Goal: Task Accomplishment & Management: Manage account settings

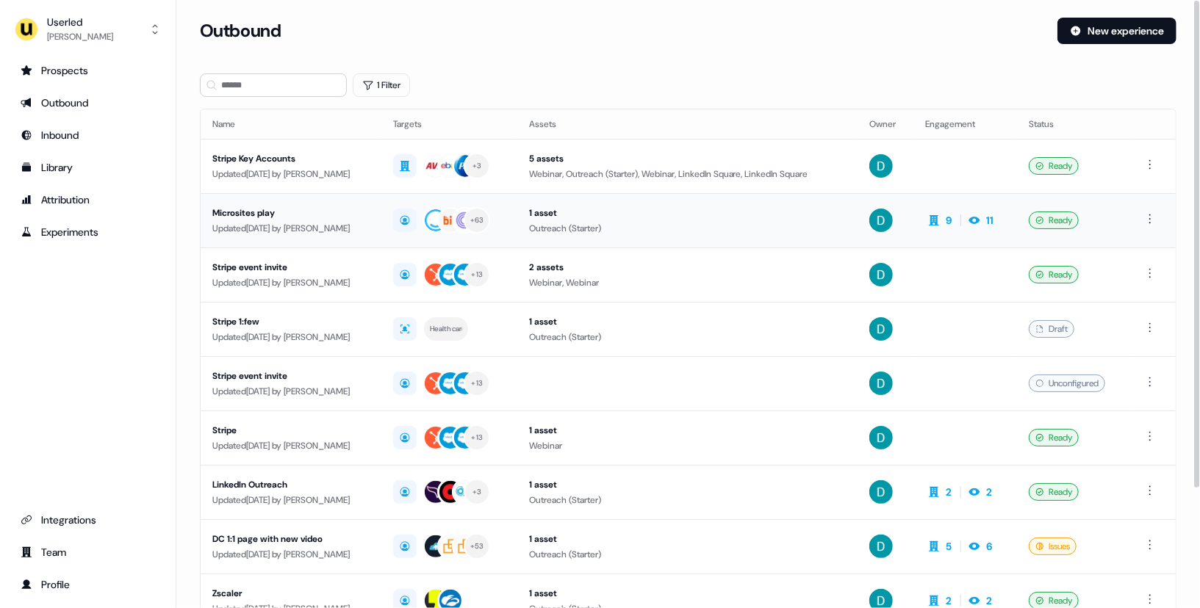
click at [332, 221] on div "Updated [DATE] by [PERSON_NAME]" at bounding box center [290, 228] width 157 height 15
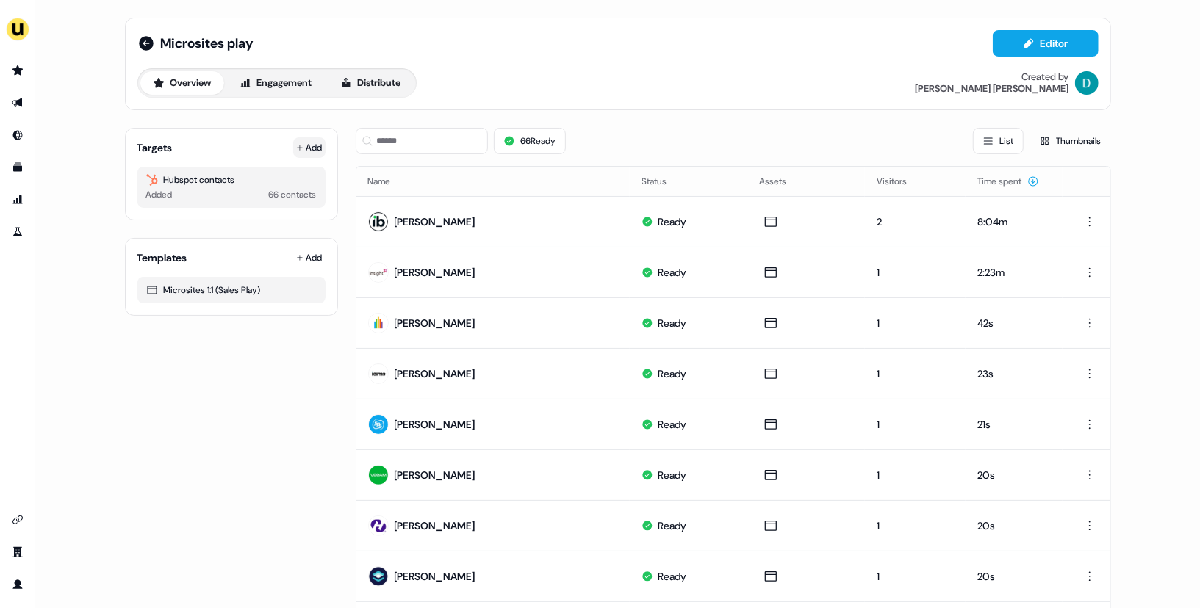
click at [309, 140] on button "Add" at bounding box center [309, 147] width 32 height 21
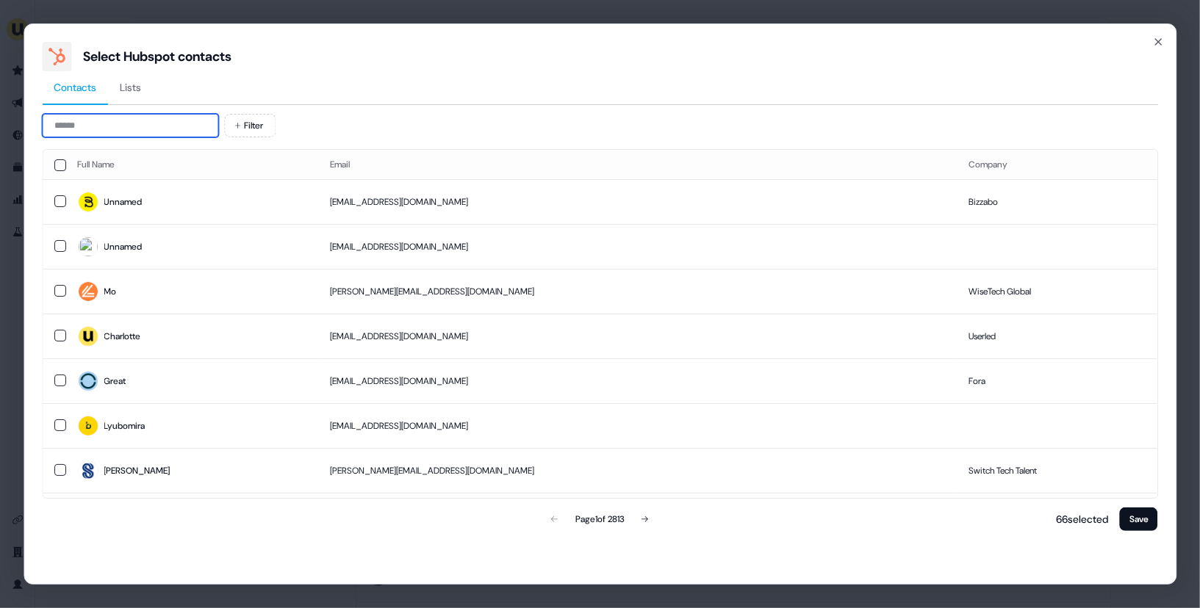
click at [109, 129] on input at bounding box center [130, 126] width 176 height 24
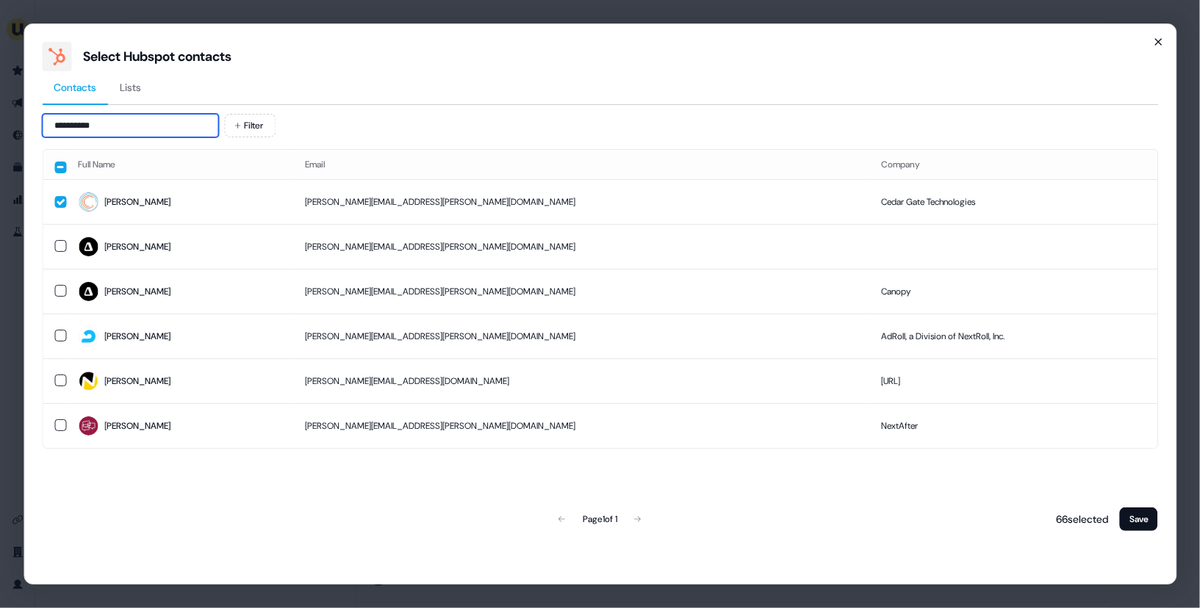
type input "**********"
click at [1152, 40] on icon "button" at bounding box center [1158, 42] width 12 height 12
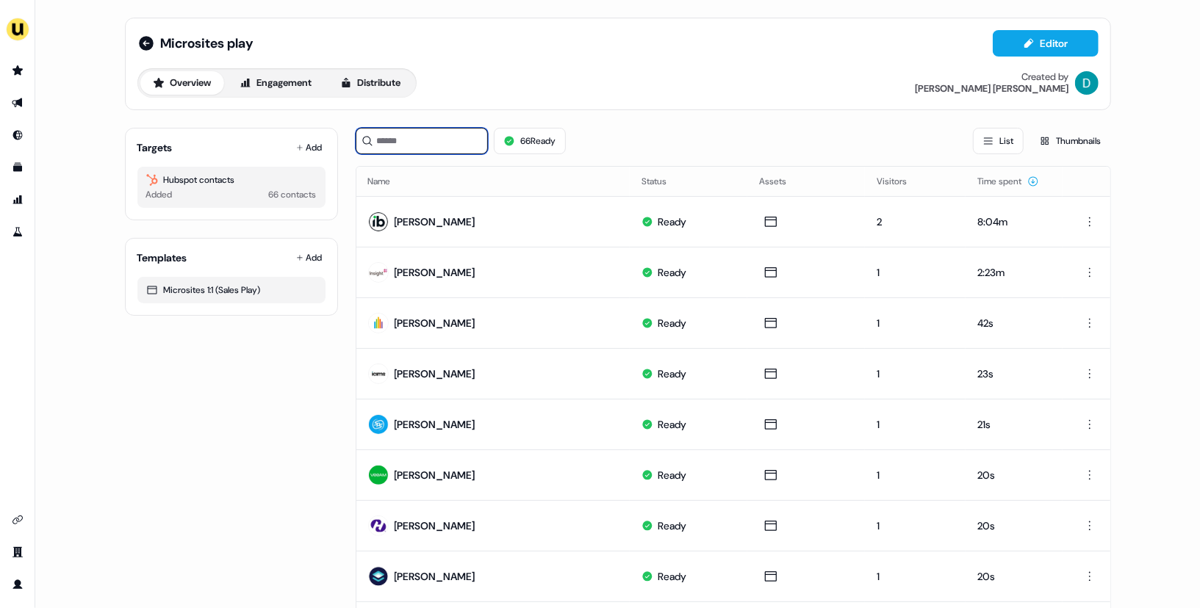
click at [467, 148] on input at bounding box center [422, 141] width 132 height 26
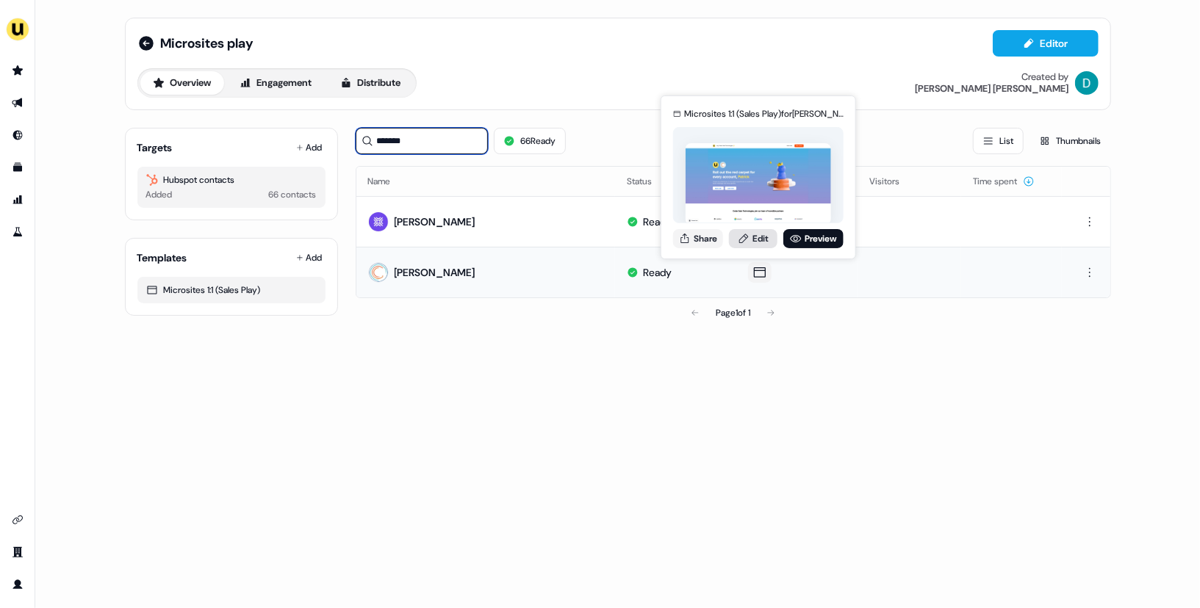
type input "*******"
click at [759, 242] on link "Edit" at bounding box center [753, 238] width 48 height 19
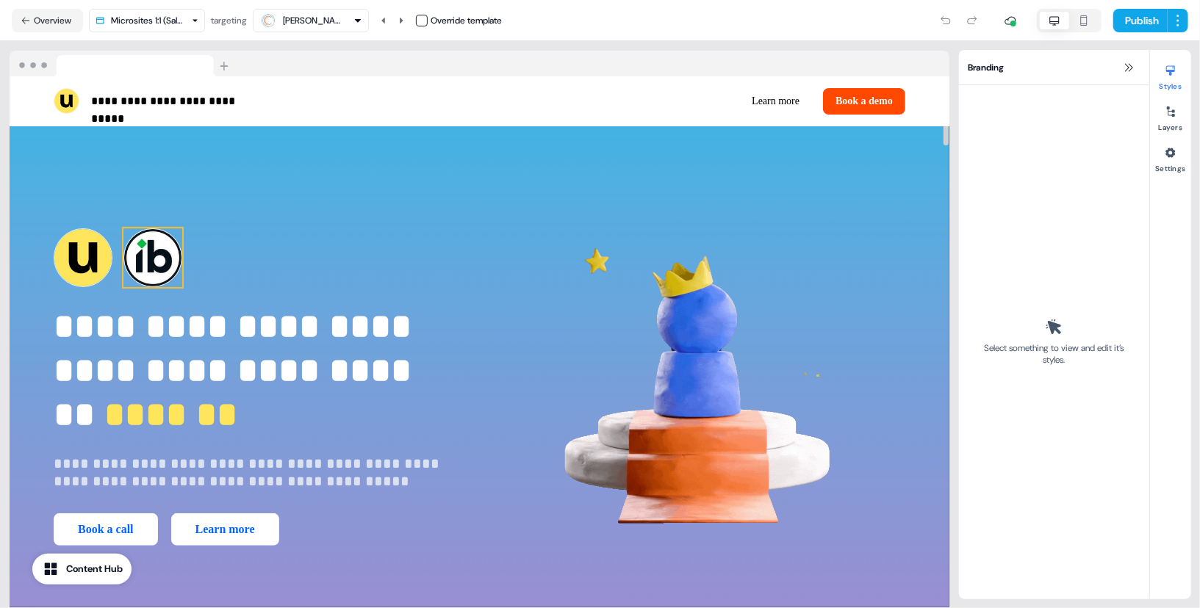
click at [165, 239] on img at bounding box center [152, 258] width 59 height 59
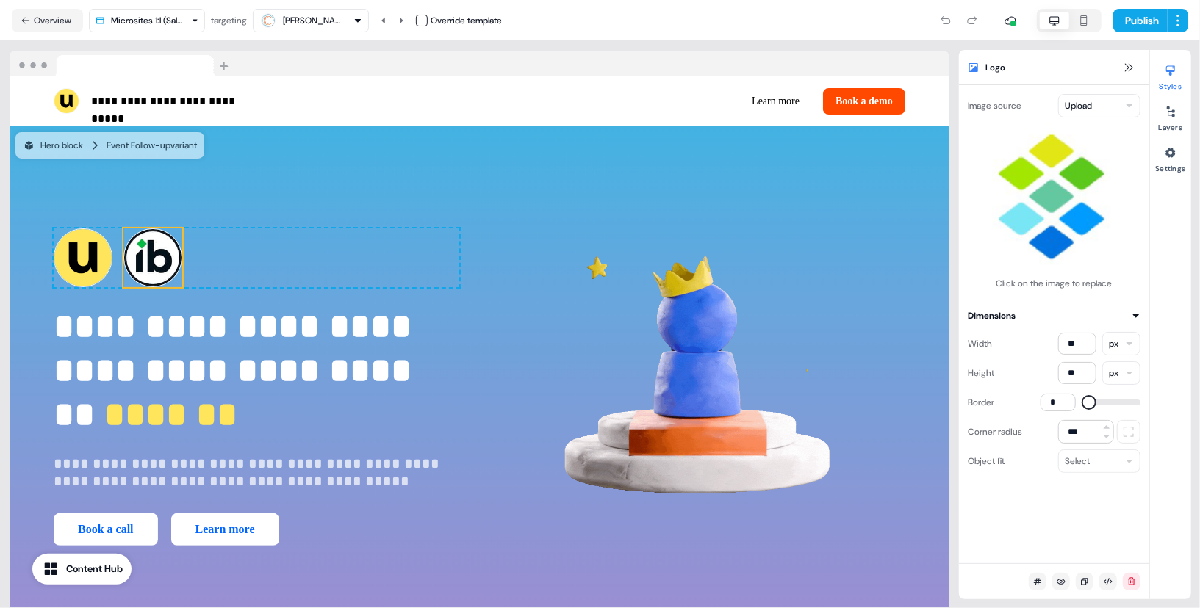
click at [1097, 103] on html "**********" at bounding box center [600, 304] width 1200 height 608
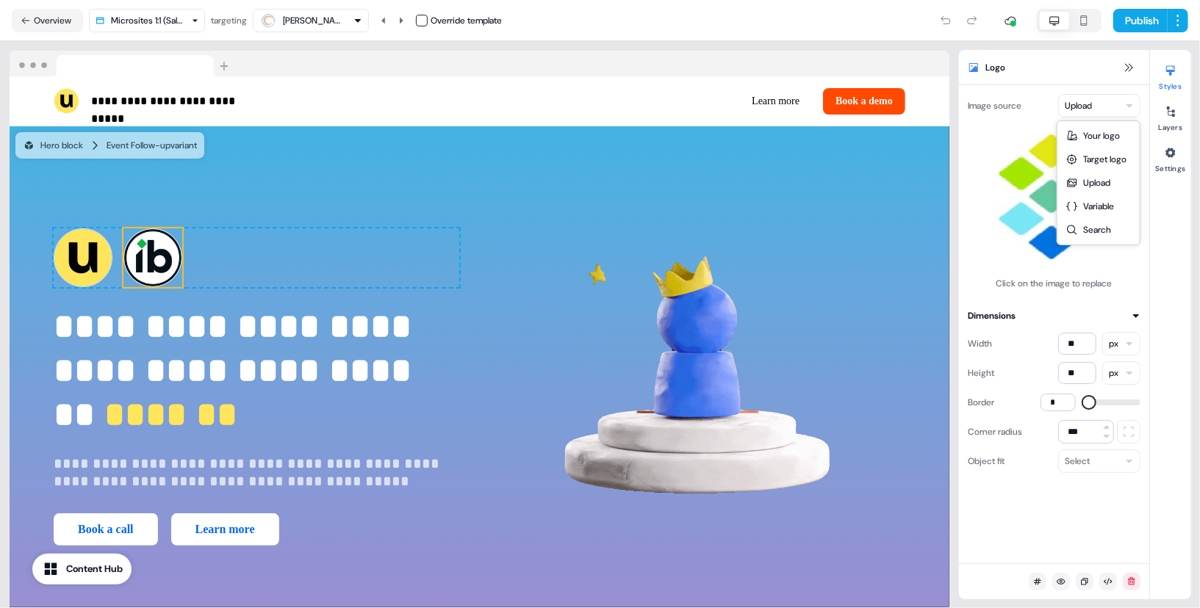
click at [431, 12] on html "**********" at bounding box center [600, 304] width 1200 height 608
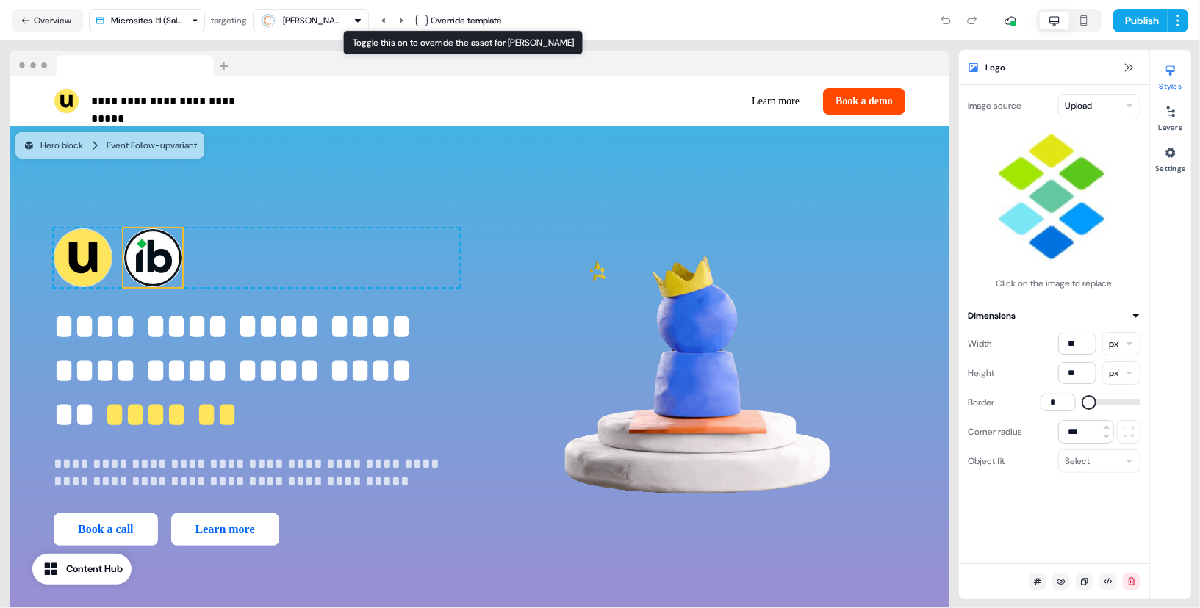
click at [423, 17] on button "button" at bounding box center [422, 21] width 12 height 12
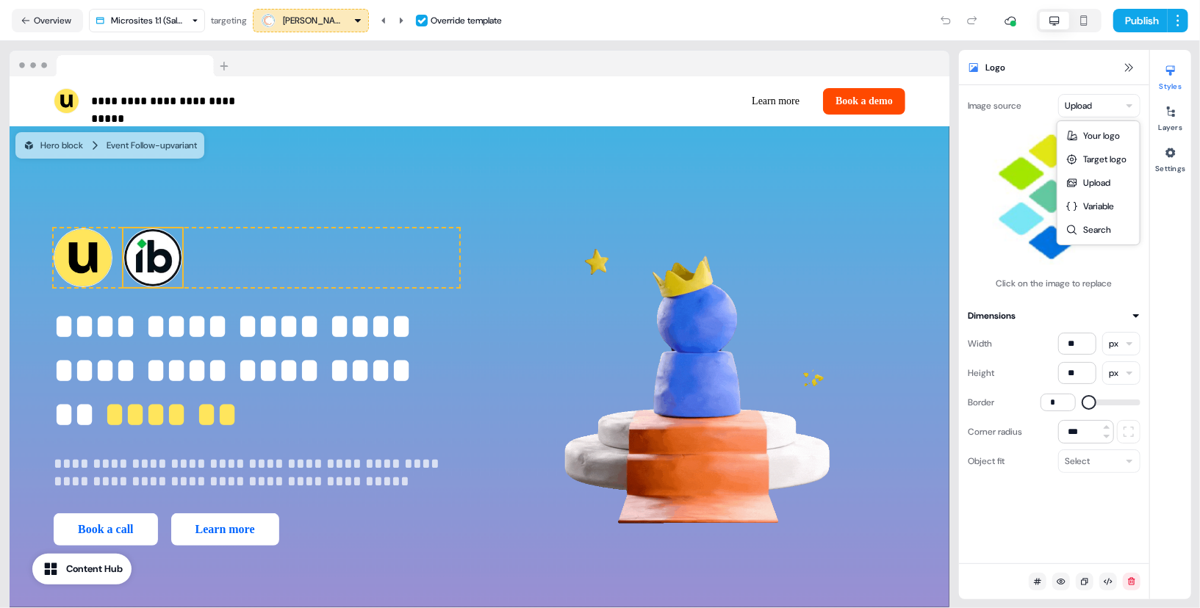
click at [1107, 104] on html "**********" at bounding box center [600, 304] width 1200 height 608
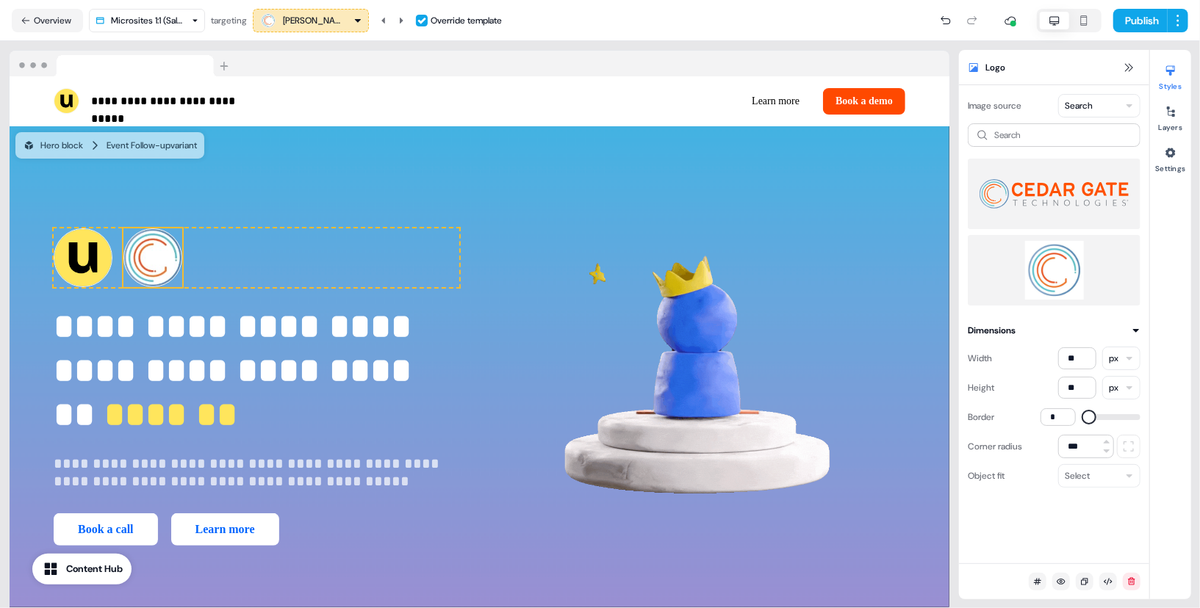
click at [1074, 286] on img at bounding box center [1054, 270] width 149 height 59
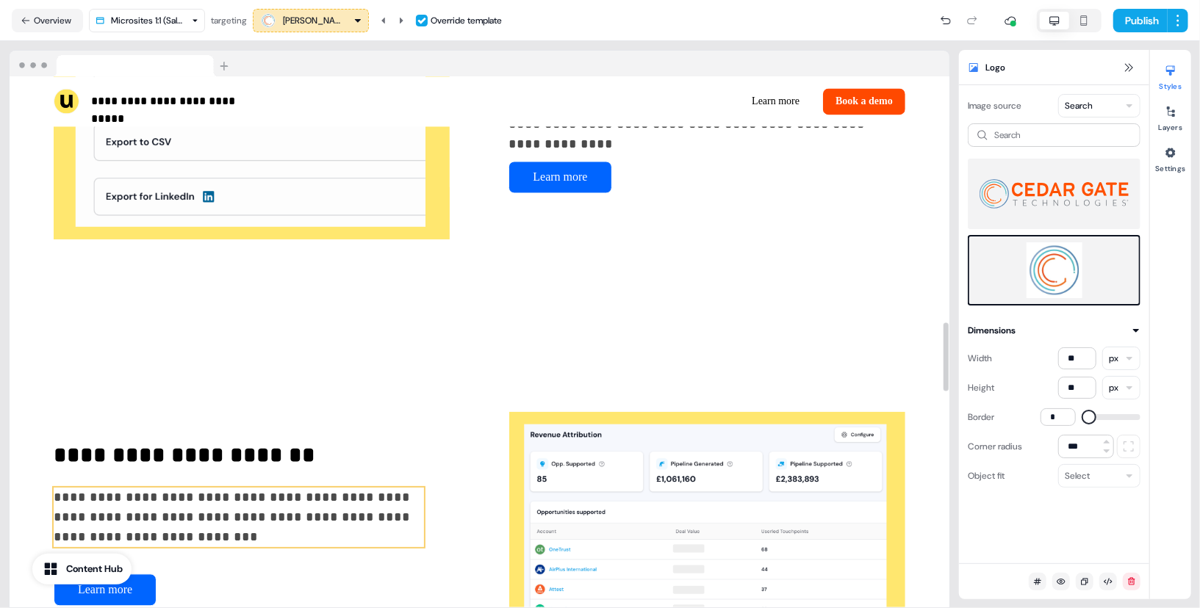
scroll to position [1920, 0]
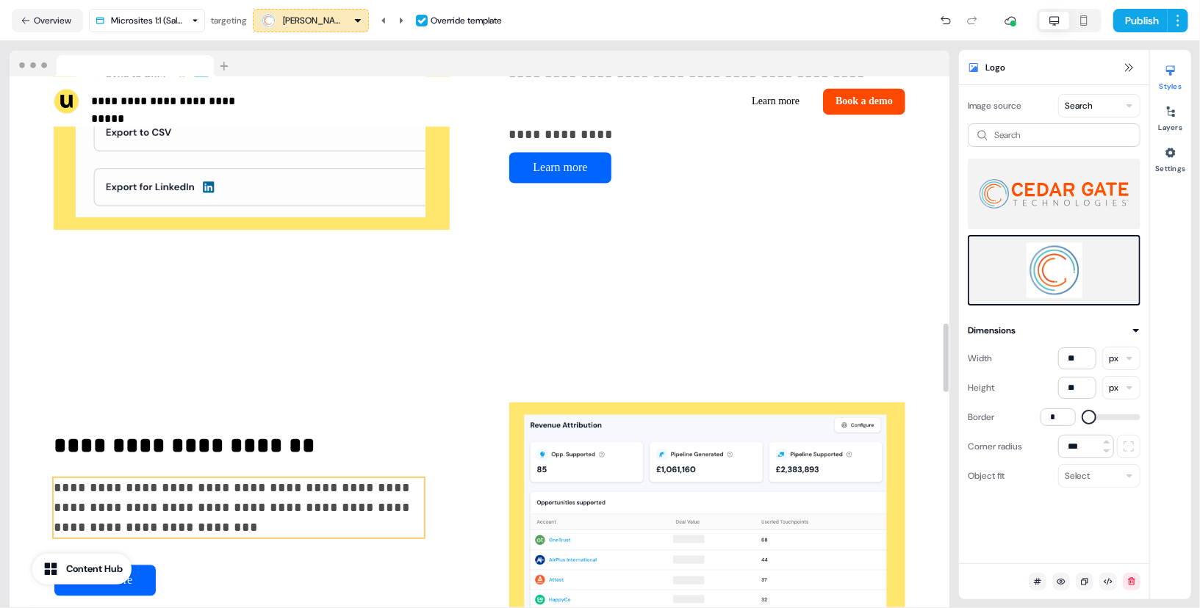
click at [312, 516] on p "**********" at bounding box center [239, 508] width 370 height 60
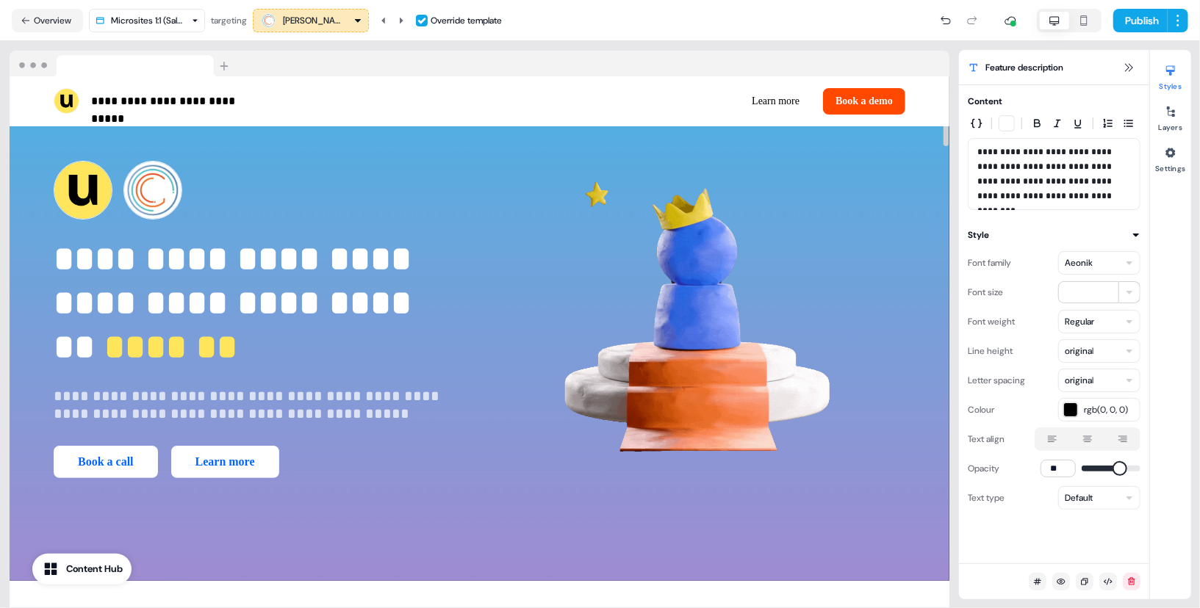
scroll to position [0, 0]
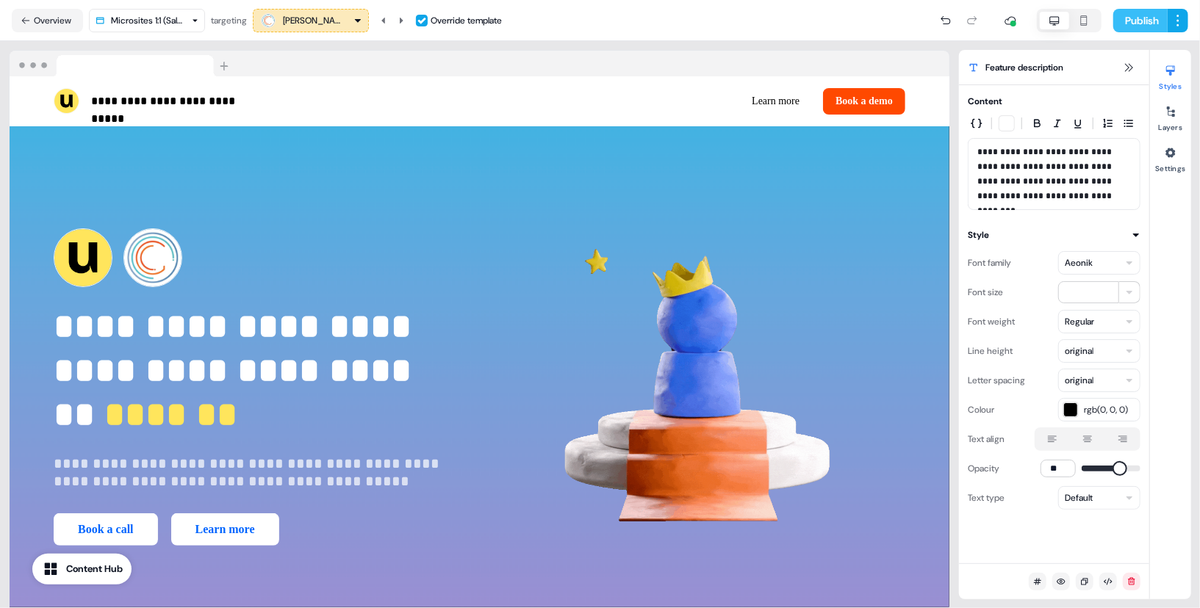
click at [1143, 9] on button "Publish" at bounding box center [1140, 21] width 54 height 24
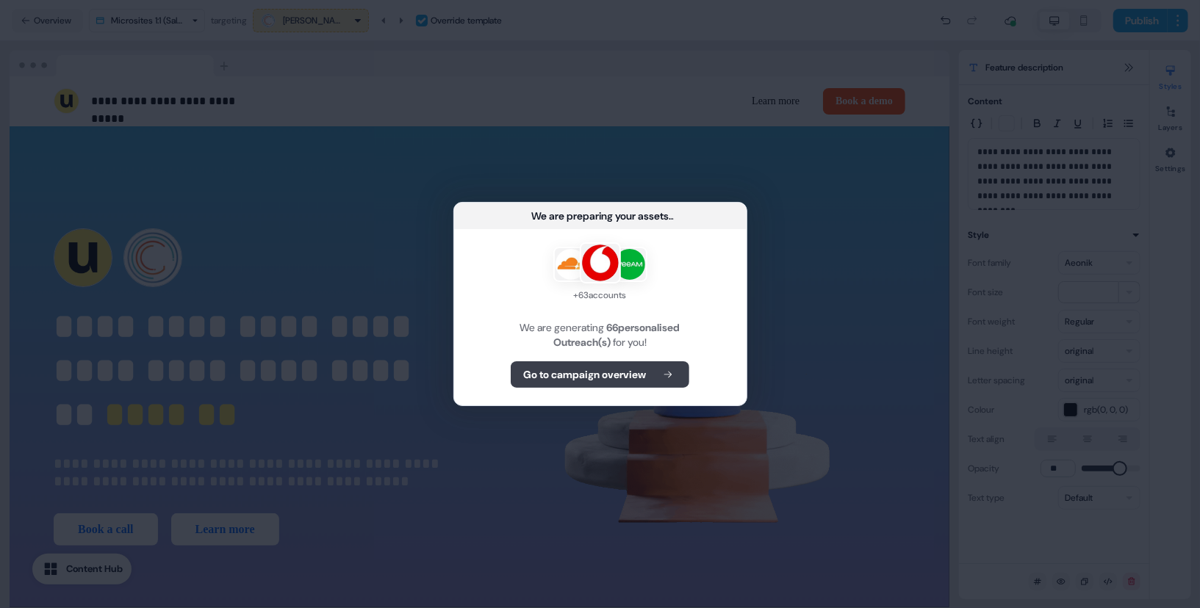
click at [664, 377] on icon at bounding box center [668, 375] width 18 height 10
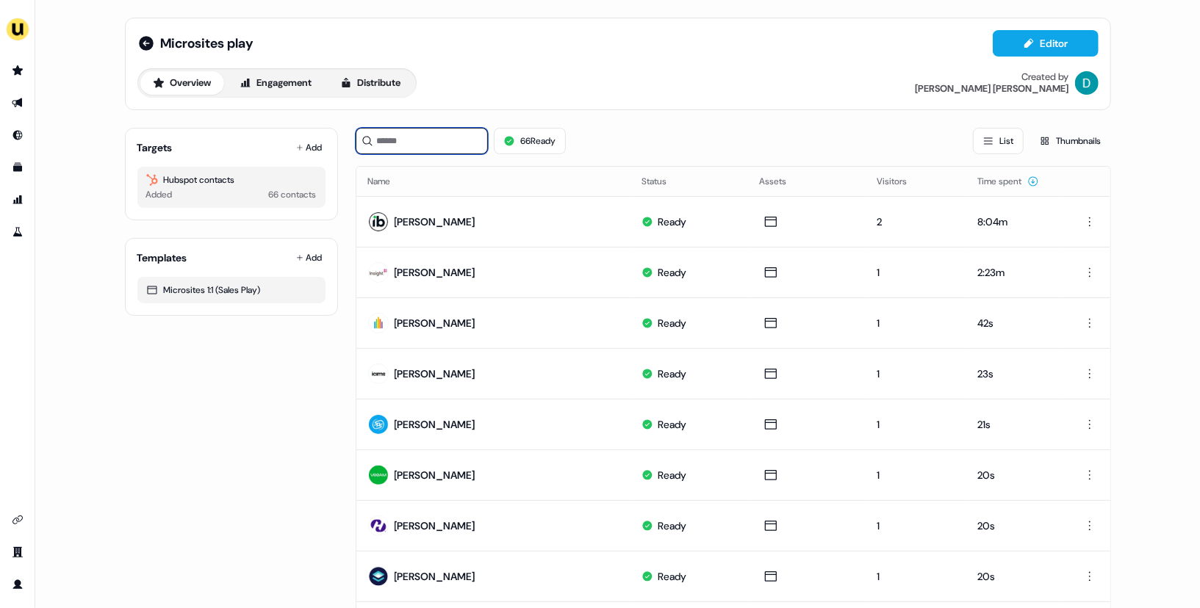
click at [443, 133] on input at bounding box center [422, 141] width 132 height 26
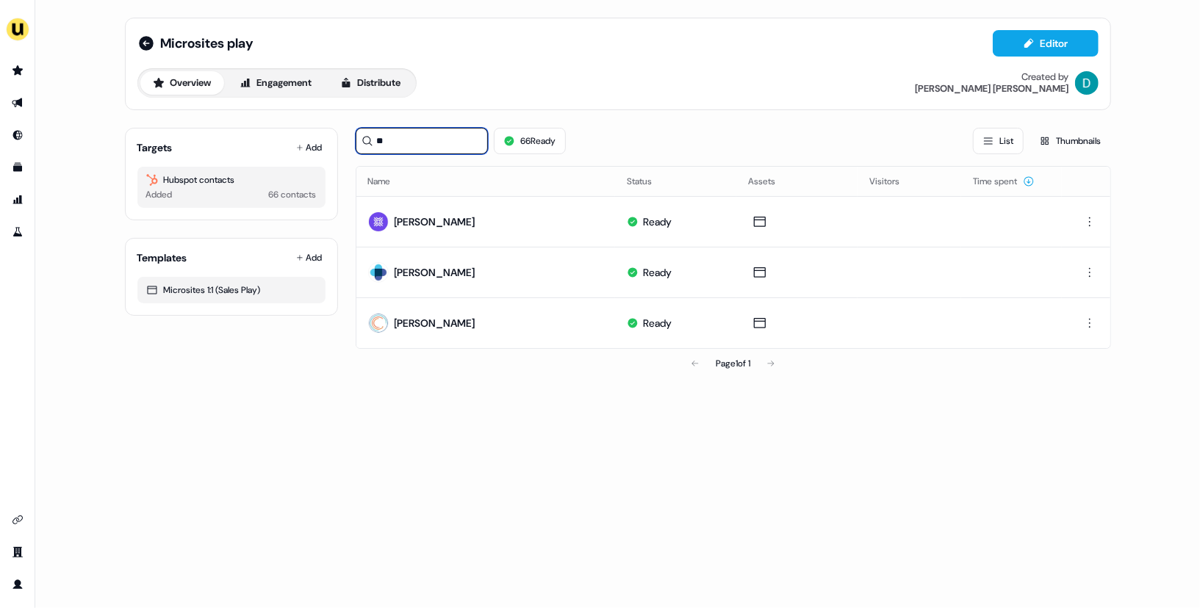
type input "**"
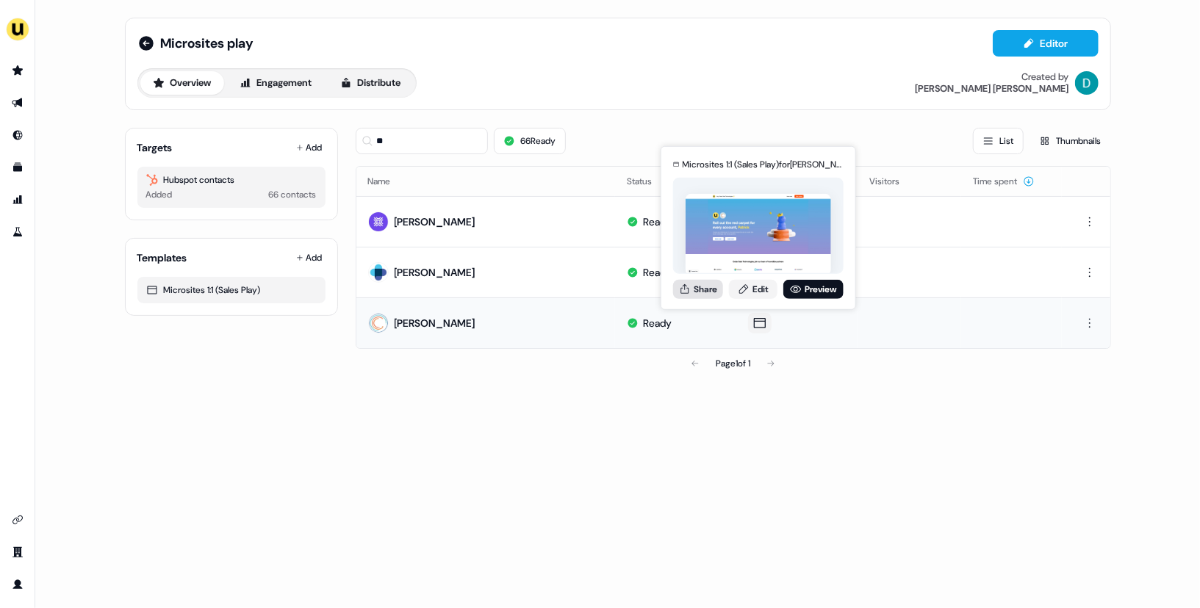
click at [696, 279] on button "Share" at bounding box center [698, 288] width 50 height 19
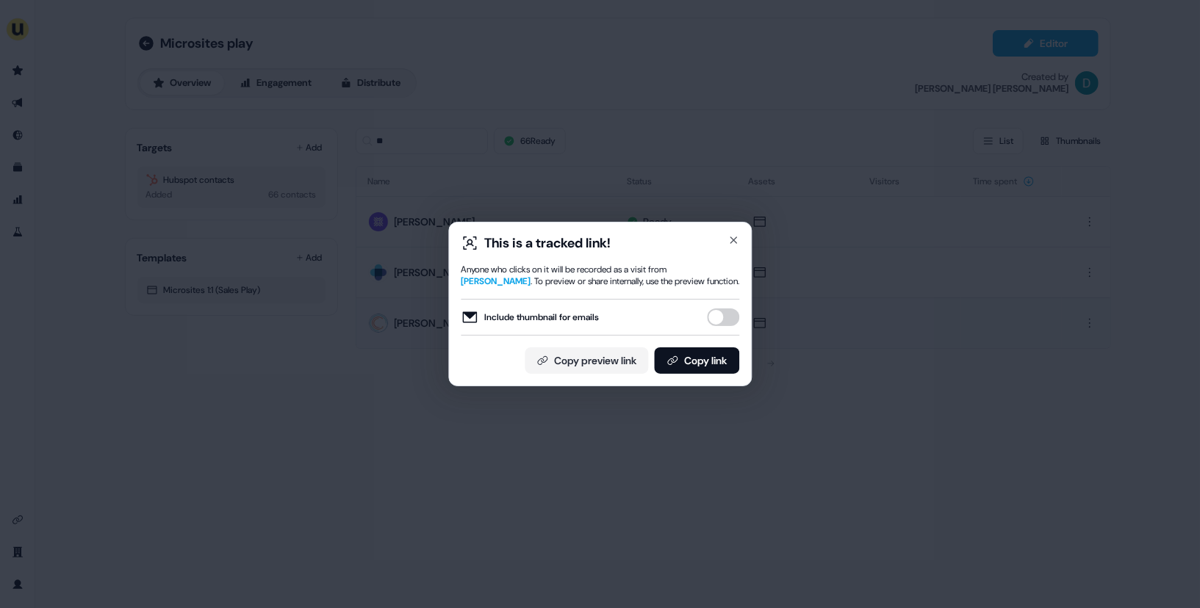
click at [722, 320] on button "Include thumbnail for emails" at bounding box center [723, 318] width 32 height 18
click at [713, 370] on button "Copy link" at bounding box center [696, 361] width 85 height 26
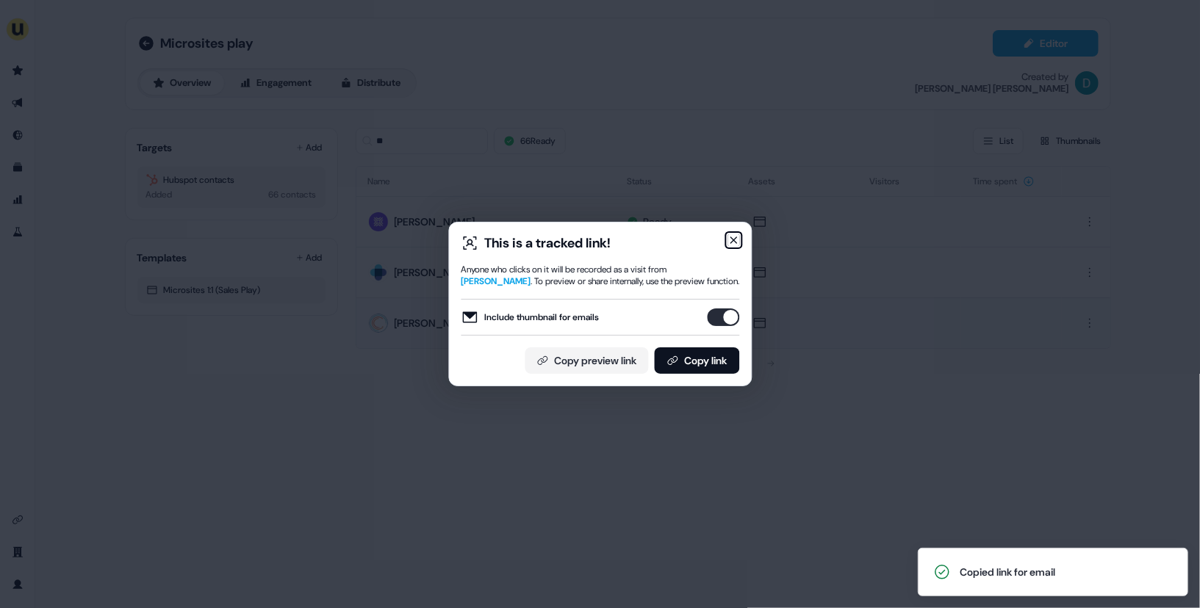
click at [734, 237] on icon "button" at bounding box center [733, 240] width 12 height 12
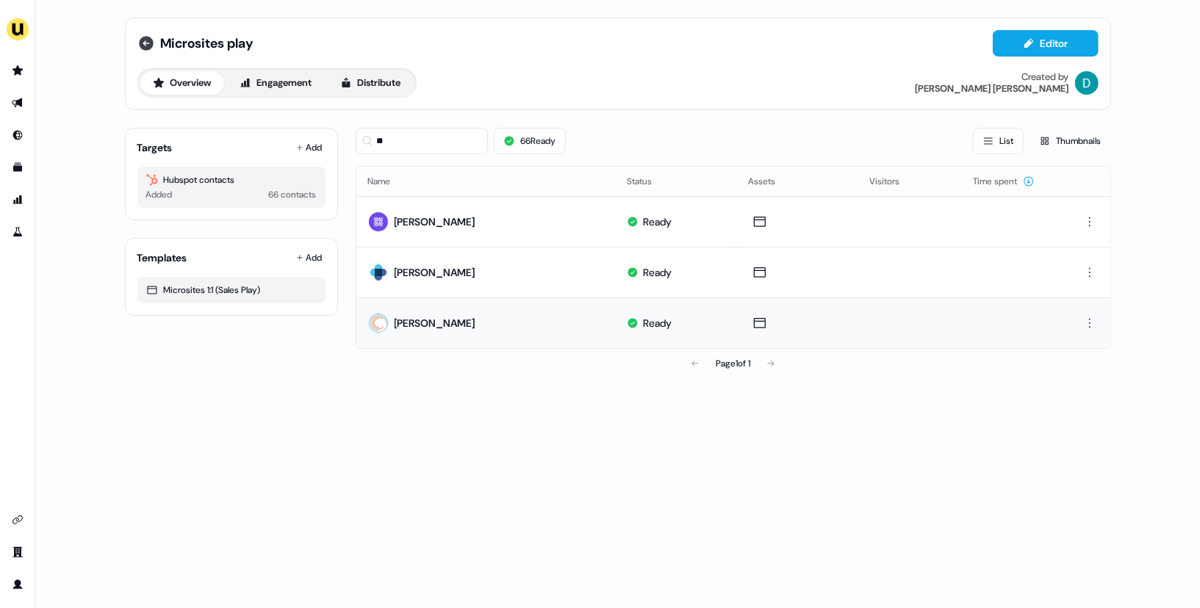
click at [141, 51] on icon at bounding box center [146, 44] width 18 height 18
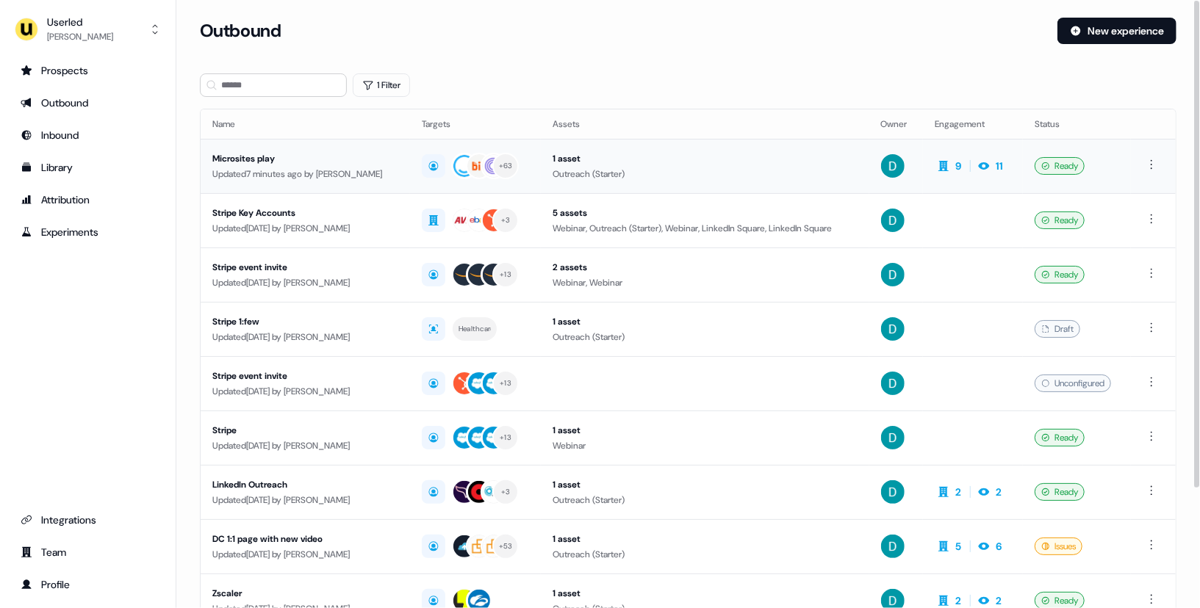
click at [288, 151] on div "Microsites play" at bounding box center [305, 158] width 186 height 15
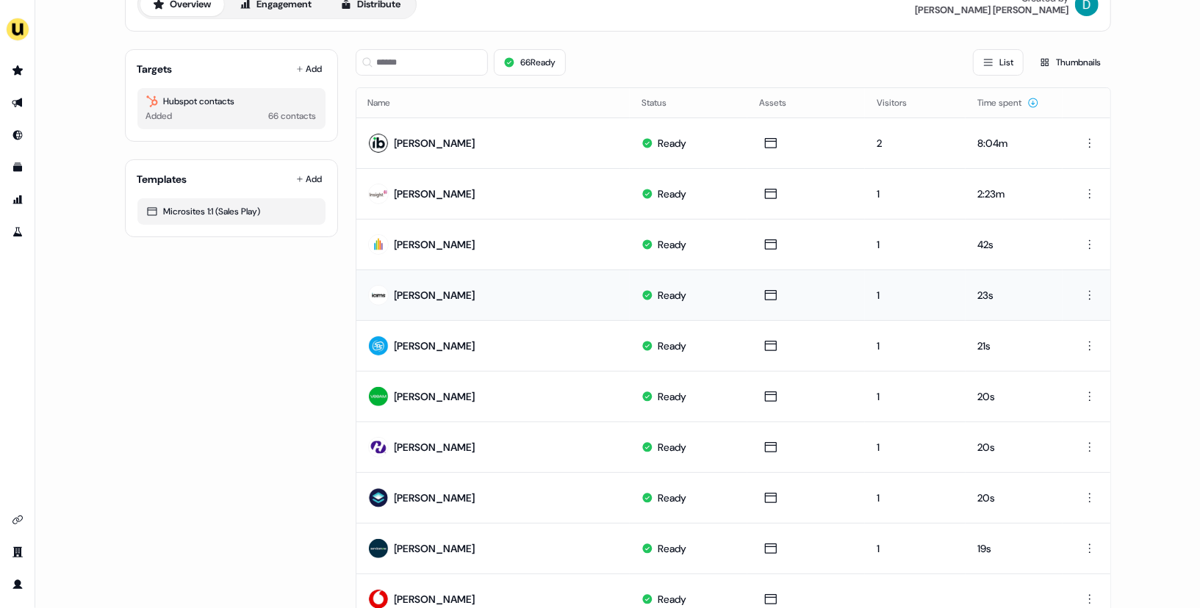
scroll to position [32, 0]
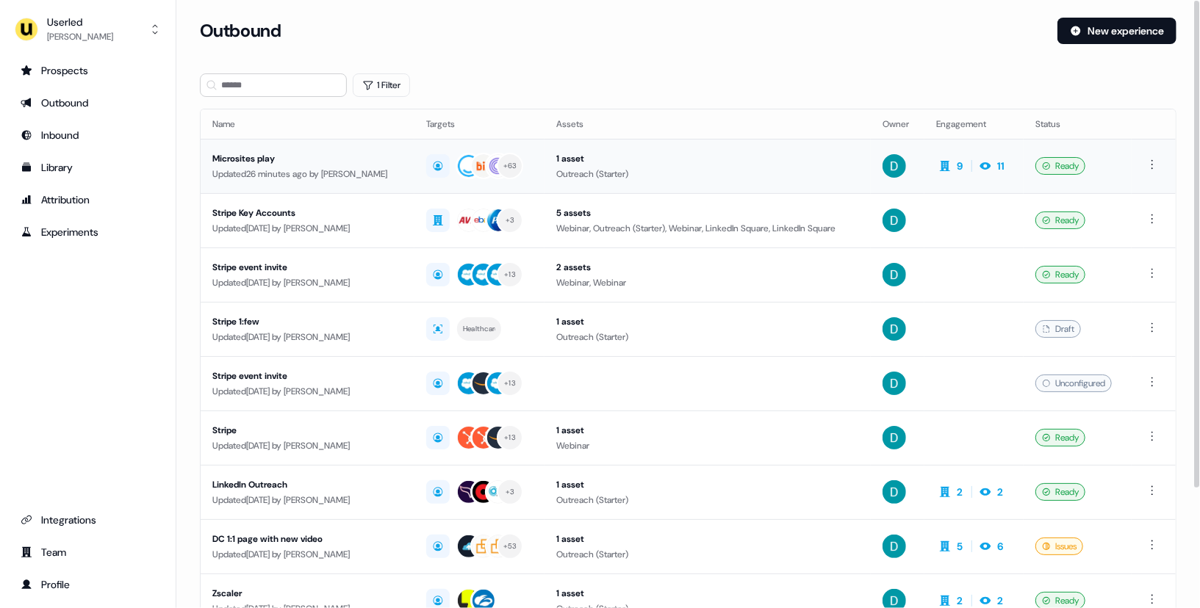
click at [312, 178] on div "Updated 26 minutes ago by David Cruickshank" at bounding box center [307, 174] width 190 height 15
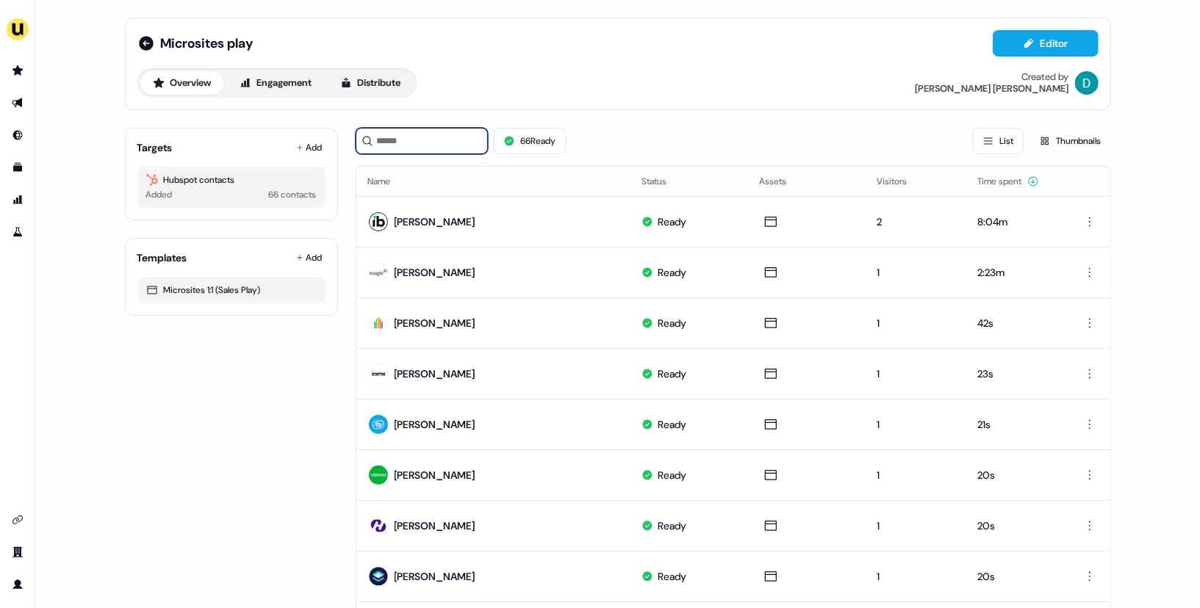
click at [417, 139] on input at bounding box center [422, 141] width 132 height 26
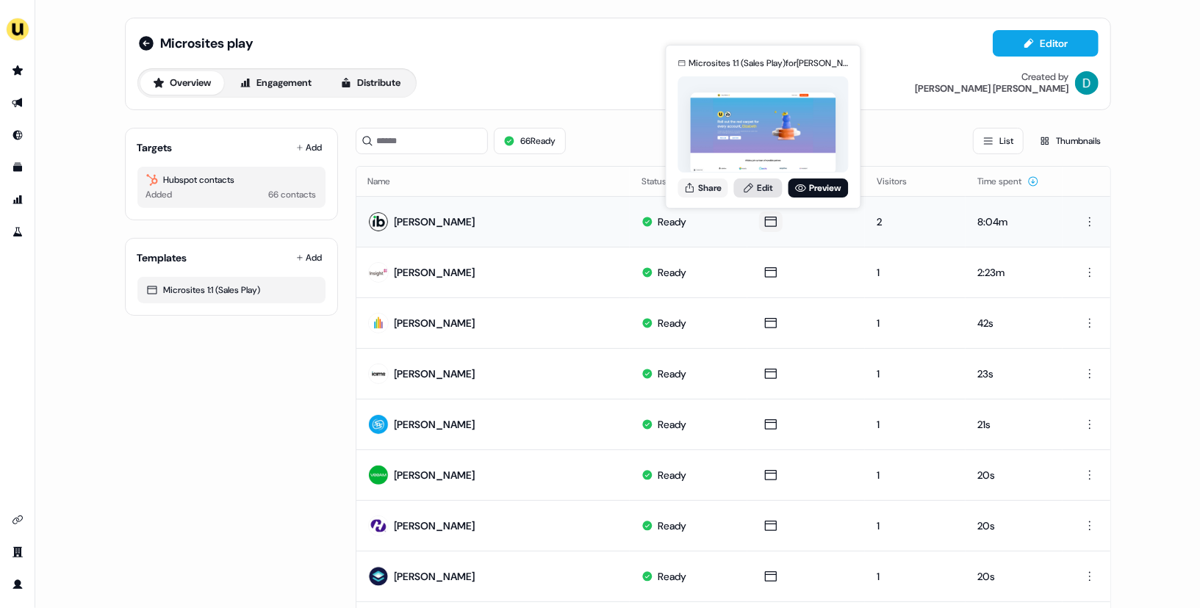
click at [752, 187] on icon at bounding box center [749, 188] width 12 height 12
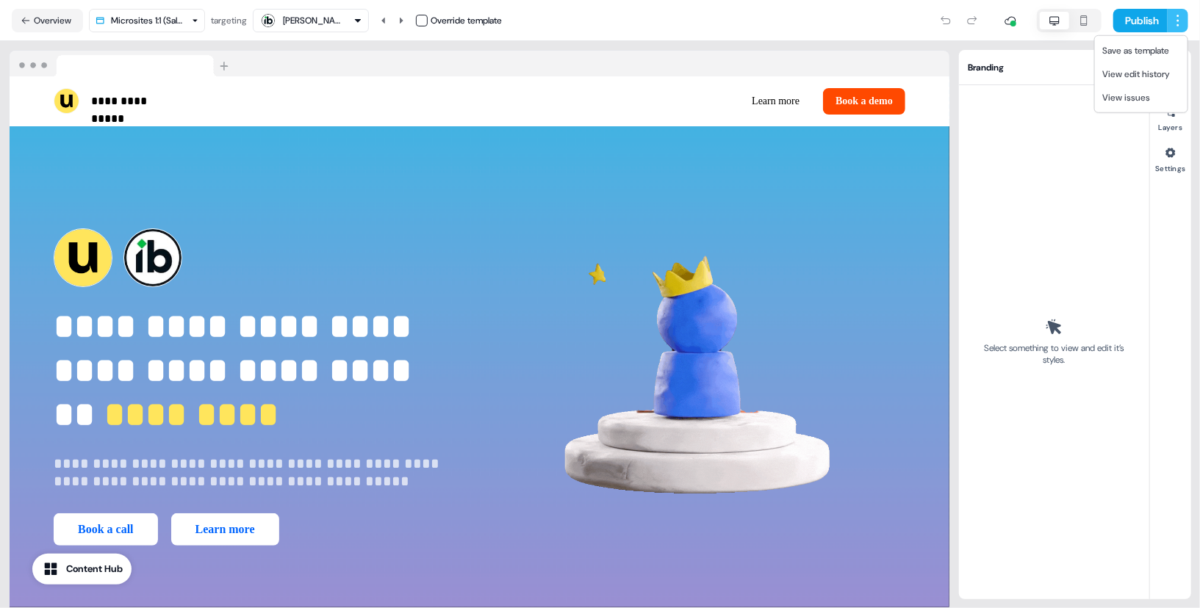
click at [1181, 12] on html "**********" at bounding box center [600, 304] width 1200 height 608
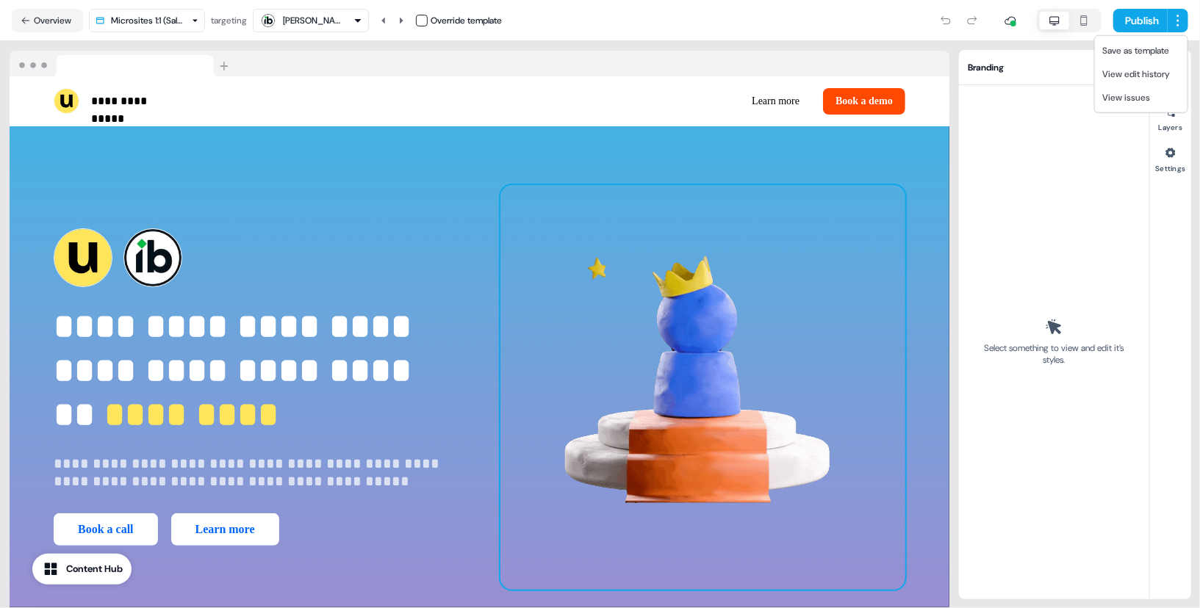
click at [611, 481] on html "**********" at bounding box center [600, 304] width 1200 height 608
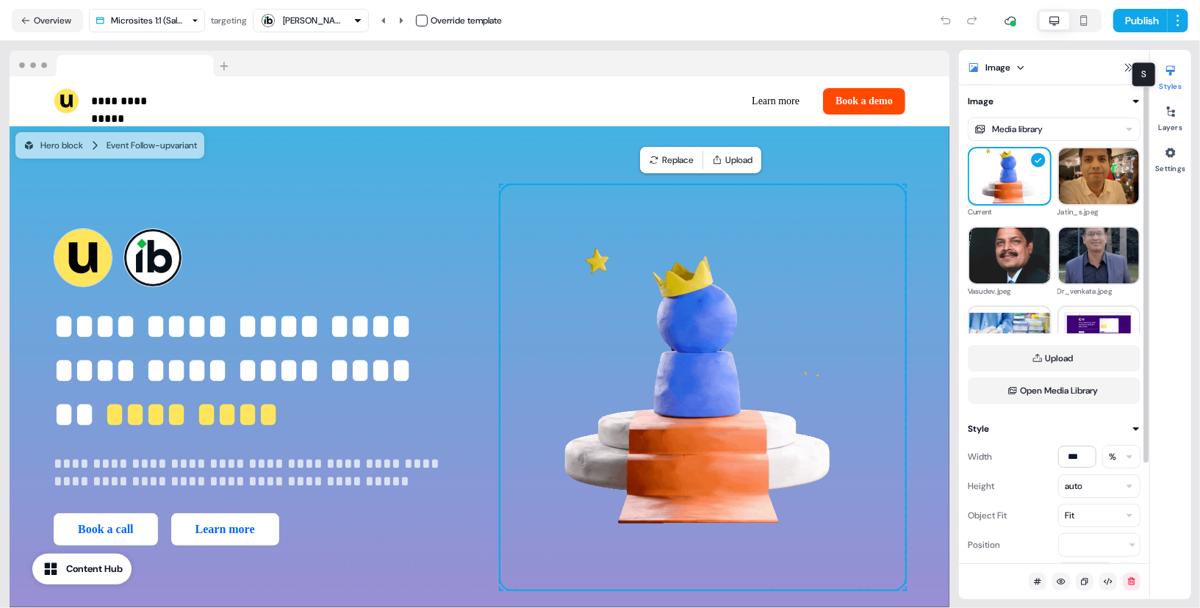
click at [1169, 76] on icon at bounding box center [1171, 71] width 12 height 12
click at [1173, 156] on icon at bounding box center [1170, 153] width 10 height 10
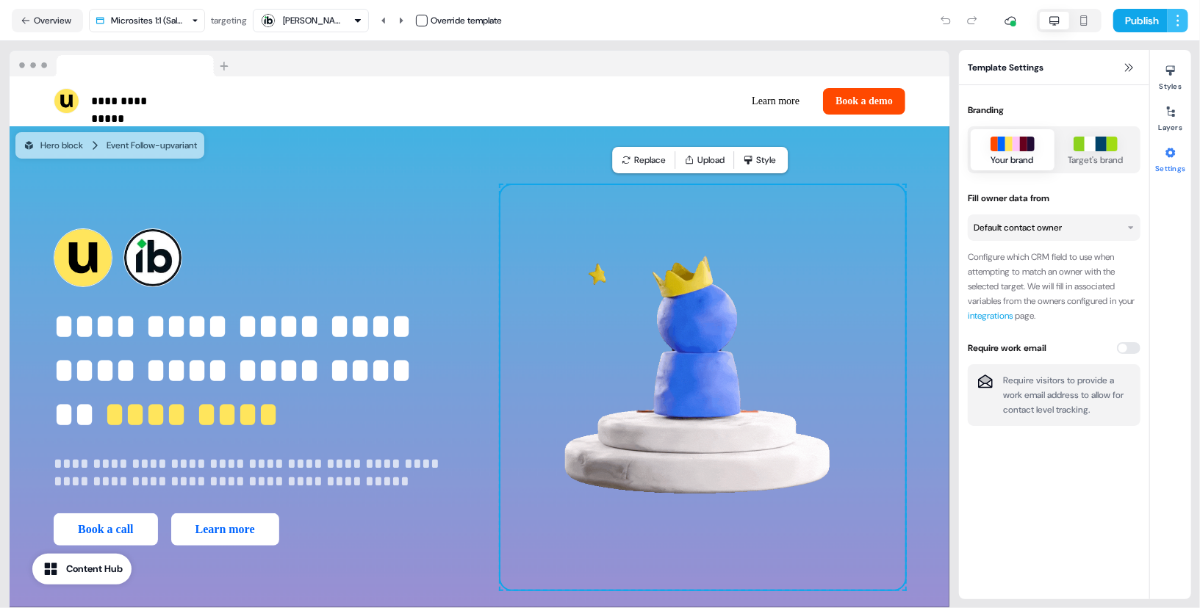
click at [1176, 18] on html "**********" at bounding box center [600, 304] width 1200 height 608
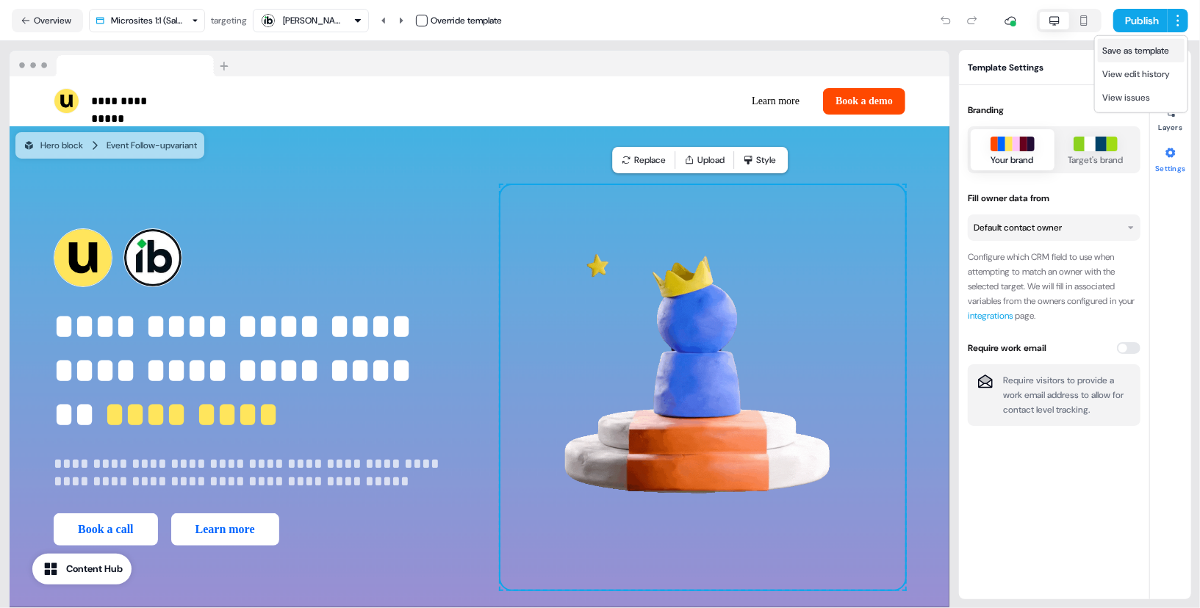
click at [1165, 57] on div "Save as template" at bounding box center [1141, 51] width 87 height 24
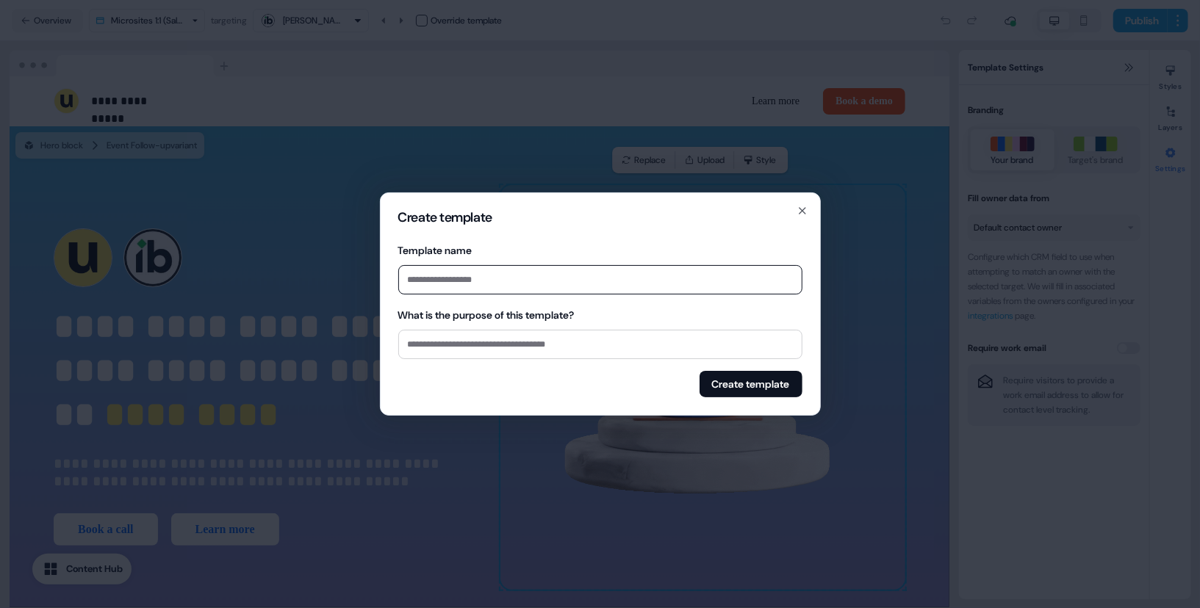
type input "*"
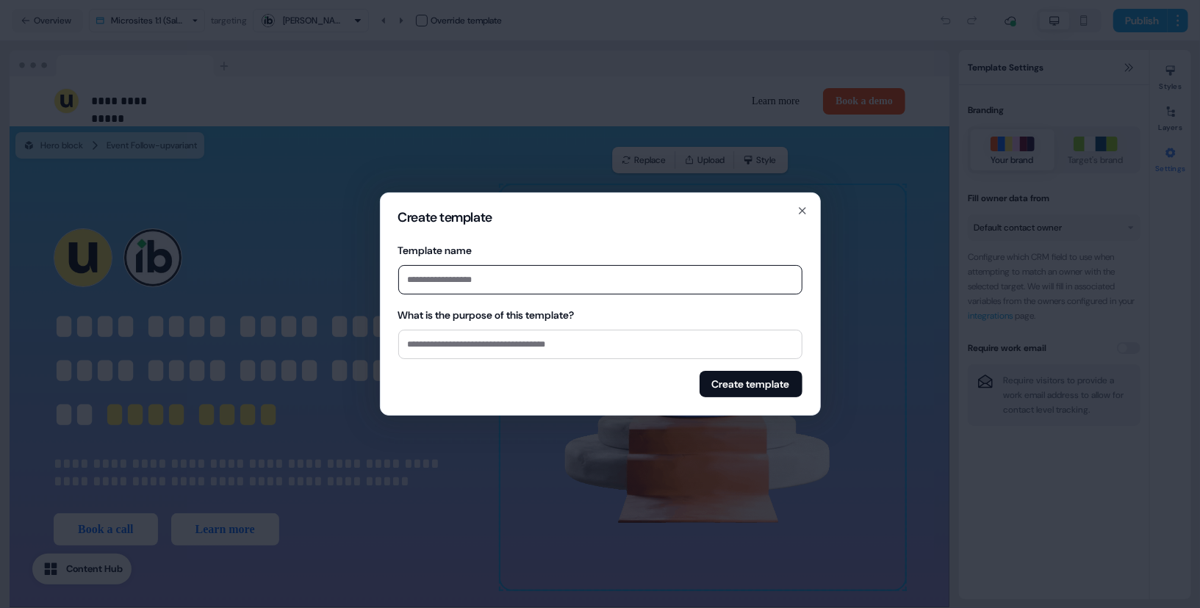
type input "*"
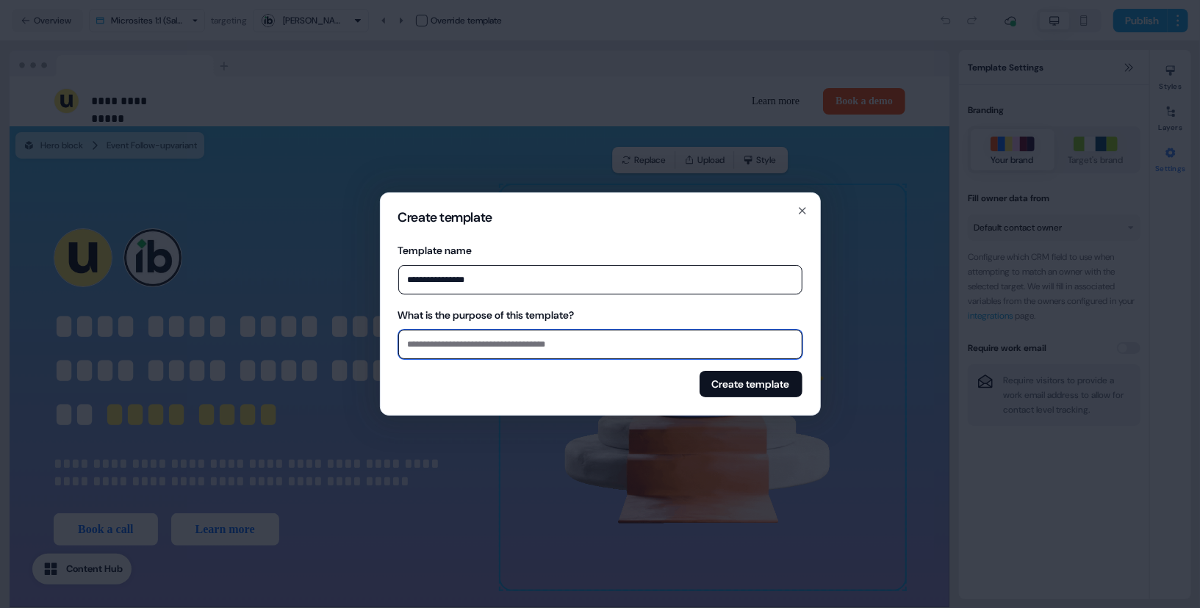
click at [458, 353] on input "What is the purpose of this template?" at bounding box center [600, 344] width 404 height 29
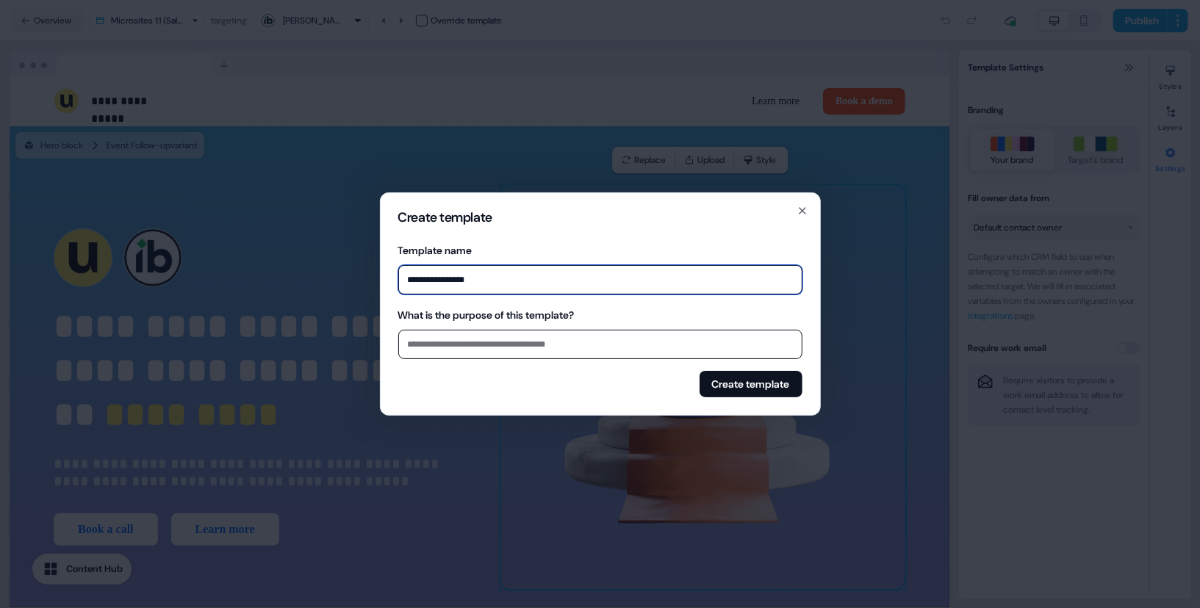
click at [498, 290] on input "**********" at bounding box center [600, 279] width 404 height 29
type input "**********"
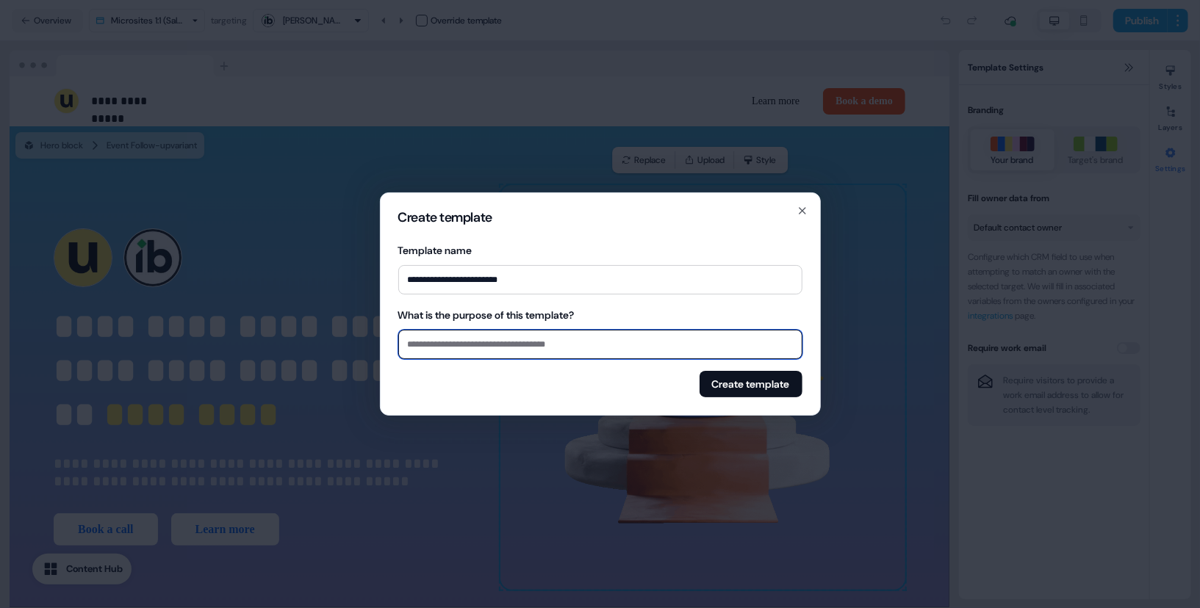
click at [511, 351] on input "What is the purpose of this template?" at bounding box center [600, 344] width 404 height 29
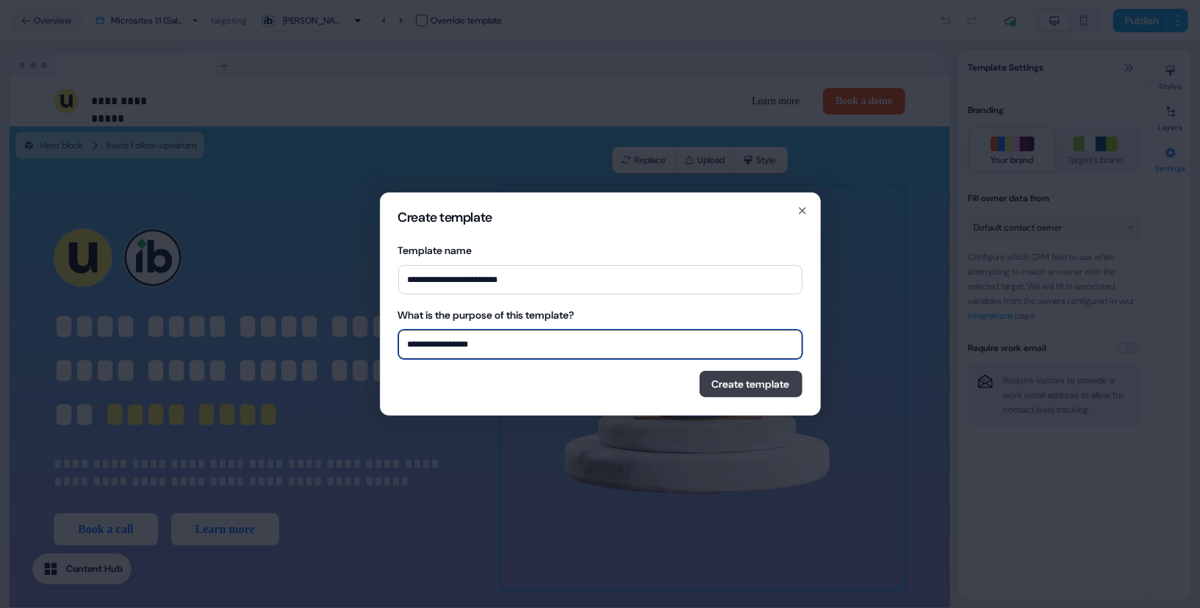
type input "**********"
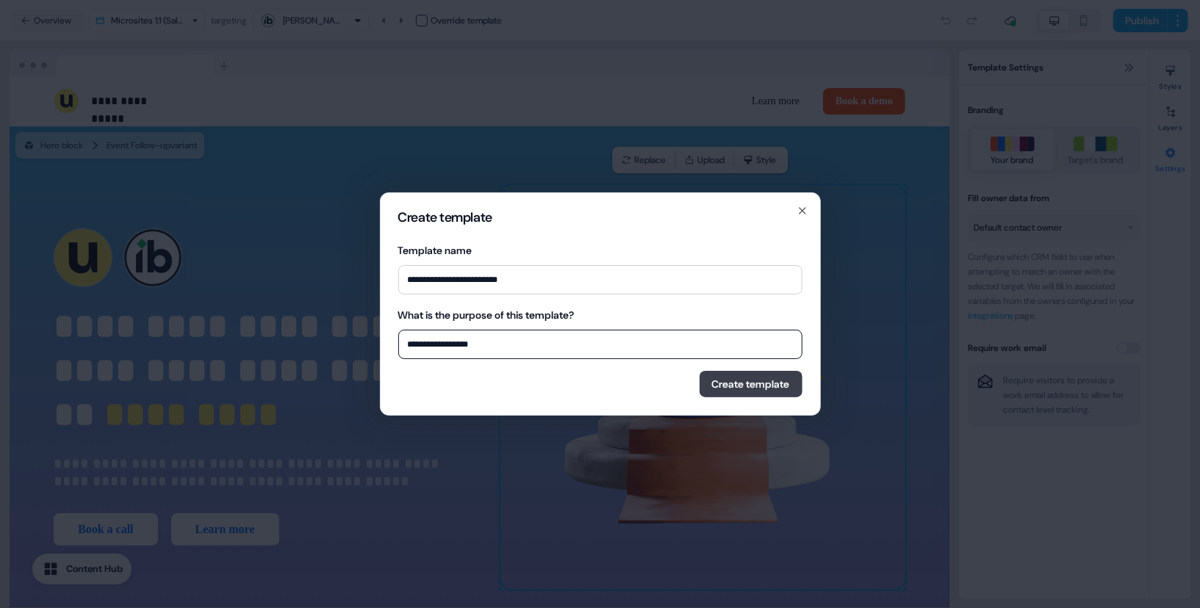
click at [723, 387] on button "Create template" at bounding box center [751, 384] width 103 height 26
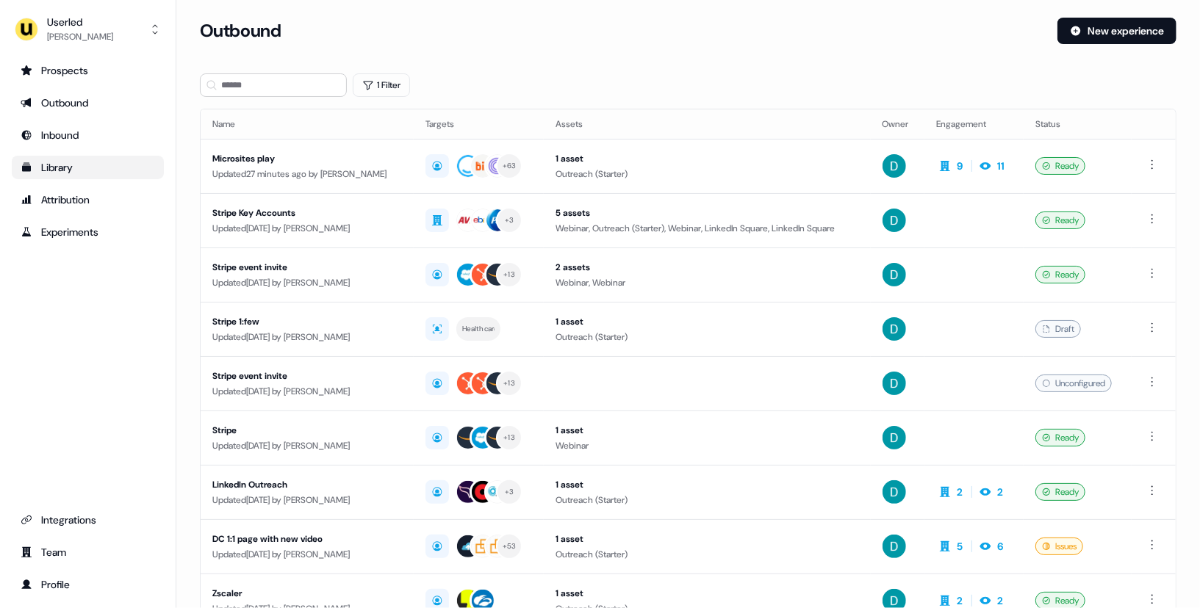
click at [87, 161] on div "Library" at bounding box center [88, 167] width 134 height 15
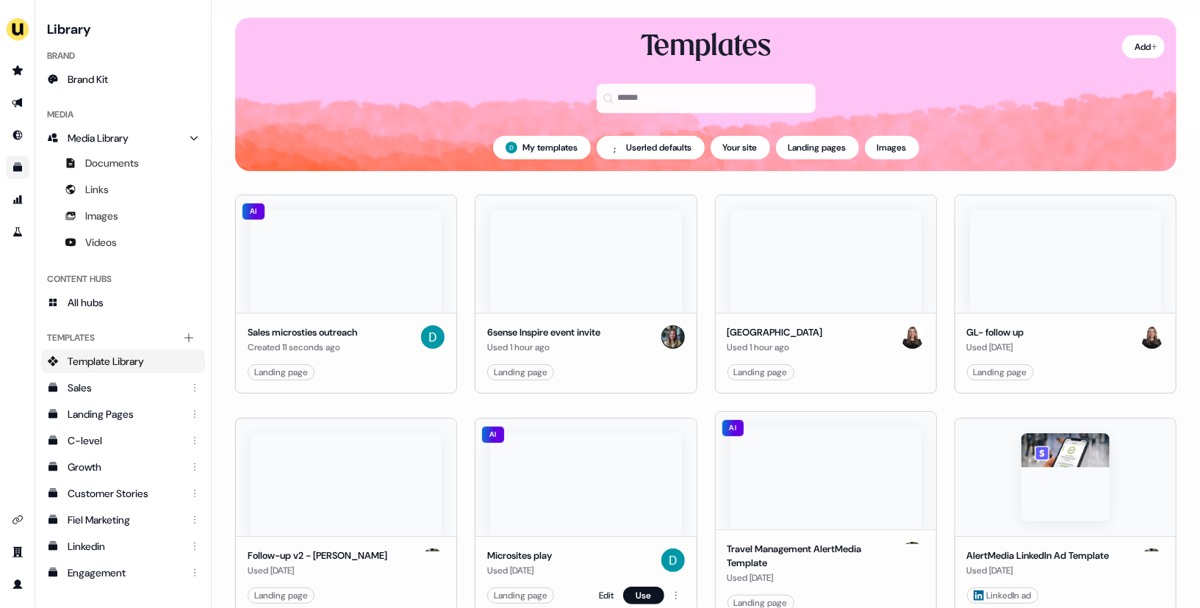
scroll to position [12, 0]
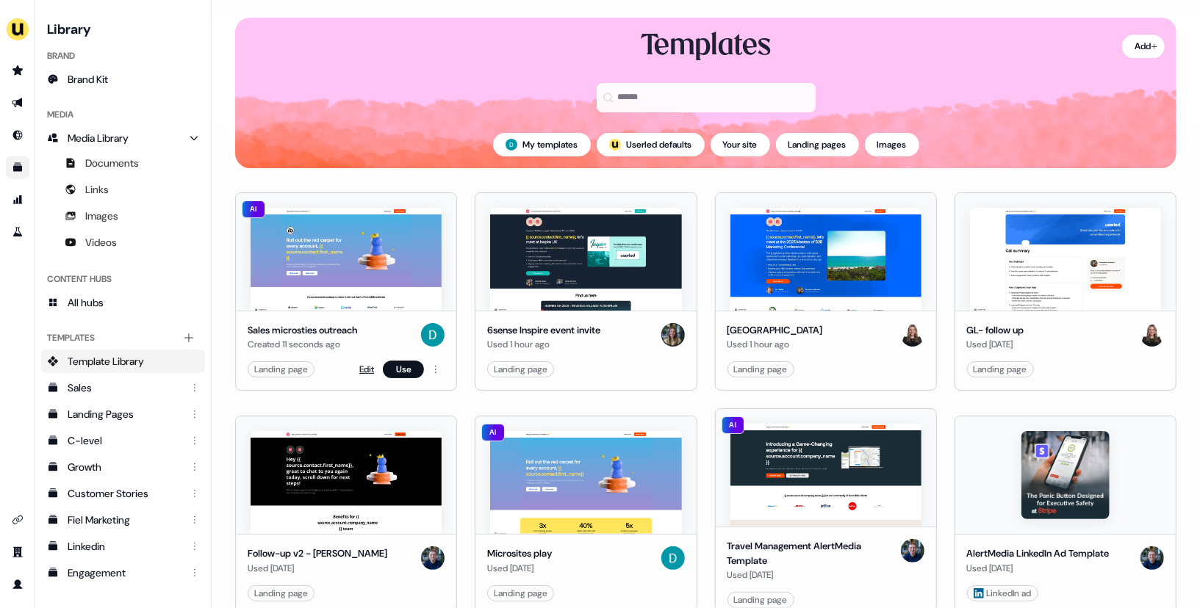
click at [371, 366] on link "Edit" at bounding box center [366, 369] width 15 height 15
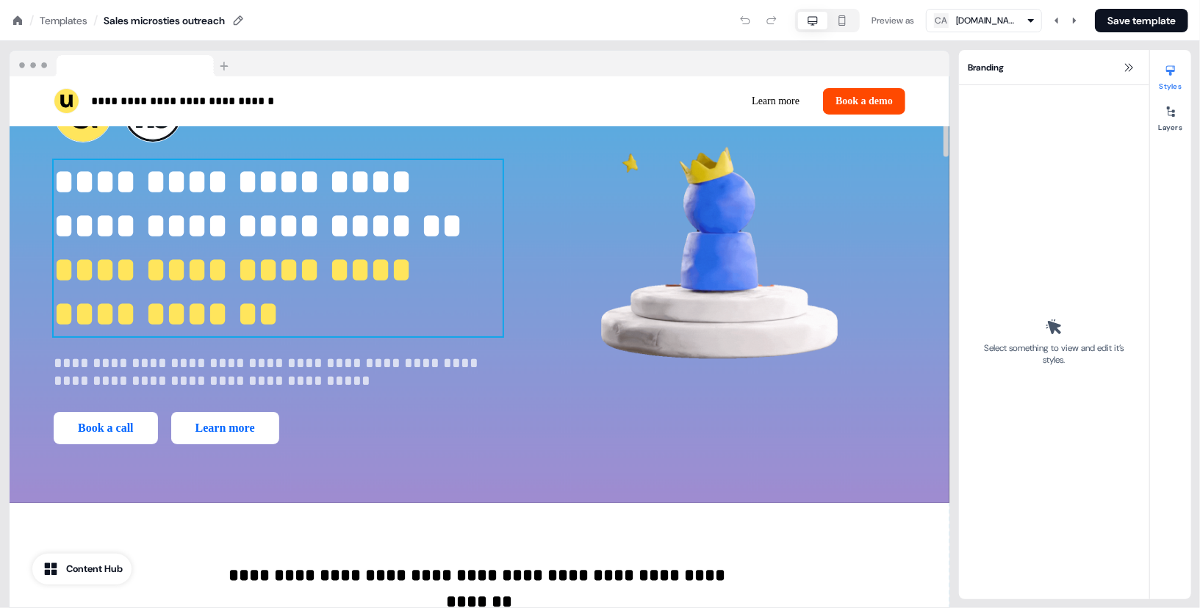
scroll to position [8, 0]
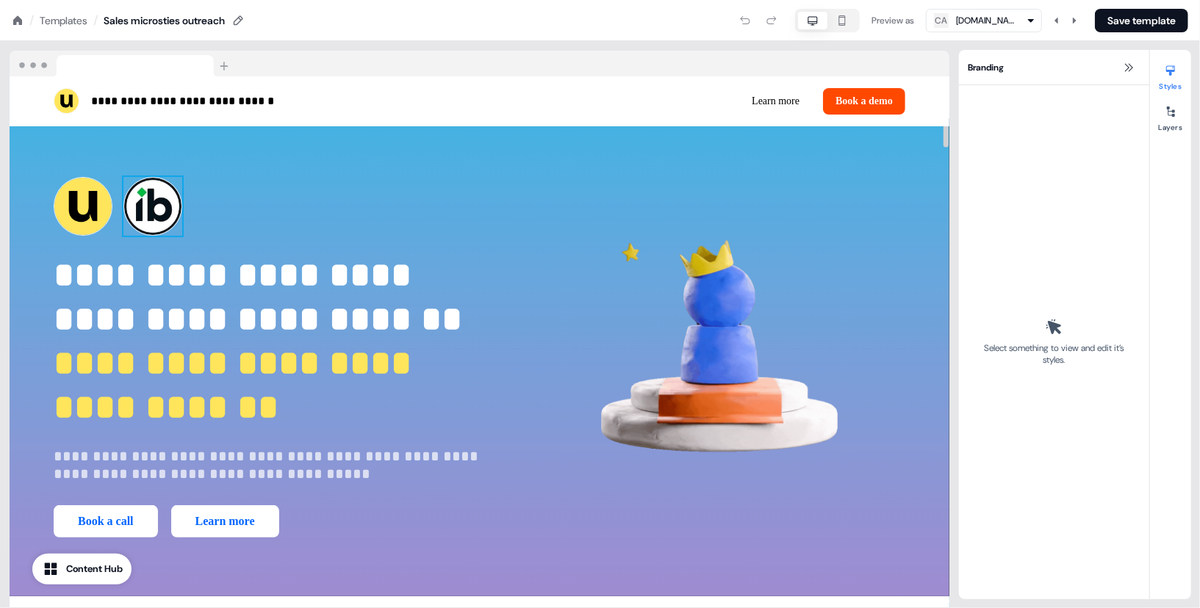
click at [134, 201] on img at bounding box center [152, 206] width 59 height 59
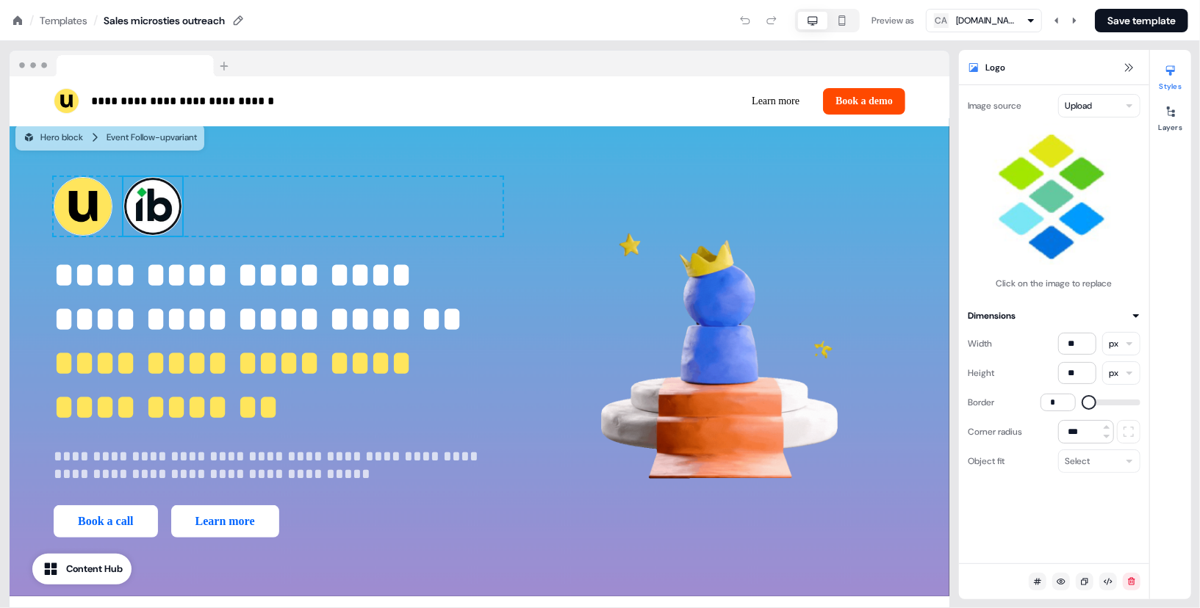
click at [1107, 0] on html "**********" at bounding box center [600, 0] width 1200 height 0
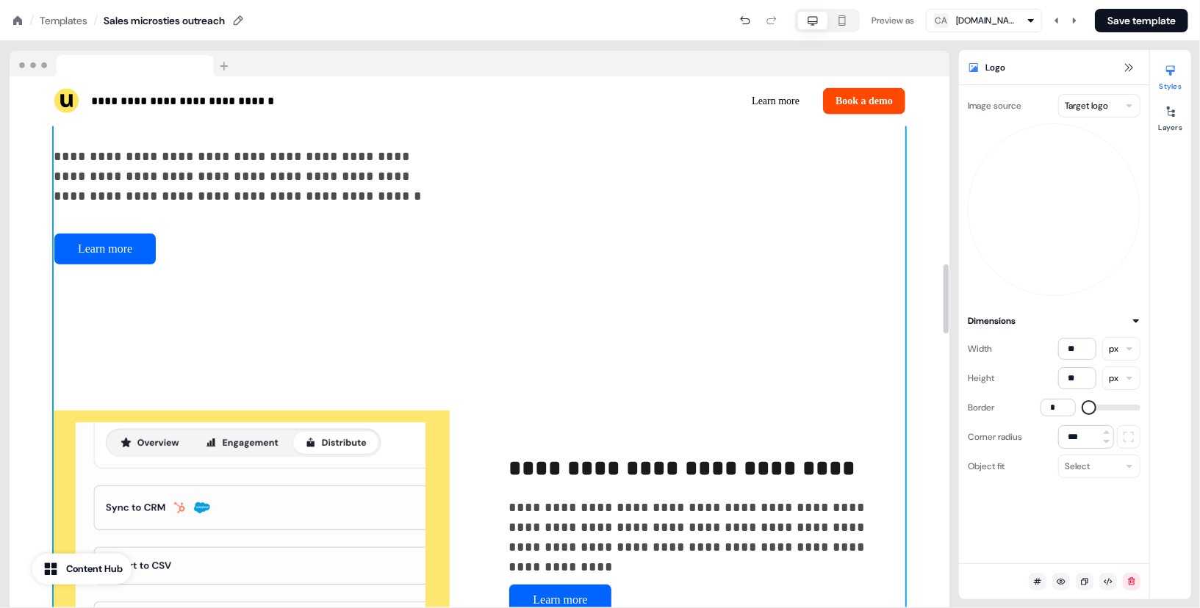
scroll to position [1400, 0]
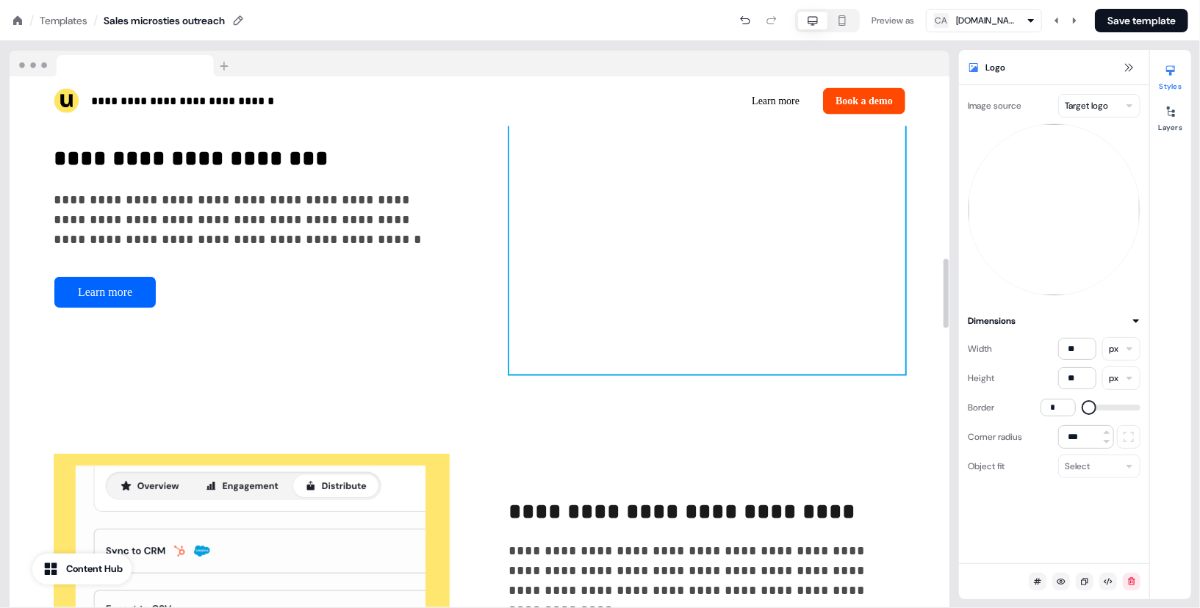
click at [757, 234] on img at bounding box center [707, 228] width 396 height 294
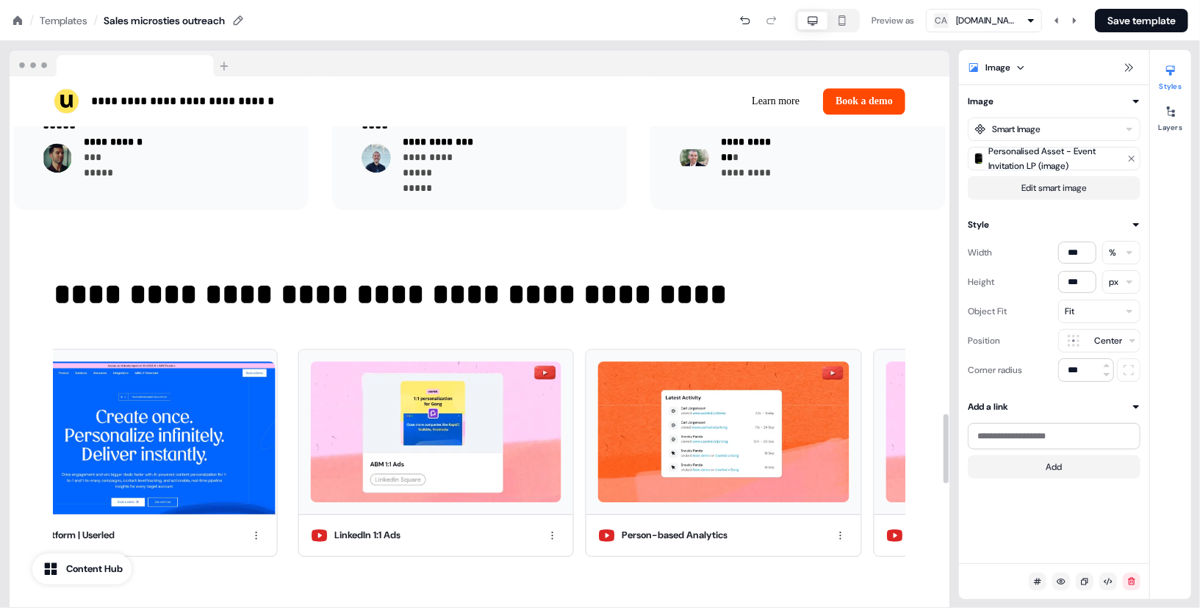
scroll to position [2535, 0]
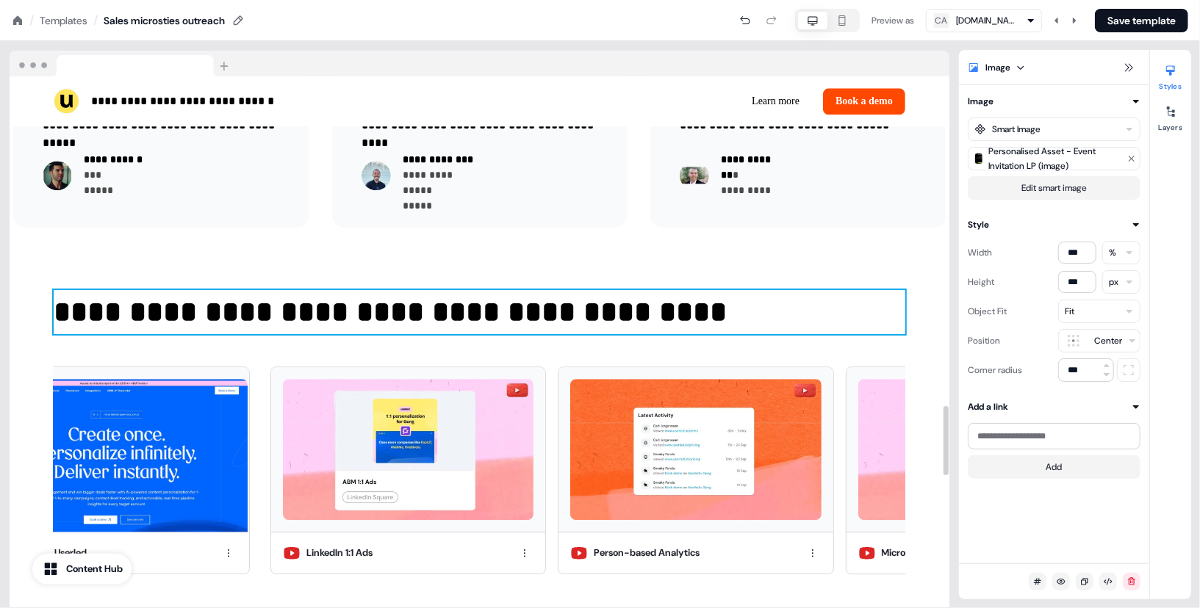
click at [475, 312] on p "**********" at bounding box center [480, 312] width 852 height 44
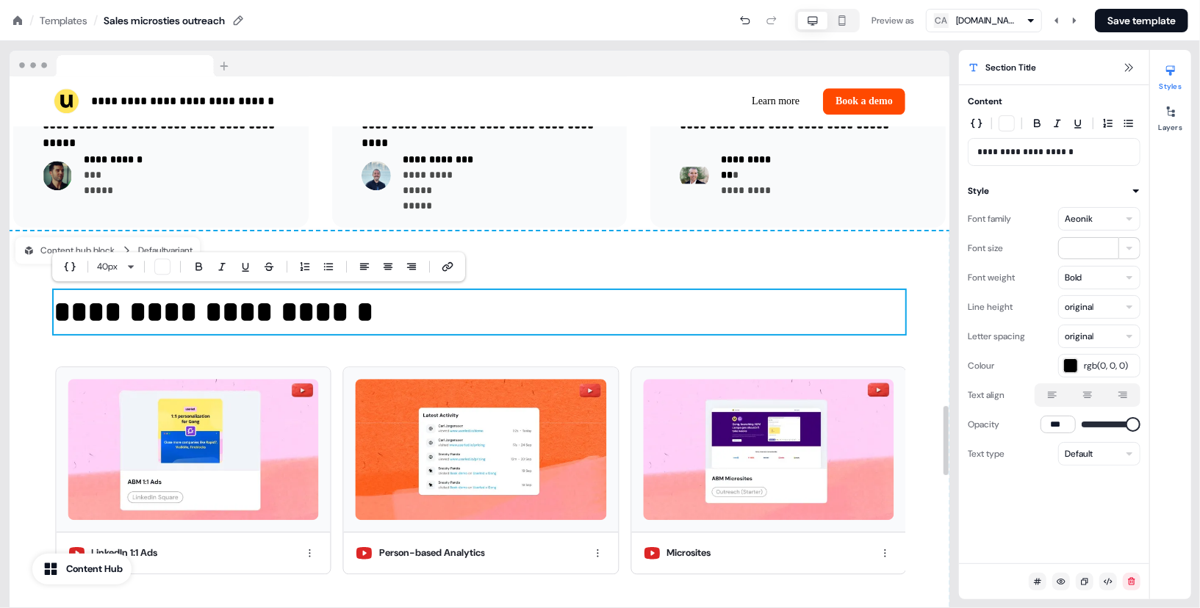
click at [39, 332] on div "**********" at bounding box center [480, 436] width 940 height 411
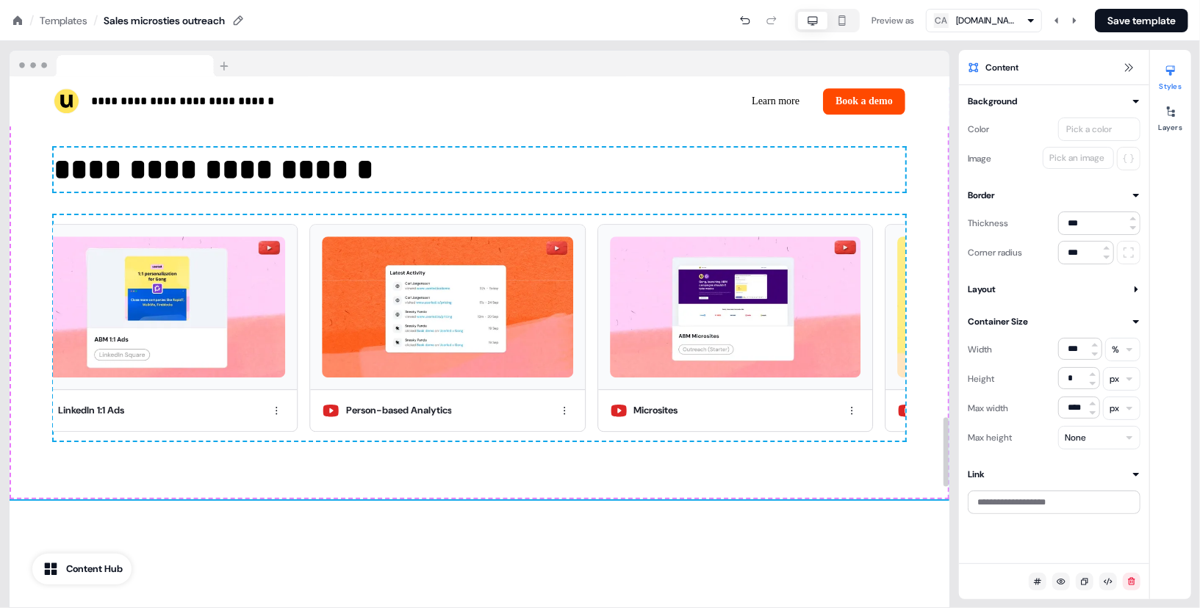
scroll to position [2606, 0]
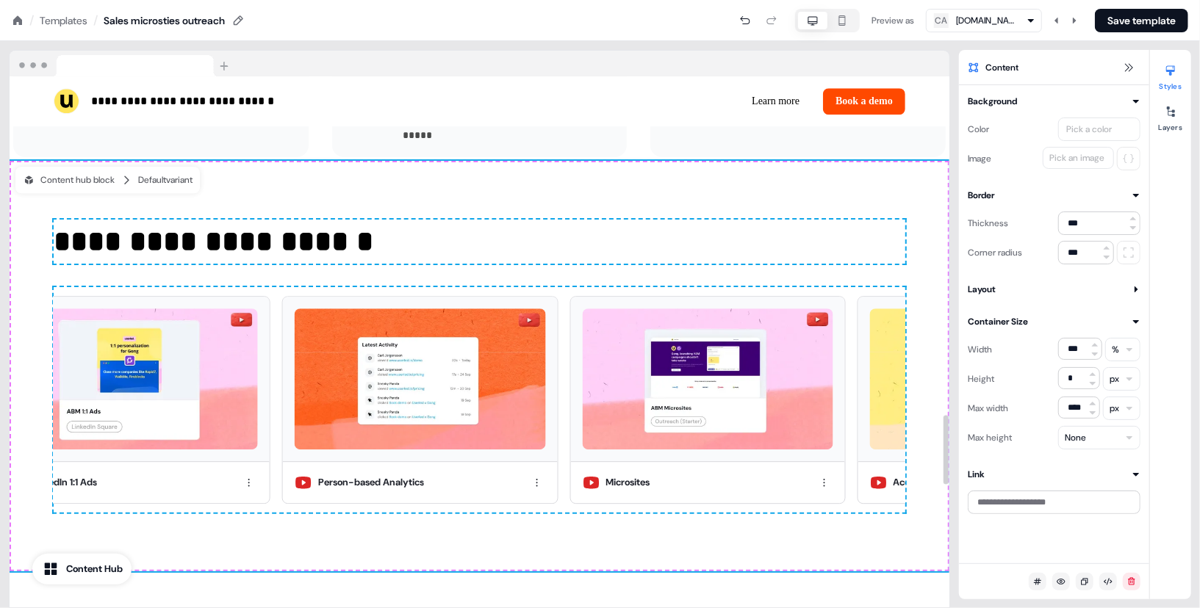
click at [136, 244] on p "**********" at bounding box center [480, 242] width 852 height 44
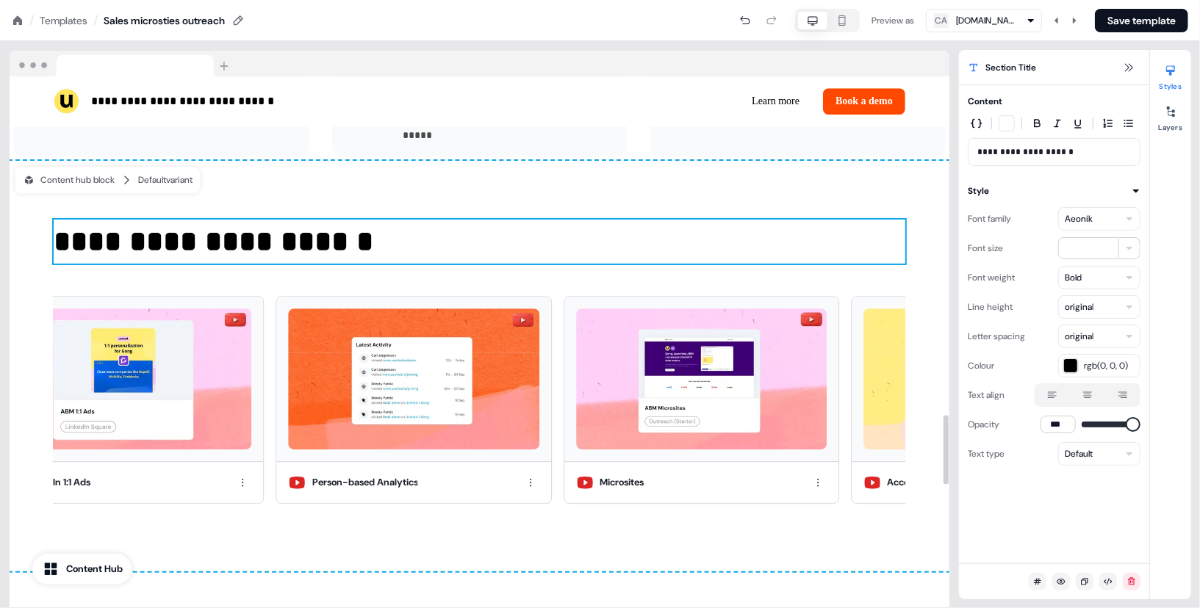
click at [136, 244] on p "**********" at bounding box center [480, 242] width 852 height 44
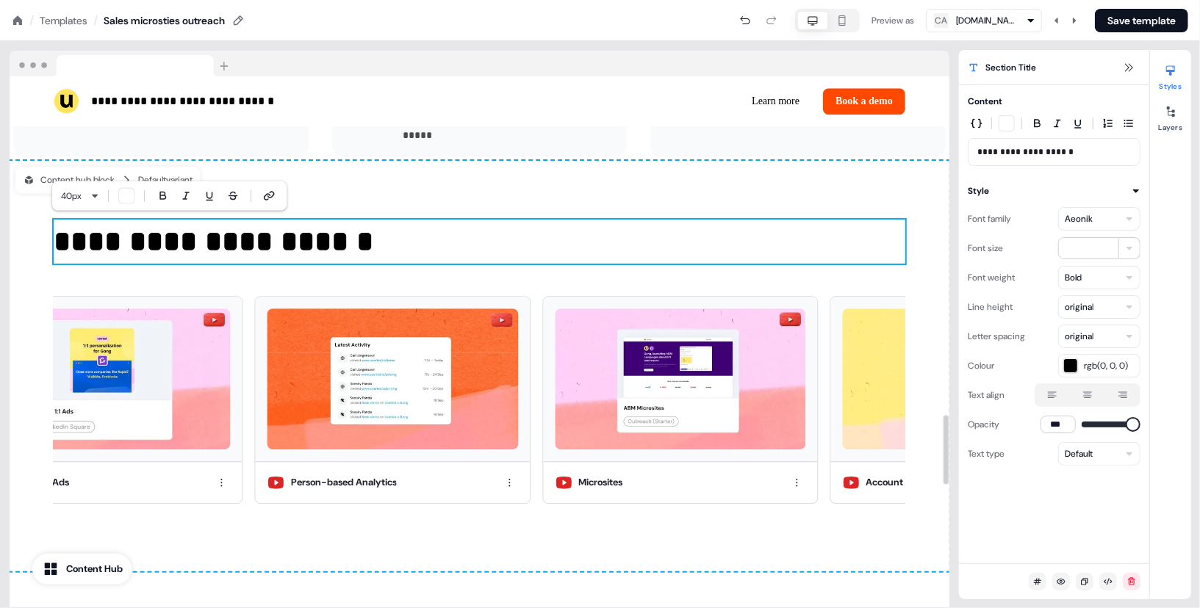
click at [141, 242] on p "**********" at bounding box center [480, 242] width 852 height 44
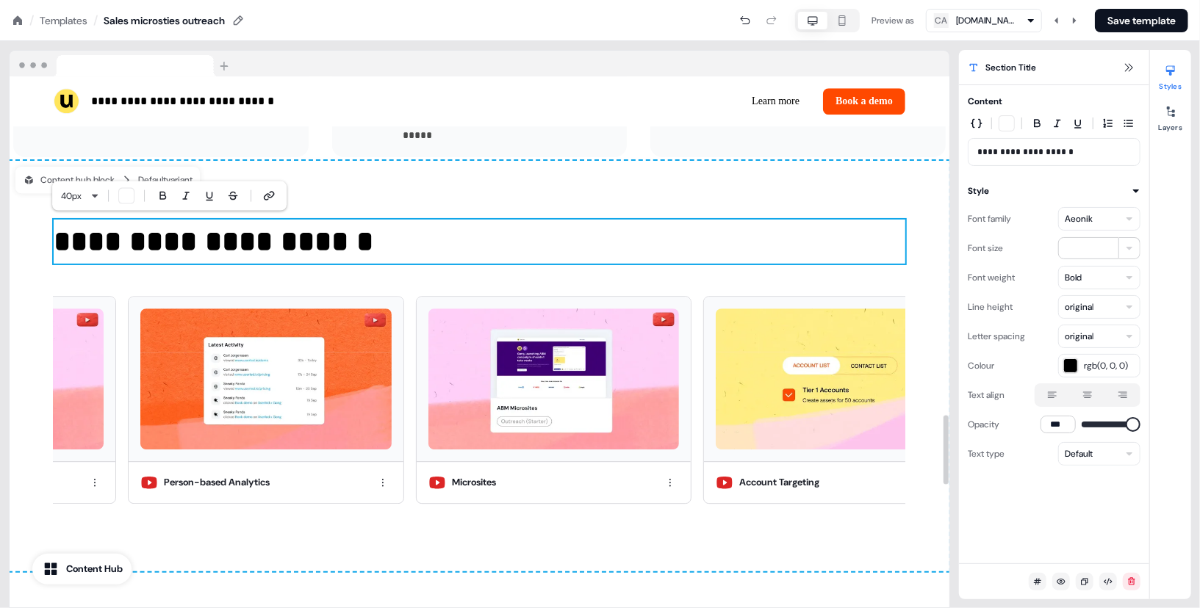
click at [1091, 398] on icon at bounding box center [1088, 395] width 18 height 12
click at [1091, 398] on button "button" at bounding box center [1088, 395] width 12 height 12
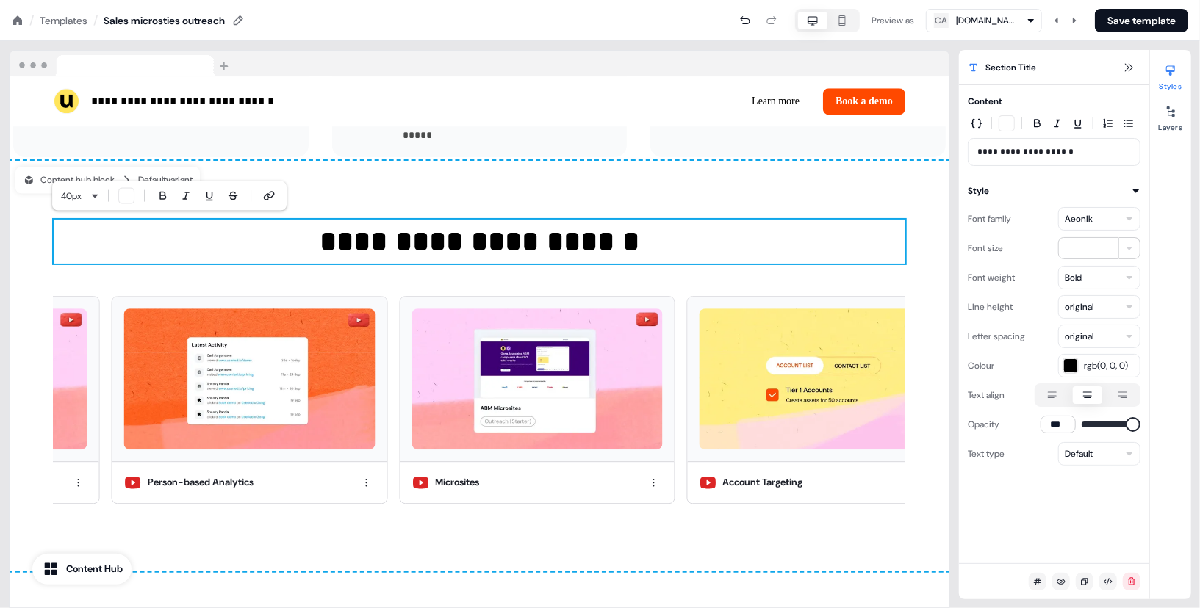
click at [1091, 398] on icon at bounding box center [1088, 395] width 18 height 12
click at [1091, 398] on button "button" at bounding box center [1088, 395] width 12 height 12
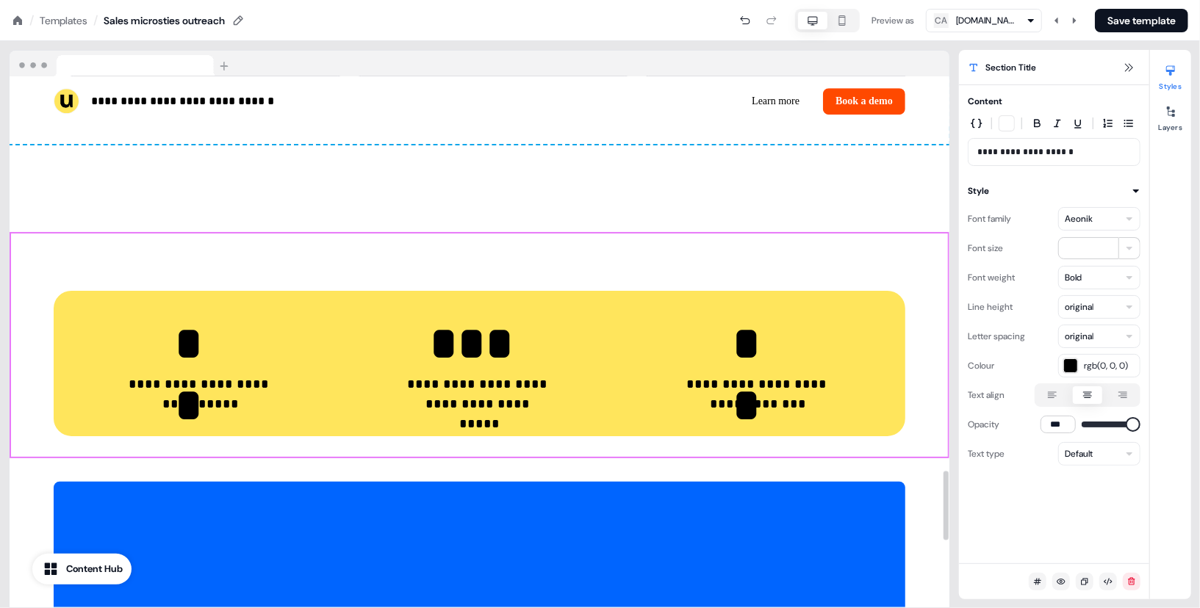
scroll to position [3035, 0]
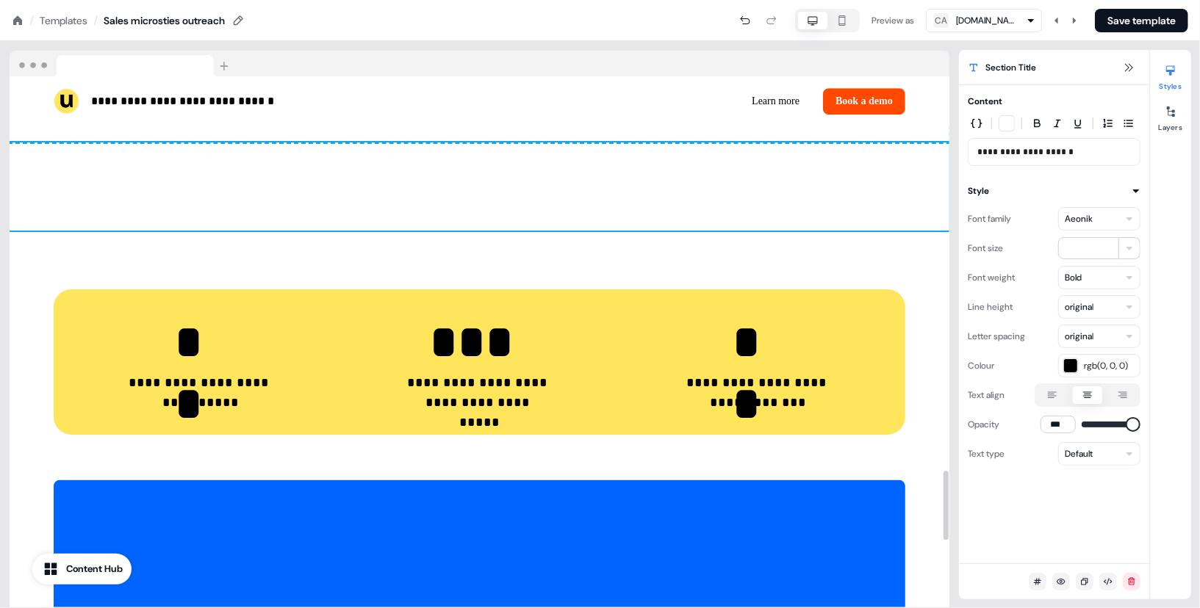
click at [572, 205] on div "To pick up a draggable item, press the space bar. While dragging, use the arrow…" at bounding box center [480, 187] width 940 height 88
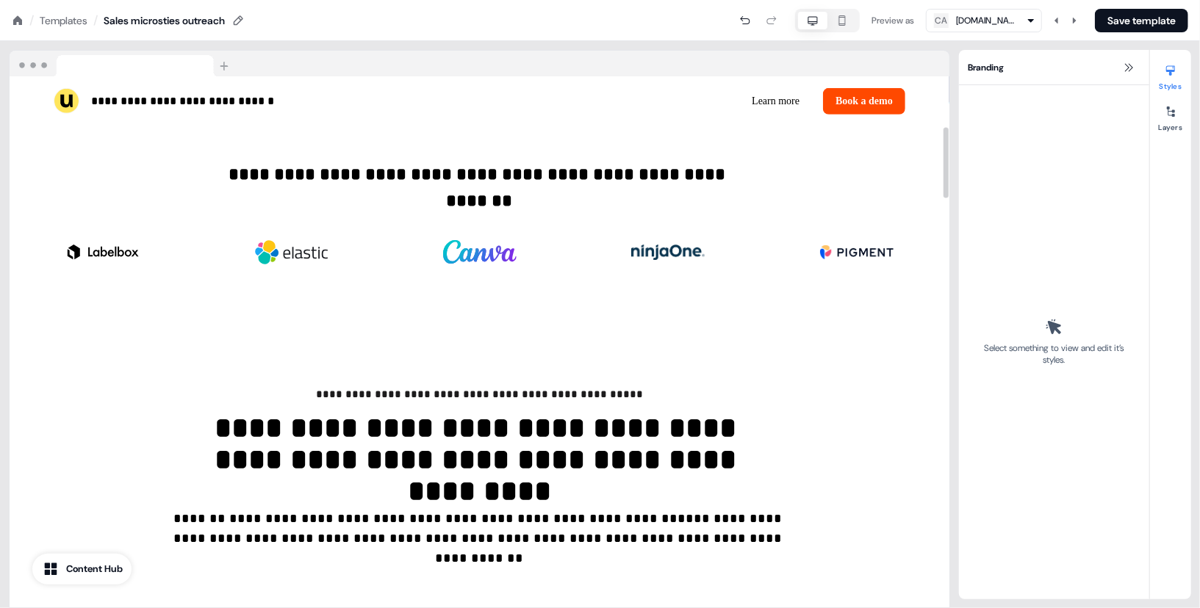
scroll to position [506, 0]
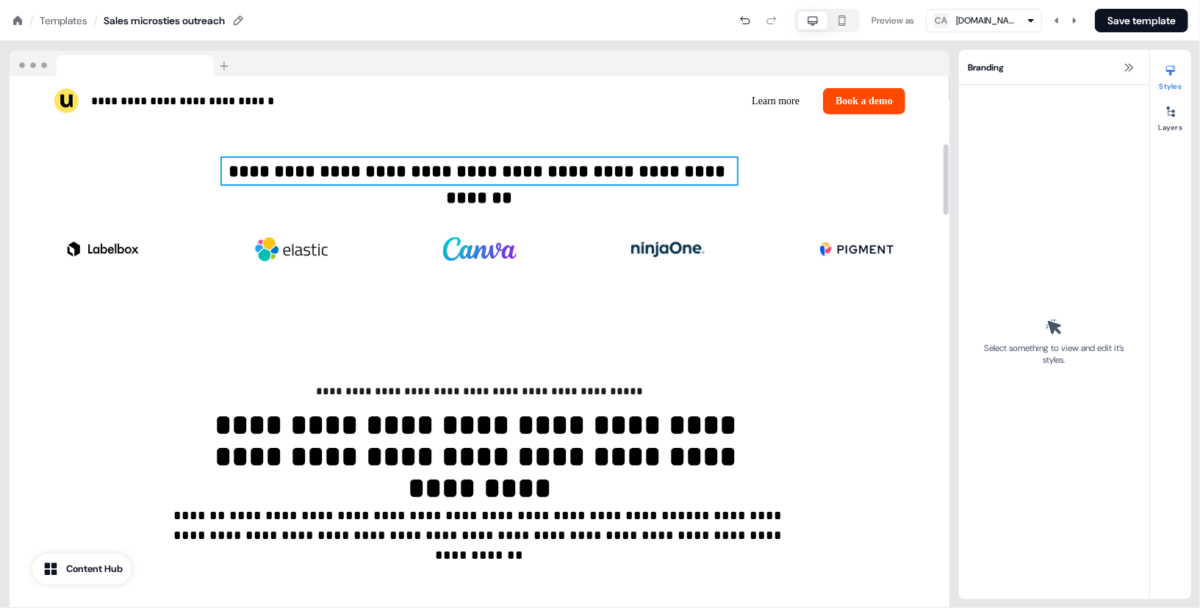
click at [344, 180] on p "**********" at bounding box center [480, 171] width 516 height 26
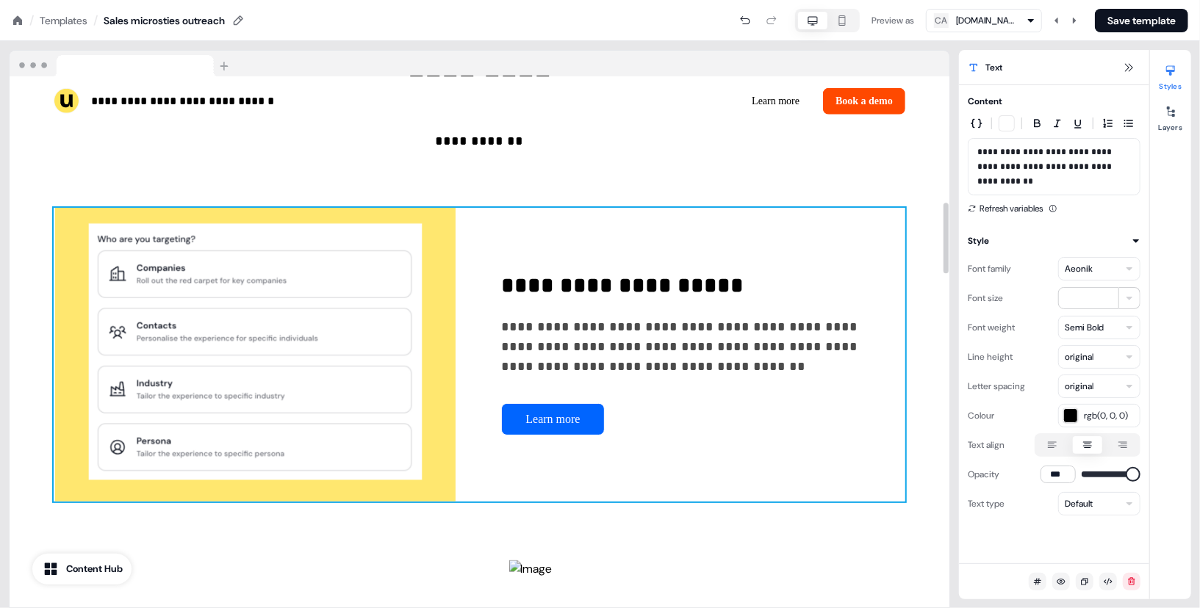
scroll to position [797, 0]
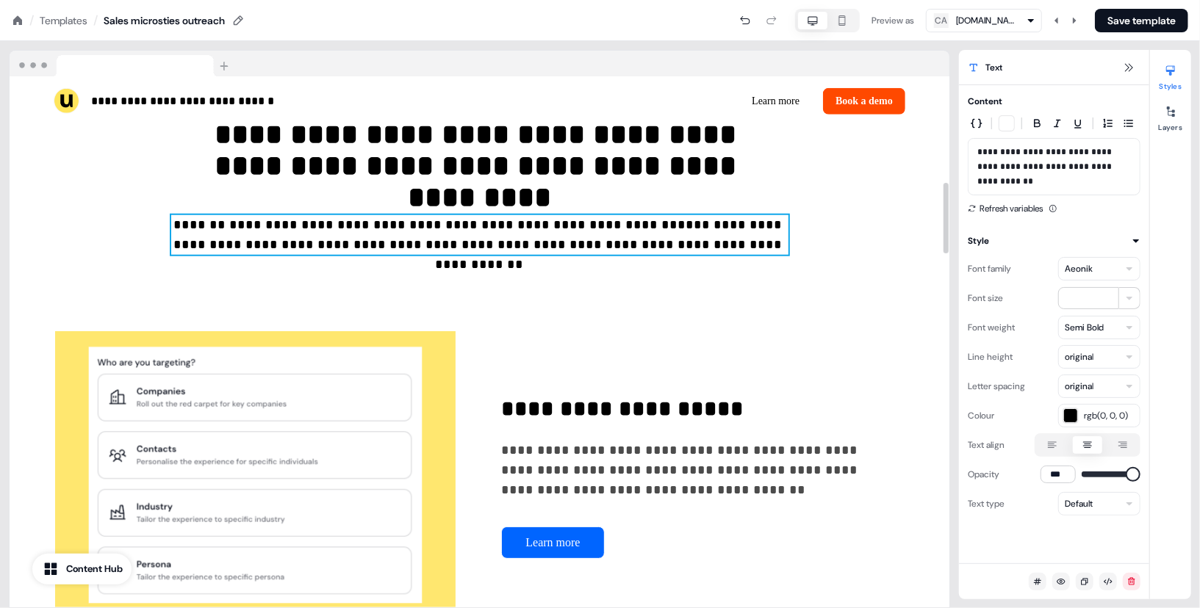
click at [470, 233] on h2 "**********" at bounding box center [479, 235] width 617 height 40
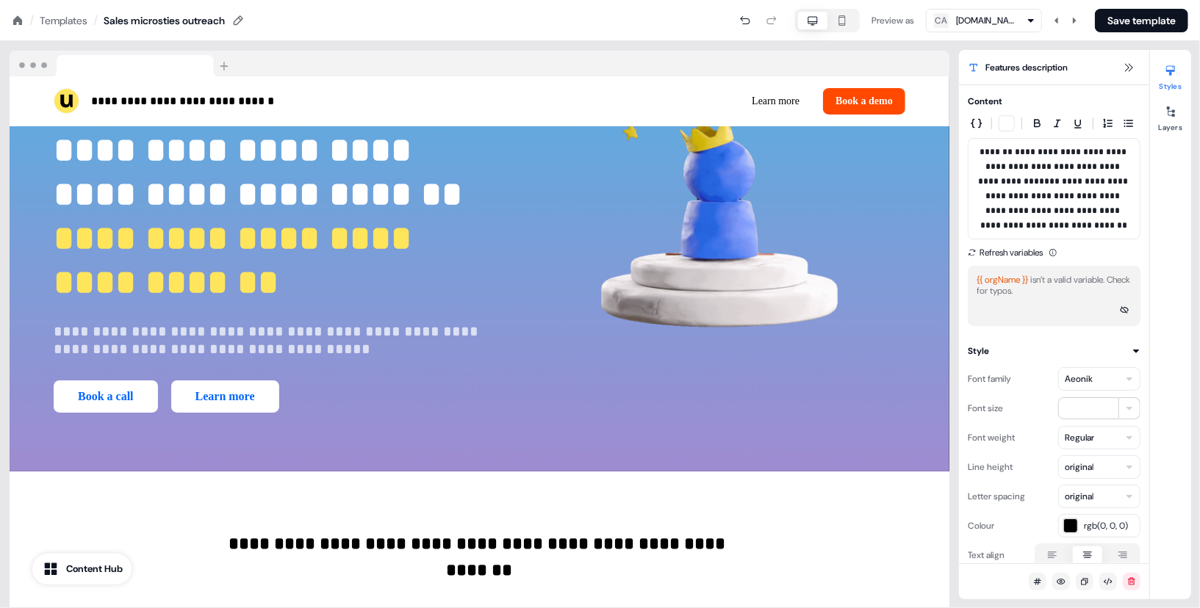
scroll to position [0, 0]
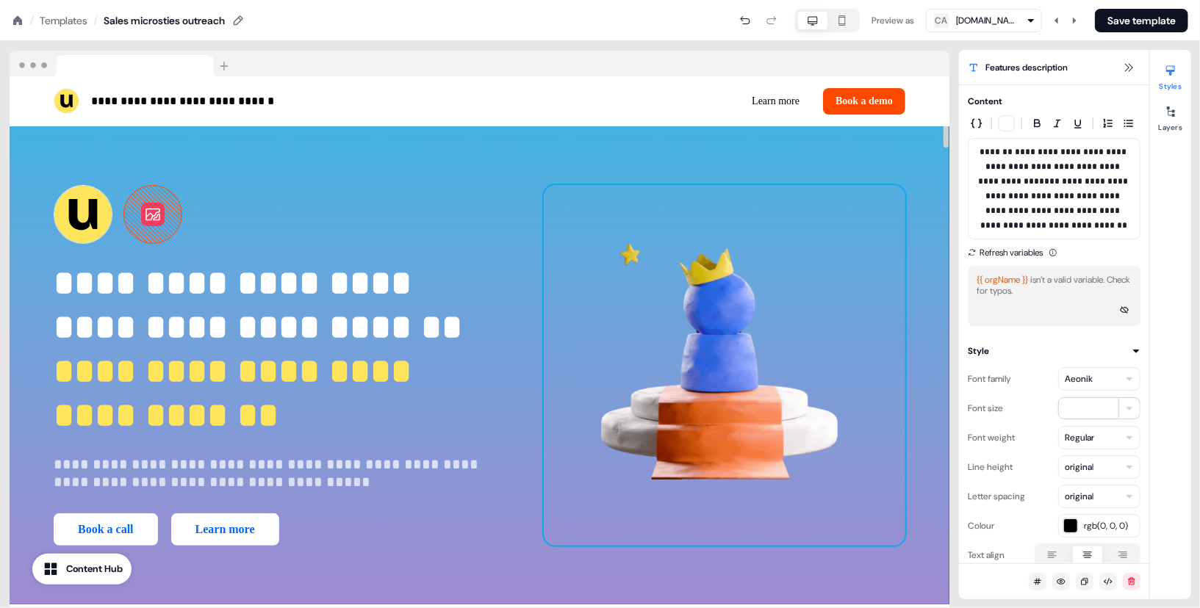
click at [789, 284] on img at bounding box center [725, 366] width 362 height 362
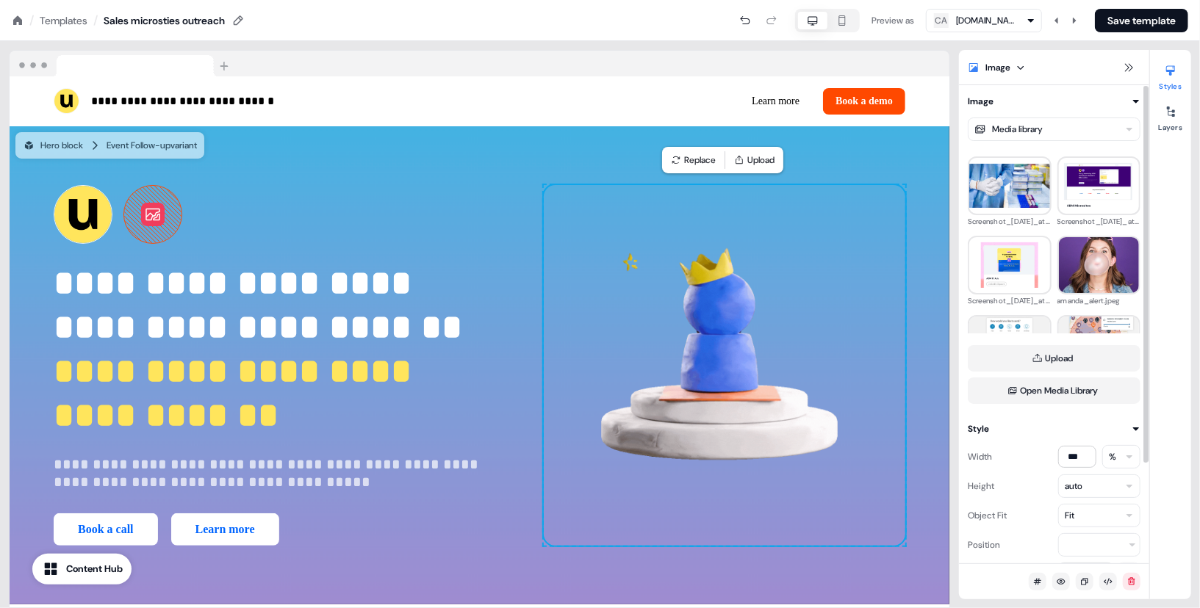
scroll to position [150, 0]
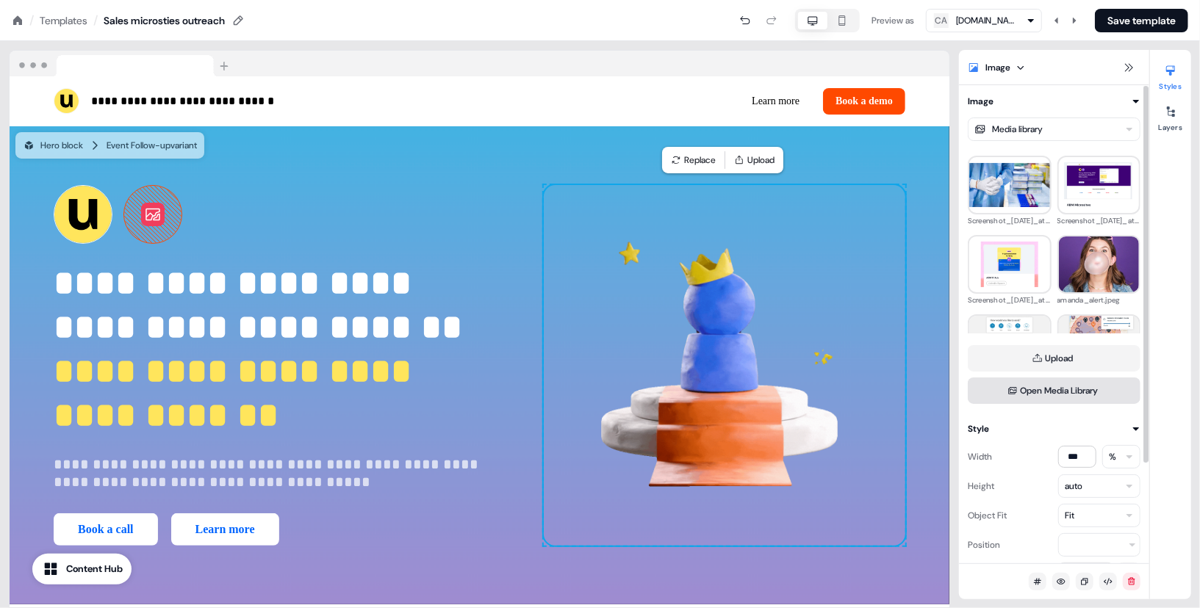
click at [1091, 389] on button "Open Media Library" at bounding box center [1054, 391] width 173 height 26
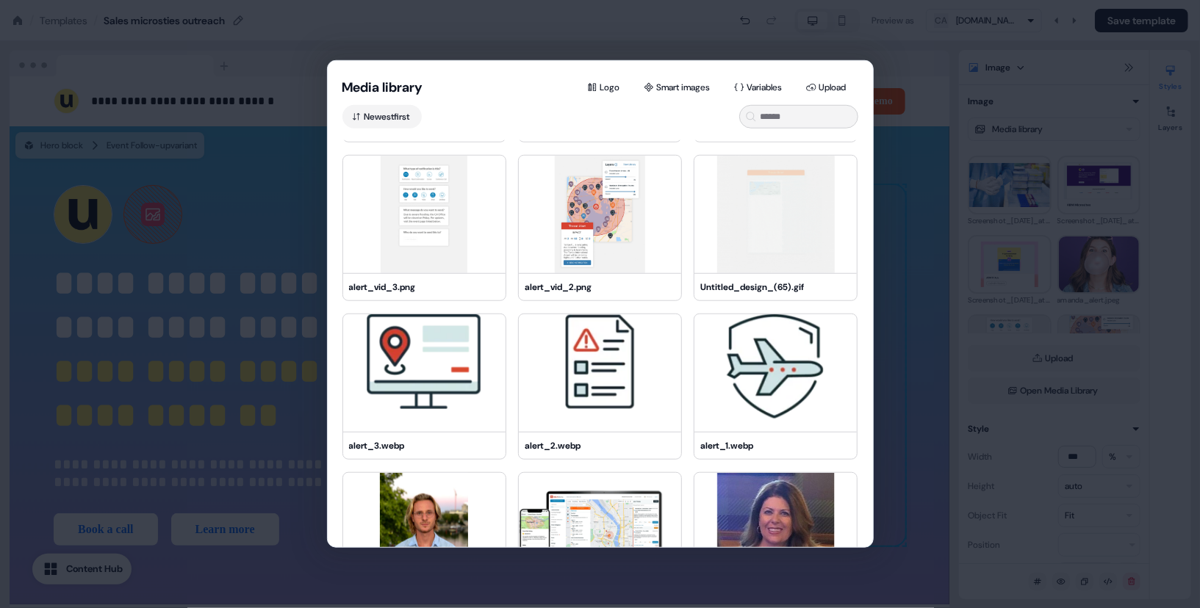
scroll to position [1939, 0]
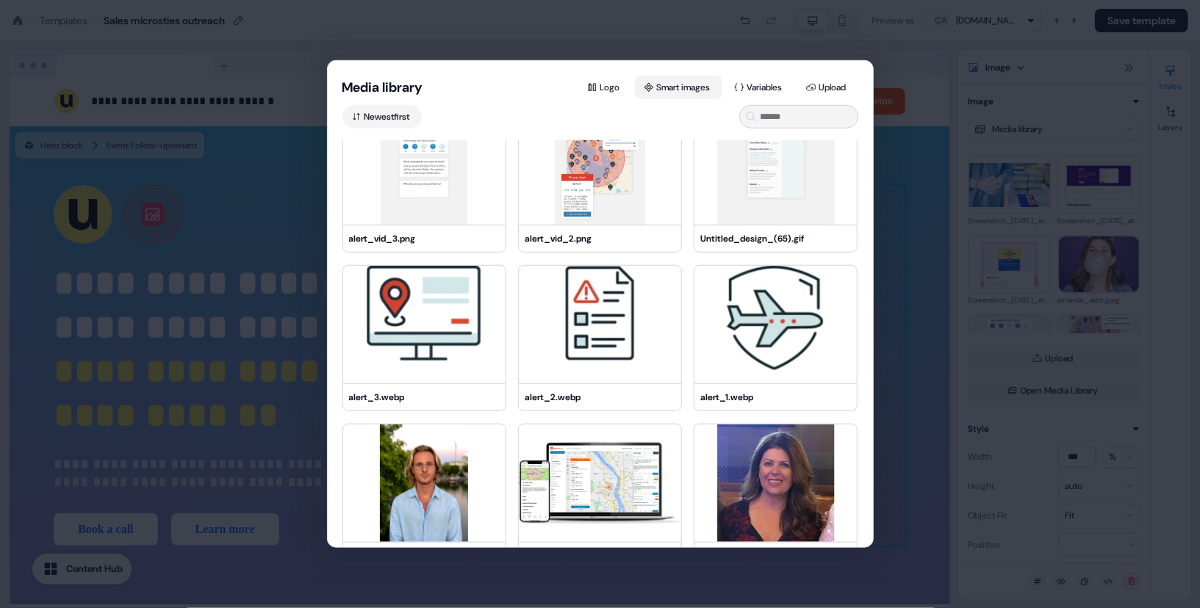
click at [667, 94] on button "Smart images" at bounding box center [678, 88] width 87 height 24
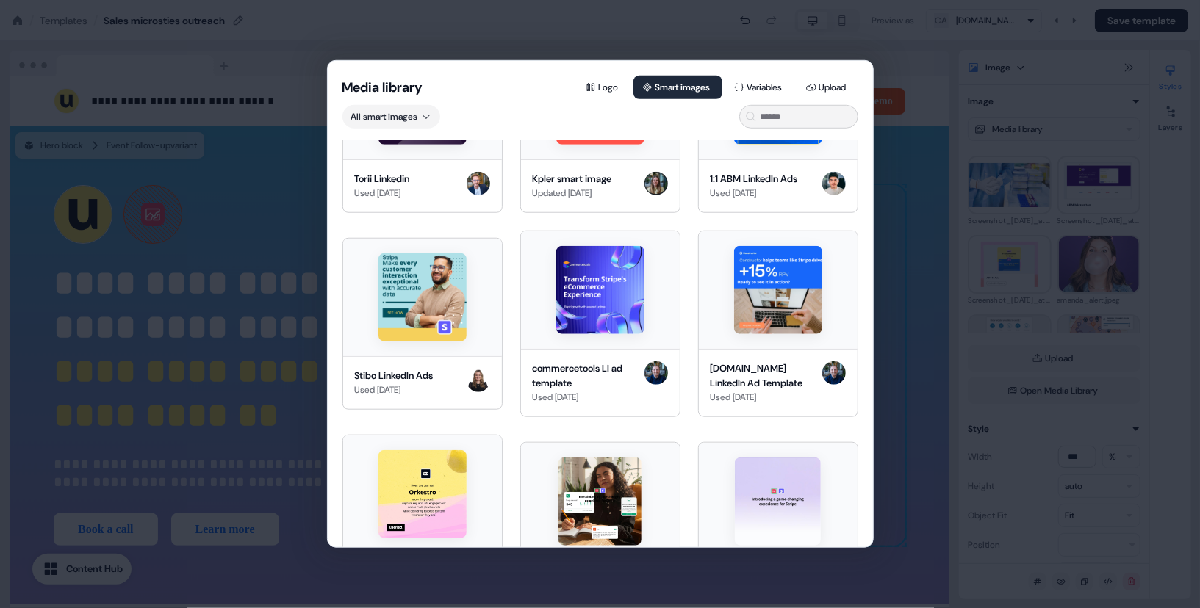
scroll to position [416, 0]
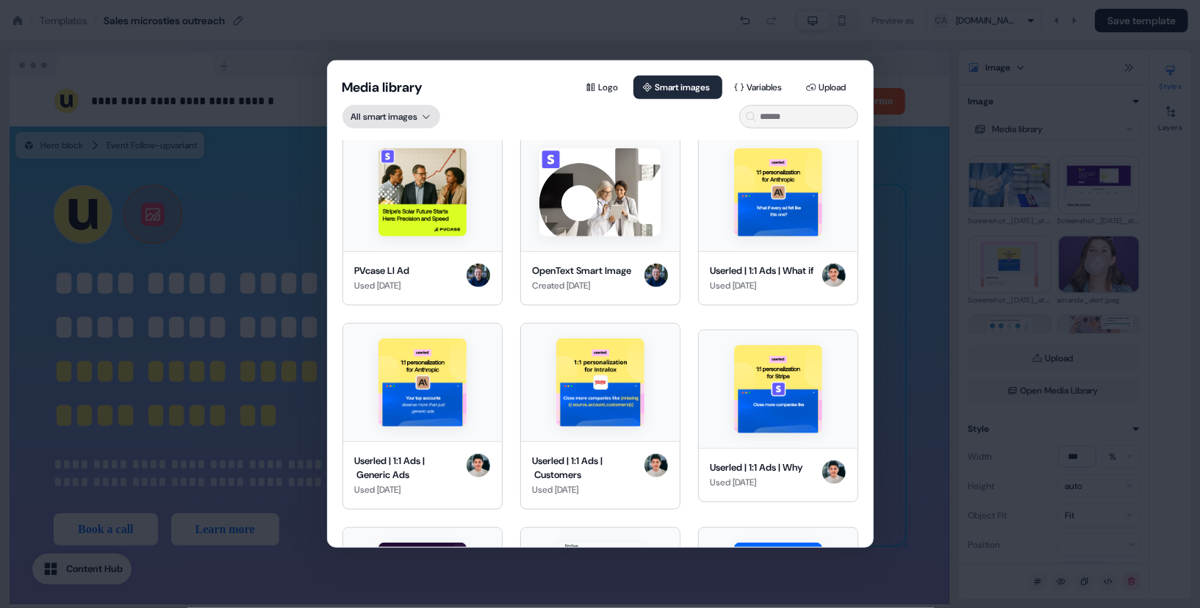
click at [406, 118] on div "Media library Logo Smart images Variables Upload All smart images AlertMedia Li…" at bounding box center [600, 304] width 1200 height 608
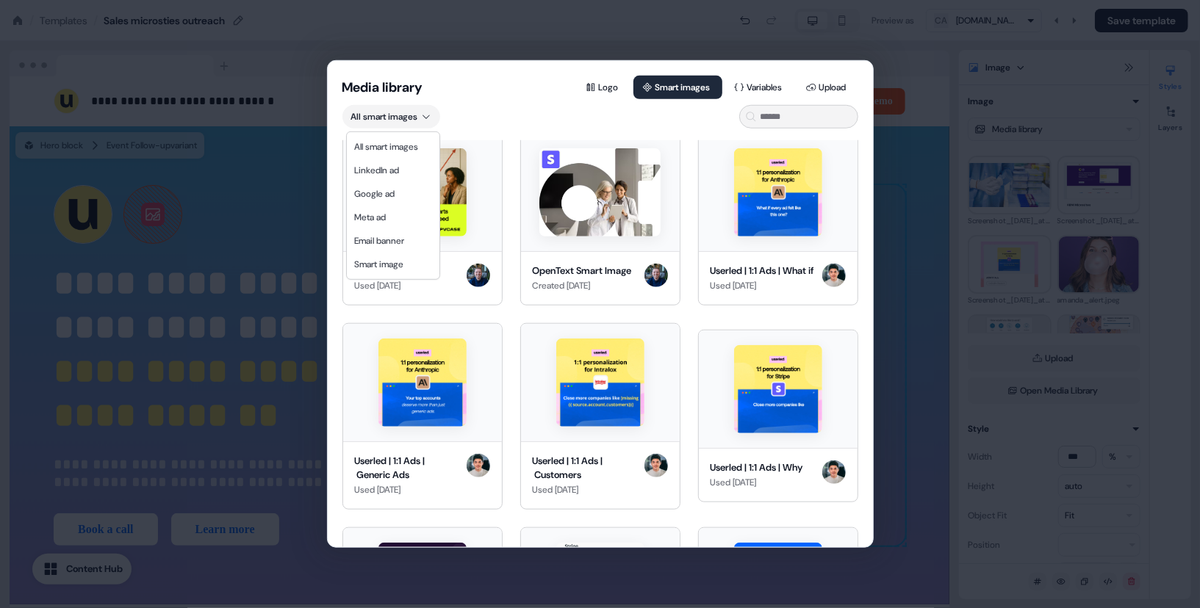
click at [682, 94] on div "Media library Logo Smart images Variables Upload All smart images AlertMedia Li…" at bounding box center [600, 304] width 1200 height 608
click at [682, 94] on button "Smart images" at bounding box center [677, 88] width 89 height 24
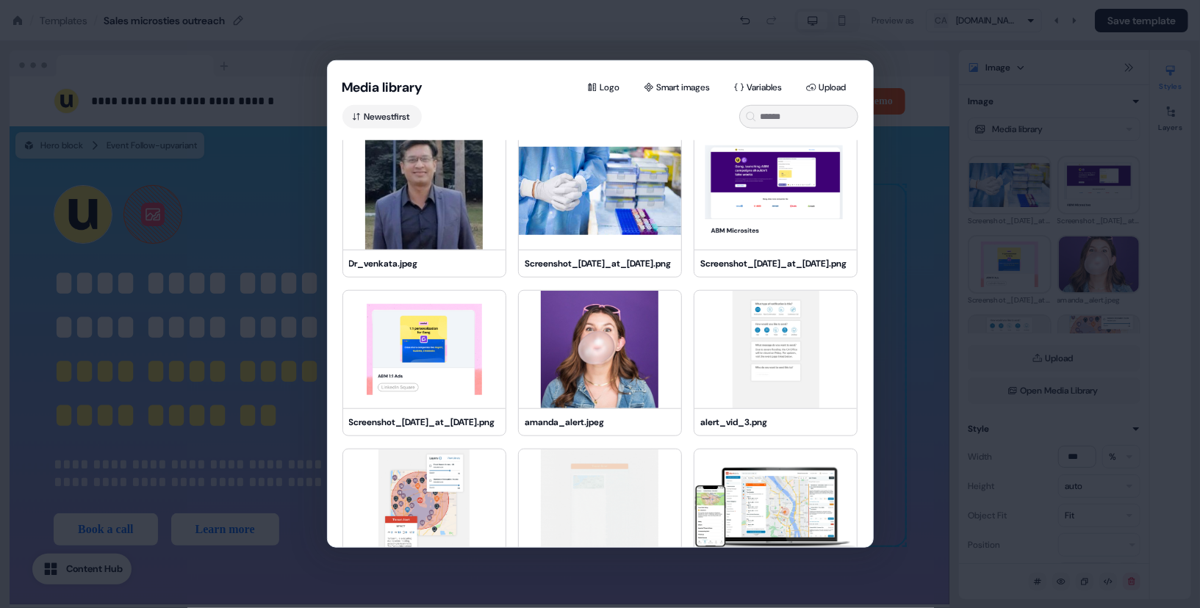
scroll to position [0, 0]
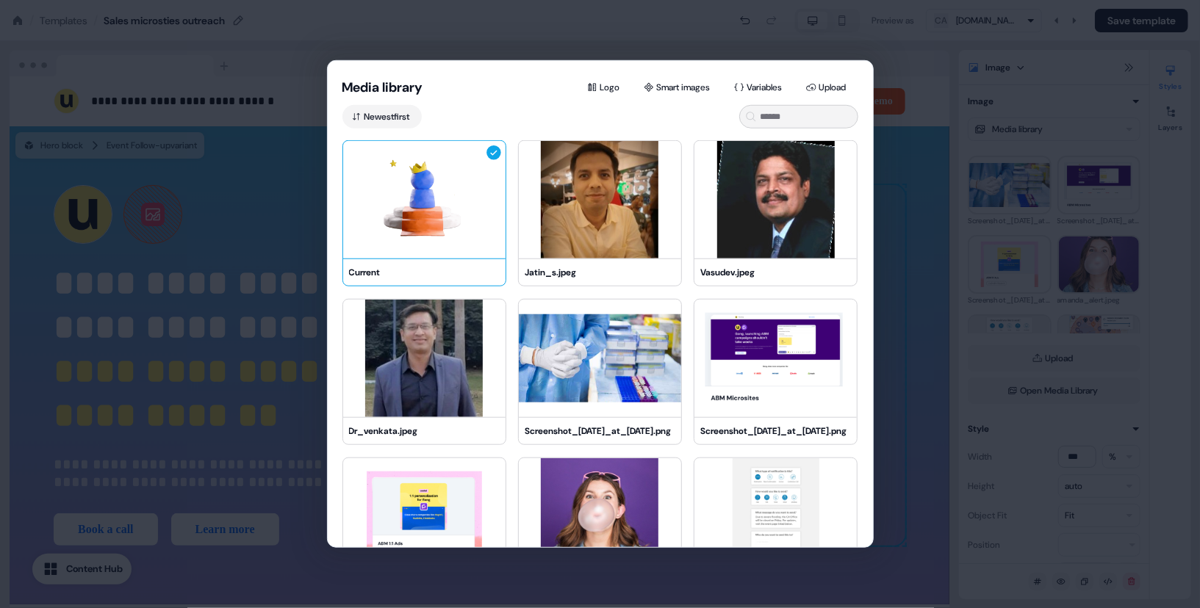
click at [854, 214] on div "Current Jatin_s.jpeg Vasudev.jpeg" at bounding box center [600, 213] width 545 height 146
click at [951, 241] on div "Media library Logo Smart images Variables Upload Newest first Current Jatin_s.j…" at bounding box center [600, 304] width 1200 height 608
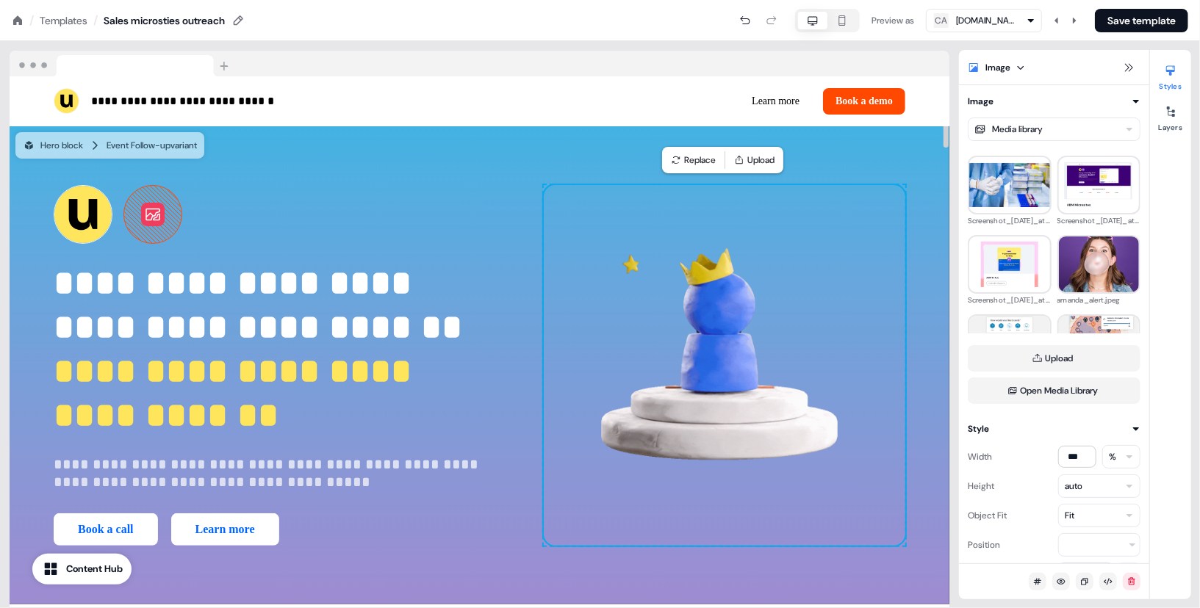
click at [700, 370] on img at bounding box center [725, 366] width 362 height 362
click at [706, 304] on img at bounding box center [725, 366] width 362 height 362
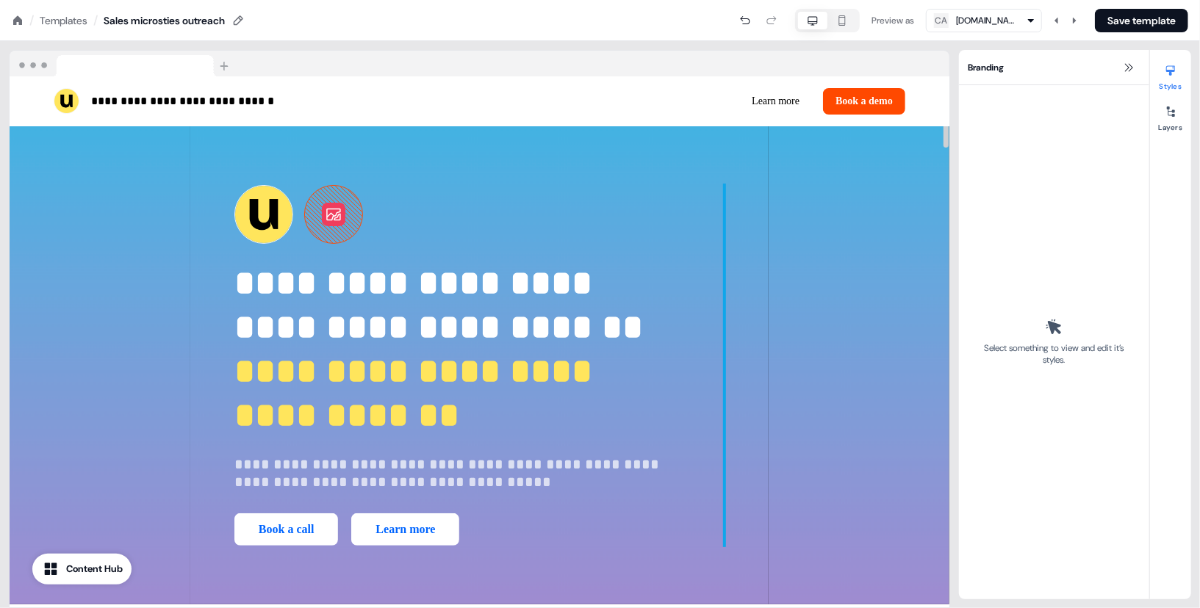
click at [725, 337] on div "To pick up a draggable item, press the space bar. While dragging, use the arrow…" at bounding box center [725, 366] width 0 height 362
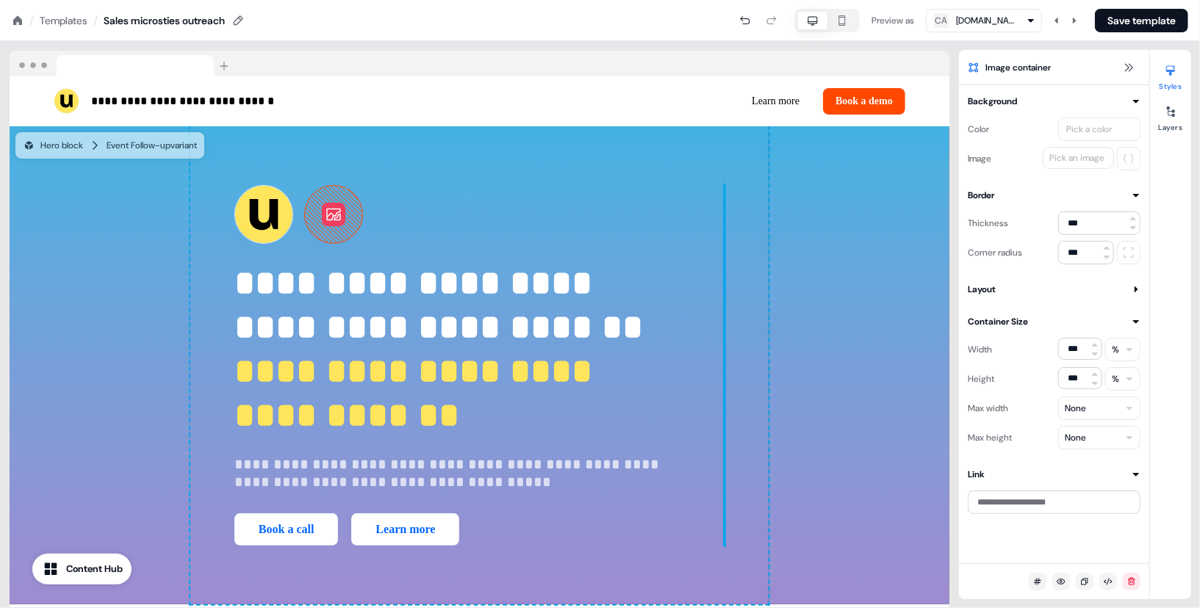
click at [1071, 154] on div "Pick an image" at bounding box center [1076, 158] width 61 height 15
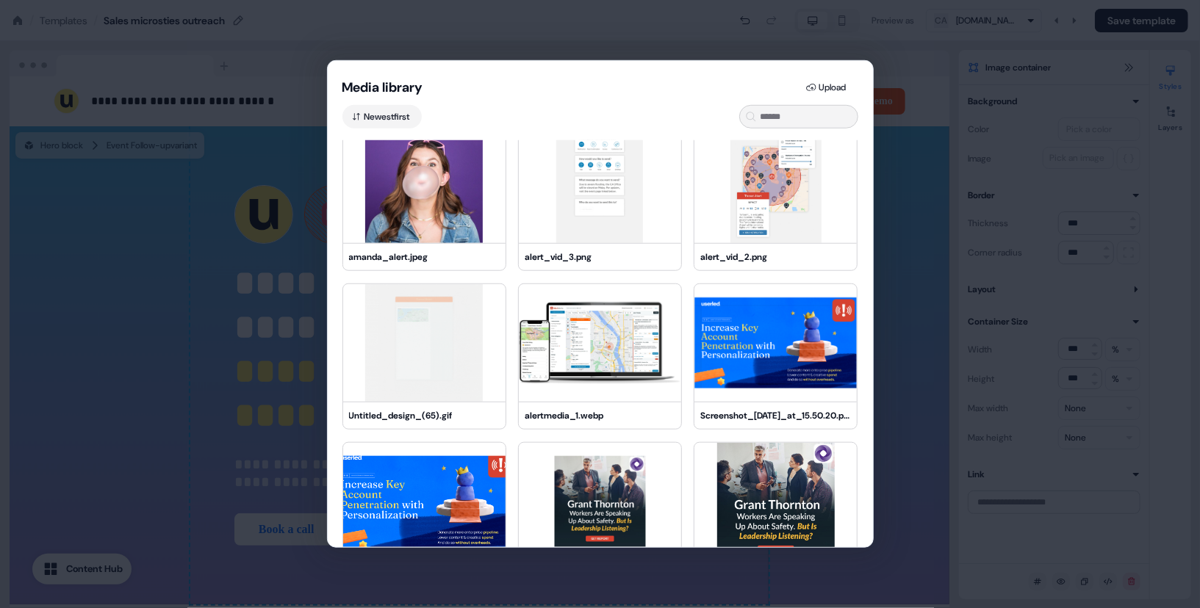
scroll to position [514, 0]
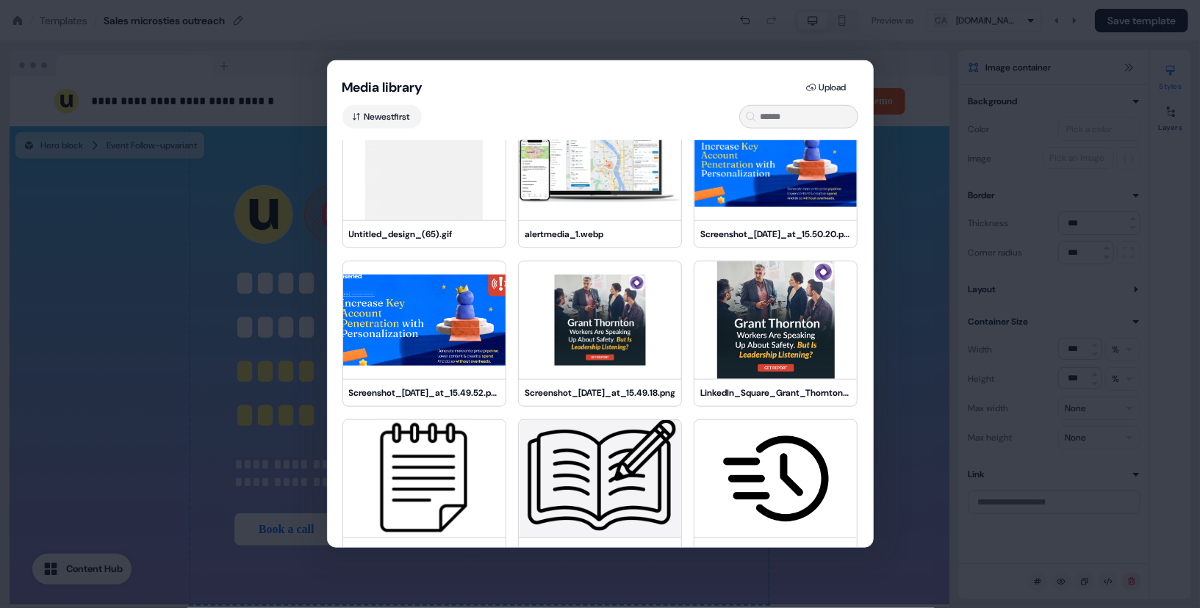
click at [910, 220] on div "Media library Upload Newest first amanda_alert.jpeg alert_vid_3.png alert_vid_2…" at bounding box center [600, 304] width 1200 height 608
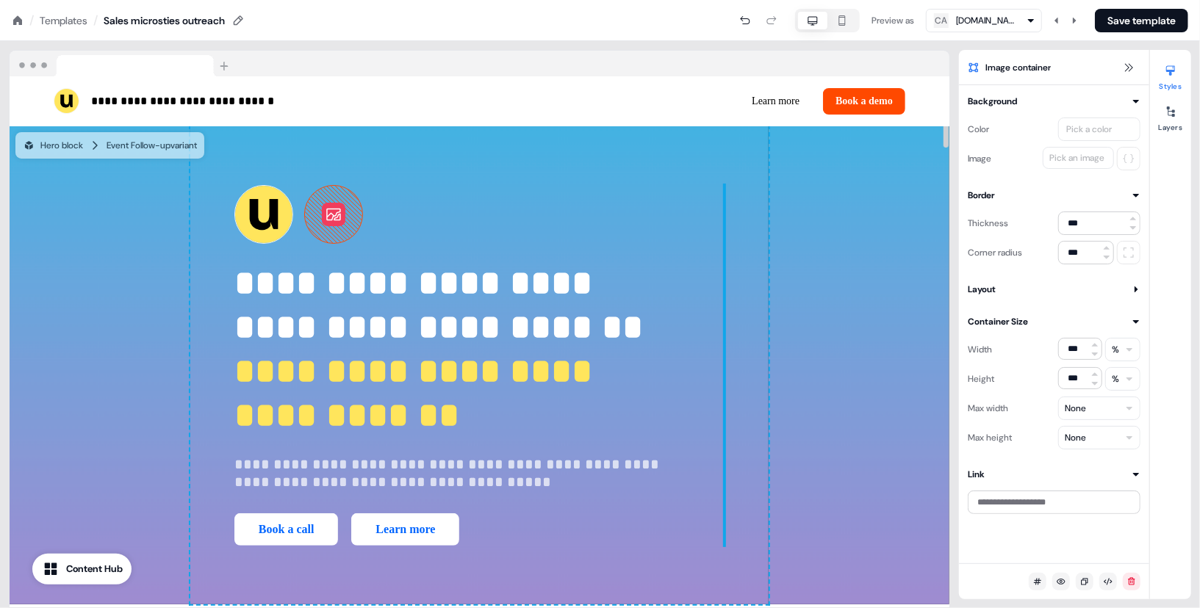
click at [725, 231] on div "To pick up a draggable item, press the space bar. While dragging, use the arrow…" at bounding box center [725, 366] width 0 height 362
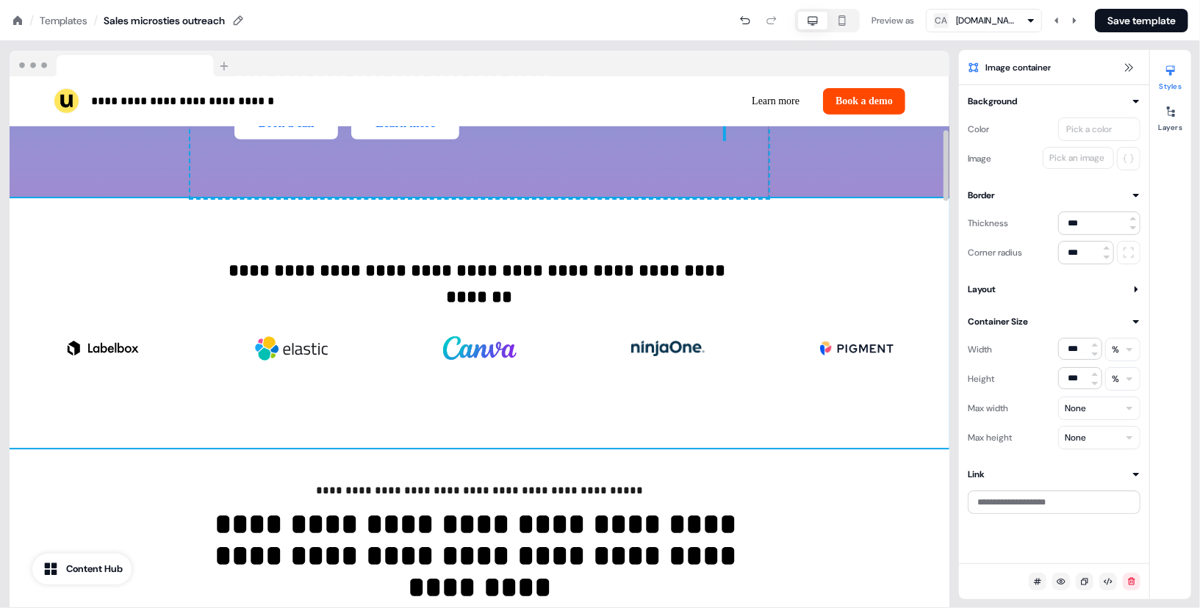
scroll to position [400, 0]
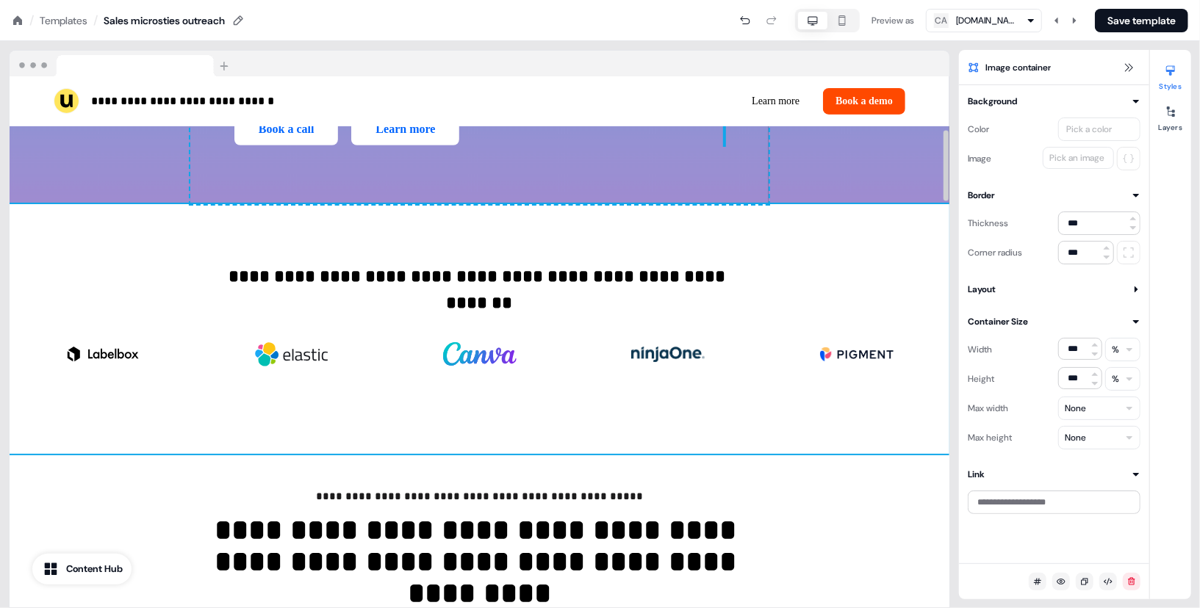
click at [490, 215] on div "**********" at bounding box center [480, 329] width 940 height 250
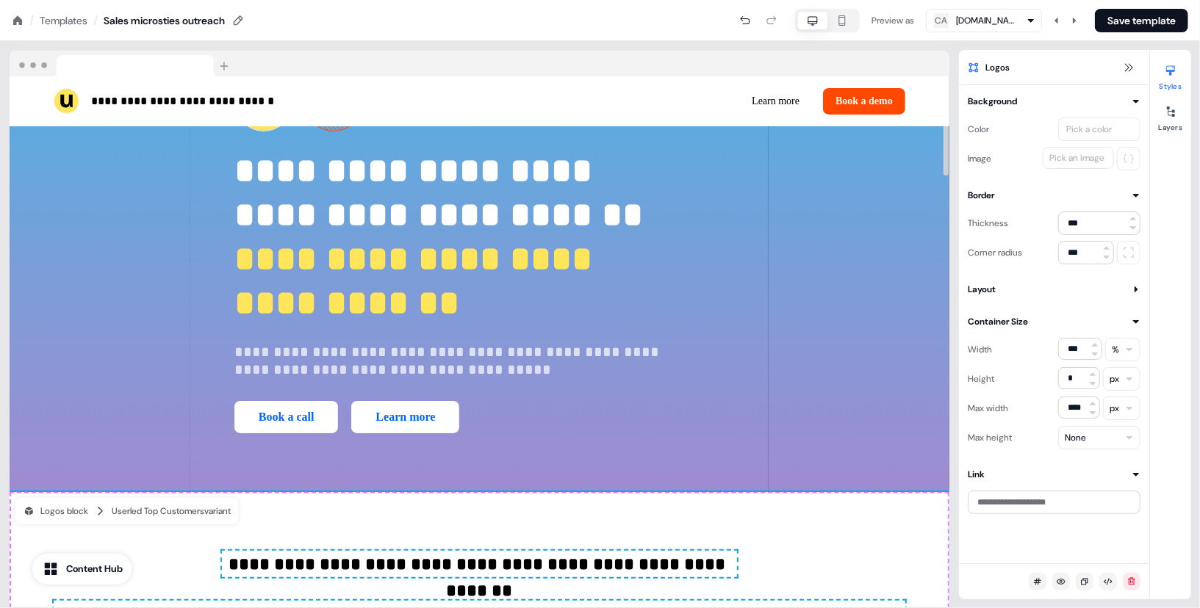
scroll to position [103, 0]
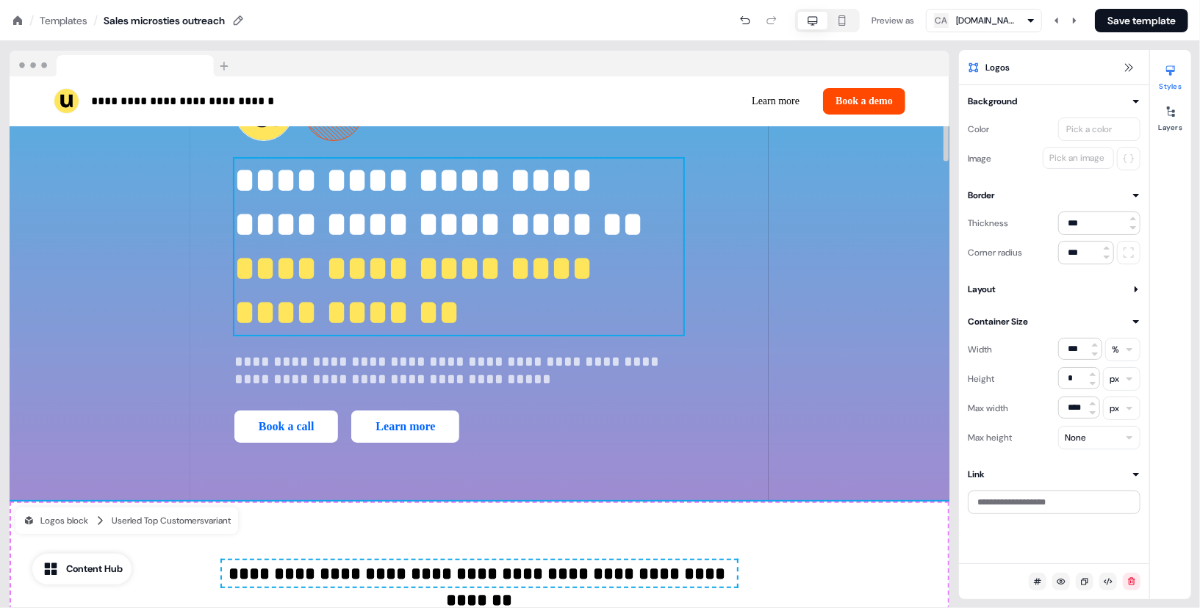
click at [530, 258] on div "**********" at bounding box center [479, 263] width 578 height 479
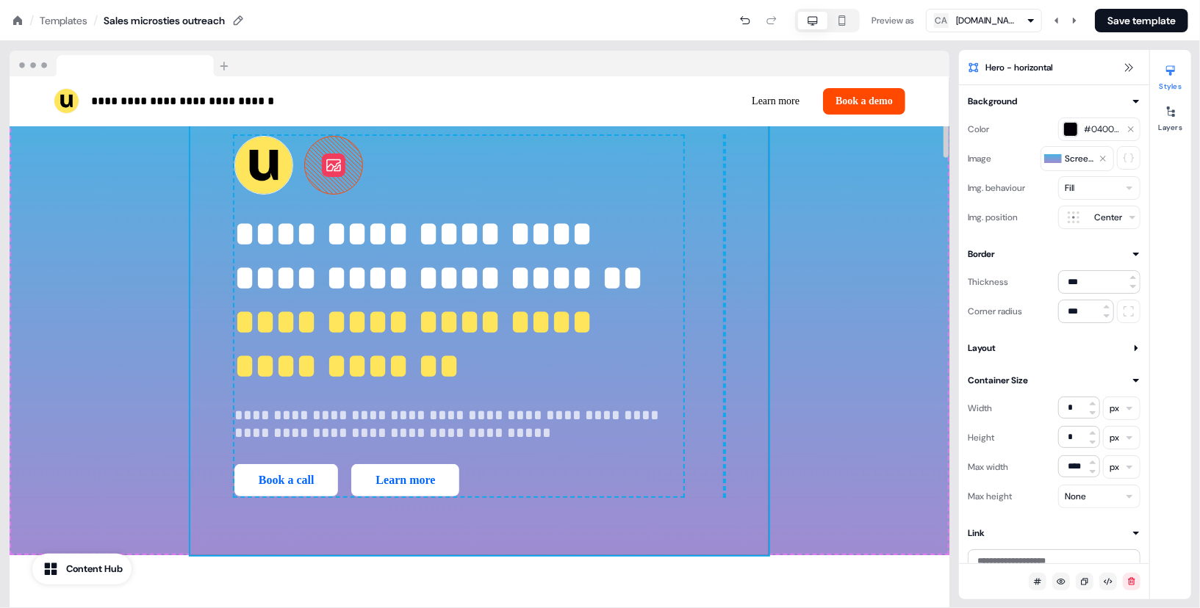
scroll to position [0, 0]
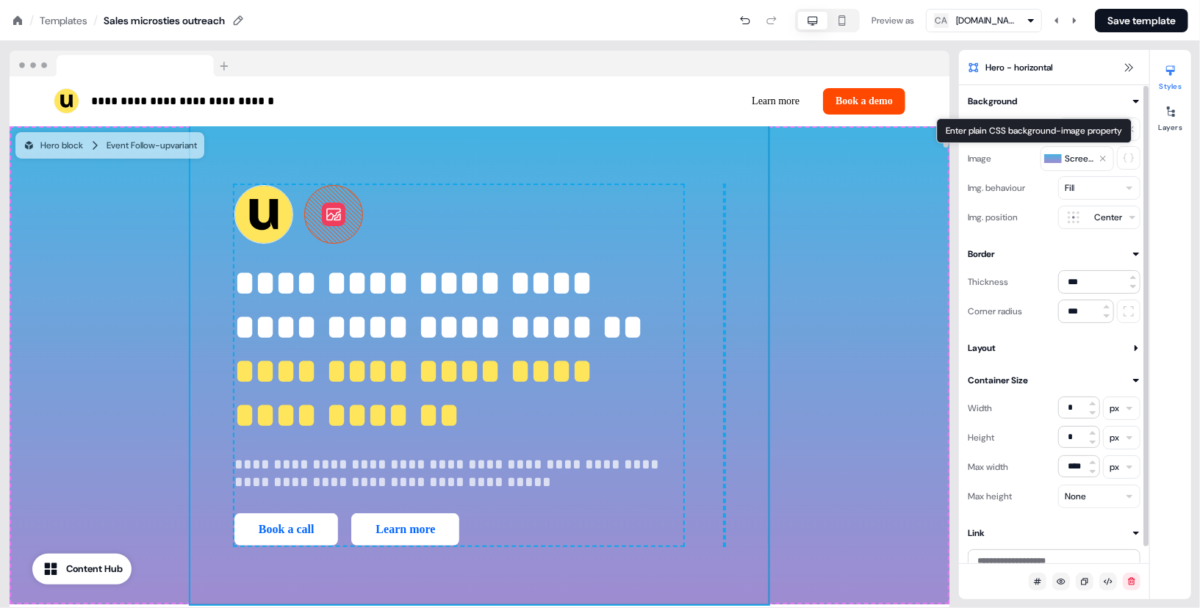
click at [1071, 165] on span "Screenshot_[DATE]_at_09.39.25.png" at bounding box center [1080, 158] width 31 height 15
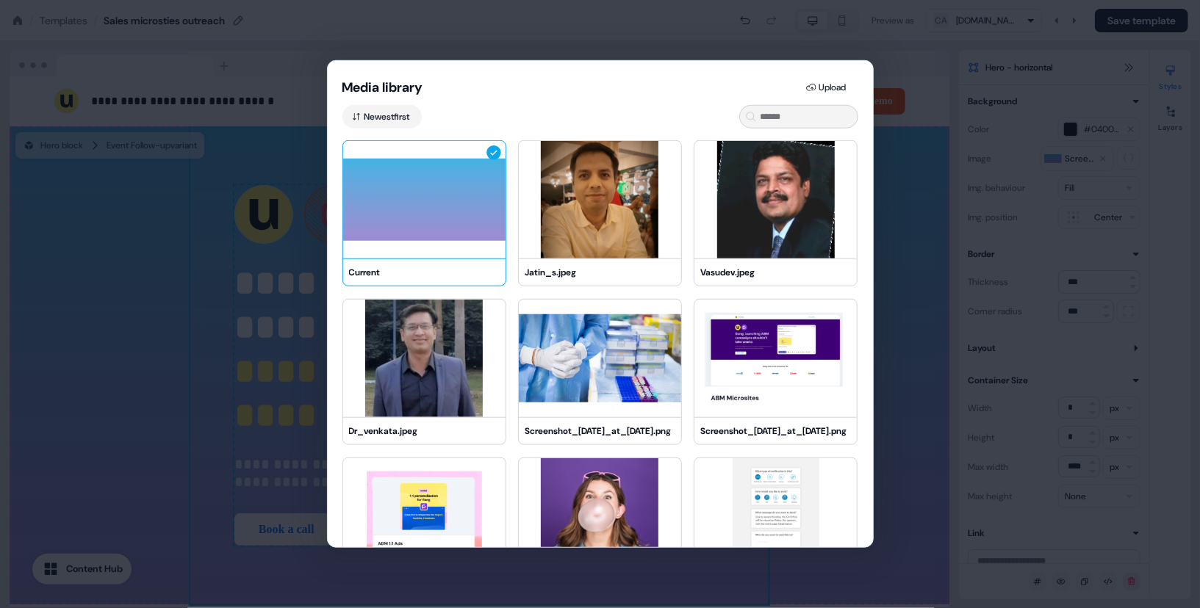
click at [462, 198] on img at bounding box center [424, 200] width 162 height 118
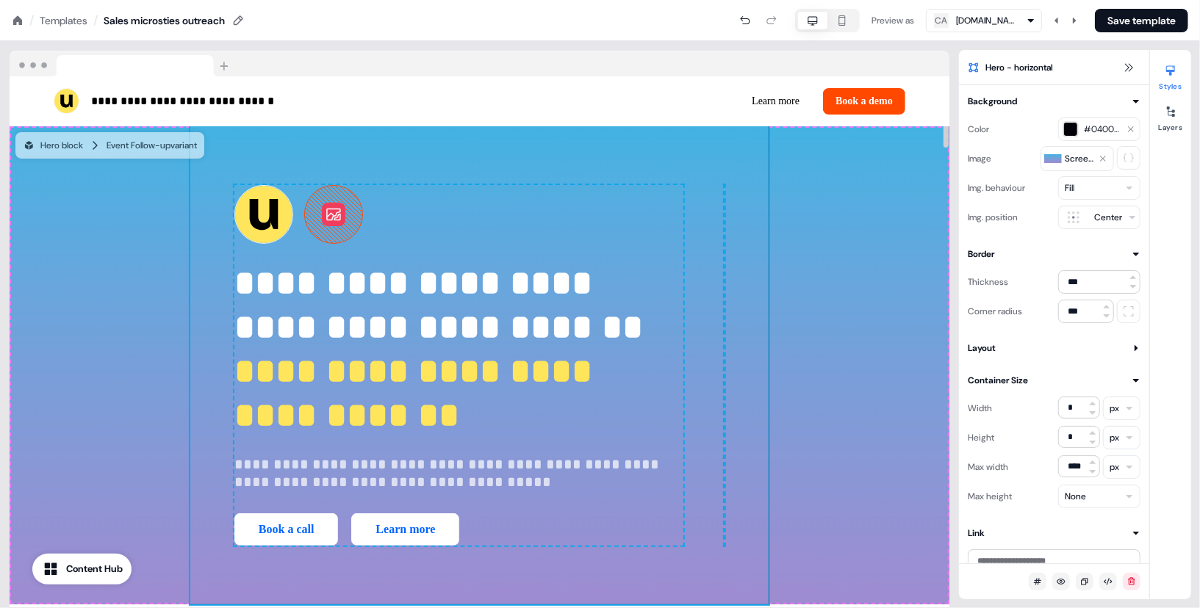
click at [769, 159] on div "**********" at bounding box center [479, 365] width 578 height 479
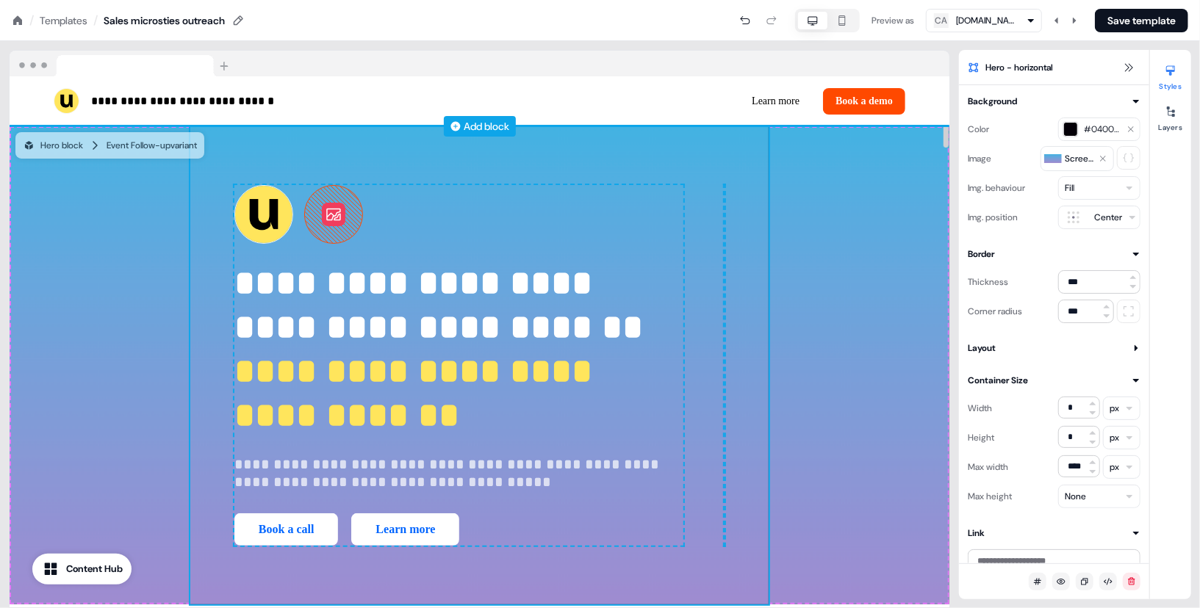
click at [494, 133] on div "Add block" at bounding box center [487, 126] width 46 height 15
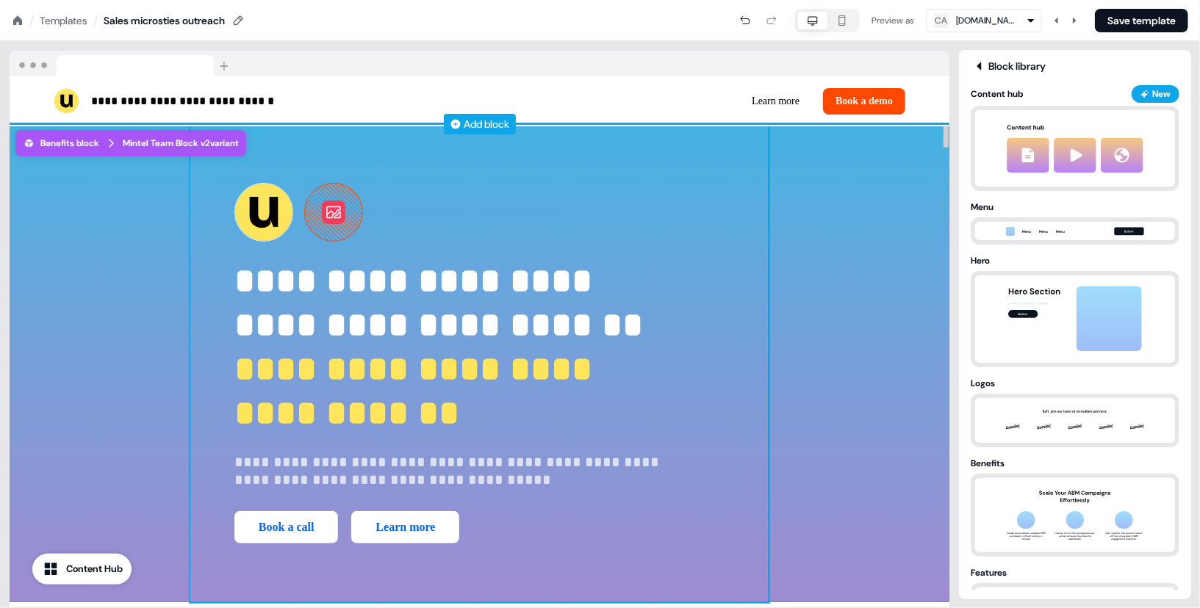
scroll to position [3, 0]
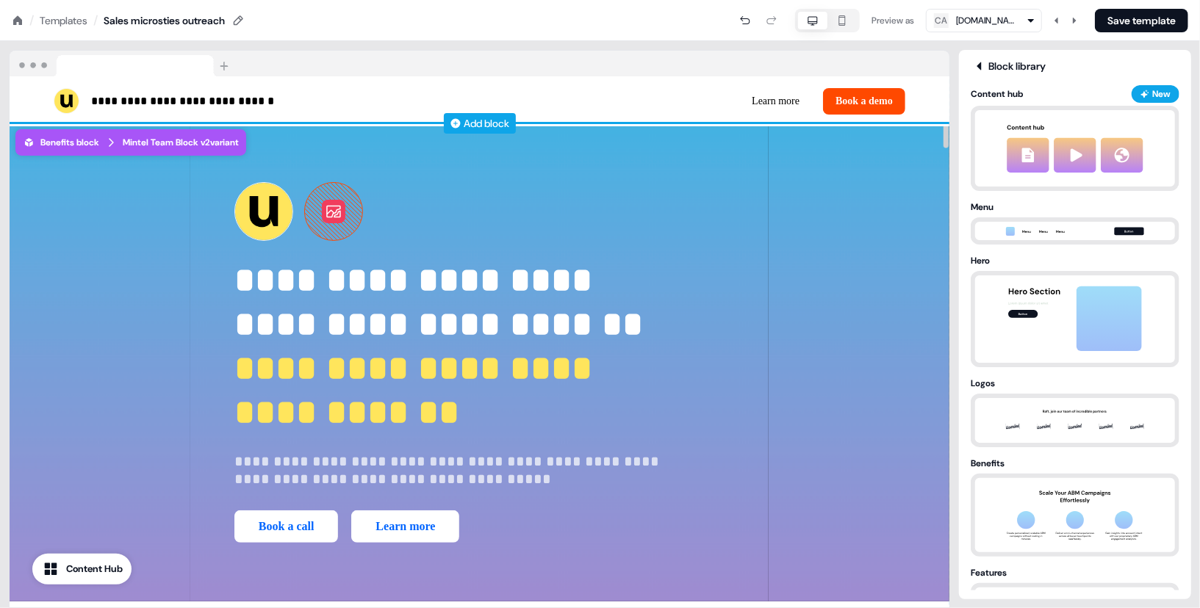
click at [481, 123] on div "Add block" at bounding box center [487, 123] width 46 height 15
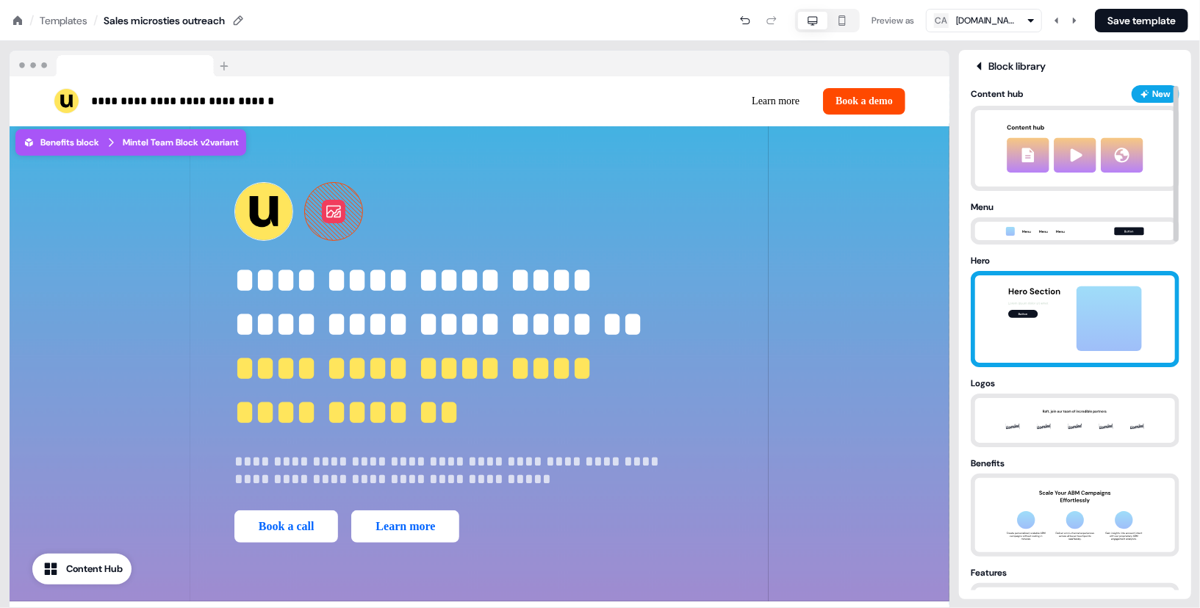
click at [1069, 292] on img at bounding box center [1075, 319] width 154 height 87
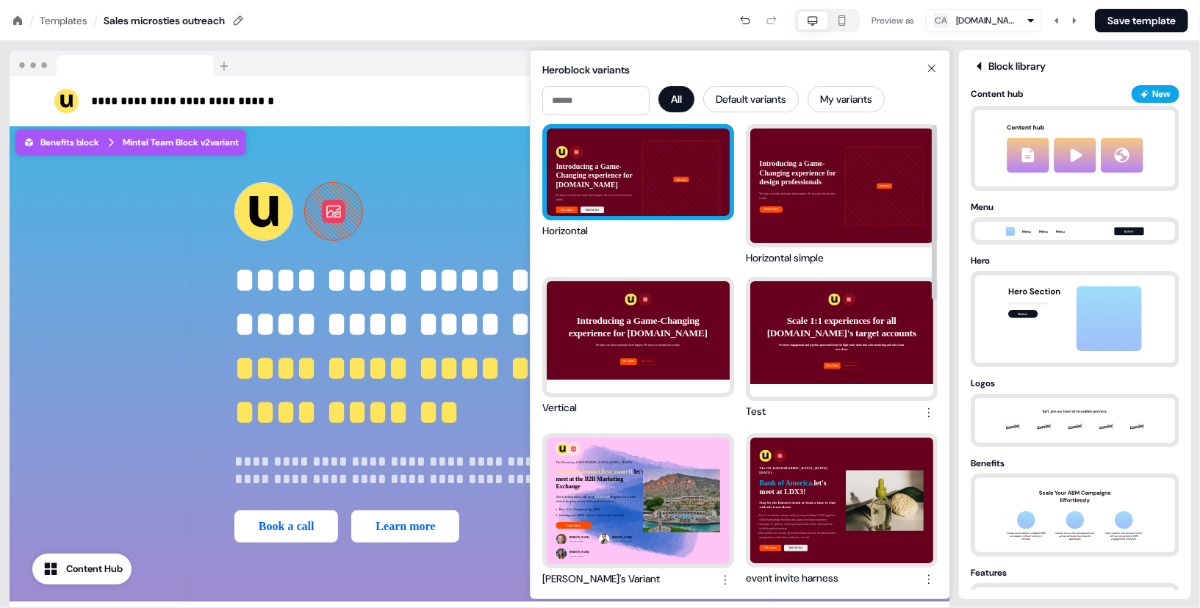
click at [686, 215] on div "Introducing a Game-Changing experience for campaignpromarketing.com We take you…" at bounding box center [638, 172] width 192 height 96
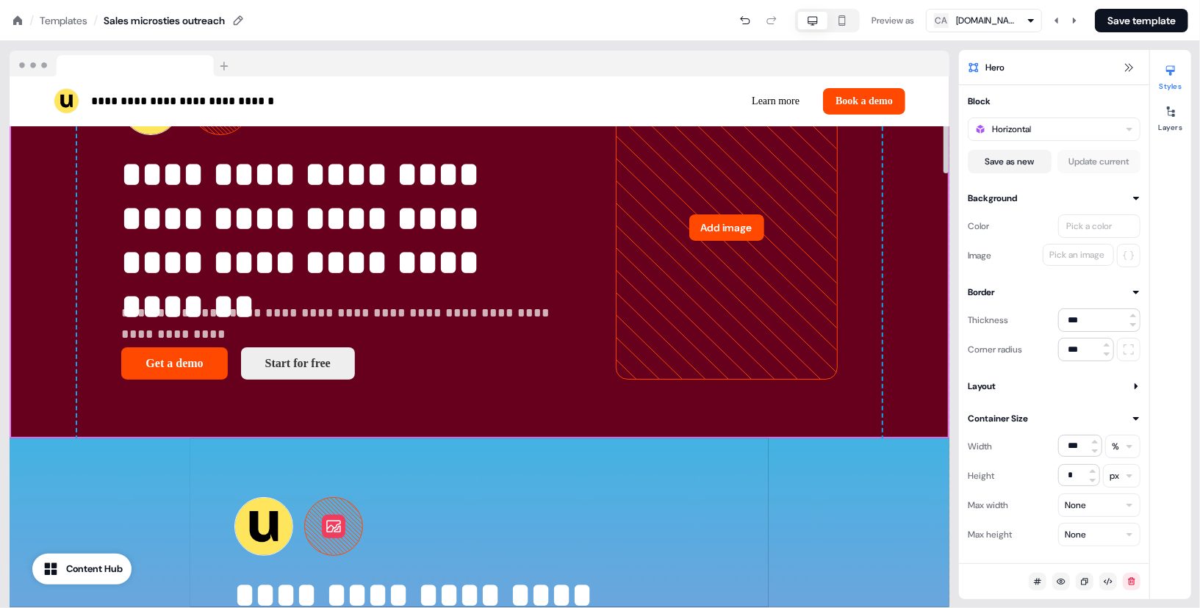
scroll to position [310, 0]
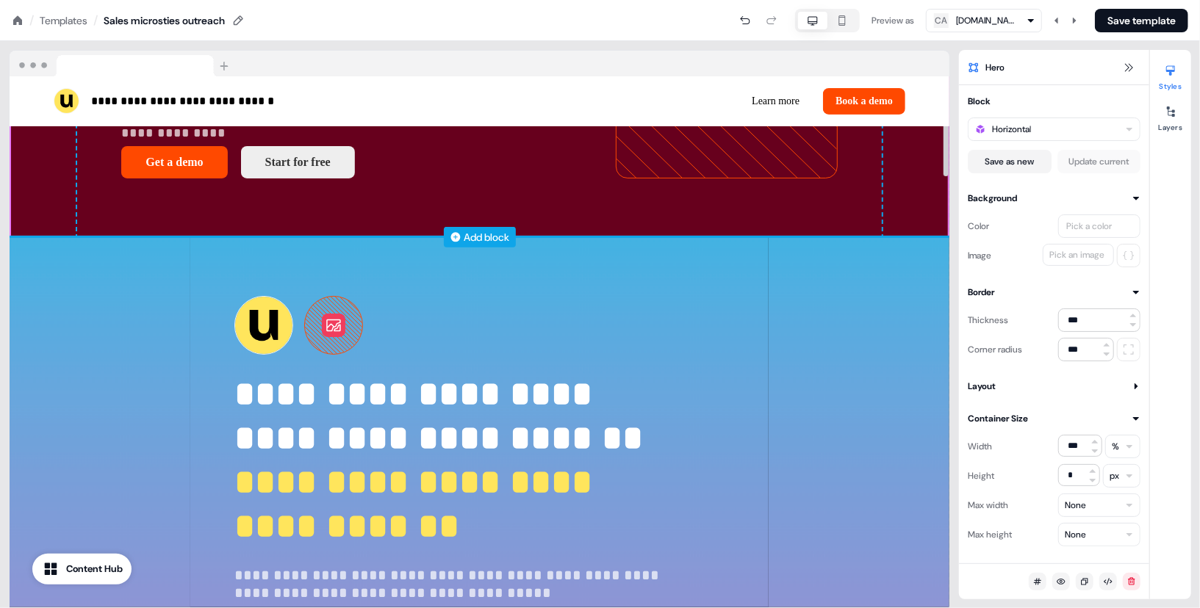
click at [489, 245] on div "Add block" at bounding box center [487, 237] width 46 height 15
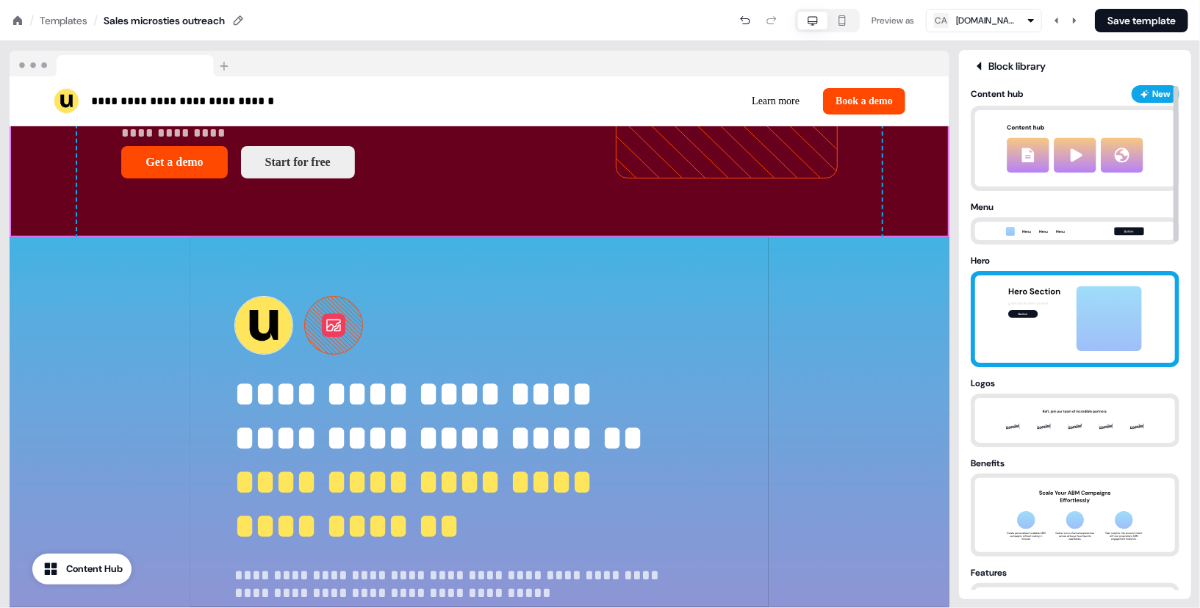
click at [1045, 299] on img at bounding box center [1075, 319] width 154 height 87
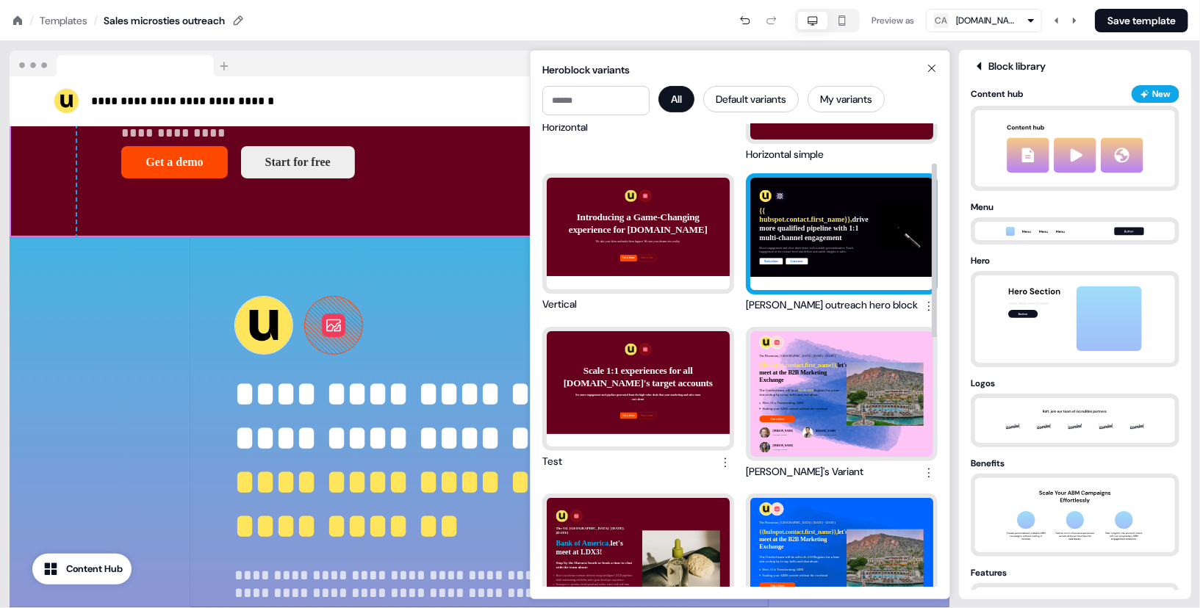
scroll to position [103, 0]
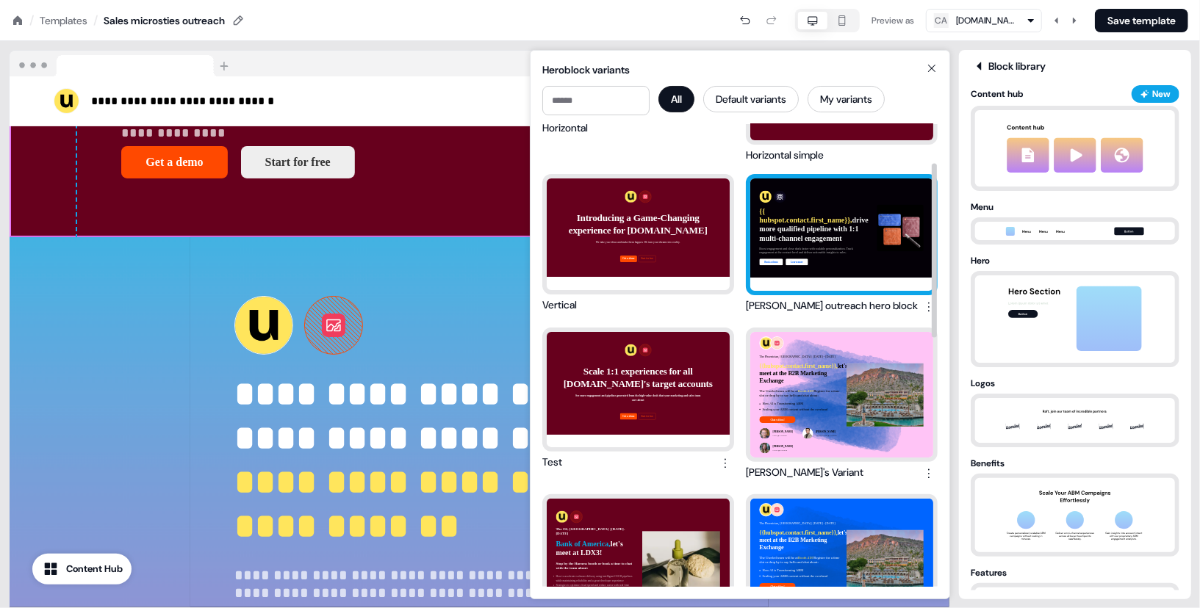
click at [836, 231] on div "{{ hubspot.contact.first_name}}, drive more qualified pipeline with 1:1 multi-c…" at bounding box center [841, 235] width 183 height 112
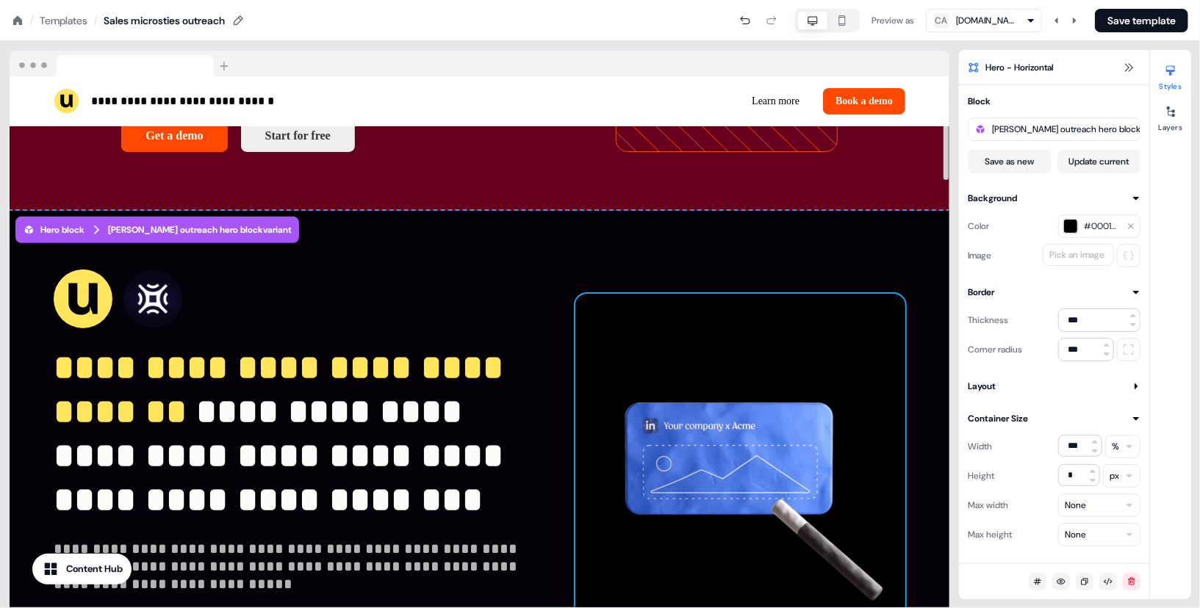
scroll to position [341, 0]
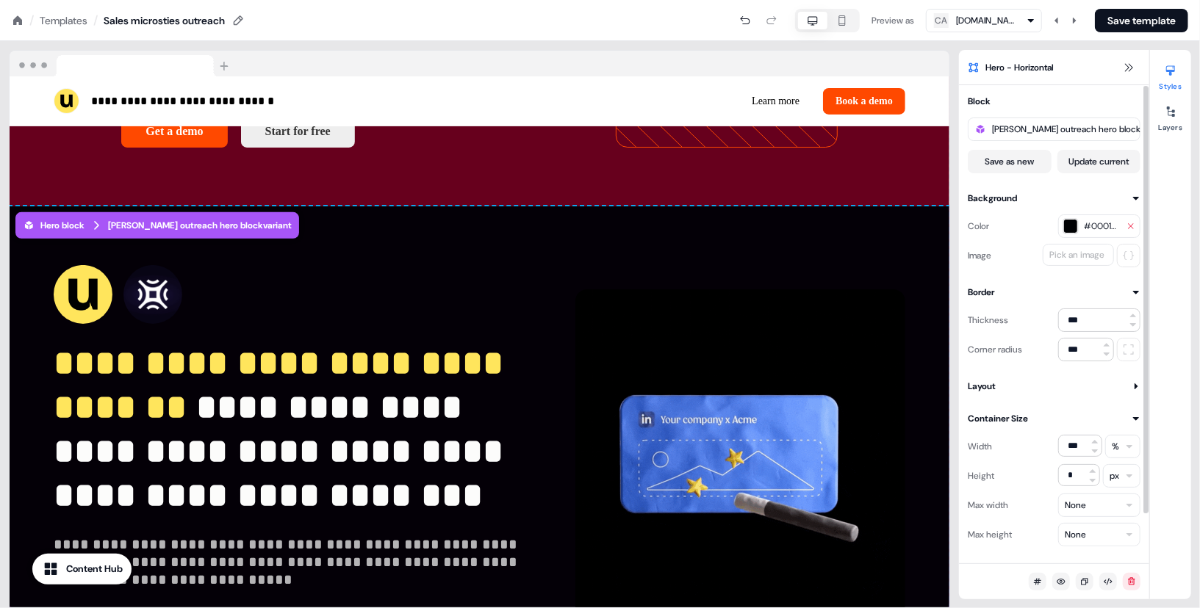
click at [1133, 226] on icon "button" at bounding box center [1131, 226] width 9 height 9
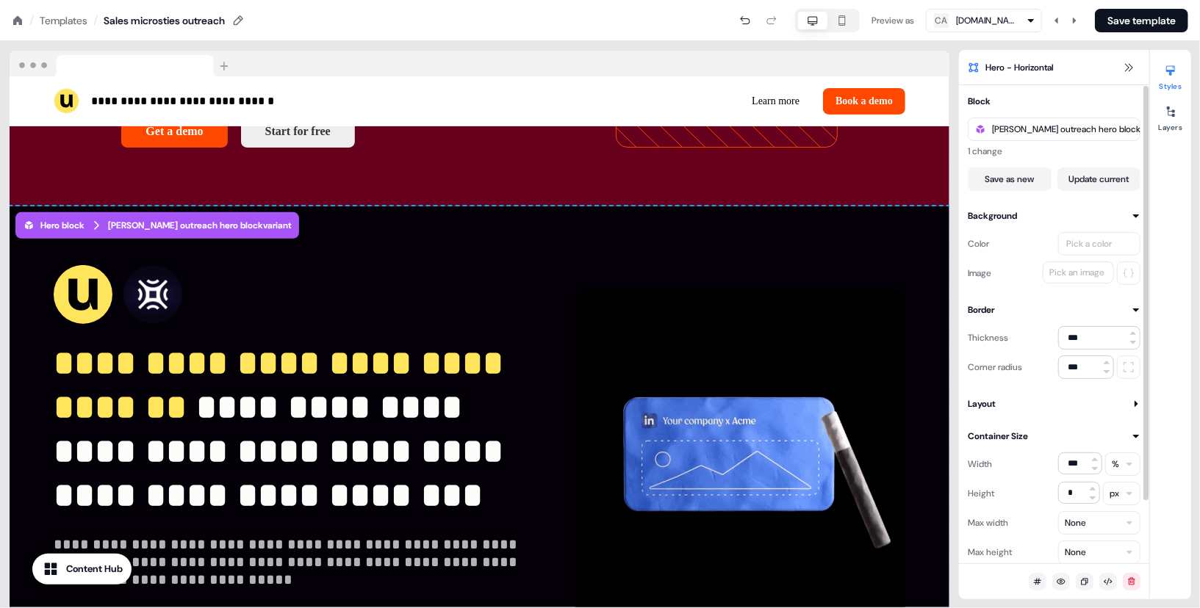
click at [1087, 287] on div "Block David outreach hero block 1 change Save as new Update current Background …" at bounding box center [1054, 361] width 190 height 535
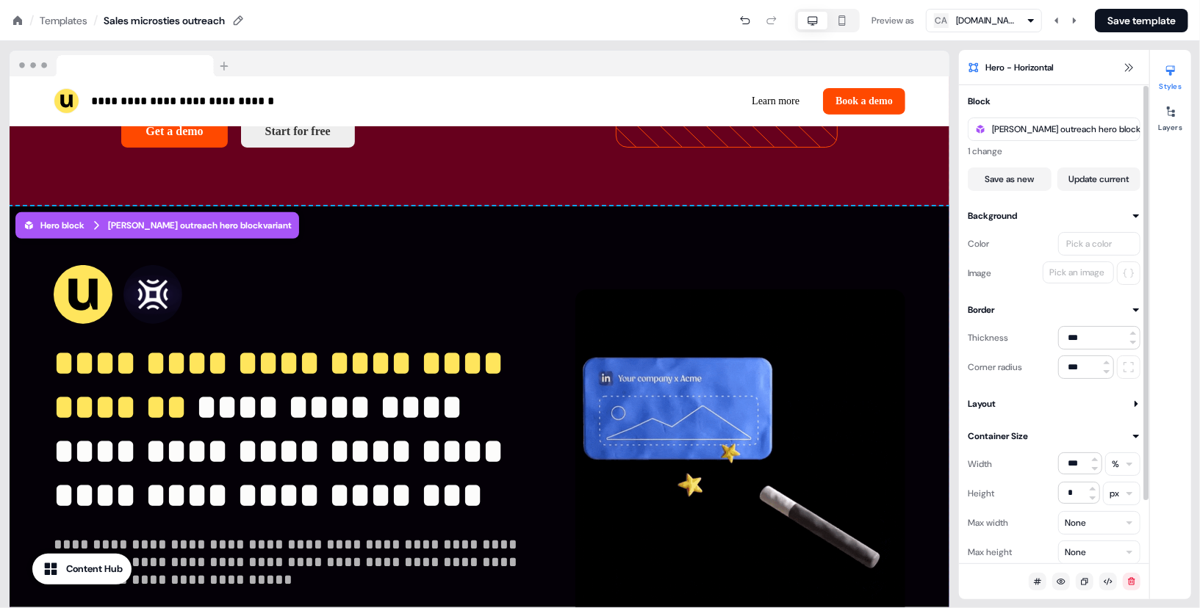
click at [1084, 277] on div "Pick an image" at bounding box center [1076, 272] width 61 height 15
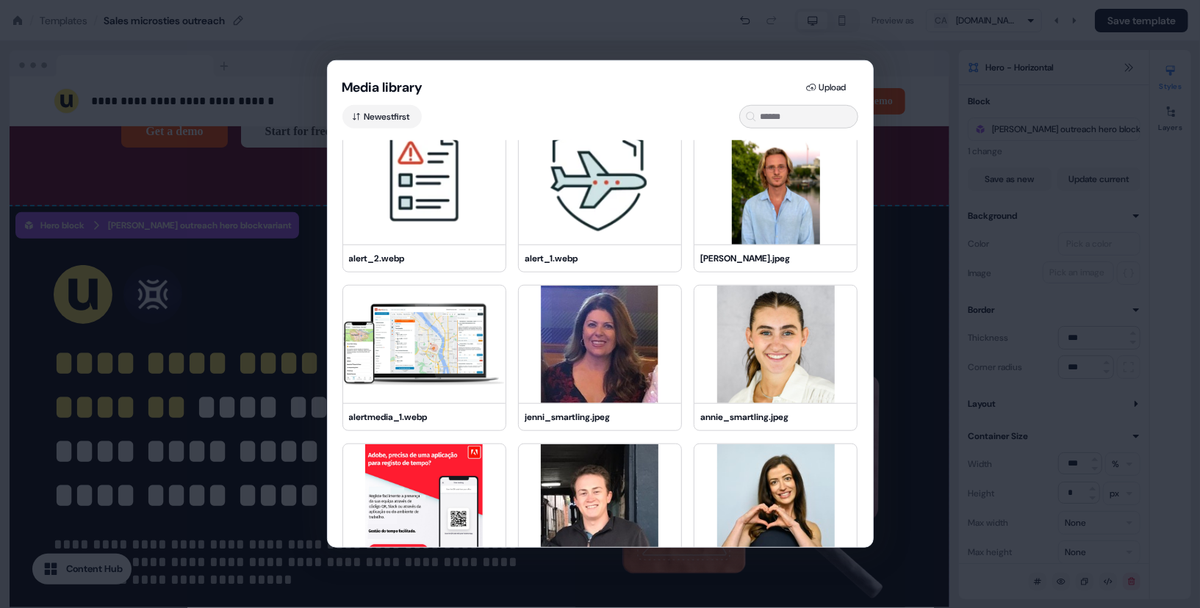
scroll to position [2260, 0]
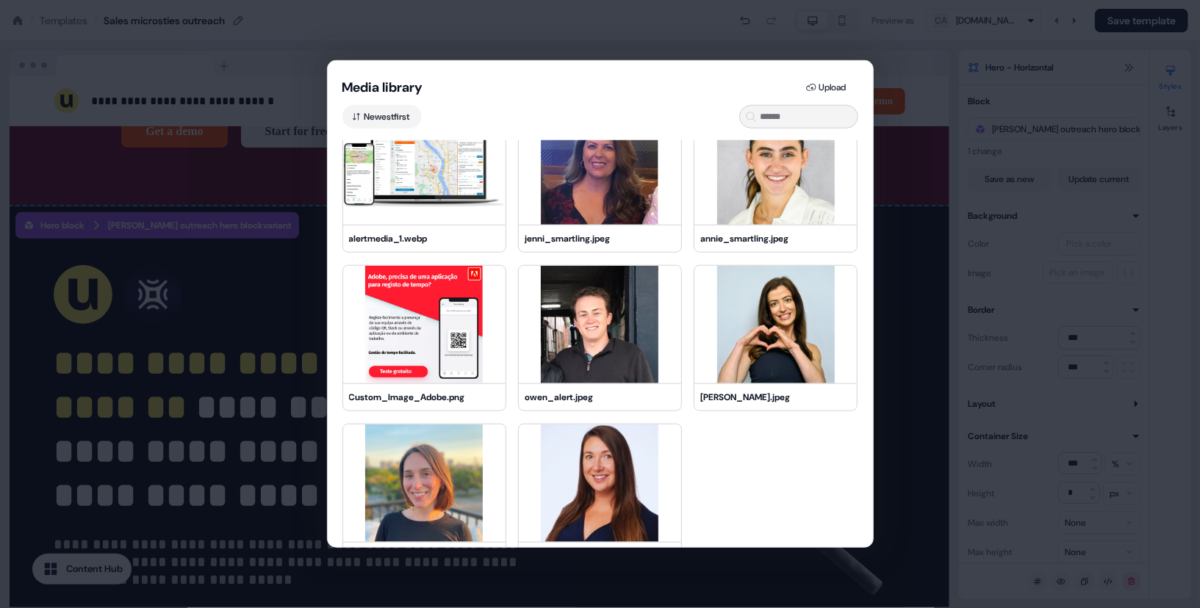
click at [942, 301] on div "Media library Upload Newest first alert_2.webp alert_1.webp Yann.jpeg alertmedi…" at bounding box center [600, 304] width 1200 height 608
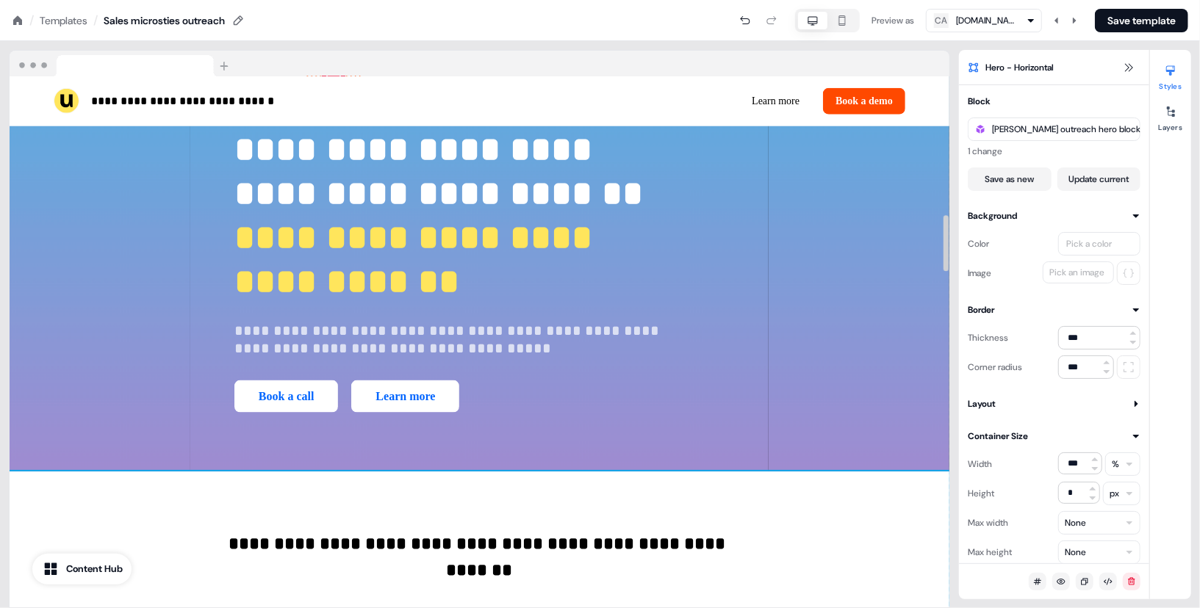
scroll to position [287, 0]
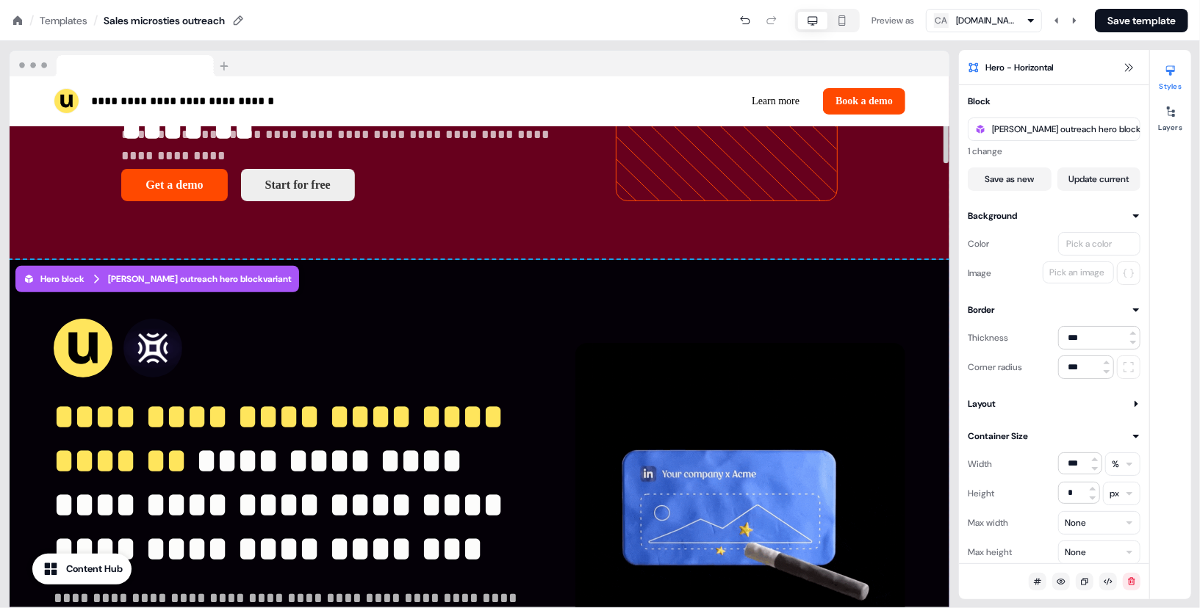
click at [543, 373] on div "**********" at bounding box center [480, 508] width 940 height 497
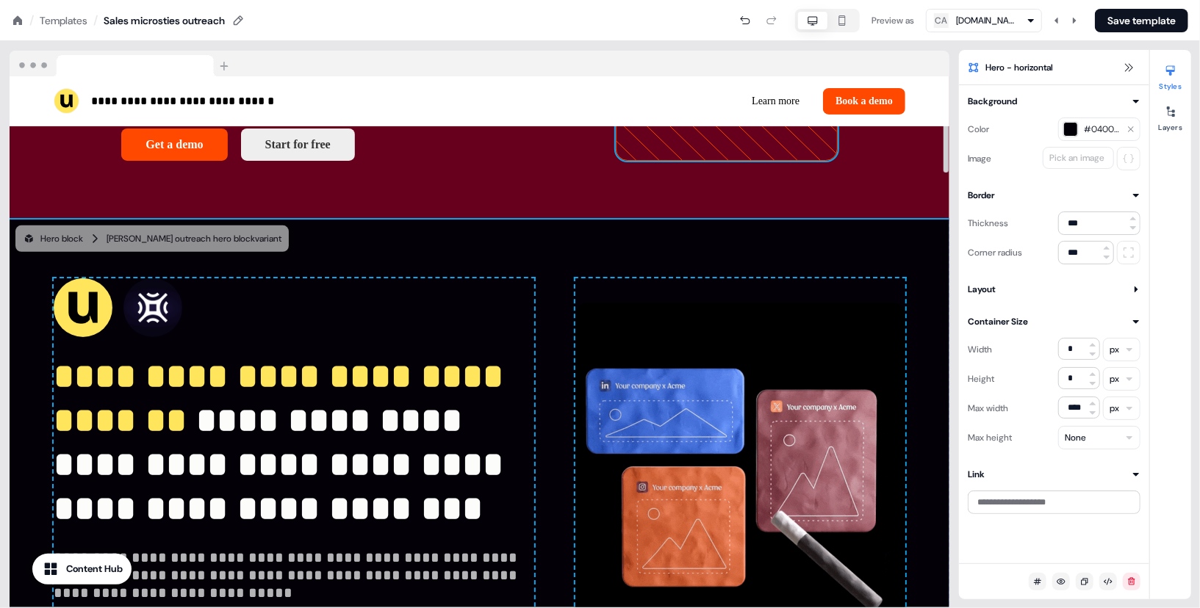
scroll to position [383, 0]
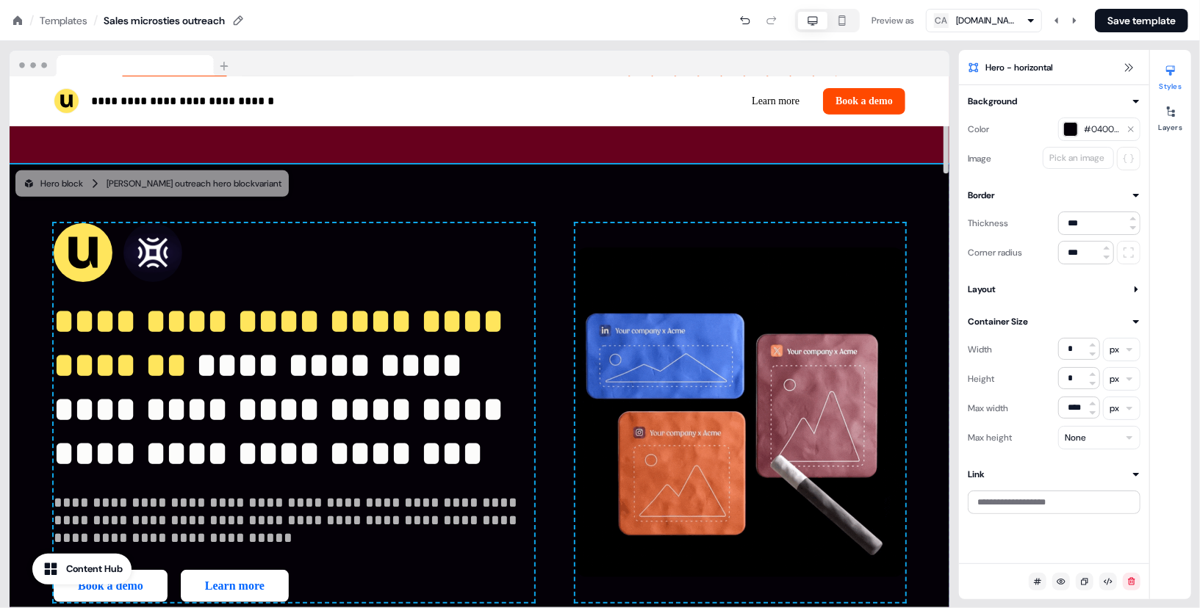
click at [1088, 163] on div "Pick an image" at bounding box center [1076, 158] width 61 height 15
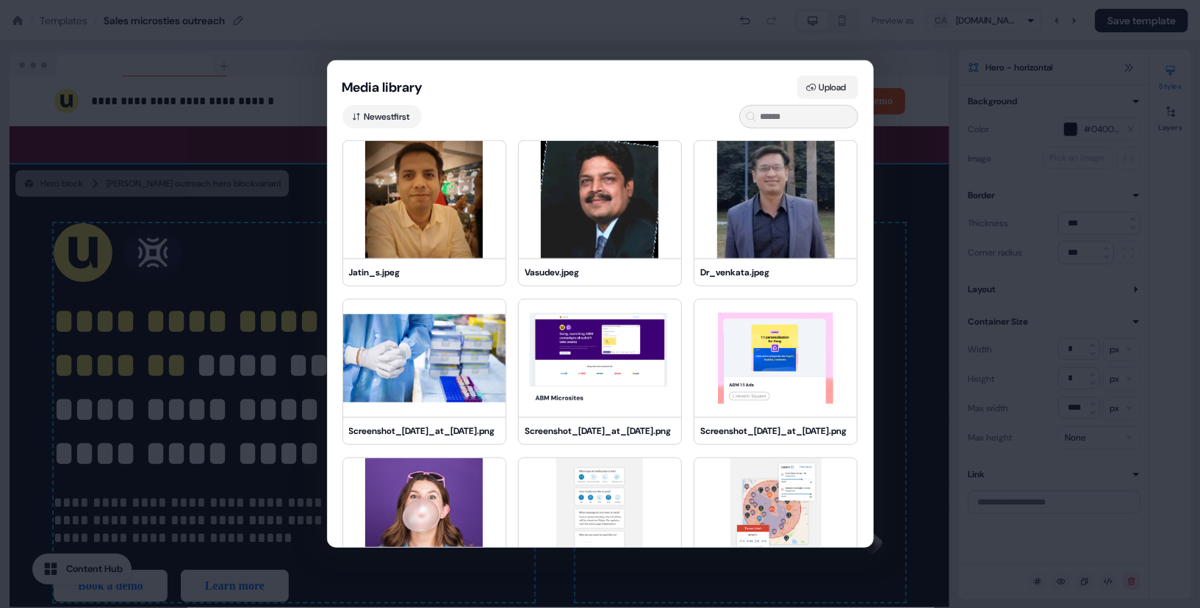
click at [823, 87] on button "Upload" at bounding box center [827, 88] width 61 height 24
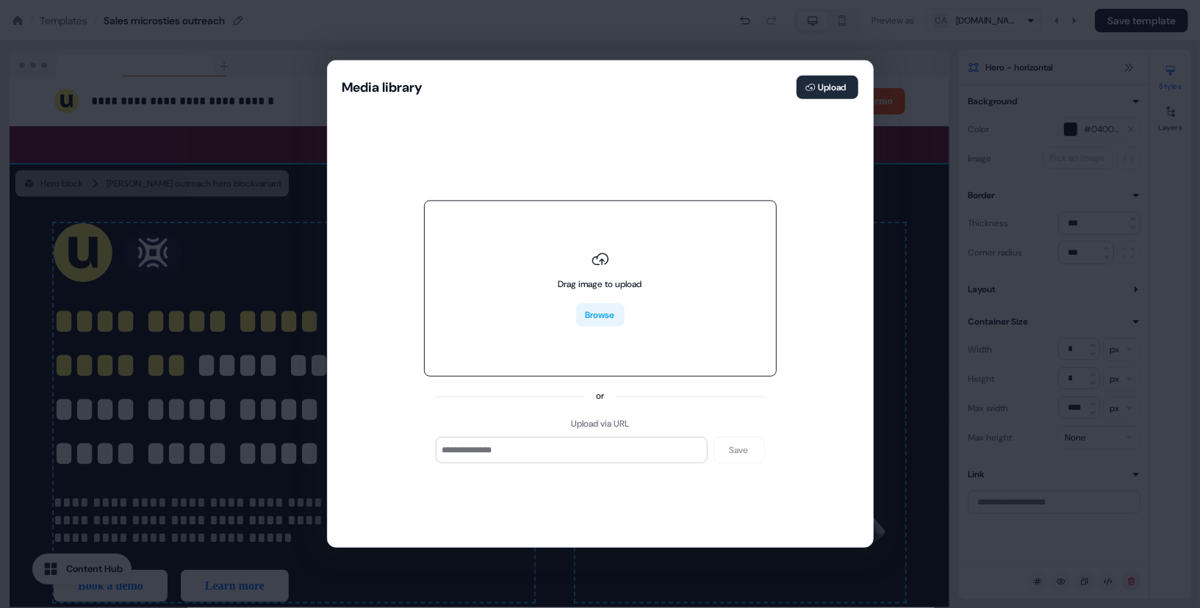
click at [605, 311] on button "Browse" at bounding box center [600, 315] width 48 height 24
type input "**********"
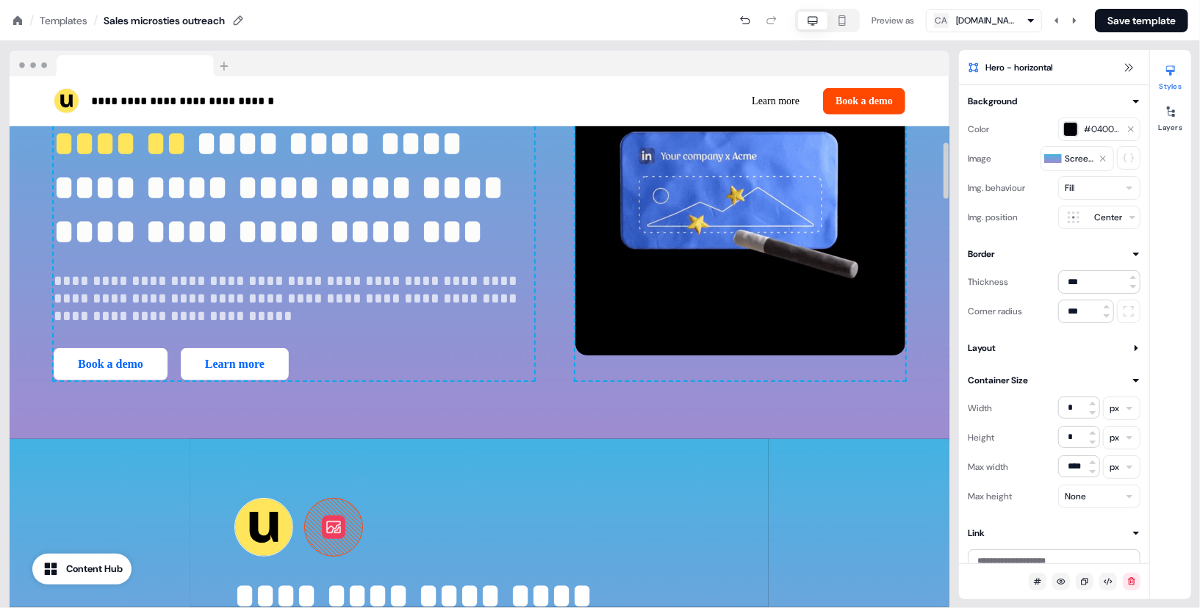
scroll to position [582, 0]
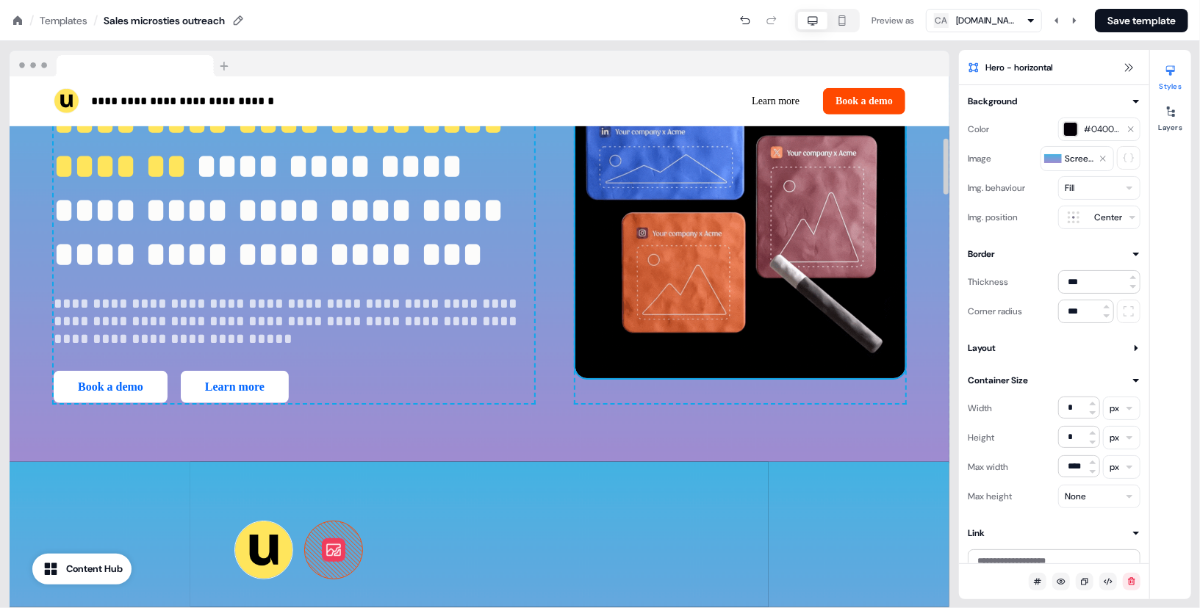
click at [658, 187] on img at bounding box center [740, 213] width 330 height 330
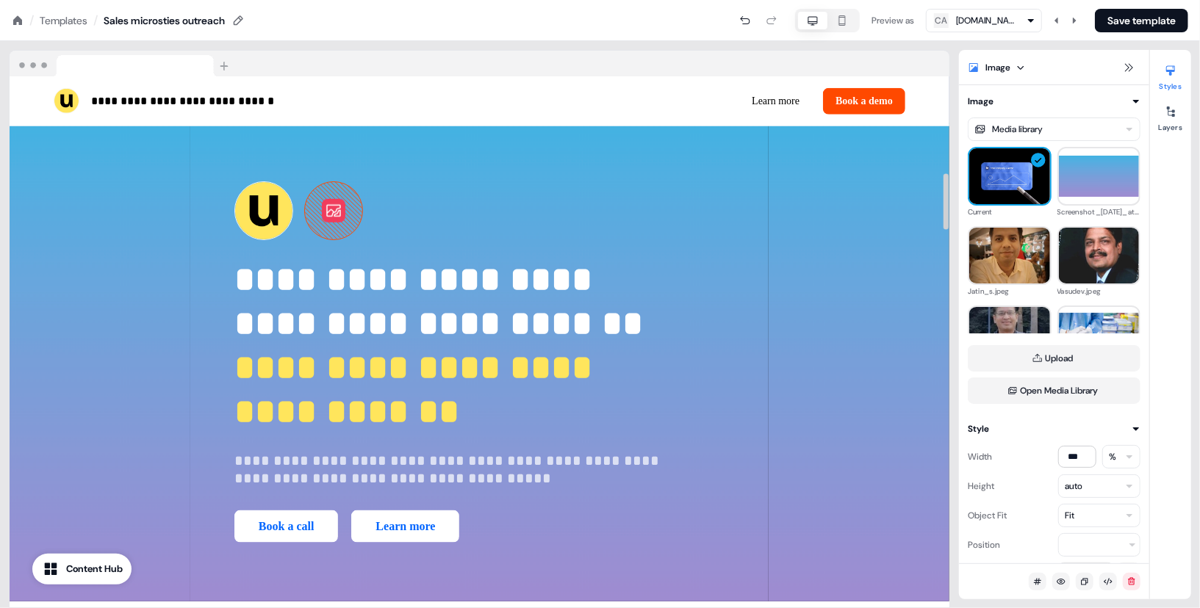
scroll to position [921, 0]
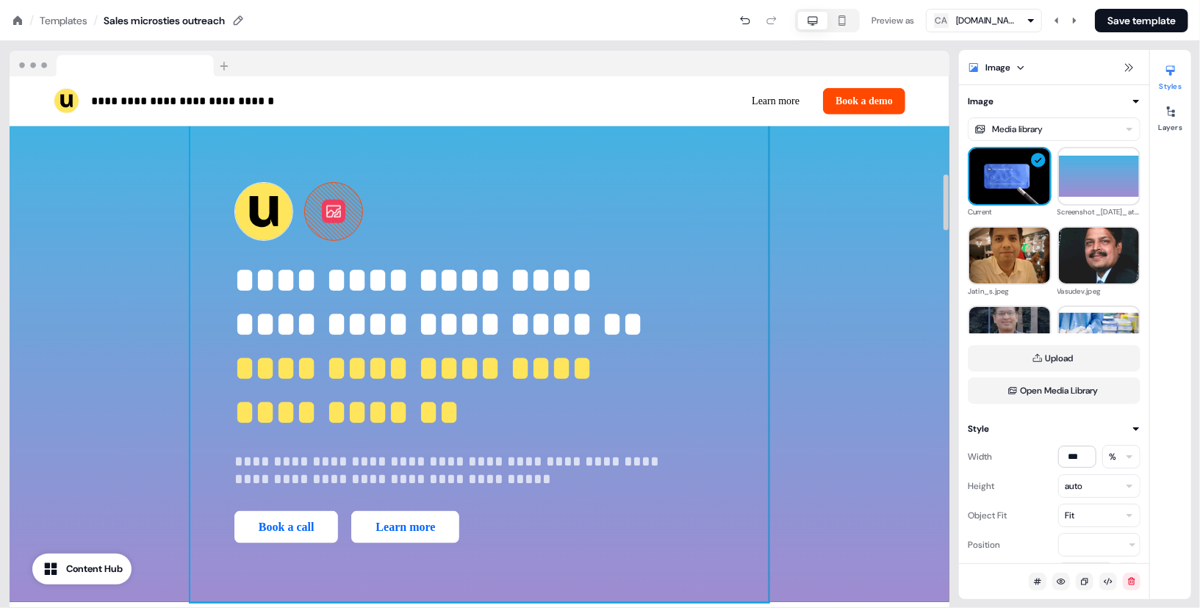
click at [532, 253] on div "**********" at bounding box center [479, 362] width 578 height 479
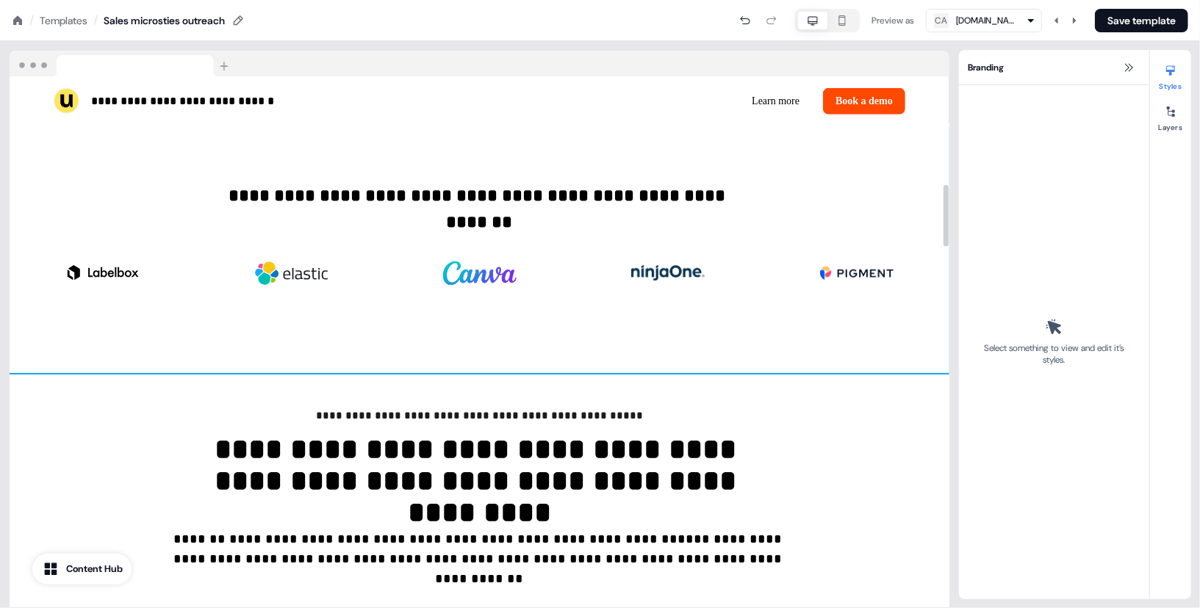
scroll to position [0, 0]
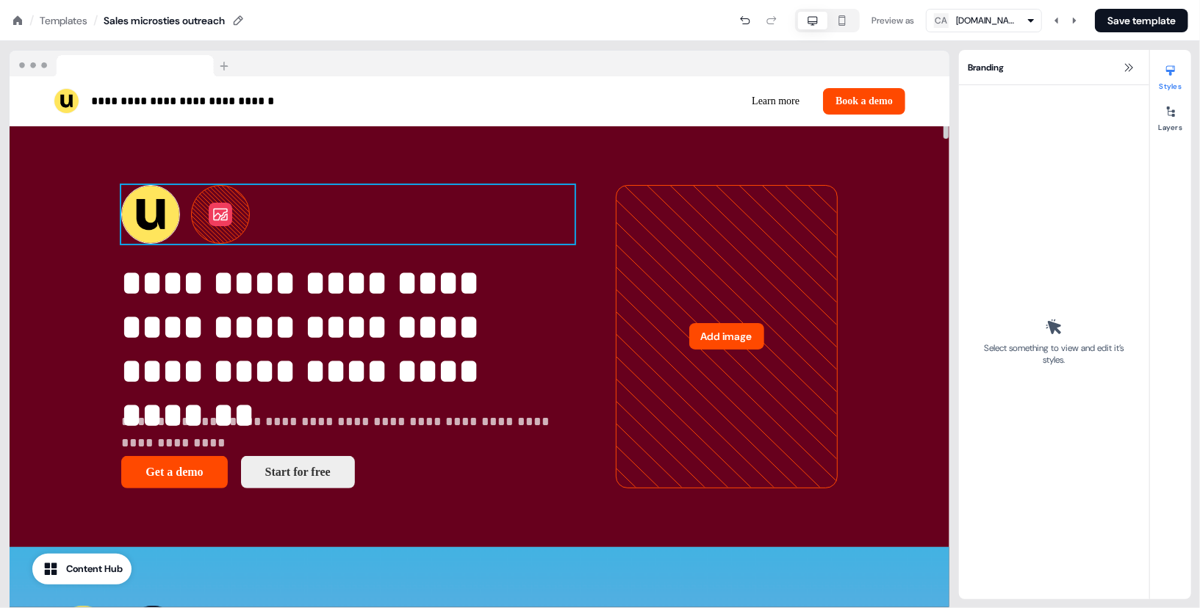
click at [433, 216] on div "To pick up a draggable item, press the space bar. While dragging, use the arrow…" at bounding box center [347, 214] width 453 height 59
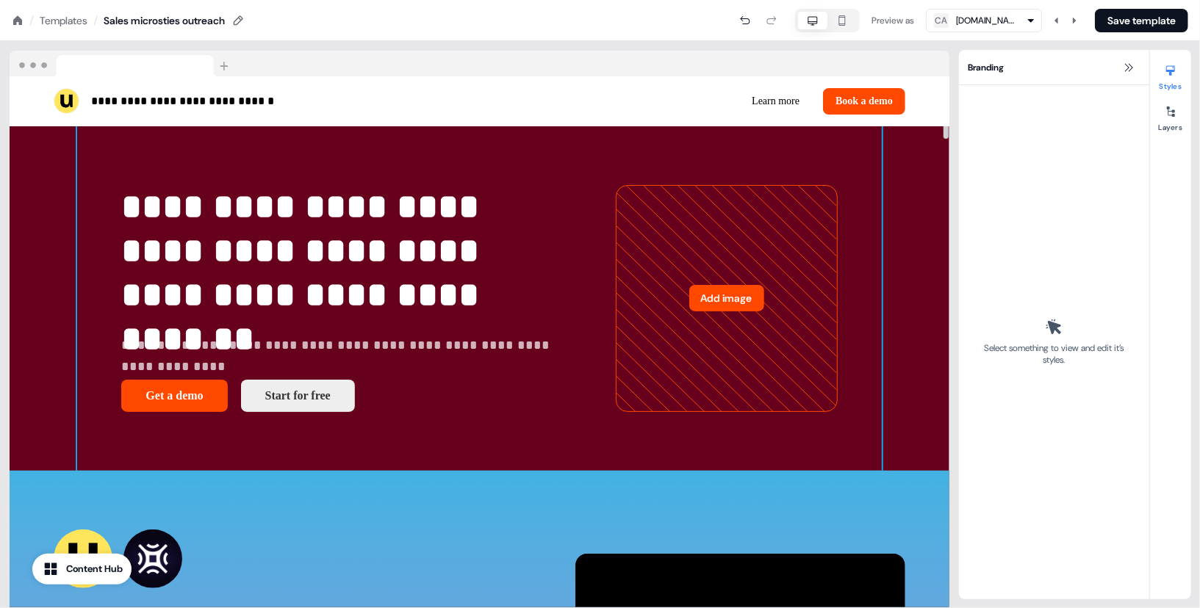
click at [433, 216] on div "**********" at bounding box center [479, 298] width 804 height 345
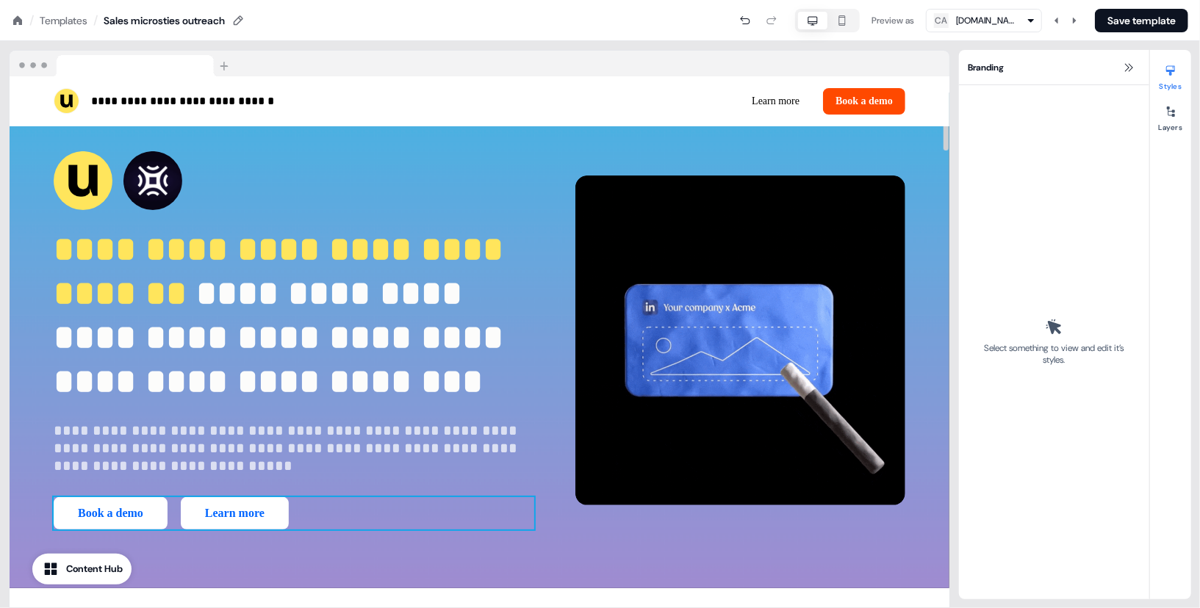
scroll to position [26, 0]
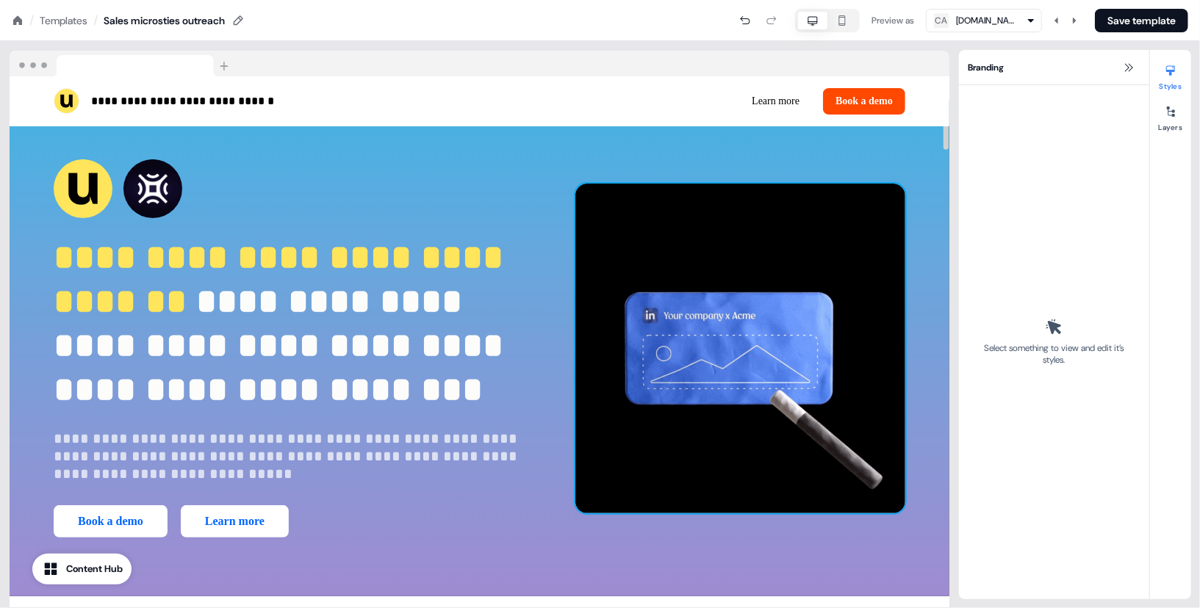
click at [833, 400] on img at bounding box center [740, 349] width 330 height 330
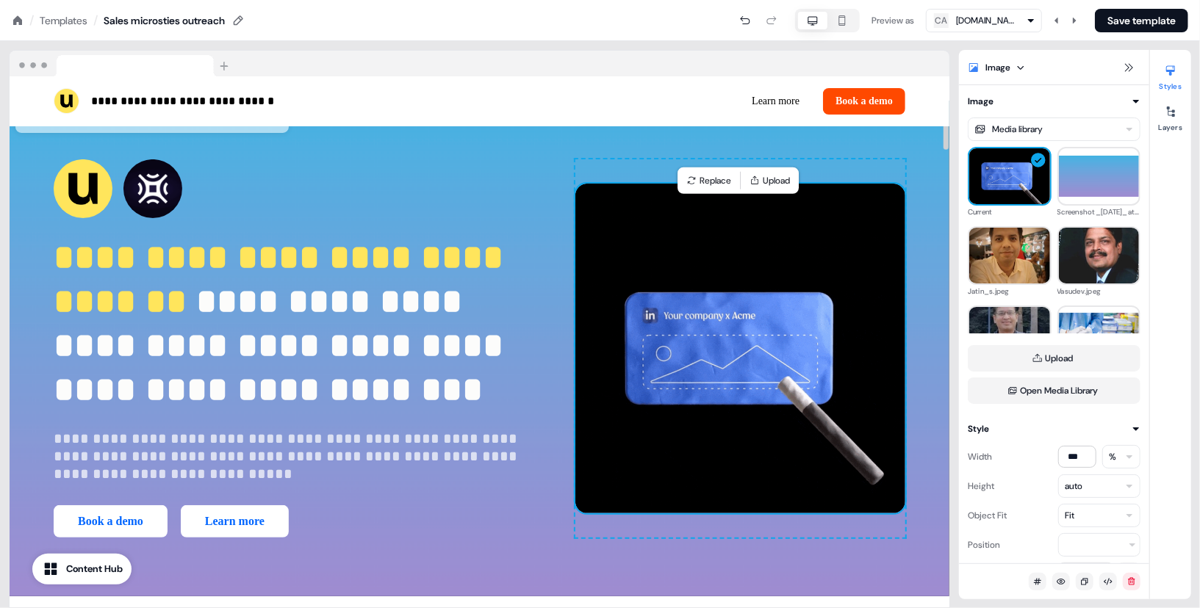
click at [802, 378] on img at bounding box center [740, 349] width 330 height 330
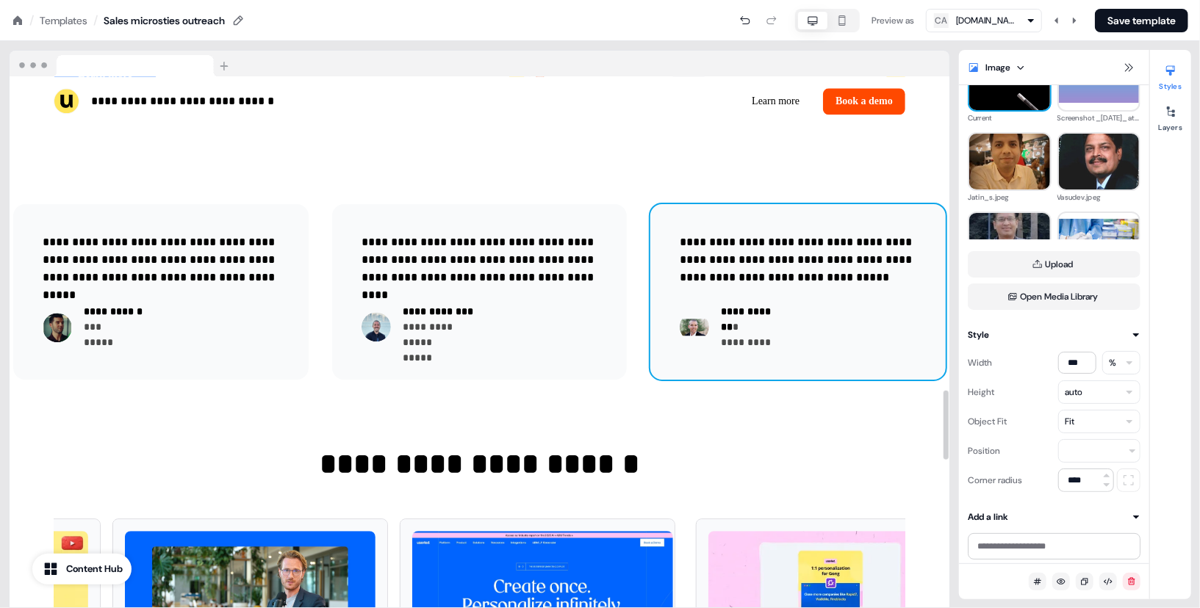
scroll to position [2399, 0]
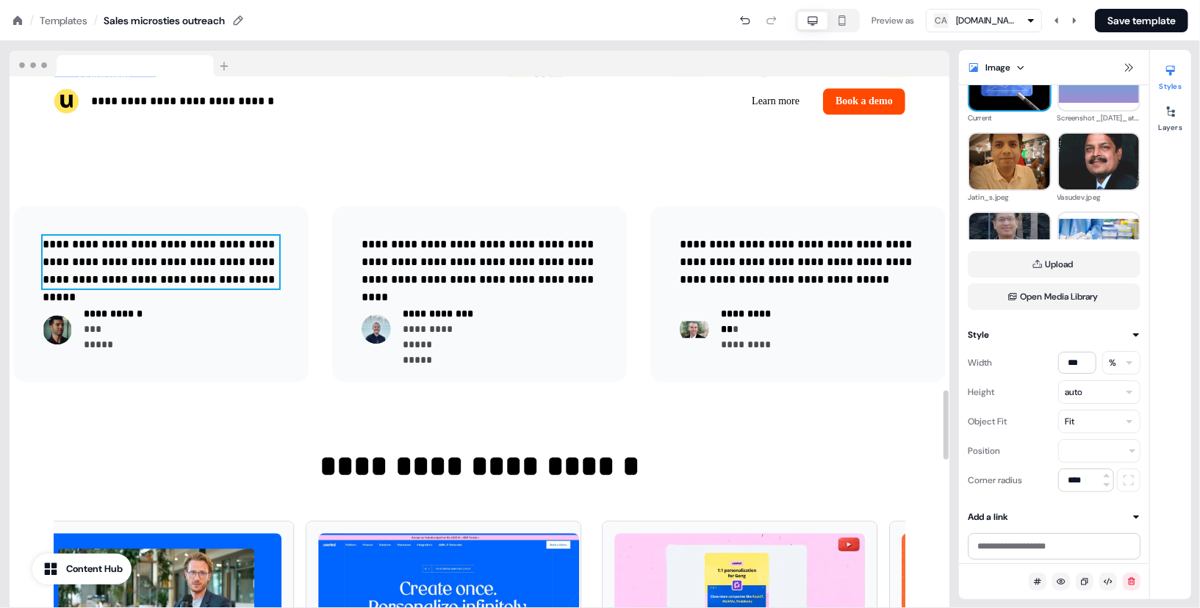
click at [64, 289] on p "**********" at bounding box center [161, 262] width 237 height 53
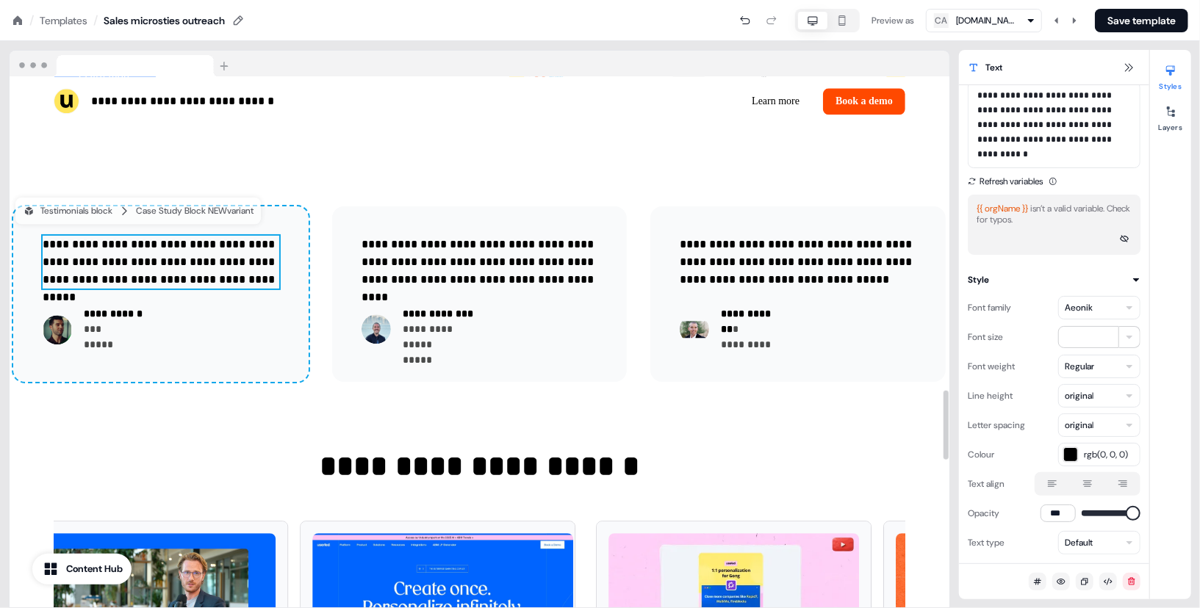
click at [64, 289] on p "**********" at bounding box center [161, 262] width 237 height 53
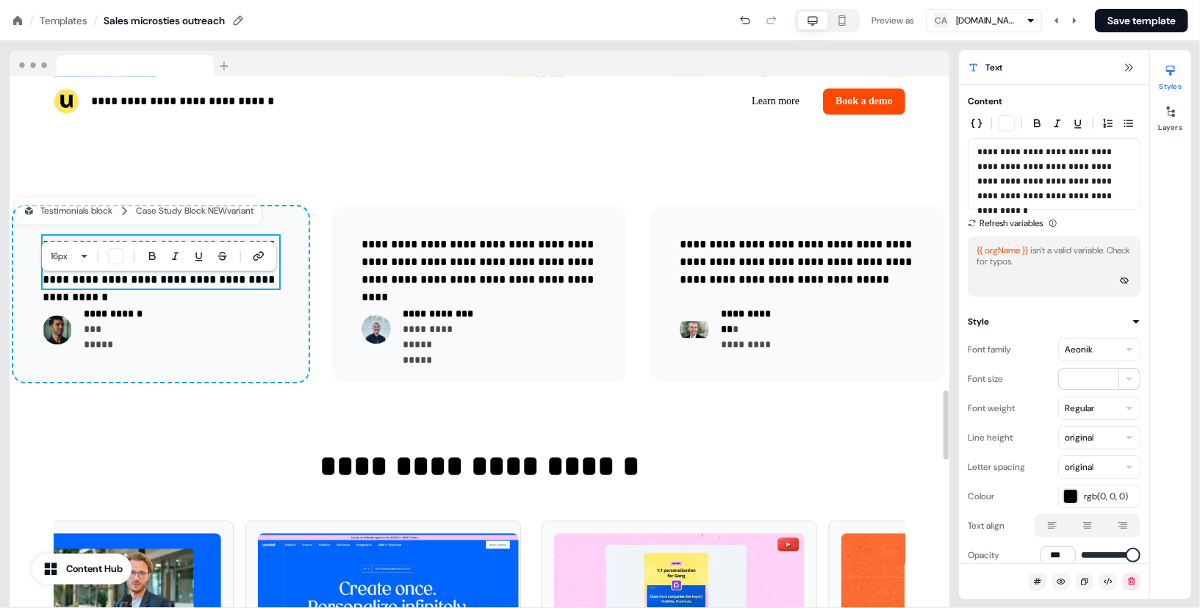
click at [48, 287] on p "**********" at bounding box center [161, 262] width 237 height 53
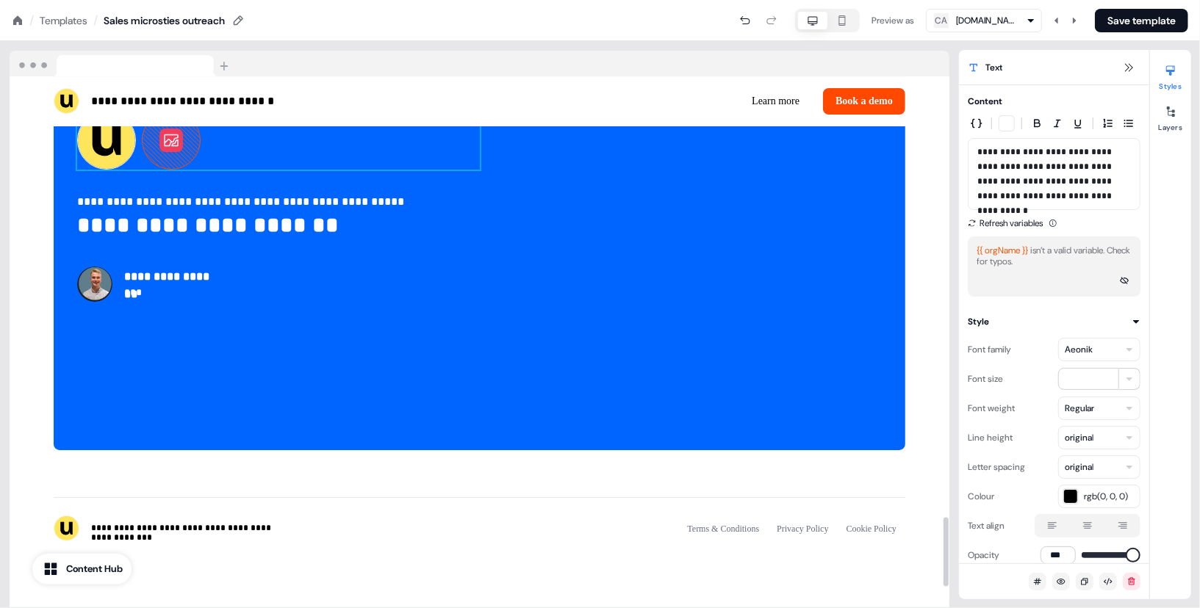
scroll to position [3493, 0]
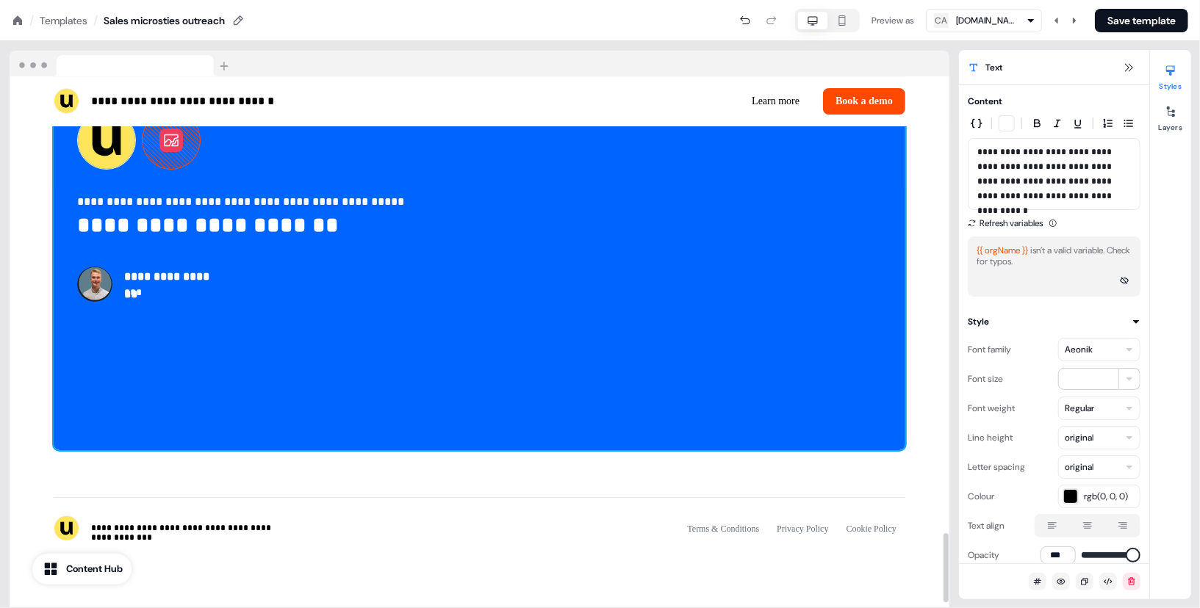
click at [471, 384] on div "**********" at bounding box center [480, 207] width 852 height 488
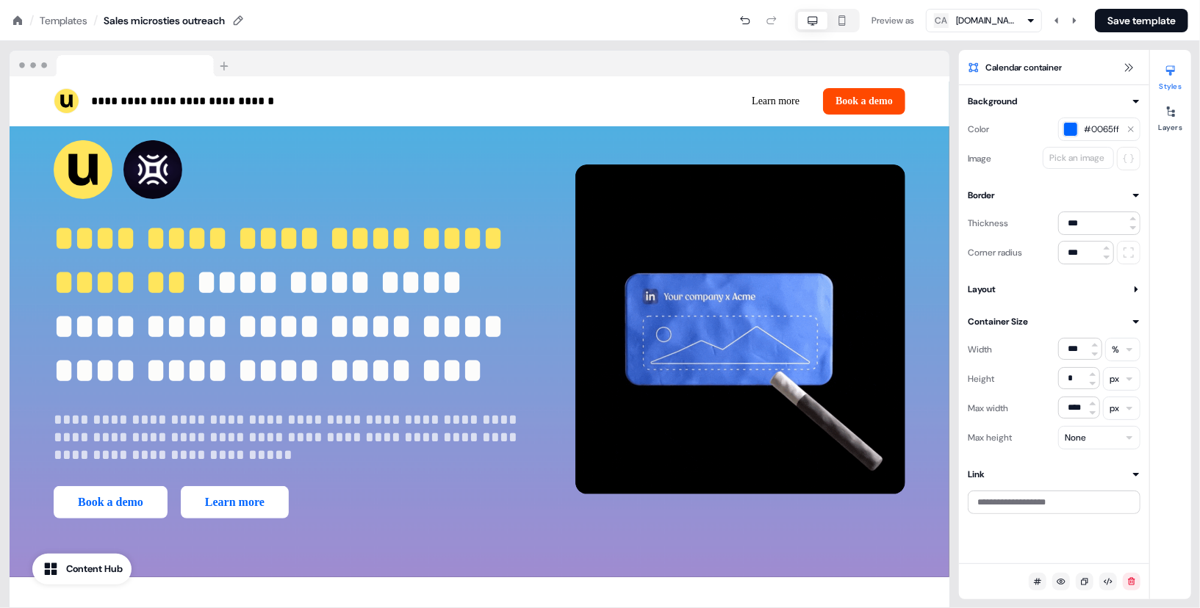
scroll to position [46, 0]
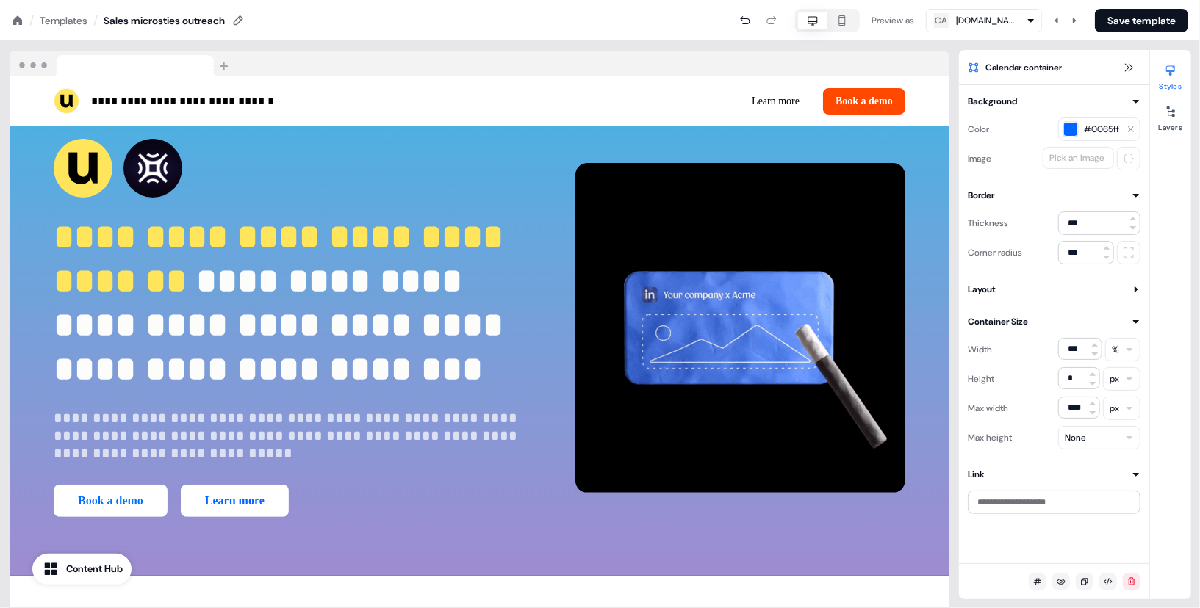
click at [159, 517] on button "Book a demo" at bounding box center [111, 501] width 114 height 32
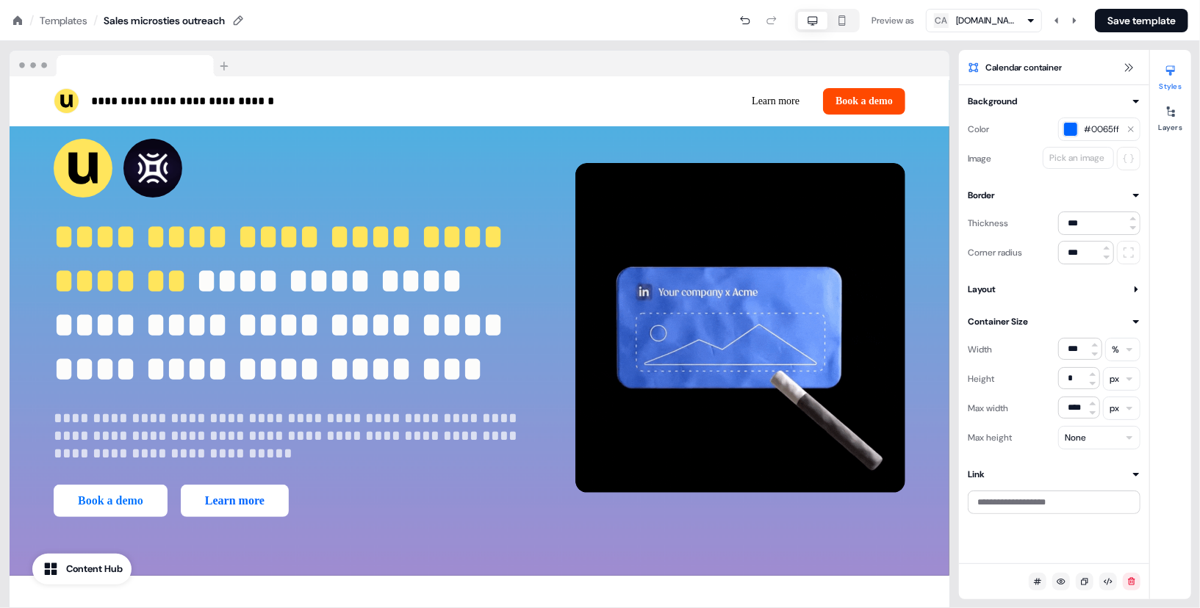
click at [159, 517] on button "Book a demo" at bounding box center [111, 501] width 114 height 32
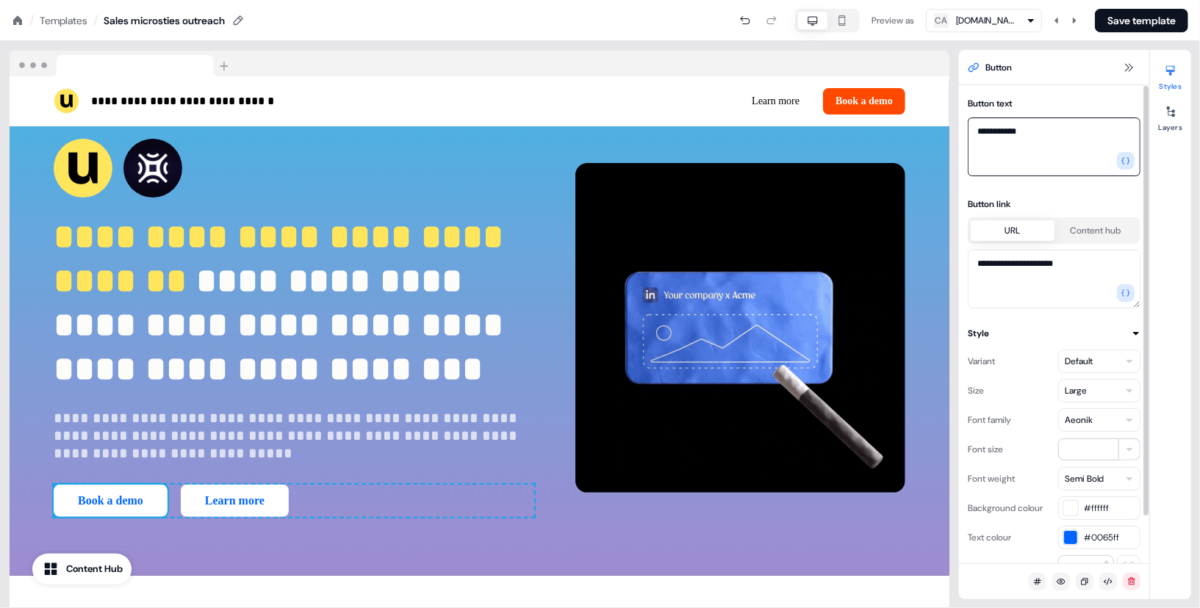
click at [1070, 135] on textarea "**********" at bounding box center [1054, 147] width 173 height 59
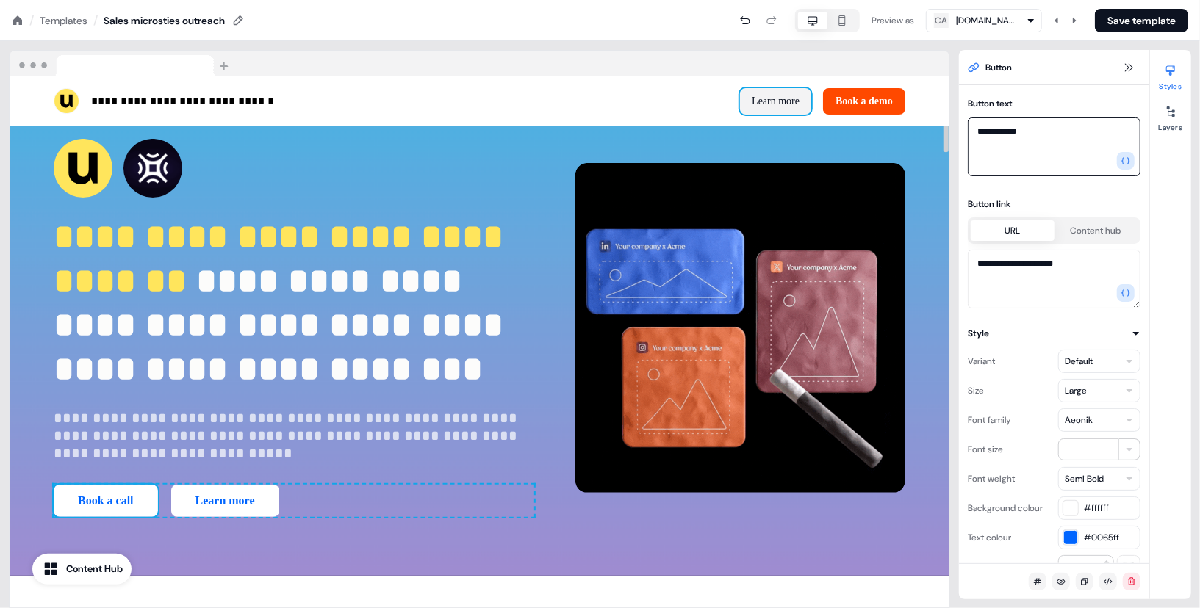
type textarea "**********"
click at [782, 101] on button "Learn more" at bounding box center [775, 101] width 71 height 26
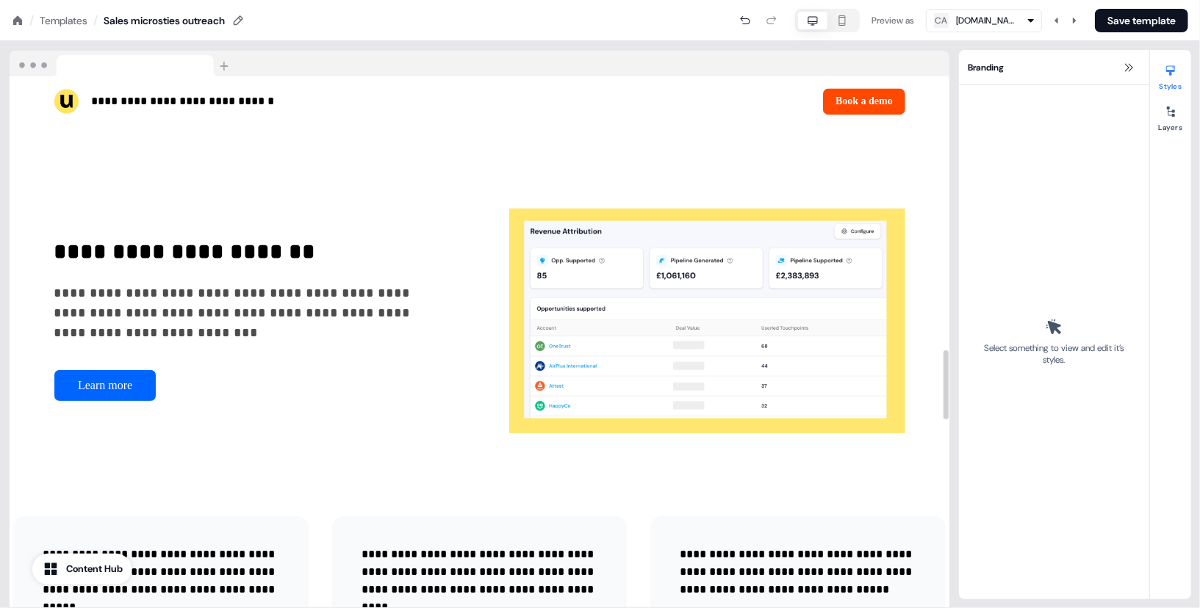
scroll to position [2102, 0]
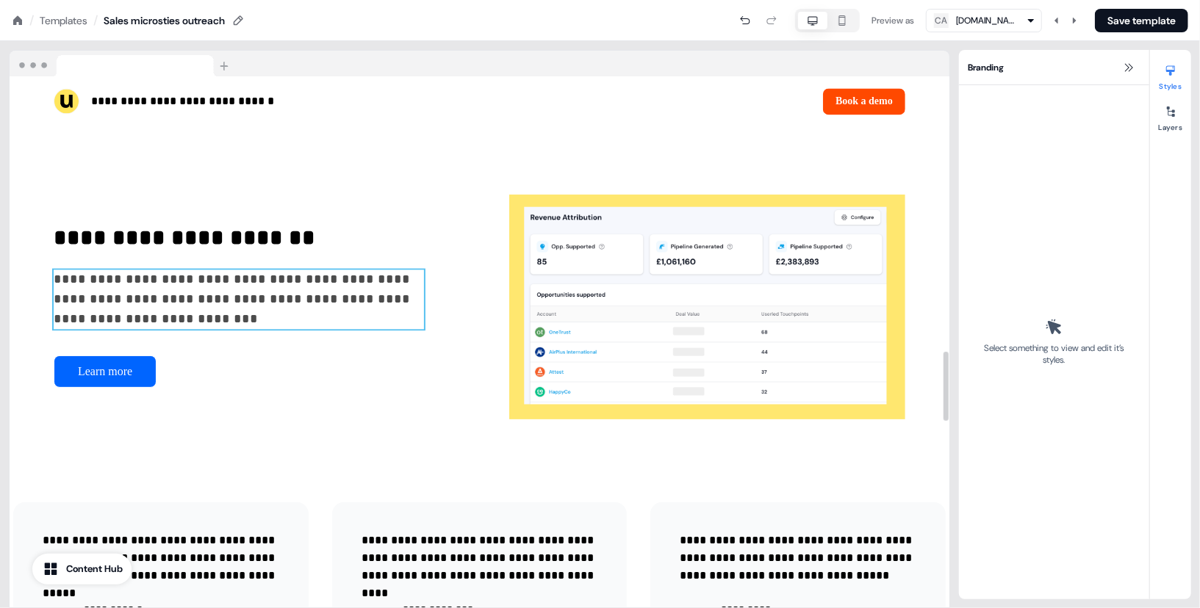
click at [254, 328] on p "**********" at bounding box center [239, 300] width 370 height 60
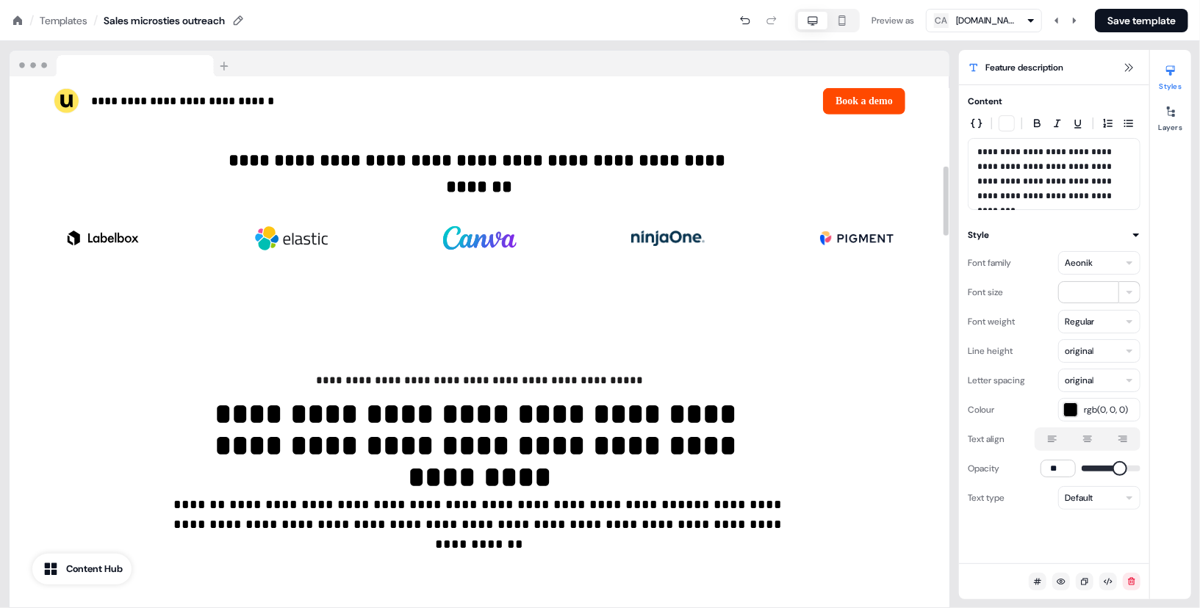
scroll to position [439, 0]
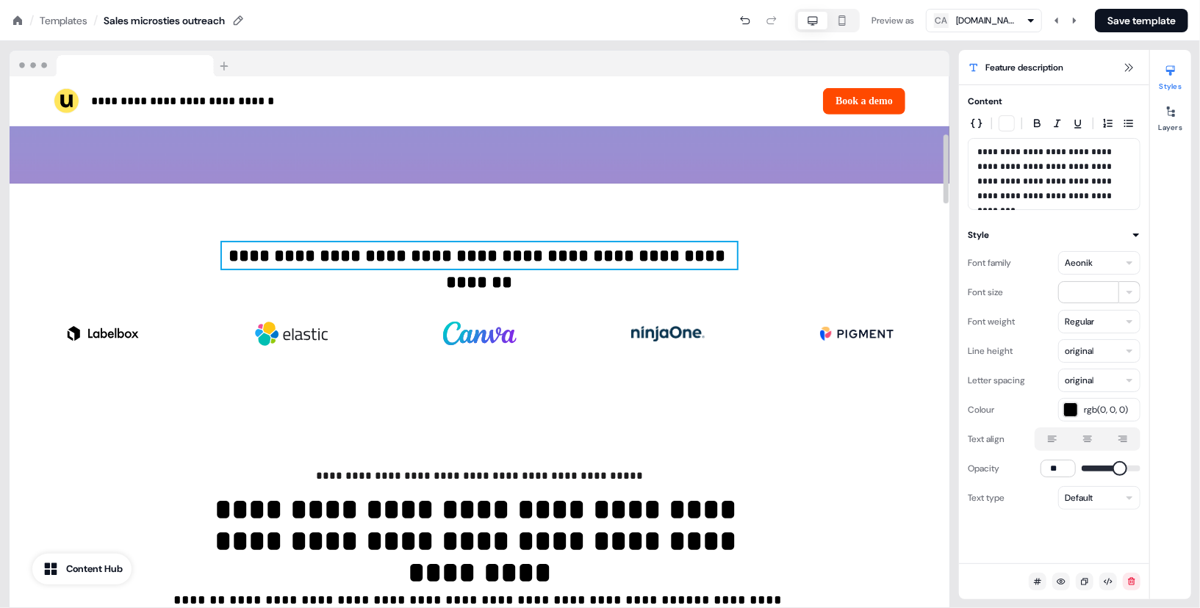
click at [393, 269] on p "**********" at bounding box center [480, 255] width 516 height 26
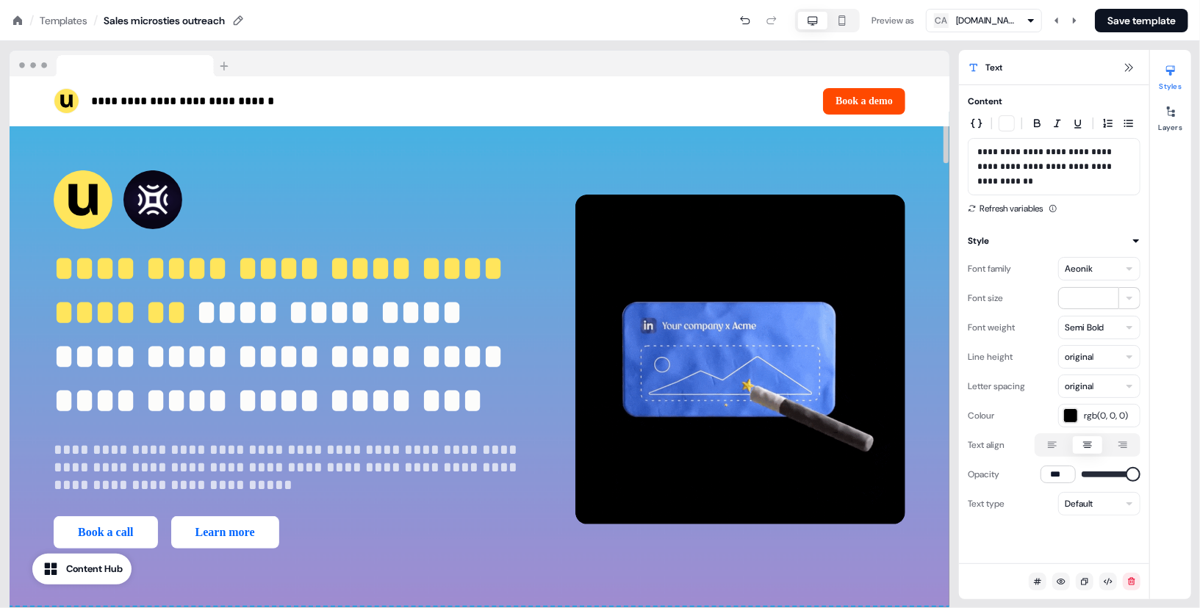
scroll to position [12, 0]
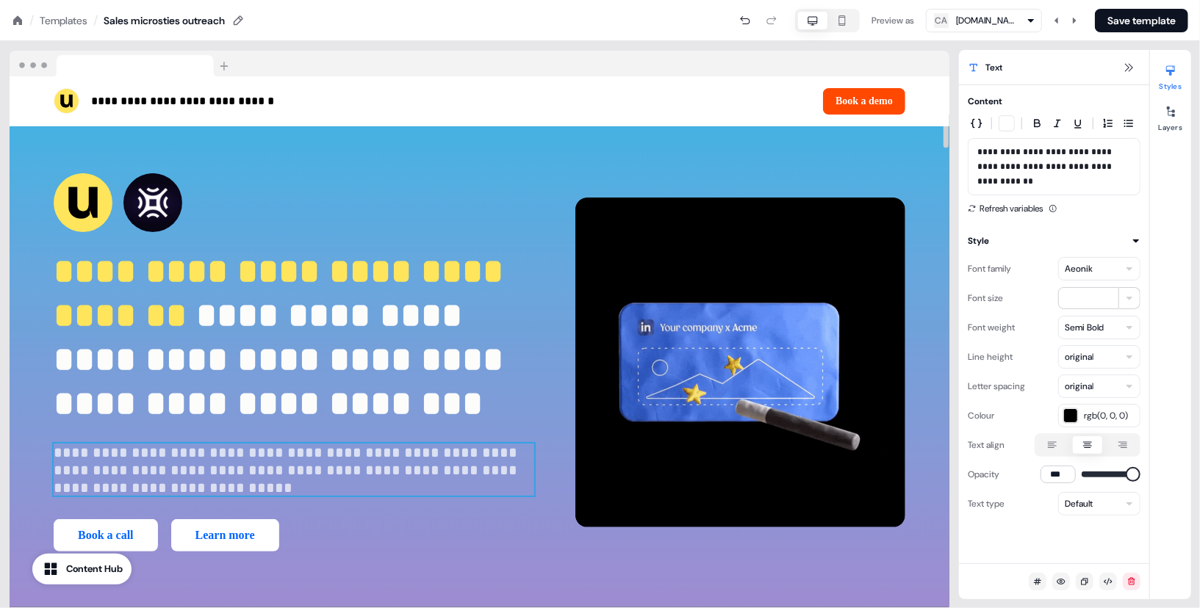
click at [242, 497] on p "**********" at bounding box center [294, 470] width 481 height 53
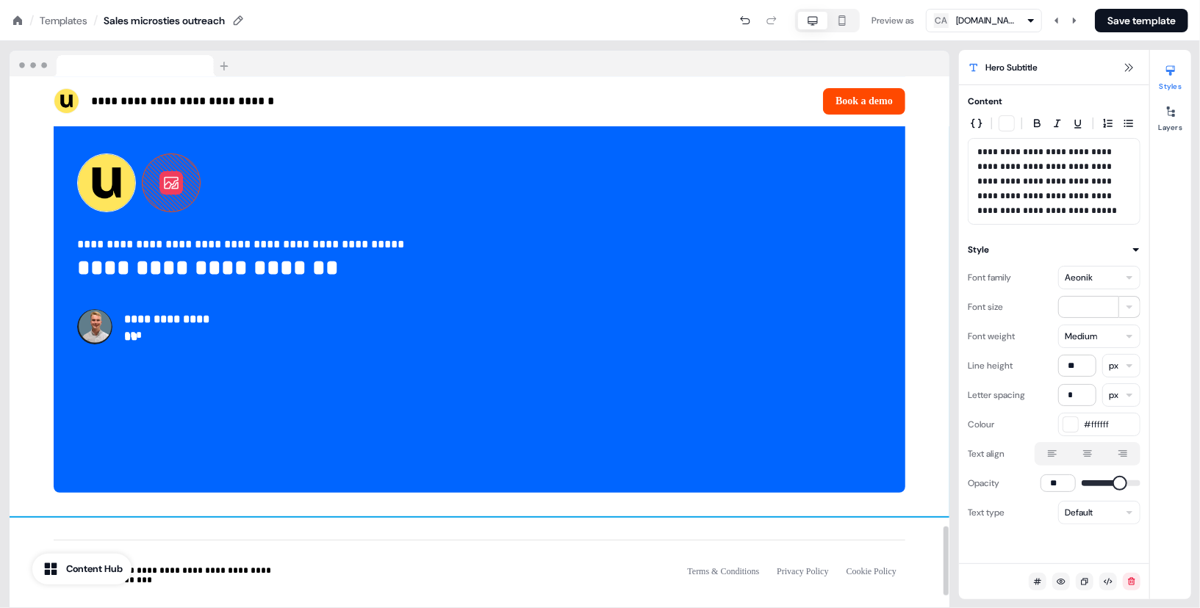
scroll to position [3421, 0]
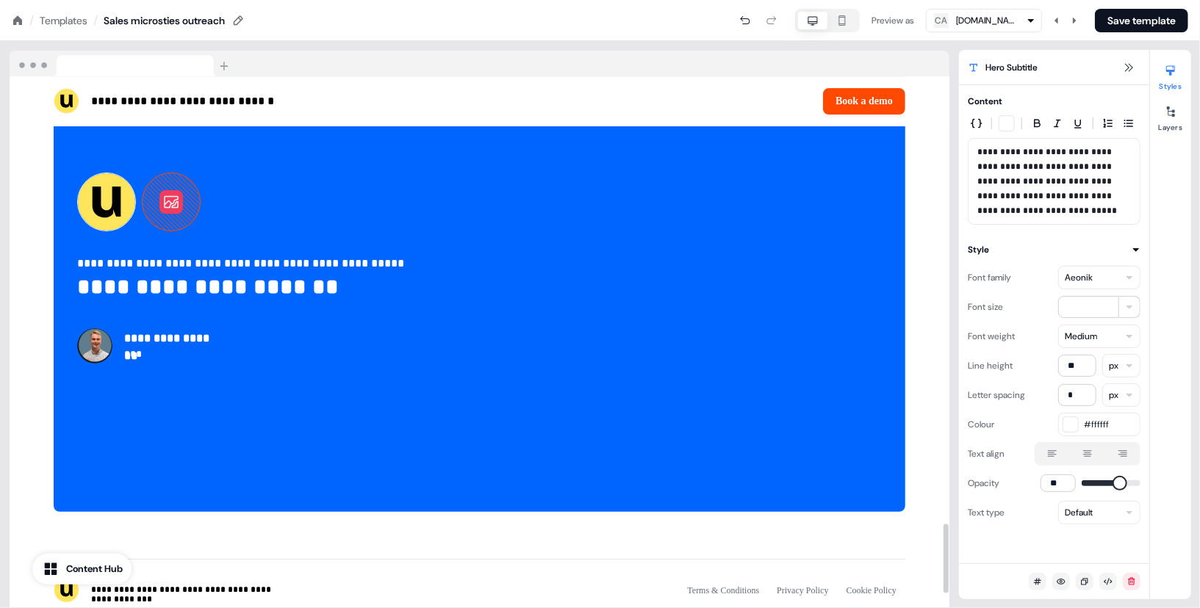
click at [162, 211] on icon at bounding box center [171, 202] width 18 height 18
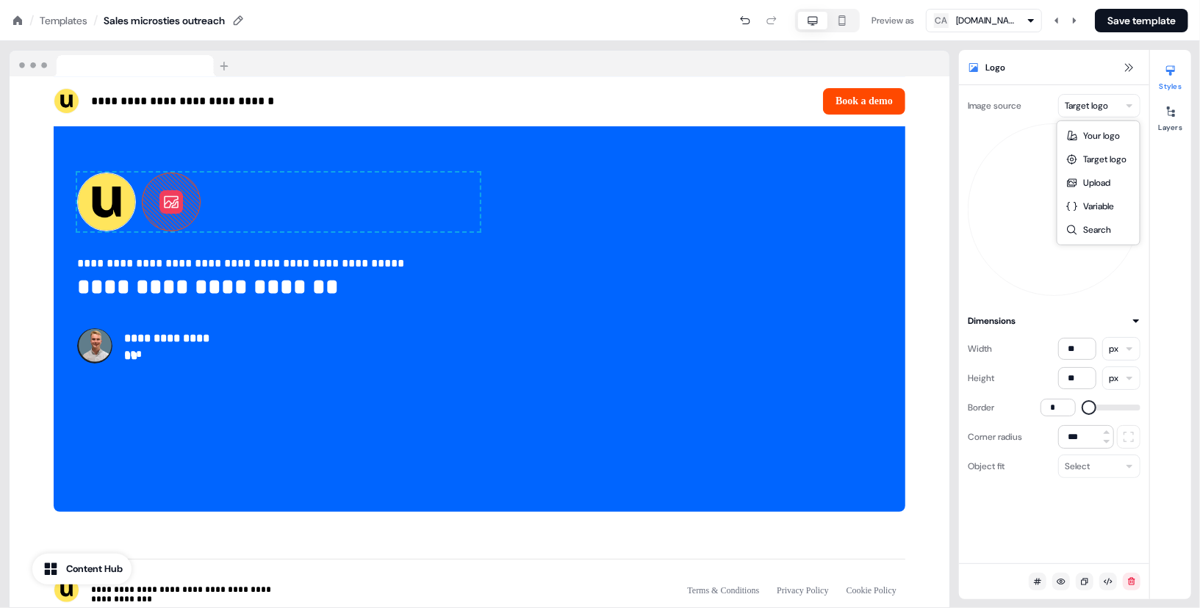
click at [1093, 0] on html "**********" at bounding box center [600, 0] width 1200 height 0
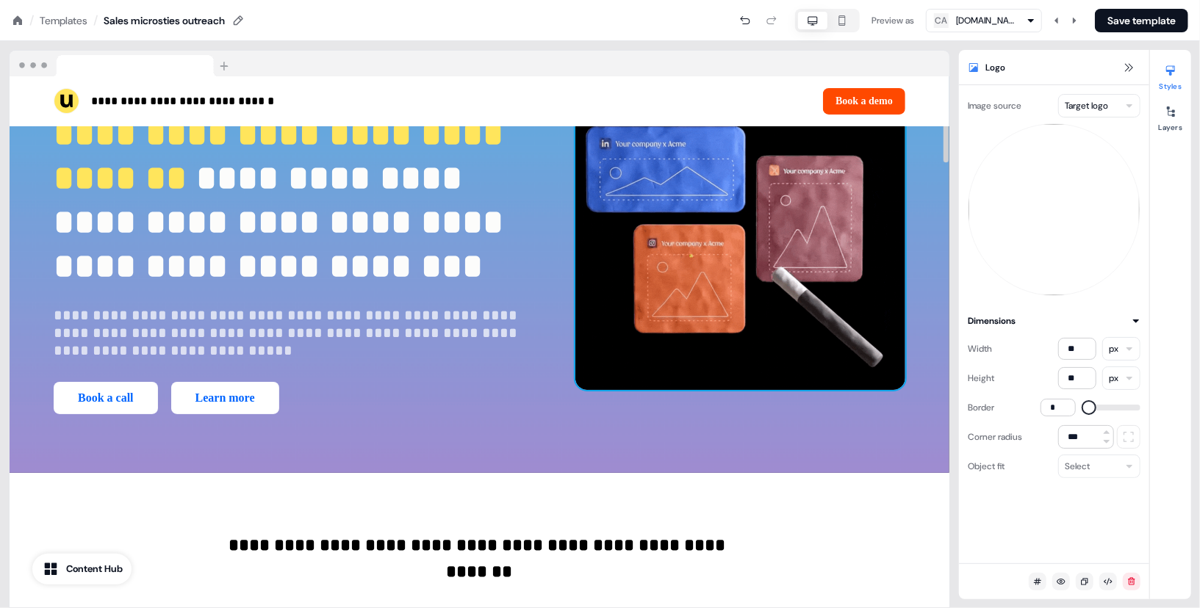
scroll to position [0, 0]
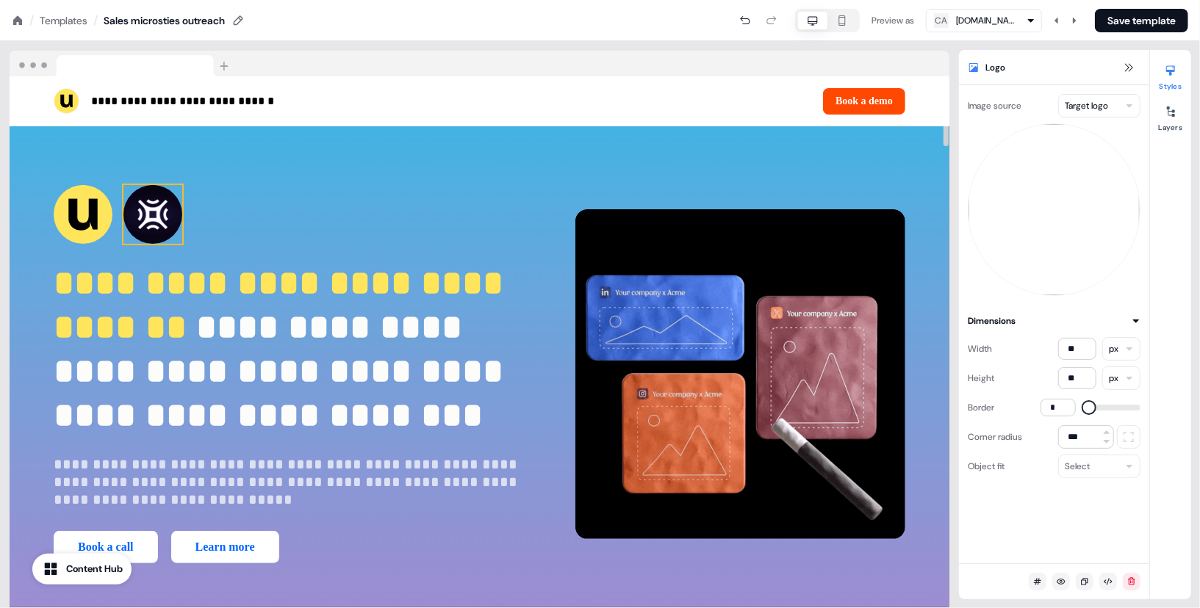
click at [153, 206] on img at bounding box center [152, 214] width 59 height 59
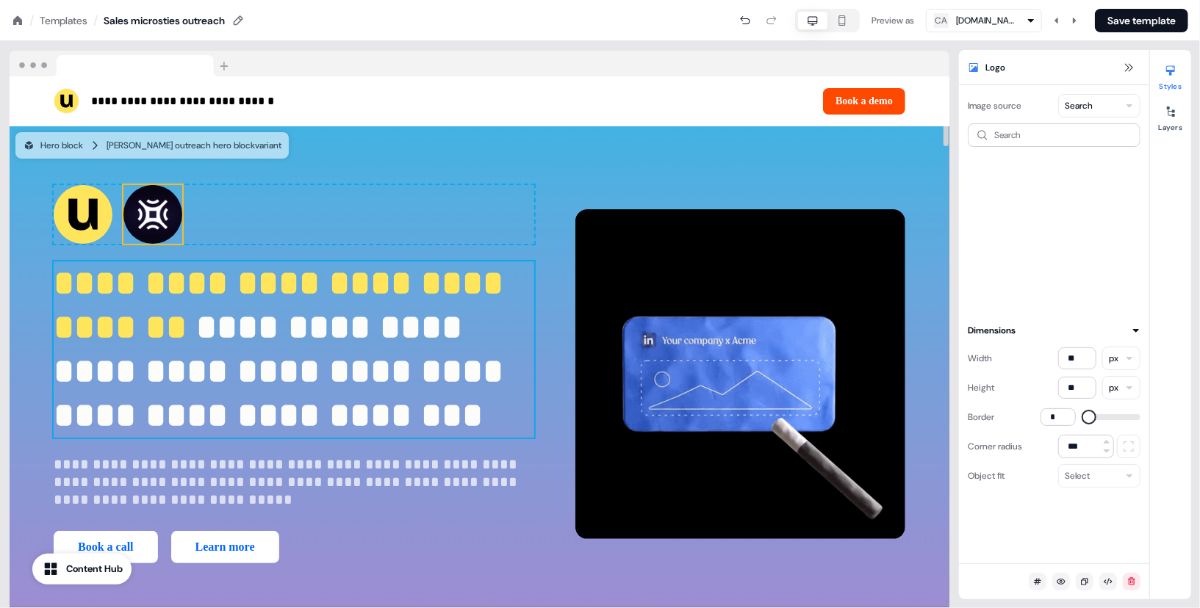
click at [423, 343] on span "**********" at bounding box center [283, 305] width 459 height 79
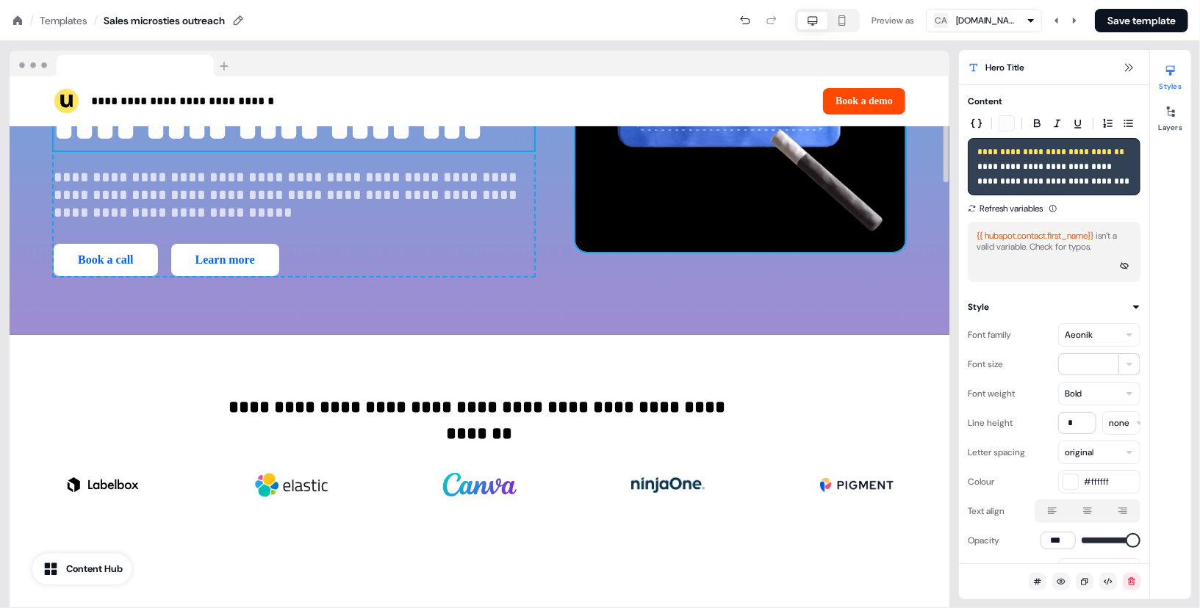
click at [781, 209] on img at bounding box center [740, 87] width 330 height 330
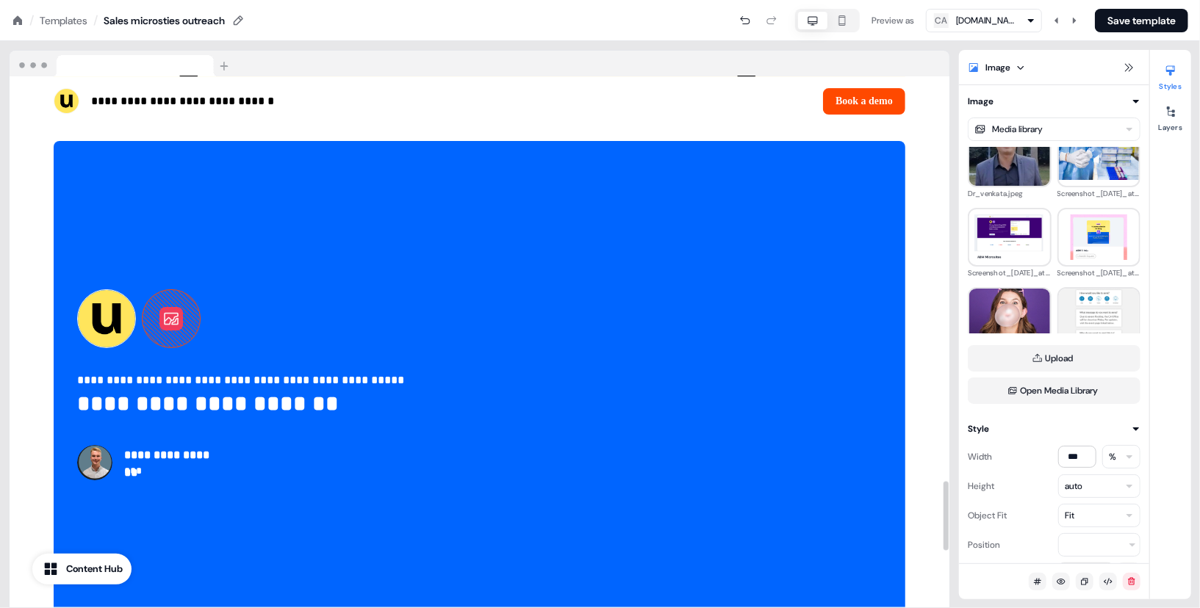
scroll to position [3526, 0]
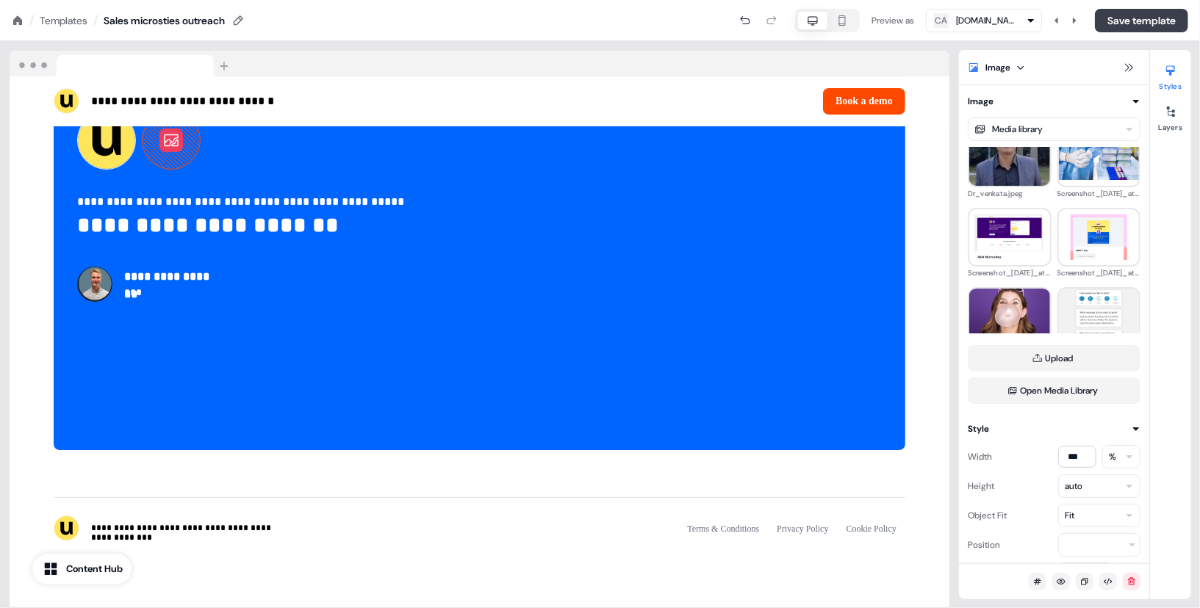
click at [1146, 19] on button "Save template" at bounding box center [1141, 21] width 93 height 24
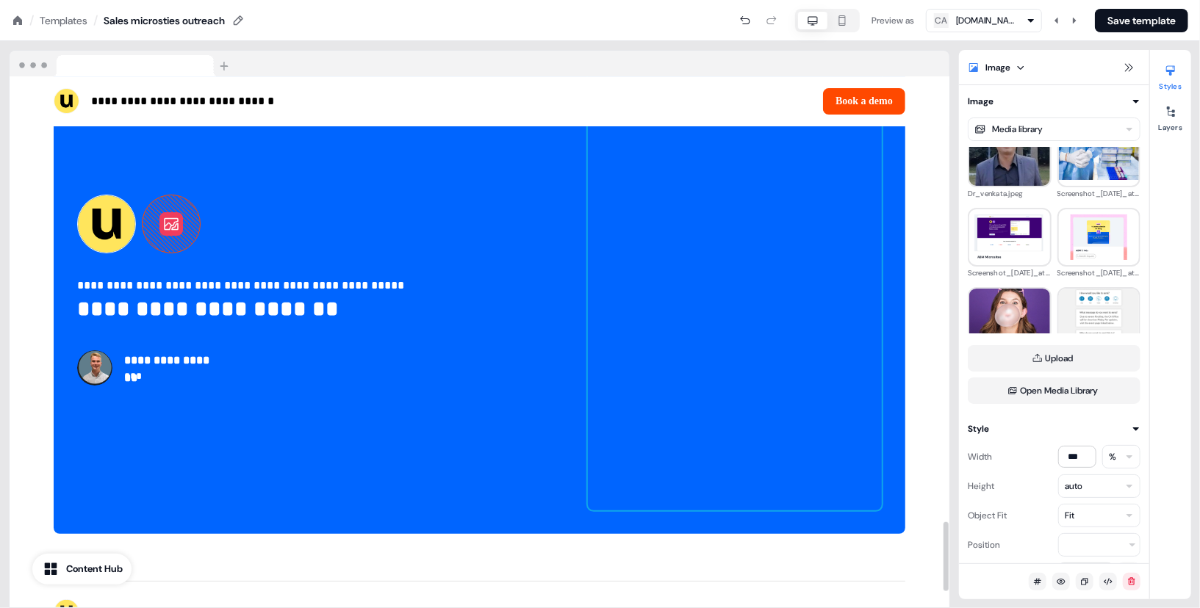
scroll to position [3395, 0]
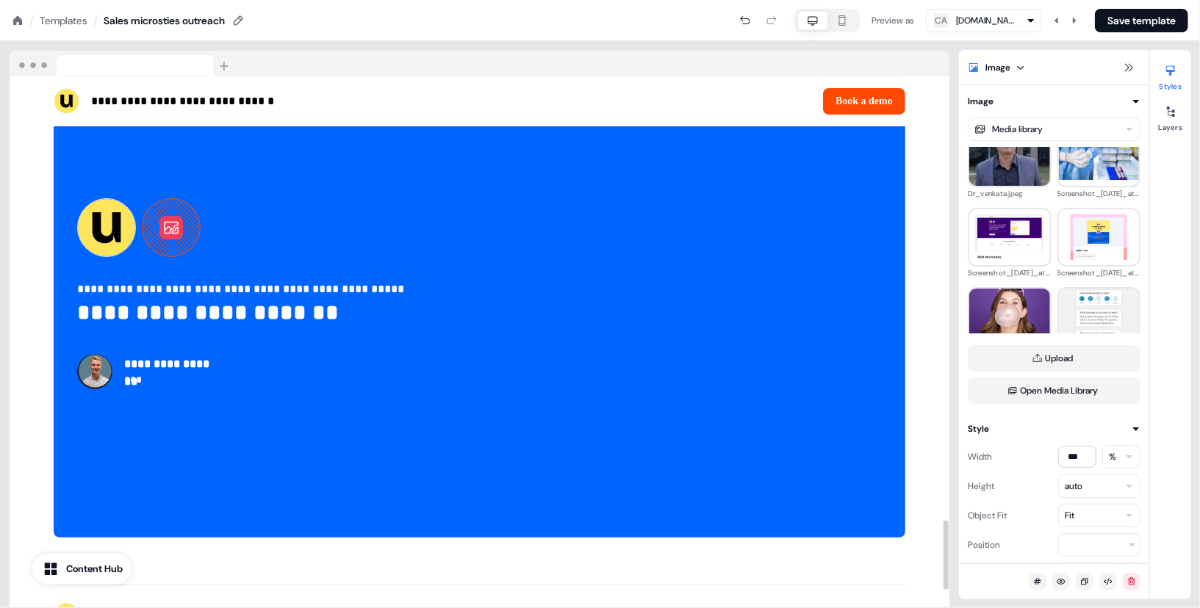
click at [154, 256] on icon at bounding box center [171, 227] width 57 height 57
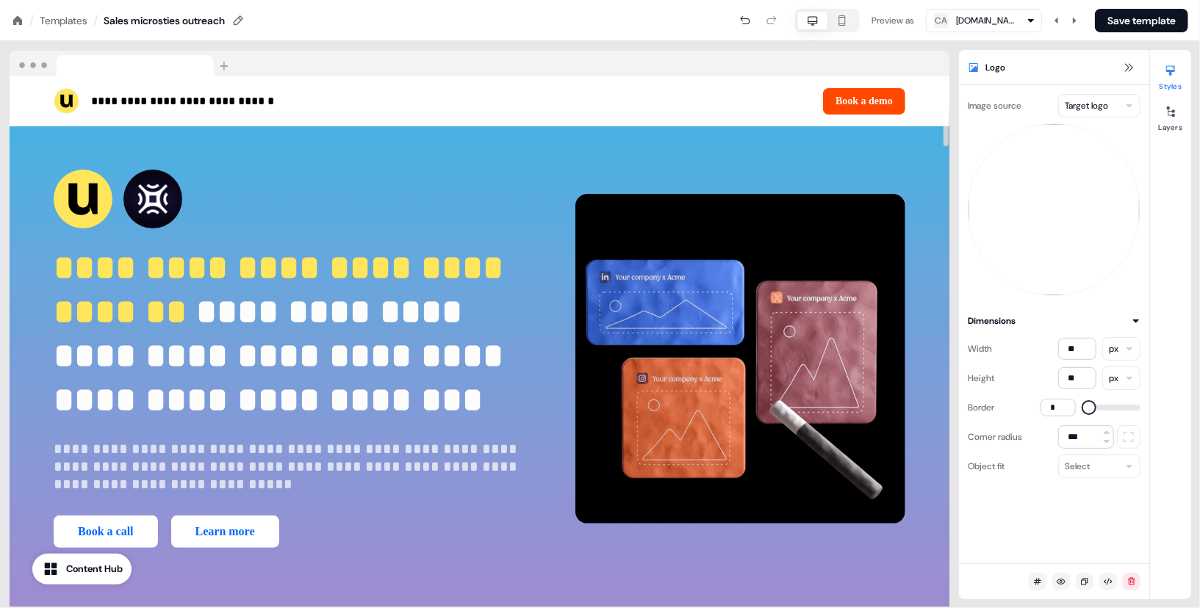
scroll to position [0, 0]
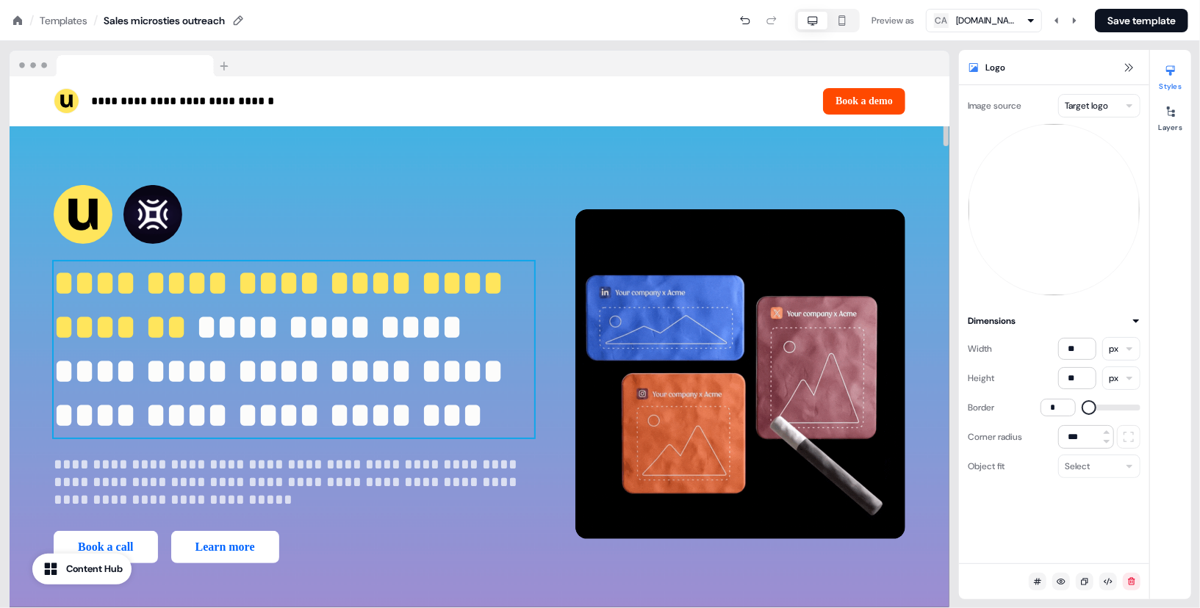
click at [367, 341] on span "**********" at bounding box center [283, 305] width 459 height 79
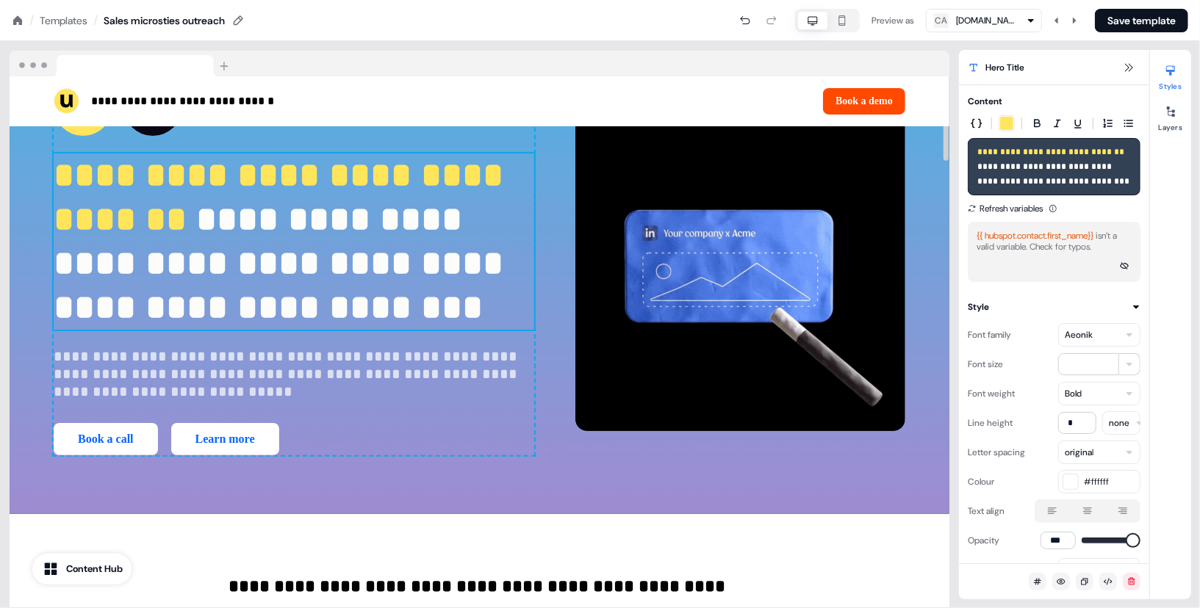
scroll to position [104, 0]
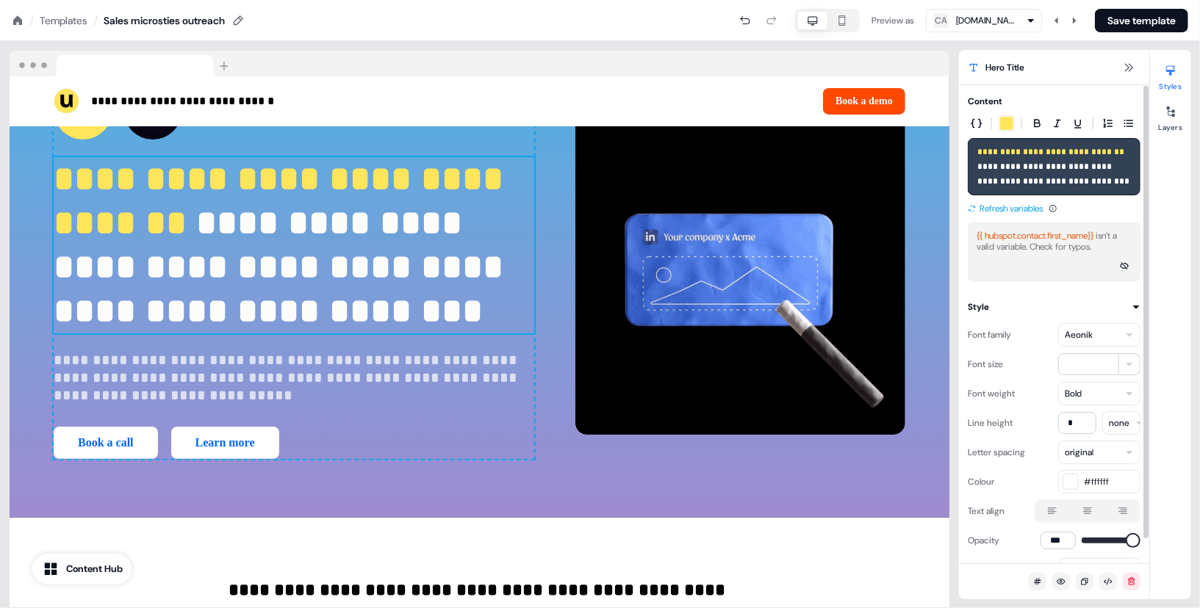
click at [1011, 208] on button "Refresh variables" at bounding box center [1005, 208] width 75 height 15
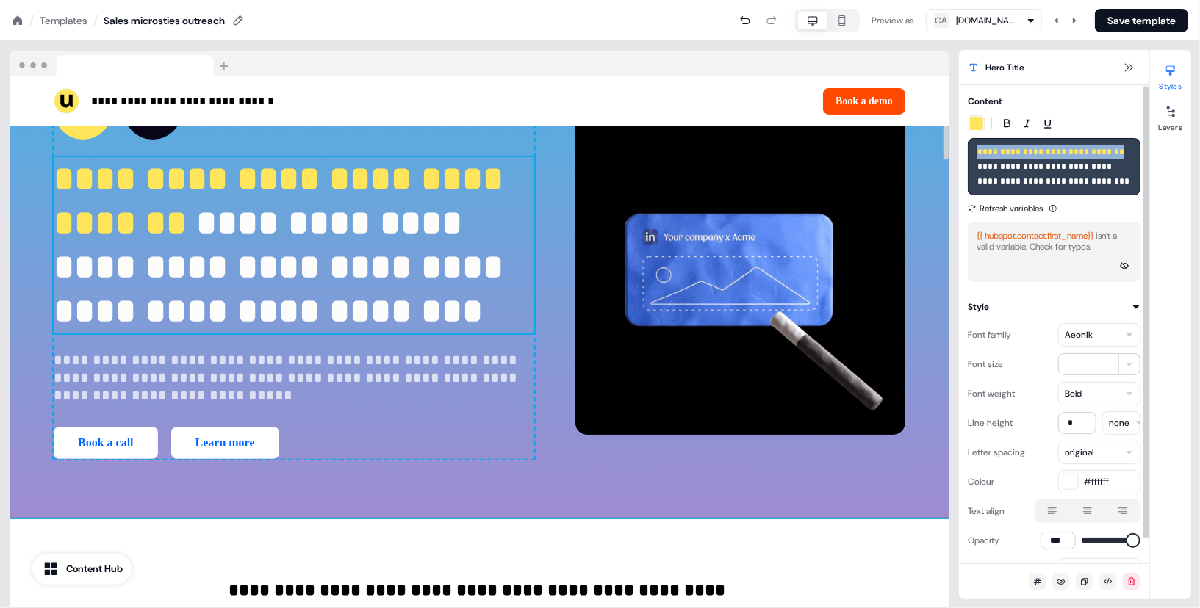
drag, startPoint x: 1111, startPoint y: 153, endPoint x: 930, endPoint y: 154, distance: 180.8
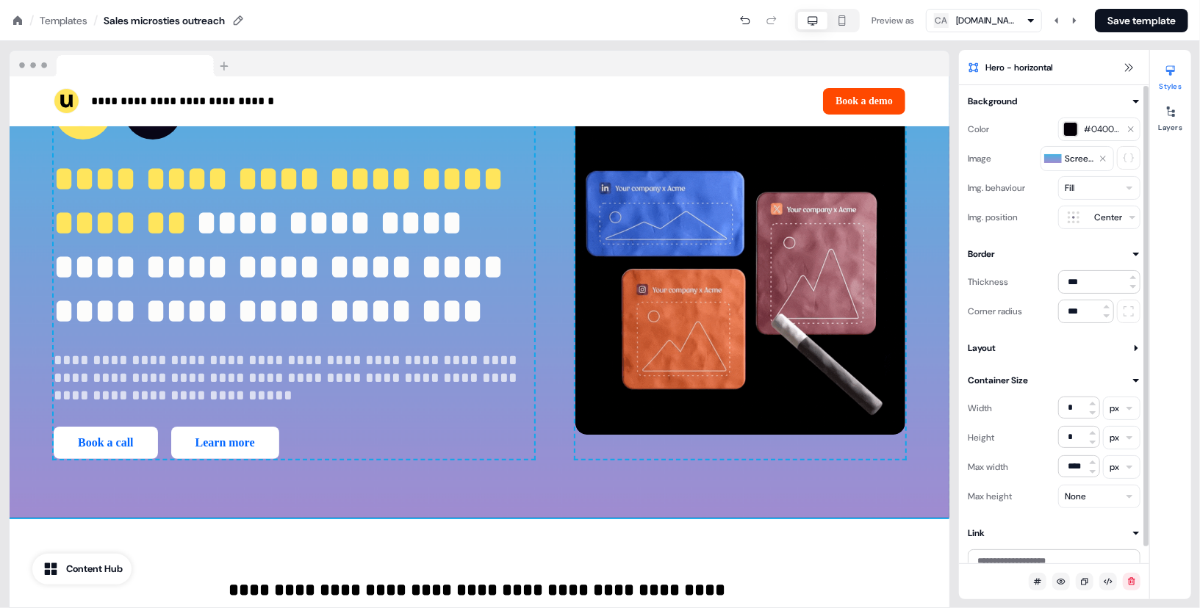
click at [1108, 132] on span "#040007" at bounding box center [1102, 129] width 37 height 15
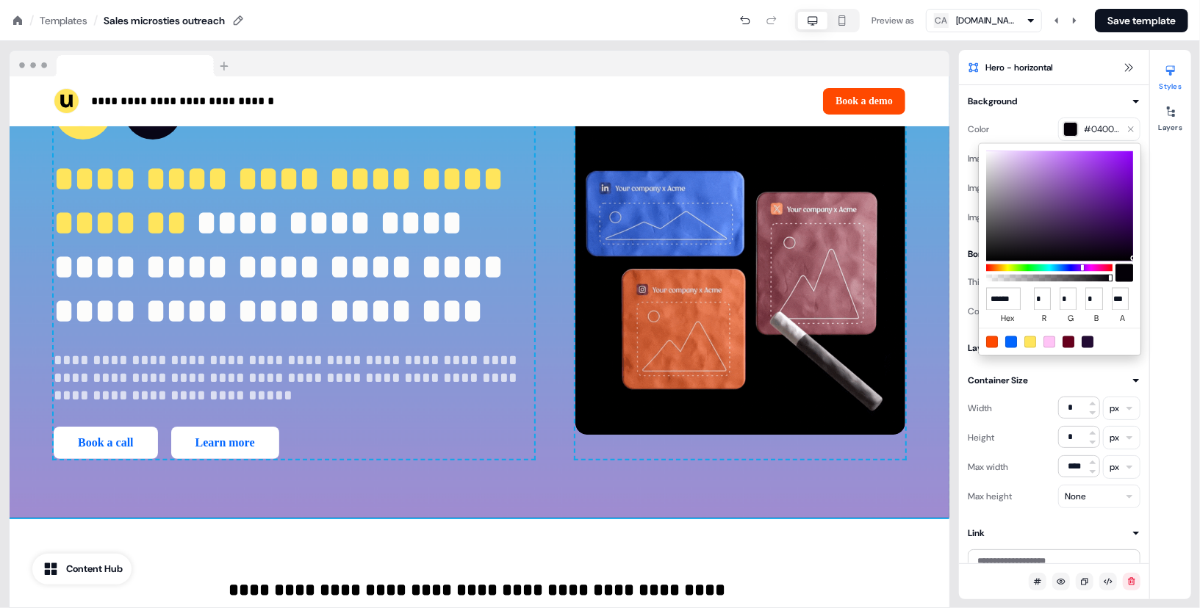
click at [969, 0] on html "**********" at bounding box center [600, 0] width 1200 height 0
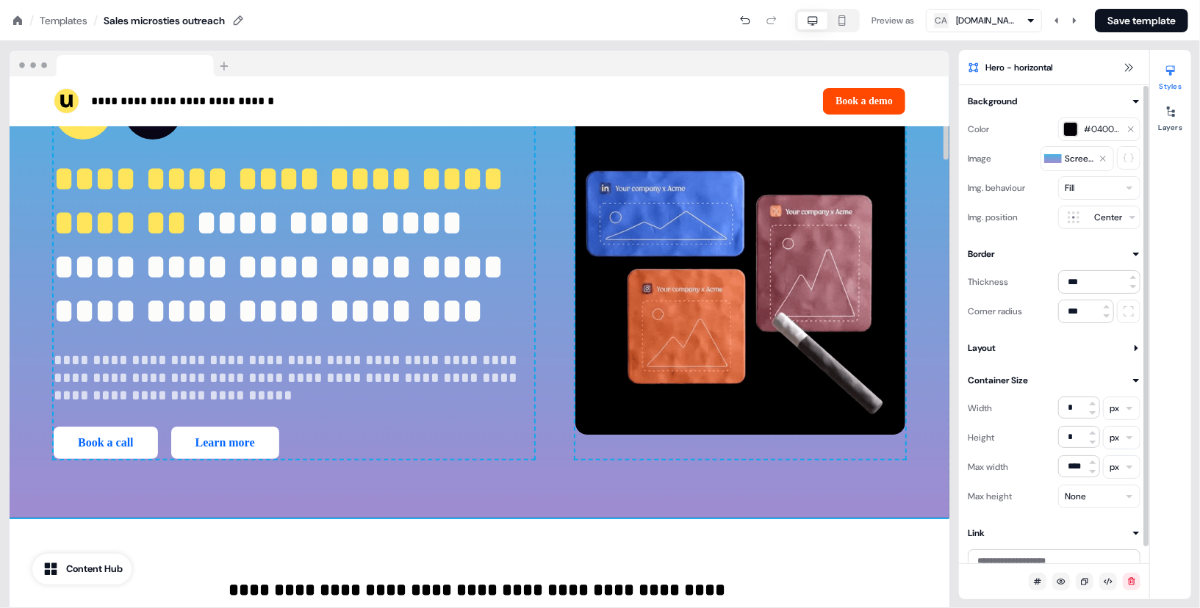
click at [263, 383] on div "**********" at bounding box center [294, 270] width 481 height 379
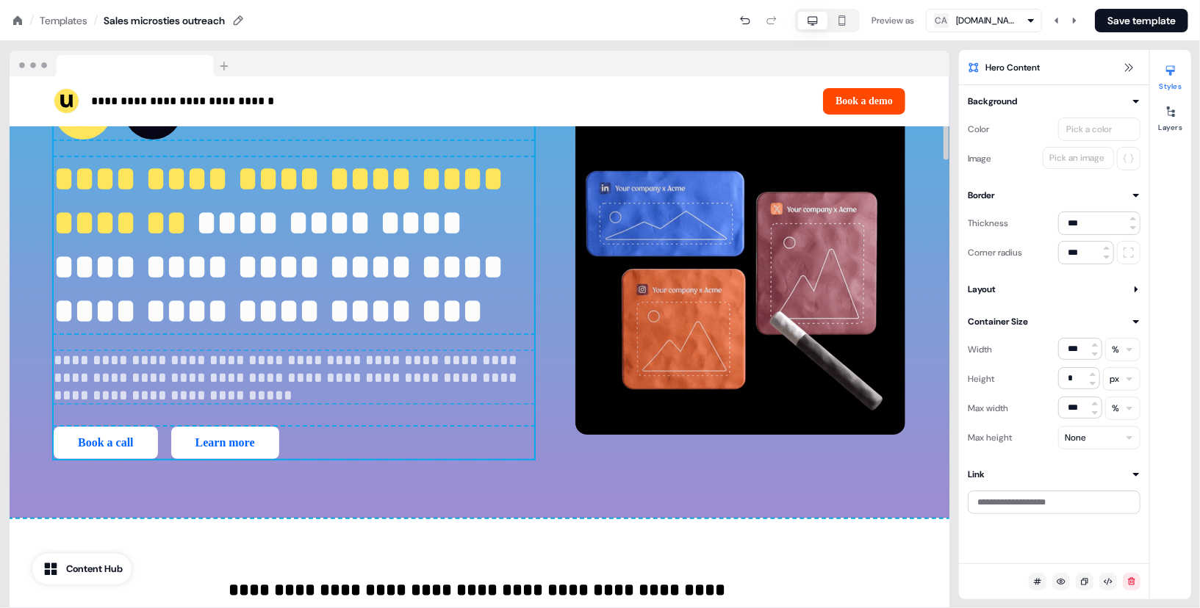
click at [309, 306] on span "**********" at bounding box center [283, 267] width 459 height 123
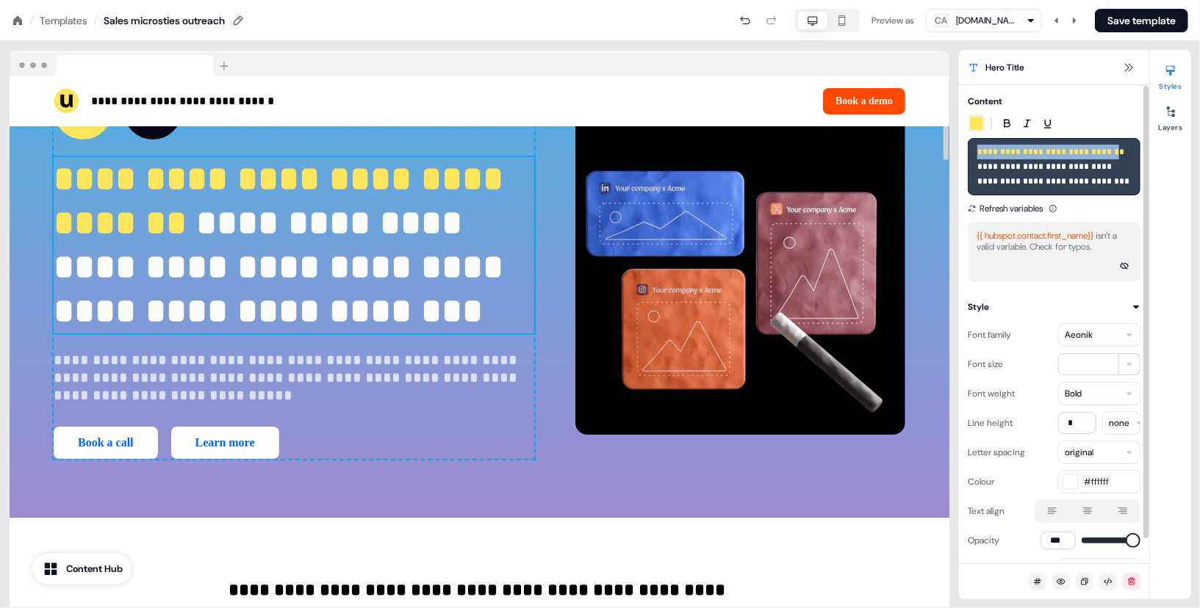
drag, startPoint x: 1109, startPoint y: 154, endPoint x: 948, endPoint y: 154, distance: 160.9
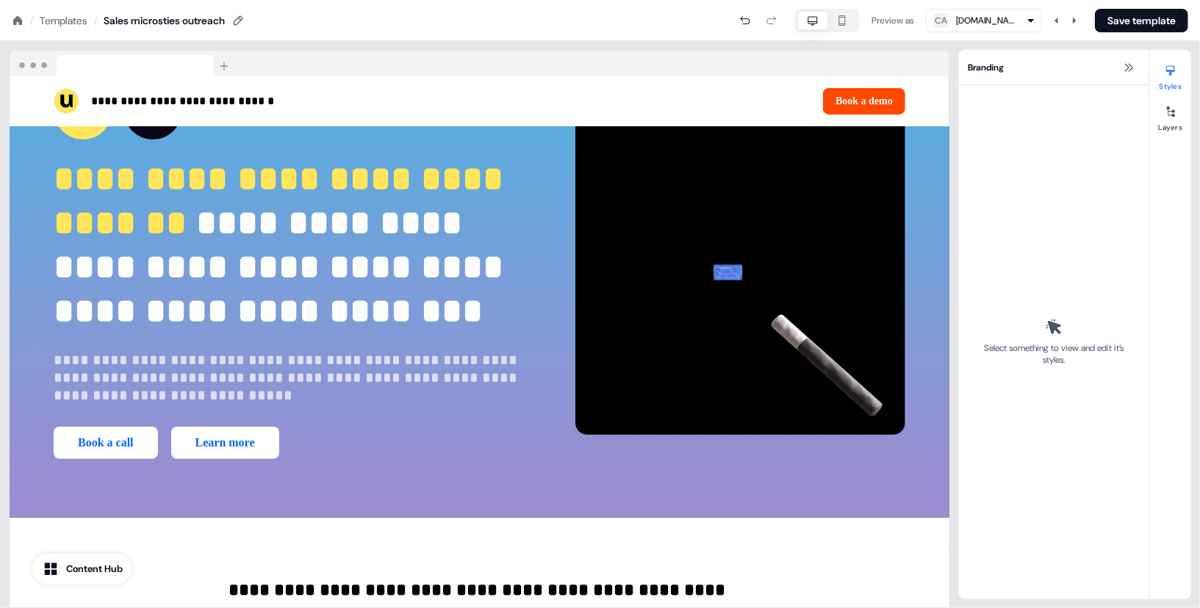
click at [1127, 56] on div "Branding" at bounding box center [1054, 67] width 190 height 35
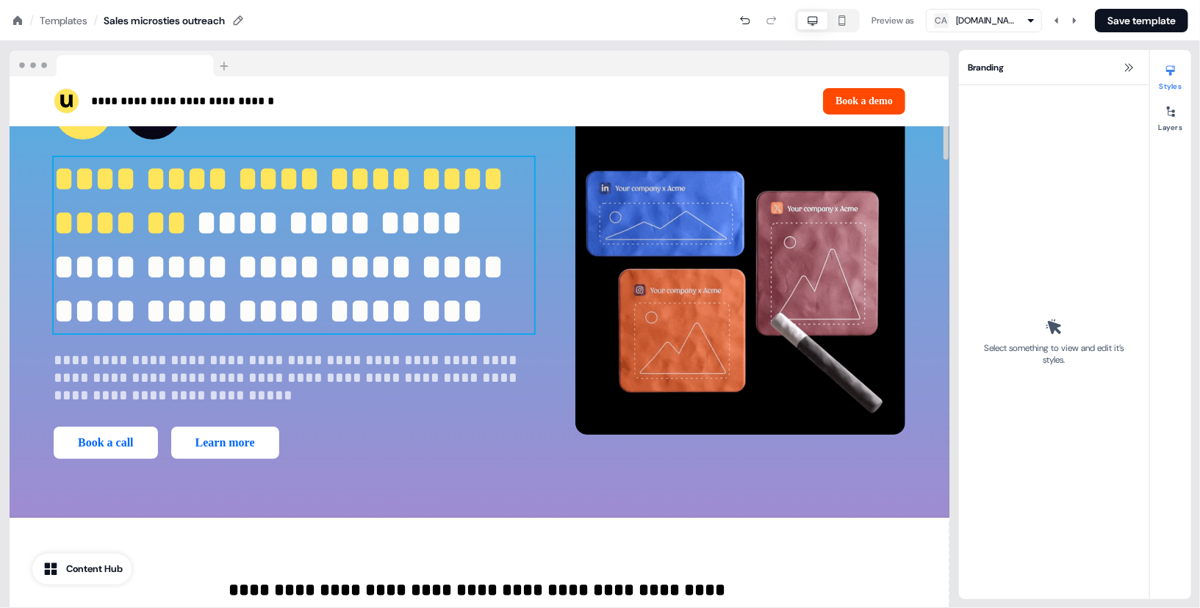
click at [313, 295] on span "**********" at bounding box center [283, 267] width 459 height 123
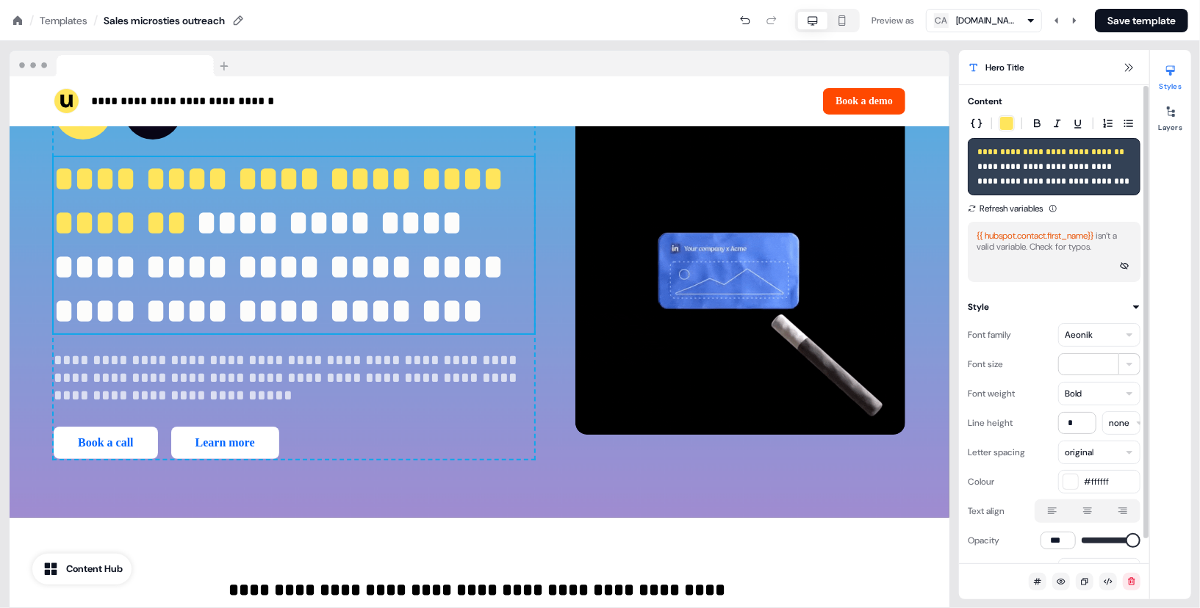
click at [1104, 153] on span "**********" at bounding box center [1051, 152] width 149 height 9
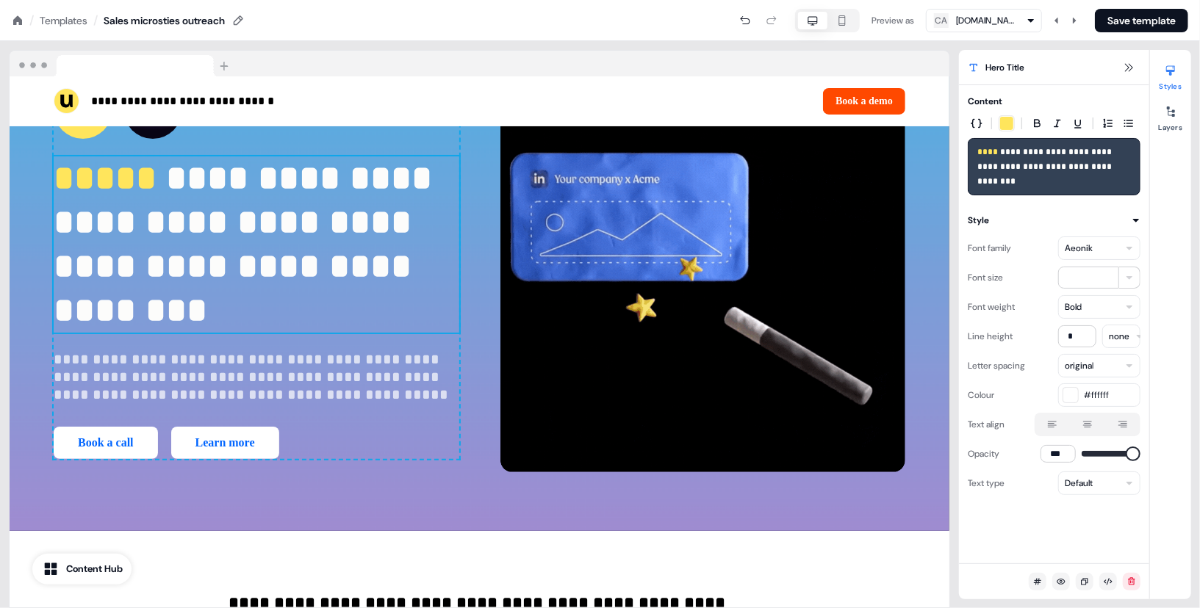
scroll to position [140, 0]
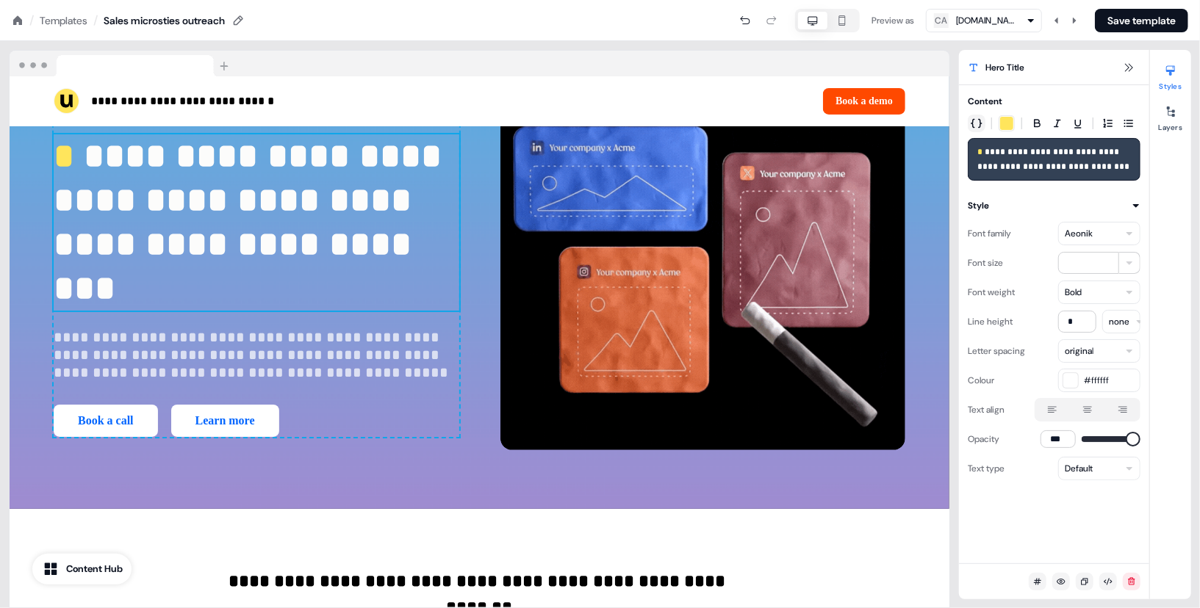
click at [980, 121] on icon "button" at bounding box center [977, 124] width 12 height 10
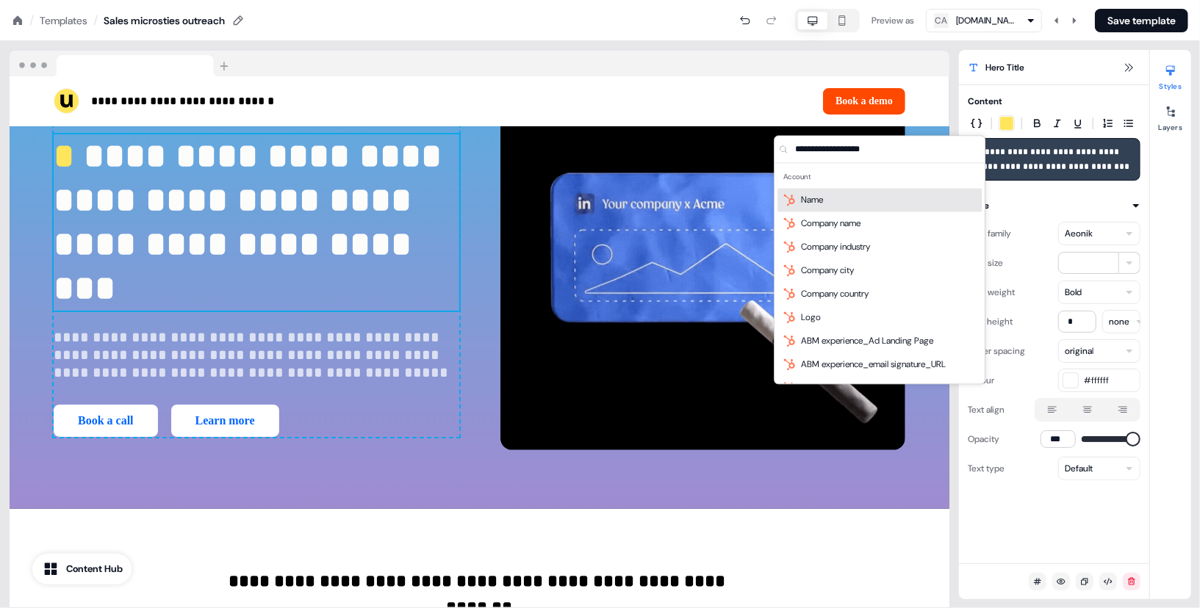
click at [935, 209] on div "Name" at bounding box center [879, 200] width 204 height 24
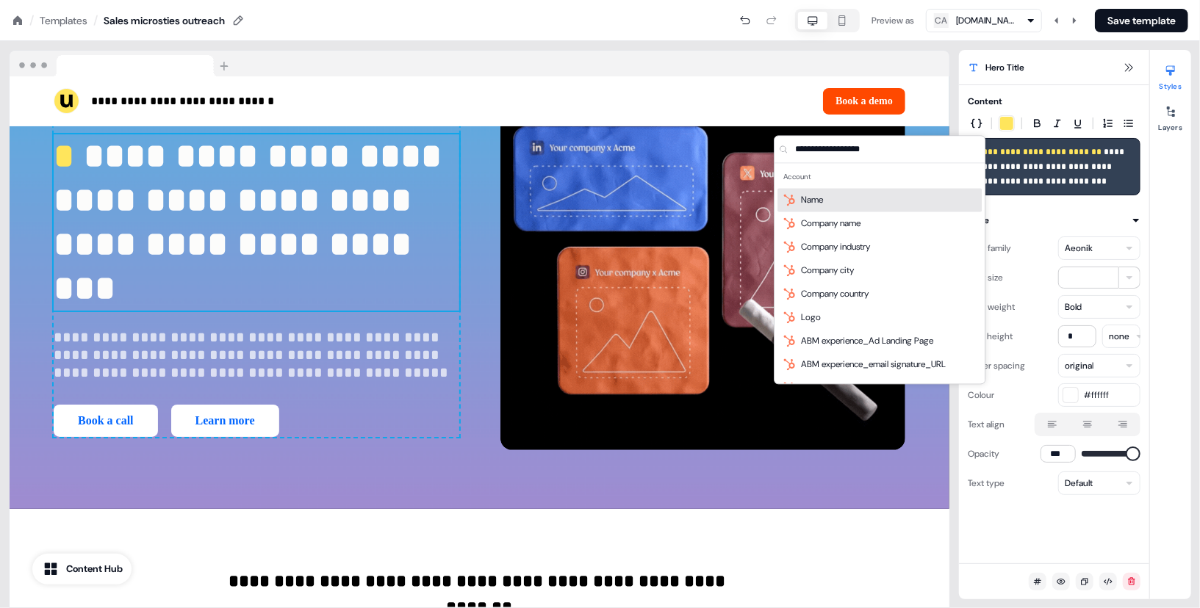
scroll to position [104, 0]
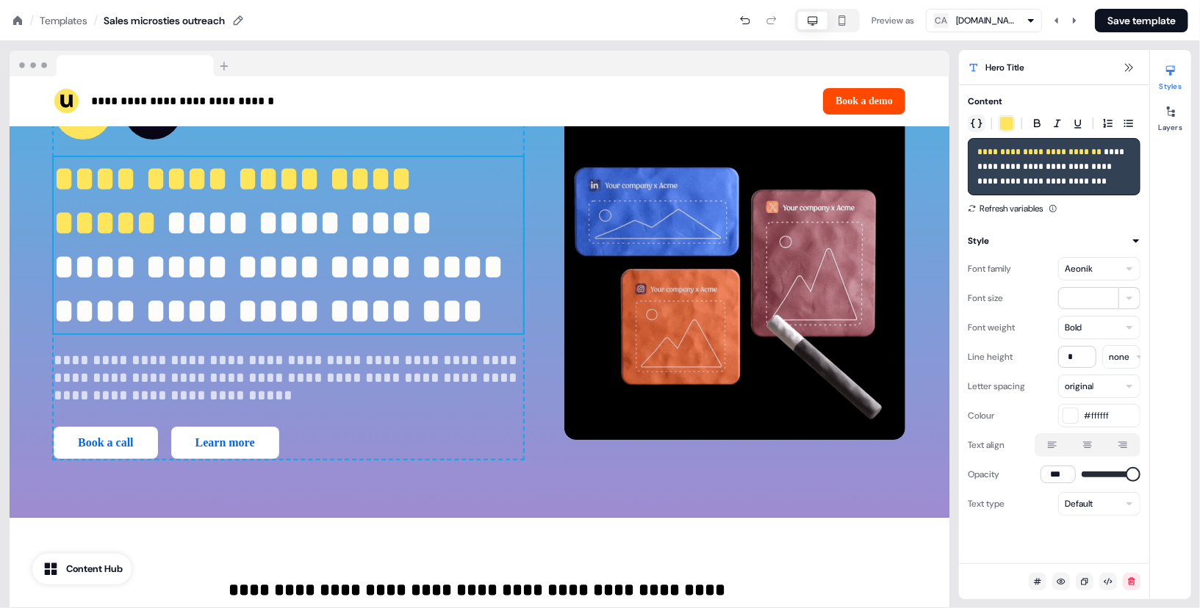
click at [973, 121] on icon "button" at bounding box center [977, 124] width 12 height 10
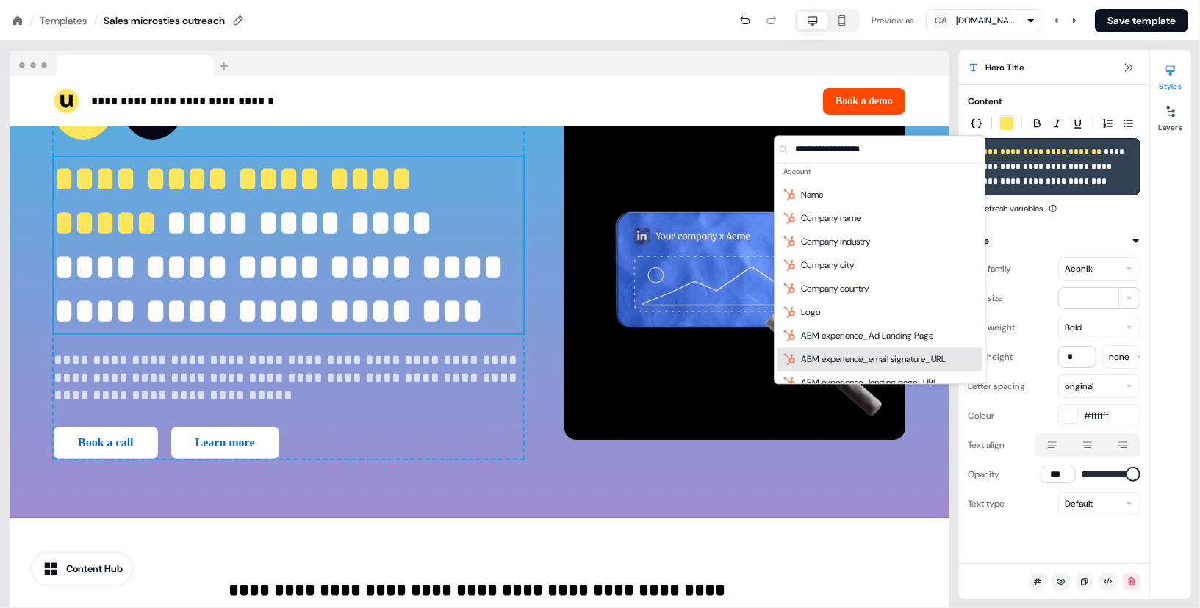
scroll to position [0, 0]
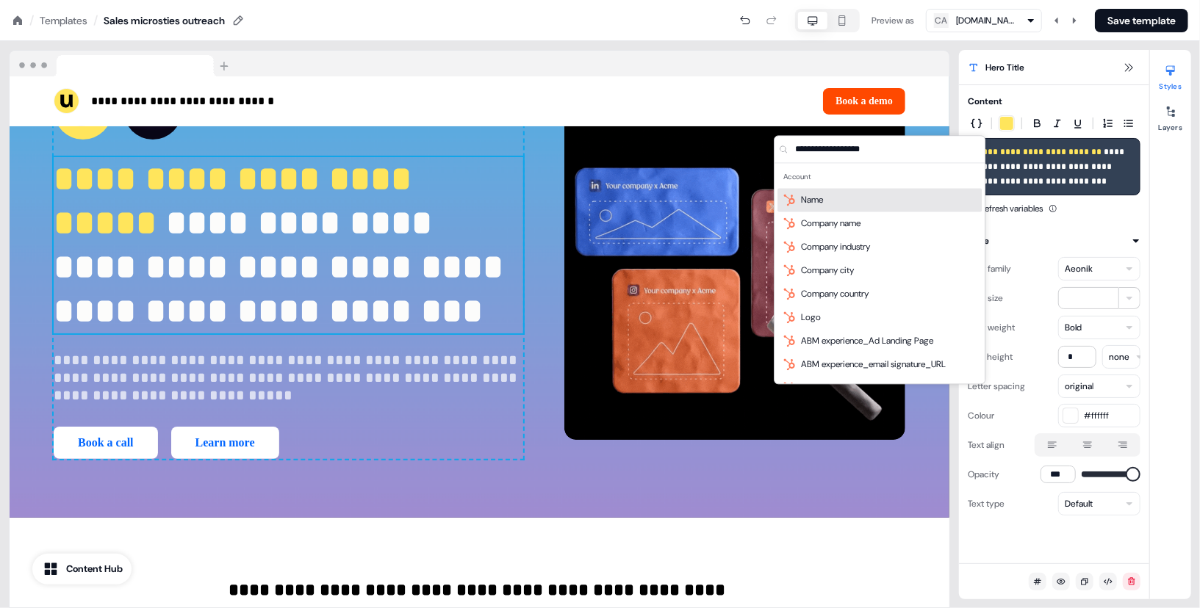
click at [901, 208] on div "Name" at bounding box center [879, 200] width 204 height 24
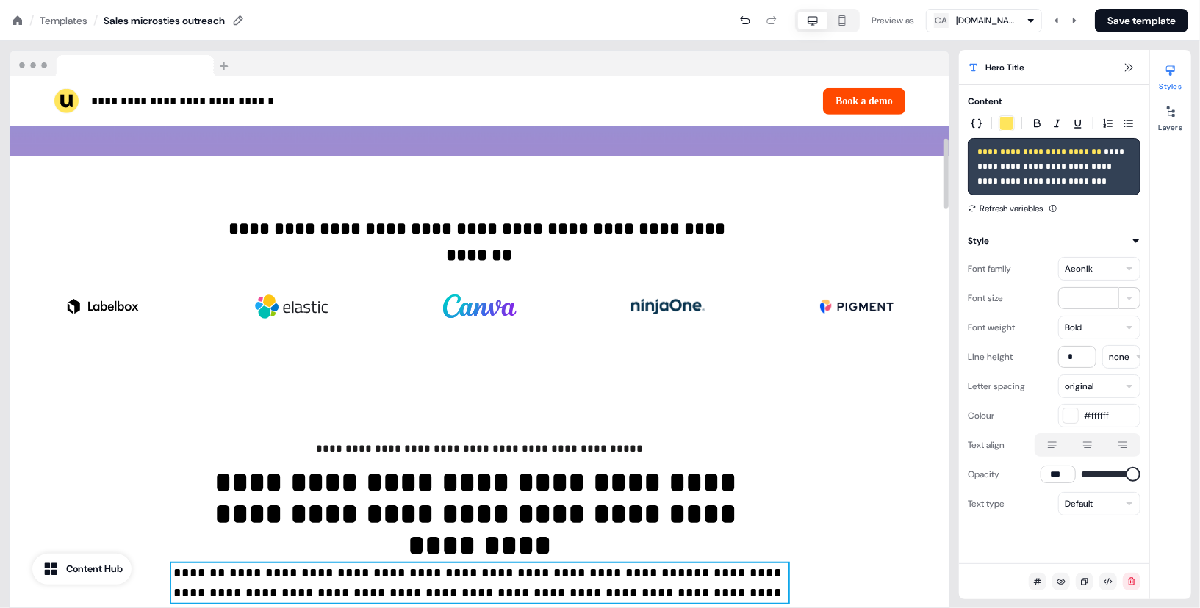
scroll to position [465, 0]
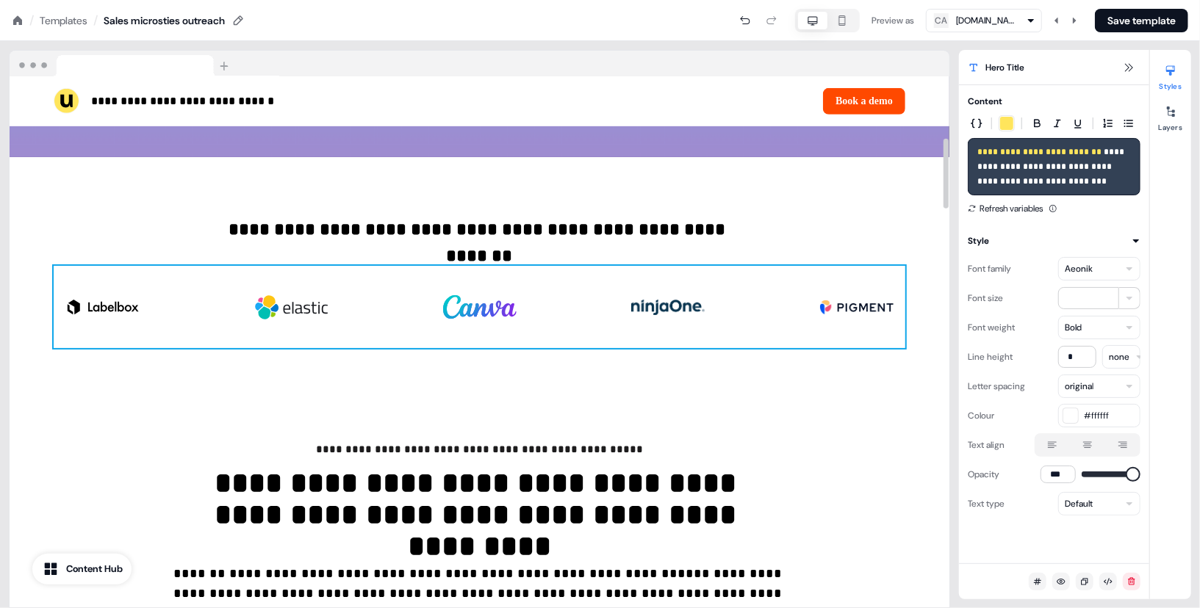
click at [666, 341] on div "To pick up a draggable item, press the space bar. While dragging, use the arrow…" at bounding box center [480, 307] width 852 height 82
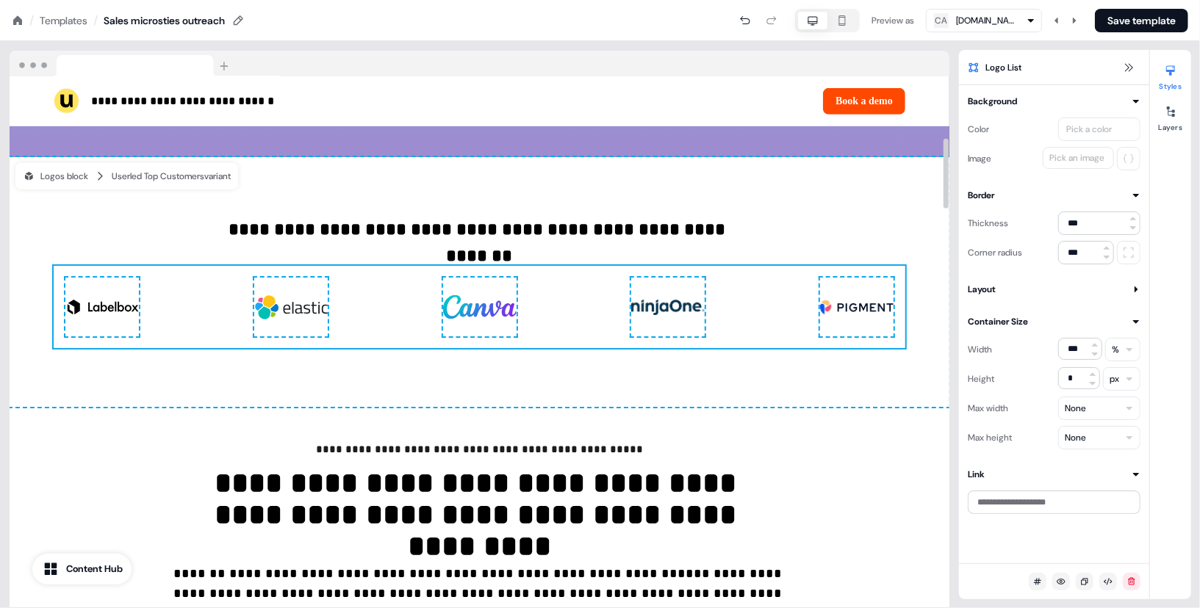
scroll to position [493, 0]
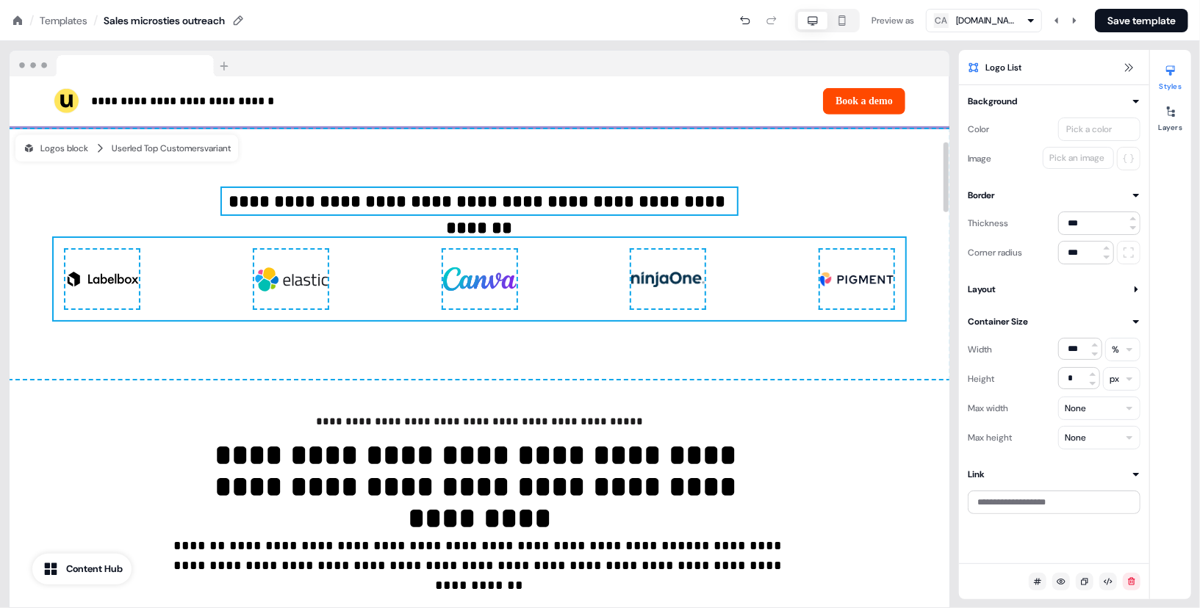
click at [402, 206] on p "**********" at bounding box center [480, 201] width 516 height 26
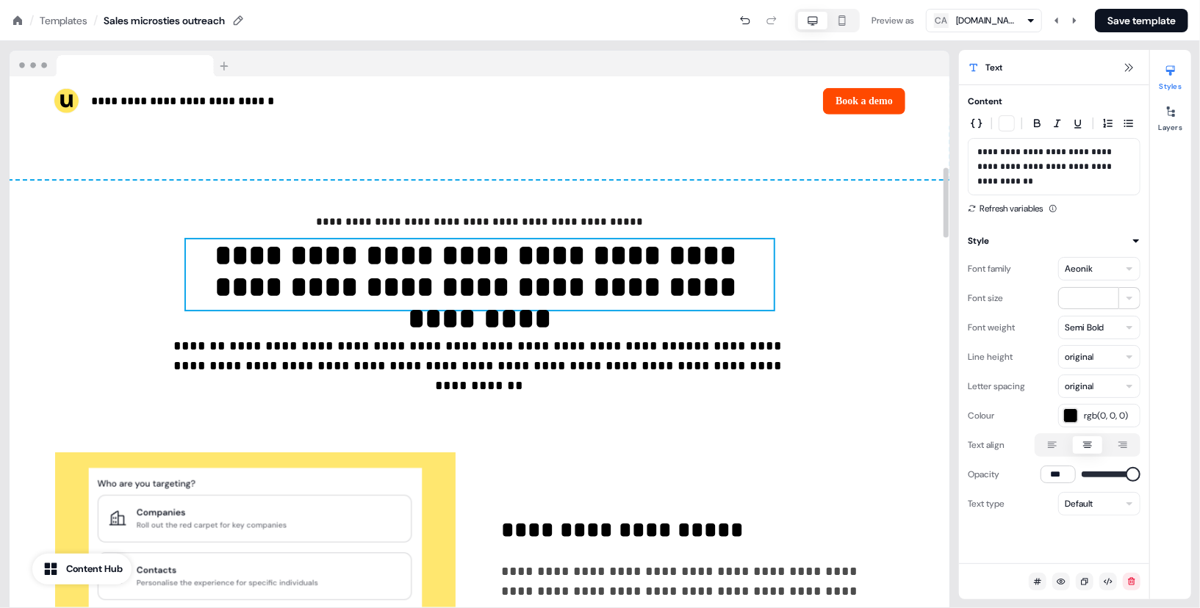
scroll to position [0, 0]
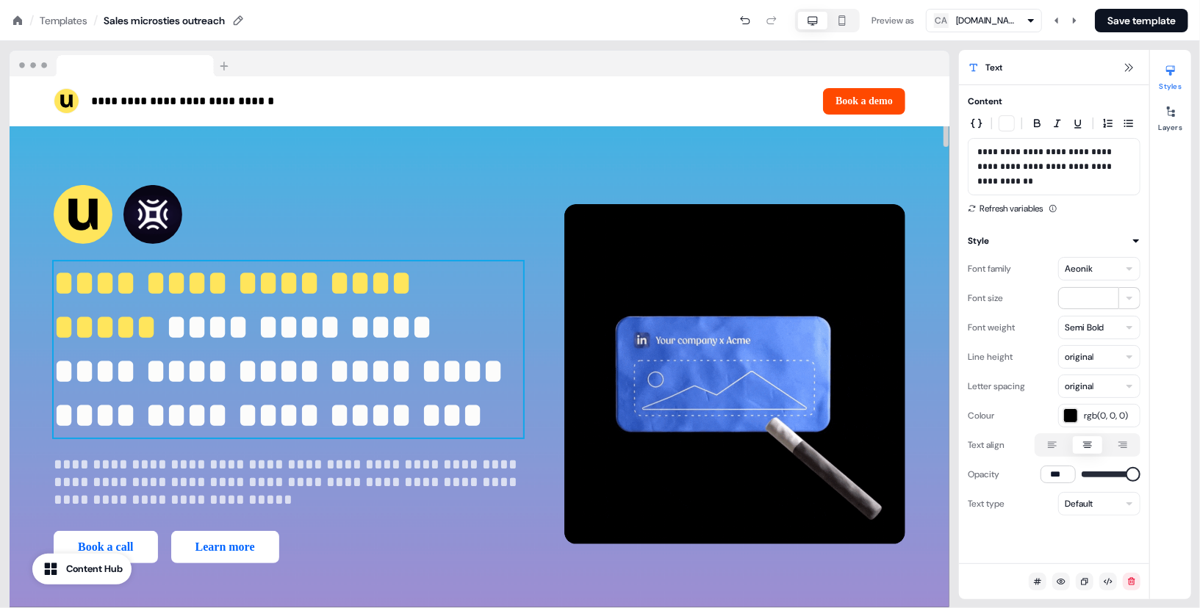
click at [318, 290] on span "**********" at bounding box center [237, 305] width 367 height 79
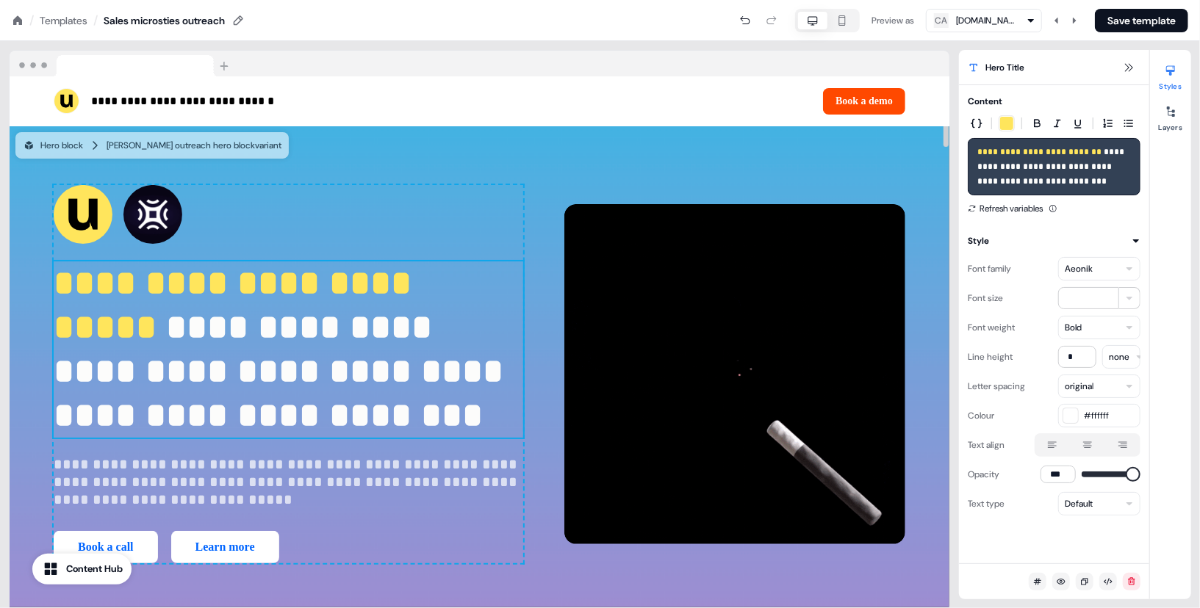
click at [313, 292] on span "**********" at bounding box center [237, 305] width 367 height 79
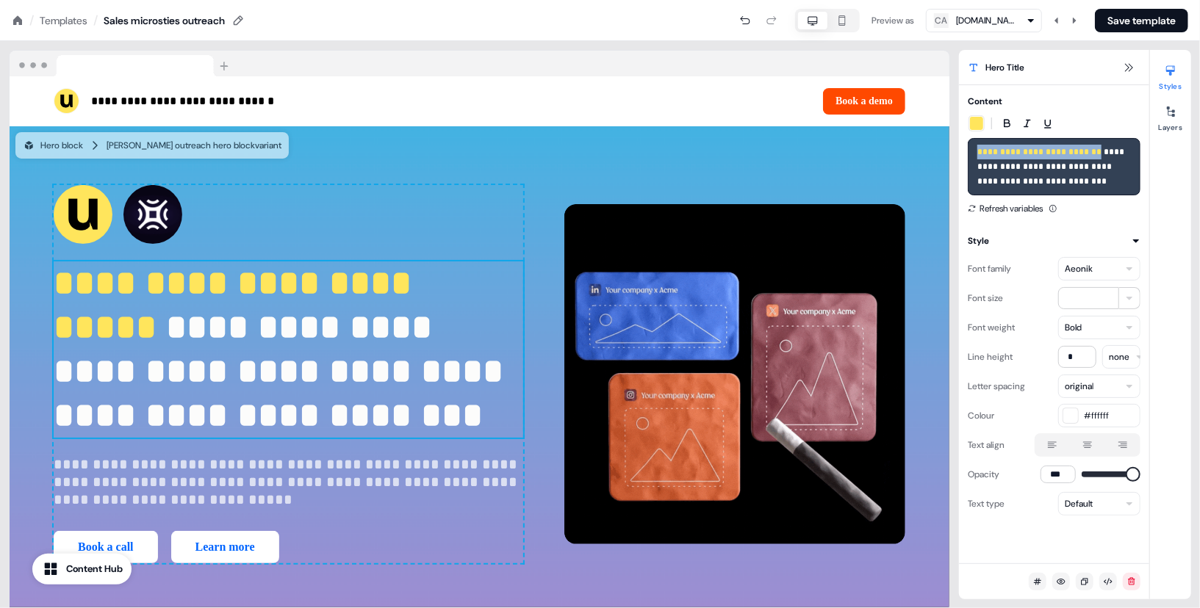
drag, startPoint x: 1093, startPoint y: 145, endPoint x: 951, endPoint y: 145, distance: 141.8
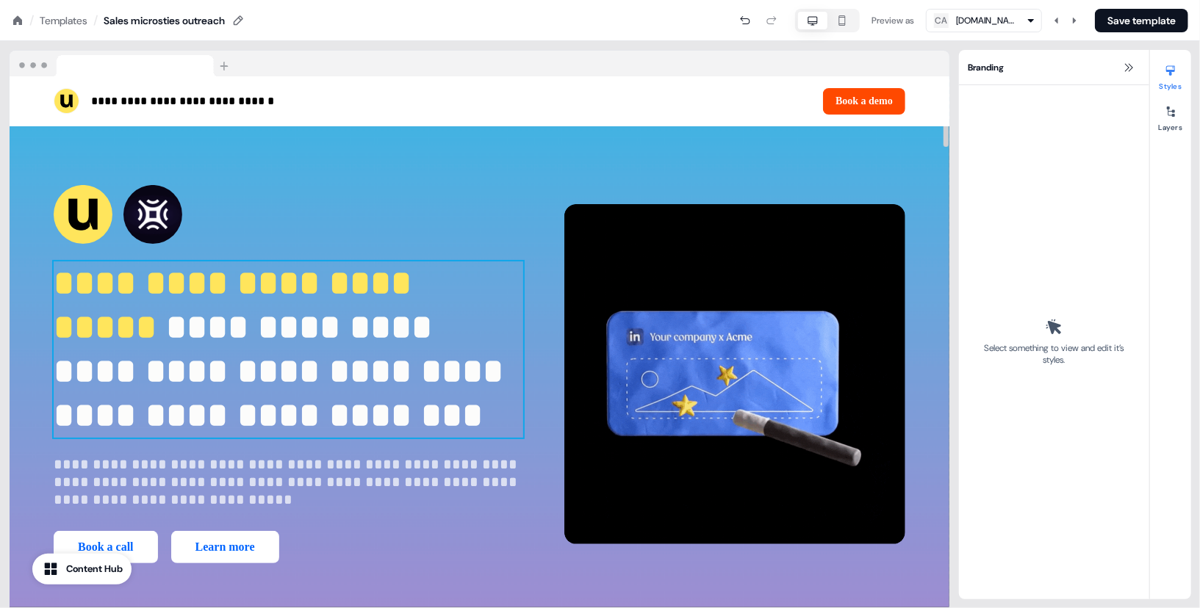
click at [327, 312] on span "**********" at bounding box center [283, 371] width 459 height 123
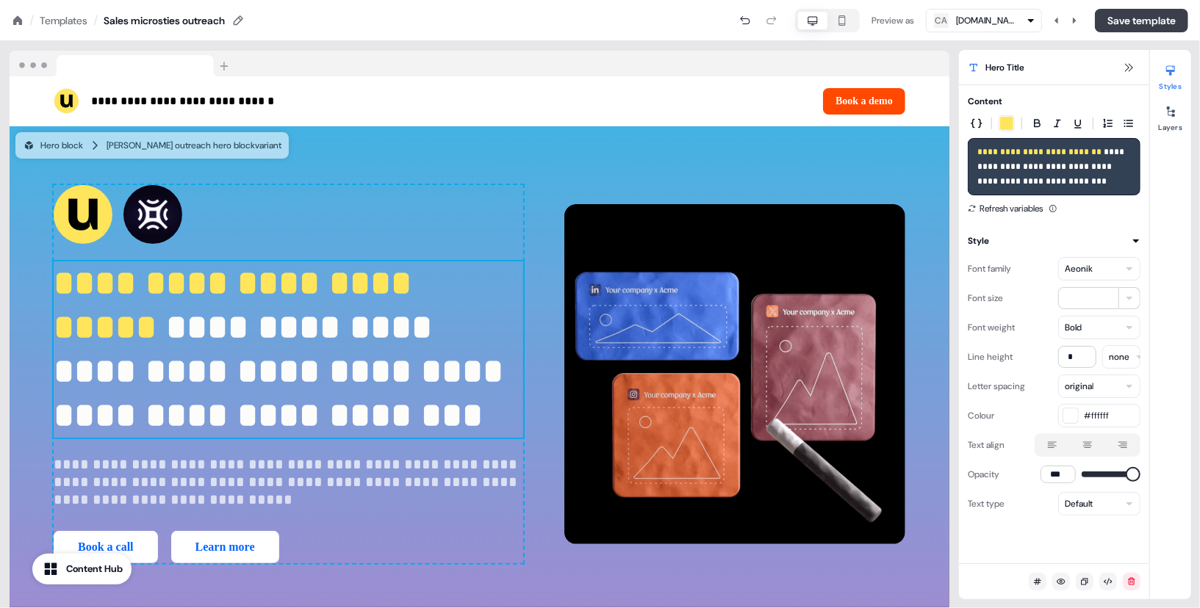
click at [1139, 24] on button "Save template" at bounding box center [1141, 21] width 93 height 24
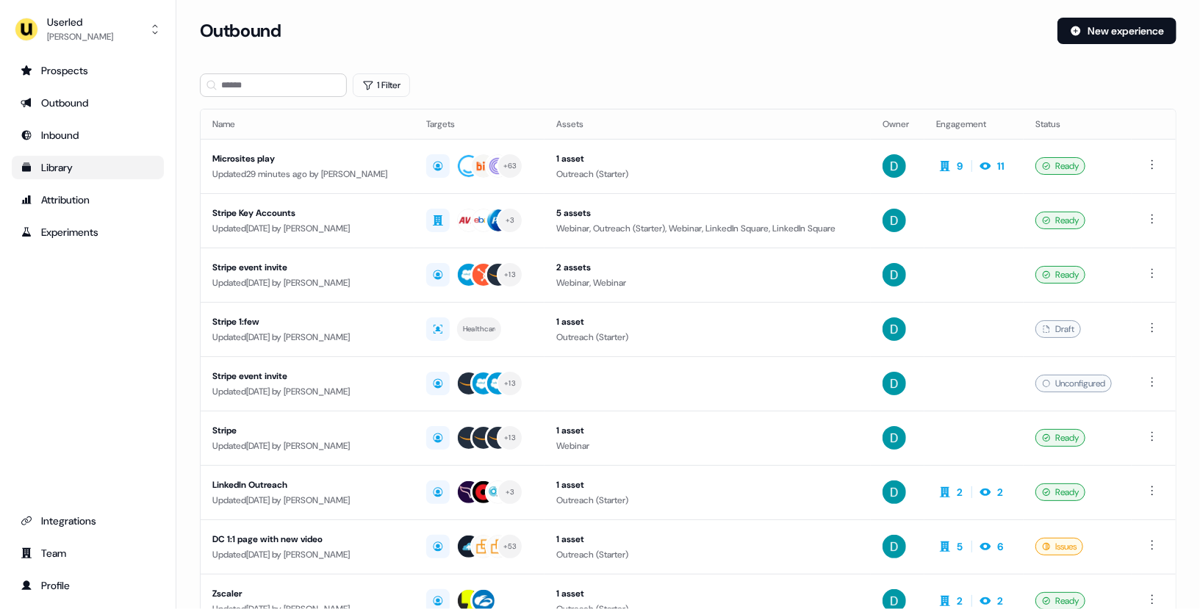
click at [114, 159] on link "Library" at bounding box center [88, 168] width 152 height 24
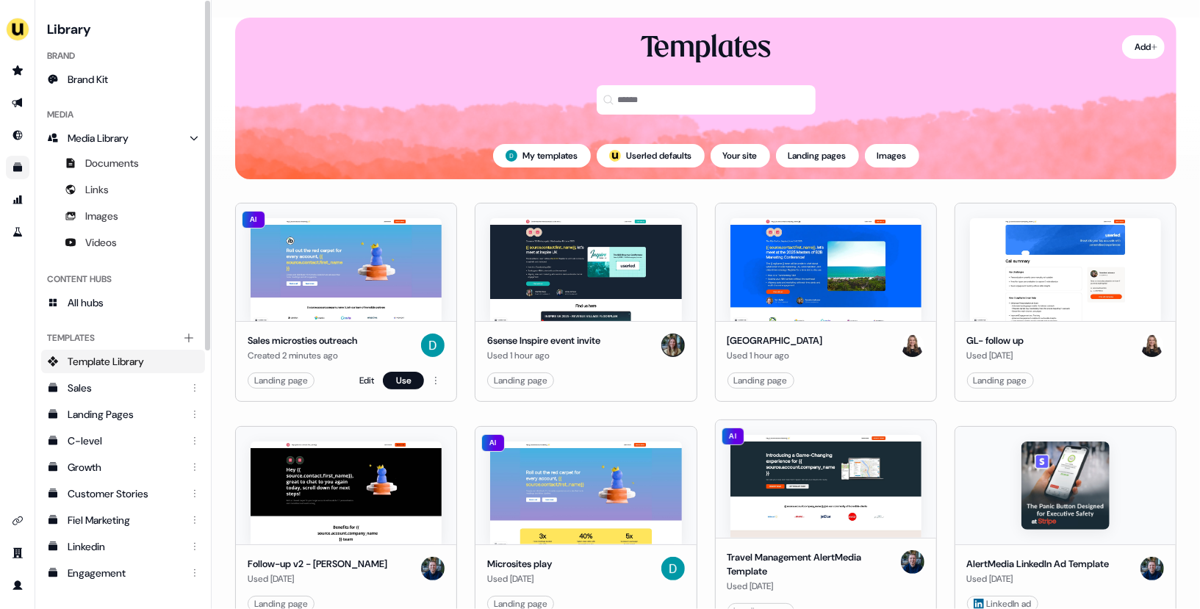
click at [330, 283] on img at bounding box center [346, 269] width 191 height 103
click at [370, 372] on div "Edit Use" at bounding box center [401, 381] width 85 height 18
click at [369, 376] on link "Edit" at bounding box center [366, 380] width 15 height 15
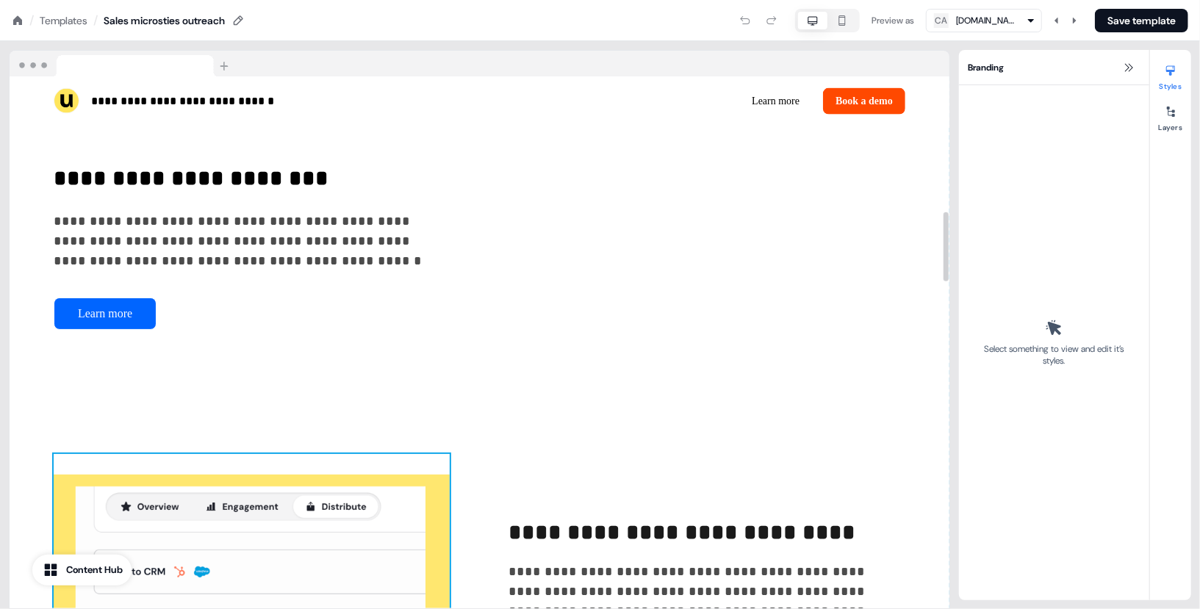
scroll to position [920, 0]
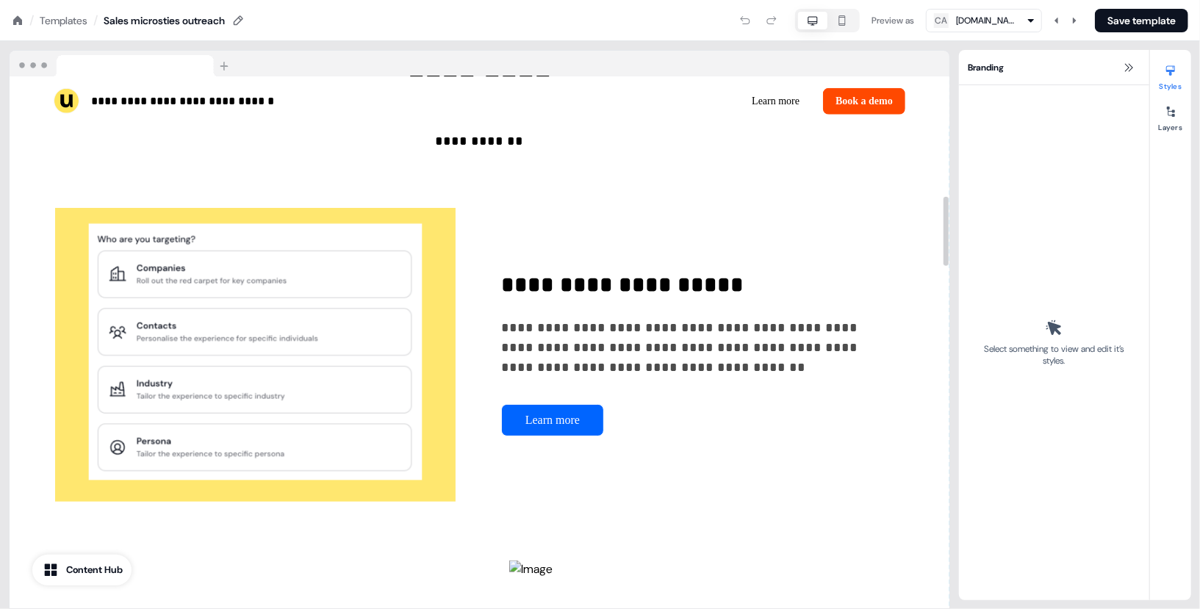
click at [55, 15] on div "Templates" at bounding box center [64, 20] width 48 height 15
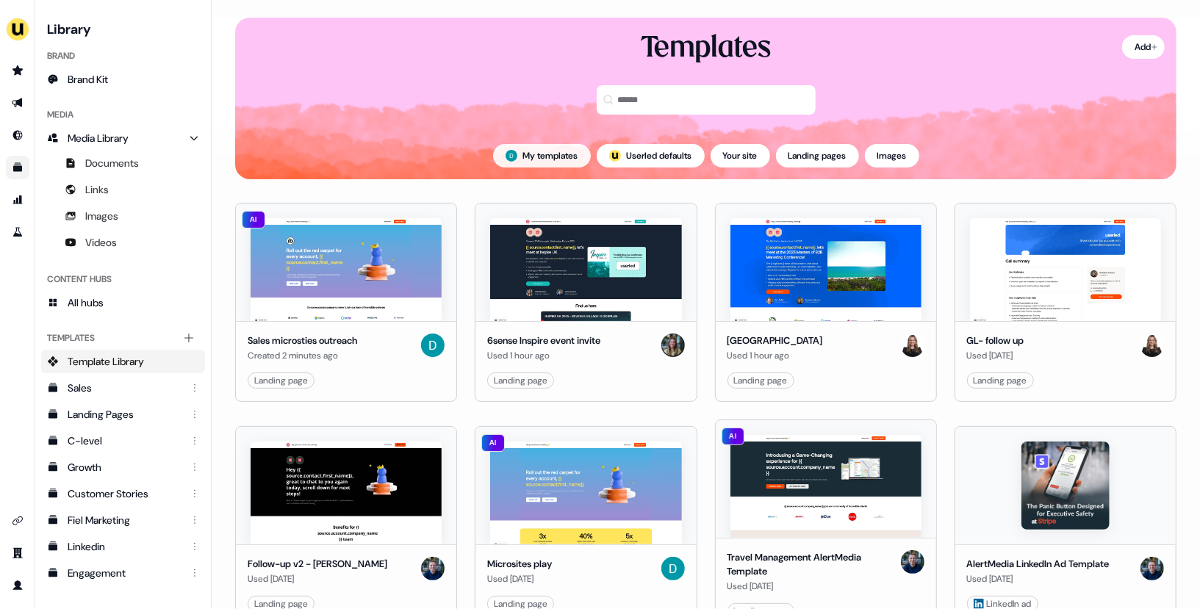
click at [540, 152] on button "My templates" at bounding box center [542, 156] width 98 height 24
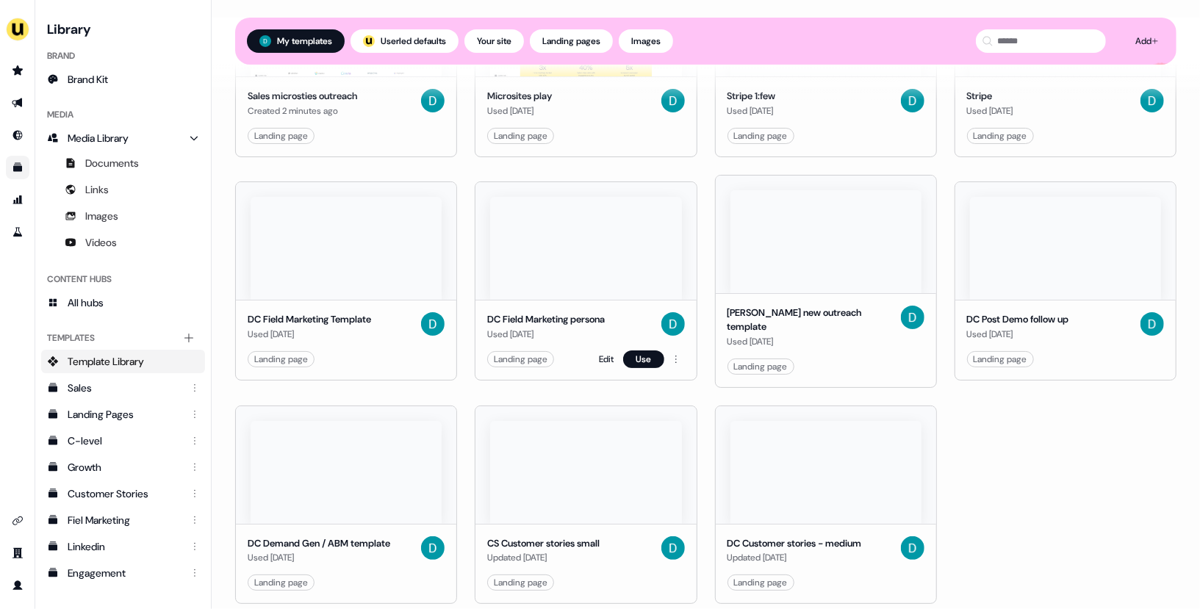
scroll to position [288, 0]
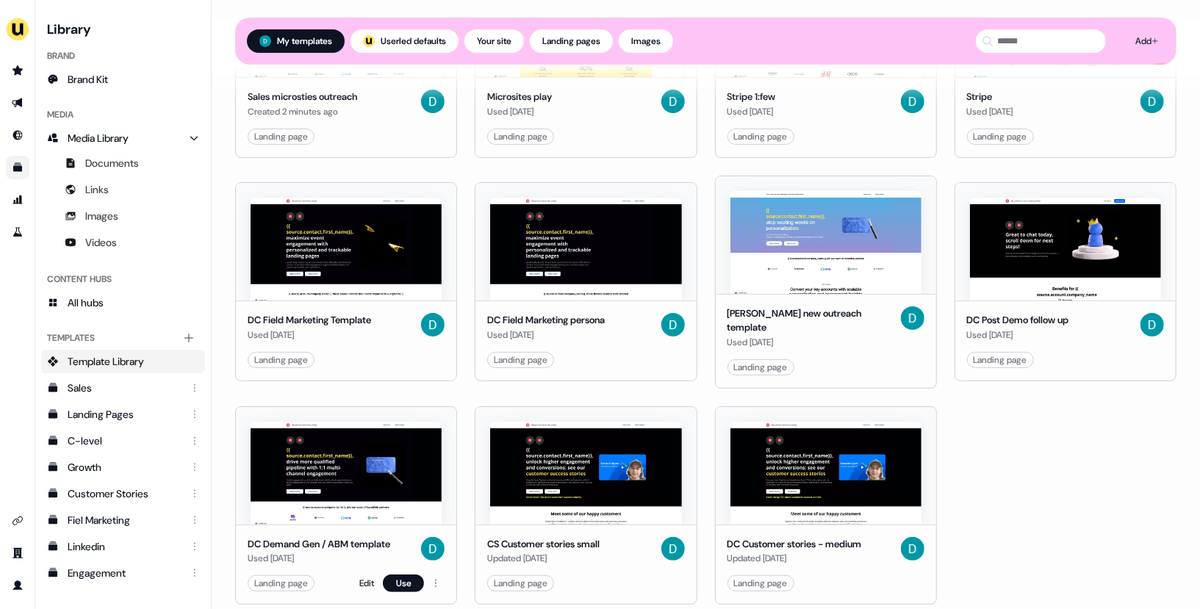
click at [353, 447] on img at bounding box center [346, 473] width 191 height 103
click at [370, 576] on link "Edit" at bounding box center [366, 583] width 15 height 15
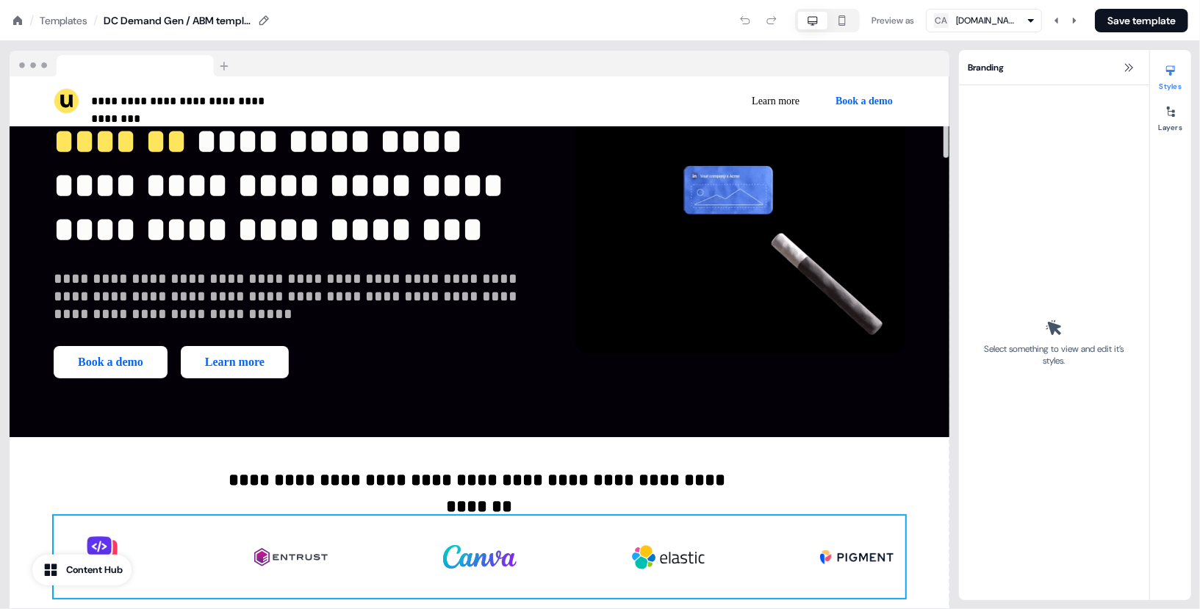
scroll to position [116, 0]
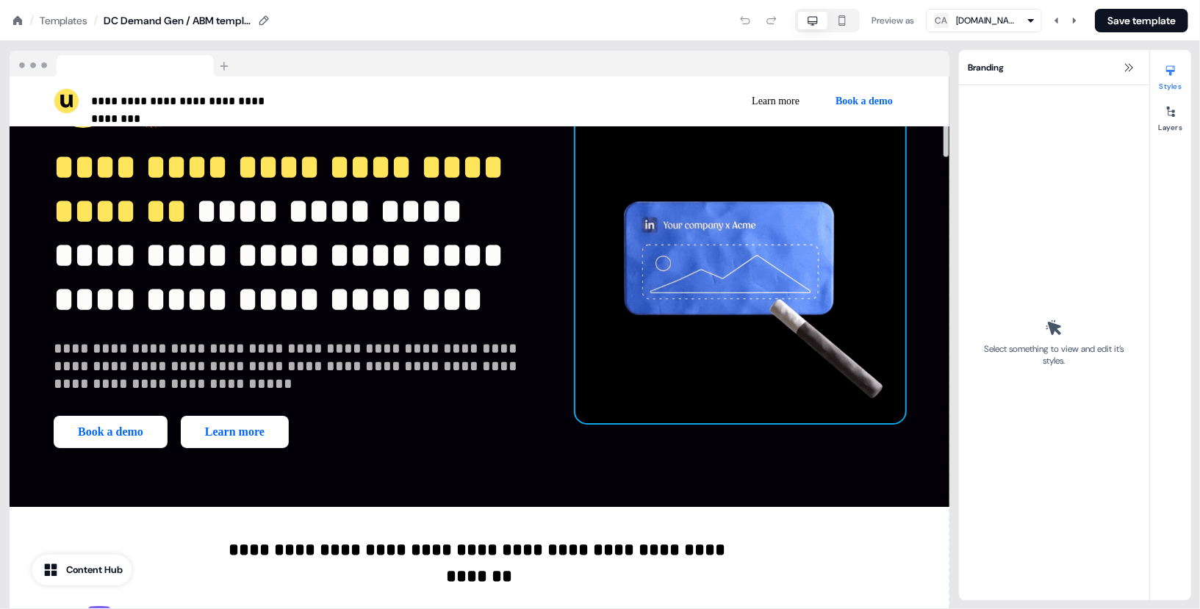
click at [708, 292] on img at bounding box center [740, 258] width 330 height 330
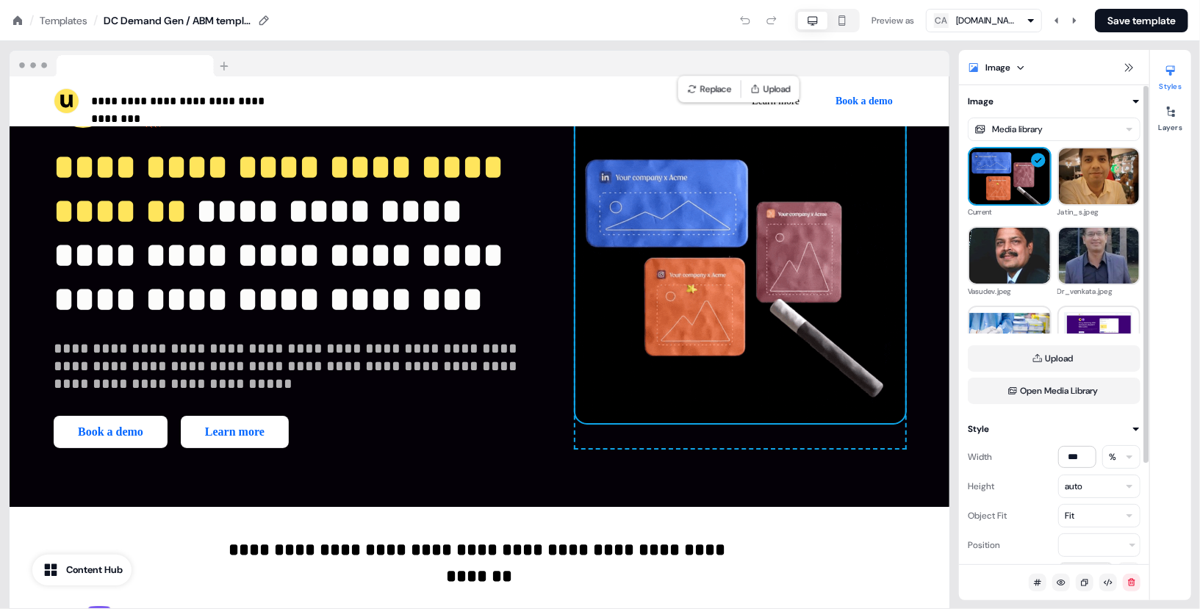
click at [1133, 102] on icon at bounding box center [1136, 101] width 9 height 9
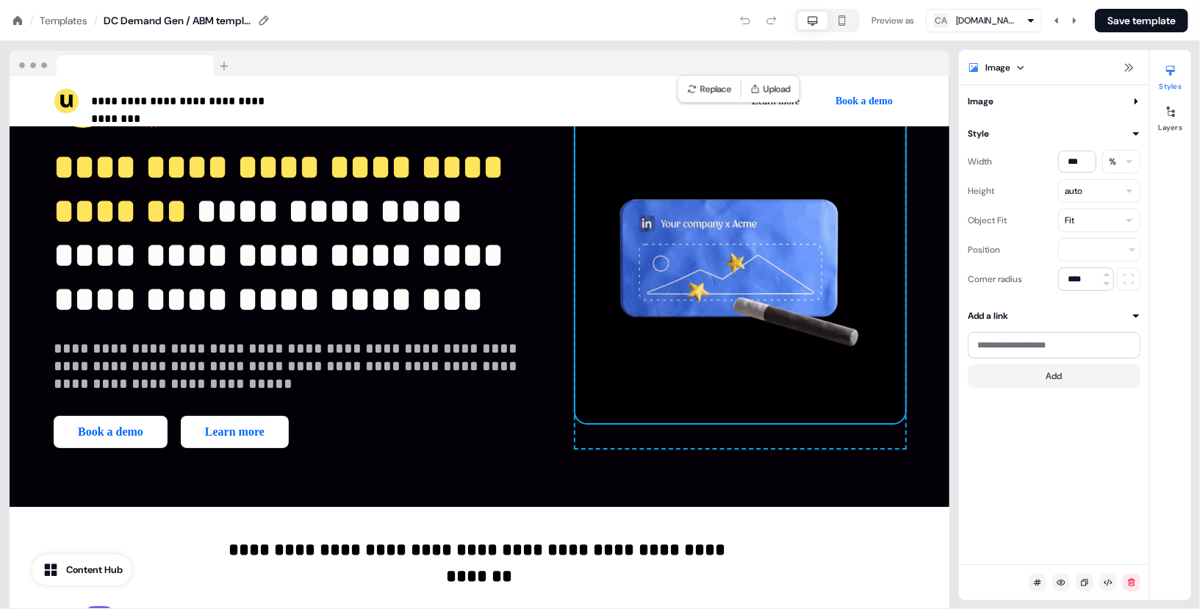
click at [1133, 102] on icon at bounding box center [1136, 101] width 9 height 9
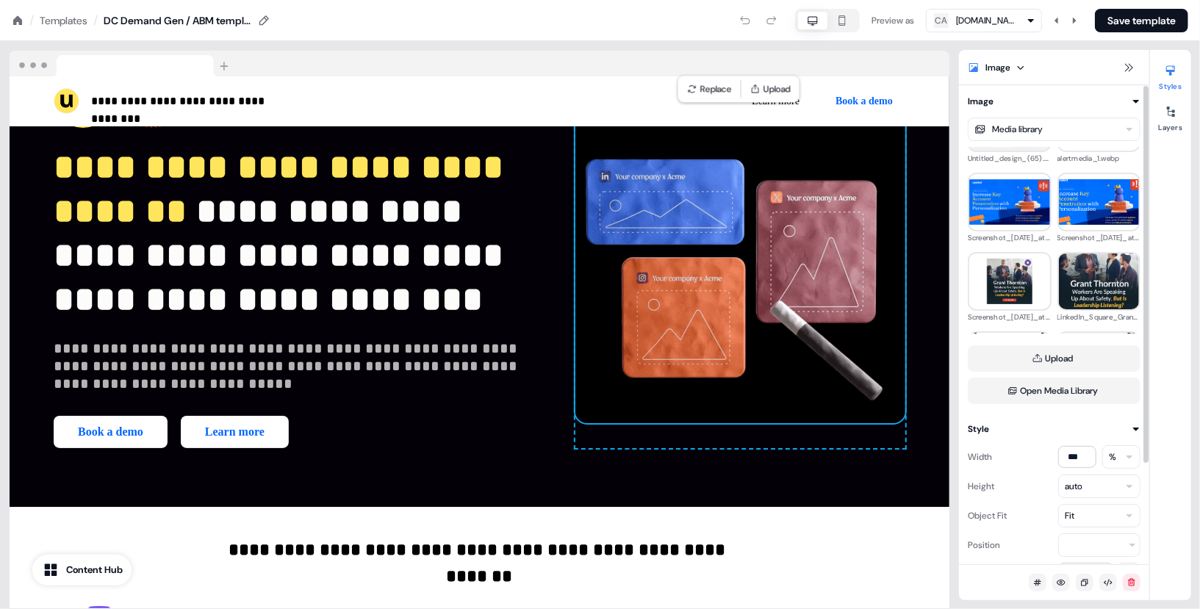
scroll to position [447, 0]
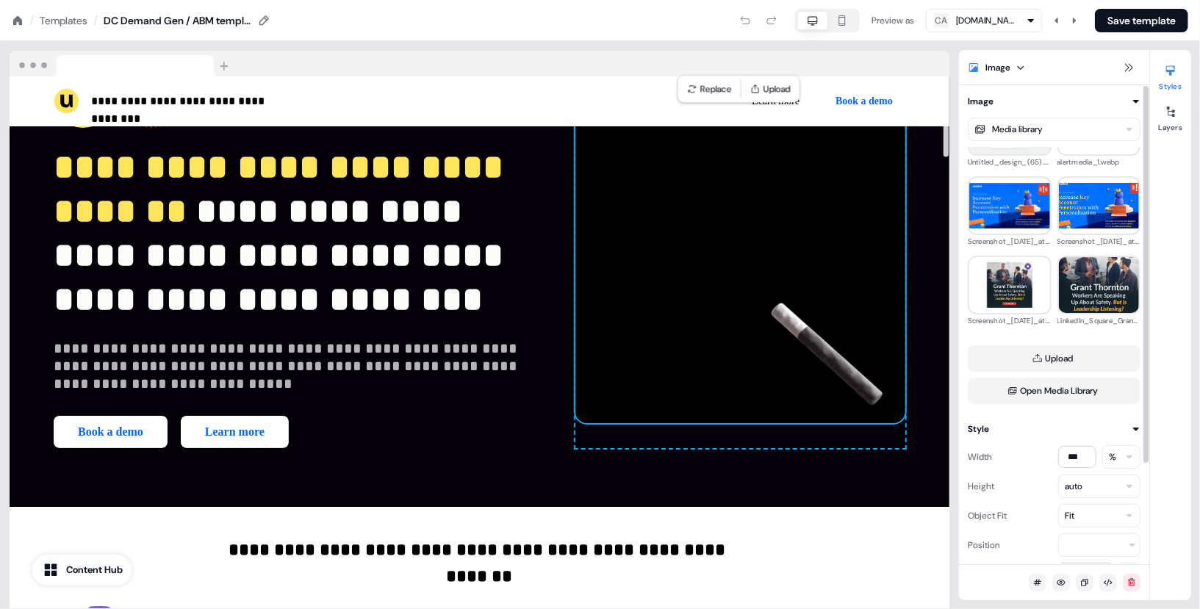
click at [797, 291] on img at bounding box center [740, 258] width 330 height 330
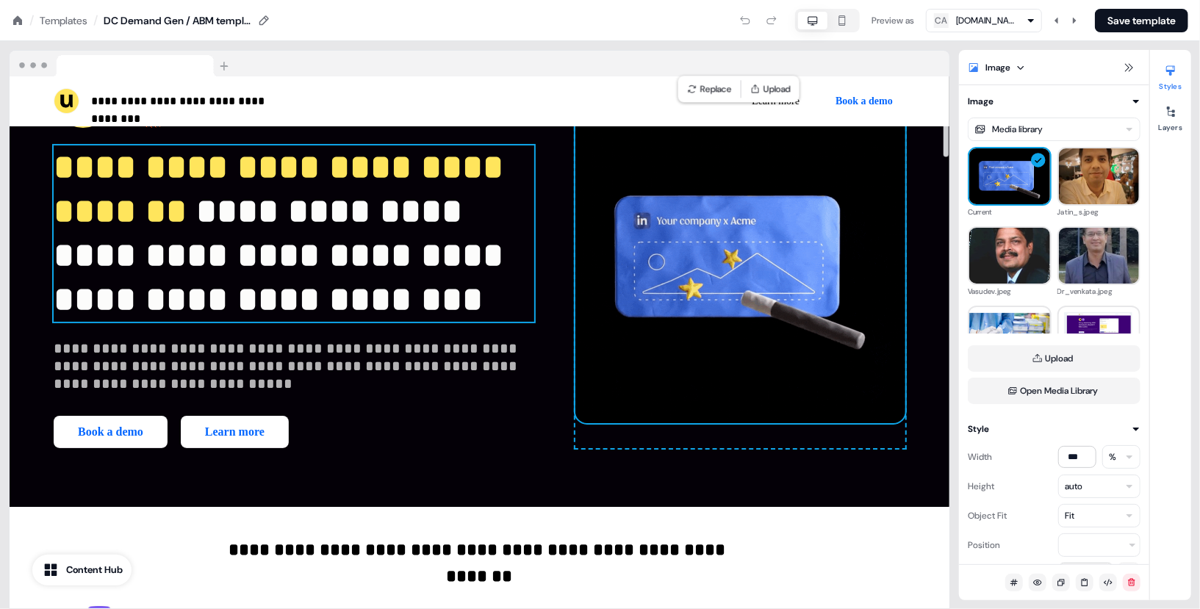
click at [465, 153] on p "**********" at bounding box center [294, 233] width 481 height 176
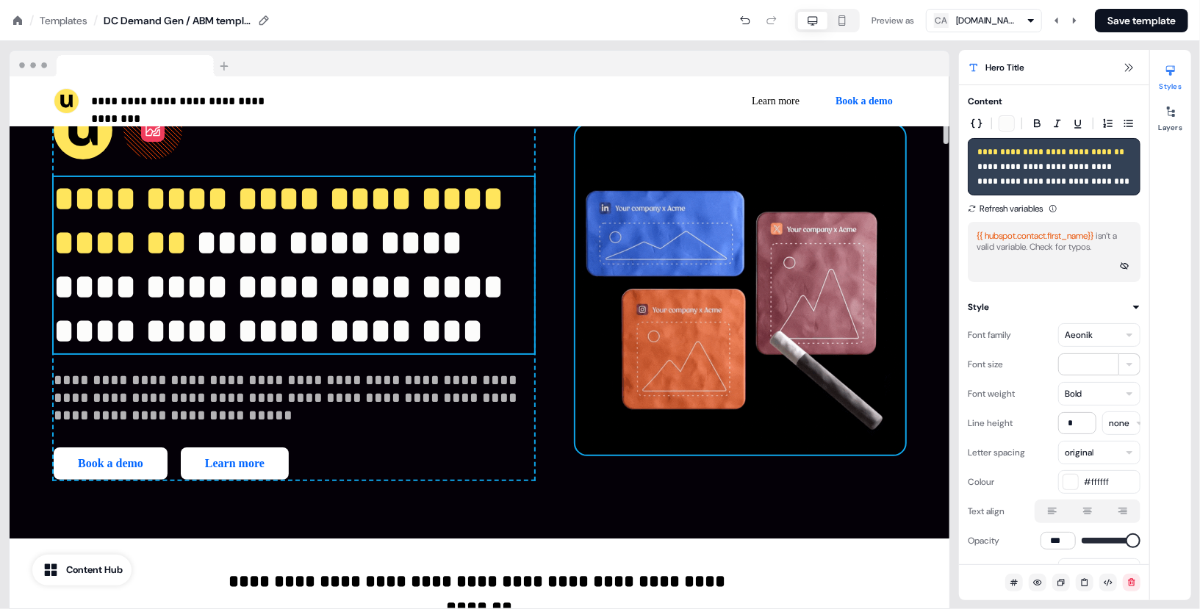
scroll to position [0, 0]
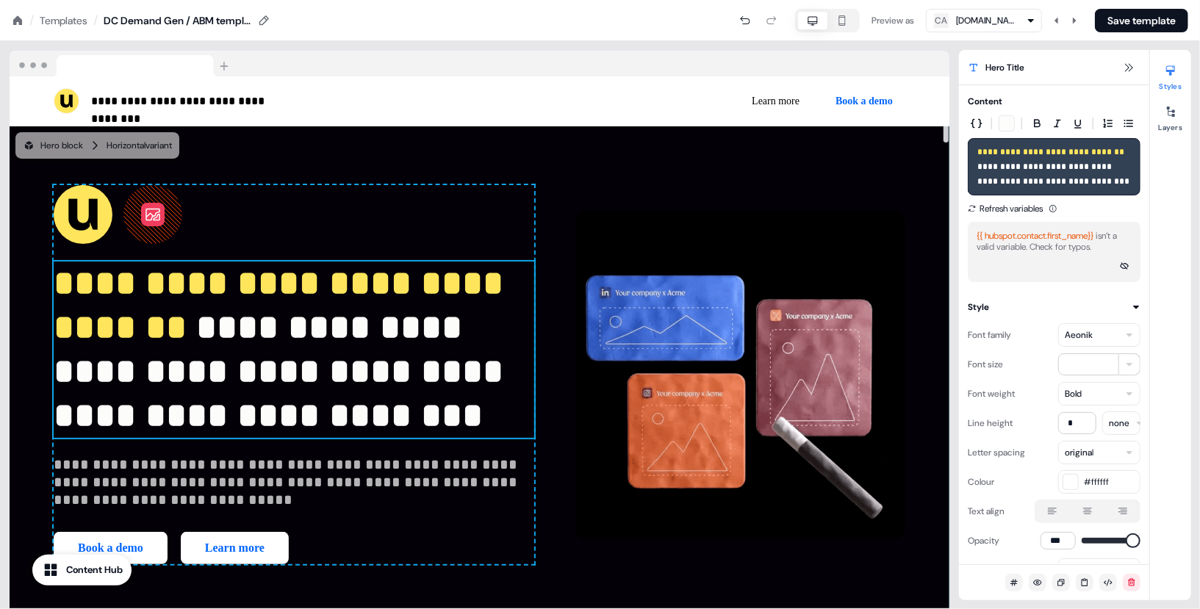
click at [478, 159] on div "**********" at bounding box center [480, 374] width 940 height 497
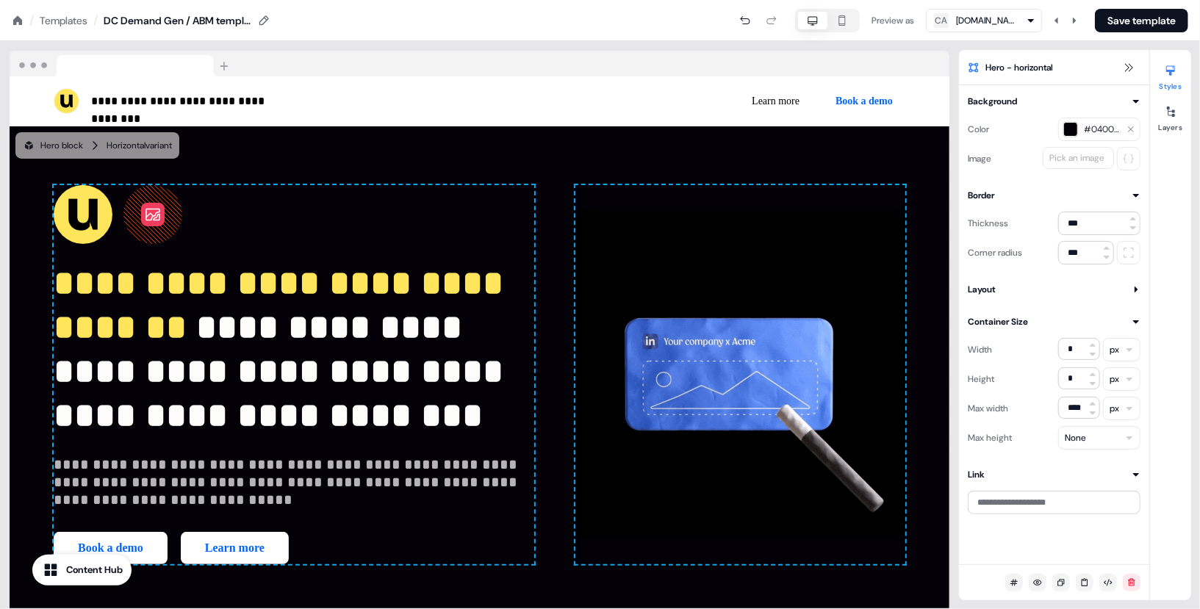
click at [80, 26] on div "Templates" at bounding box center [64, 20] width 48 height 15
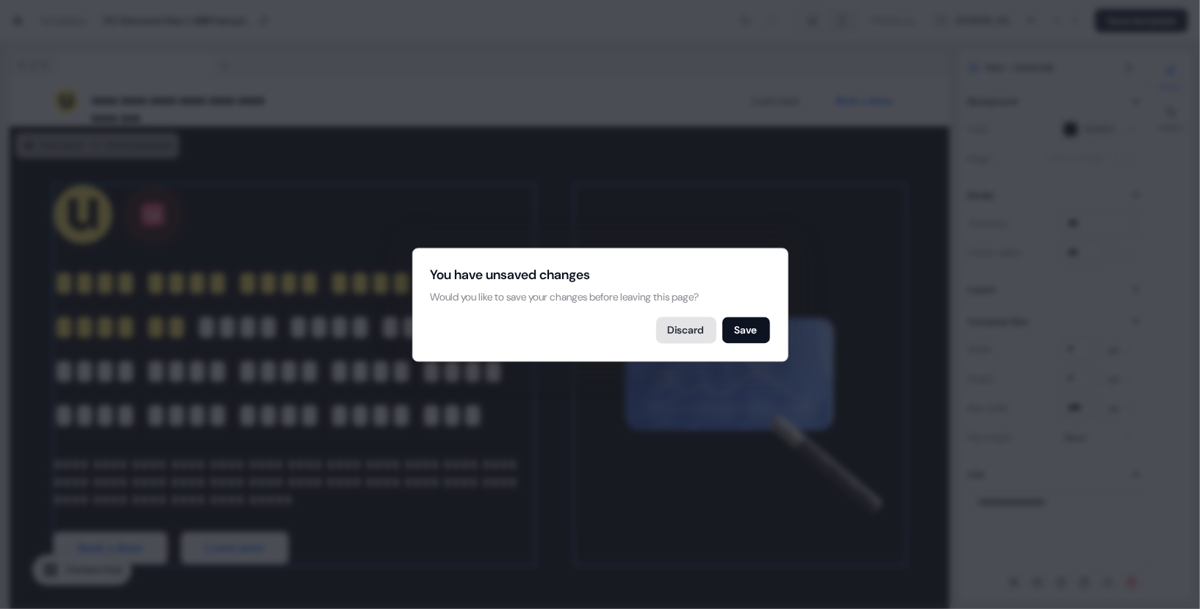
click at [695, 333] on button "Discard" at bounding box center [686, 330] width 60 height 26
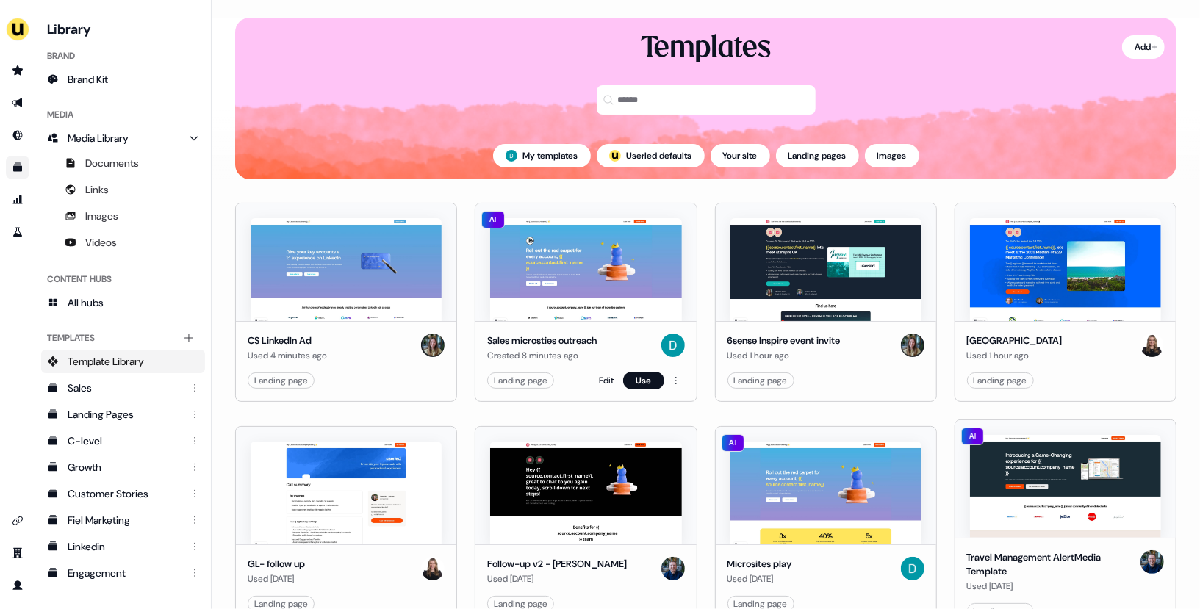
click at [607, 315] on img at bounding box center [585, 269] width 191 height 103
click at [608, 382] on link "Edit" at bounding box center [607, 380] width 15 height 15
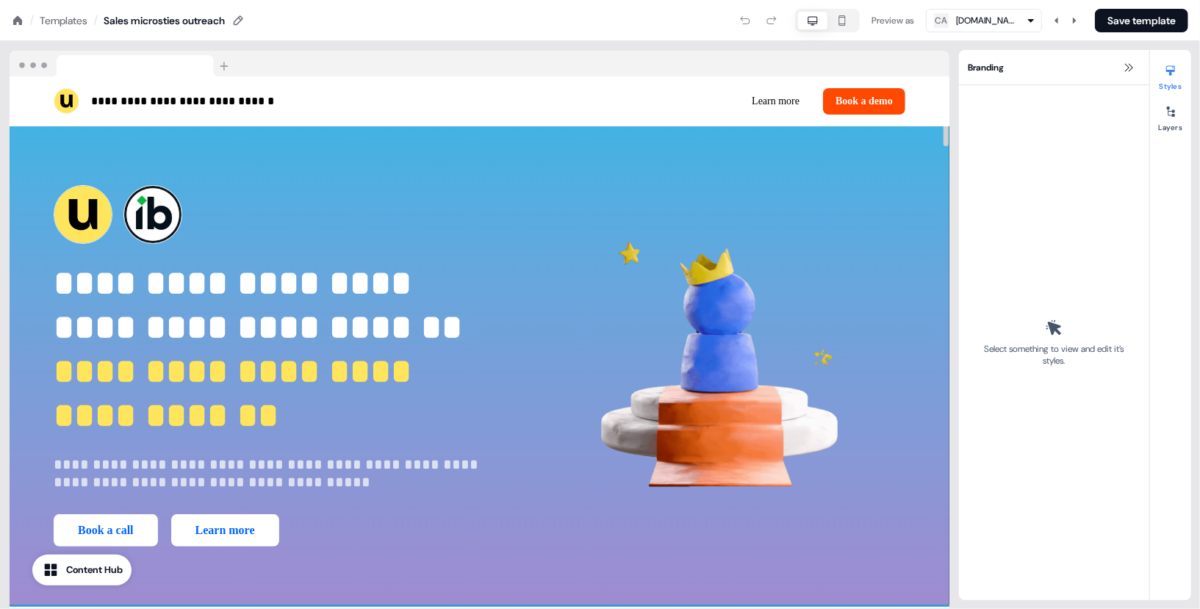
click at [849, 174] on div "**********" at bounding box center [480, 365] width 940 height 479
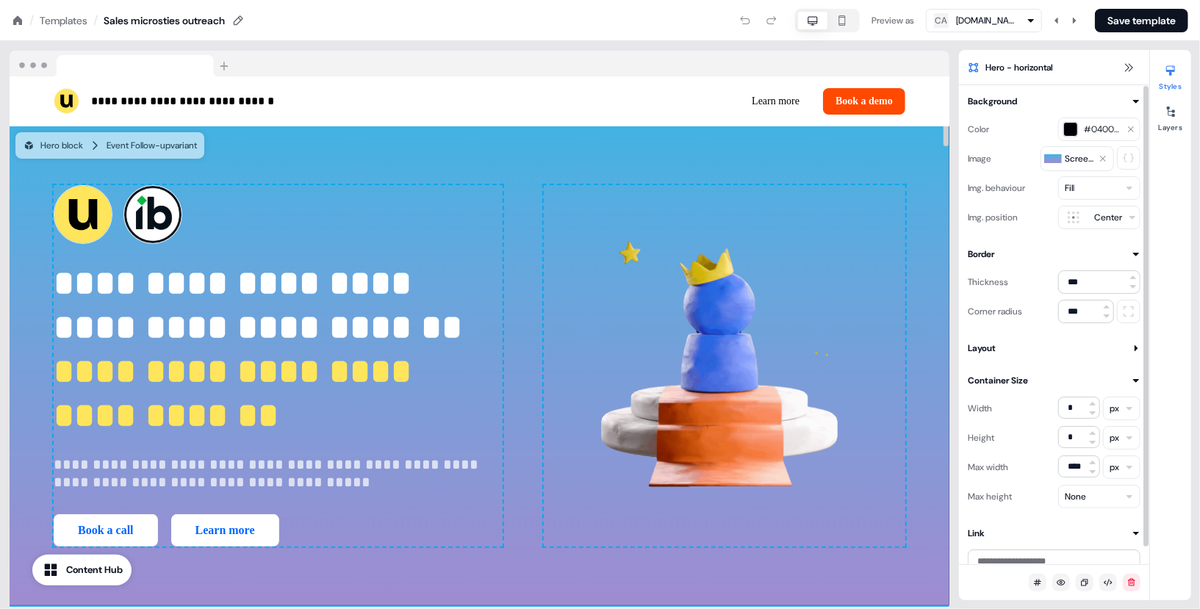
click at [1059, 153] on div at bounding box center [1053, 159] width 18 height 18
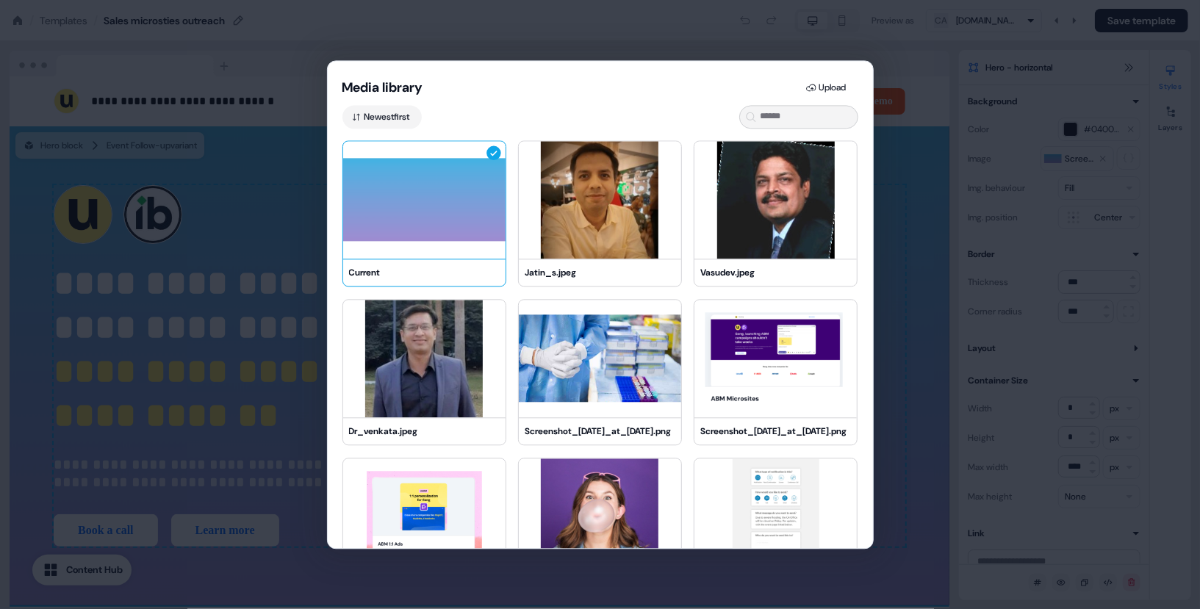
click at [448, 240] on img at bounding box center [424, 200] width 162 height 118
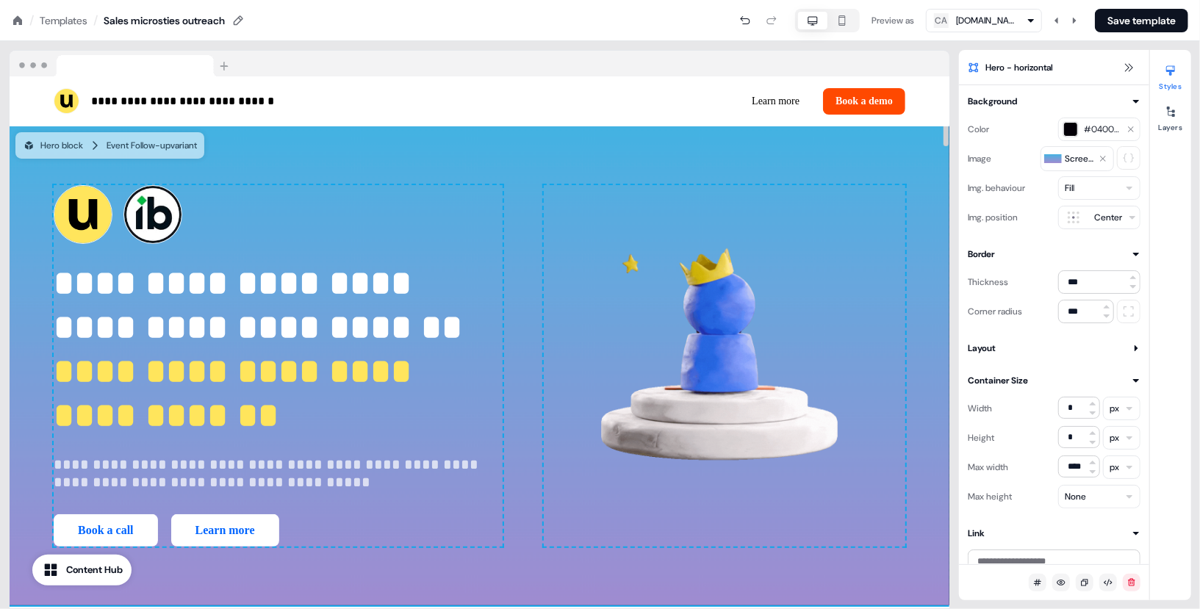
click at [641, 167] on div "**********" at bounding box center [480, 365] width 940 height 479
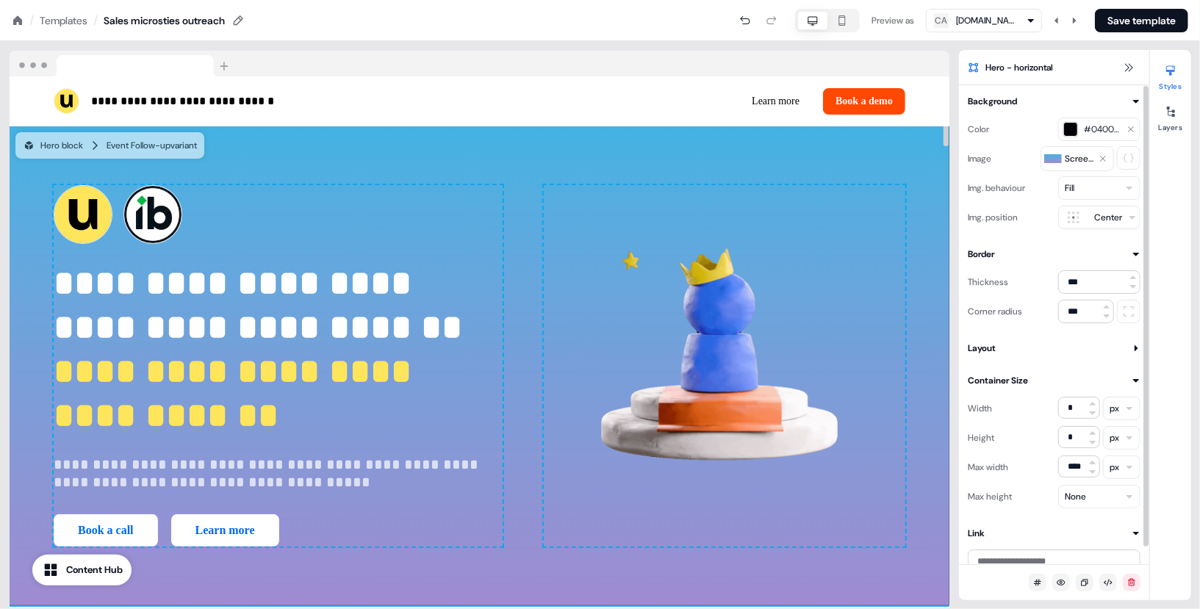
click at [1057, 159] on div at bounding box center [1053, 159] width 18 height 18
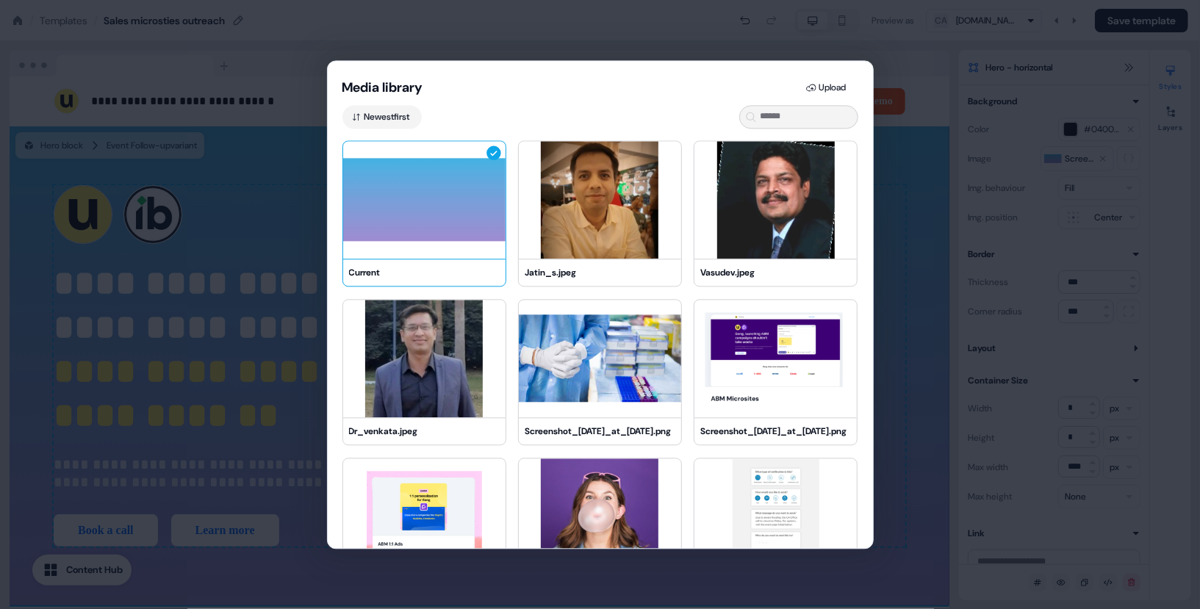
click at [244, 240] on div "Media library Upload Newest first Current Jatin_s.jpeg Vasudev.jpeg Dr_venkata.…" at bounding box center [600, 304] width 1200 height 609
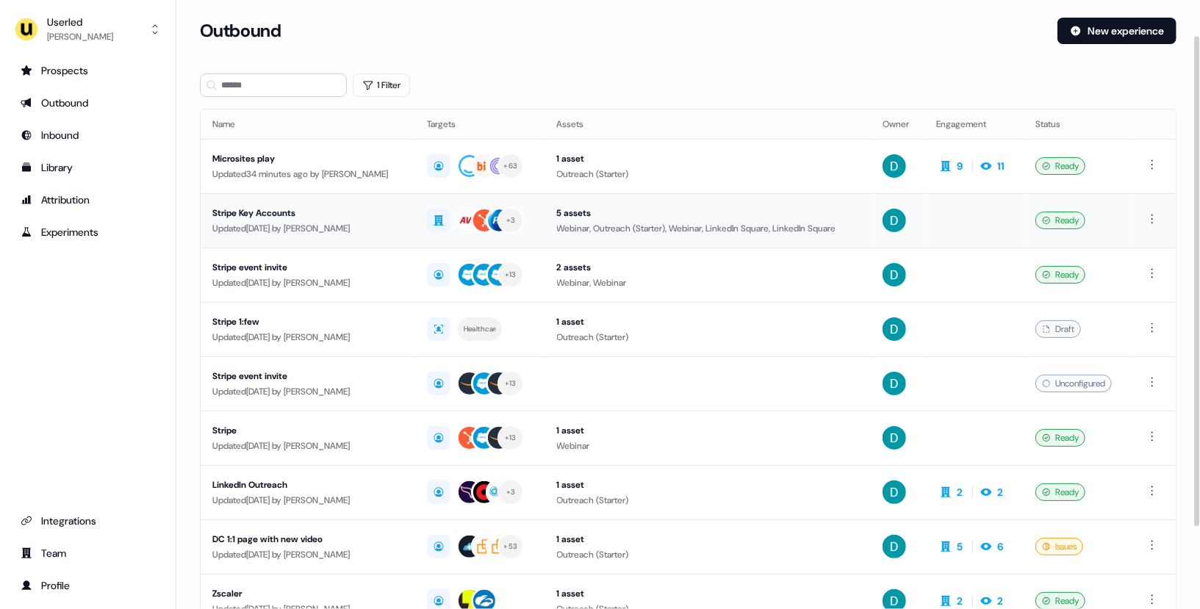
scroll to position [146, 0]
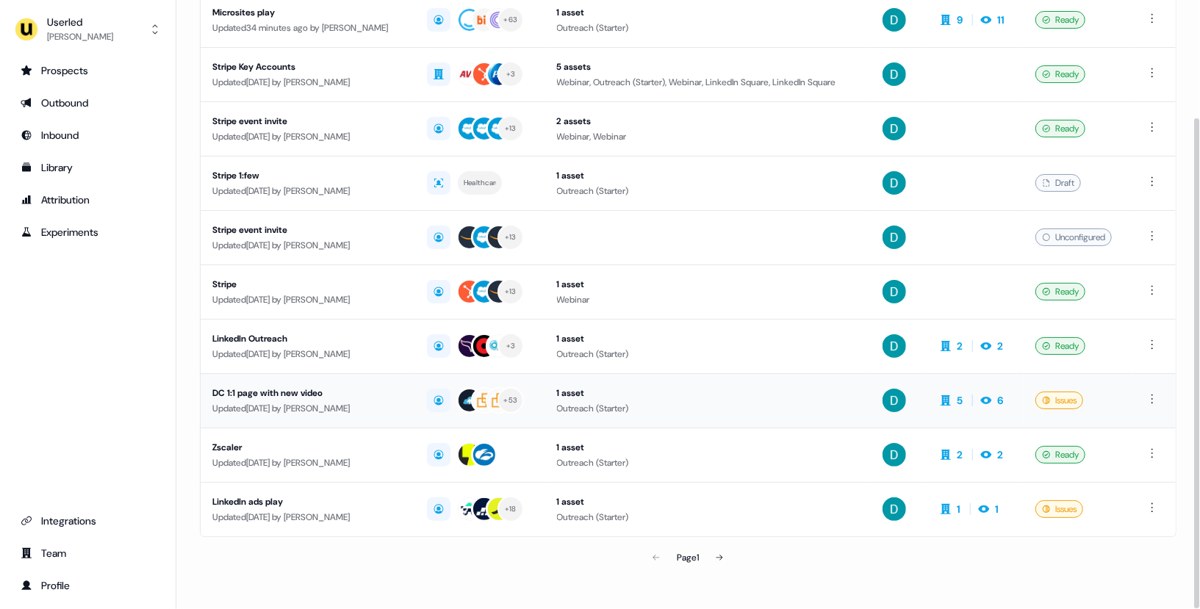
click at [345, 401] on div "Updated [DATE] by [PERSON_NAME]" at bounding box center [307, 408] width 191 height 15
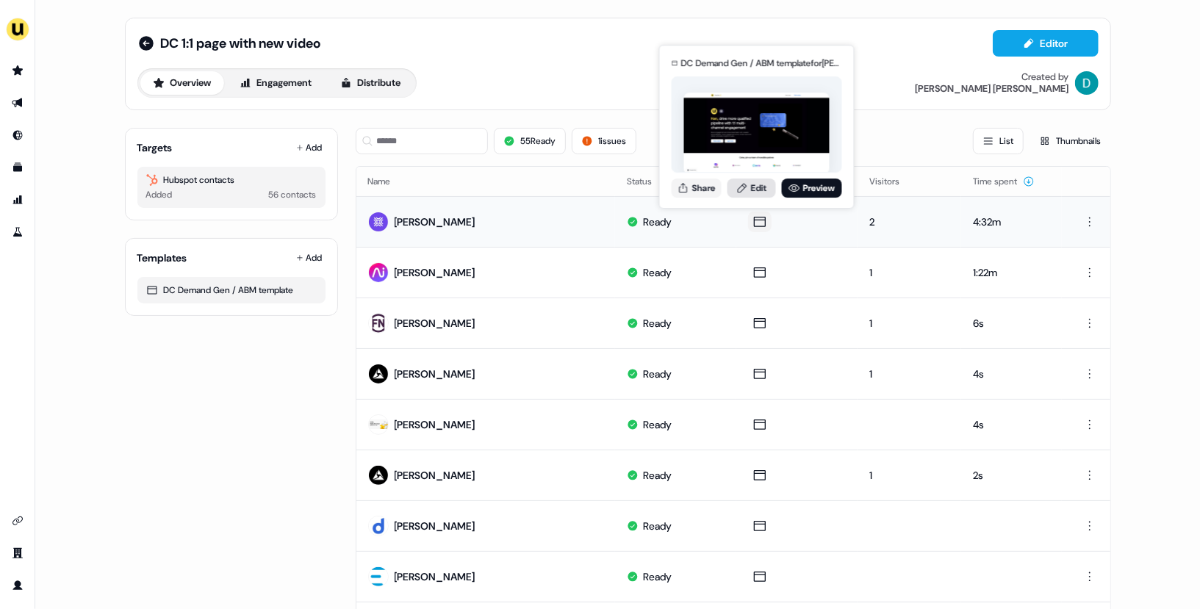
click at [752, 187] on link "Edit" at bounding box center [751, 188] width 48 height 19
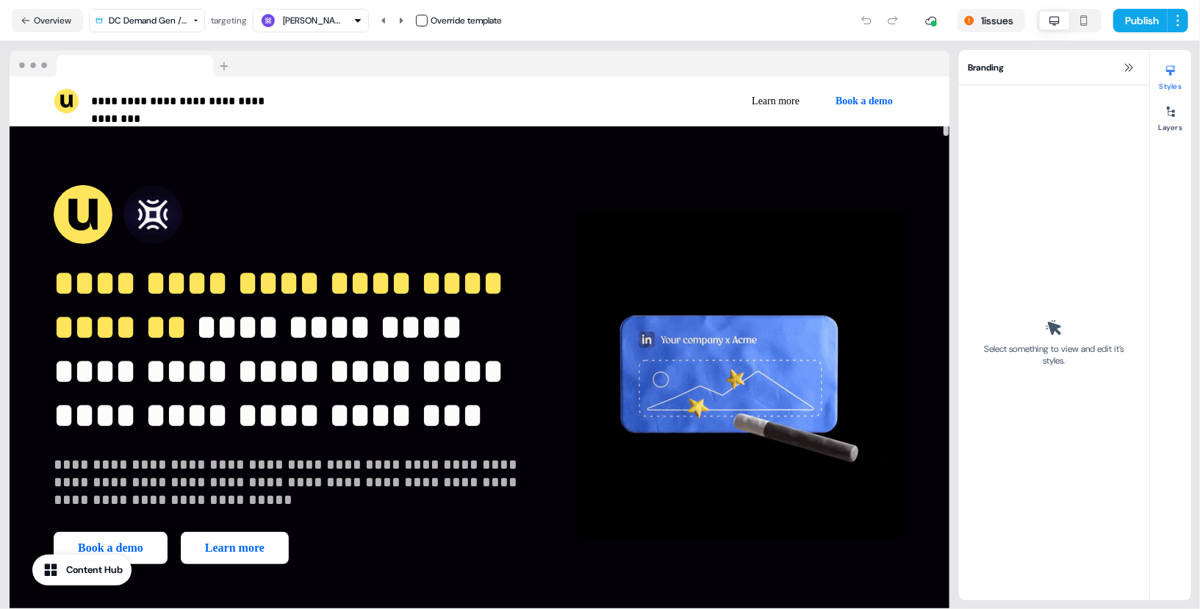
click at [759, 159] on div "**********" at bounding box center [480, 374] width 940 height 497
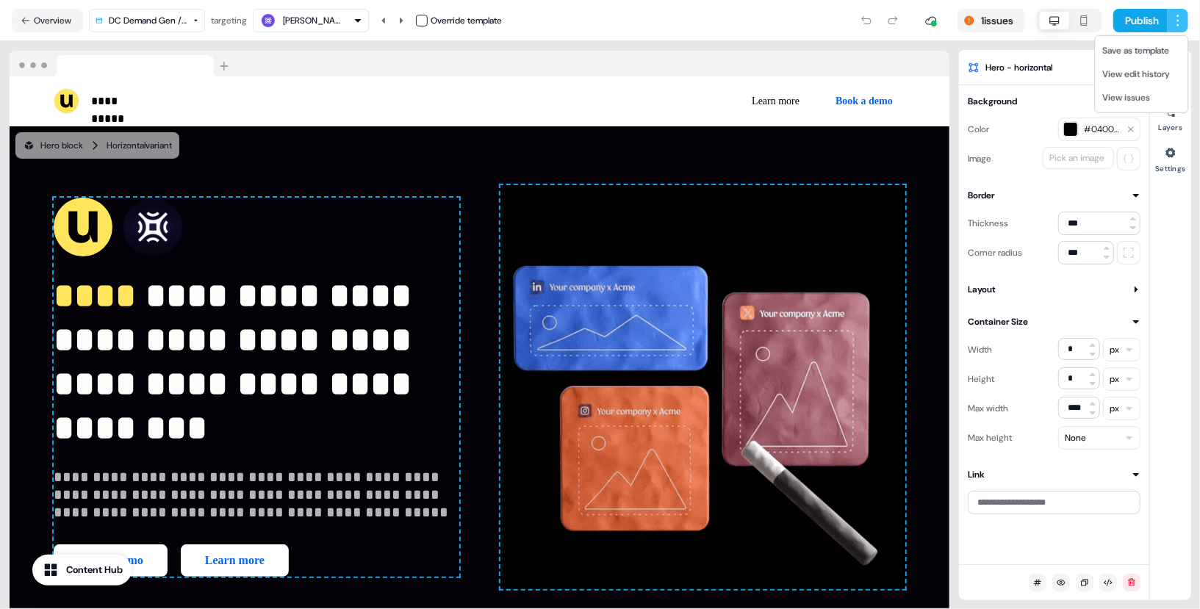
click at [1184, 15] on html "**********" at bounding box center [600, 304] width 1200 height 609
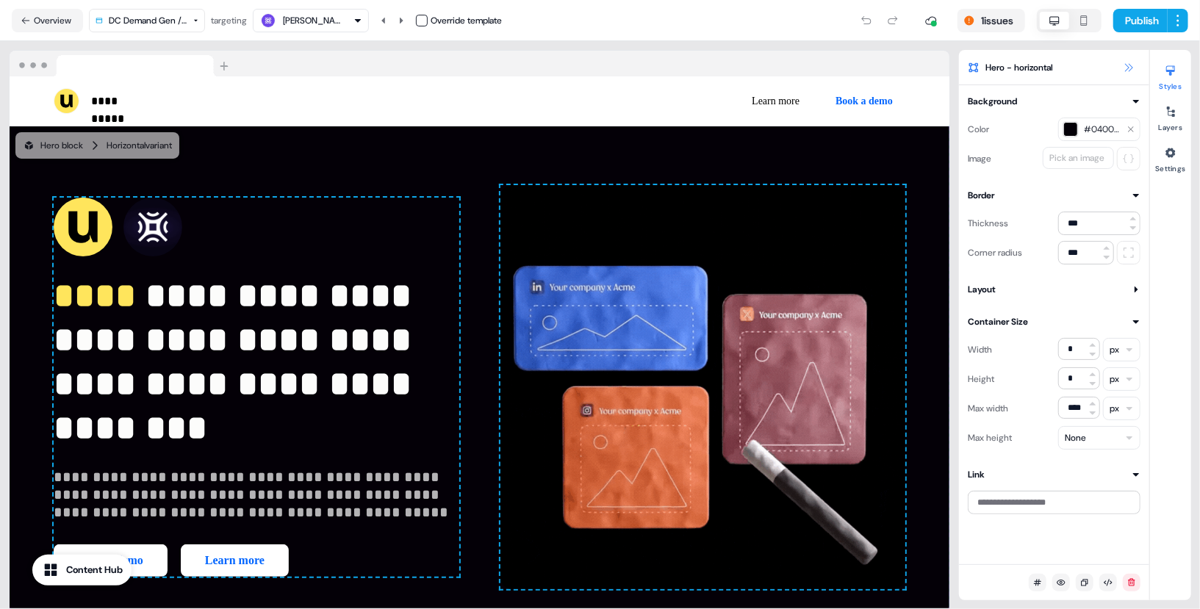
click at [1123, 67] on icon at bounding box center [1129, 68] width 12 height 12
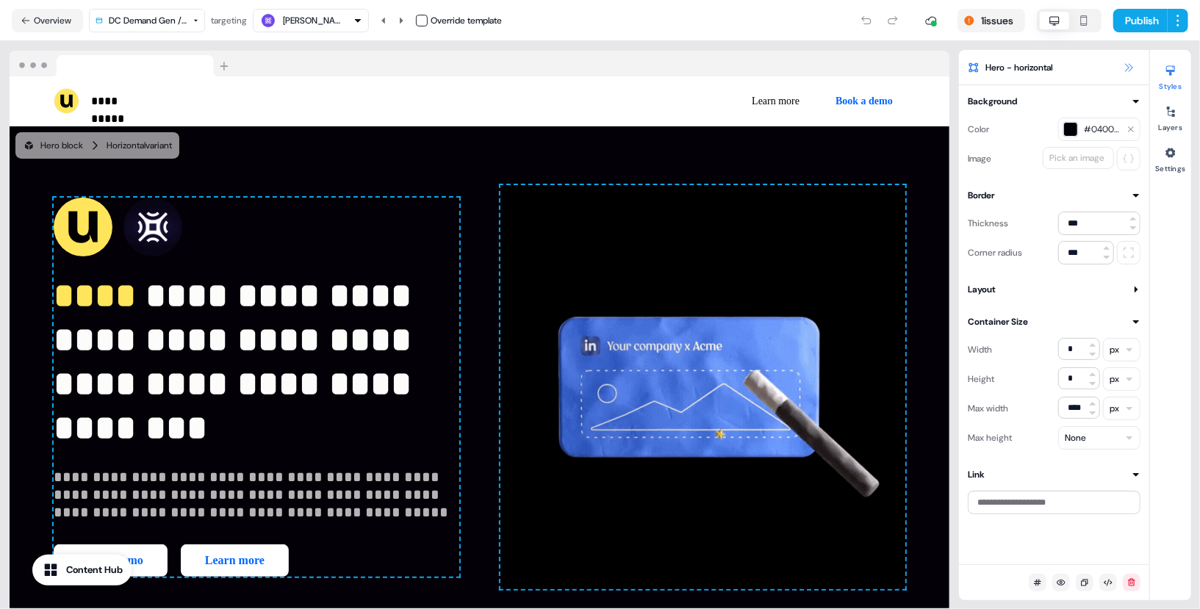
click at [1124, 62] on icon at bounding box center [1129, 68] width 12 height 12
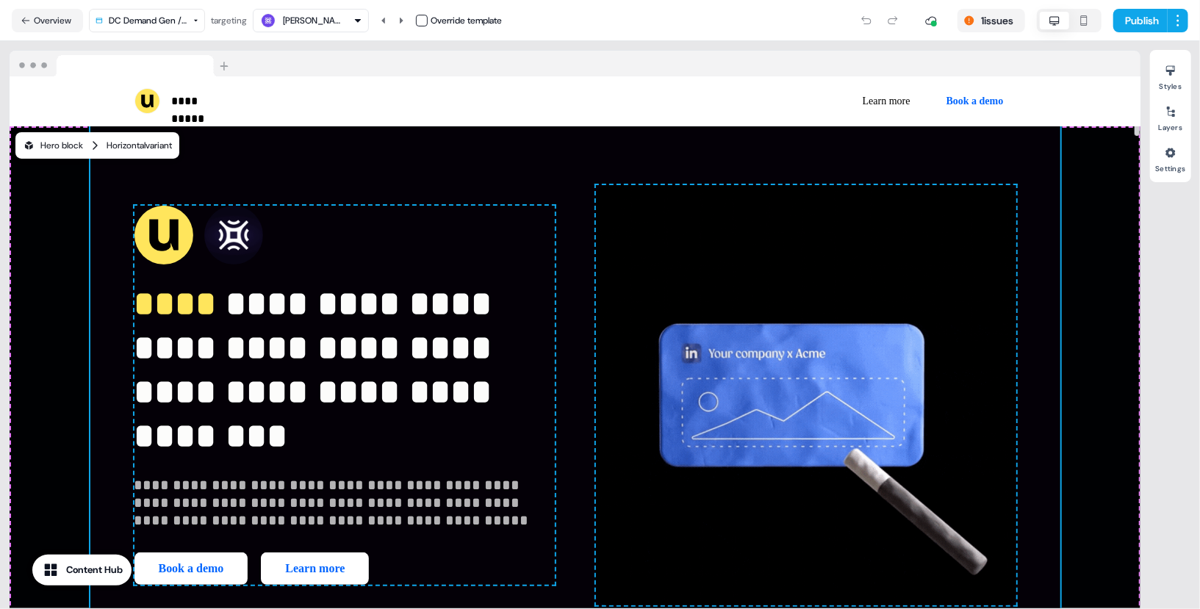
click at [129, 145] on div "Horizontal variant" at bounding box center [139, 145] width 65 height 15
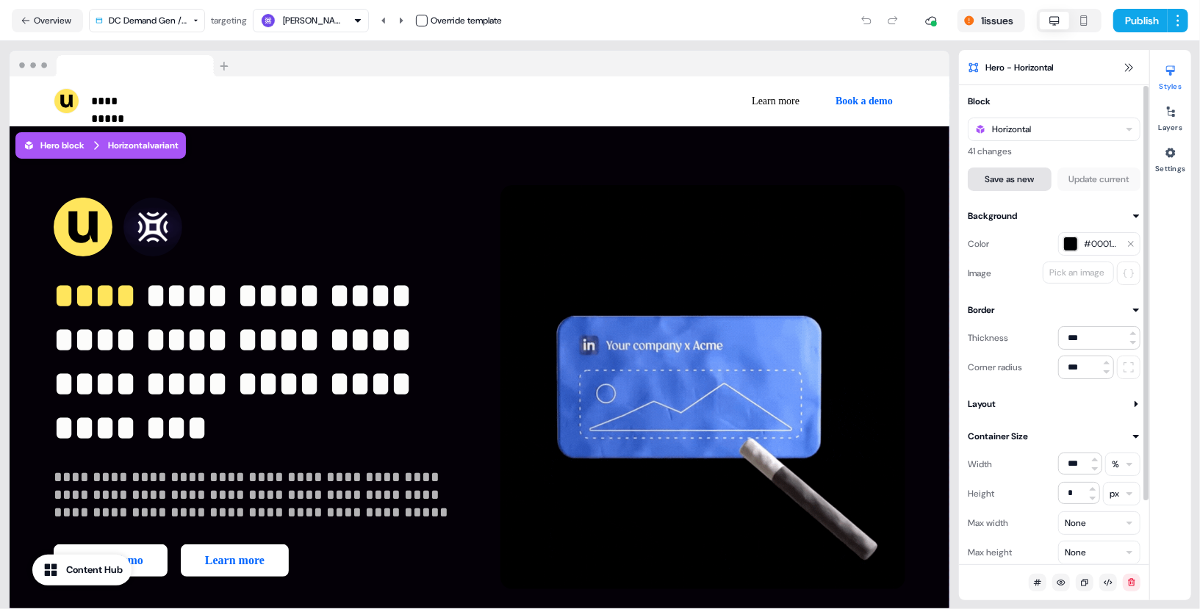
click at [1025, 180] on button "Save as new" at bounding box center [1010, 180] width 84 height 24
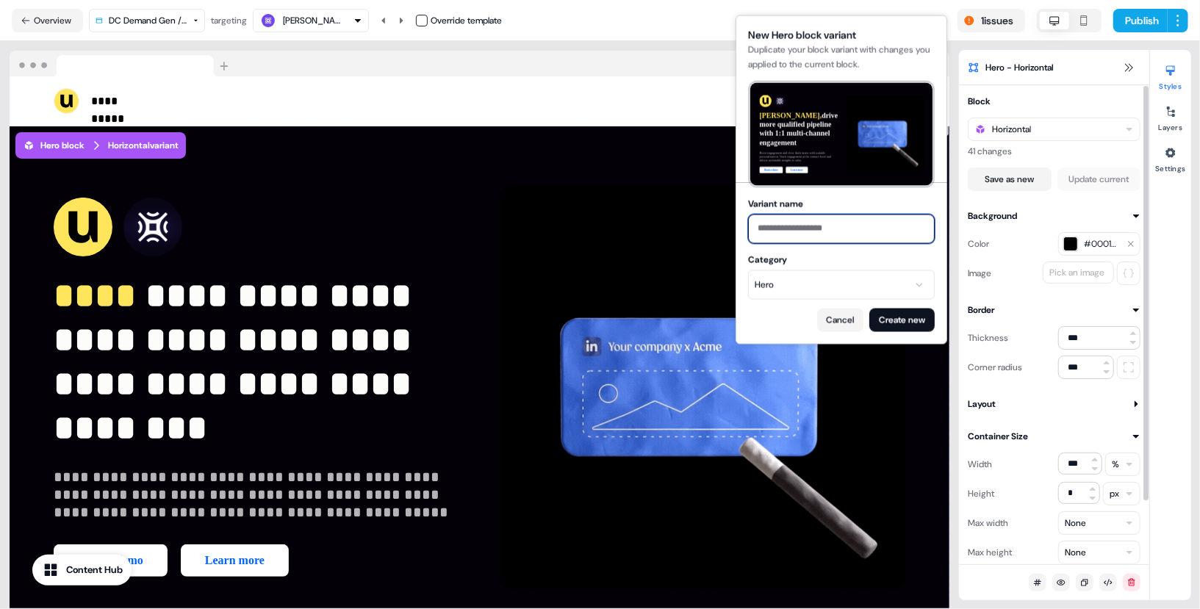
click at [830, 237] on input "Variant name" at bounding box center [841, 228] width 187 height 29
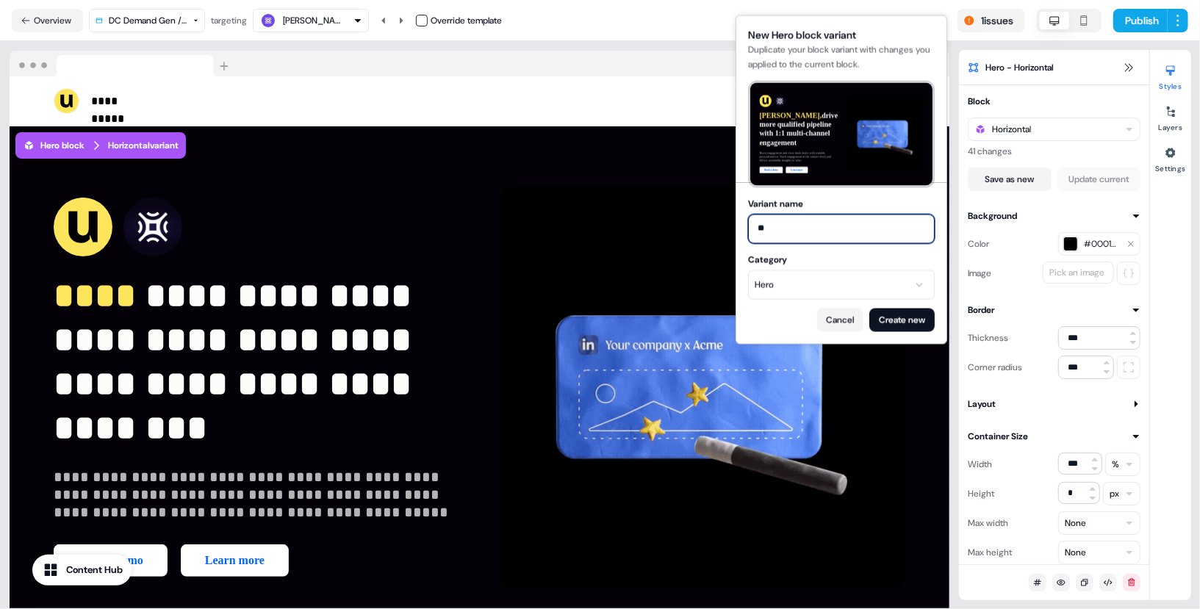
type input "*"
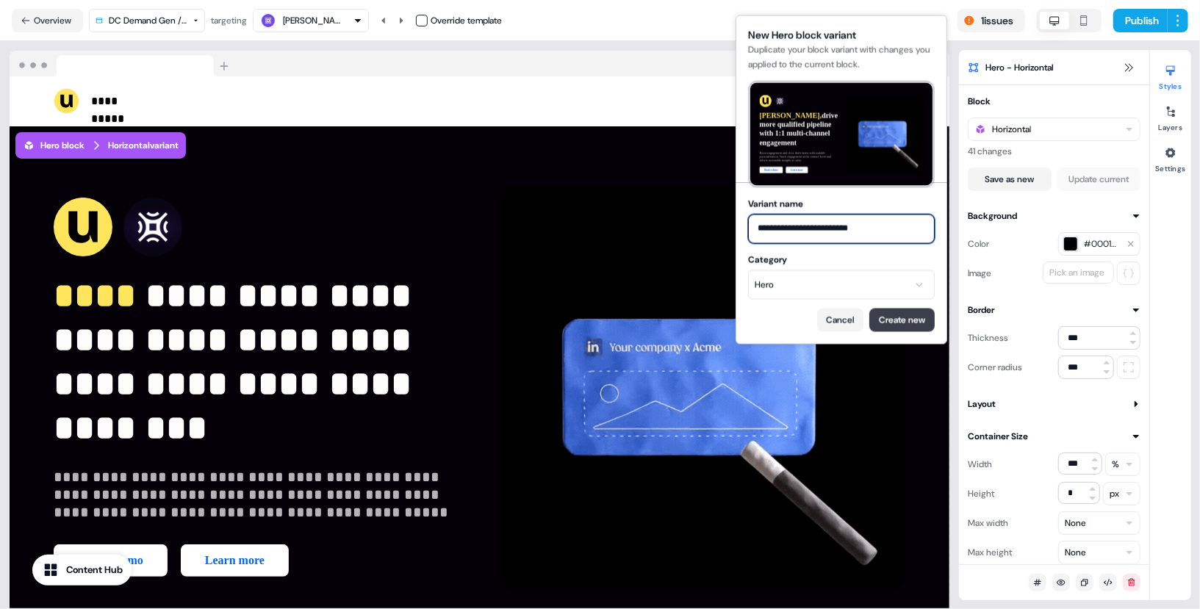
type input "**********"
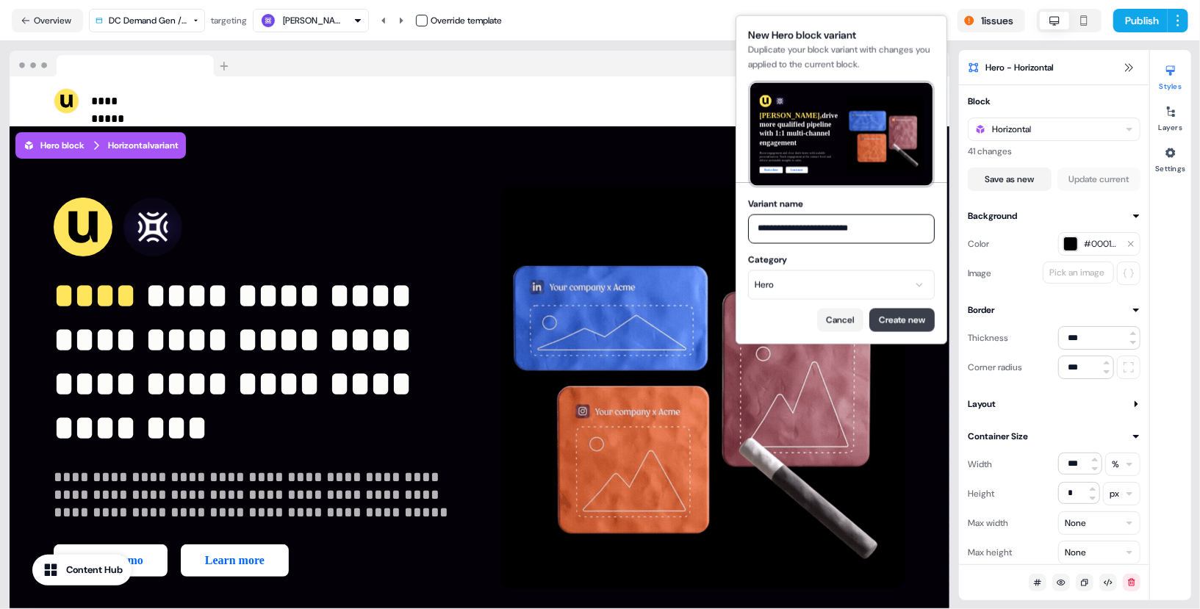
click at [890, 317] on button "Create new" at bounding box center [901, 320] width 65 height 24
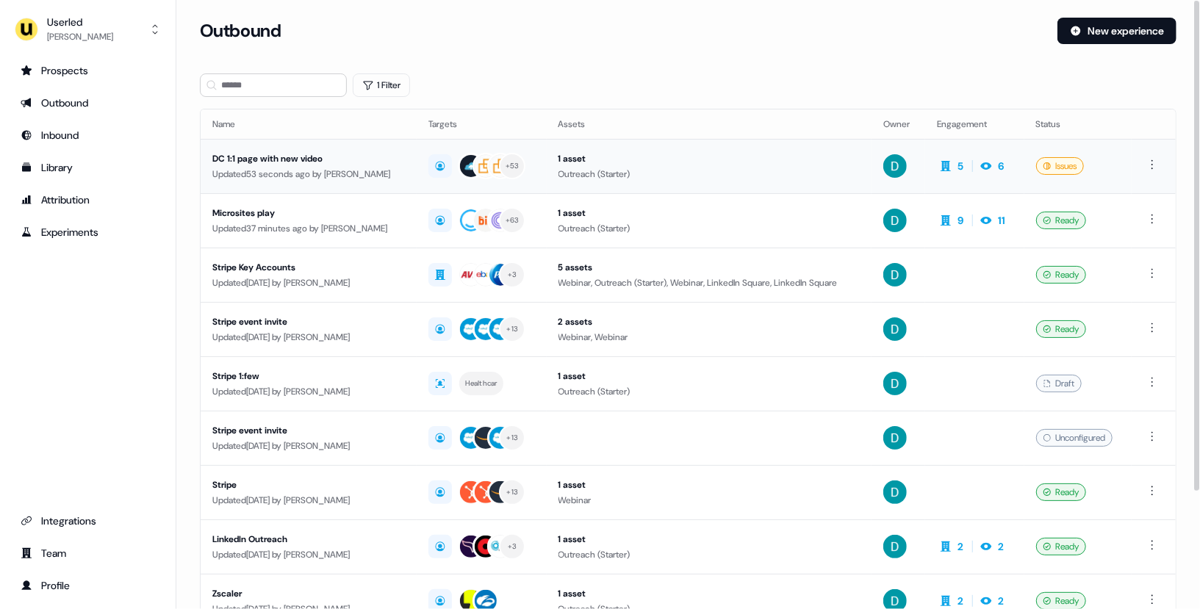
click at [304, 179] on div "Updated 53 seconds ago by [PERSON_NAME]" at bounding box center [308, 174] width 193 height 15
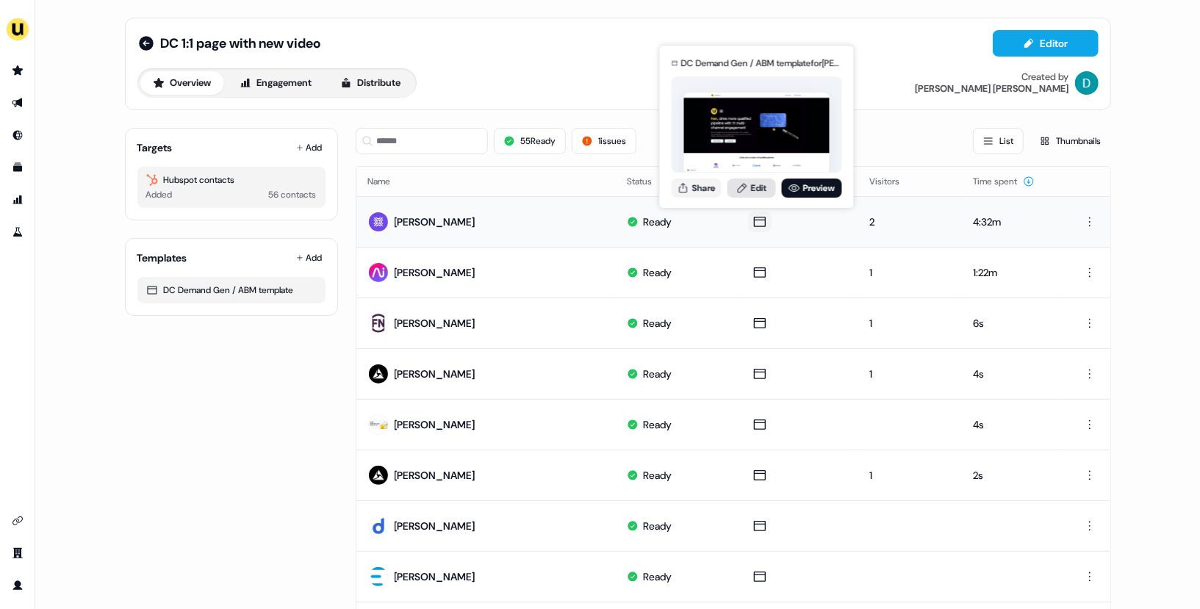
click at [753, 190] on link "Edit" at bounding box center [751, 188] width 48 height 19
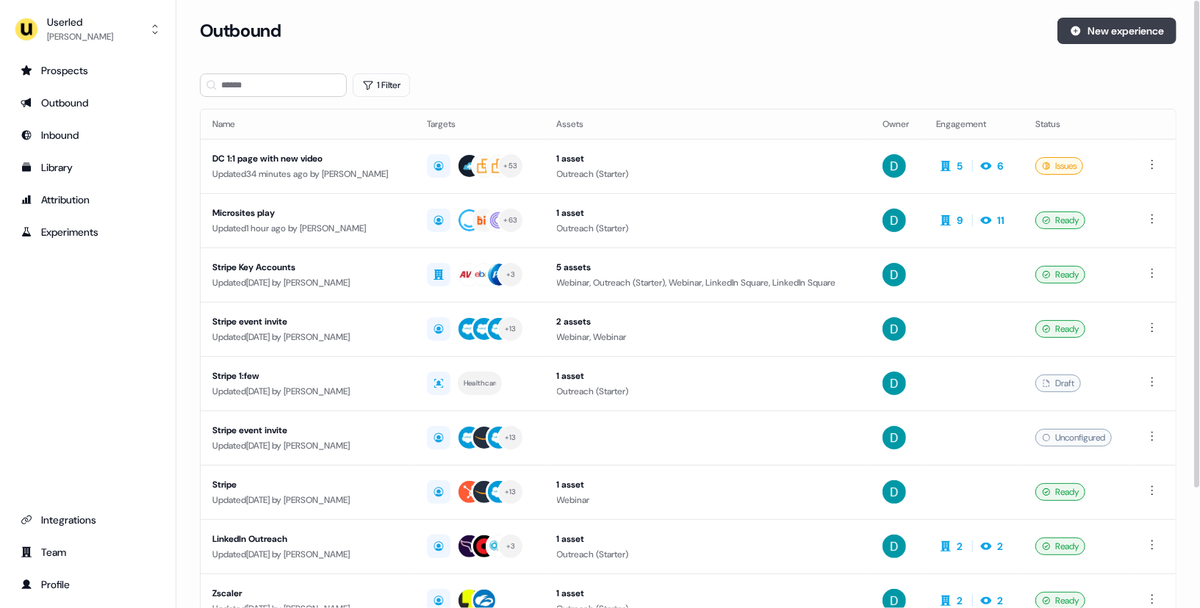
click at [1127, 23] on button "New experience" at bounding box center [1116, 31] width 119 height 26
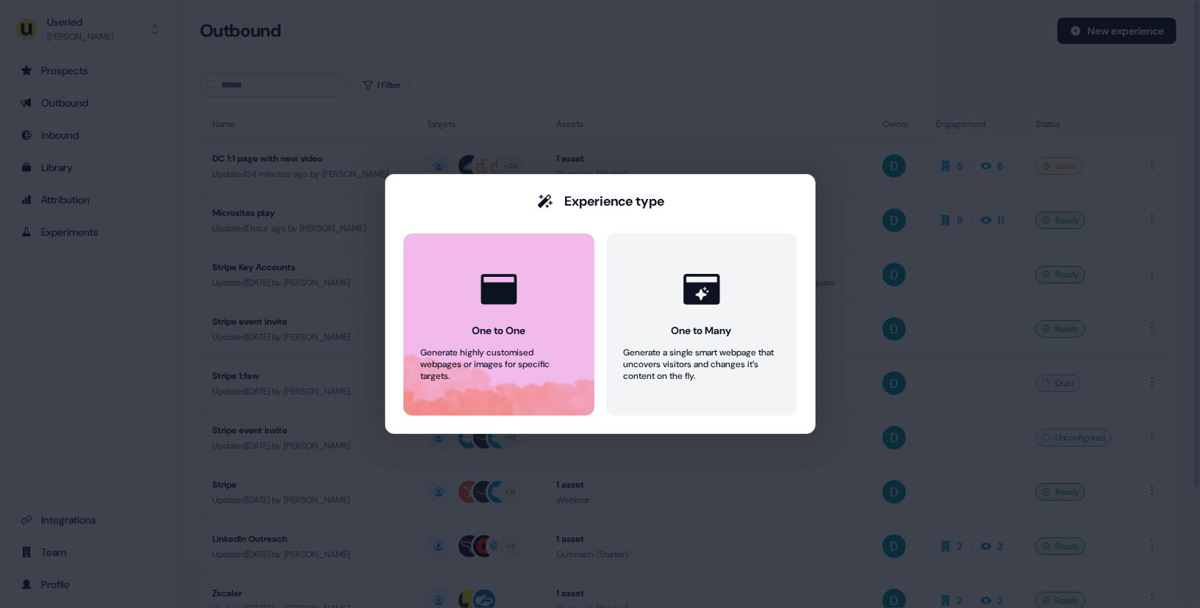
click at [475, 293] on div at bounding box center [499, 290] width 56 height 56
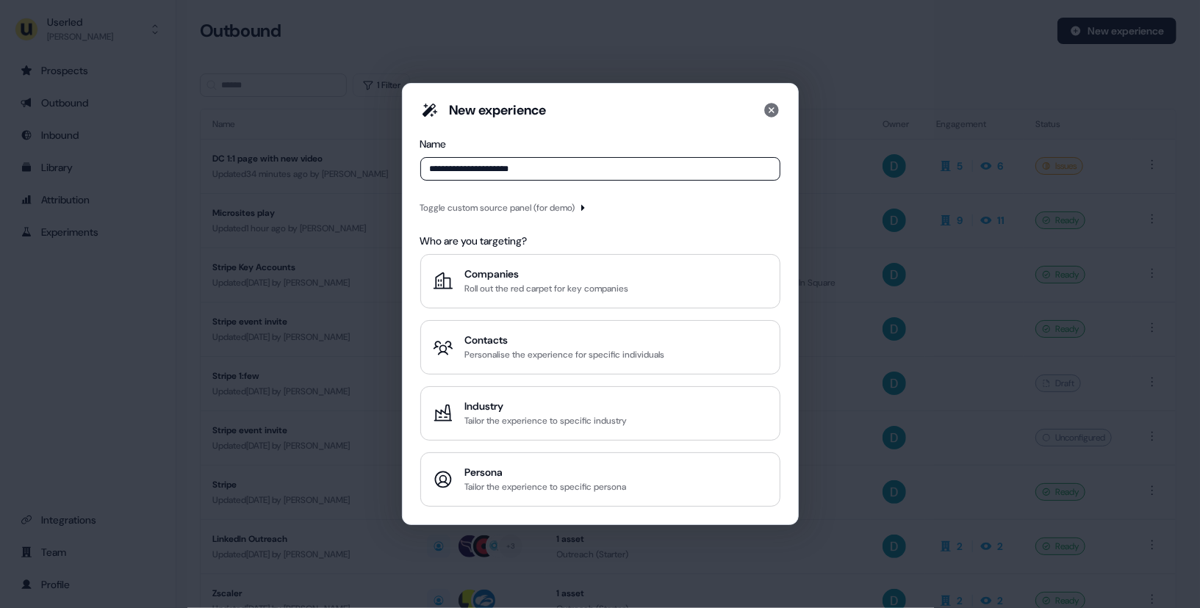
drag, startPoint x: 450, startPoint y: 170, endPoint x: 392, endPoint y: 170, distance: 58.8
click at [392, 170] on div "**********" at bounding box center [600, 304] width 1200 height 608
type input "**********"
click at [543, 342] on div "Contacts" at bounding box center [565, 340] width 200 height 15
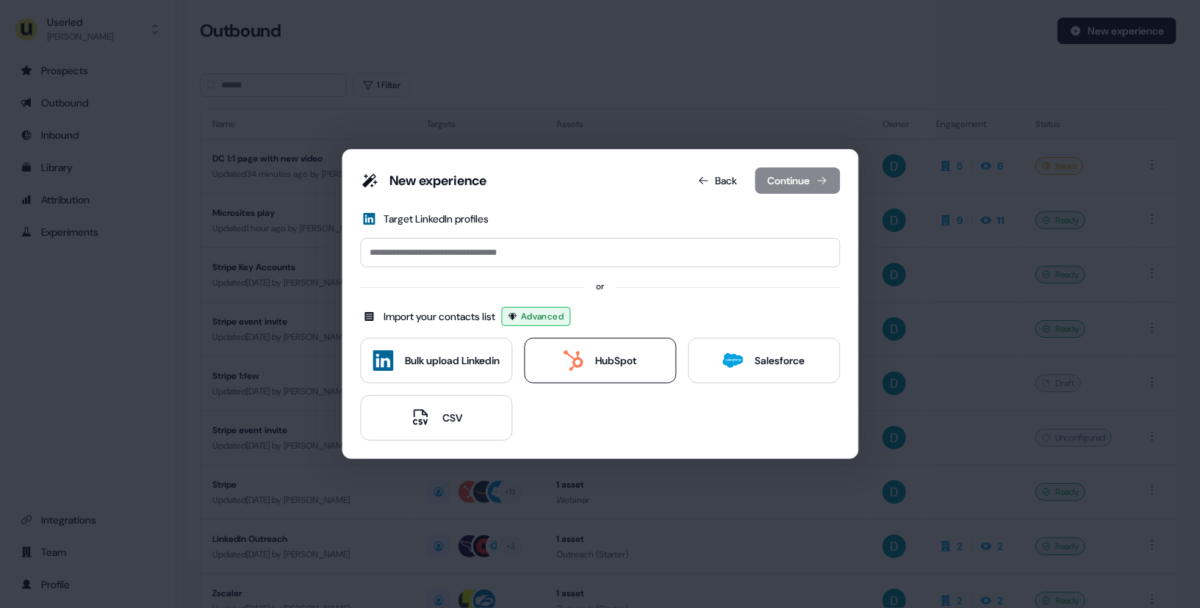
click at [614, 381] on button "HubSpot" at bounding box center [600, 361] width 152 height 46
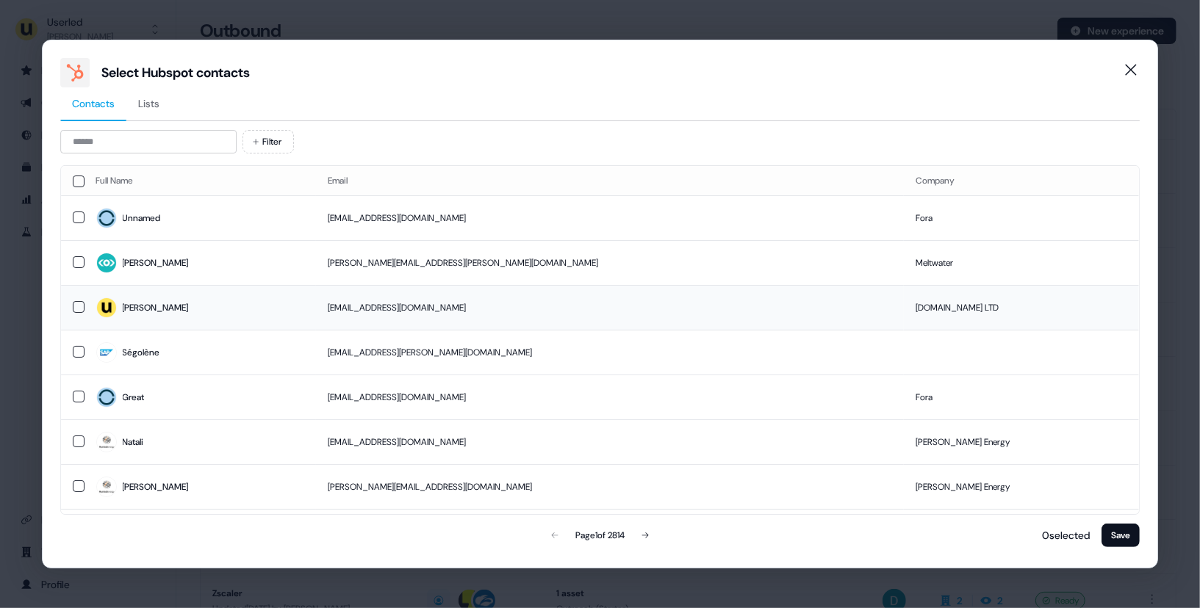
click at [306, 291] on td "[PERSON_NAME]" at bounding box center [201, 307] width 232 height 45
click at [305, 253] on span "[PERSON_NAME]" at bounding box center [200, 263] width 209 height 21
click at [1127, 535] on button "Save" at bounding box center [1121, 536] width 38 height 24
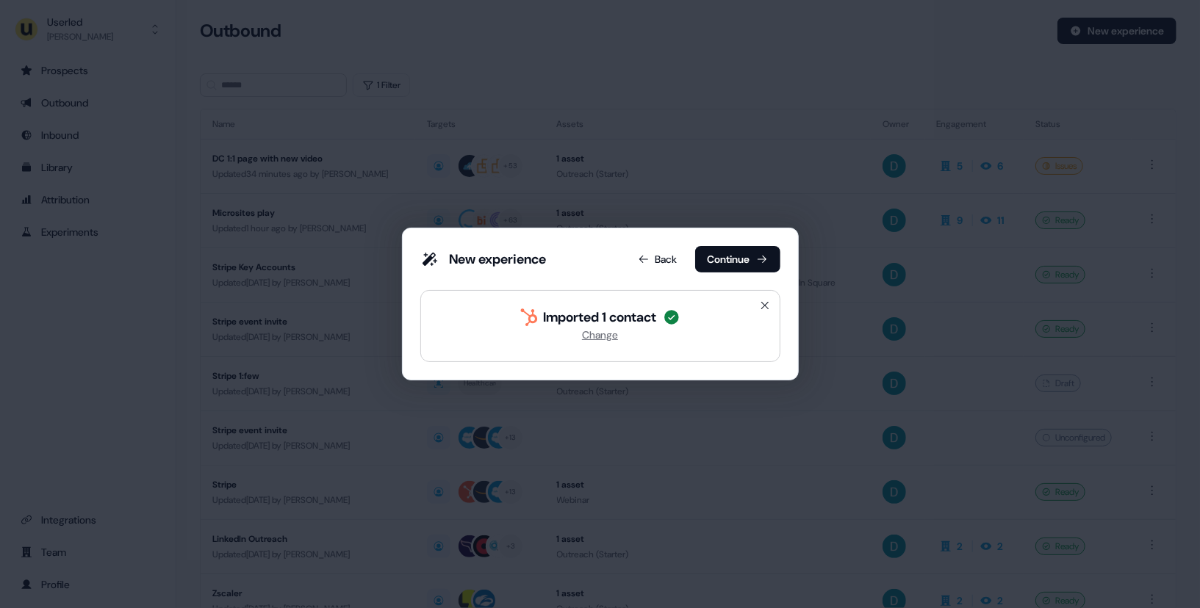
click at [732, 273] on div "New experience Back Continue" at bounding box center [600, 262] width 360 height 32
click at [730, 265] on button "Continue" at bounding box center [737, 259] width 85 height 26
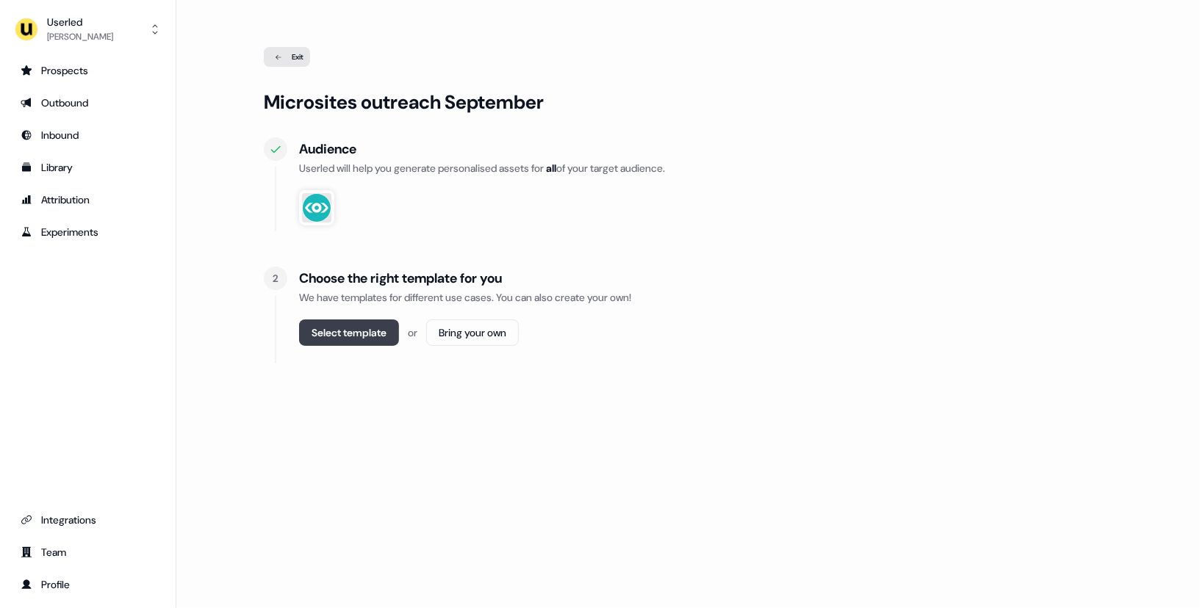
click at [364, 337] on button "Select template" at bounding box center [349, 333] width 100 height 26
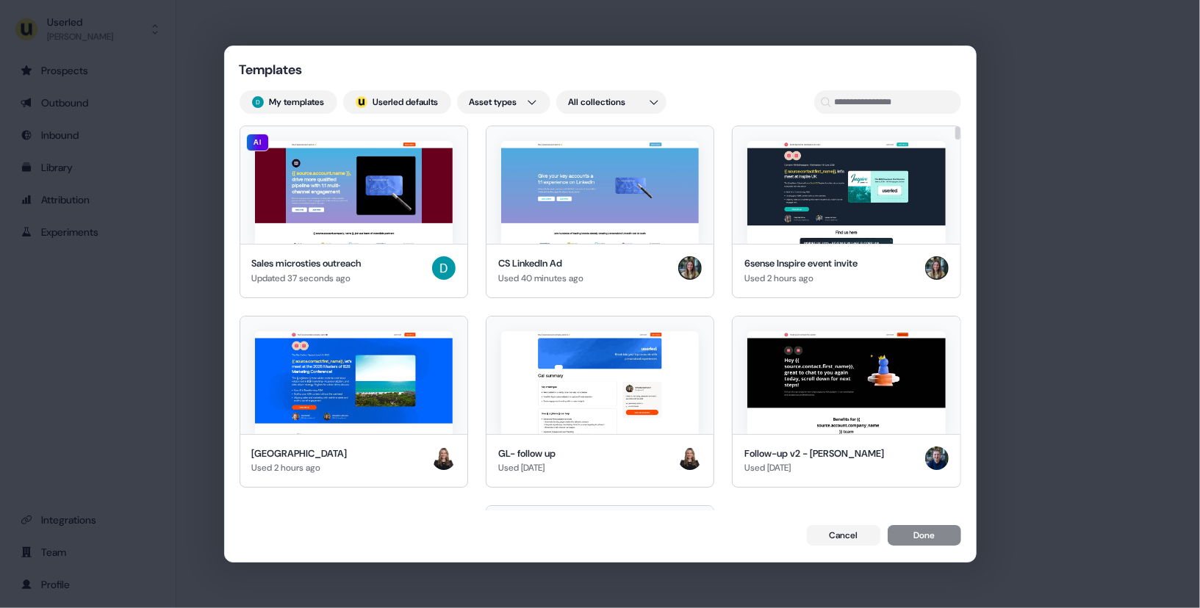
click at [333, 188] on img at bounding box center [354, 192] width 198 height 103
click at [930, 530] on button "Done" at bounding box center [924, 537] width 73 height 21
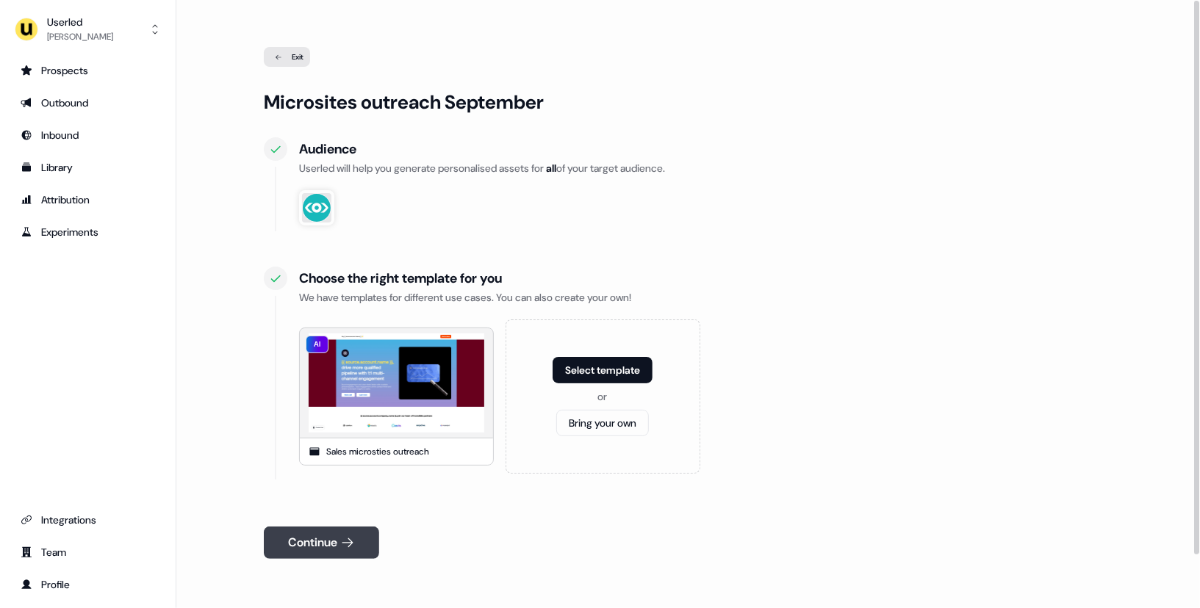
click at [334, 546] on button "Continue" at bounding box center [321, 543] width 115 height 32
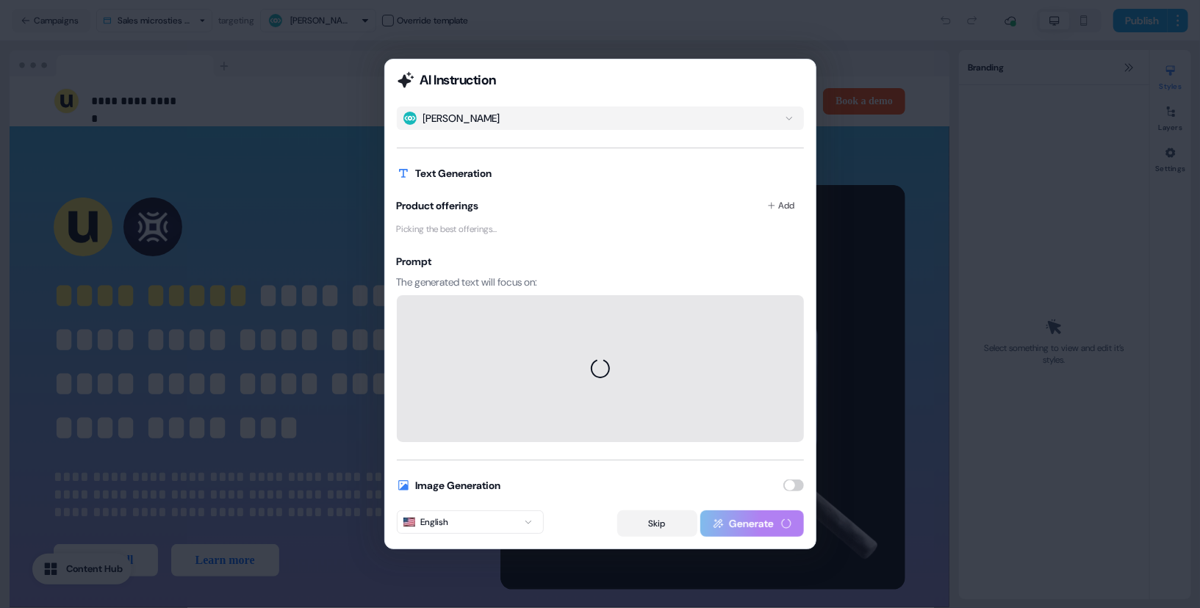
click at [644, 533] on button "Skip" at bounding box center [657, 524] width 80 height 26
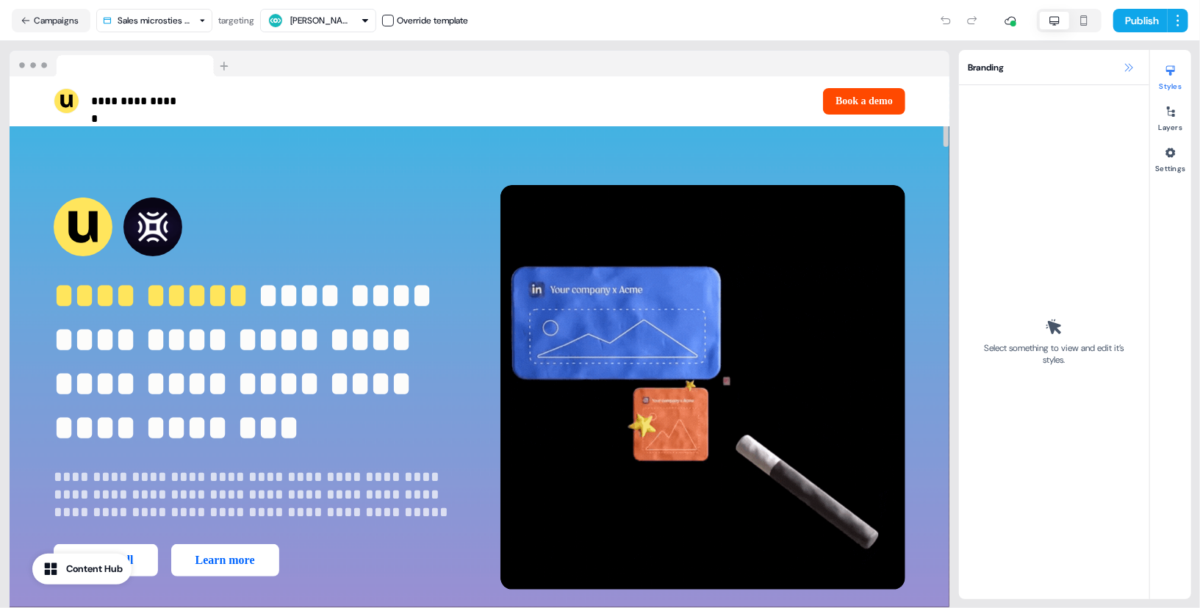
click at [1123, 71] on icon at bounding box center [1129, 68] width 12 height 12
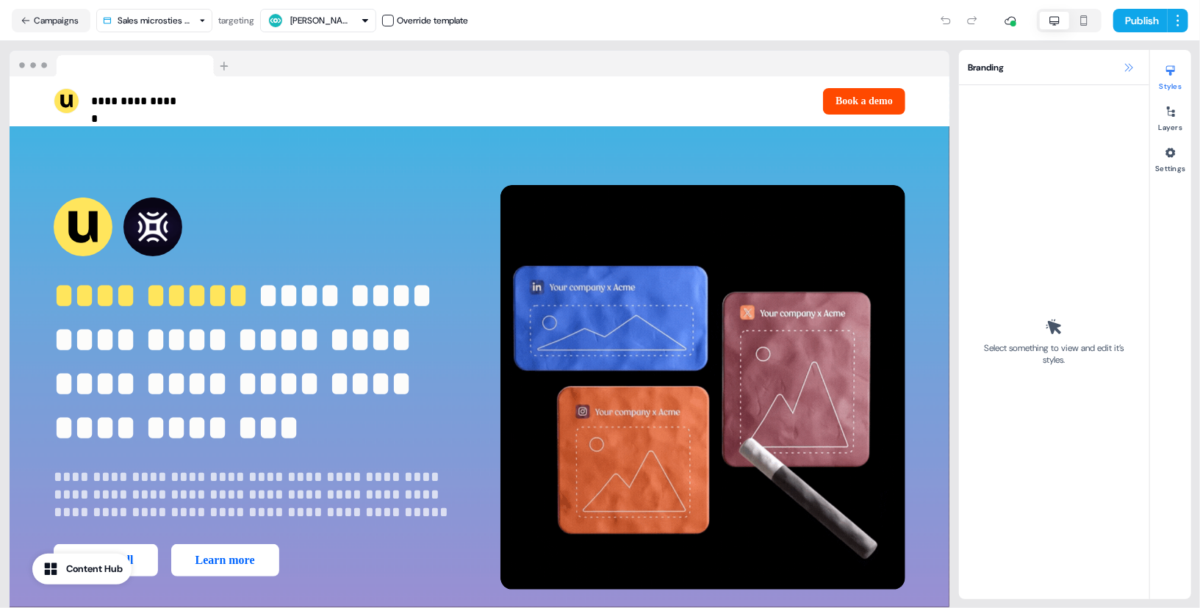
click at [1123, 71] on icon at bounding box center [1129, 68] width 12 height 12
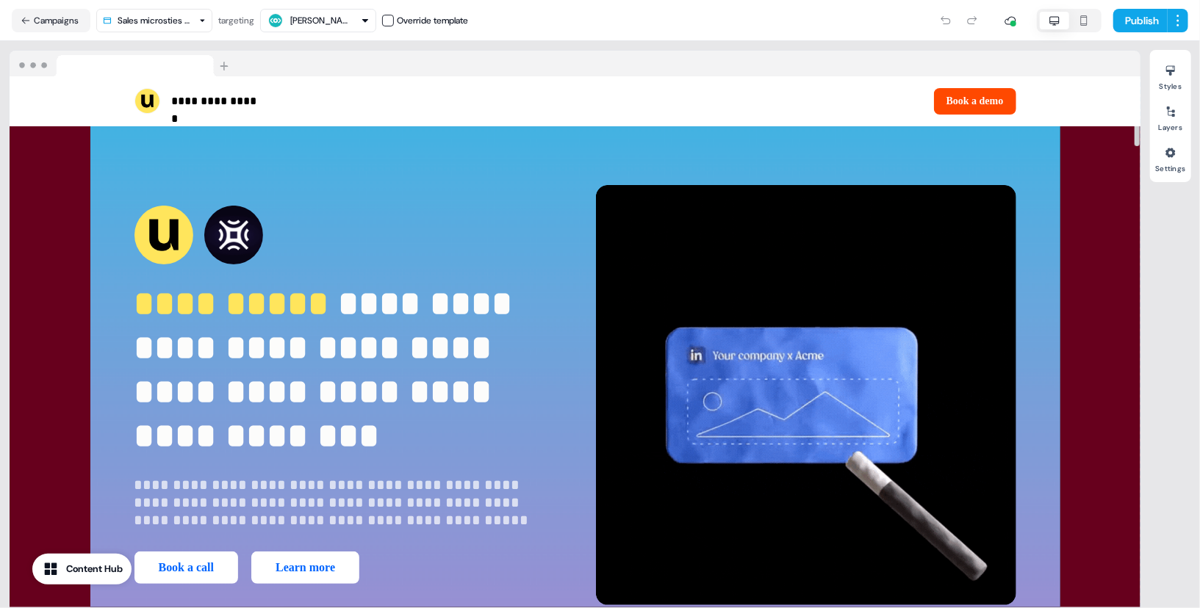
click at [1190, 236] on div "Styles Layers Settings" at bounding box center [1170, 325] width 41 height 550
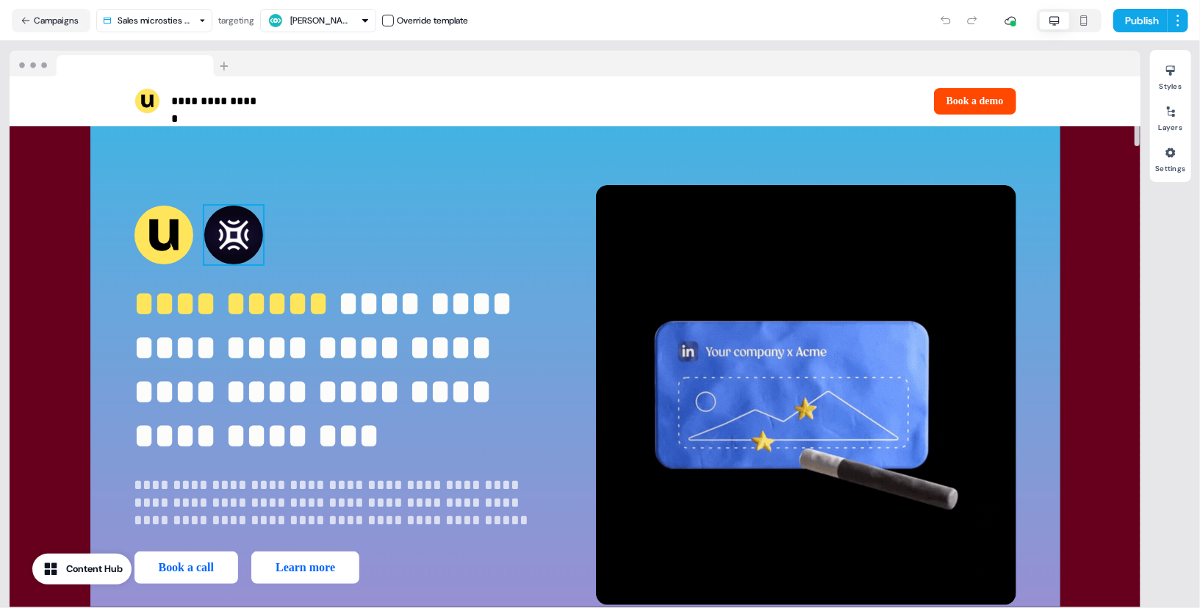
click at [223, 238] on img at bounding box center [233, 235] width 59 height 59
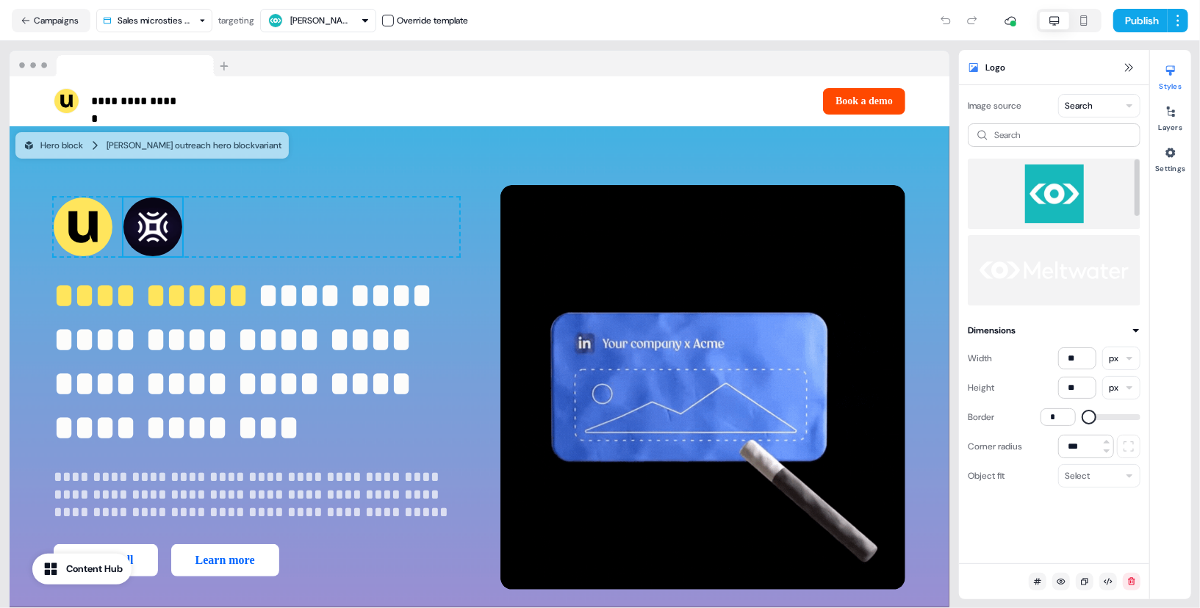
click at [1036, 184] on img at bounding box center [1054, 194] width 149 height 59
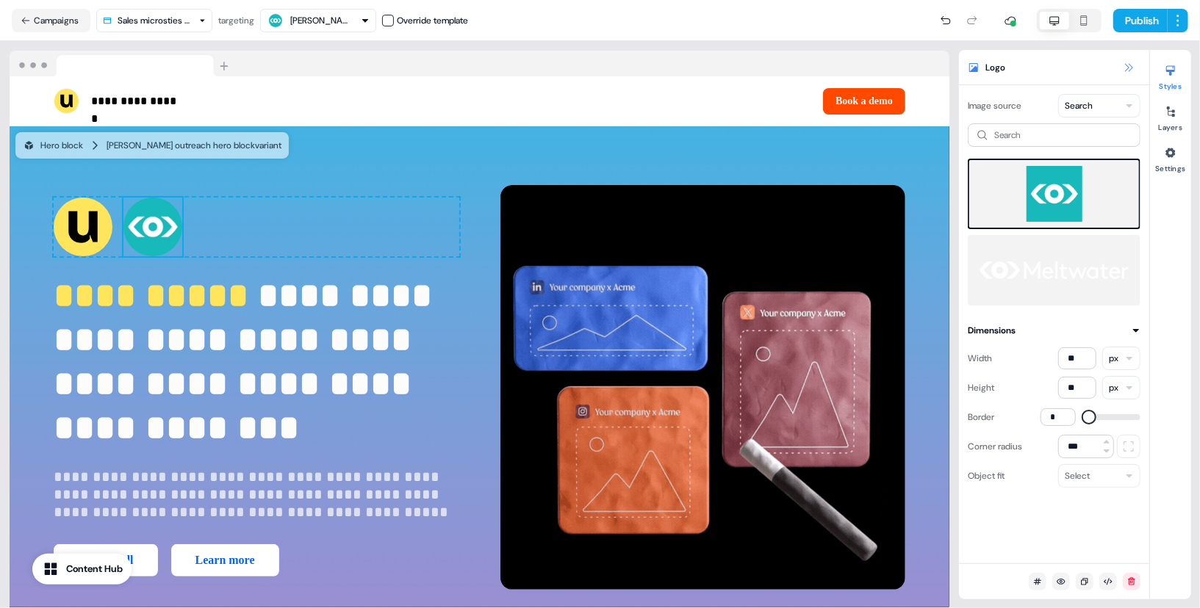
click at [1131, 65] on icon at bounding box center [1129, 67] width 8 height 8
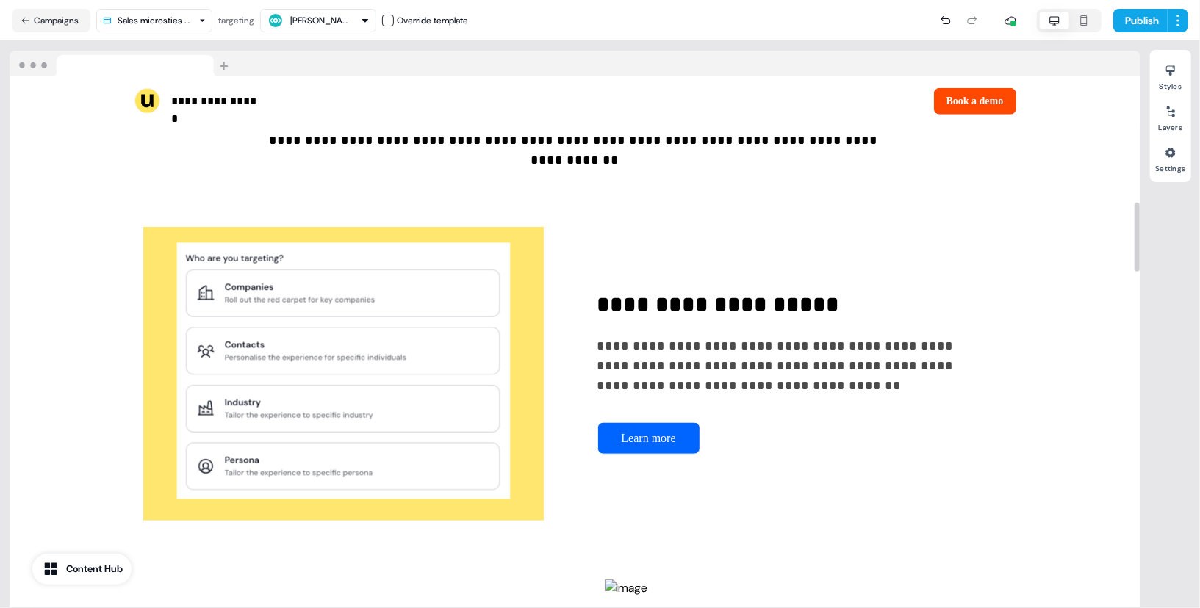
click at [1133, 237] on div at bounding box center [1136, 342] width 7 height 532
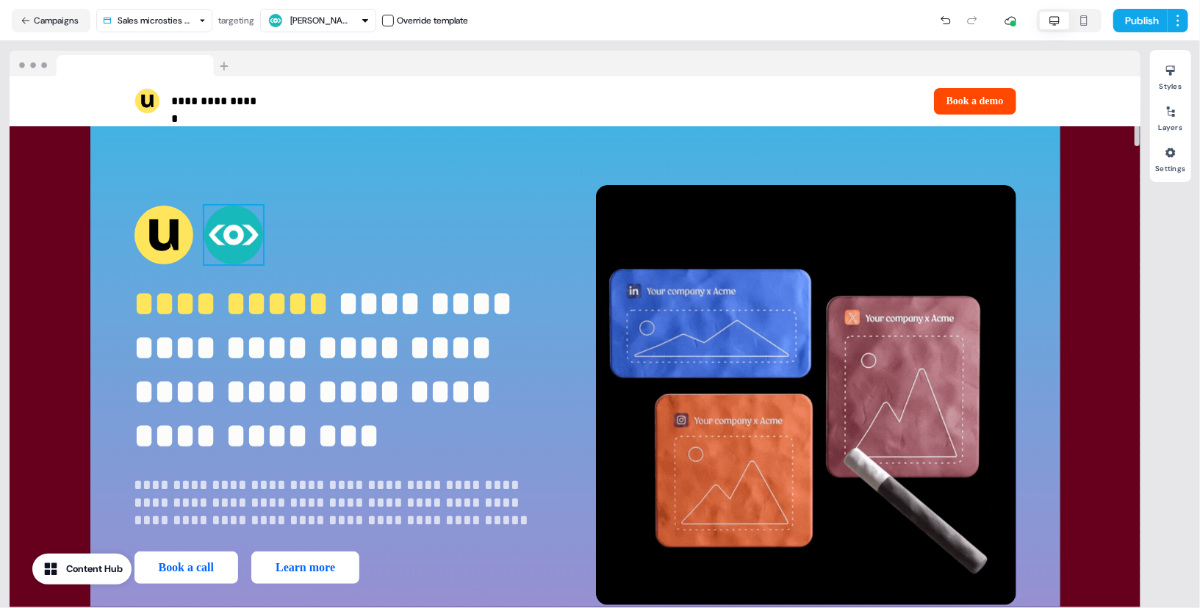
click at [230, 229] on img at bounding box center [233, 235] width 59 height 59
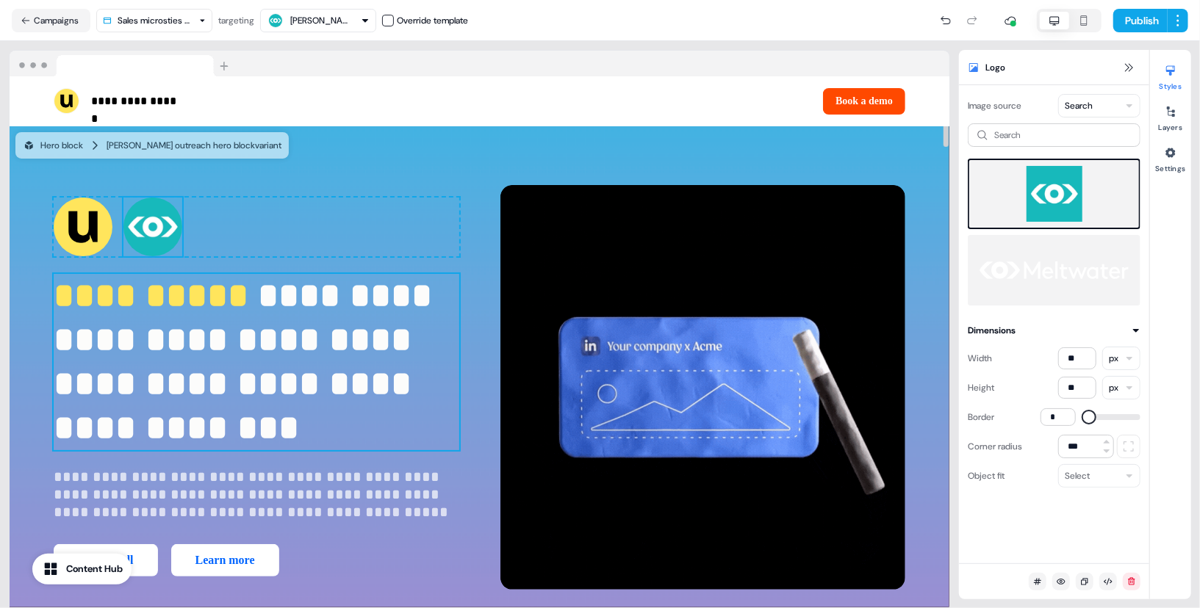
click at [147, 310] on span "**********" at bounding box center [156, 296] width 204 height 35
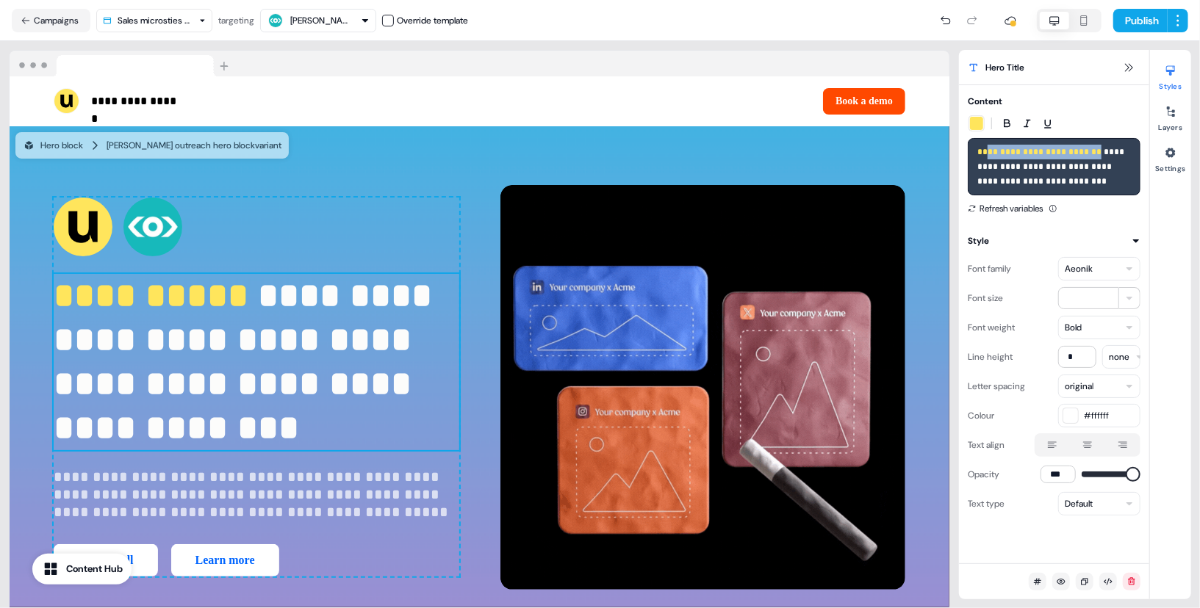
drag, startPoint x: 1093, startPoint y: 154, endPoint x: 983, endPoint y: 157, distance: 109.5
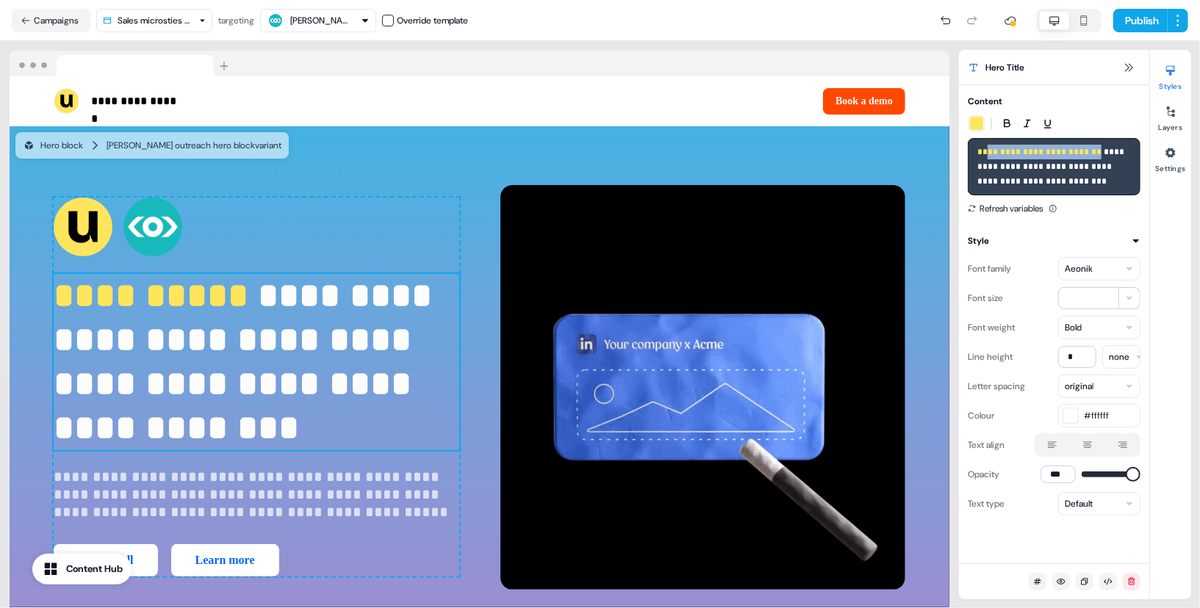
click at [983, 157] on span "**********" at bounding box center [1040, 152] width 126 height 9
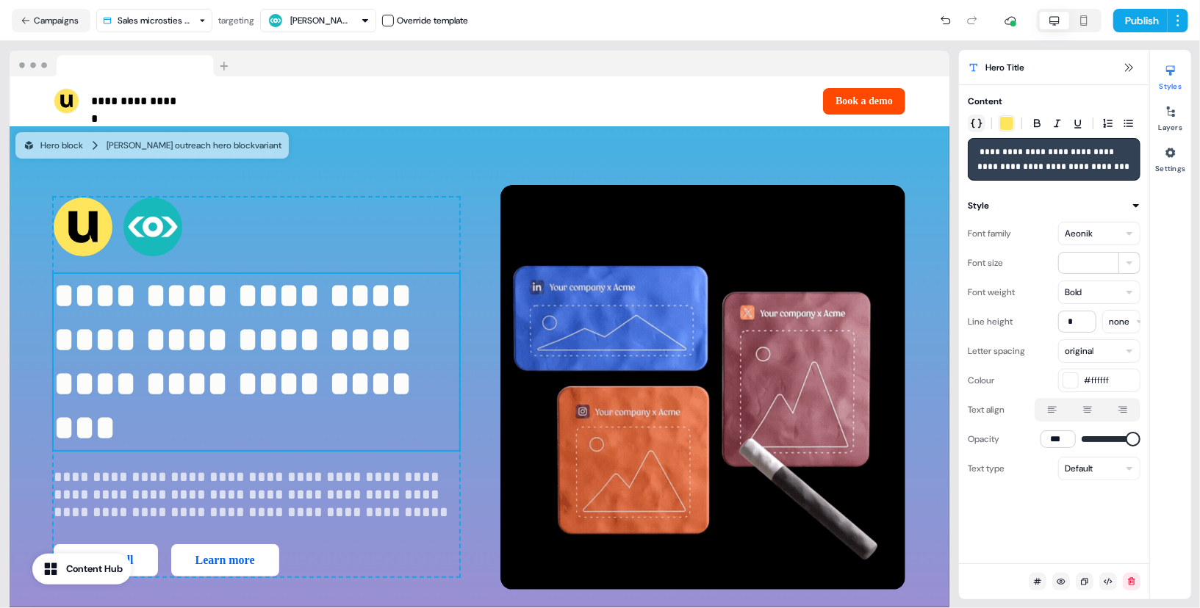
click at [984, 126] on button "button" at bounding box center [977, 124] width 18 height 18
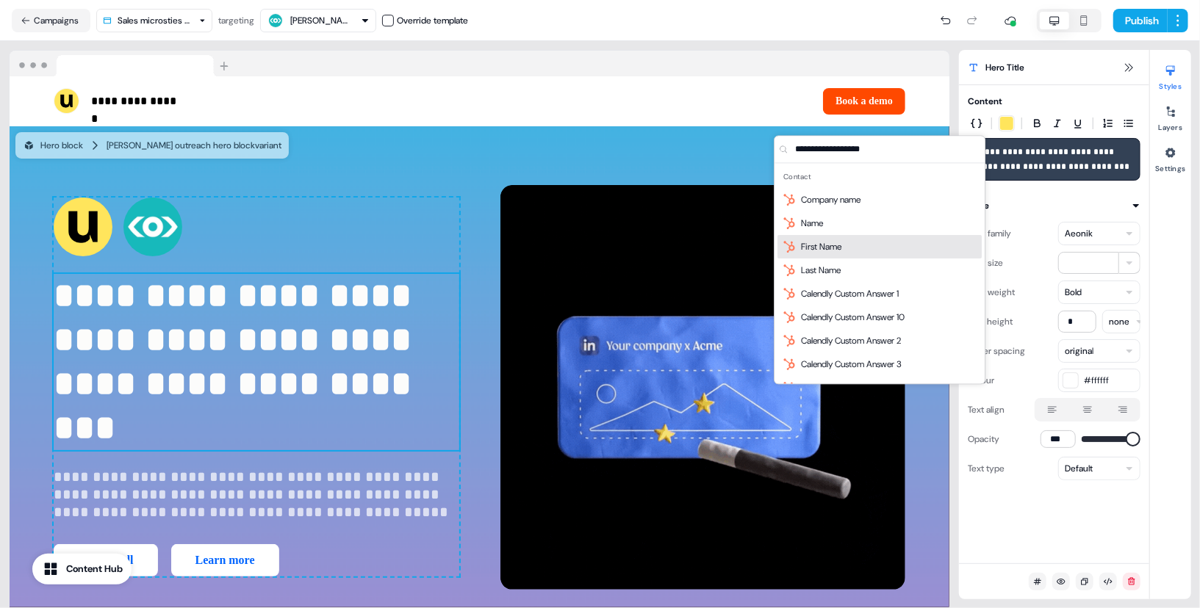
click at [921, 247] on div "First Name" at bounding box center [879, 247] width 204 height 24
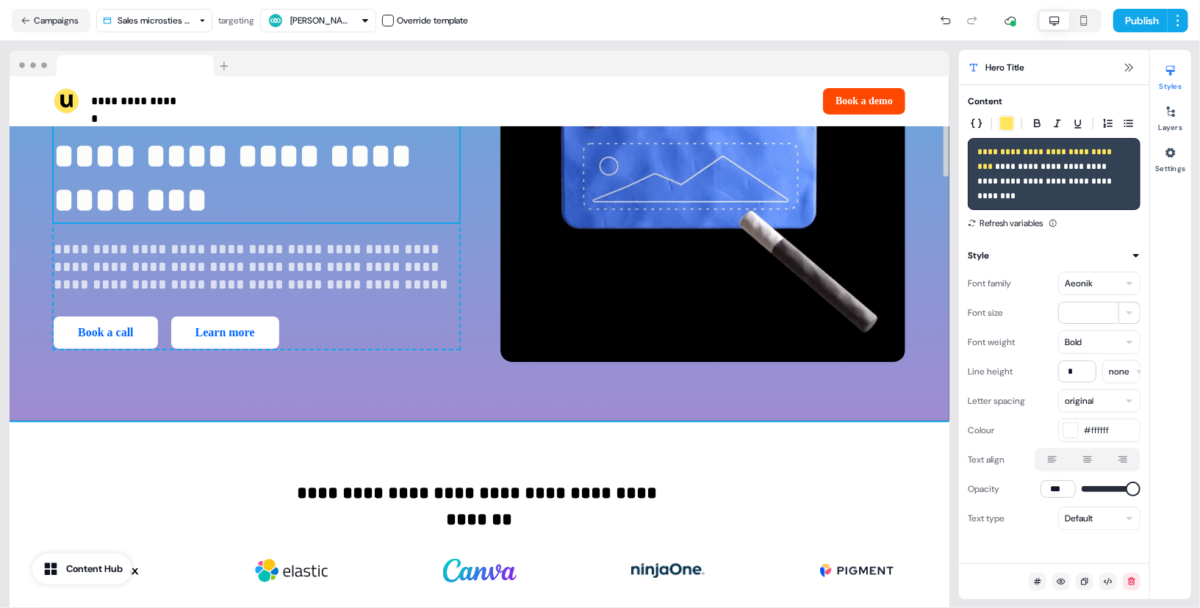
scroll to position [226, 0]
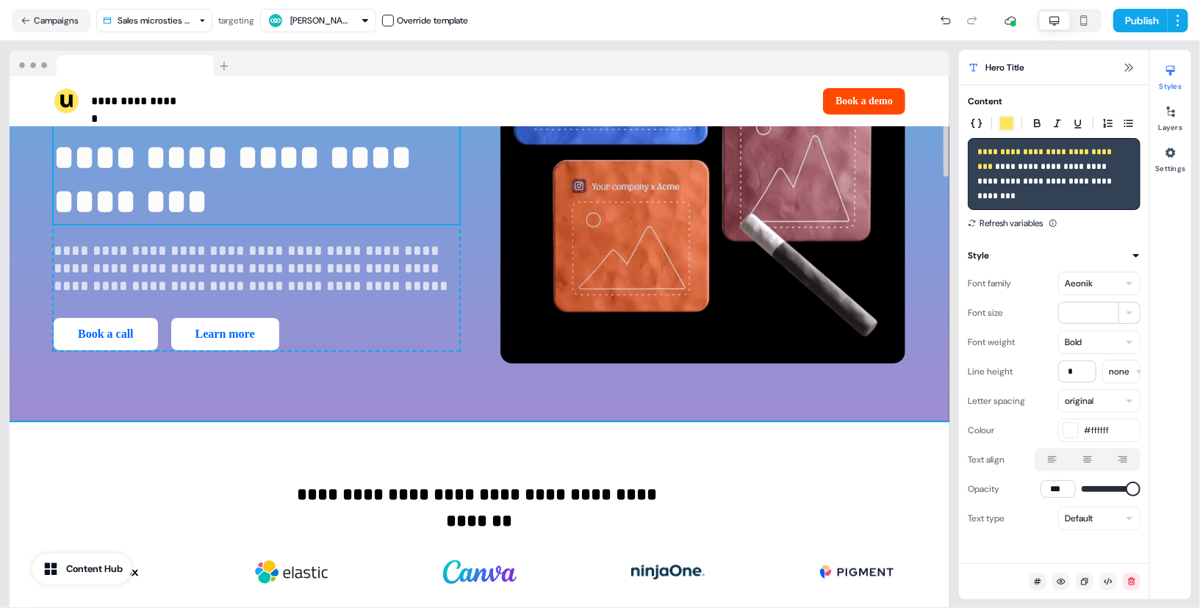
click at [473, 508] on div "**********" at bounding box center [480, 548] width 940 height 250
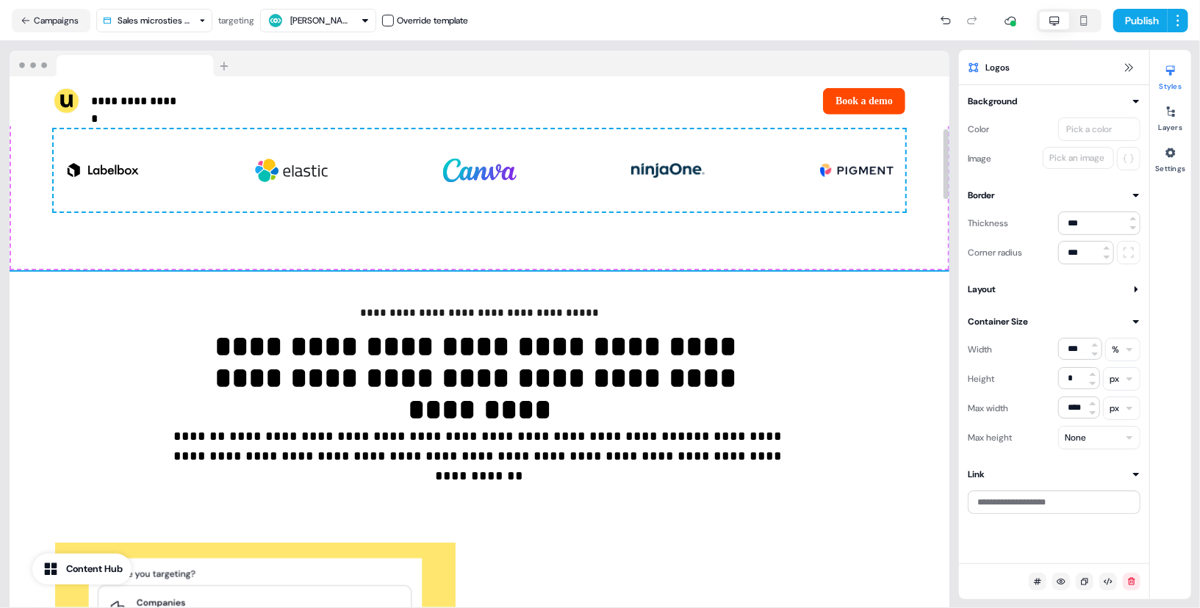
scroll to position [633, 0]
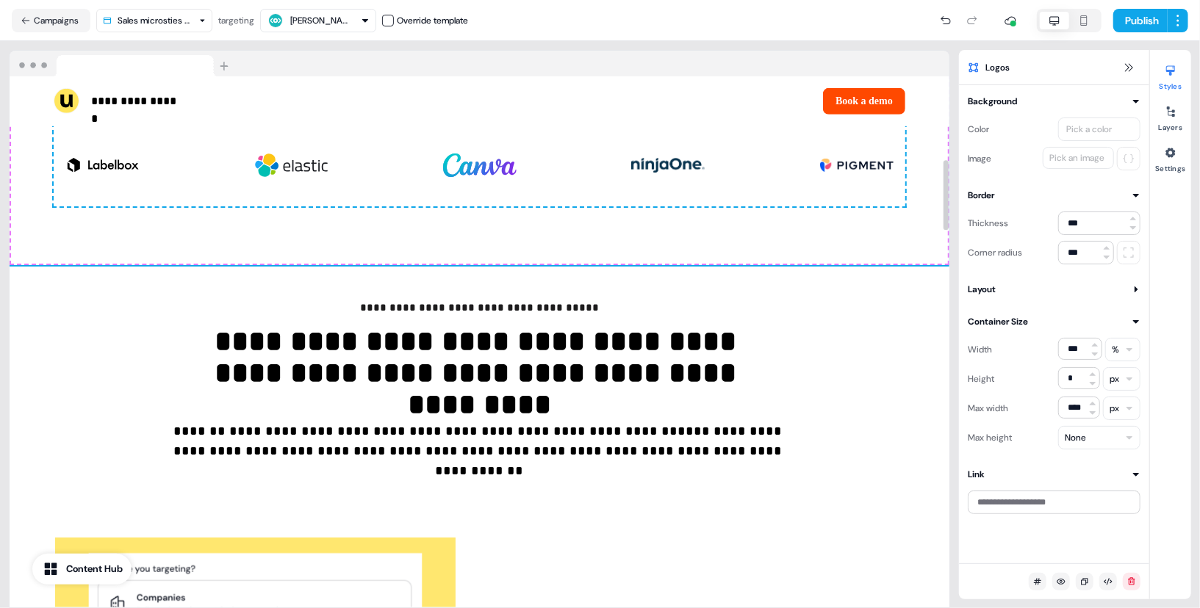
click at [456, 233] on div "**********" at bounding box center [480, 140] width 940 height 250
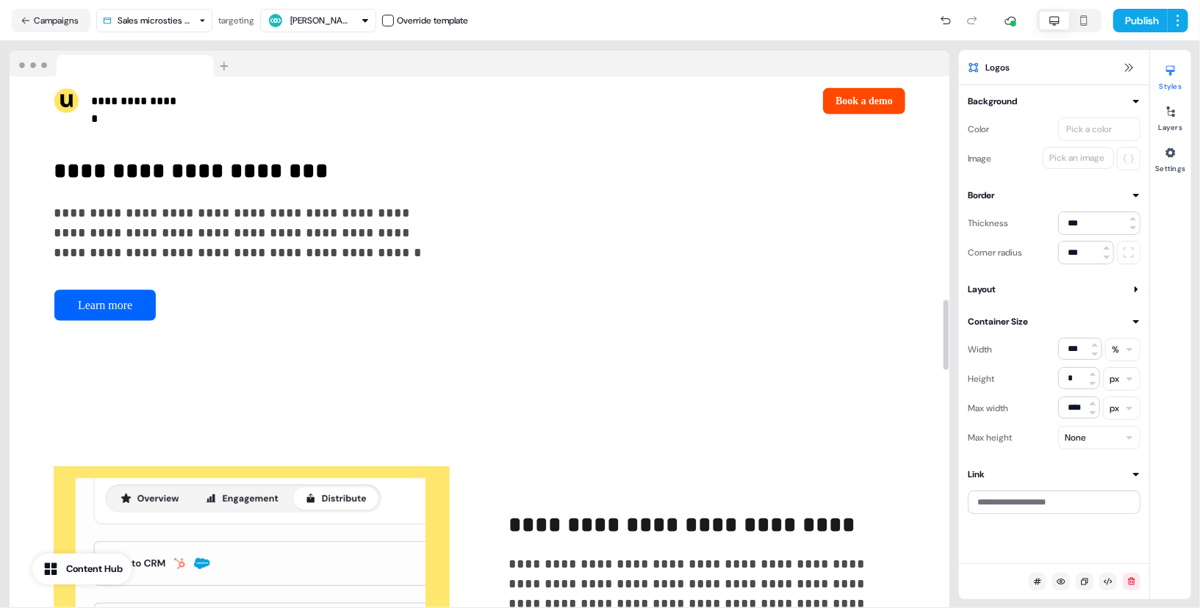
scroll to position [0, 0]
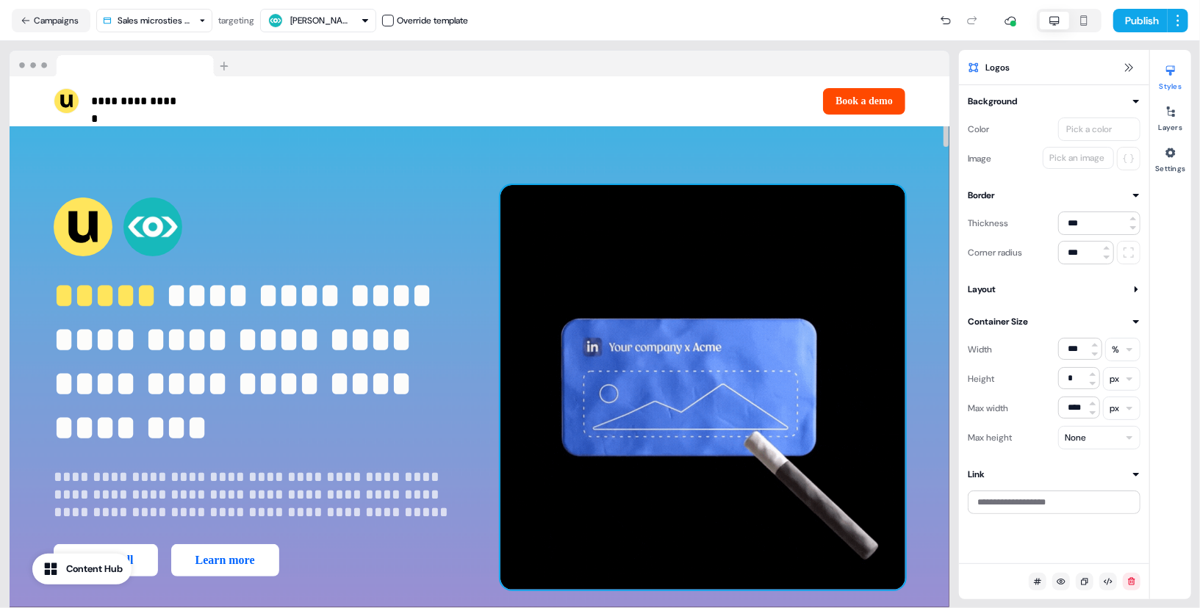
click at [731, 406] on img at bounding box center [702, 387] width 405 height 405
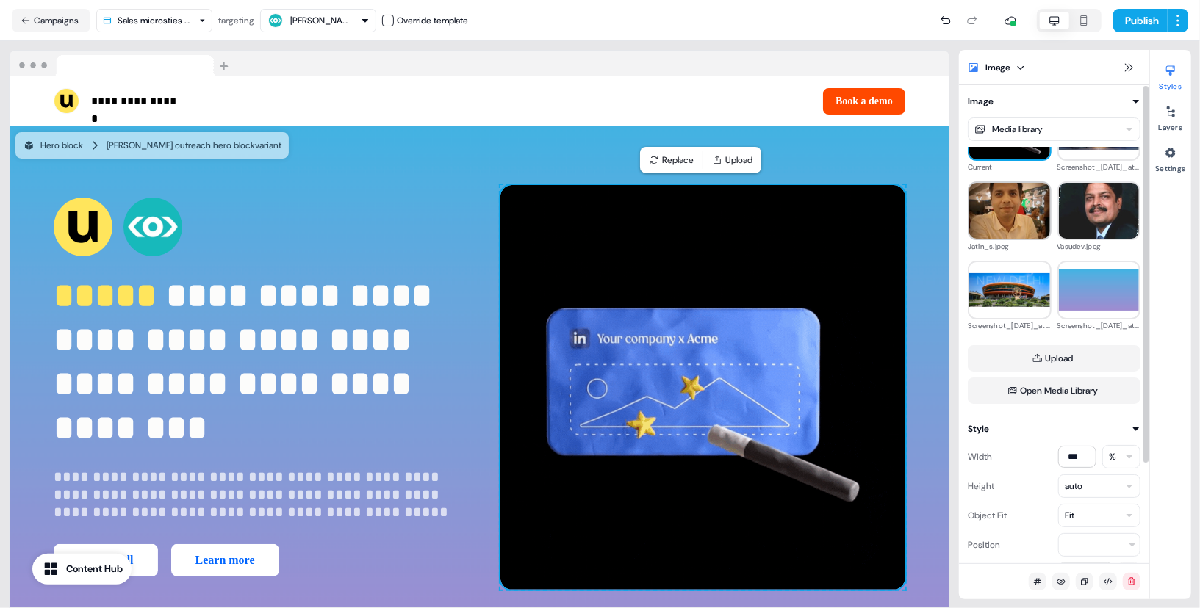
scroll to position [42, 0]
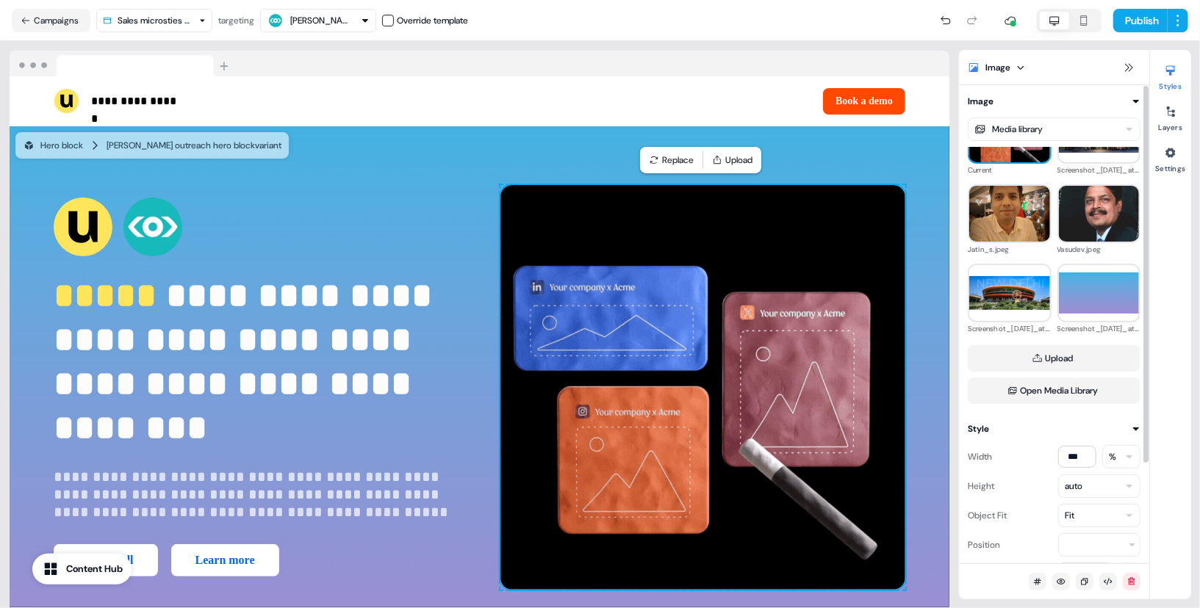
click at [1032, 128] on html "**********" at bounding box center [600, 304] width 1200 height 608
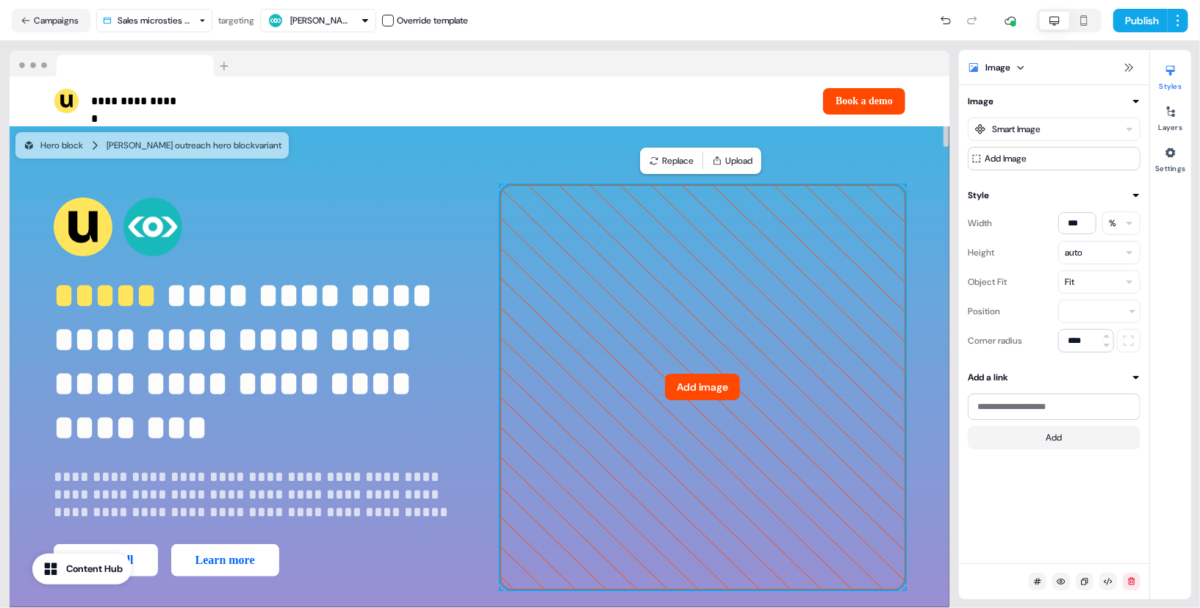
click at [714, 384] on button "Add image" at bounding box center [702, 387] width 75 height 26
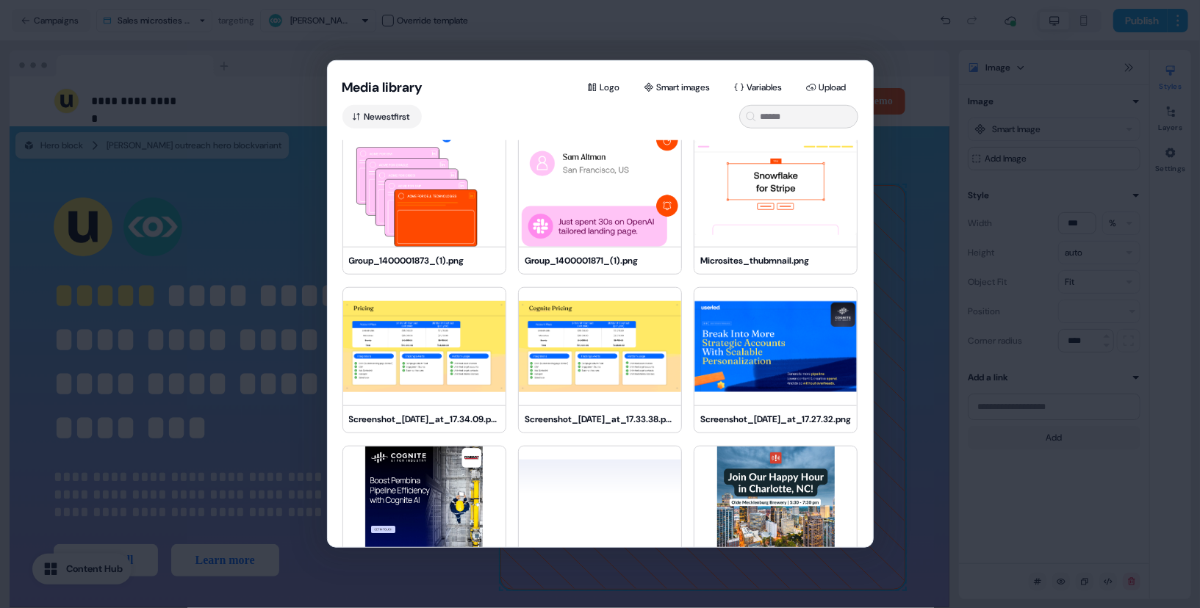
scroll to position [1456, 0]
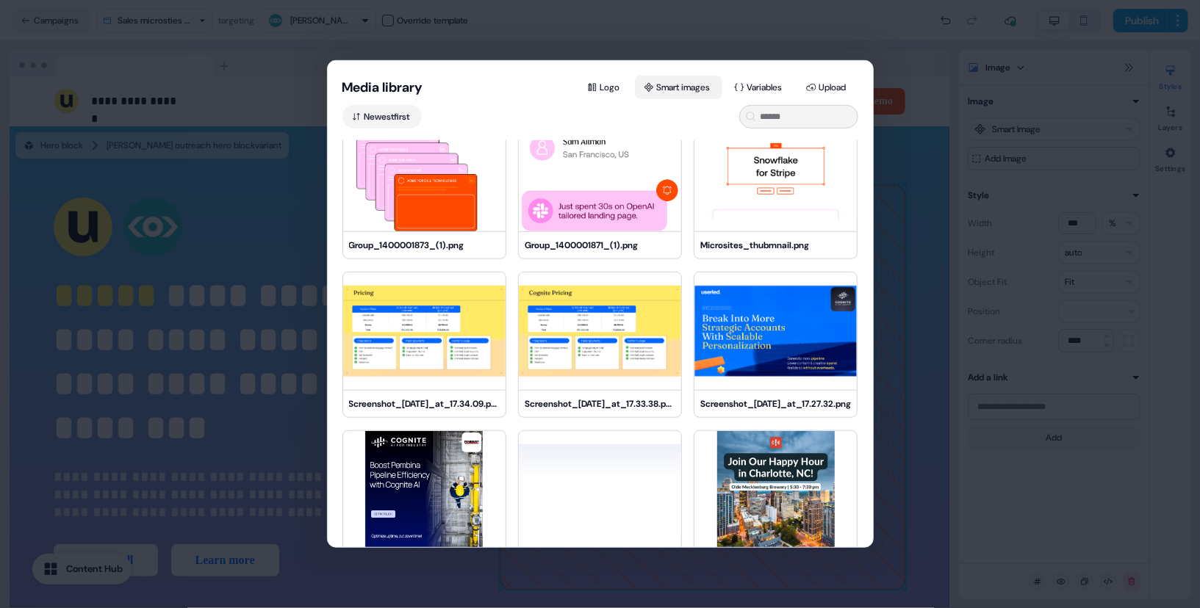
click at [677, 81] on button "Smart images" at bounding box center [678, 88] width 87 height 24
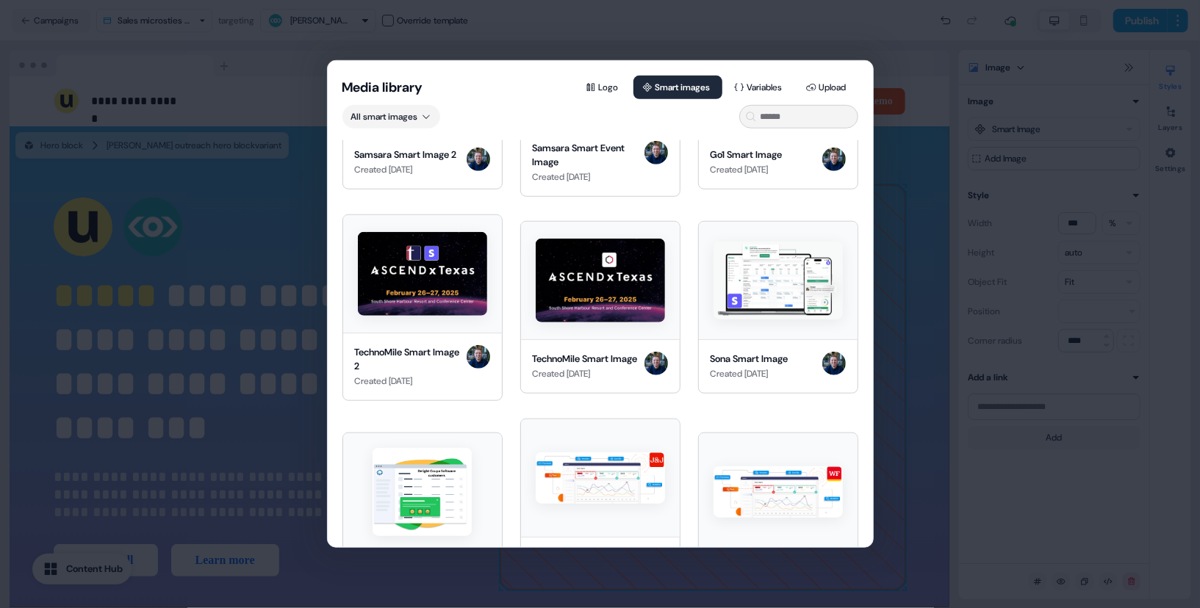
scroll to position [3881, 0]
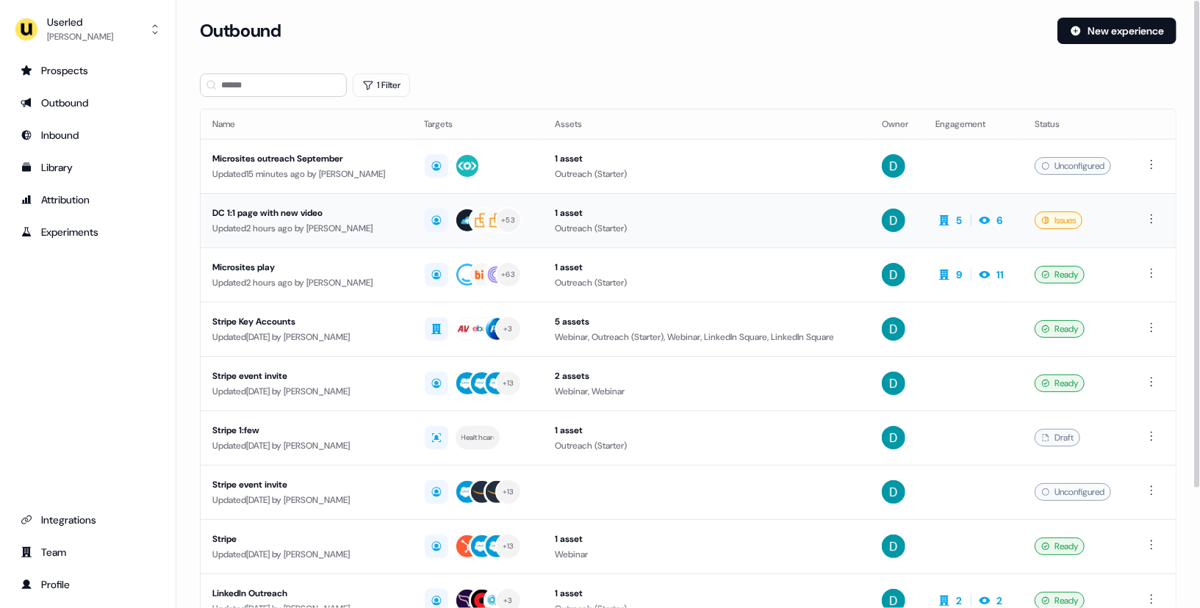
click at [348, 221] on div "Updated 2 hours ago by [PERSON_NAME]" at bounding box center [306, 228] width 189 height 15
click at [338, 170] on div "Updated 18 minutes ago by [PERSON_NAME]" at bounding box center [306, 174] width 189 height 15
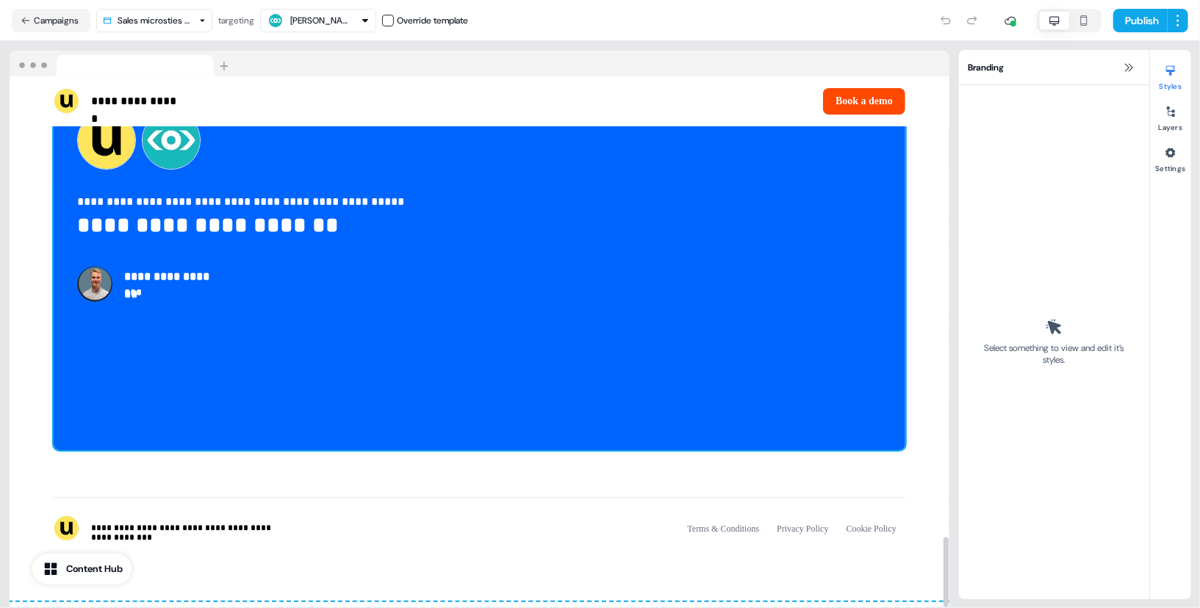
scroll to position [3508, 0]
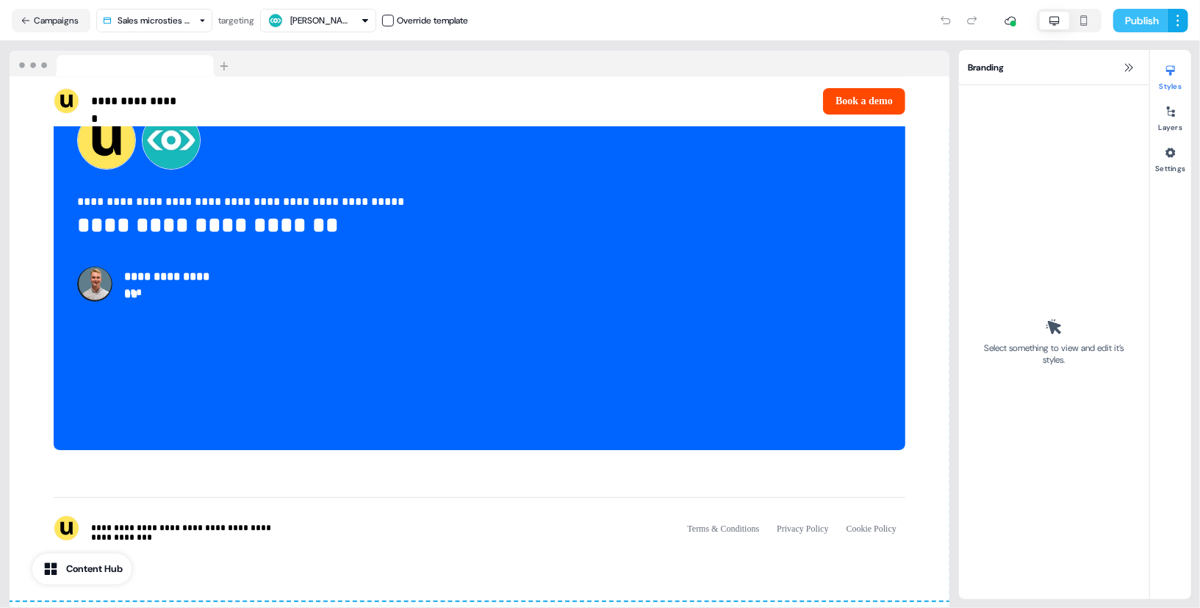
click at [1132, 11] on button "Publish" at bounding box center [1140, 21] width 54 height 24
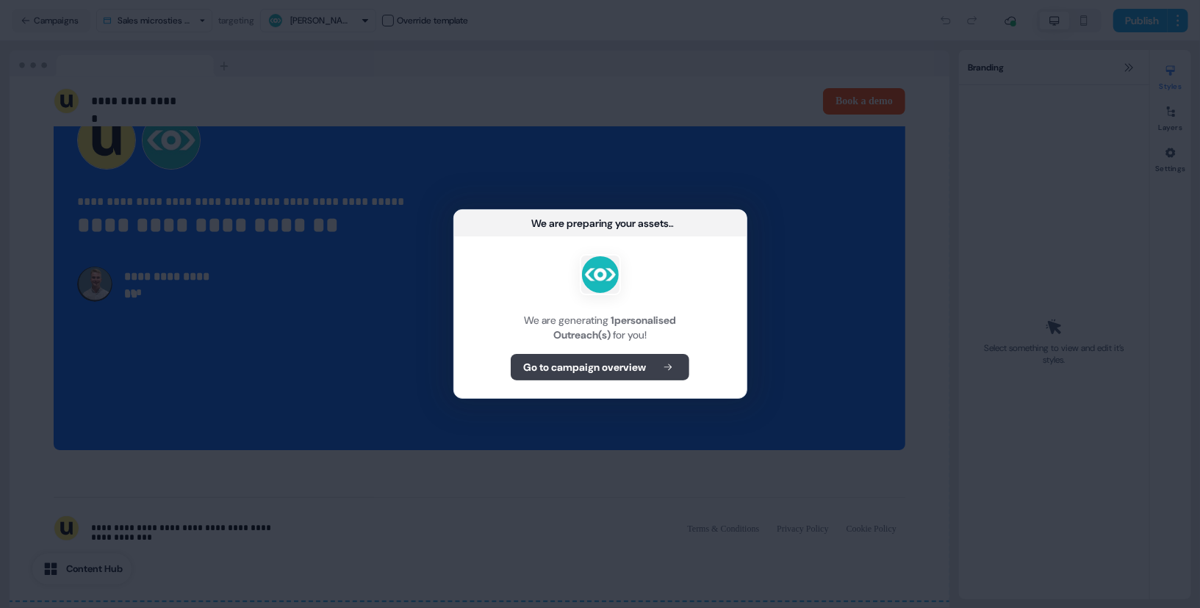
click at [633, 359] on button "Go to campaign overview" at bounding box center [600, 367] width 179 height 26
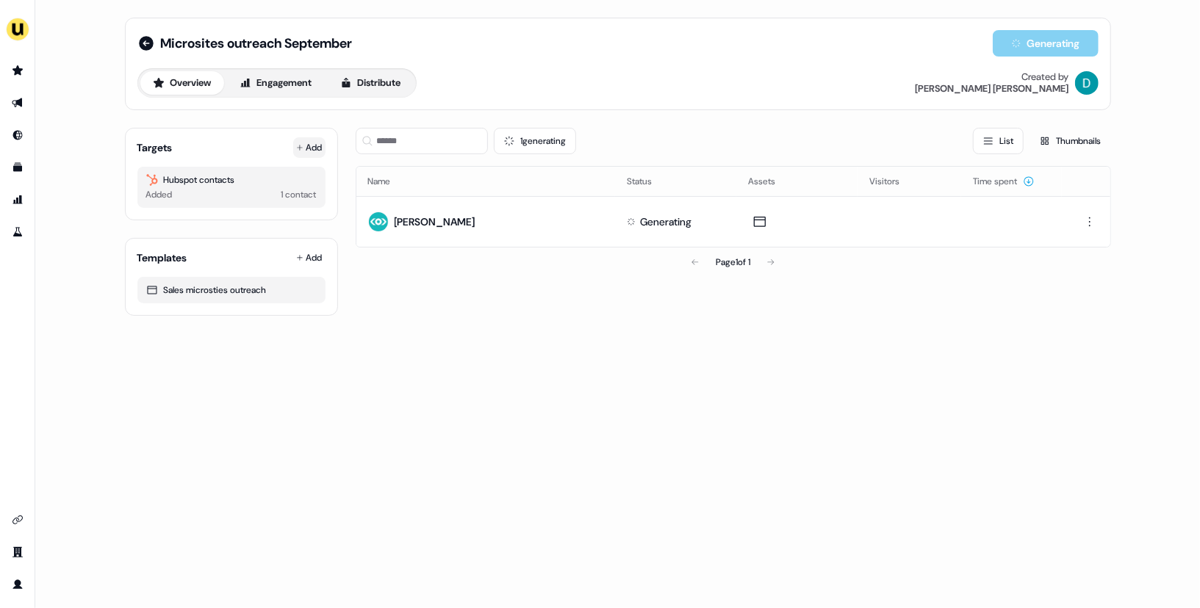
click at [310, 140] on button "Add" at bounding box center [309, 147] width 32 height 21
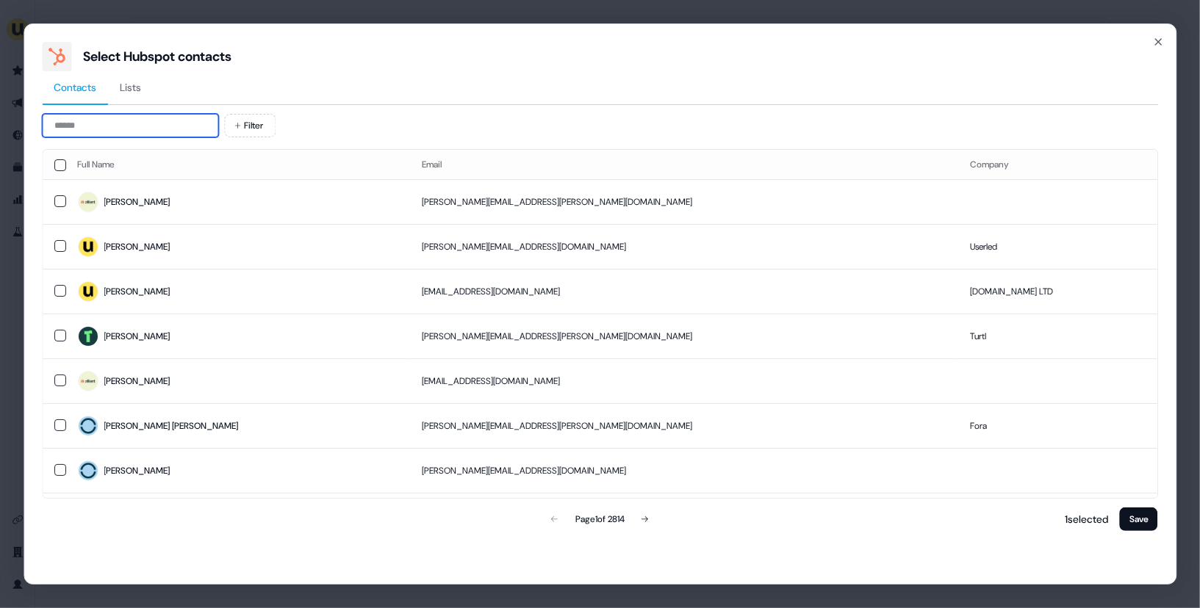
click at [144, 128] on input at bounding box center [130, 126] width 176 height 24
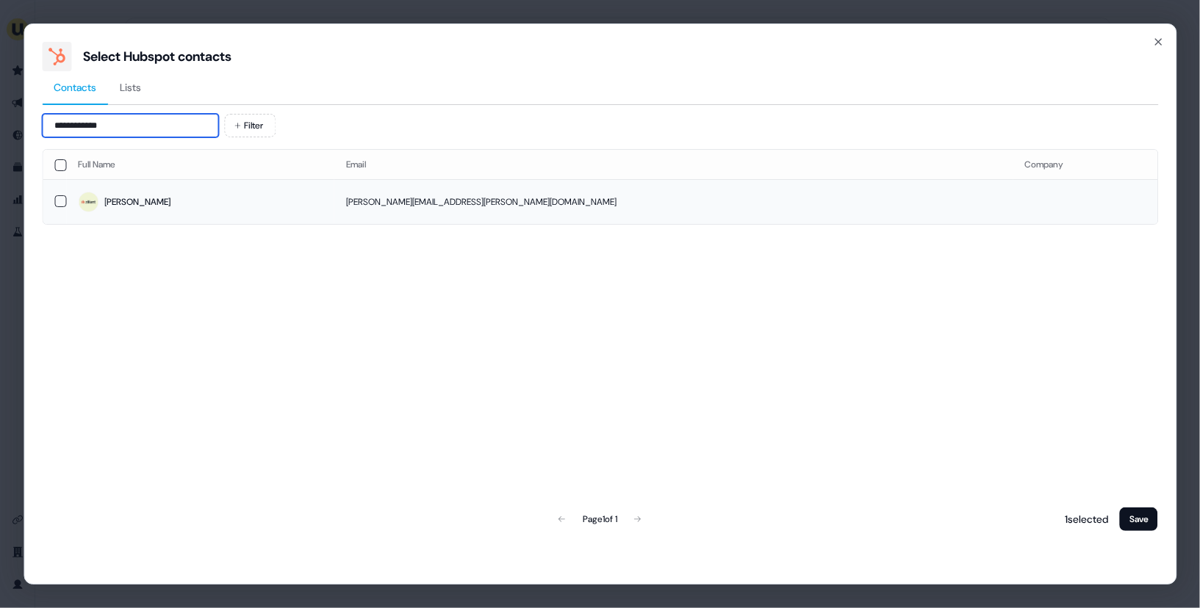
type input "**********"
click at [259, 203] on span "[PERSON_NAME]" at bounding box center [200, 202] width 245 height 21
click at [1123, 517] on button "Save" at bounding box center [1139, 520] width 38 height 24
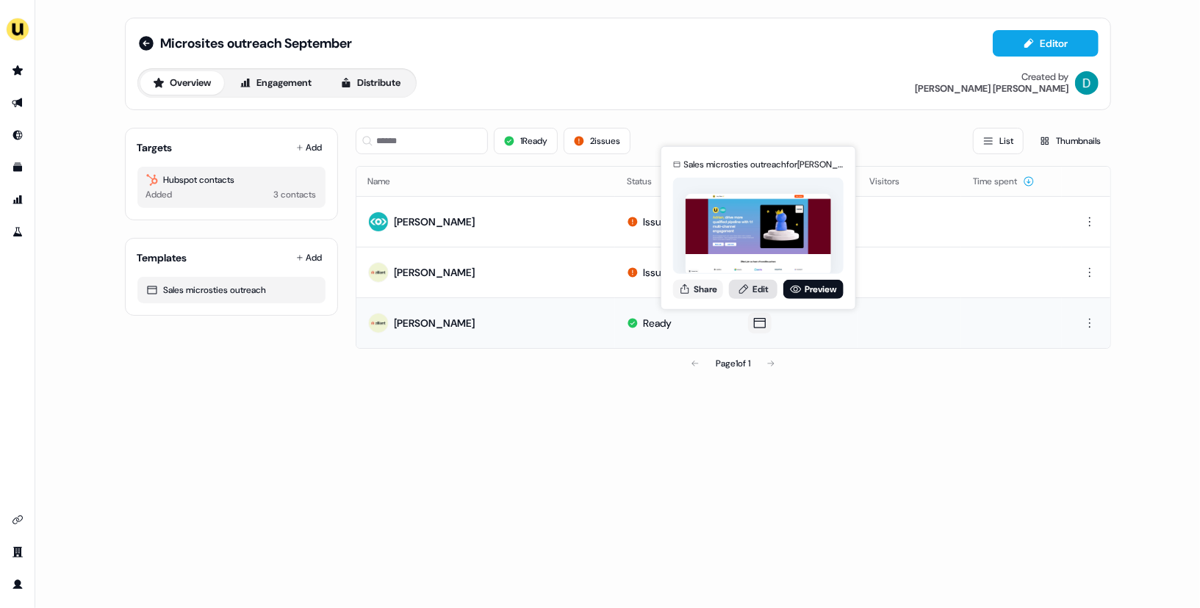
click at [758, 289] on link "Edit" at bounding box center [753, 288] width 48 height 19
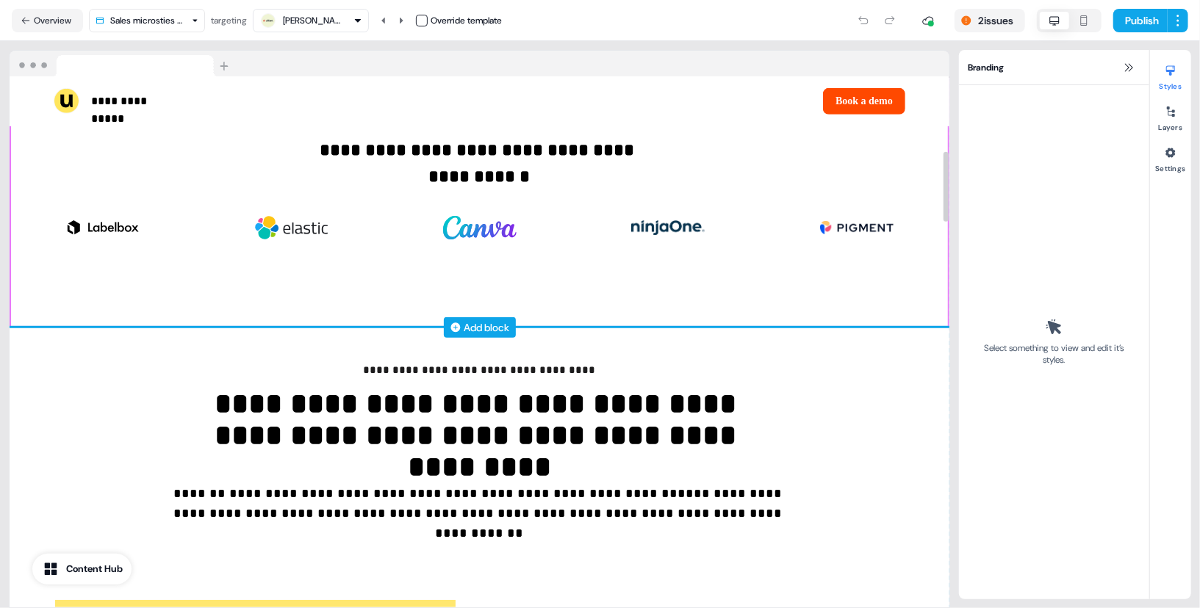
scroll to position [569, 0]
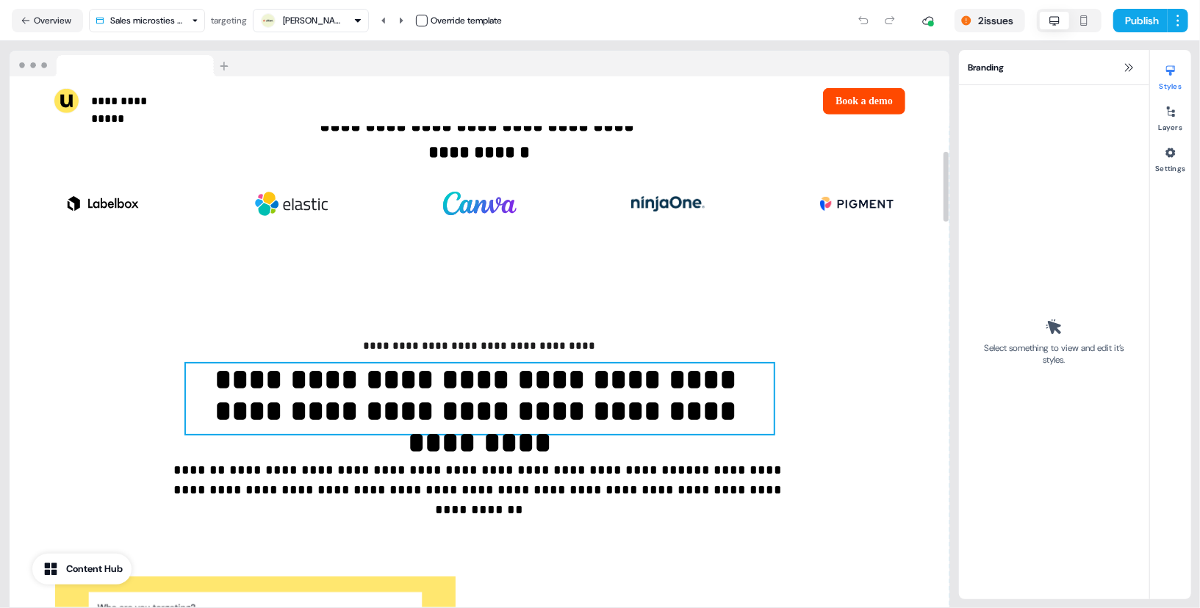
click at [438, 434] on p "**********" at bounding box center [480, 399] width 588 height 71
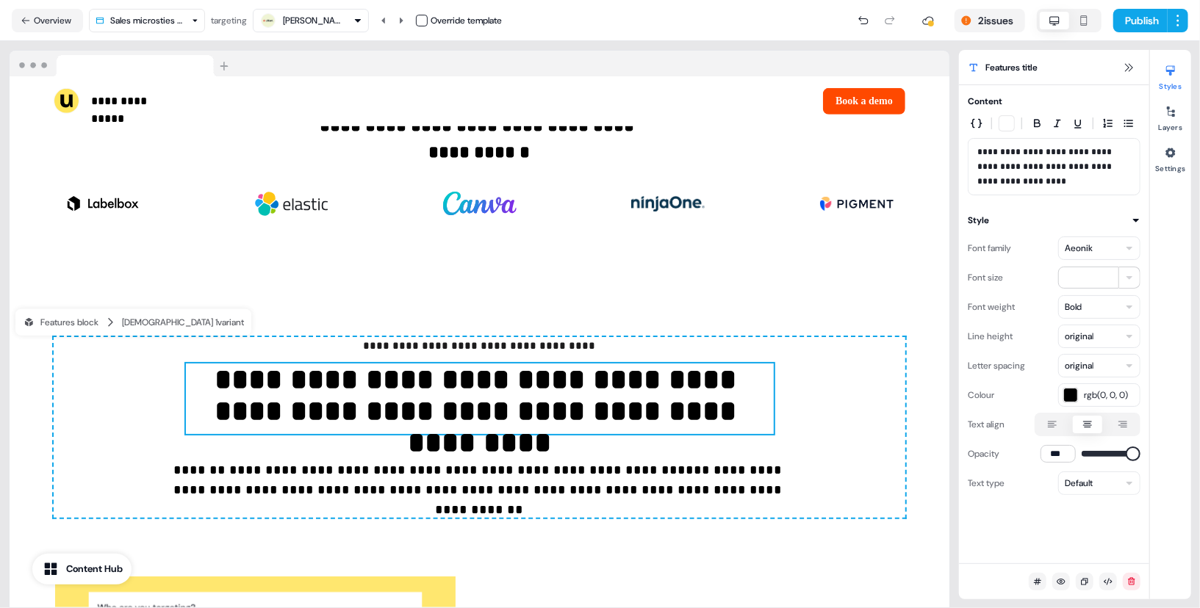
click at [1085, 309] on html "**********" at bounding box center [600, 304] width 1200 height 608
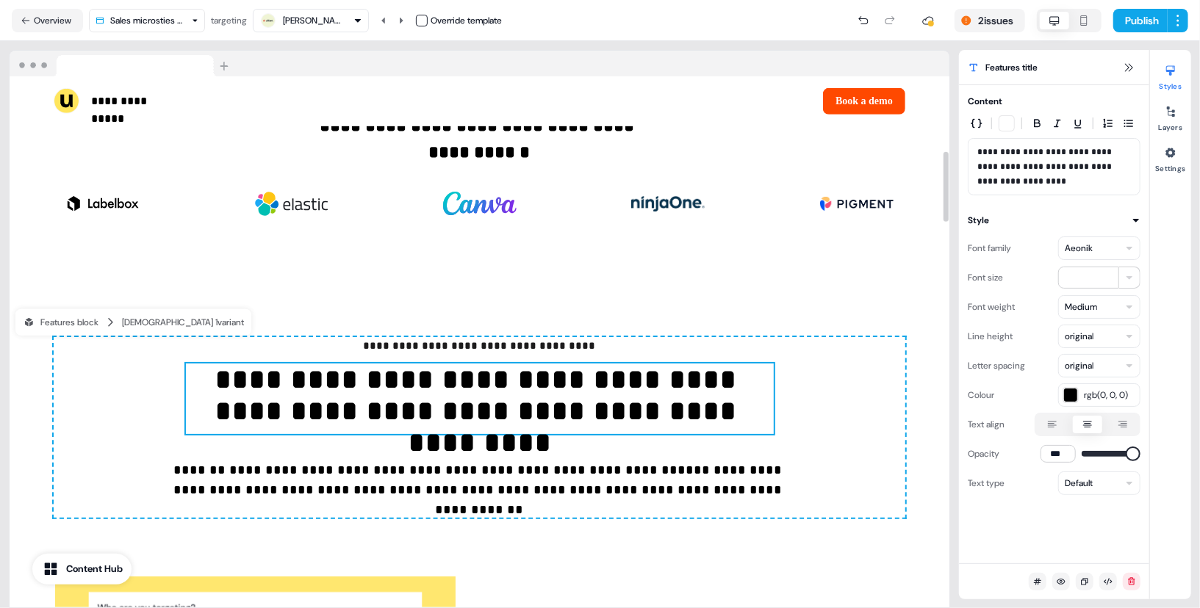
click at [848, 378] on div "**********" at bounding box center [480, 427] width 852 height 181
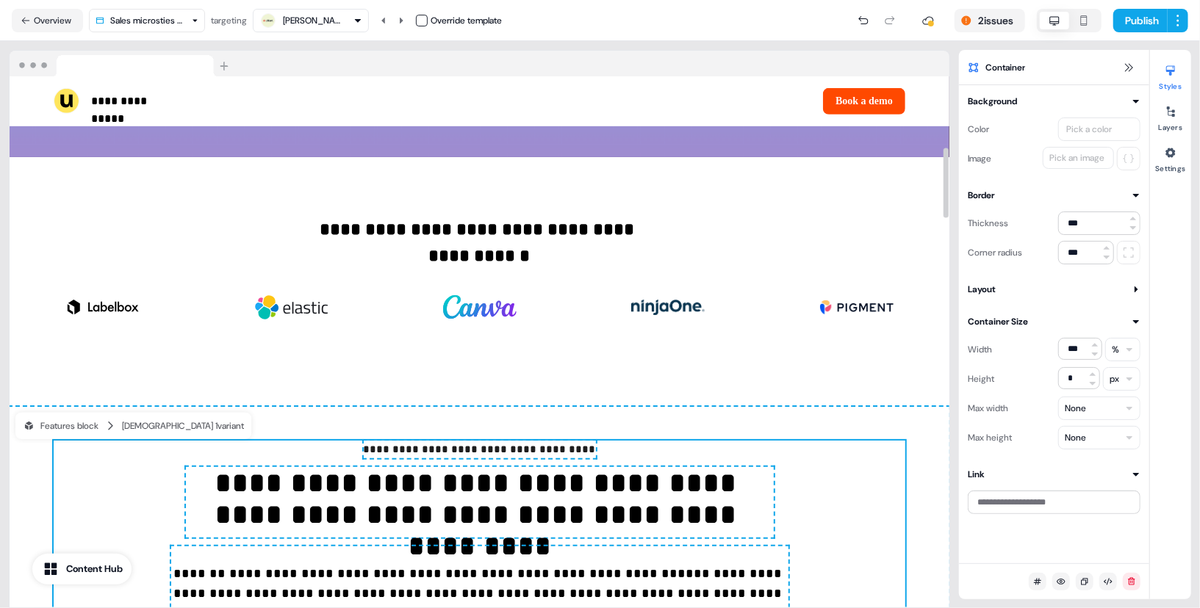
scroll to position [463, 0]
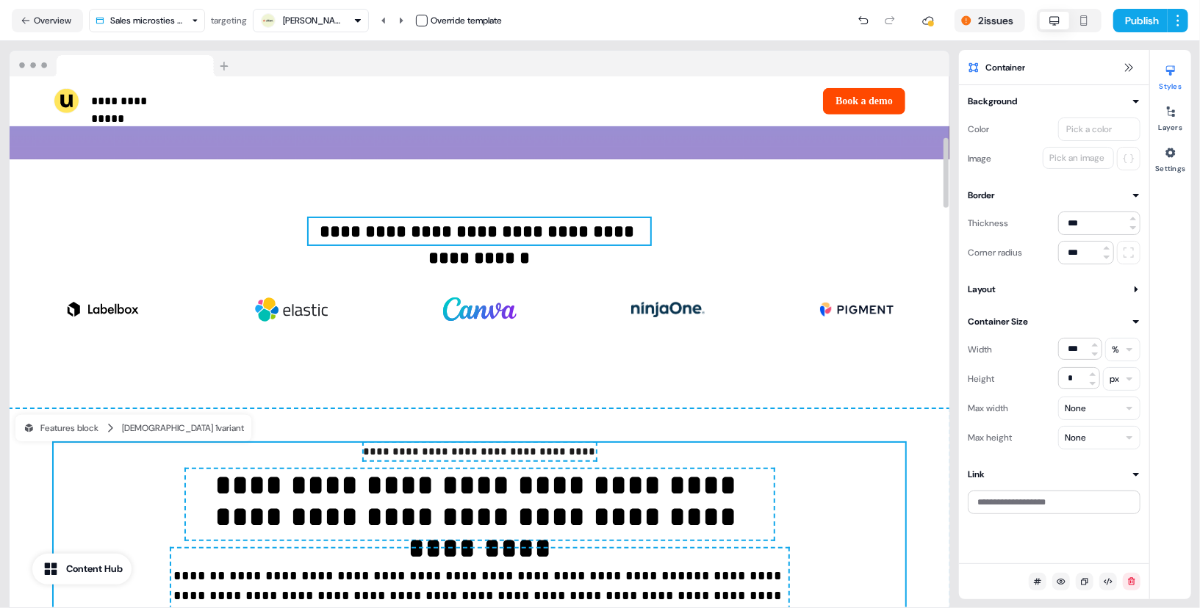
click at [528, 245] on p "**********" at bounding box center [479, 231] width 341 height 26
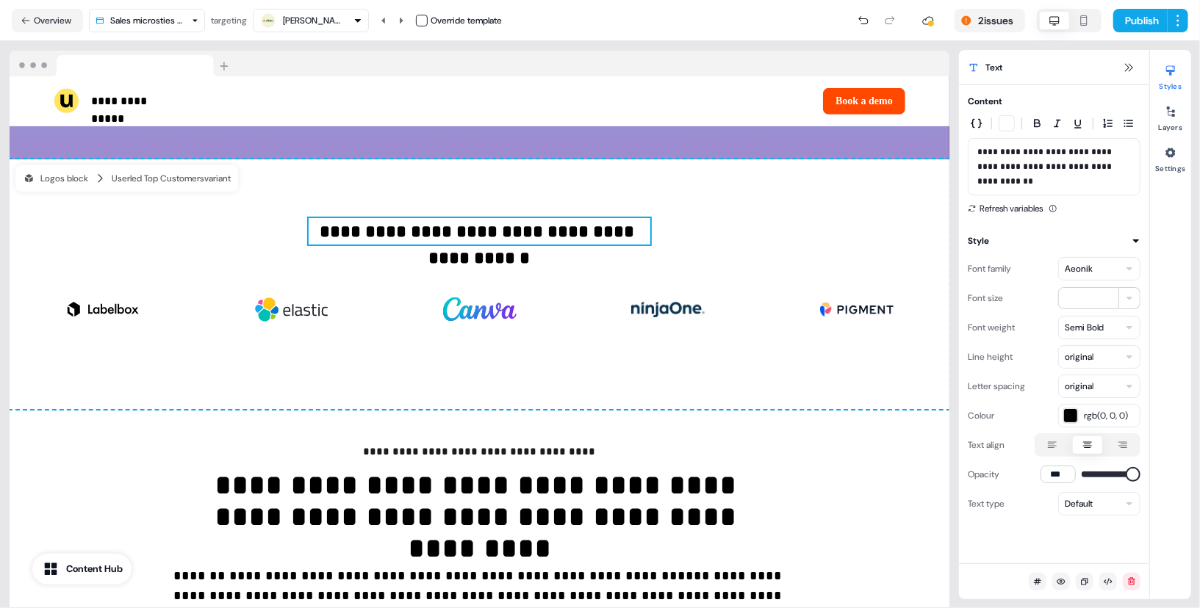
click at [1108, 325] on html "**********" at bounding box center [600, 304] width 1200 height 608
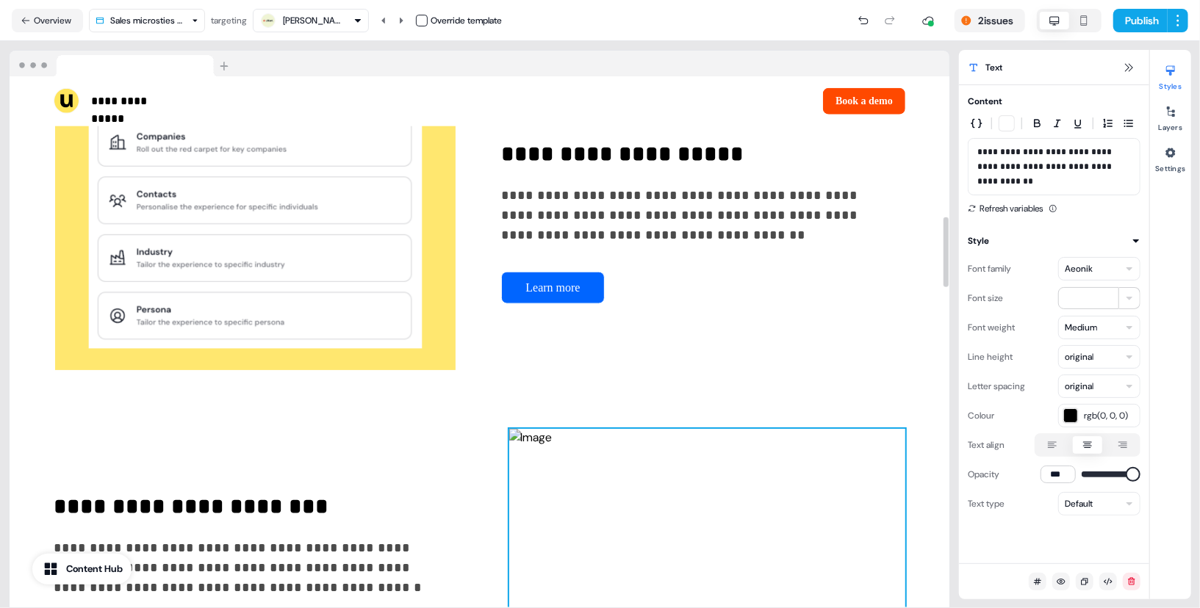
scroll to position [1066, 0]
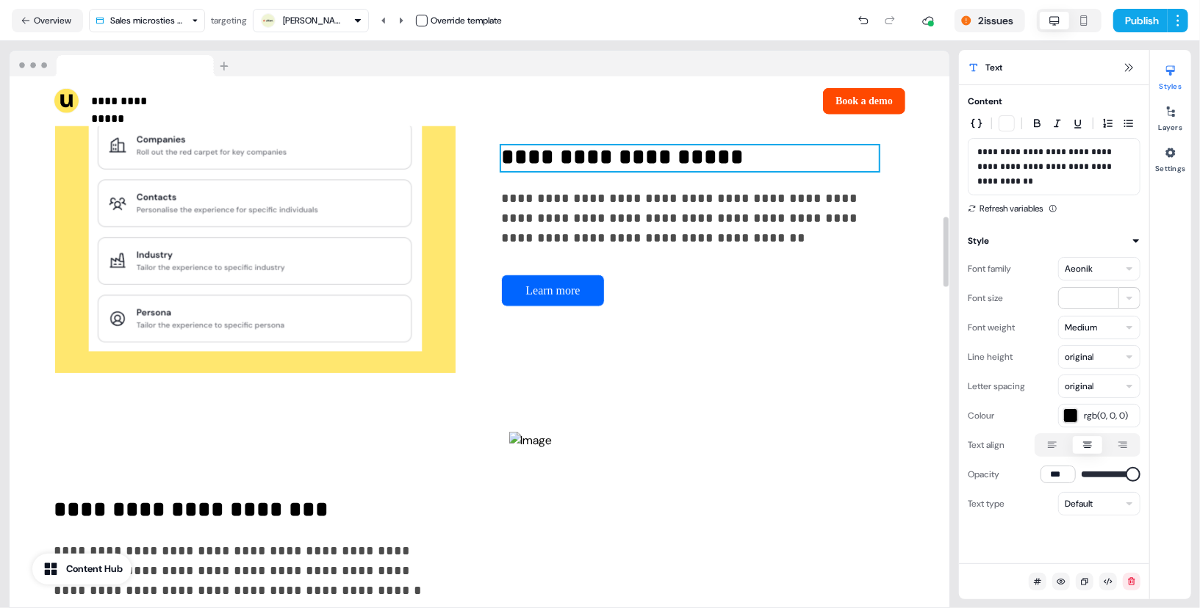
click at [660, 172] on h3 "**********" at bounding box center [690, 158] width 378 height 26
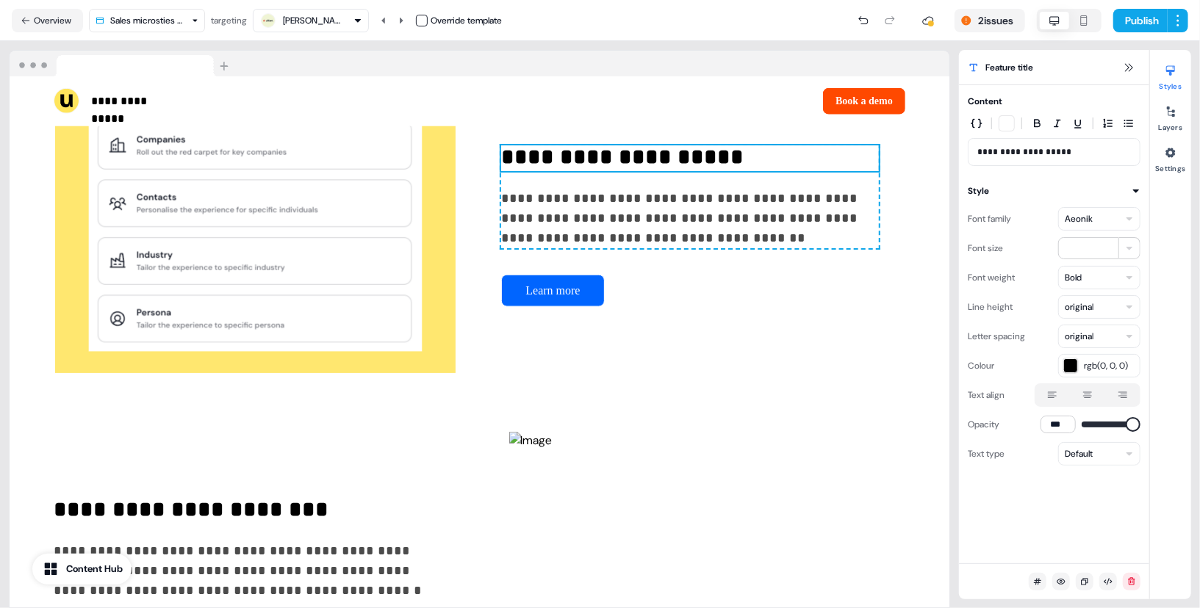
click at [1088, 276] on html "**********" at bounding box center [600, 304] width 1200 height 608
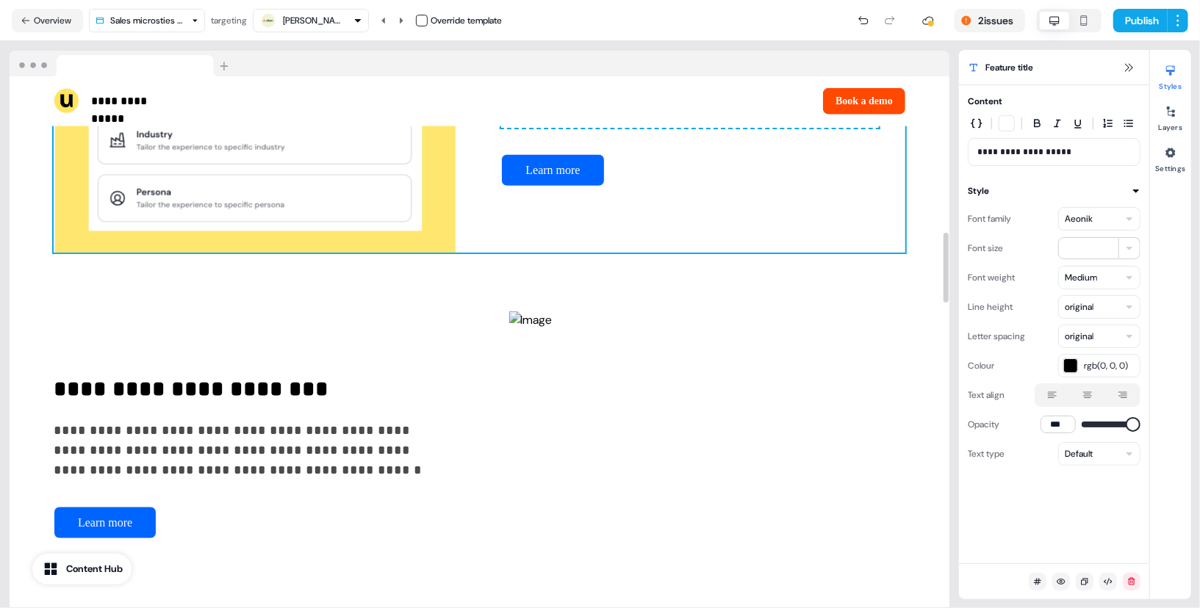
scroll to position [1185, 0]
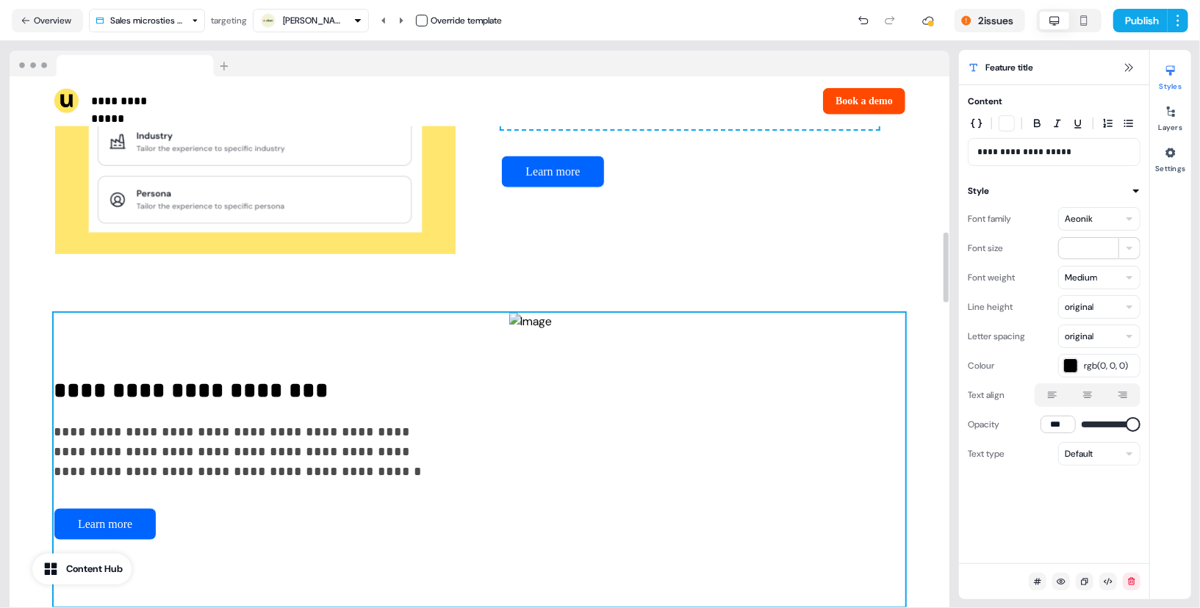
click at [219, 403] on div "**********" at bounding box center [480, 460] width 852 height 294
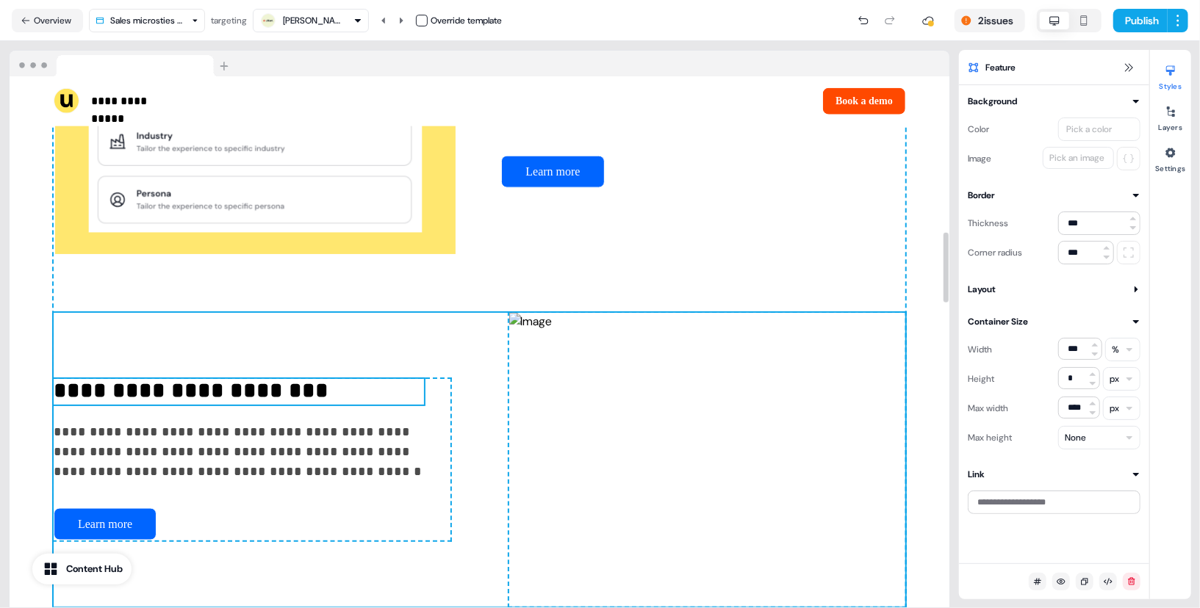
click at [219, 406] on h3 "**********" at bounding box center [239, 392] width 370 height 26
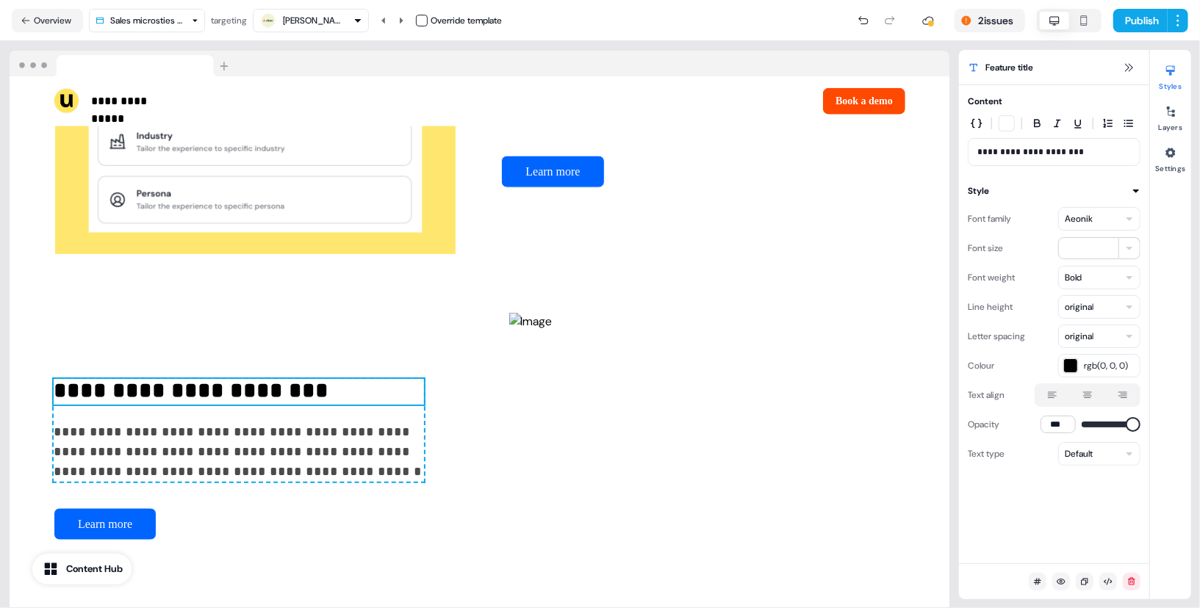
click at [1083, 274] on html "**********" at bounding box center [600, 304] width 1200 height 608
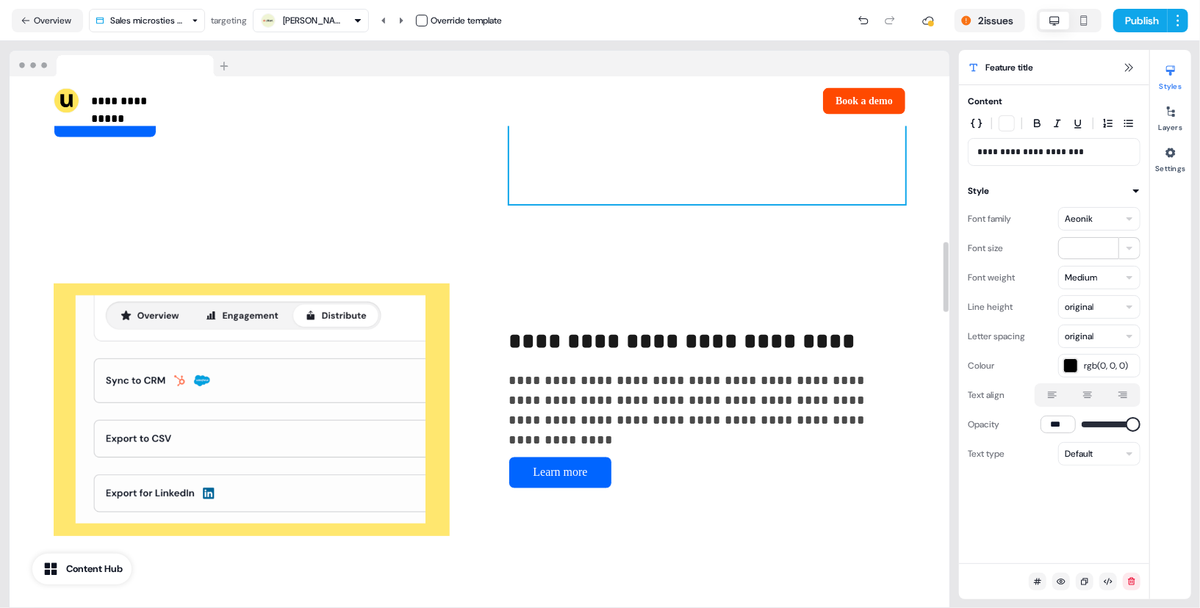
scroll to position [1589, 0]
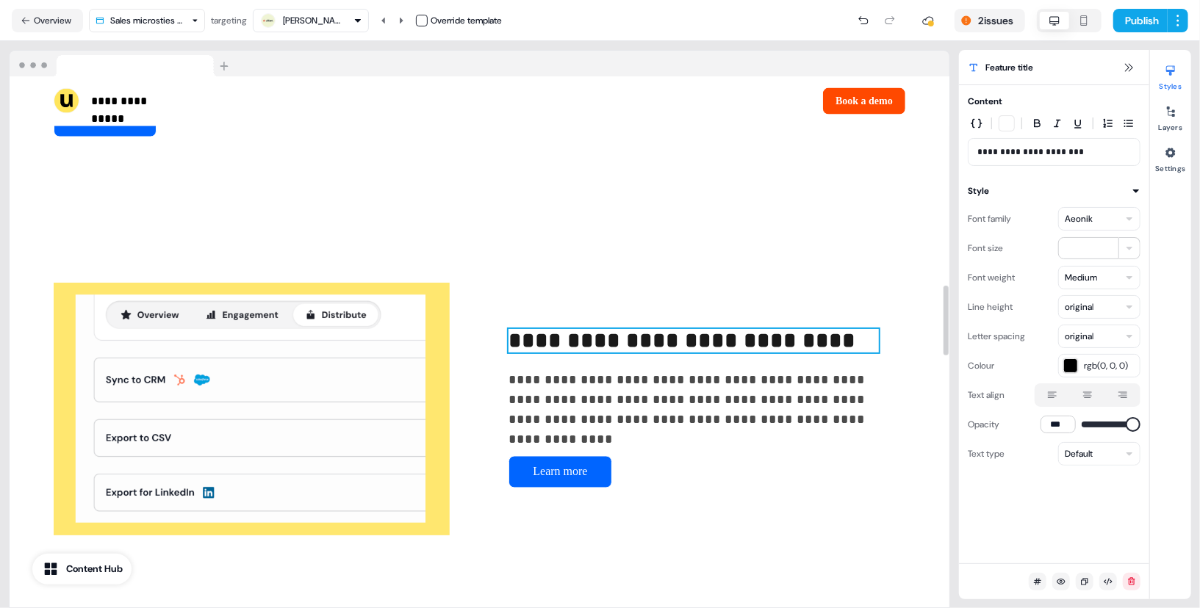
click at [597, 351] on span "**********" at bounding box center [682, 340] width 347 height 21
click at [1091, 215] on div "Aeonik" at bounding box center [1079, 219] width 28 height 15
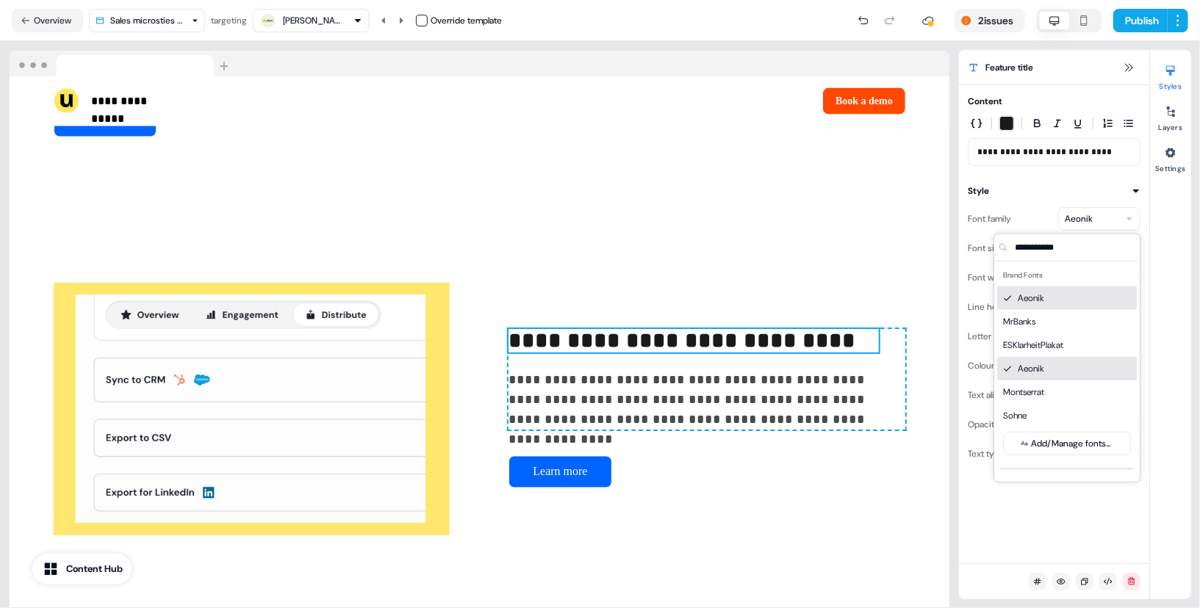
click at [1079, 176] on div "**********" at bounding box center [1054, 280] width 190 height 372
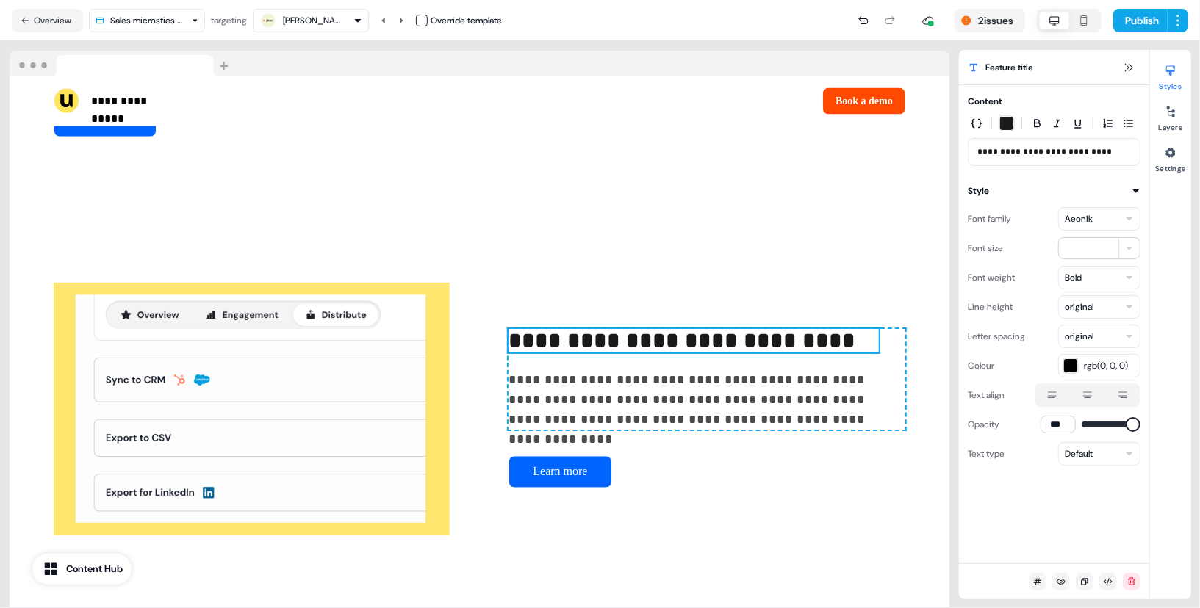
click at [1093, 263] on div "Font family Aeonik Font size ** Font weight Bold Line height original Letter sp…" at bounding box center [1054, 331] width 173 height 267
click at [1093, 273] on html "**********" at bounding box center [600, 304] width 1200 height 608
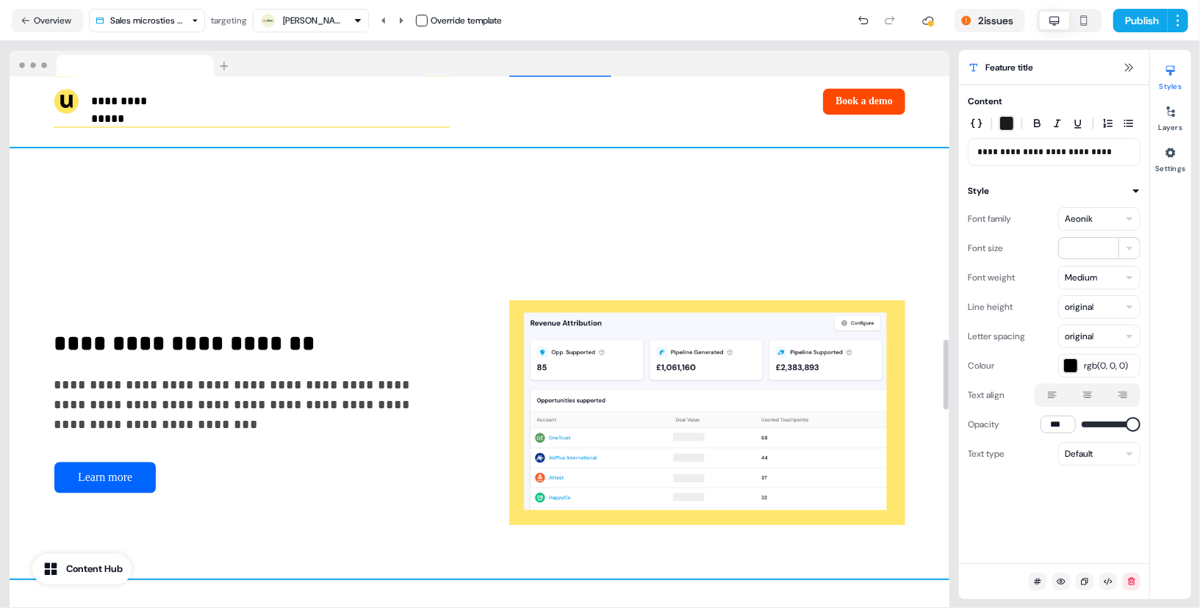
scroll to position [2002, 0]
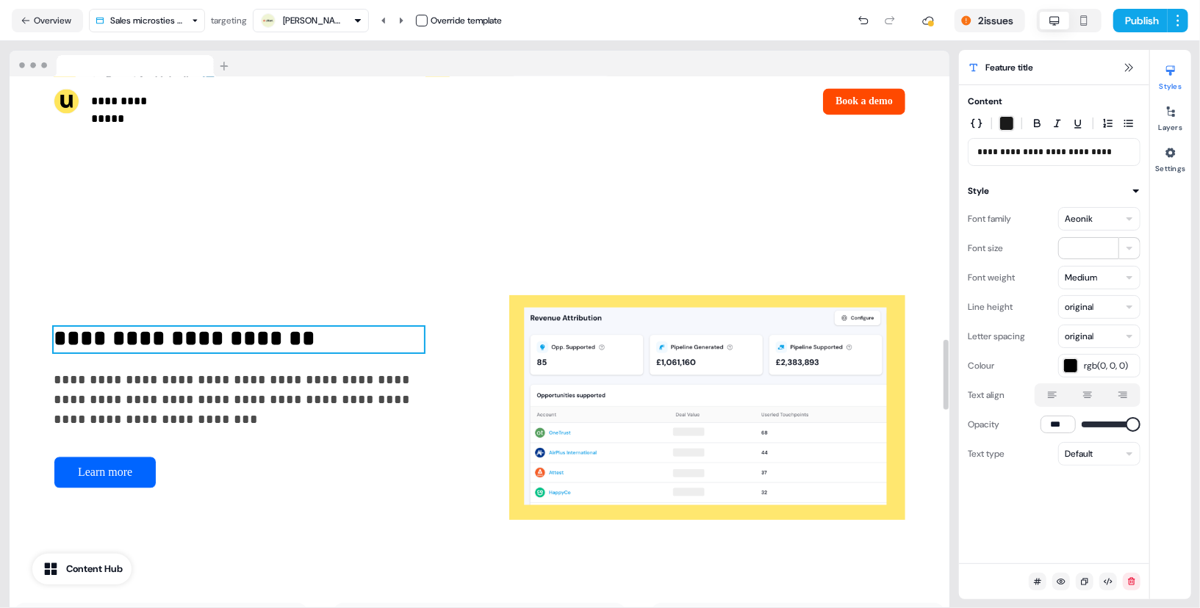
click at [199, 353] on h4 "**********" at bounding box center [239, 340] width 370 height 26
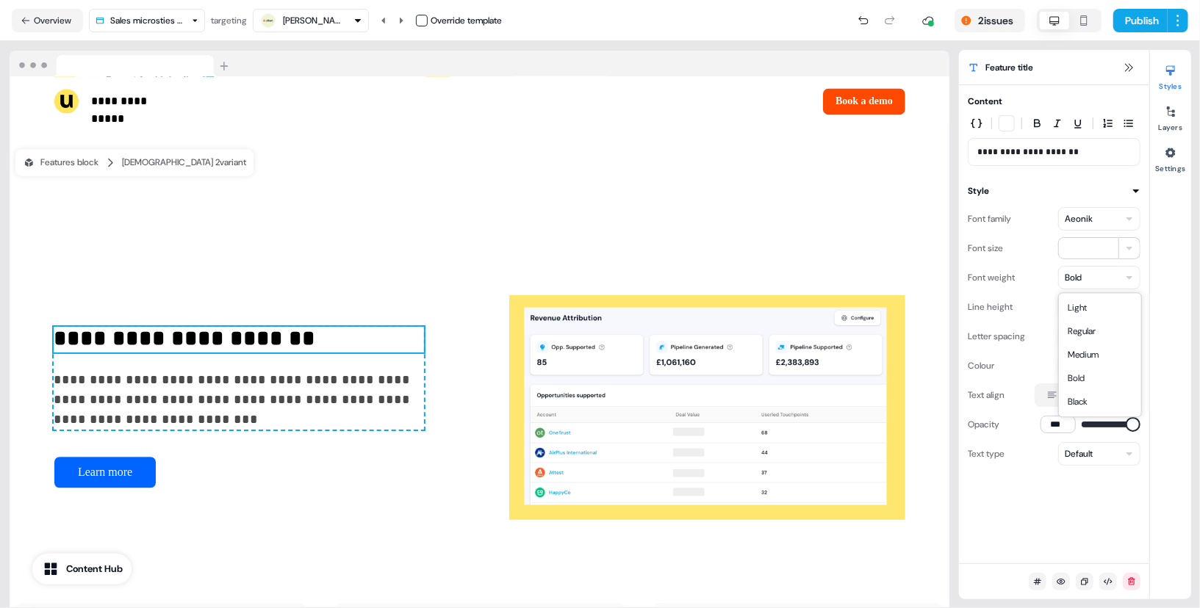
click at [1088, 281] on html "**********" at bounding box center [600, 304] width 1200 height 608
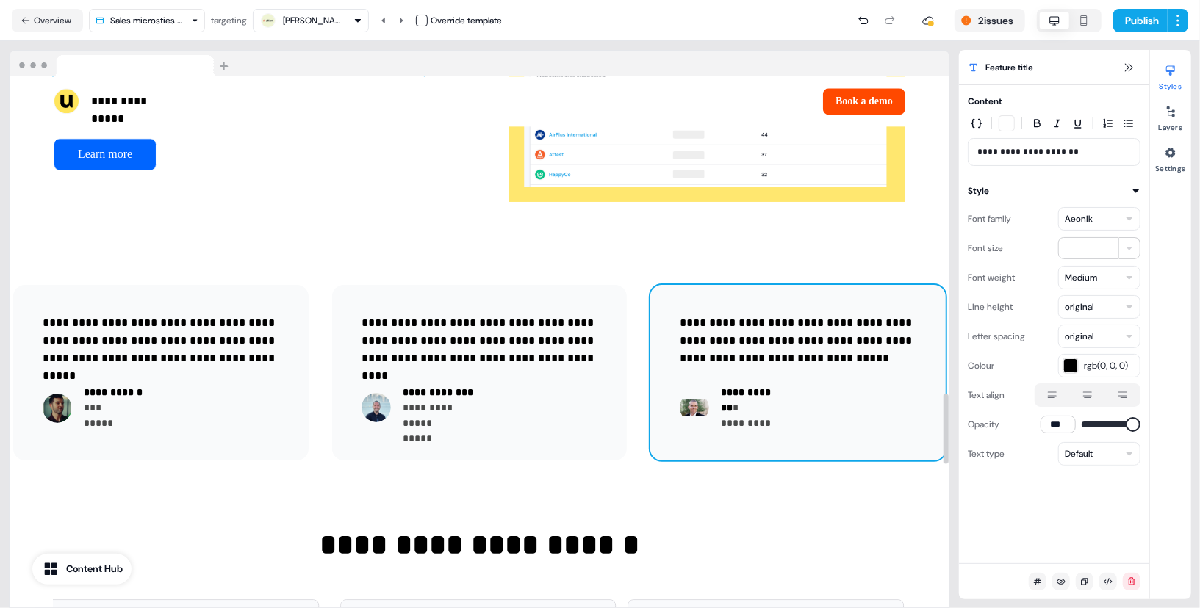
scroll to position [2477, 0]
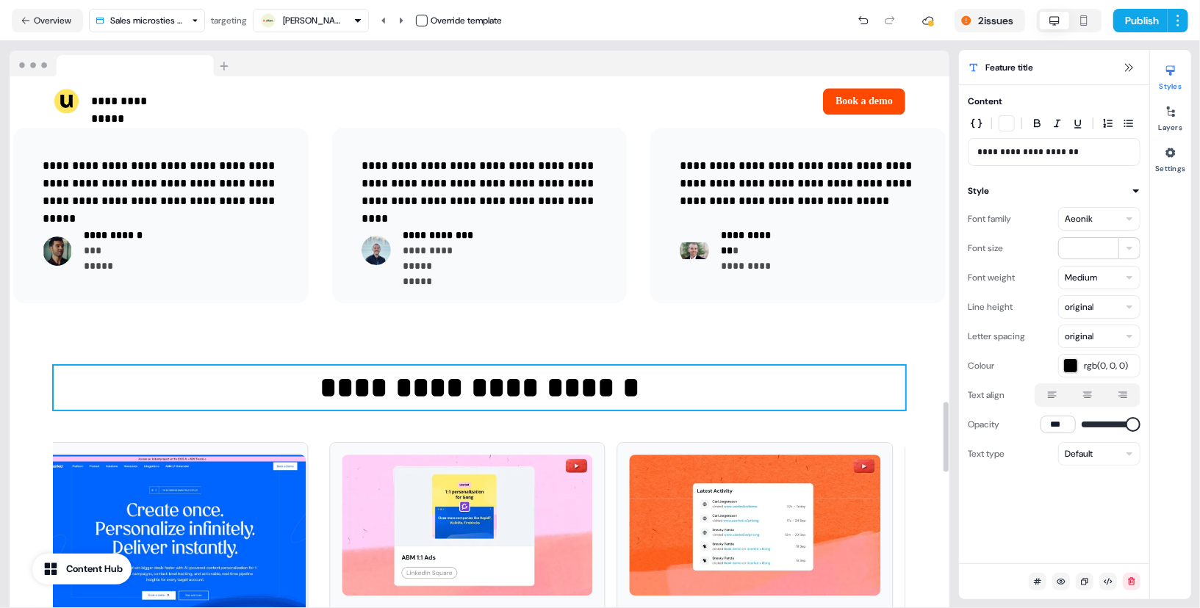
click at [519, 410] on p "**********" at bounding box center [480, 388] width 852 height 44
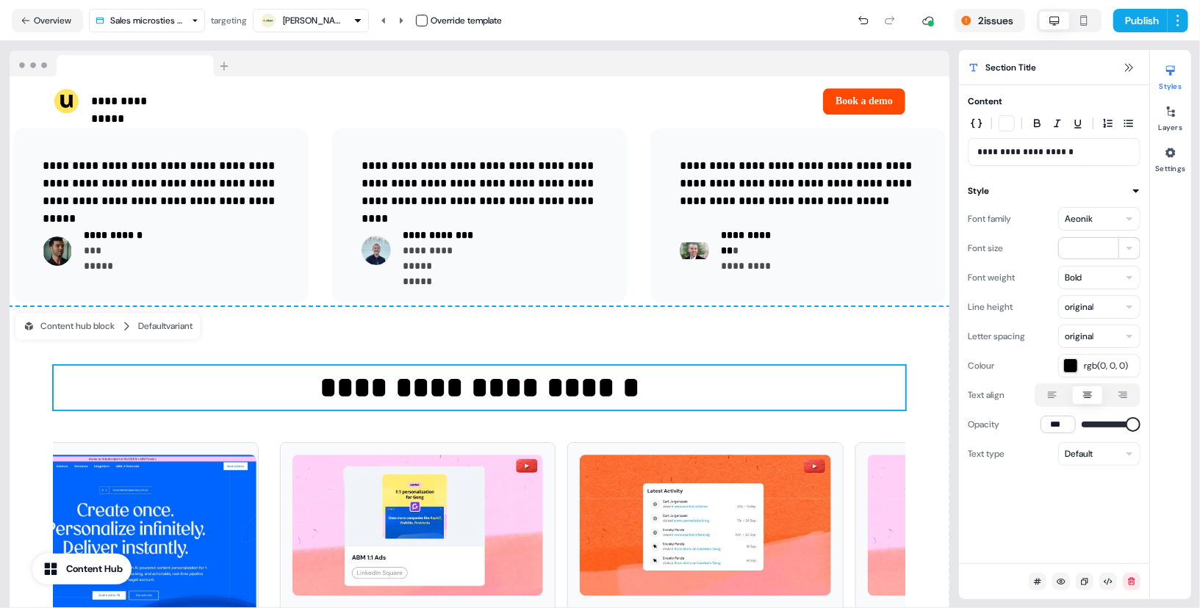
click at [1105, 215] on div "Aeonik" at bounding box center [1099, 219] width 82 height 24
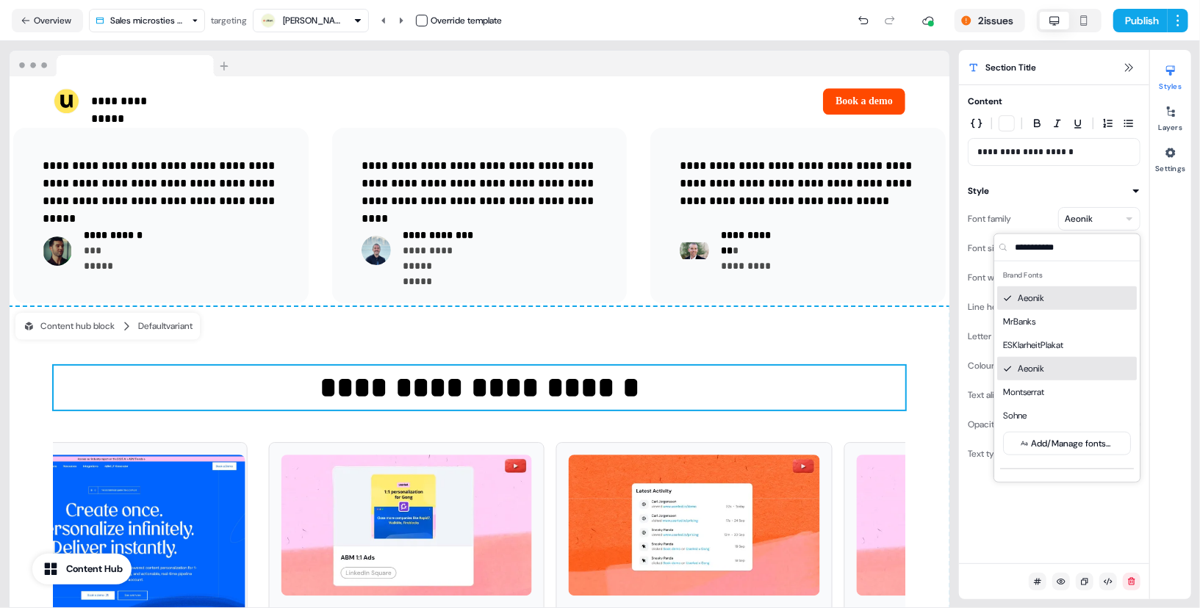
click at [1105, 215] on div "Aeonik" at bounding box center [1099, 219] width 82 height 24
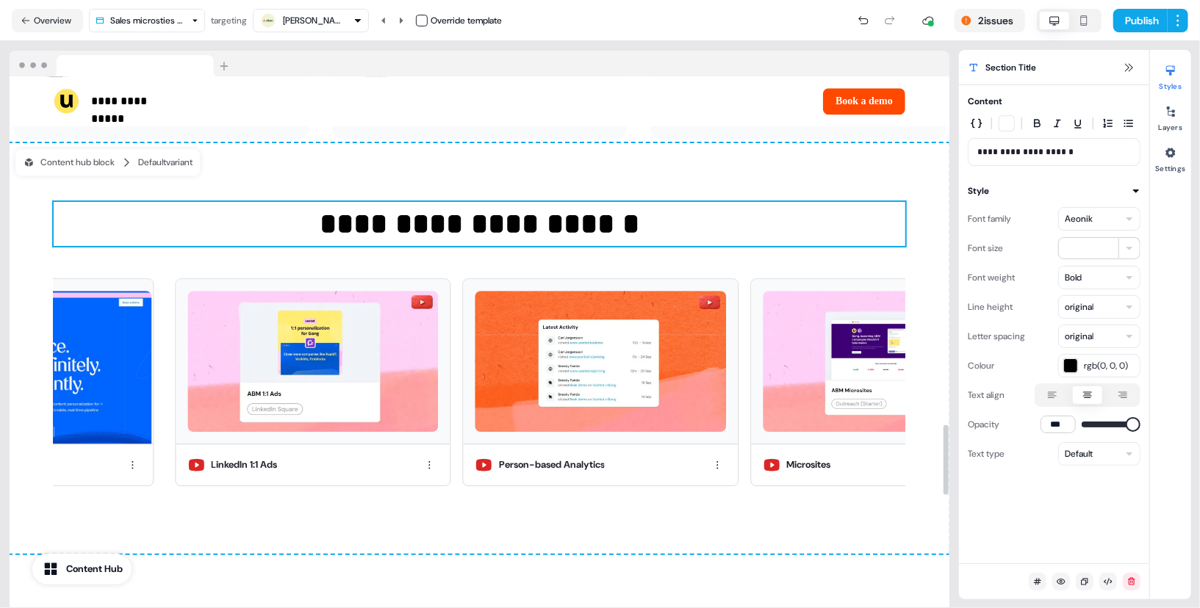
scroll to position [2670, 0]
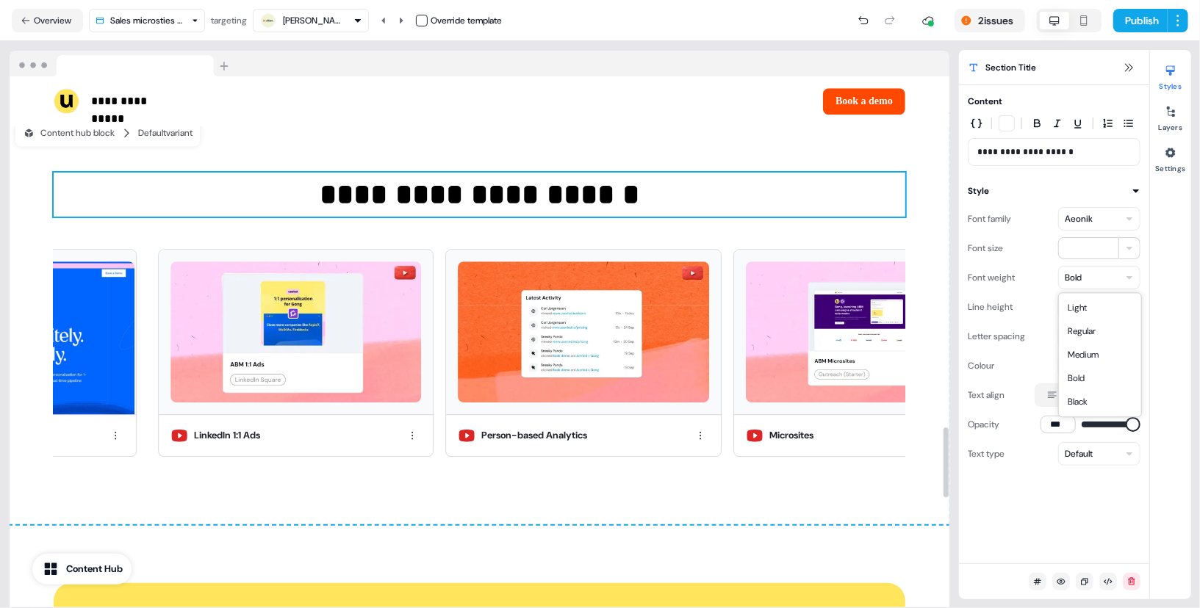
click at [1102, 282] on html "**********" at bounding box center [600, 304] width 1200 height 608
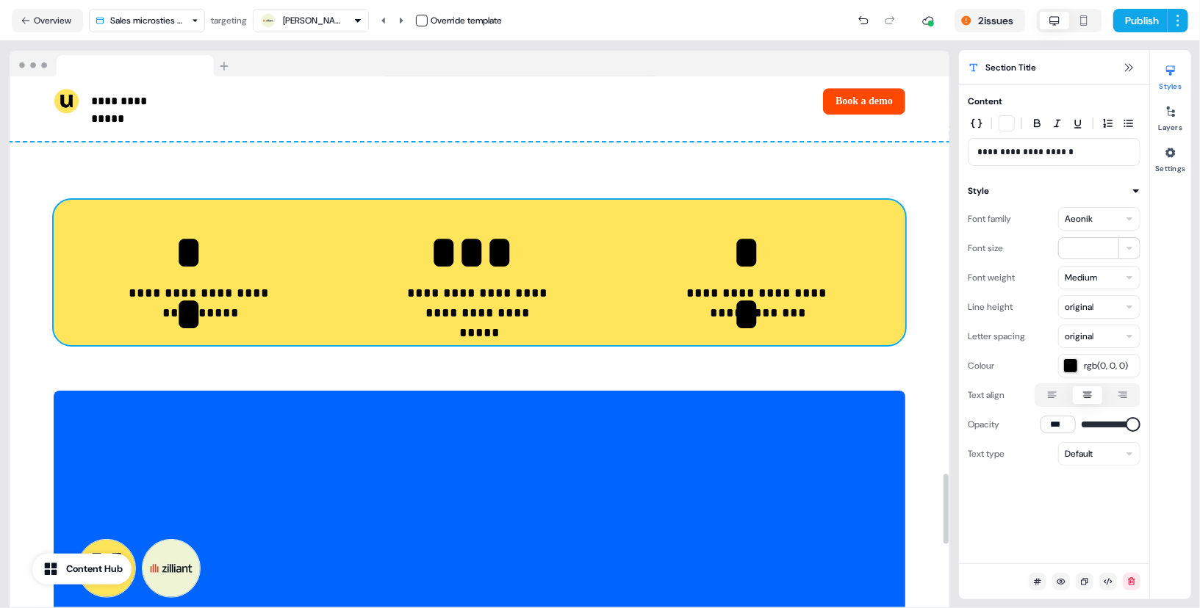
scroll to position [3053, 0]
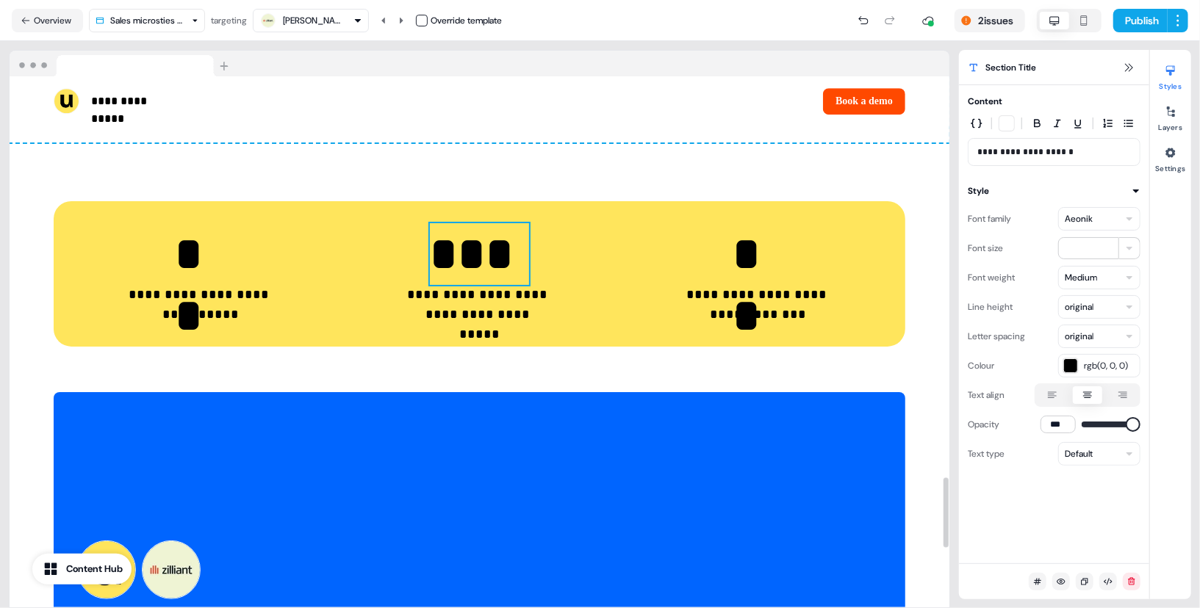
click at [475, 285] on p "***" at bounding box center [479, 254] width 99 height 62
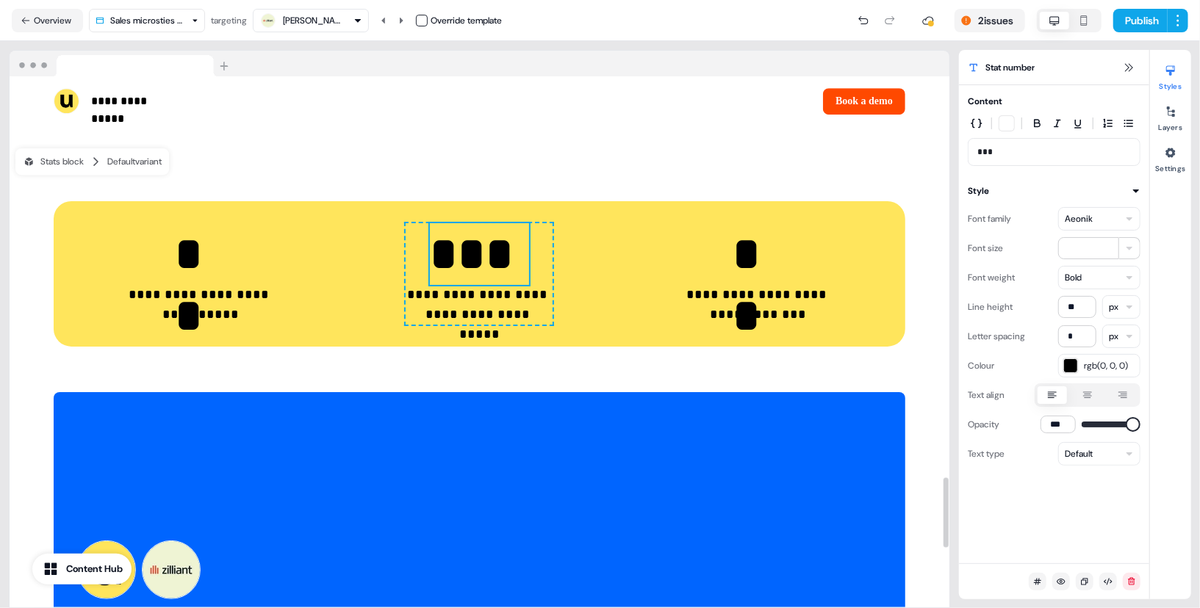
click at [1079, 276] on html "**********" at bounding box center [600, 304] width 1200 height 608
click at [790, 279] on div "**********" at bounding box center [758, 273] width 147 height 101
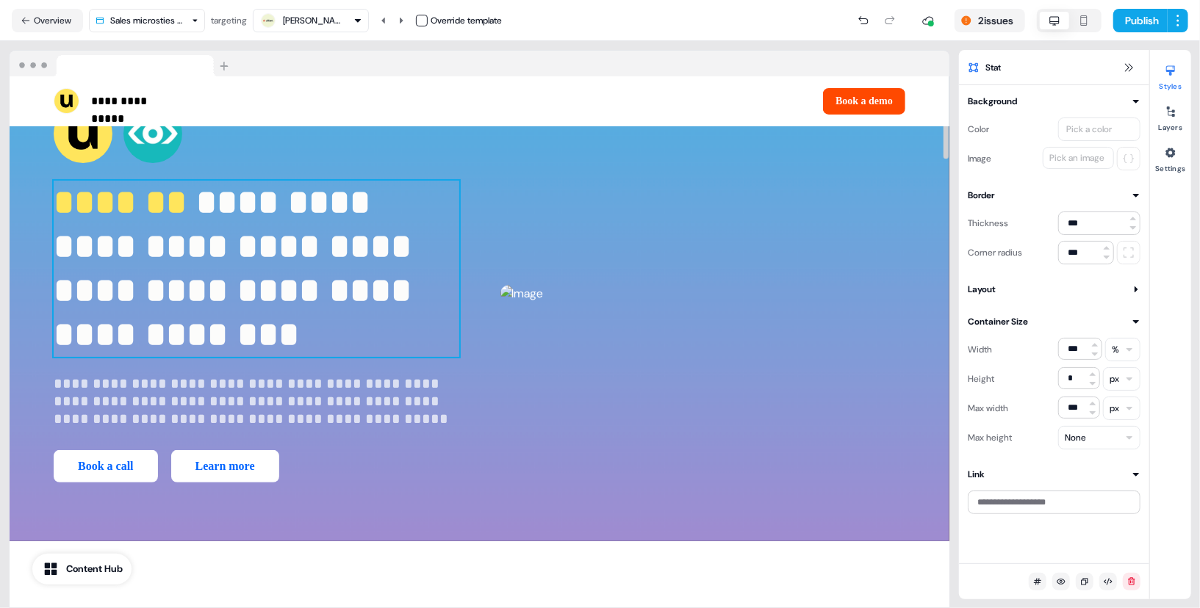
scroll to position [0, 0]
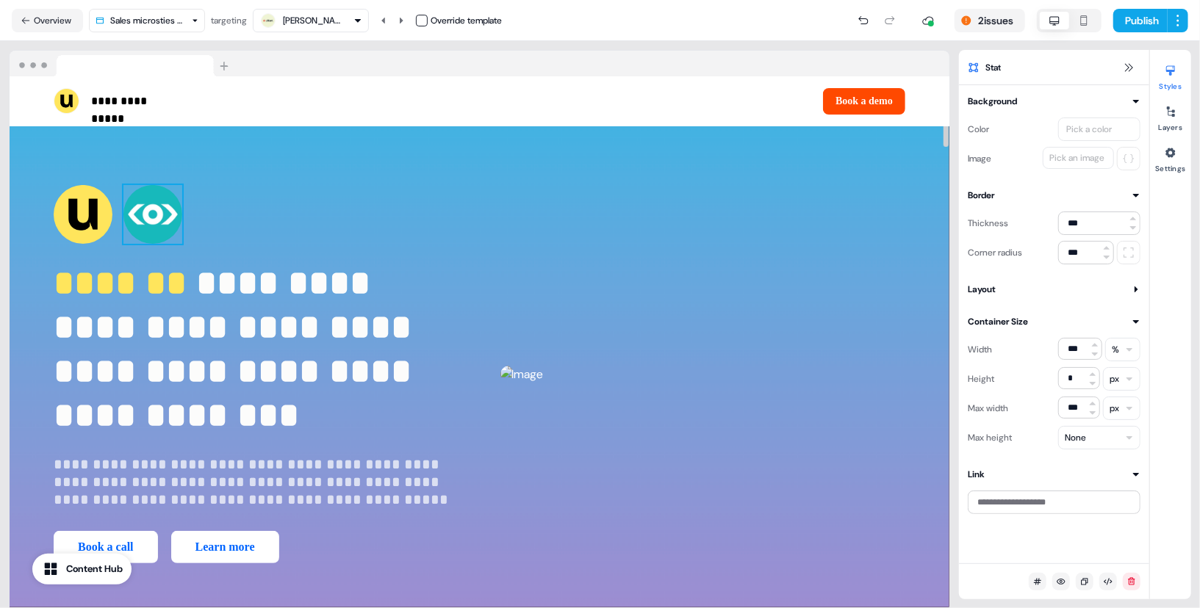
click at [173, 242] on img at bounding box center [152, 214] width 59 height 59
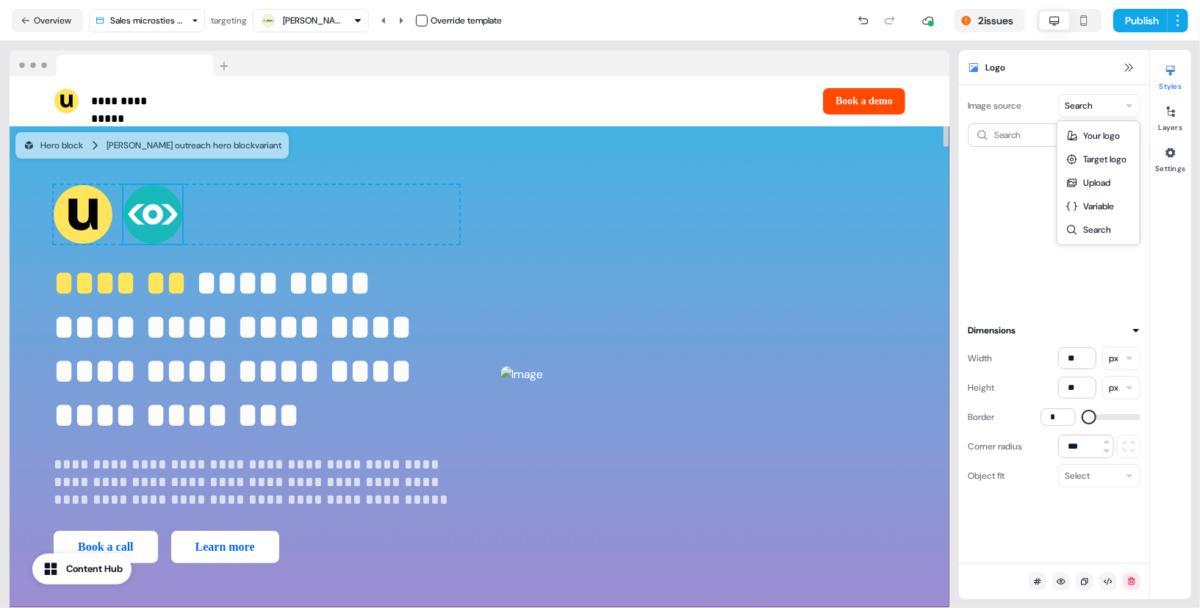
click at [1103, 112] on html "**********" at bounding box center [600, 304] width 1200 height 608
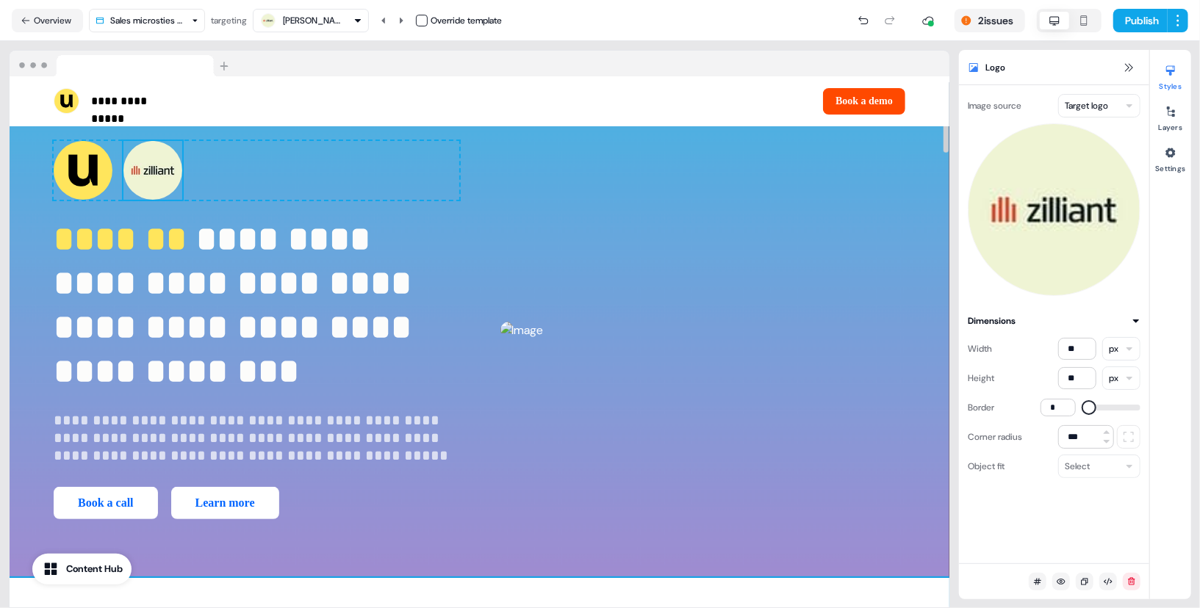
scroll to position [43, 0]
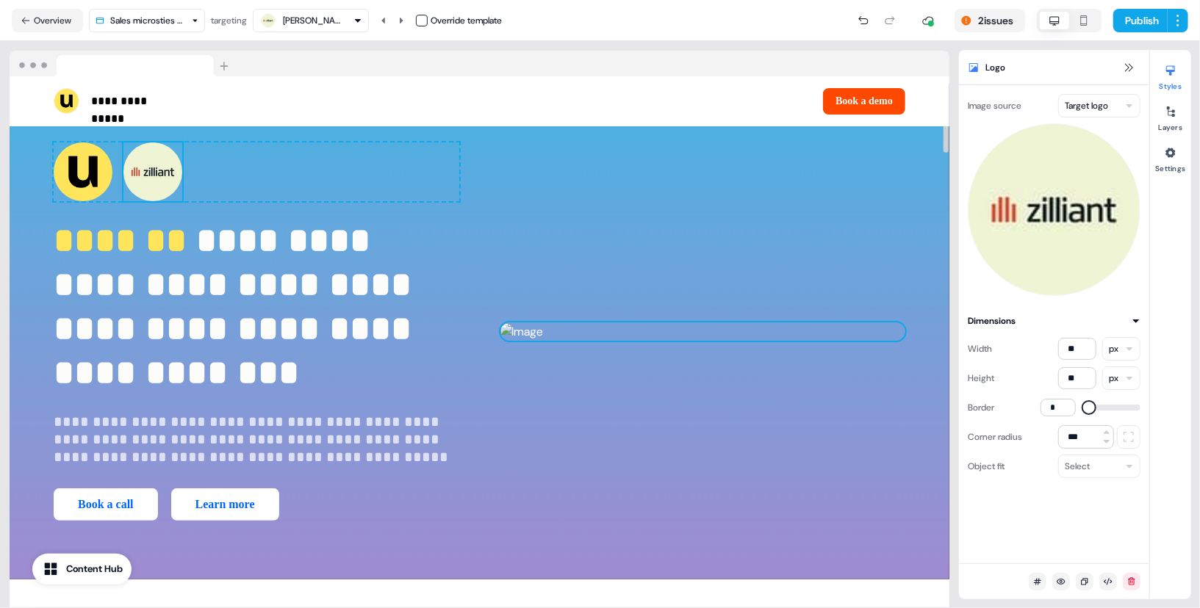
click at [775, 323] on img at bounding box center [702, 332] width 405 height 18
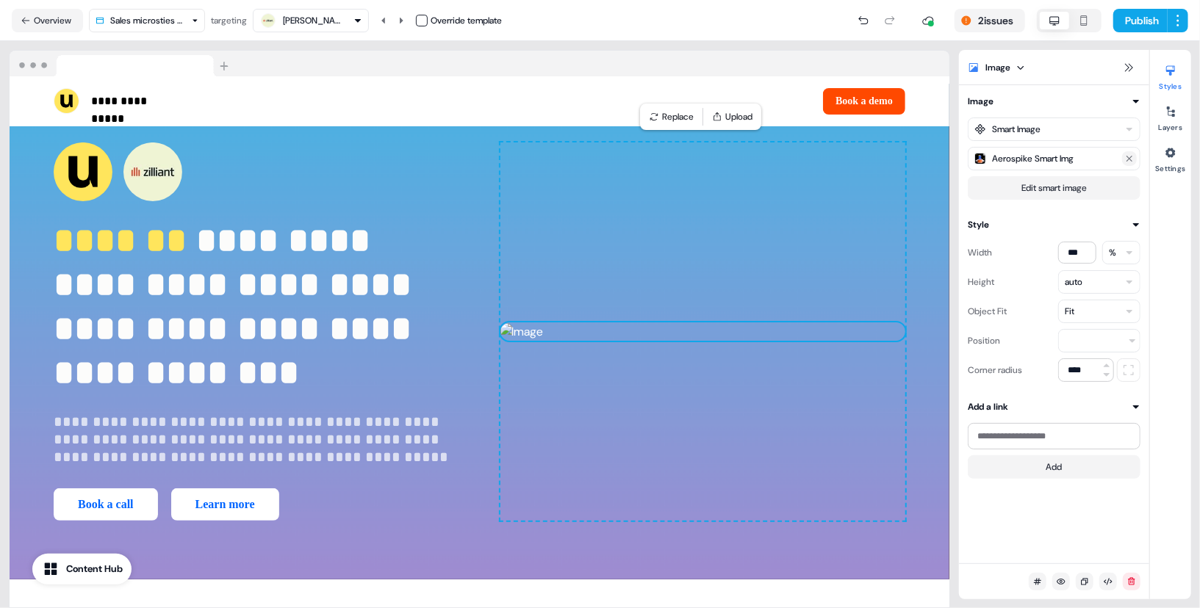
click at [1133, 156] on icon at bounding box center [1129, 158] width 9 height 9
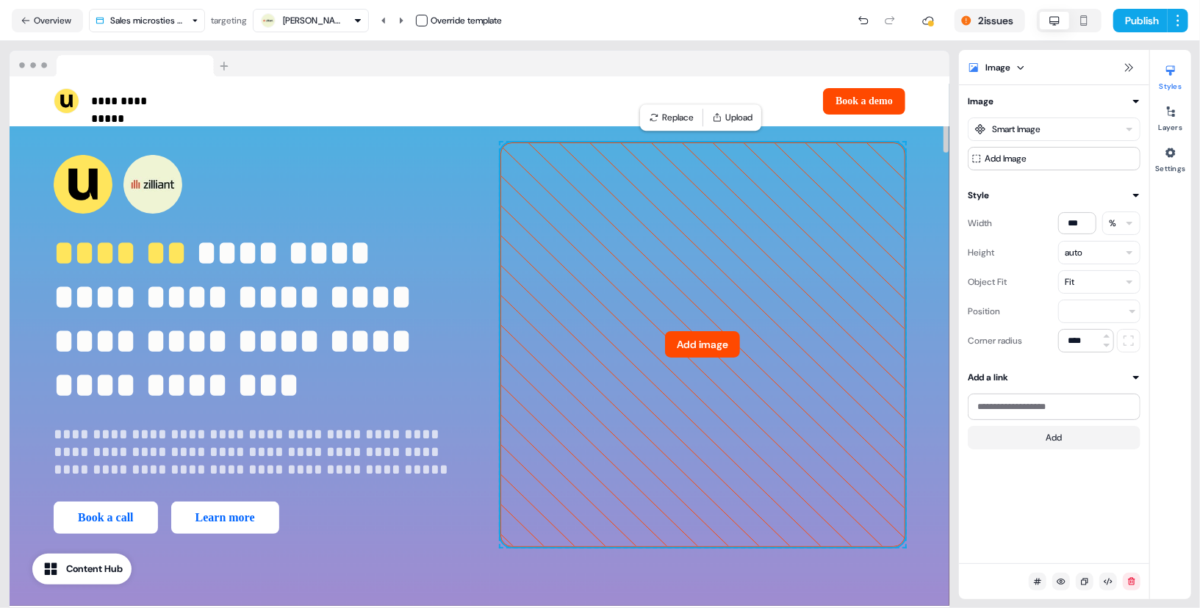
click at [692, 344] on button "Add image" at bounding box center [702, 344] width 75 height 26
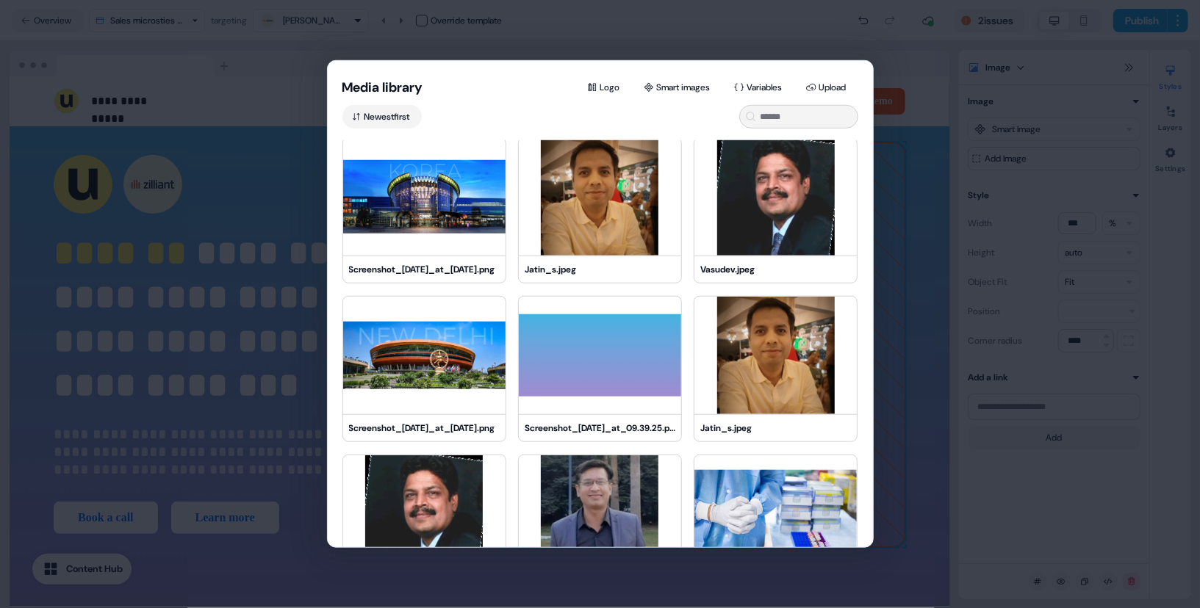
scroll to position [0, 0]
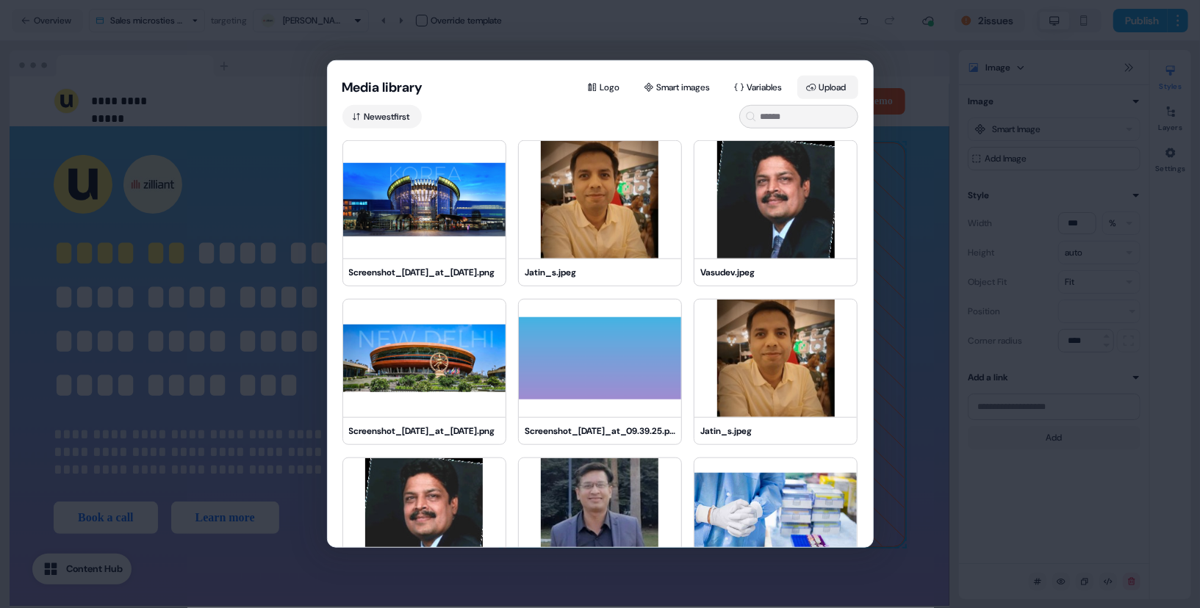
click at [824, 98] on button "Upload" at bounding box center [827, 88] width 61 height 24
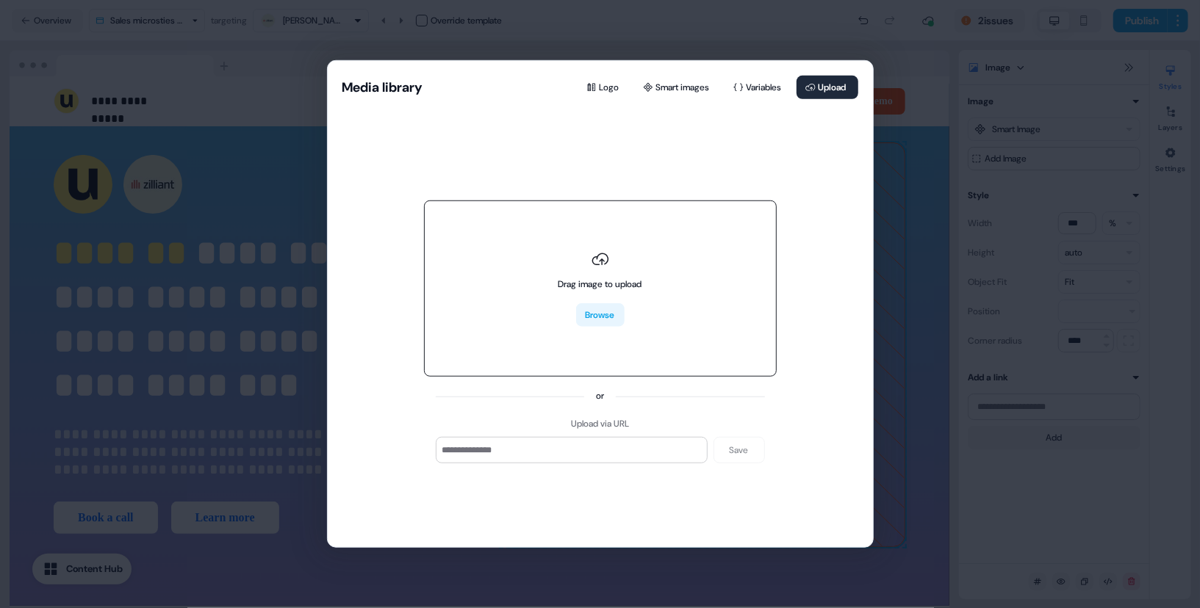
click at [617, 315] on button "Browse" at bounding box center [600, 315] width 48 height 24
click at [918, 129] on div "Media library Logo Smart images Variables Upload Drag image to upload Browse or…" at bounding box center [600, 304] width 1200 height 608
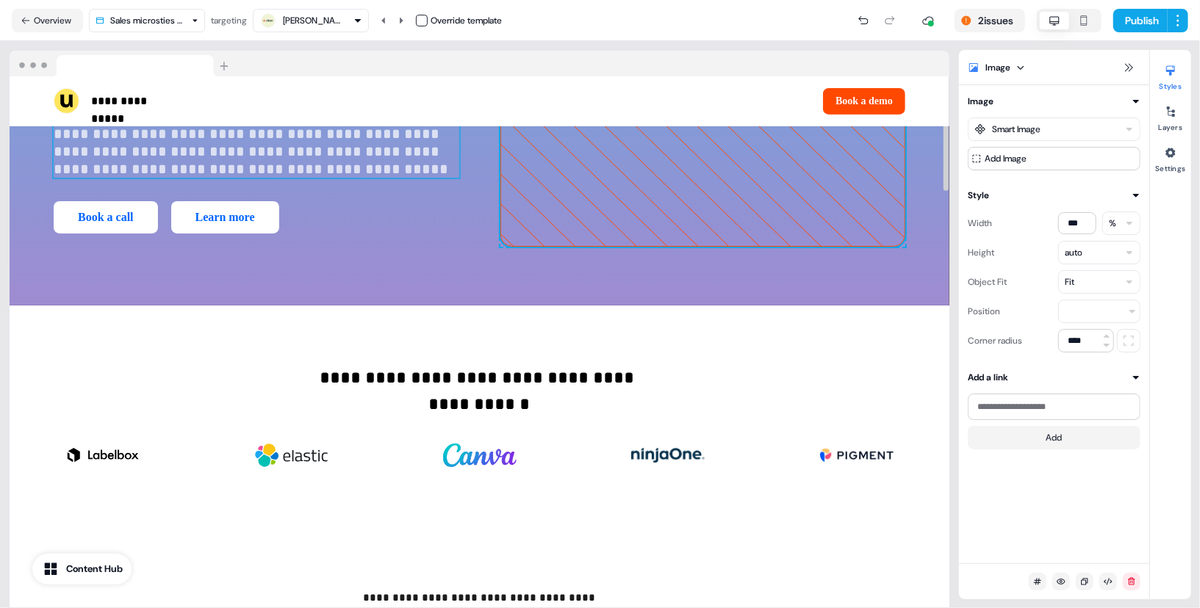
scroll to position [344, 0]
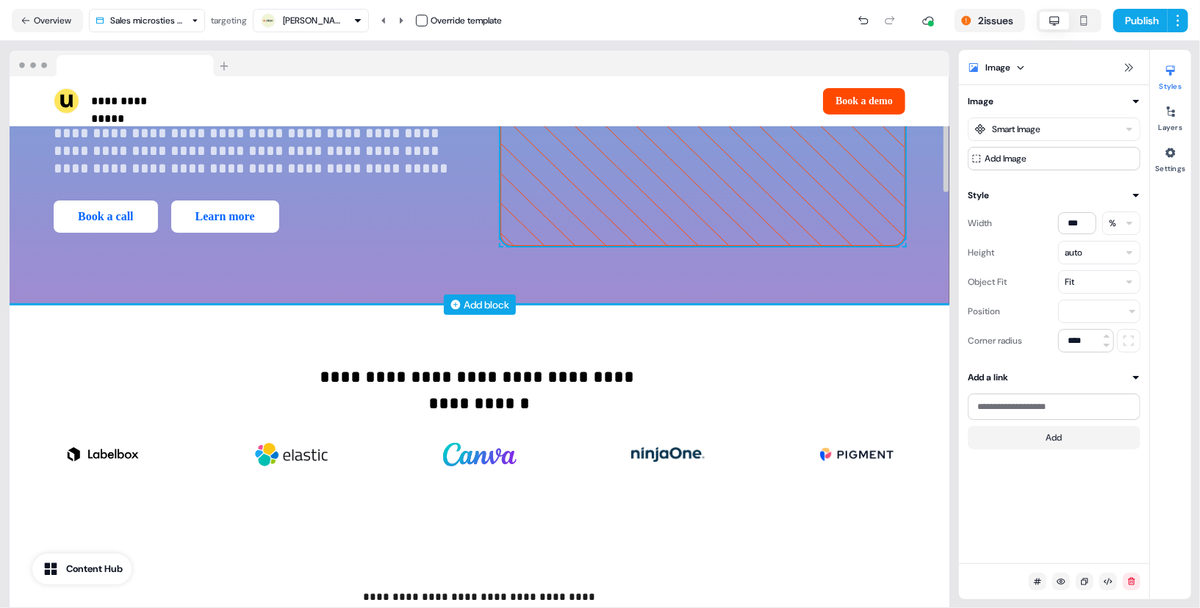
click at [492, 307] on div "Add block" at bounding box center [487, 305] width 46 height 15
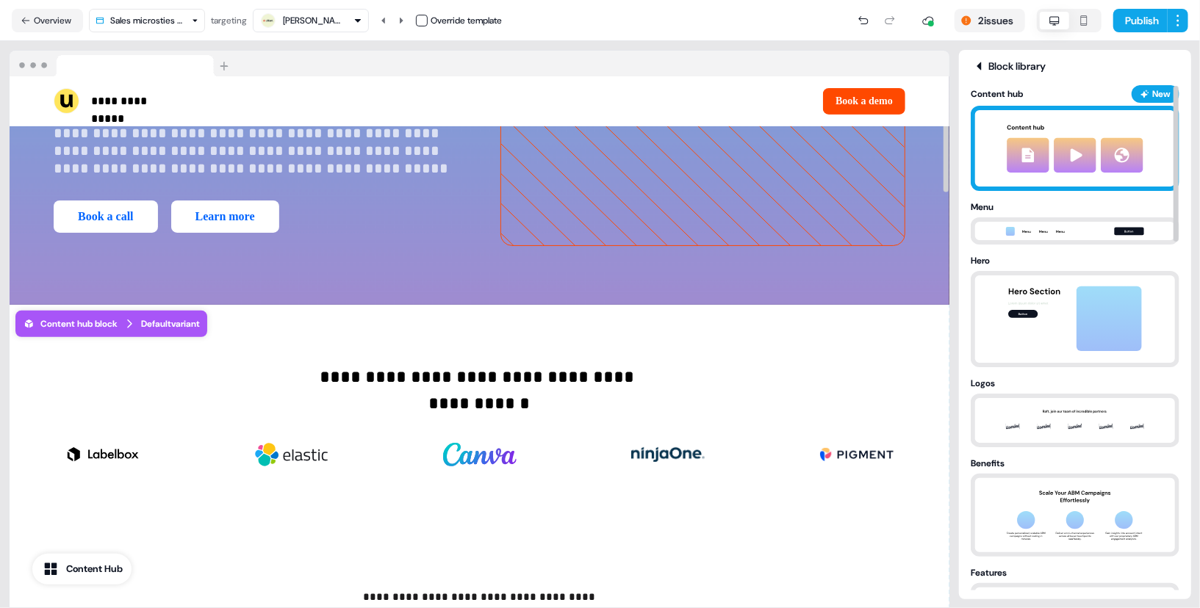
click at [1073, 110] on img at bounding box center [1075, 148] width 163 height 76
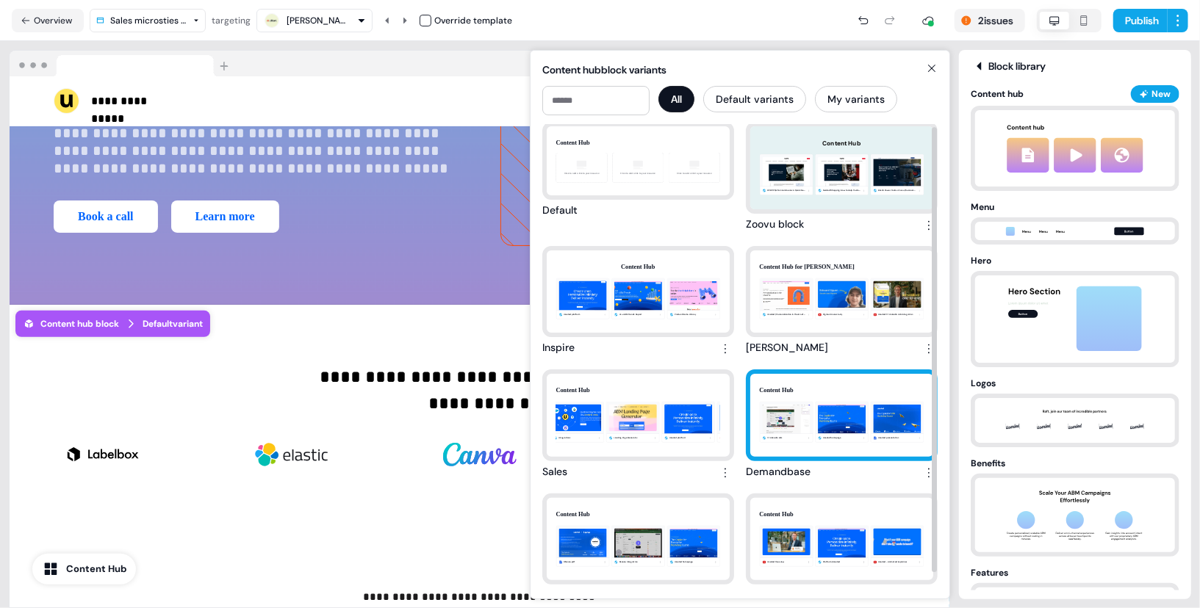
scroll to position [0, 0]
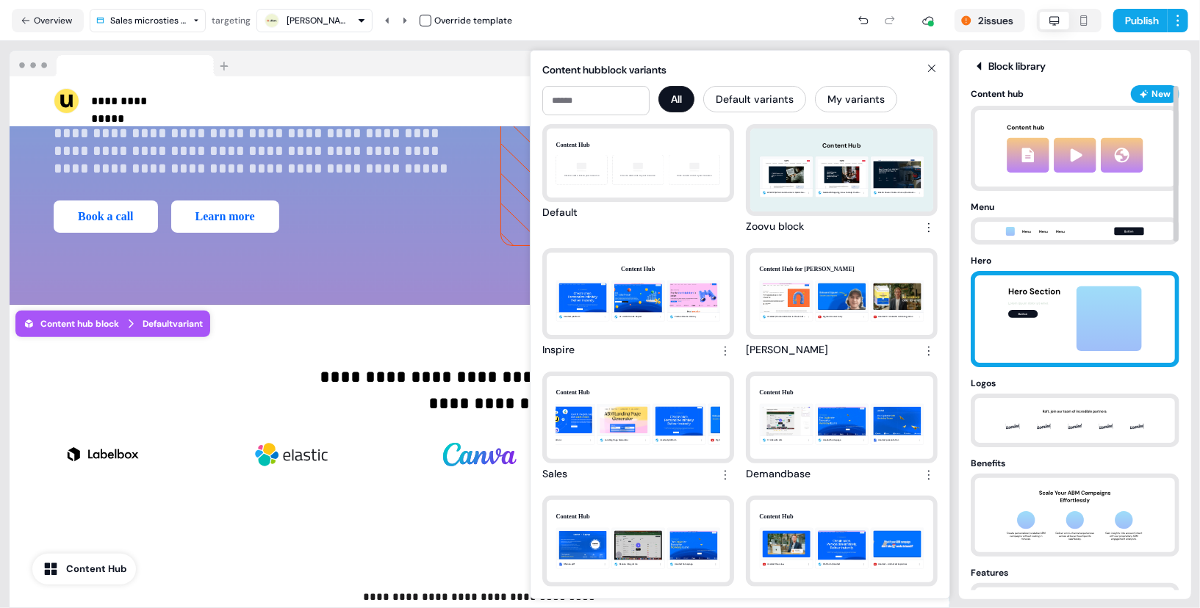
click at [1052, 281] on img at bounding box center [1075, 319] width 154 height 87
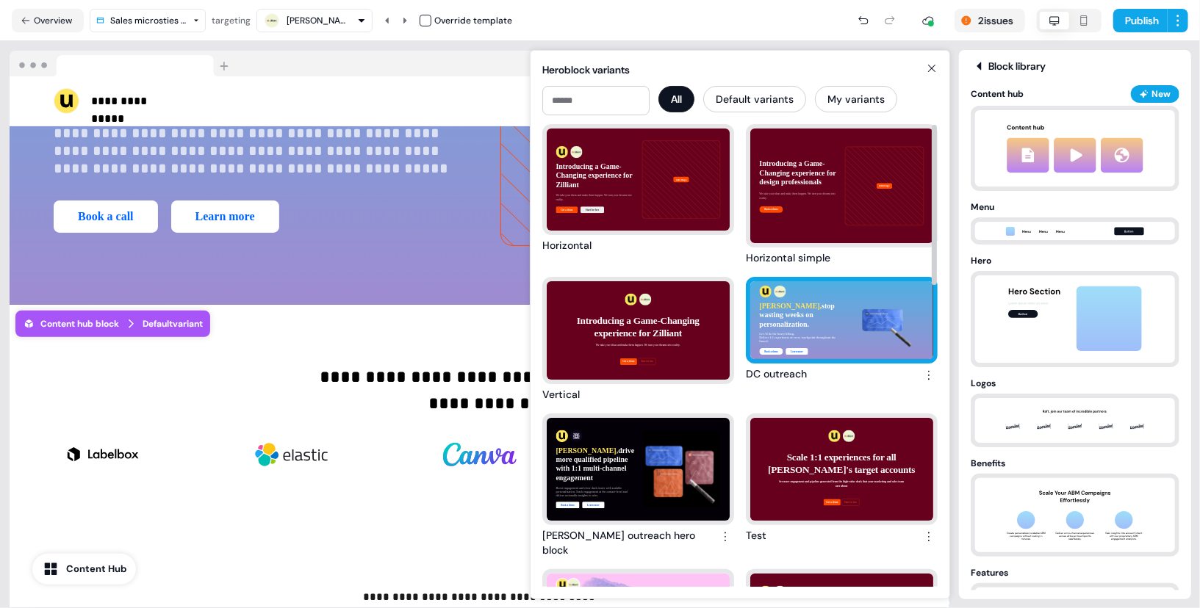
click at [845, 299] on div "Adrian, stop wasting weeks on personalization. Let AI do the heavy lifting. Del…" at bounding box center [841, 320] width 183 height 78
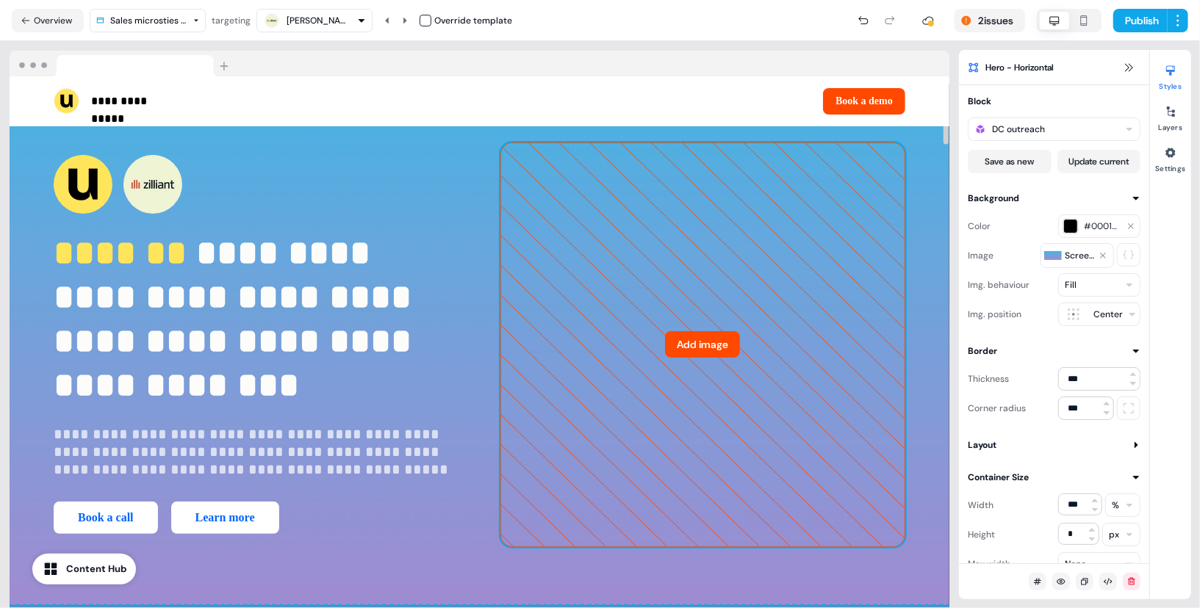
scroll to position [27, 0]
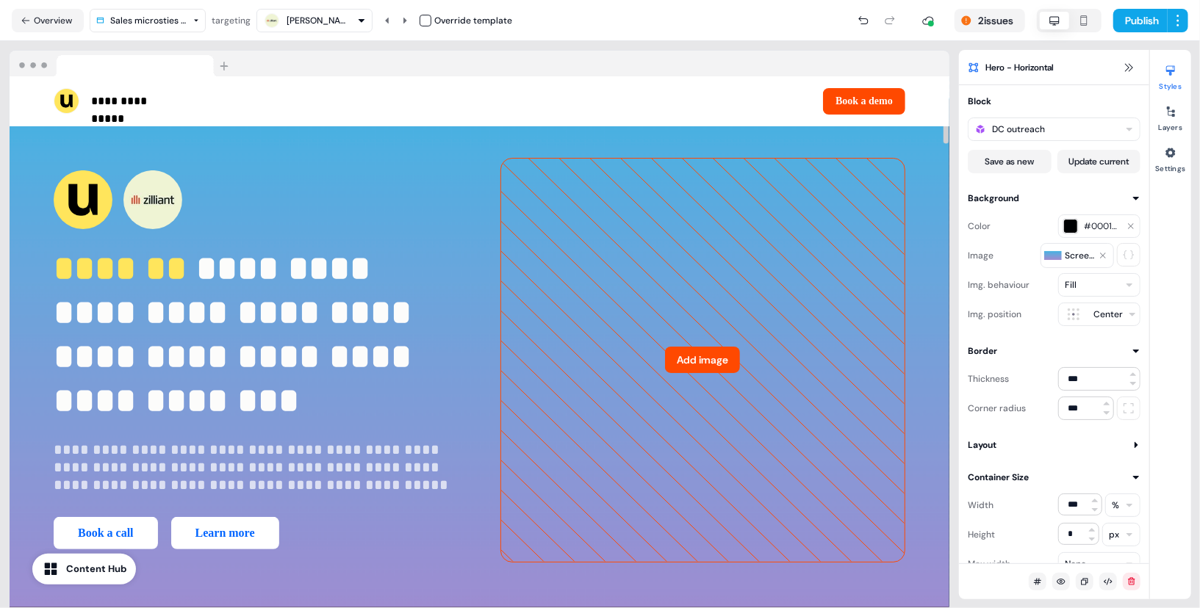
click at [926, 237] on div "**********" at bounding box center [480, 360] width 940 height 522
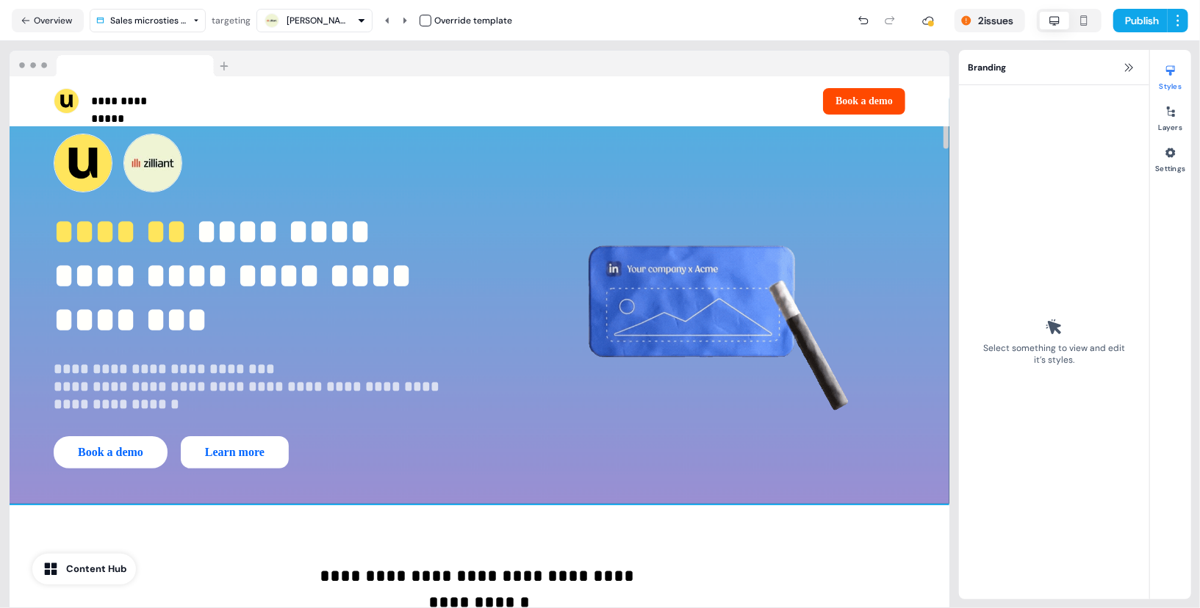
scroll to position [0, 0]
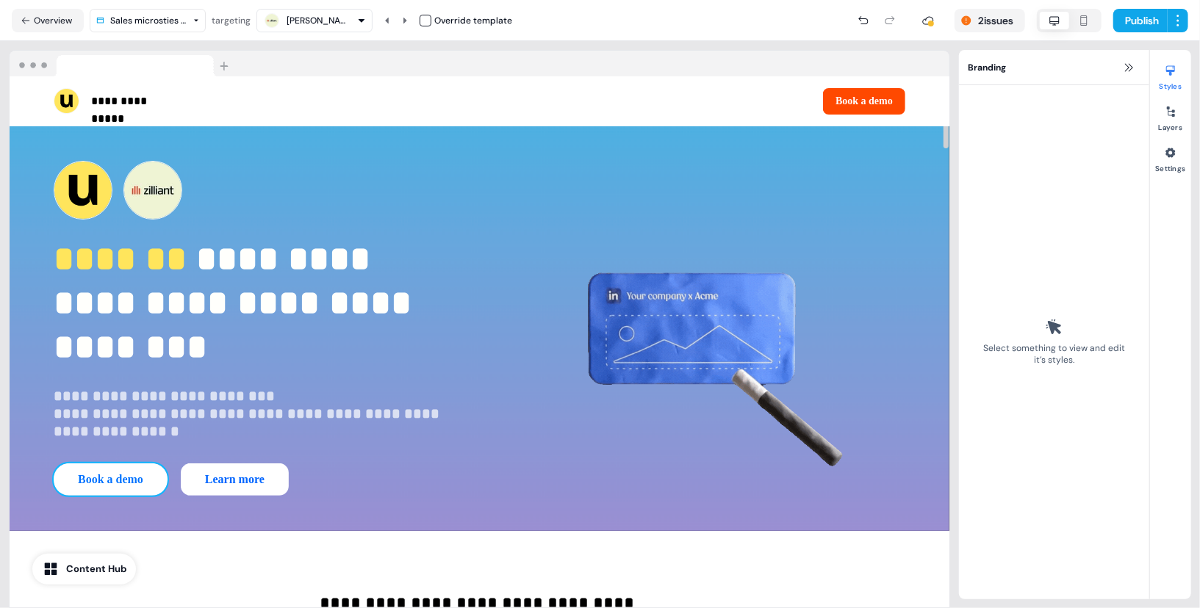
click at [133, 473] on button "Book a demo" at bounding box center [111, 480] width 114 height 32
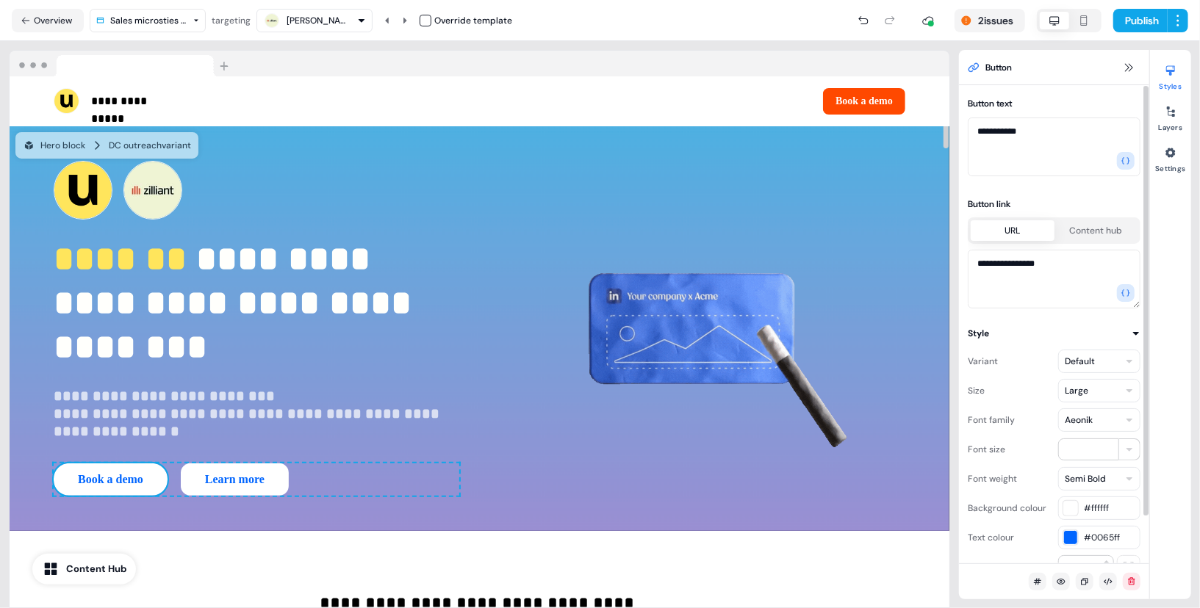
click at [1105, 479] on html "**********" at bounding box center [600, 304] width 1200 height 608
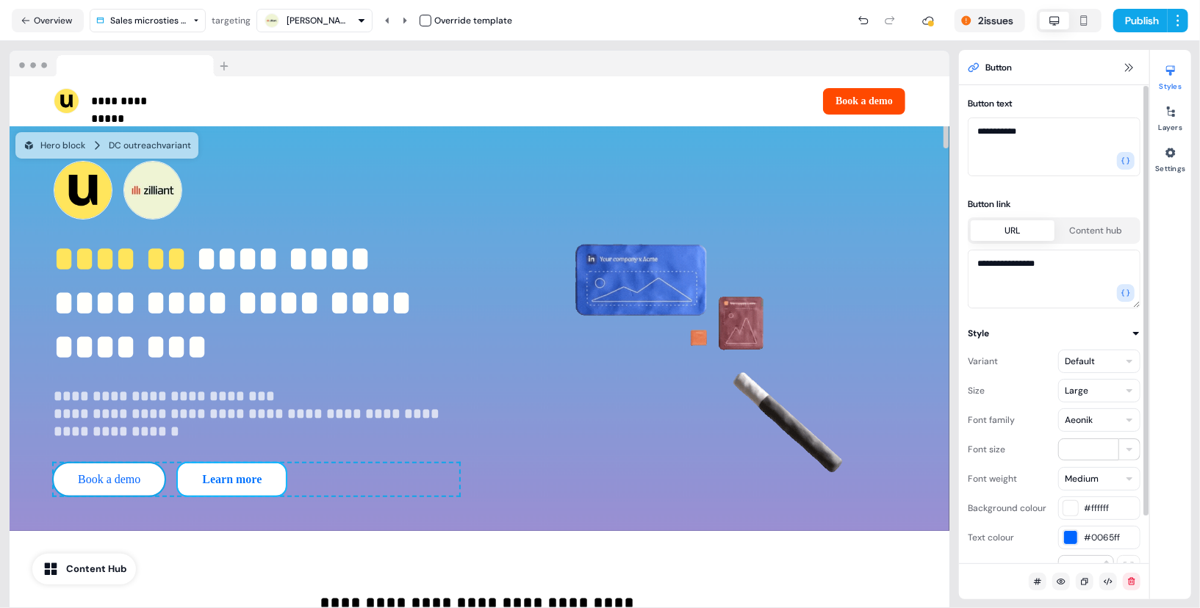
click at [245, 478] on button "Learn more" at bounding box center [232, 480] width 108 height 32
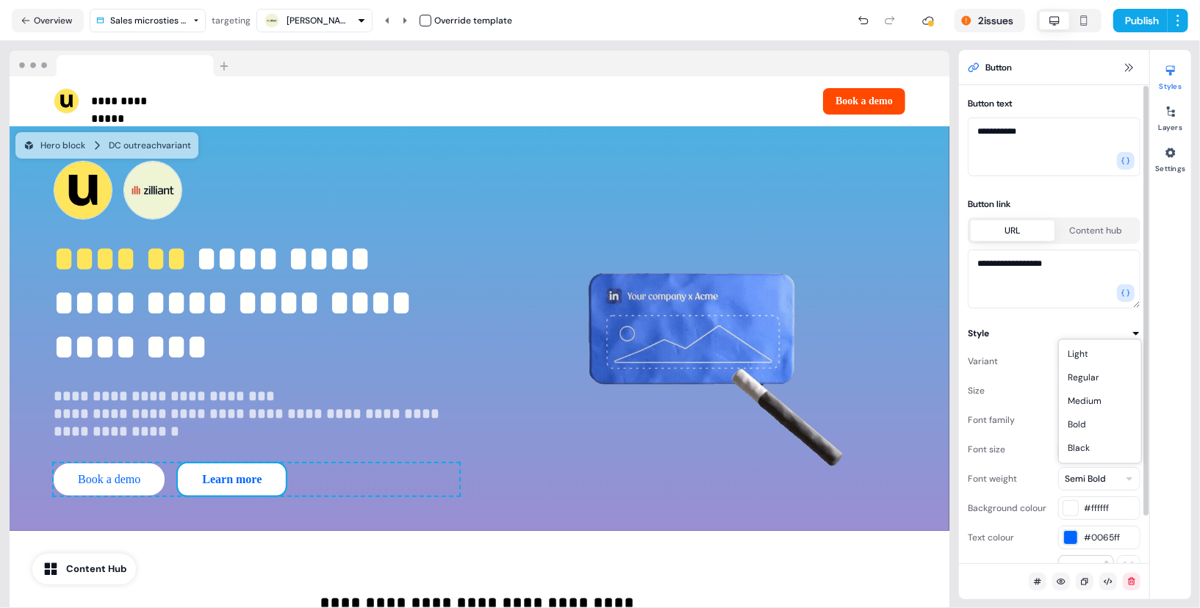
click at [1085, 476] on html "**********" at bounding box center [600, 304] width 1200 height 608
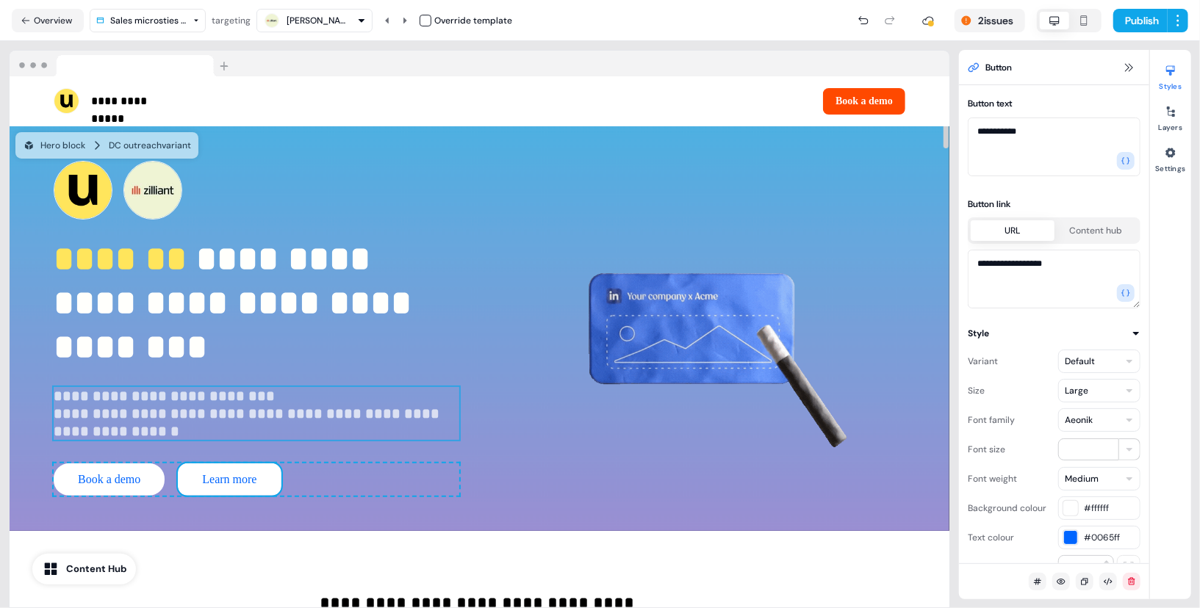
click at [176, 419] on p "**********" at bounding box center [257, 413] width 406 height 53
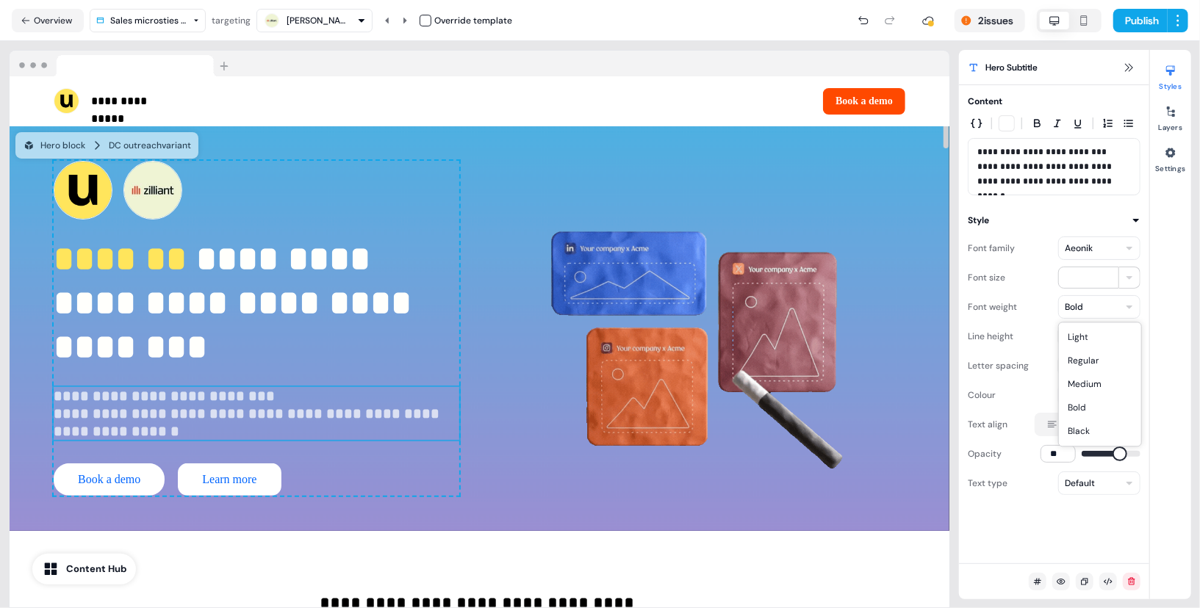
click at [1095, 317] on html "**********" at bounding box center [600, 304] width 1200 height 608
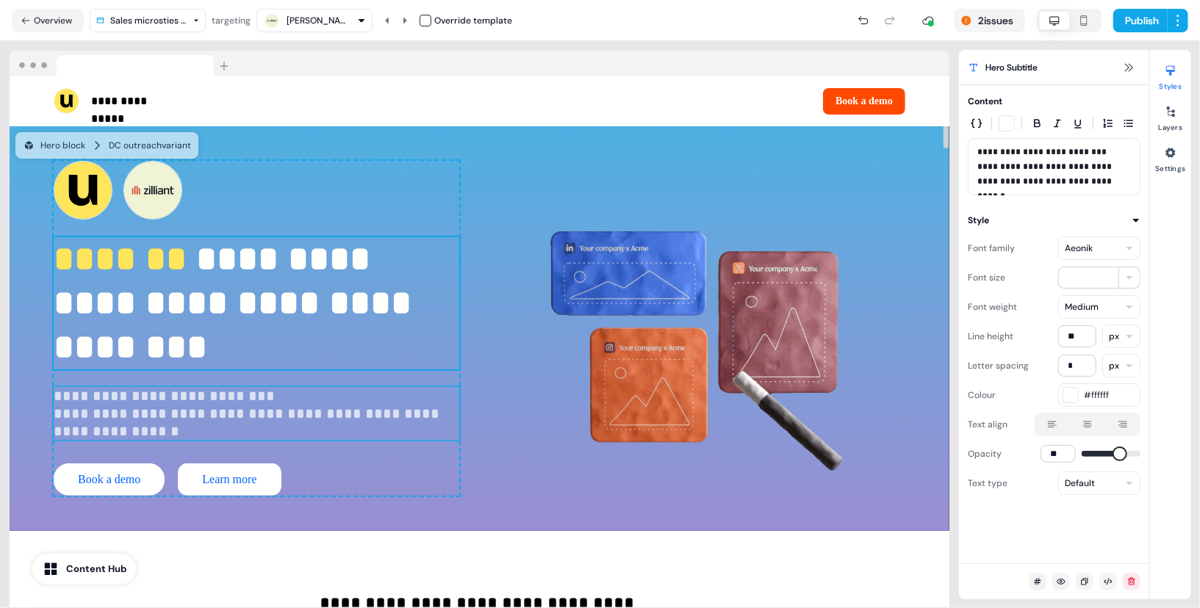
click at [245, 312] on p "**********" at bounding box center [257, 303] width 406 height 132
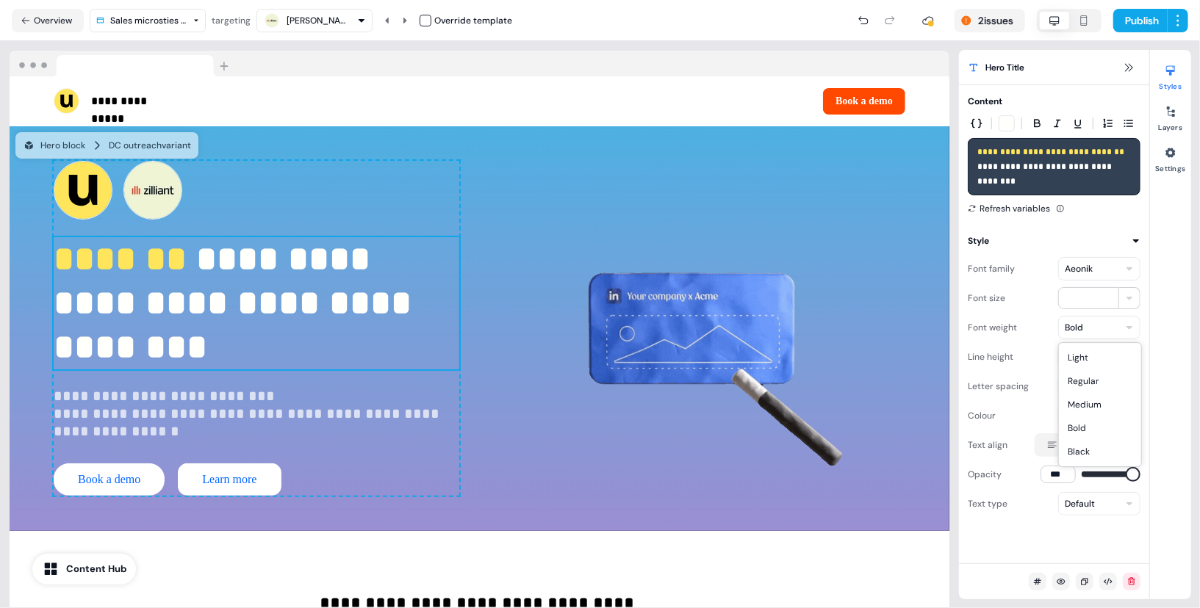
click at [1091, 329] on html "**********" at bounding box center [600, 304] width 1200 height 608
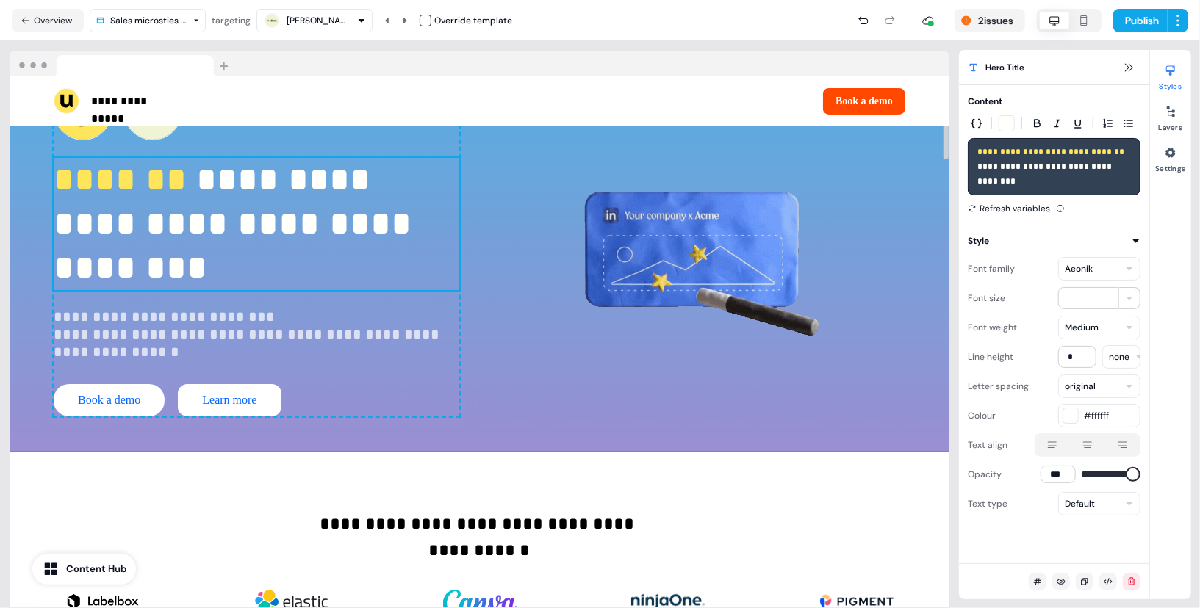
scroll to position [60, 0]
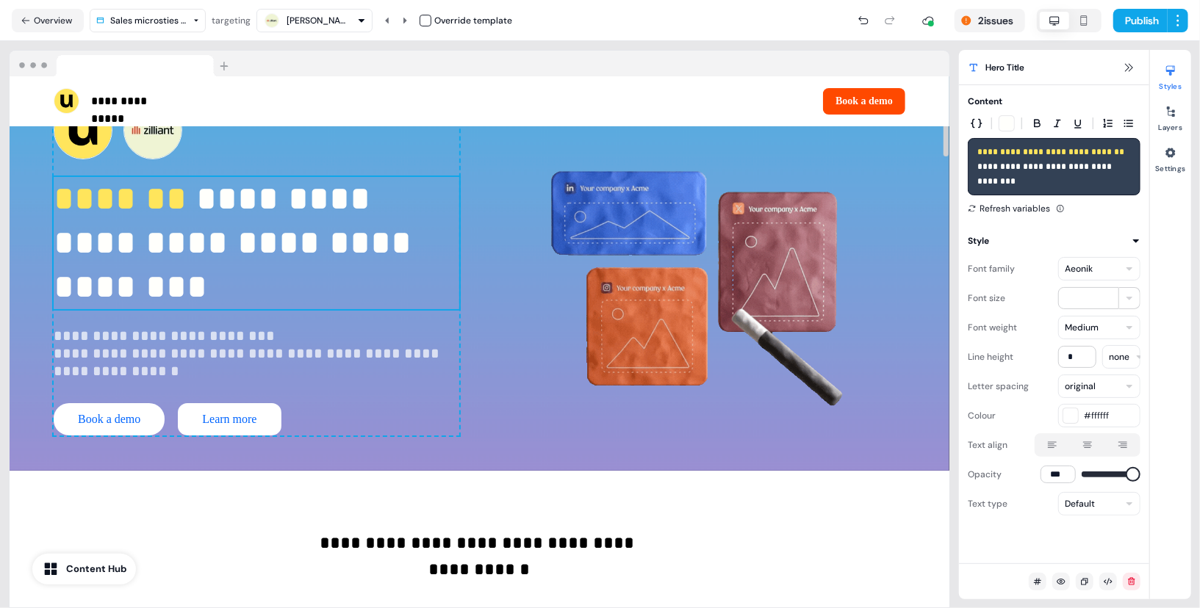
click at [195, 291] on span "**********" at bounding box center [237, 243] width 367 height 123
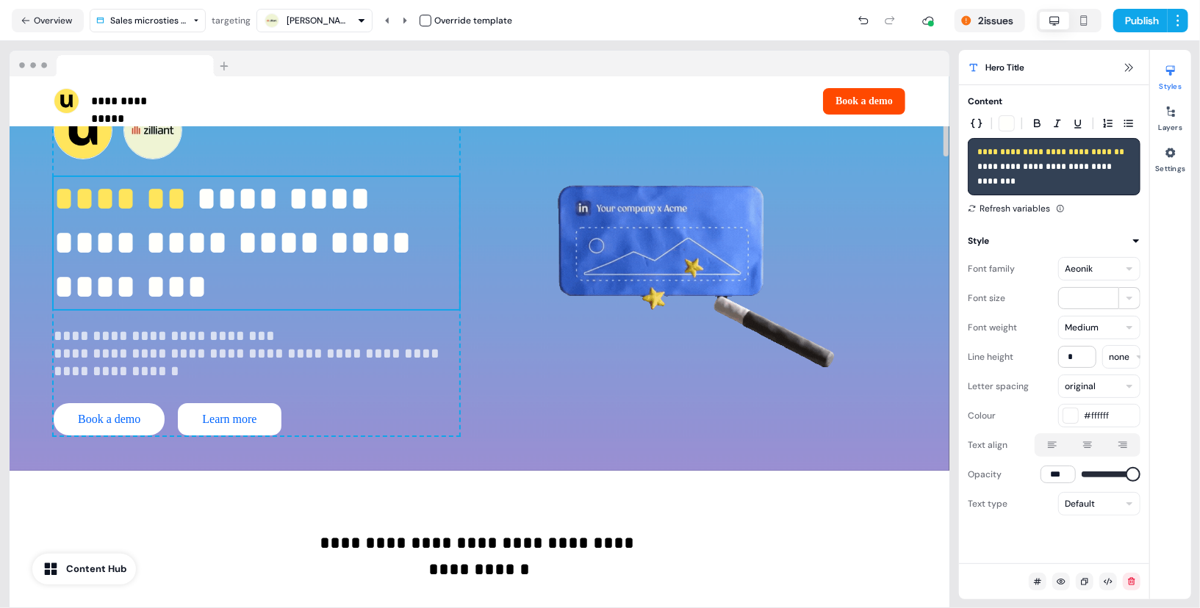
click at [195, 291] on span "**********" at bounding box center [237, 243] width 367 height 123
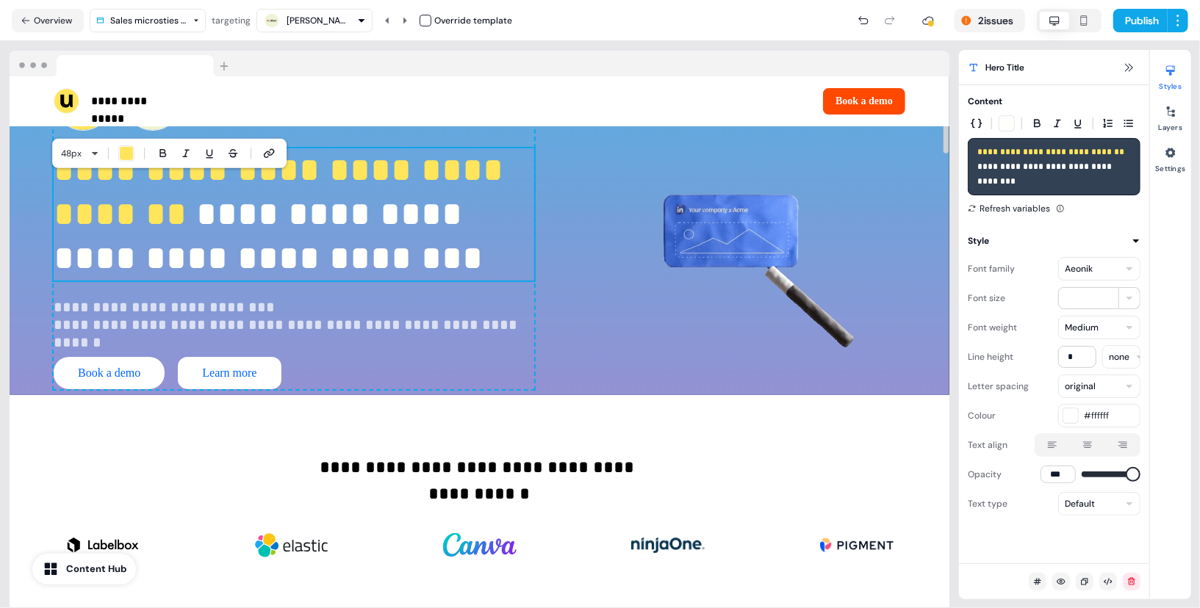
scroll to position [25, 0]
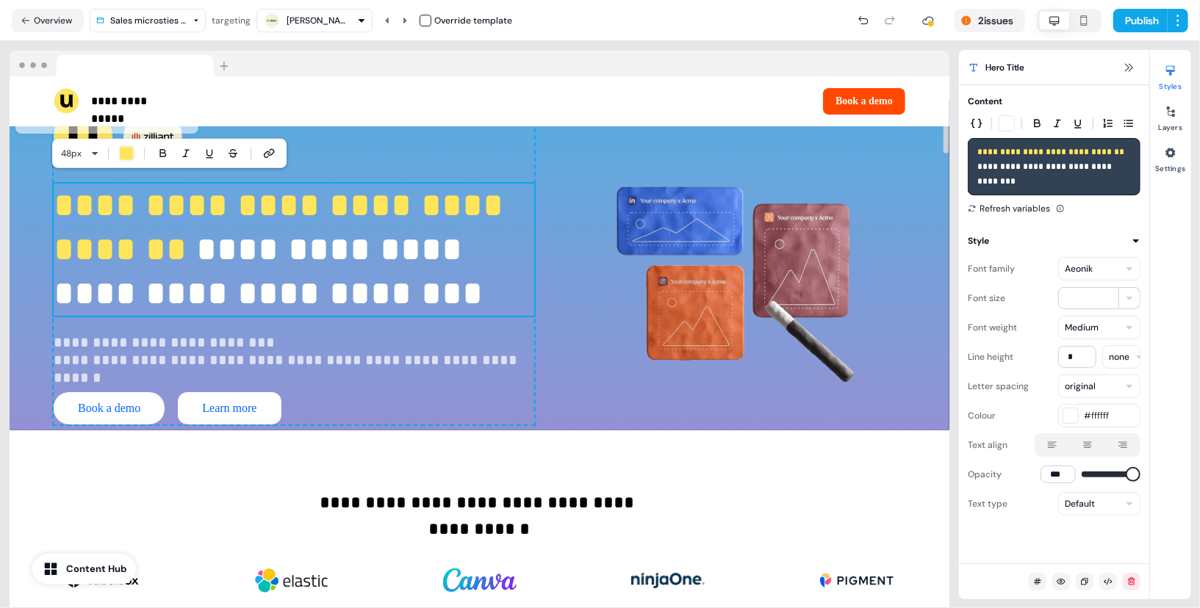
click at [319, 316] on p "**********" at bounding box center [294, 250] width 481 height 132
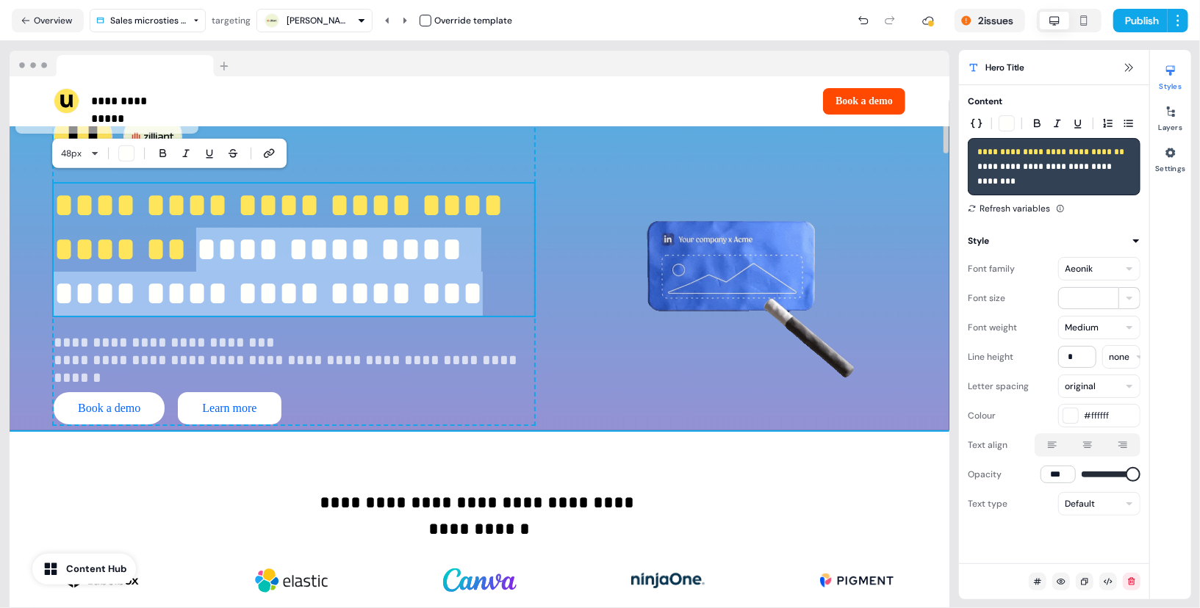
drag, startPoint x: 319, startPoint y: 337, endPoint x: 30, endPoint y: 295, distance: 291.7
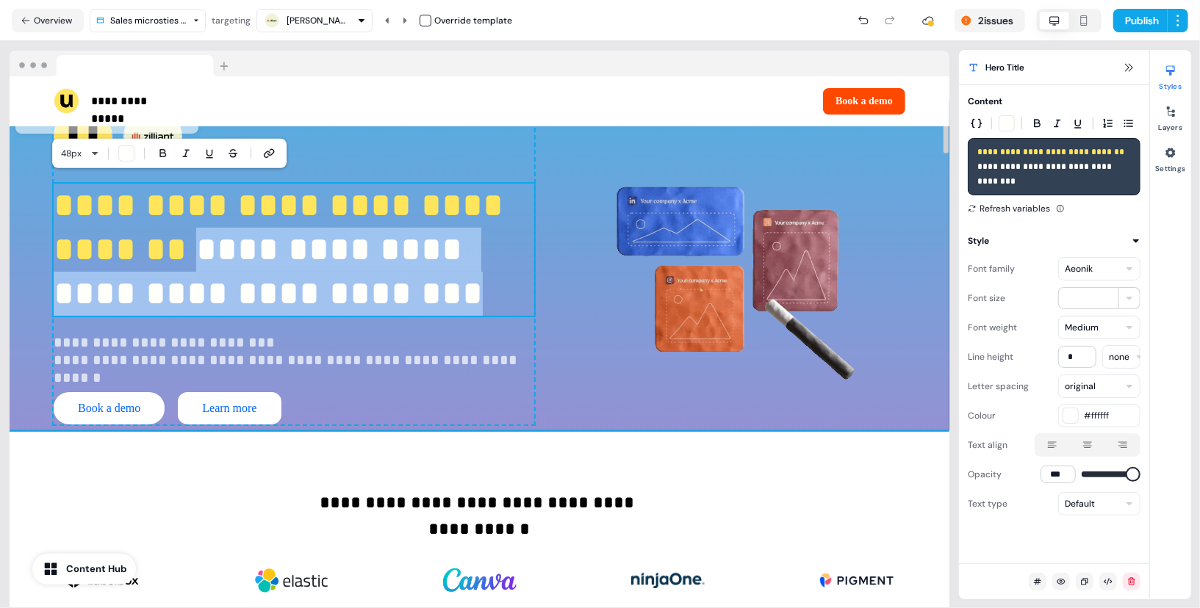
click at [30, 295] on div "**********" at bounding box center [480, 266] width 940 height 330
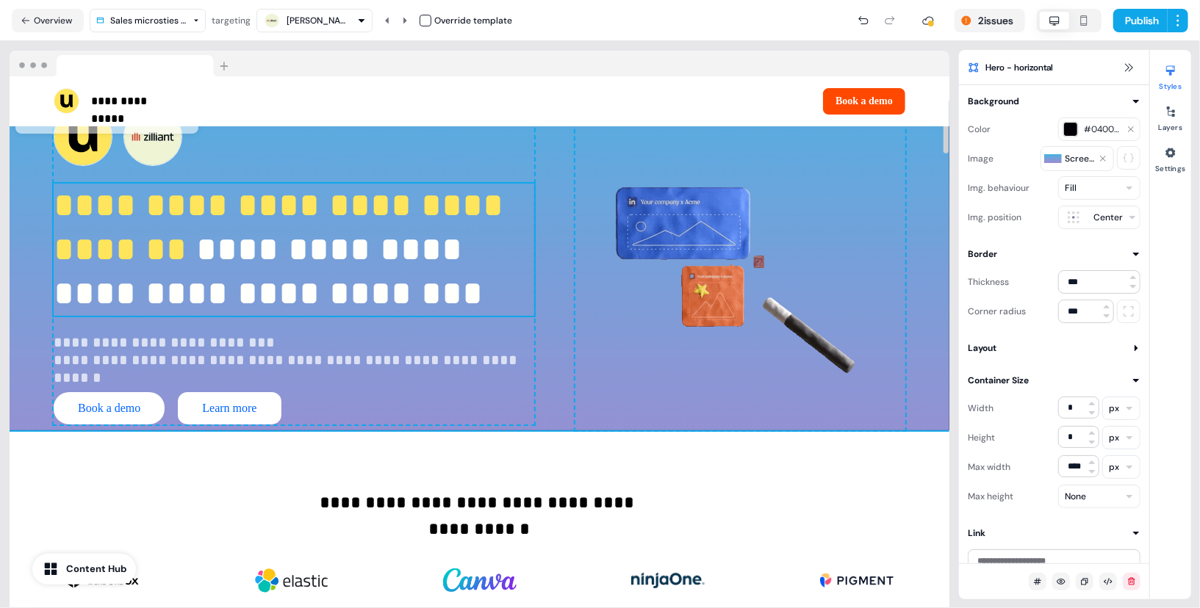
click at [179, 297] on span "**********" at bounding box center [268, 271] width 429 height 79
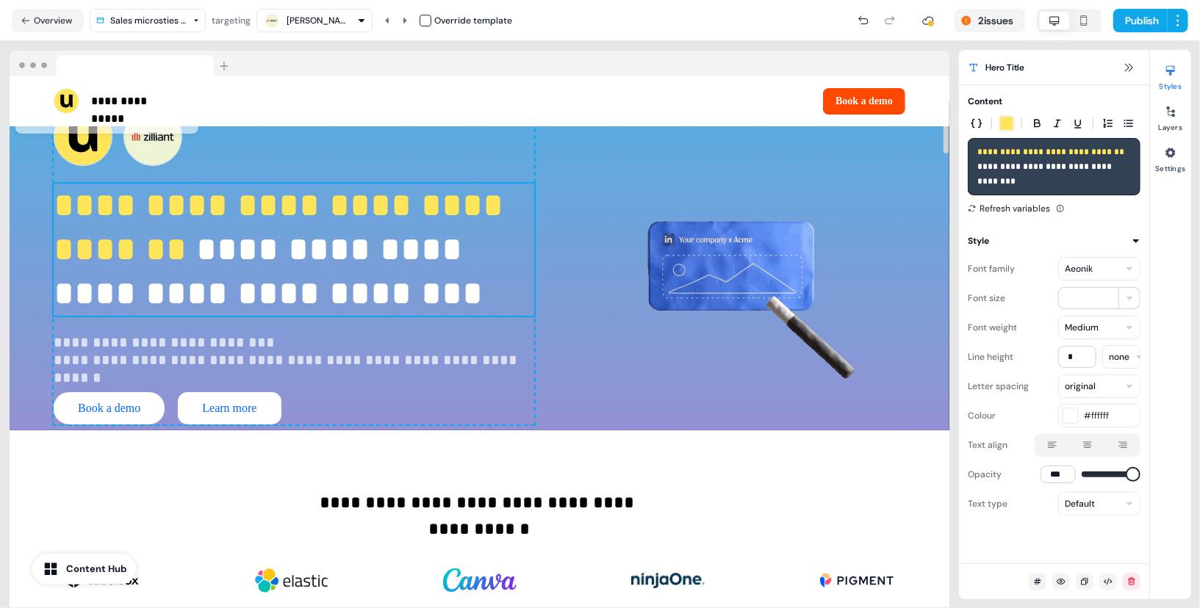
click at [179, 297] on span "**********" at bounding box center [268, 271] width 429 height 79
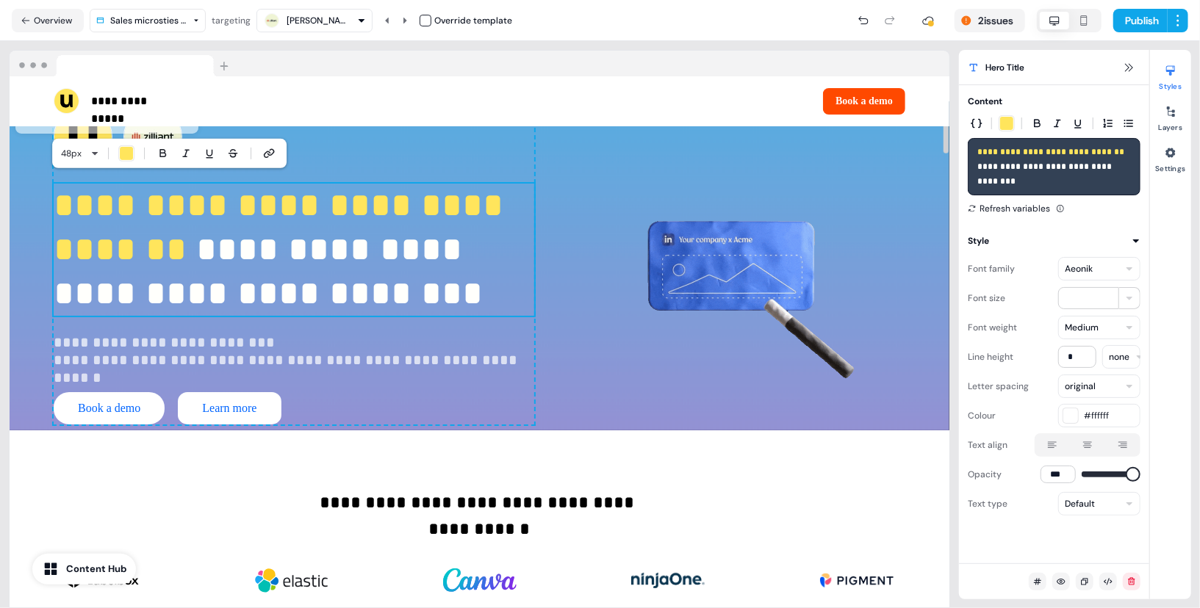
click at [307, 316] on p "**********" at bounding box center [294, 250] width 481 height 132
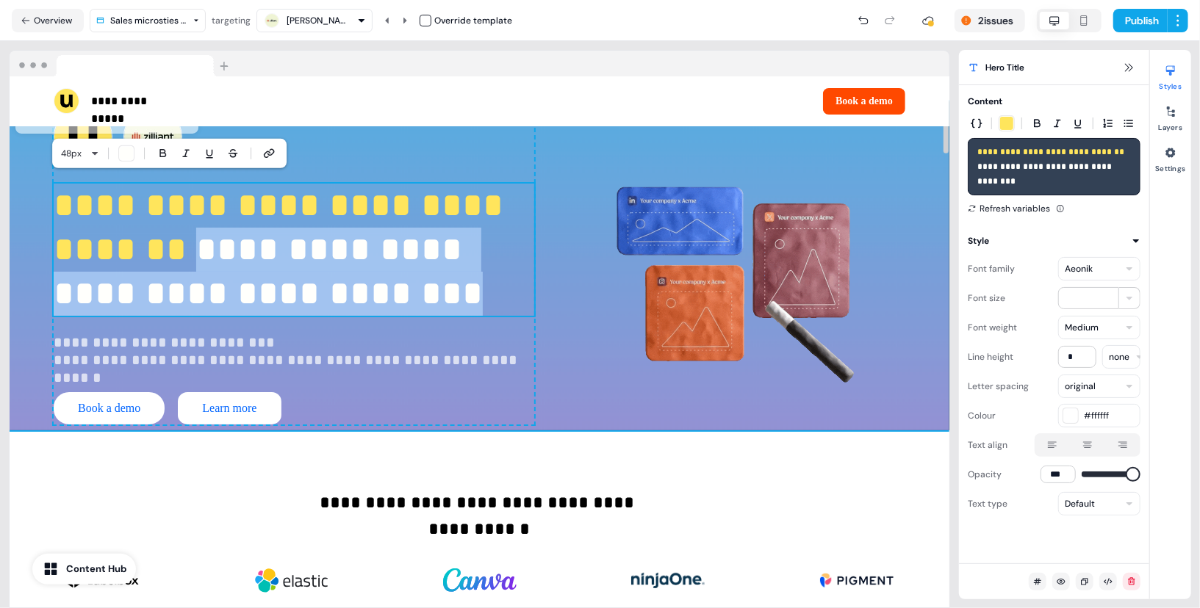
drag, startPoint x: 310, startPoint y: 337, endPoint x: 34, endPoint y: 305, distance: 278.1
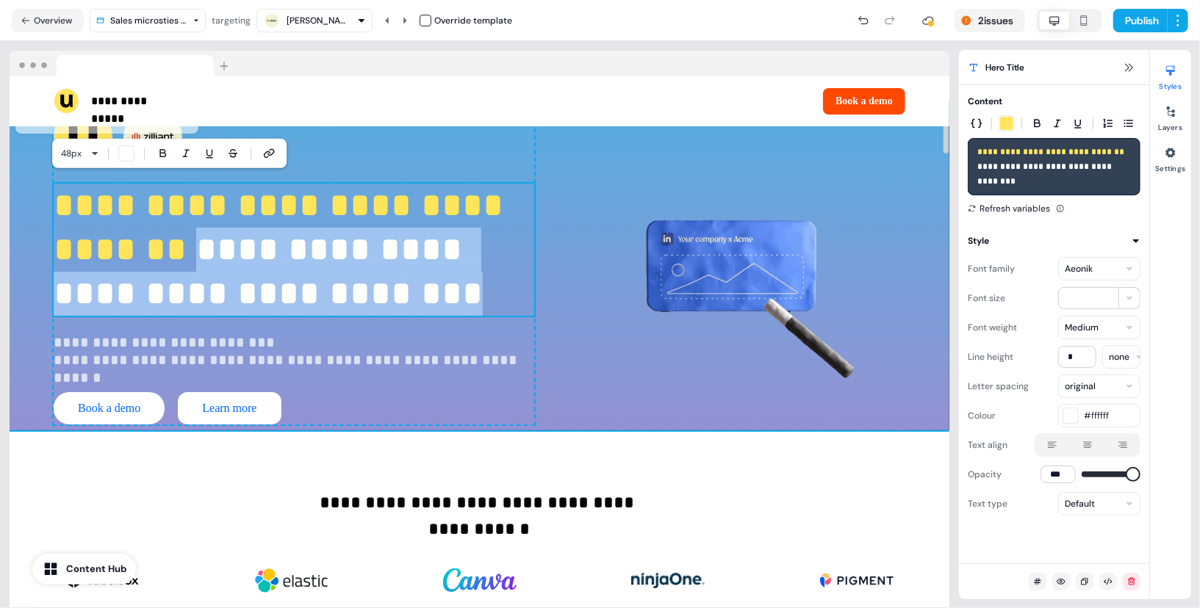
click at [34, 305] on div "**********" at bounding box center [480, 266] width 940 height 330
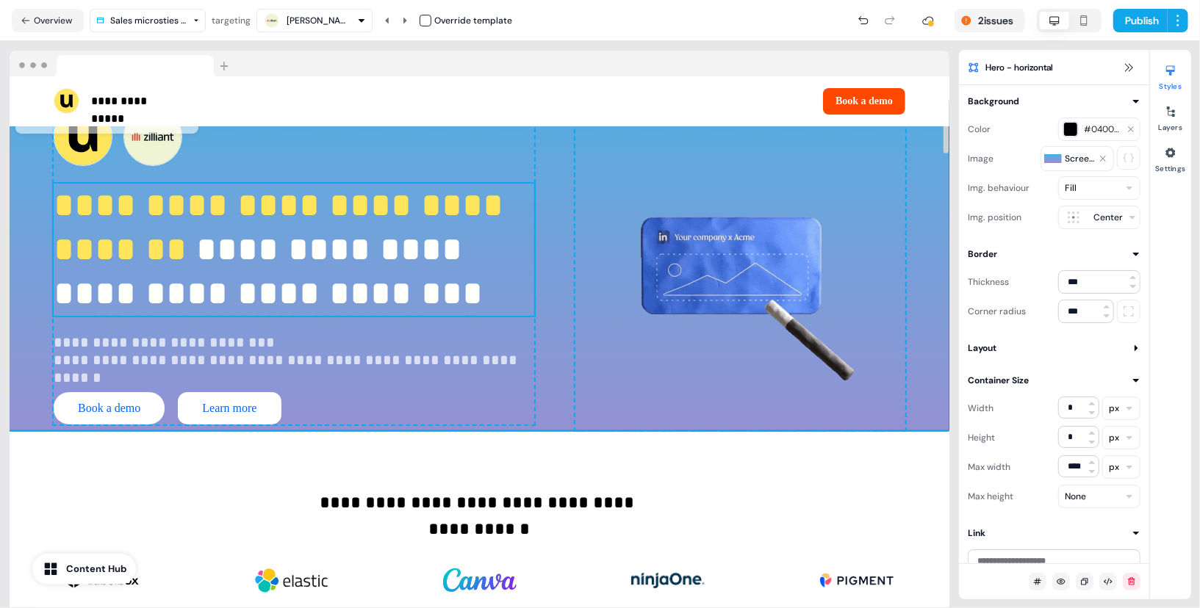
click at [283, 295] on span "**********" at bounding box center [268, 271] width 429 height 79
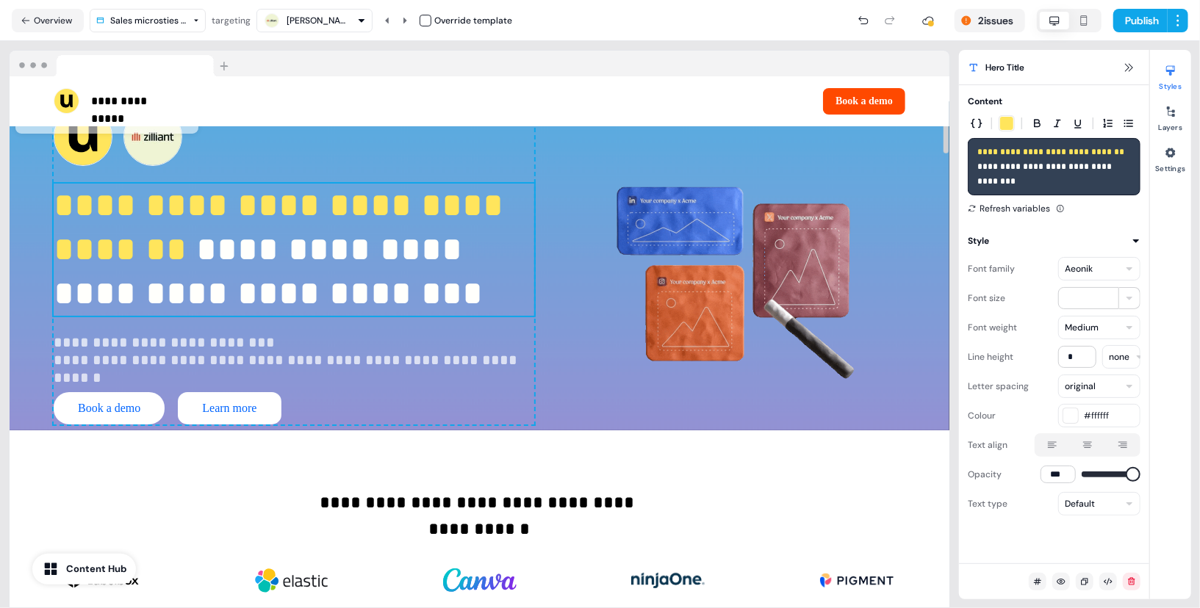
click at [320, 316] on p "**********" at bounding box center [294, 250] width 481 height 132
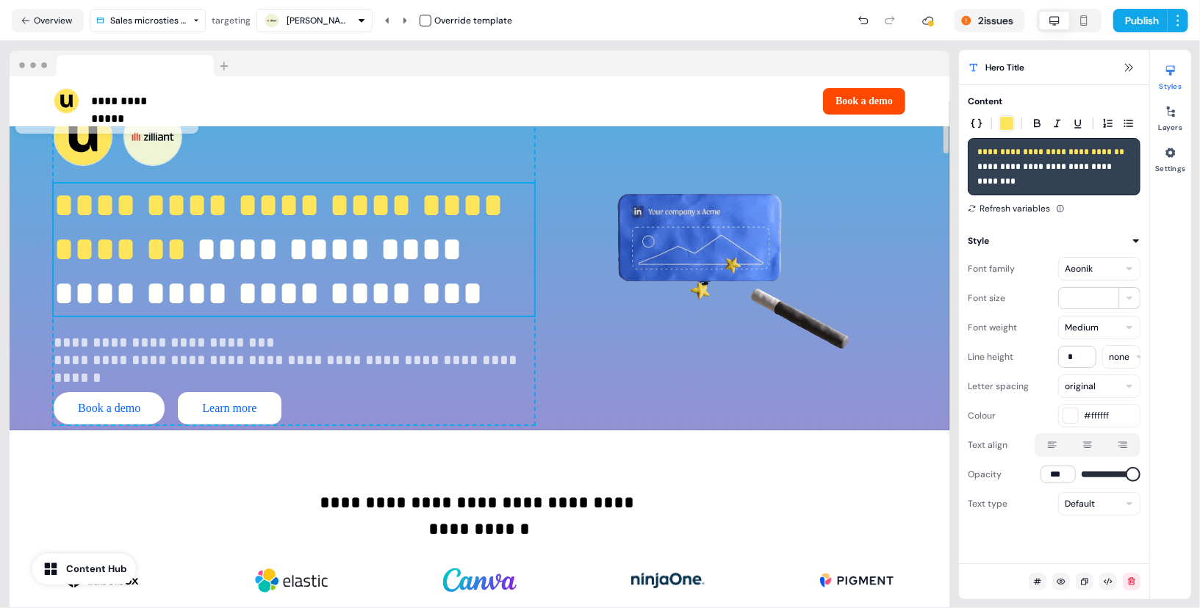
click at [285, 311] on span "**********" at bounding box center [268, 271] width 429 height 79
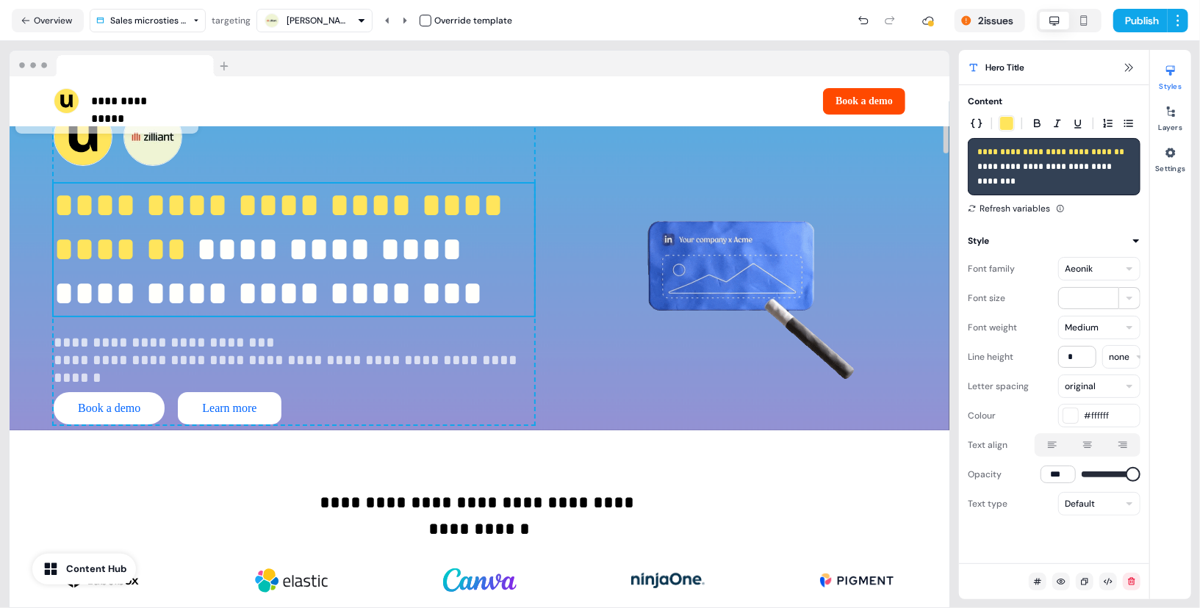
click at [341, 316] on p "**********" at bounding box center [294, 250] width 481 height 132
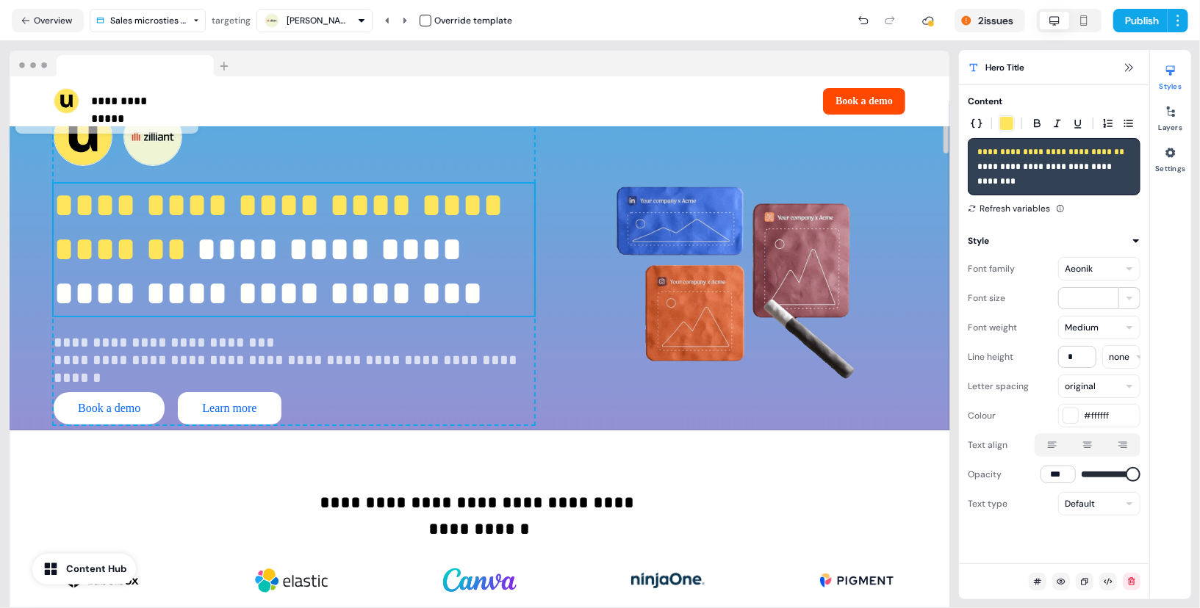
click at [341, 316] on p "**********" at bounding box center [294, 250] width 481 height 132
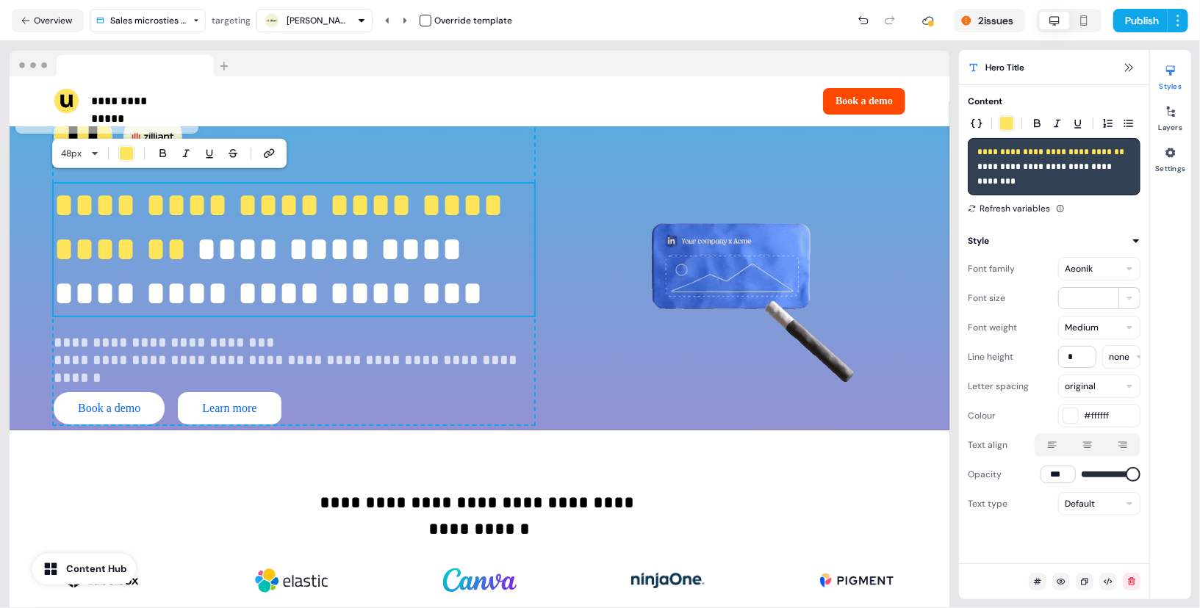
click at [1027, 178] on span "**********" at bounding box center [1045, 174] width 137 height 24
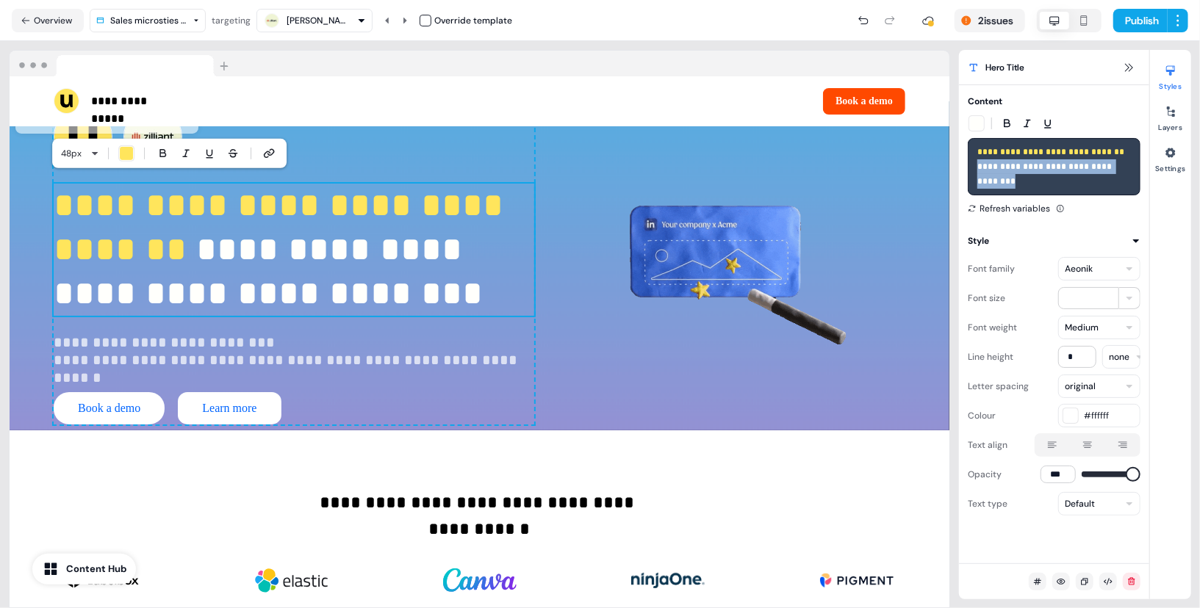
drag, startPoint x: 1046, startPoint y: 179, endPoint x: 980, endPoint y: 169, distance: 66.8
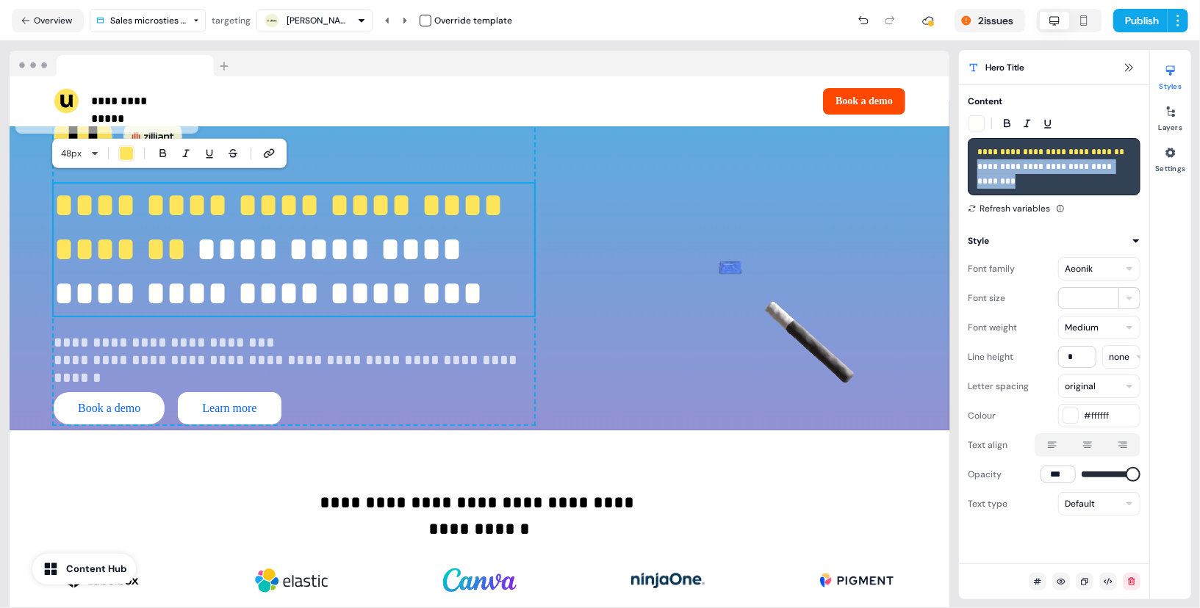
click at [980, 169] on p "**********" at bounding box center [1054, 167] width 154 height 44
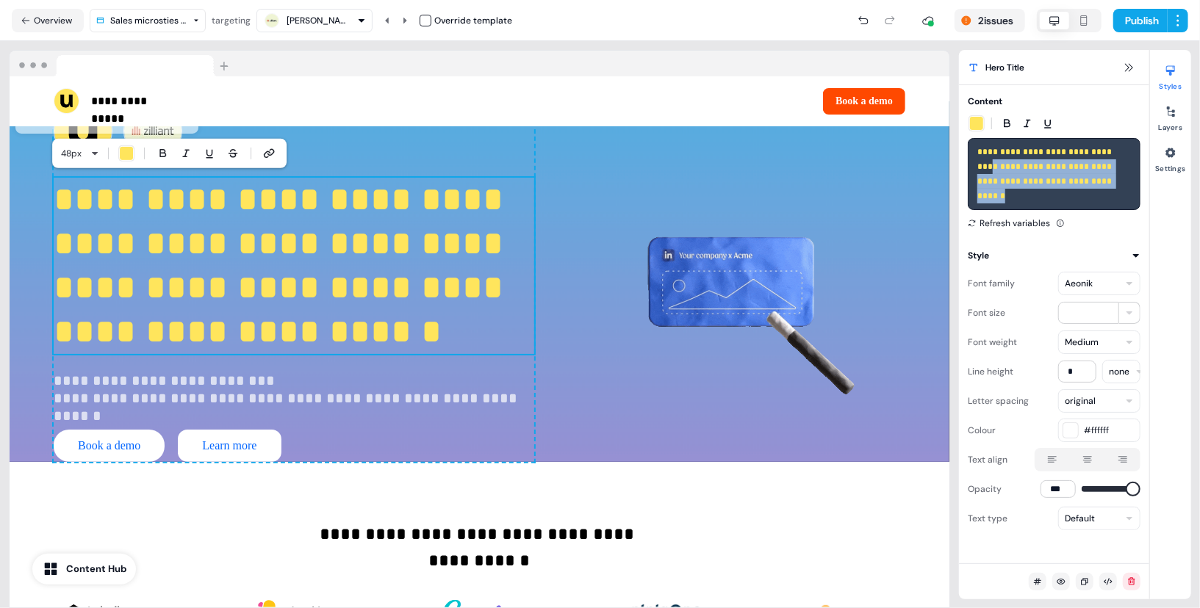
drag, startPoint x: 1099, startPoint y: 184, endPoint x: 978, endPoint y: 165, distance: 122.7
click at [978, 165] on p "**********" at bounding box center [1054, 174] width 154 height 59
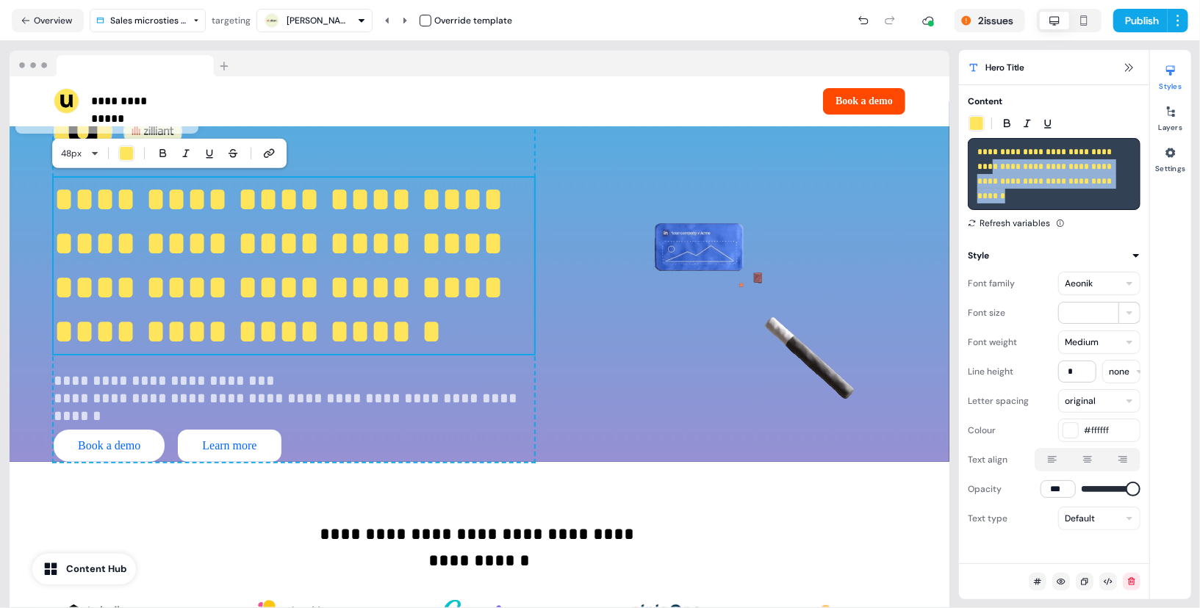
click at [975, 126] on div "button" at bounding box center [976, 123] width 15 height 15
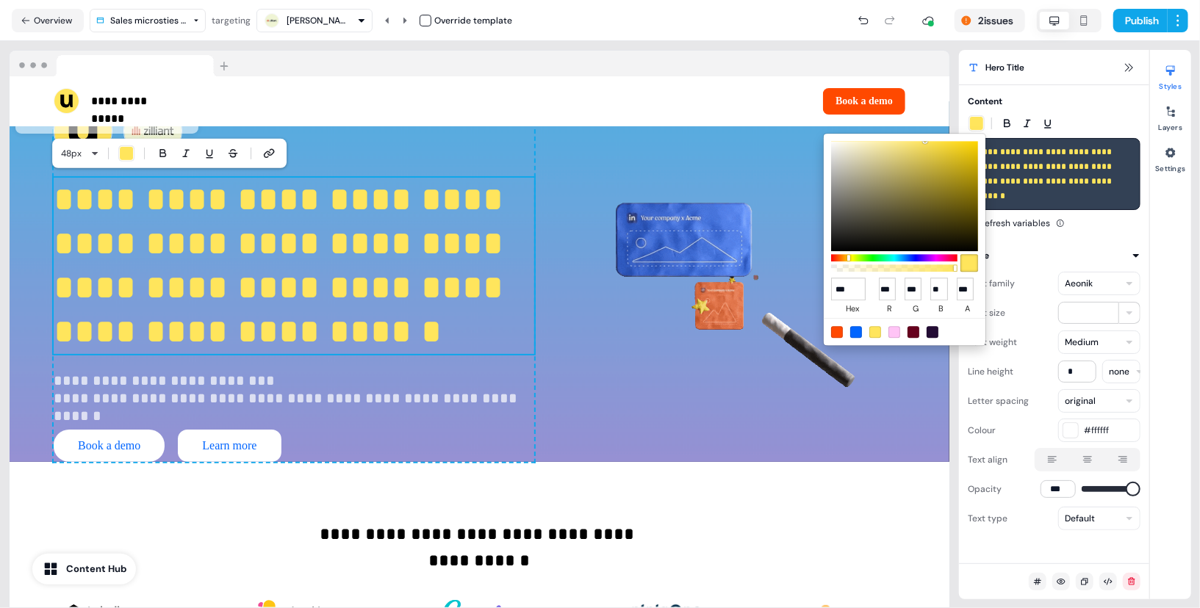
type input "******"
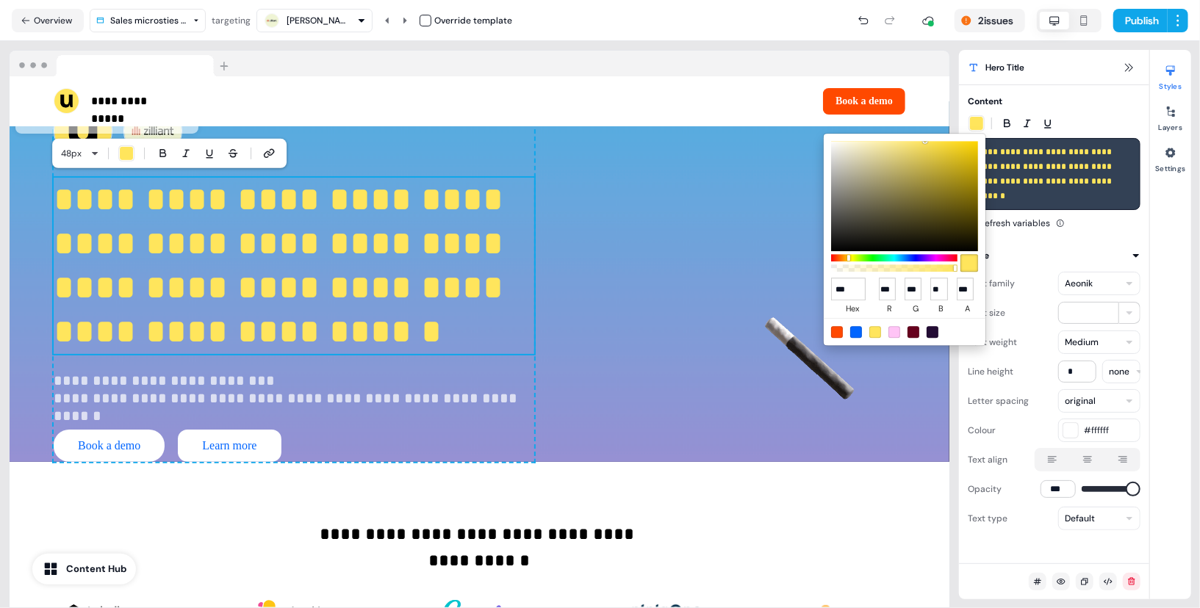
type input "***"
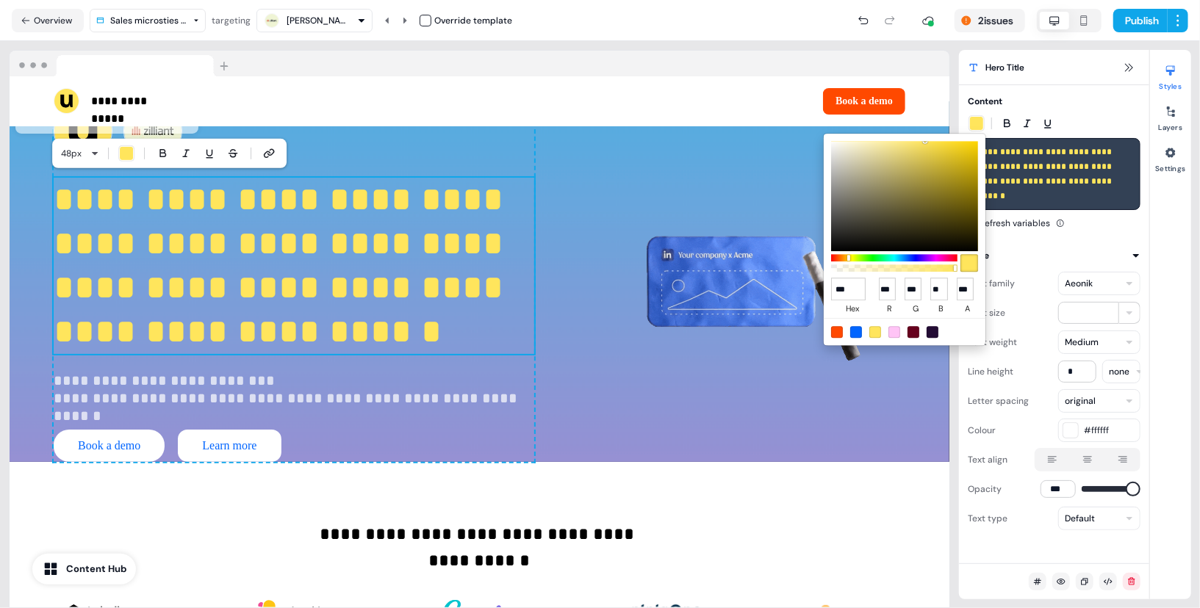
type input "***"
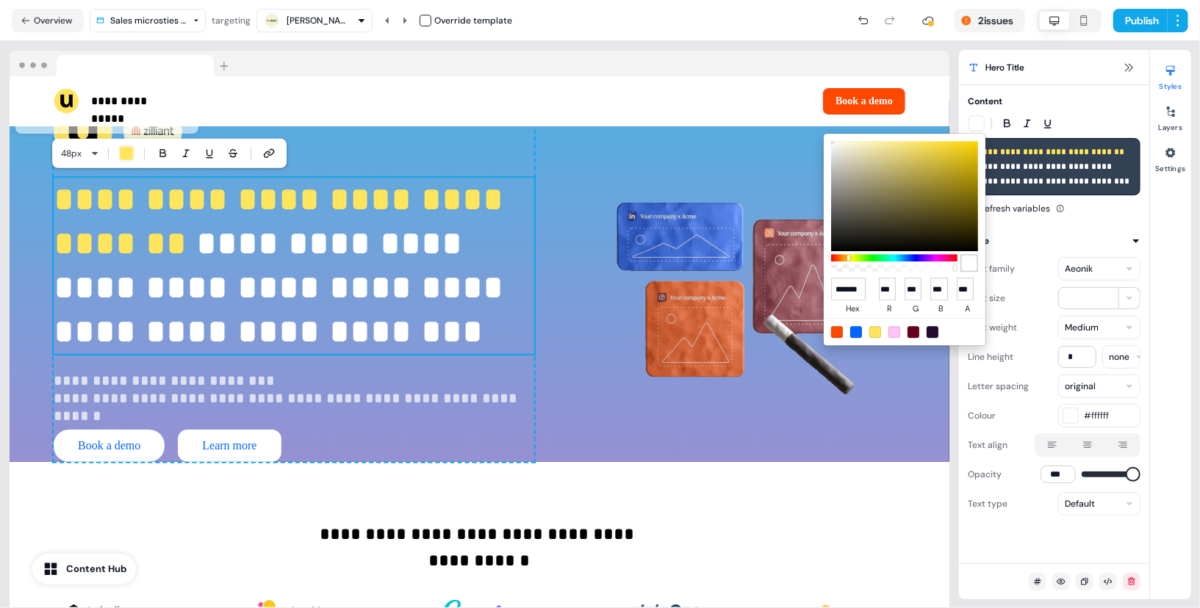
scroll to position [0, 2]
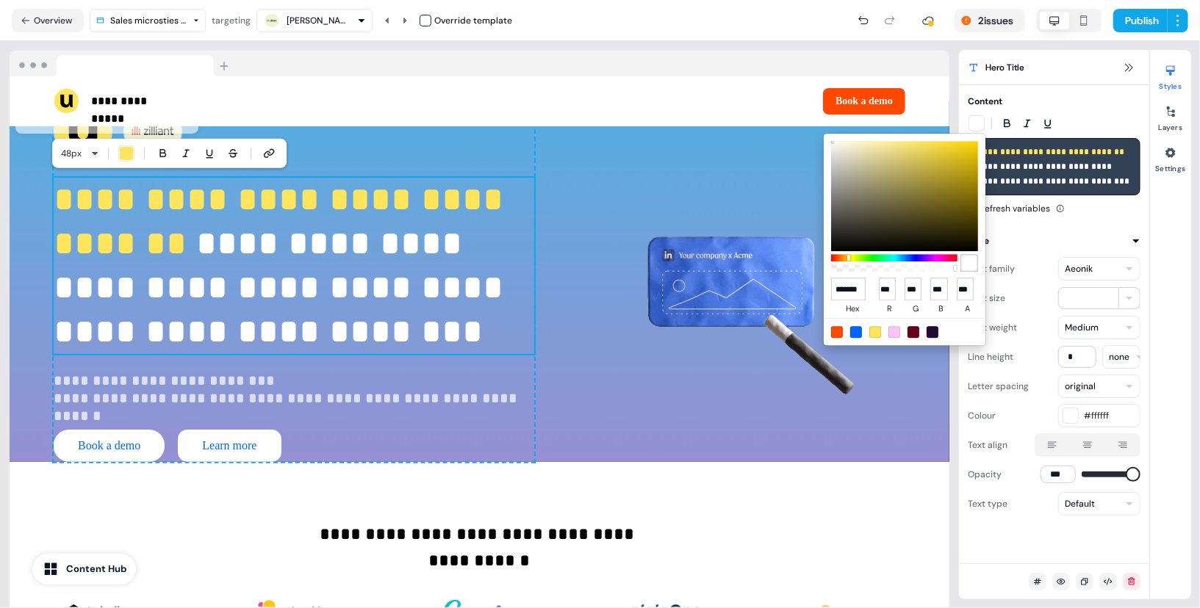
type input "******"
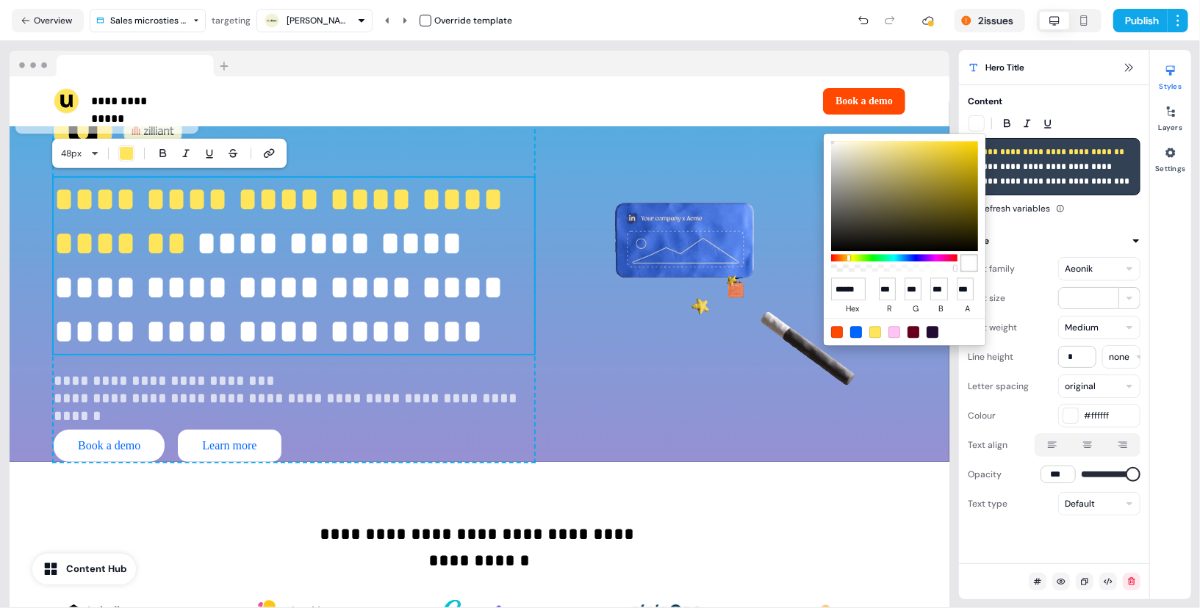
scroll to position [0, 0]
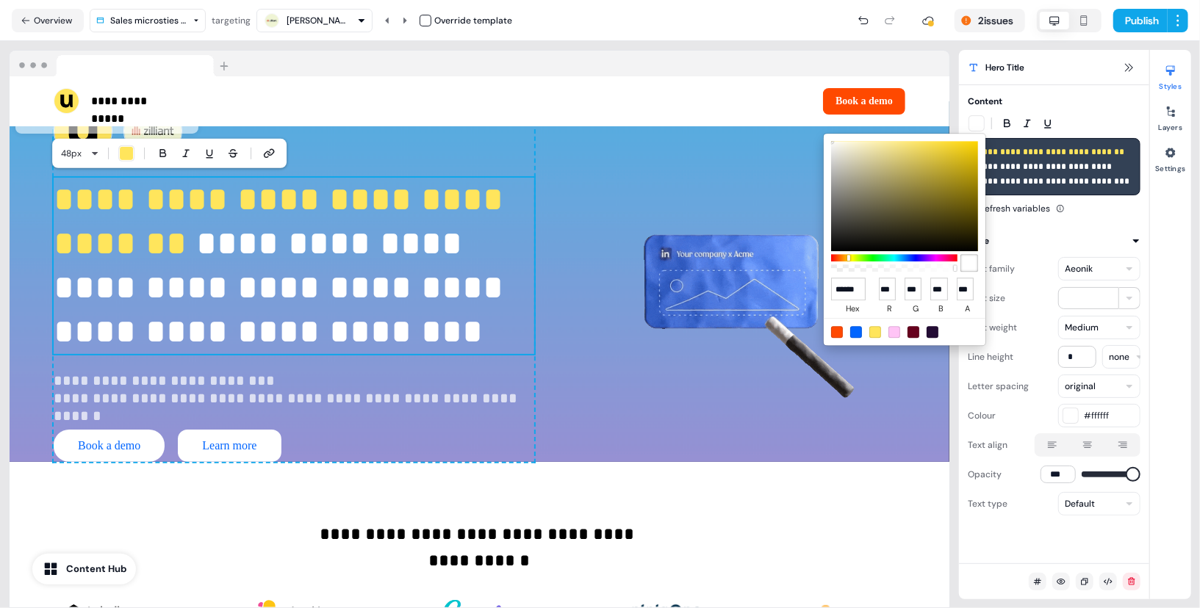
click at [526, 407] on html "**********" at bounding box center [600, 304] width 1200 height 608
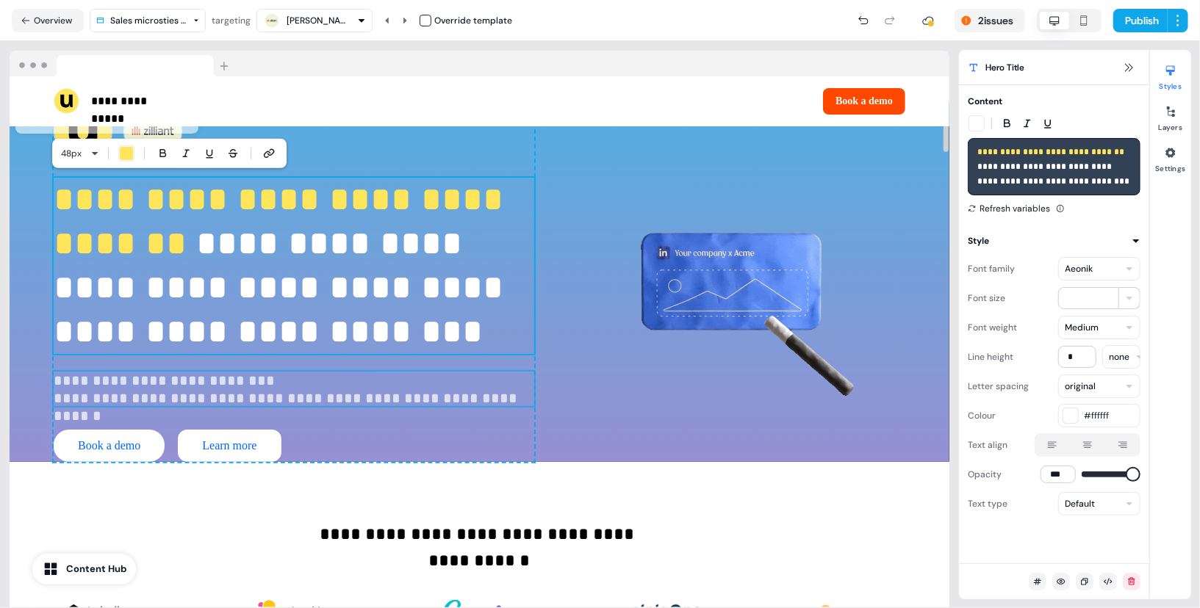
click at [351, 407] on p "**********" at bounding box center [294, 389] width 481 height 35
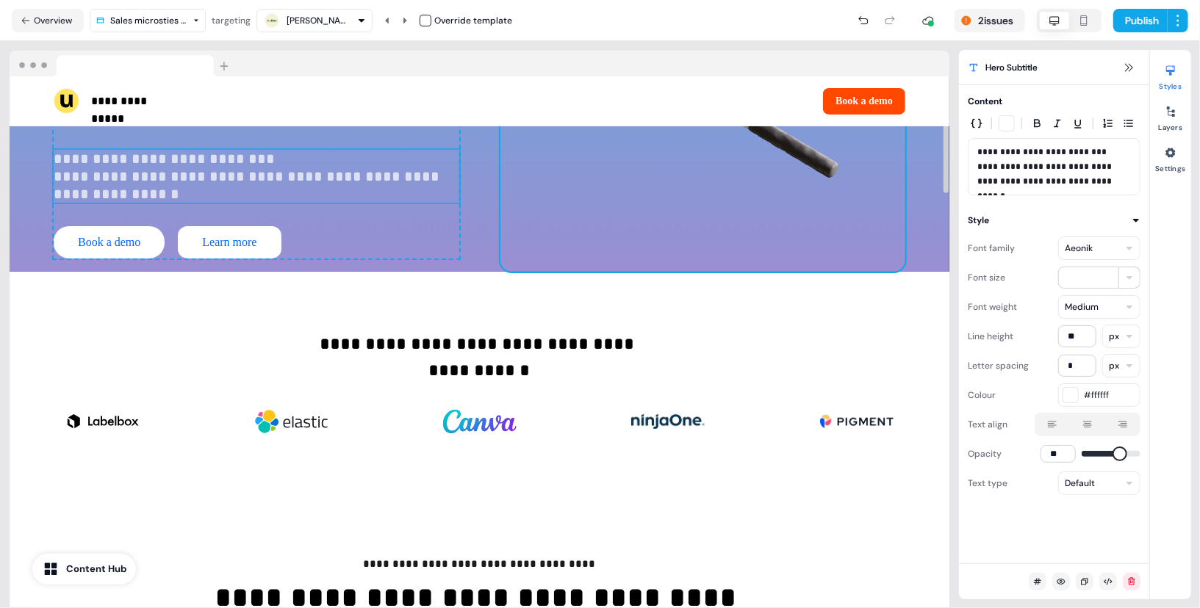
scroll to position [1, 0]
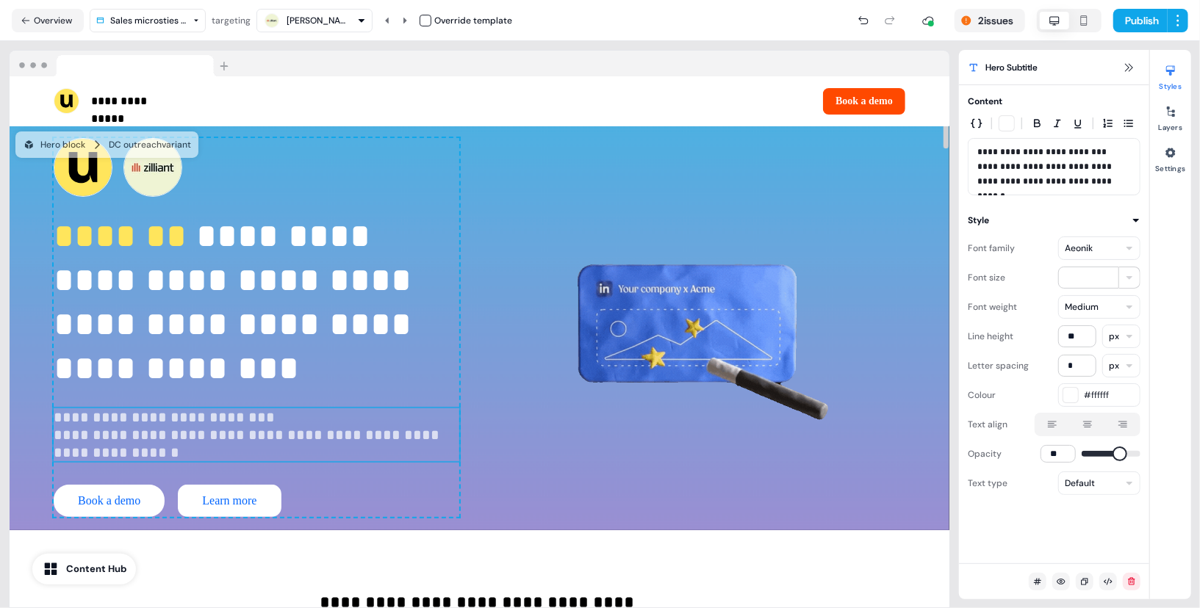
click at [187, 429] on p "**********" at bounding box center [257, 435] width 406 height 53
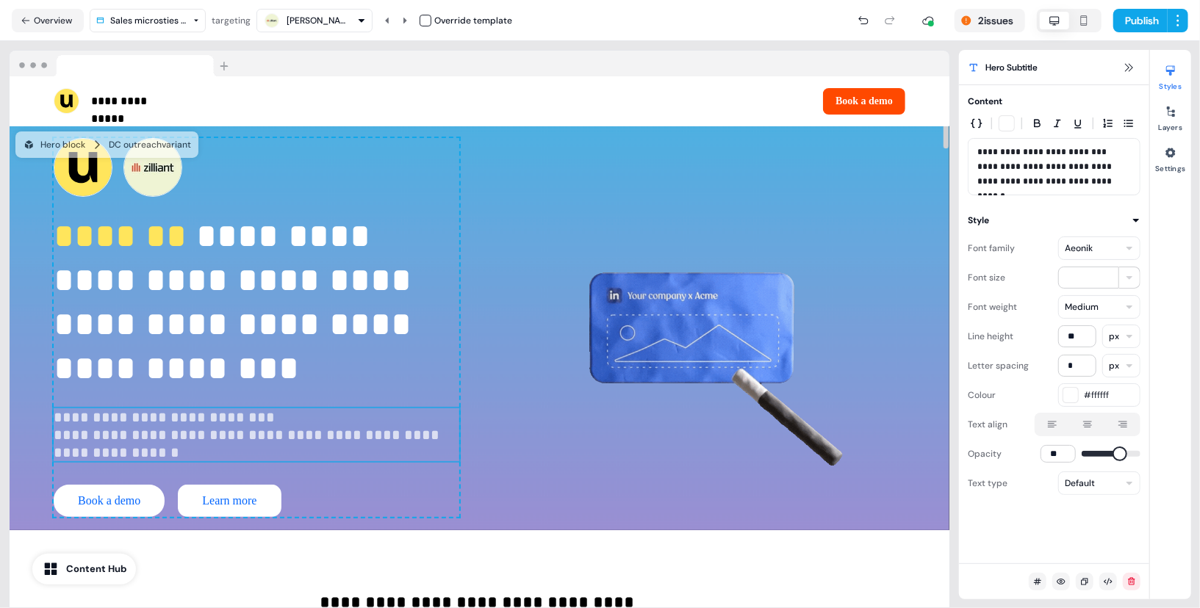
click at [187, 429] on p "**********" at bounding box center [257, 435] width 406 height 53
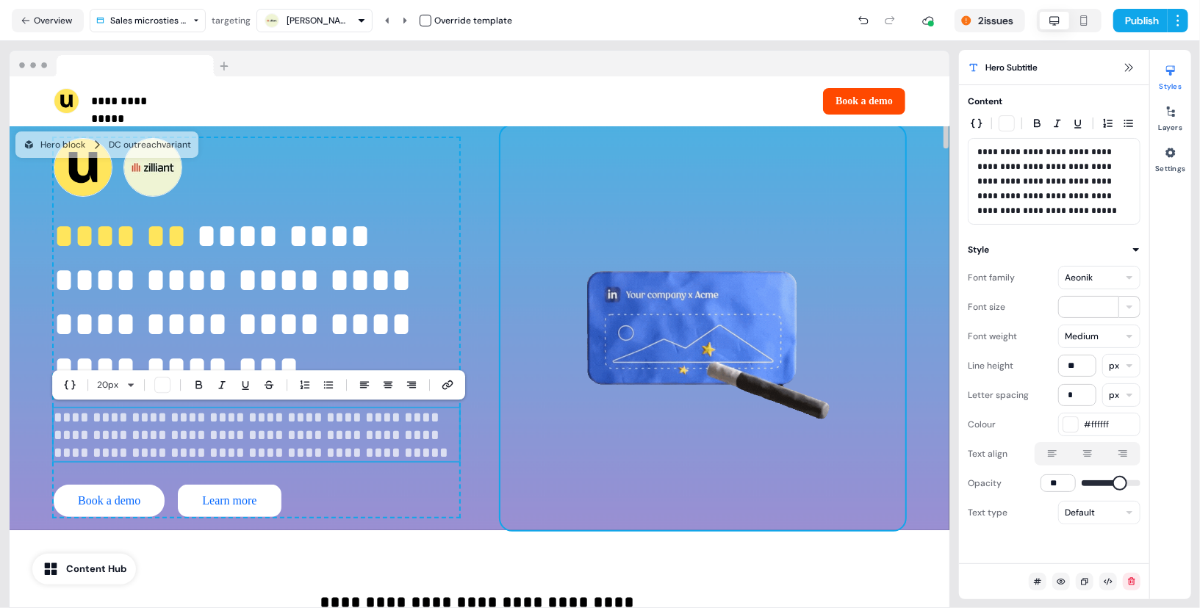
click at [543, 461] on img at bounding box center [702, 328] width 405 height 405
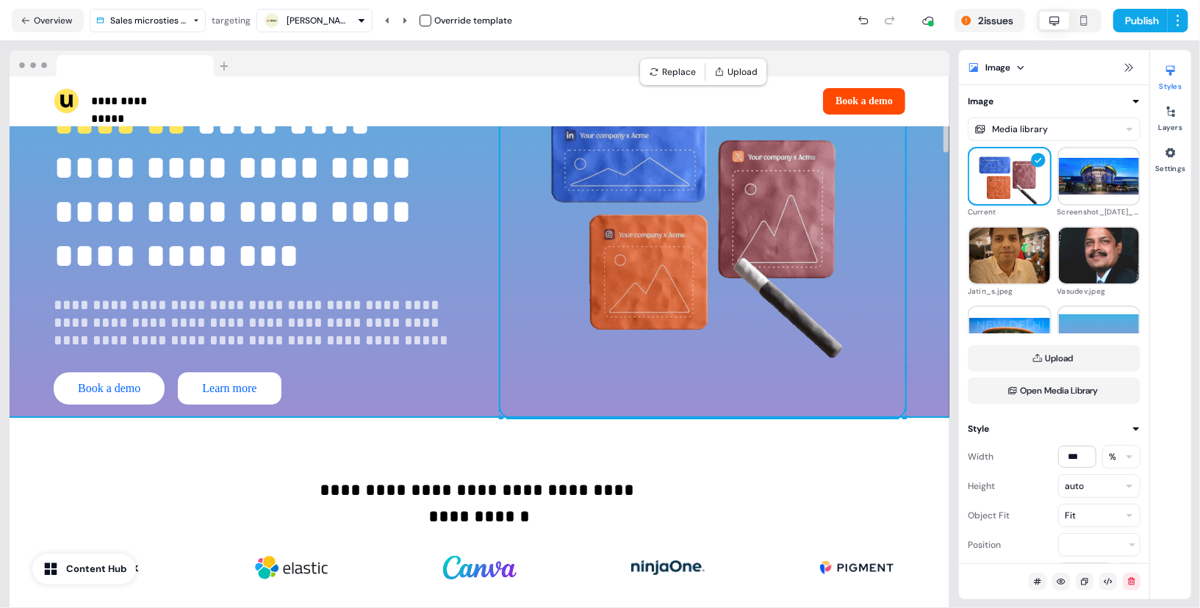
scroll to position [0, 0]
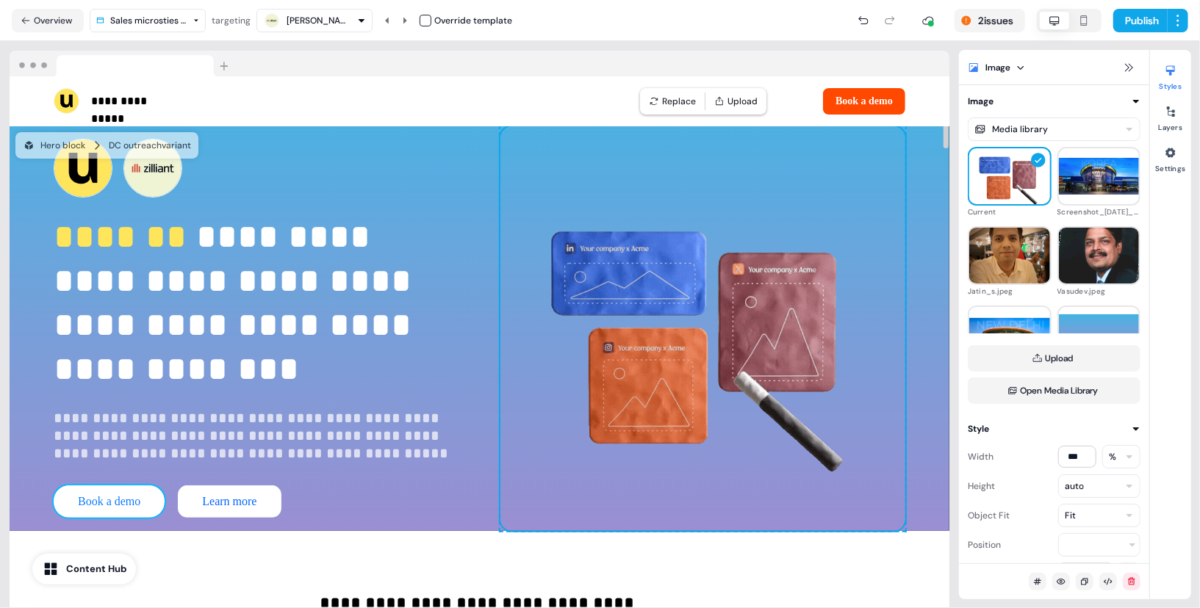
click at [123, 497] on button "Book a demo" at bounding box center [109, 502] width 111 height 32
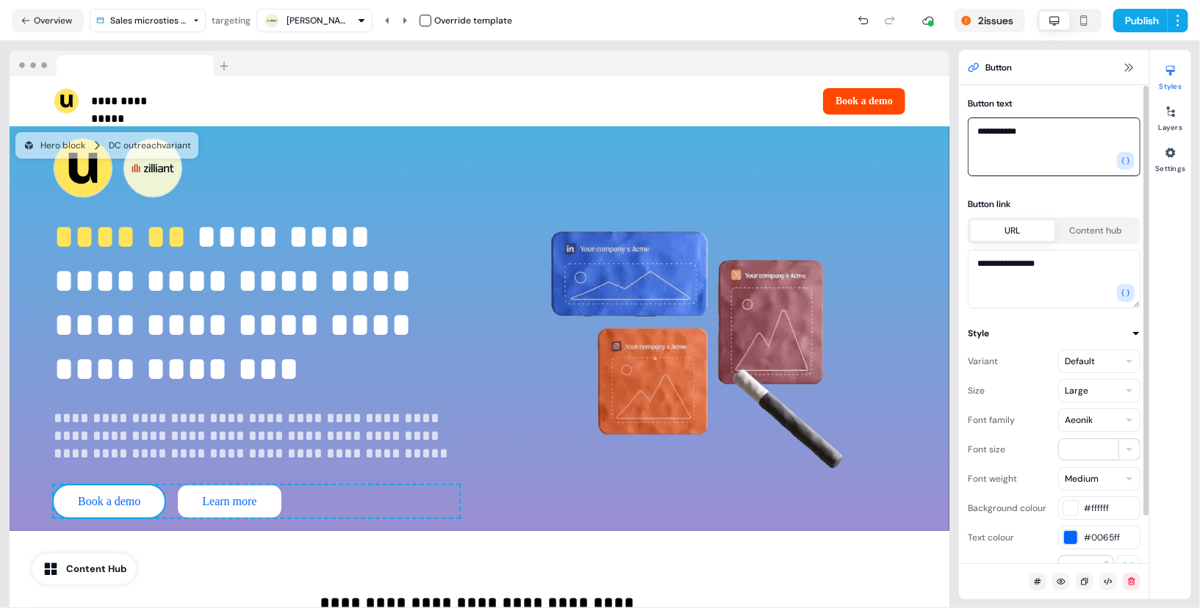
click at [1049, 129] on textarea "**********" at bounding box center [1054, 147] width 173 height 59
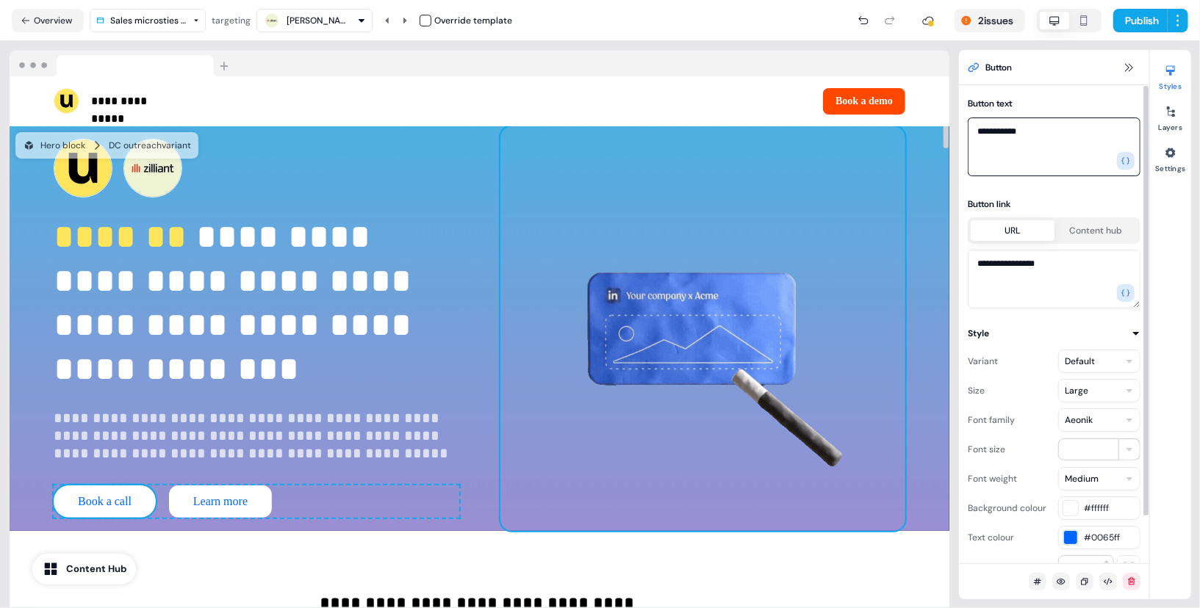
type textarea "**********"
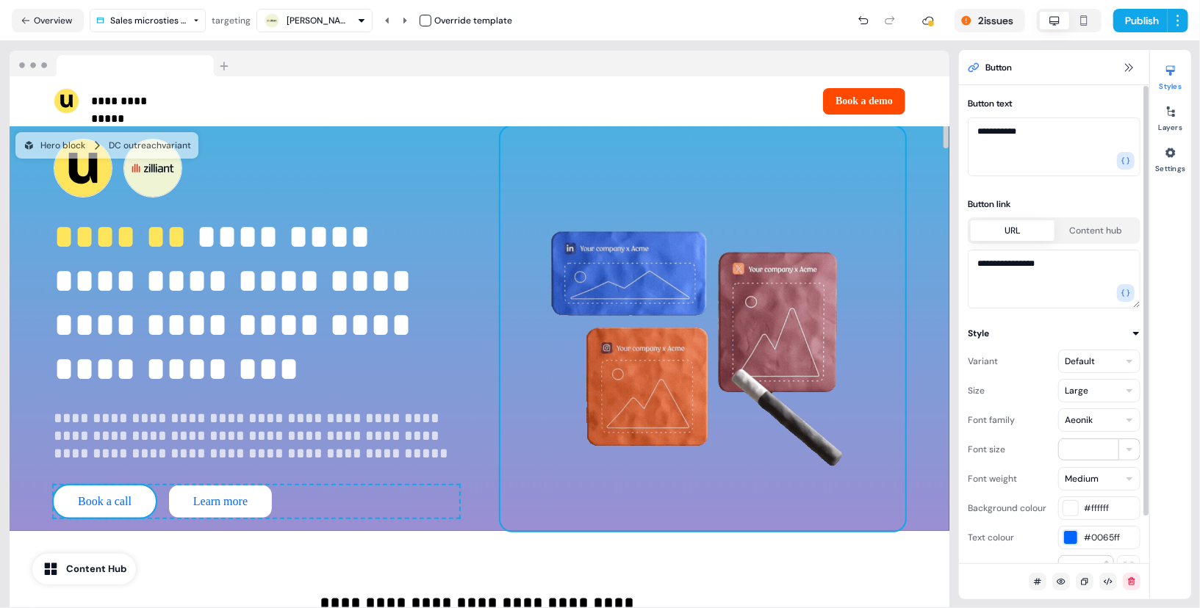
click at [672, 259] on img at bounding box center [702, 328] width 405 height 405
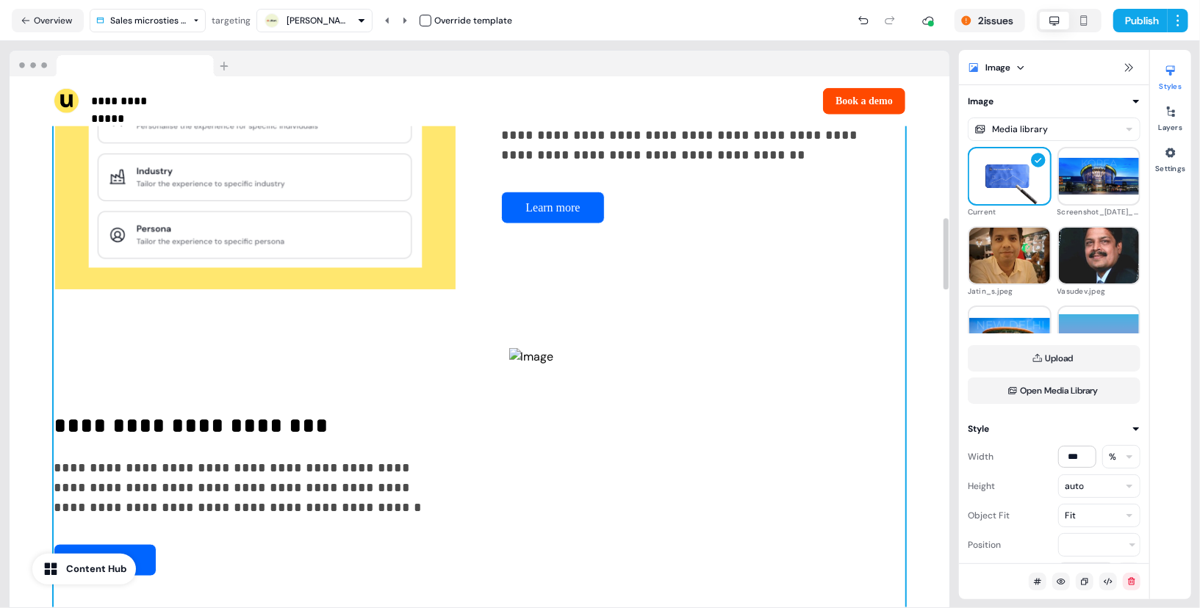
scroll to position [1086, 0]
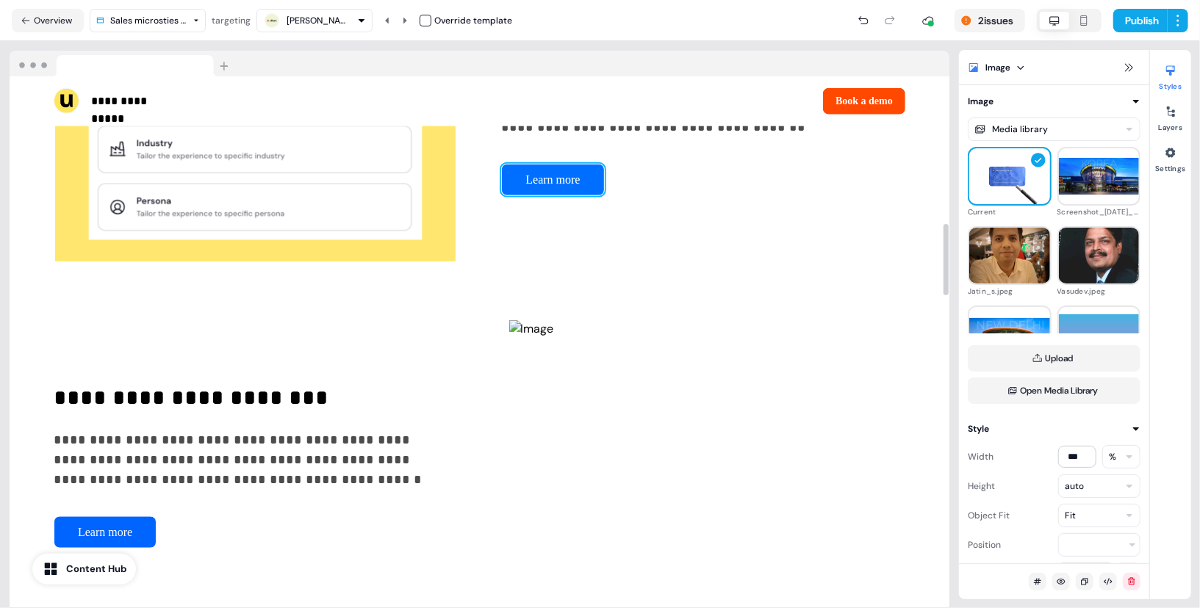
click at [575, 191] on button "Learn more" at bounding box center [552, 180] width 103 height 32
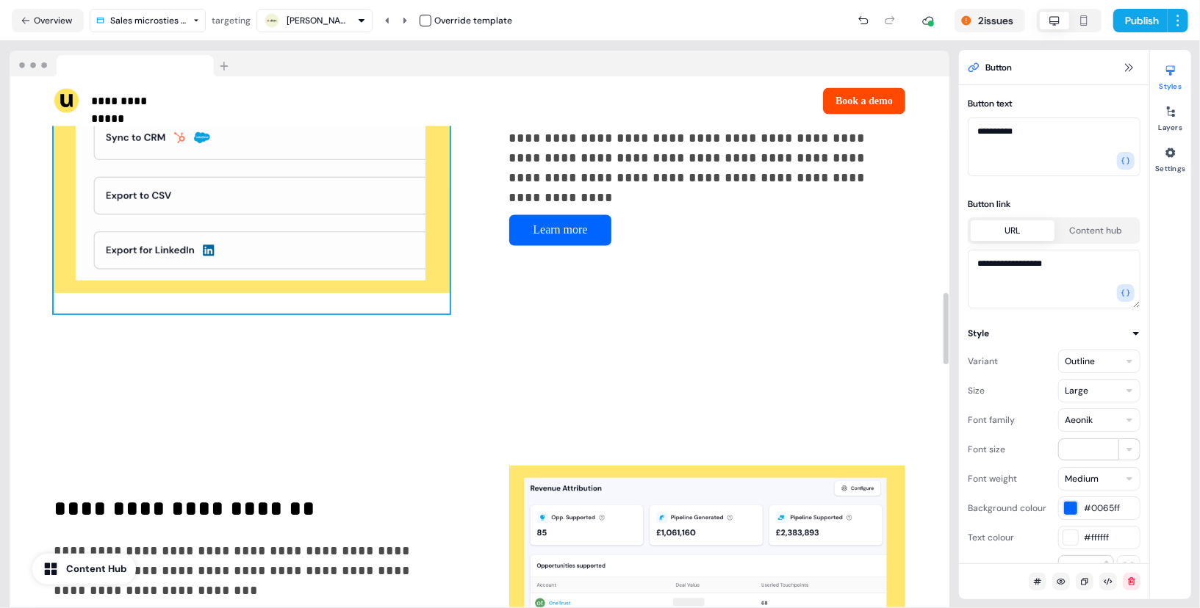
scroll to position [1743, 0]
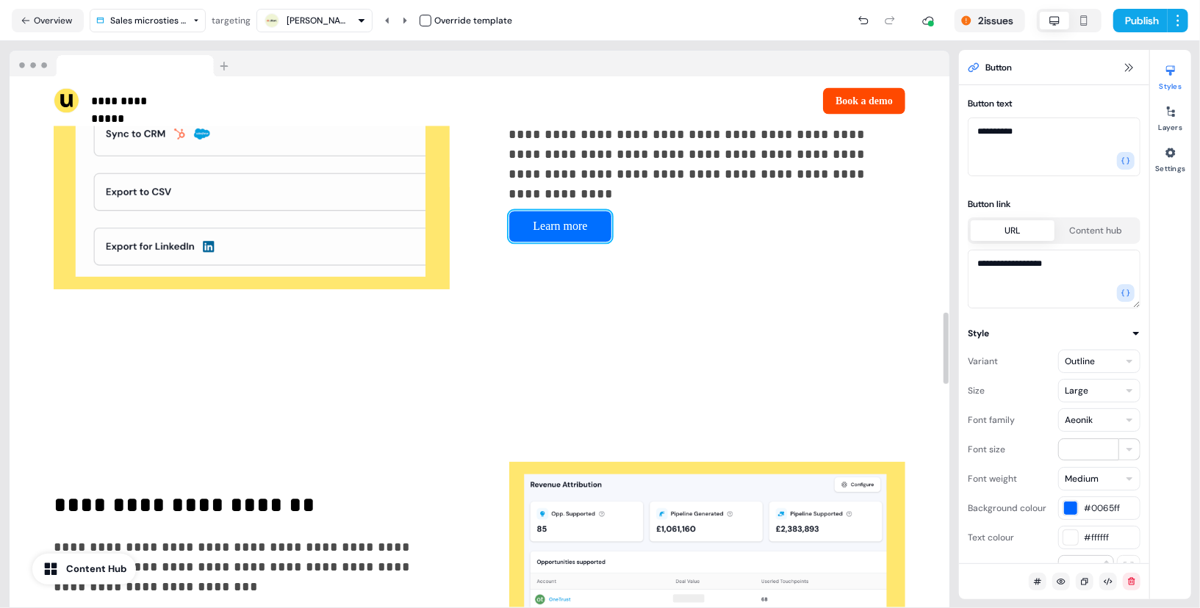
click at [531, 229] on button "Learn more" at bounding box center [560, 227] width 103 height 32
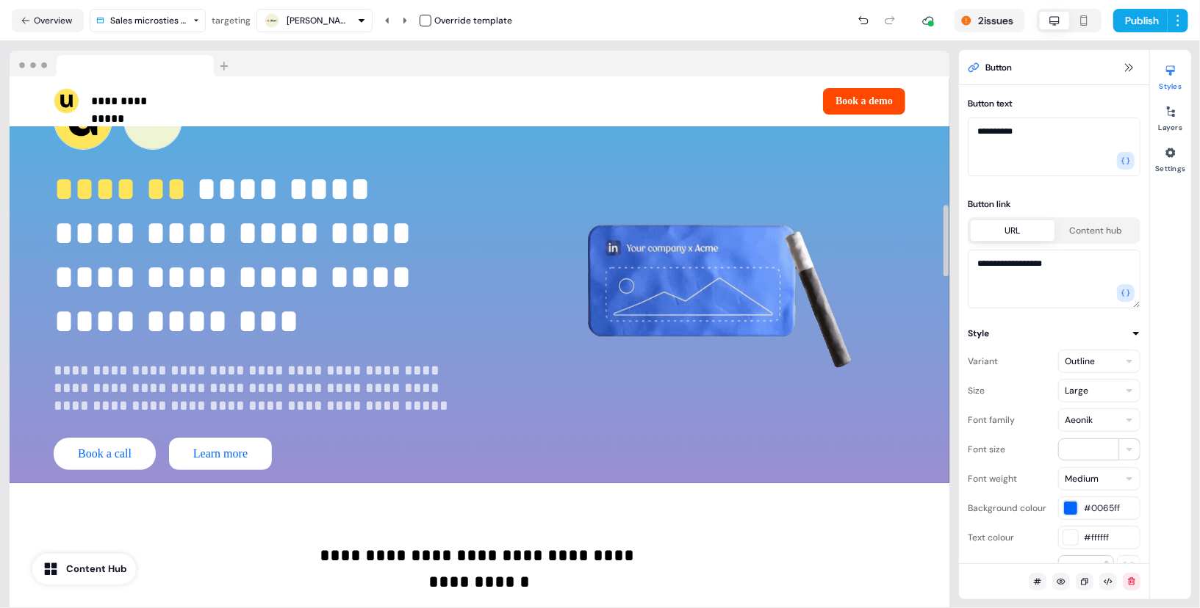
scroll to position [0, 0]
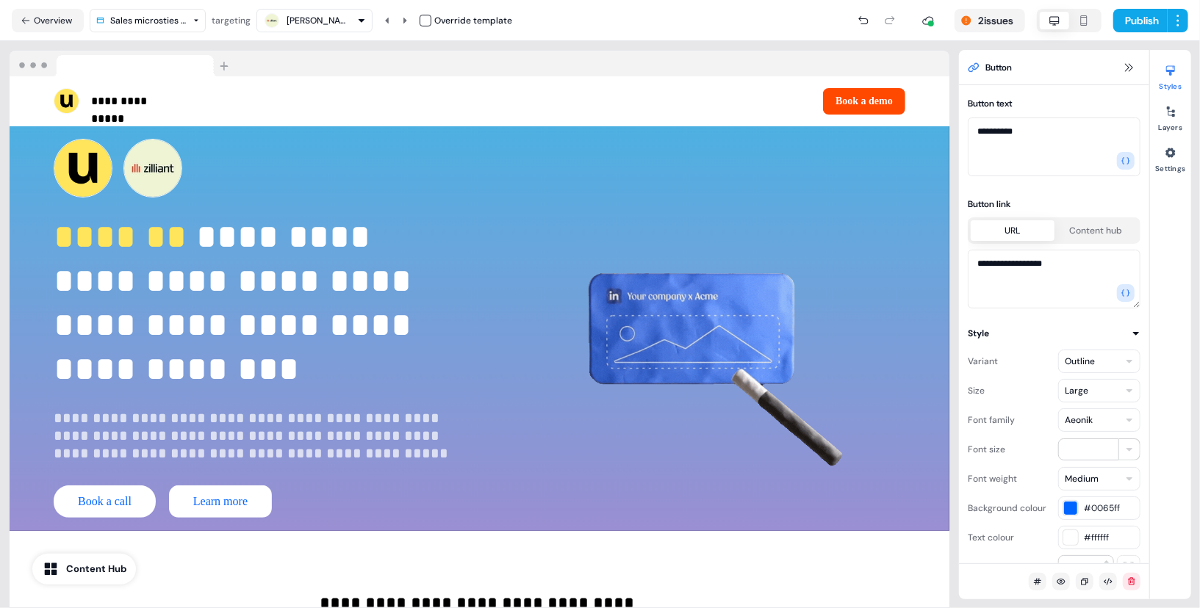
click at [1118, 68] on div "Button" at bounding box center [1054, 67] width 190 height 35
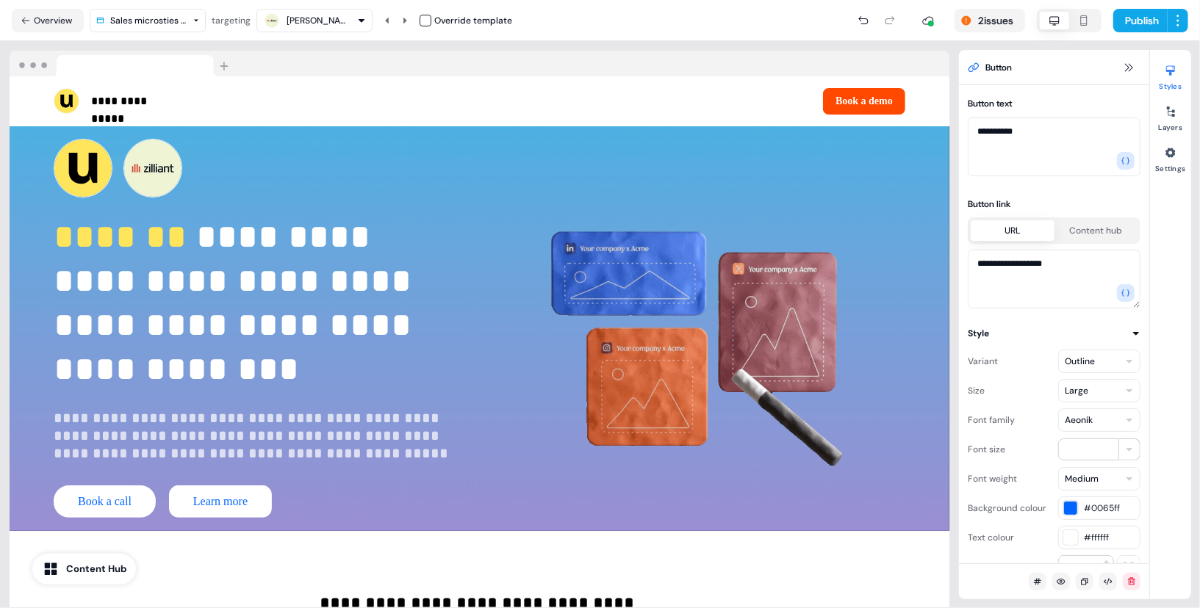
click at [1138, 66] on div "Button" at bounding box center [1054, 67] width 190 height 35
click at [1131, 66] on icon at bounding box center [1129, 68] width 12 height 12
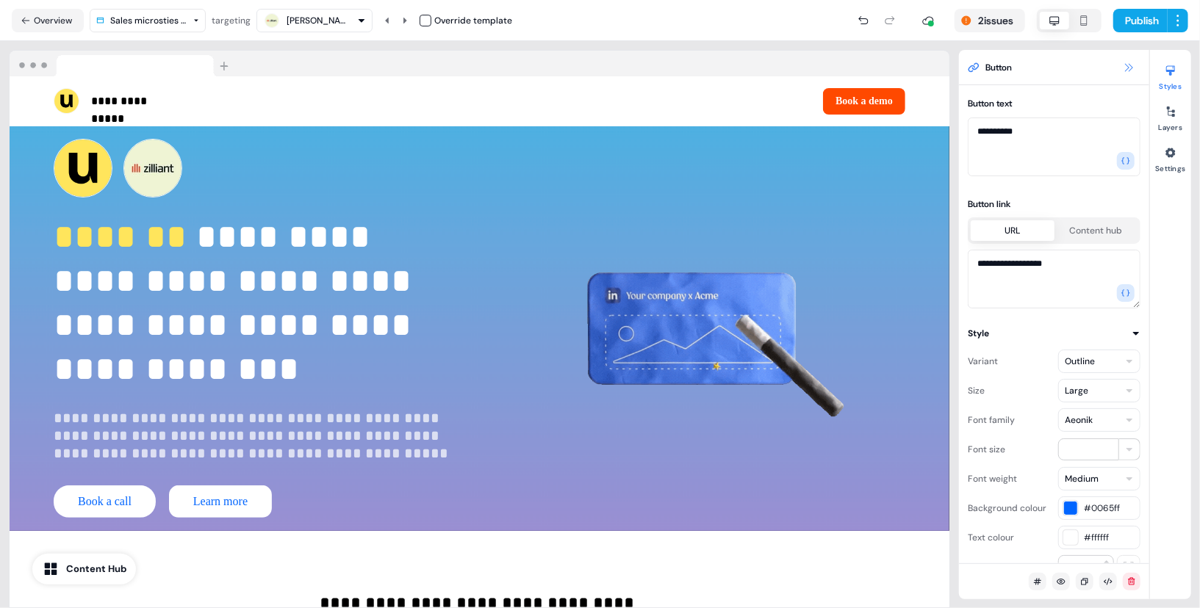
click at [1131, 66] on icon at bounding box center [1129, 68] width 12 height 12
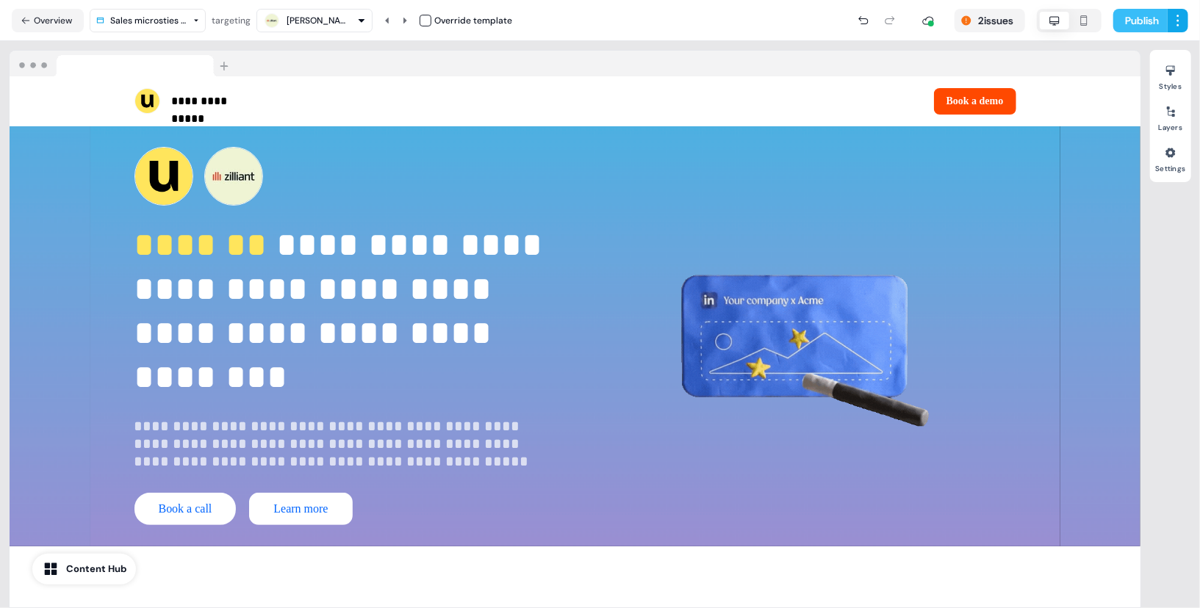
click at [1138, 24] on button "Publish" at bounding box center [1140, 21] width 54 height 24
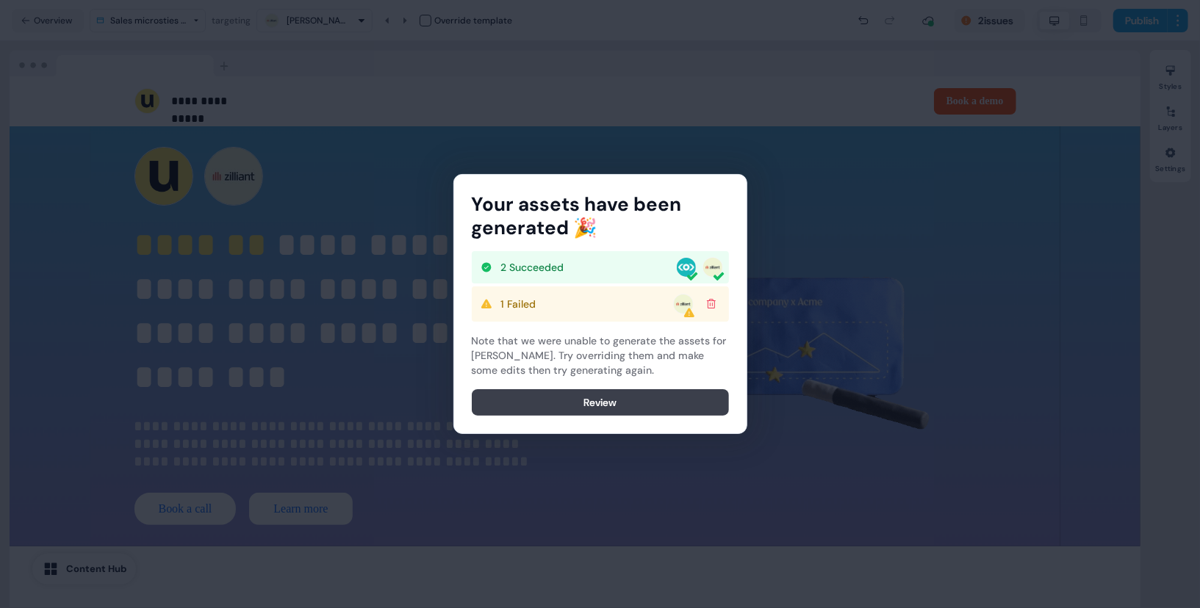
click at [615, 391] on button "Review" at bounding box center [600, 402] width 257 height 26
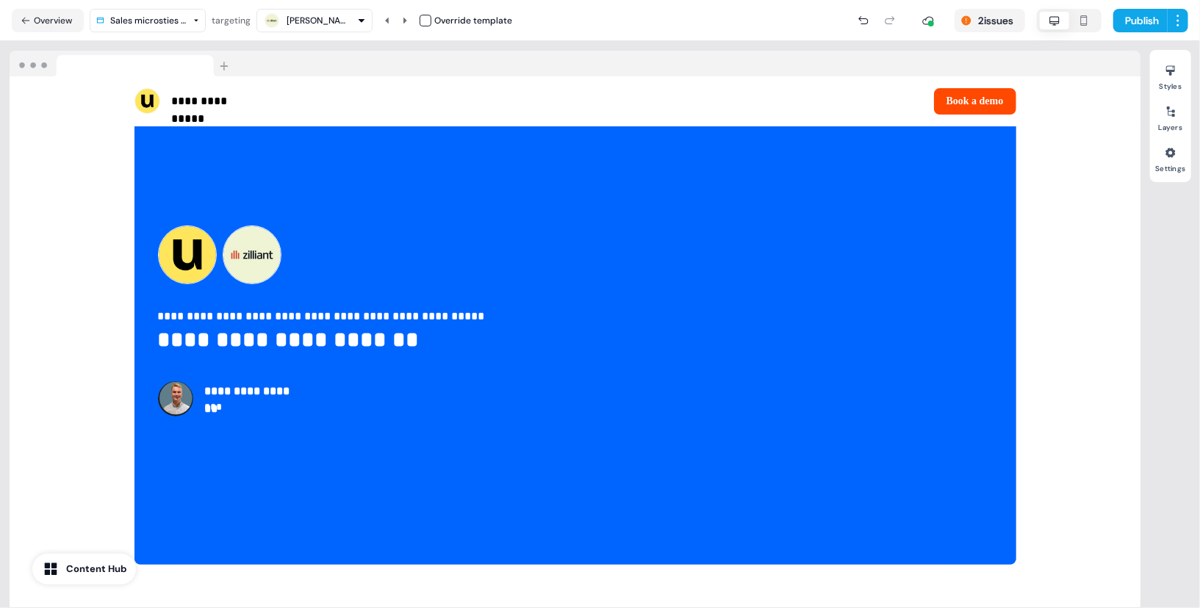
scroll to position [3412, 0]
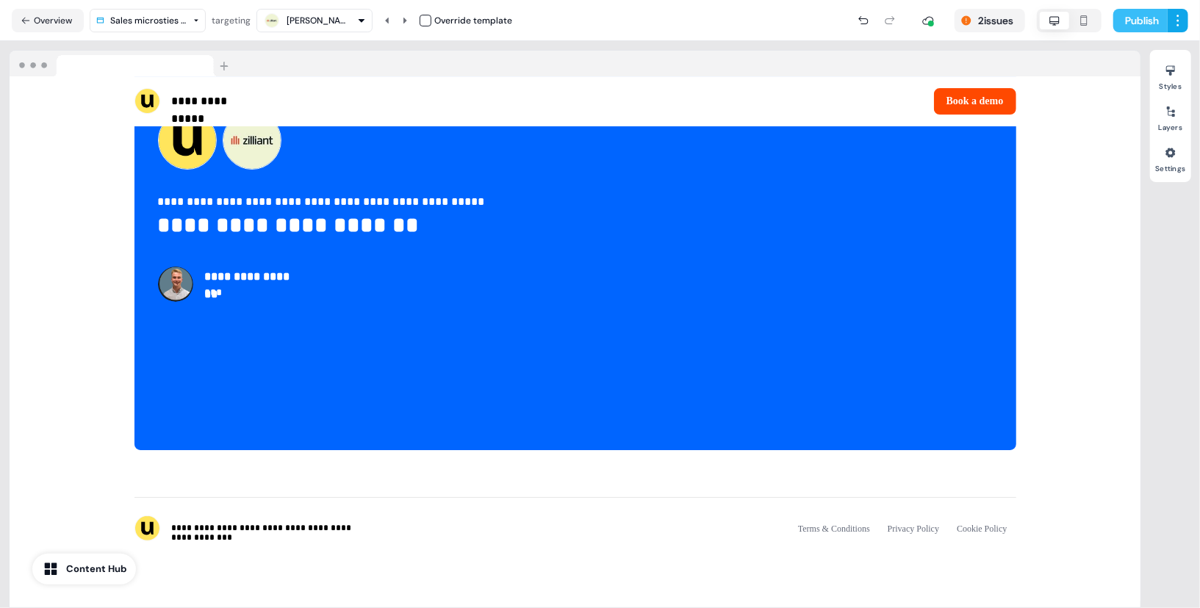
click at [1143, 24] on button "Publish" at bounding box center [1140, 21] width 54 height 24
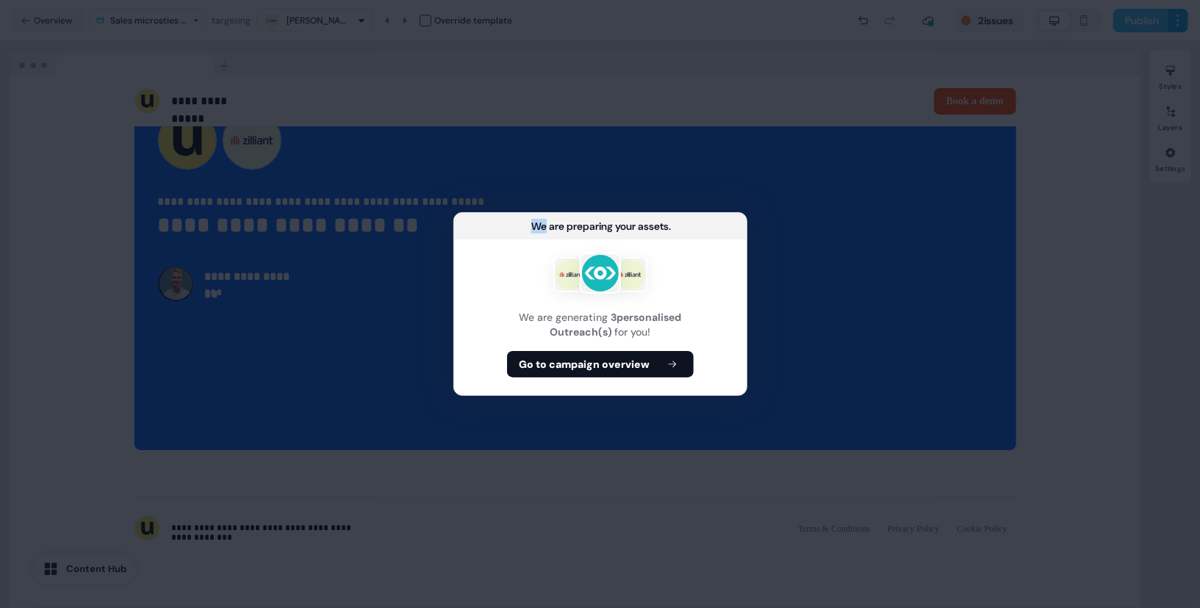
click at [1143, 24] on div "We are preparing your assets ... We are generating 3 personalised Outreach(s) f…" at bounding box center [600, 304] width 1200 height 608
click at [661, 378] on div "We are generating 3 personalised Outreach(s) for you! Go to campaign overview" at bounding box center [600, 318] width 292 height 156
click at [654, 365] on button "Go to campaign overview" at bounding box center [600, 364] width 187 height 26
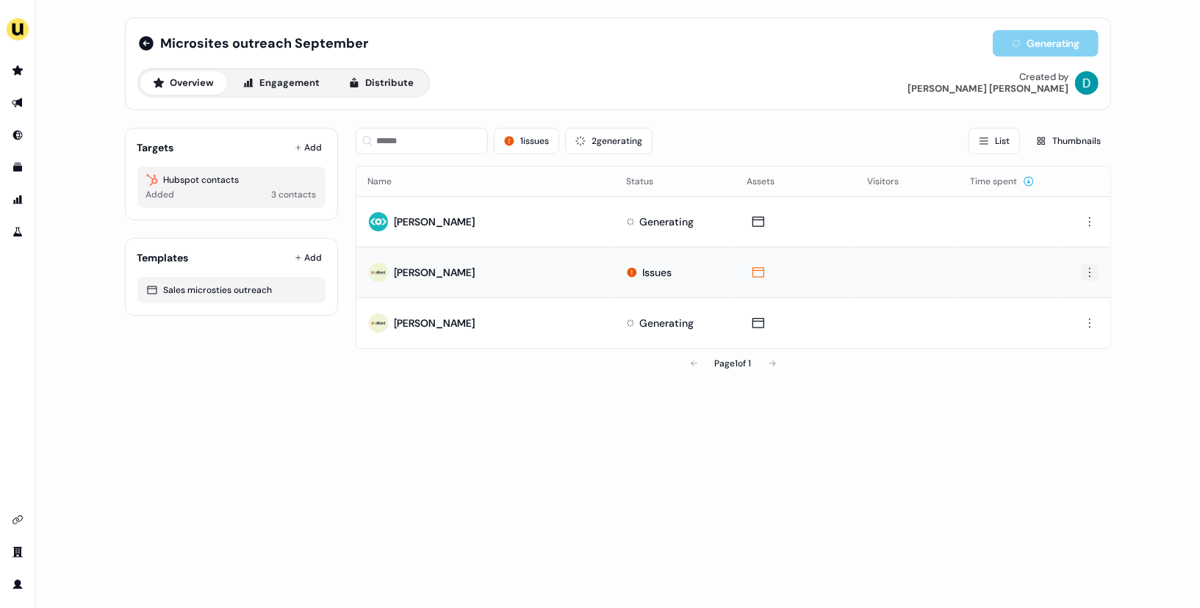
click at [1091, 273] on html "For the best experience switch devices to a bigger screen. Go to Userled.io Mic…" at bounding box center [600, 304] width 1200 height 608
click at [1082, 330] on div "Delete" at bounding box center [1089, 324] width 87 height 24
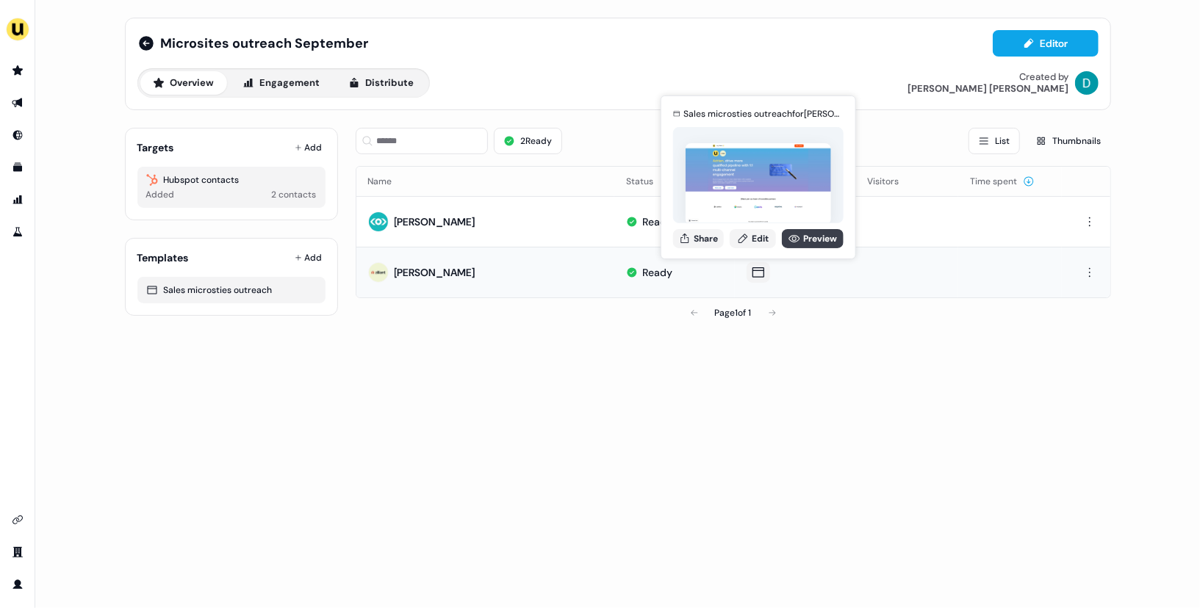
click at [800, 242] on link "Preview" at bounding box center [813, 238] width 62 height 19
click at [692, 241] on button "Share" at bounding box center [698, 238] width 51 height 19
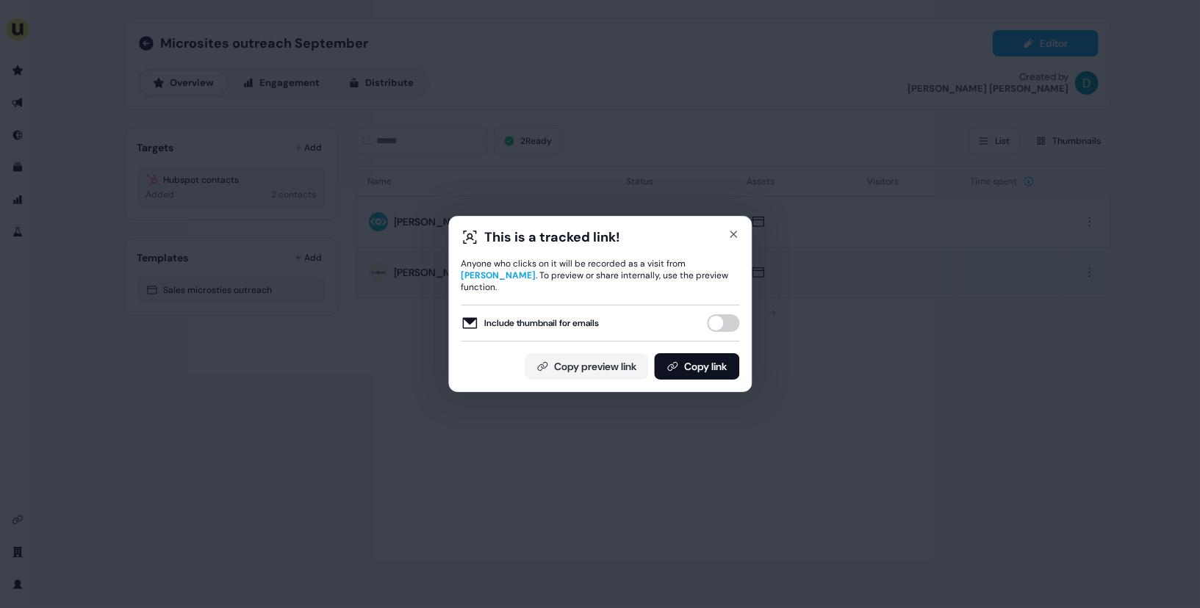
click at [721, 323] on button "Include thumbnail for emails" at bounding box center [723, 324] width 32 height 18
click at [704, 373] on button "Copy link" at bounding box center [696, 366] width 85 height 26
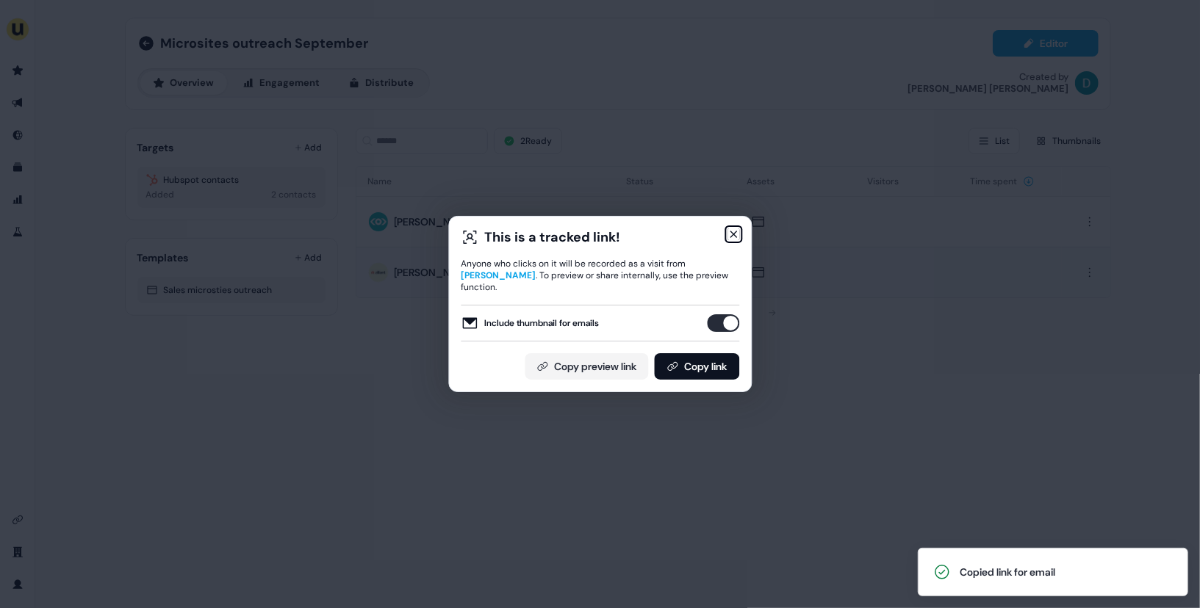
click at [736, 239] on icon "button" at bounding box center [733, 235] width 12 height 12
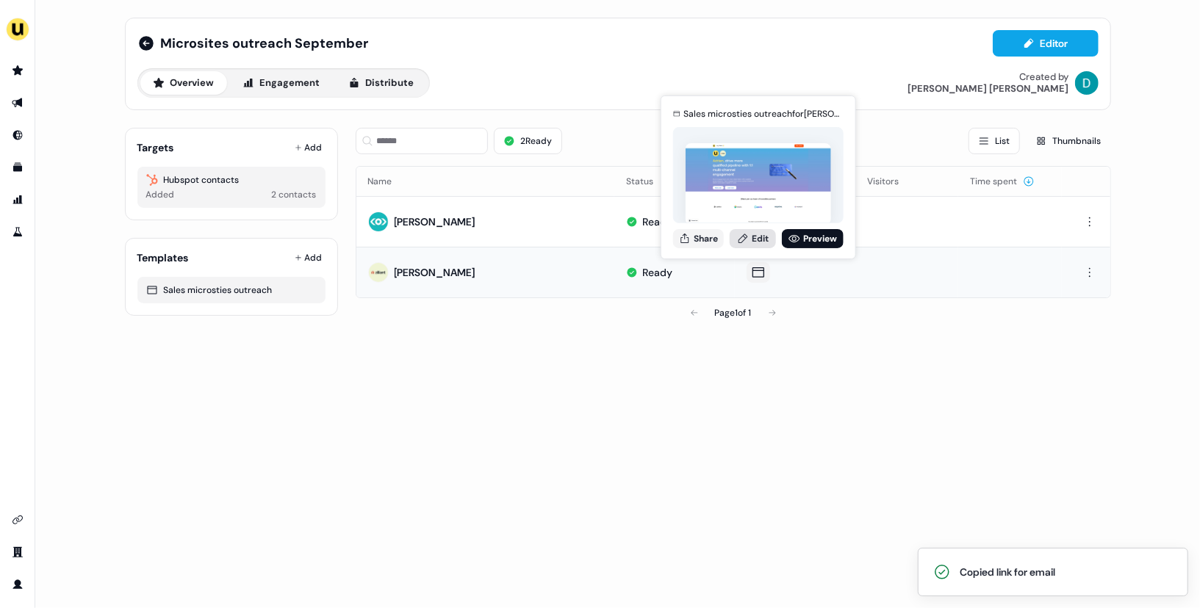
click at [754, 236] on link "Edit" at bounding box center [753, 238] width 46 height 19
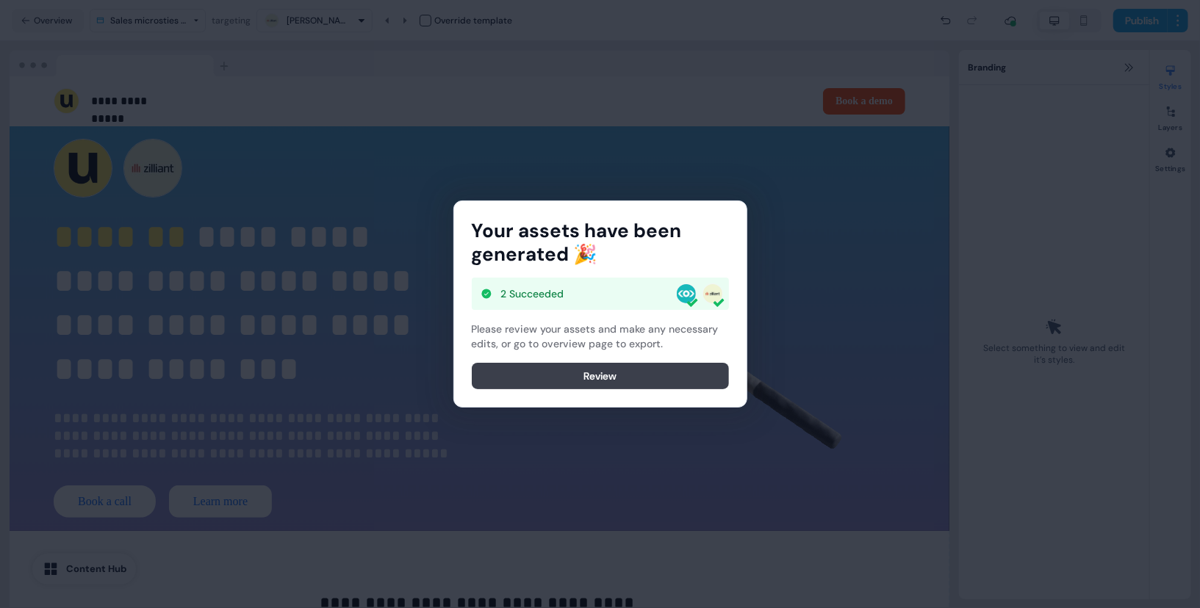
click at [635, 378] on button "Review" at bounding box center [600, 376] width 257 height 26
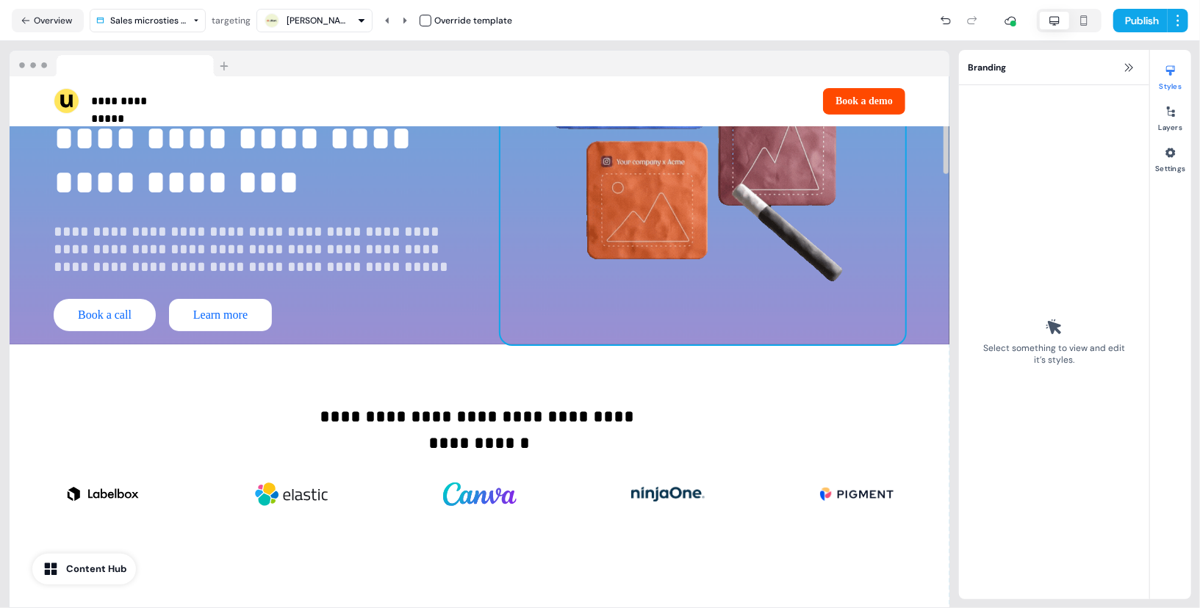
scroll to position [215, 0]
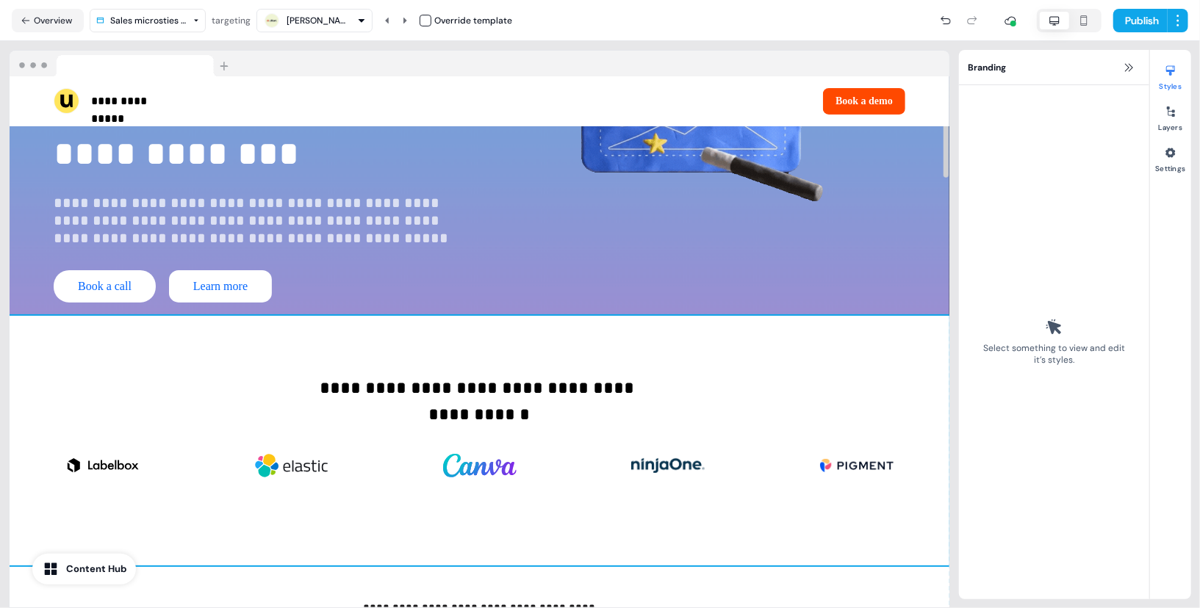
click at [495, 335] on div "**********" at bounding box center [480, 441] width 940 height 250
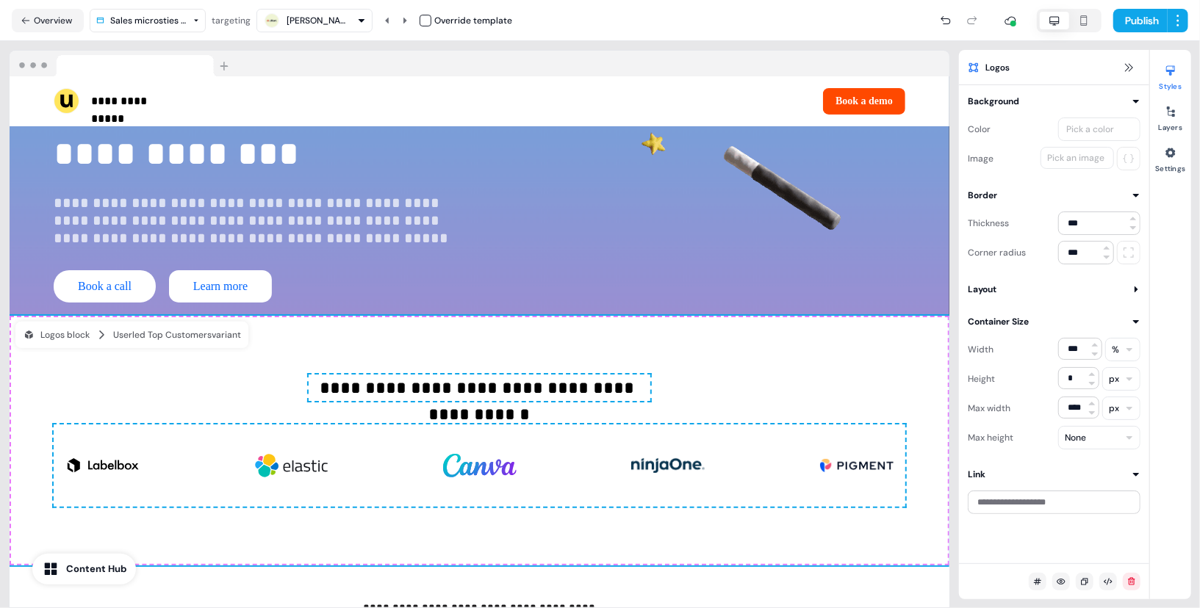
click at [1079, 145] on div "Color Pick a color Image Pick an image" at bounding box center [1054, 140] width 173 height 62
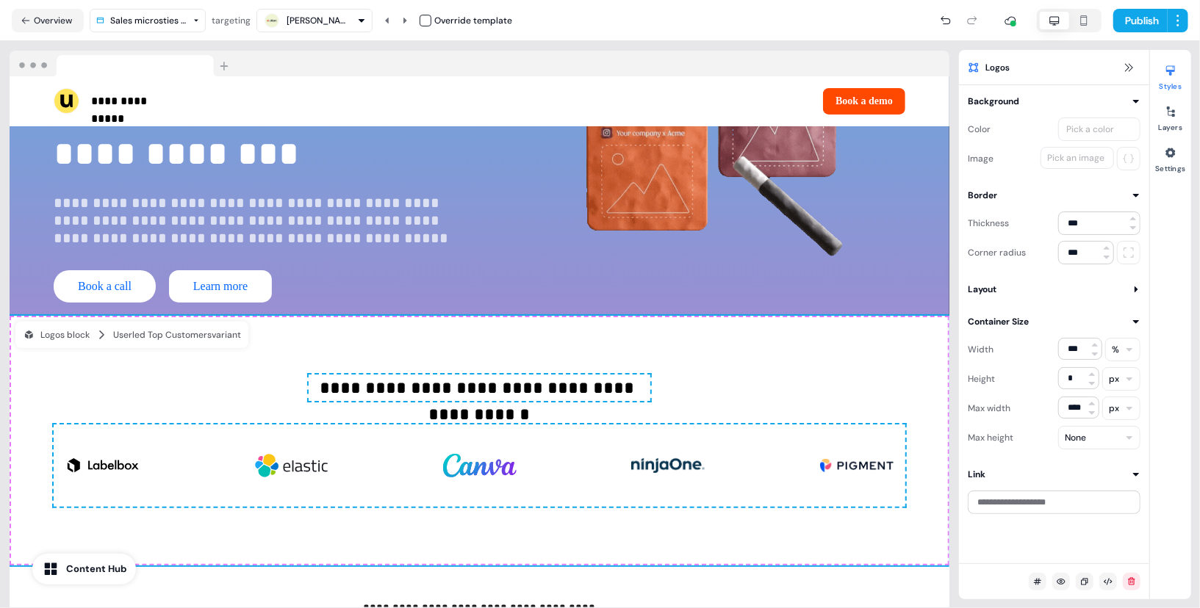
click at [1077, 165] on div "Pick an image" at bounding box center [1075, 158] width 63 height 15
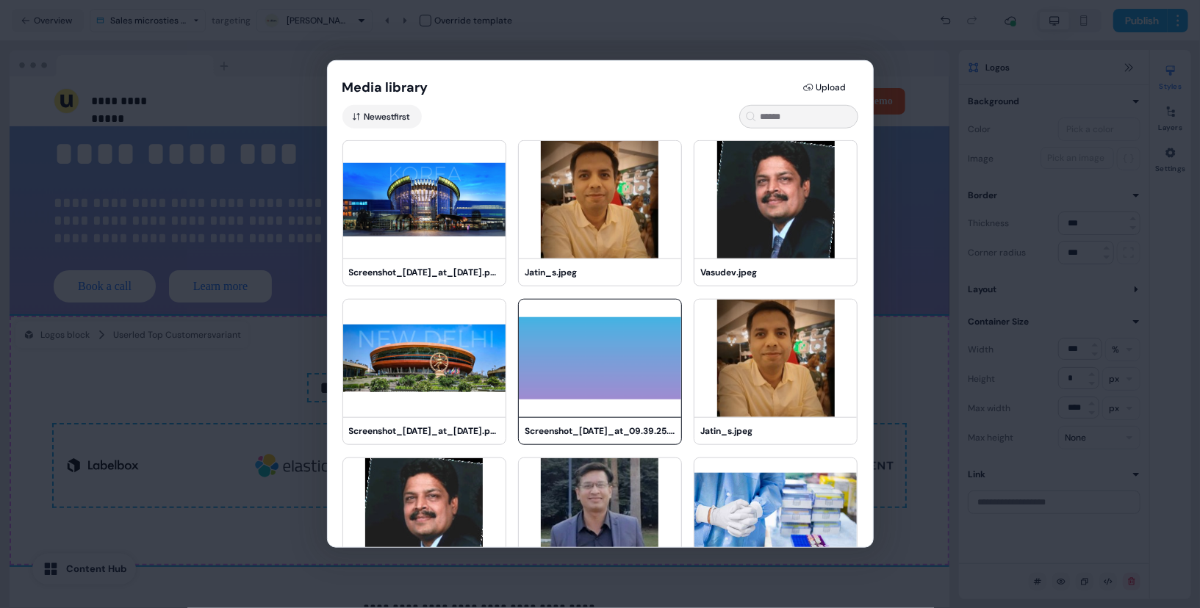
click at [606, 367] on img at bounding box center [600, 359] width 162 height 118
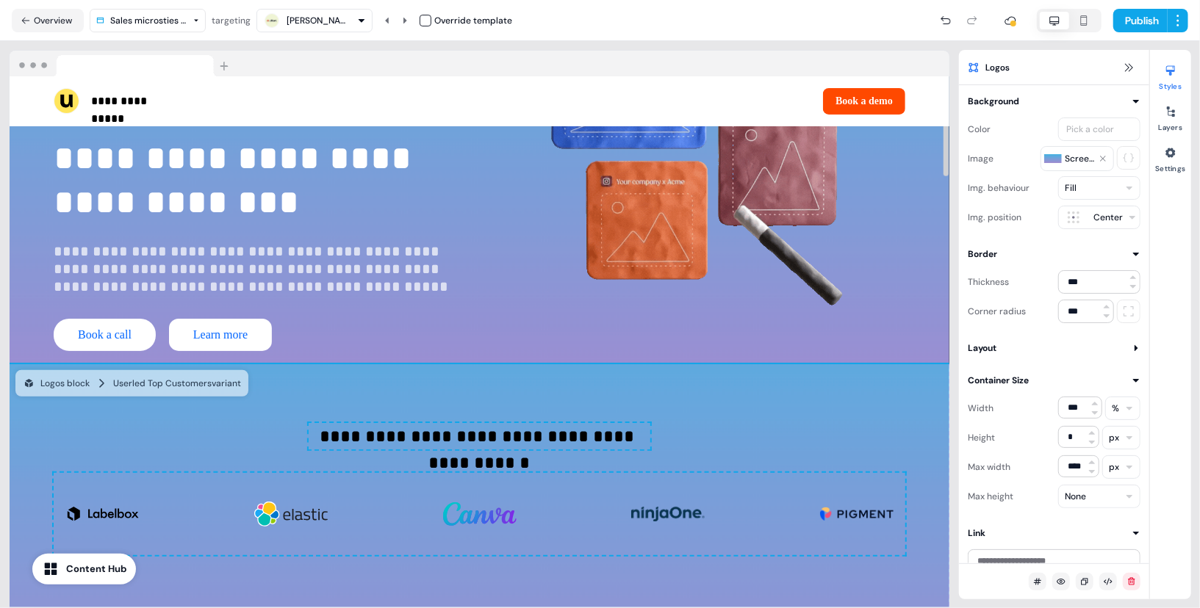
scroll to position [160, 0]
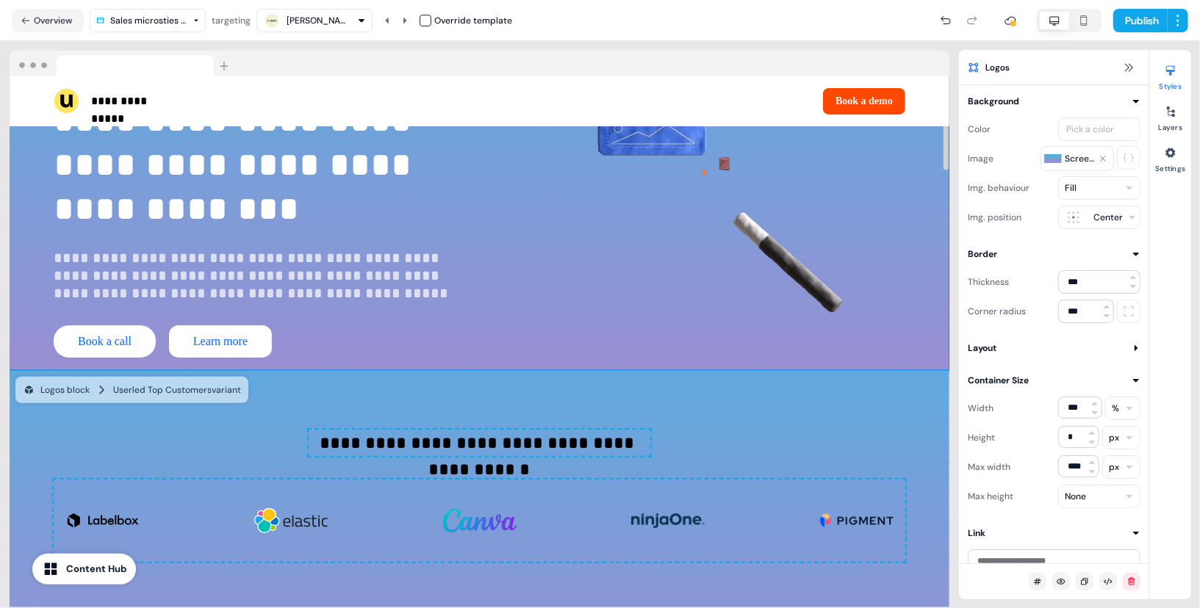
click at [672, 398] on div "**********" at bounding box center [480, 496] width 940 height 250
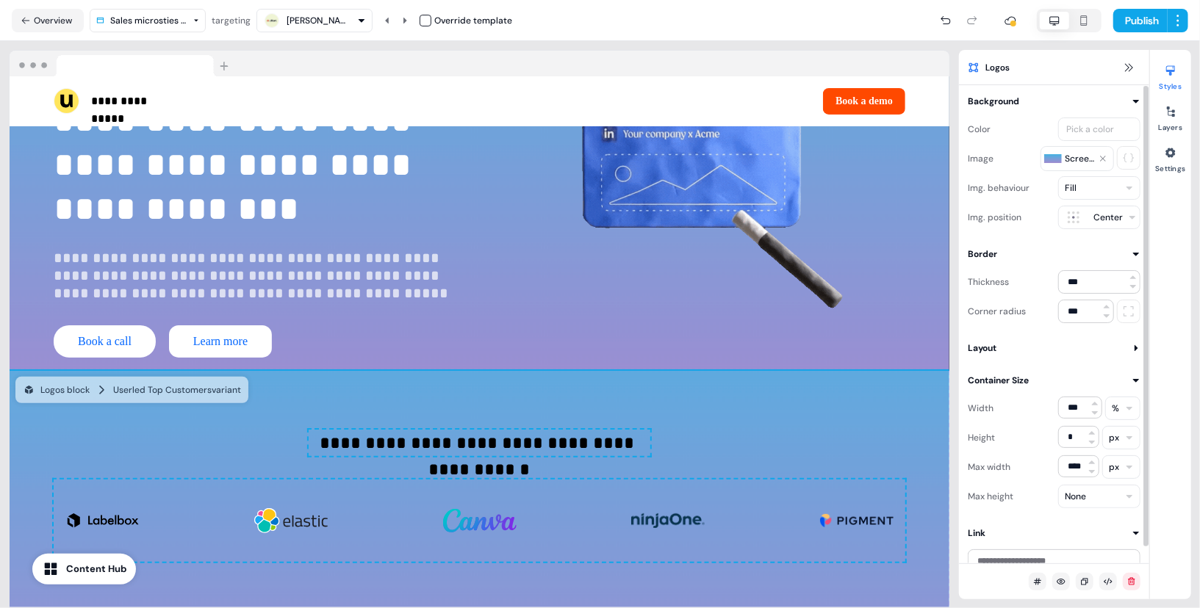
click at [1094, 157] on span "Screenshot_2025-02-28_at_09.39.25.png" at bounding box center [1080, 158] width 31 height 15
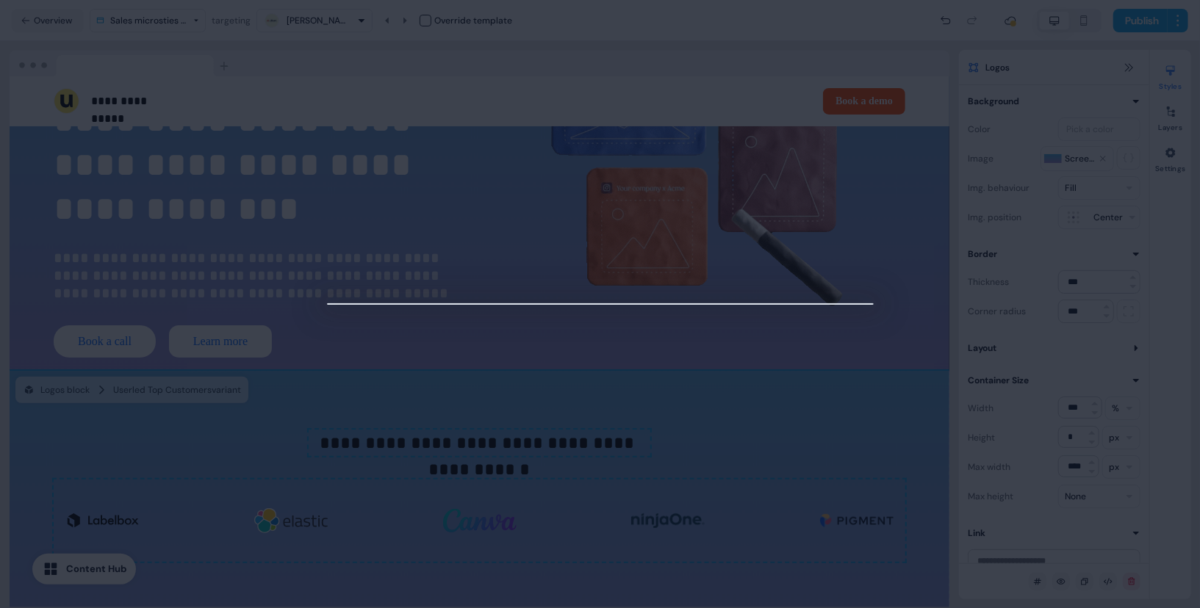
click at [1082, 173] on div at bounding box center [600, 304] width 1200 height 608
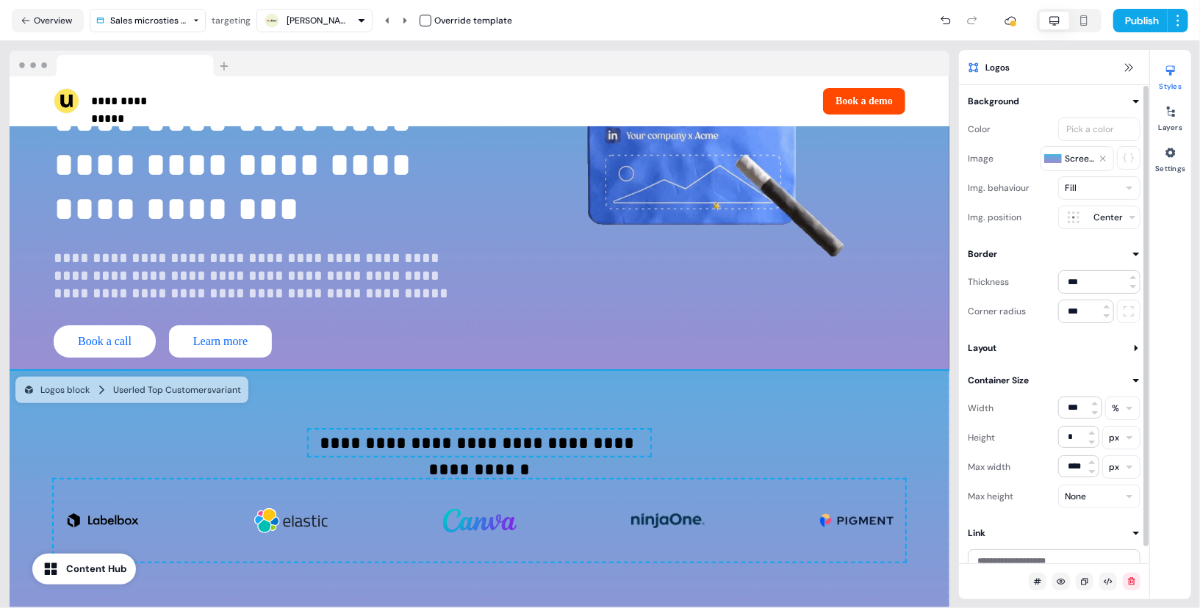
click at [1100, 148] on button "Screenshot_[DATE]_at_09.39.25.png" at bounding box center [1077, 158] width 73 height 25
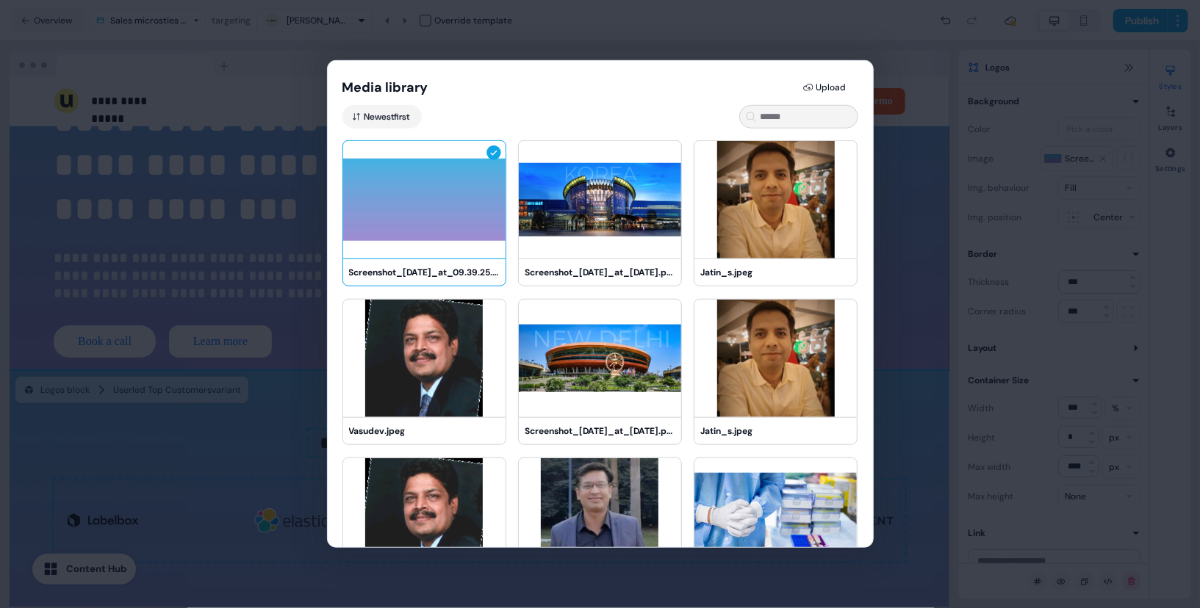
click at [903, 211] on div "Media library Upload Newest first Screenshot_2025-02-28_at_09.39.25.png Screens…" at bounding box center [600, 304] width 1200 height 608
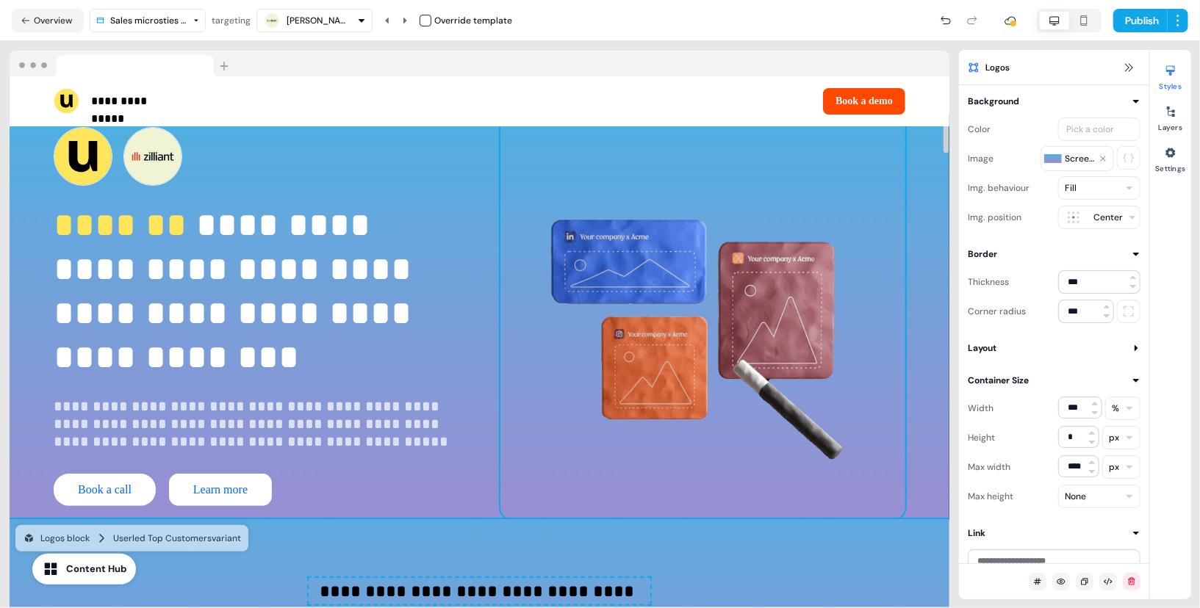
scroll to position [0, 0]
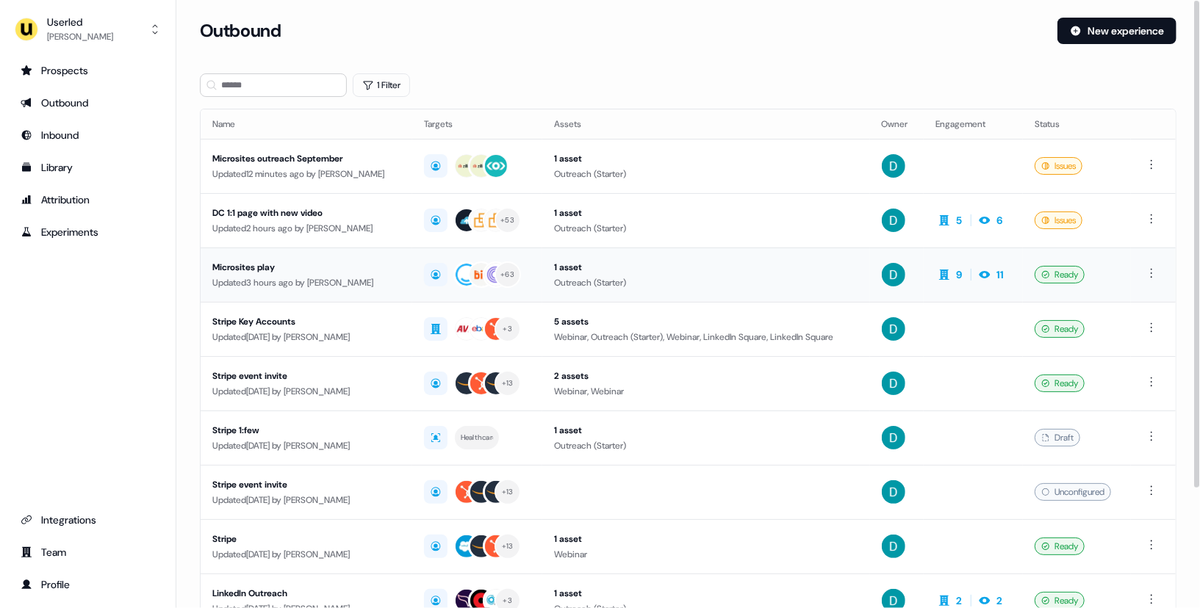
click at [337, 270] on div "Microsites play" at bounding box center [306, 267] width 188 height 15
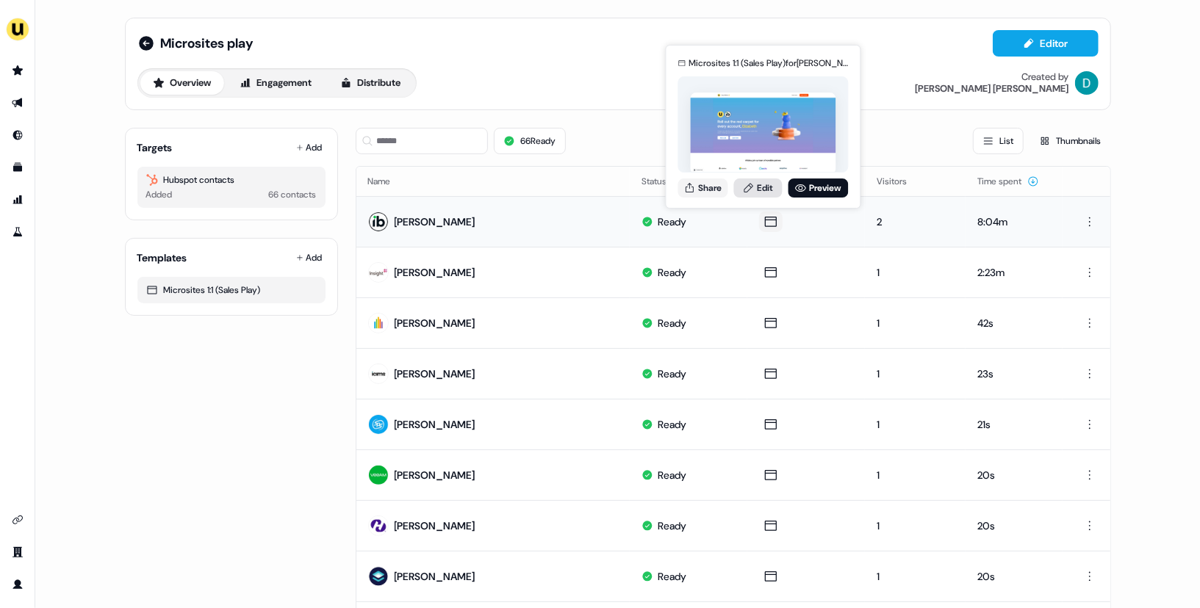
click at [753, 182] on icon at bounding box center [749, 188] width 12 height 12
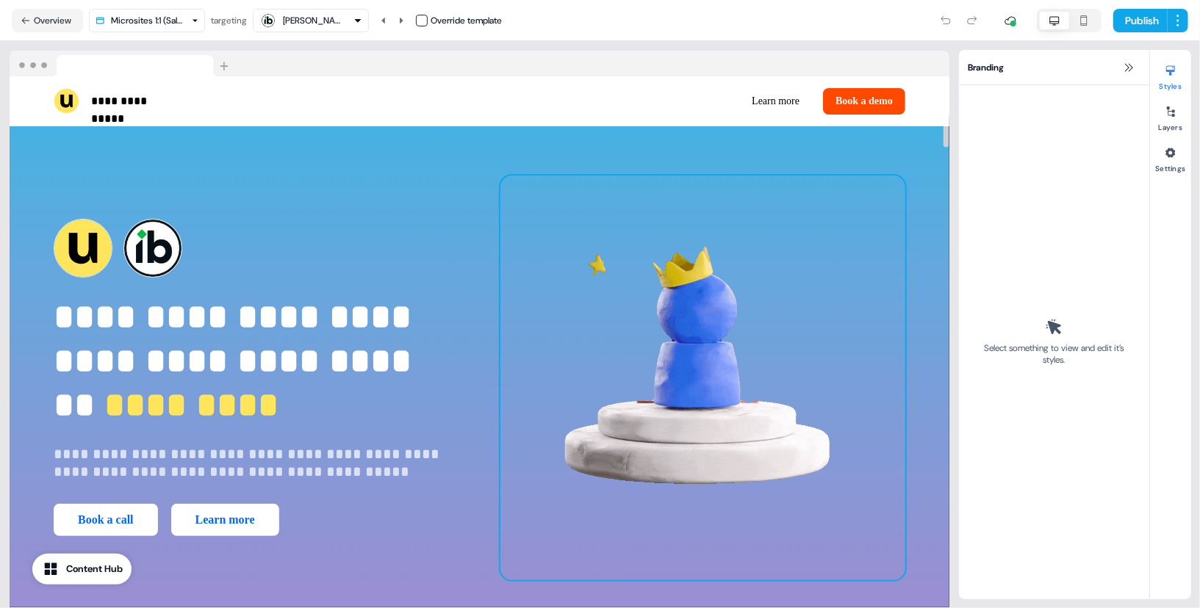
scroll to position [15, 0]
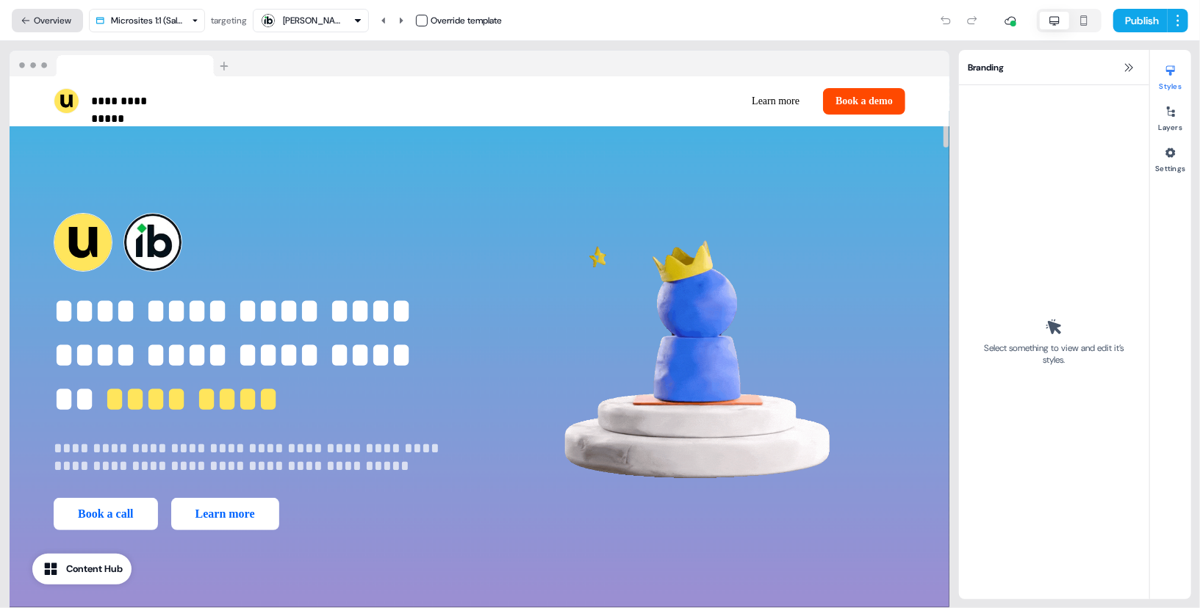
click at [57, 26] on button "Overview" at bounding box center [47, 21] width 71 height 24
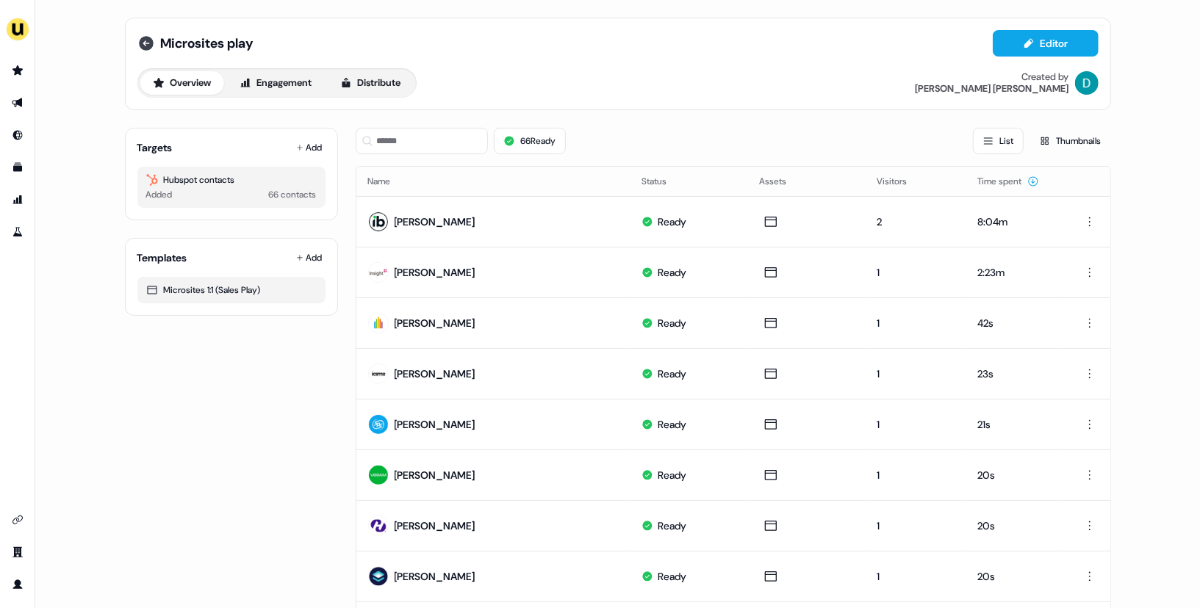
click at [139, 43] on icon at bounding box center [146, 43] width 15 height 15
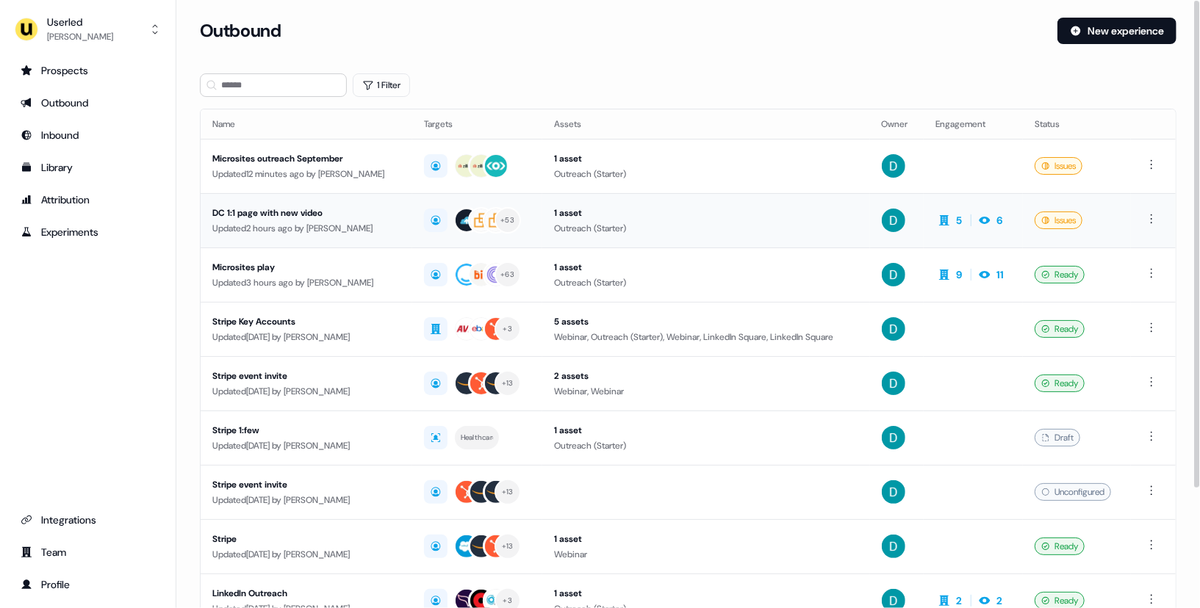
click at [303, 204] on td "DC 1:1 page with new video Updated 2 hours ago by [PERSON_NAME]" at bounding box center [307, 220] width 212 height 54
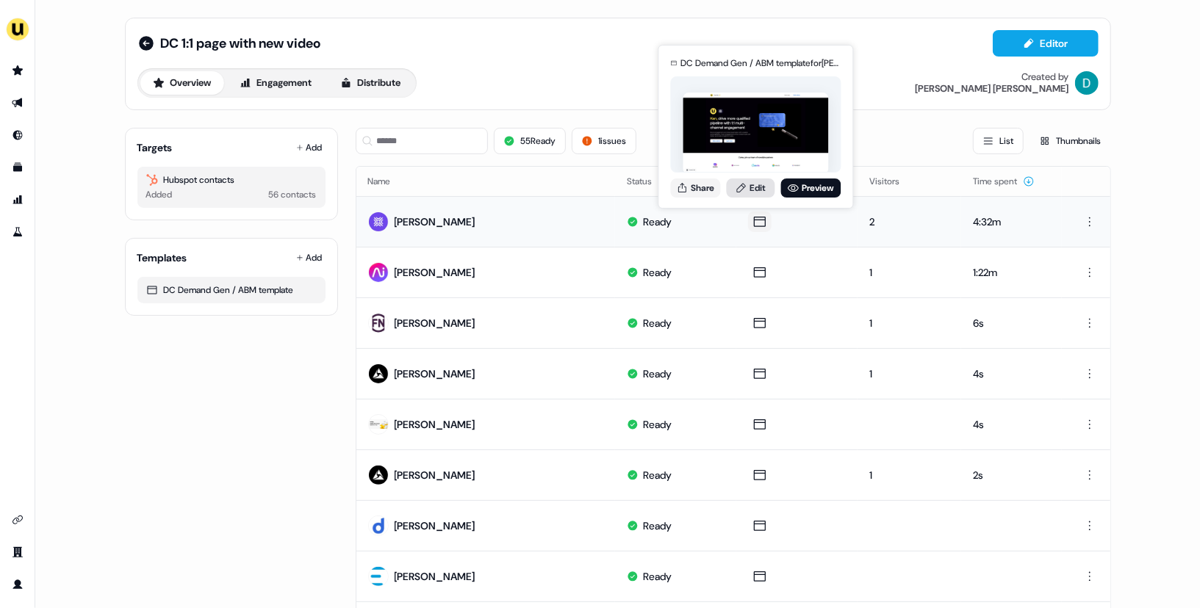
click at [754, 189] on link "Edit" at bounding box center [751, 188] width 48 height 19
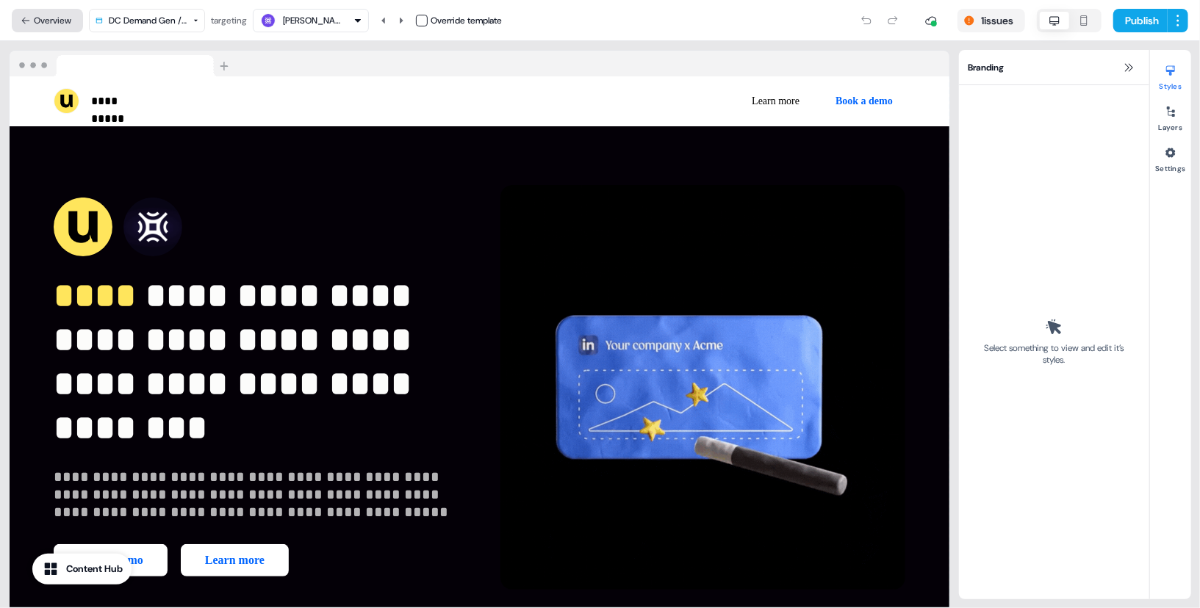
click at [50, 29] on button "Overview" at bounding box center [47, 21] width 71 height 24
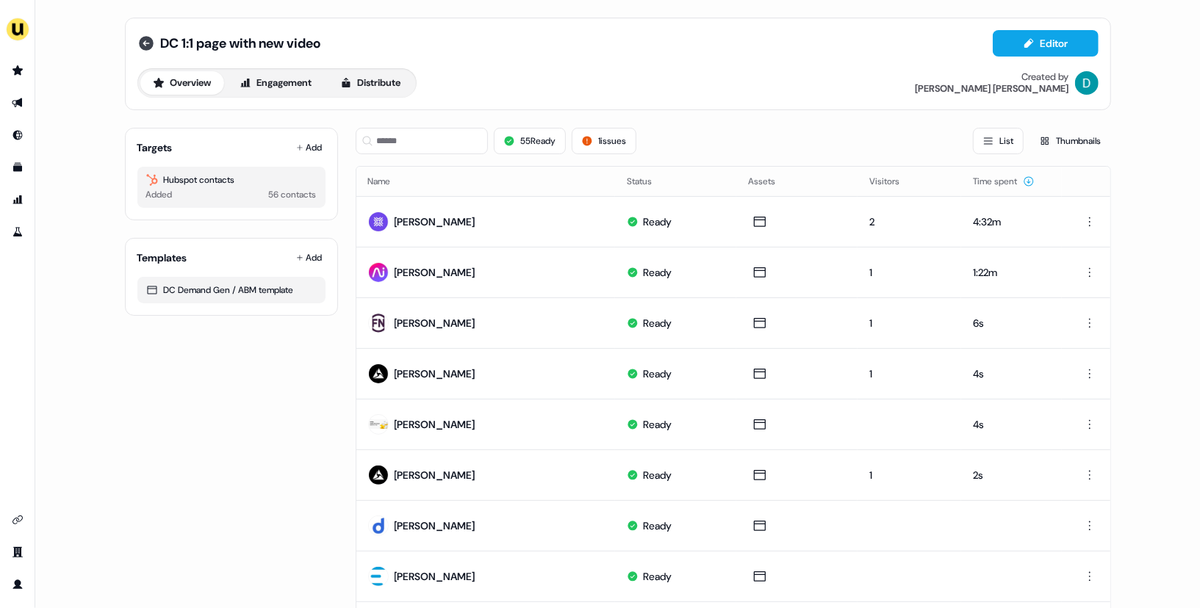
click at [145, 51] on icon at bounding box center [146, 44] width 18 height 18
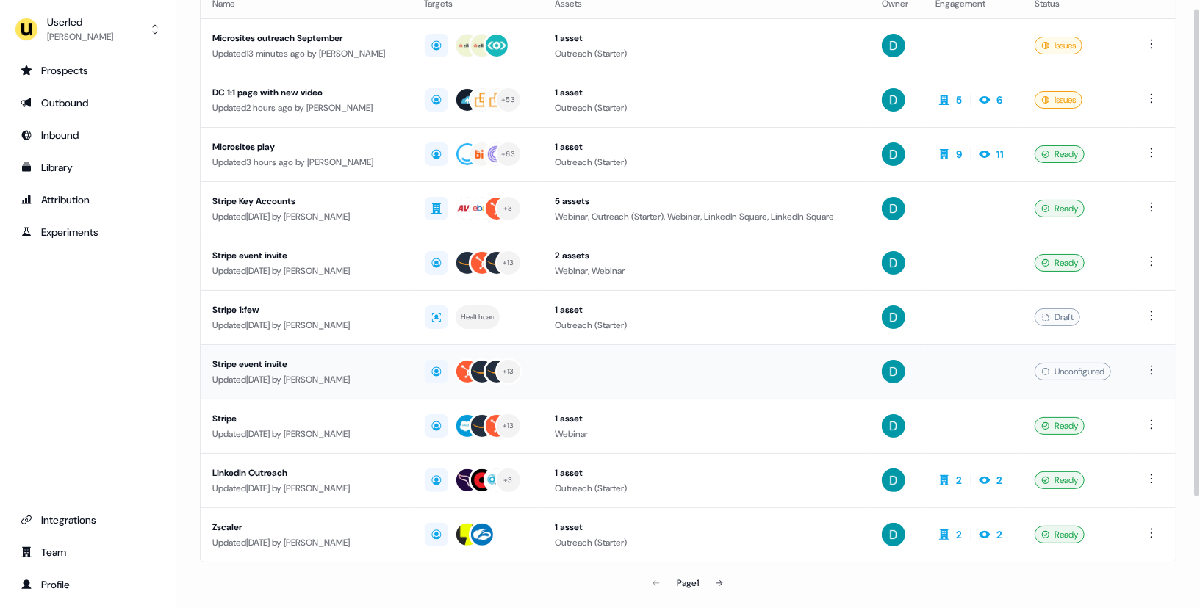
scroll to position [151, 0]
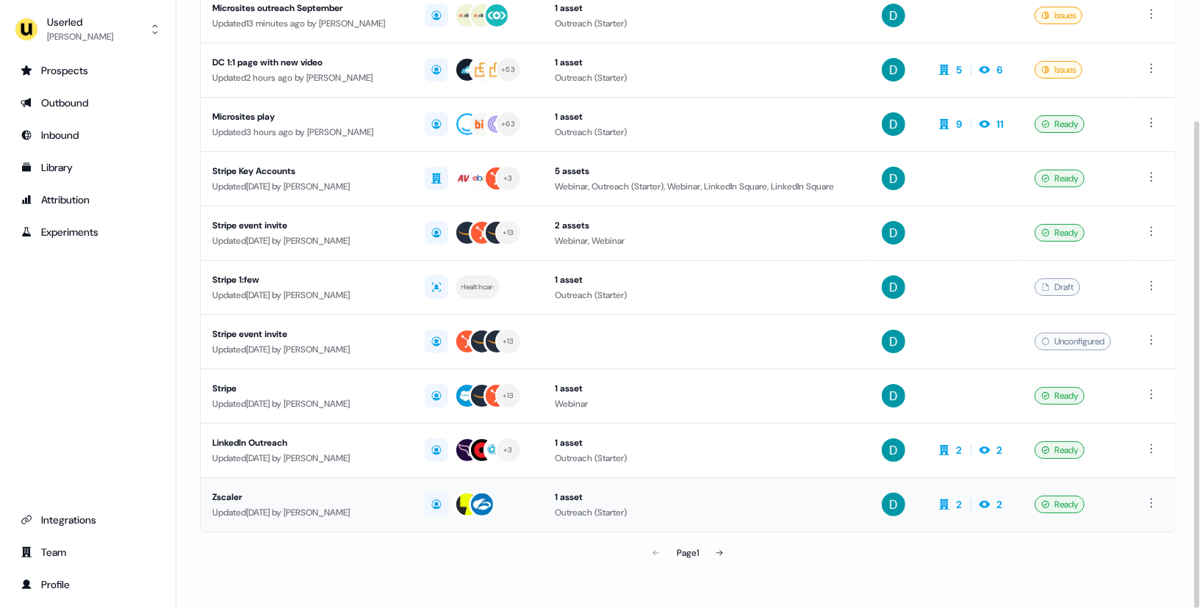
click at [314, 502] on div "Zscaler" at bounding box center [306, 497] width 189 height 15
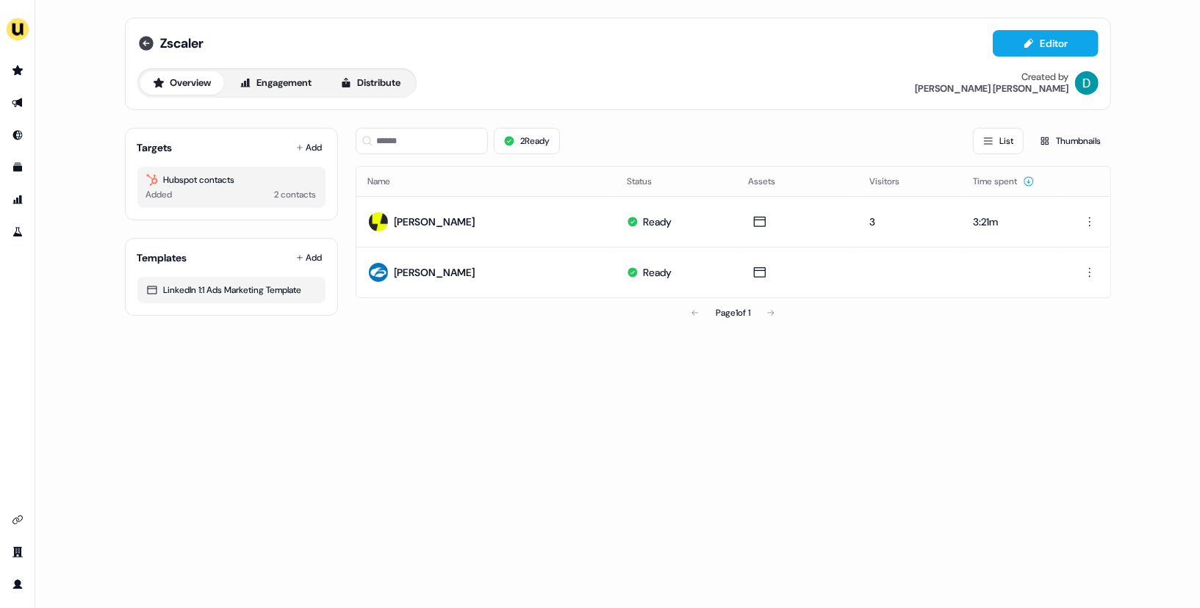
click at [141, 48] on icon at bounding box center [146, 43] width 15 height 15
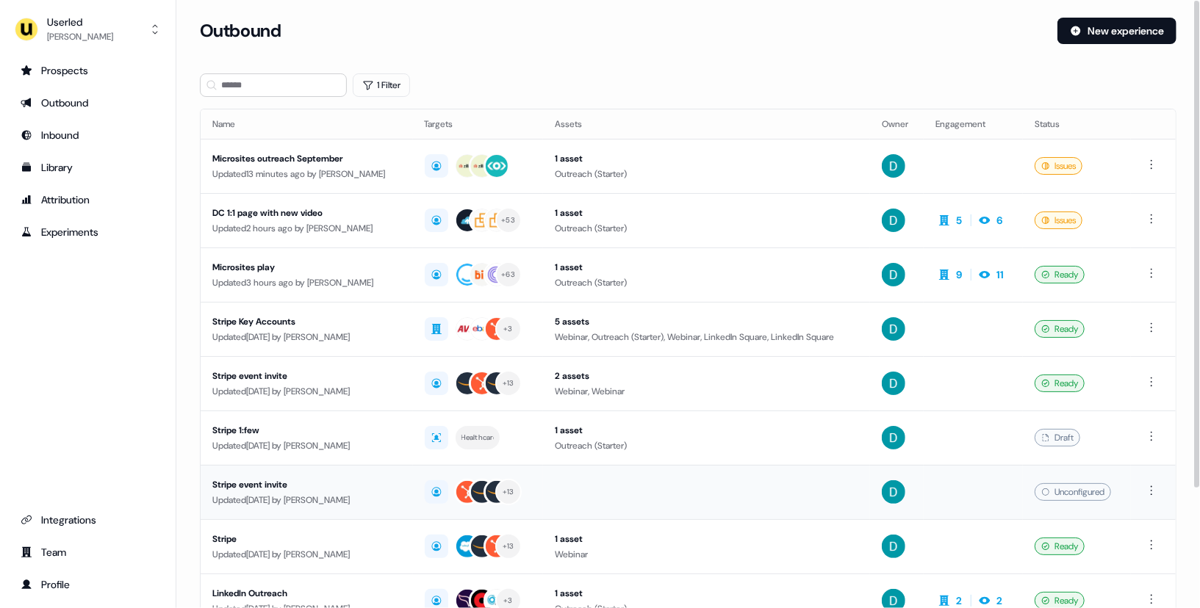
scroll to position [151, 0]
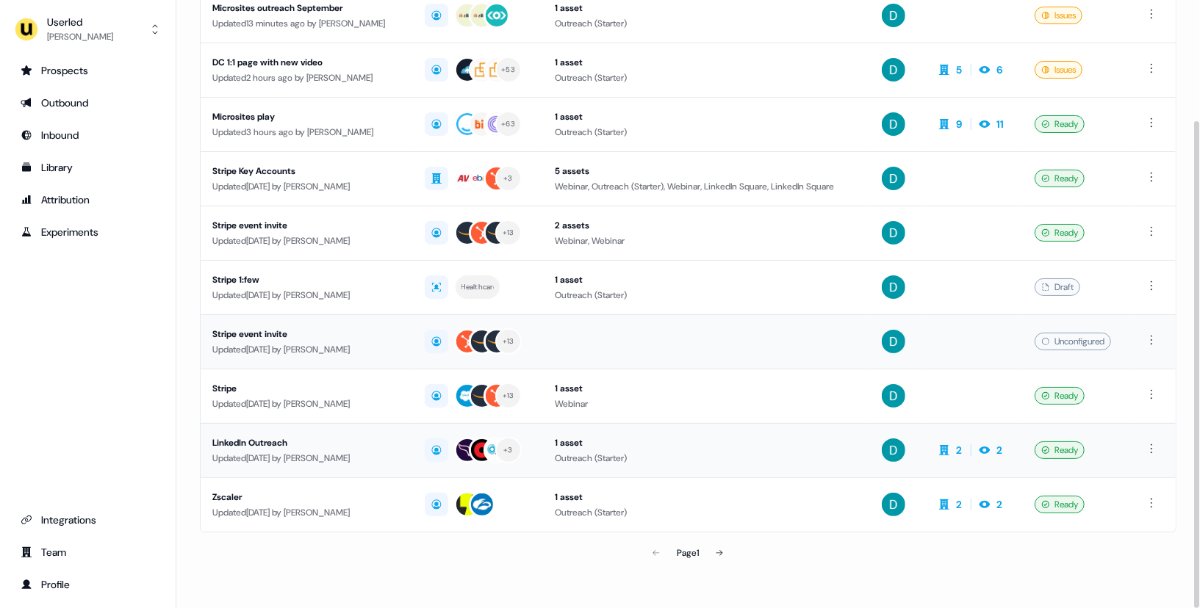
click at [320, 428] on td "LinkedIn Outreach Updated [DATE] by [PERSON_NAME]" at bounding box center [307, 450] width 212 height 54
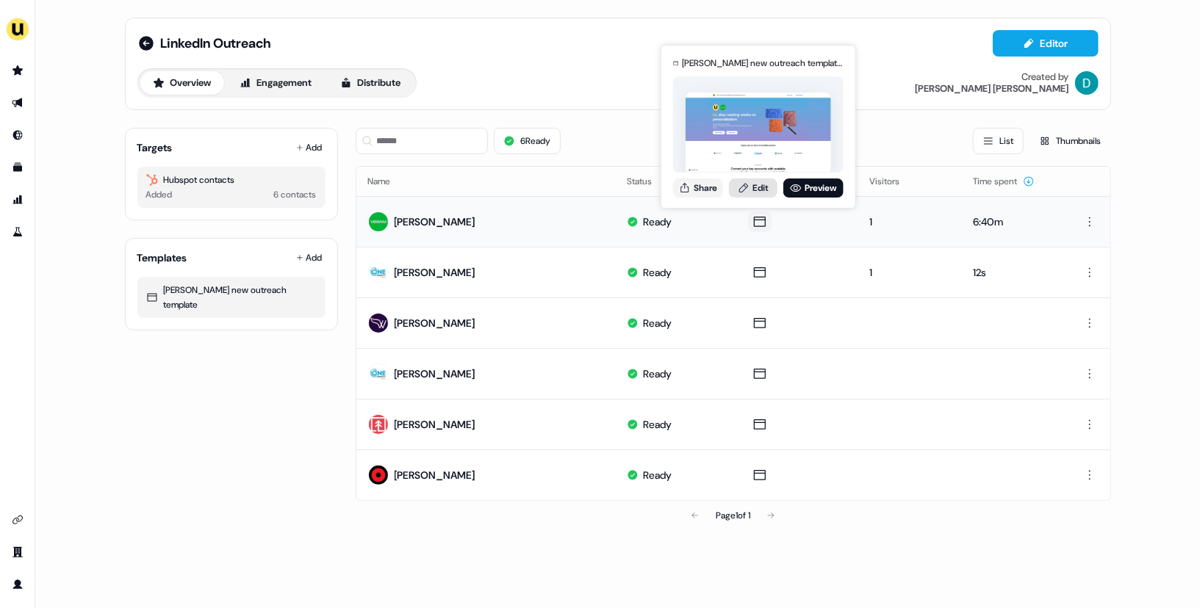
click at [762, 183] on link "Edit" at bounding box center [753, 188] width 48 height 19
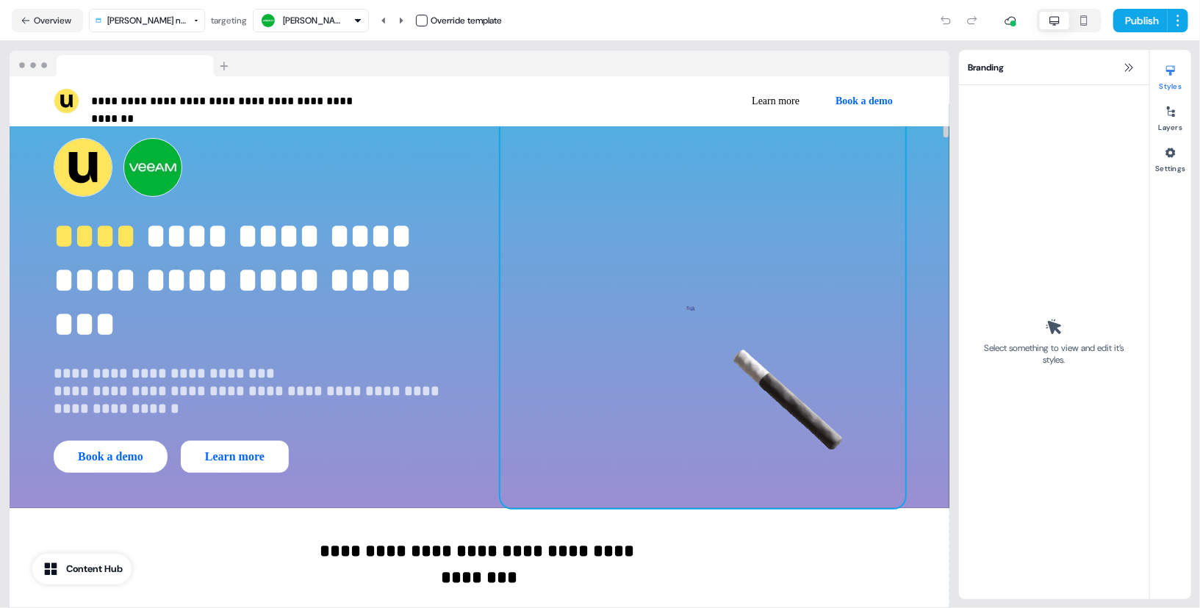
scroll to position [20, 0]
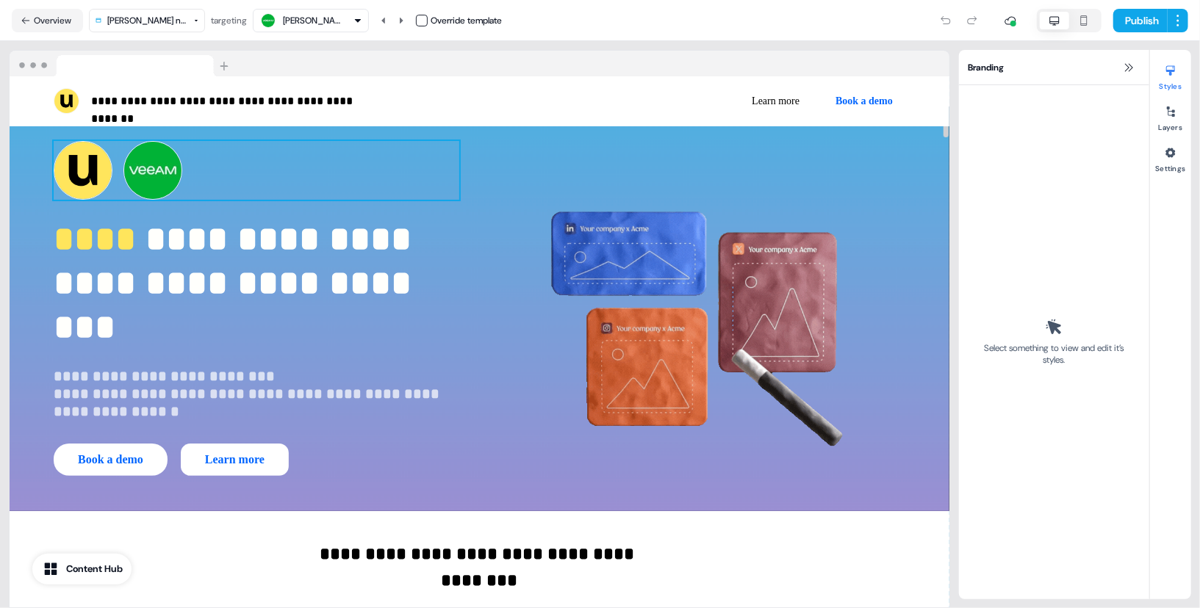
click at [424, 189] on div "To pick up a draggable item, press the space bar. While dragging, use the arrow…" at bounding box center [257, 170] width 406 height 59
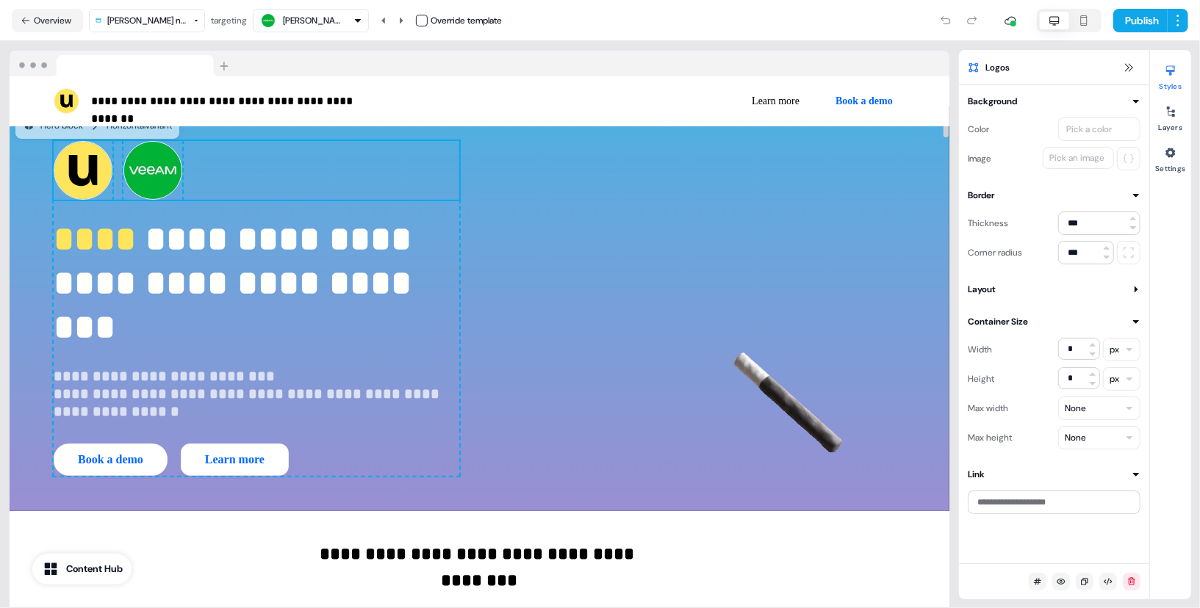
scroll to position [0, 0]
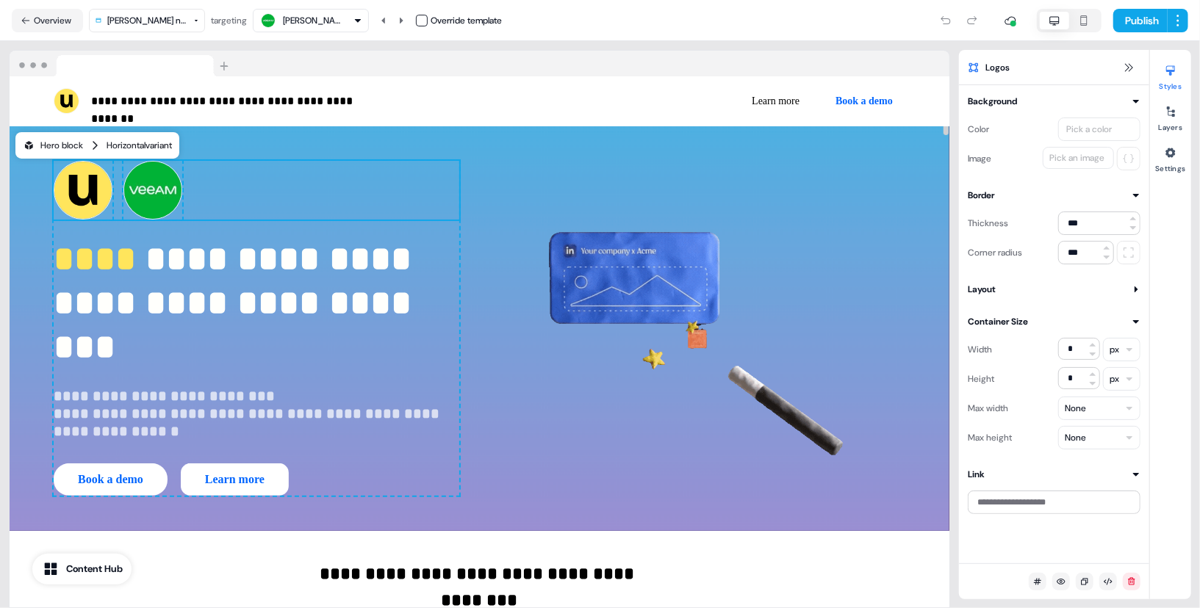
click at [144, 140] on div "Horizontal variant" at bounding box center [139, 145] width 65 height 15
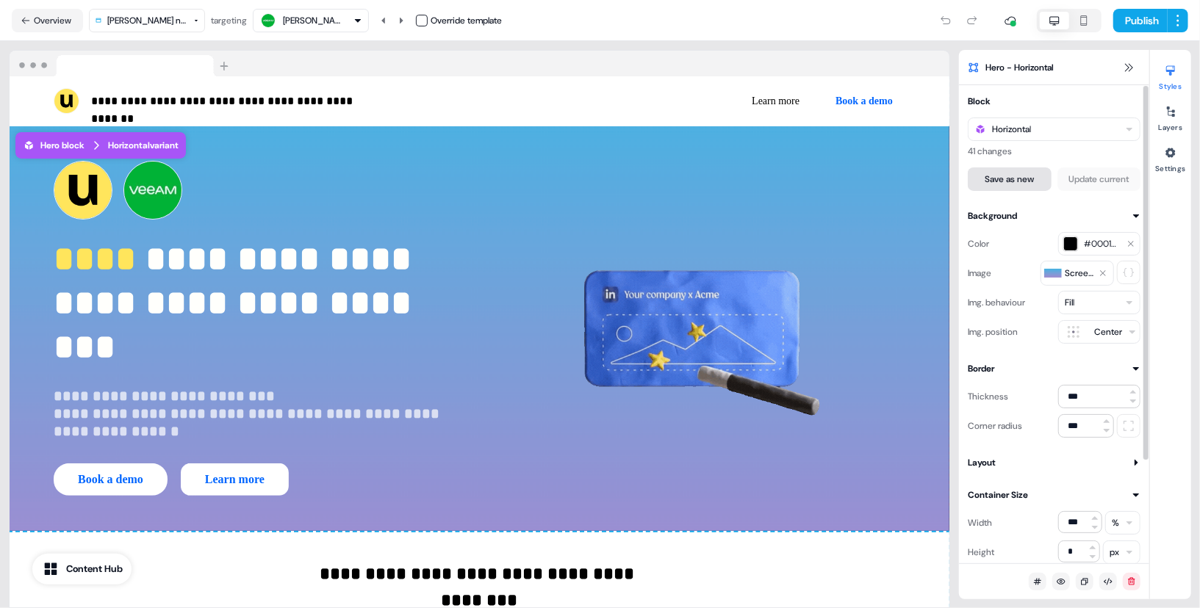
click at [1032, 169] on button "Save as new" at bounding box center [1010, 180] width 84 height 24
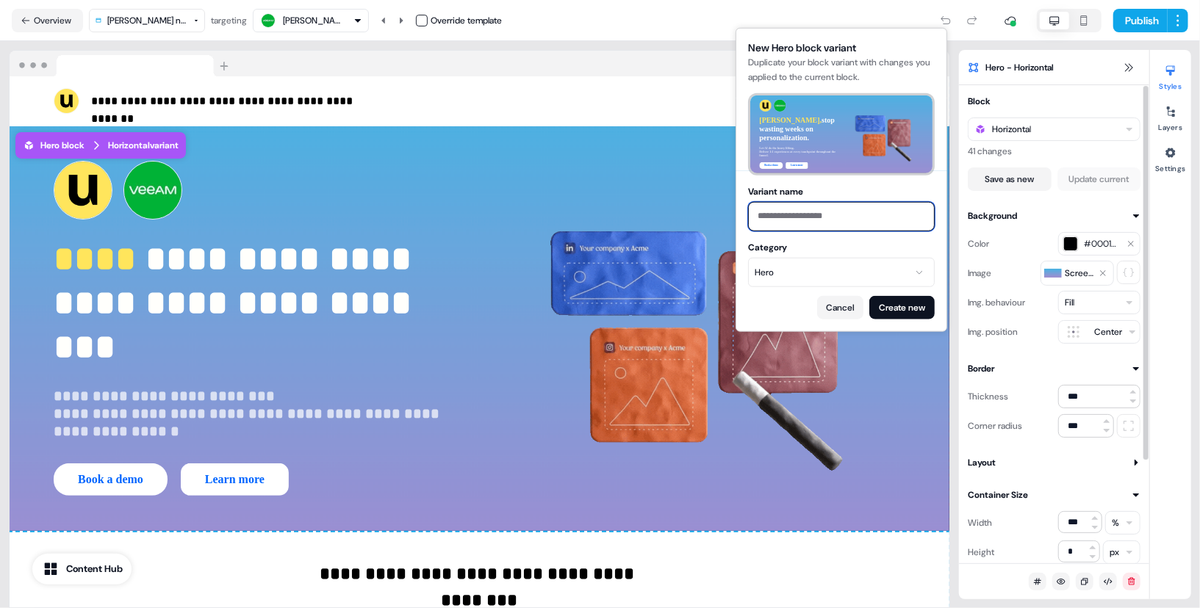
click at [785, 226] on input "Variant name" at bounding box center [841, 216] width 187 height 29
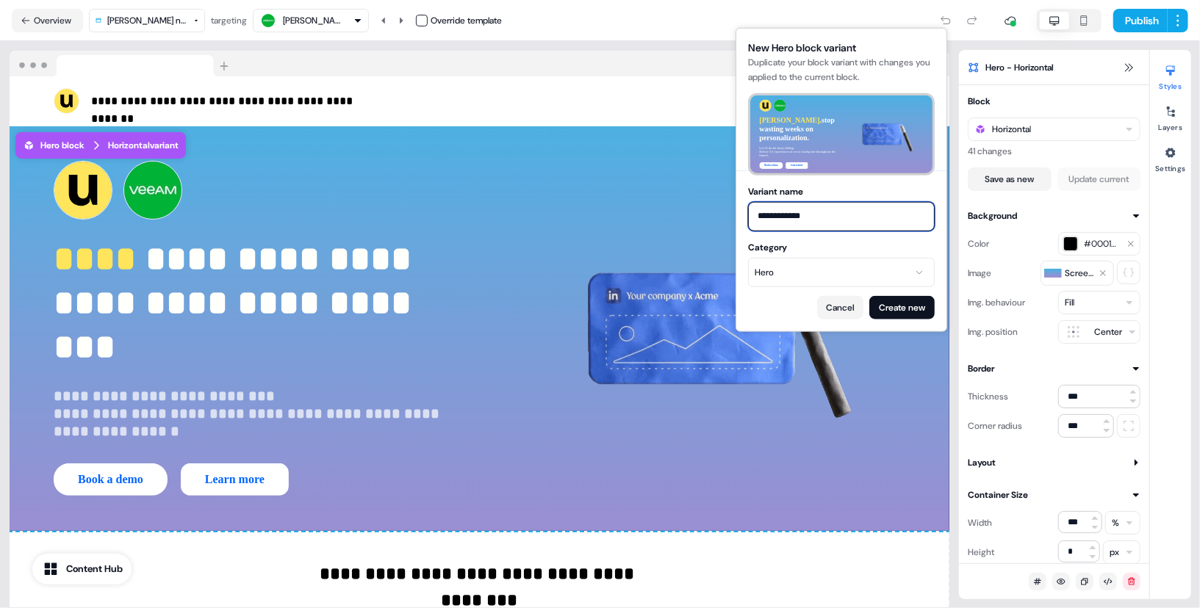
type input "**********"
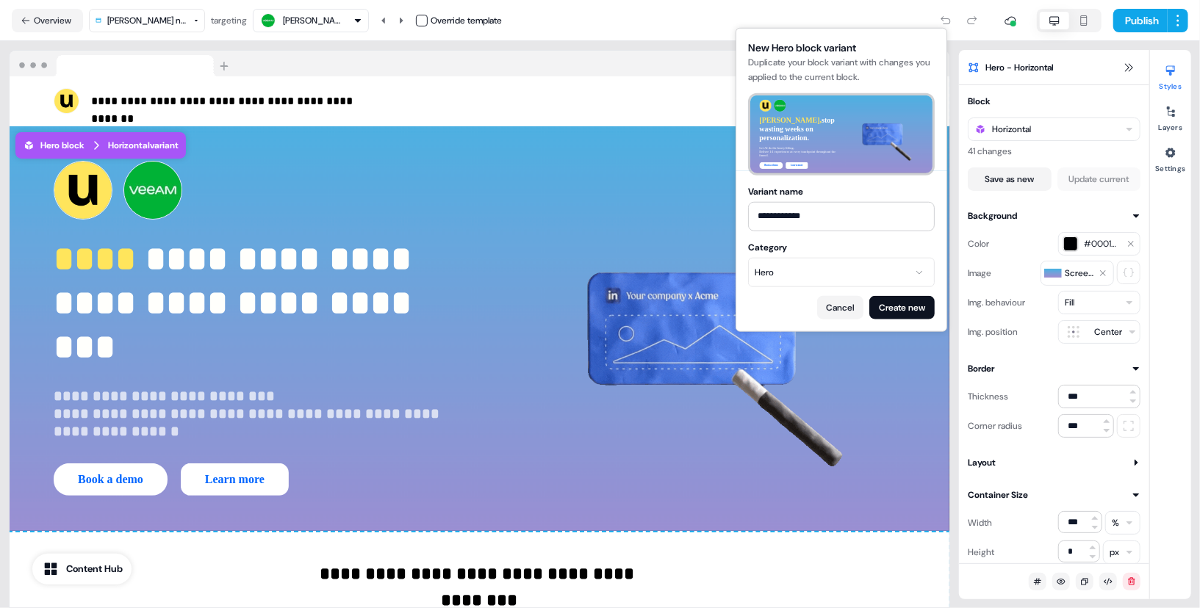
click at [919, 293] on form "**********" at bounding box center [841, 251] width 187 height 135
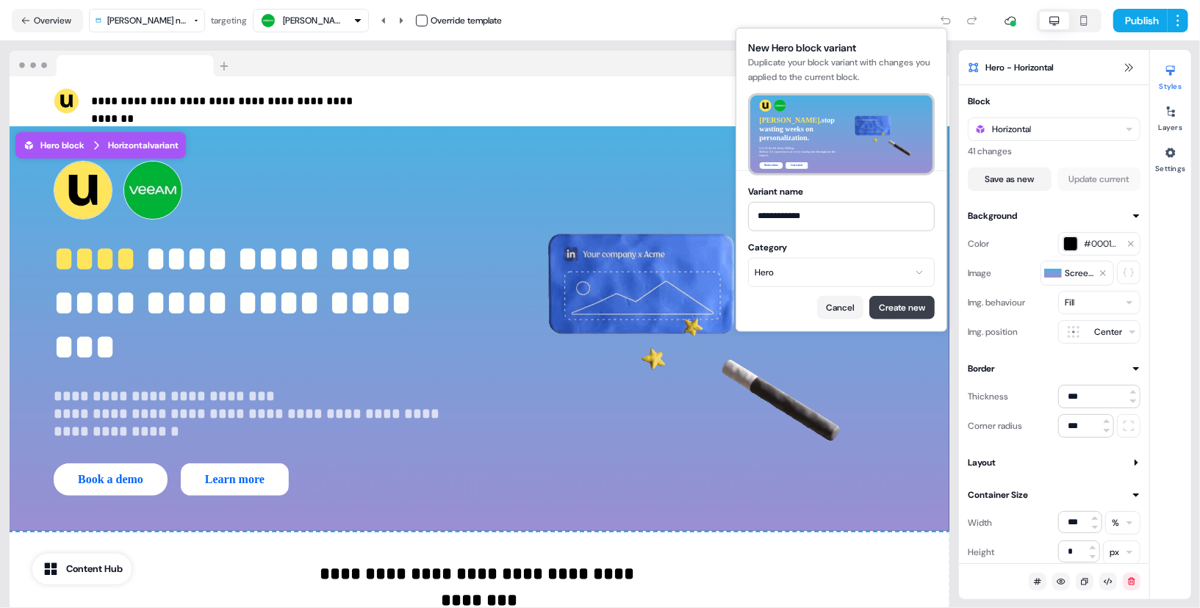
click at [897, 312] on button "Create new" at bounding box center [901, 308] width 65 height 24
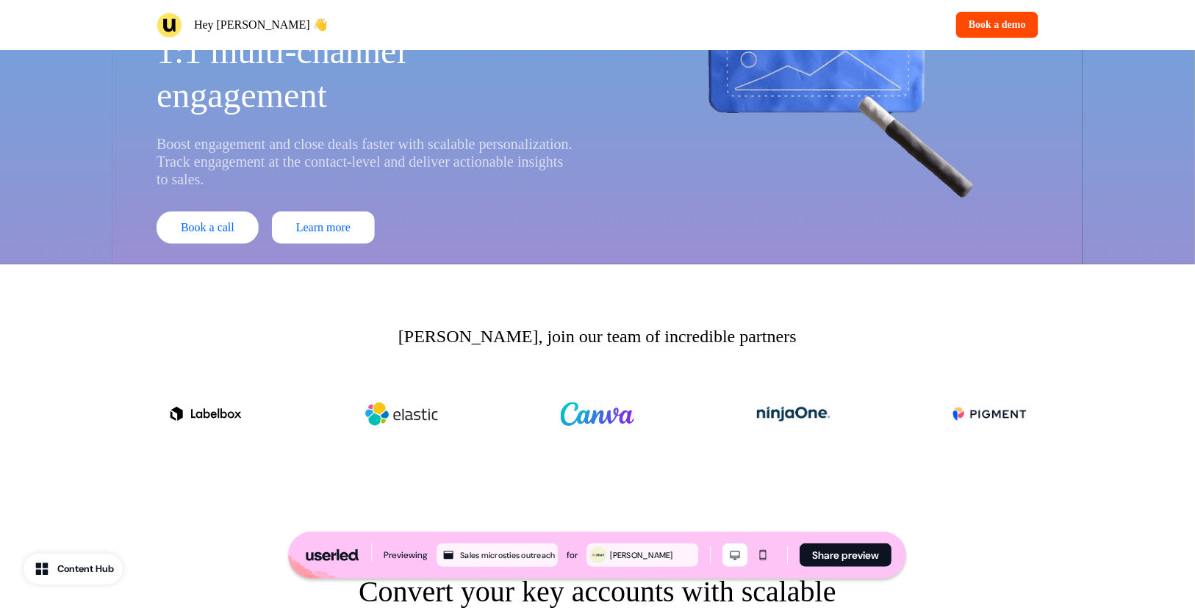
scroll to position [225, 0]
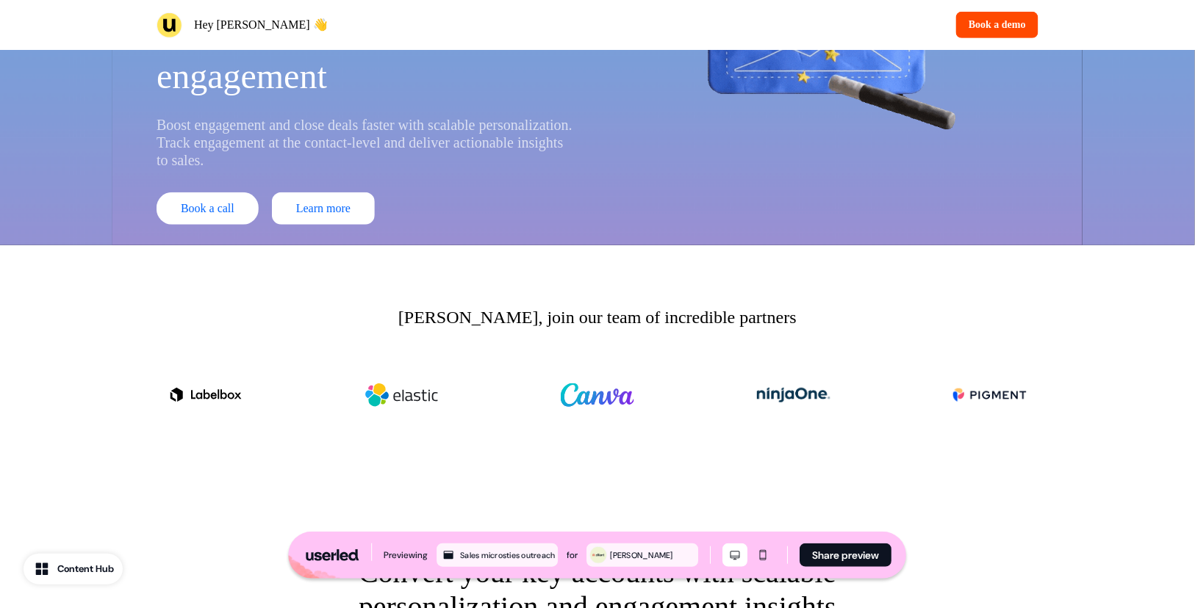
click at [626, 366] on img at bounding box center [597, 395] width 73 height 59
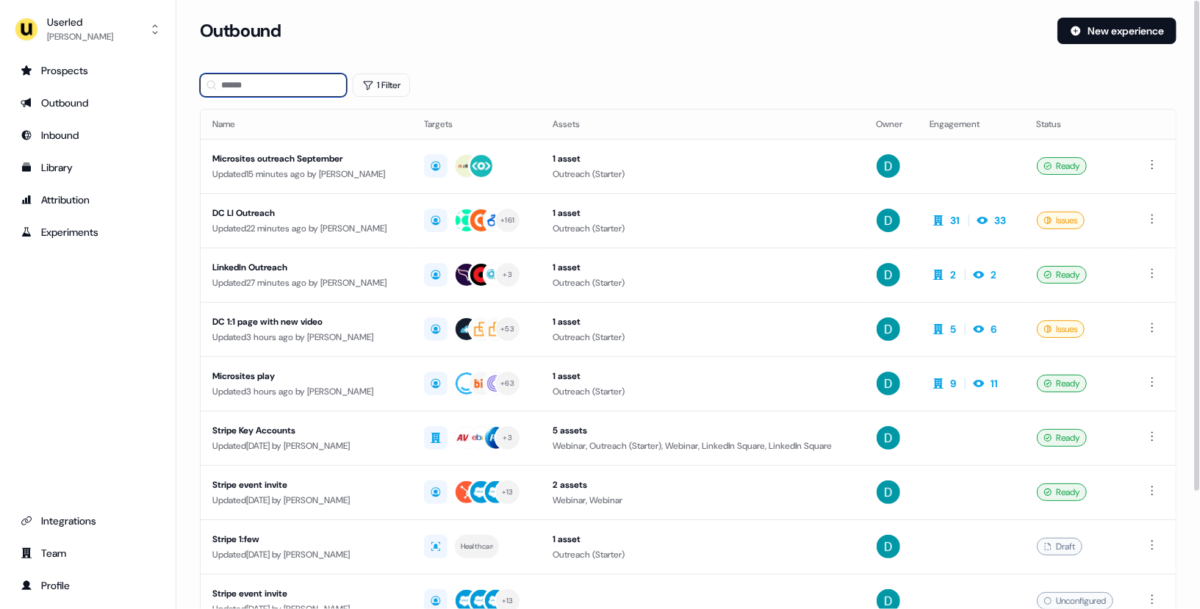
click at [270, 95] on input at bounding box center [273, 85] width 147 height 24
type input "*"
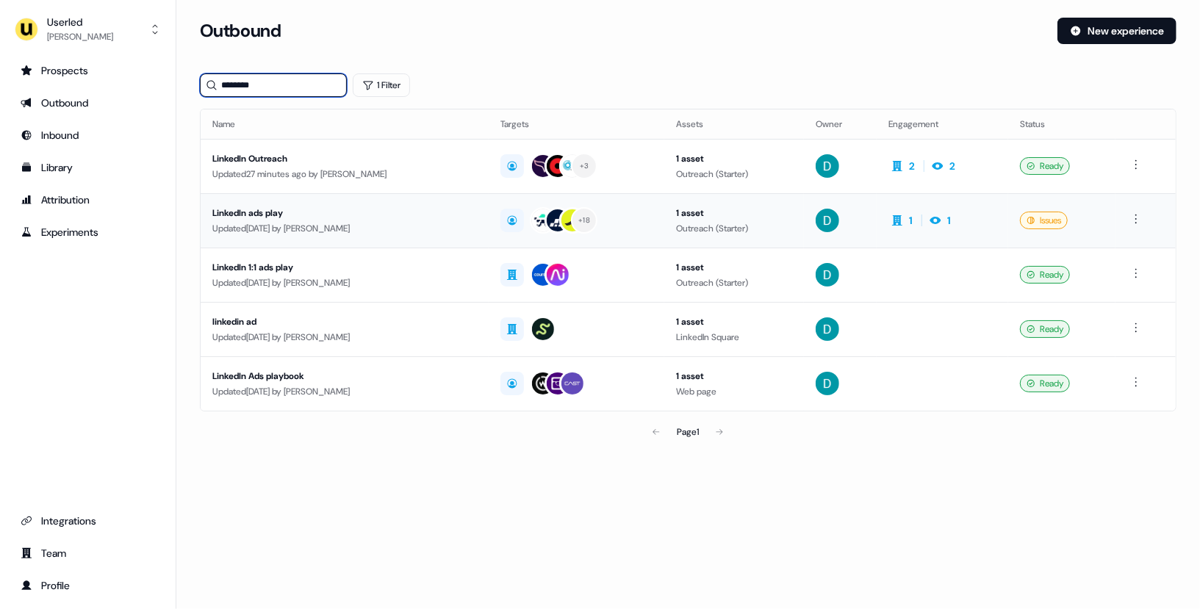
type input "********"
click at [347, 218] on div "LinkedIn ads play" at bounding box center [344, 213] width 265 height 15
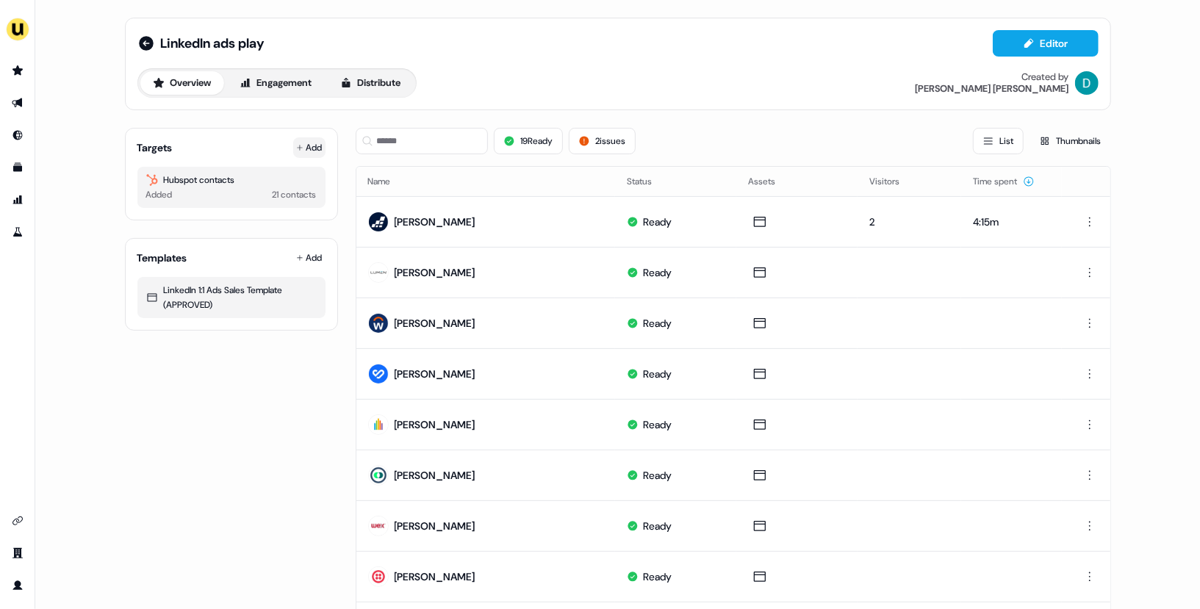
click at [297, 148] on icon at bounding box center [300, 148] width 6 height 6
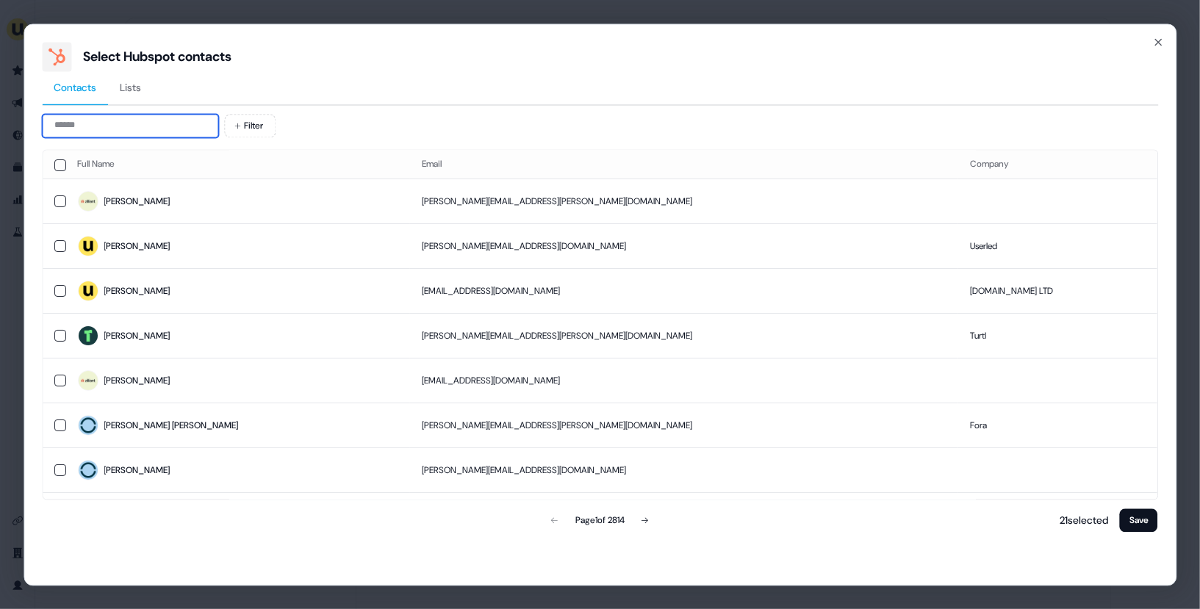
click at [132, 123] on input at bounding box center [130, 126] width 176 height 24
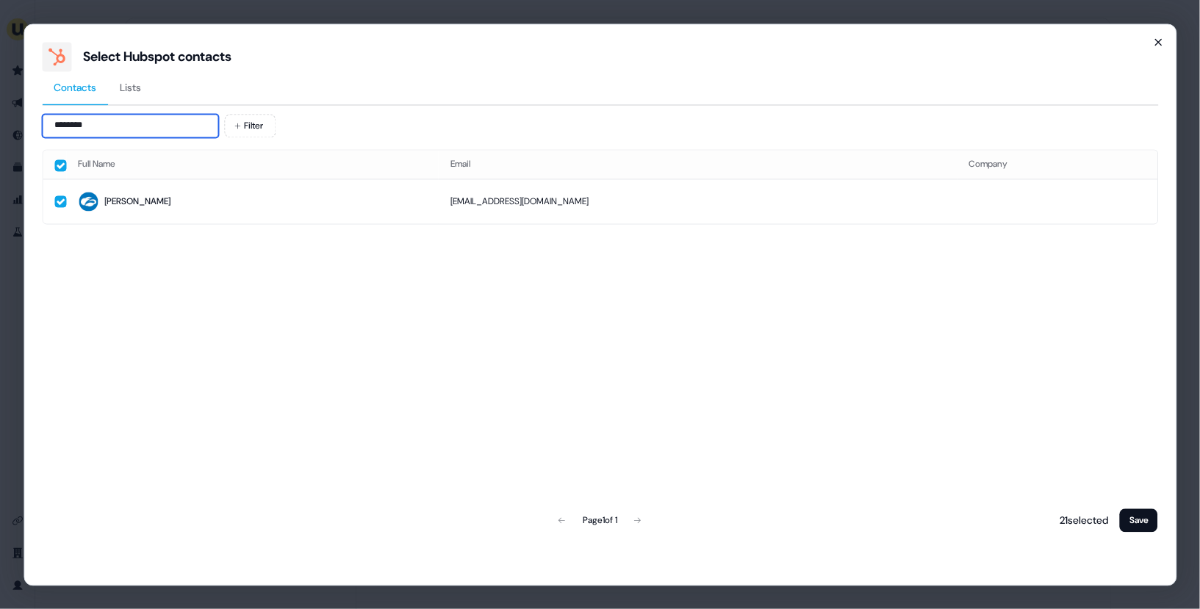
type input "********"
click at [1153, 47] on icon "button" at bounding box center [1158, 42] width 12 height 12
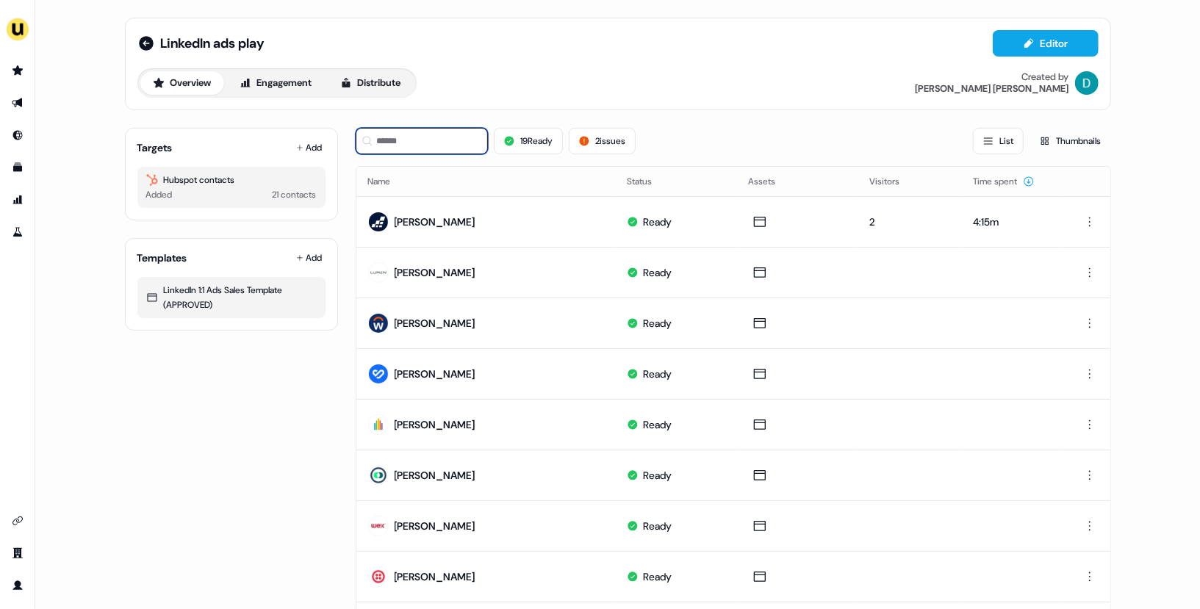
click at [423, 140] on input at bounding box center [422, 141] width 132 height 26
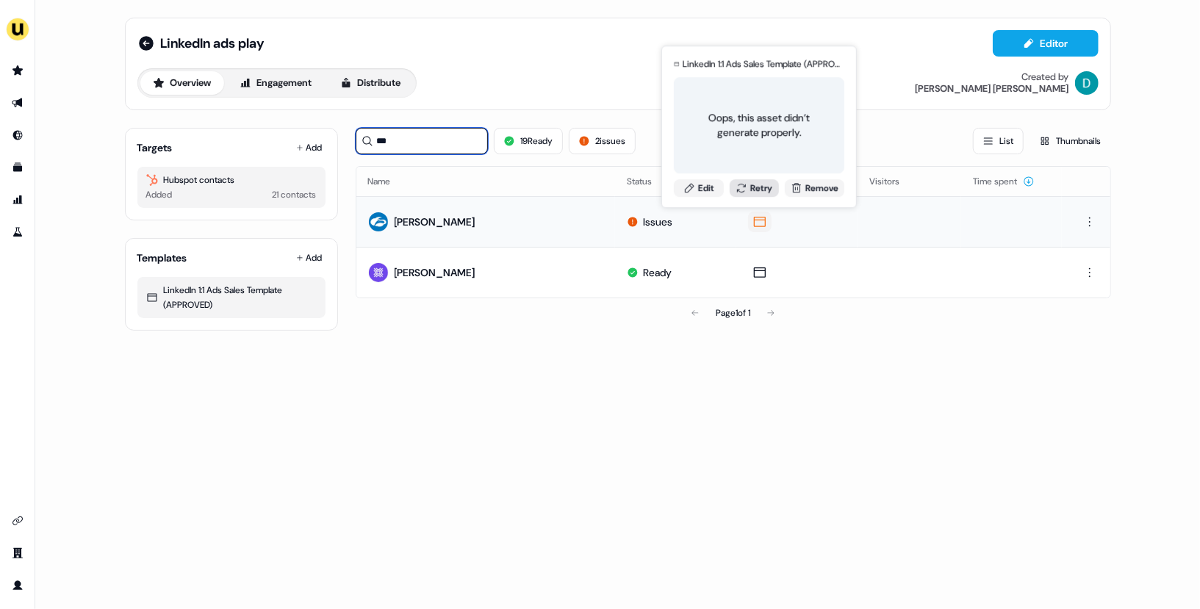
type input "***"
click at [754, 187] on button "Retry" at bounding box center [755, 188] width 50 height 18
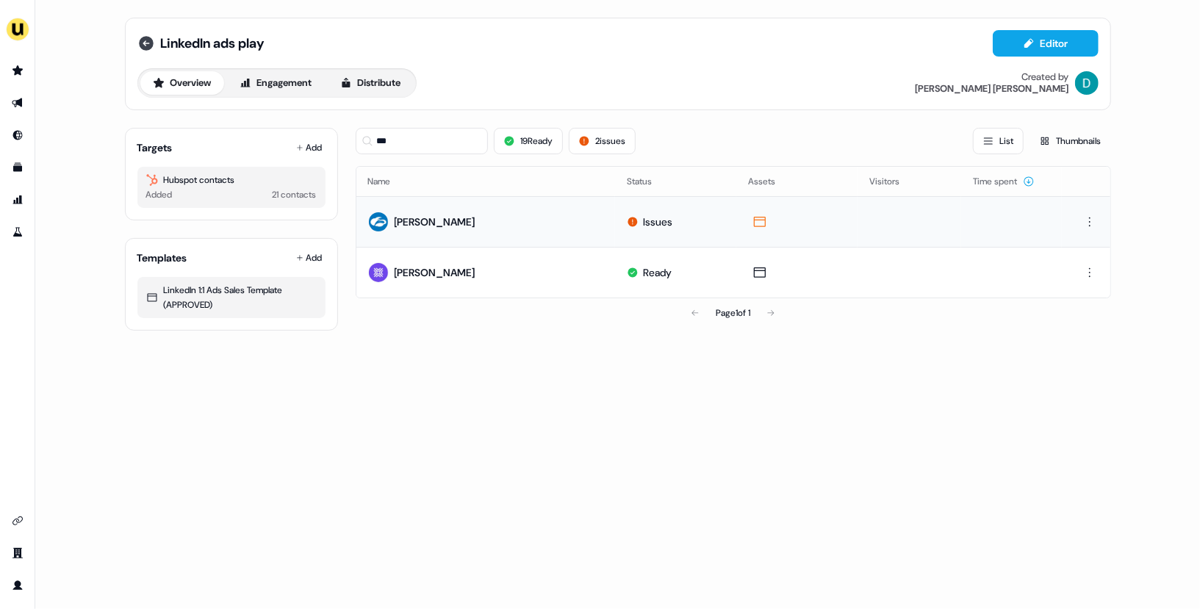
click at [149, 42] on icon at bounding box center [146, 43] width 15 height 15
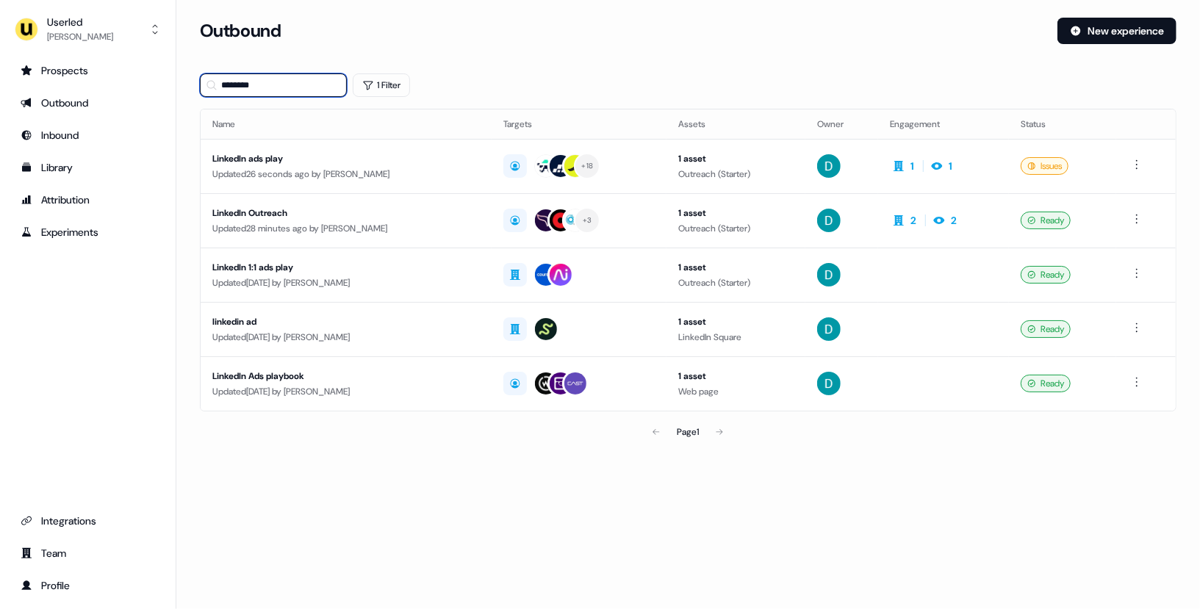
click at [232, 73] on input "********" at bounding box center [273, 85] width 147 height 24
click at [294, 85] on input "********" at bounding box center [273, 85] width 147 height 24
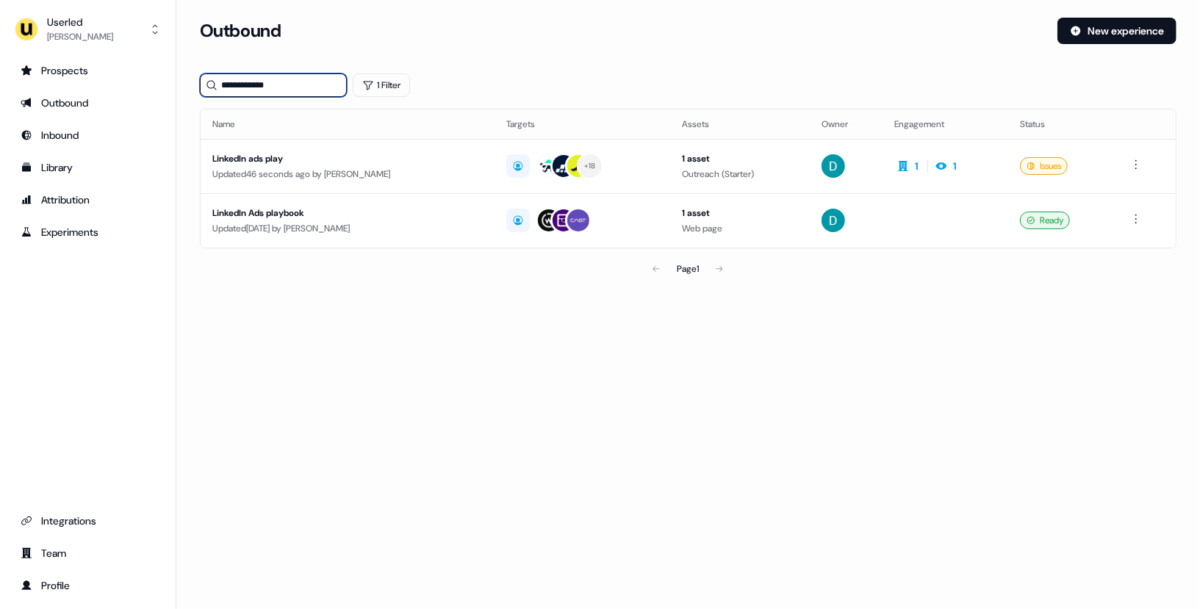
type input "**********"
click at [416, 182] on td "LinkedIn ads play Updated 46 seconds ago by David Cruickshank" at bounding box center [348, 166] width 294 height 54
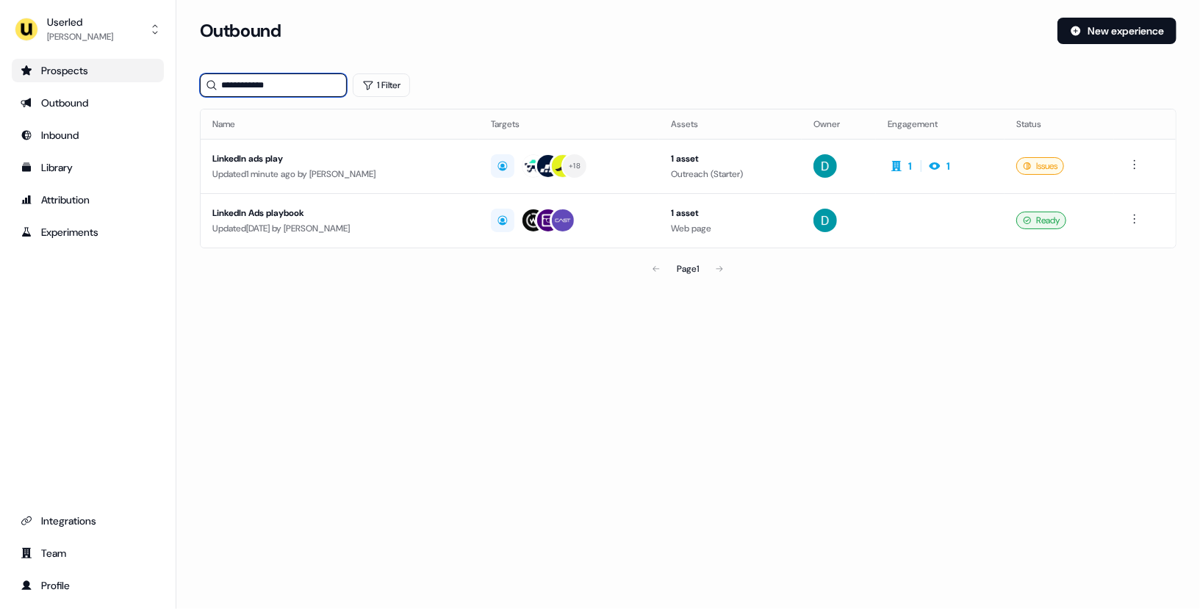
drag, startPoint x: 303, startPoint y: 82, endPoint x: 161, endPoint y: 82, distance: 142.6
click at [161, 82] on div "**********" at bounding box center [600, 304] width 1200 height 609
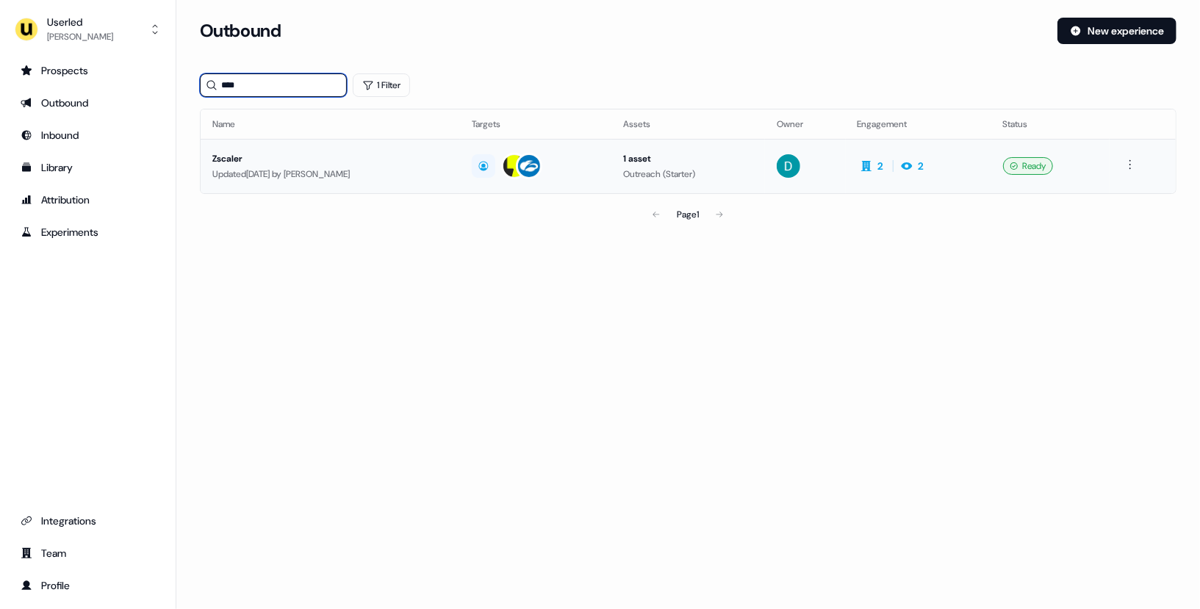
type input "****"
click at [399, 190] on td "Zscaler Updated 17 days ago by David Cruickshank" at bounding box center [330, 166] width 259 height 54
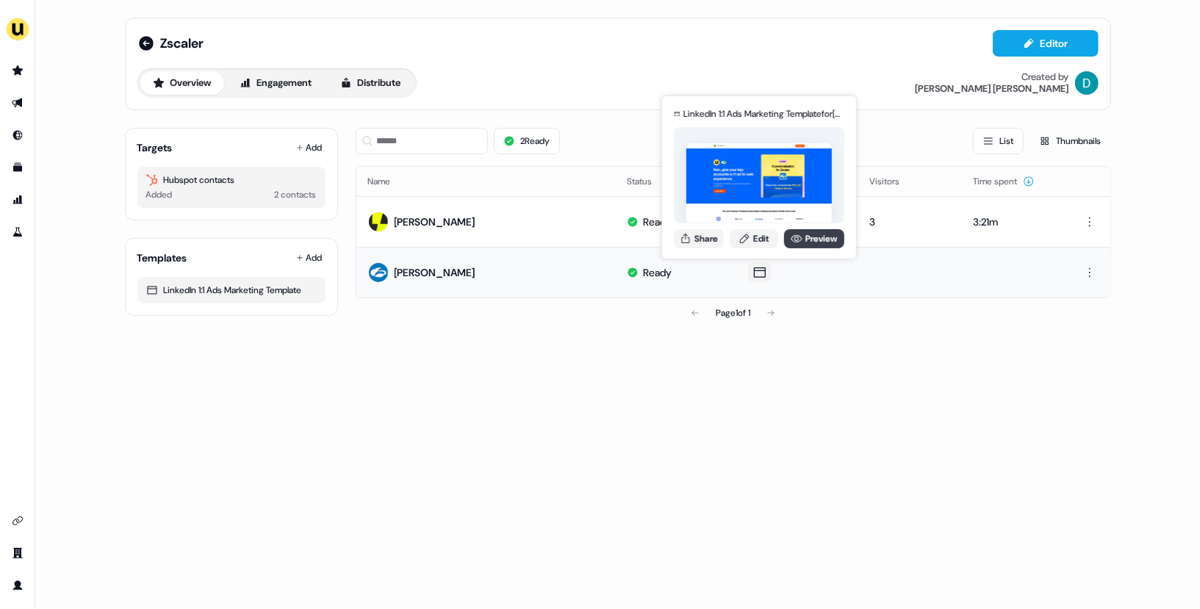
click at [814, 237] on link "Preview" at bounding box center [814, 238] width 60 height 19
click at [705, 240] on button "Share" at bounding box center [699, 238] width 50 height 19
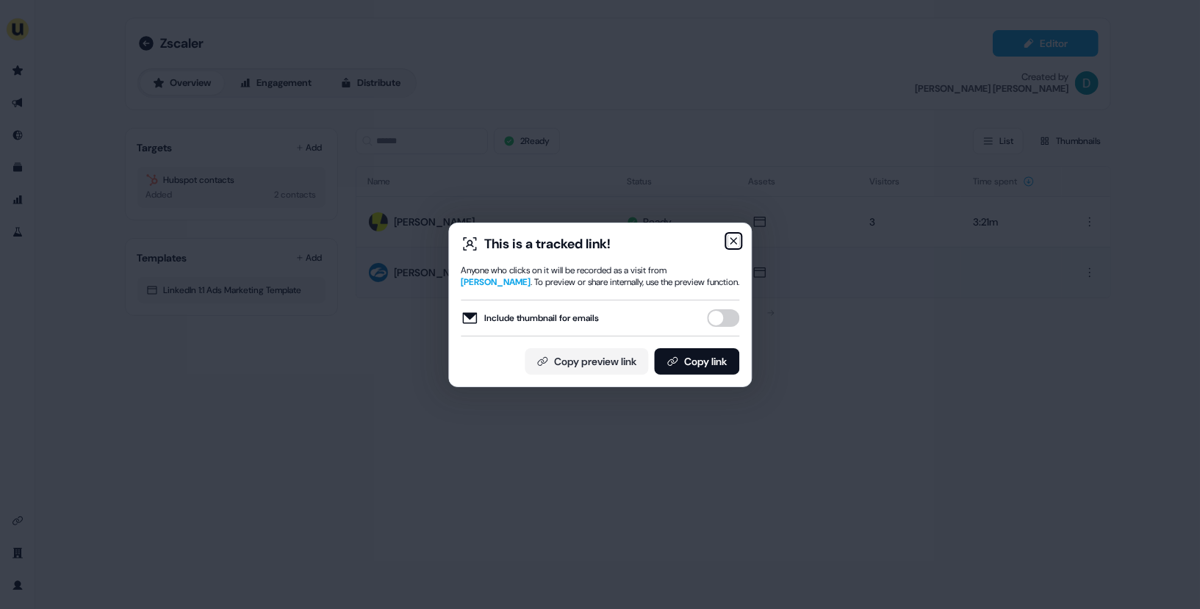
click at [730, 241] on icon "button" at bounding box center [733, 241] width 12 height 12
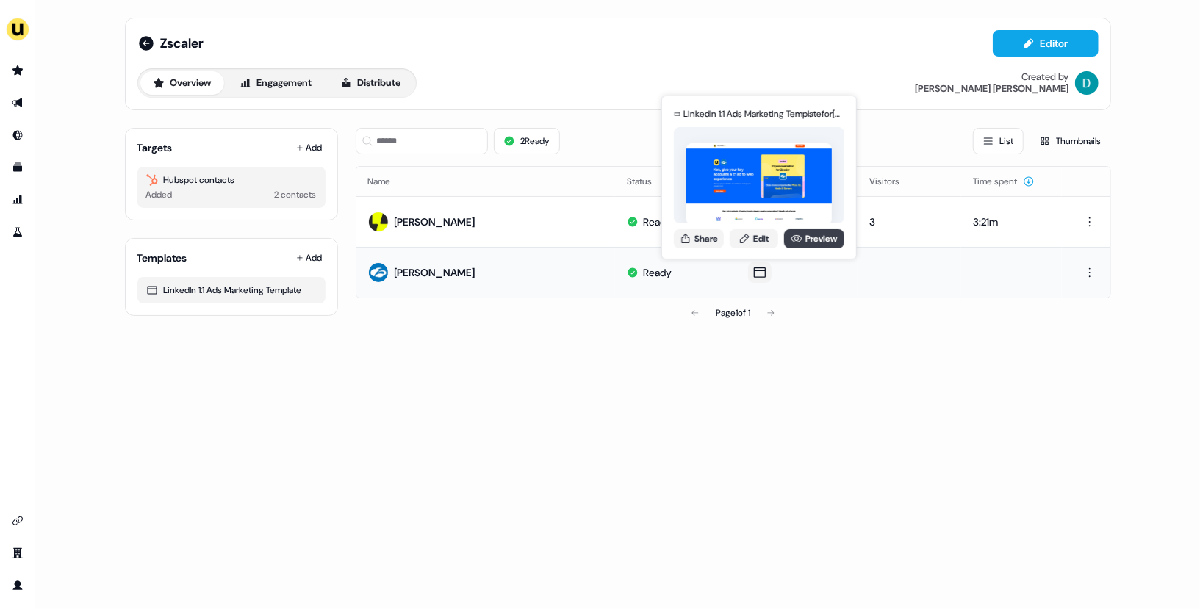
click at [792, 235] on icon at bounding box center [797, 239] width 12 height 12
click at [739, 229] on link "Edit" at bounding box center [754, 238] width 48 height 19
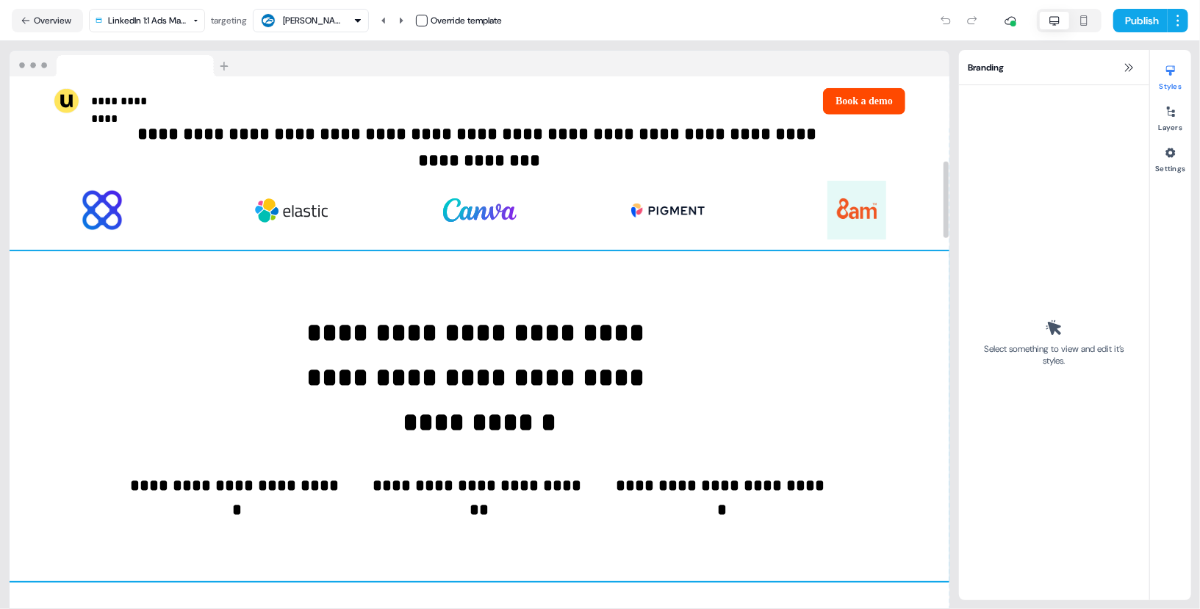
scroll to position [586, 0]
click at [648, 456] on div "**********" at bounding box center [480, 416] width 940 height 330
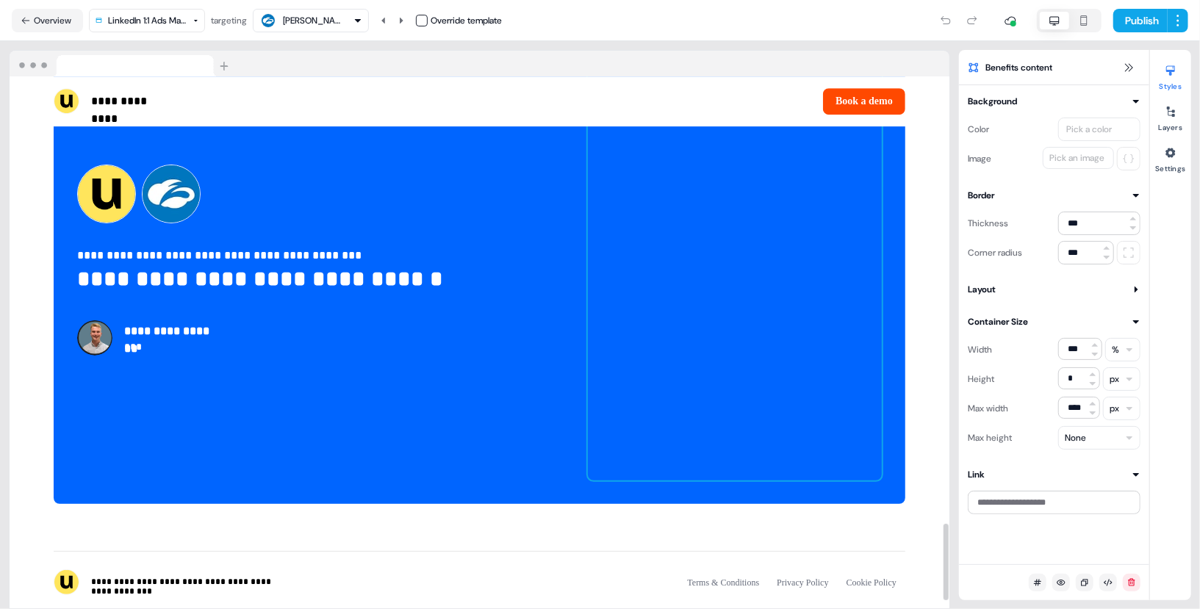
scroll to position [3106, 0]
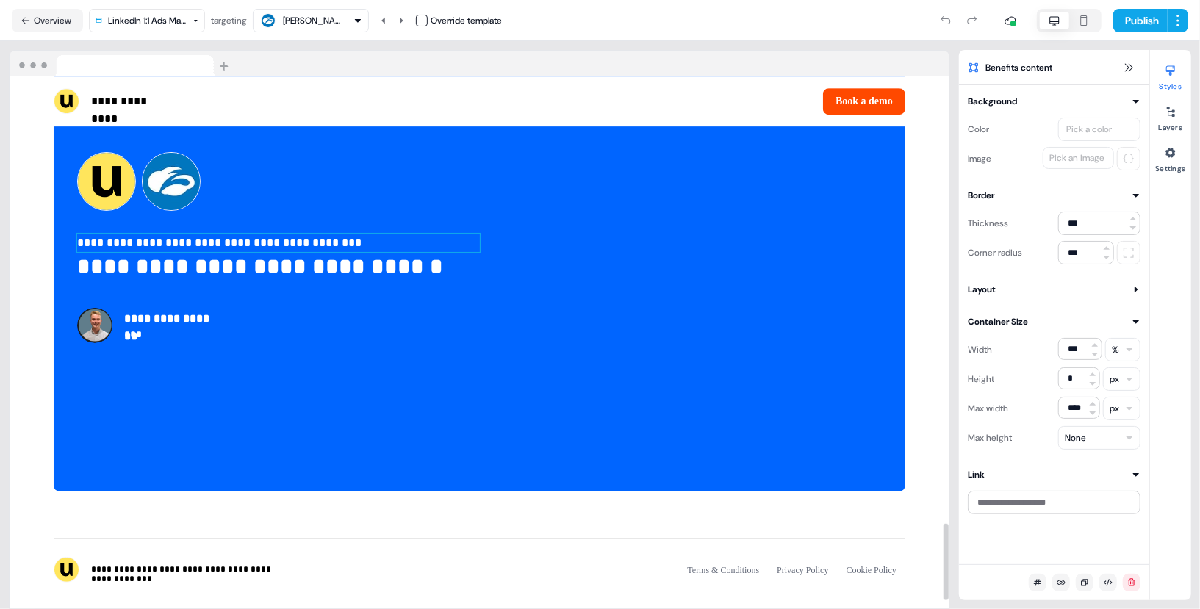
click at [316, 248] on span "**********" at bounding box center [219, 242] width 284 height 11
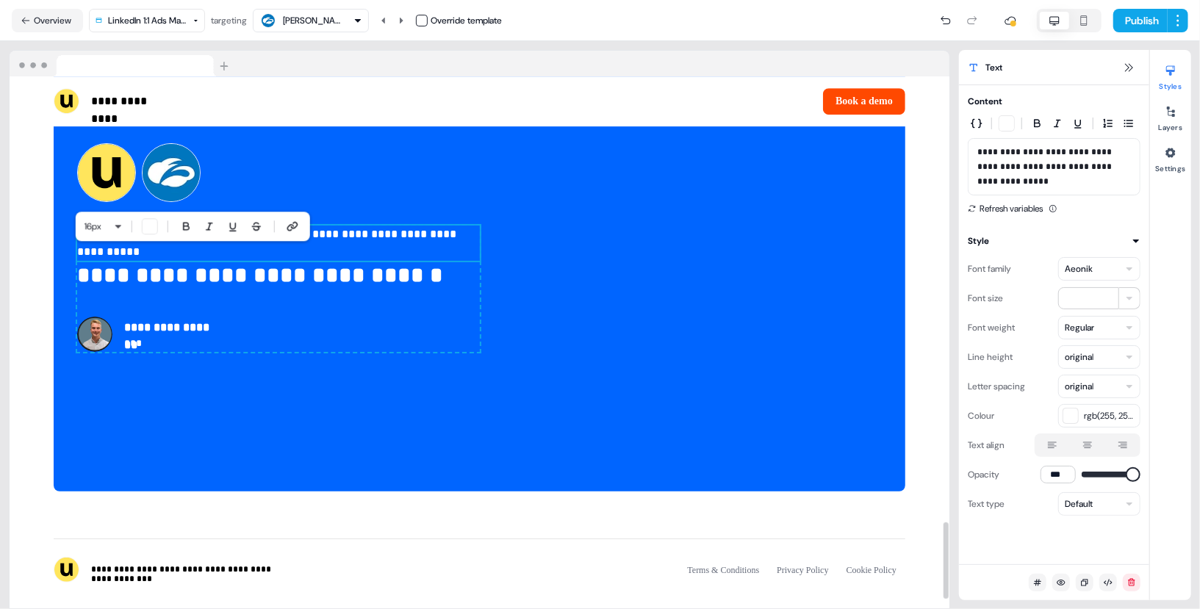
scroll to position [3097, 0]
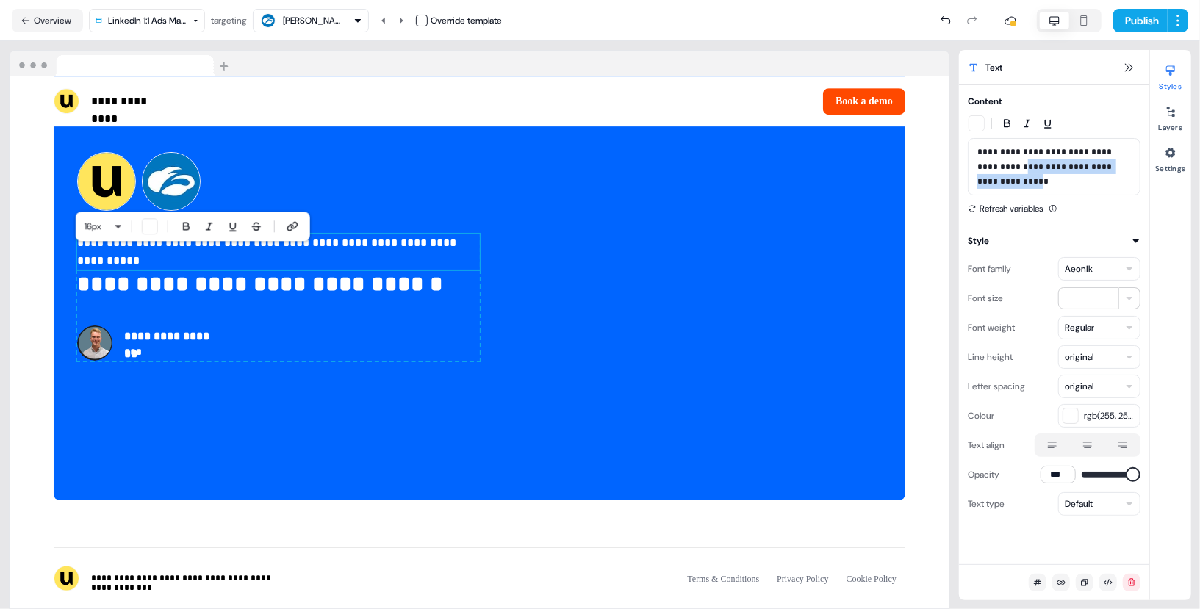
drag, startPoint x: 1127, startPoint y: 185, endPoint x: 1009, endPoint y: 170, distance: 118.6
click at [1009, 170] on span "**********" at bounding box center [1045, 167] width 137 height 38
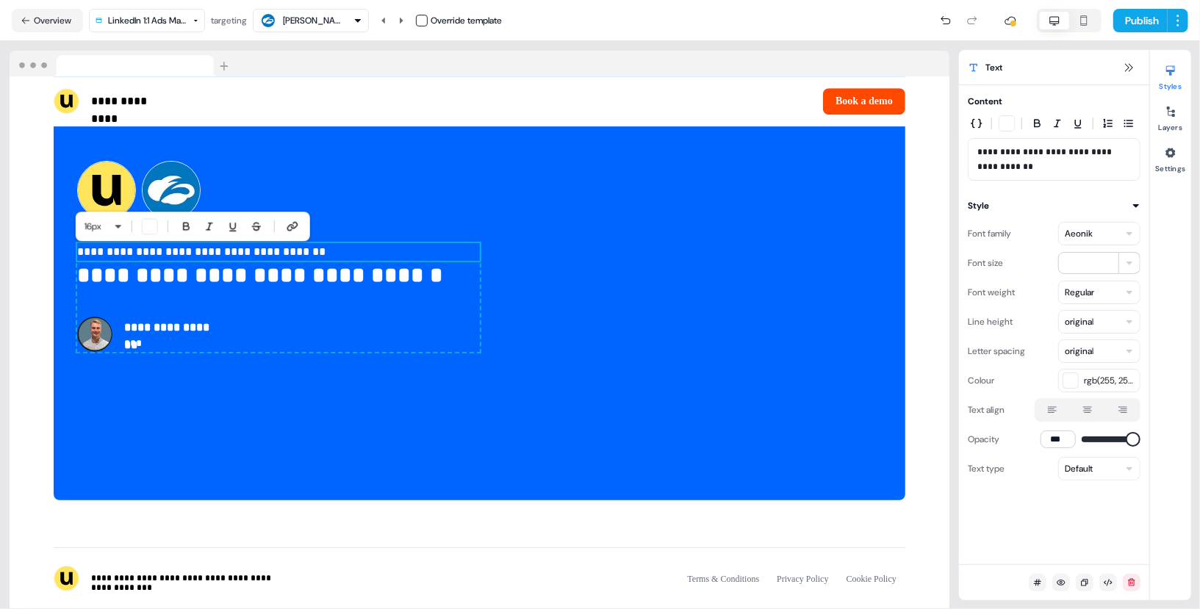
scroll to position [3106, 0]
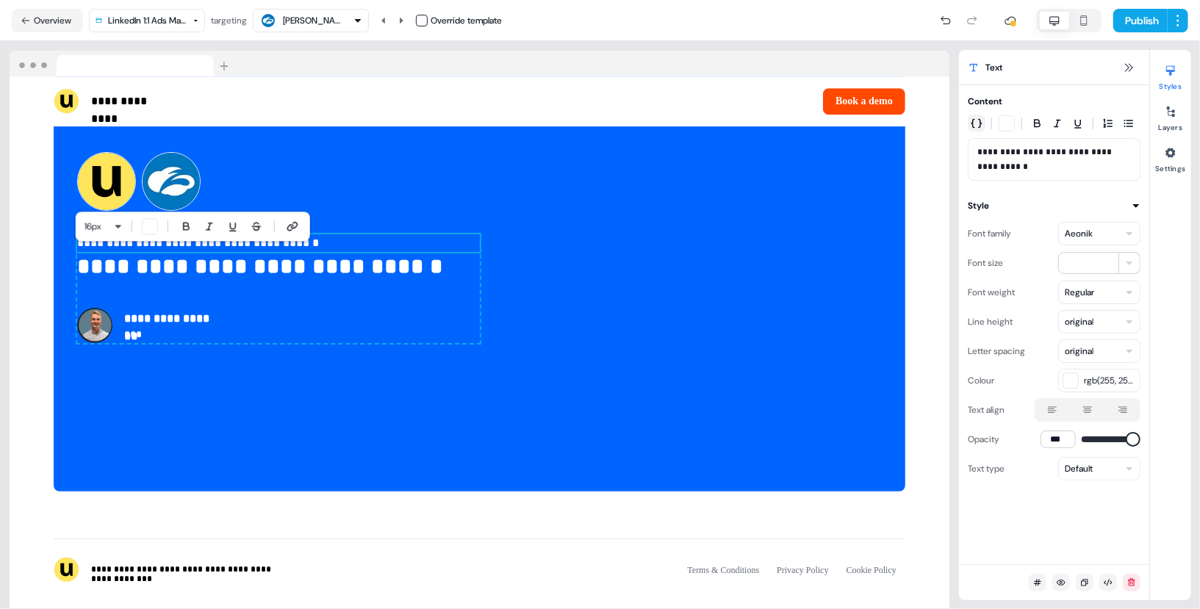
click at [969, 122] on button "button" at bounding box center [977, 124] width 18 height 18
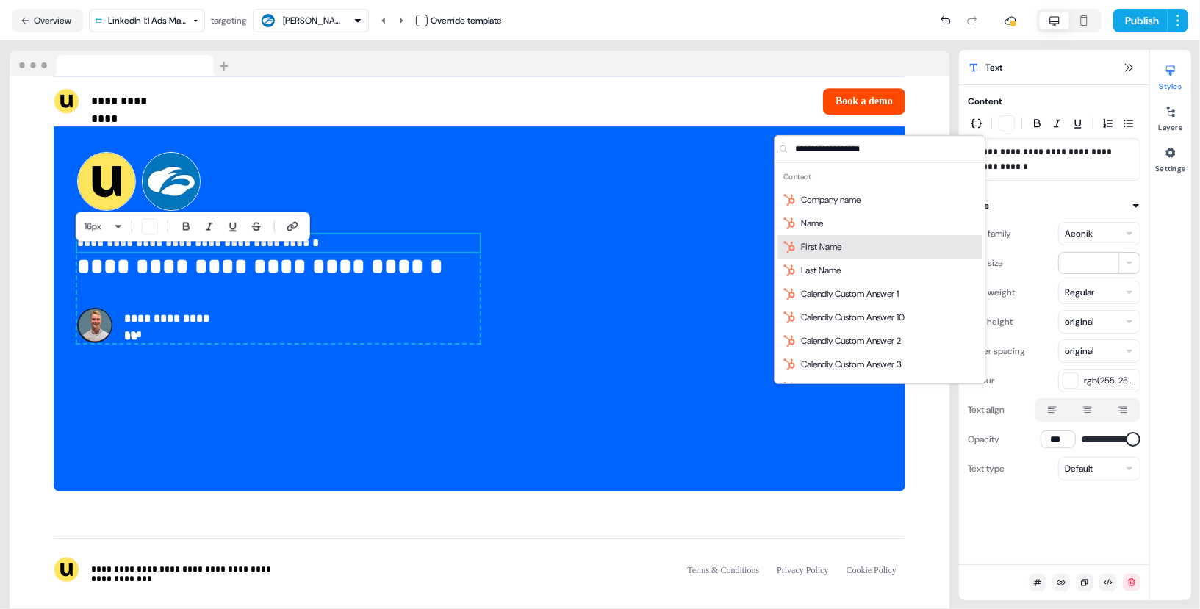
click at [932, 248] on div "First Name" at bounding box center [879, 247] width 204 height 24
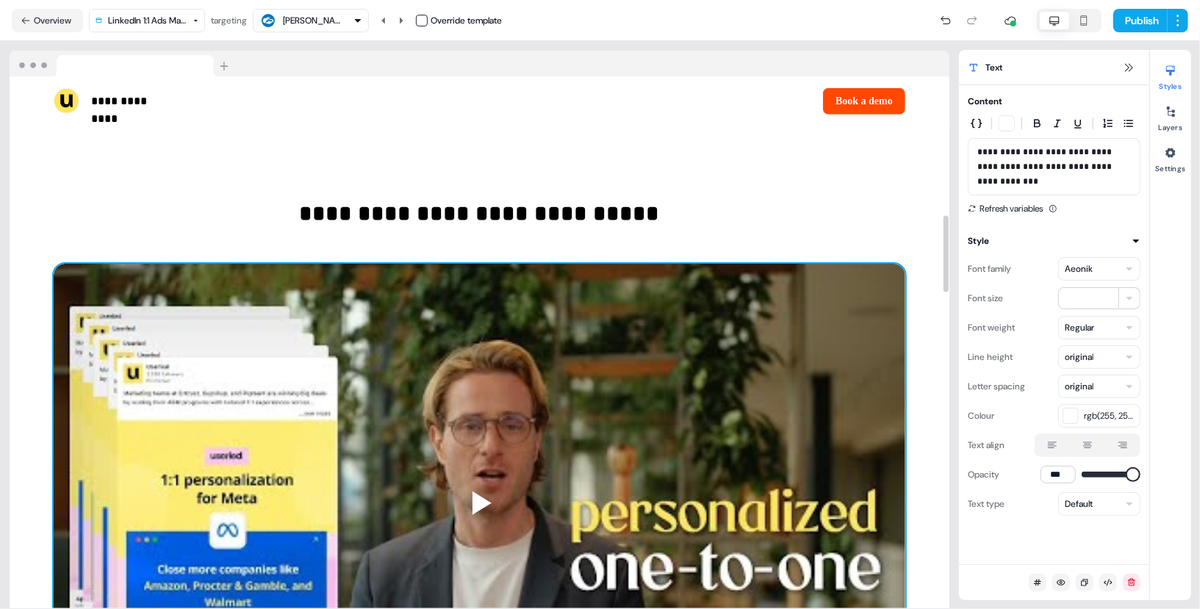
scroll to position [0, 0]
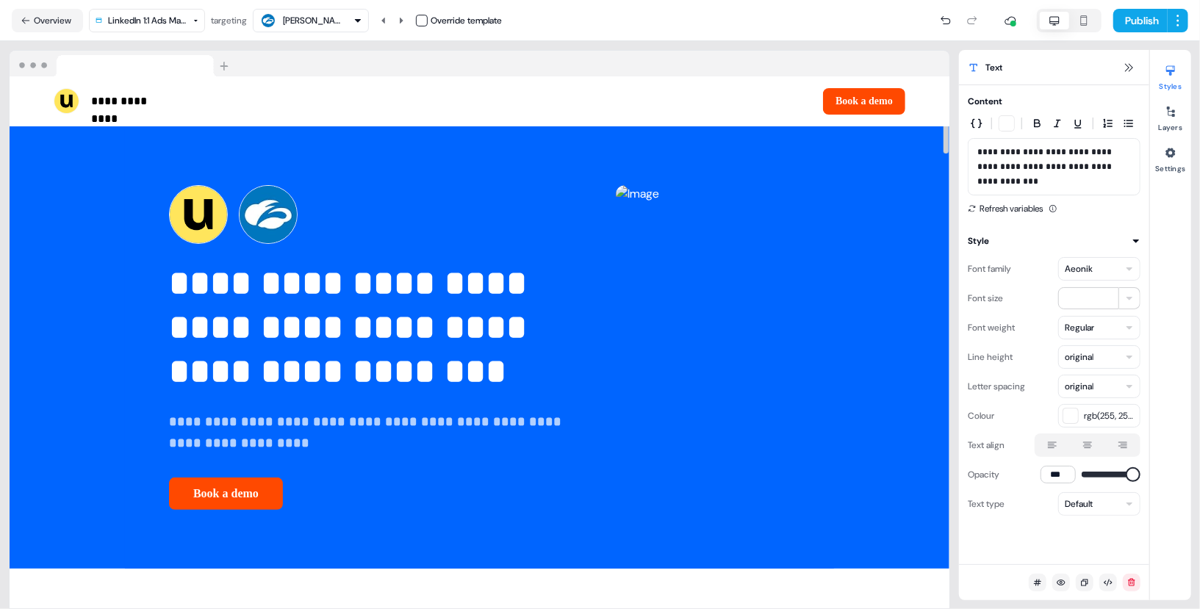
click at [1123, 37] on nav "Overview LinkedIn 1:1 Ads Marketing Template targeting Ken Yan Override templat…" at bounding box center [600, 20] width 1200 height 41
click at [1130, 27] on button "Publish" at bounding box center [1140, 21] width 54 height 24
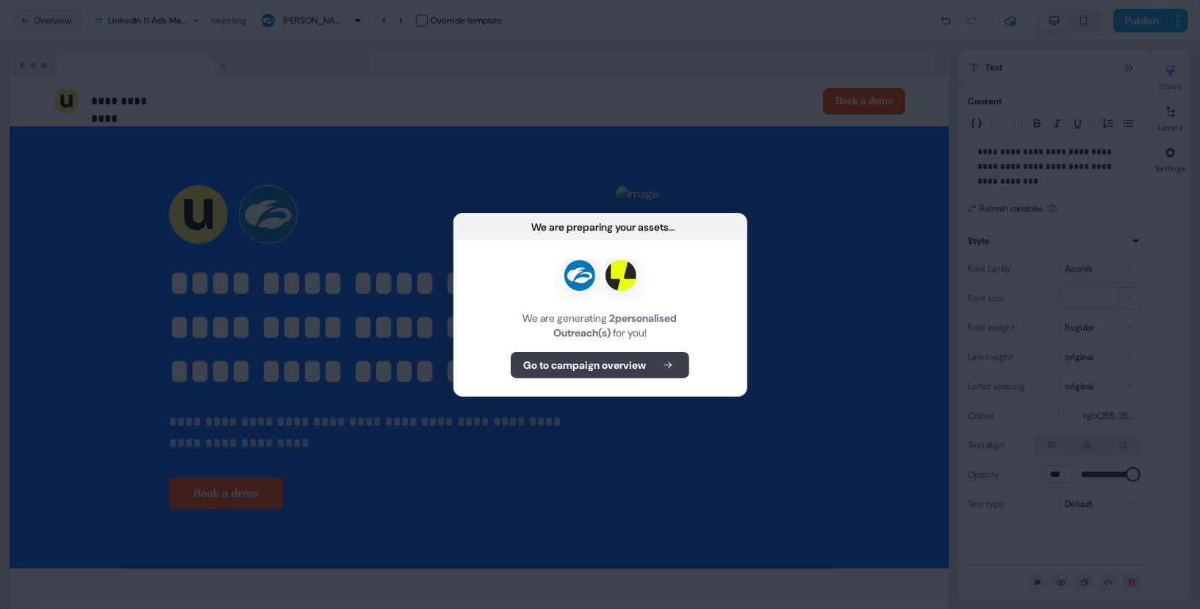
click at [646, 359] on b "Go to campaign overview" at bounding box center [584, 365] width 123 height 15
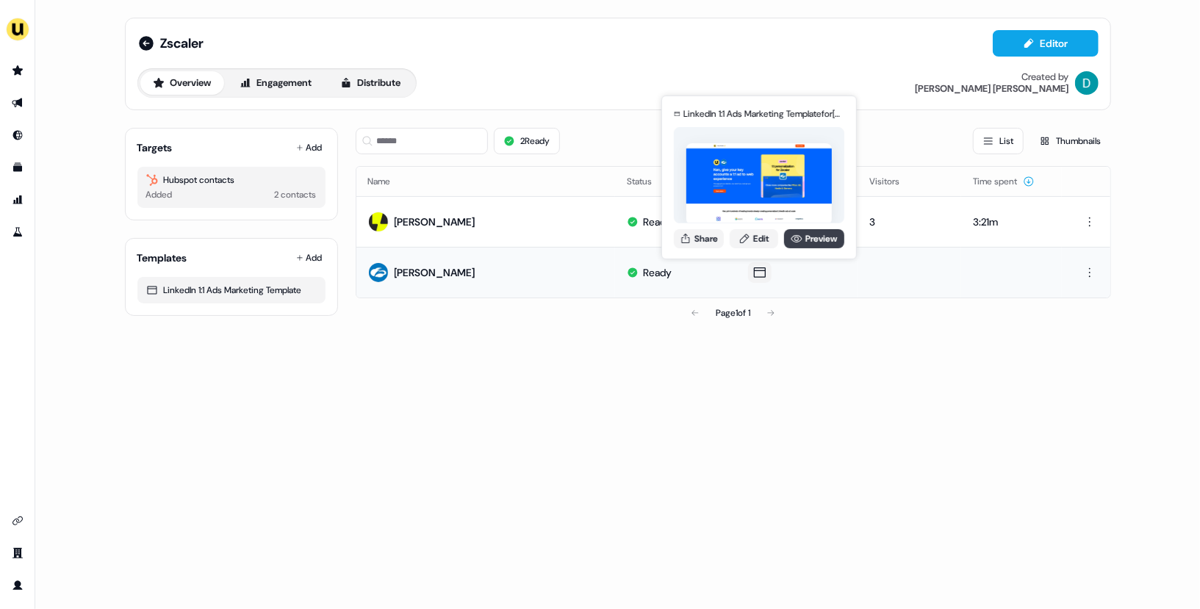
click at [786, 234] on link "Preview" at bounding box center [814, 238] width 60 height 19
click at [752, 237] on link "Edit" at bounding box center [754, 238] width 48 height 19
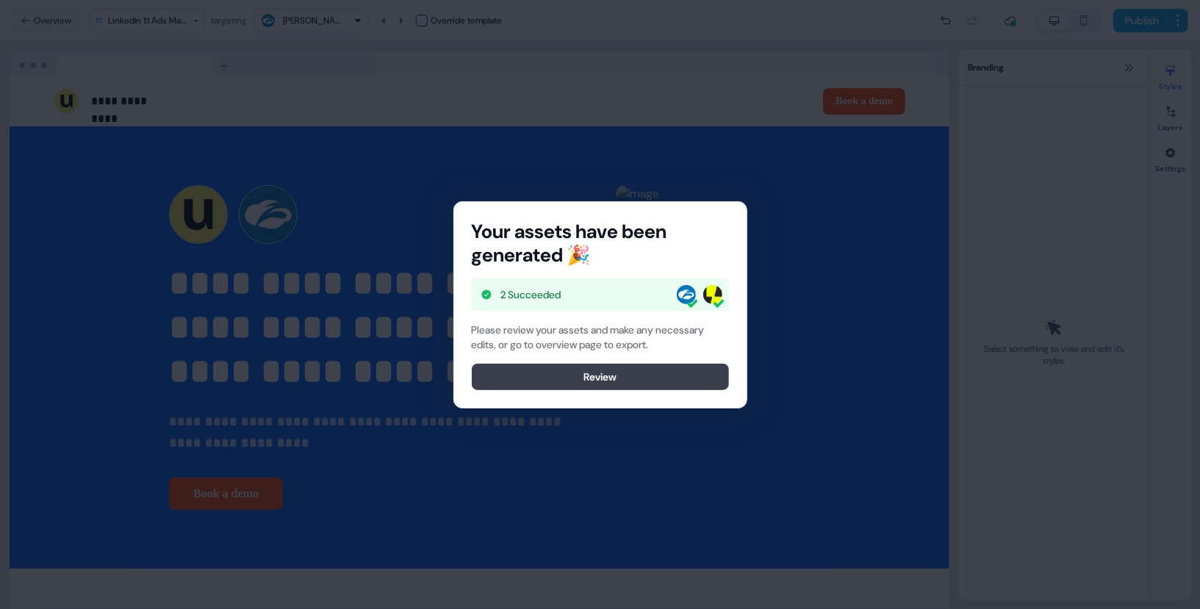
click at [652, 370] on button "Review" at bounding box center [600, 377] width 257 height 26
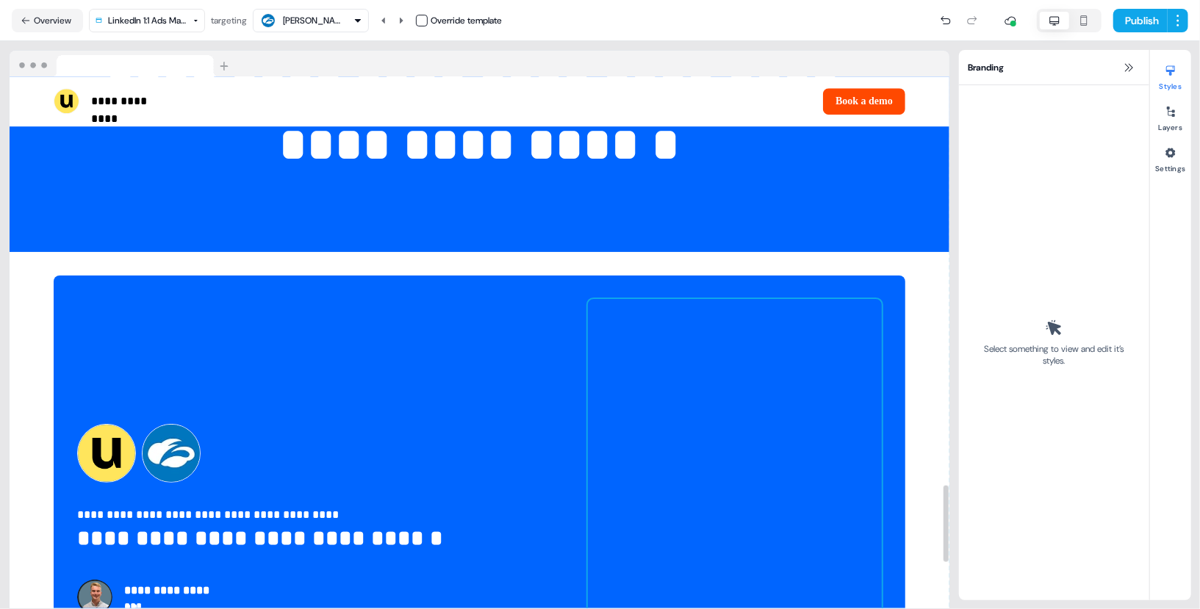
scroll to position [2837, 0]
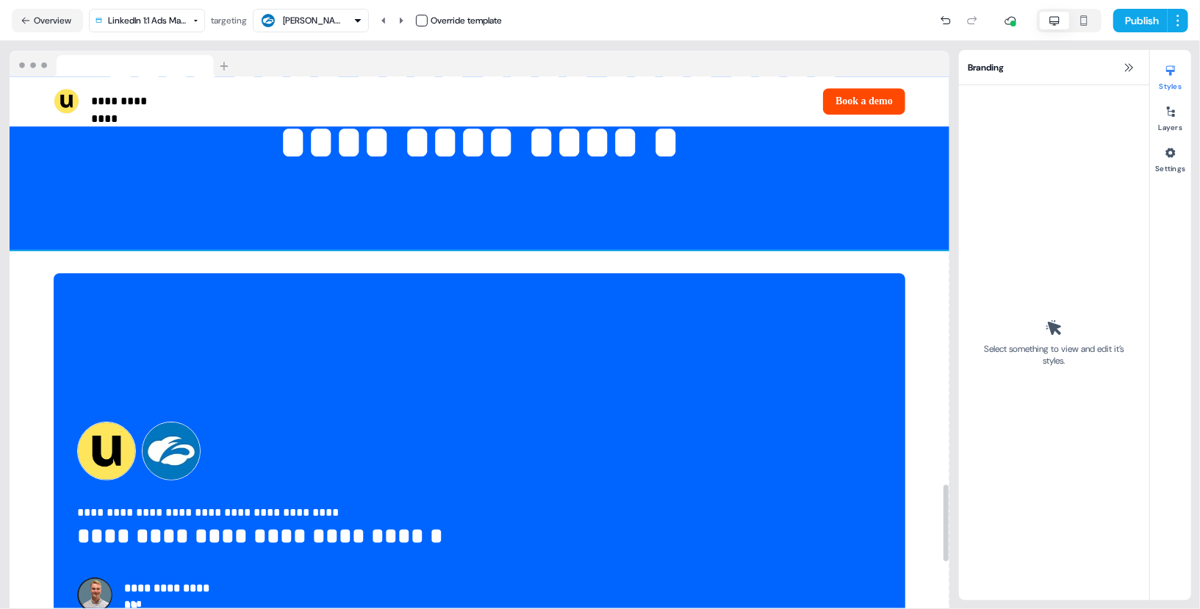
click at [629, 215] on div "**********" at bounding box center [480, 120] width 940 height 259
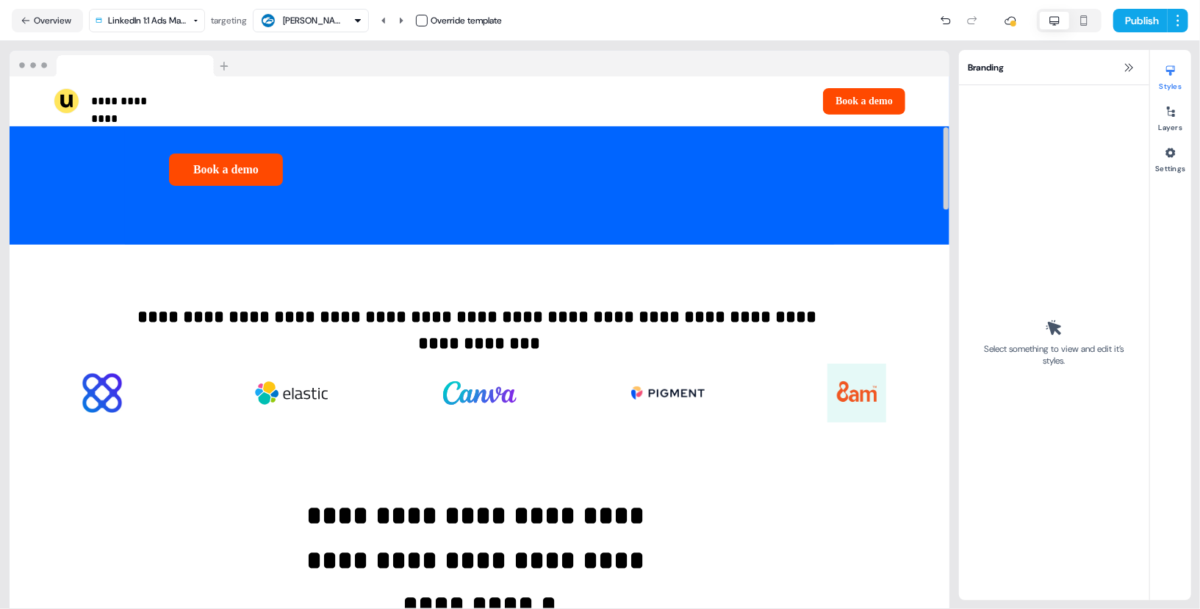
scroll to position [320, 0]
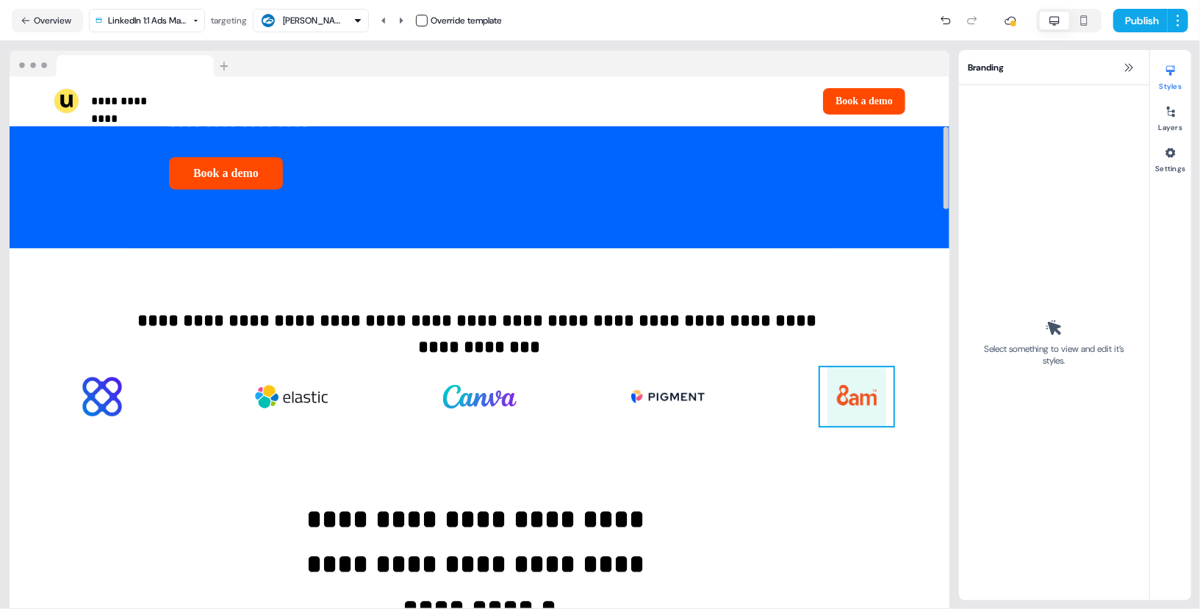
click at [862, 426] on img at bounding box center [856, 396] width 73 height 59
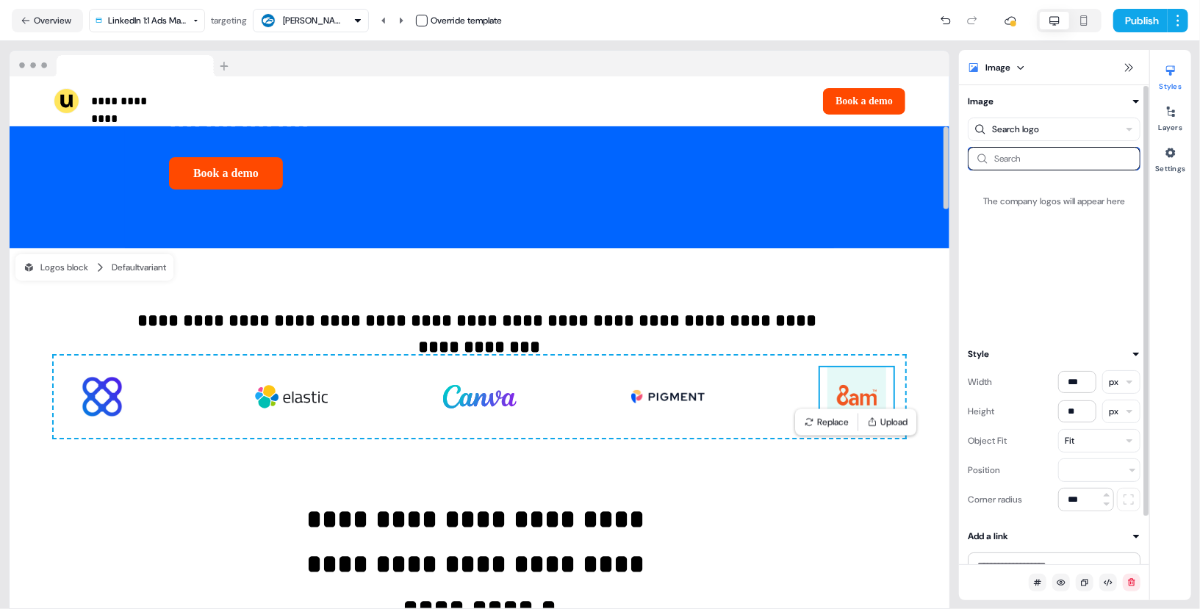
click at [1030, 158] on input at bounding box center [1054, 159] width 173 height 24
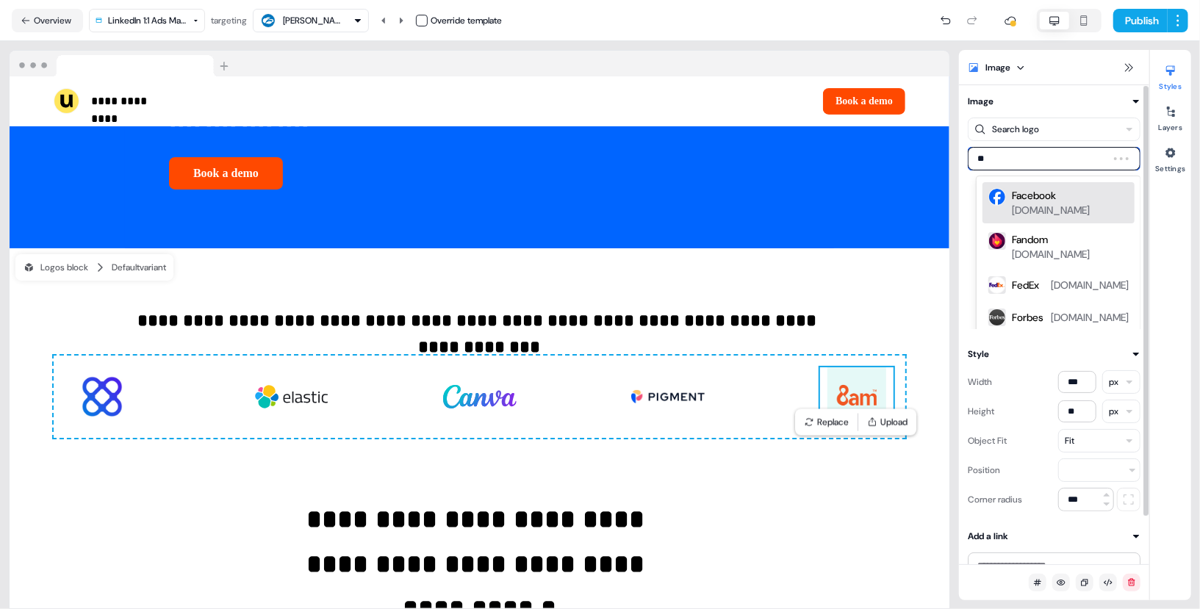
type input "*"
type input "********"
click at [1065, 203] on div "ninjaone.com" at bounding box center [1051, 210] width 78 height 15
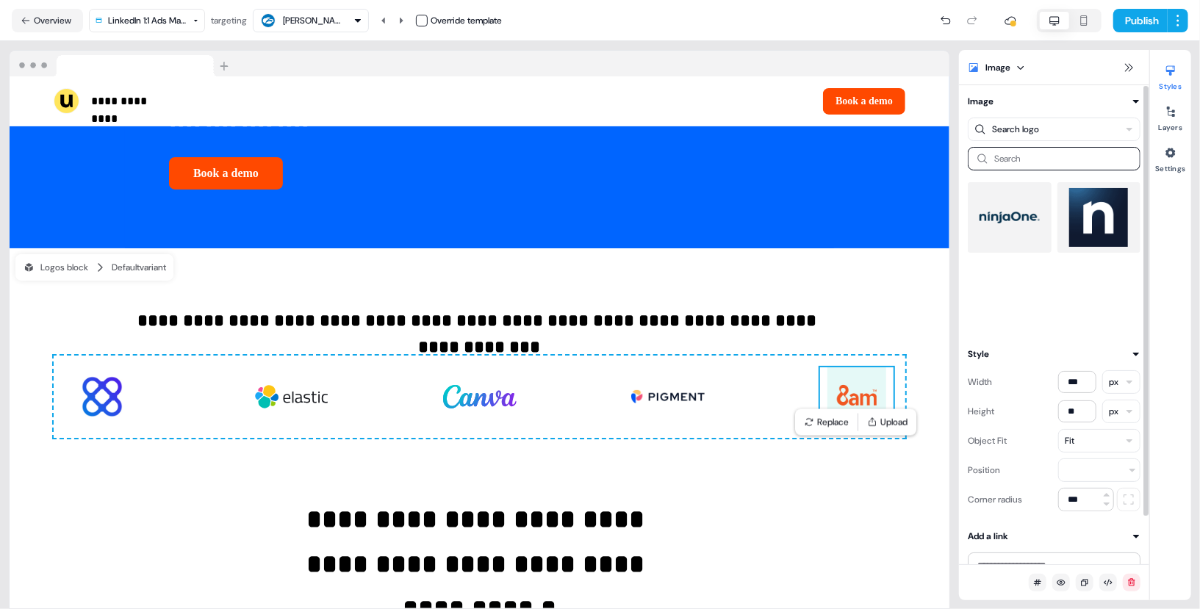
click at [1029, 212] on img at bounding box center [1010, 217] width 60 height 59
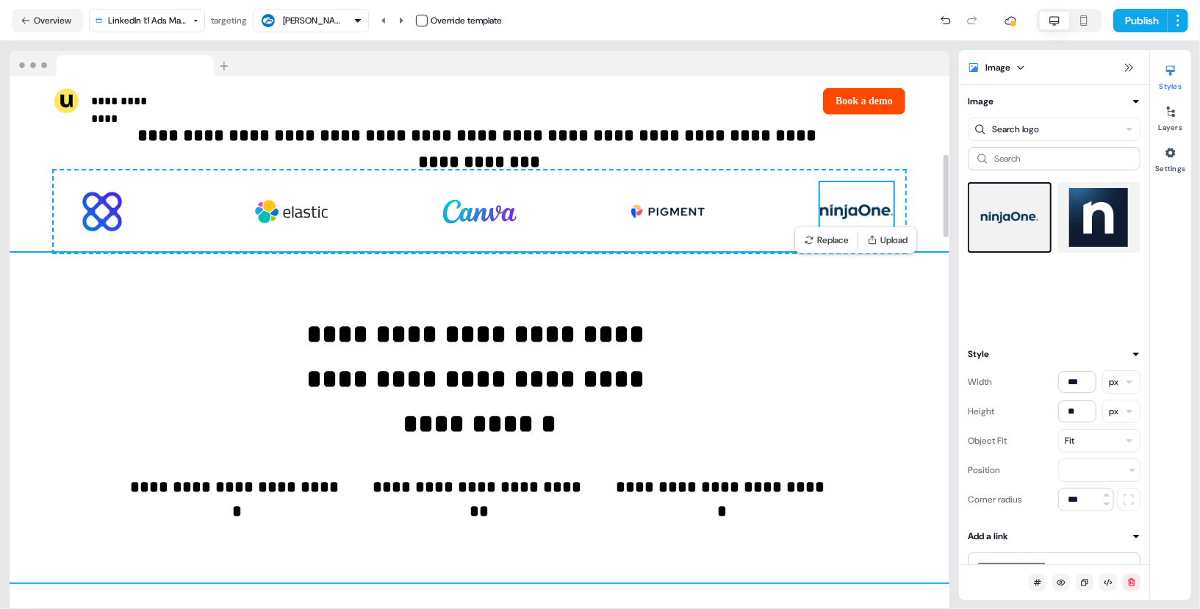
click at [849, 483] on div "**********" at bounding box center [480, 418] width 940 height 330
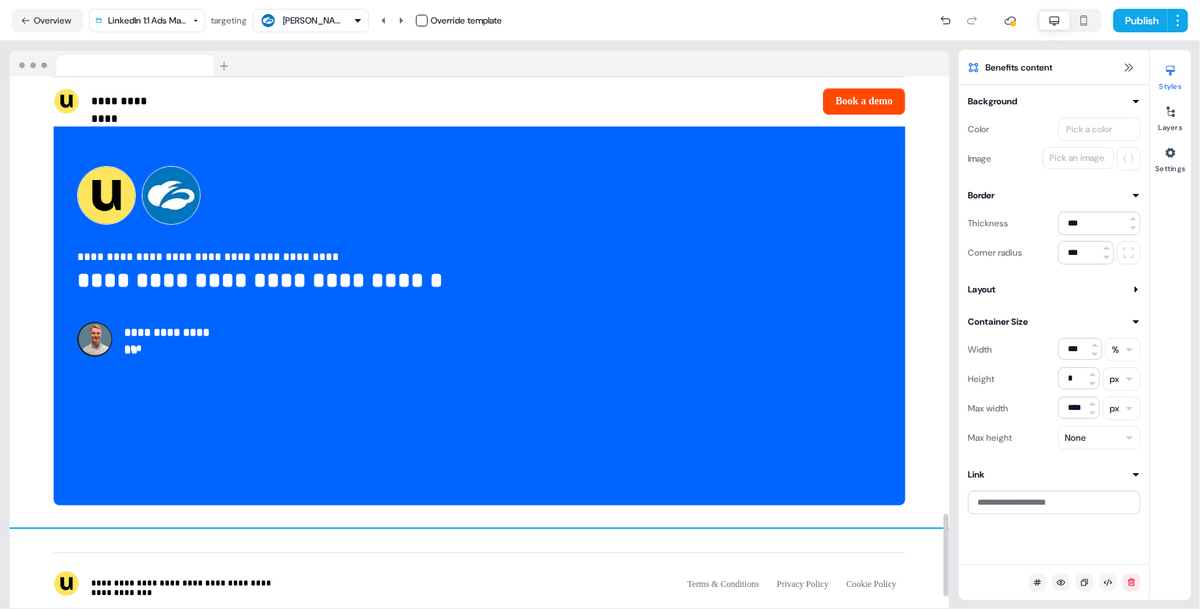
scroll to position [2827, 0]
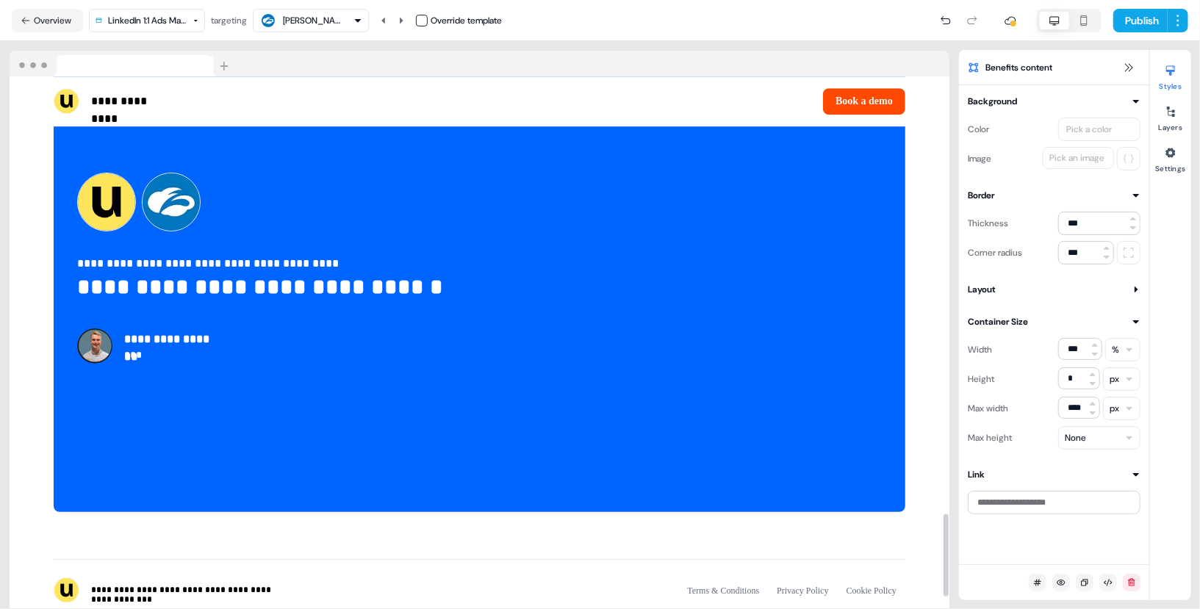
click at [1114, 37] on nav "Overview LinkedIn 1:1 Ads Marketing Template targeting Ken Yan Override templat…" at bounding box center [600, 20] width 1200 height 41
click at [1130, 22] on button "Publish" at bounding box center [1140, 21] width 54 height 24
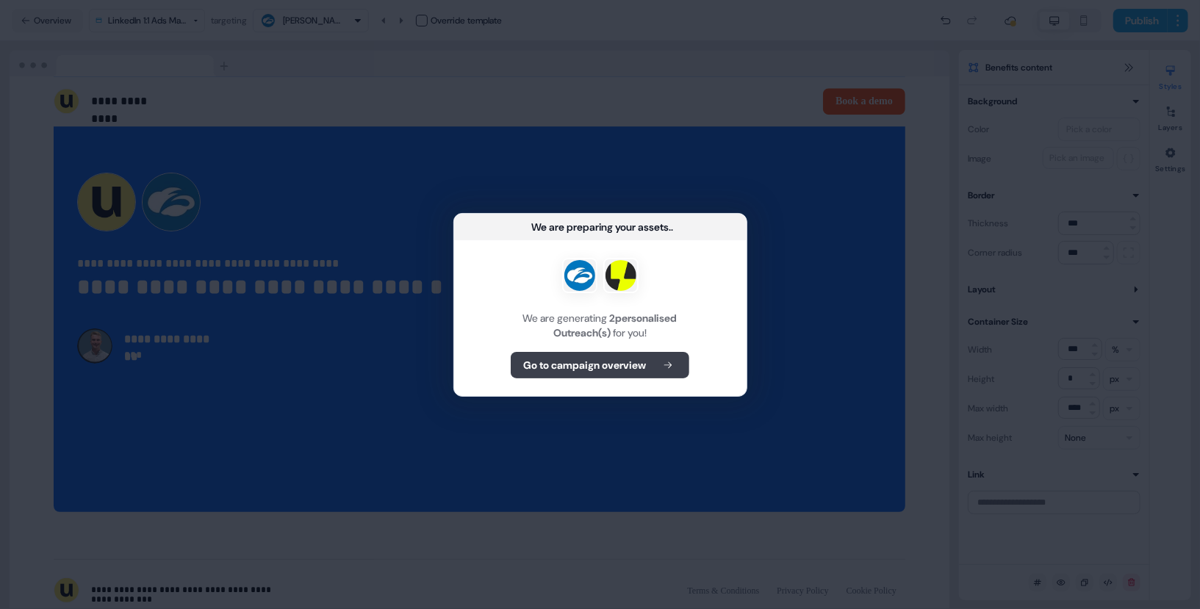
click at [624, 376] on button "Go to campaign overview" at bounding box center [600, 365] width 179 height 26
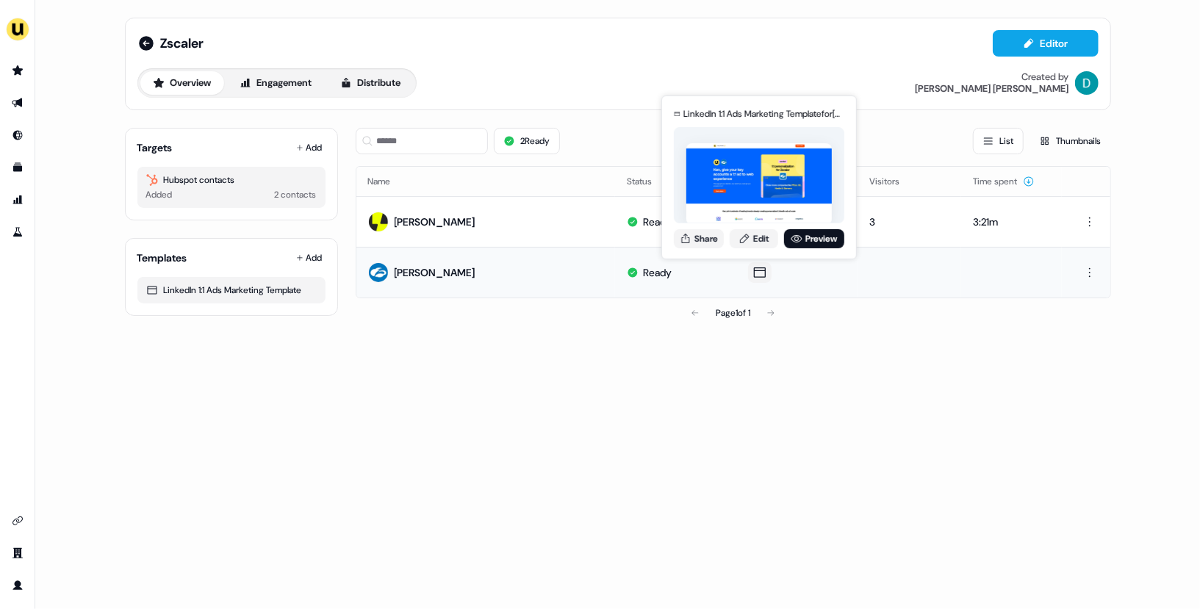
click at [708, 248] on div "LinkedIn 1:1 Ads Marketing Template for Ken Yan Share Edit Preview" at bounding box center [759, 178] width 176 height 154
click at [696, 241] on button "Share" at bounding box center [699, 238] width 50 height 19
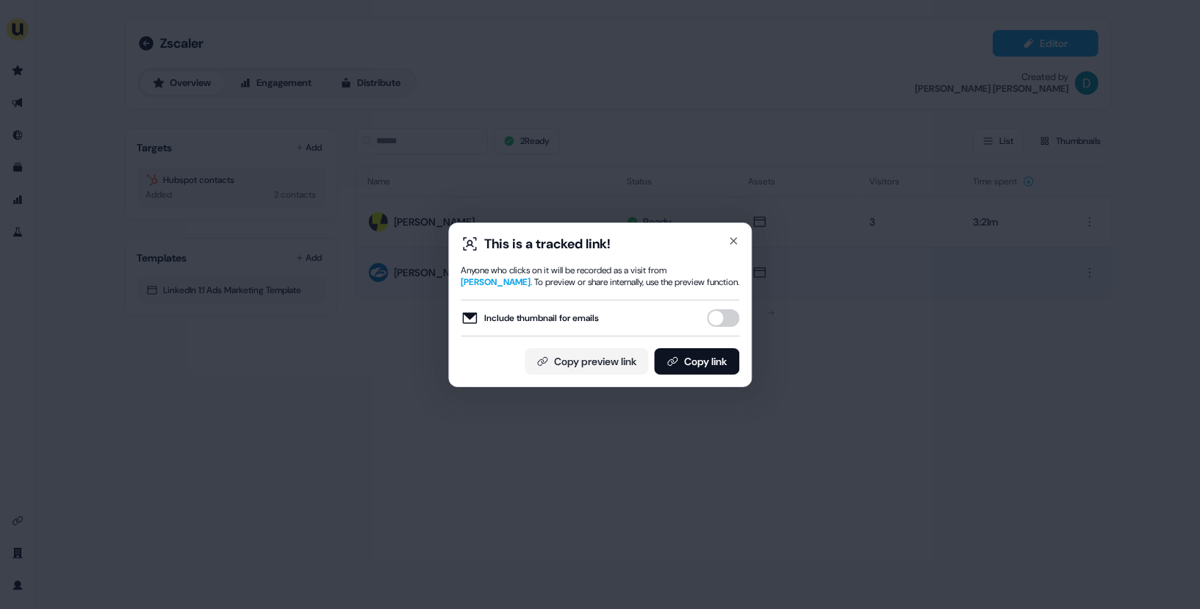
click at [716, 306] on div "Include thumbnail for emails" at bounding box center [600, 318] width 279 height 37
click at [716, 309] on div "Include thumbnail for emails" at bounding box center [600, 318] width 279 height 18
click at [717, 309] on button "Include thumbnail for emails" at bounding box center [723, 318] width 32 height 18
click at [708, 362] on button "Copy link" at bounding box center [696, 361] width 85 height 26
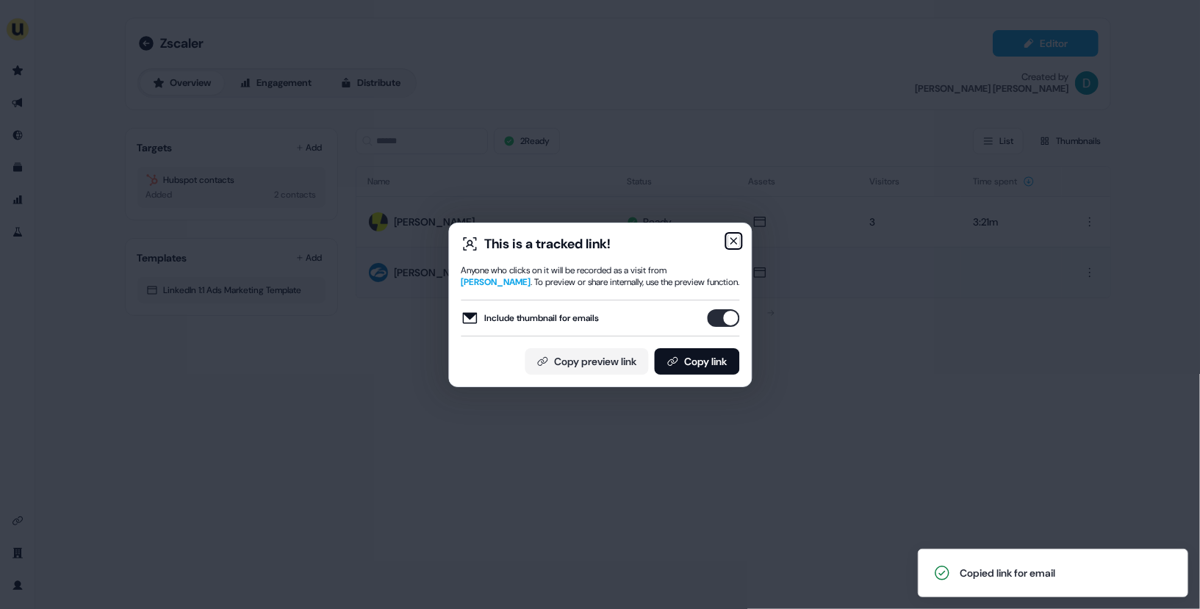
click at [738, 237] on icon "button" at bounding box center [733, 241] width 12 height 12
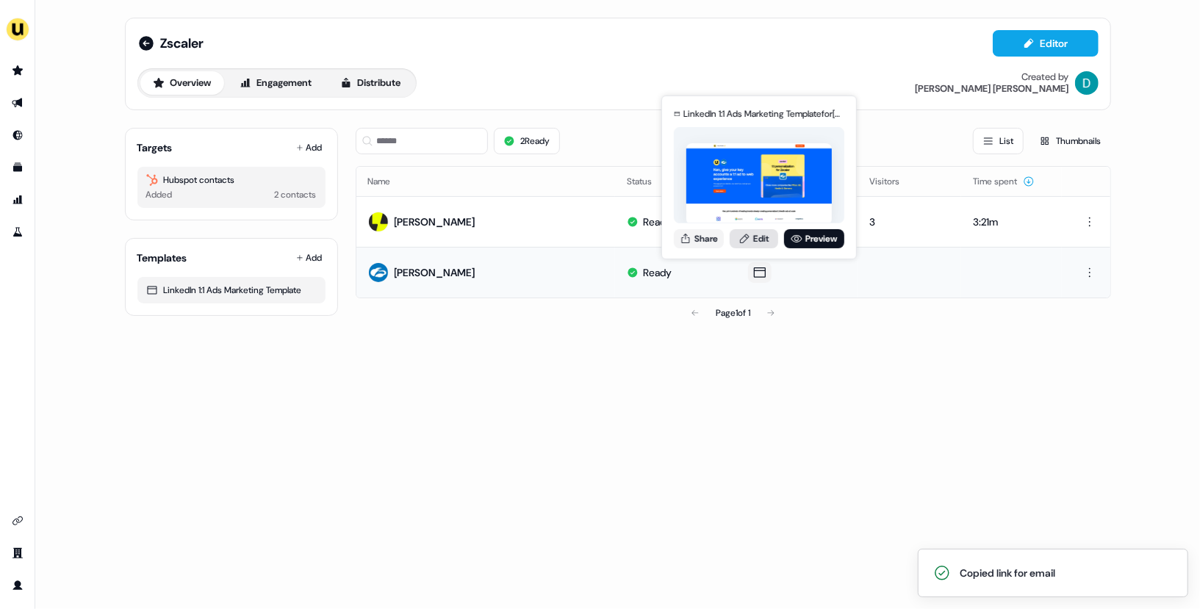
click at [747, 237] on icon at bounding box center [745, 239] width 12 height 12
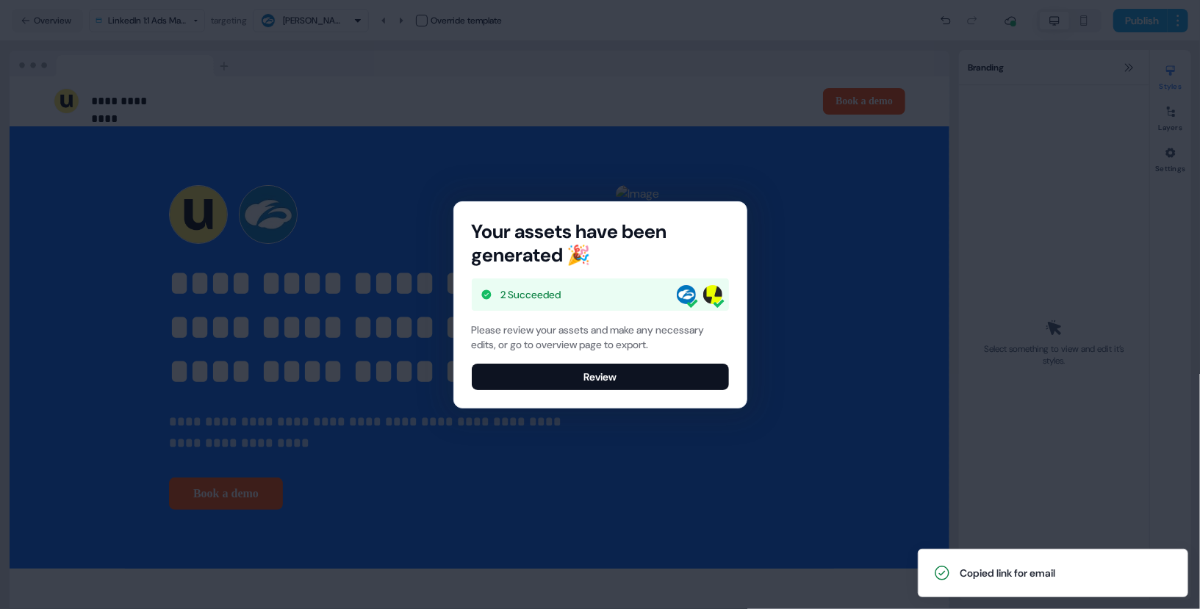
click at [558, 358] on div "Please review your assets and make any necessary edits, or go to overview page …" at bounding box center [600, 357] width 257 height 68
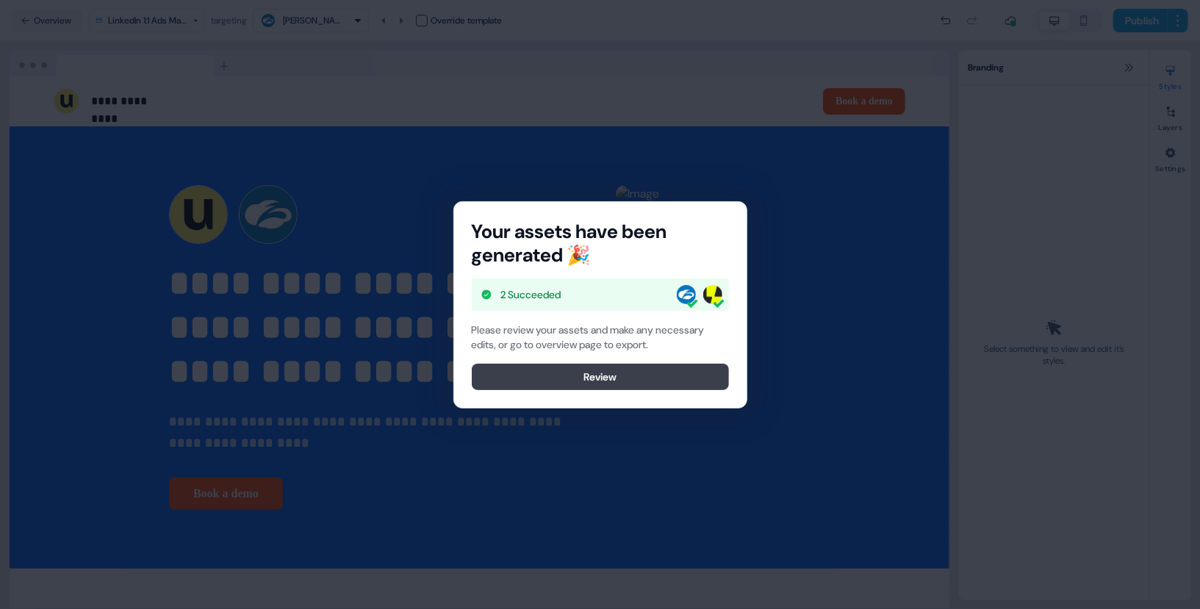
click at [558, 379] on button "Review" at bounding box center [600, 377] width 257 height 26
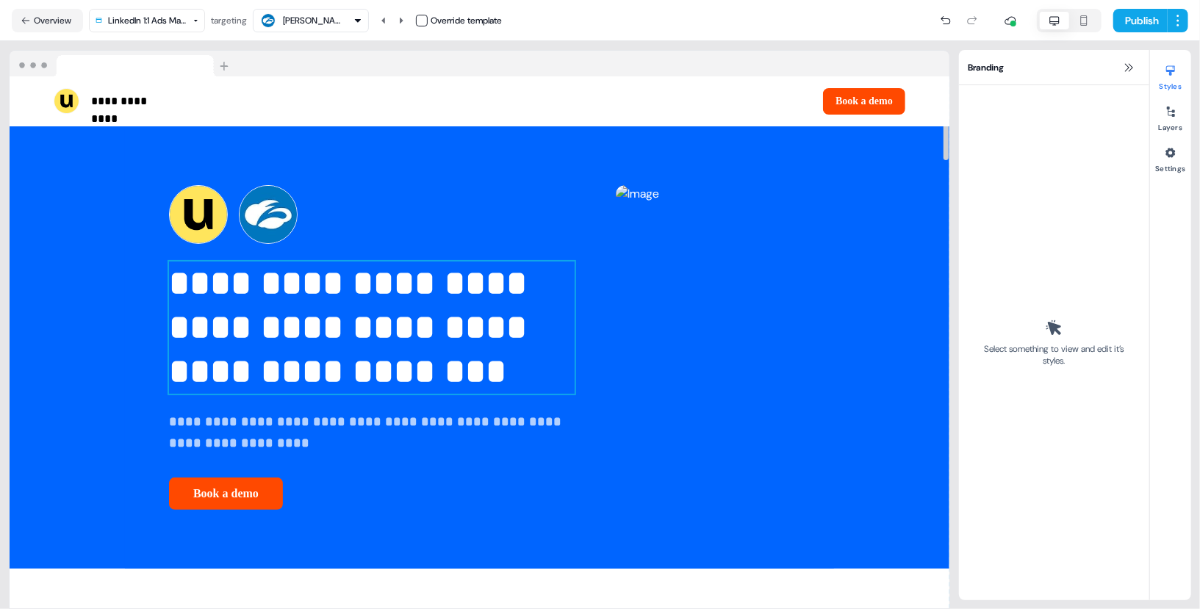
scroll to position [93, 0]
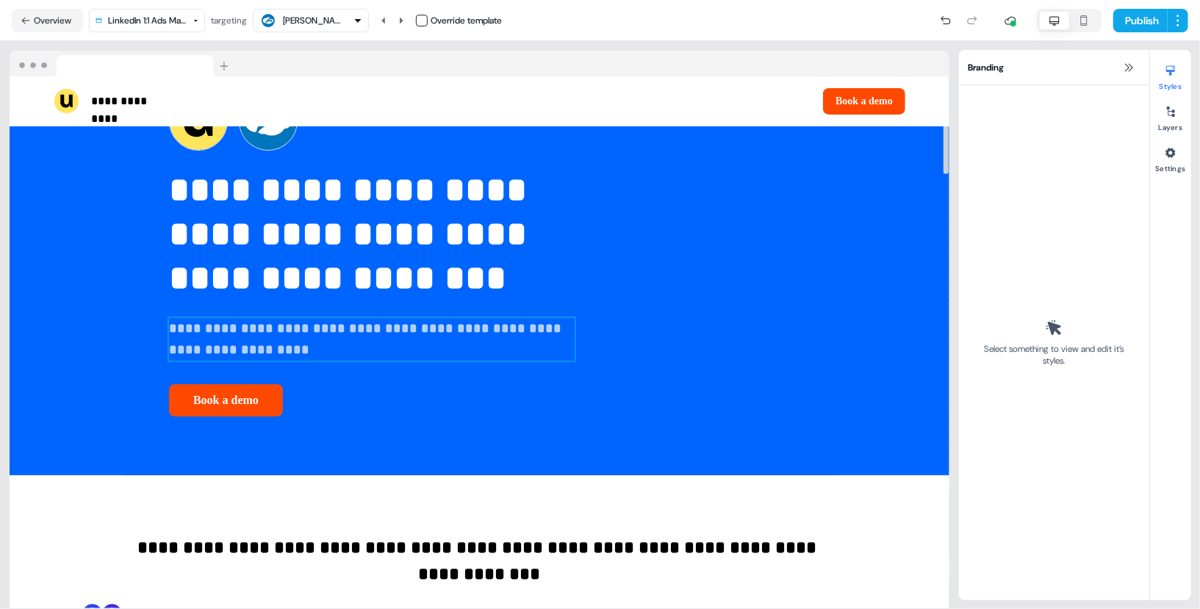
click at [169, 356] on strong "**********" at bounding box center [367, 339] width 396 height 35
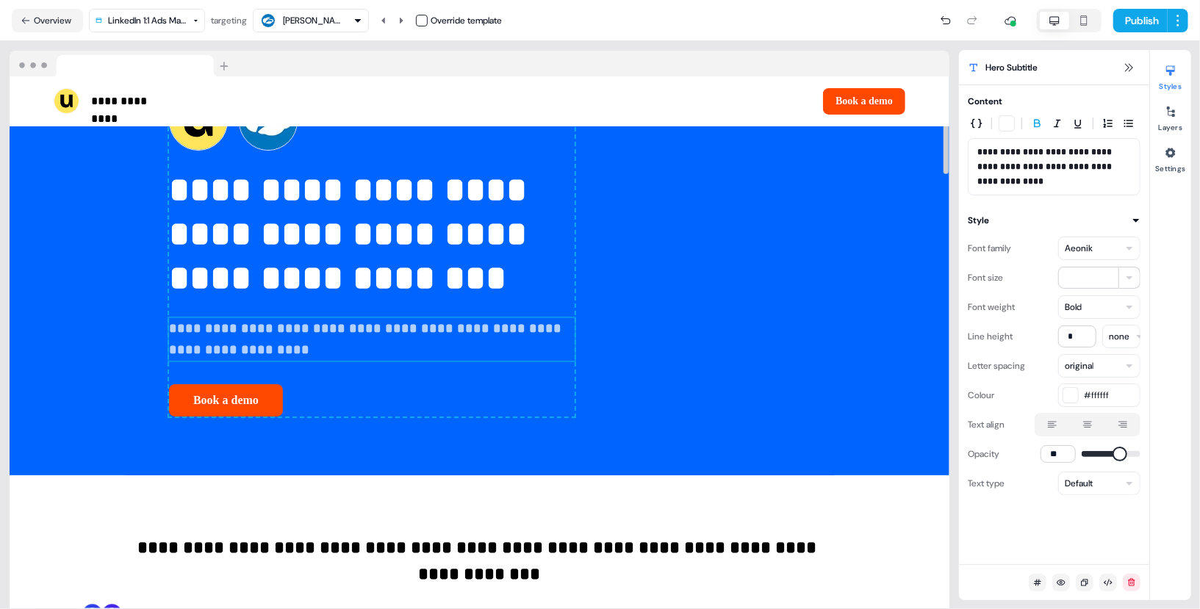
click at [169, 356] on strong "**********" at bounding box center [367, 339] width 396 height 35
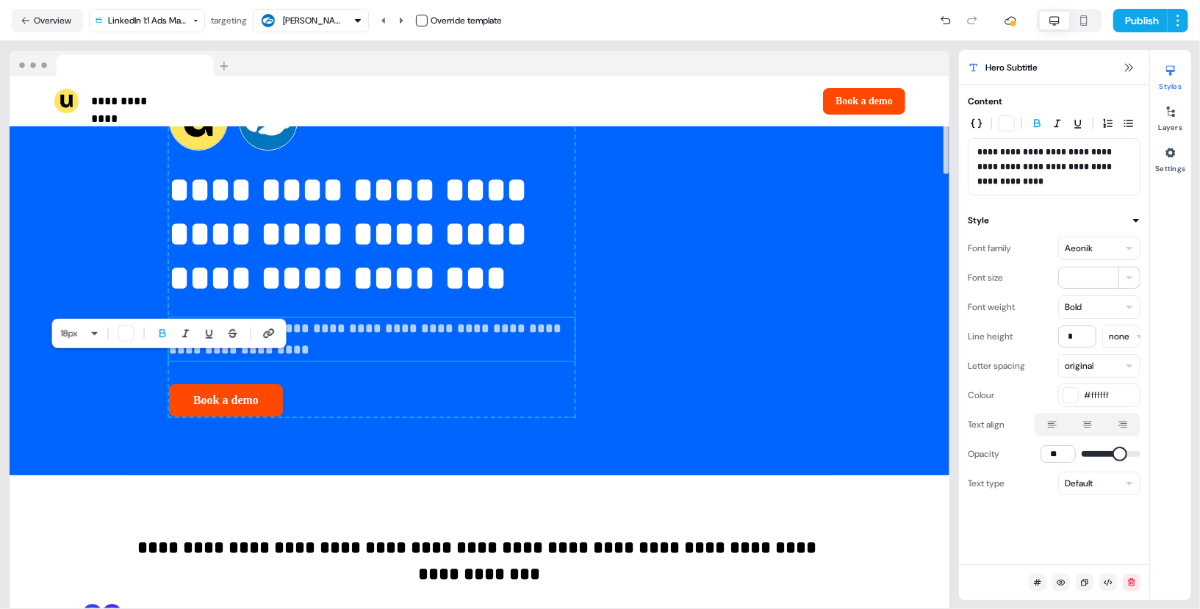
click at [169, 356] on strong "**********" at bounding box center [367, 339] width 396 height 35
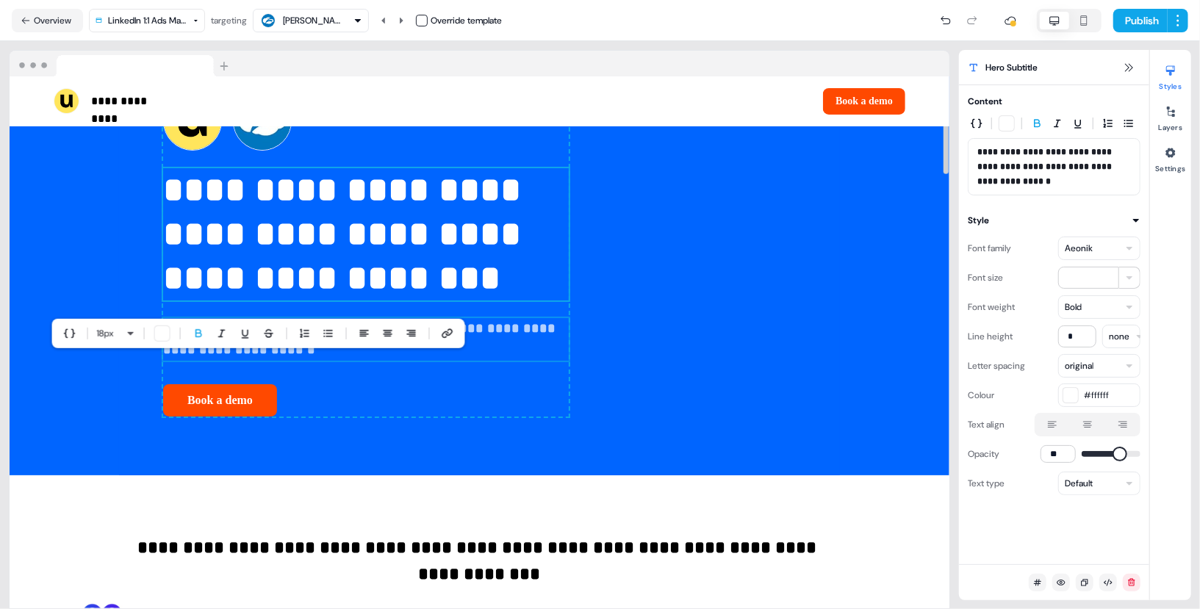
click at [163, 238] on p "**********" at bounding box center [366, 234] width 406 height 132
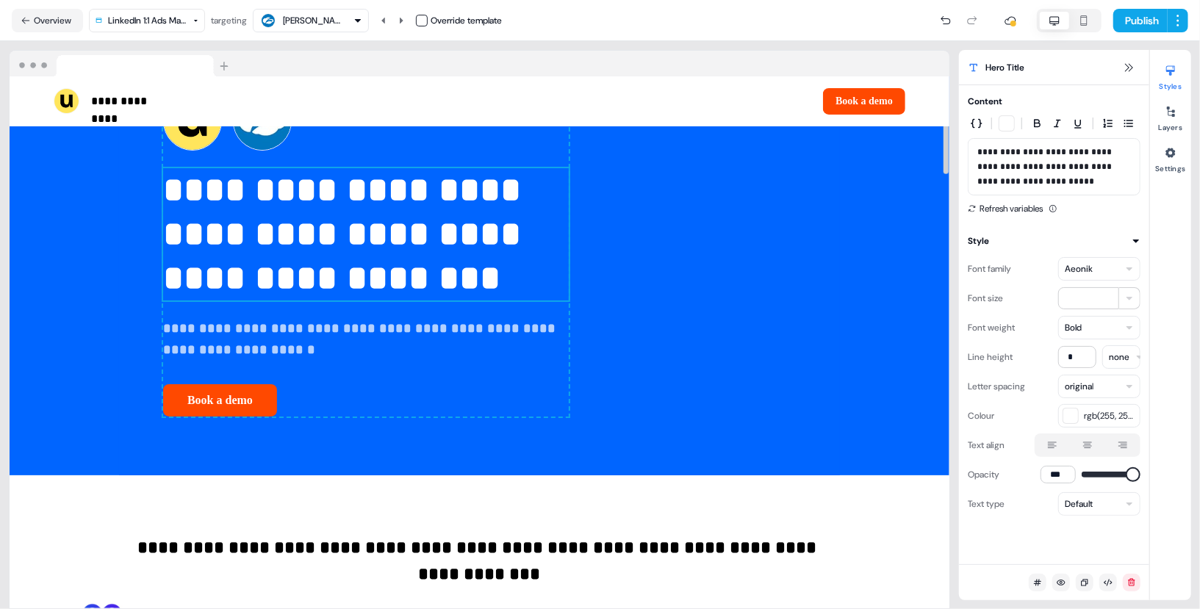
click at [163, 238] on p "**********" at bounding box center [366, 234] width 406 height 132
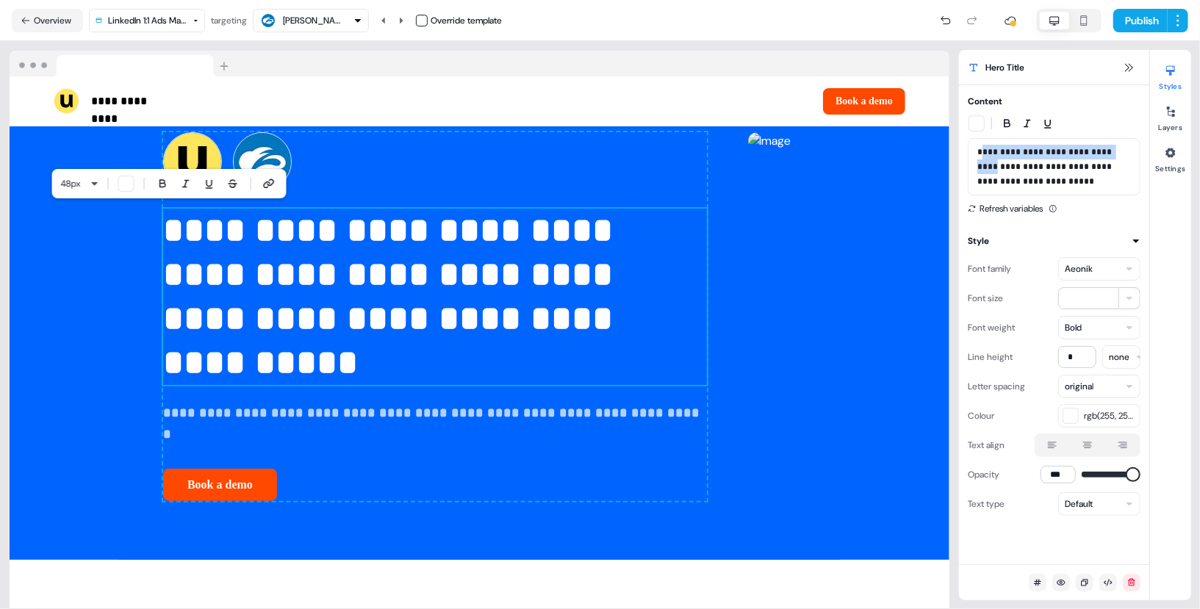
drag, startPoint x: 985, startPoint y: 166, endPoint x: 980, endPoint y: 153, distance: 14.5
click at [980, 153] on p "**********" at bounding box center [1054, 167] width 154 height 44
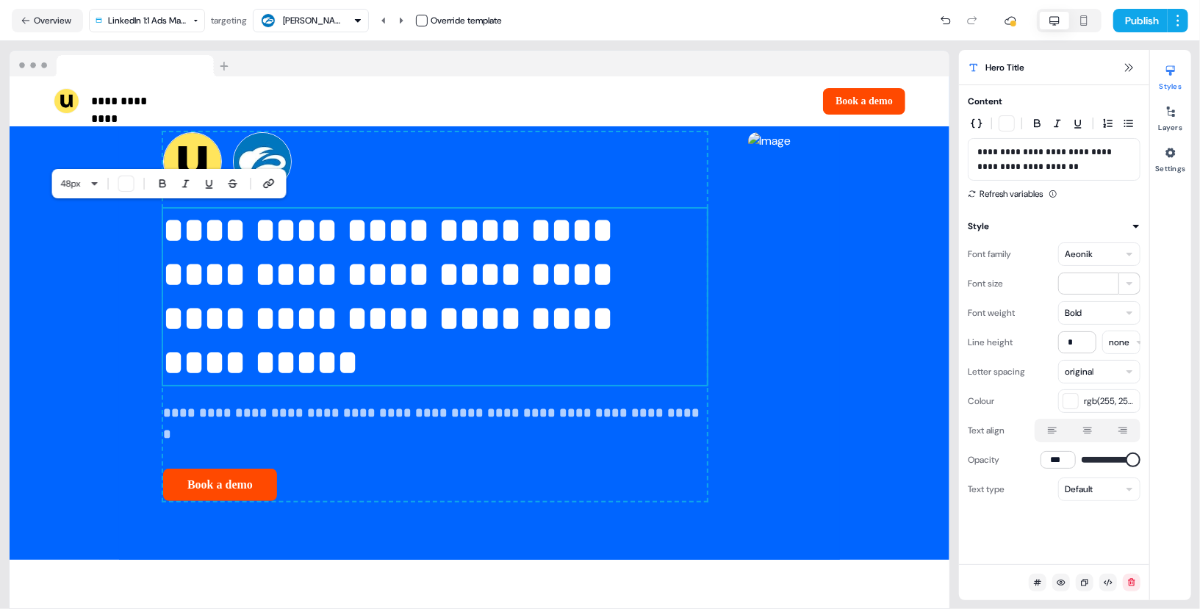
scroll to position [93, 0]
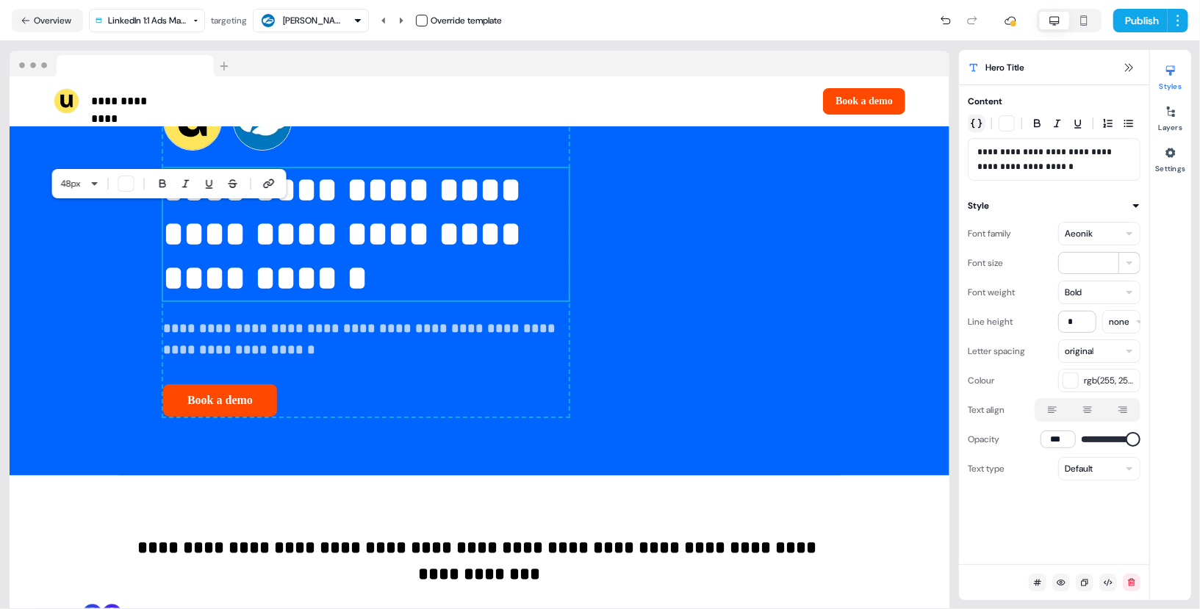
click at [977, 129] on icon "button" at bounding box center [977, 124] width 12 height 12
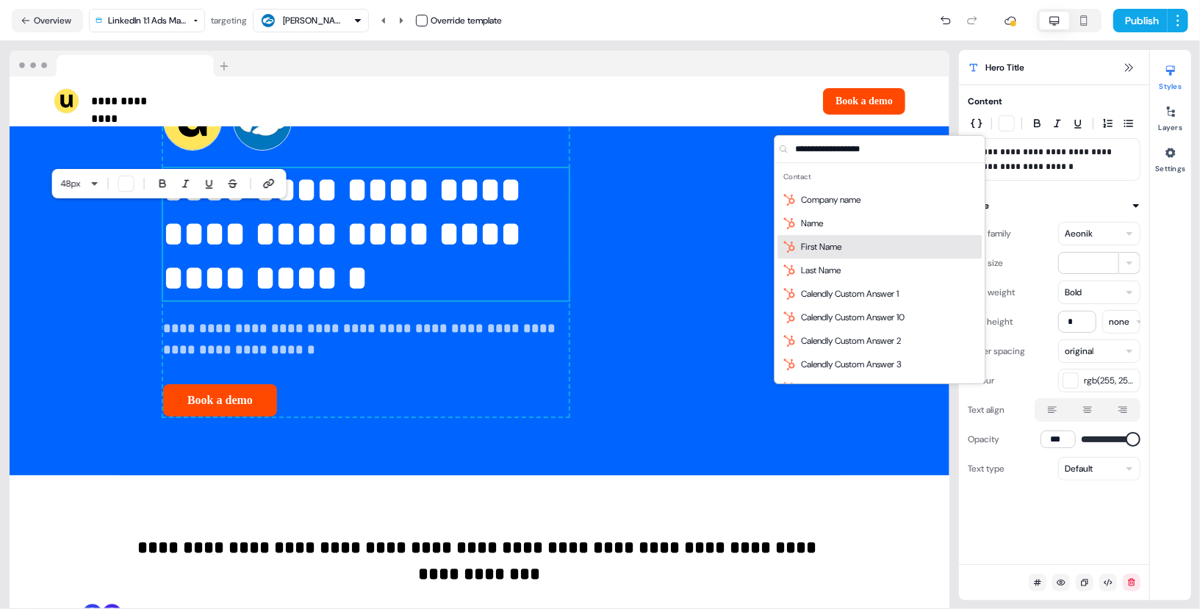
click at [935, 243] on div "First Name" at bounding box center [879, 247] width 204 height 24
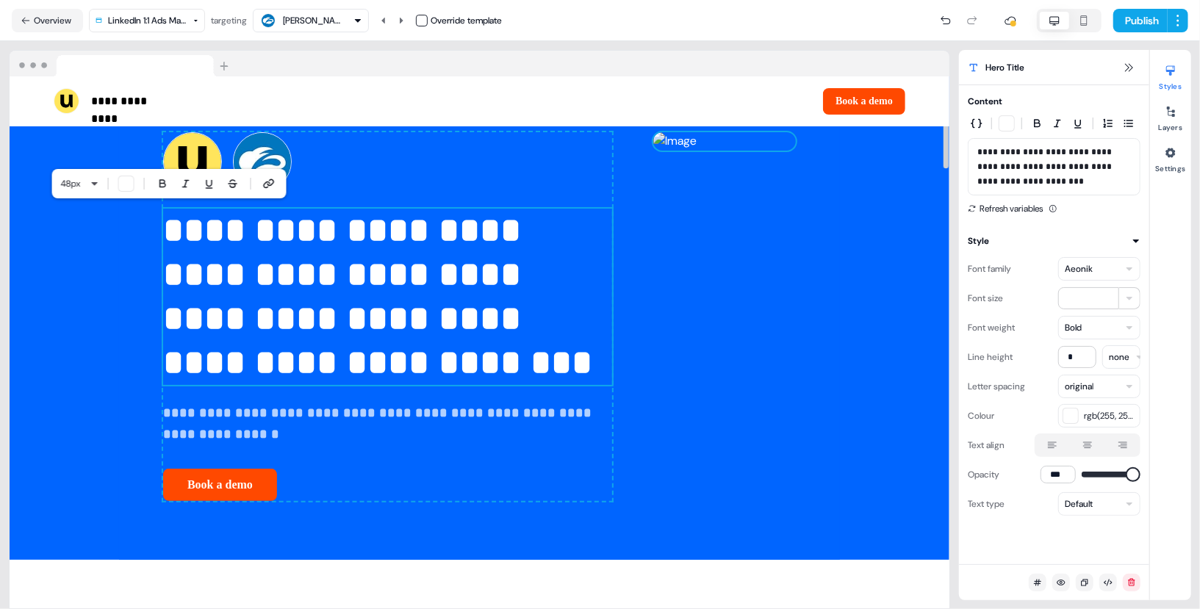
scroll to position [66, 0]
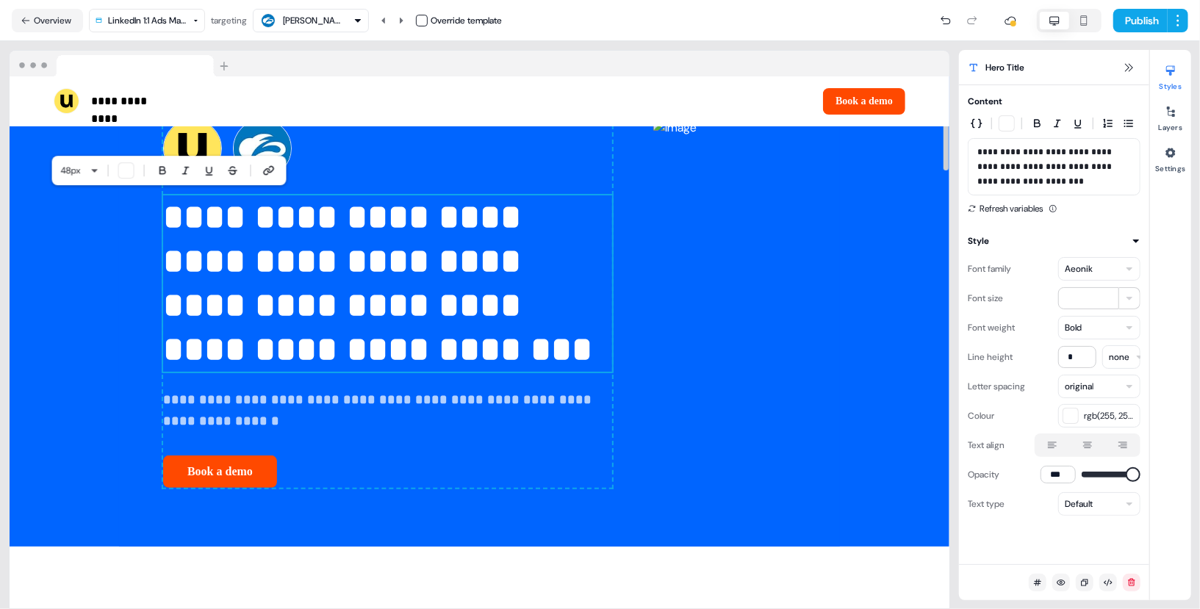
click at [163, 387] on div "**********" at bounding box center [387, 304] width 449 height 370
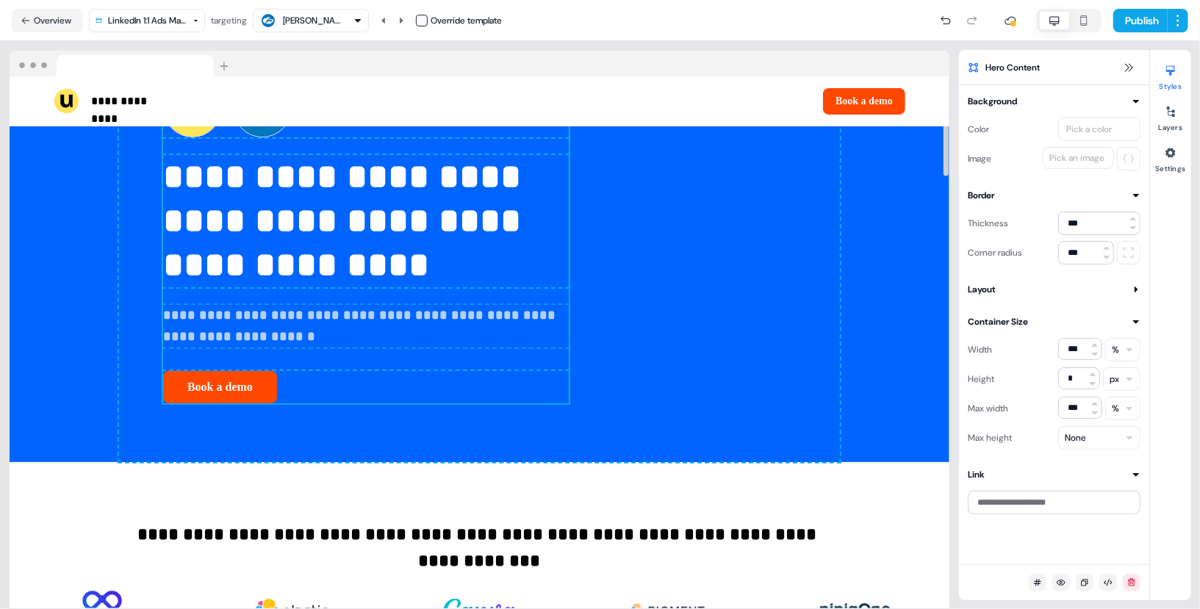
click at [163, 348] on p "**********" at bounding box center [366, 326] width 406 height 43
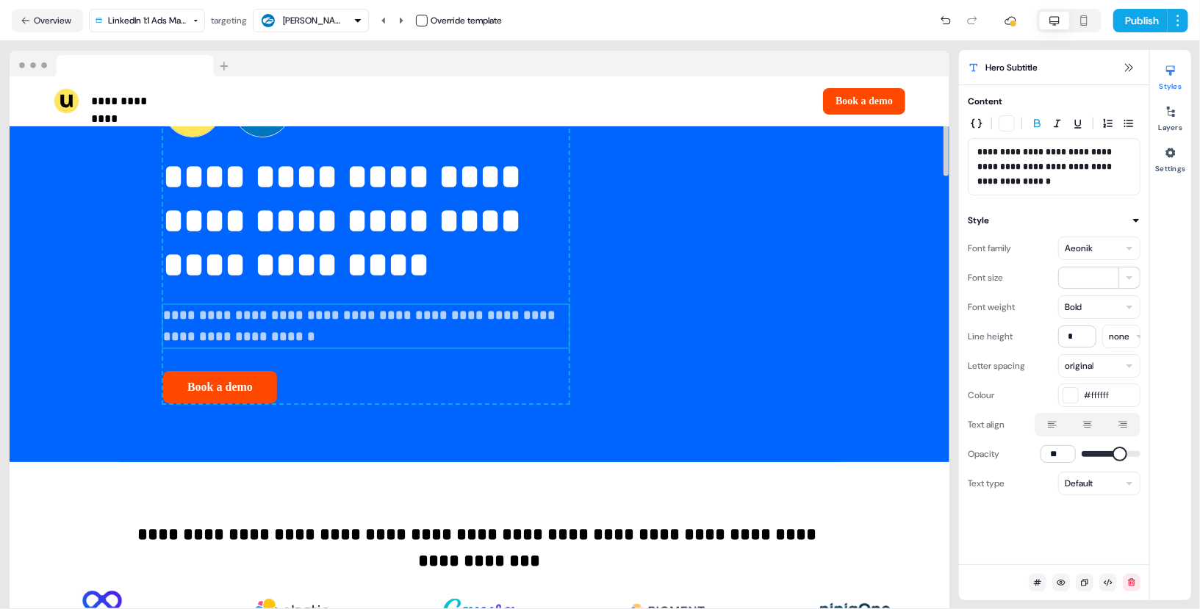
click at [1027, 154] on strong "**********" at bounding box center [1045, 167] width 137 height 38
click at [1021, 152] on strong "**********" at bounding box center [1045, 167] width 137 height 38
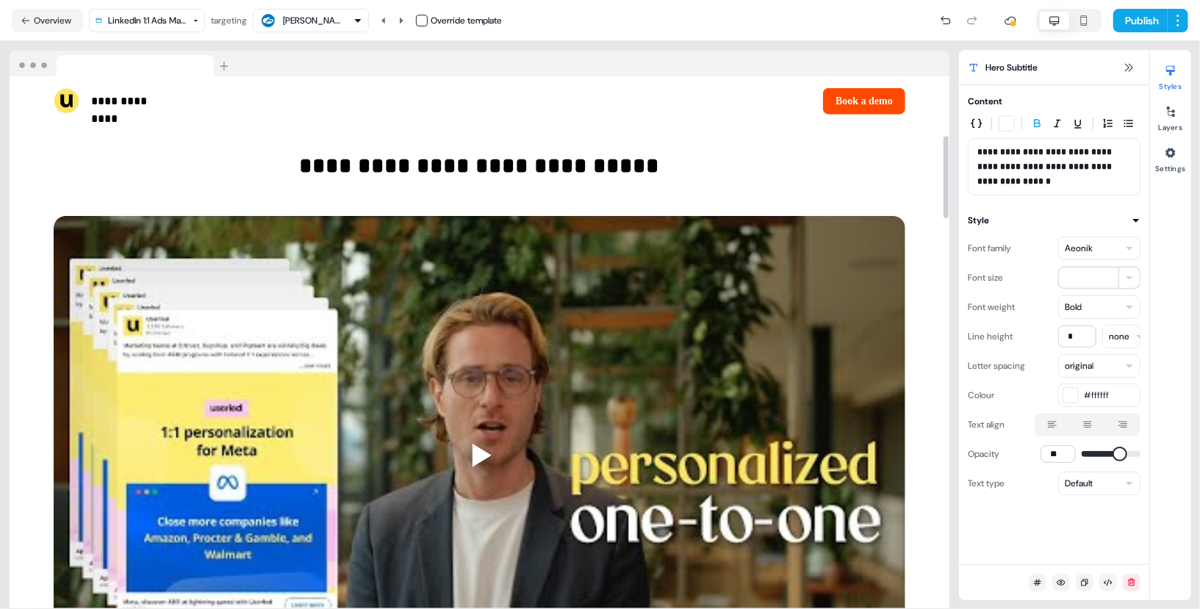
scroll to position [0, 0]
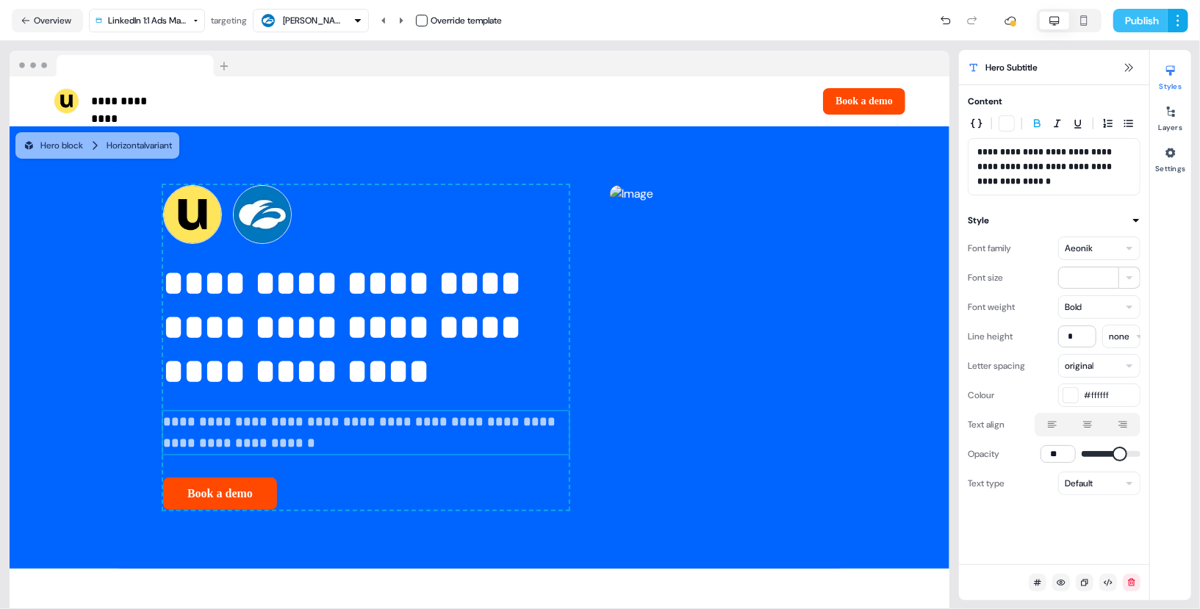
click at [1140, 29] on button "Publish" at bounding box center [1140, 21] width 54 height 24
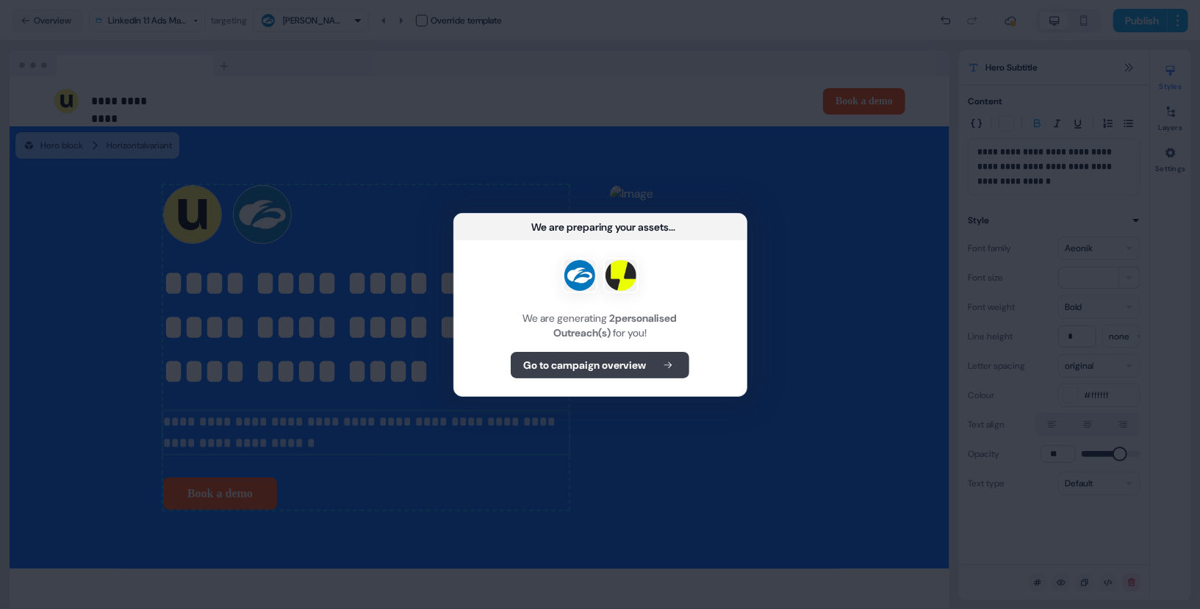
click at [606, 365] on b "Go to campaign overview" at bounding box center [584, 365] width 123 height 15
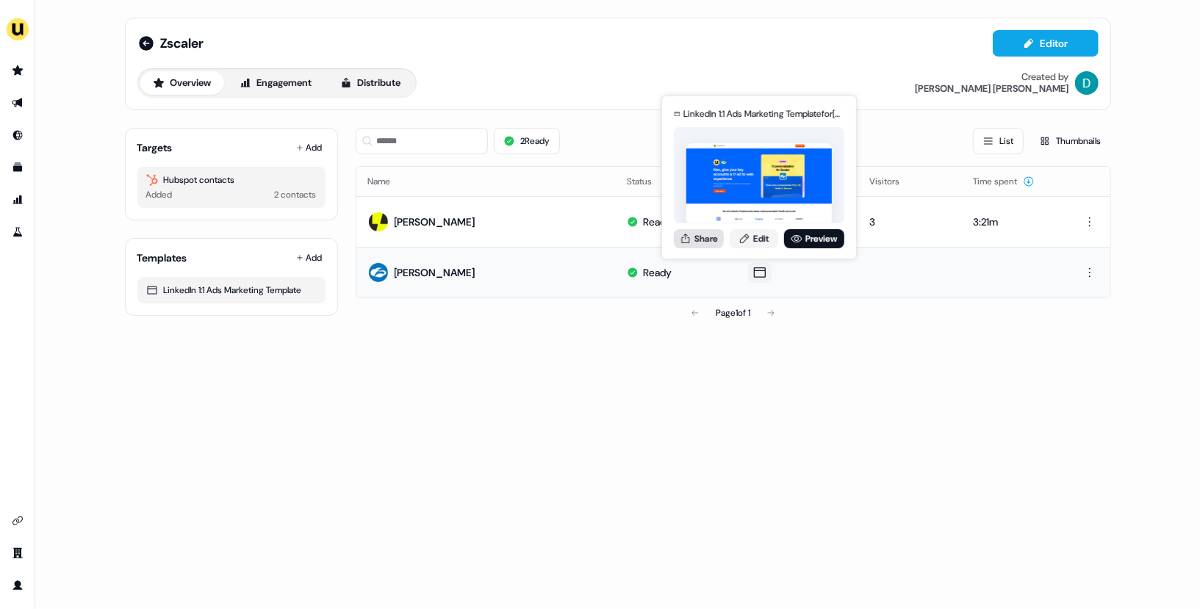
click at [707, 239] on button "Share" at bounding box center [699, 238] width 50 height 19
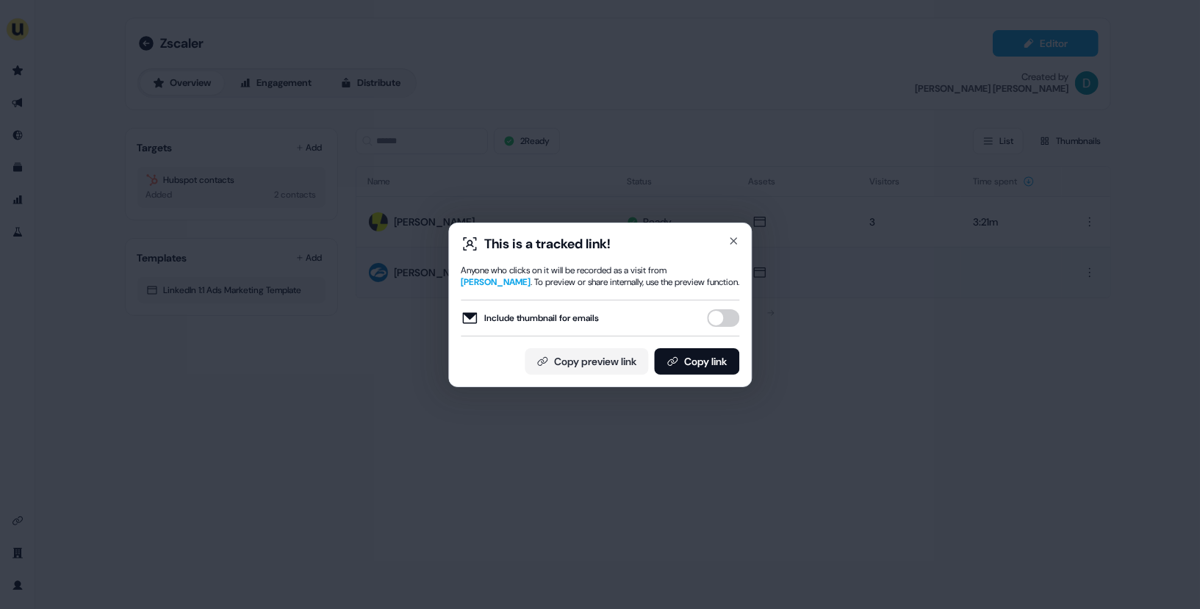
click at [716, 317] on button "Include thumbnail for emails" at bounding box center [723, 318] width 32 height 18
click at [714, 353] on button "Copy link" at bounding box center [696, 361] width 85 height 26
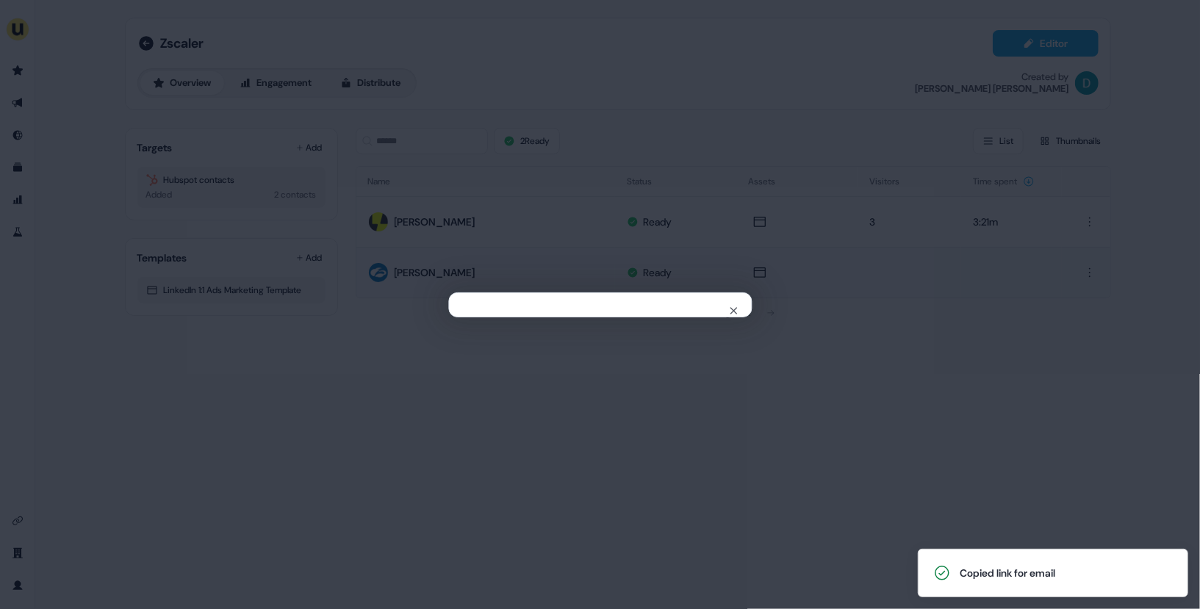
click at [564, 117] on div "Close" at bounding box center [600, 304] width 1200 height 609
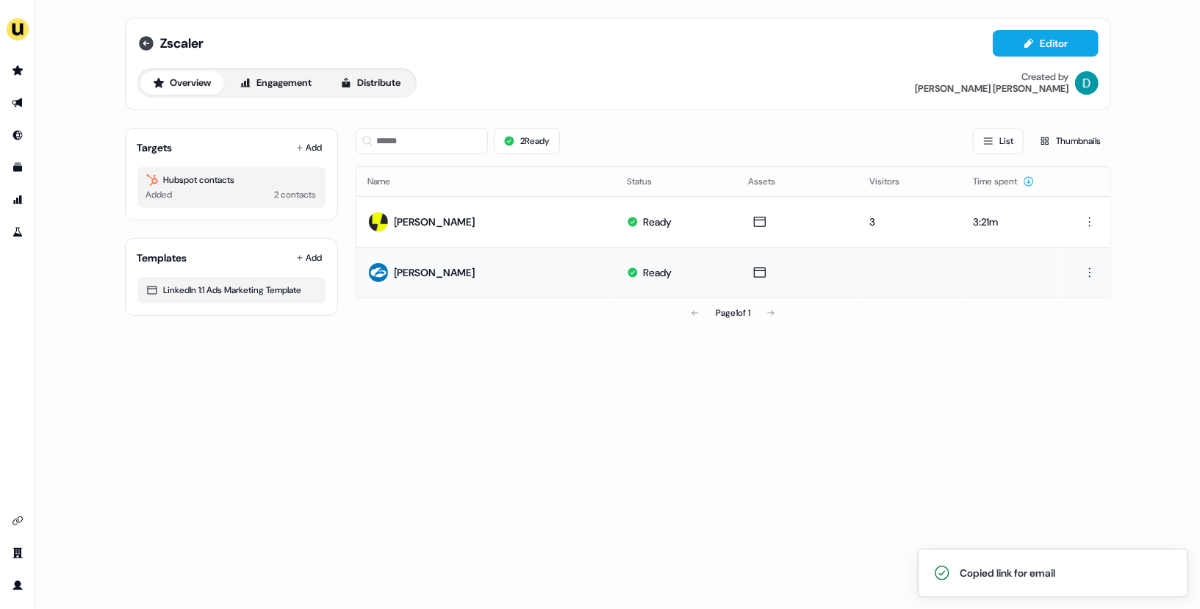
click at [153, 38] on icon at bounding box center [146, 44] width 18 height 18
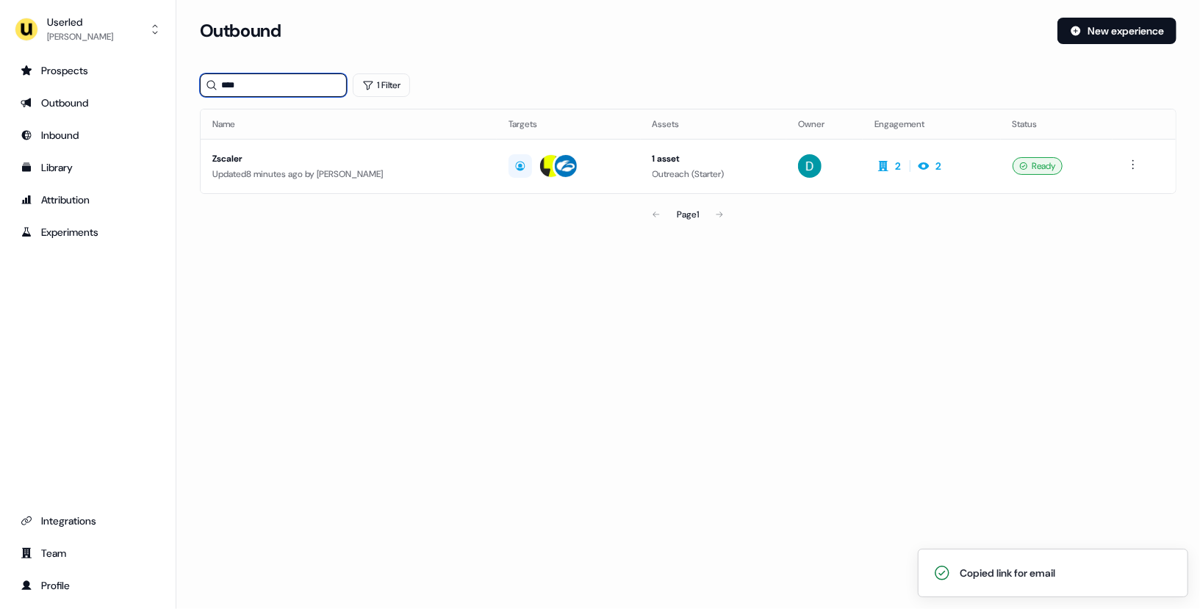
click at [276, 92] on input "****" at bounding box center [273, 85] width 147 height 24
type input "*"
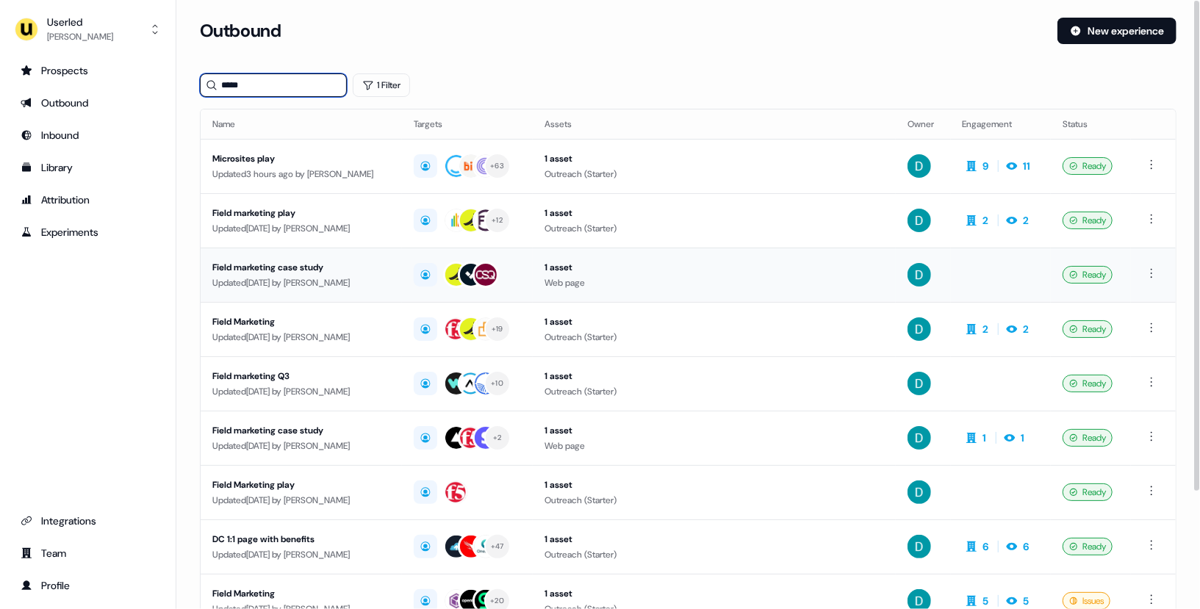
type input "*****"
click at [334, 286] on td "Field marketing case study Updated 1 month ago by David Cruickshank" at bounding box center [301, 275] width 201 height 54
click at [337, 338] on div "Updated 1 month ago by David Cruickshank" at bounding box center [301, 337] width 178 height 15
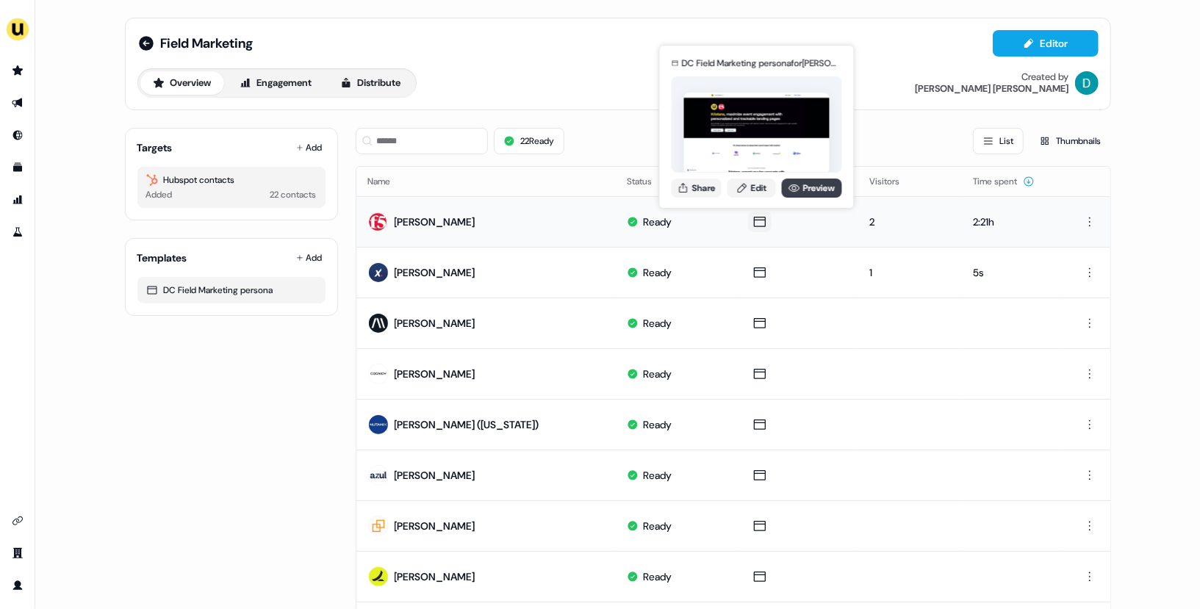
click at [799, 185] on link "Preview" at bounding box center [812, 188] width 60 height 19
click at [701, 190] on button "Share" at bounding box center [697, 188] width 50 height 19
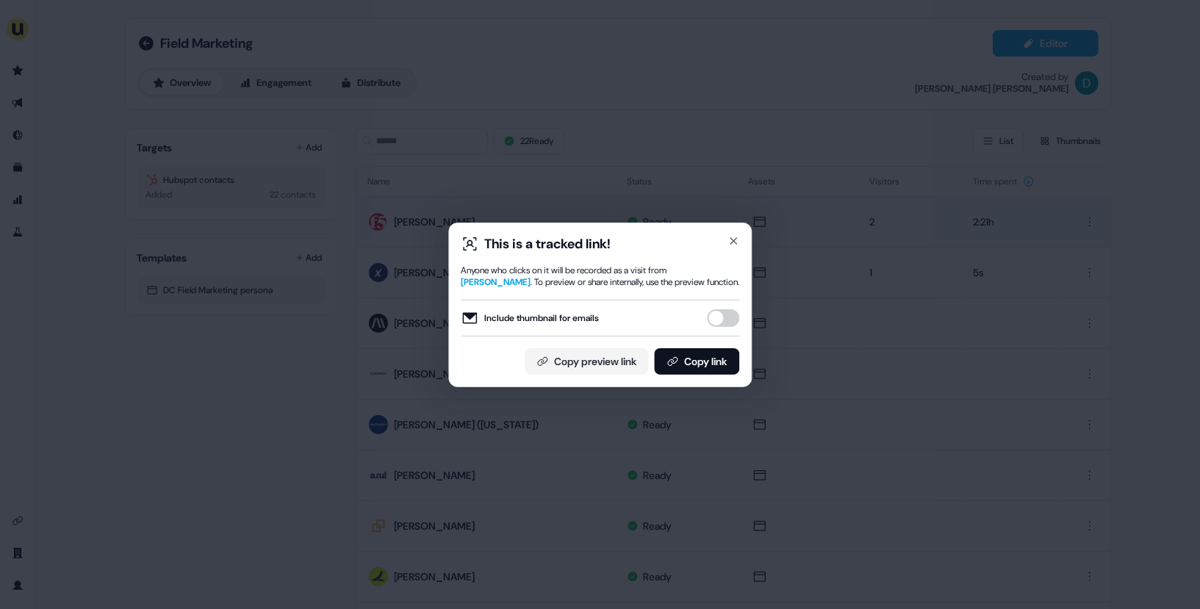
click at [723, 322] on button "Include thumbnail for emails" at bounding box center [723, 318] width 32 height 18
click at [714, 357] on button "Copy link" at bounding box center [696, 361] width 85 height 26
click at [730, 235] on icon "button" at bounding box center [733, 241] width 12 height 12
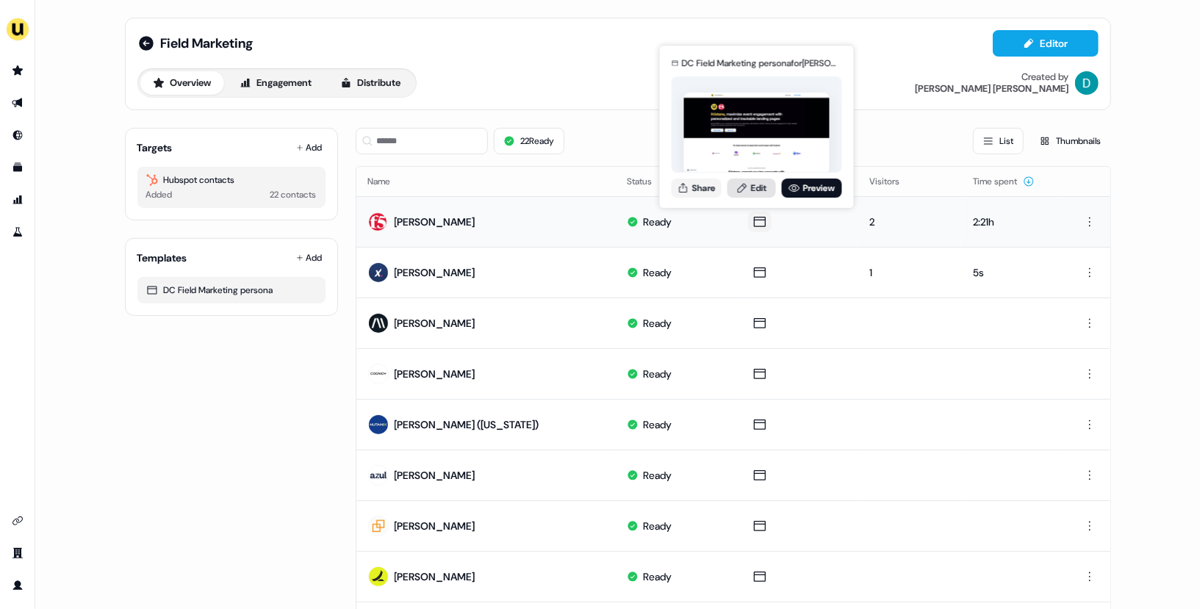
click at [740, 179] on link "Edit" at bounding box center [751, 188] width 48 height 19
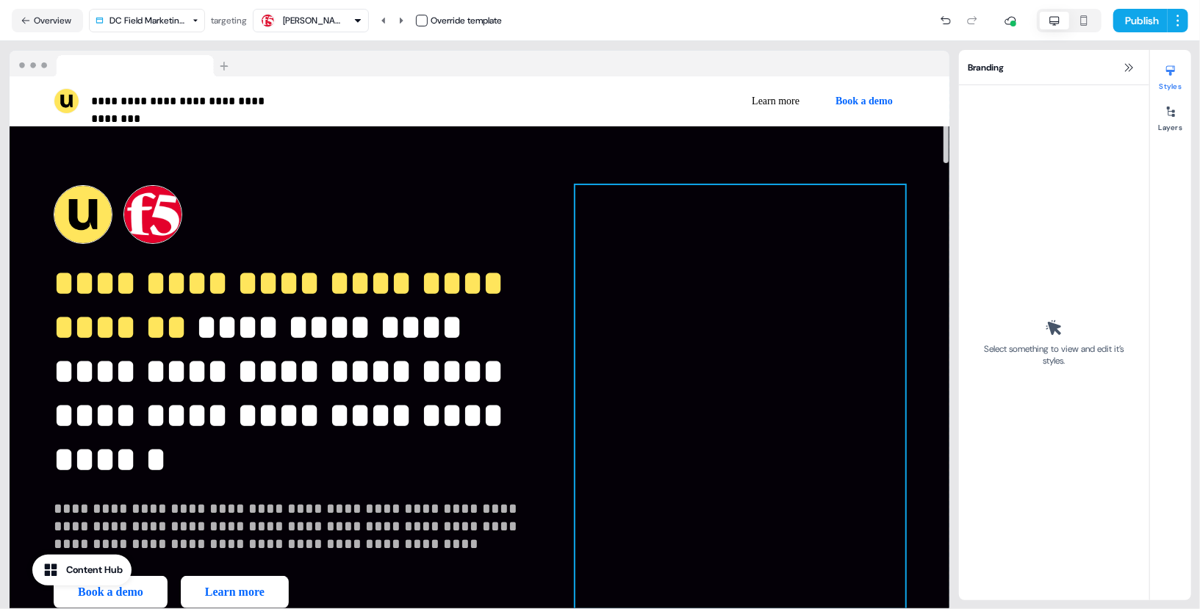
click at [733, 382] on div "To pick up a draggable item, press the space bar. While dragging, use the arrow…" at bounding box center [740, 396] width 330 height 423
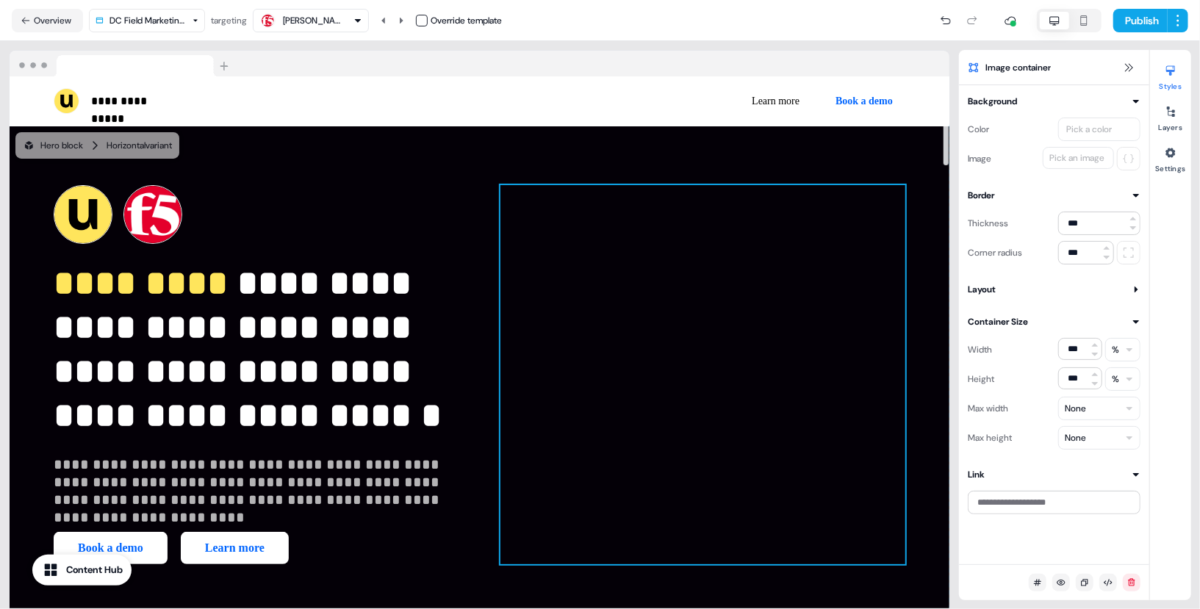
click at [831, 282] on div "To pick up a draggable item, press the space bar. While dragging, use the arrow…" at bounding box center [702, 374] width 405 height 379
click at [1079, 157] on div "Pick an image" at bounding box center [1076, 158] width 61 height 15
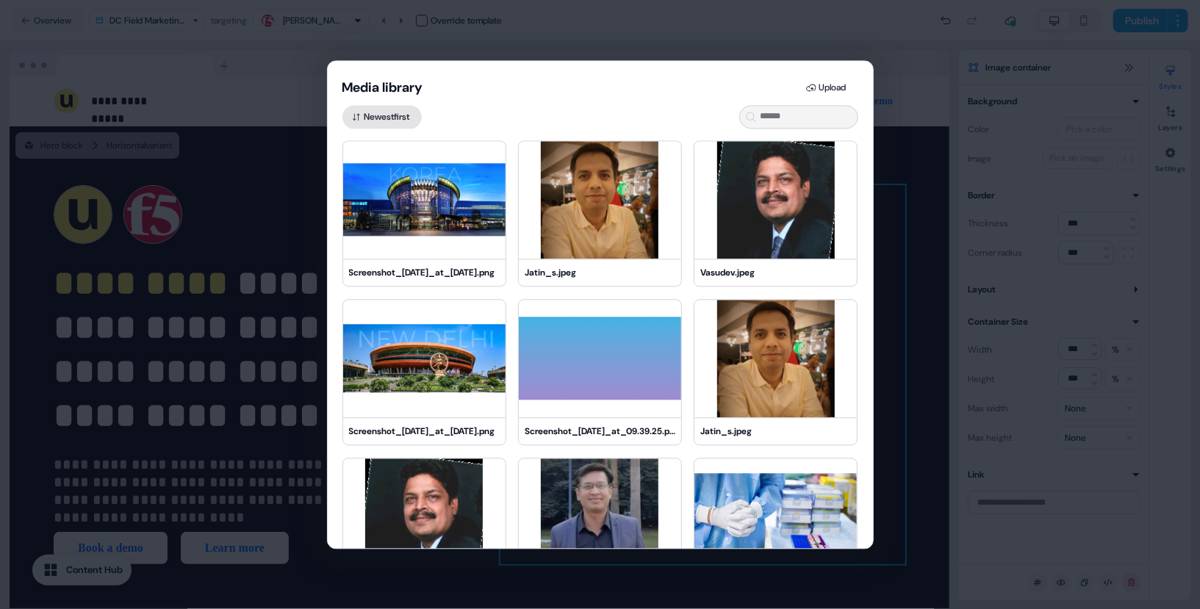
click at [386, 111] on button "Newest first" at bounding box center [381, 117] width 79 height 24
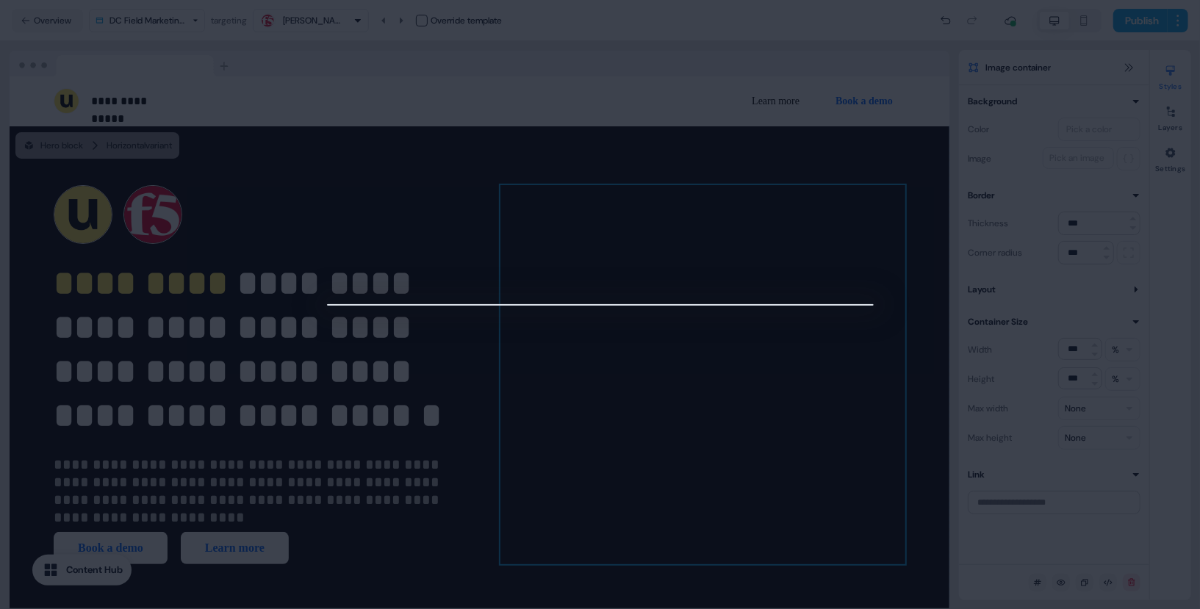
click at [928, 306] on div at bounding box center [600, 304] width 1200 height 609
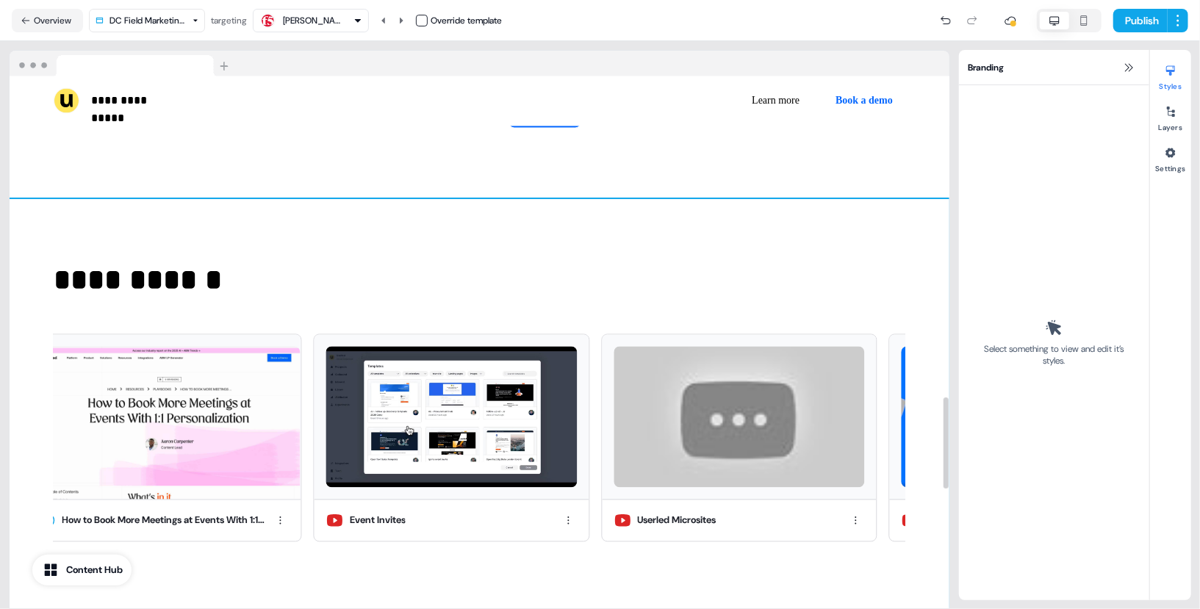
scroll to position [1869, 0]
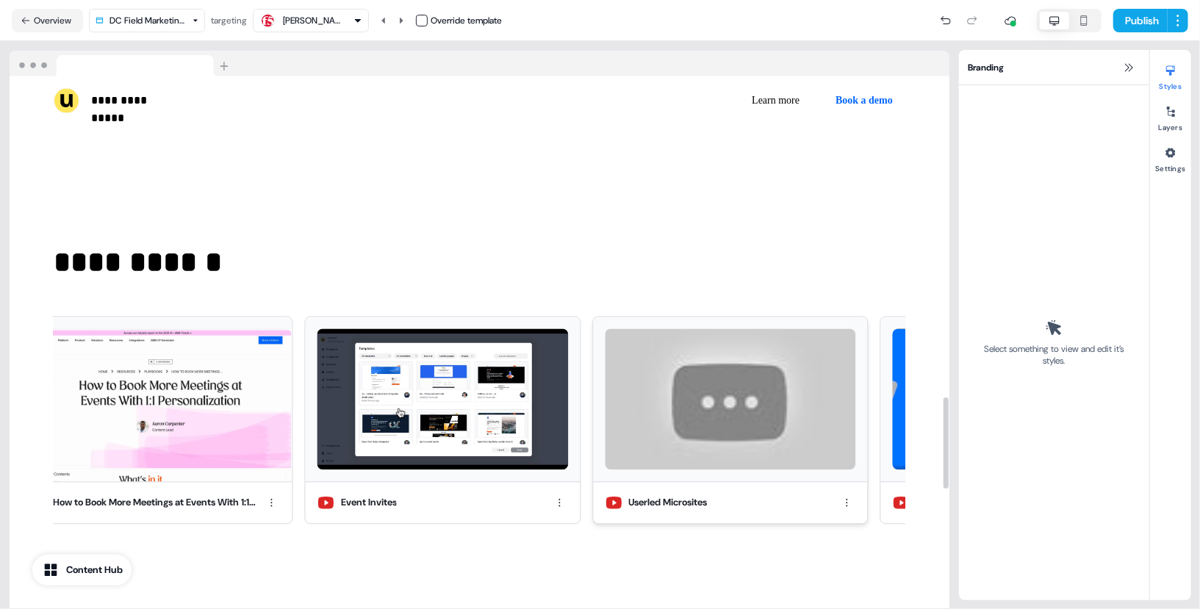
click at [773, 378] on img at bounding box center [730, 399] width 251 height 141
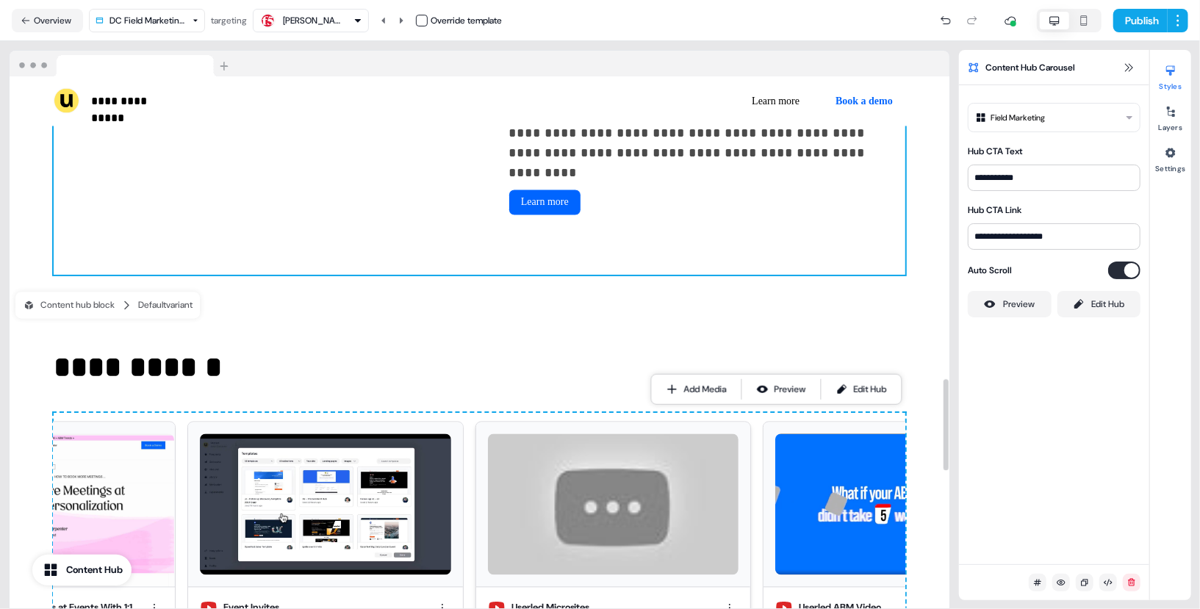
scroll to position [1773, 0]
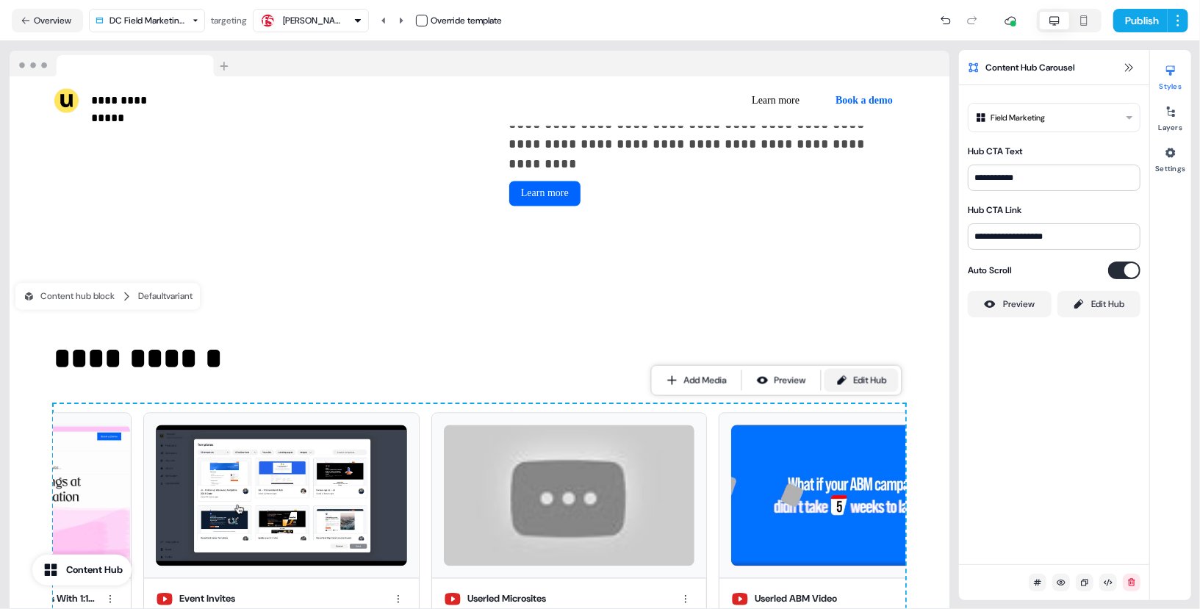
click at [887, 375] on div "Edit Hub" at bounding box center [870, 380] width 33 height 15
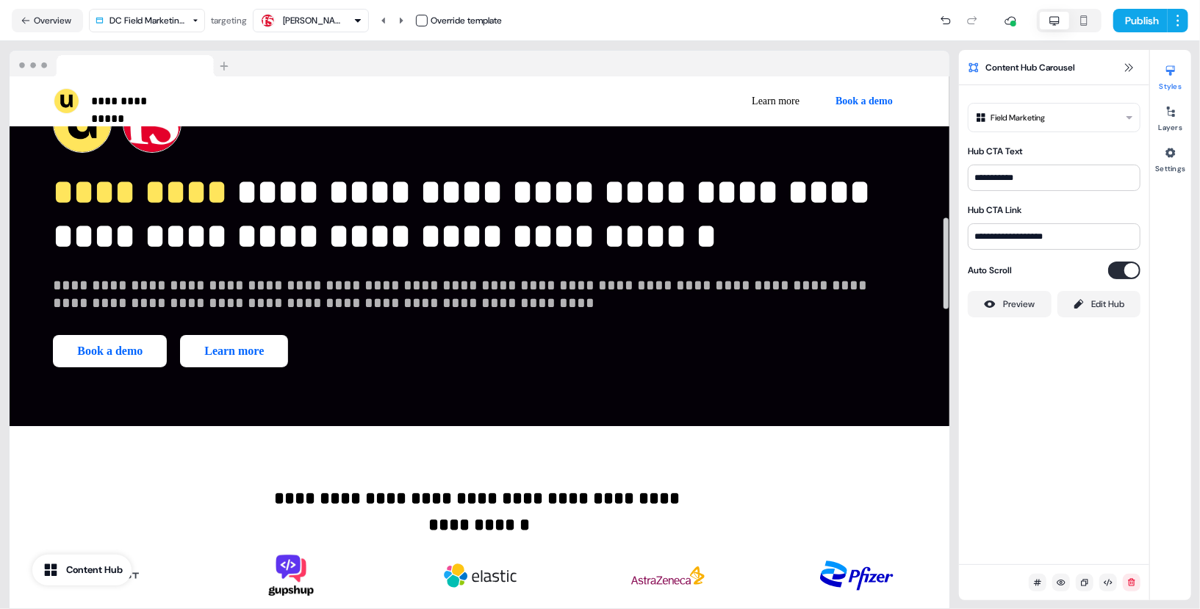
scroll to position [0, 0]
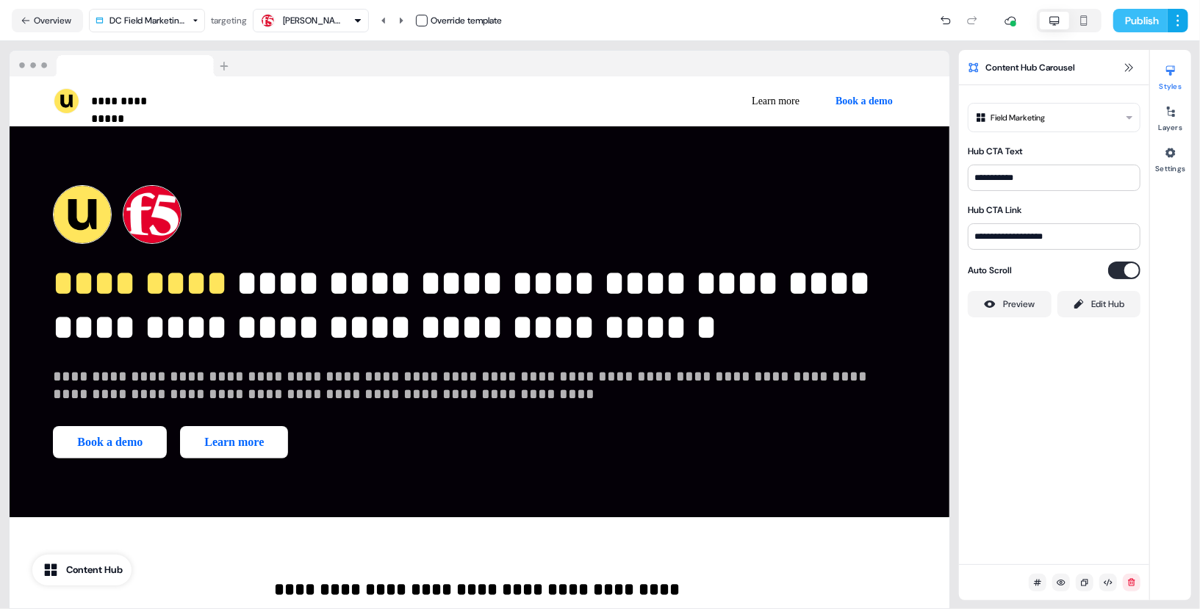
click at [1144, 20] on button "Publish" at bounding box center [1140, 21] width 54 height 24
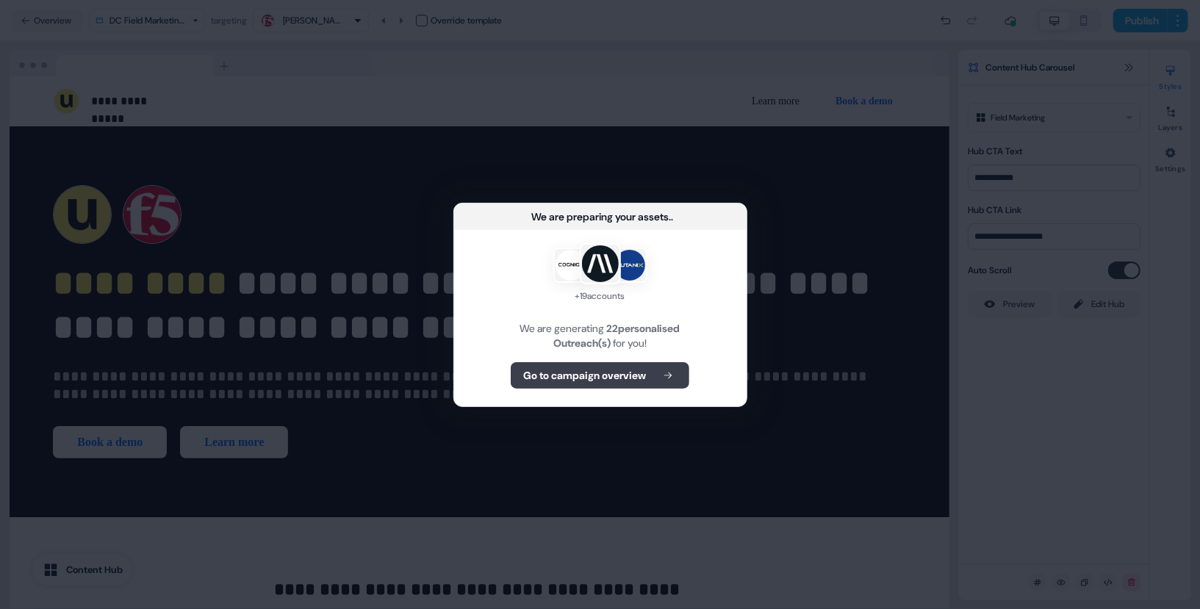
click at [672, 365] on button "Go to campaign overview" at bounding box center [600, 375] width 179 height 26
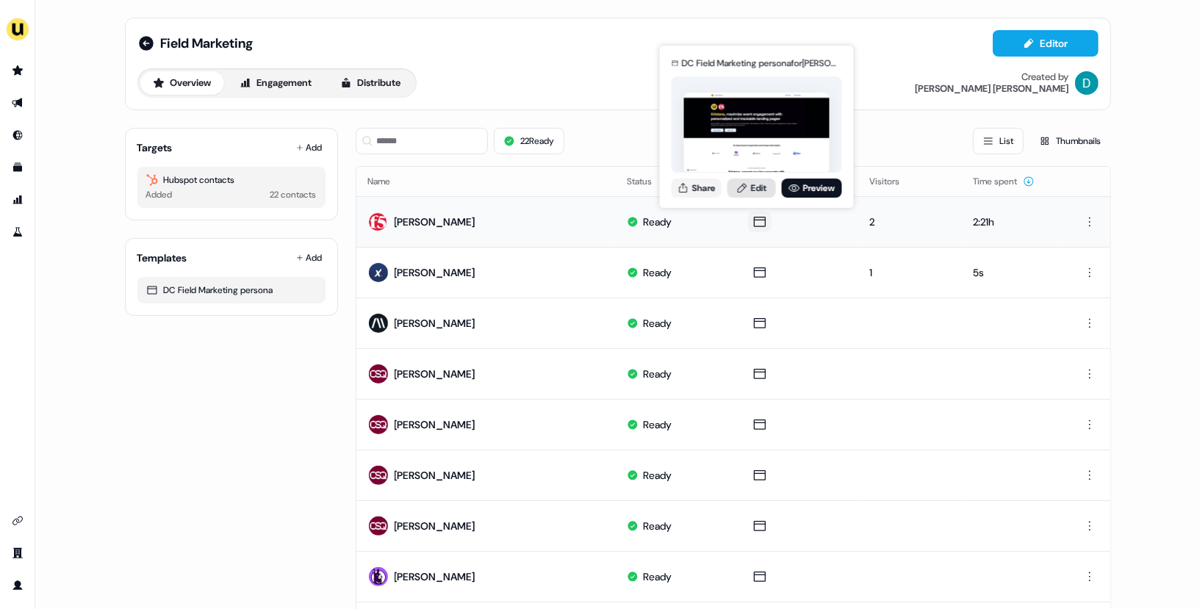
click at [753, 189] on link "Edit" at bounding box center [751, 188] width 48 height 19
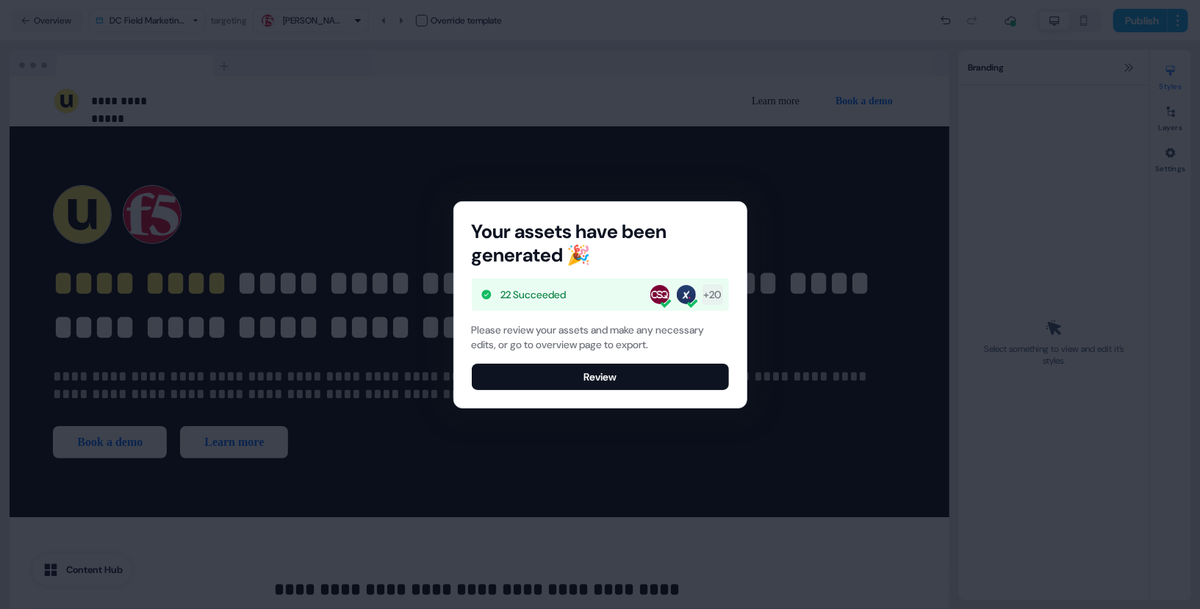
click at [631, 362] on div "Please review your assets and make any necessary edits, or go to overview page …" at bounding box center [600, 357] width 257 height 68
click at [623, 381] on button "Review" at bounding box center [600, 377] width 257 height 26
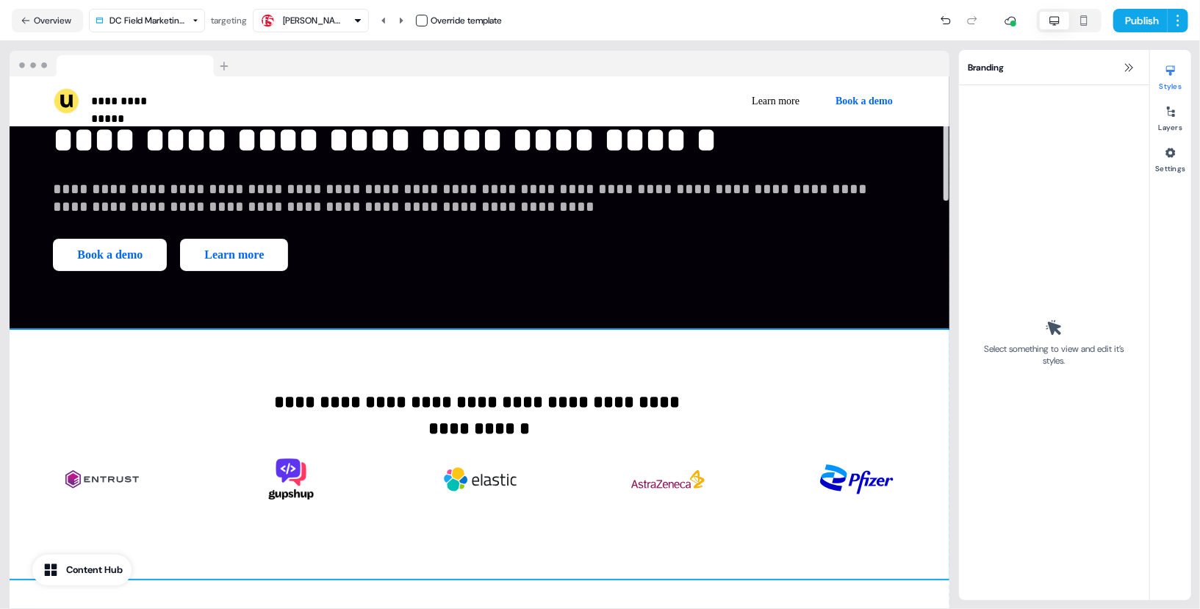
scroll to position [189, 0]
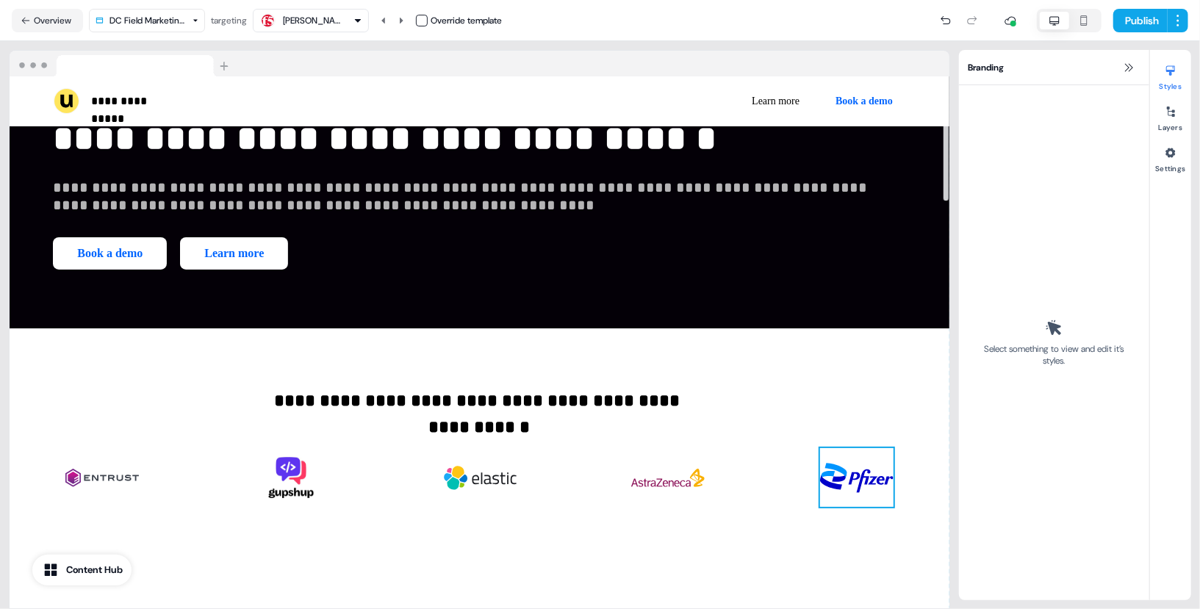
click at [835, 506] on img at bounding box center [856, 477] width 73 height 59
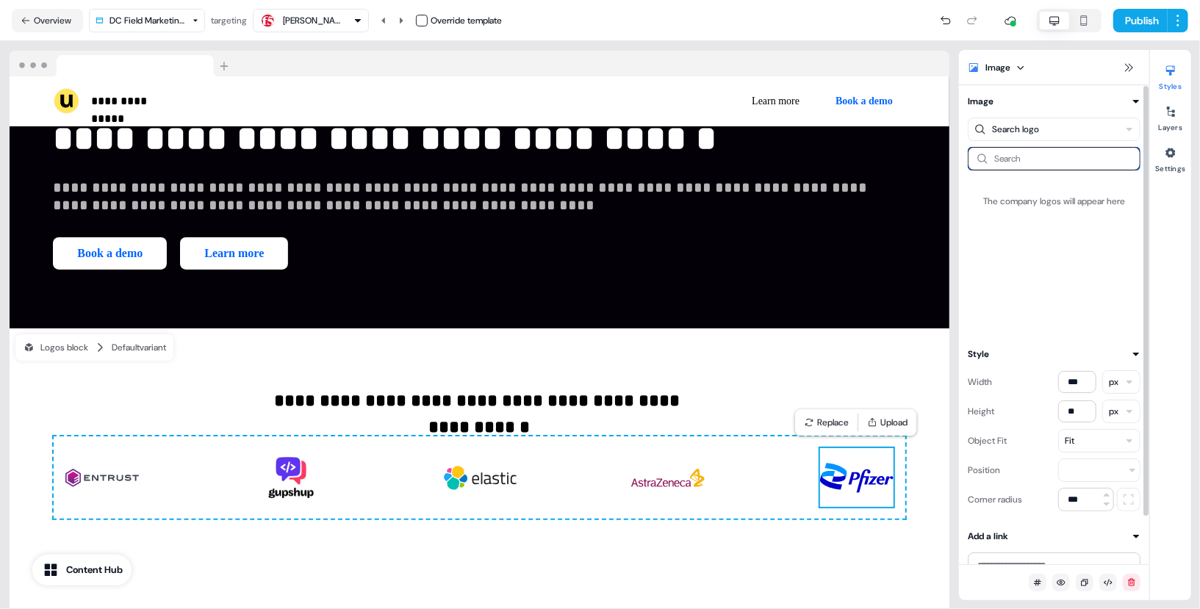
click at [1002, 166] on input at bounding box center [1054, 159] width 173 height 24
type input "*"
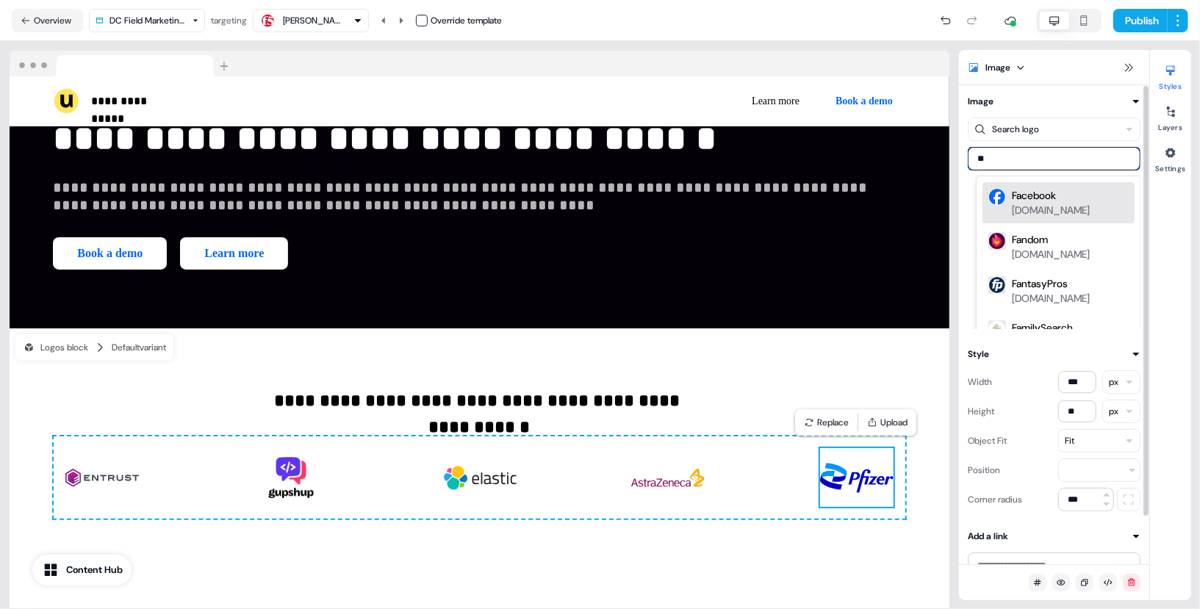
type input "*"
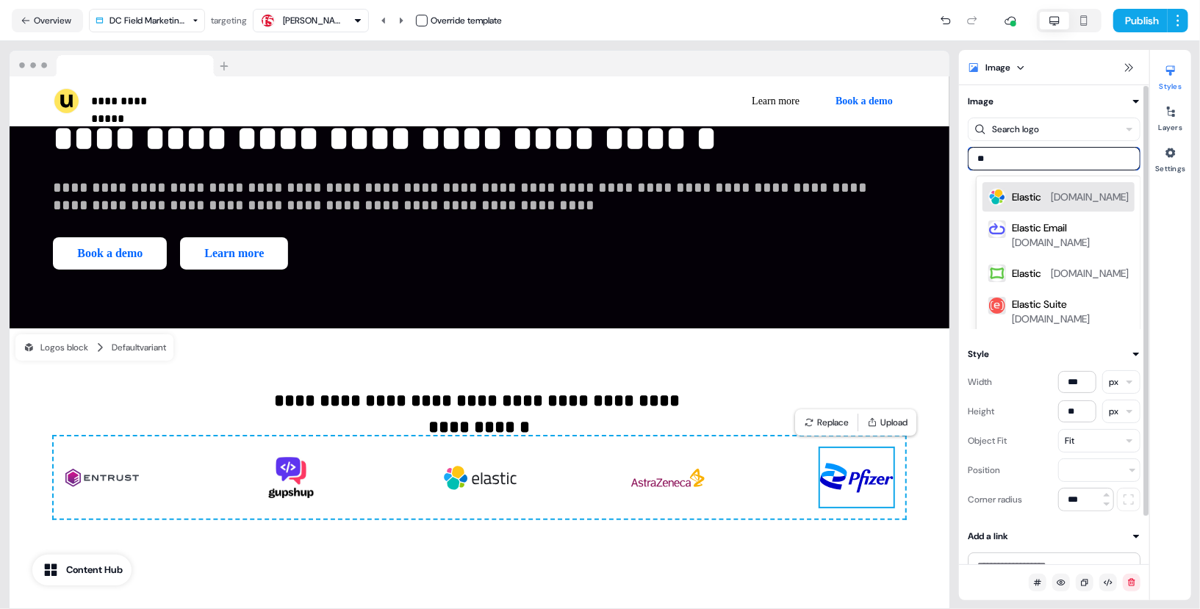
type input "*"
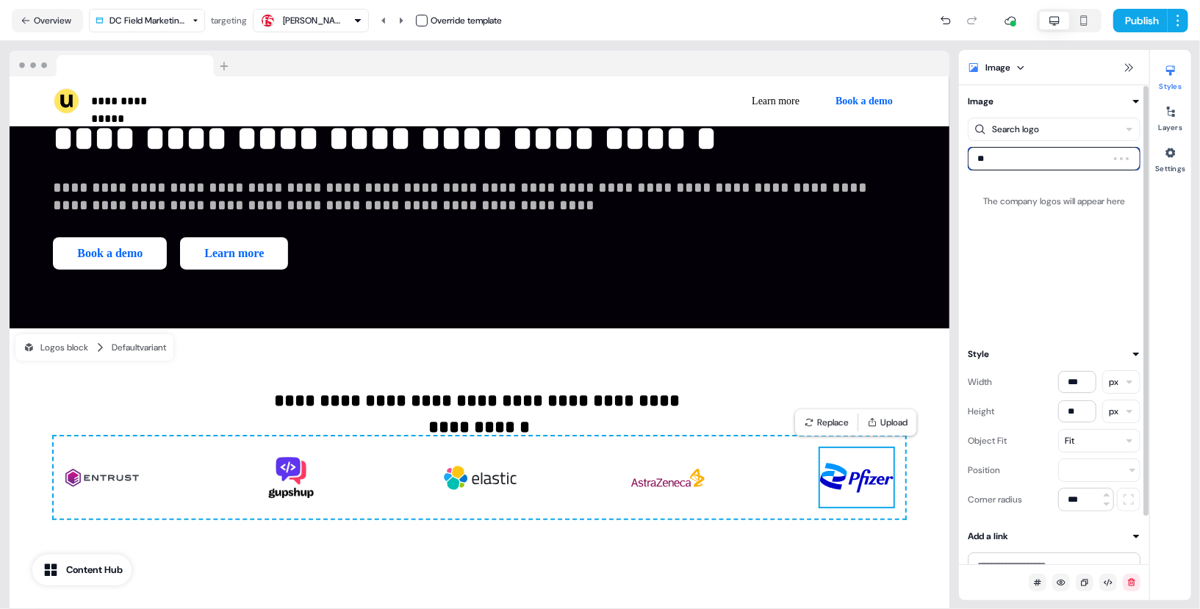
type input "***"
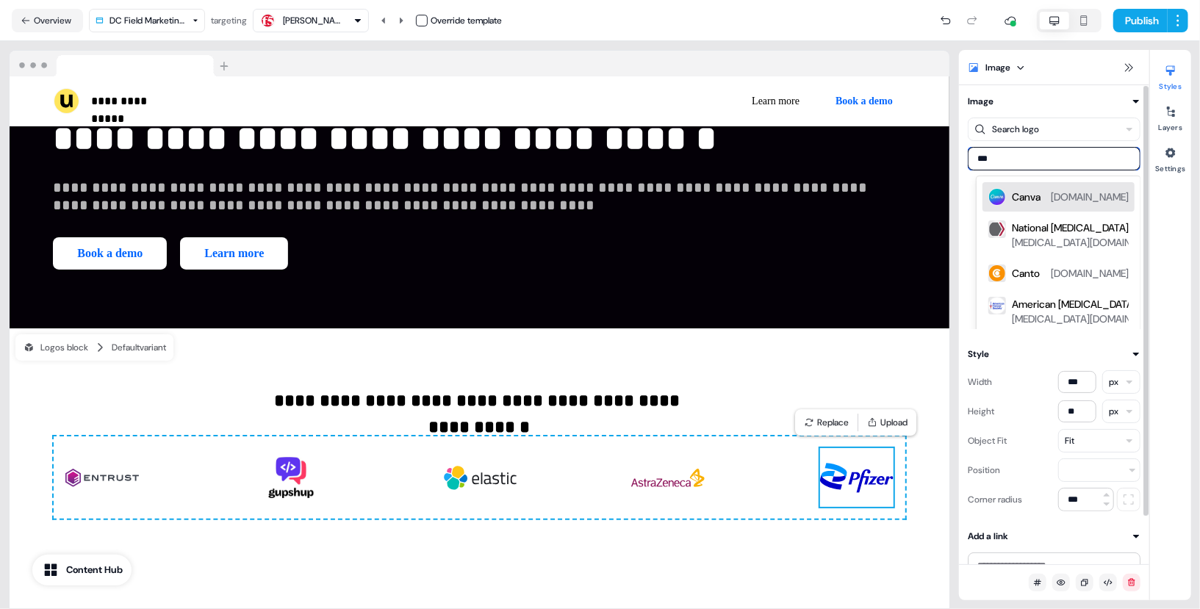
click at [1052, 206] on div "Canva canva.com" at bounding box center [1058, 196] width 152 height 29
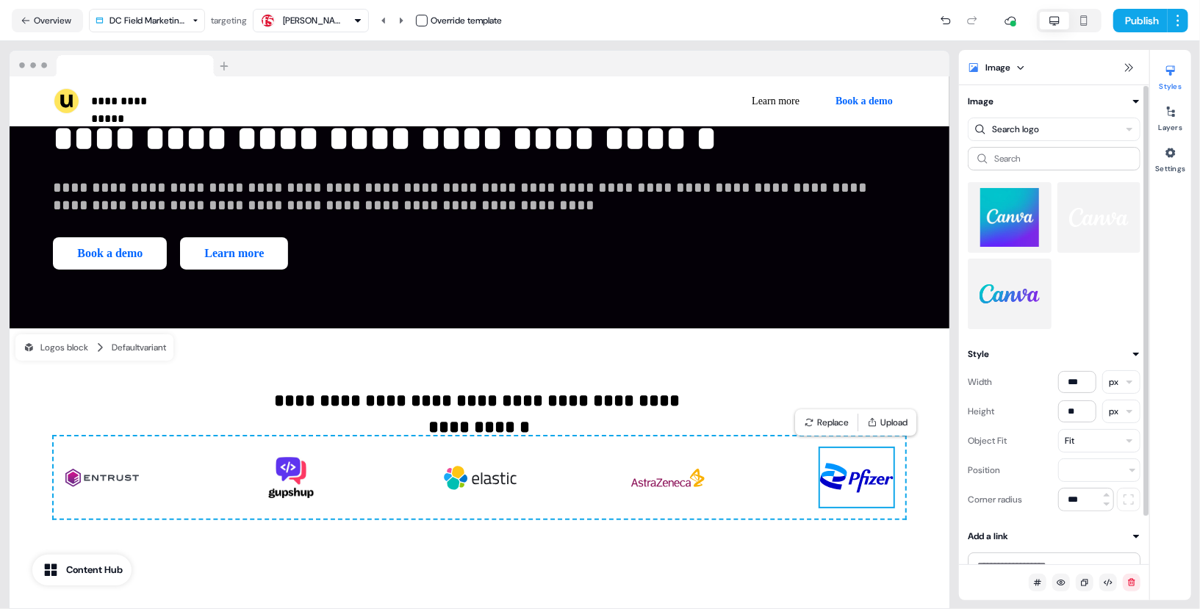
click at [1003, 270] on img at bounding box center [1010, 294] width 60 height 59
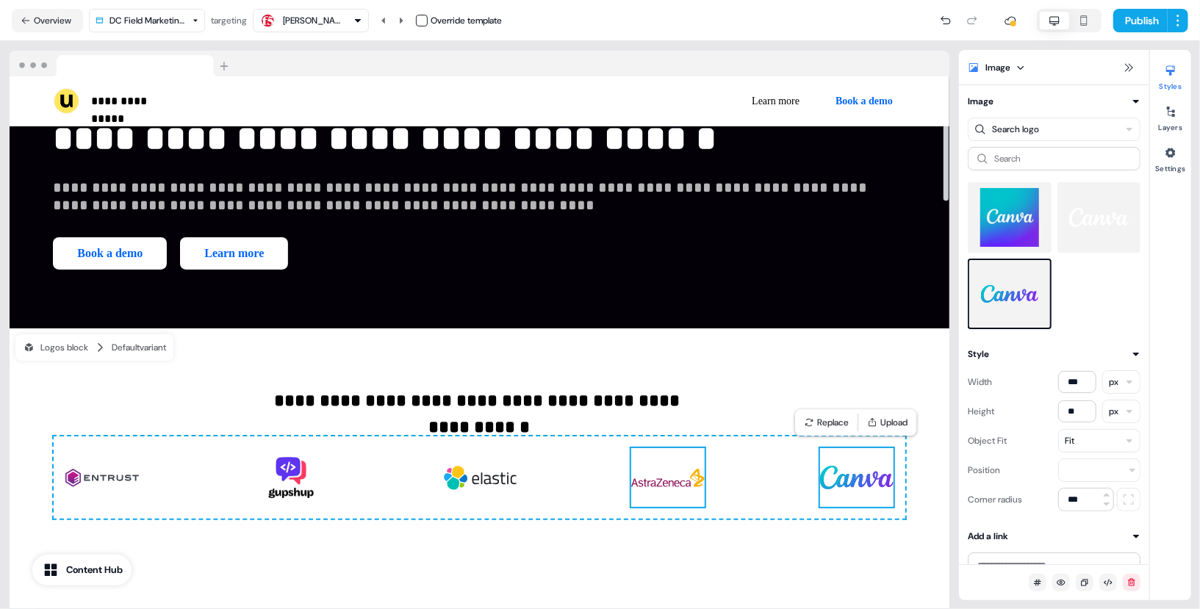
click at [692, 475] on img at bounding box center [667, 477] width 73 height 59
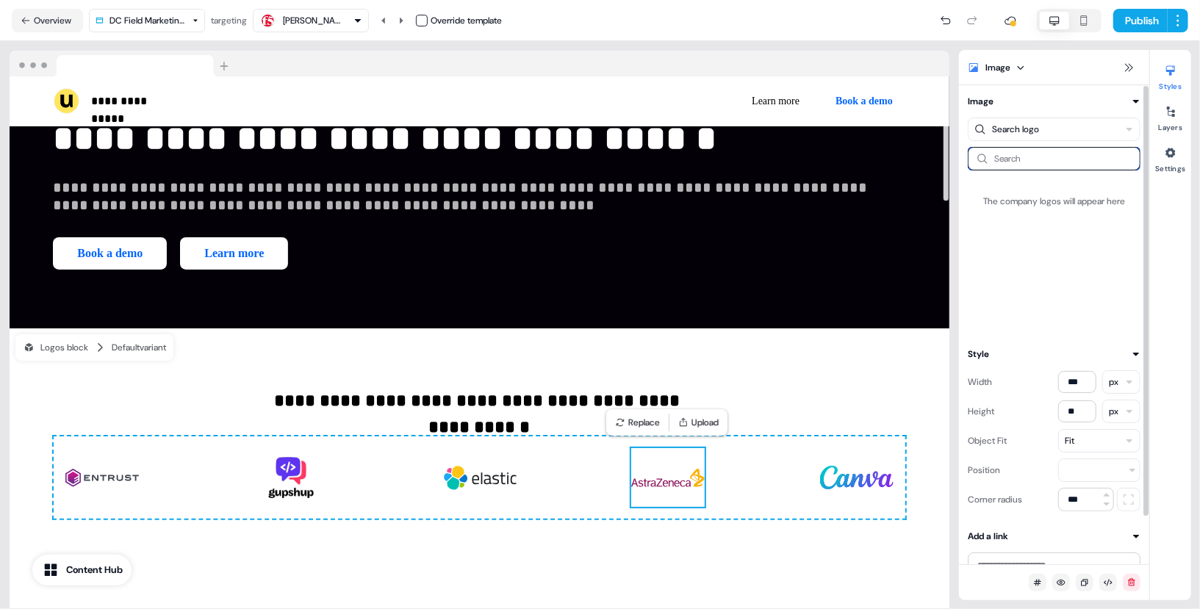
click at [1013, 160] on input at bounding box center [1054, 159] width 173 height 24
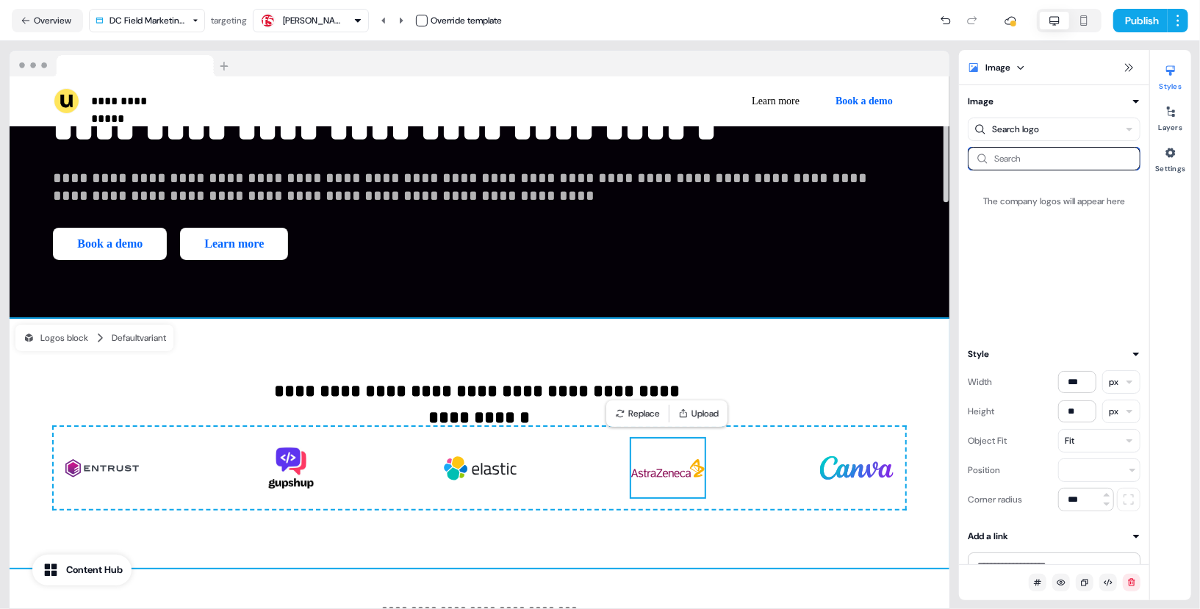
scroll to position [200, 0]
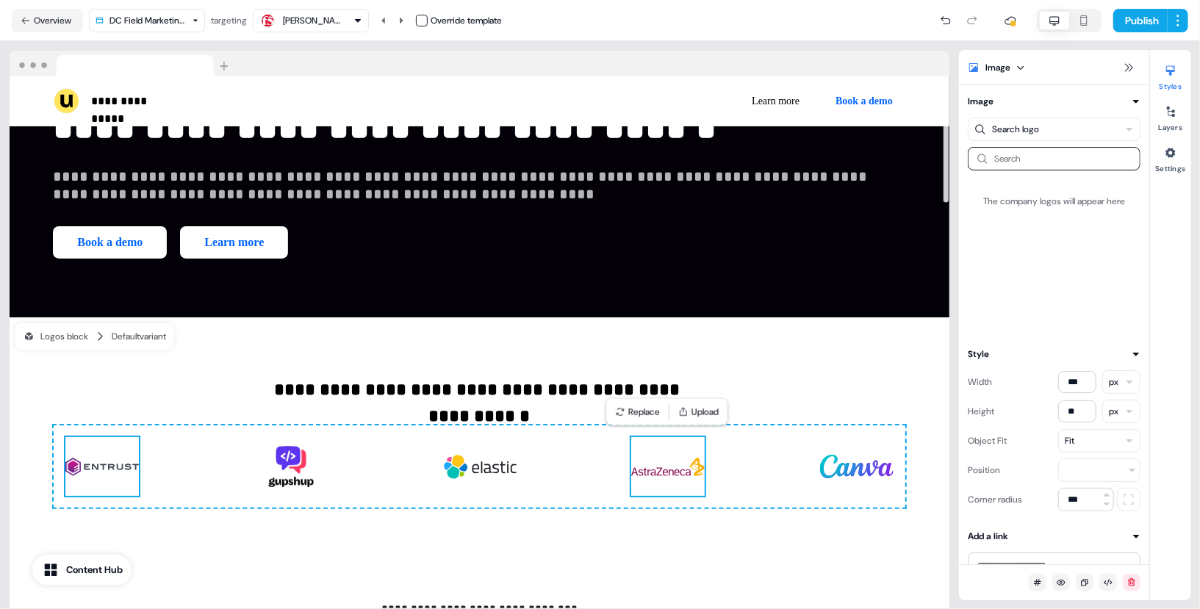
click at [103, 452] on img at bounding box center [101, 466] width 73 height 59
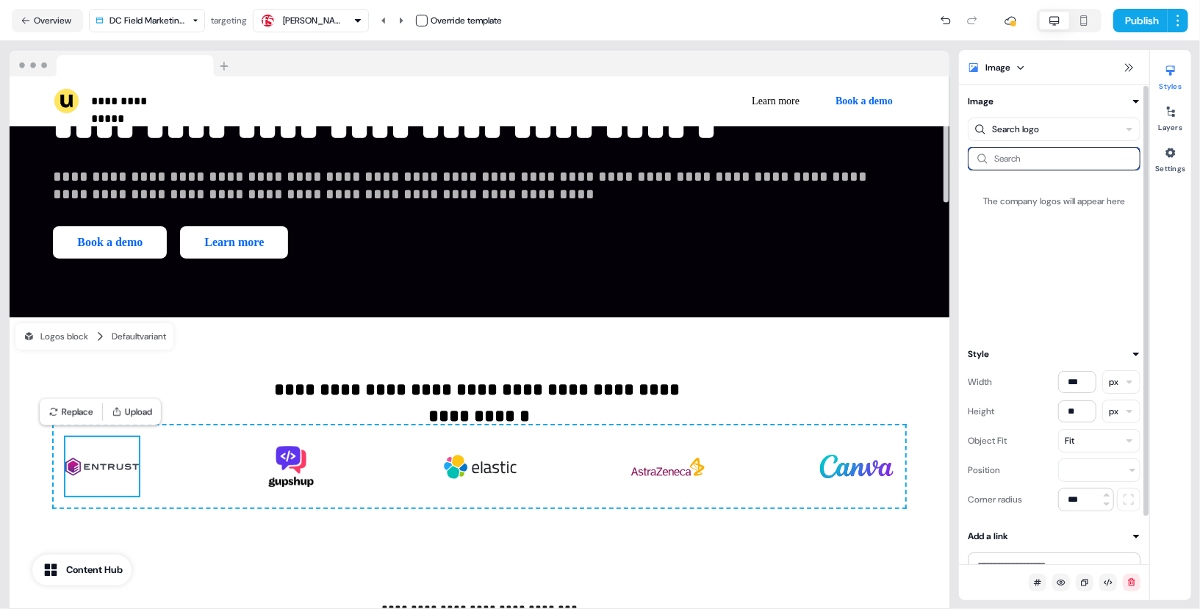
click at [1041, 162] on input at bounding box center [1054, 159] width 173 height 24
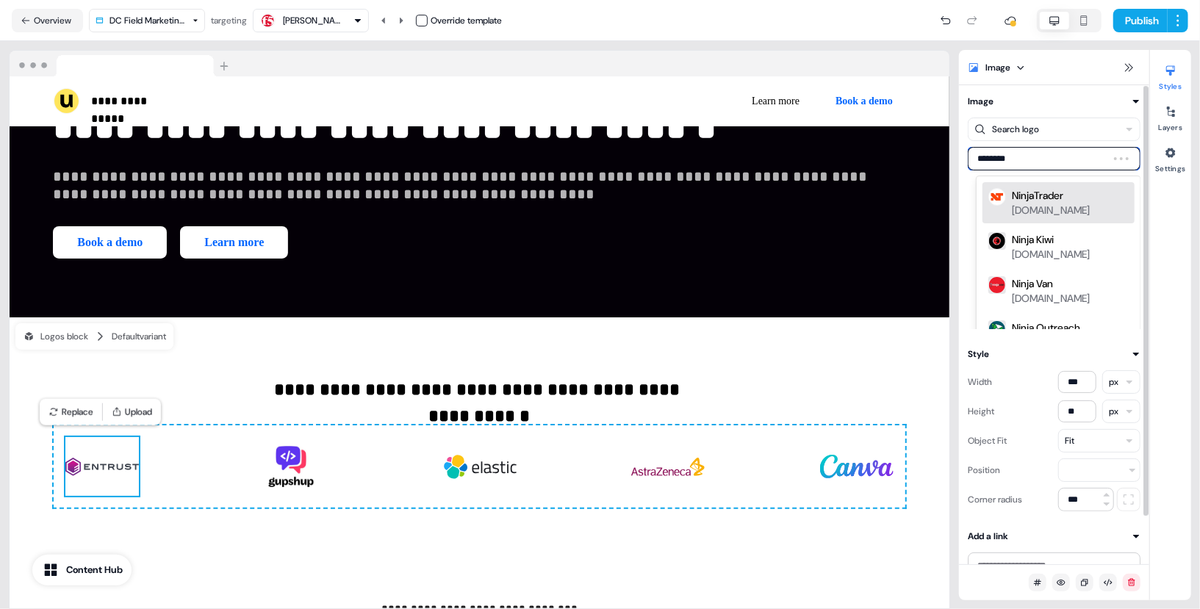
type input "*********"
click at [1046, 191] on div "NinjaOne" at bounding box center [1033, 195] width 42 height 15
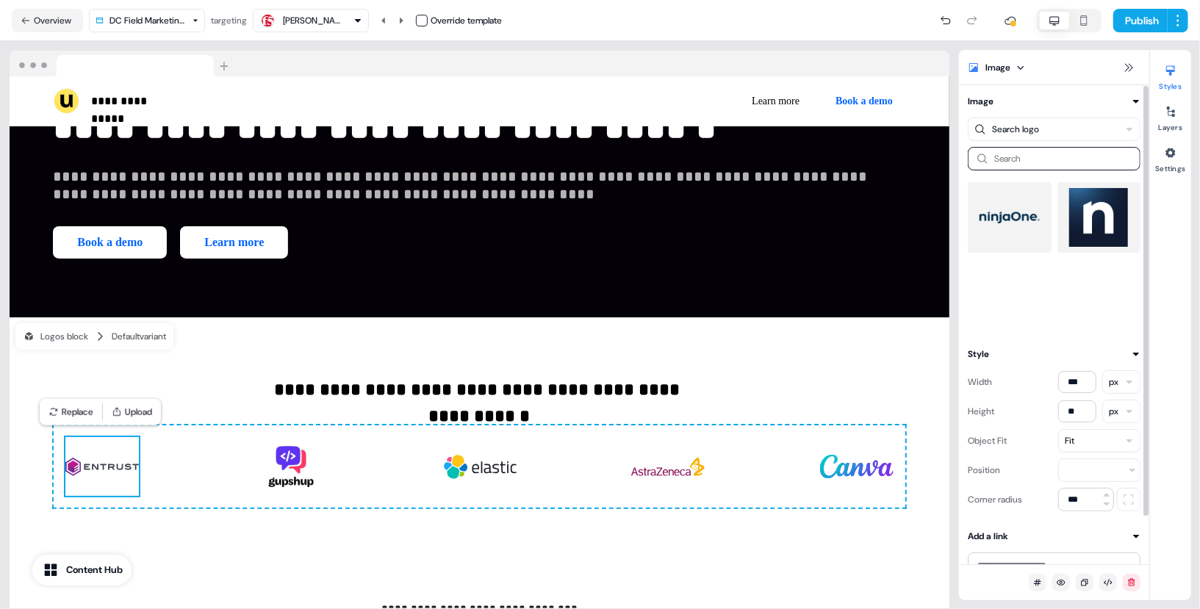
click at [1012, 218] on img at bounding box center [1010, 217] width 60 height 59
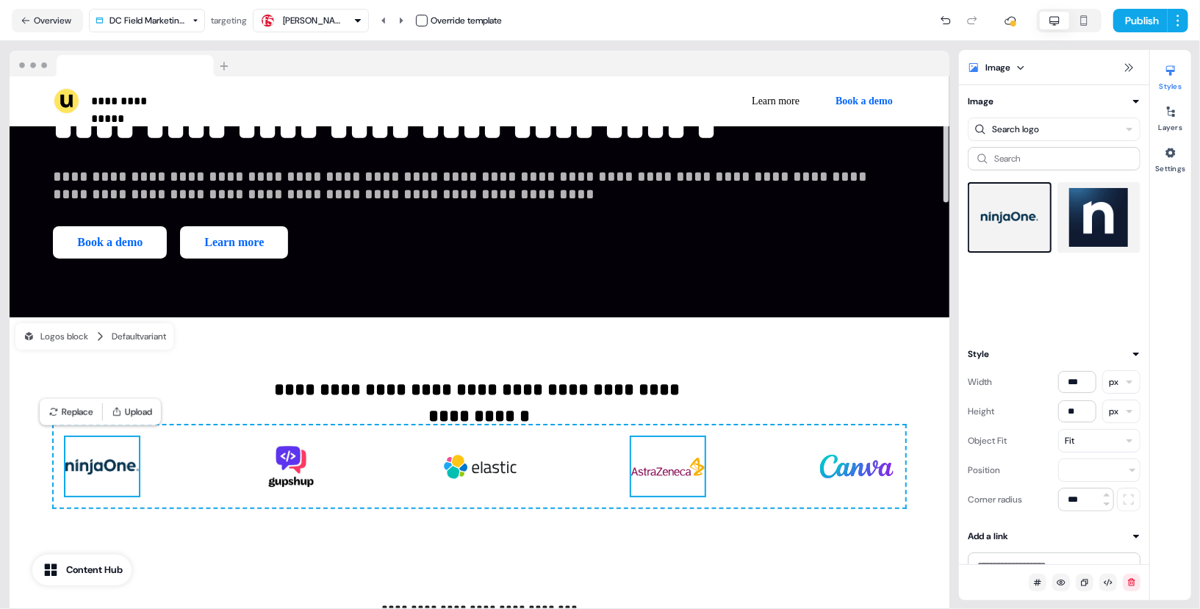
click at [690, 441] on img at bounding box center [667, 466] width 73 height 59
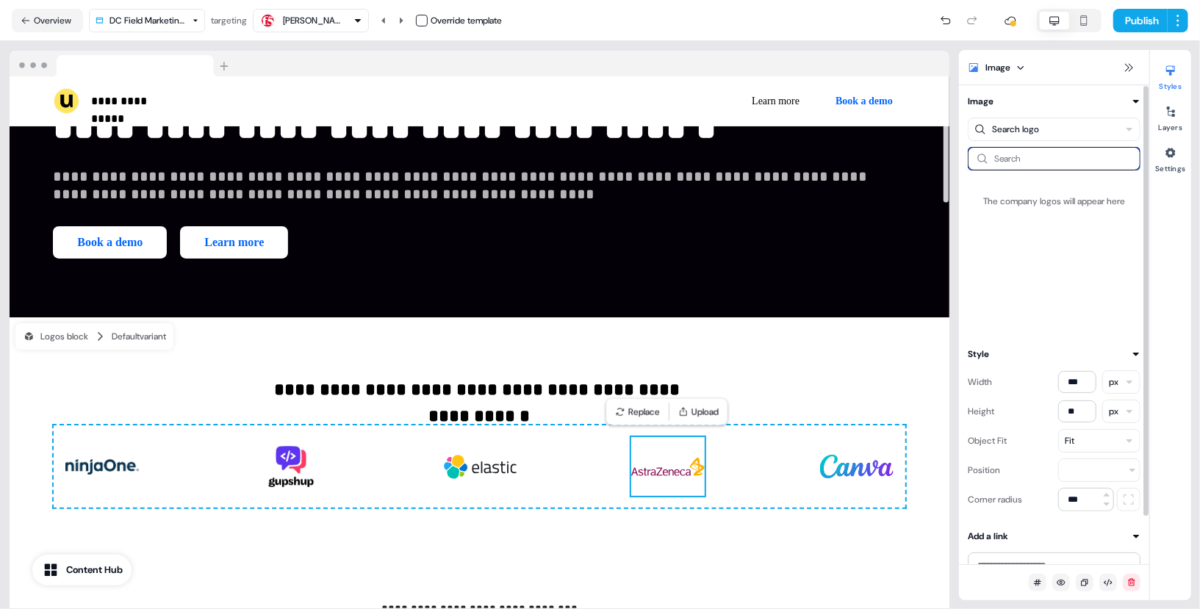
click at [1068, 165] on input at bounding box center [1054, 159] width 173 height 24
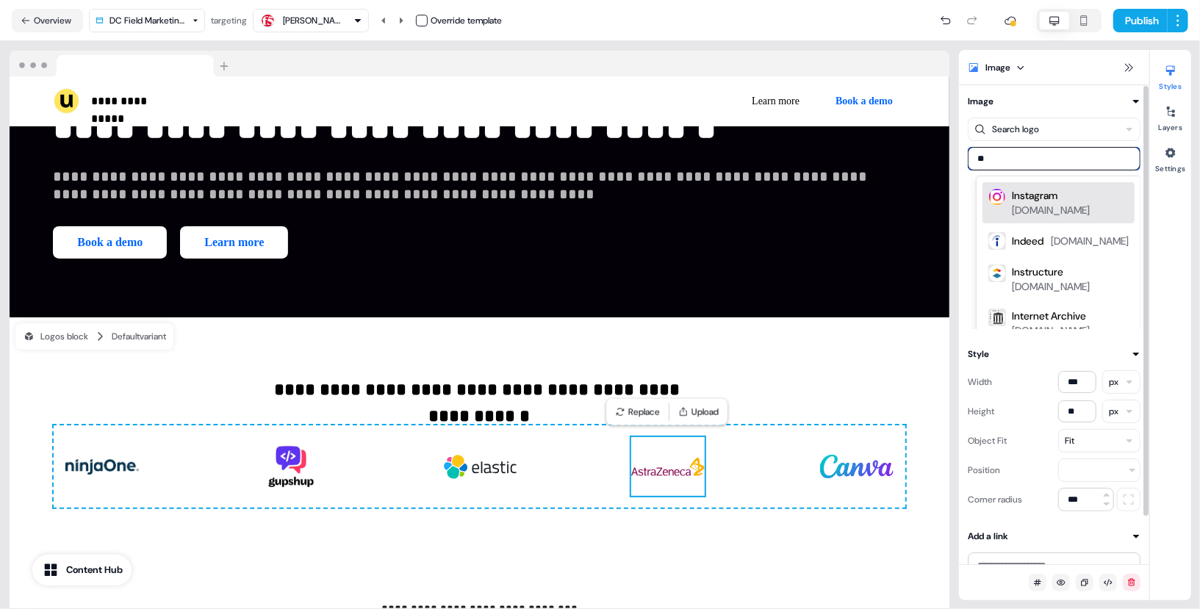
type input "*"
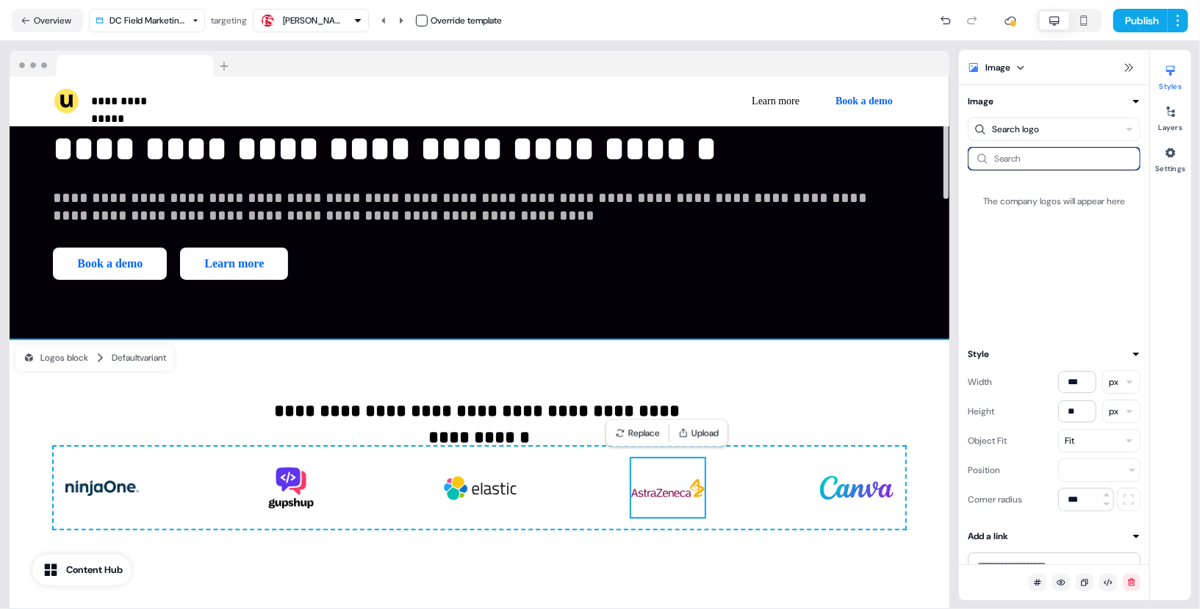
scroll to position [184, 0]
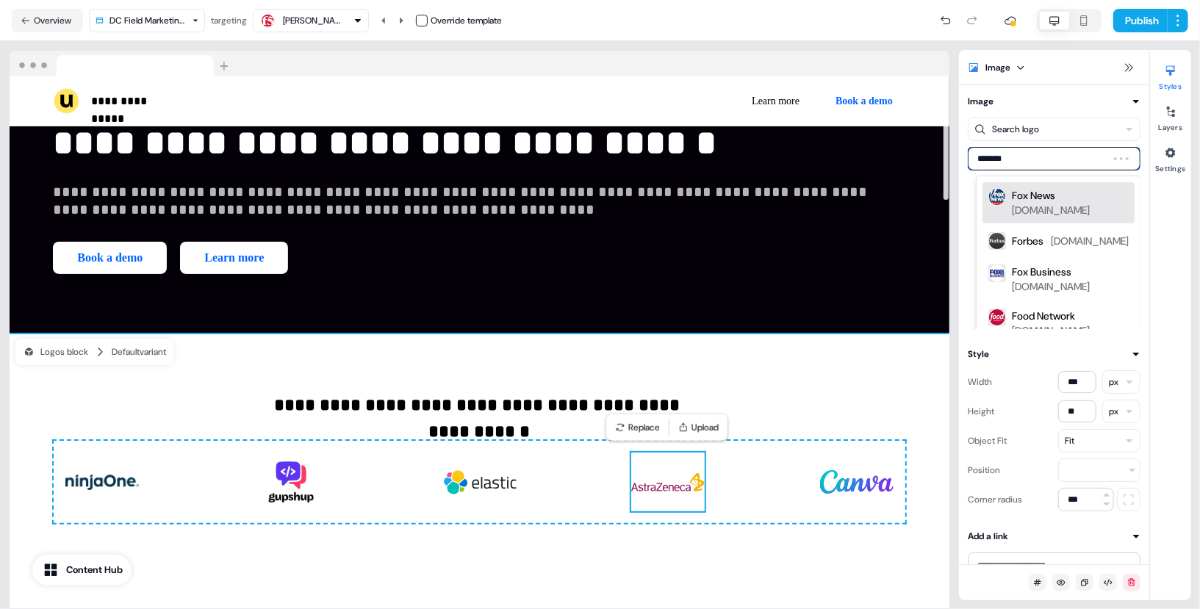
type input "********"
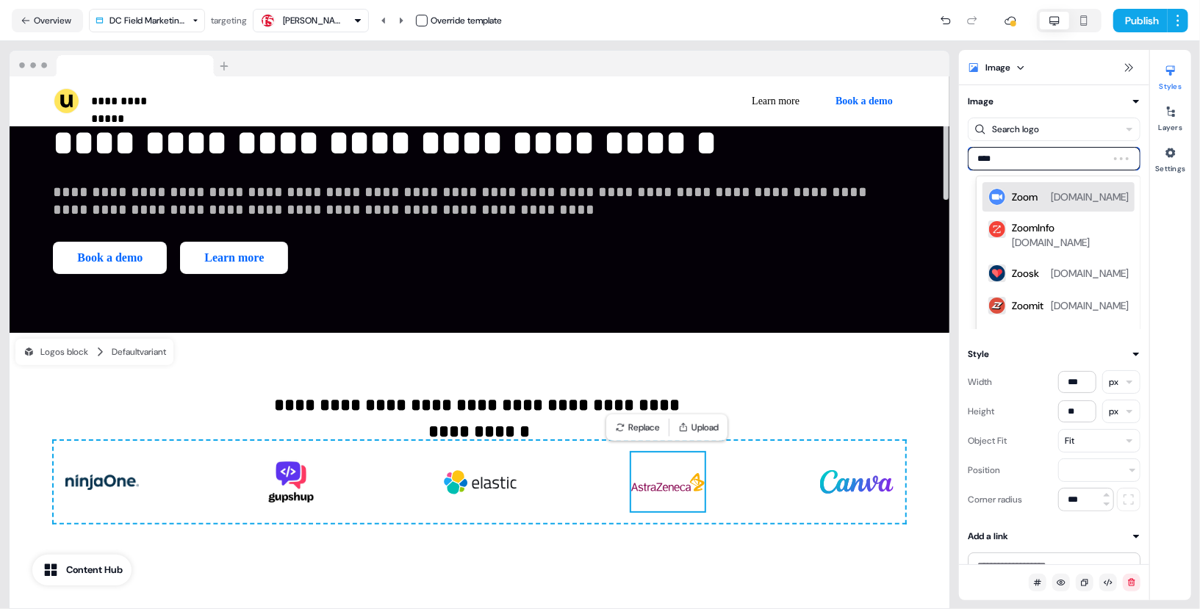
type input "*****"
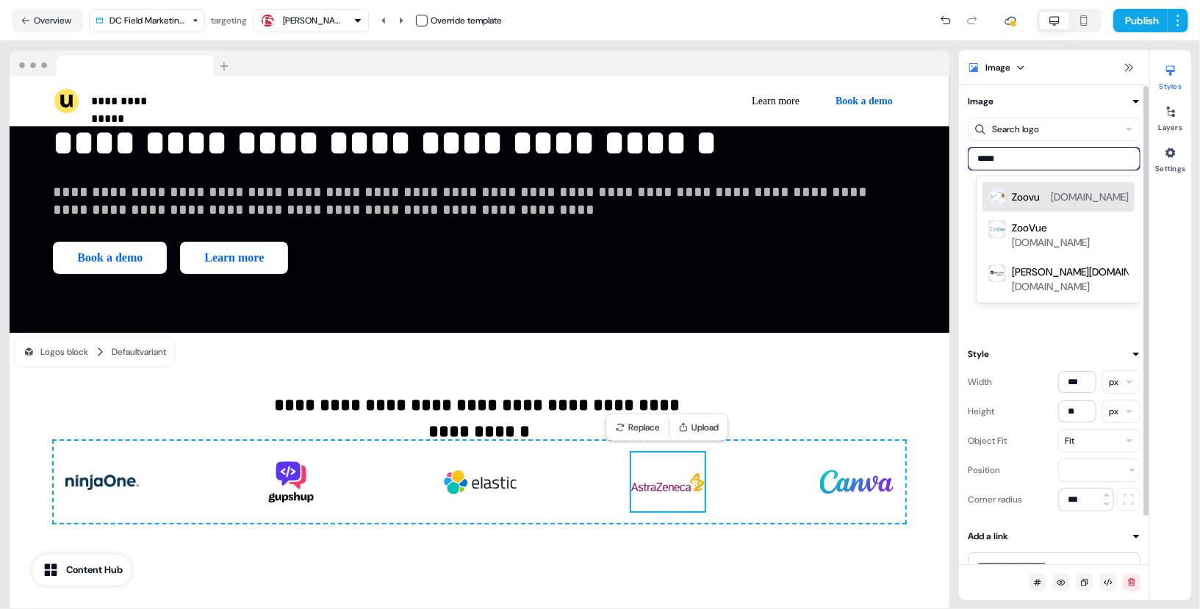
click at [1043, 205] on div "Zoovu zoovu.com" at bounding box center [1070, 197] width 117 height 18
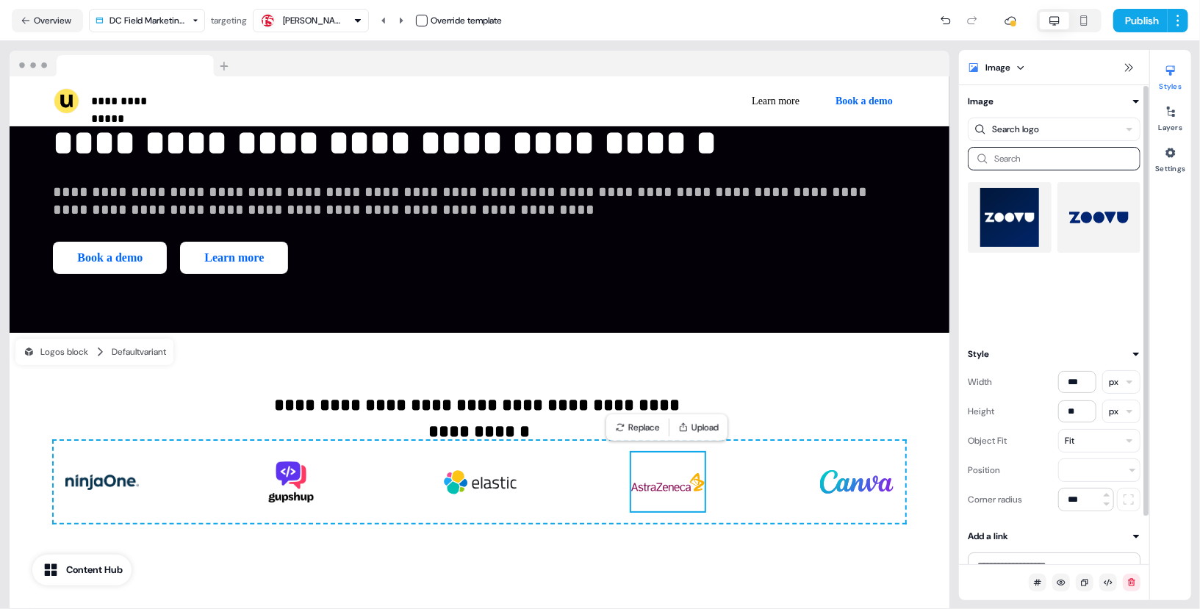
click at [1081, 215] on img at bounding box center [1099, 217] width 60 height 59
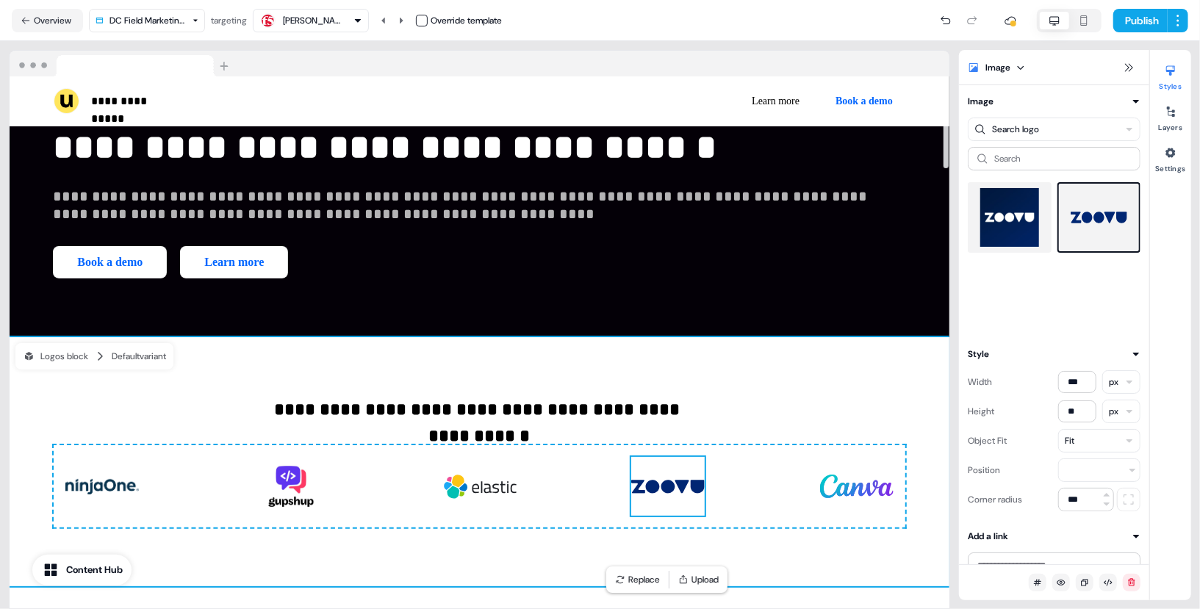
scroll to position [0, 0]
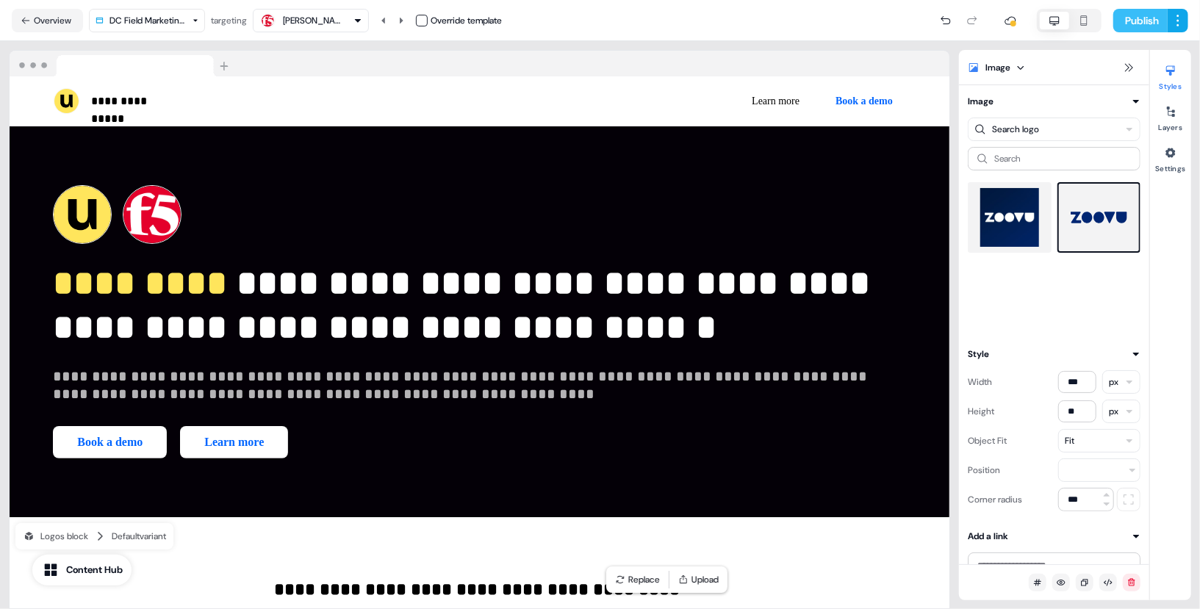
click at [1145, 24] on button "Publish" at bounding box center [1140, 21] width 54 height 24
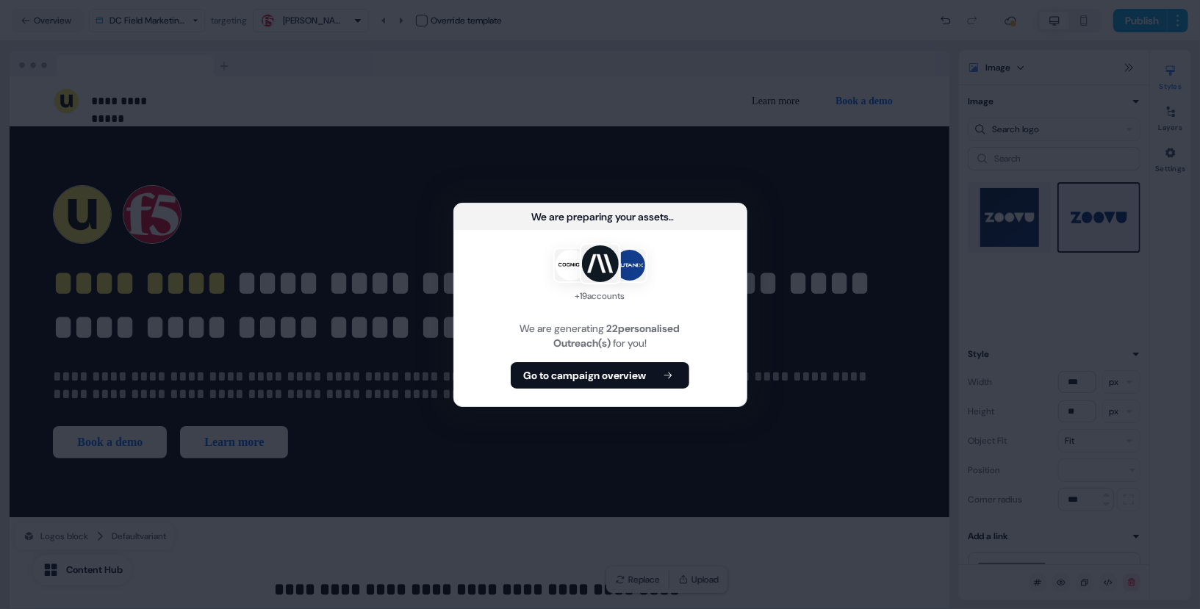
click at [643, 359] on div "+ 19 accounts We are generating 22 personalised Outreach(s) for you! Go to camp…" at bounding box center [600, 318] width 292 height 176
click at [628, 364] on button "Go to campaign overview" at bounding box center [600, 375] width 179 height 26
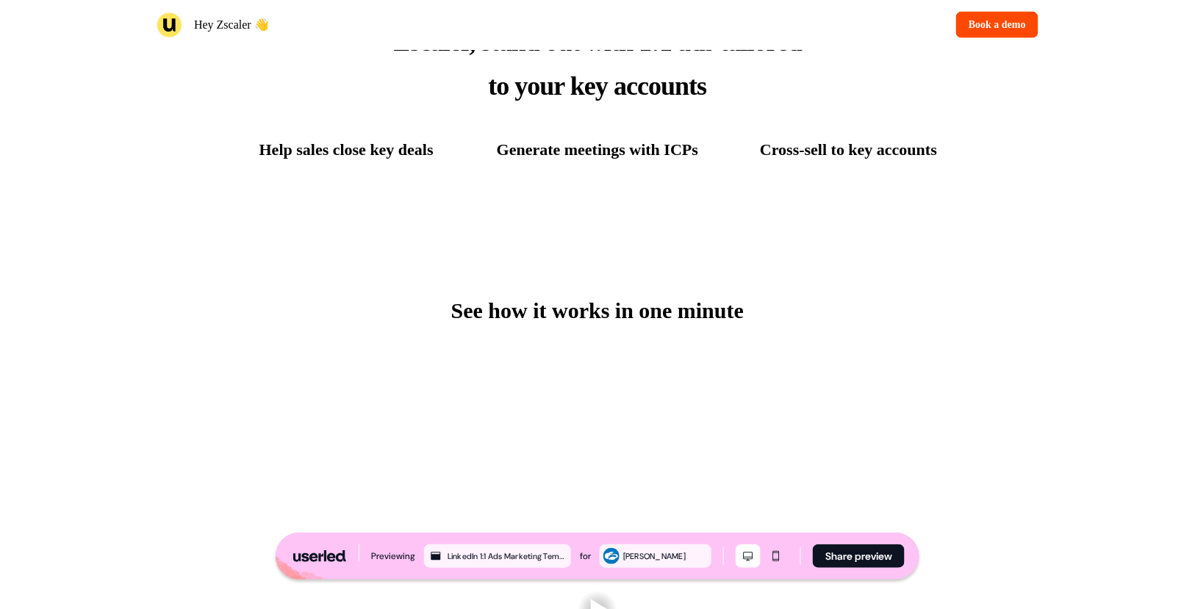
scroll to position [805, 0]
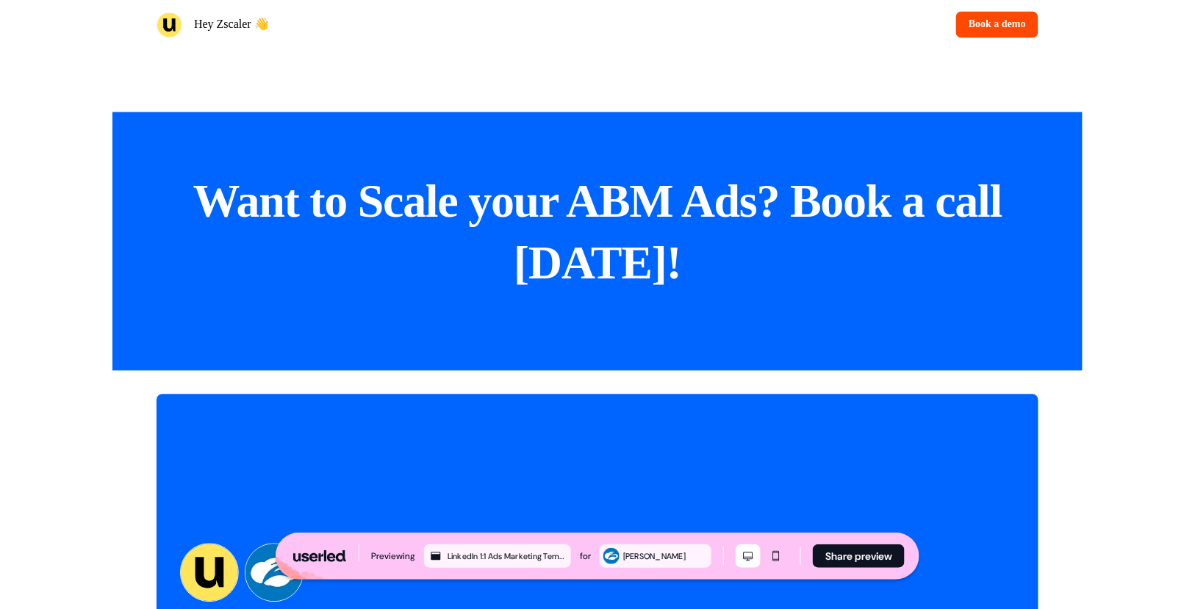
scroll to position [2780, 0]
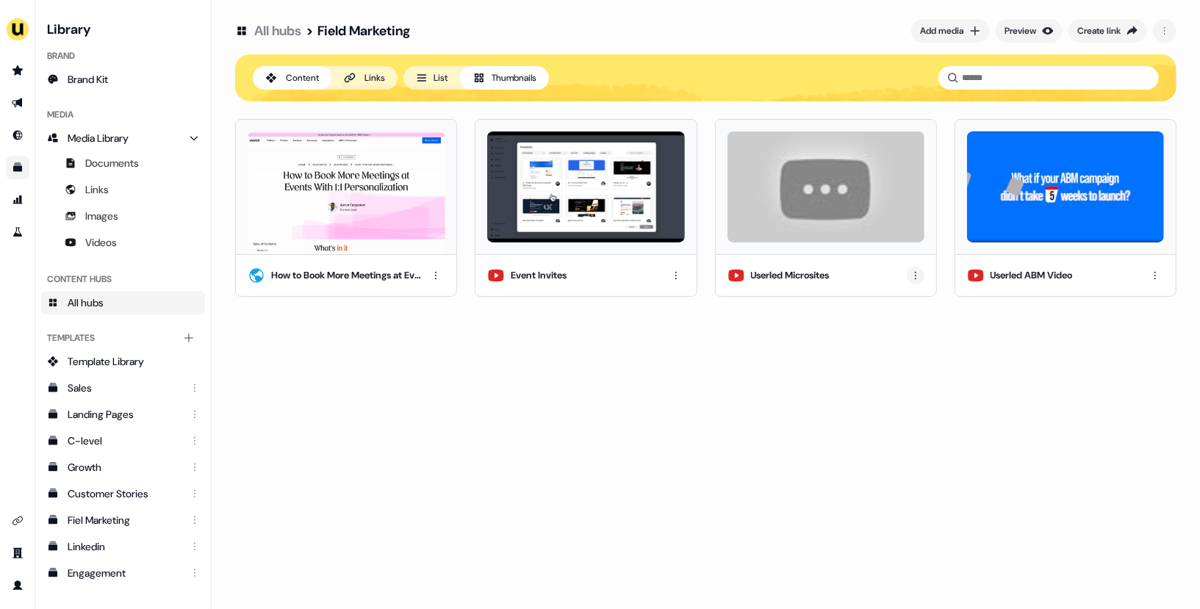
click at [921, 274] on html "For the best experience switch devices to a bigger screen. Go to [DOMAIN_NAME] …" at bounding box center [600, 304] width 1200 height 609
click at [913, 347] on div "Remove" at bounding box center [915, 350] width 87 height 24
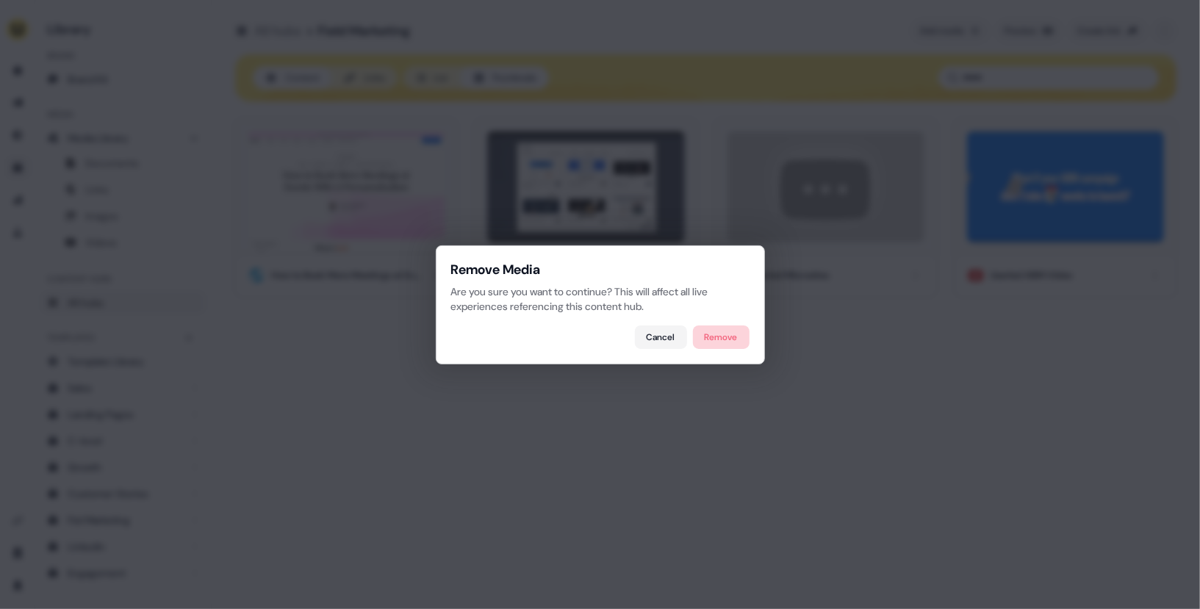
click at [722, 339] on button "Remove" at bounding box center [721, 338] width 57 height 24
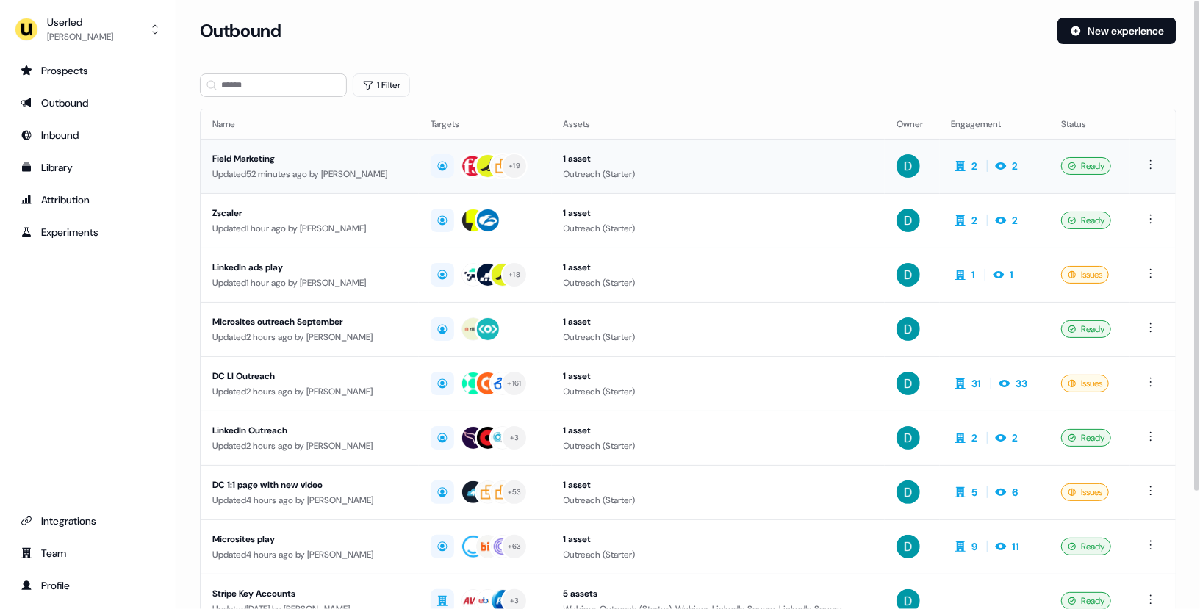
click at [300, 163] on div "Field Marketing" at bounding box center [309, 158] width 195 height 15
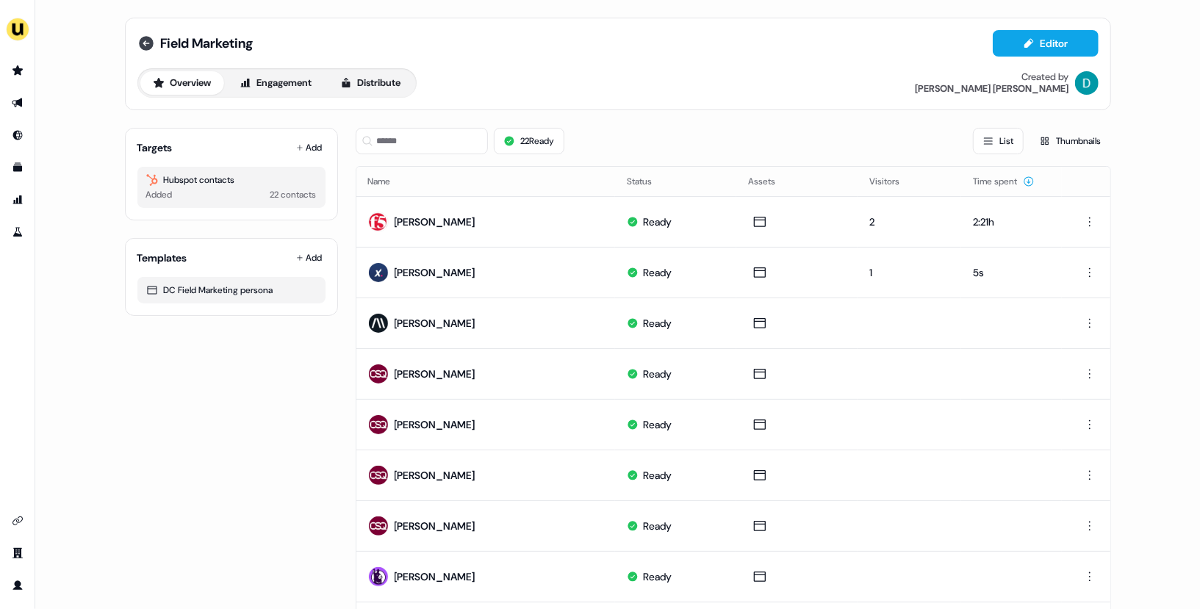
click at [151, 46] on icon at bounding box center [146, 44] width 18 height 18
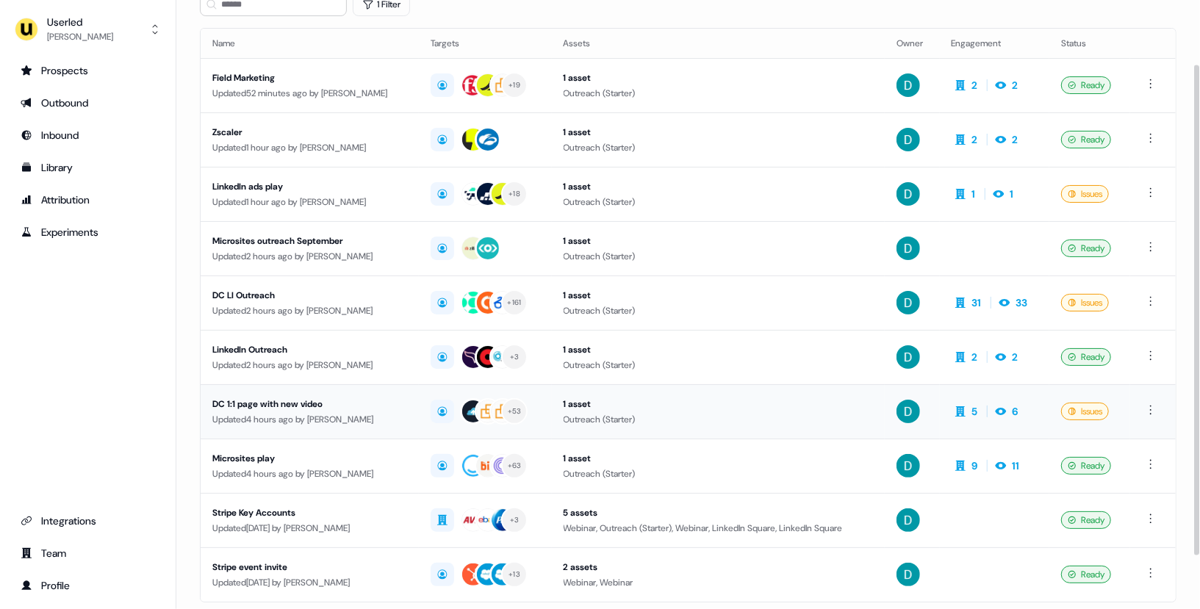
scroll to position [79, 0]
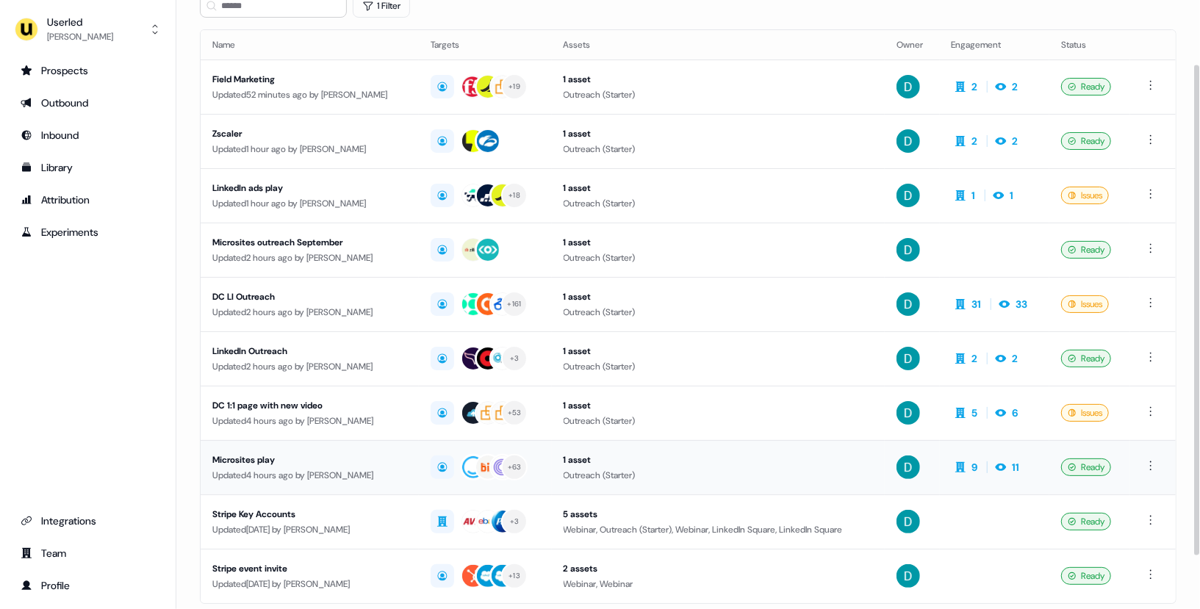
click at [322, 440] on td "Microsites play Updated 4 hours ago by [PERSON_NAME]" at bounding box center [310, 467] width 218 height 54
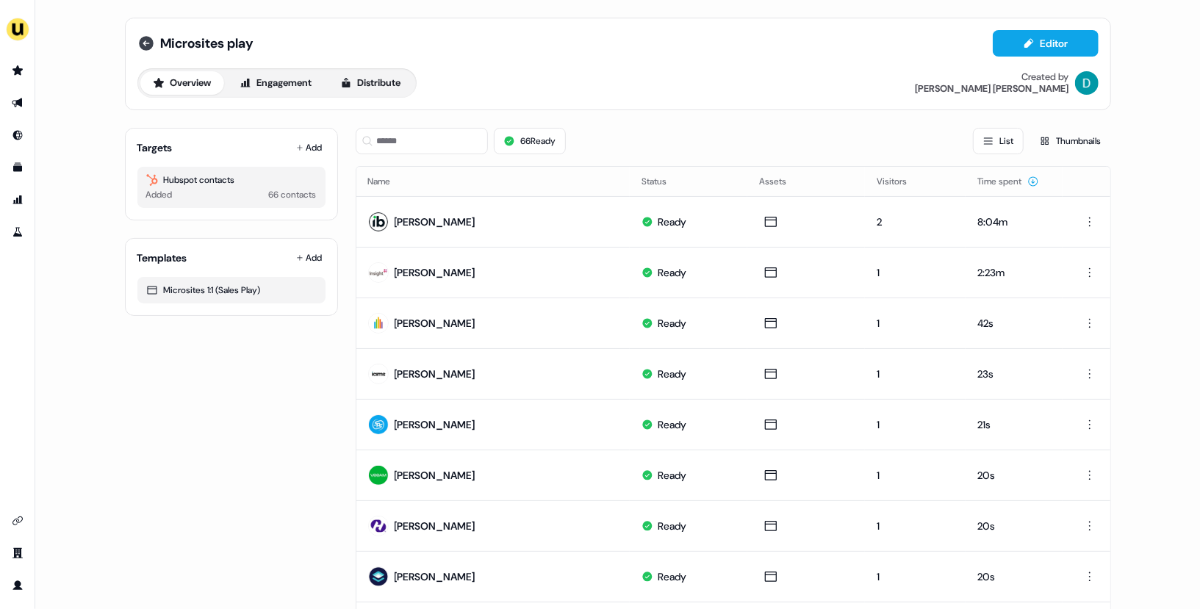
click at [144, 38] on icon at bounding box center [146, 43] width 15 height 15
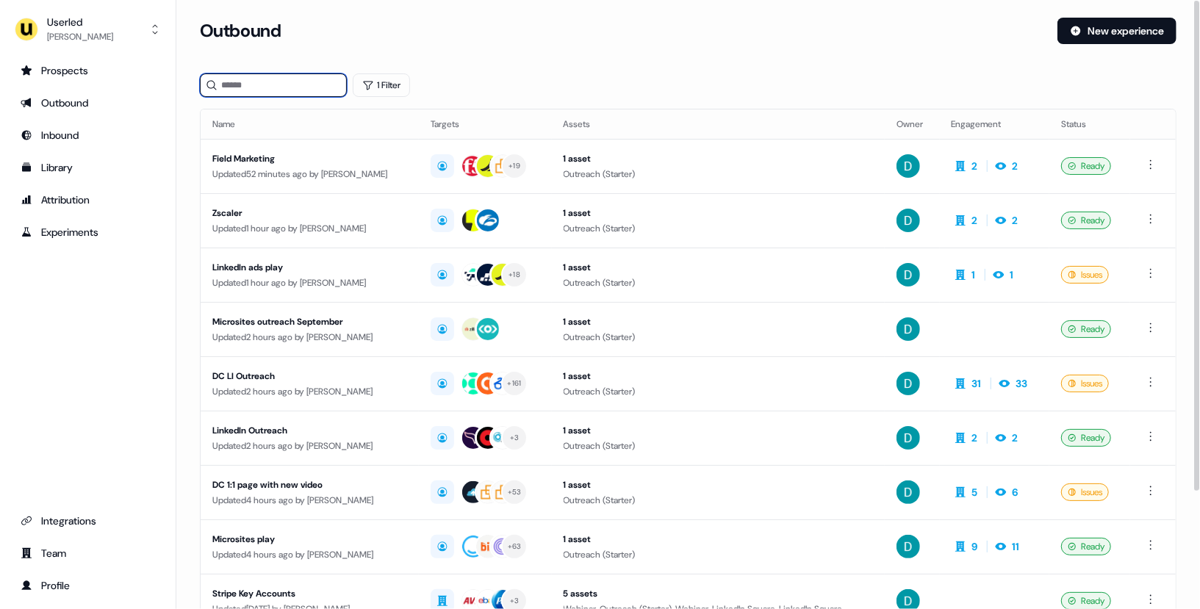
click at [266, 93] on input at bounding box center [273, 85] width 147 height 24
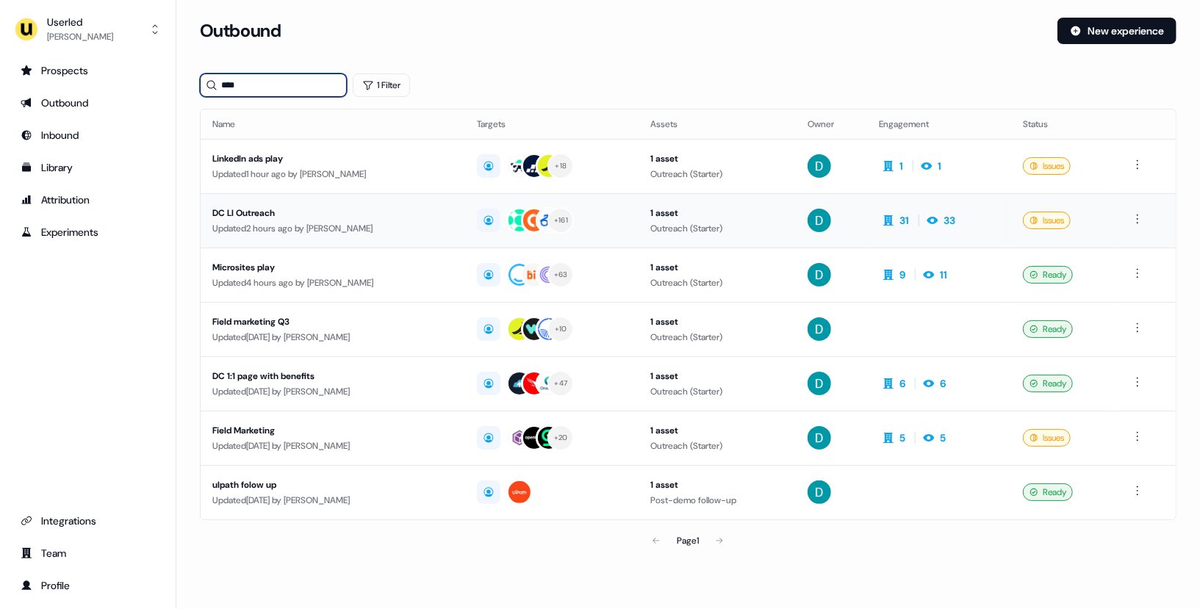
type input "****"
click at [312, 206] on div "DC LI Outreach" at bounding box center [332, 213] width 241 height 15
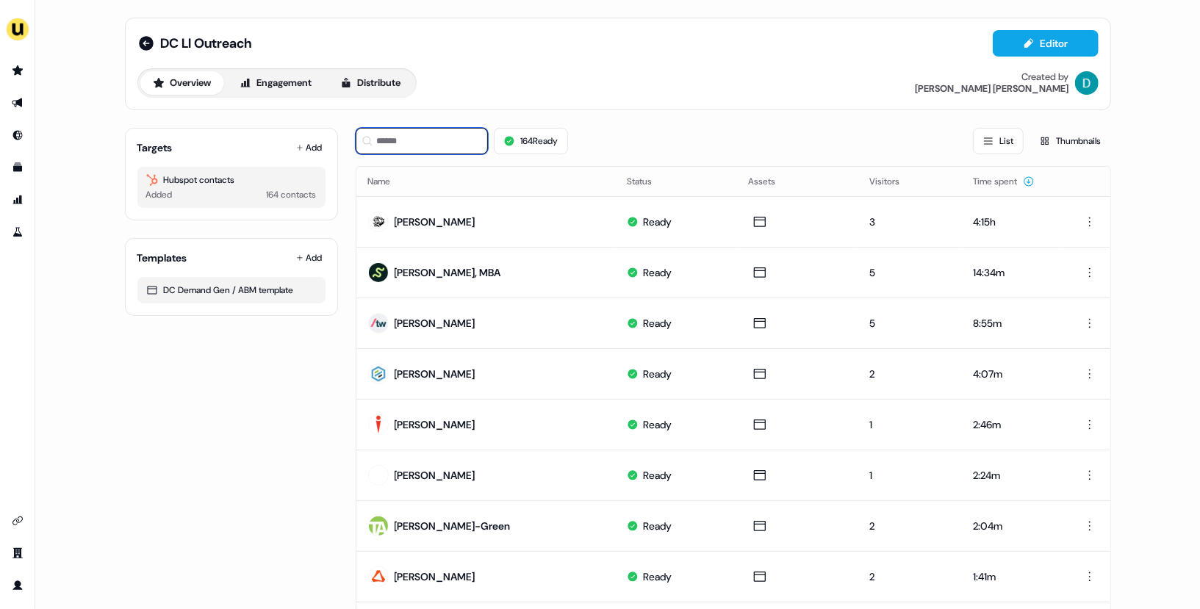
click at [430, 139] on input at bounding box center [422, 141] width 132 height 26
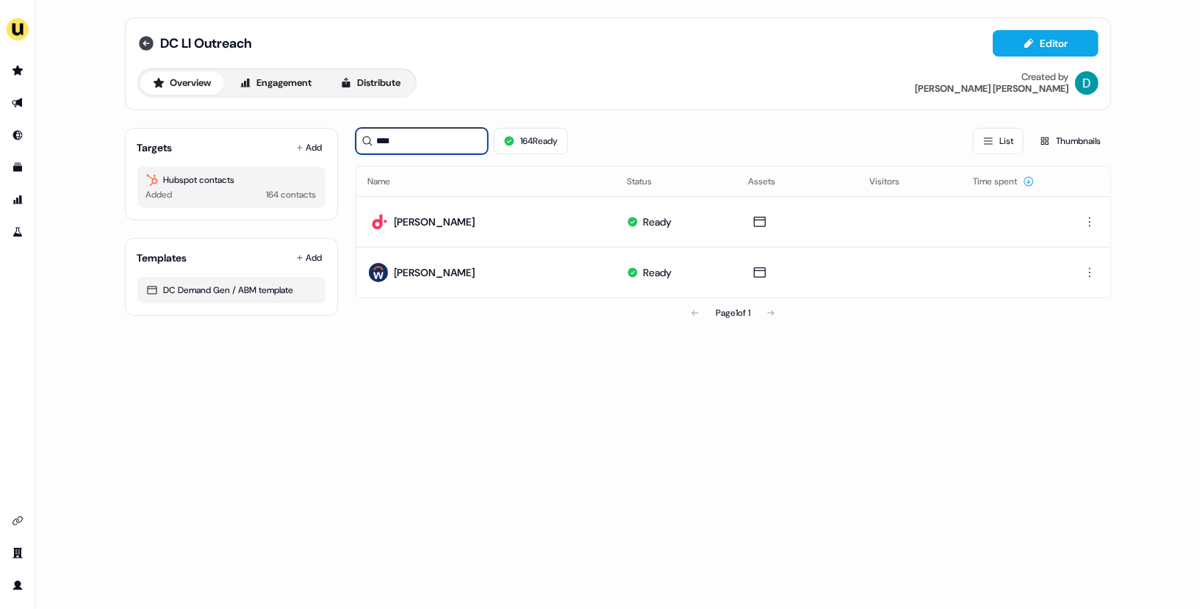
type input "****"
click at [143, 38] on icon at bounding box center [146, 43] width 15 height 15
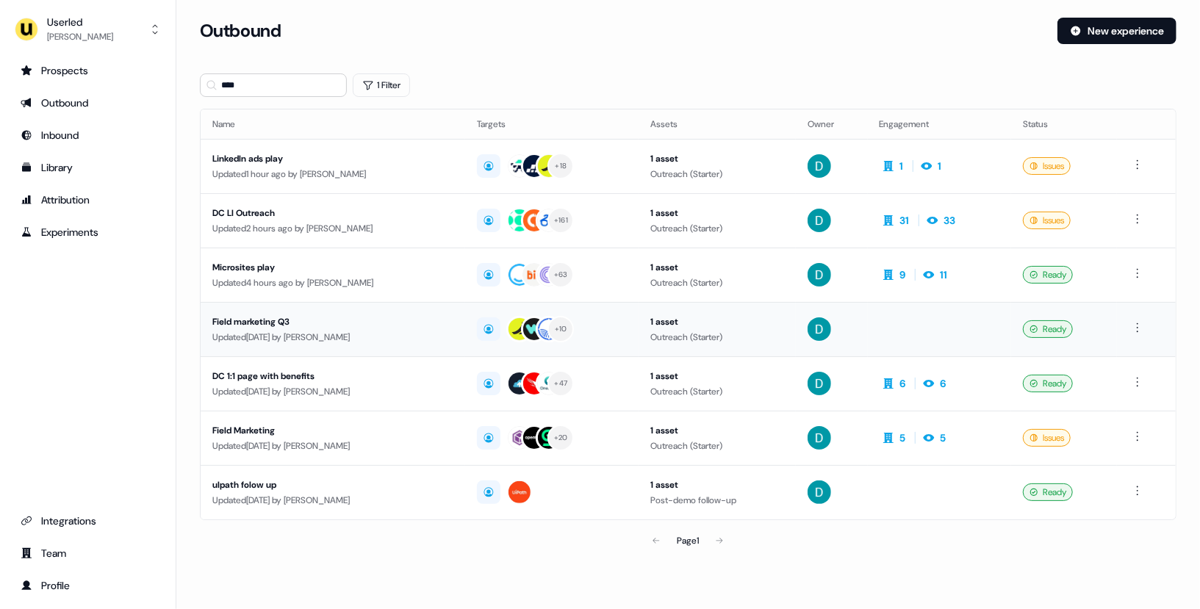
click at [388, 306] on td "Field marketing Q3 Updated [DATE] by [PERSON_NAME]" at bounding box center [333, 329] width 265 height 54
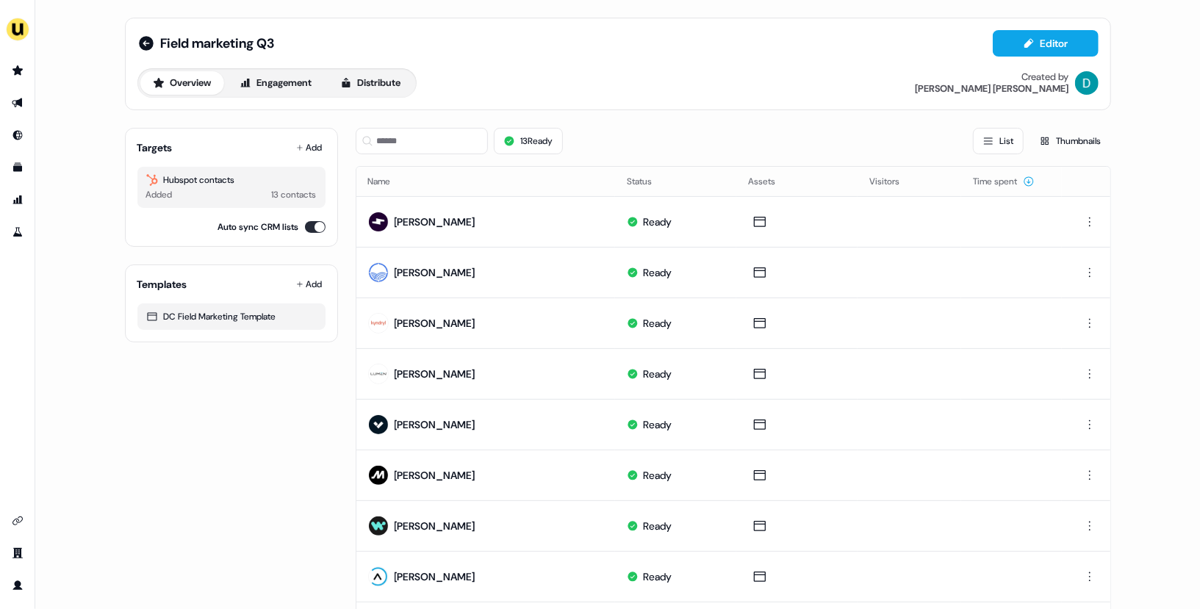
click at [142, 51] on div "Field marketing Q3 Editor" at bounding box center [617, 43] width 961 height 26
click at [142, 49] on icon at bounding box center [146, 43] width 15 height 15
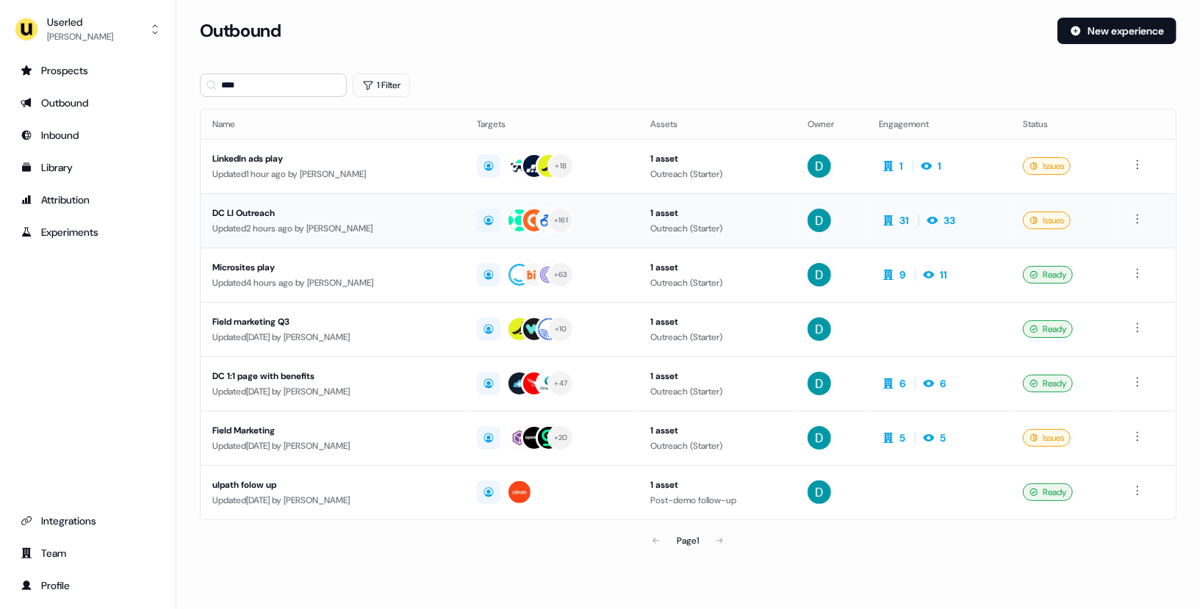
click at [384, 231] on div "Updated 2 hours ago by [PERSON_NAME]" at bounding box center [332, 228] width 241 height 15
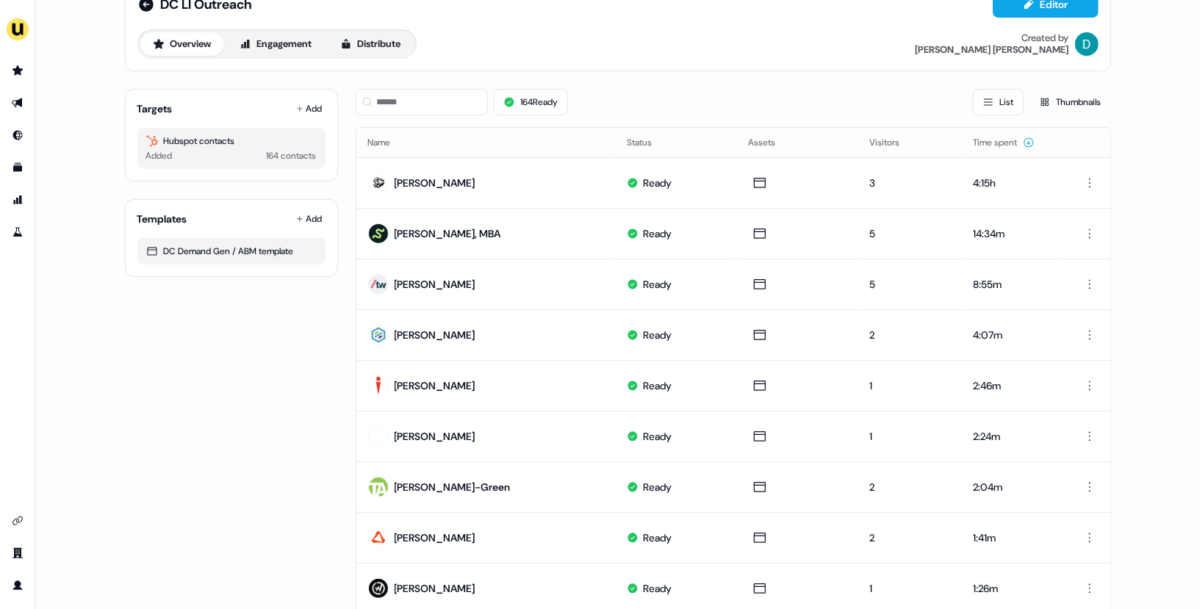
scroll to position [37, 0]
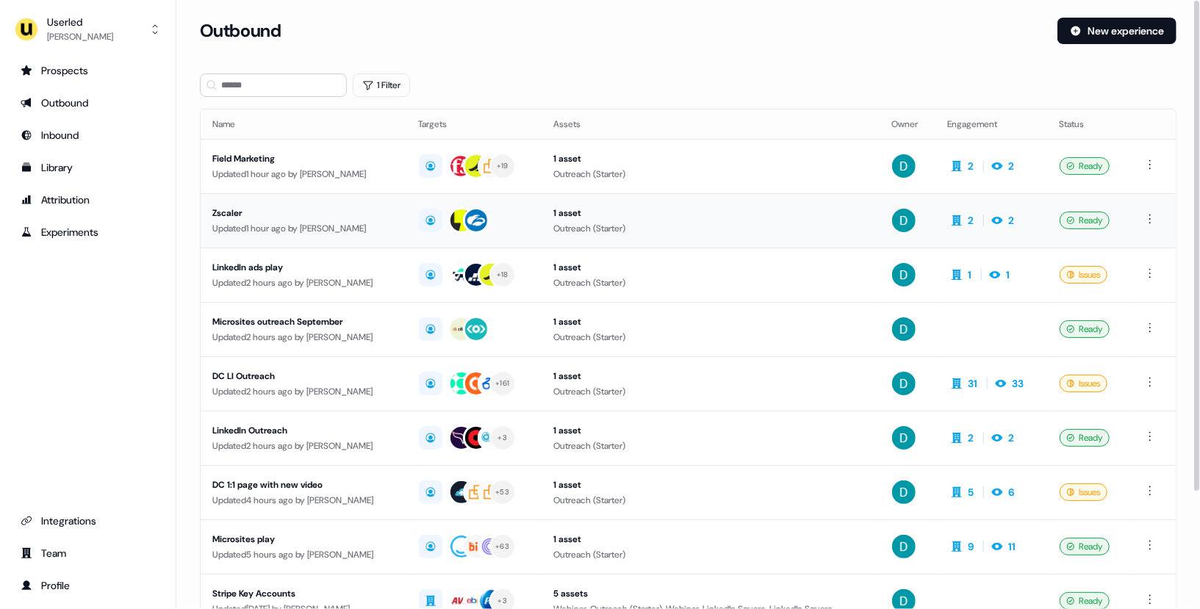
click at [342, 229] on div "Updated 1 hour ago by [PERSON_NAME]" at bounding box center [303, 228] width 183 height 15
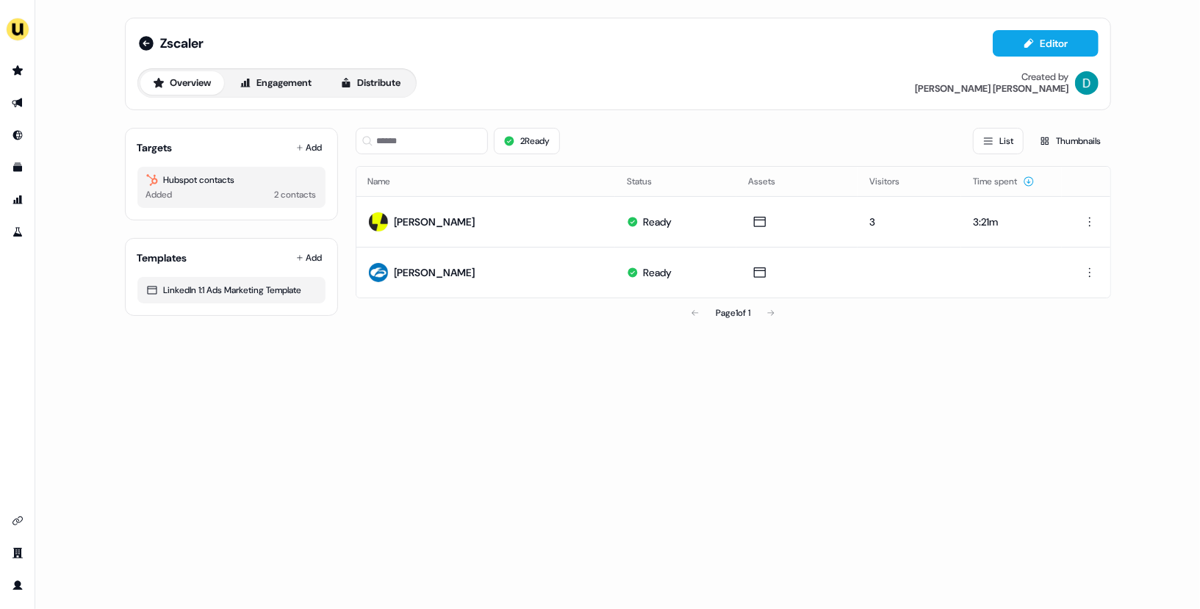
click at [207, 31] on div "Zscaler Editor" at bounding box center [617, 43] width 961 height 26
click at [184, 40] on span "Zscaler" at bounding box center [182, 44] width 43 height 18
drag, startPoint x: 227, startPoint y: 46, endPoint x: 163, endPoint y: 46, distance: 63.9
click at [163, 46] on input "*******" at bounding box center [241, 43] width 160 height 15
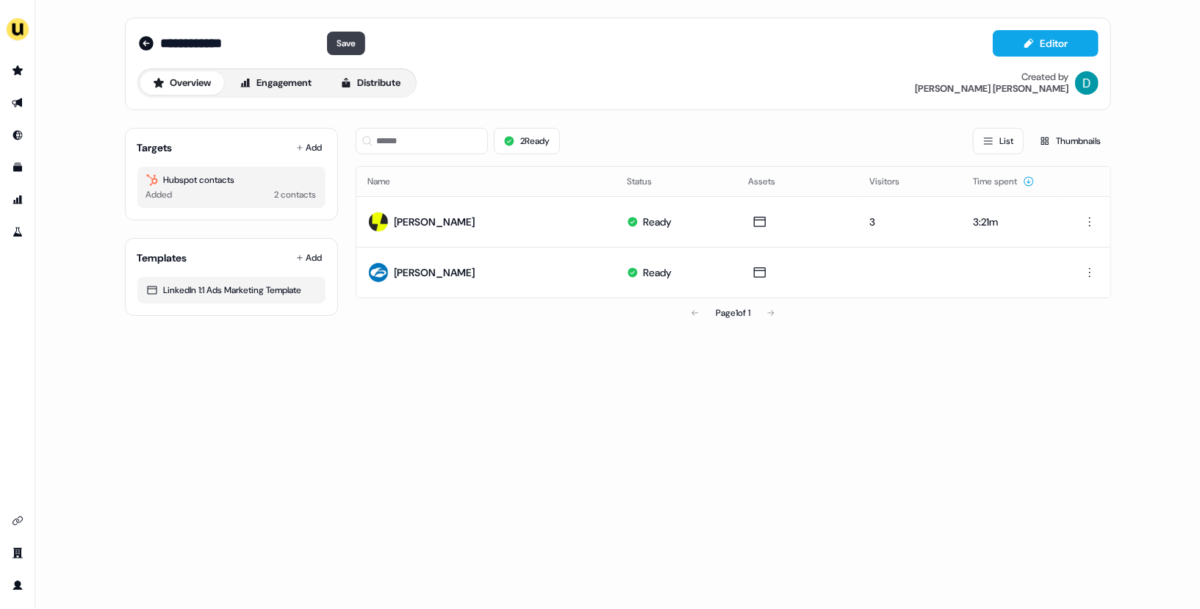
type input "**********"
click at [335, 32] on button "Save" at bounding box center [346, 44] width 38 height 24
click at [244, 39] on div "LinkedIn ads Editor" at bounding box center [617, 43] width 961 height 26
click at [218, 39] on span "LinkedIn ads" at bounding box center [198, 44] width 75 height 18
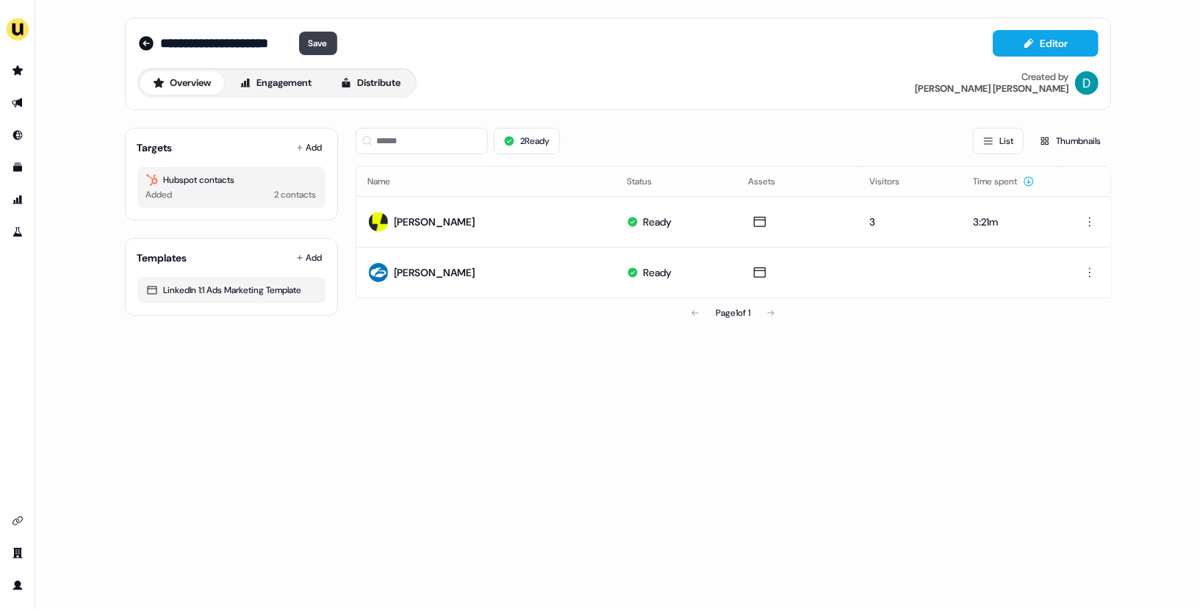
type input "**********"
click at [337, 32] on button "Save" at bounding box center [318, 44] width 38 height 24
click at [311, 145] on button "Add" at bounding box center [309, 147] width 32 height 21
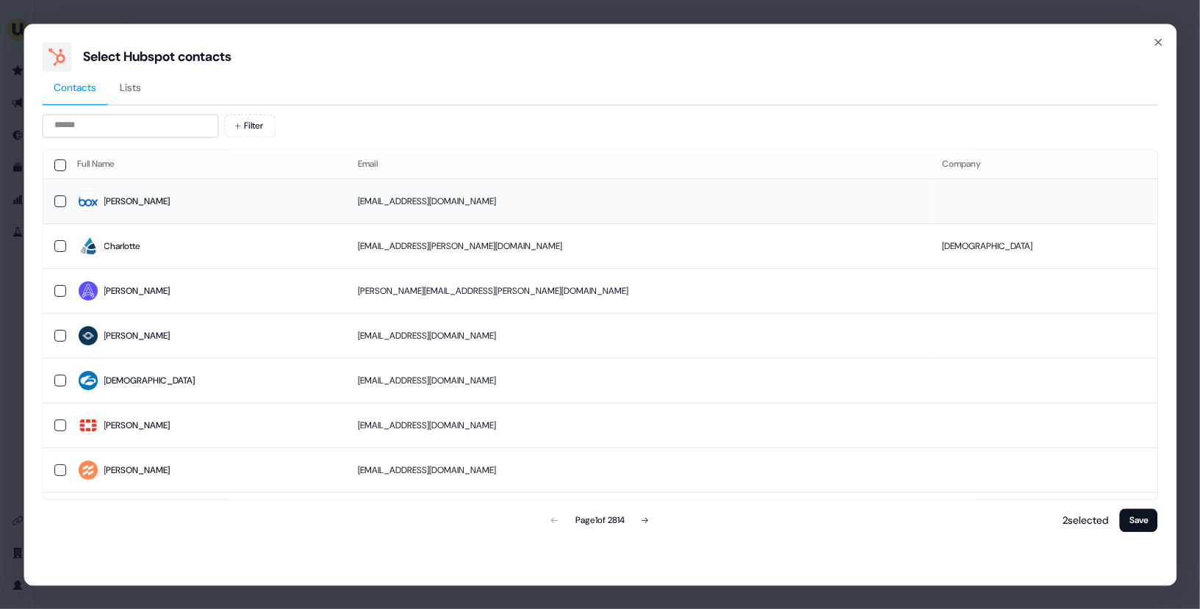
click at [203, 220] on td "[PERSON_NAME]" at bounding box center [206, 201] width 281 height 45
click at [1133, 525] on button "Save" at bounding box center [1139, 521] width 38 height 24
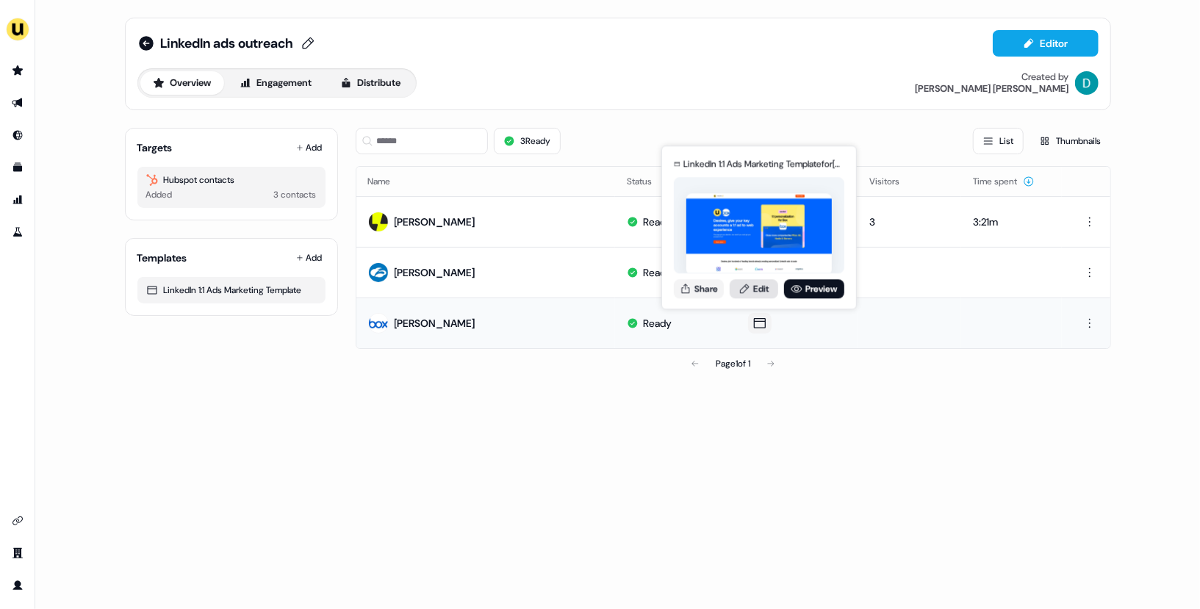
click at [749, 287] on icon at bounding box center [745, 289] width 12 height 12
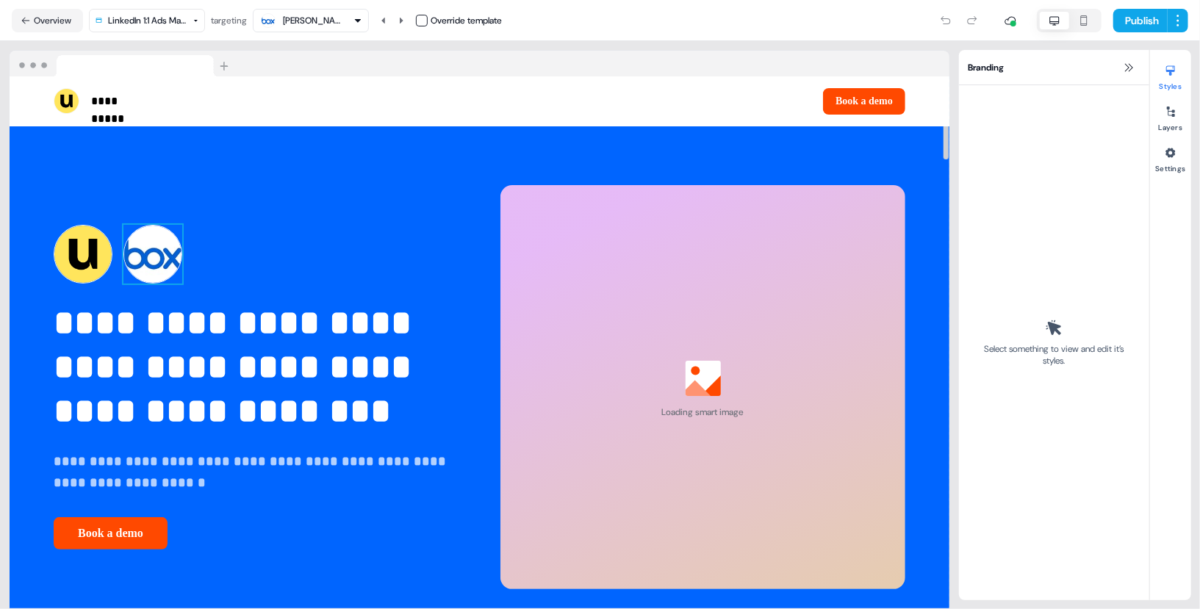
click at [160, 262] on img at bounding box center [152, 254] width 59 height 59
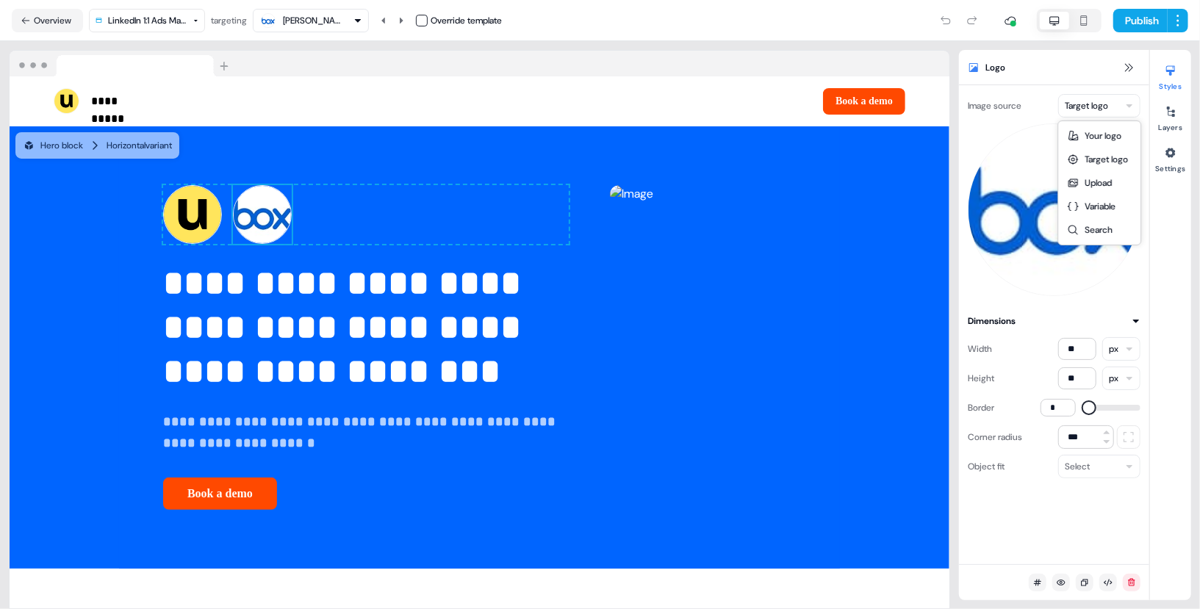
click at [1102, 106] on html "**********" at bounding box center [600, 304] width 1200 height 609
click at [1095, 110] on html "**********" at bounding box center [600, 304] width 1200 height 609
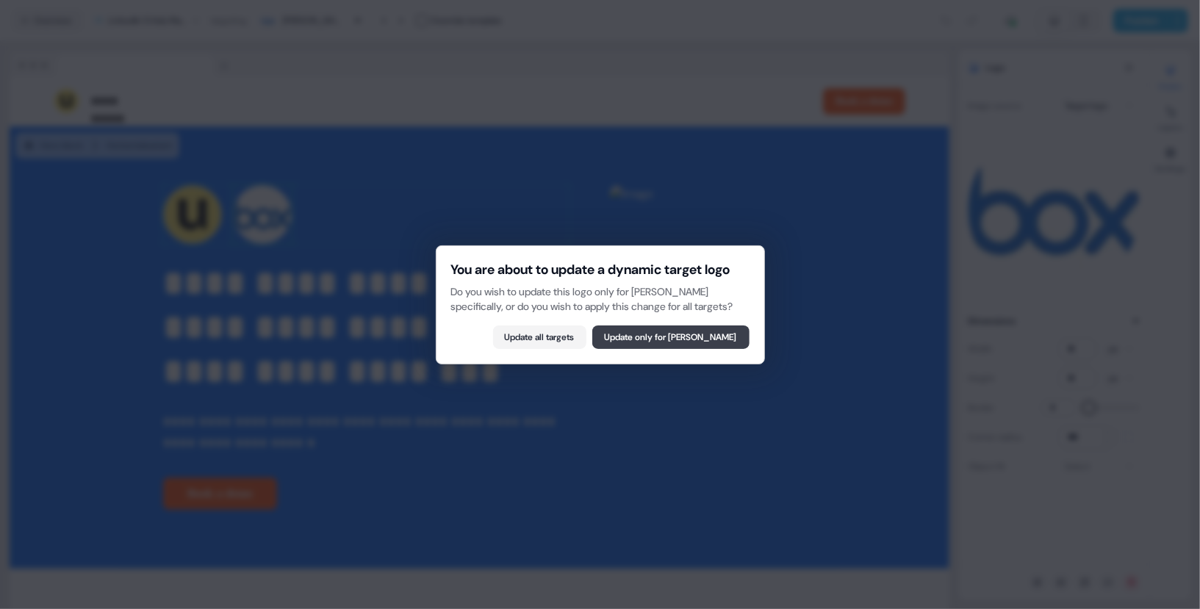
click at [720, 345] on button "Update only for [PERSON_NAME]" at bounding box center [670, 338] width 157 height 24
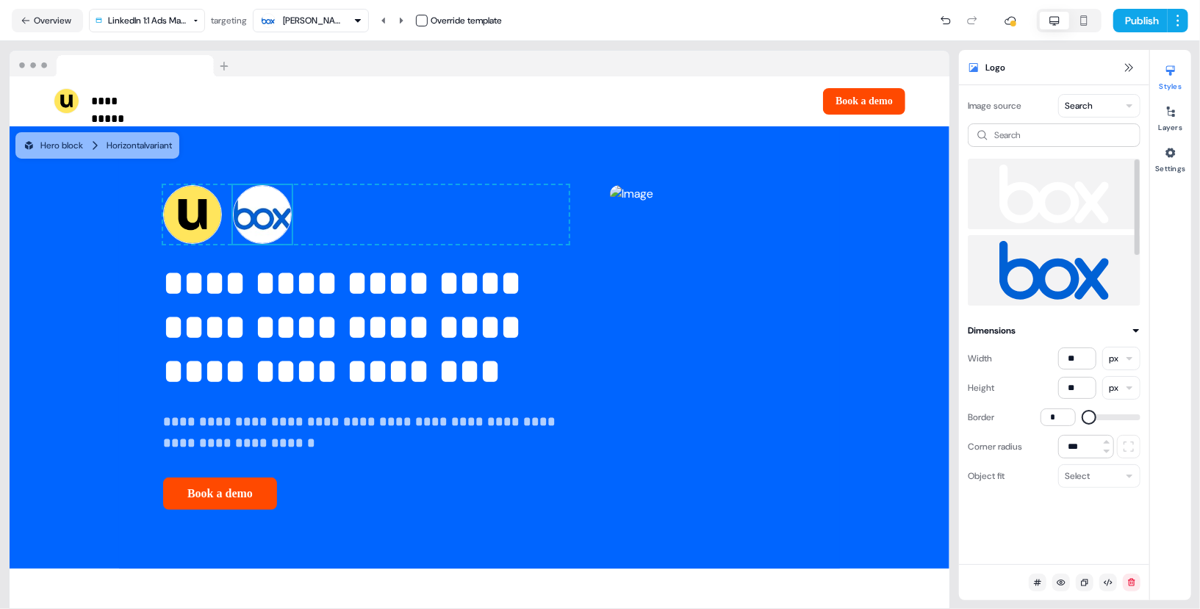
click at [1035, 268] on img at bounding box center [1054, 270] width 149 height 59
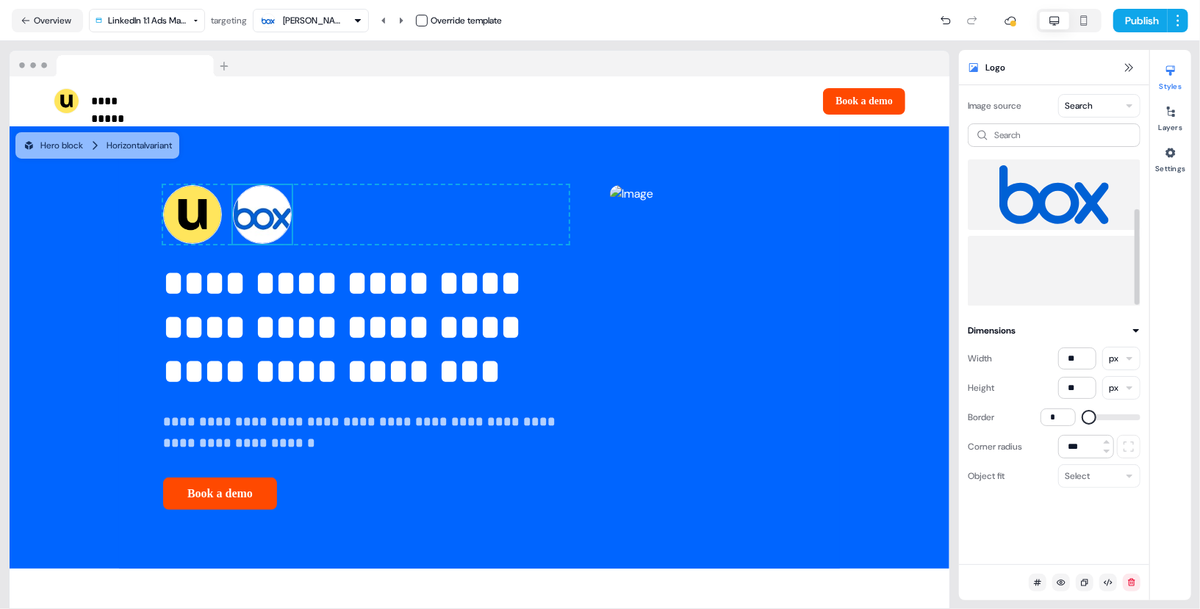
click at [1052, 262] on img at bounding box center [1054, 271] width 149 height 59
click at [233, 244] on img at bounding box center [262, 214] width 59 height 59
click at [1077, 389] on input "**" at bounding box center [1077, 388] width 38 height 22
click at [1069, 389] on input "**" at bounding box center [1077, 388] width 38 height 22
click at [1061, 271] on img at bounding box center [1054, 271] width 149 height 59
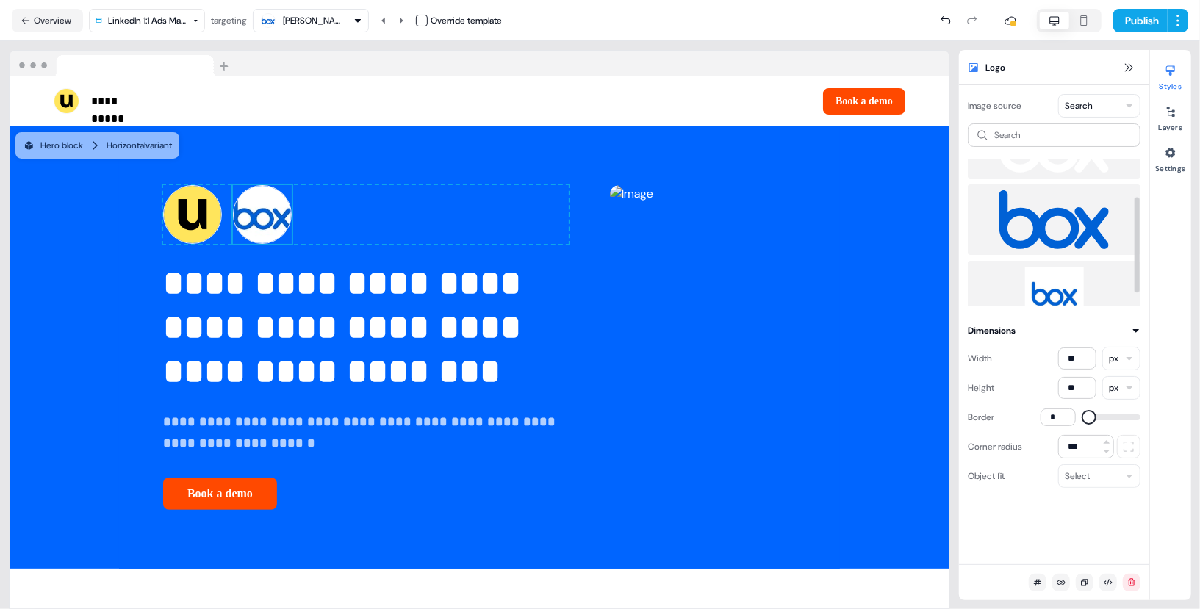
scroll to position [49, 0]
click at [1080, 467] on div "Select" at bounding box center [1099, 476] width 82 height 24
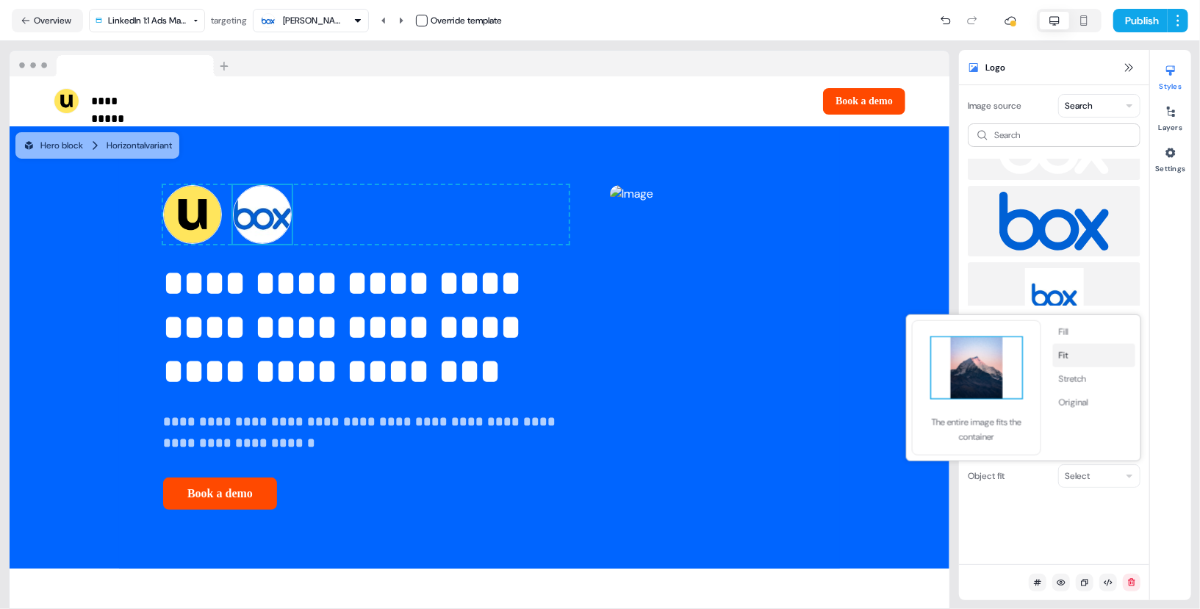
click at [1078, 351] on button "Fit" at bounding box center [1094, 356] width 82 height 24
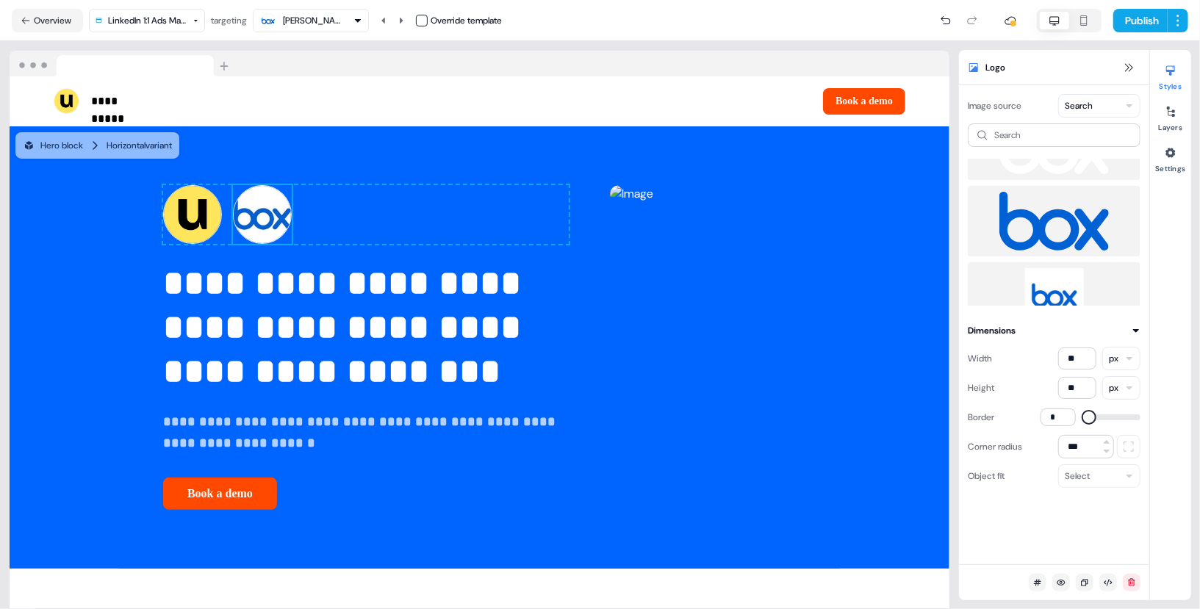
click at [1075, 478] on div "Select" at bounding box center [1077, 476] width 25 height 15
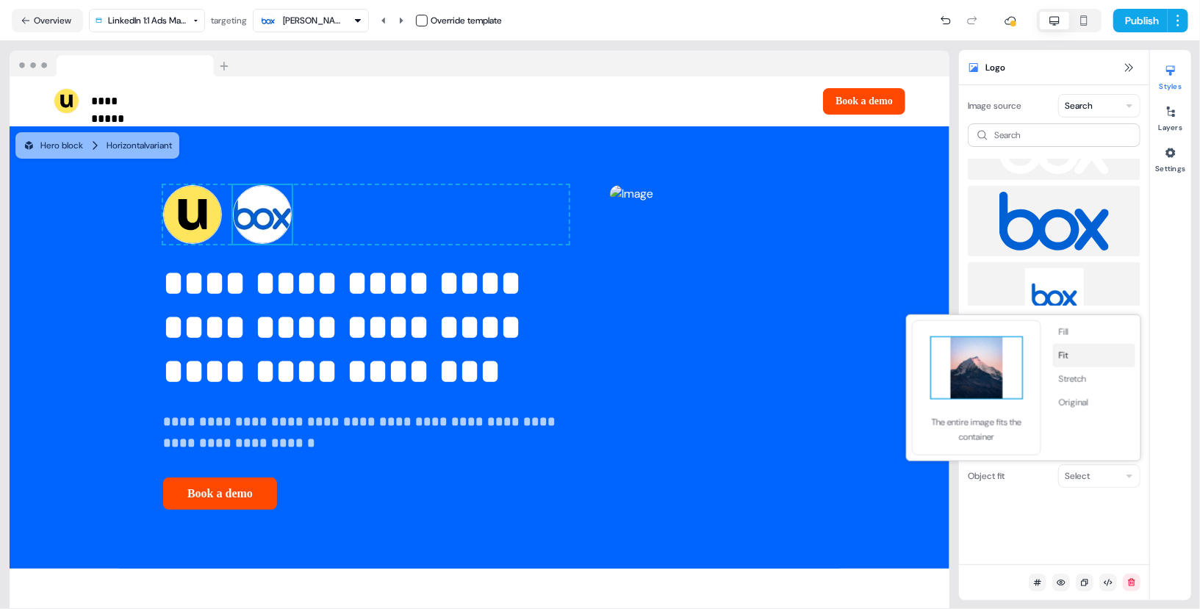
click at [1077, 356] on button "Fit" at bounding box center [1094, 356] width 82 height 24
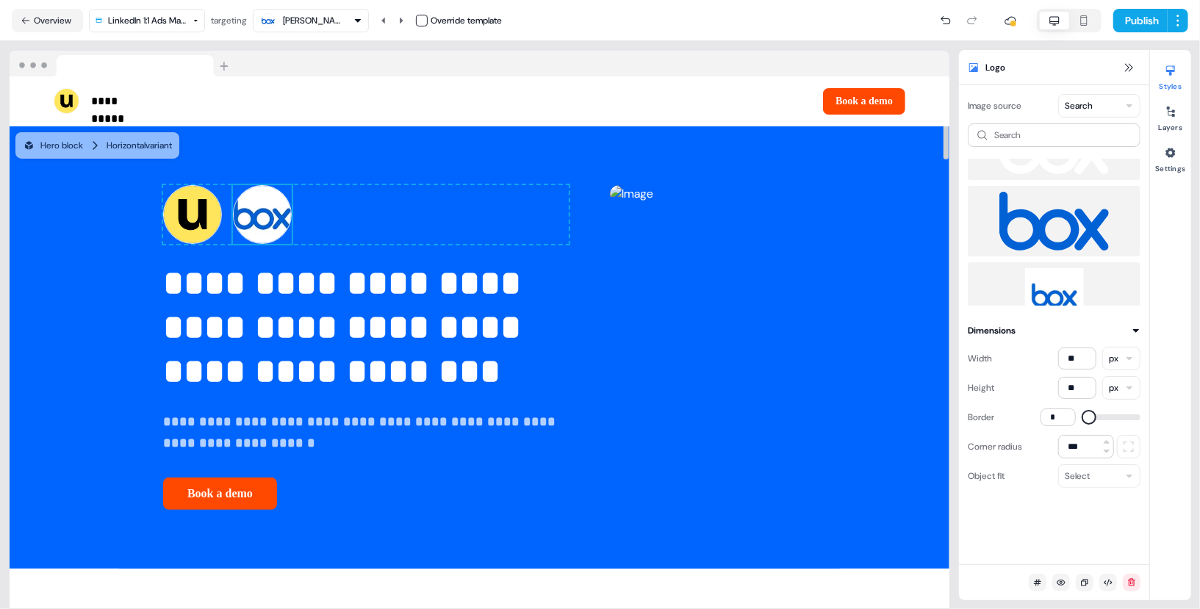
click at [233, 244] on img at bounding box center [262, 214] width 59 height 59
click at [163, 244] on img at bounding box center [192, 214] width 59 height 59
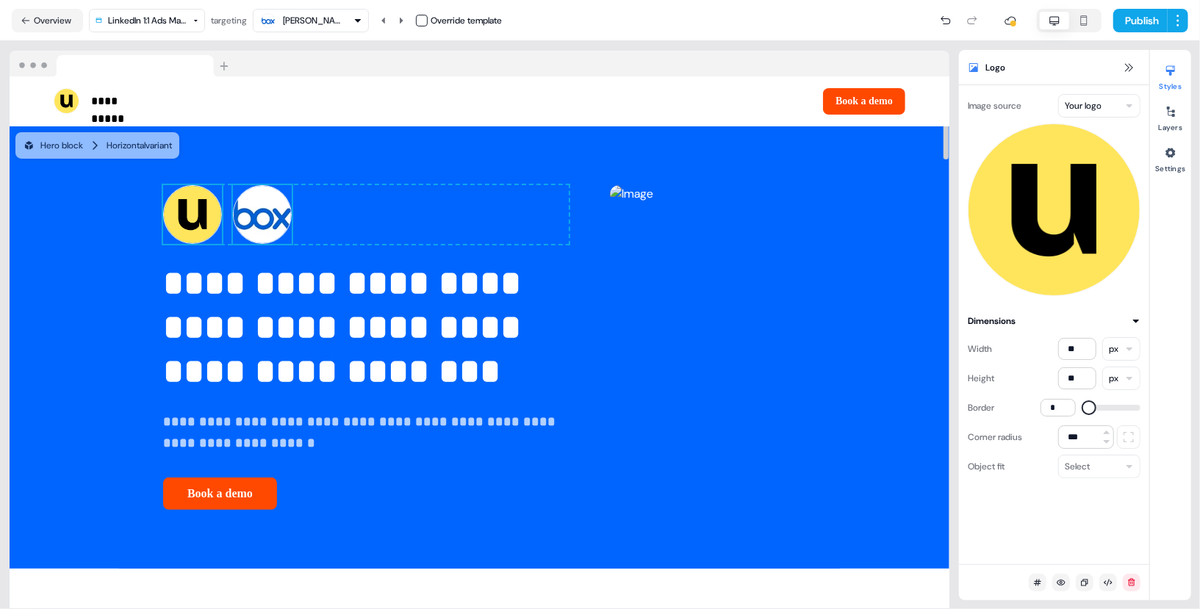
click at [233, 244] on img at bounding box center [262, 214] width 59 height 59
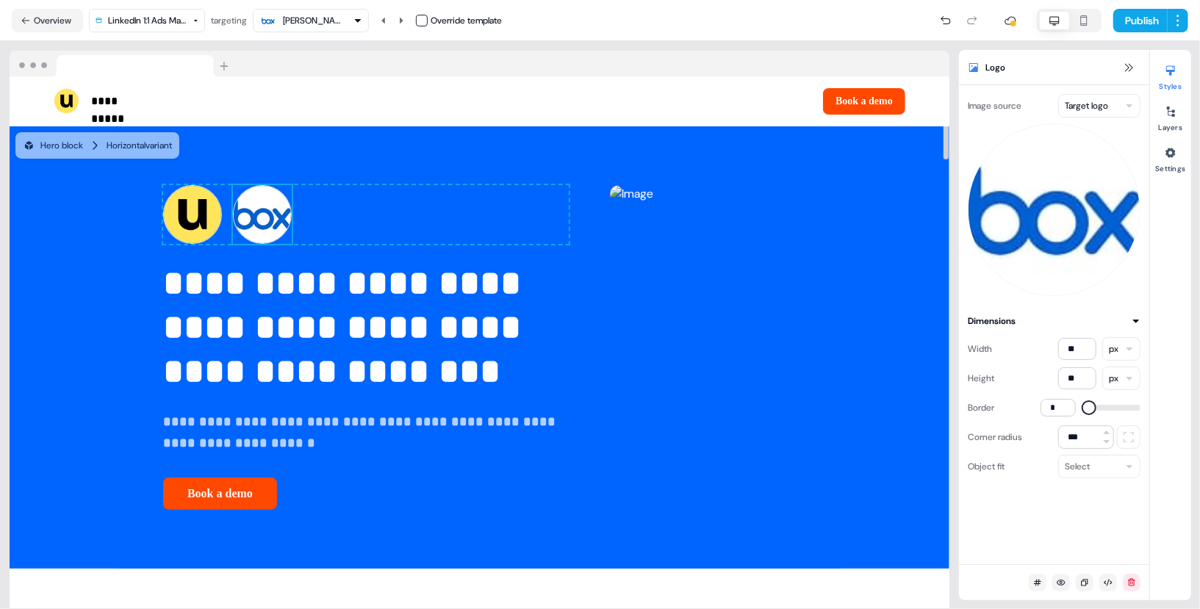
click at [1116, 467] on div "Select" at bounding box center [1099, 467] width 82 height 24
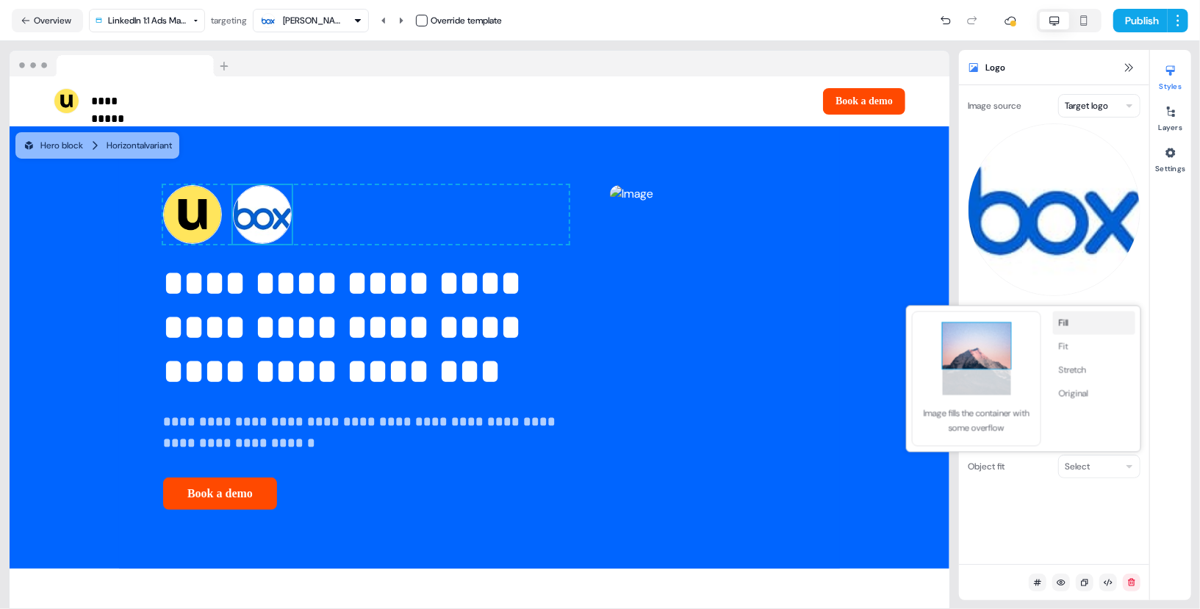
click at [1074, 331] on button "Fill" at bounding box center [1094, 324] width 82 height 24
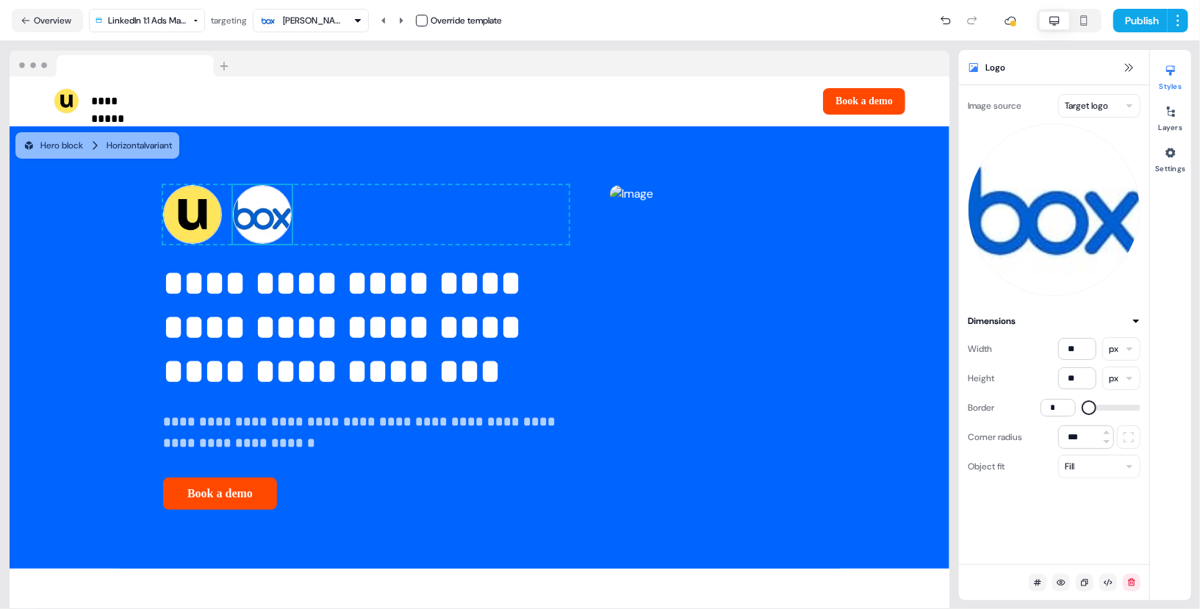
click at [1110, 460] on div "Fill" at bounding box center [1099, 467] width 82 height 24
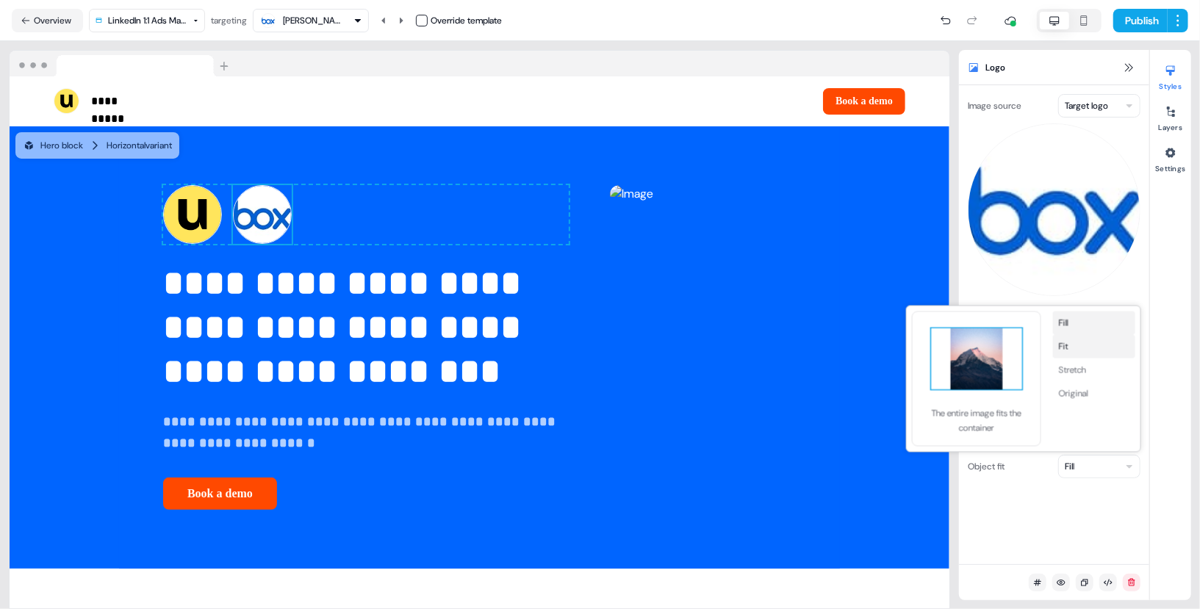
click at [1091, 357] on button "Fit" at bounding box center [1094, 347] width 82 height 24
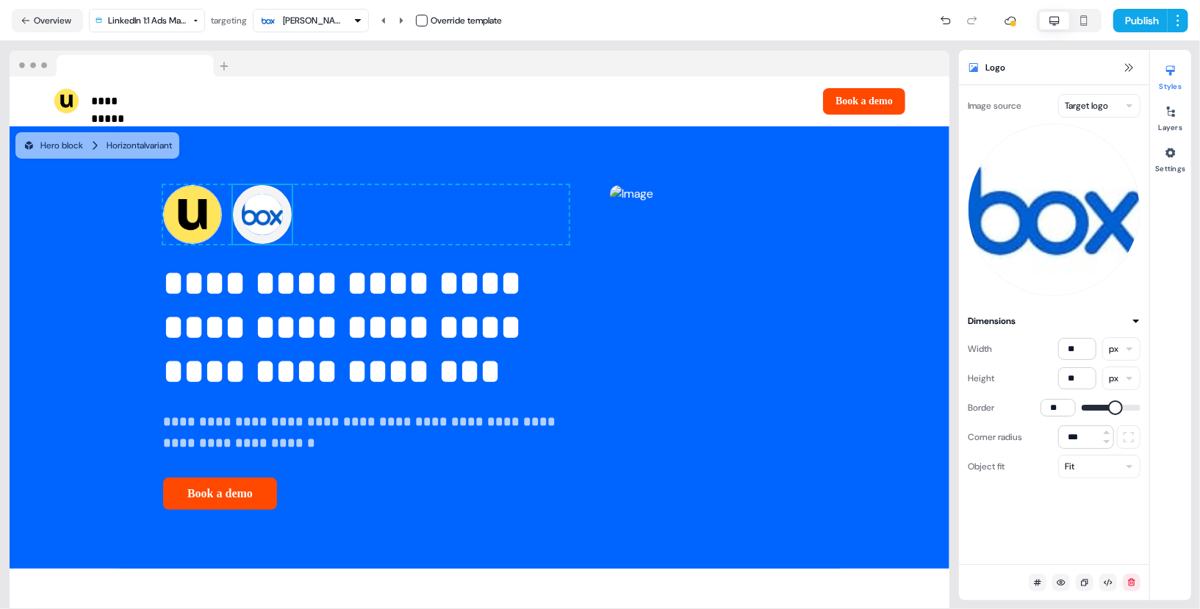
click at [1123, 414] on span at bounding box center [1115, 407] width 15 height 15
type input "*"
click at [1082, 415] on span at bounding box center [1089, 407] width 15 height 15
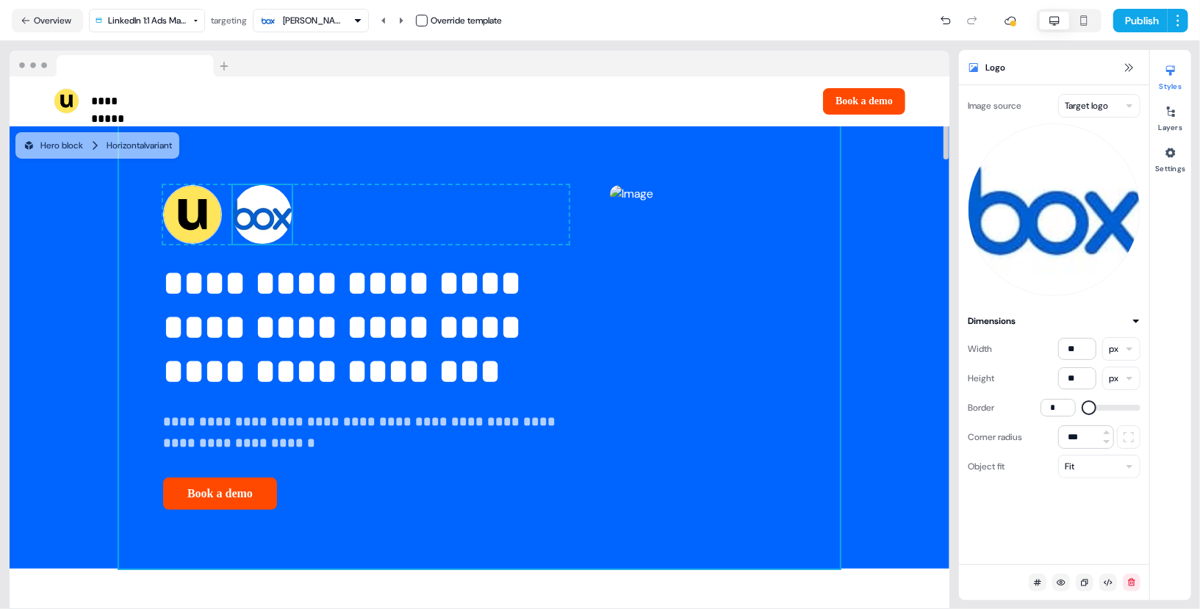
click at [383, 186] on div "**********" at bounding box center [479, 347] width 721 height 443
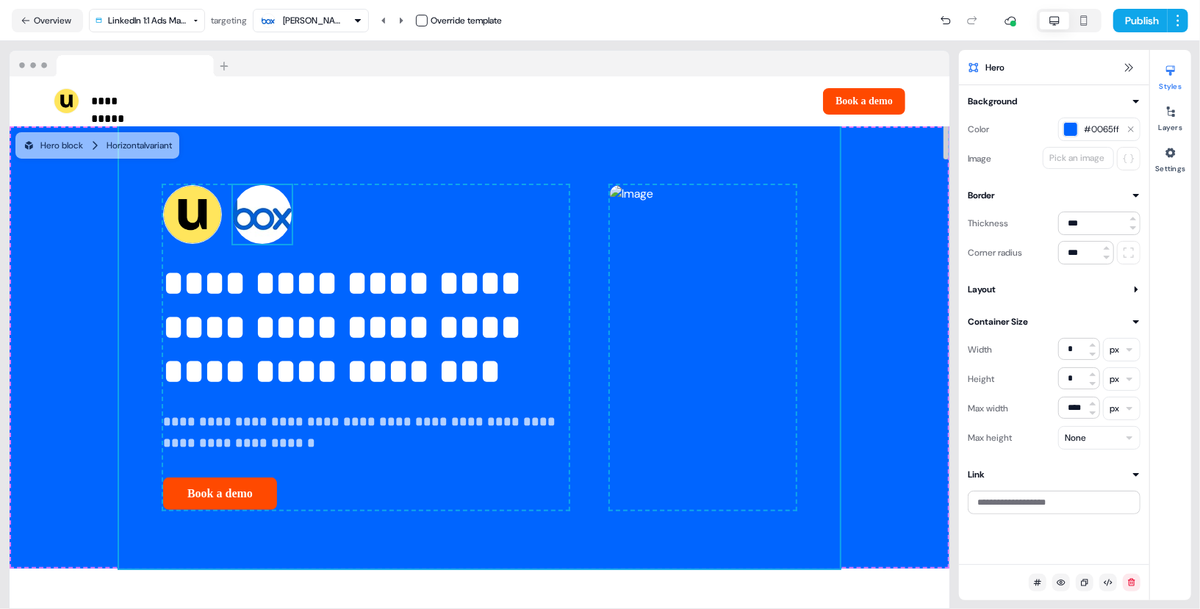
click at [233, 244] on img at bounding box center [262, 214] width 59 height 59
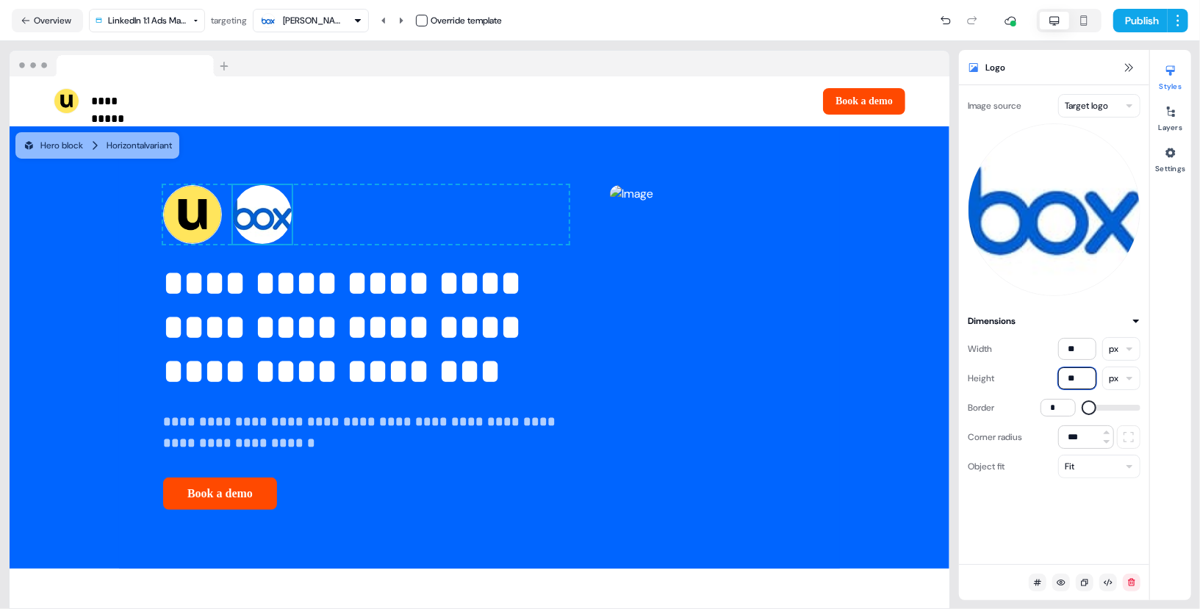
click at [1071, 380] on input "**" at bounding box center [1077, 378] width 38 height 22
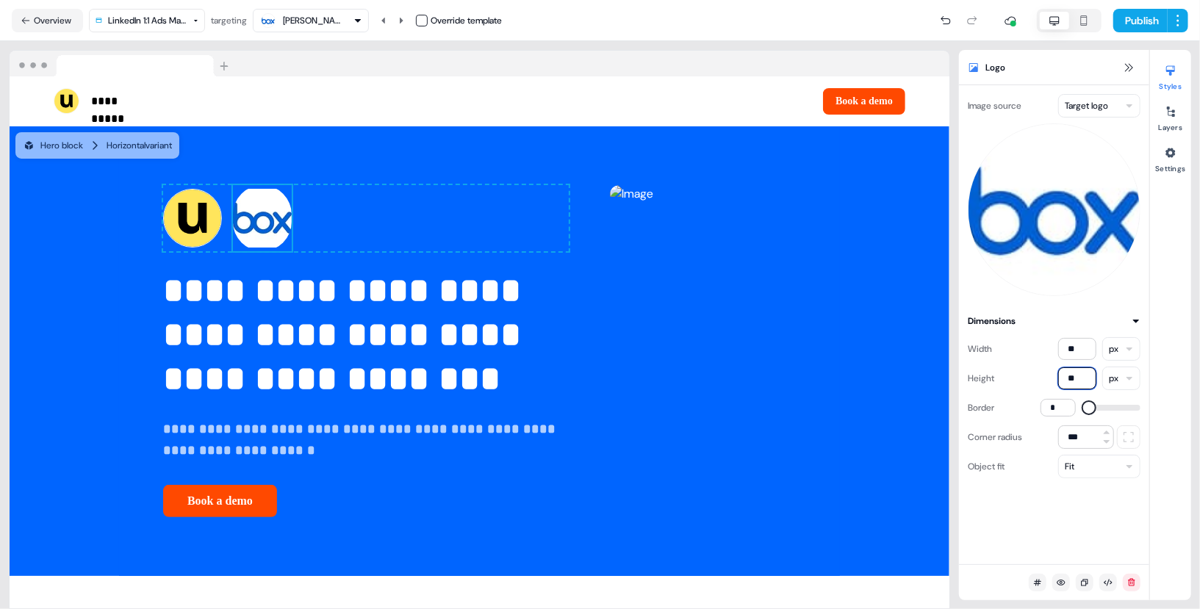
type input "**"
click at [1071, 348] on input "**" at bounding box center [1077, 349] width 38 height 22
type input "***"
click at [1071, 373] on input "**" at bounding box center [1077, 378] width 38 height 22
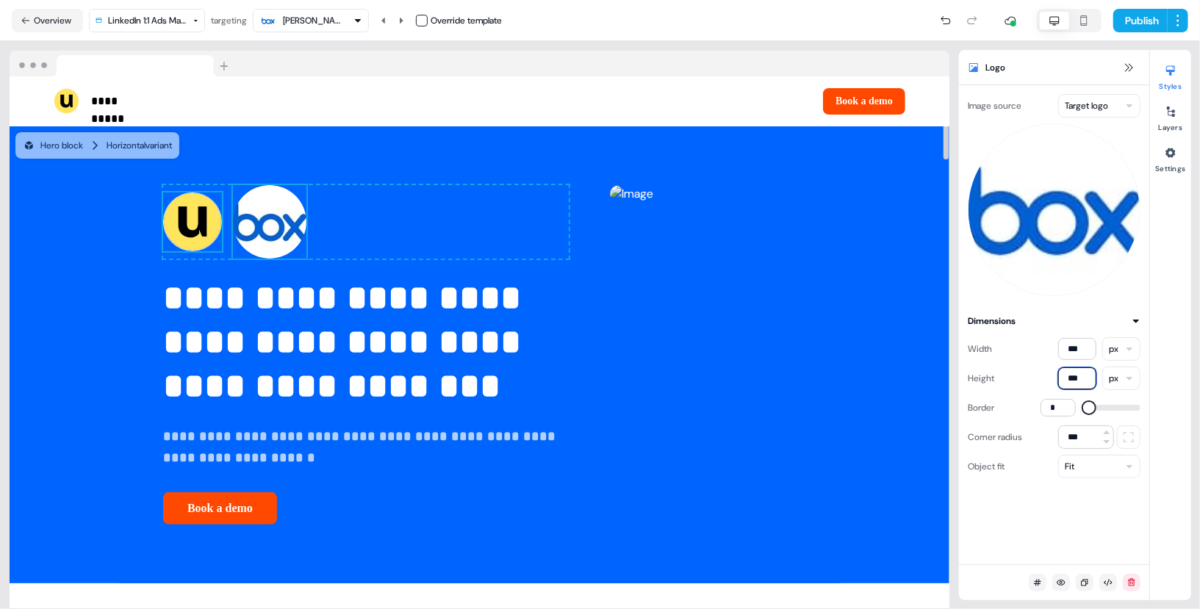
type input "***"
click at [163, 250] on img at bounding box center [192, 222] width 59 height 59
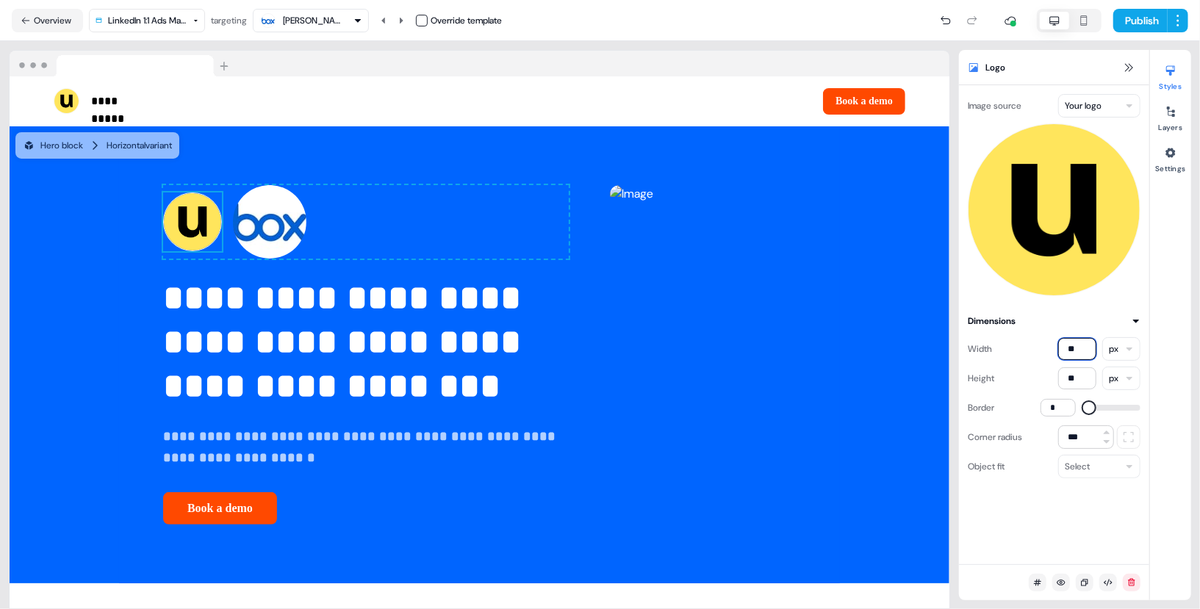
click at [1069, 348] on input "**" at bounding box center [1077, 349] width 38 height 22
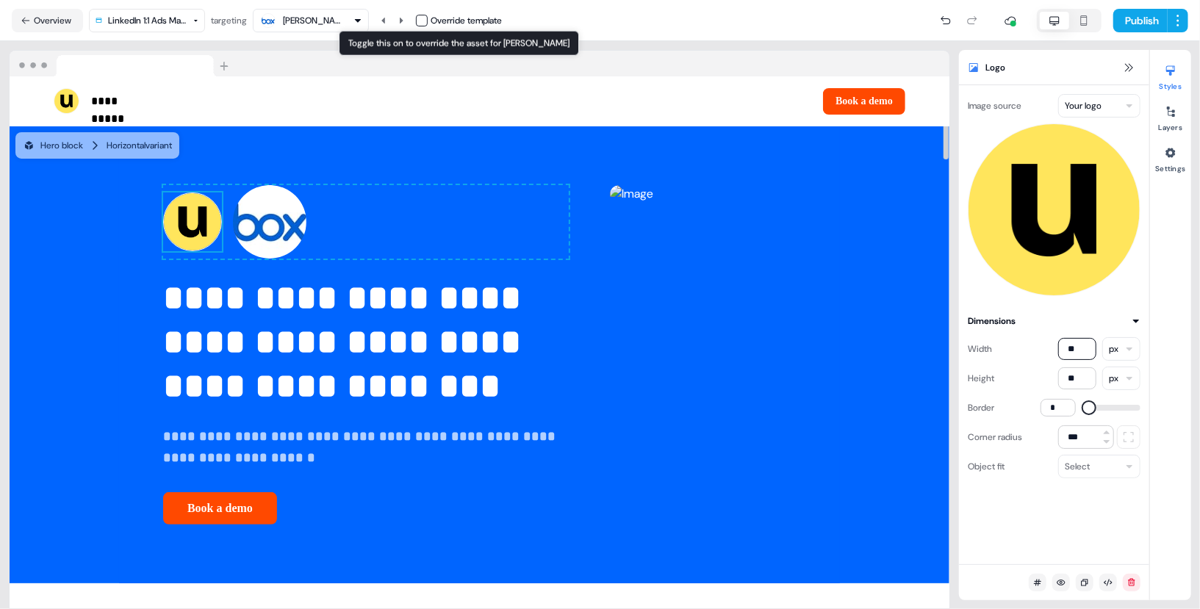
click at [420, 20] on button "button" at bounding box center [422, 21] width 12 height 12
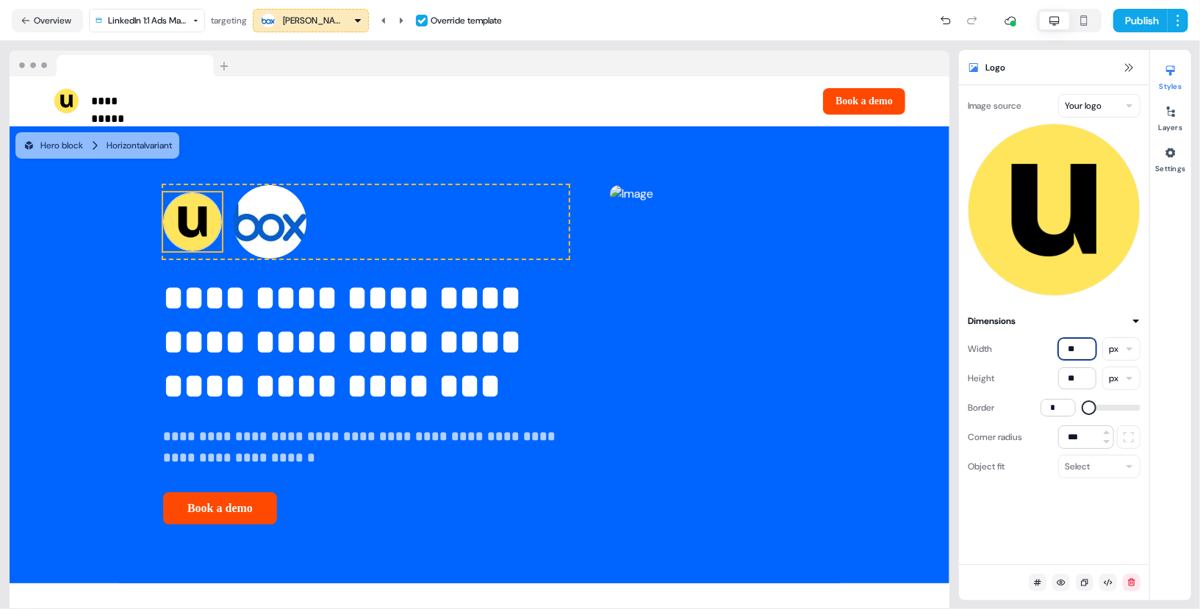
click at [1071, 354] on input "**" at bounding box center [1077, 349] width 38 height 22
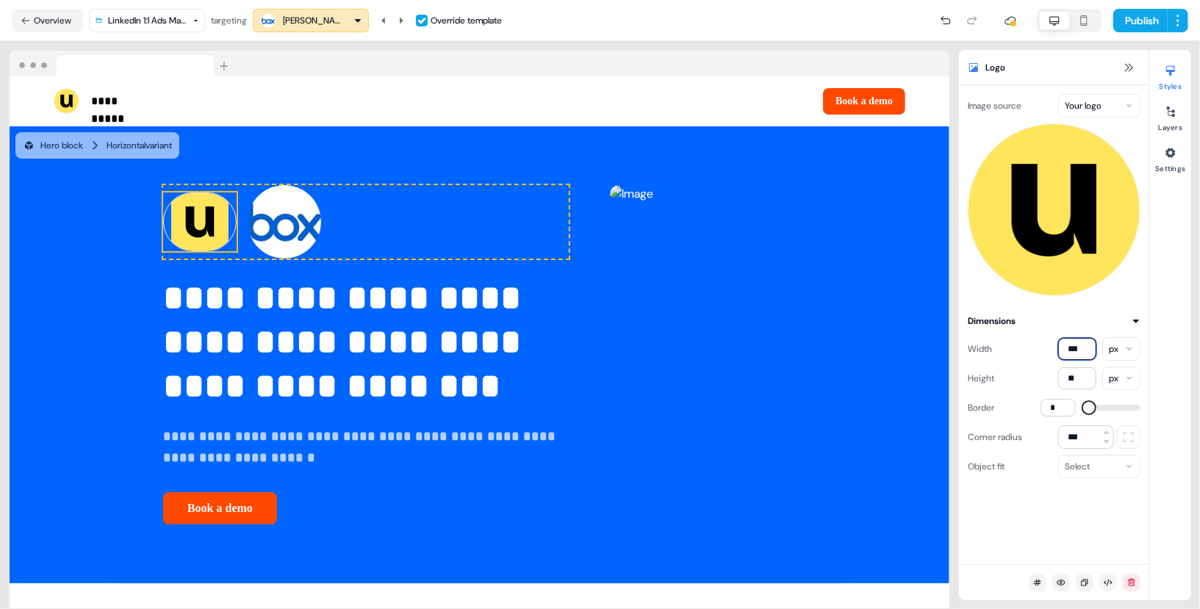
type input "***"
click at [1077, 380] on input "**" at bounding box center [1077, 378] width 38 height 22
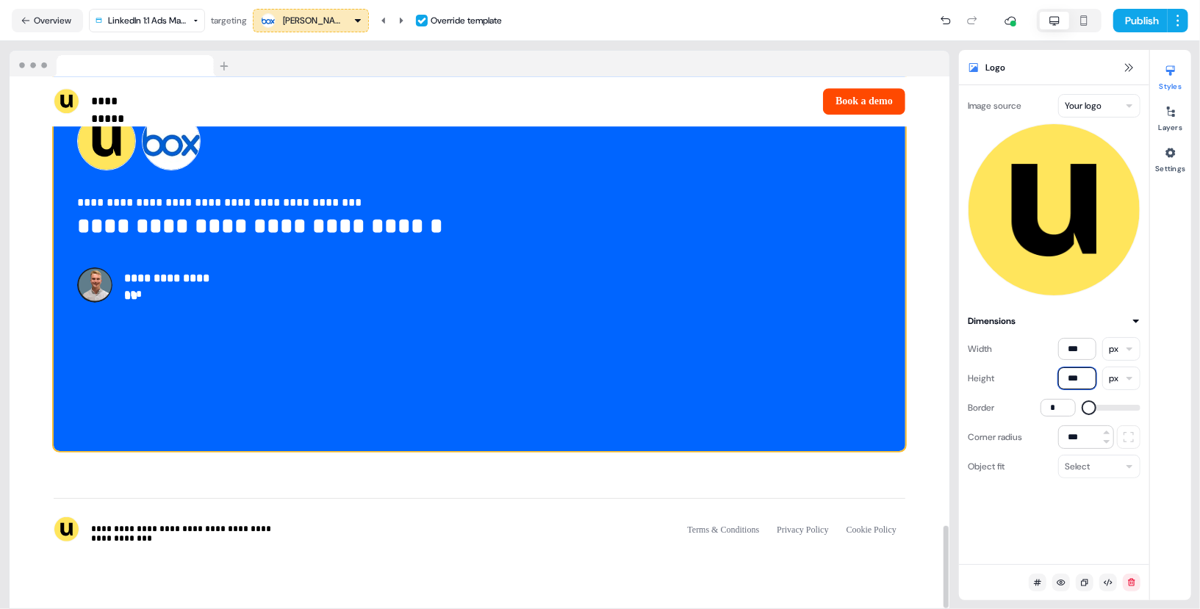
scroll to position [2783, 0]
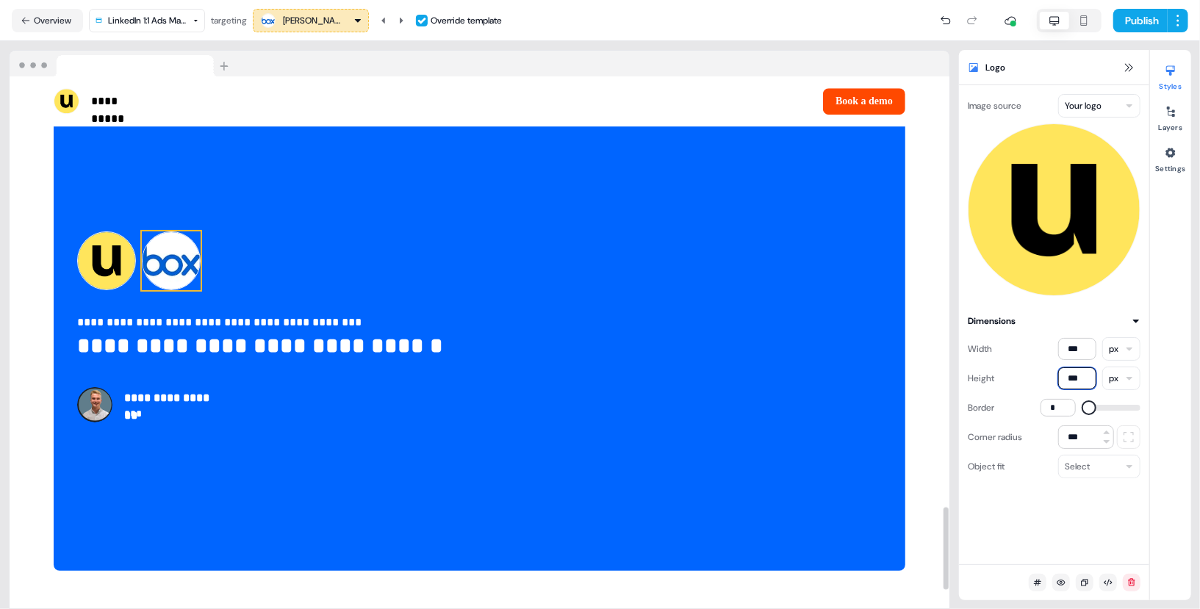
type input "***"
click at [170, 250] on img at bounding box center [171, 260] width 59 height 59
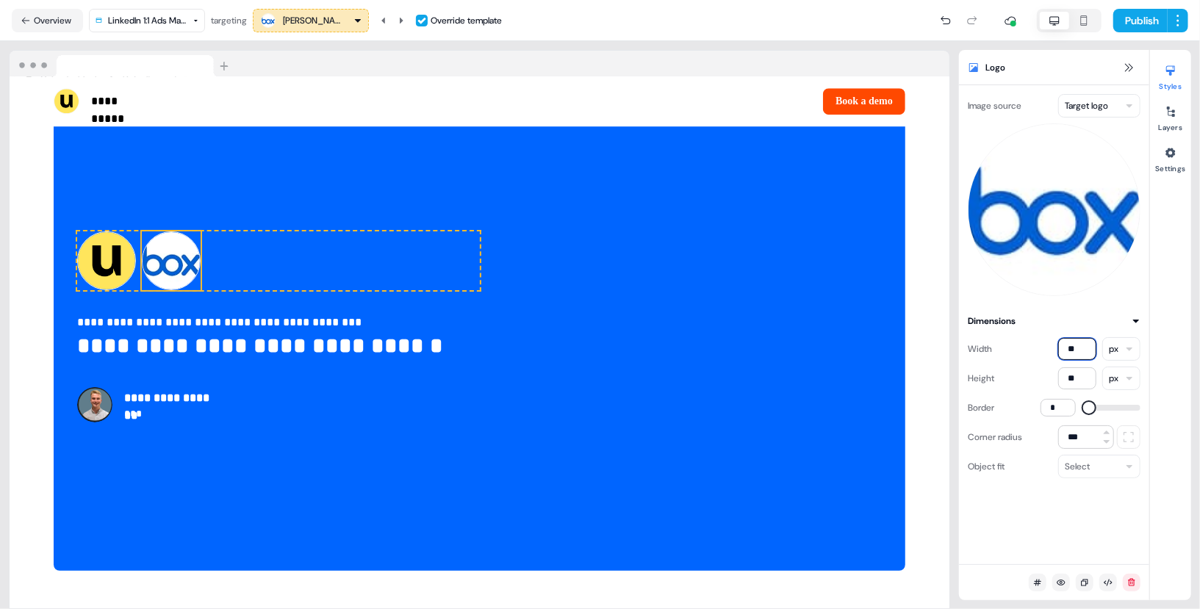
click at [1074, 343] on input "**" at bounding box center [1077, 349] width 38 height 22
type input "***"
click at [1071, 376] on input "**" at bounding box center [1077, 378] width 38 height 22
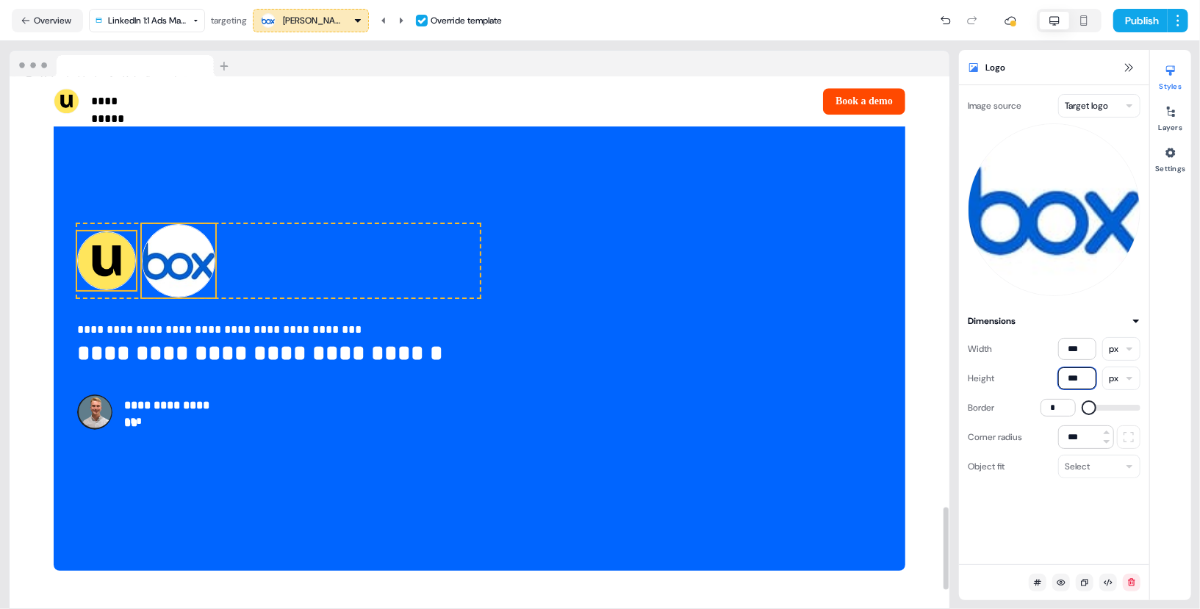
type input "***"
click at [88, 258] on img at bounding box center [106, 260] width 59 height 59
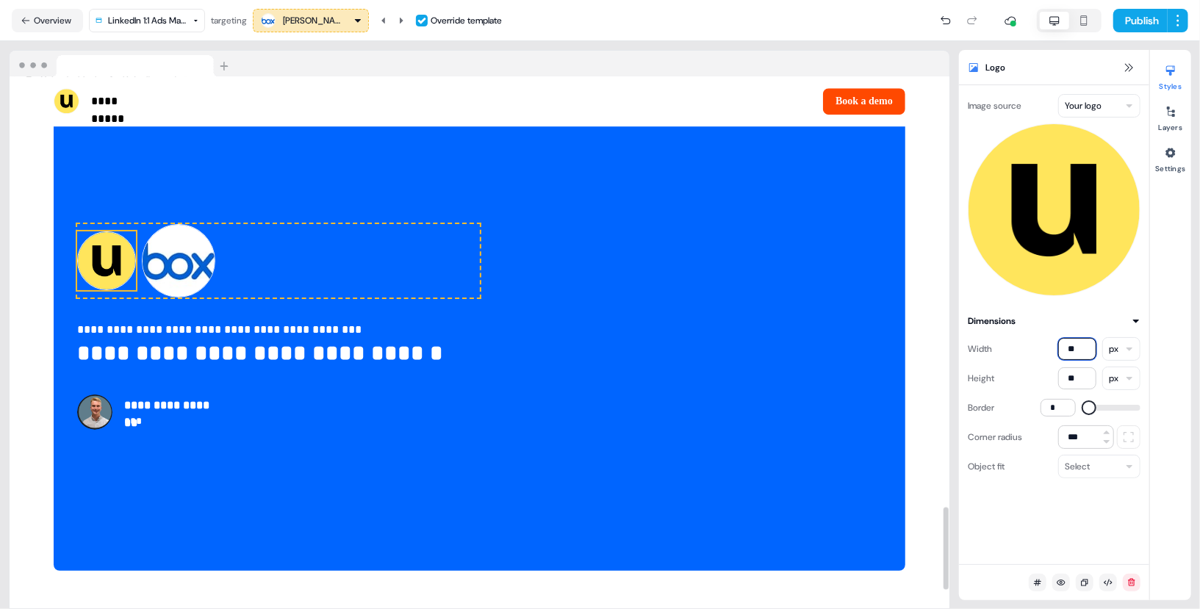
click at [1074, 346] on input "**" at bounding box center [1077, 349] width 38 height 22
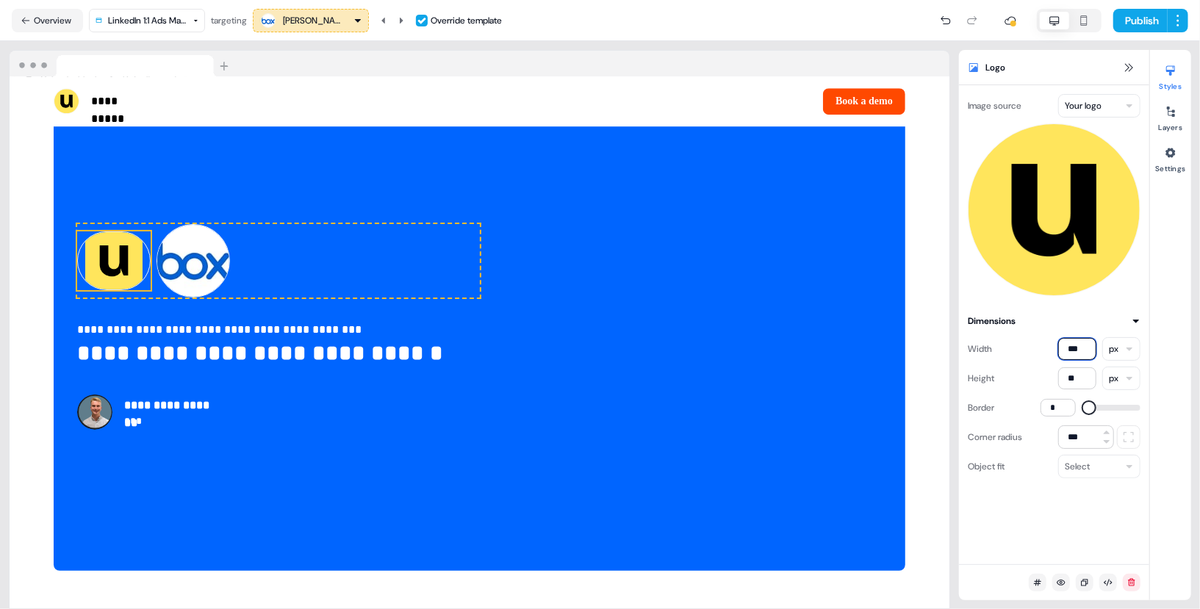
type input "***"
click at [1073, 382] on input "**" at bounding box center [1077, 378] width 38 height 22
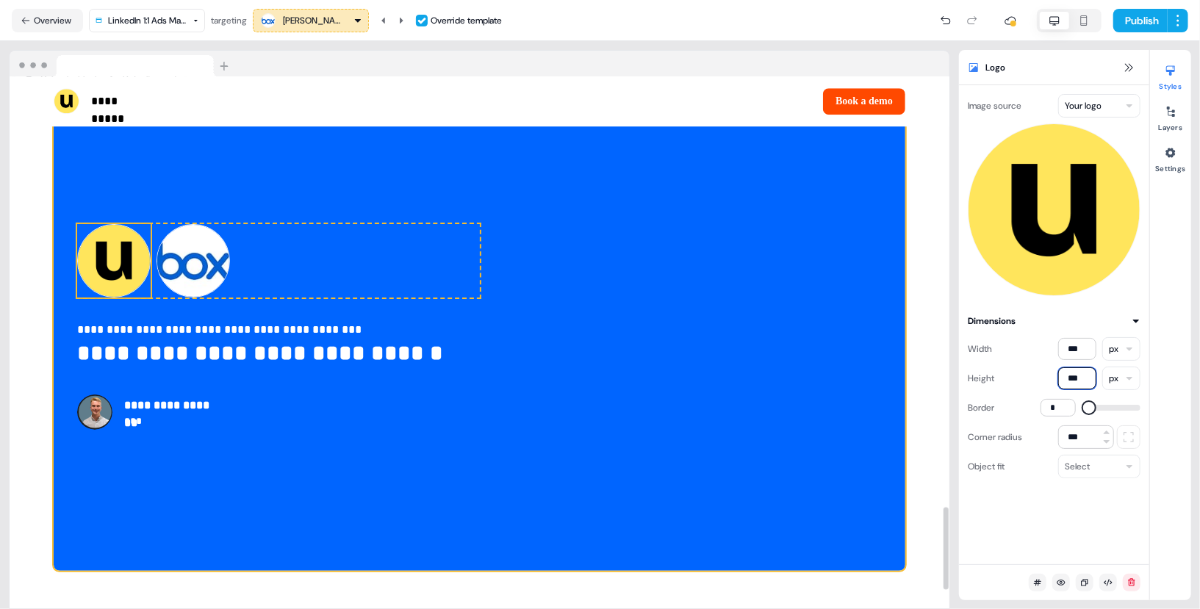
scroll to position [2786, 0]
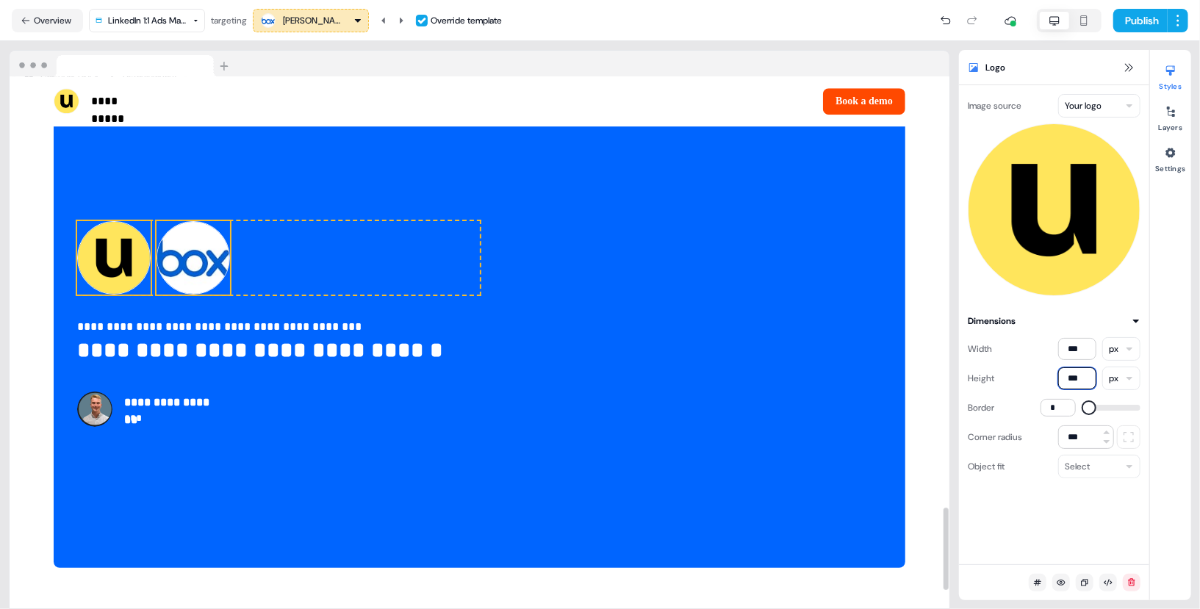
type input "***"
click at [165, 279] on img at bounding box center [193, 257] width 73 height 73
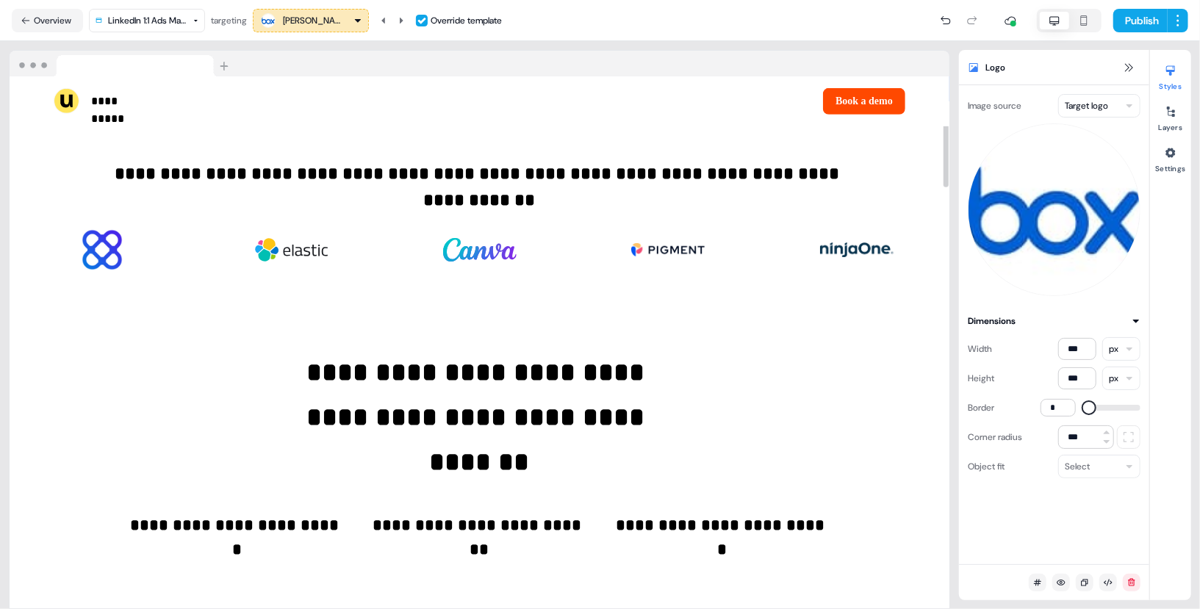
scroll to position [0, 0]
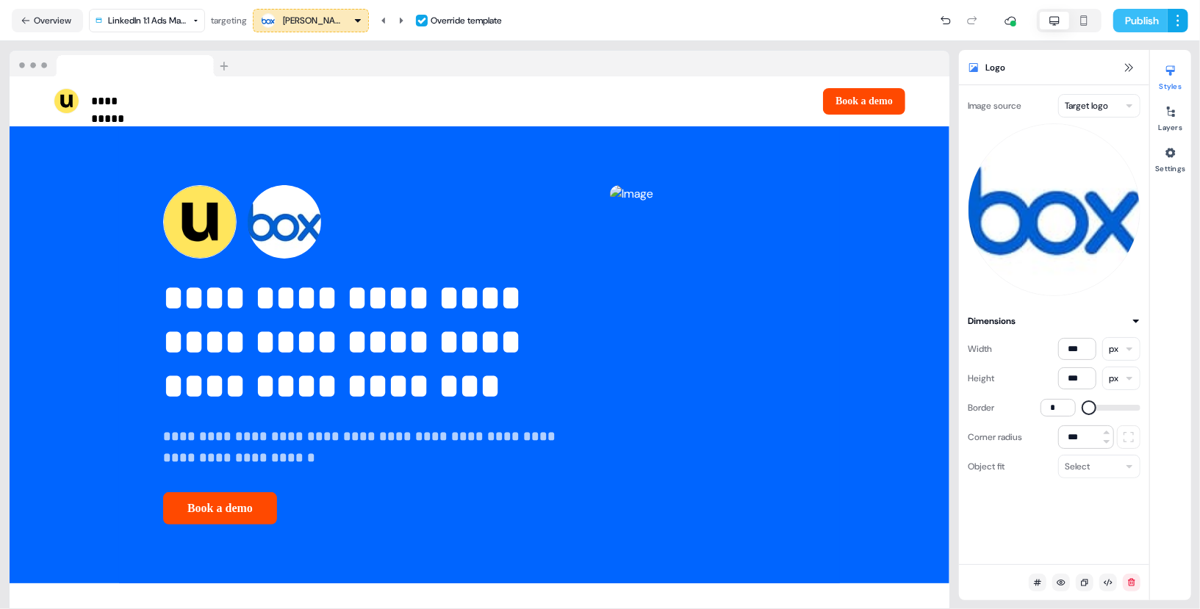
click at [1151, 18] on button "Publish" at bounding box center [1140, 21] width 54 height 24
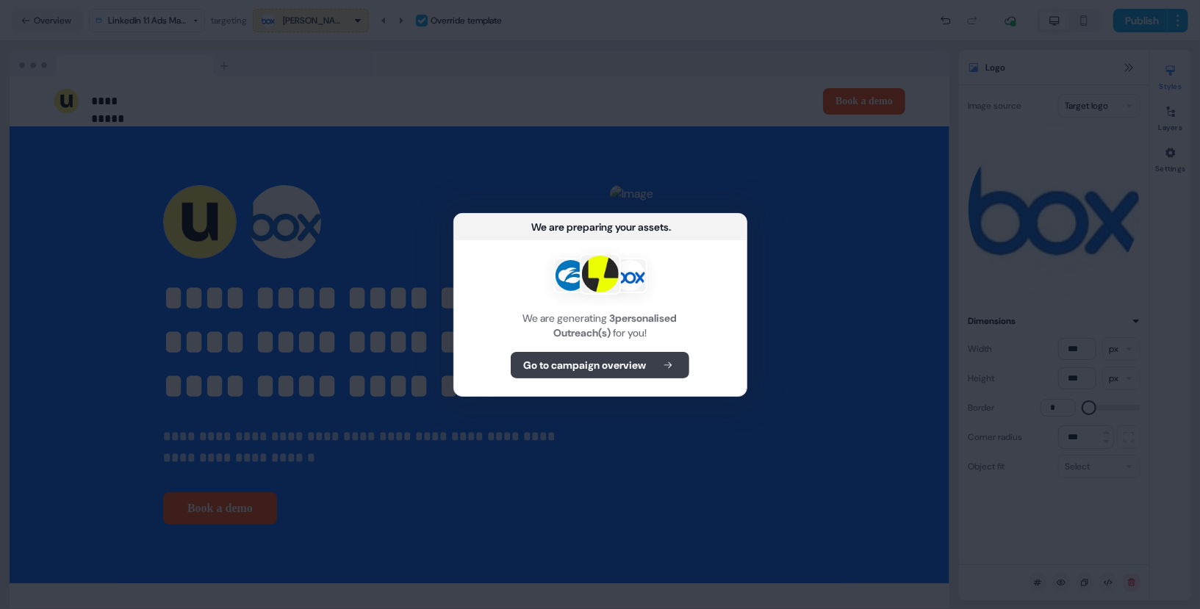
click at [646, 369] on b "Go to campaign overview" at bounding box center [584, 365] width 123 height 15
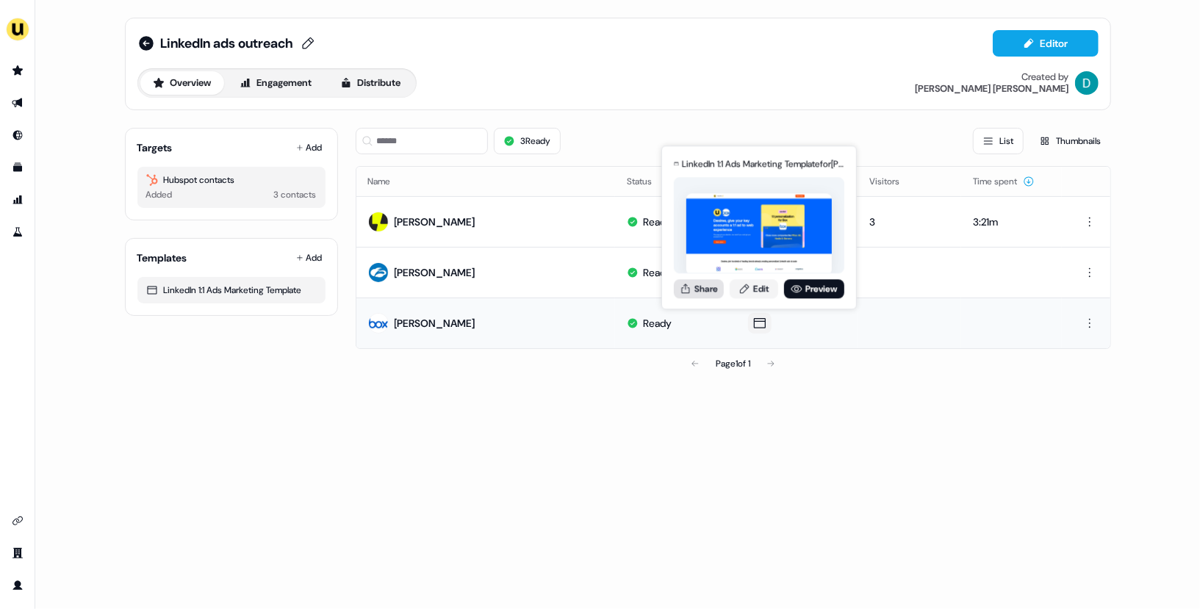
click at [700, 290] on button "Share" at bounding box center [699, 288] width 50 height 19
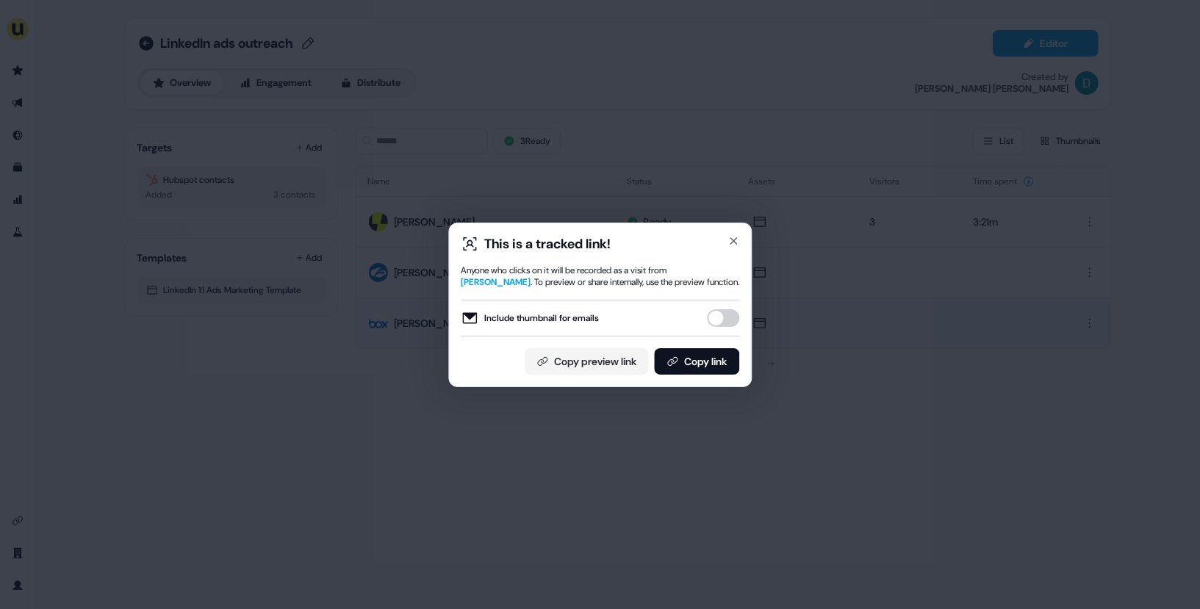
click at [718, 318] on button "Include thumbnail for emails" at bounding box center [723, 318] width 32 height 18
click at [717, 361] on button "Copy link" at bounding box center [696, 361] width 85 height 26
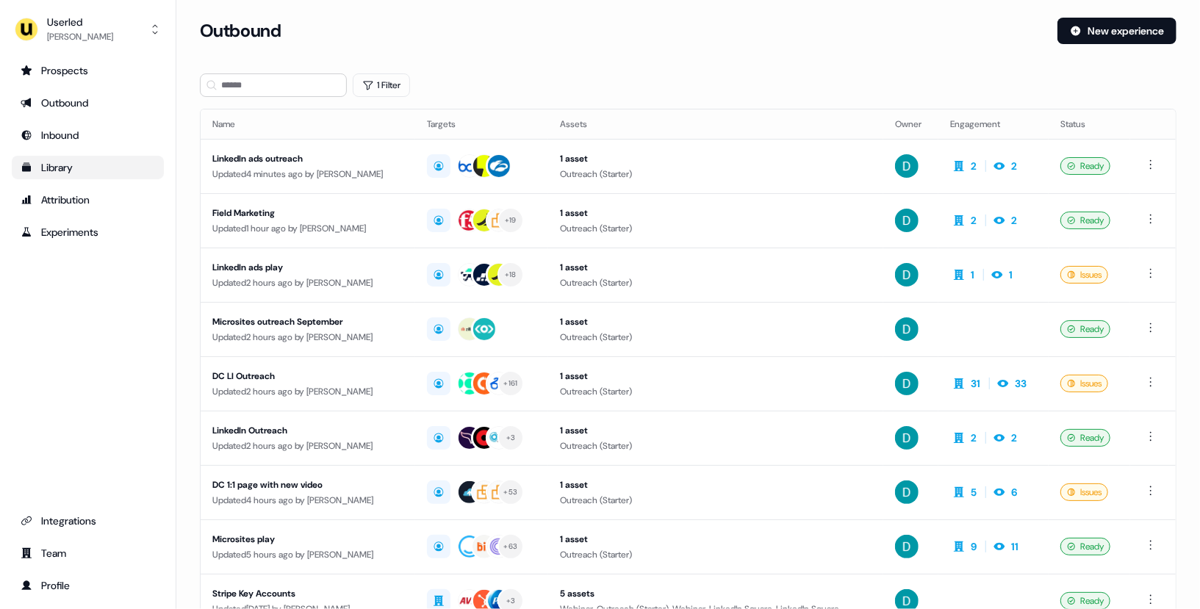
click at [94, 160] on div "Library" at bounding box center [88, 167] width 134 height 15
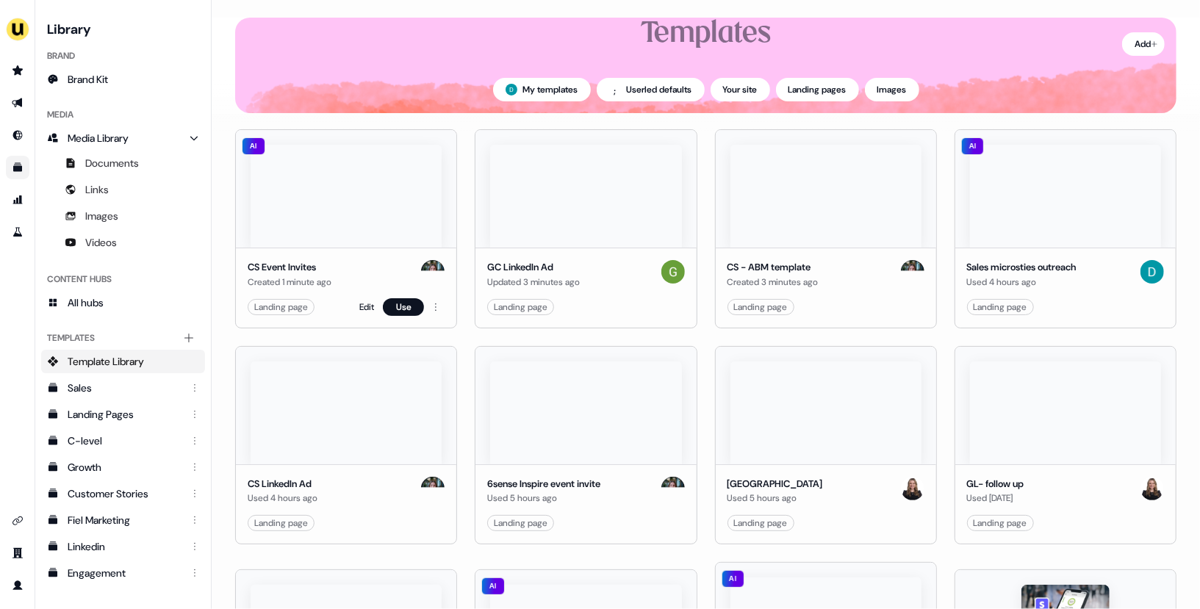
scroll to position [74, 0]
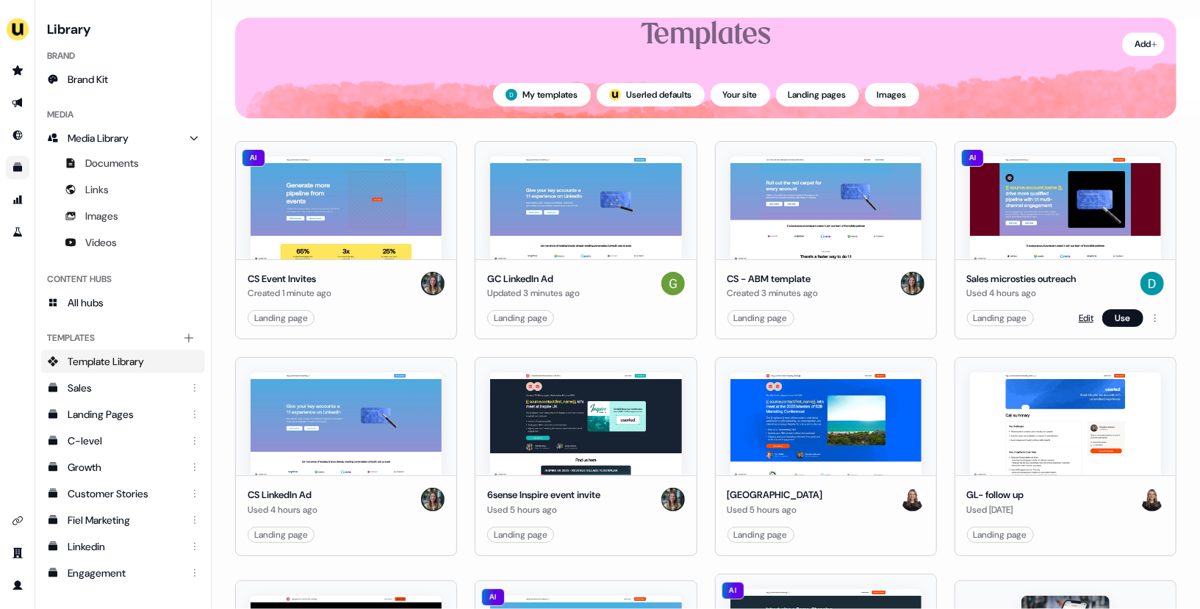
click at [1085, 317] on link "Edit" at bounding box center [1086, 318] width 15 height 15
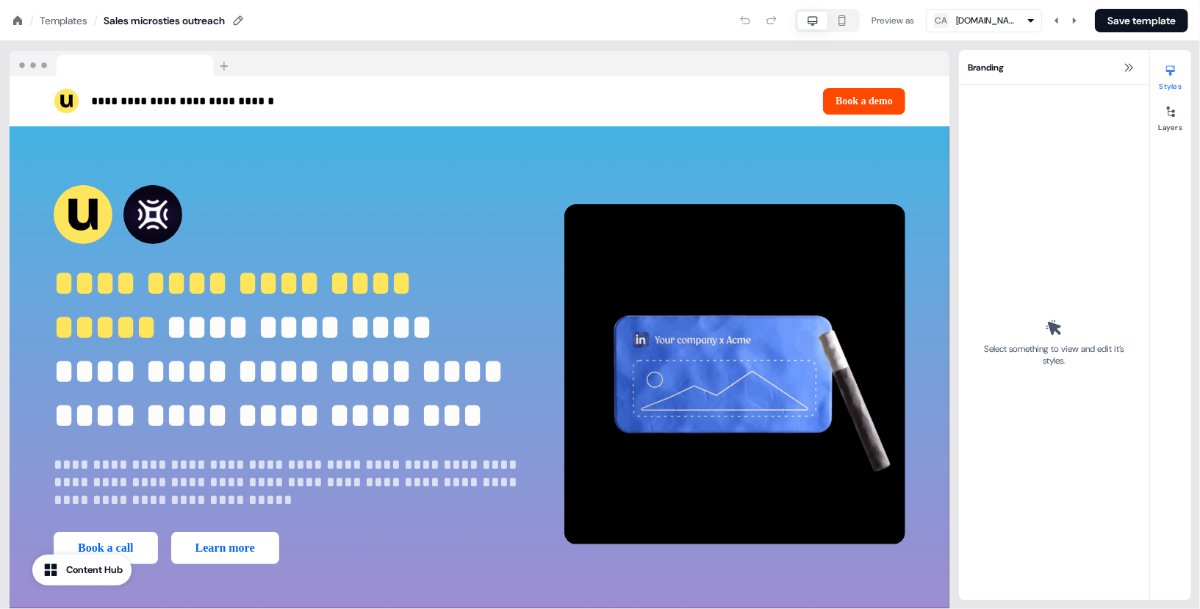
click at [1119, 62] on div "Branding" at bounding box center [1054, 67] width 190 height 35
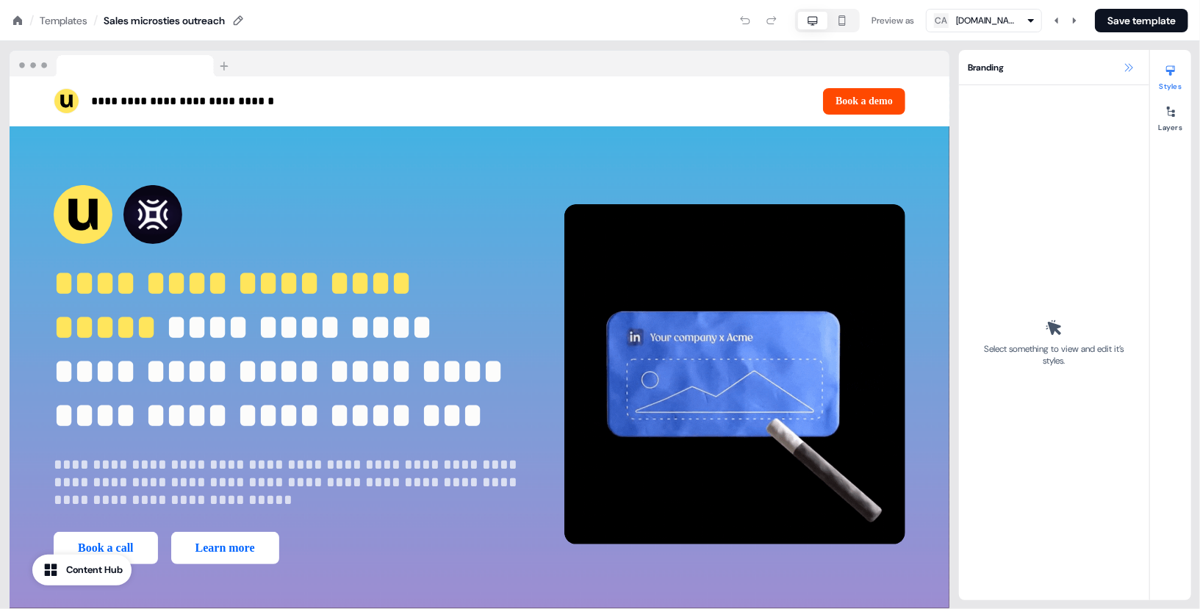
click at [1123, 62] on icon at bounding box center [1129, 68] width 12 height 12
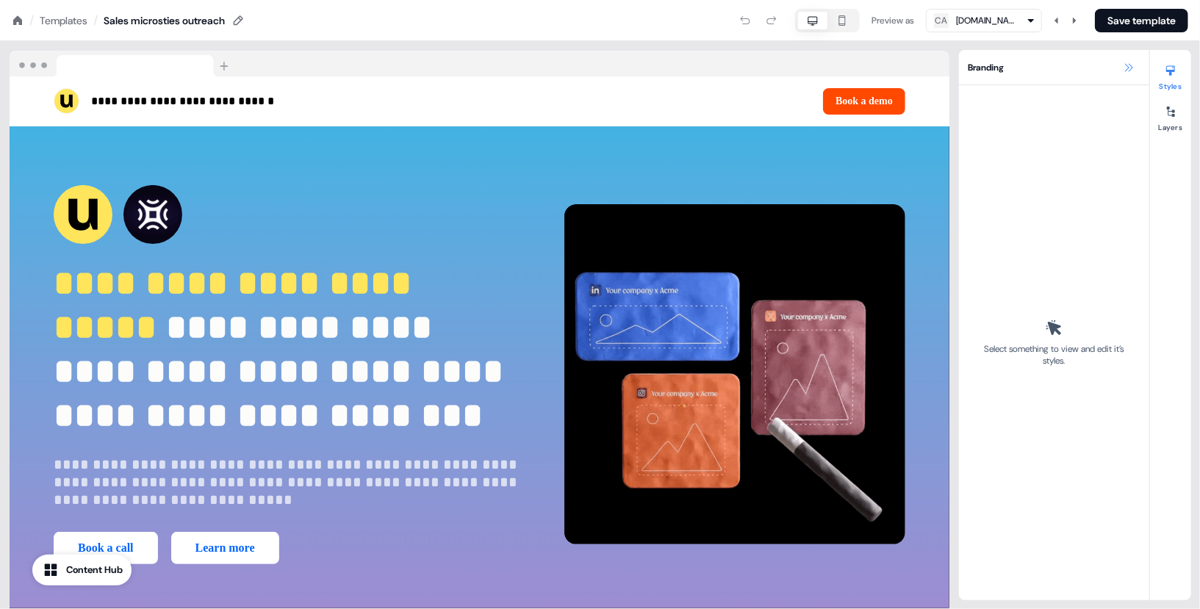
click at [1125, 59] on button at bounding box center [1129, 68] width 18 height 18
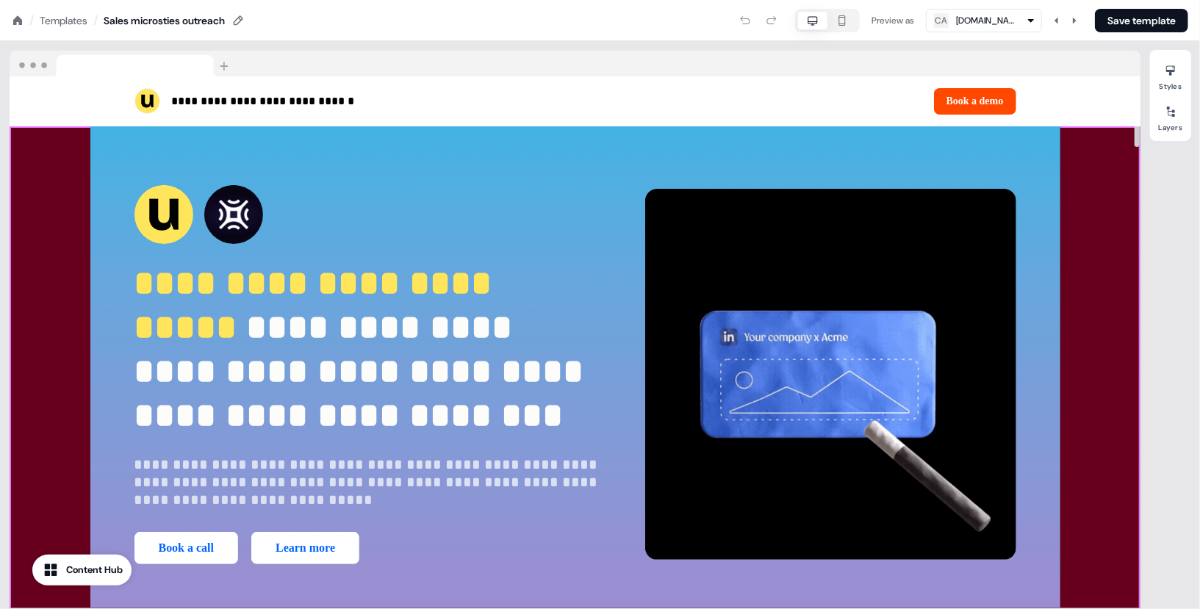
click at [1105, 244] on div "**********" at bounding box center [575, 374] width 1131 height 497
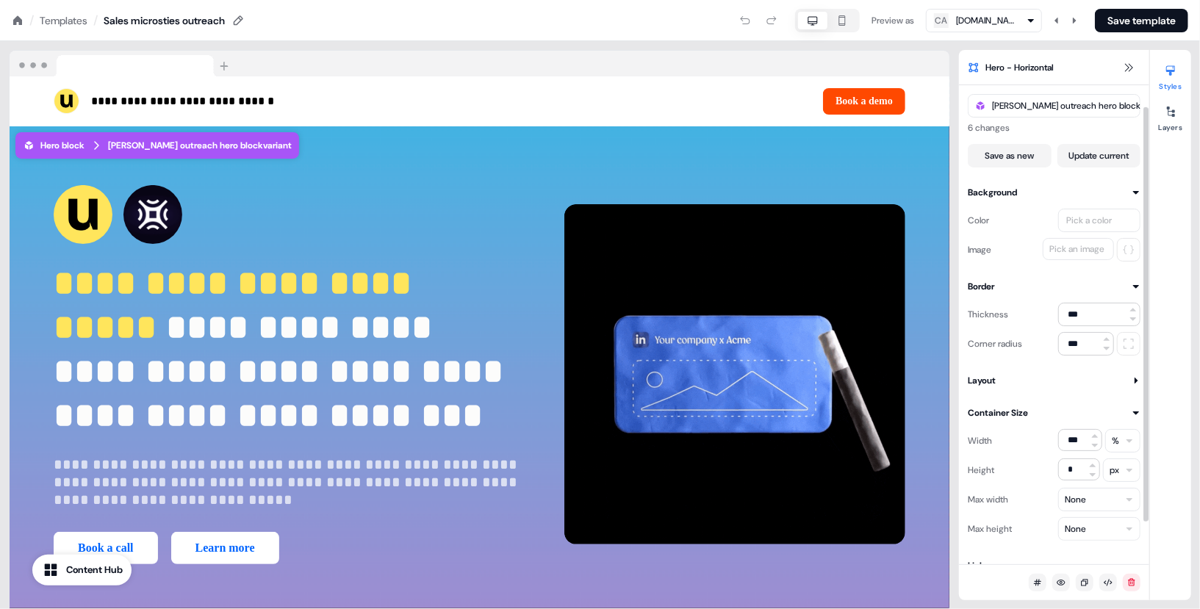
scroll to position [24, 0]
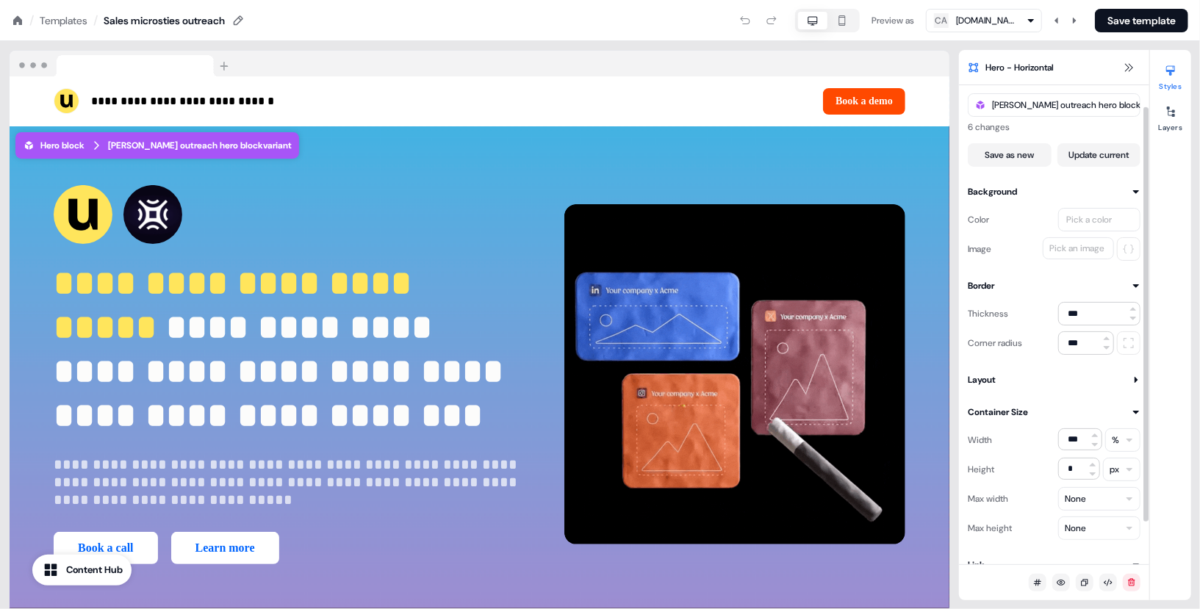
click at [1077, 256] on button "Pick an image" at bounding box center [1078, 248] width 71 height 22
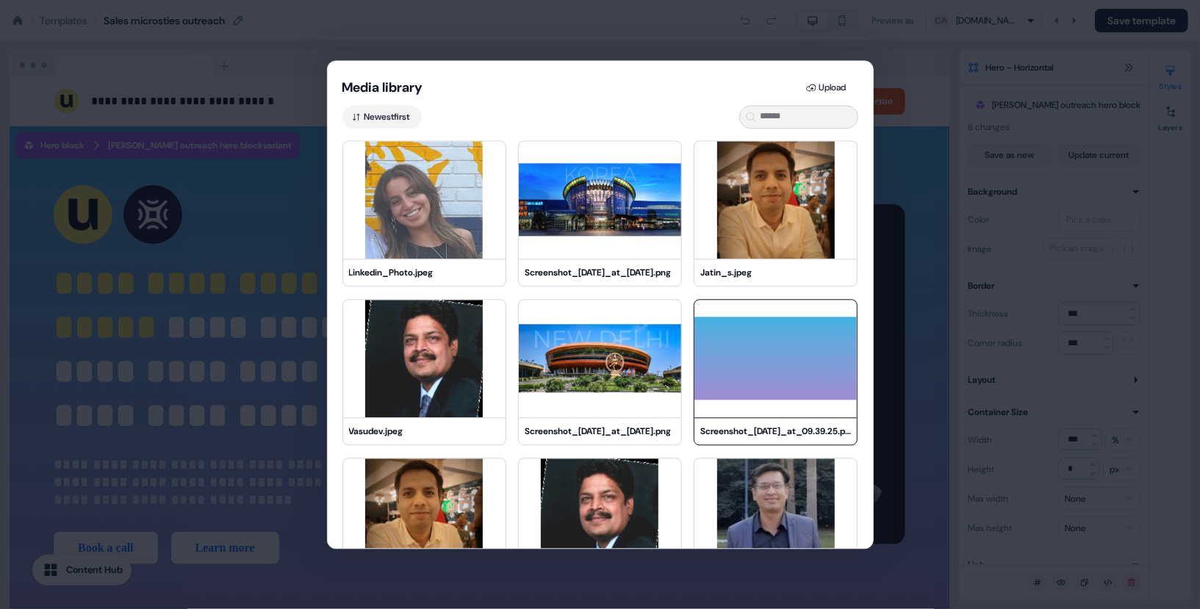
click at [709, 356] on img at bounding box center [775, 359] width 162 height 118
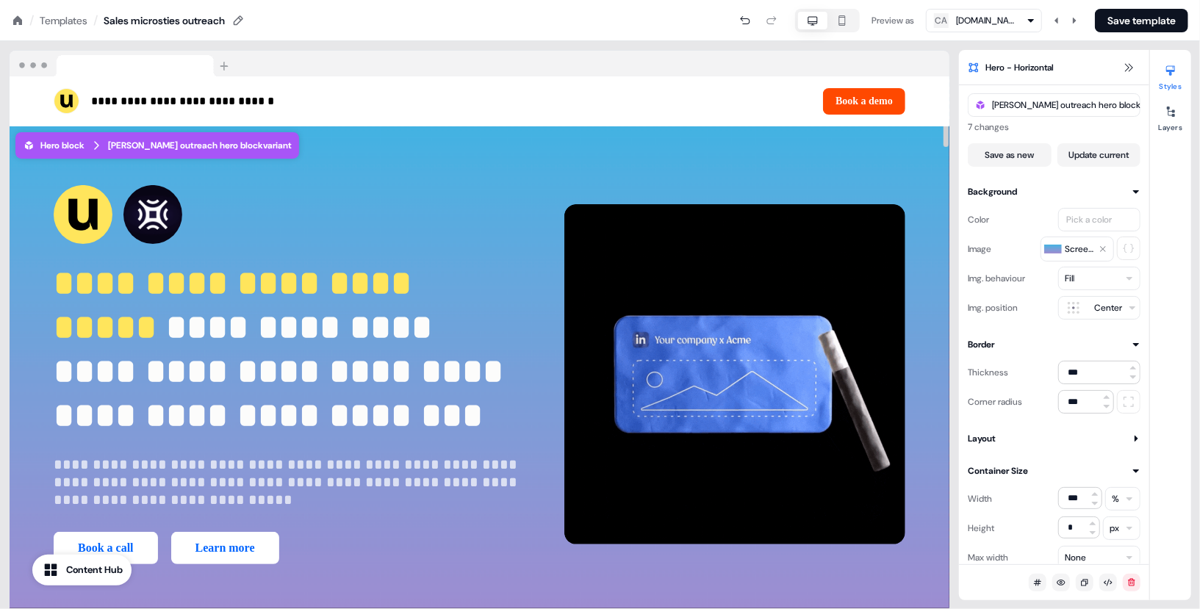
click at [884, 178] on div "**********" at bounding box center [480, 374] width 940 height 497
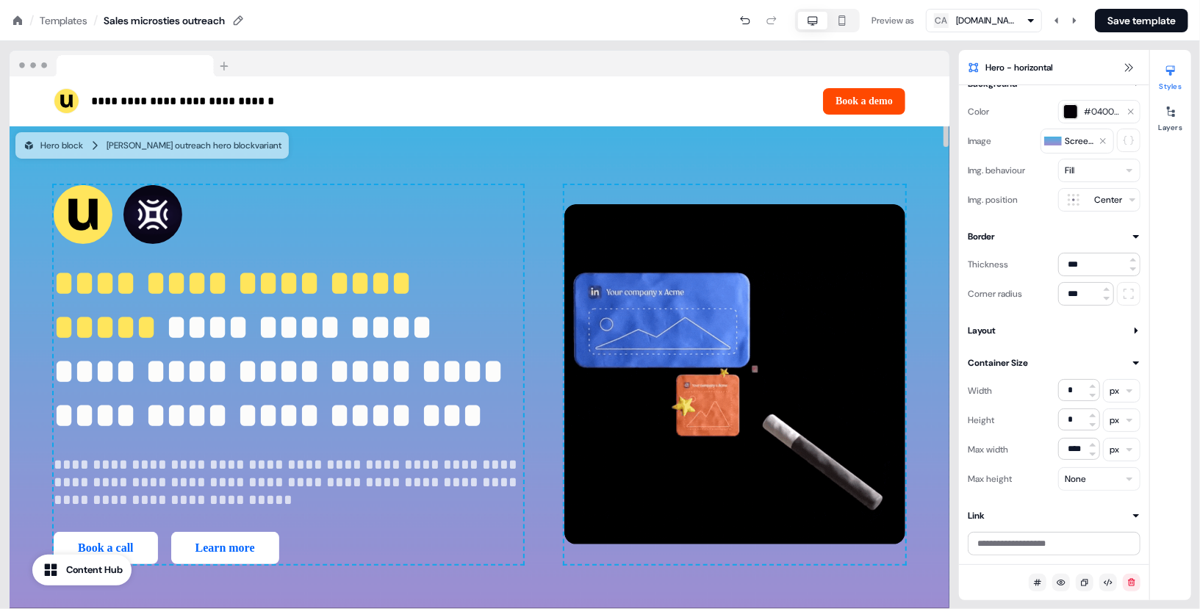
scroll to position [17, 0]
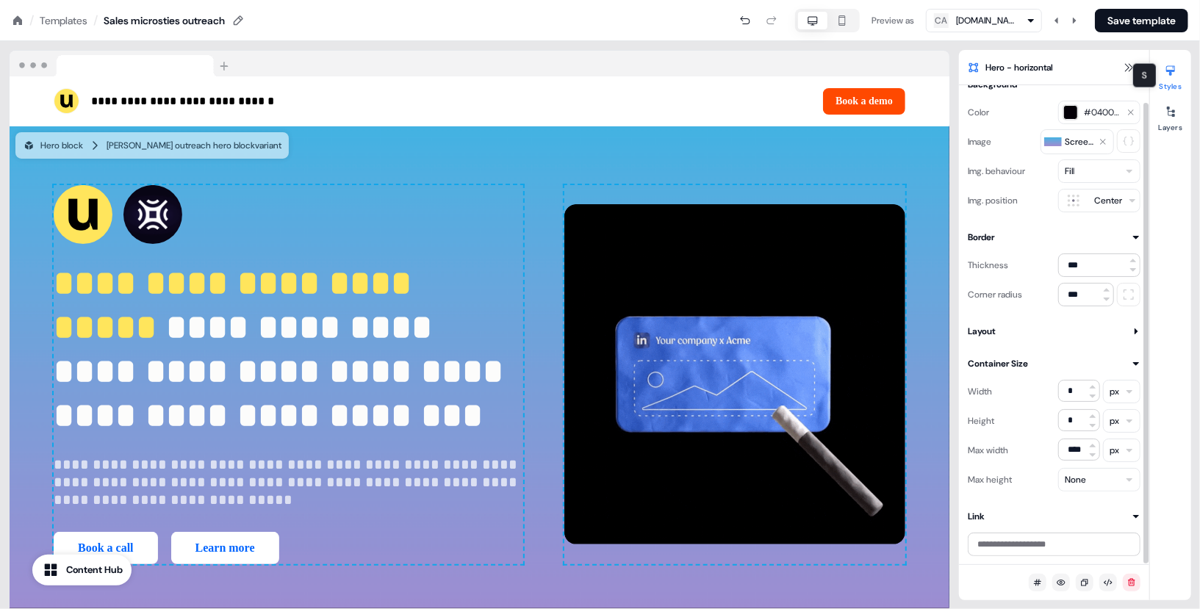
click at [1136, 68] on div "S S" at bounding box center [1144, 75] width 24 height 25
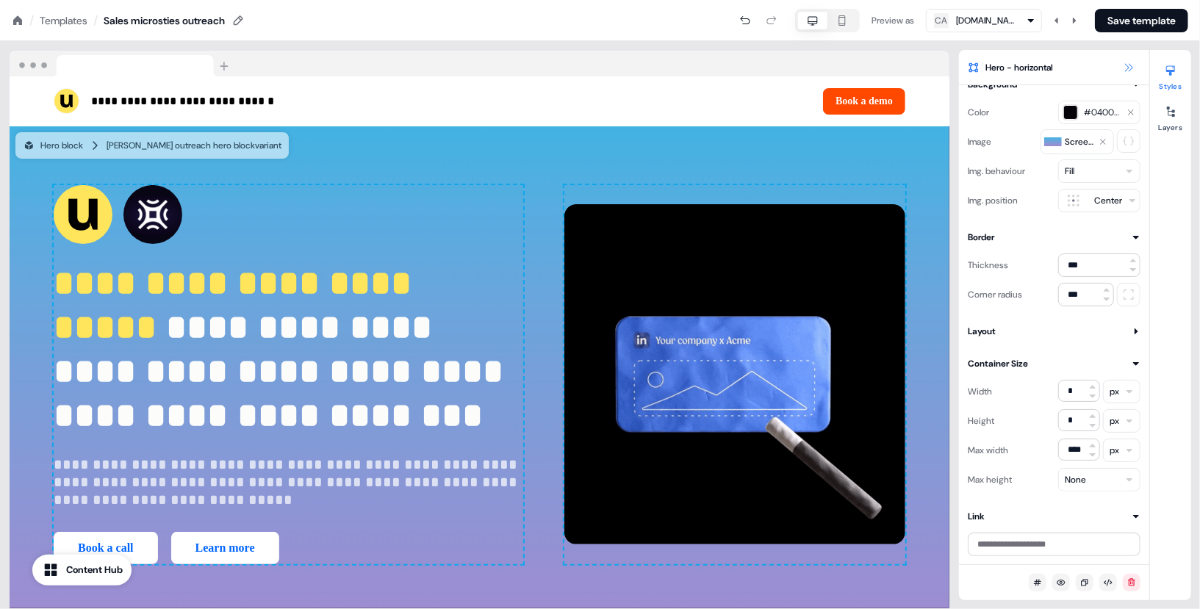
click at [1127, 68] on icon at bounding box center [1129, 68] width 12 height 12
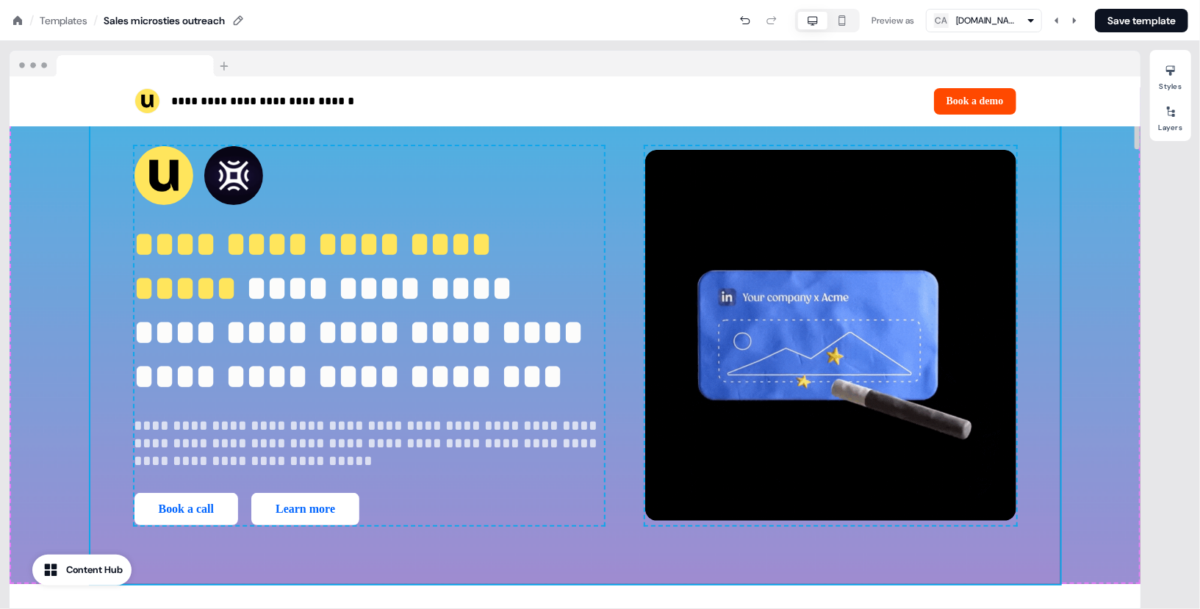
scroll to position [0, 0]
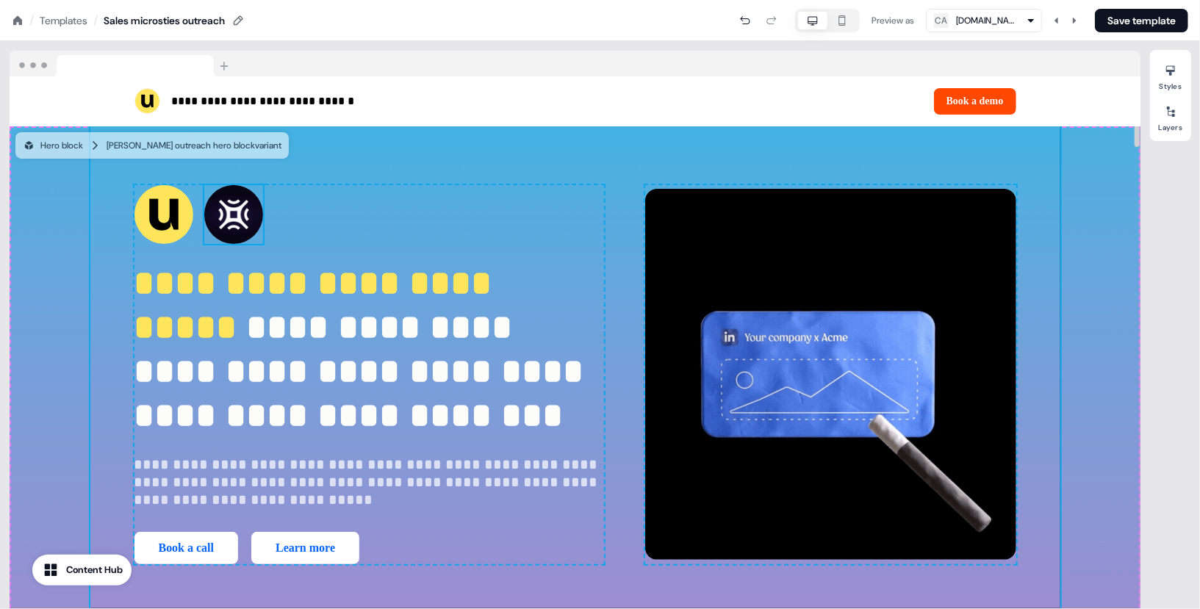
click at [242, 212] on img at bounding box center [233, 214] width 59 height 59
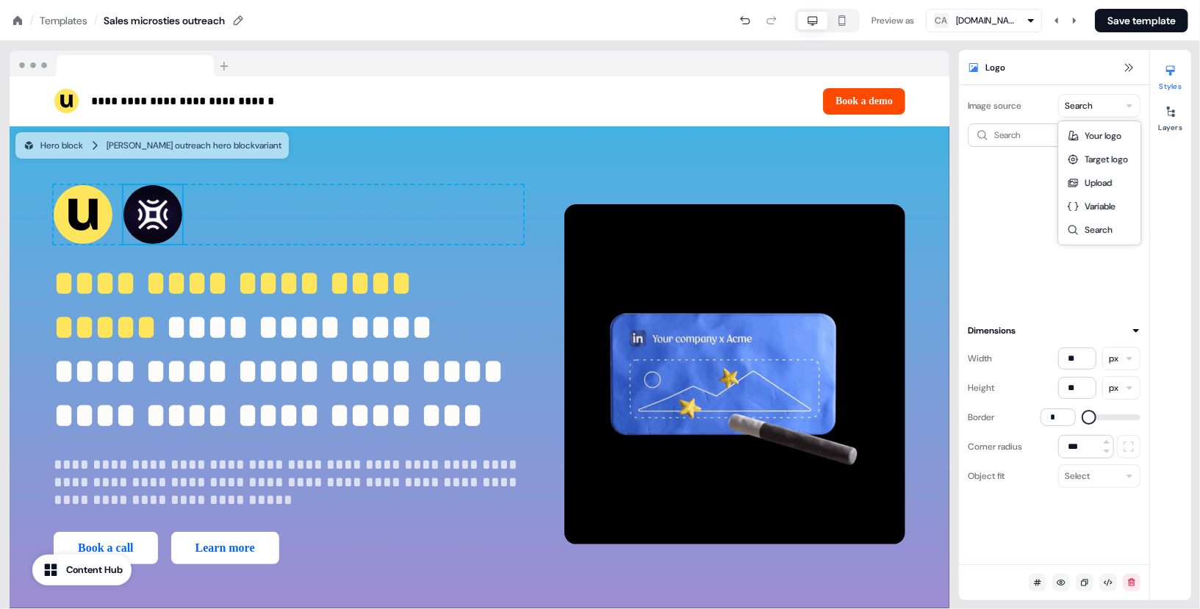
click at [1099, 0] on html "**********" at bounding box center [600, 0] width 1200 height 0
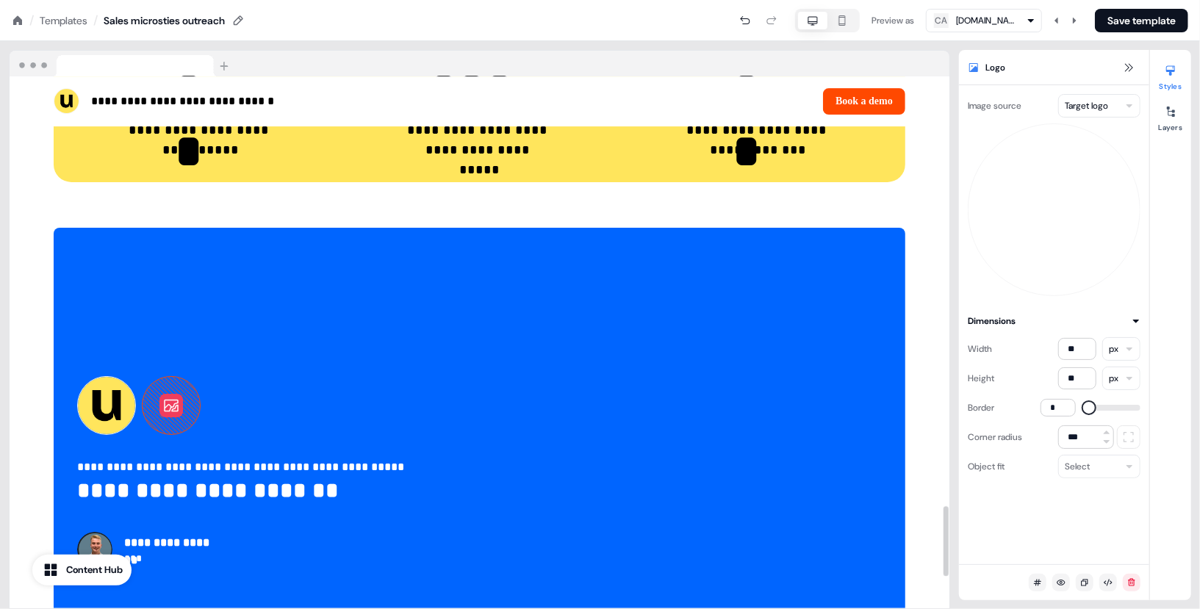
scroll to position [3341, 0]
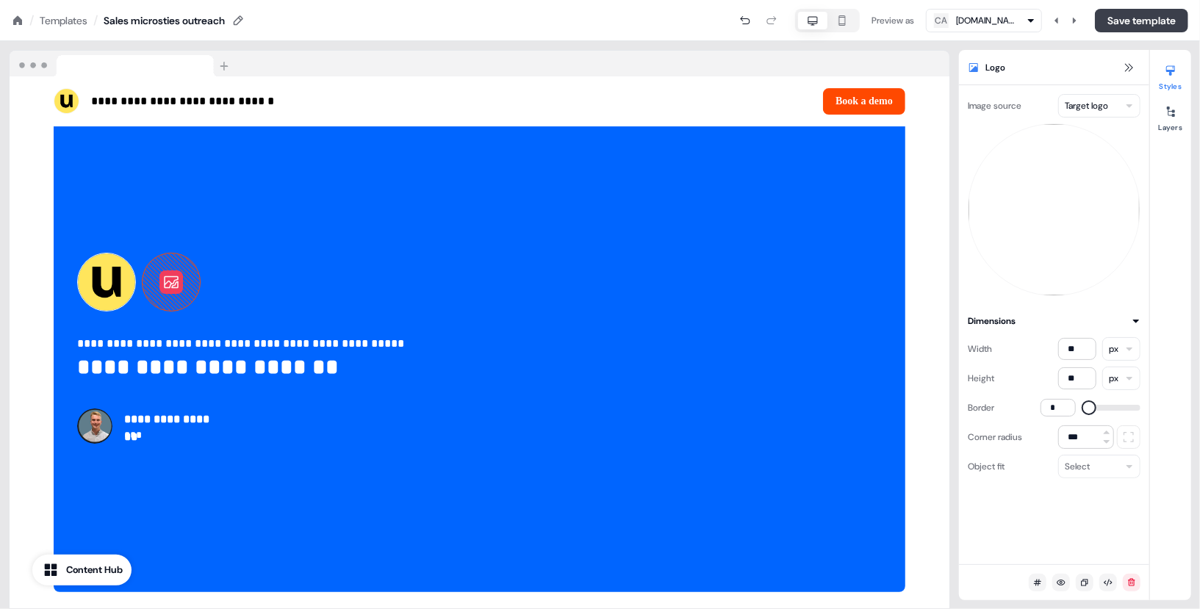
click at [1143, 11] on button "Save template" at bounding box center [1141, 21] width 93 height 24
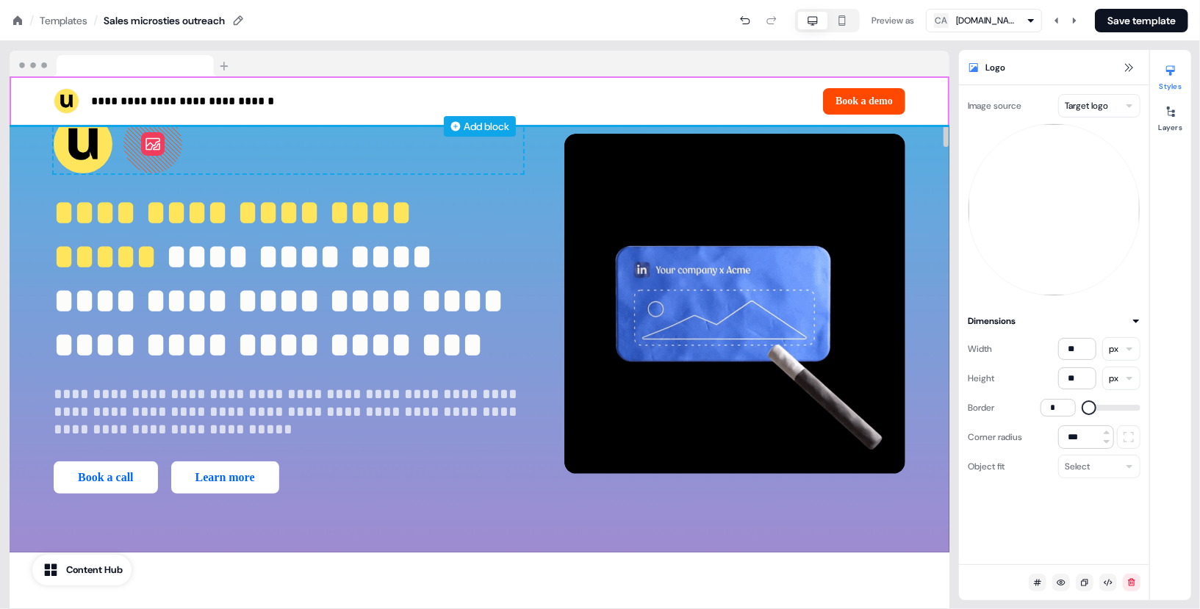
scroll to position [0, 0]
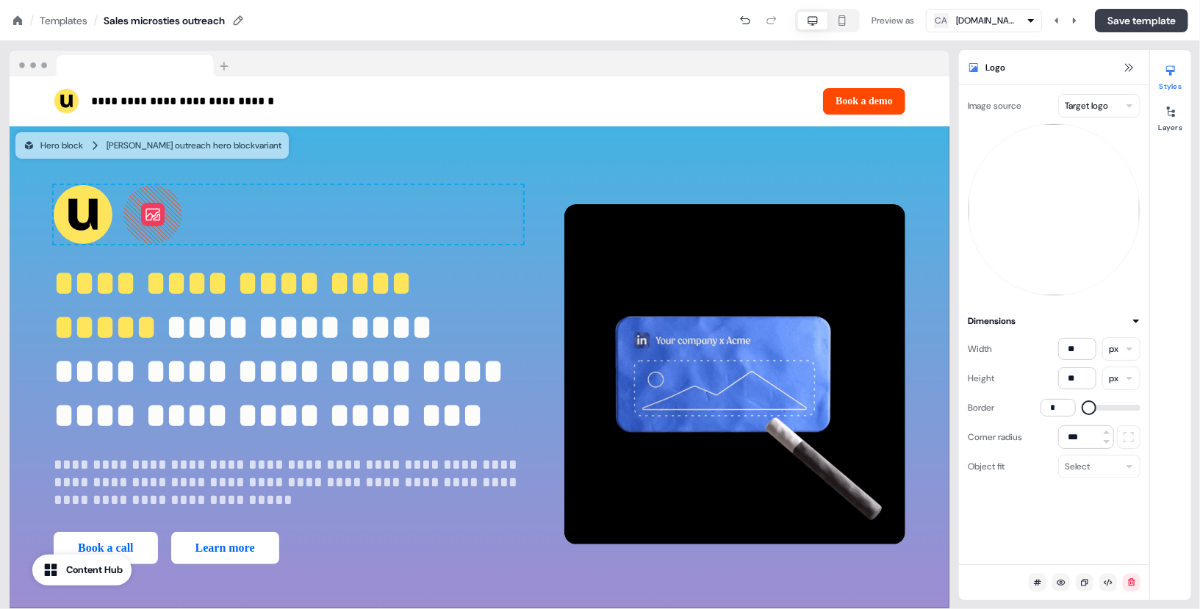
click at [1129, 24] on button "Save template" at bounding box center [1141, 21] width 93 height 24
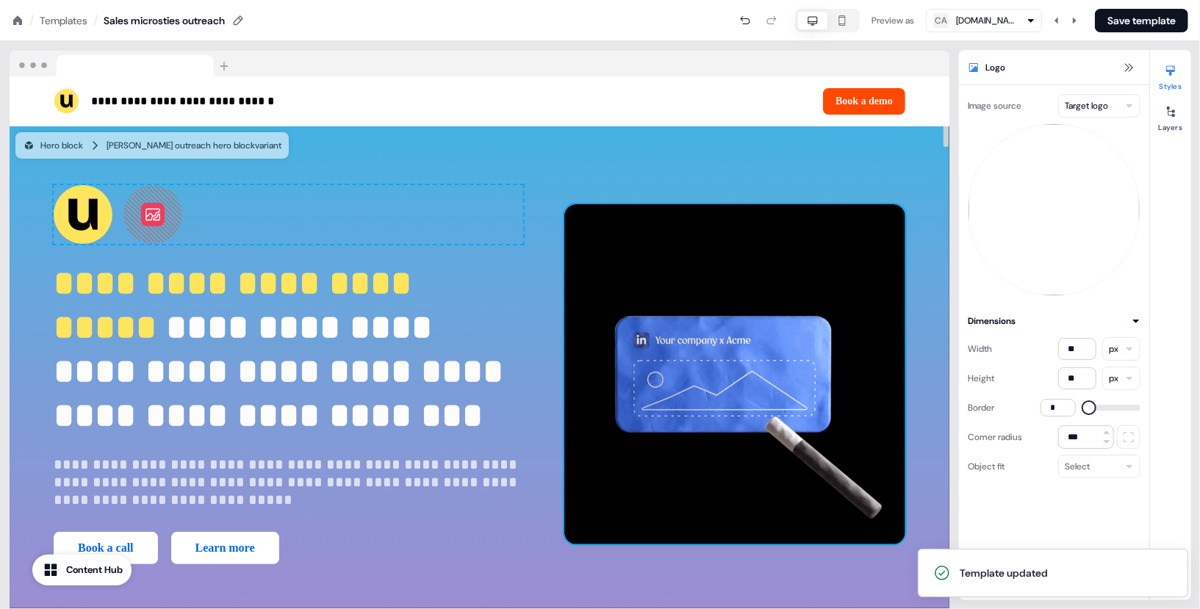
click at [852, 325] on img at bounding box center [734, 374] width 341 height 341
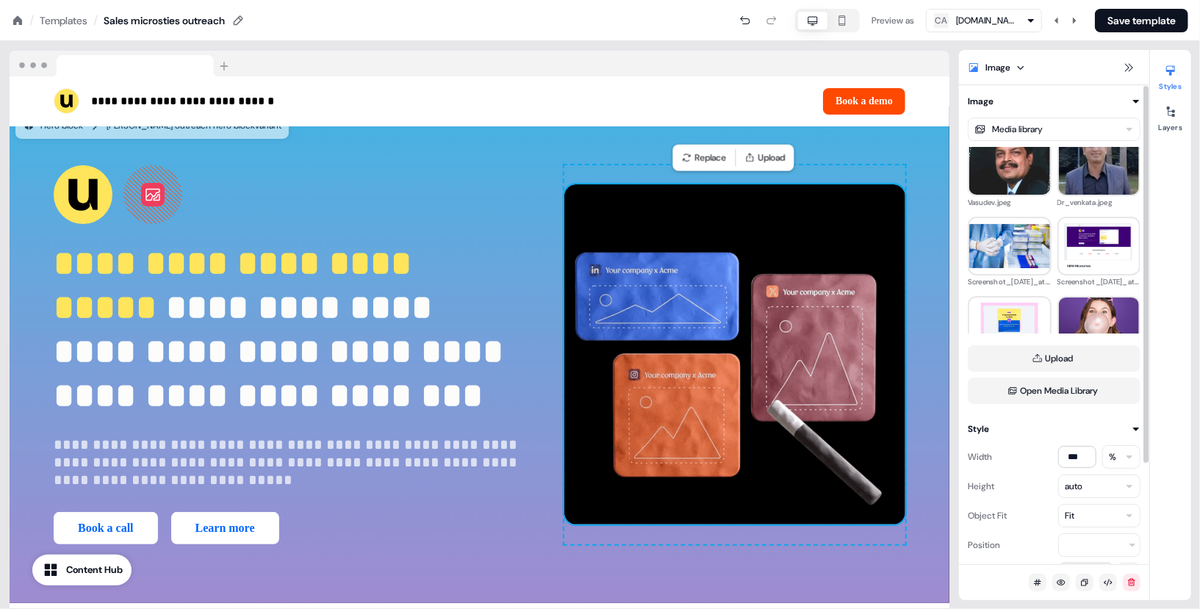
scroll to position [334, 0]
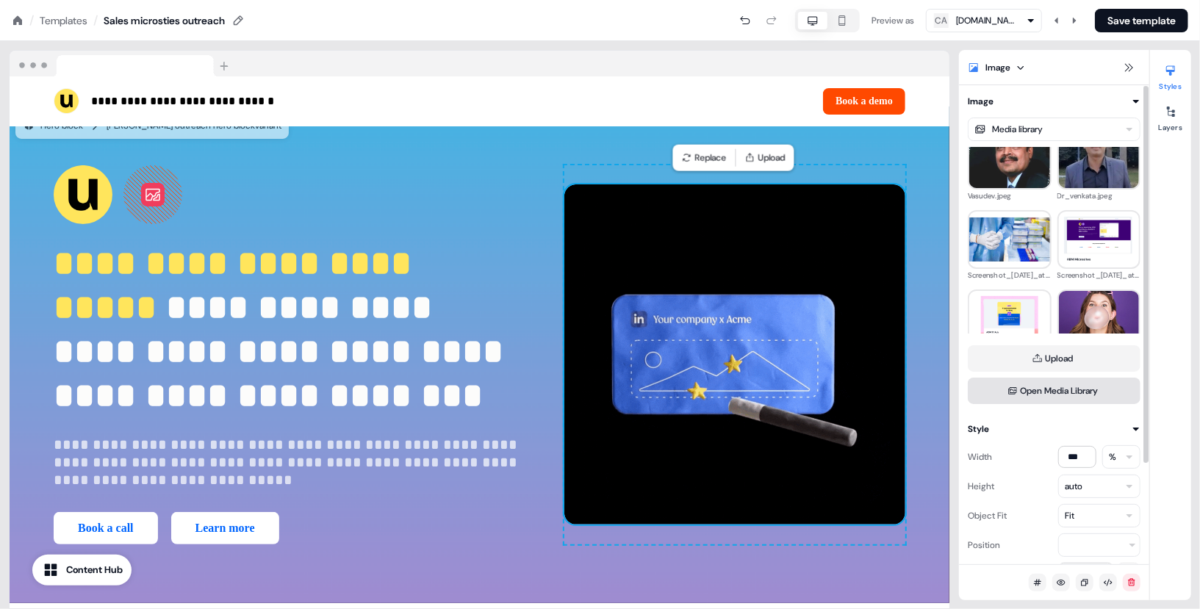
click at [1088, 395] on button "Open Media Library" at bounding box center [1054, 391] width 173 height 26
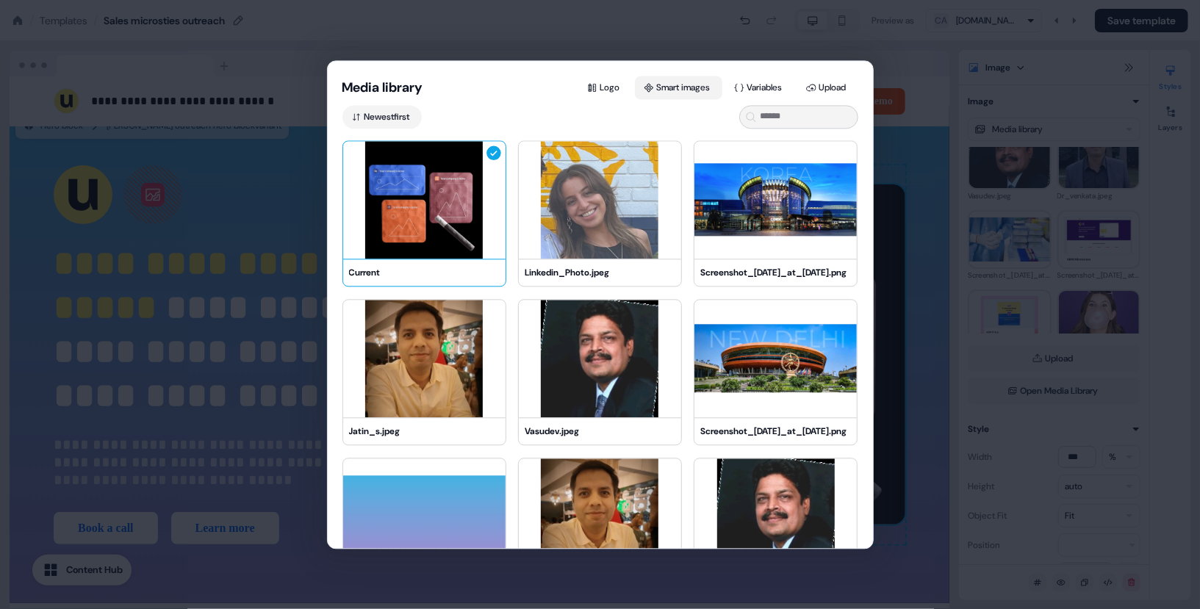
click at [681, 79] on button "Smart images" at bounding box center [678, 88] width 87 height 24
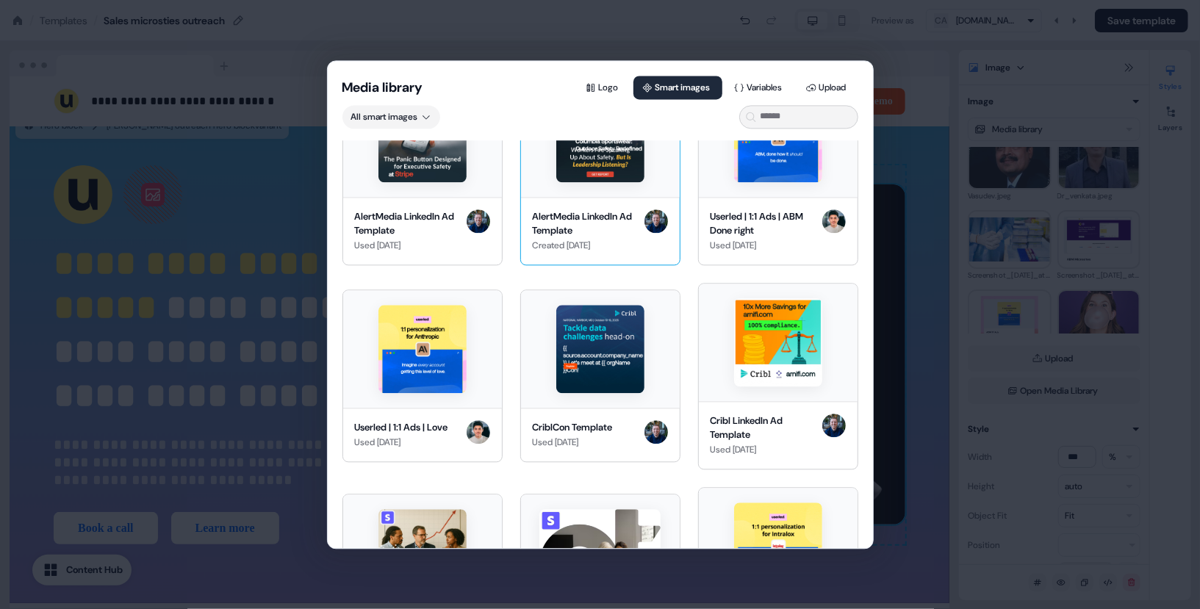
scroll to position [0, 0]
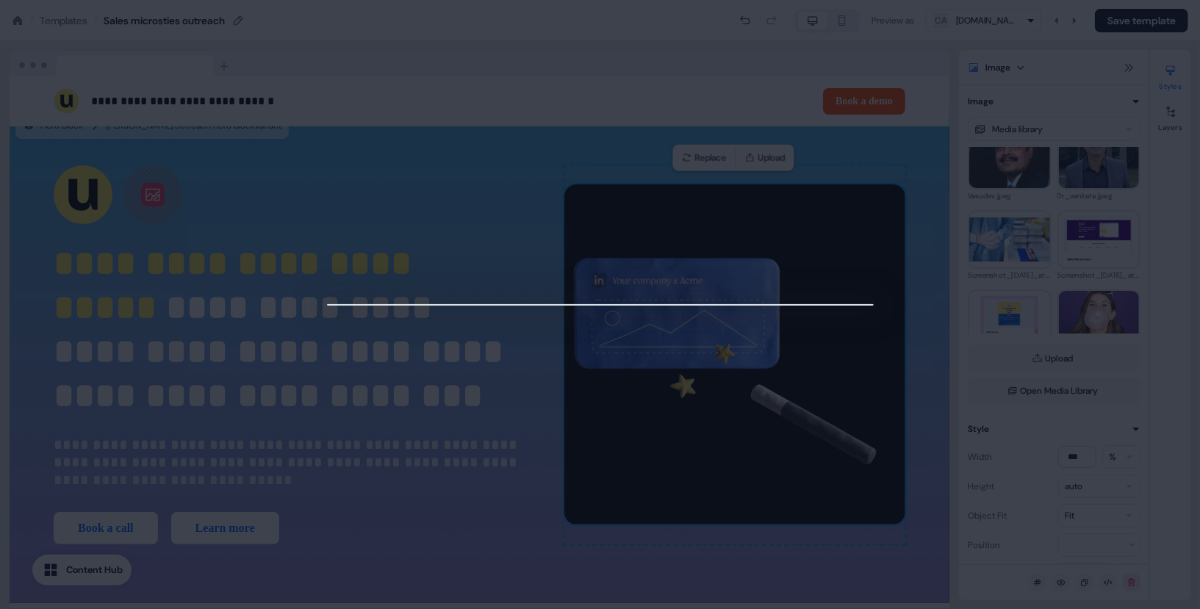
click at [905, 323] on div at bounding box center [600, 304] width 1200 height 609
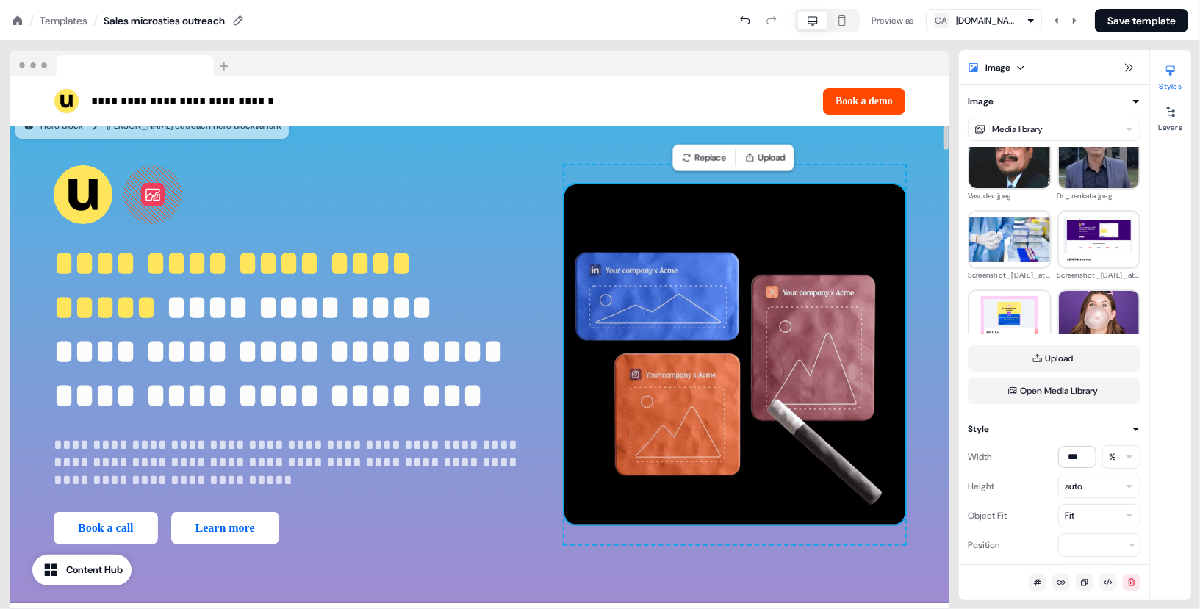
click at [905, 323] on img at bounding box center [734, 354] width 341 height 341
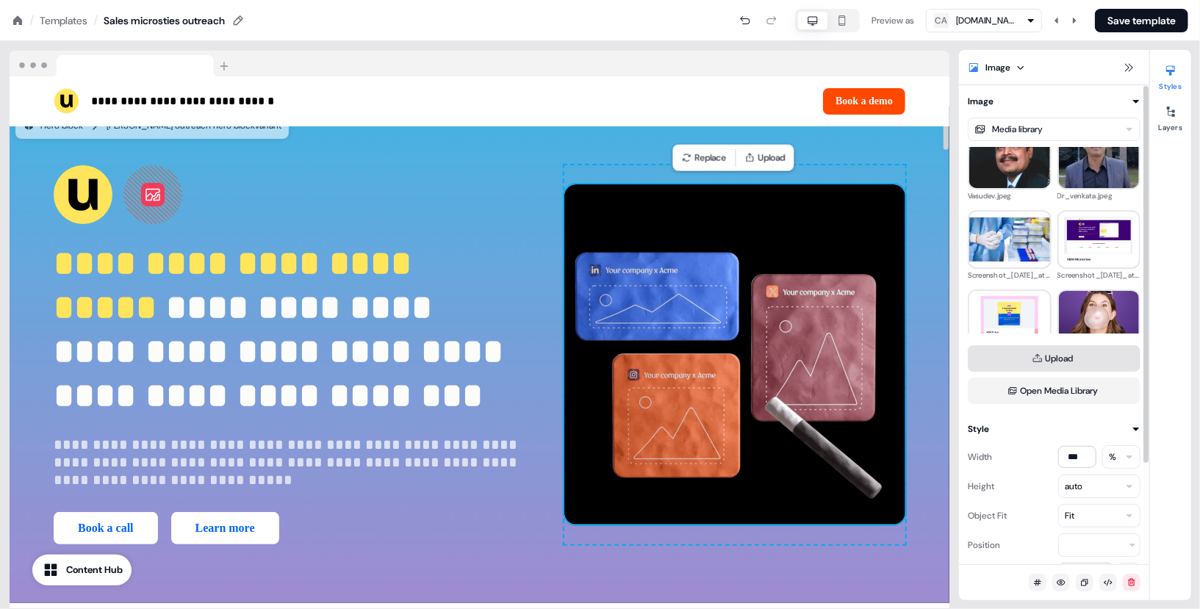
click at [1054, 368] on button "Upload" at bounding box center [1054, 358] width 173 height 26
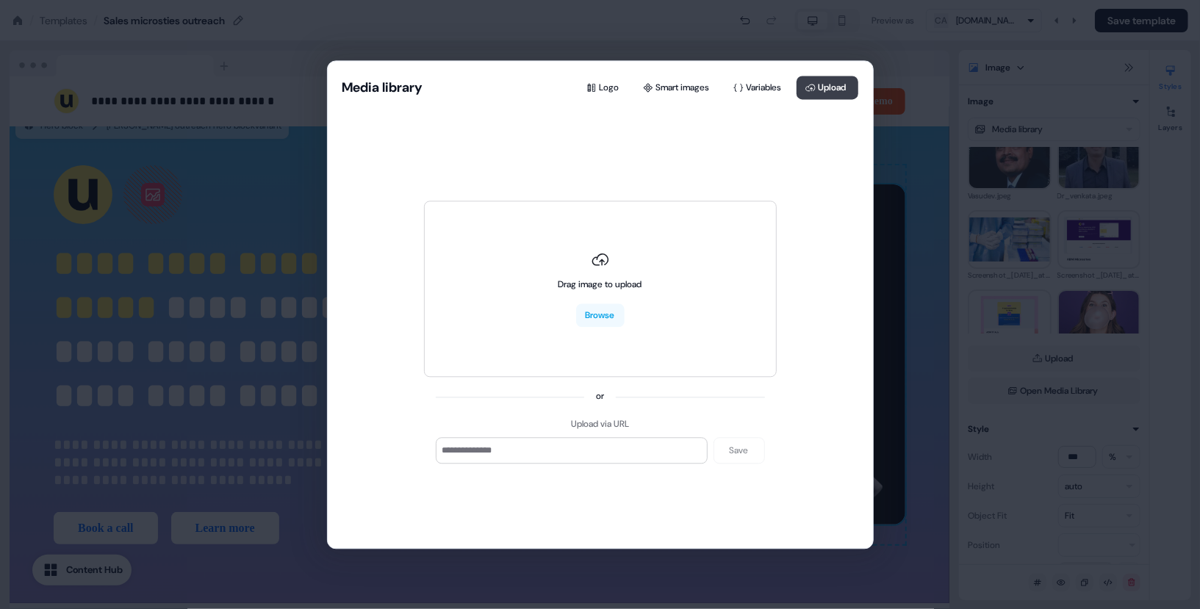
click at [829, 88] on button "Upload" at bounding box center [828, 88] width 62 height 24
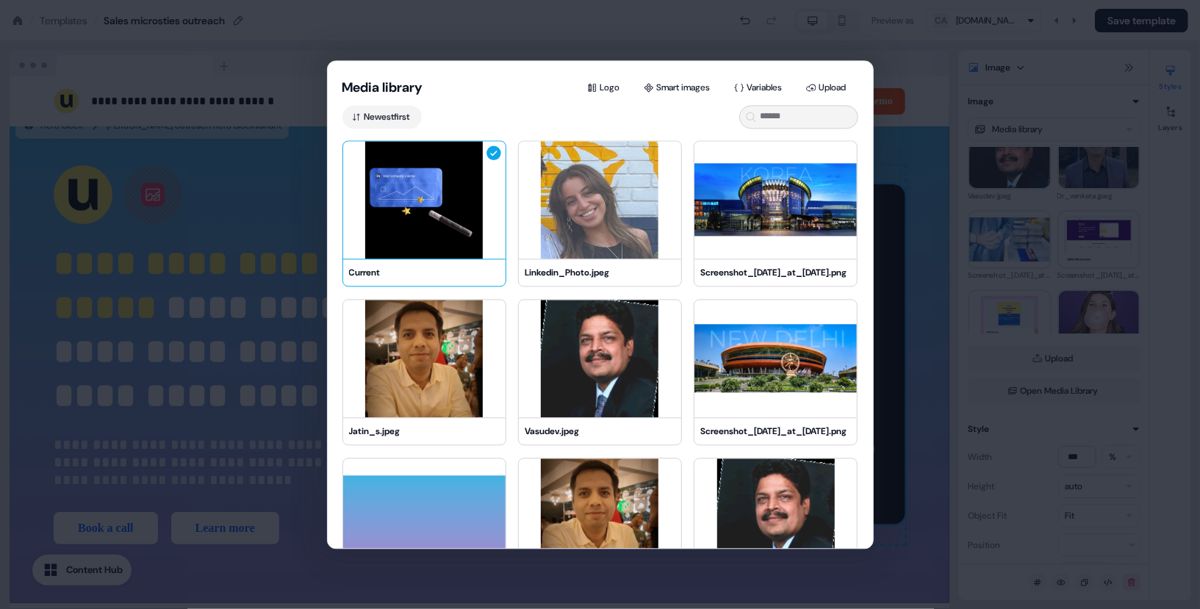
click at [473, 222] on img at bounding box center [424, 200] width 162 height 118
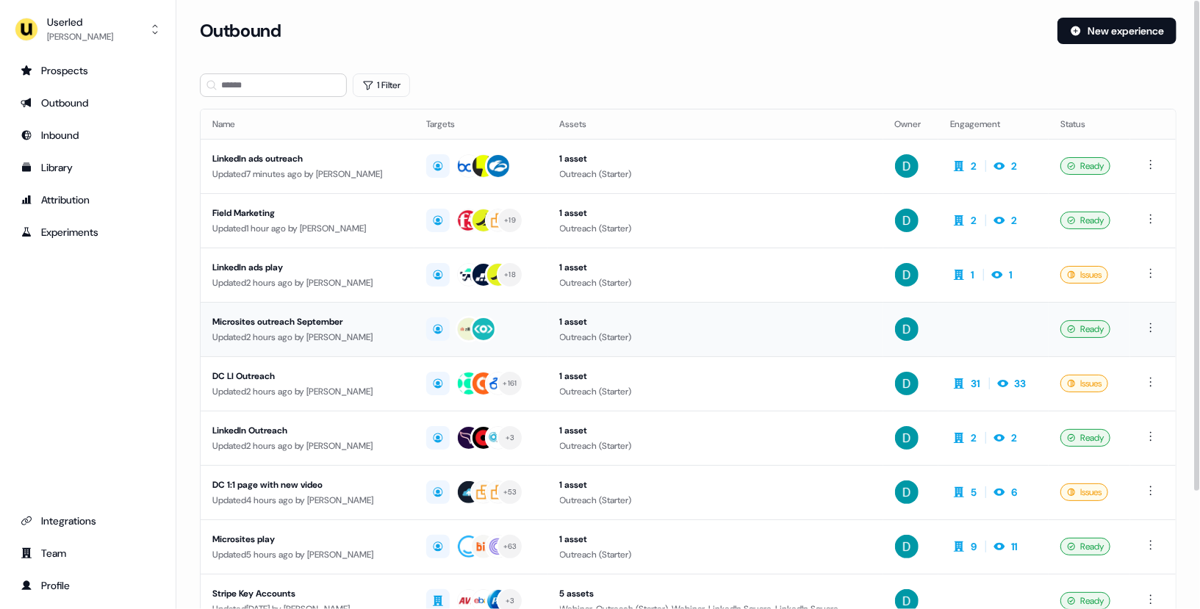
click at [339, 333] on div "Updated 2 hours ago by [PERSON_NAME]" at bounding box center [307, 337] width 190 height 15
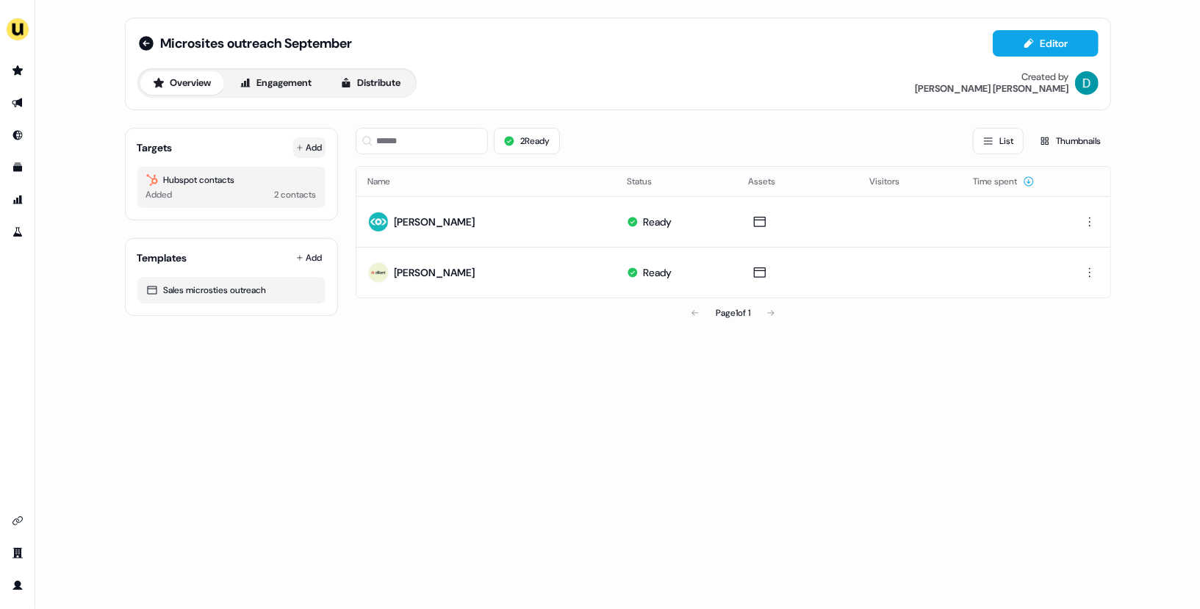
click at [311, 147] on button "Add" at bounding box center [309, 147] width 32 height 21
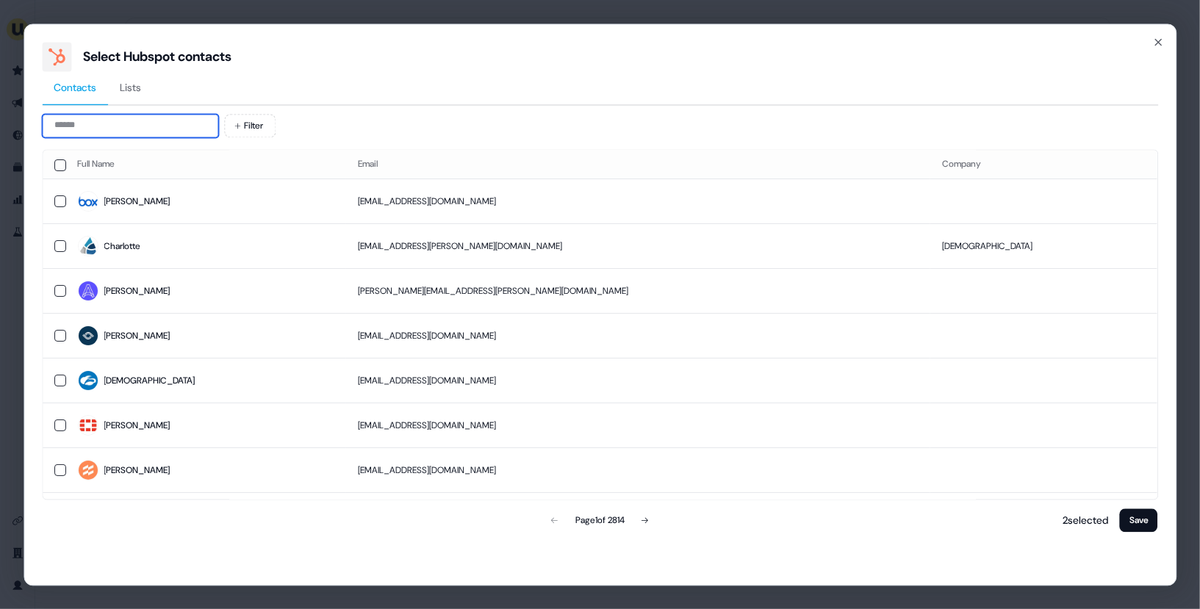
click at [134, 126] on input at bounding box center [130, 126] width 176 height 24
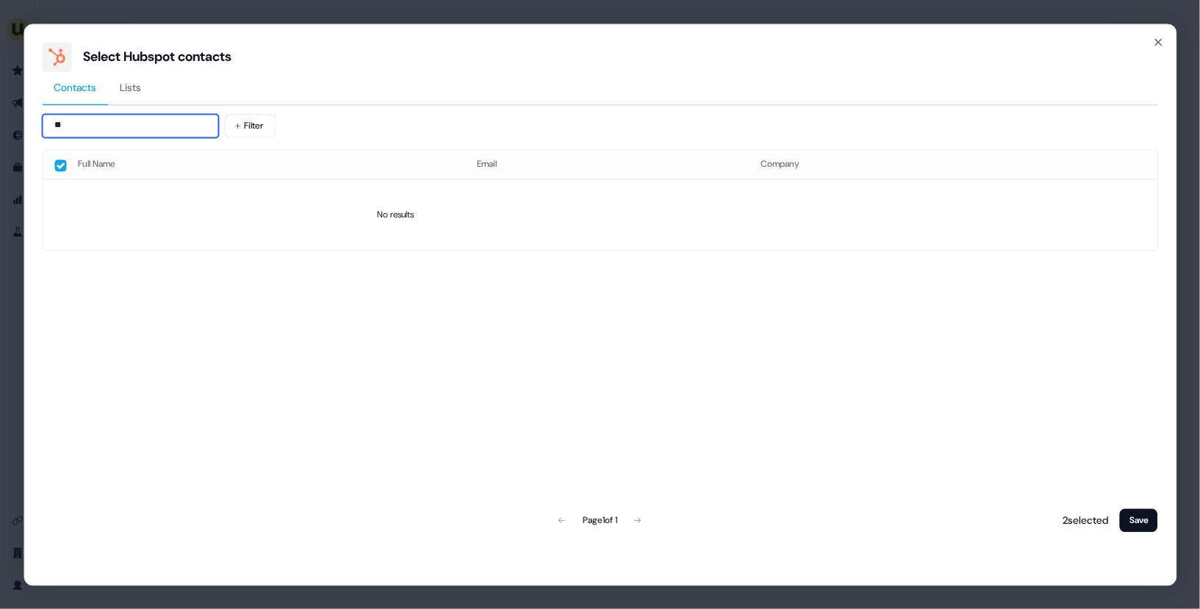
type input "*"
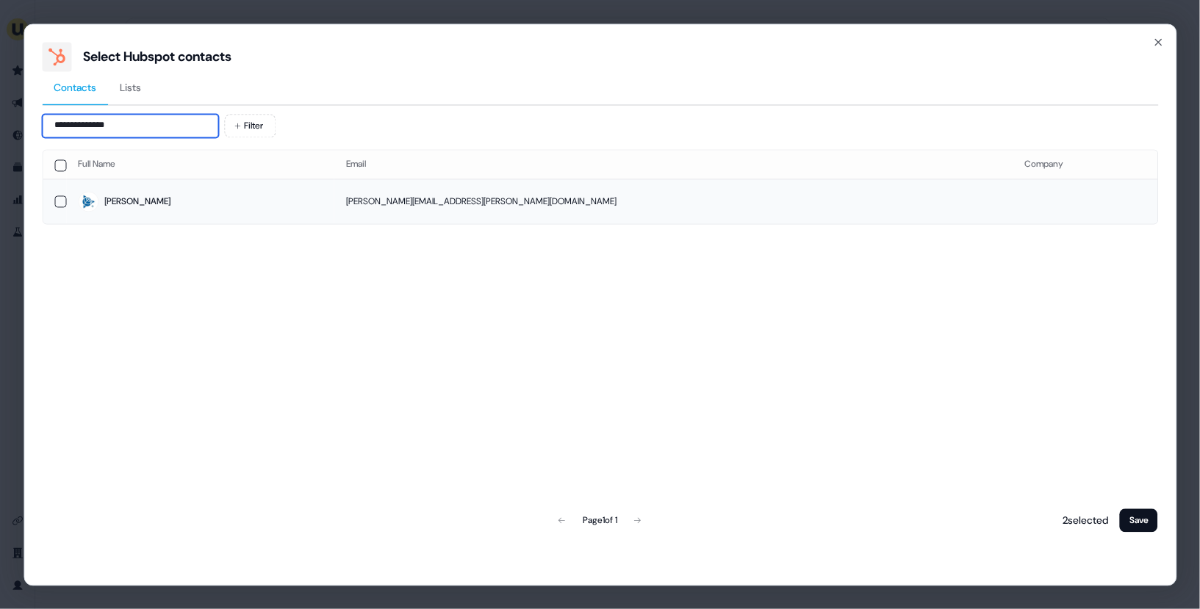
type input "**********"
click at [694, 185] on td "sophie_elsender@trimble.com" at bounding box center [673, 201] width 679 height 45
click at [1135, 523] on button "Save" at bounding box center [1139, 521] width 38 height 24
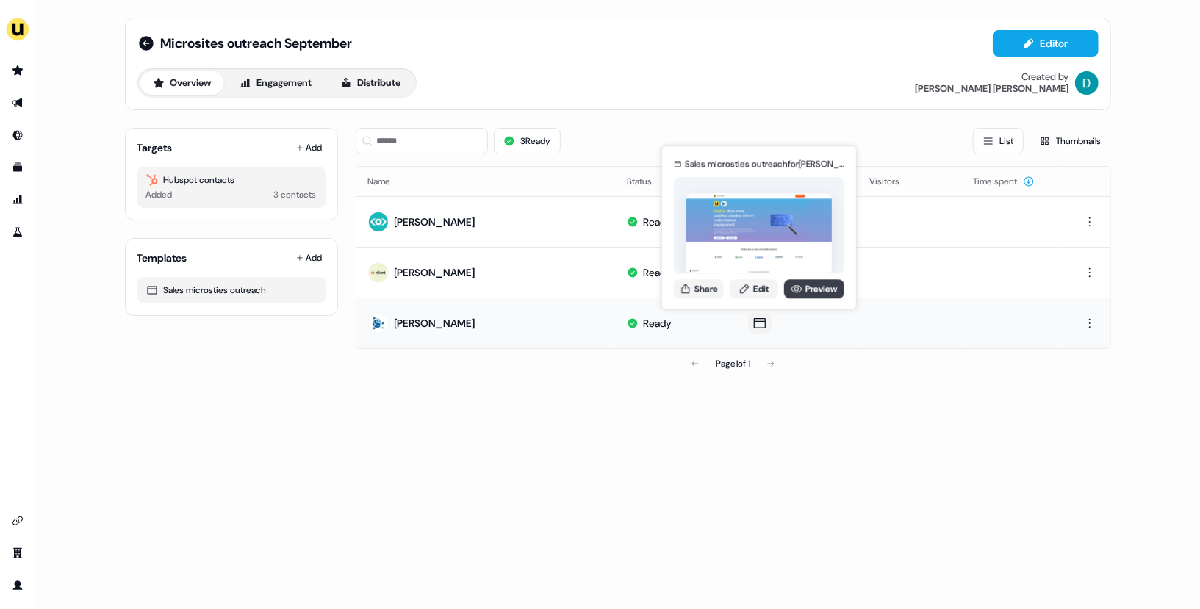
click at [810, 280] on link "Preview" at bounding box center [814, 288] width 60 height 19
click at [752, 295] on link "Edit" at bounding box center [754, 288] width 48 height 19
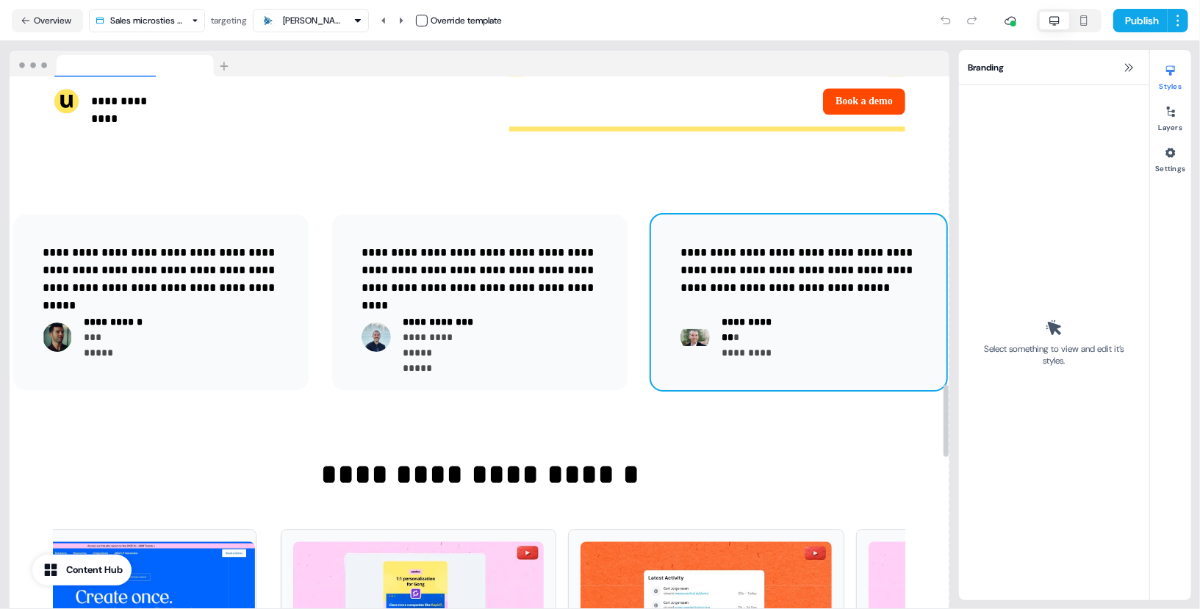
scroll to position [2272, 0]
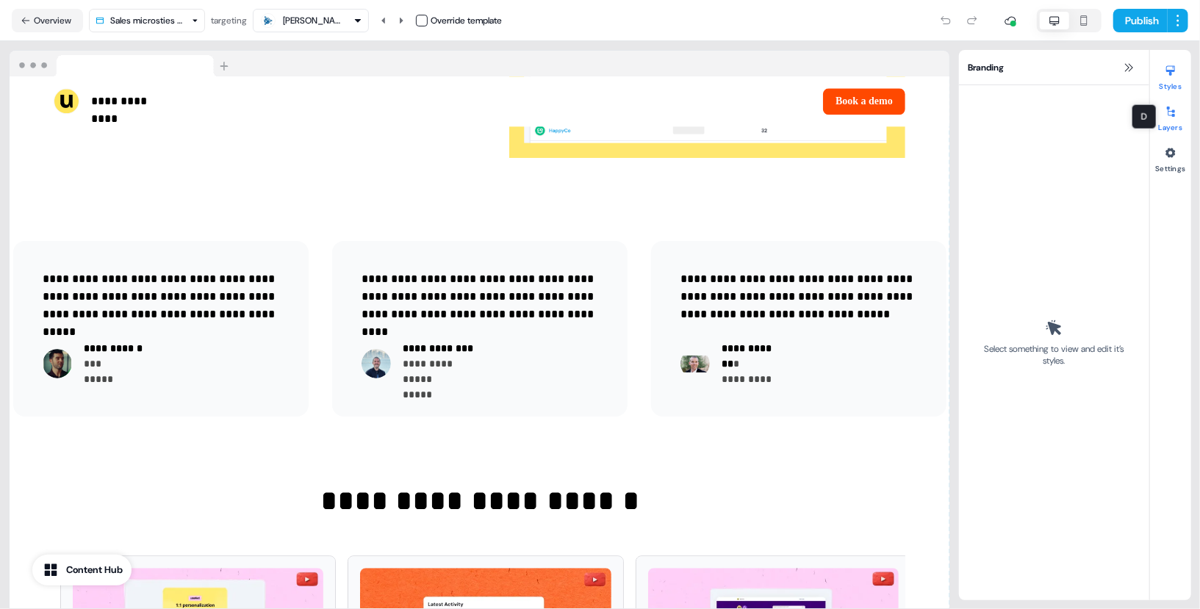
click at [1166, 120] on div at bounding box center [1171, 112] width 24 height 24
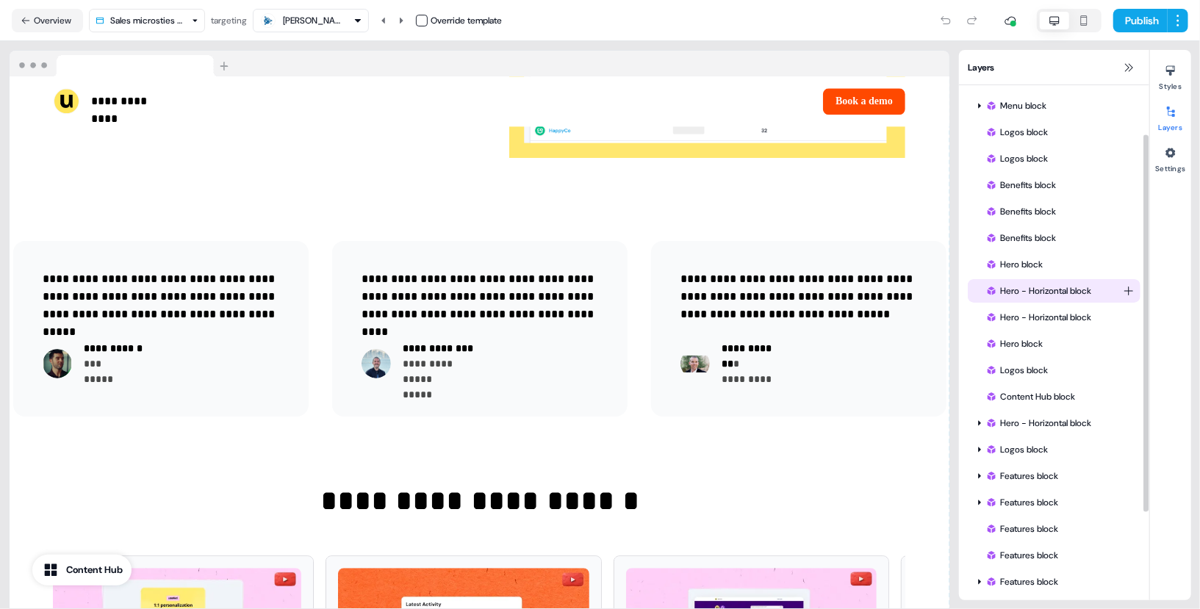
scroll to position [187, 0]
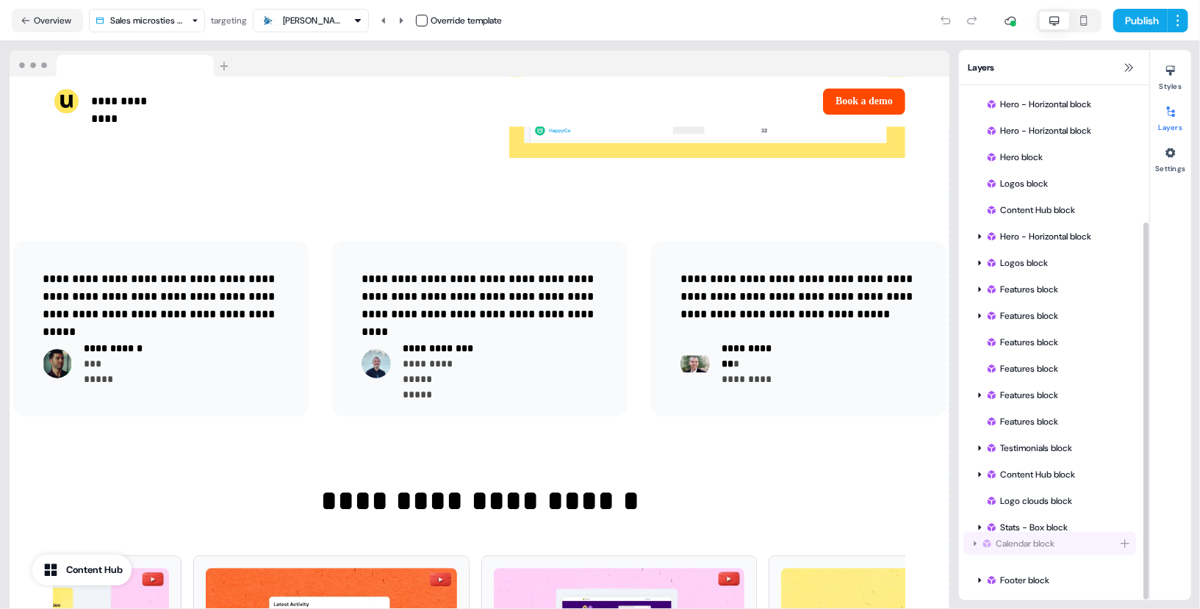
drag, startPoint x: 1051, startPoint y: 546, endPoint x: 1046, endPoint y: 538, distance: 9.2
click at [1046, 537] on div "Menu block Logos block Logos block Benefits block Benefits block Benefits block…" at bounding box center [1054, 250] width 190 height 703
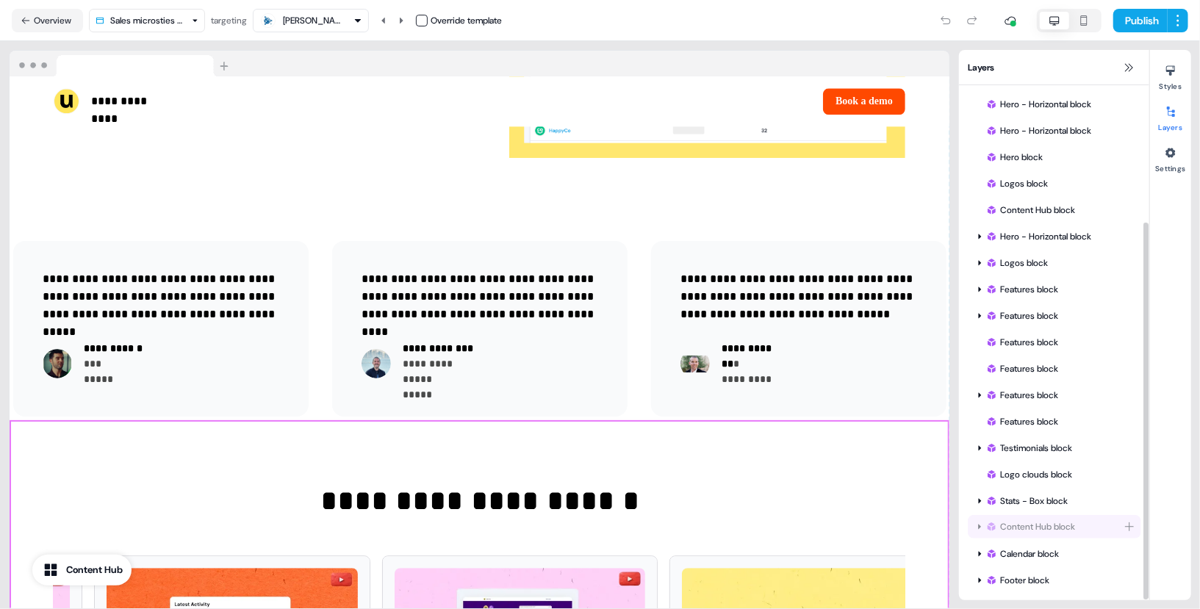
drag, startPoint x: 1038, startPoint y: 469, endPoint x: 1038, endPoint y: 530, distance: 61.0
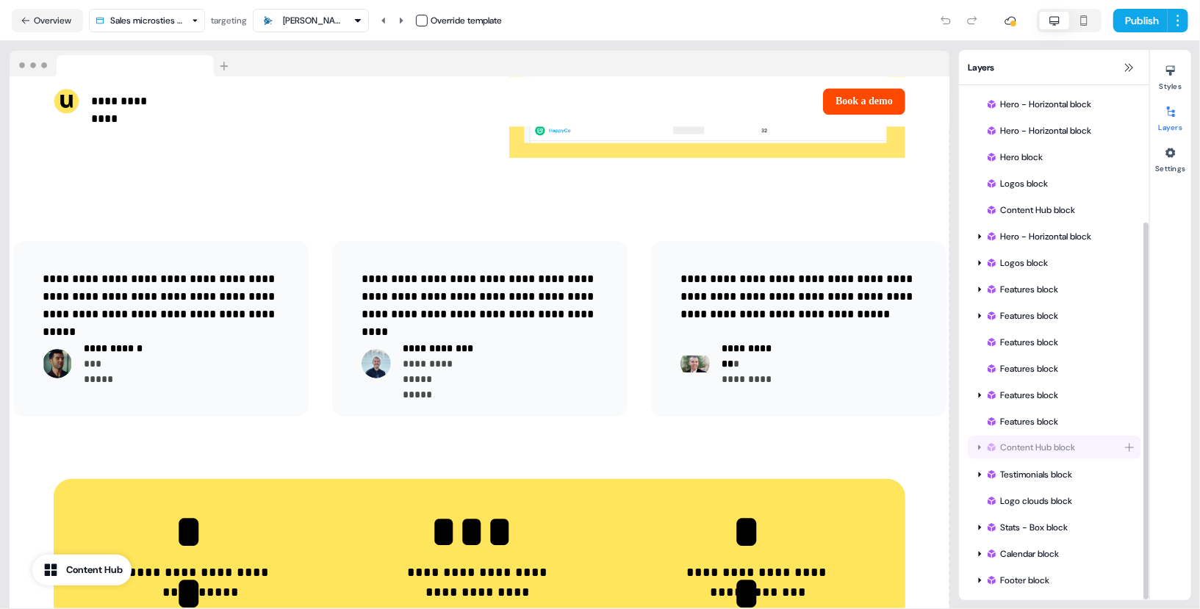
drag, startPoint x: 1018, startPoint y: 521, endPoint x: 1013, endPoint y: 436, distance: 84.7
click at [1013, 436] on div "Menu block Logos block Logos block Benefits block Benefits block Benefits block…" at bounding box center [1054, 250] width 190 height 703
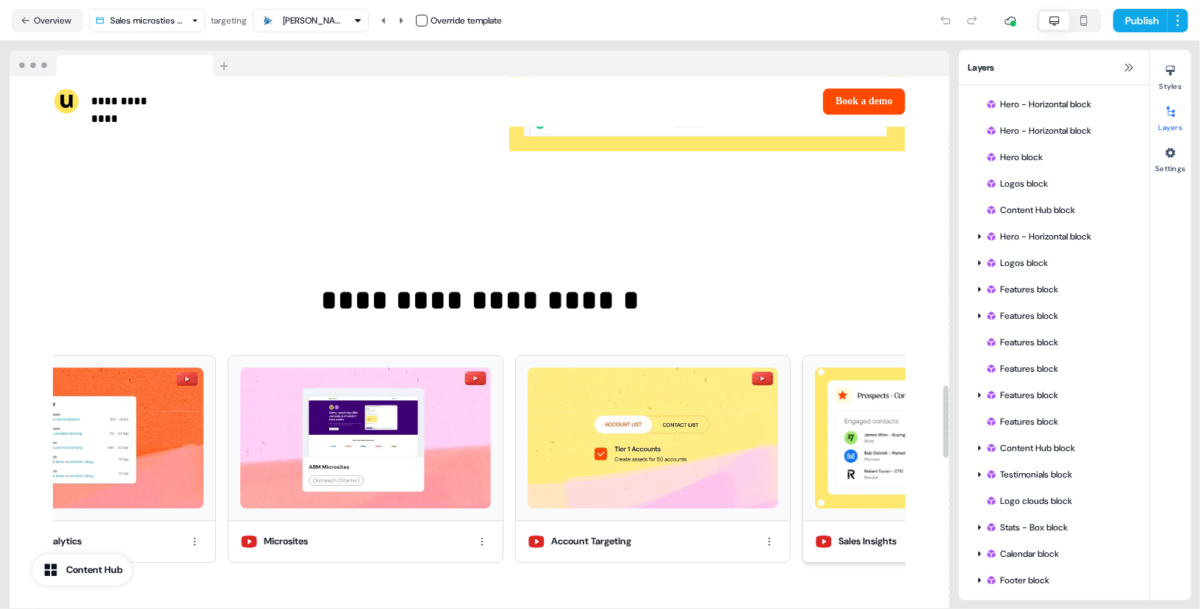
scroll to position [2277, 0]
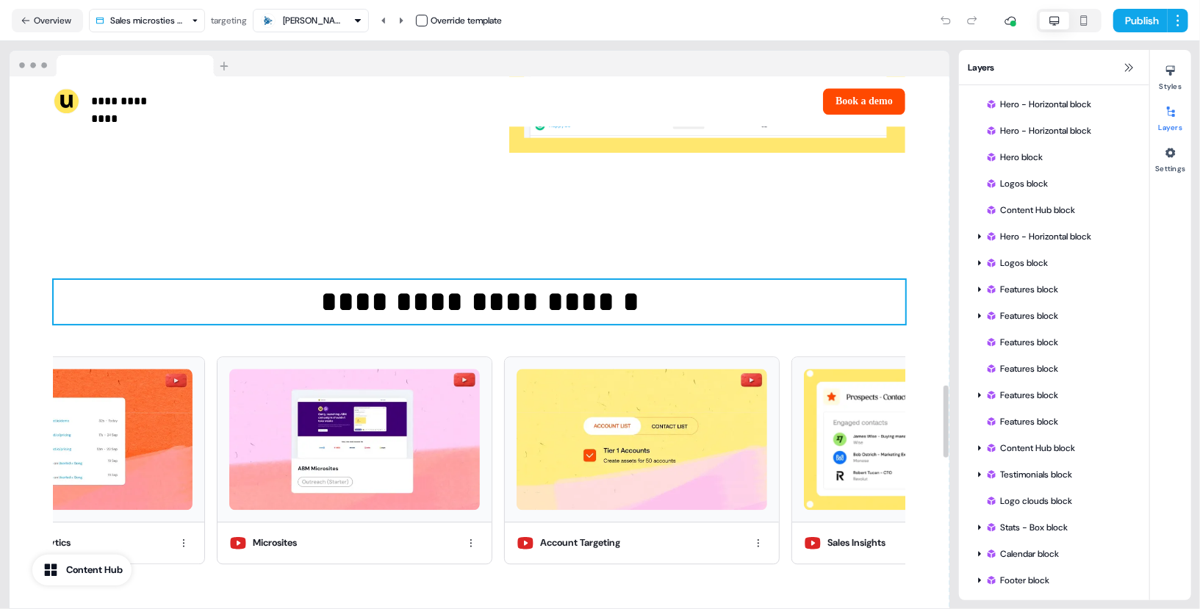
click at [612, 306] on p "**********" at bounding box center [480, 302] width 852 height 44
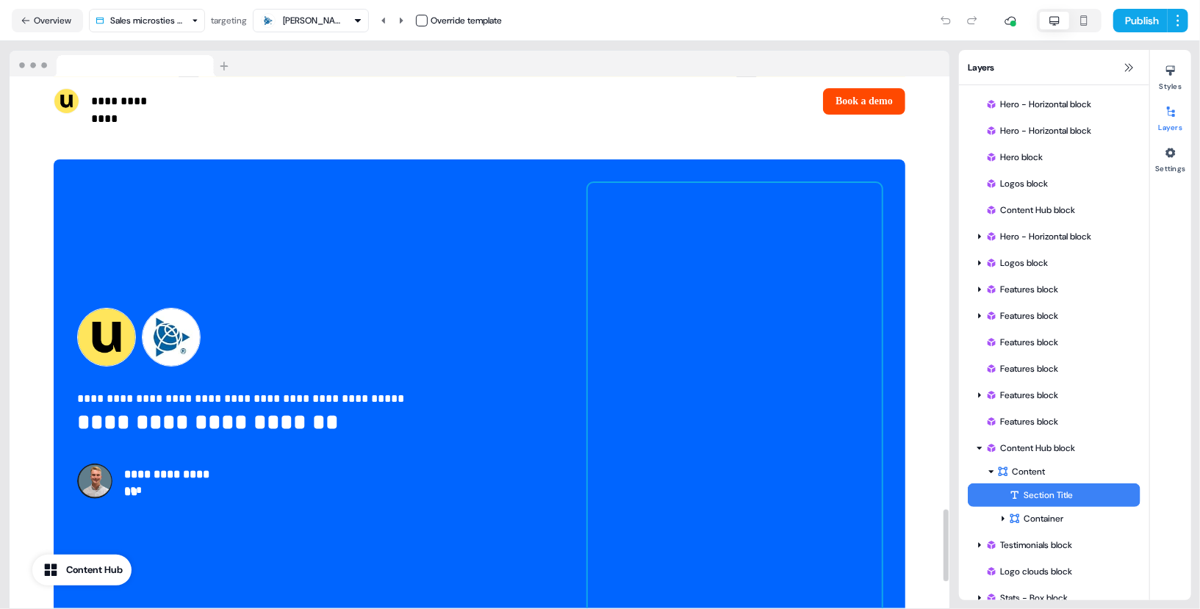
scroll to position [3191, 0]
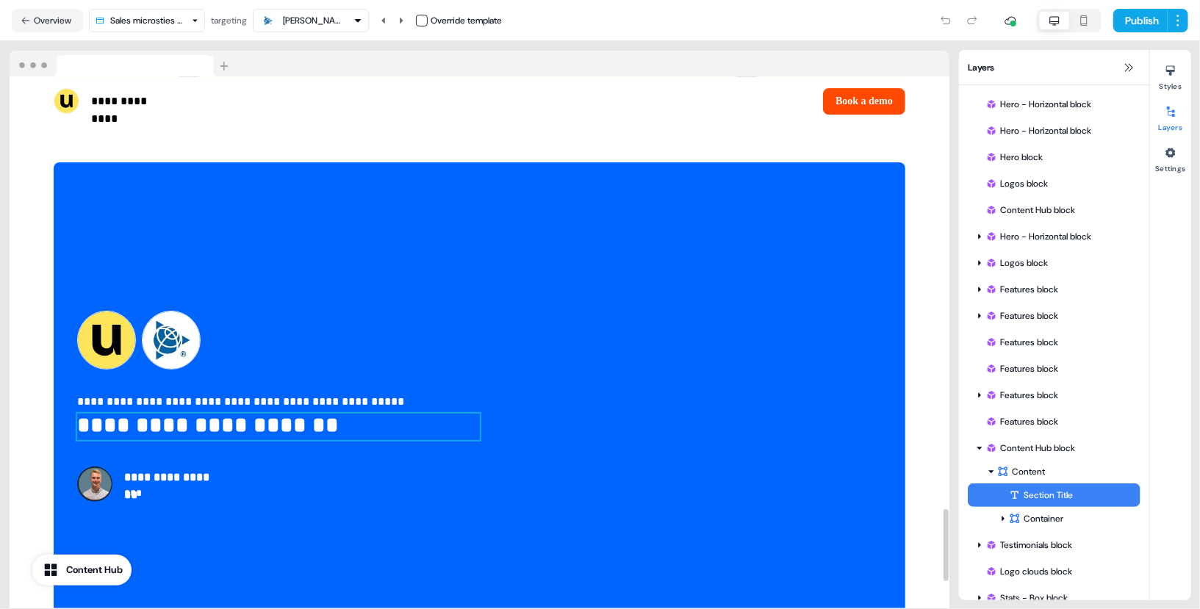
click at [353, 428] on p "**********" at bounding box center [278, 427] width 403 height 26
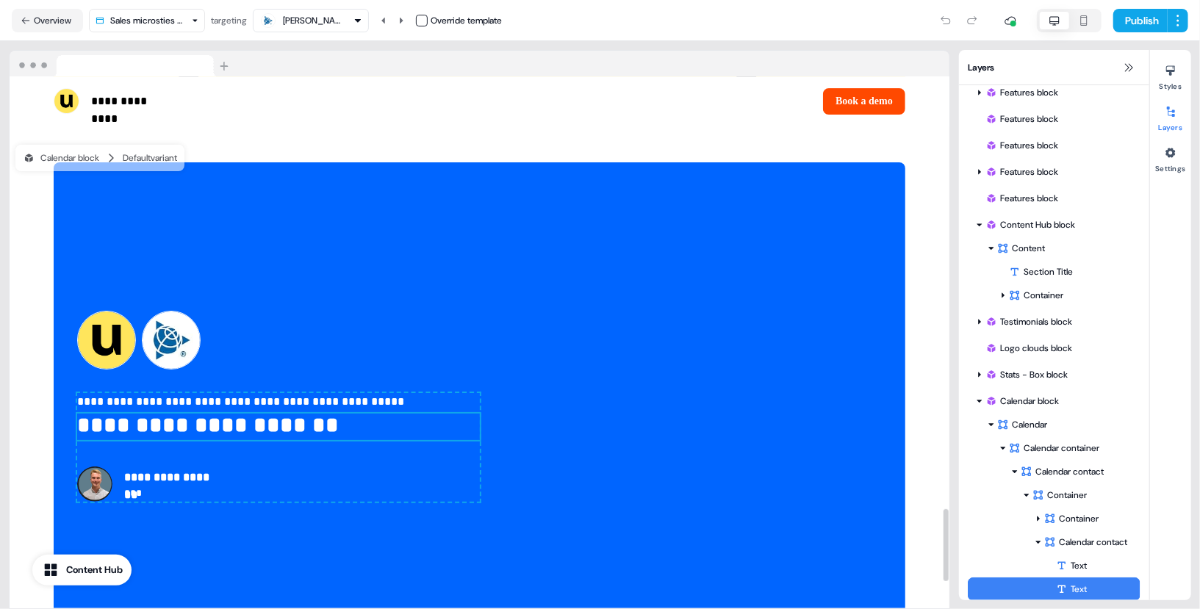
click at [353, 428] on p "**********" at bounding box center [278, 427] width 403 height 26
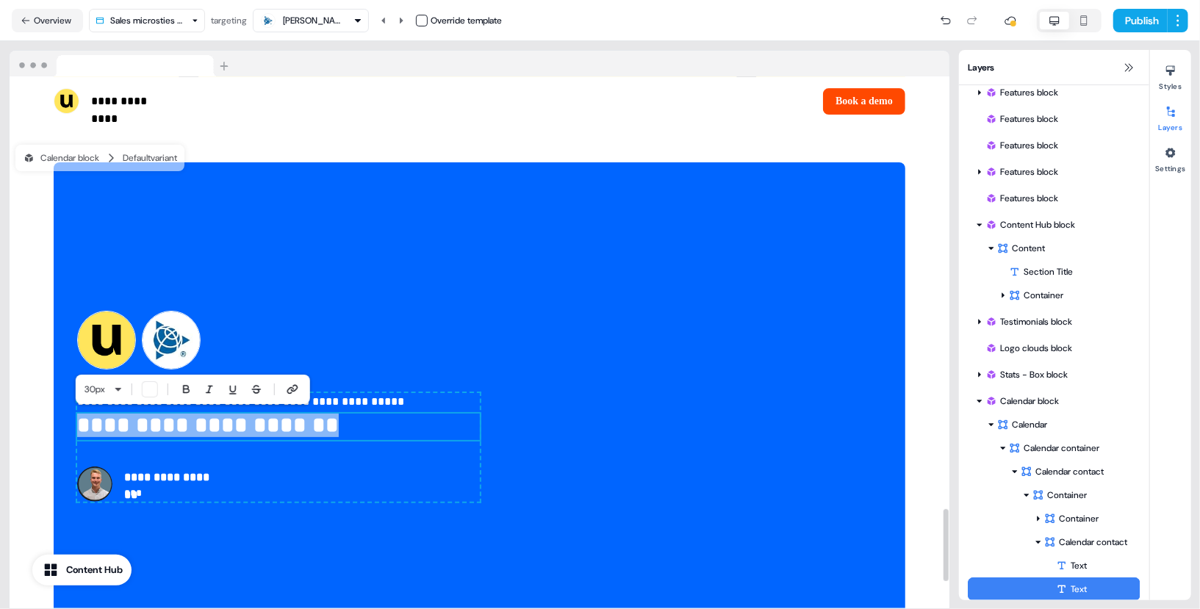
click at [353, 428] on p "**********" at bounding box center [278, 427] width 403 height 26
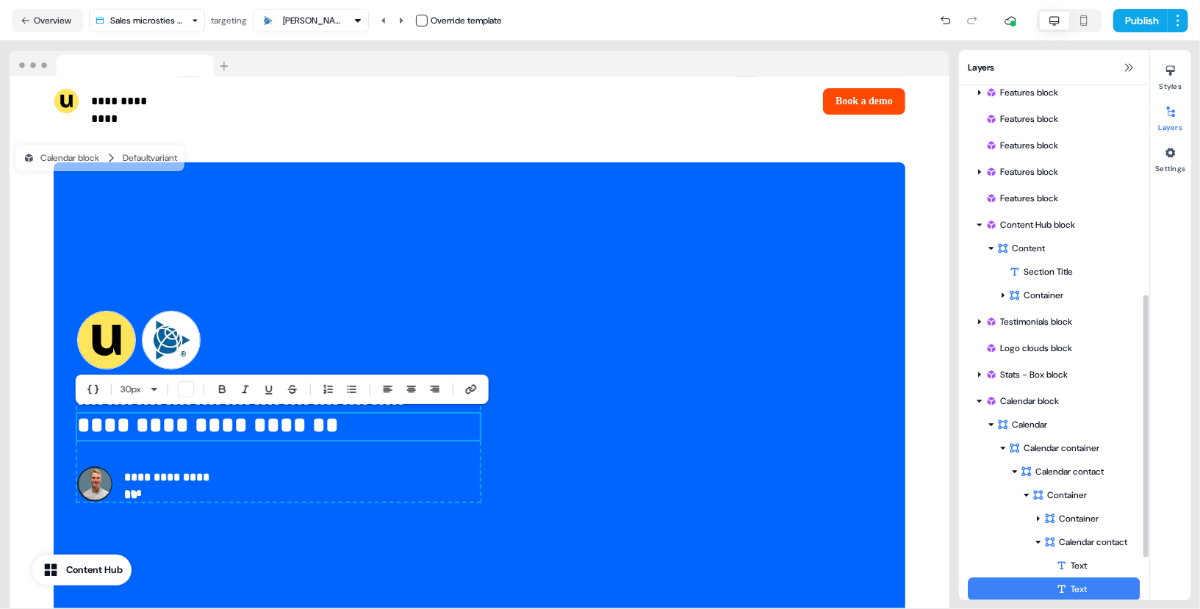
click at [1114, 71] on div "Layers" at bounding box center [1054, 67] width 190 height 35
click at [1124, 71] on icon at bounding box center [1129, 68] width 12 height 12
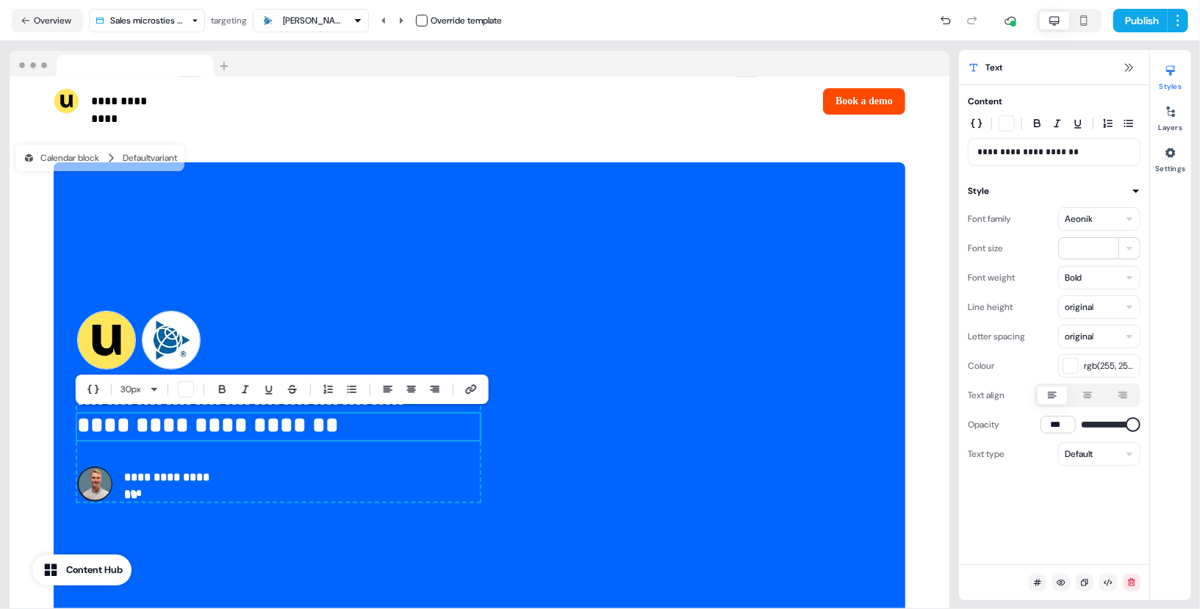
click at [976, 154] on div "**********" at bounding box center [1054, 152] width 173 height 28
click at [974, 123] on icon "button" at bounding box center [977, 124] width 12 height 12
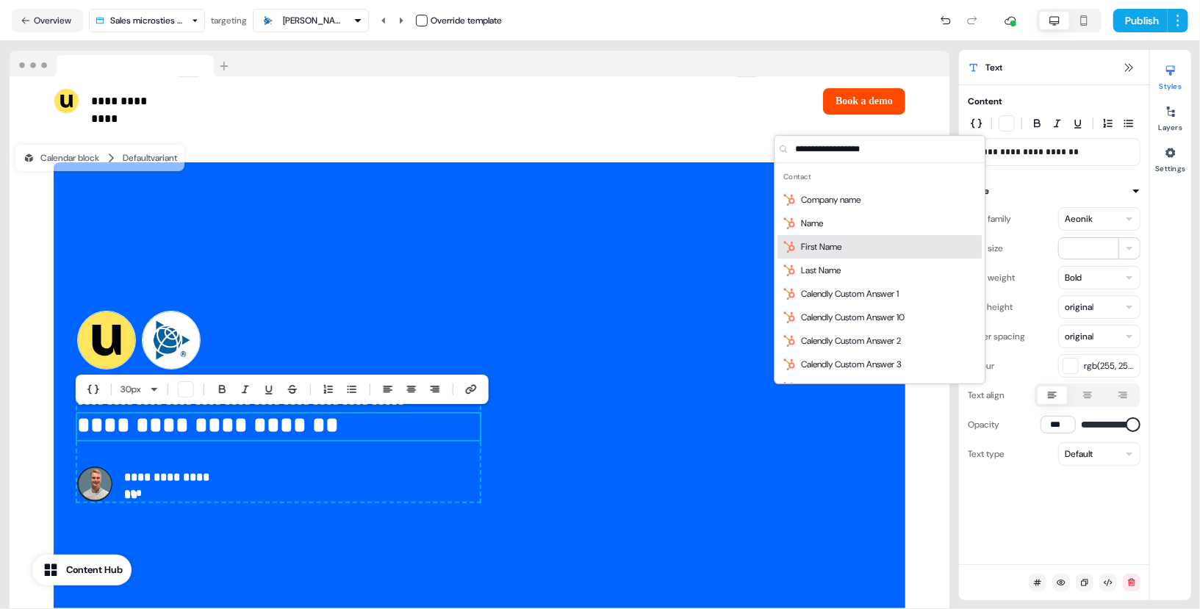
click at [866, 237] on div "First Name" at bounding box center [879, 247] width 204 height 24
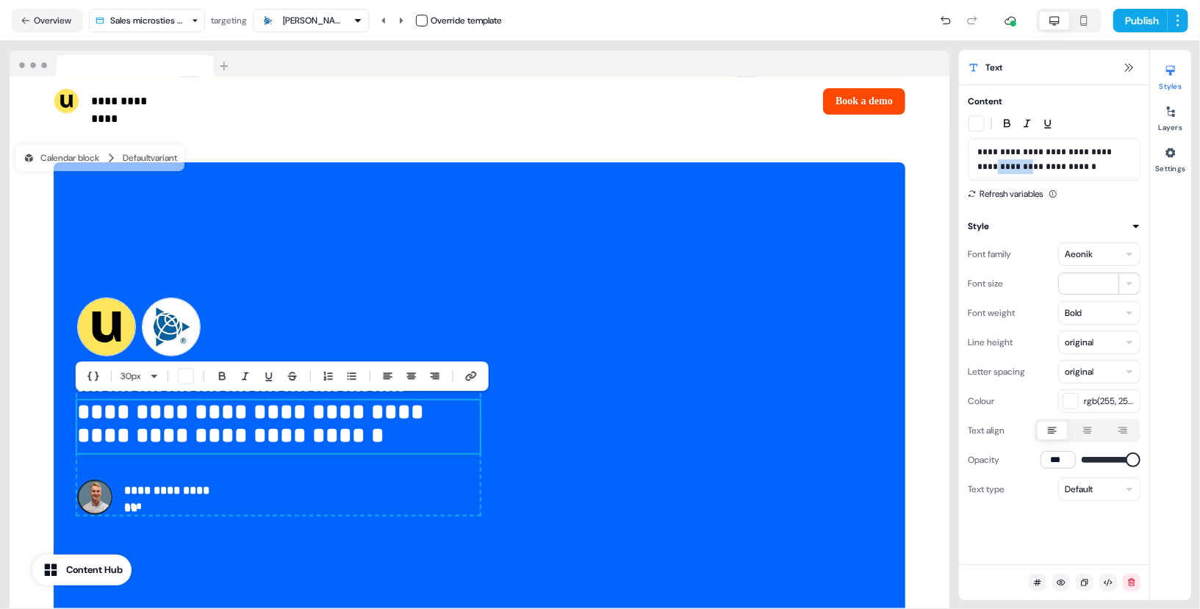
drag, startPoint x: 1016, startPoint y: 165, endPoint x: 977, endPoint y: 168, distance: 38.3
click at [977, 168] on p "**********" at bounding box center [1054, 159] width 154 height 29
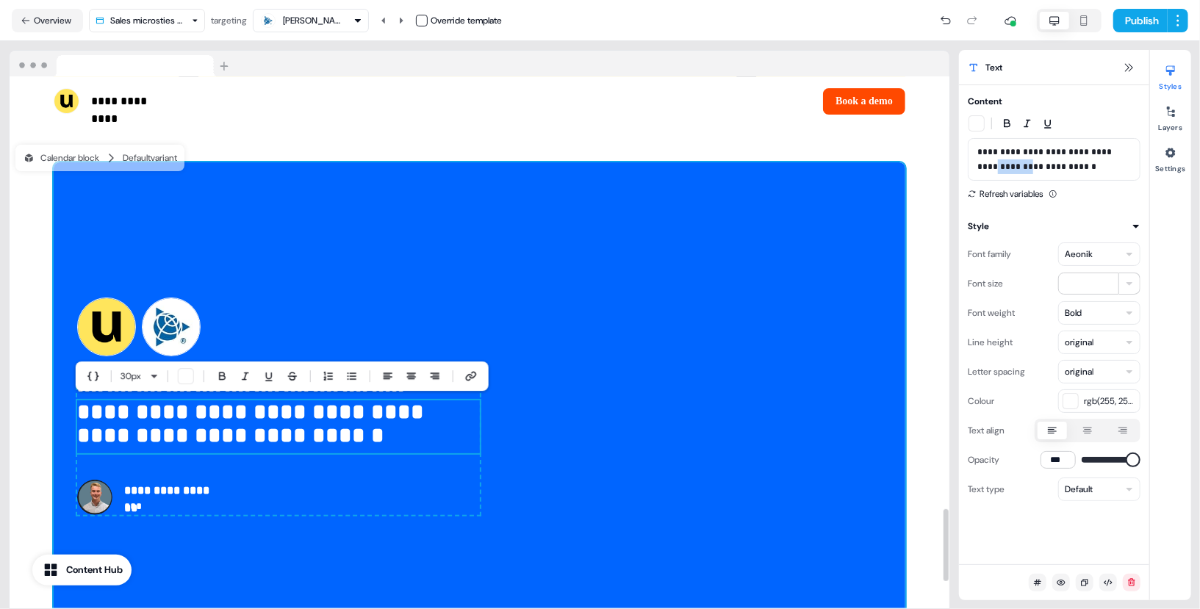
click at [509, 258] on div "**********" at bounding box center [480, 406] width 852 height 488
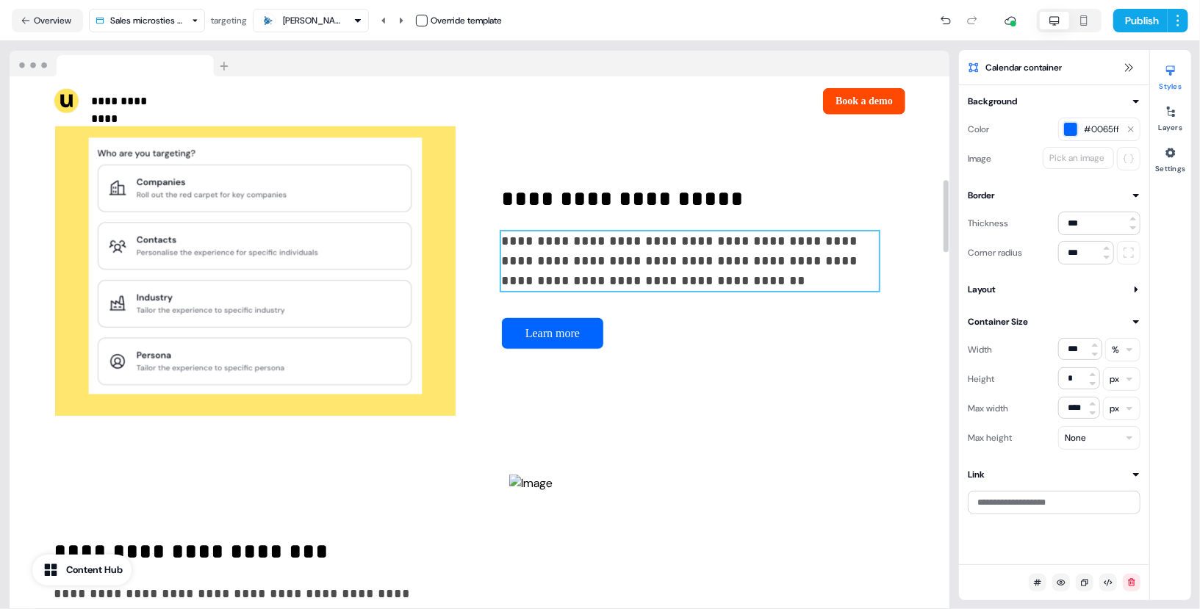
scroll to position [0, 0]
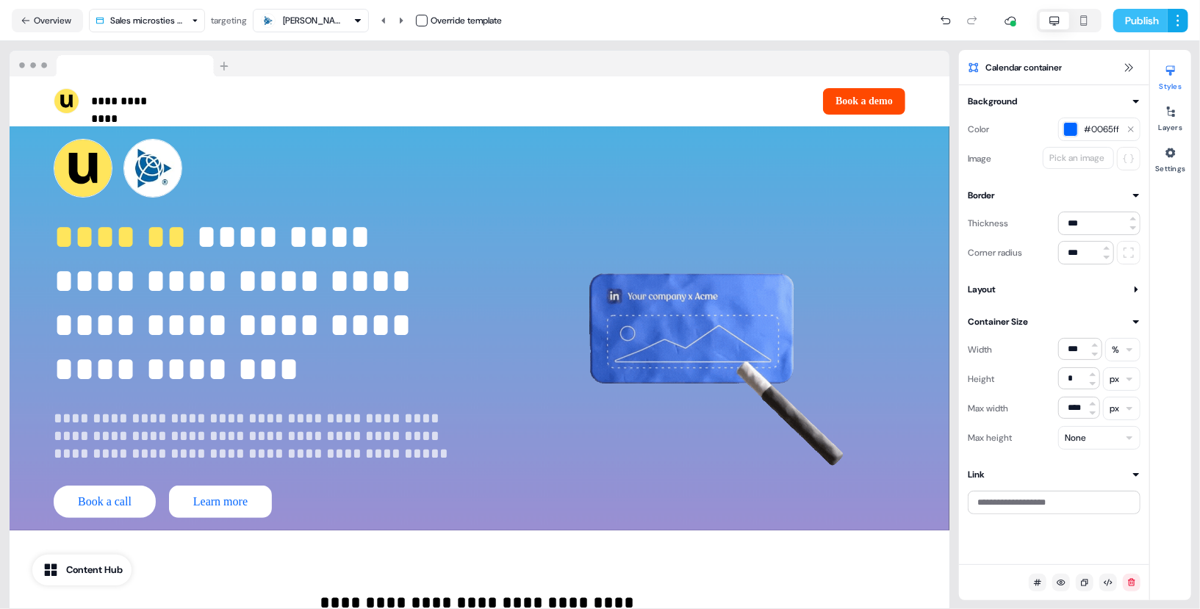
click at [1149, 17] on button "Publish" at bounding box center [1140, 21] width 54 height 24
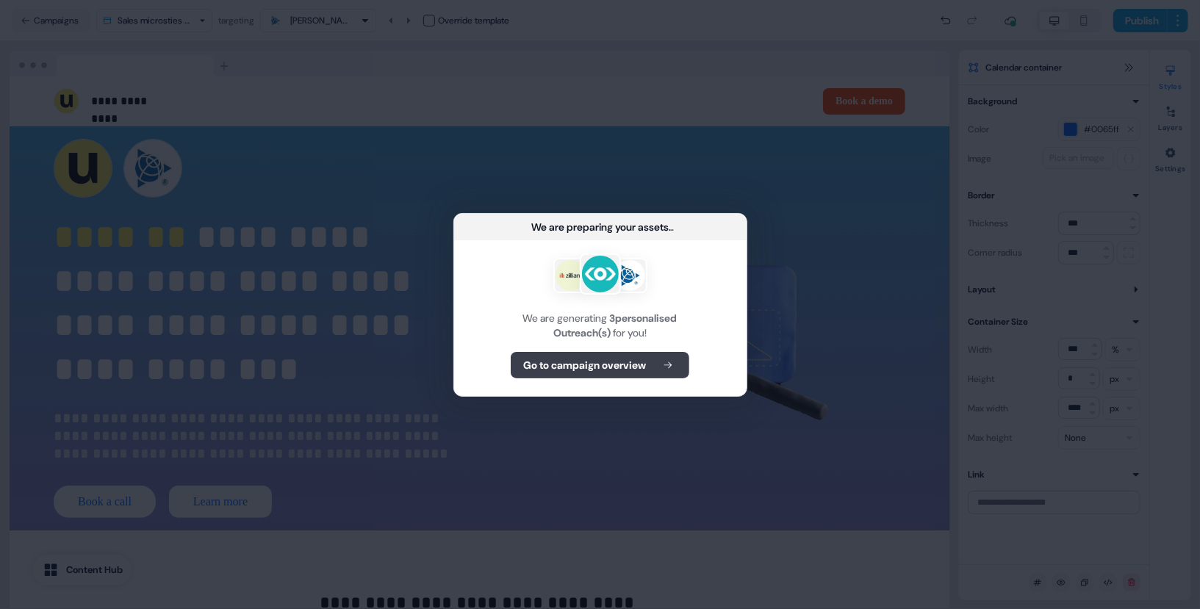
click at [676, 352] on button "Go to campaign overview" at bounding box center [600, 365] width 179 height 26
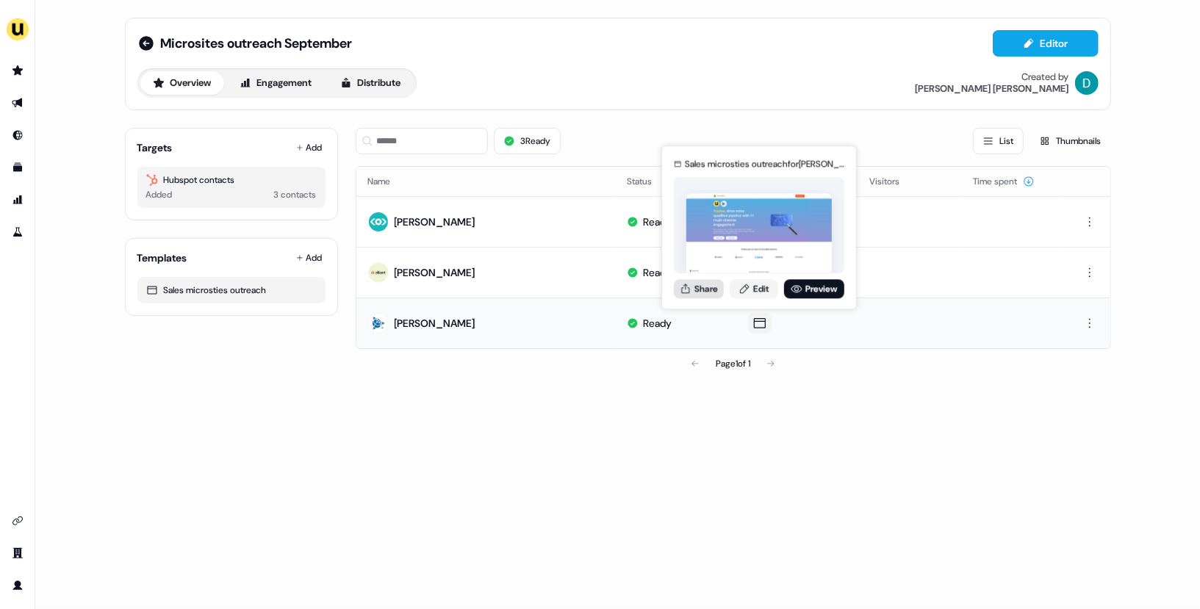
click at [701, 287] on button "Share" at bounding box center [699, 288] width 50 height 19
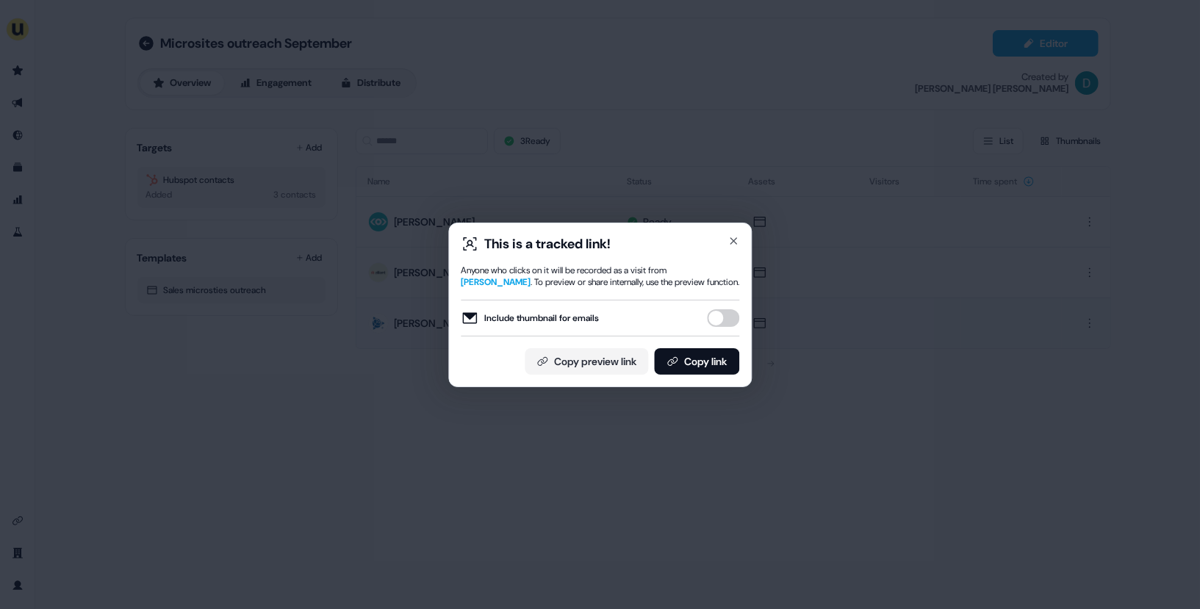
click at [723, 314] on button "Include thumbnail for emails" at bounding box center [723, 318] width 32 height 18
click at [721, 362] on button "Copy link" at bounding box center [696, 361] width 85 height 26
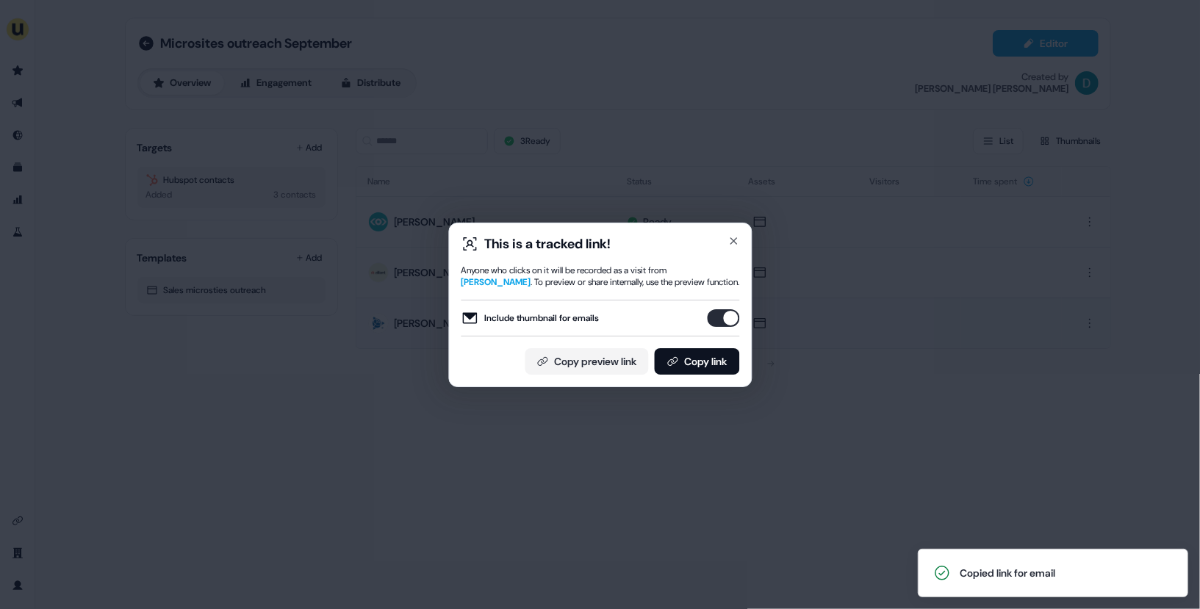
click at [738, 231] on div "This is a tracked link! Anyone who clicks on it will be recorded as a visit fro…" at bounding box center [599, 305] width 303 height 165
click at [733, 238] on icon "button" at bounding box center [733, 241] width 12 height 12
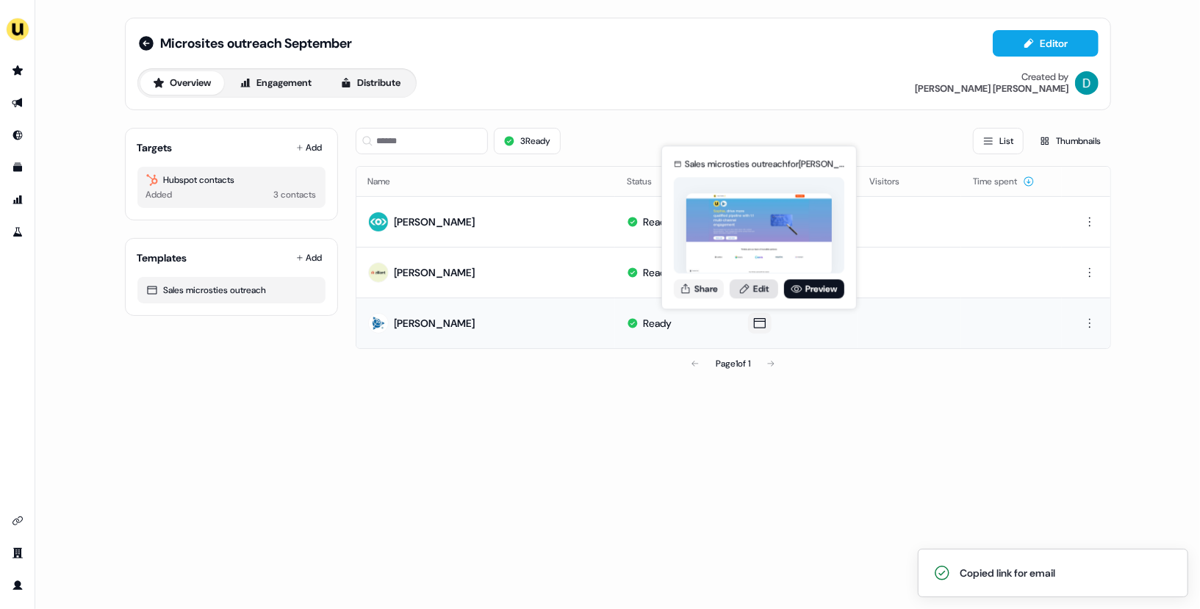
click at [741, 287] on icon at bounding box center [745, 289] width 12 height 12
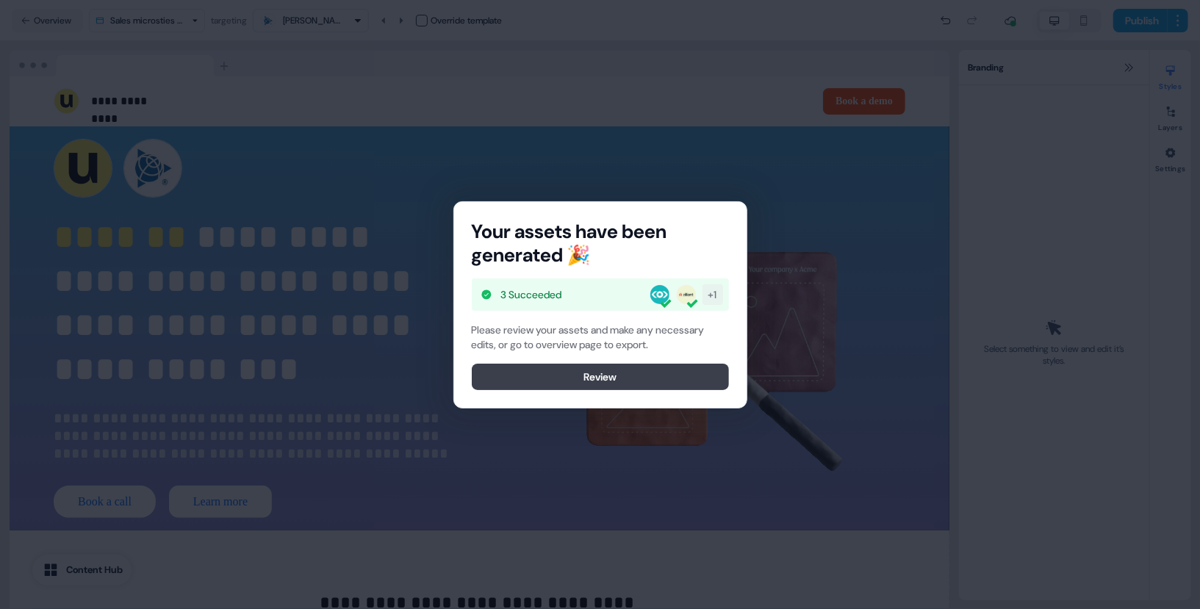
click at [682, 368] on button "Review" at bounding box center [600, 377] width 257 height 26
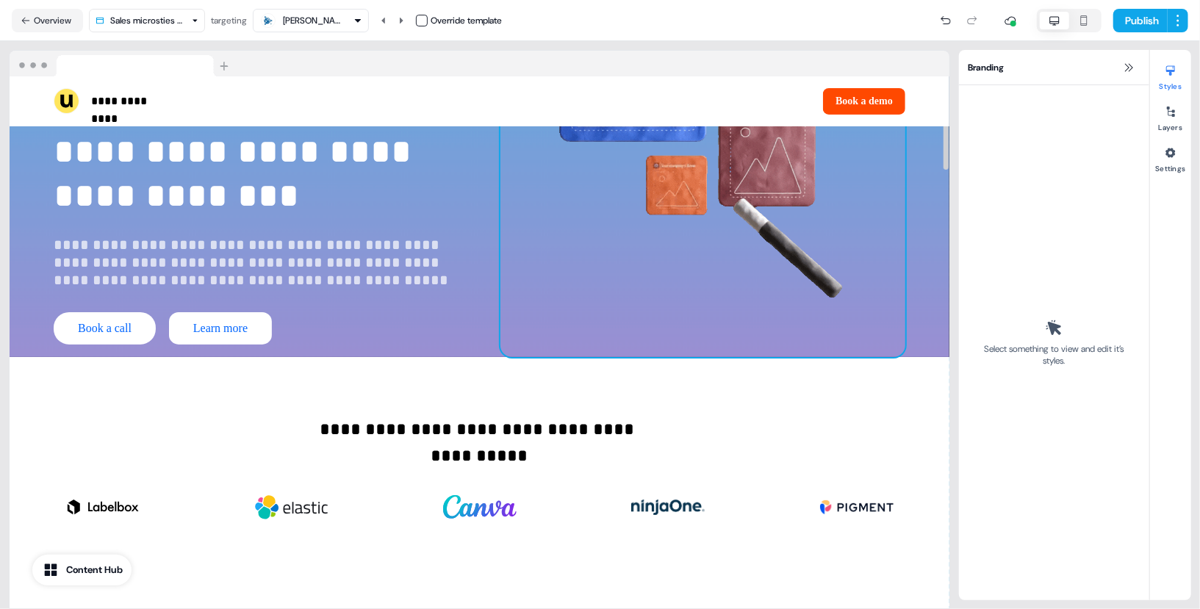
scroll to position [197, 0]
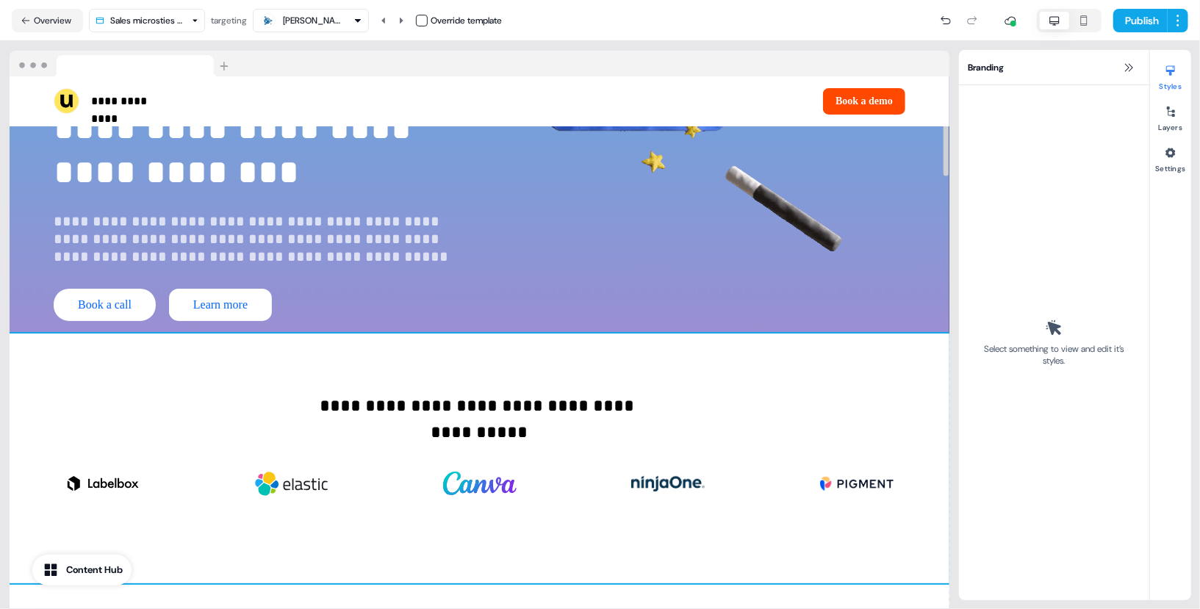
click at [751, 373] on div "**********" at bounding box center [480, 459] width 940 height 250
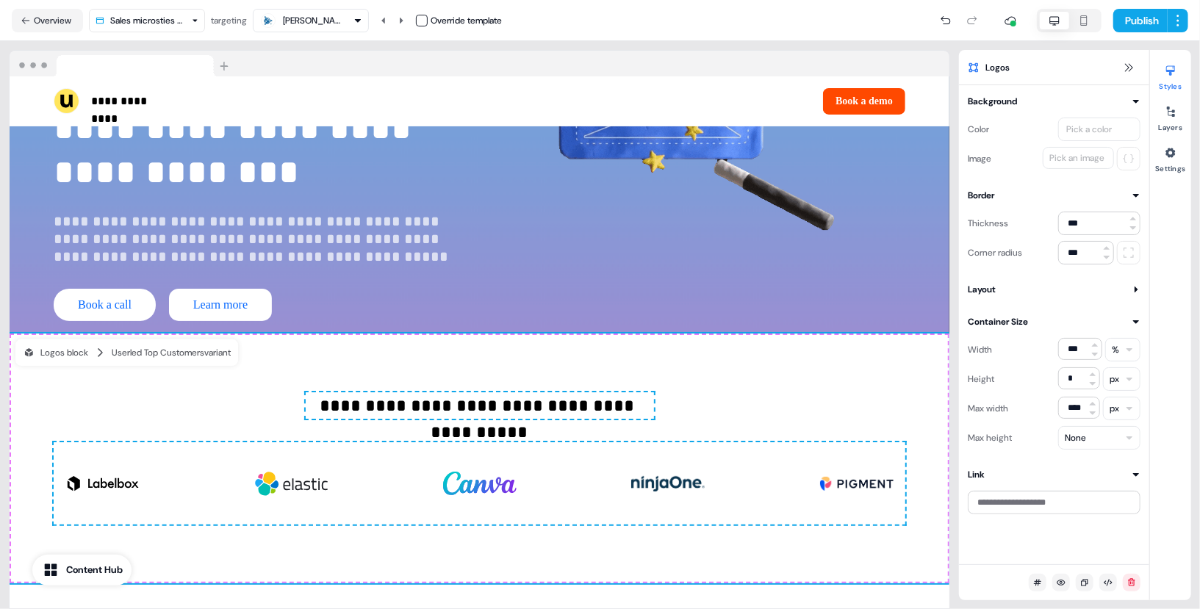
click at [1074, 154] on div "Pick an image" at bounding box center [1076, 158] width 61 height 15
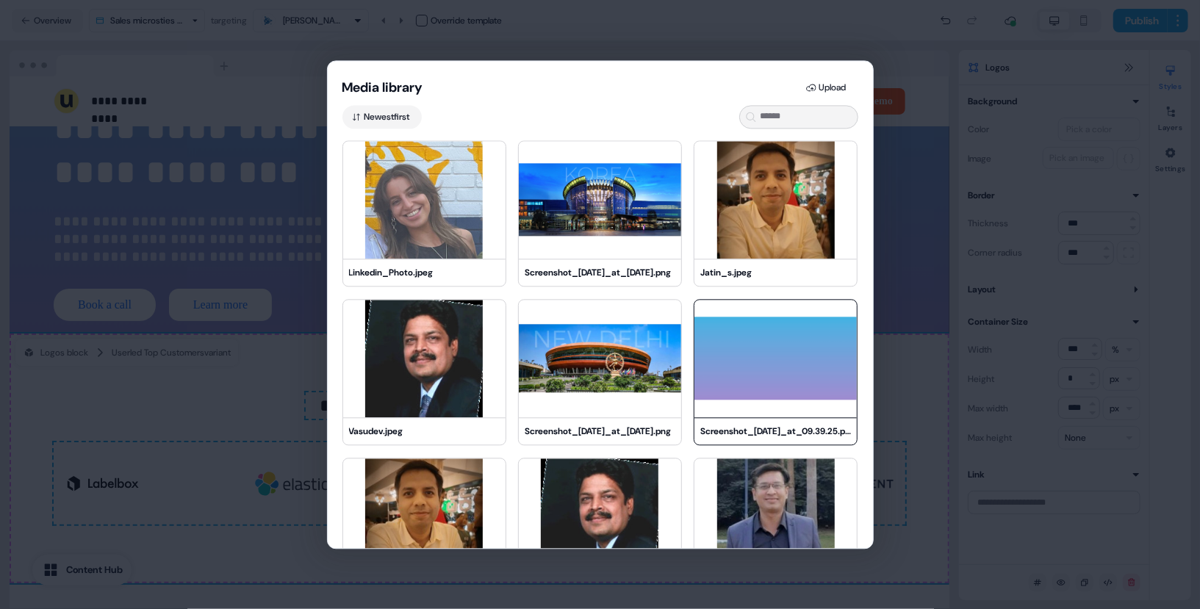
click at [731, 398] on img at bounding box center [775, 359] width 162 height 118
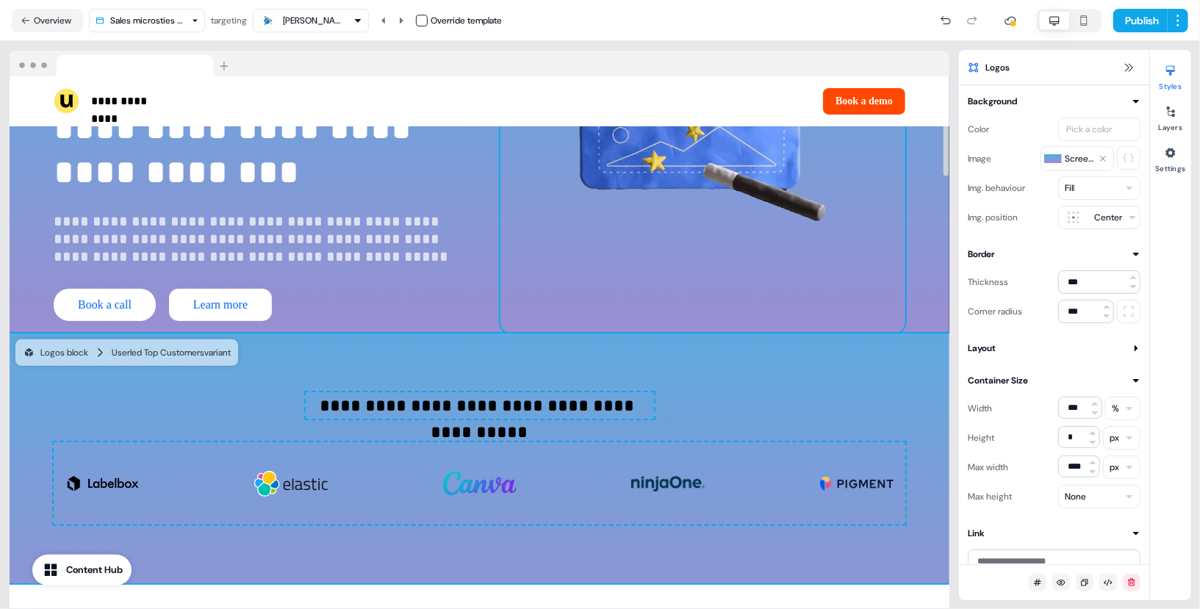
click at [900, 308] on img at bounding box center [702, 131] width 405 height 405
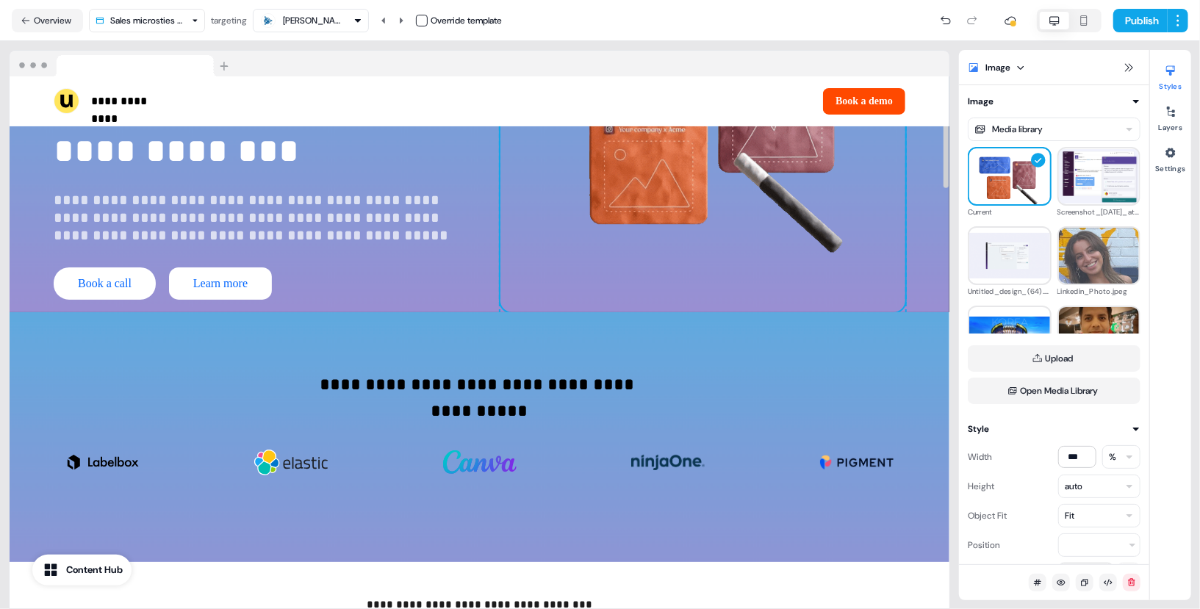
scroll to position [331, 0]
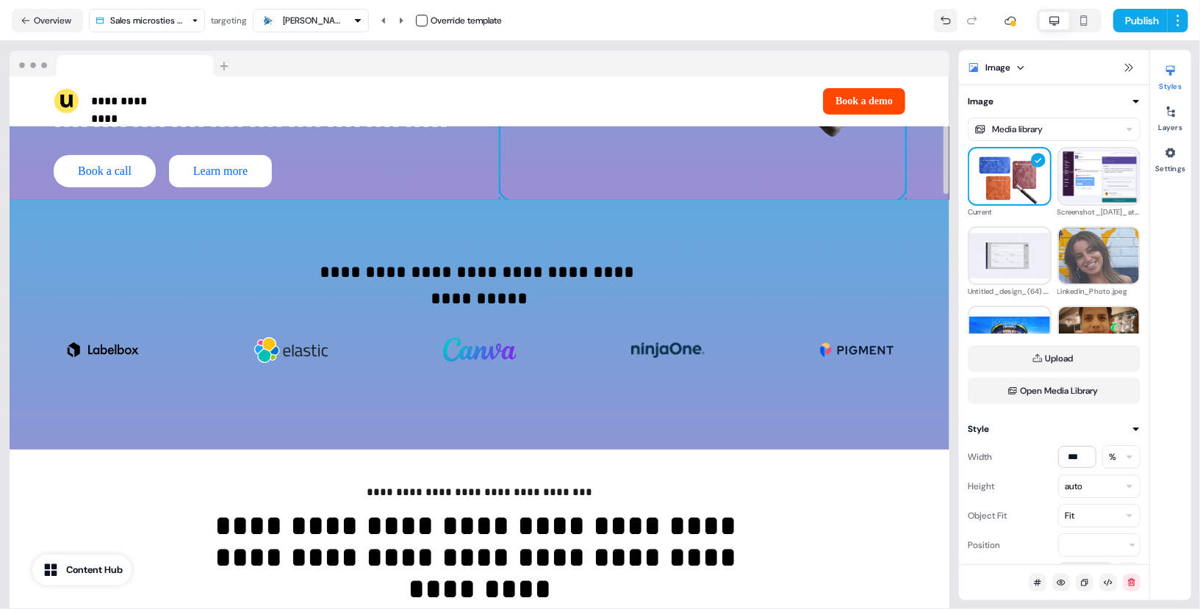
click at [940, 21] on icon at bounding box center [946, 21] width 12 height 12
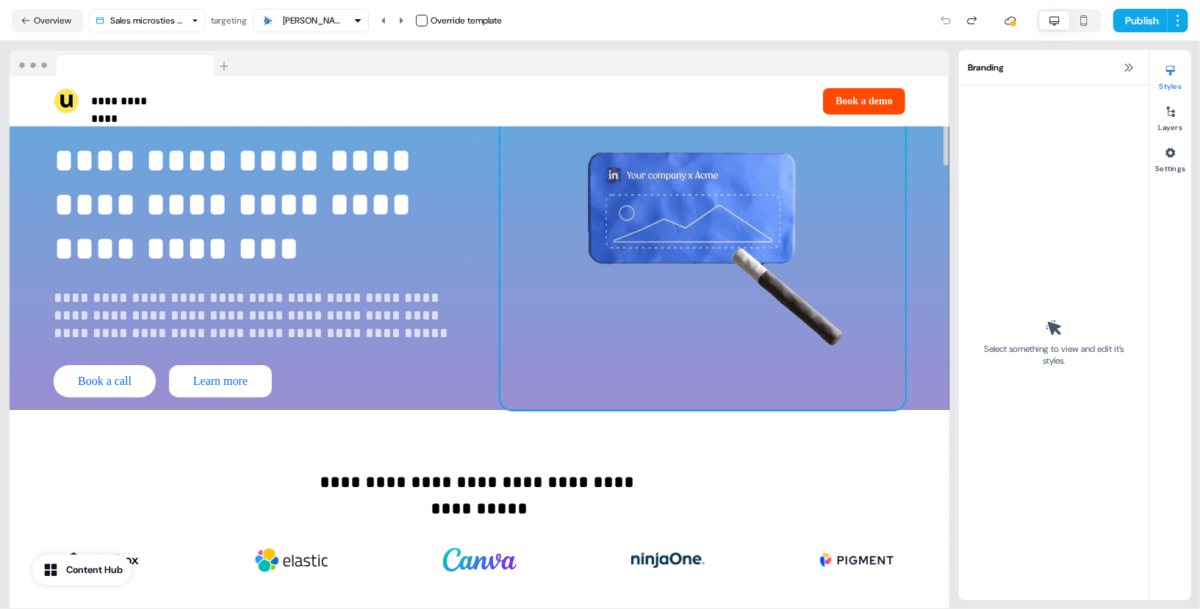
scroll to position [0, 0]
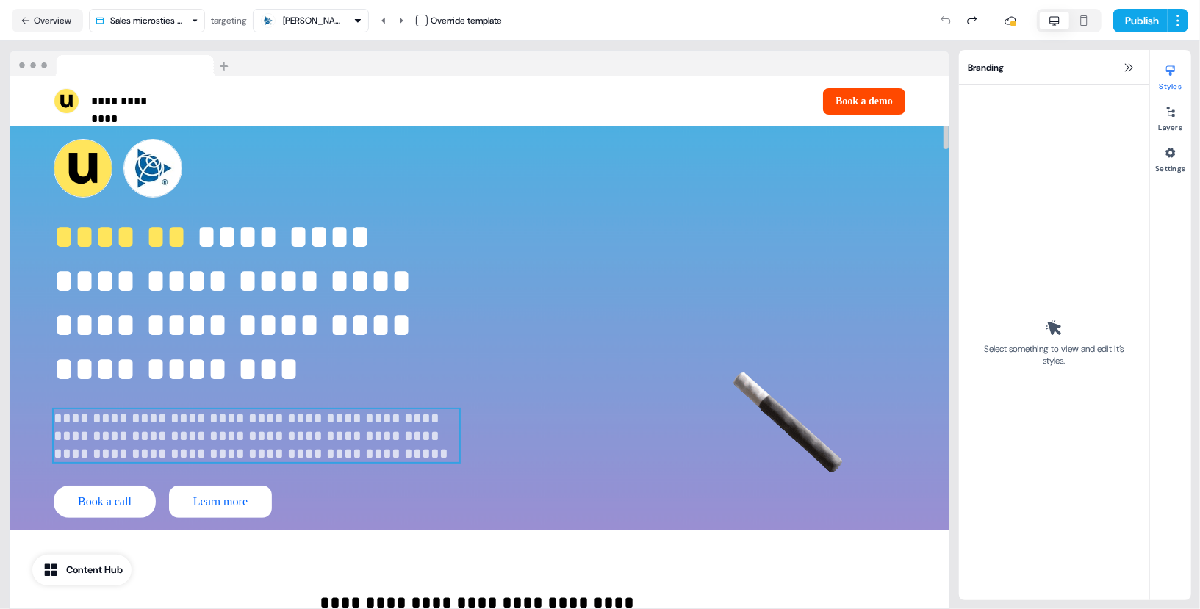
click at [176, 434] on p "**********" at bounding box center [257, 435] width 406 height 53
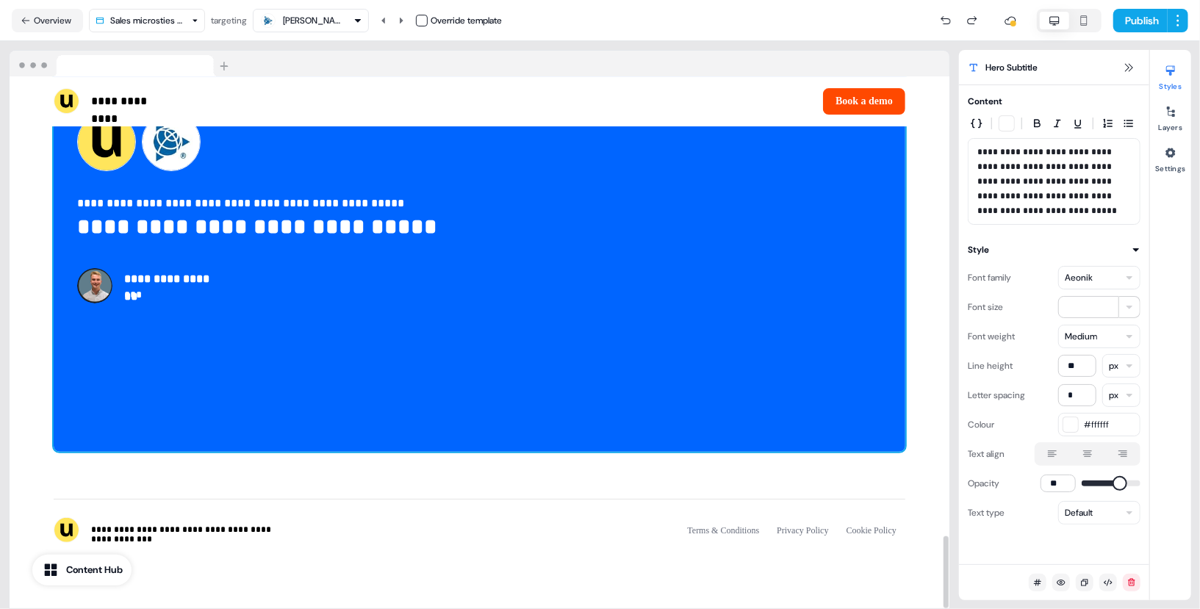
scroll to position [3328, 0]
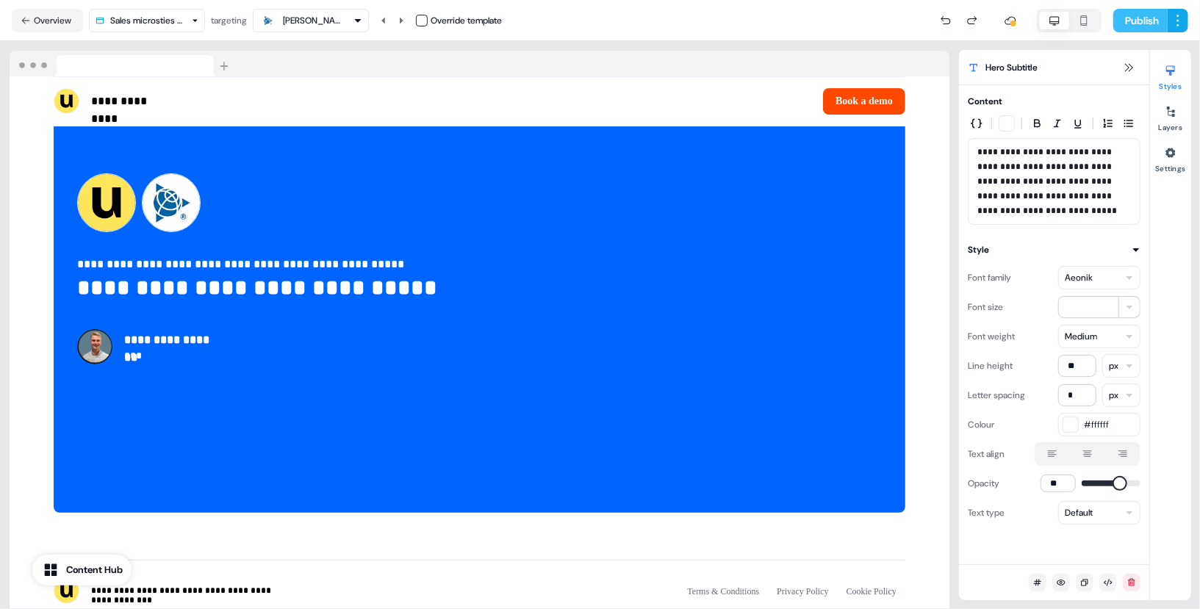
click at [1153, 32] on button "Publish" at bounding box center [1140, 21] width 54 height 24
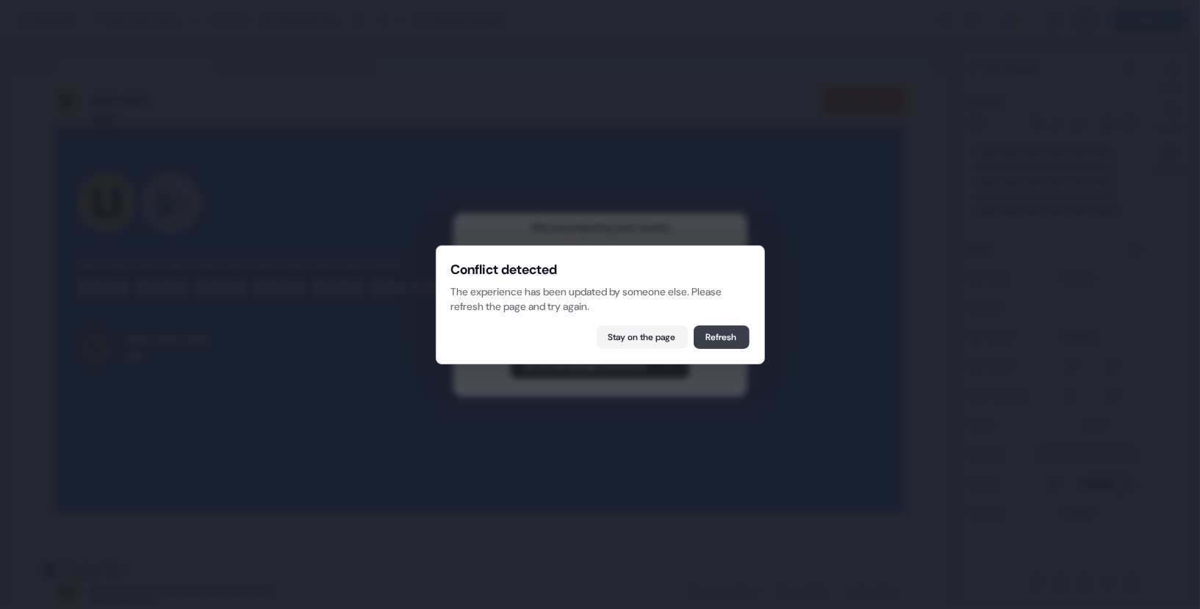
click at [727, 336] on button "Refresh" at bounding box center [722, 338] width 56 height 24
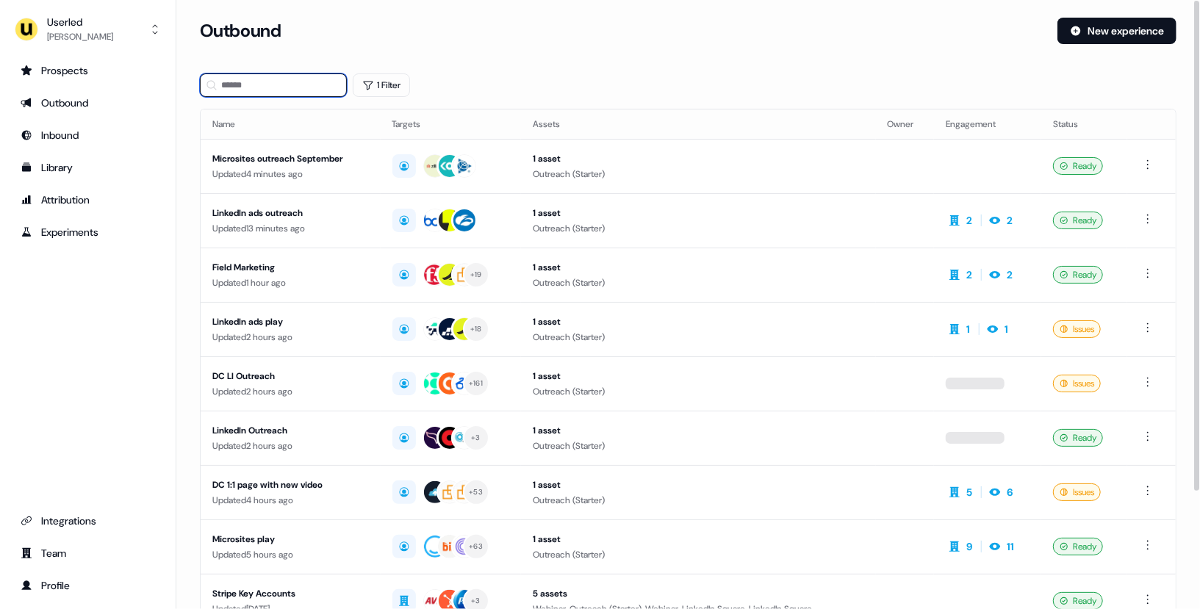
click at [247, 83] on input at bounding box center [273, 85] width 147 height 24
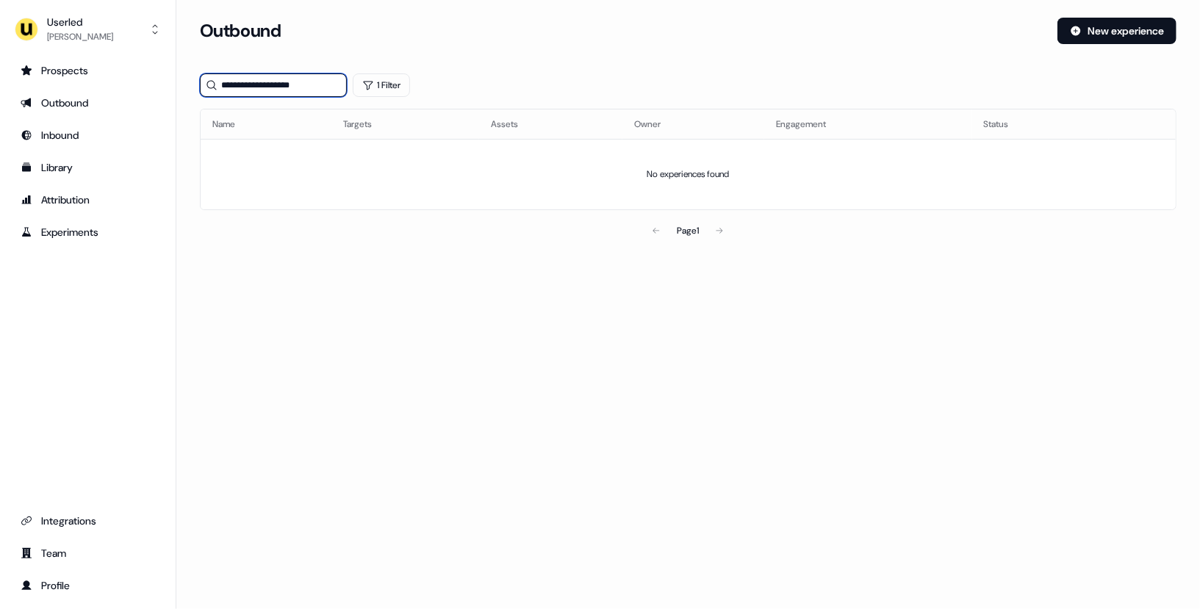
type input "**********"
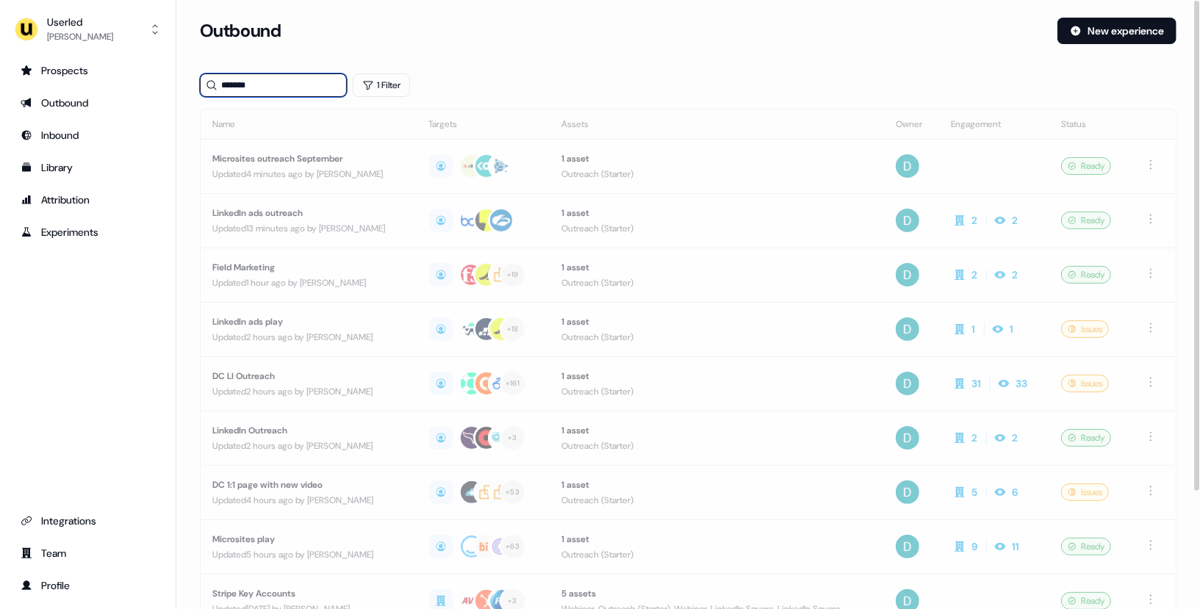
type input "********"
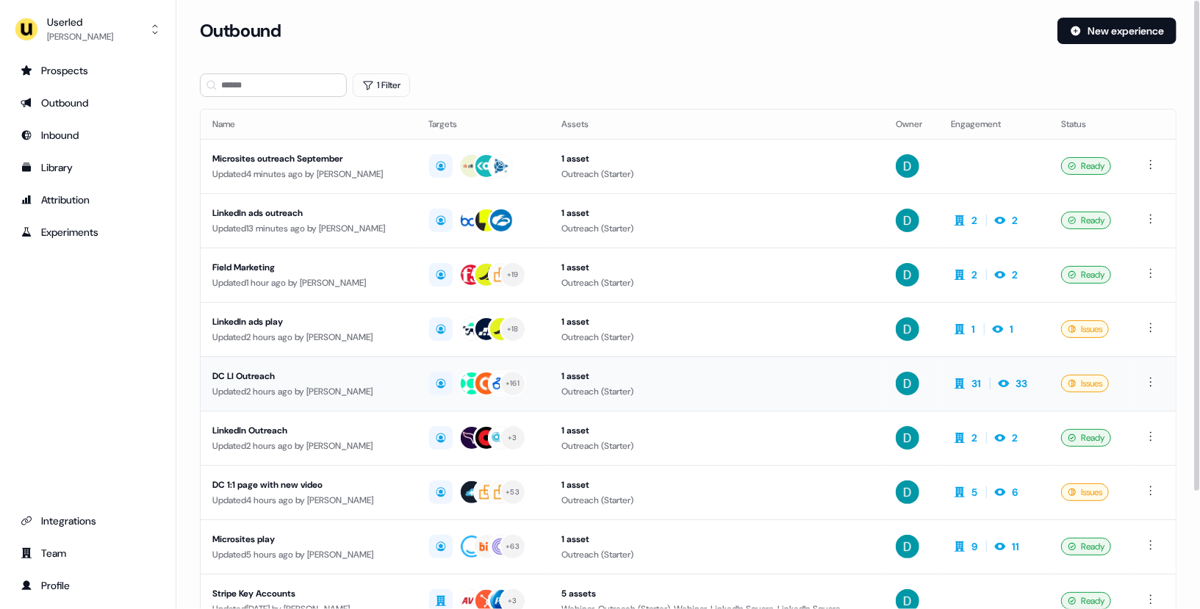
click at [396, 384] on div "Updated 2 hours ago by [PERSON_NAME]" at bounding box center [308, 391] width 193 height 15
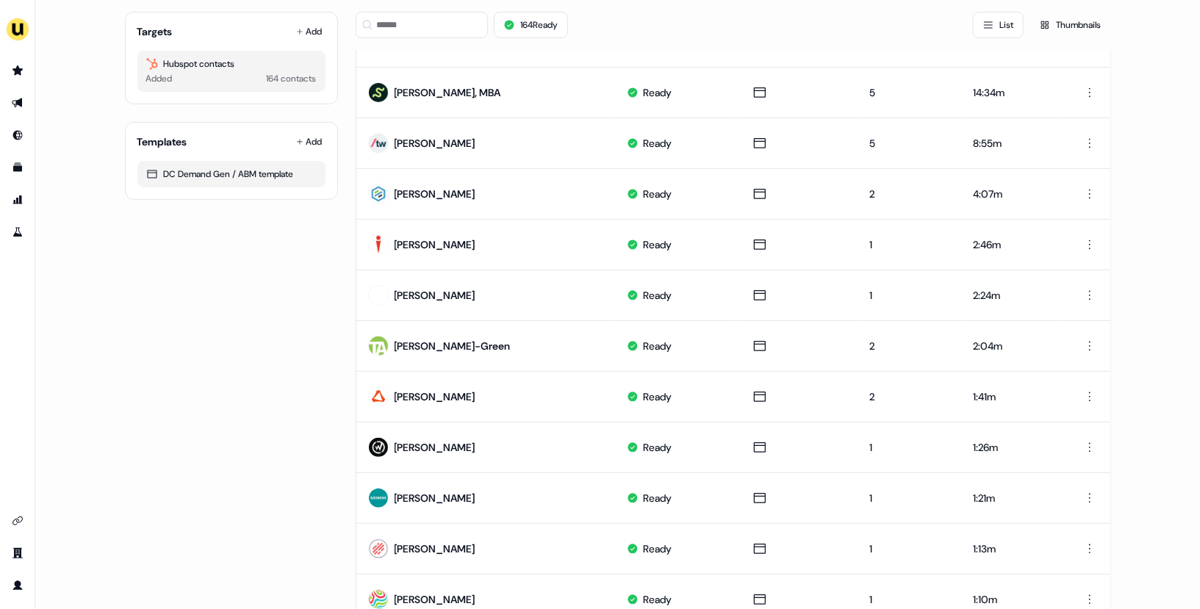
scroll to position [179, 0]
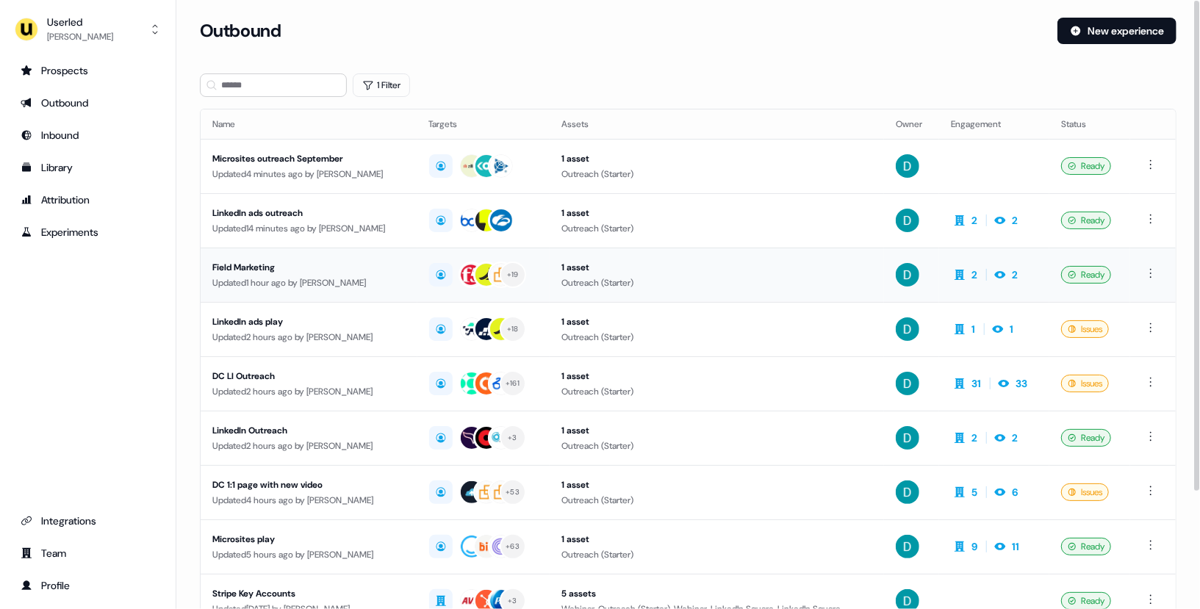
click at [374, 288] on div "Updated 1 hour ago by David Cruickshank" at bounding box center [308, 283] width 193 height 15
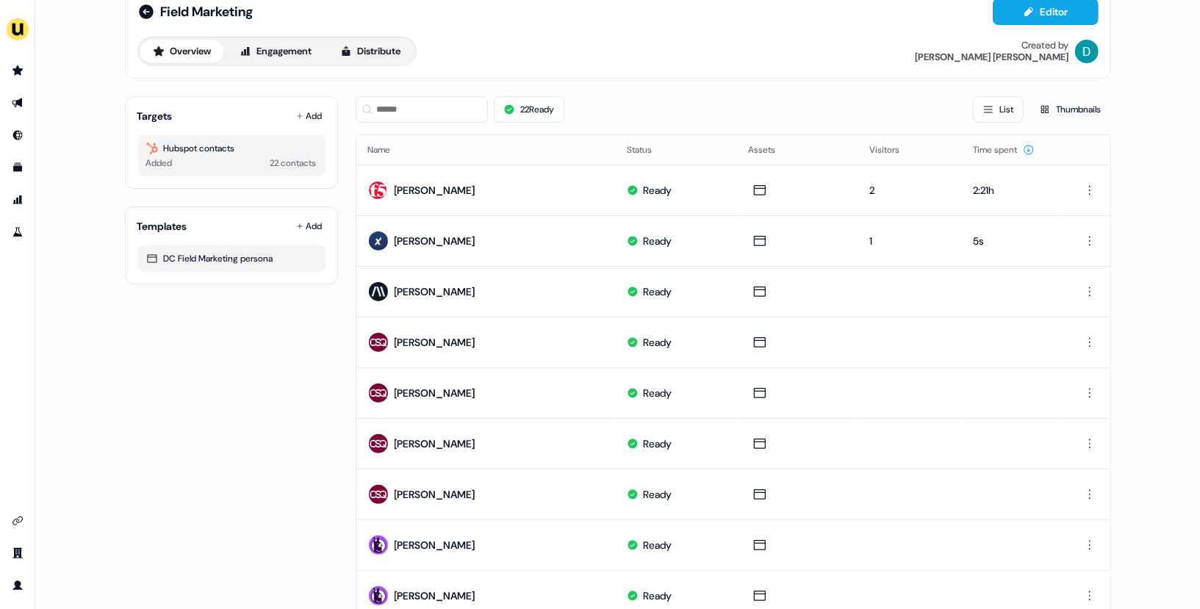
scroll to position [50, 0]
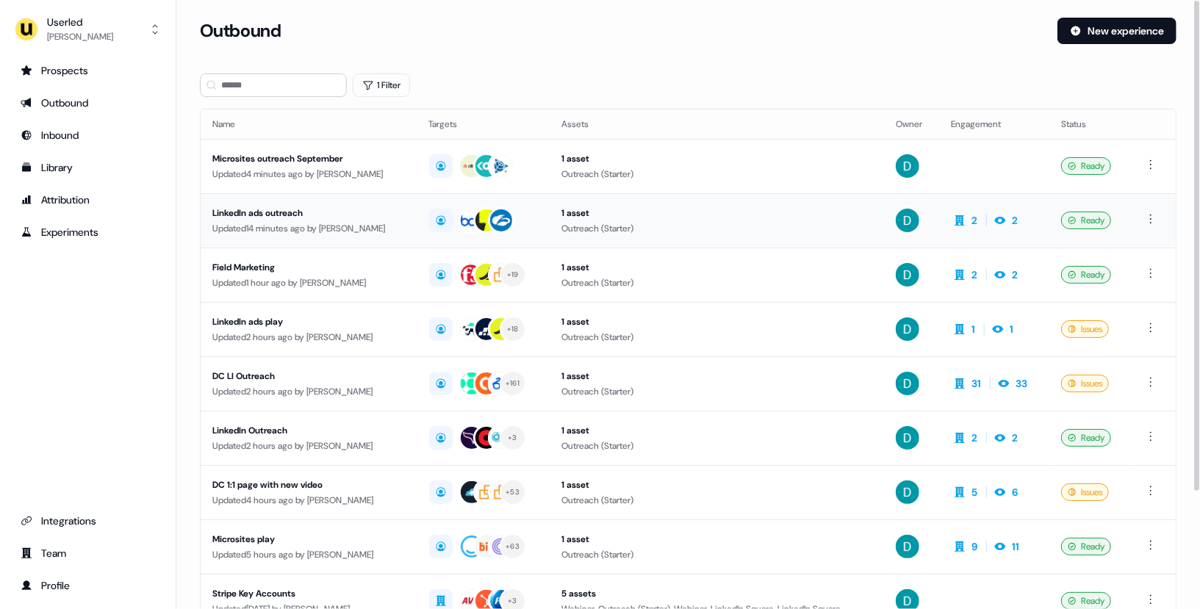
click at [318, 238] on td "LinkedIn ads outreach Updated 14 minutes ago by David Cruickshank" at bounding box center [309, 220] width 217 height 54
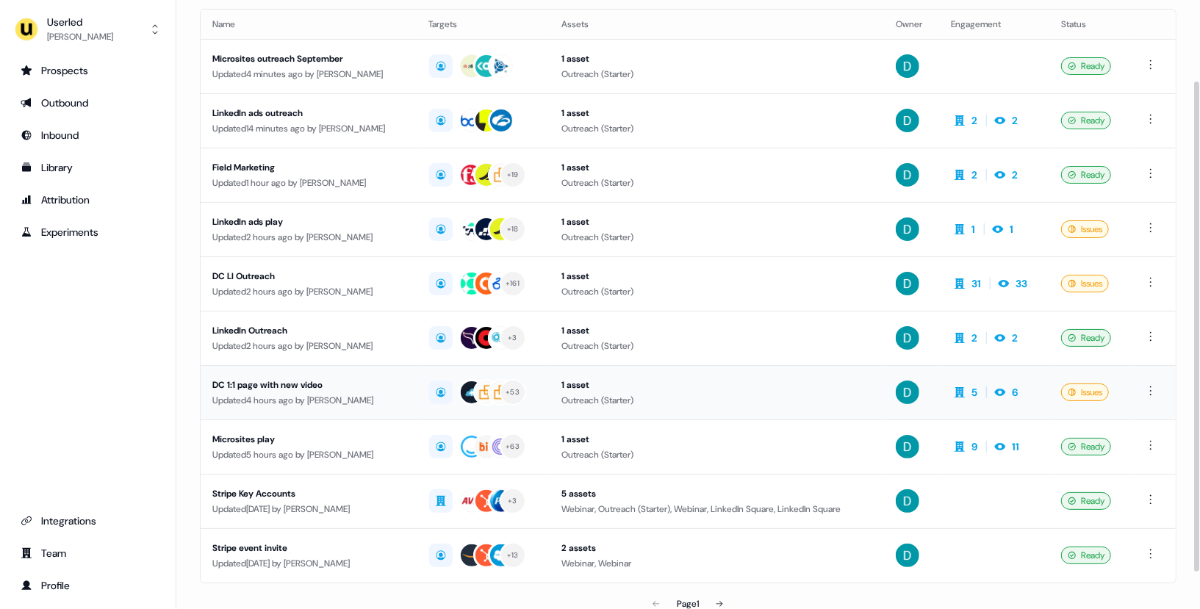
click at [346, 389] on div "DC 1:1 page with new video Updated 4 hours ago by David Cruickshank" at bounding box center [308, 393] width 193 height 30
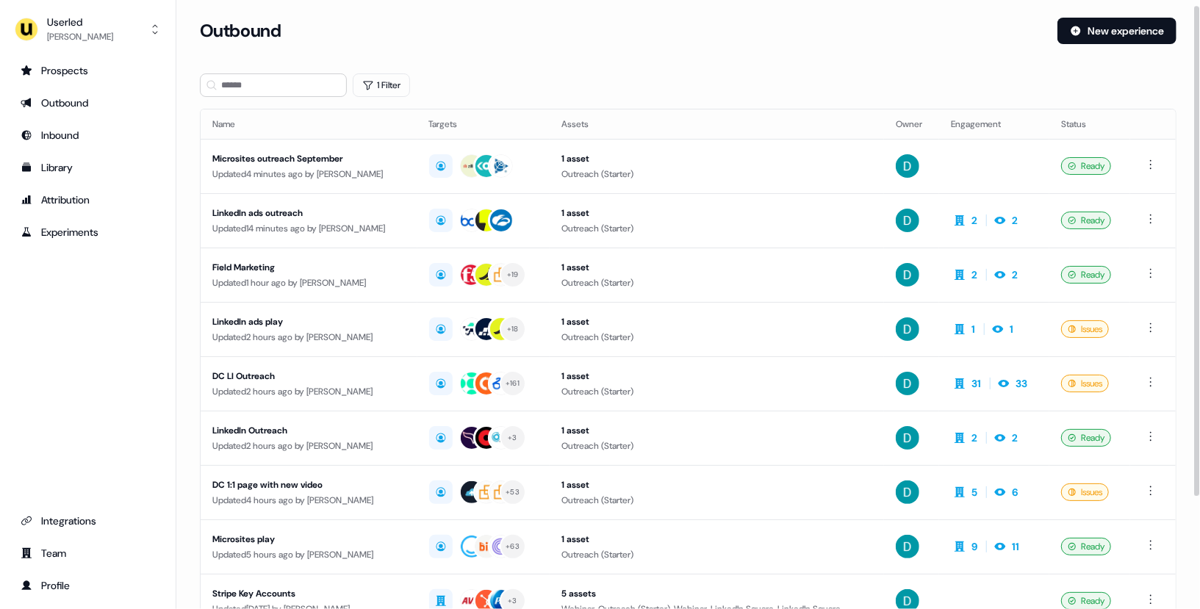
scroll to position [60, 0]
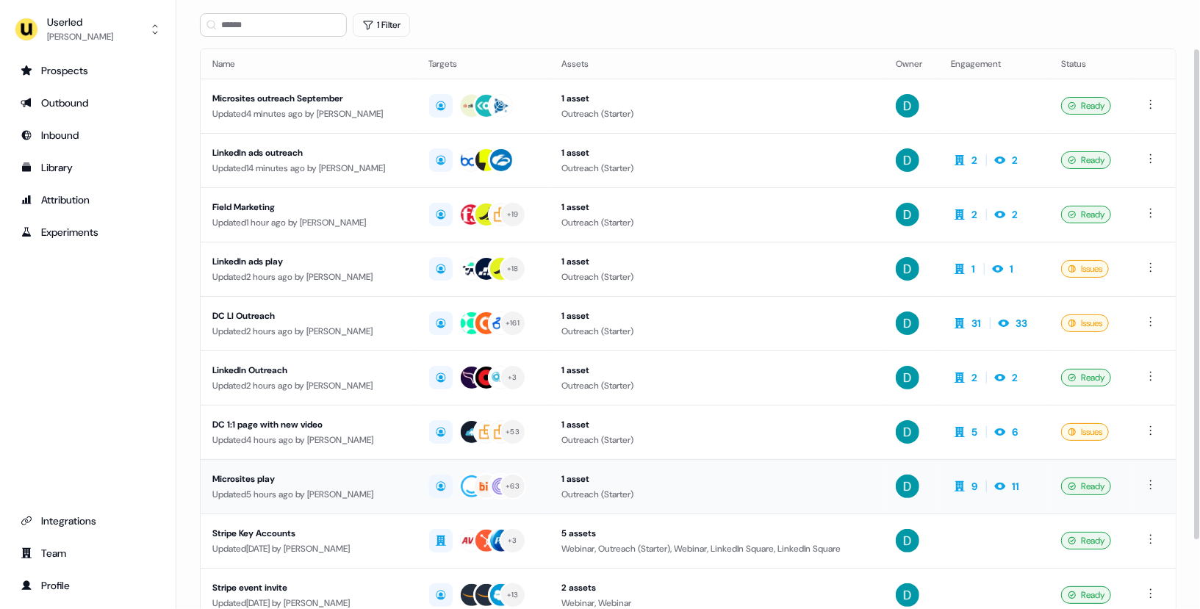
click at [344, 467] on td "Microsites play Updated 5 hours ago by David Cruickshank" at bounding box center [309, 486] width 217 height 54
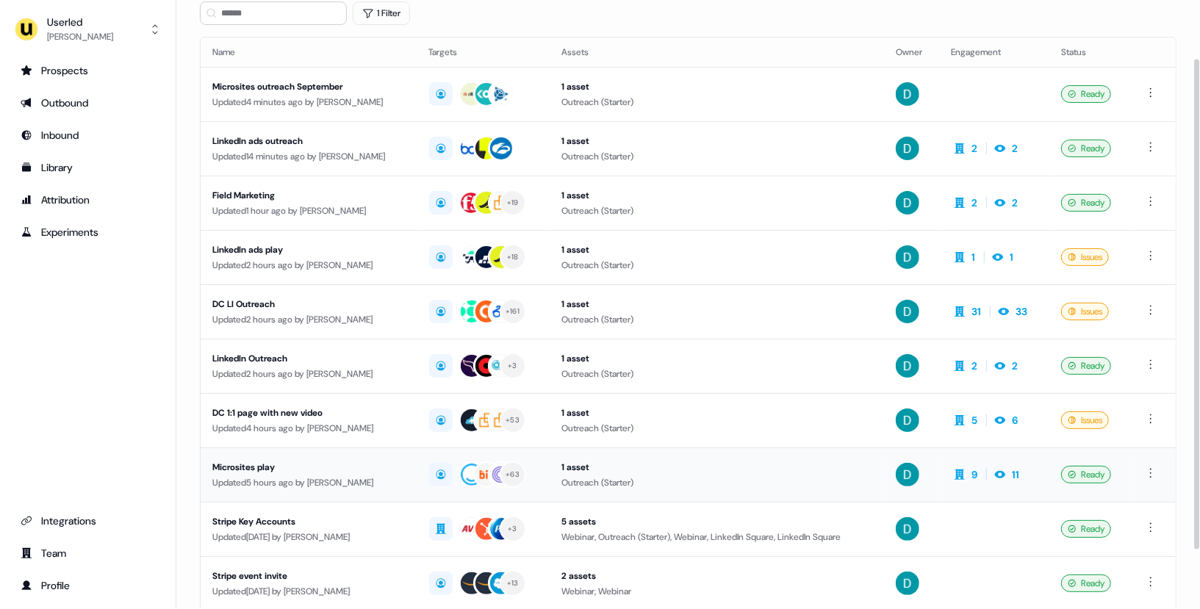
scroll to position [135, 0]
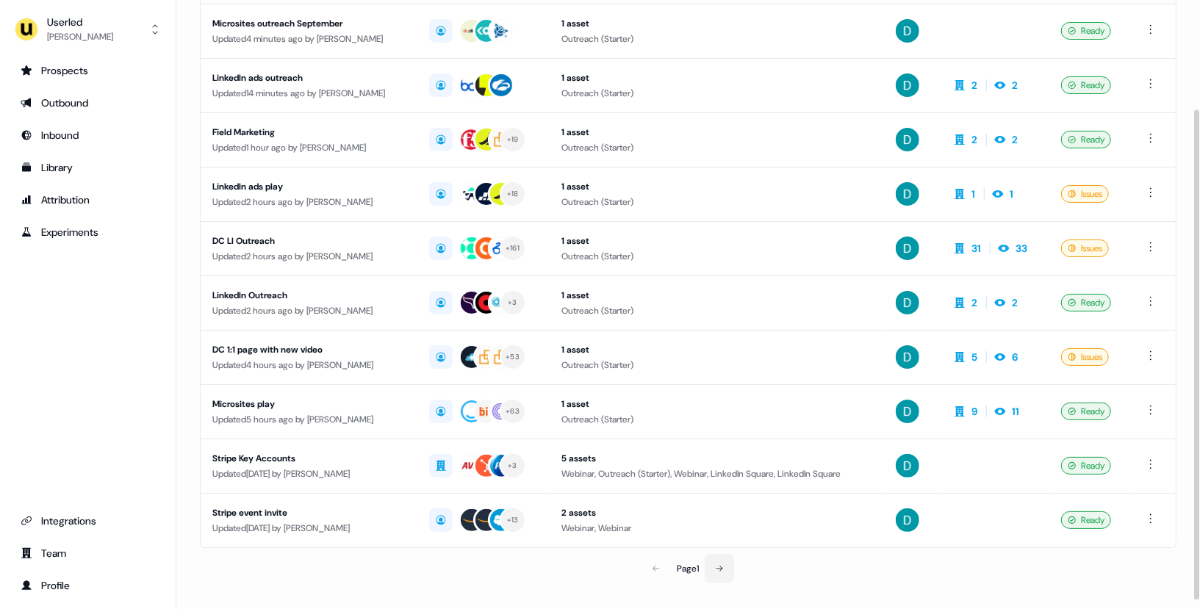
click at [727, 555] on button at bounding box center [719, 568] width 29 height 29
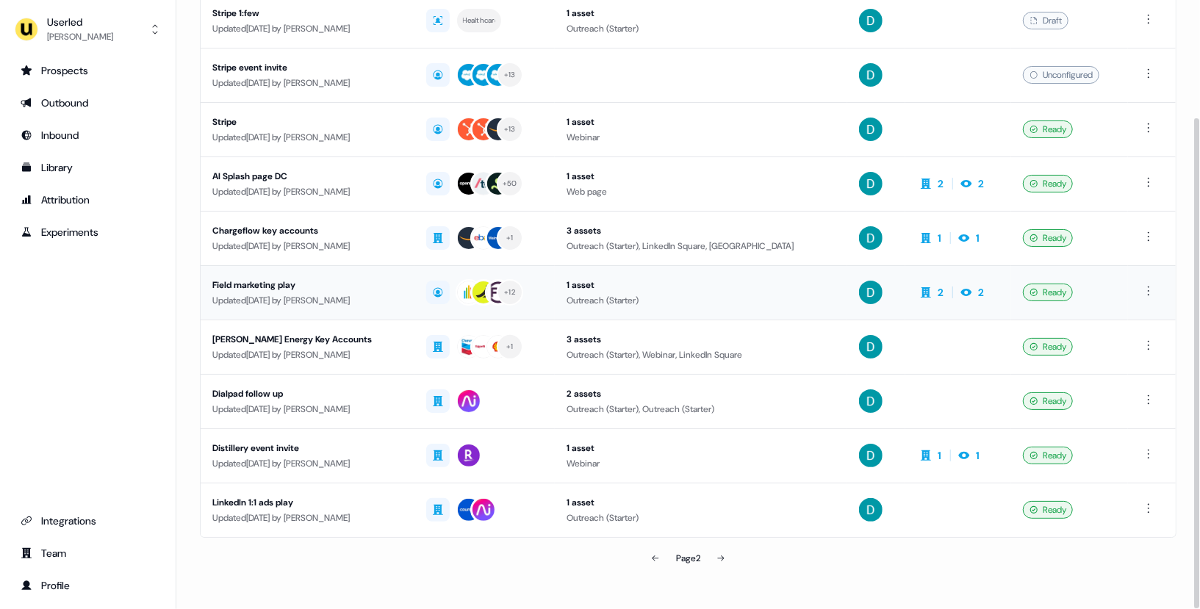
scroll to position [146, 0]
click at [716, 556] on button at bounding box center [720, 557] width 29 height 29
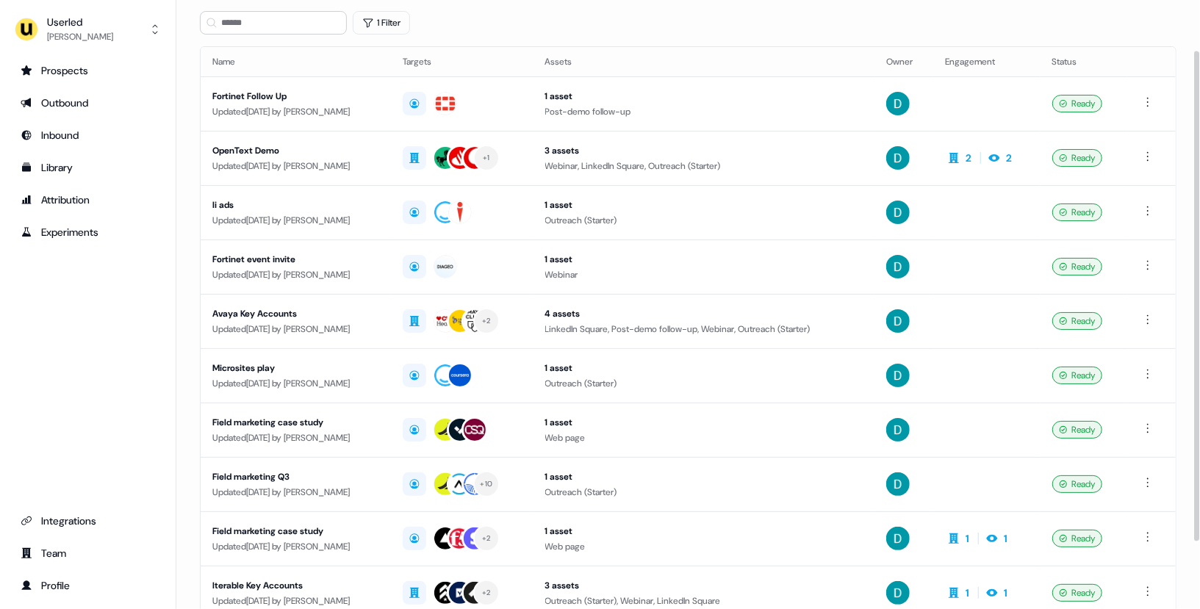
scroll to position [136, 0]
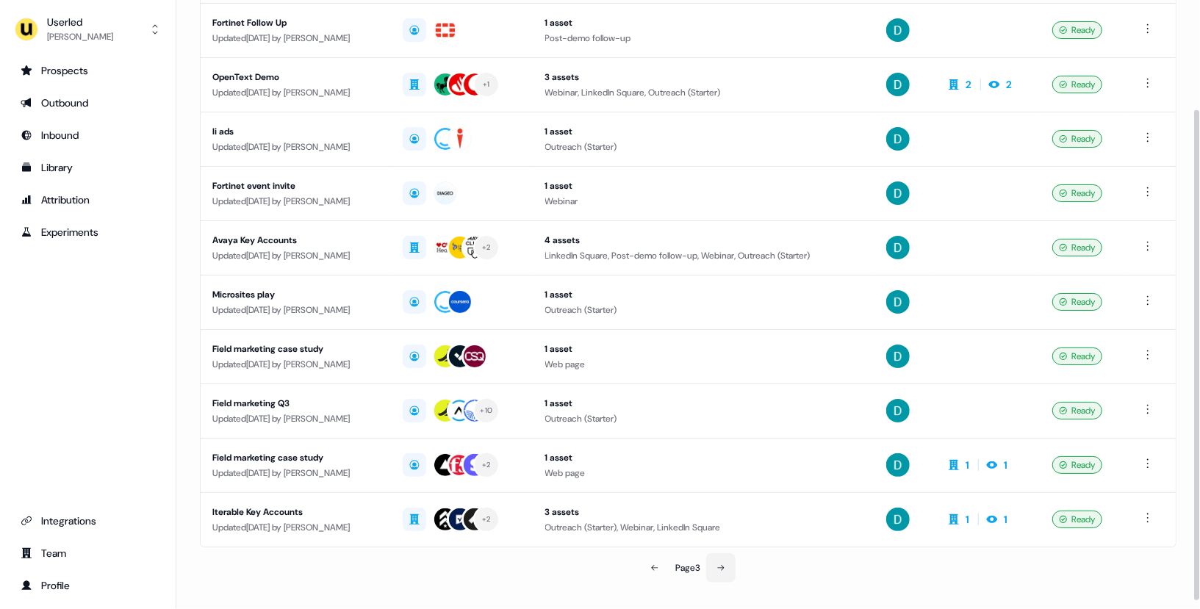
click at [722, 564] on icon at bounding box center [720, 568] width 9 height 9
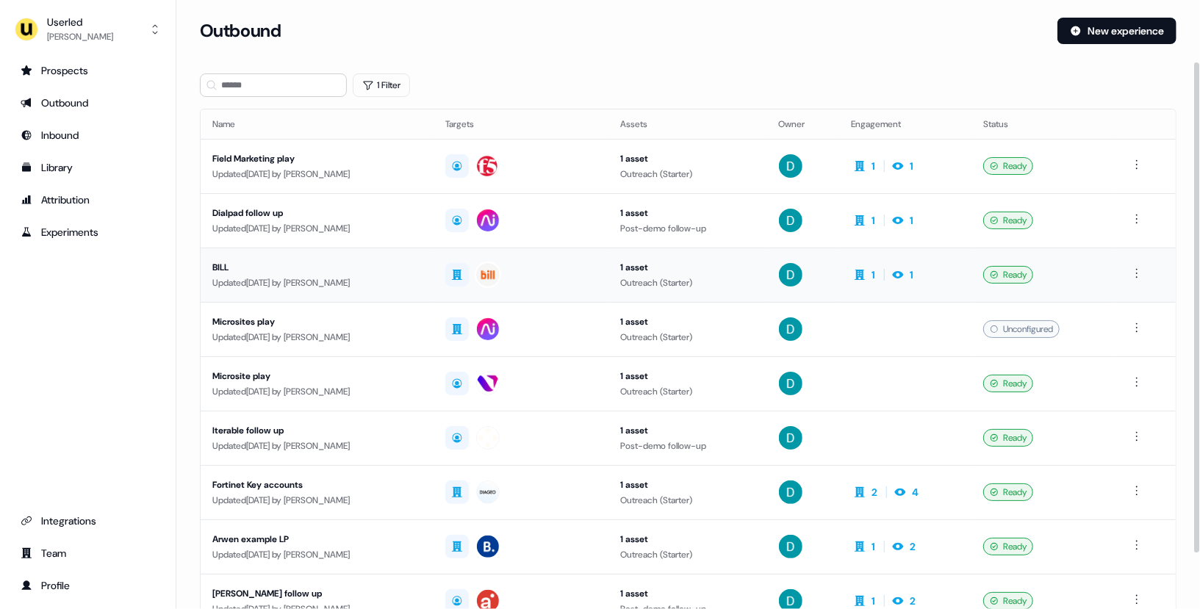
scroll to position [146, 0]
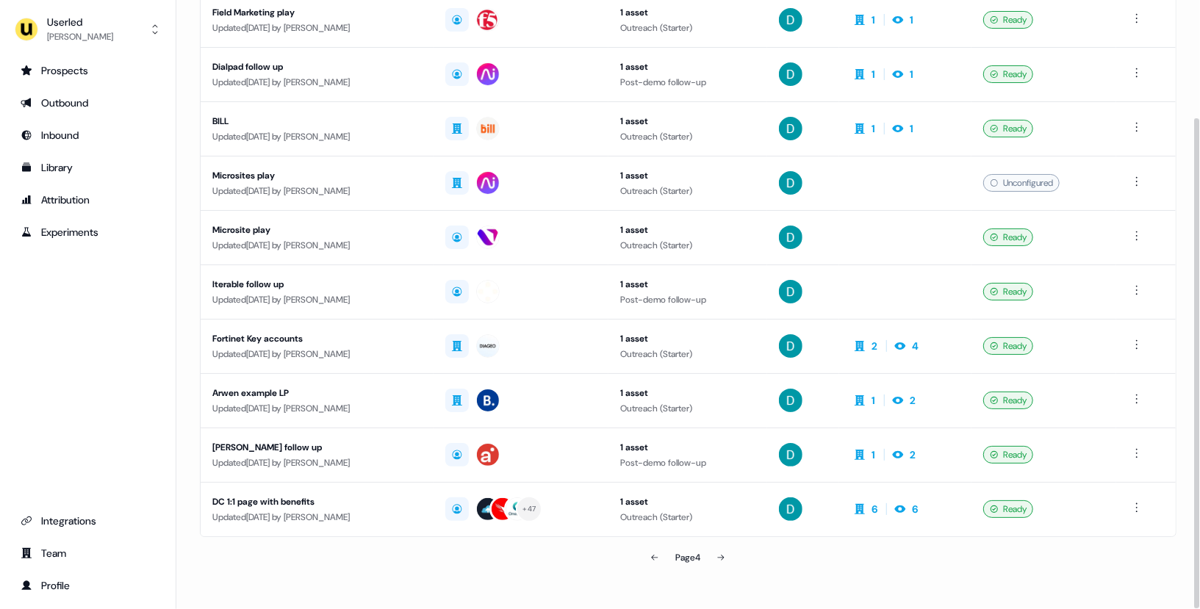
click at [711, 550] on button at bounding box center [720, 557] width 29 height 29
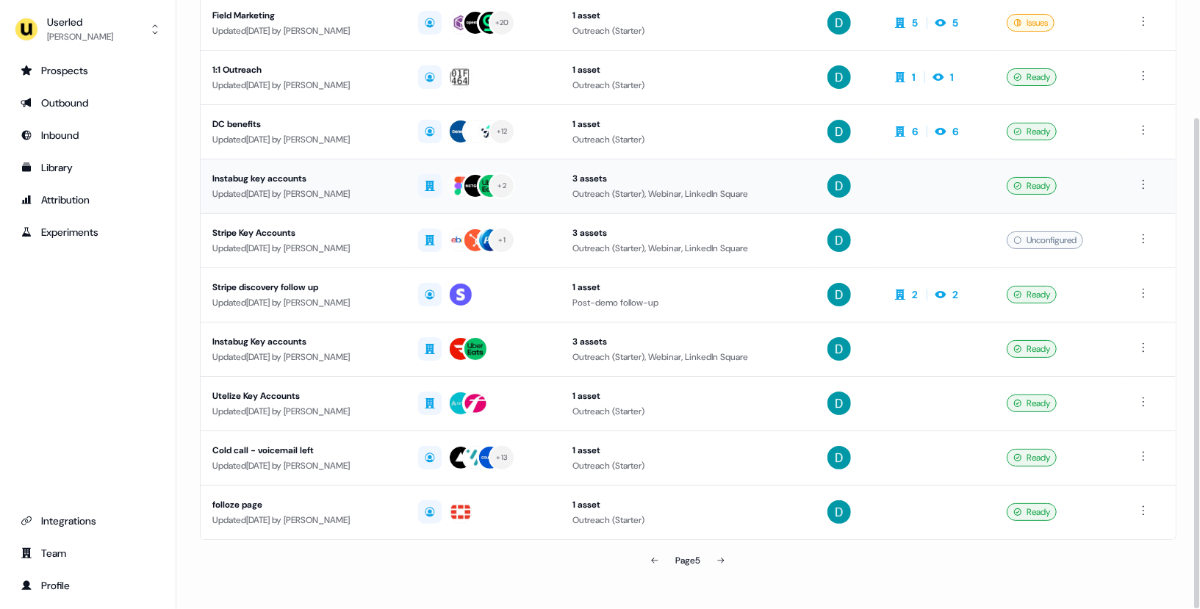
scroll to position [146, 0]
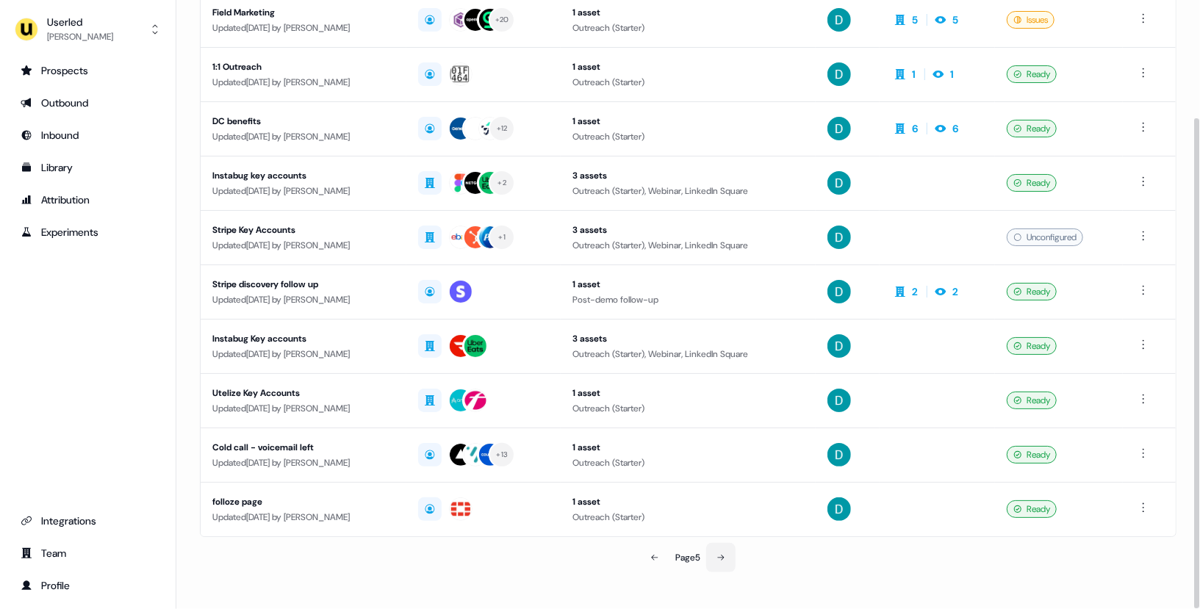
click at [713, 555] on button at bounding box center [720, 557] width 29 height 29
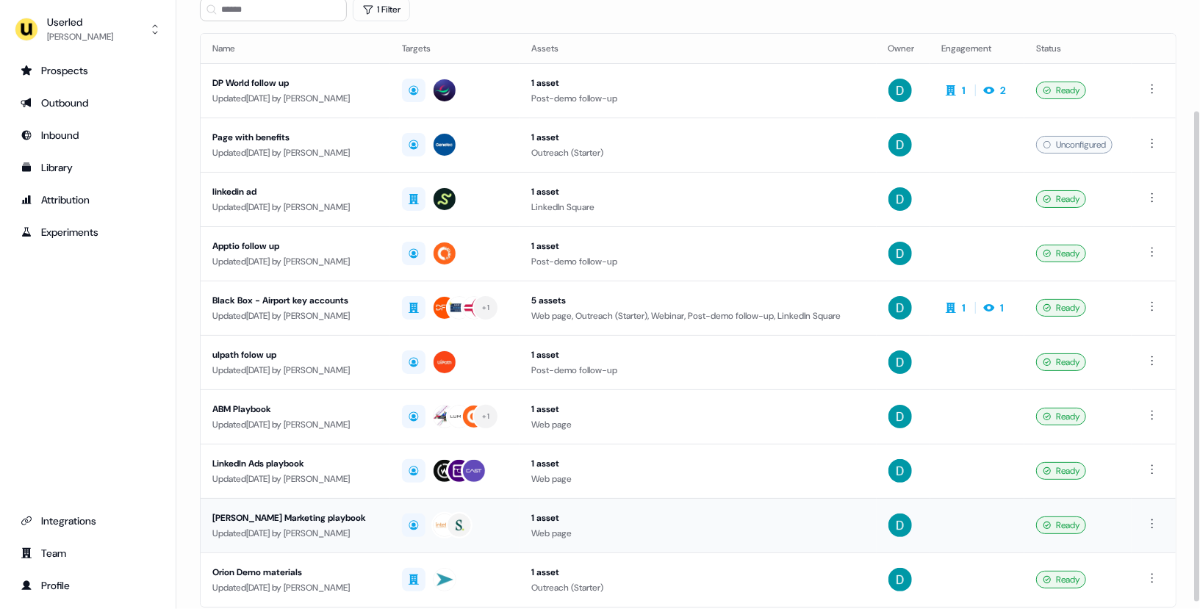
scroll to position [146, 0]
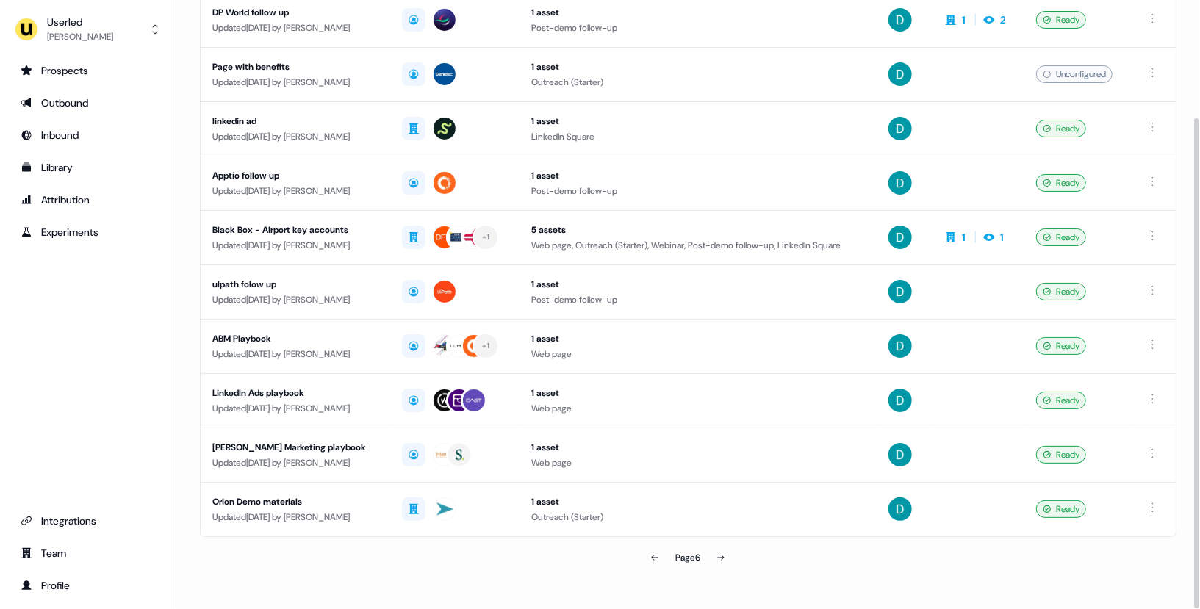
click at [715, 575] on section "Loading... Outbound New experience 1 Filter Name Targets Assets Owner Engagemen…" at bounding box center [688, 242] width 1024 height 742
click at [715, 567] on button at bounding box center [720, 557] width 29 height 29
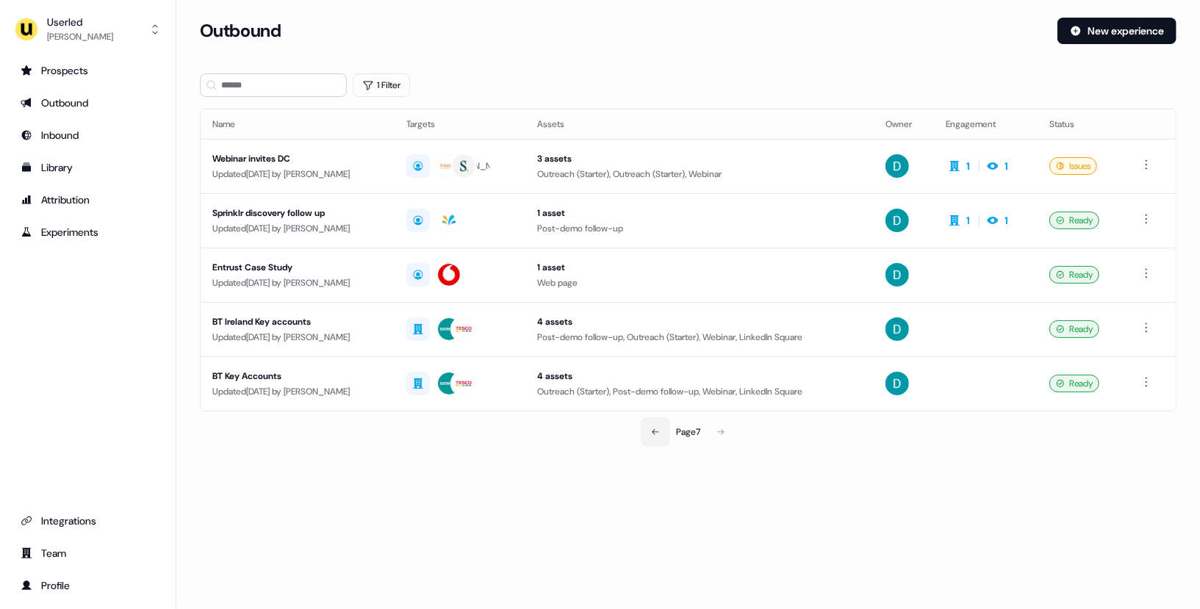
click at [655, 428] on icon at bounding box center [655, 432] width 9 height 9
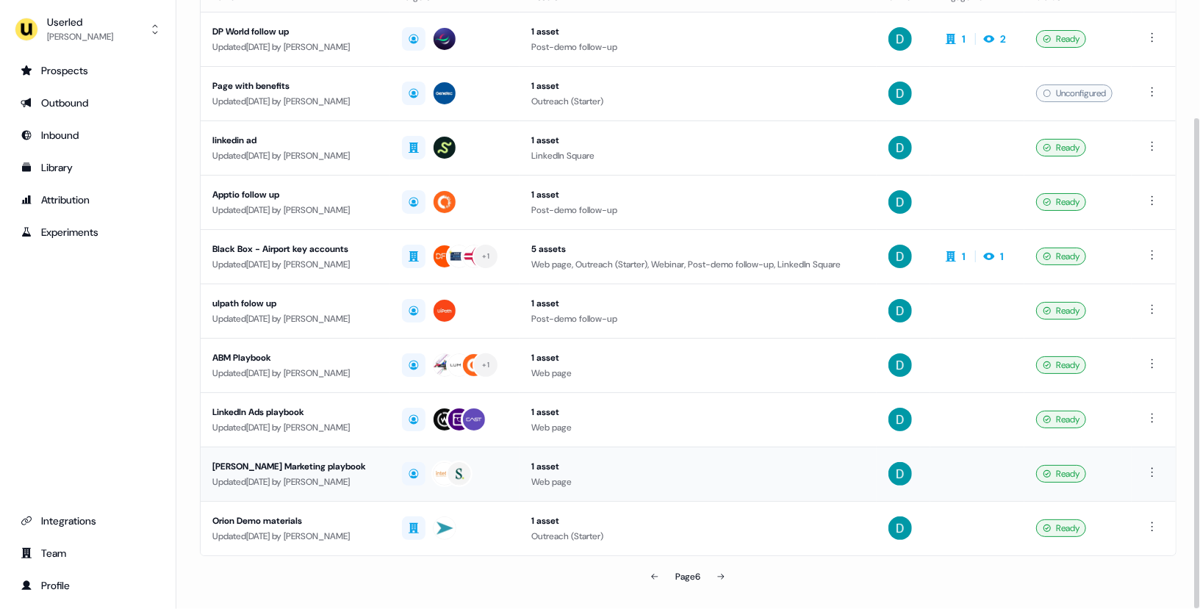
scroll to position [146, 0]
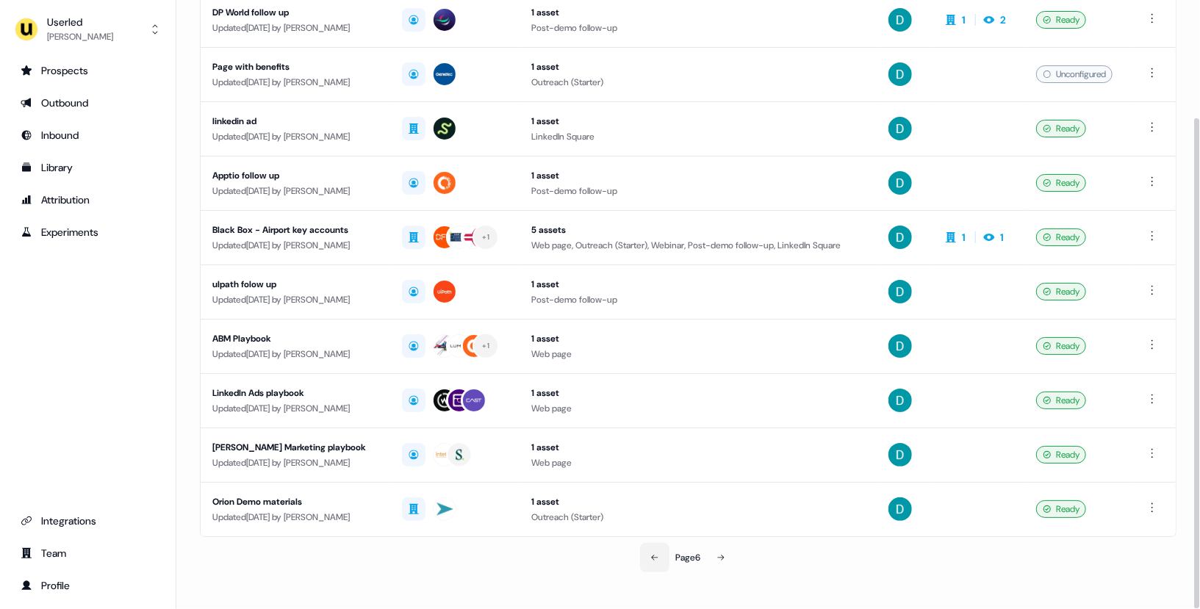
click at [657, 558] on button at bounding box center [654, 557] width 29 height 29
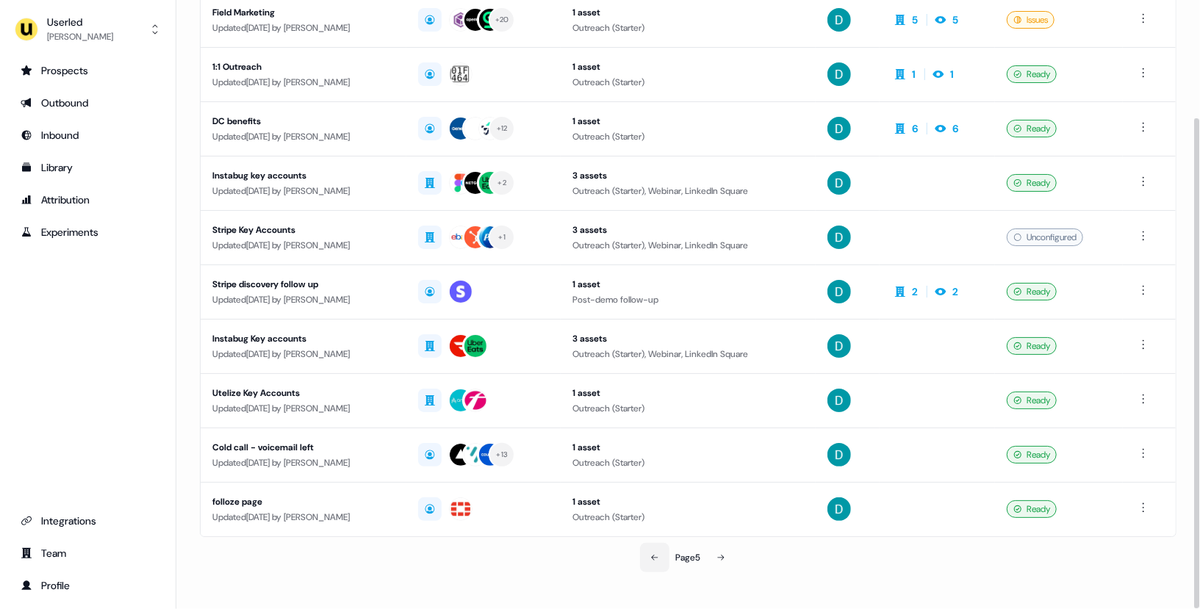
click at [655, 558] on button at bounding box center [654, 557] width 29 height 29
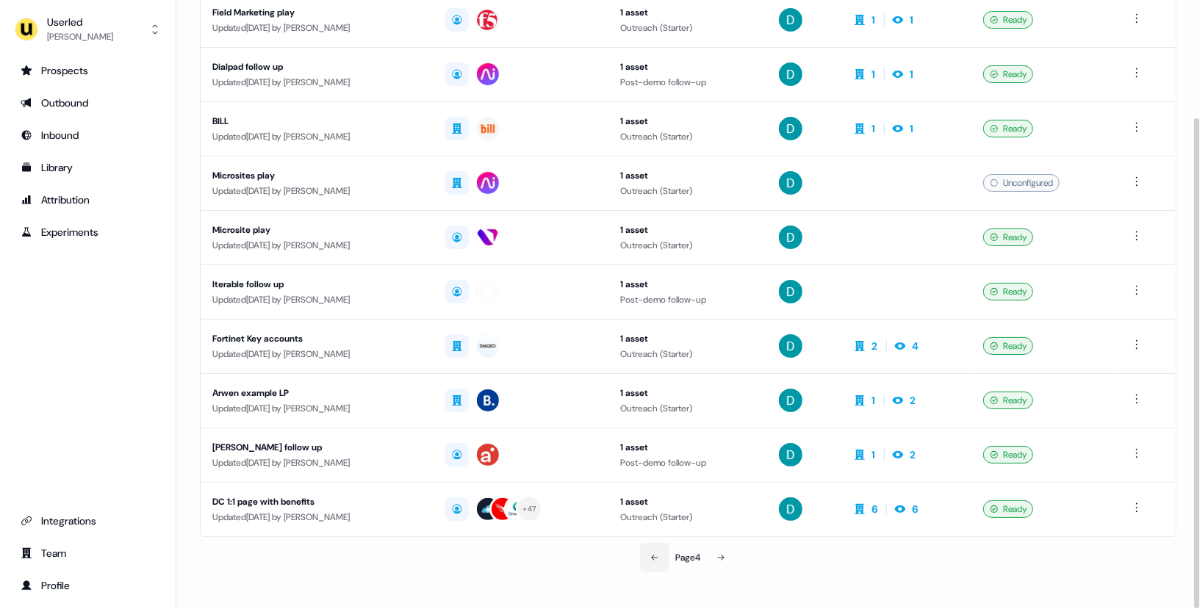
click at [655, 558] on button at bounding box center [654, 557] width 29 height 29
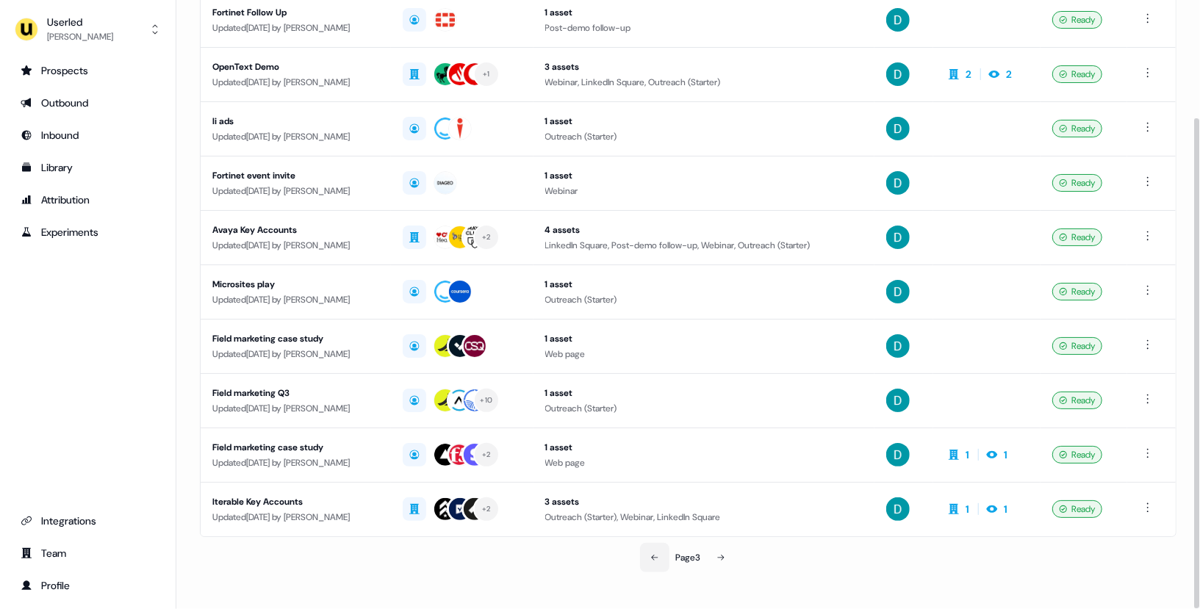
click at [655, 558] on button at bounding box center [654, 557] width 29 height 29
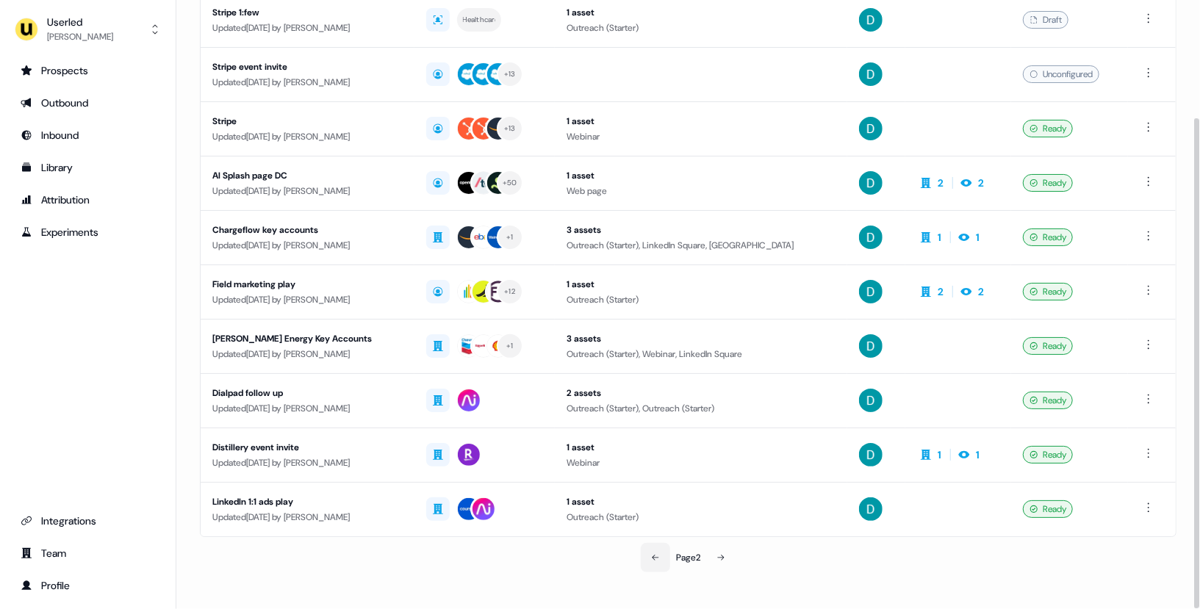
click at [655, 558] on button at bounding box center [655, 557] width 29 height 29
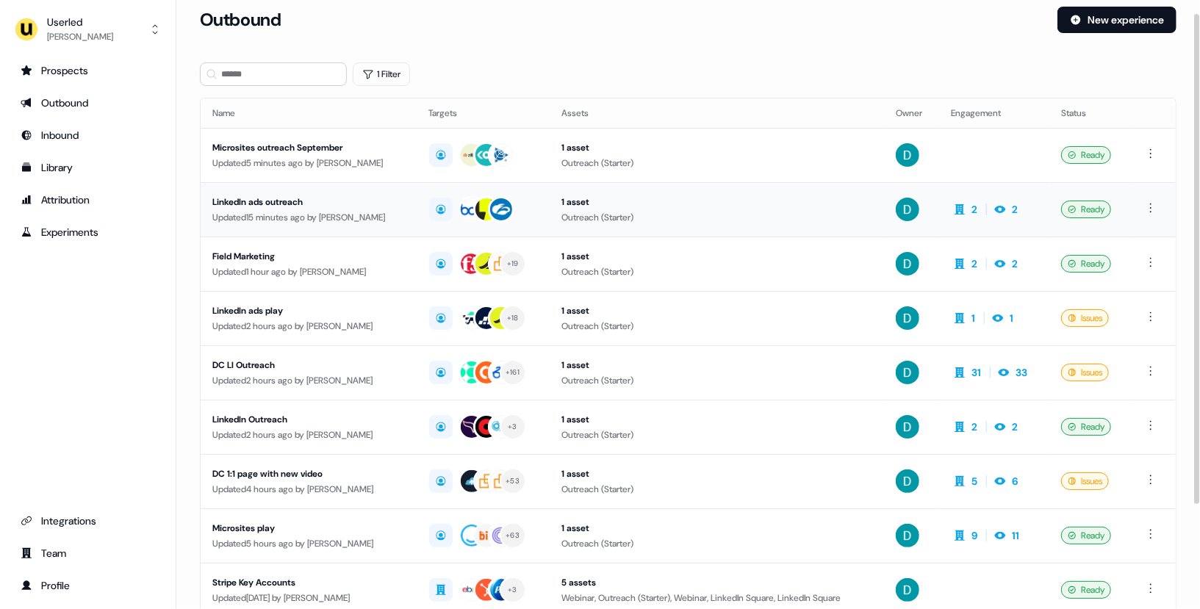
scroll to position [127, 0]
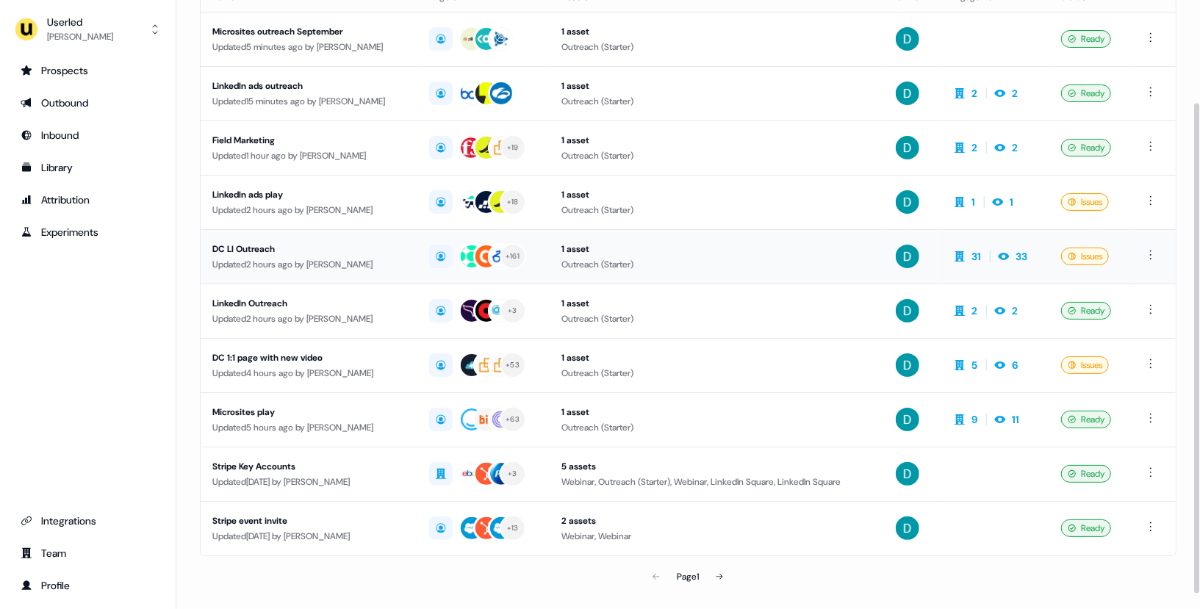
click at [367, 269] on td "DC LI Outreach Updated 2 hours ago by David Cruickshank" at bounding box center [309, 256] width 217 height 54
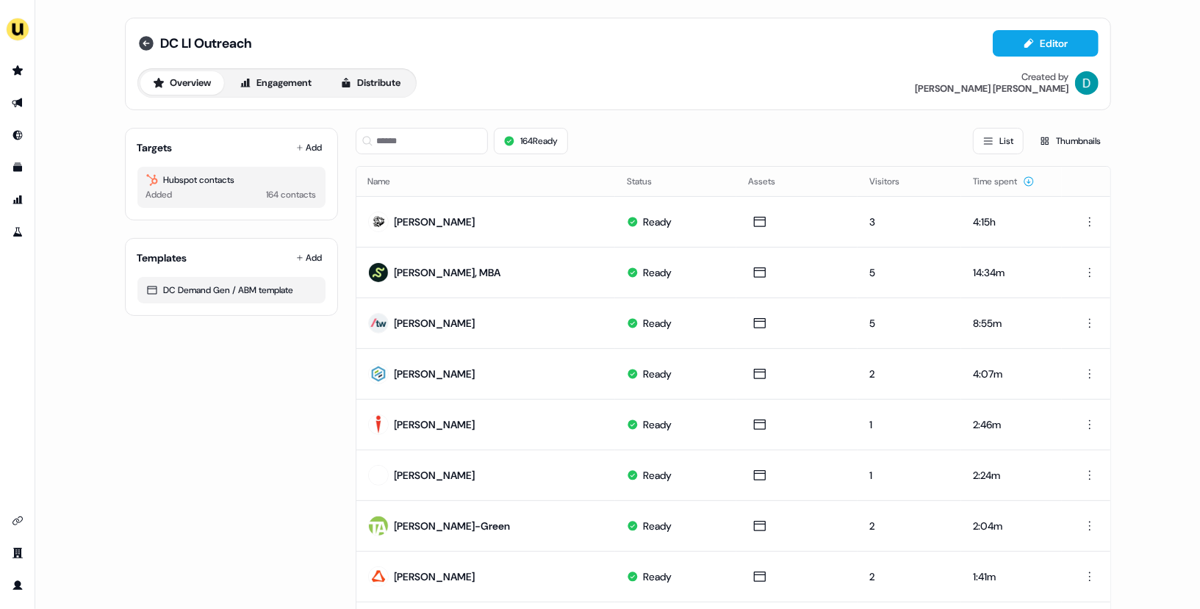
click at [145, 43] on icon at bounding box center [146, 44] width 18 height 18
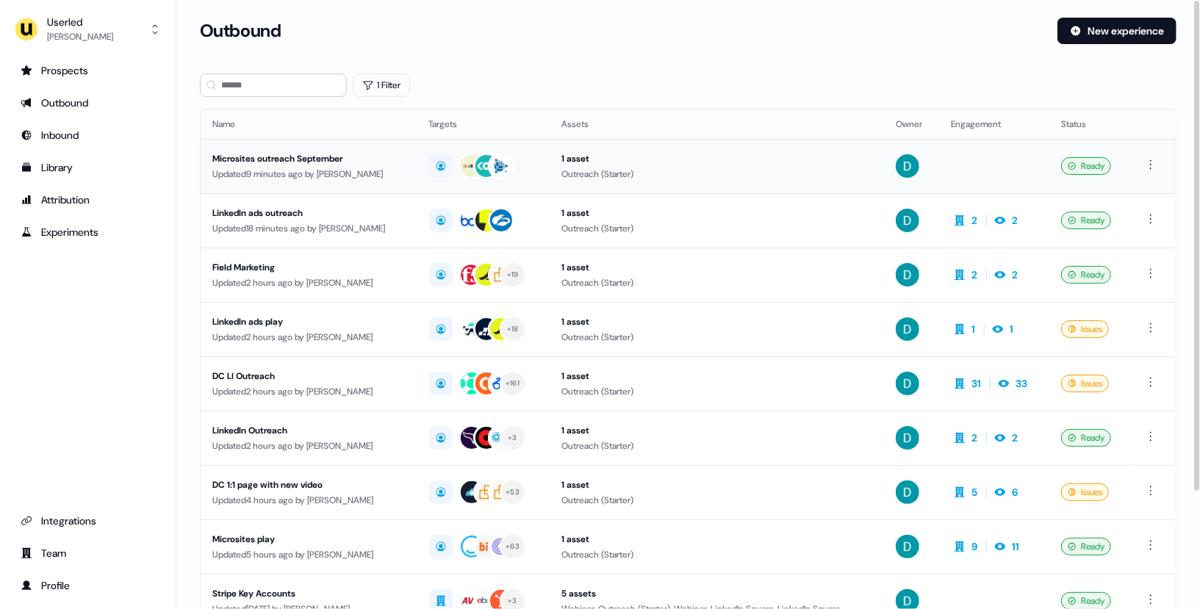
click at [392, 177] on div "Updated 9 minutes ago by David Cruickshank" at bounding box center [308, 174] width 193 height 15
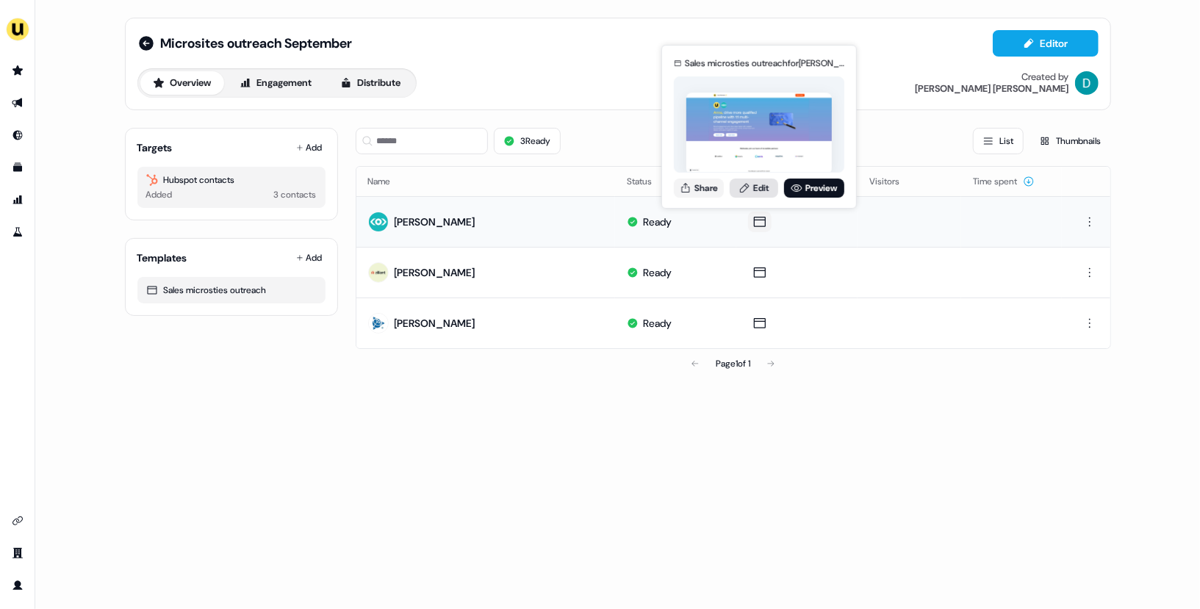
click at [756, 191] on link "Edit" at bounding box center [754, 188] width 48 height 19
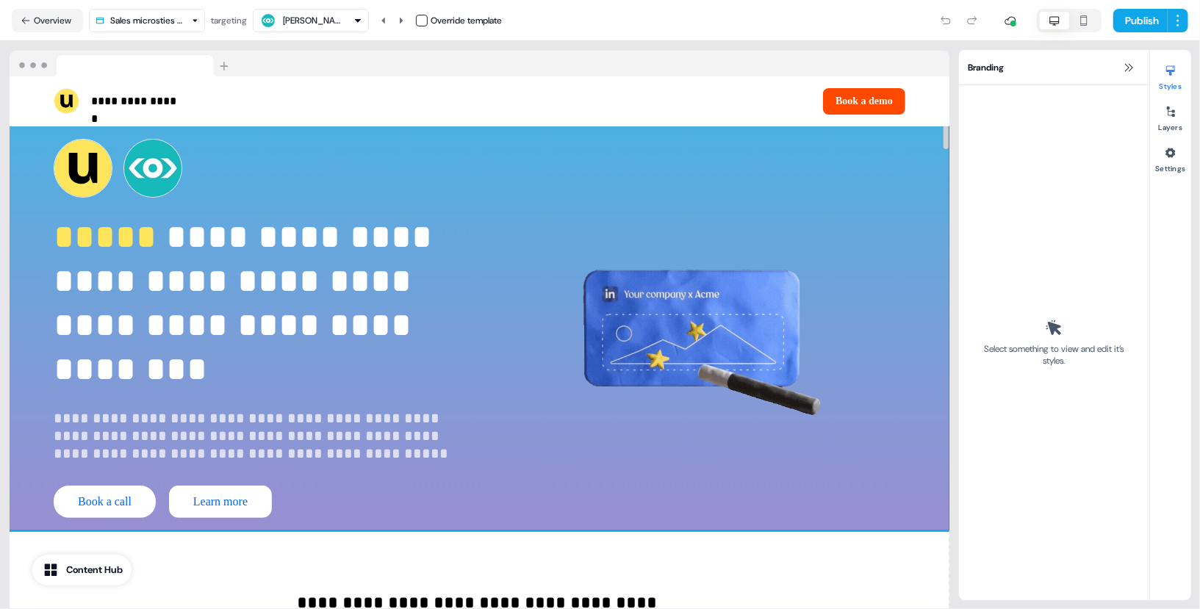
click at [908, 212] on div "**********" at bounding box center [480, 328] width 940 height 405
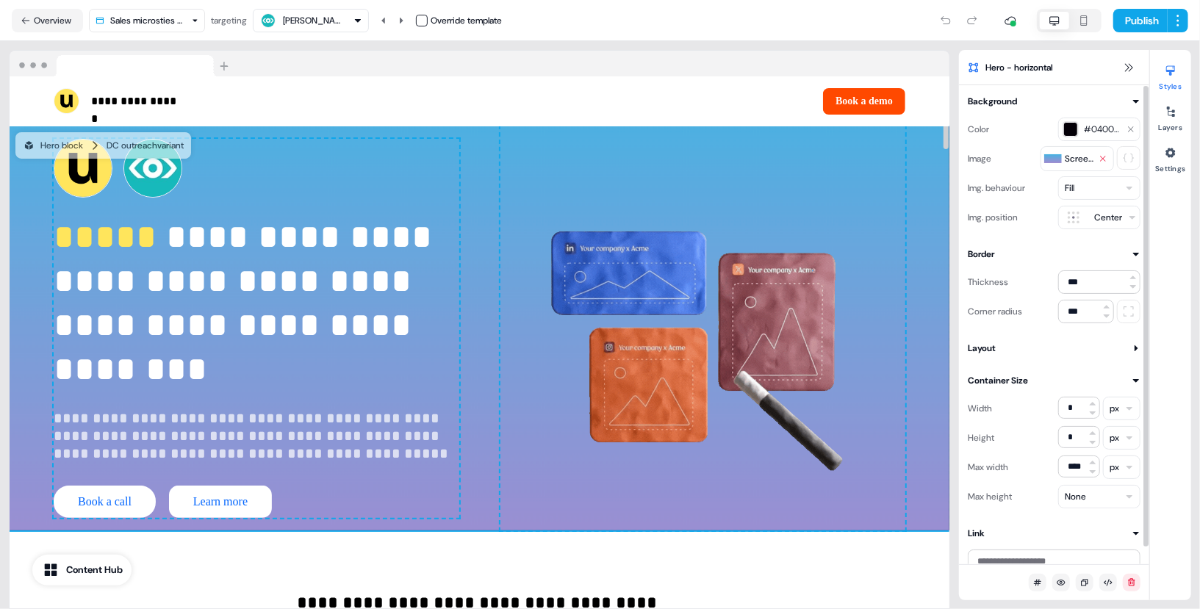
click at [1100, 162] on icon at bounding box center [1103, 158] width 9 height 9
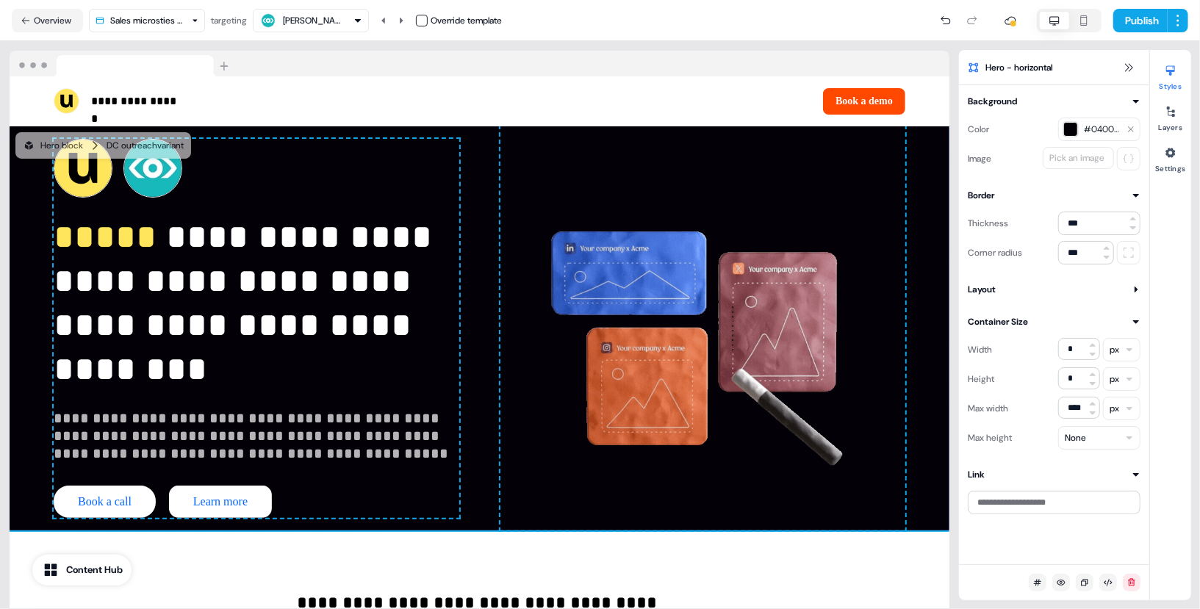
click at [1124, 134] on div "#040007" at bounding box center [1099, 130] width 82 height 24
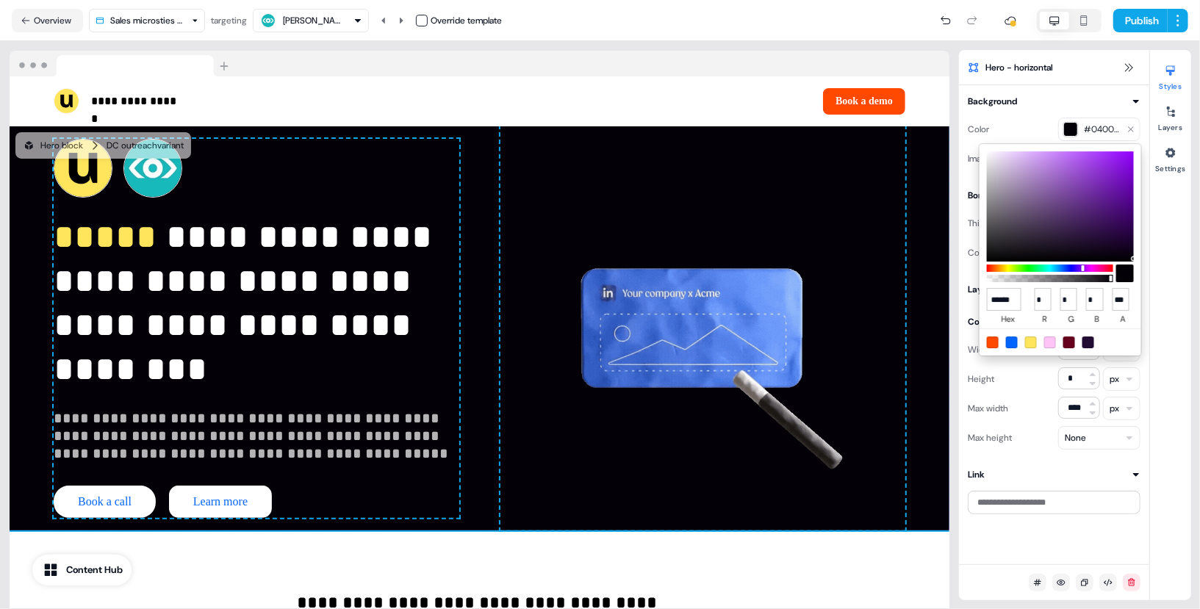
click at [1127, 131] on html "**********" at bounding box center [600, 304] width 1200 height 609
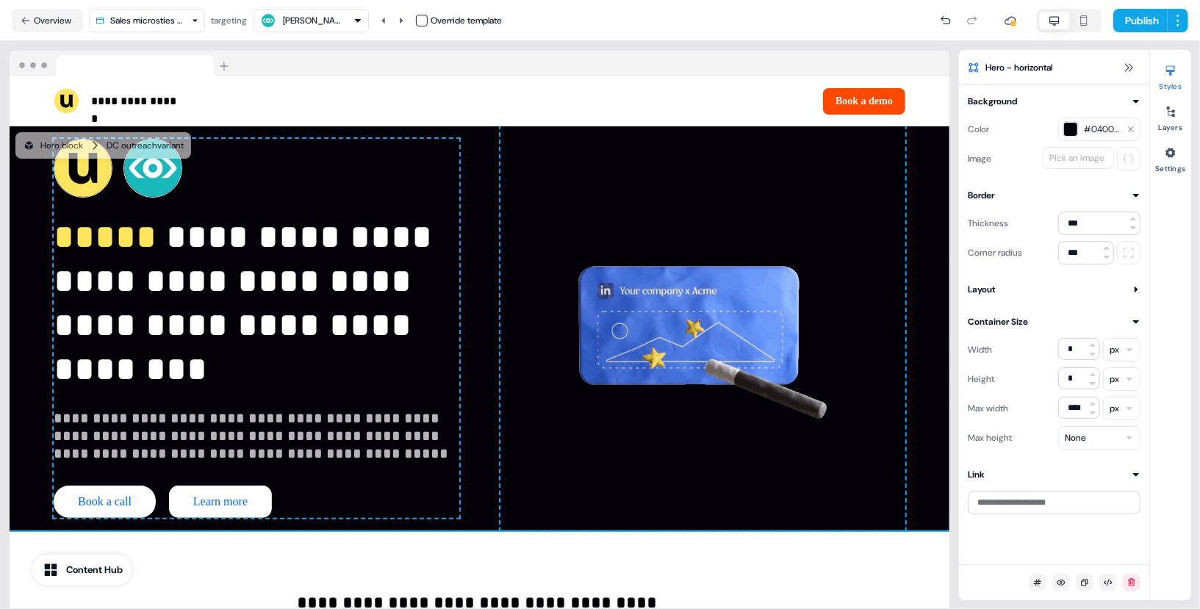
click at [1101, 132] on span "#040007" at bounding box center [1102, 129] width 37 height 15
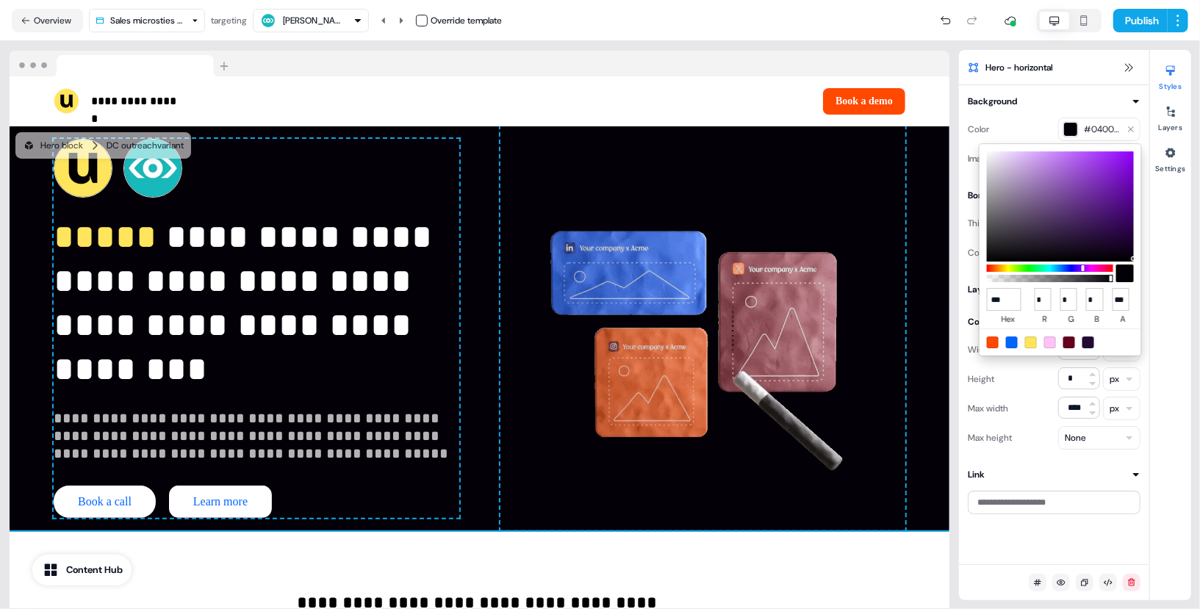
type input "****"
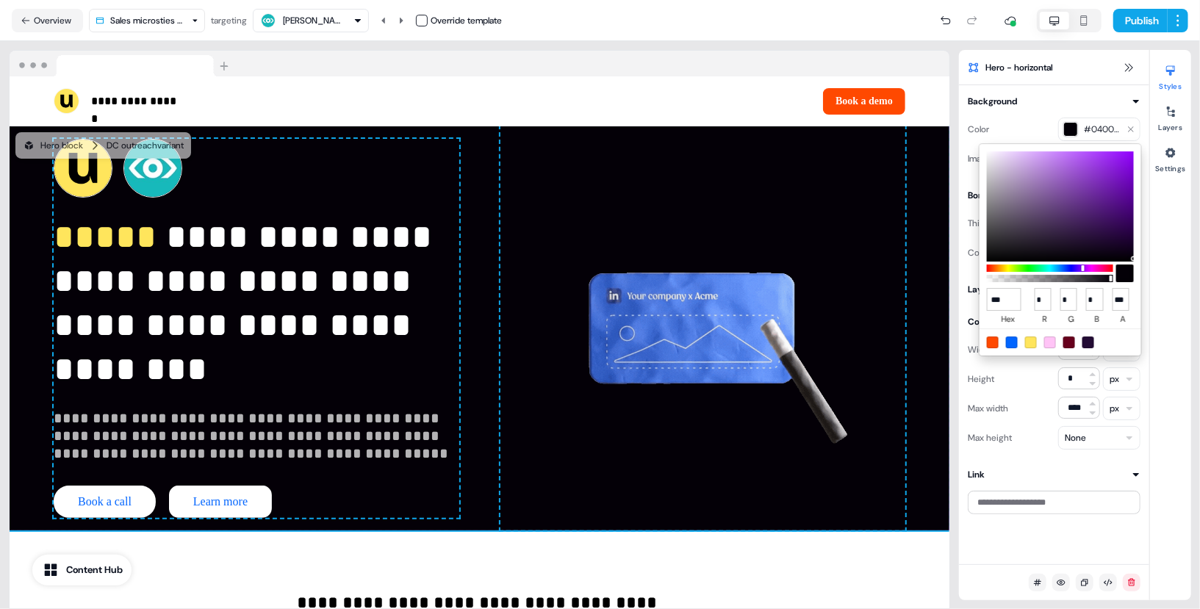
type input "***"
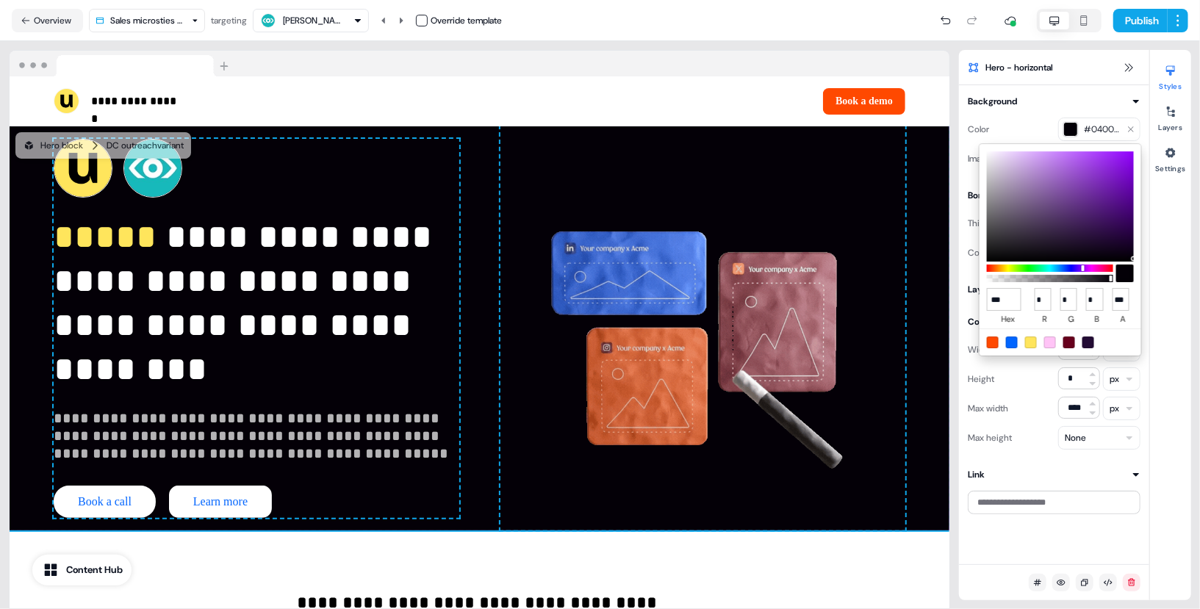
type input "***"
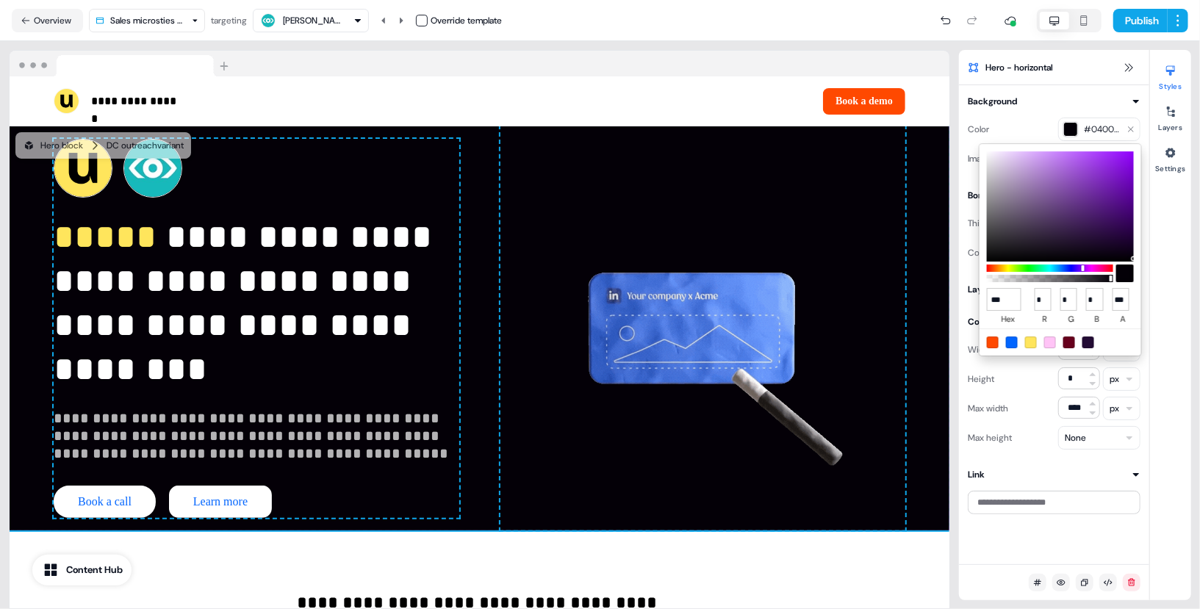
type input "***"
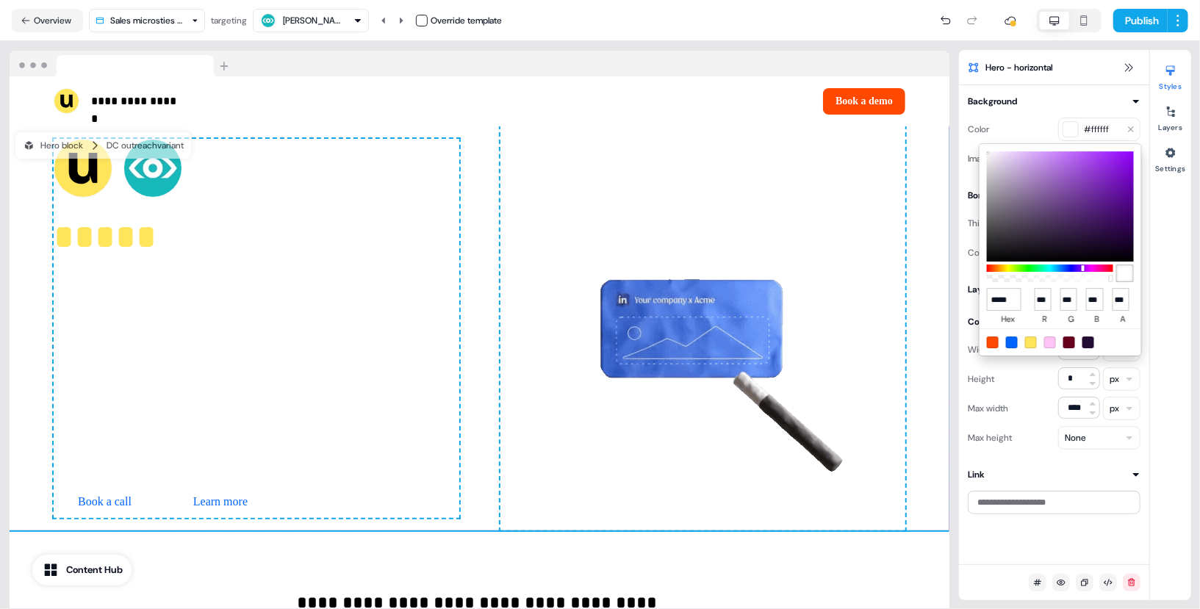
type input "******"
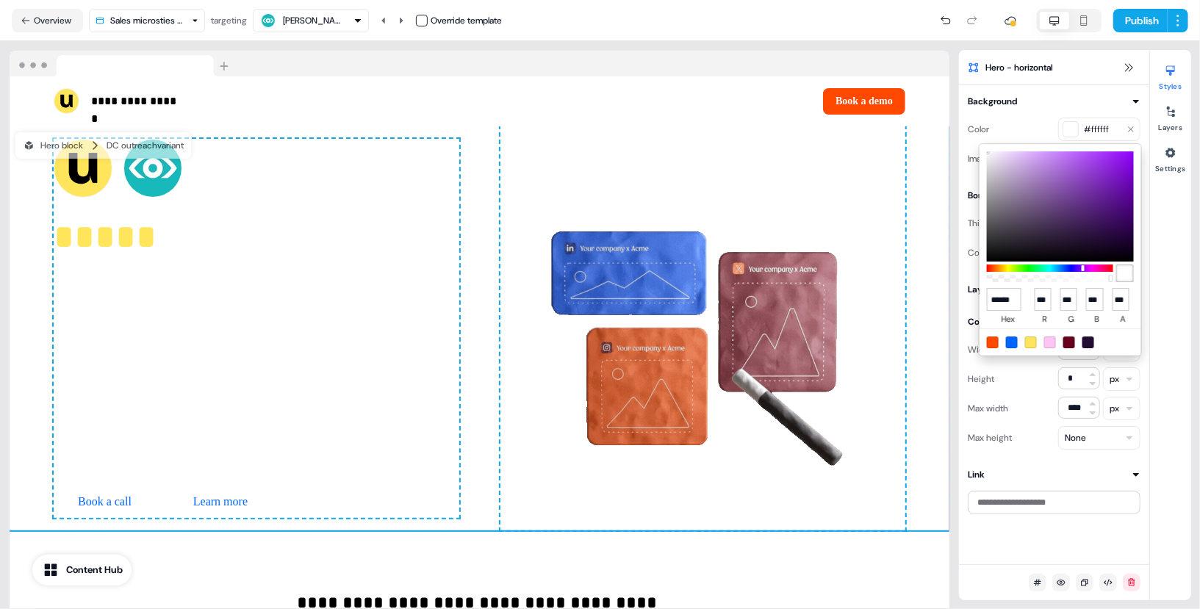
click at [176, 356] on html "**********" at bounding box center [600, 304] width 1200 height 609
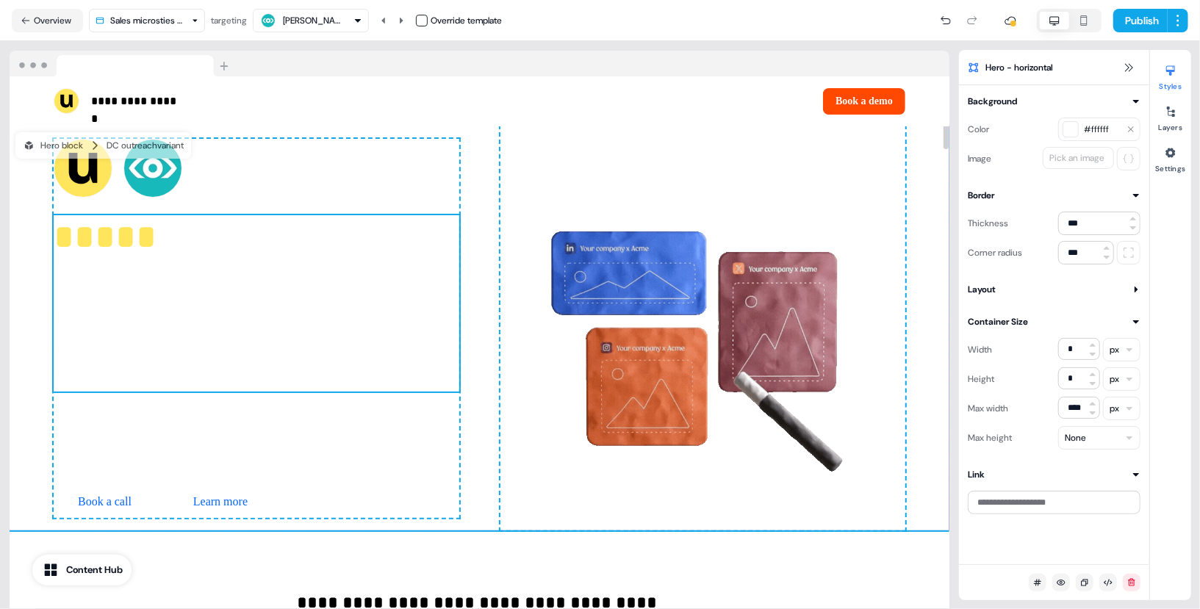
click at [326, 329] on p "**********" at bounding box center [257, 303] width 406 height 176
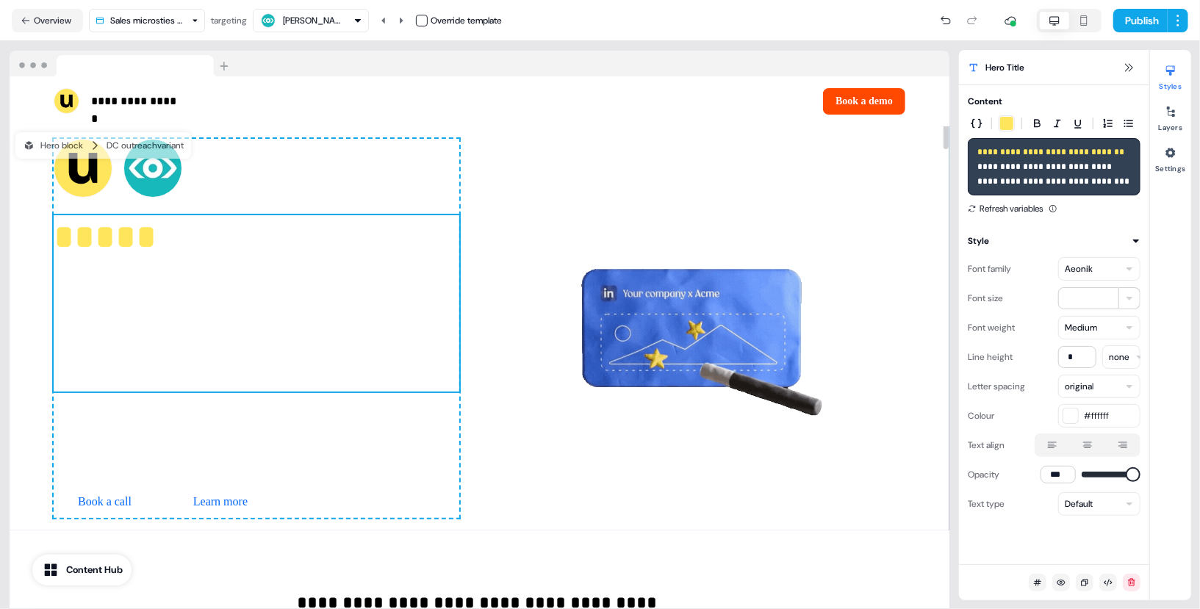
click at [165, 327] on span "**********" at bounding box center [248, 303] width 388 height 167
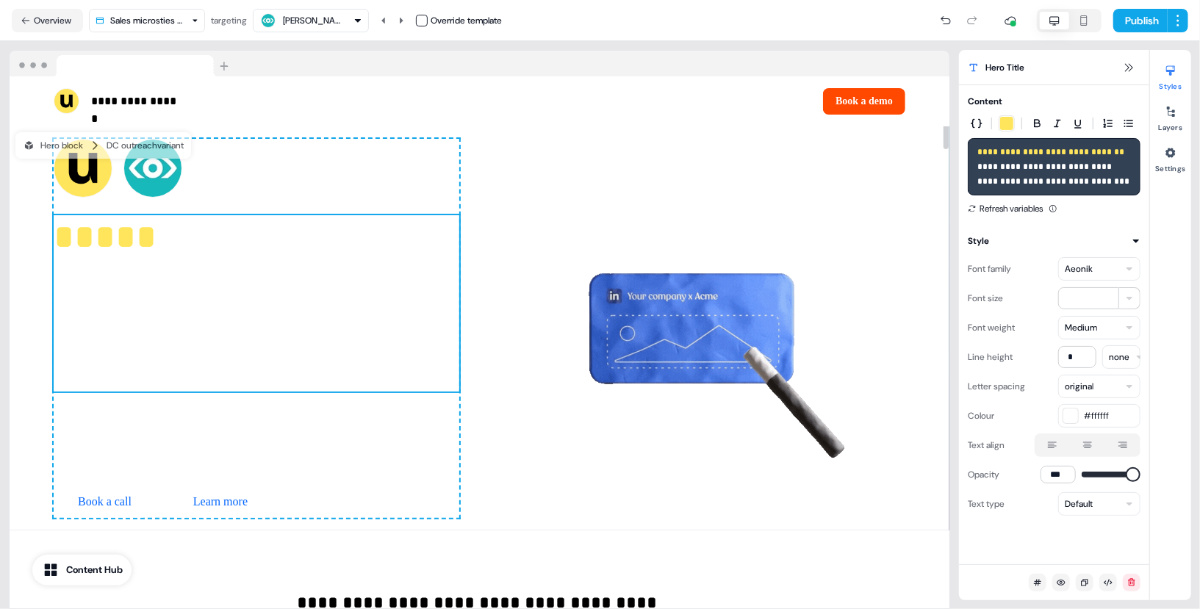
click at [164, 241] on span "**********" at bounding box center [248, 303] width 388 height 167
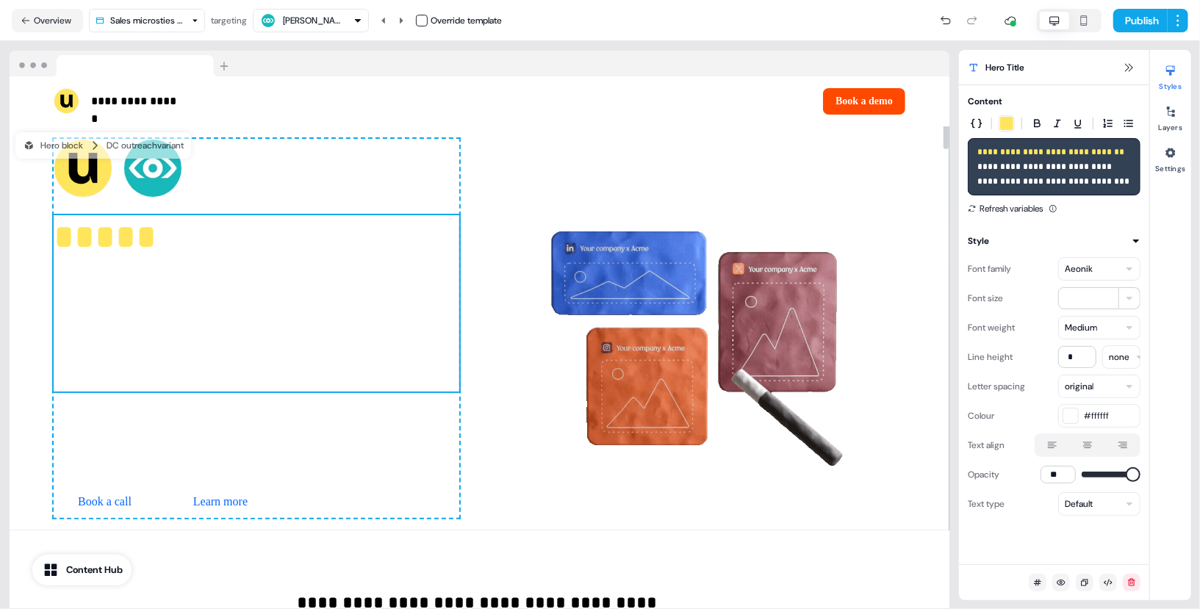
click at [229, 292] on div "**********" at bounding box center [257, 328] width 406 height 379
click at [230, 293] on span "**********" at bounding box center [248, 303] width 388 height 167
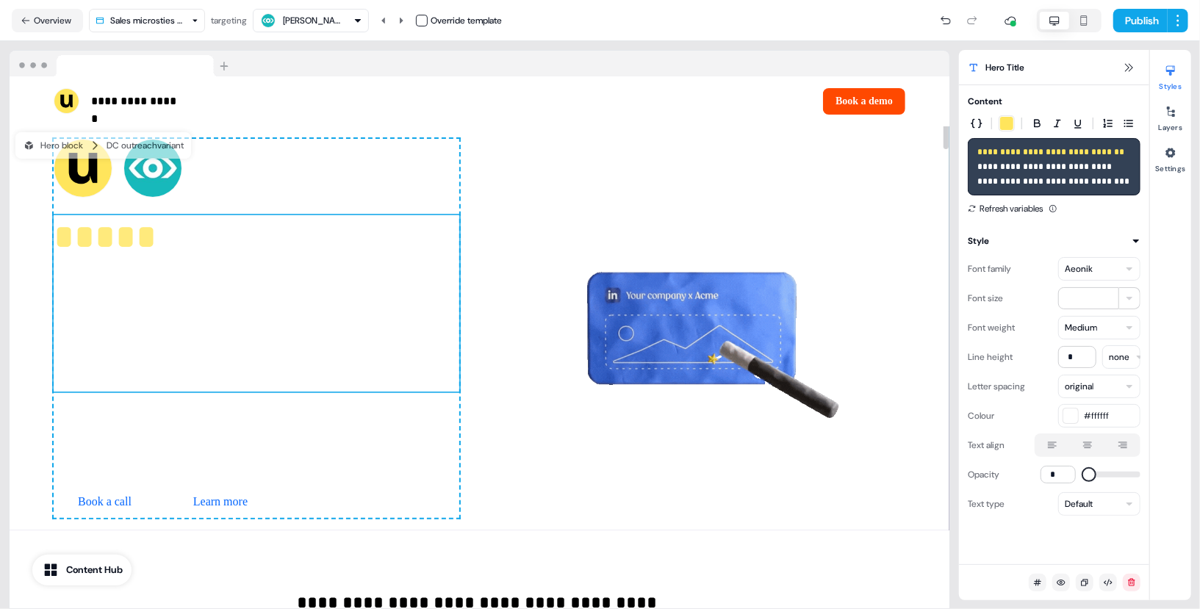
type input "***"
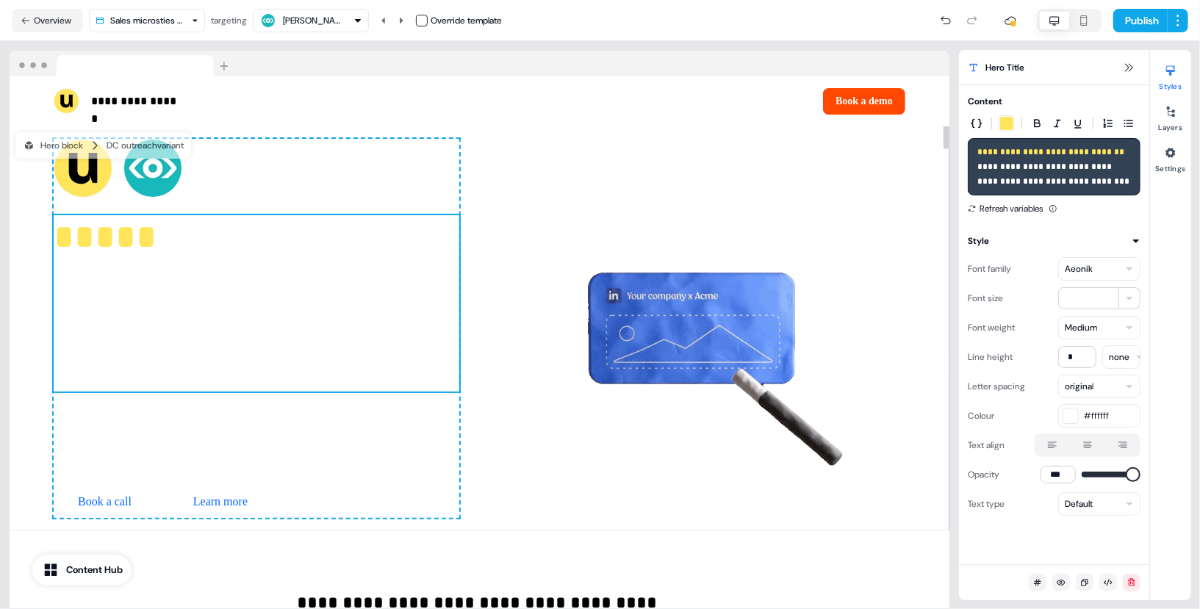
click at [254, 345] on span "**********" at bounding box center [248, 303] width 388 height 167
click at [253, 345] on span "**********" at bounding box center [248, 303] width 388 height 167
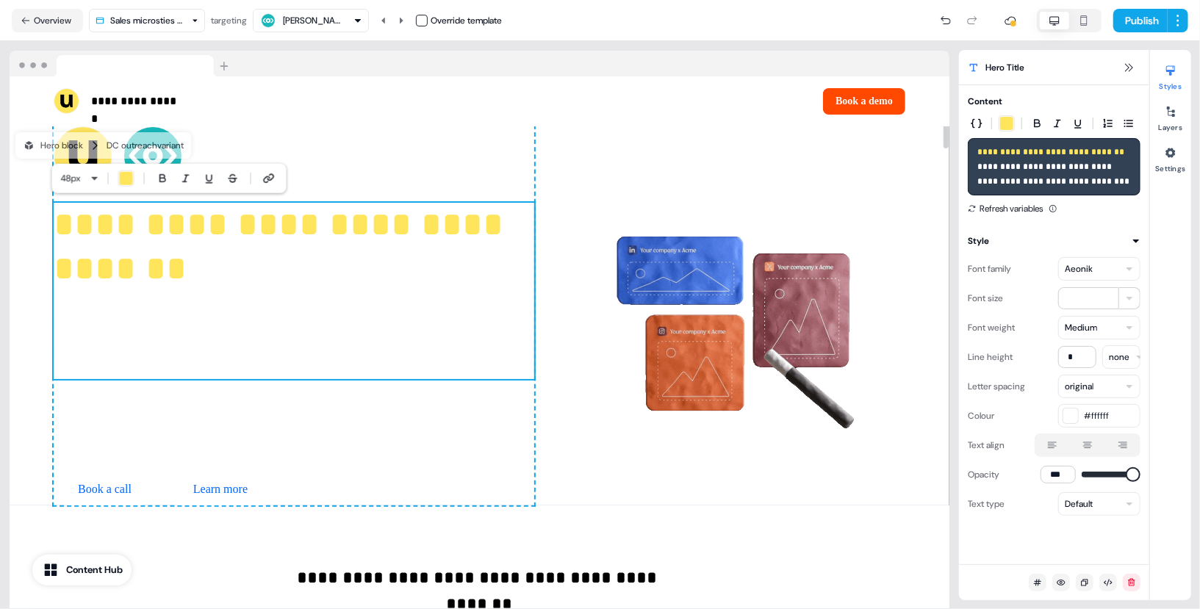
click at [305, 370] on span "**********" at bounding box center [283, 312] width 459 height 123
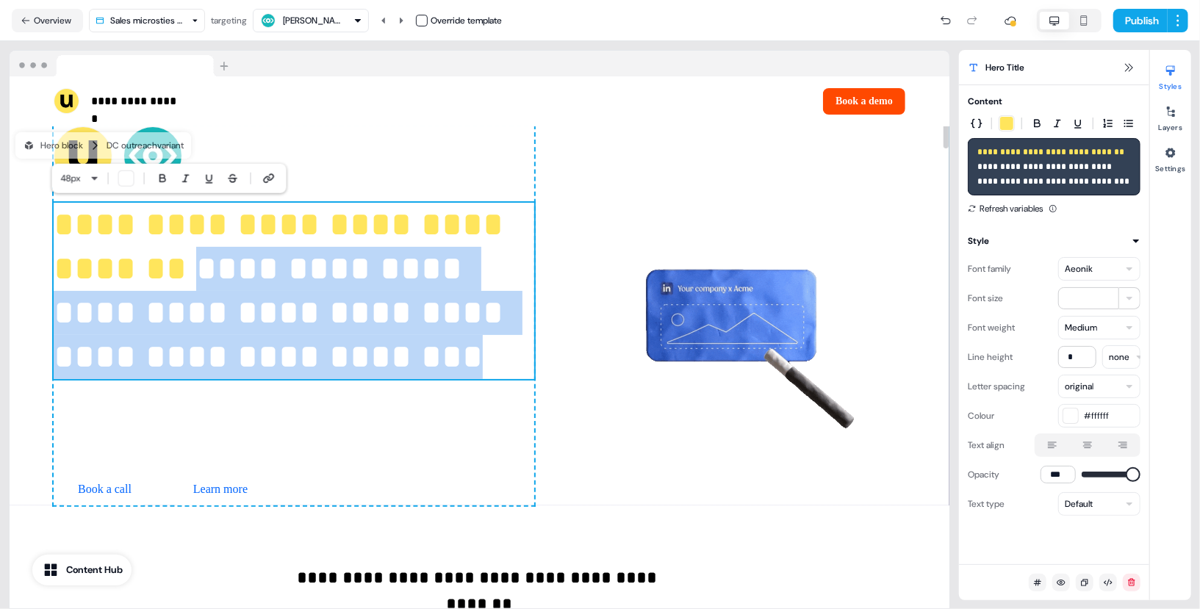
drag, startPoint x: 264, startPoint y: 409, endPoint x: 55, endPoint y: 298, distance: 236.0
click at [55, 298] on p "**********" at bounding box center [294, 291] width 481 height 176
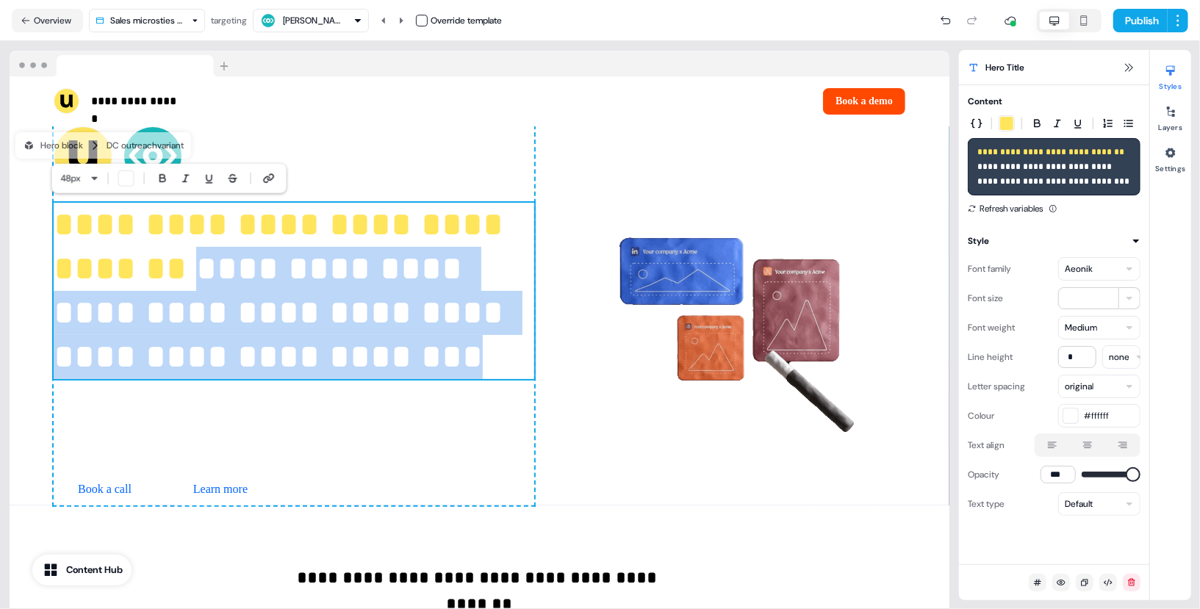
click at [1001, 129] on div "button" at bounding box center [1006, 123] width 15 height 15
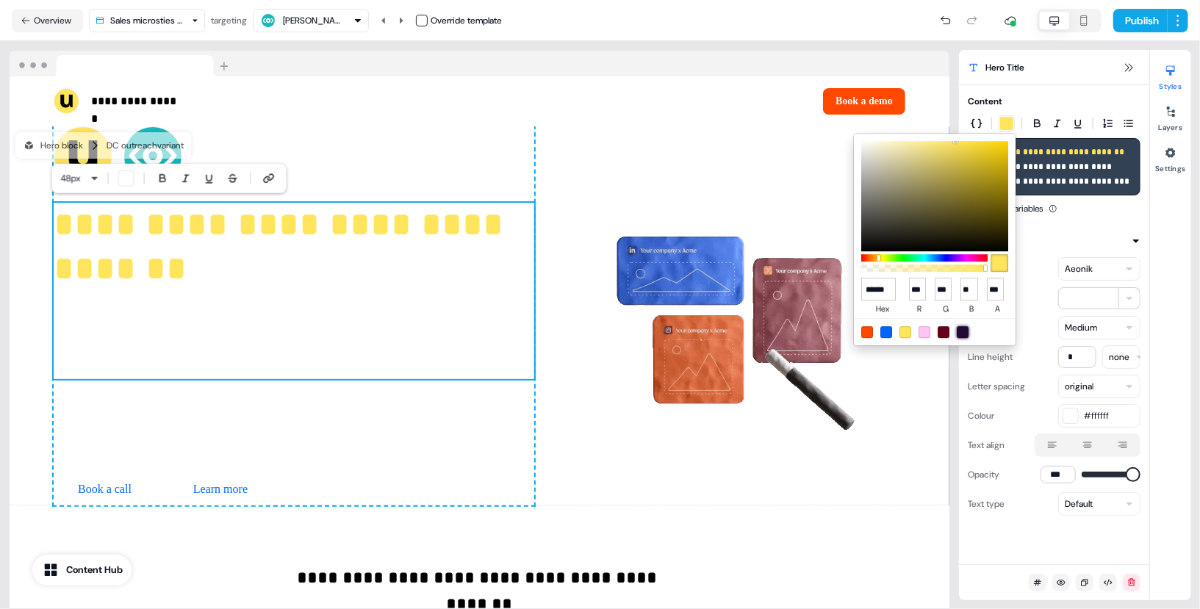
click at [963, 333] on div at bounding box center [963, 332] width 12 height 12
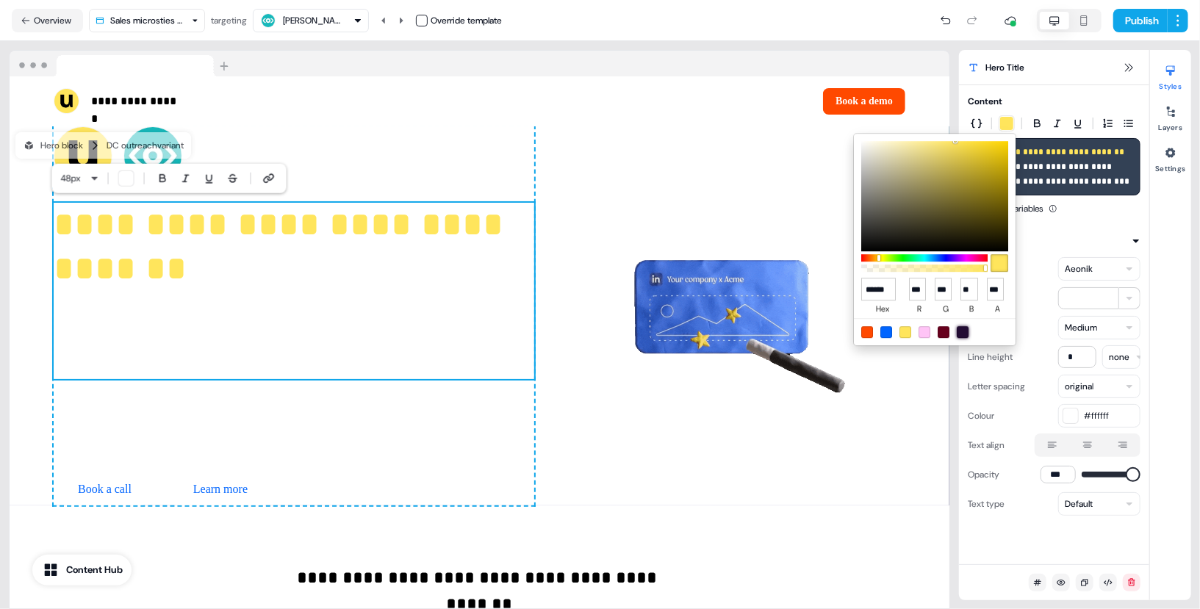
type input "******"
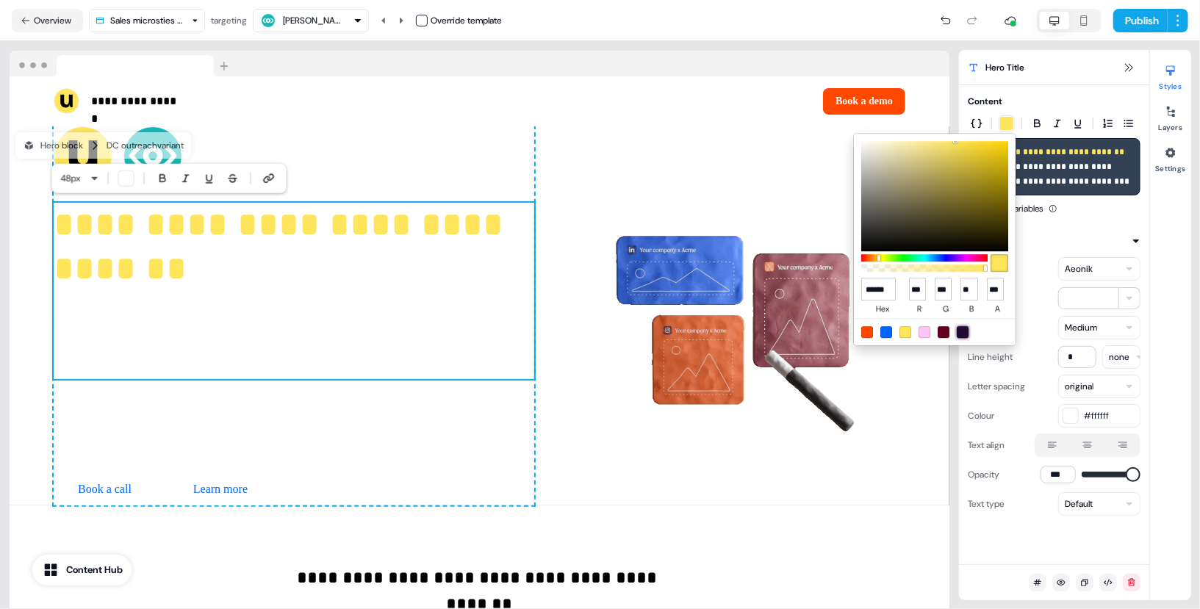
type input "**"
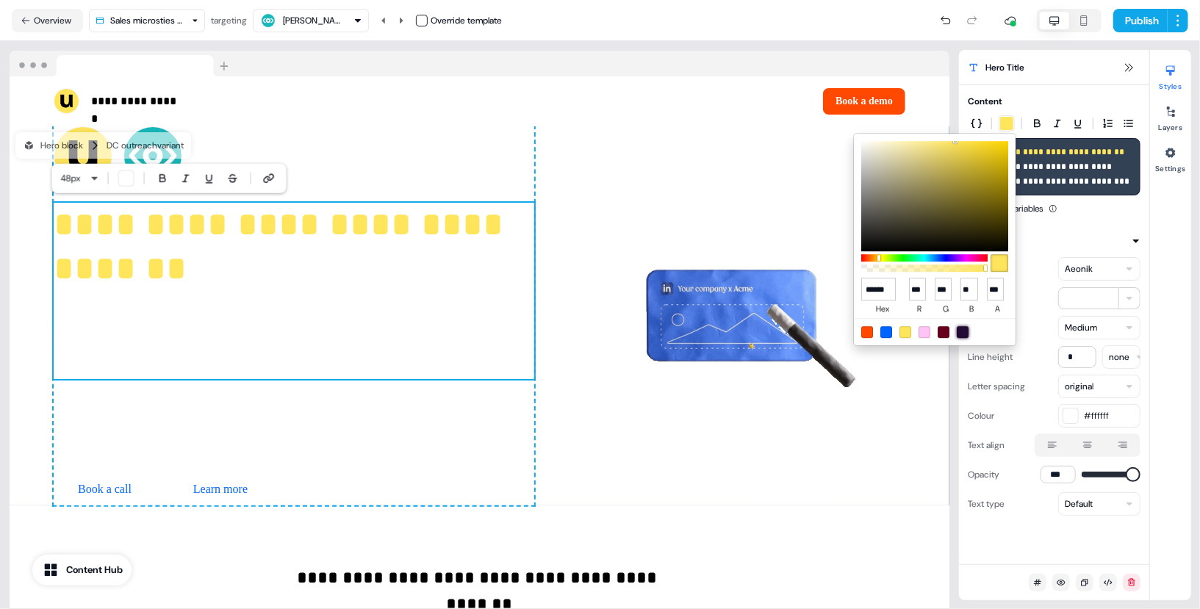
type input "**"
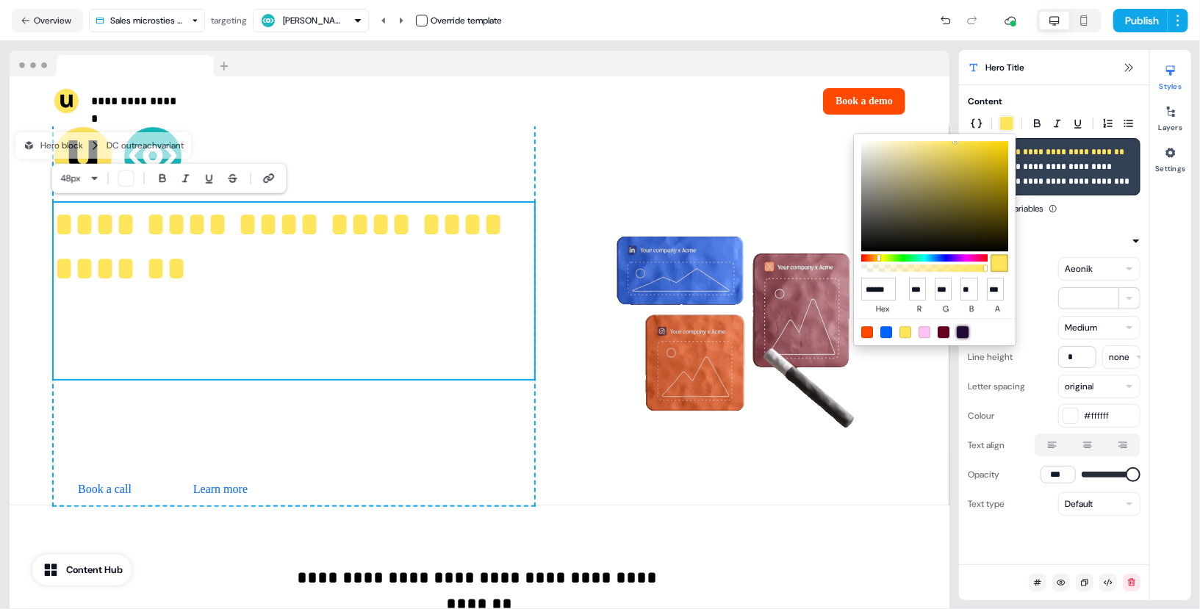
type input "**"
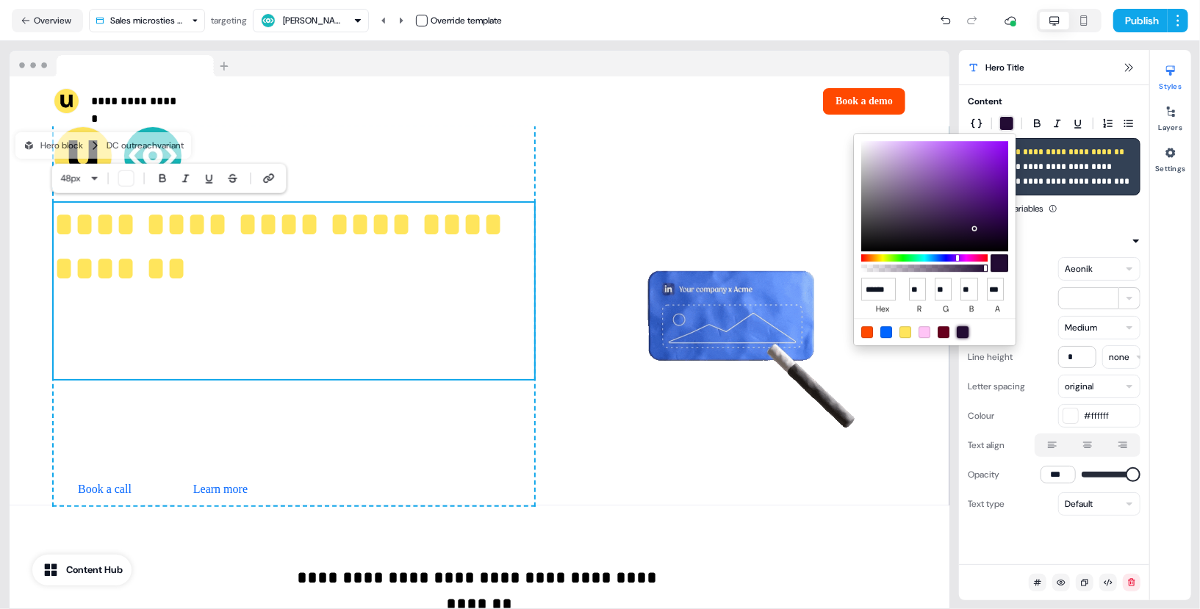
click at [962, 333] on div at bounding box center [963, 332] width 12 height 12
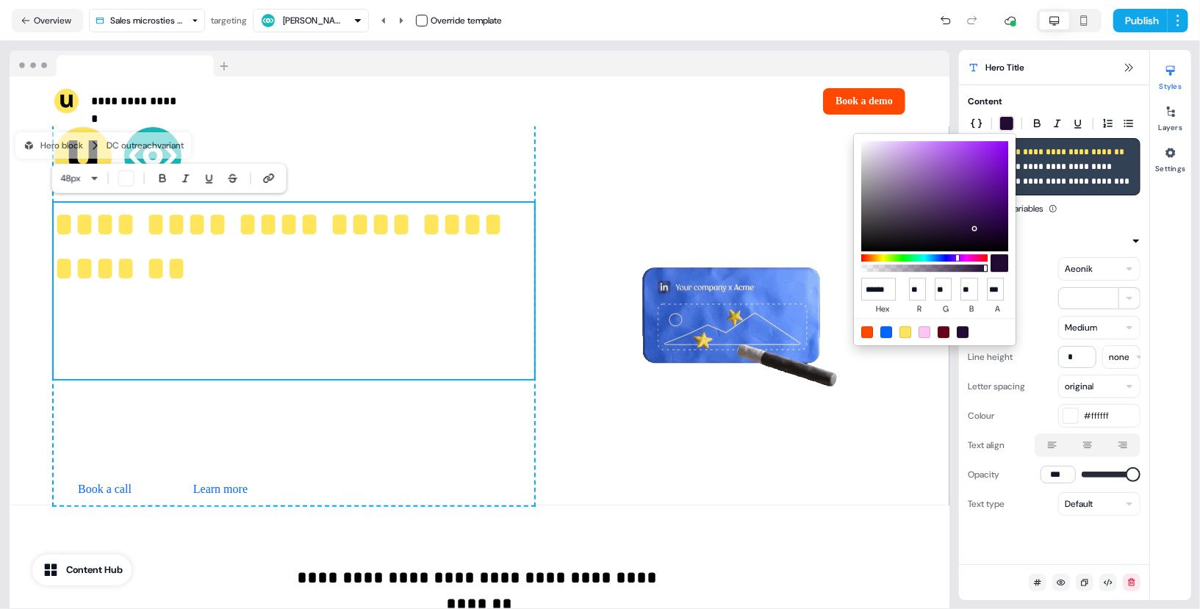
click at [870, 286] on input "******" at bounding box center [878, 289] width 35 height 23
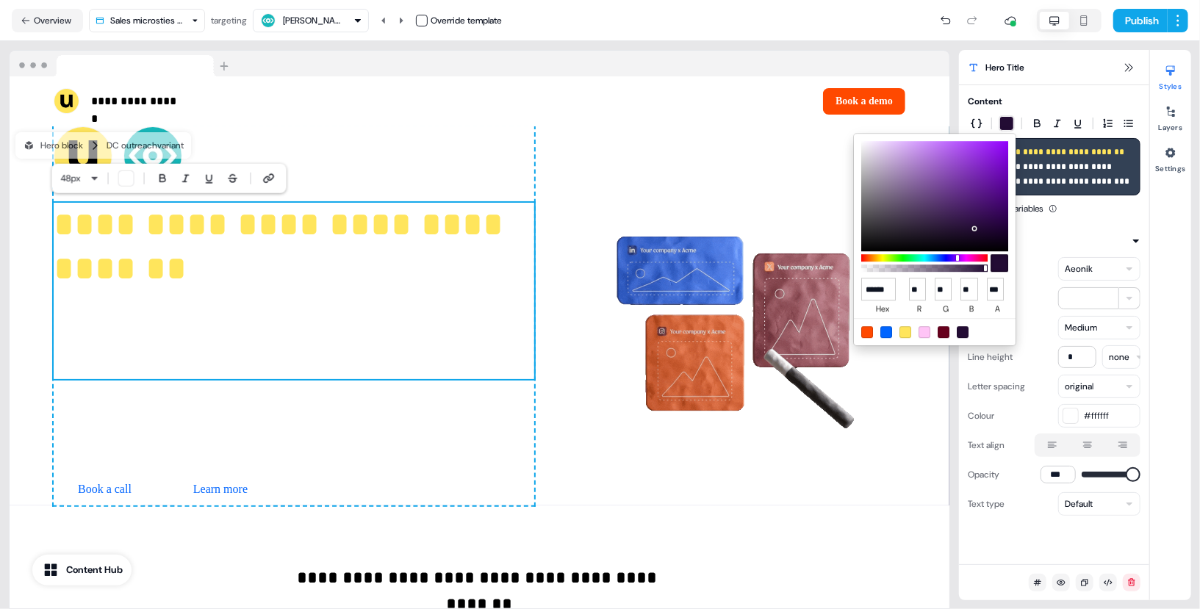
type input "******"
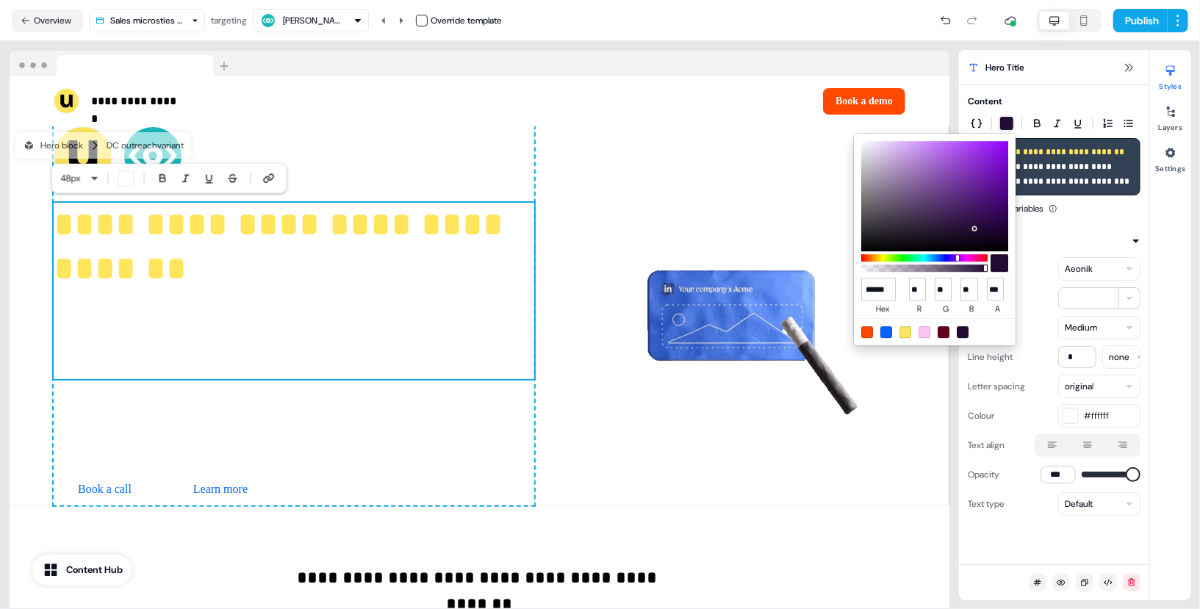
type input "**"
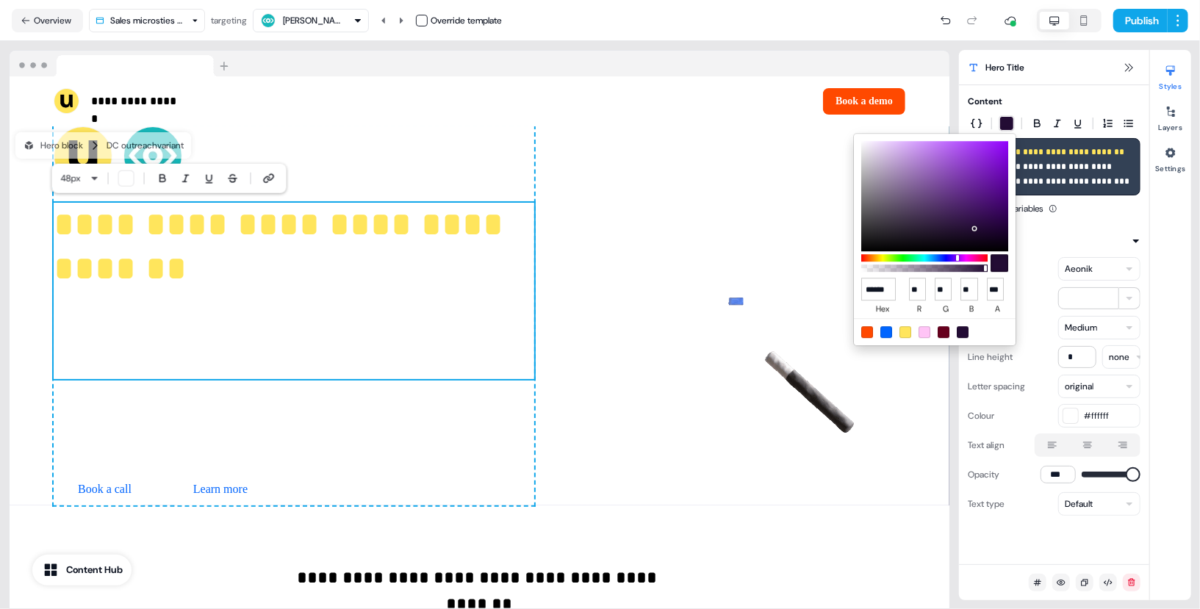
type input "*"
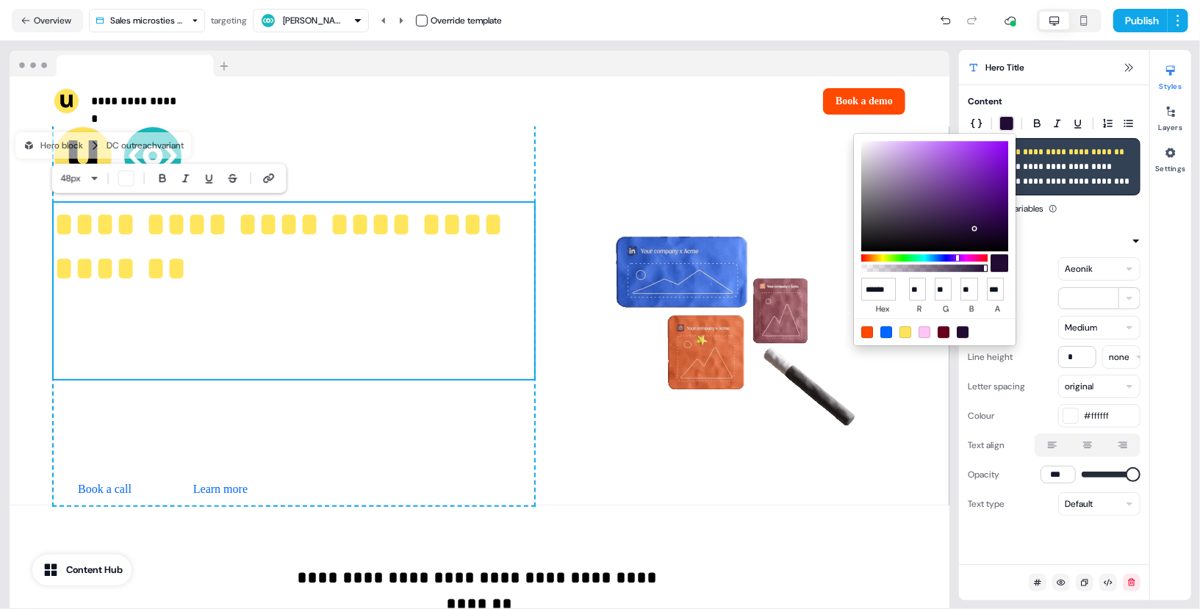
type input "**"
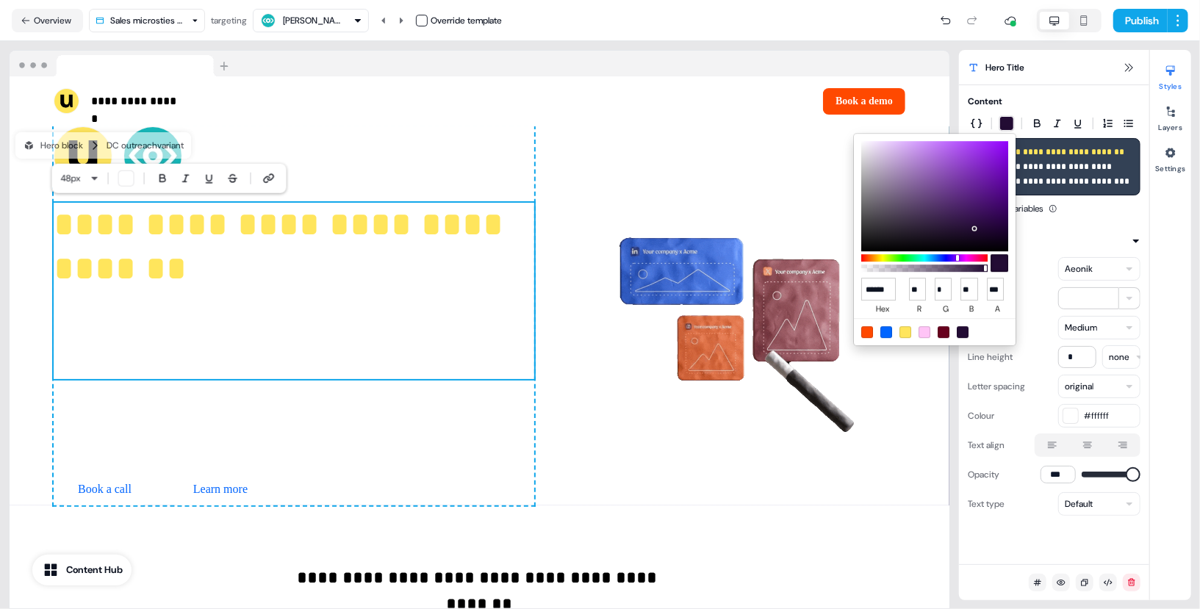
type input "******"
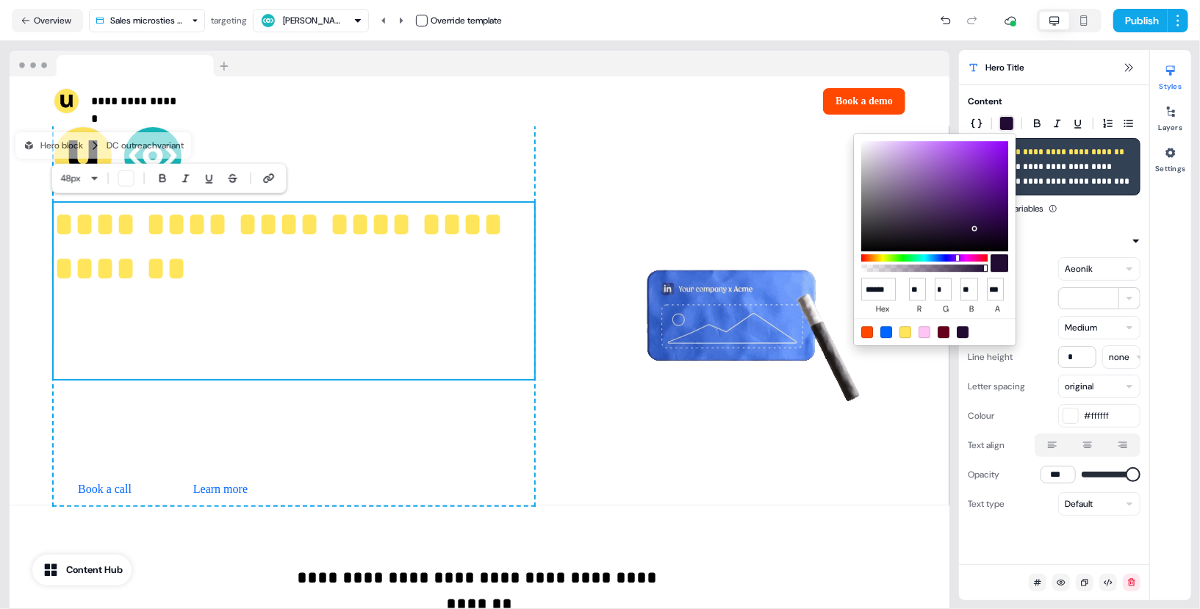
type input "**"
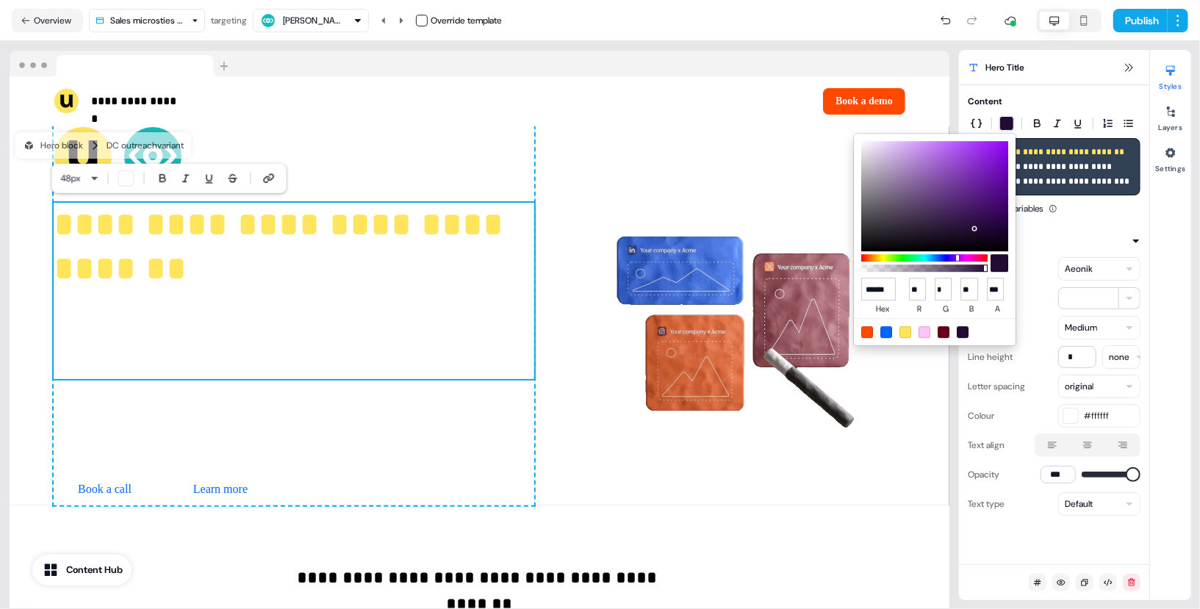
type input "*"
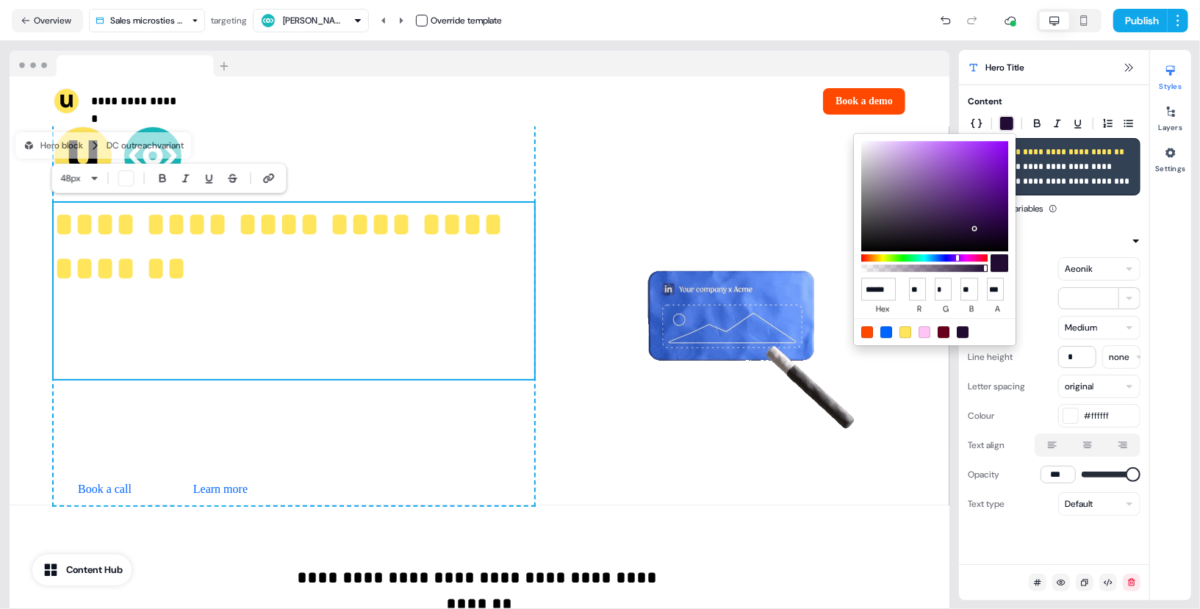
type input "**"
type input "******"
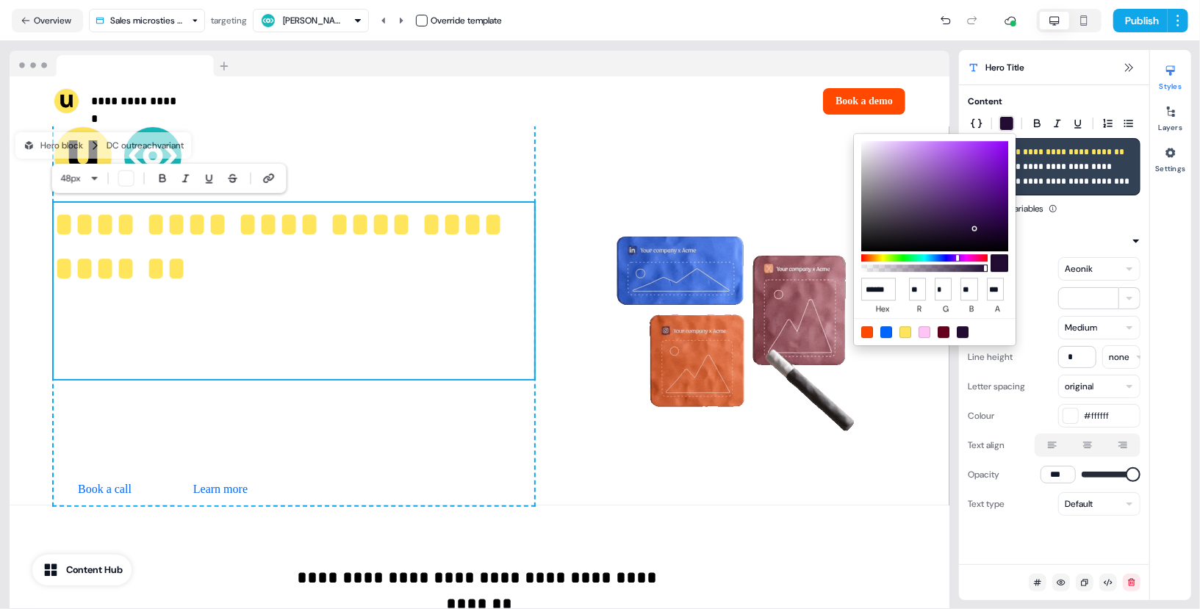
type input "*"
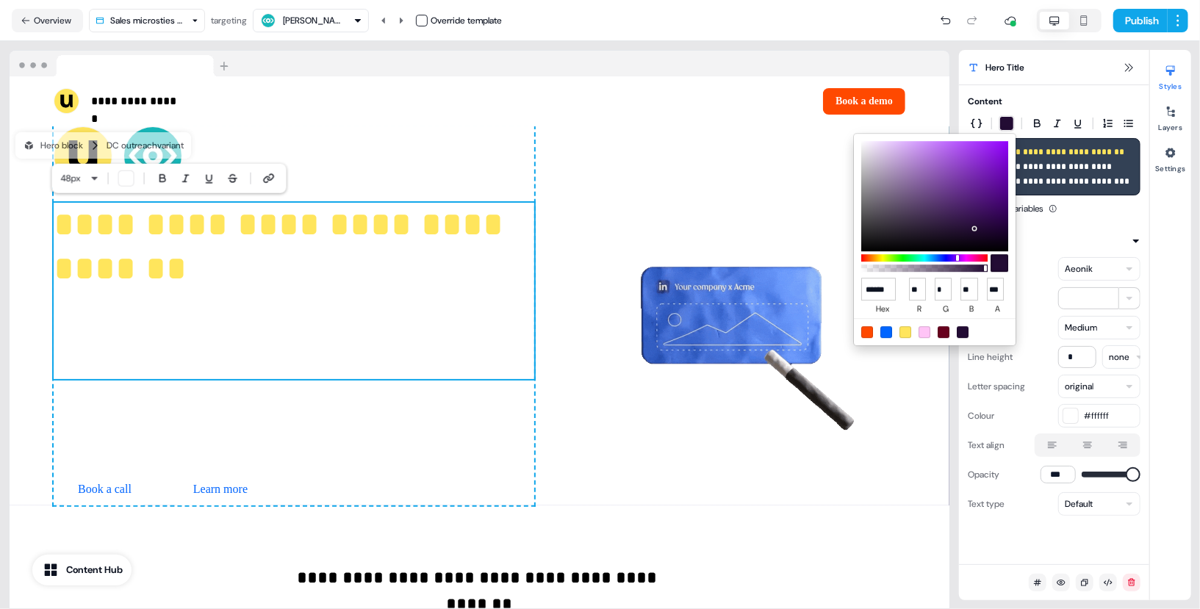
type input "*"
type input "**"
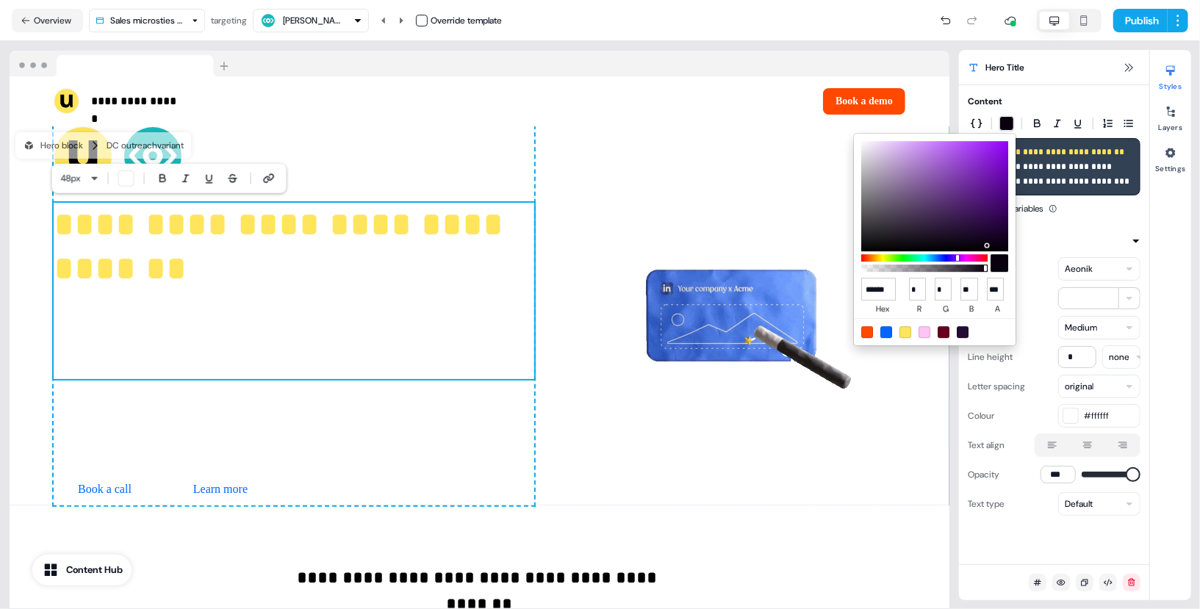
type input "******"
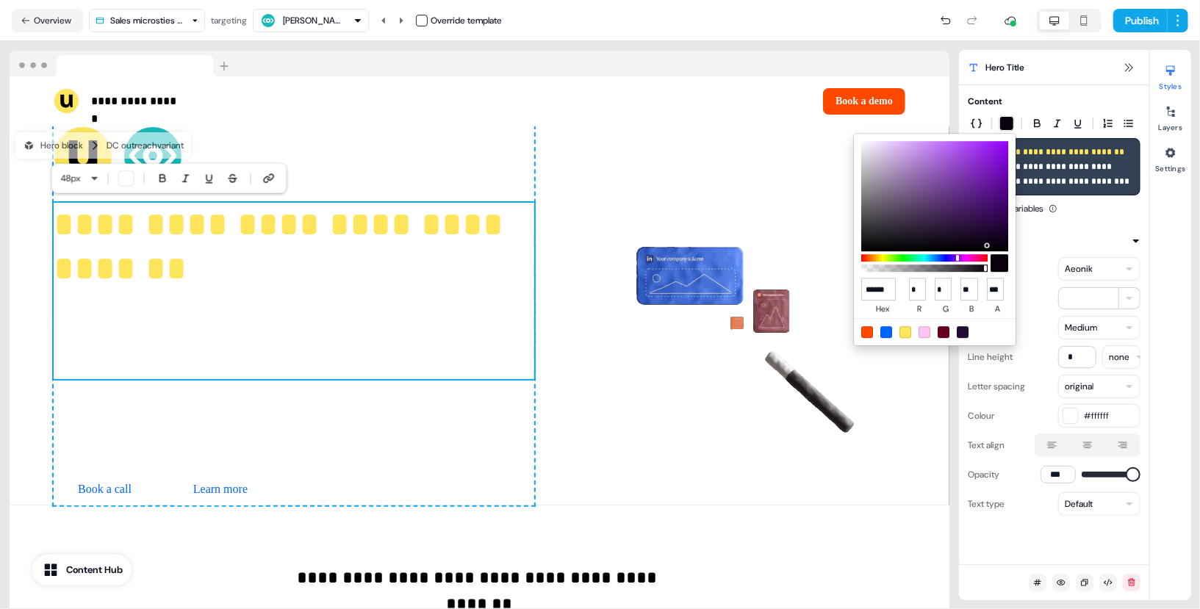
type input "*"
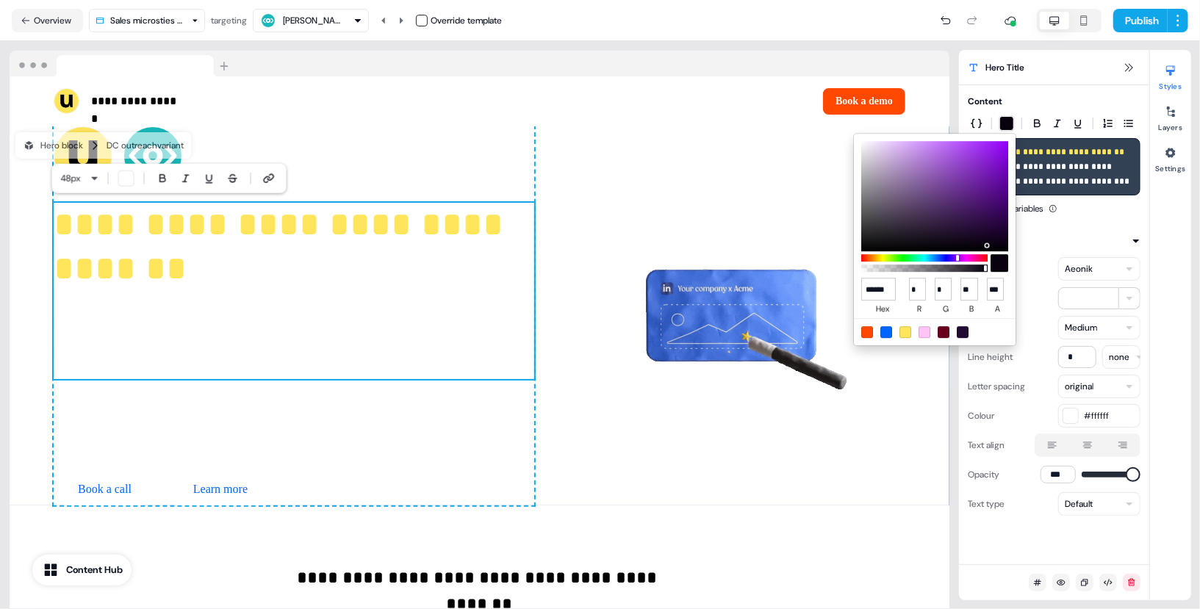
type input "*"
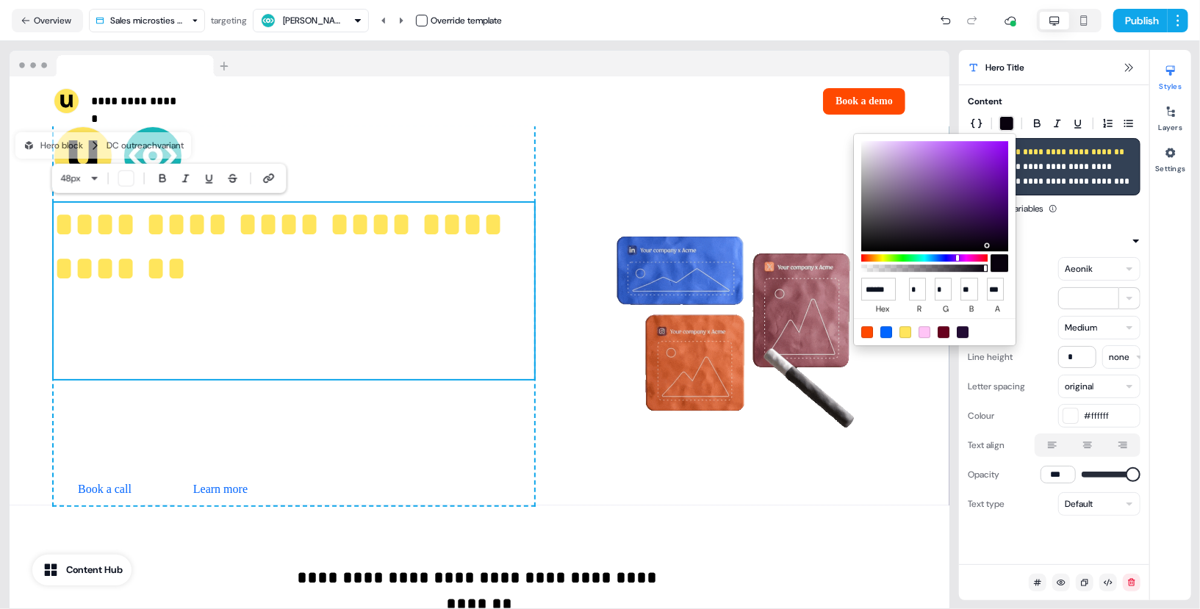
type input "*"
type input "******"
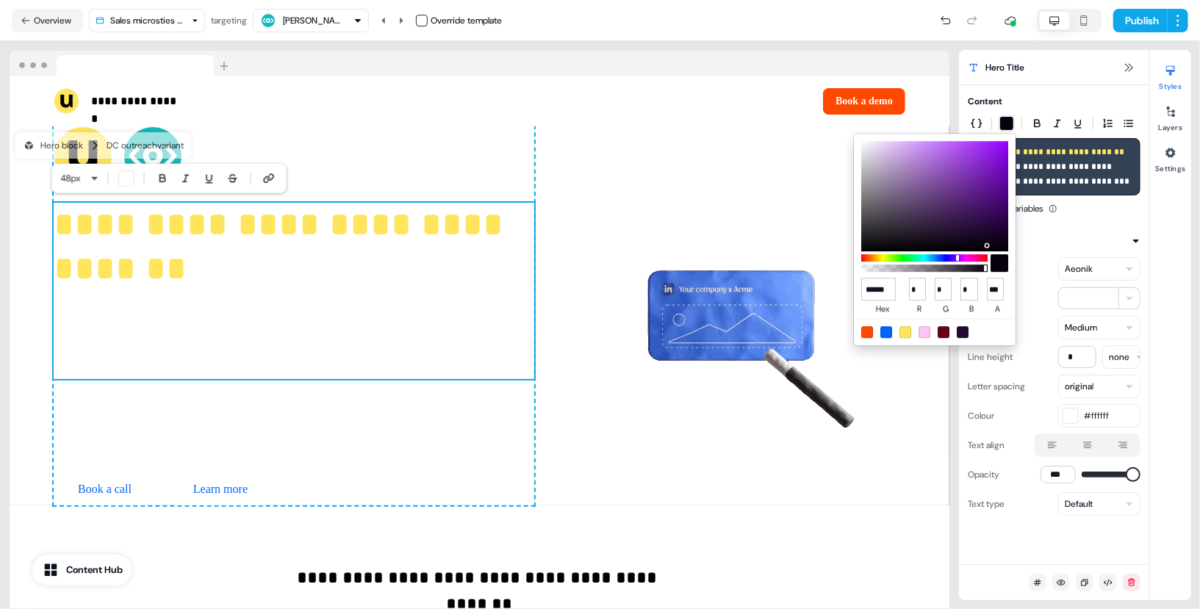
type input "*"
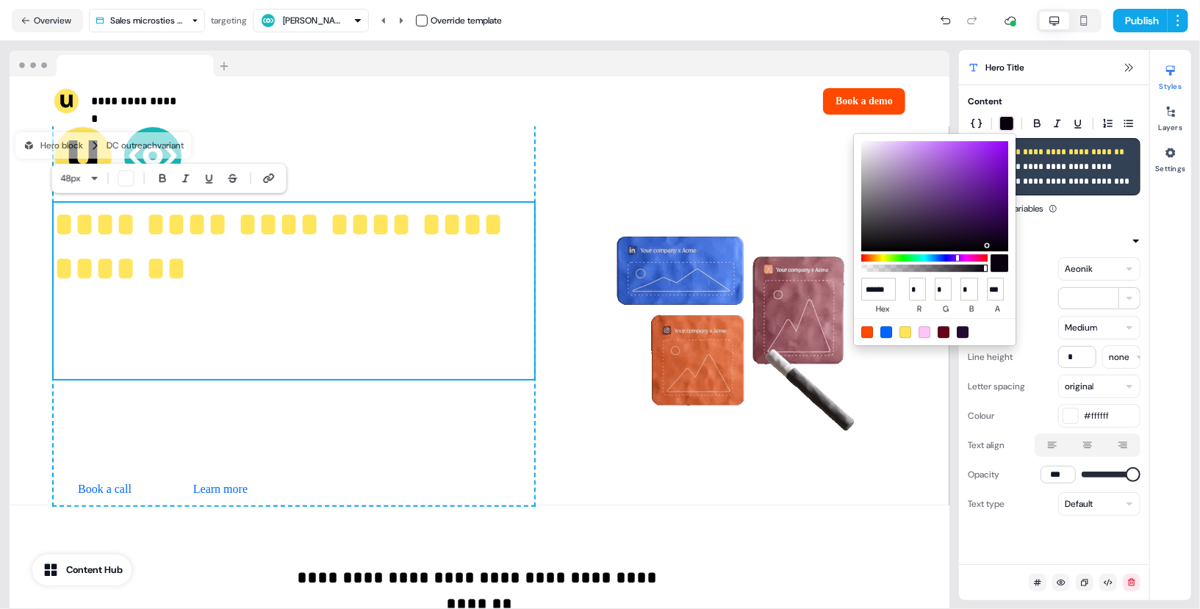
type input "*"
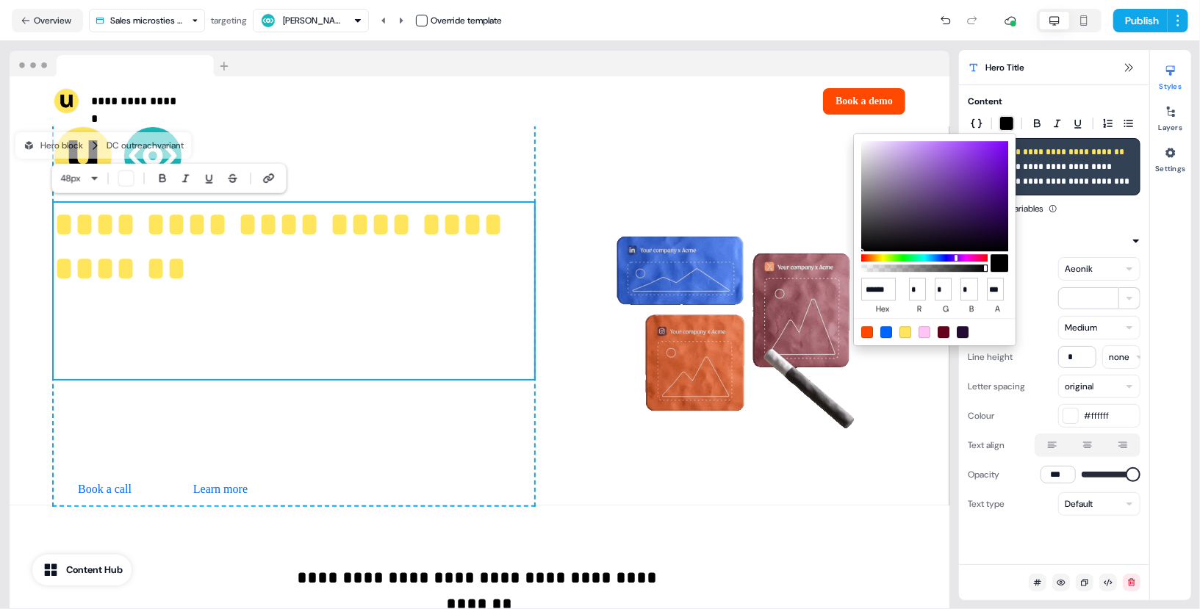
drag, startPoint x: 976, startPoint y: 237, endPoint x: 1011, endPoint y: 254, distance: 39.1
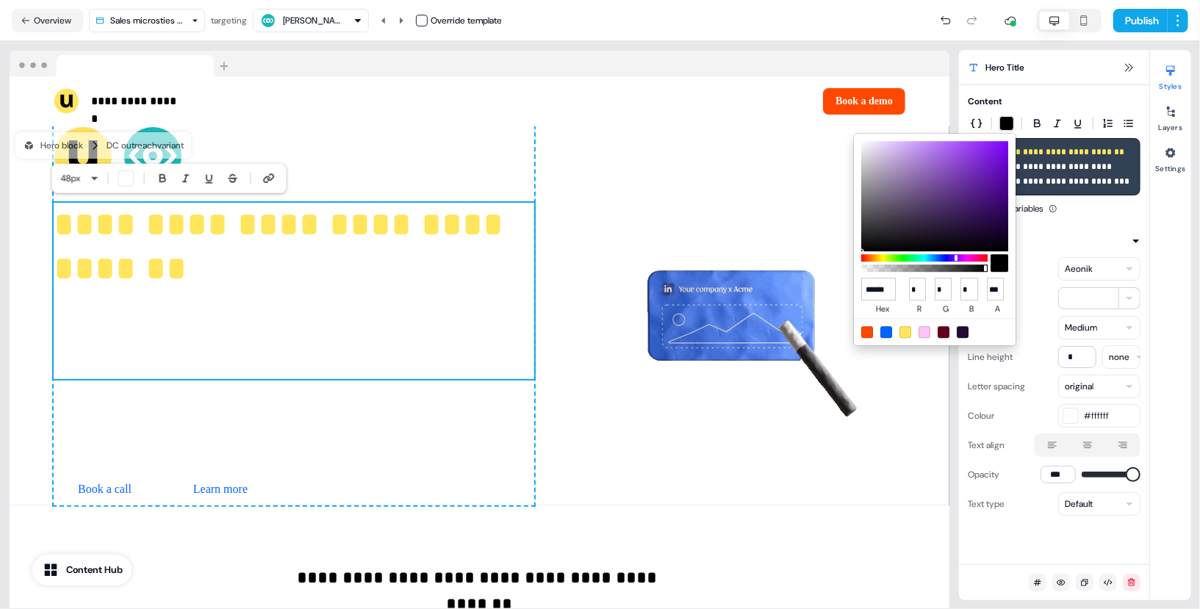
click at [1011, 254] on div "****** hex * r * g * b *** a" at bounding box center [935, 240] width 162 height 212
type input "******"
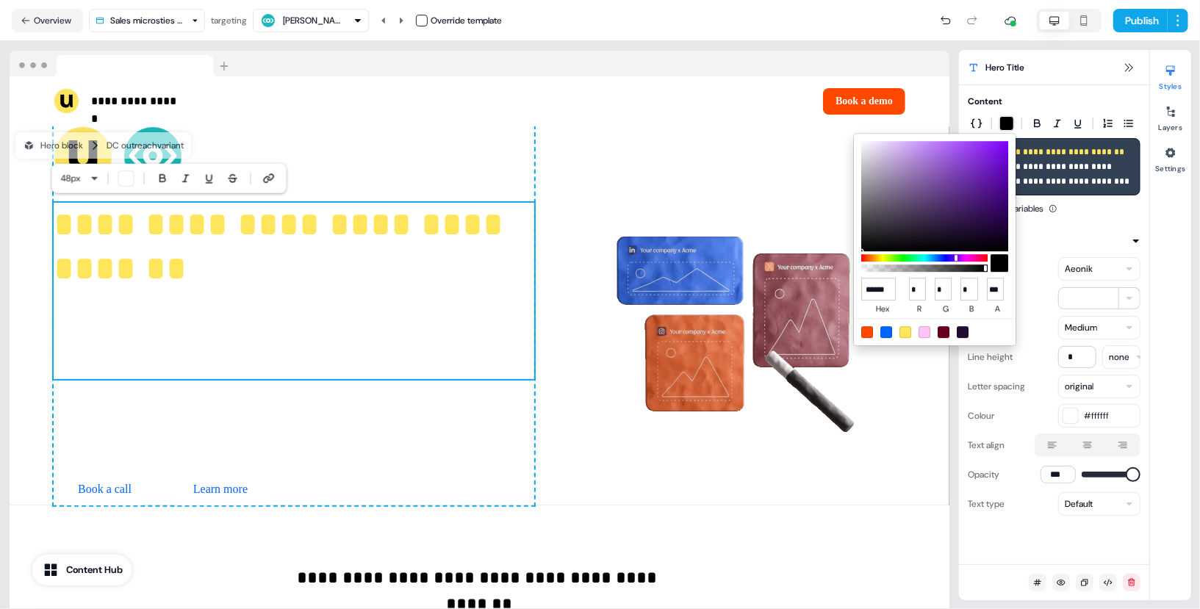
type input "*"
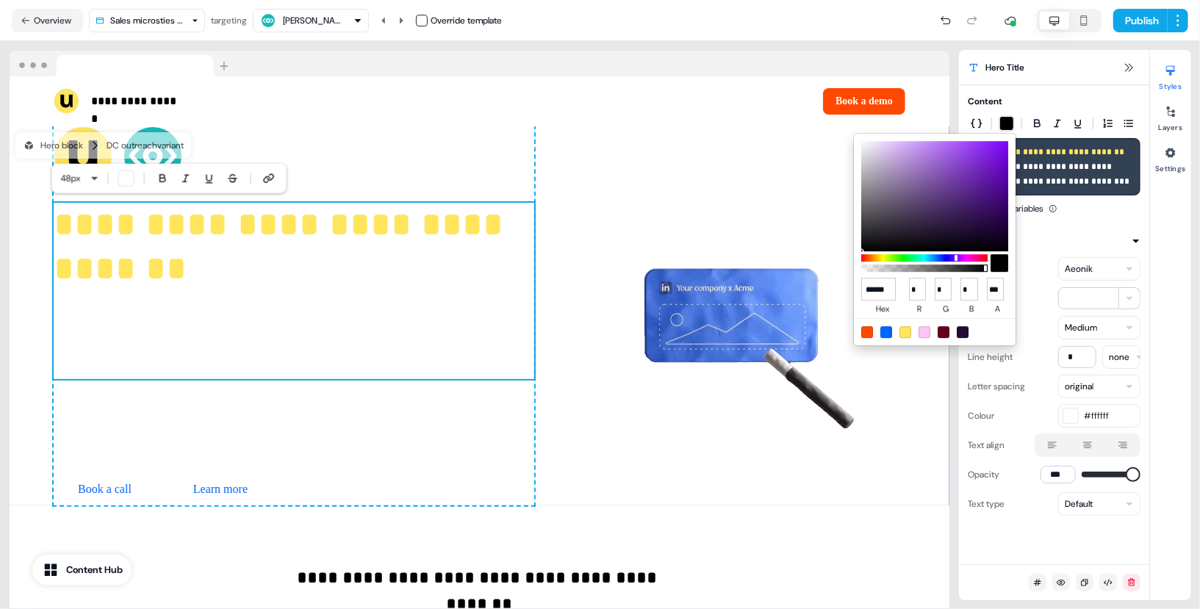
type input "*"
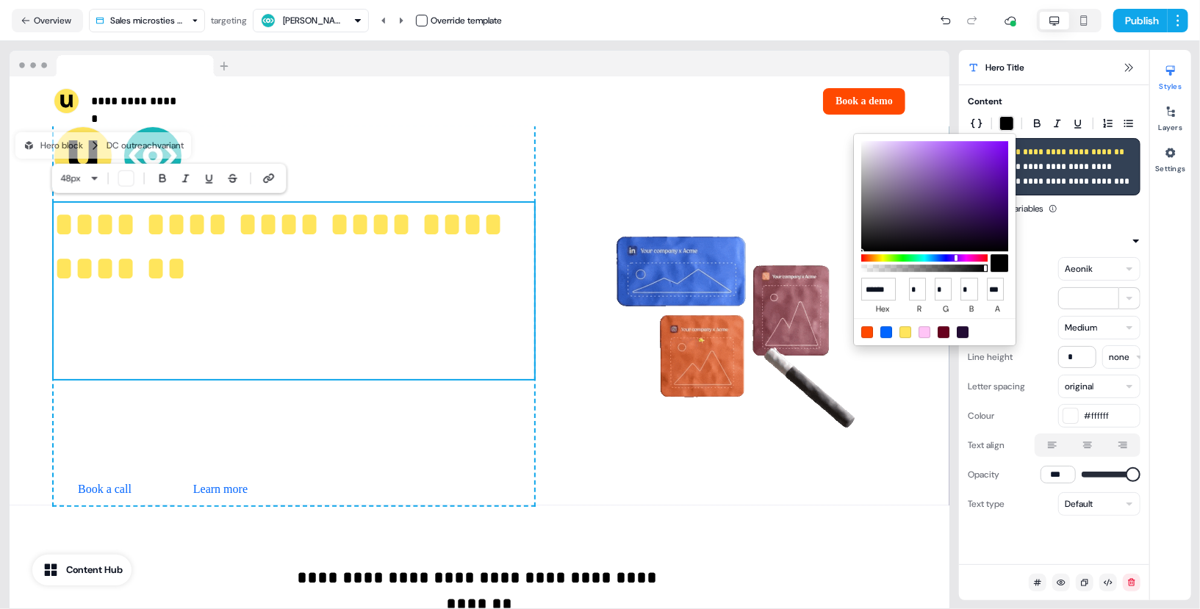
type input "**"
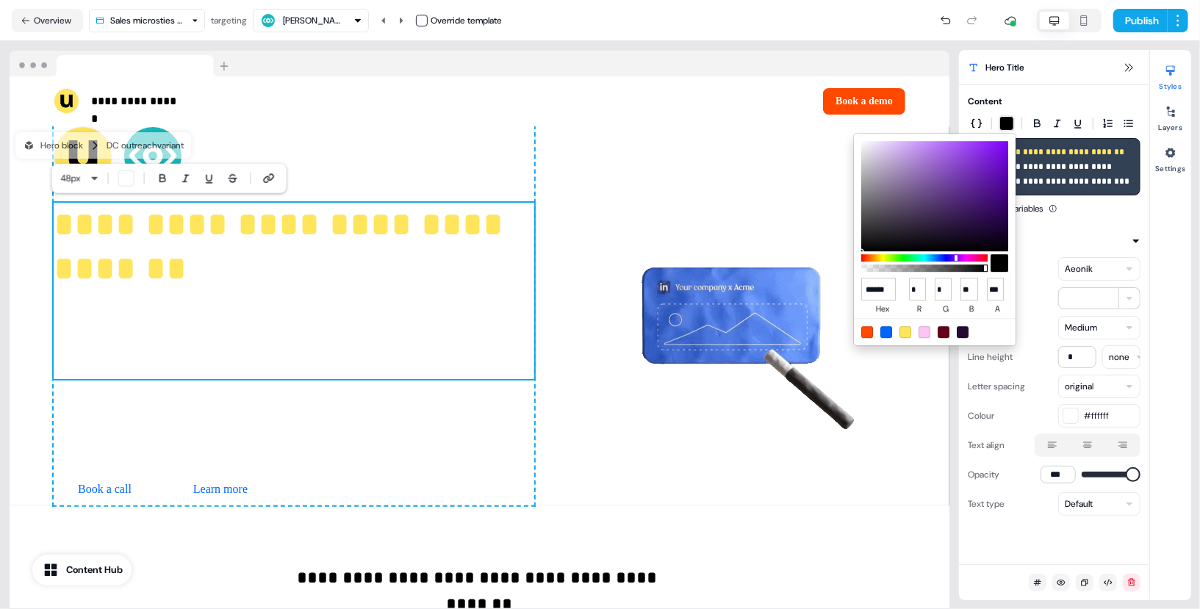
click at [993, 245] on div at bounding box center [934, 196] width 147 height 110
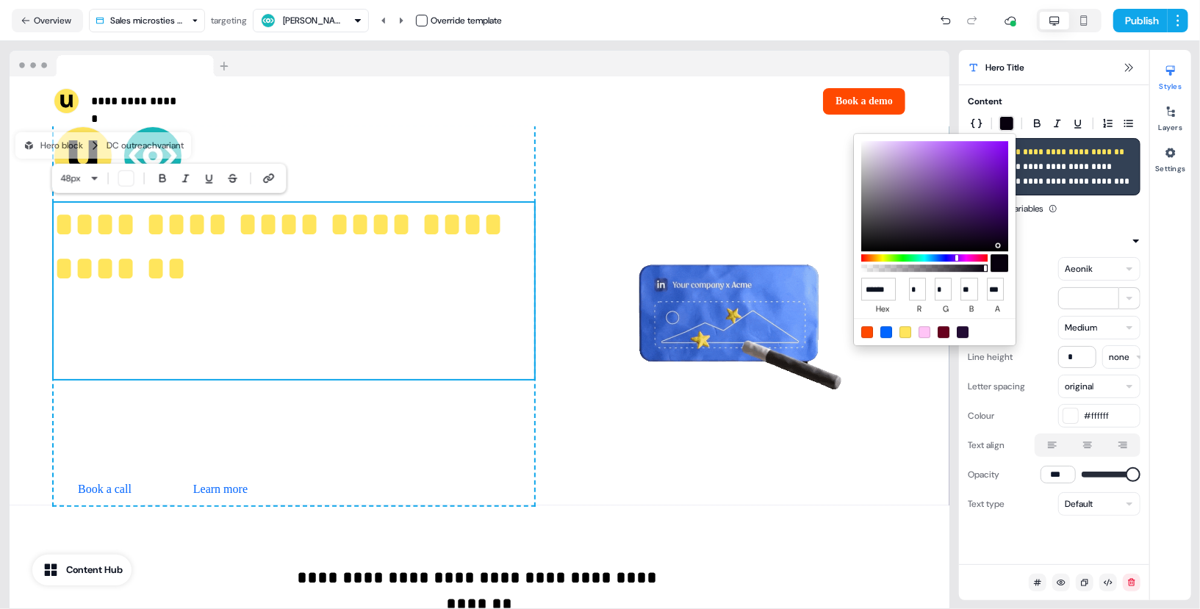
click at [1057, 224] on html "**********" at bounding box center [600, 304] width 1200 height 609
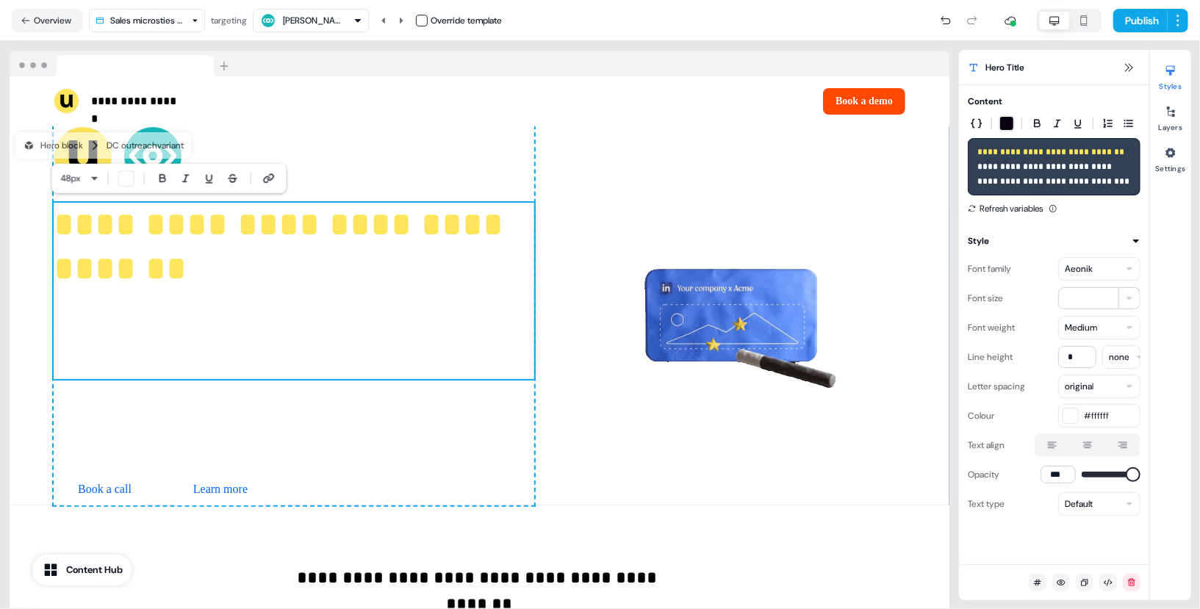
click at [1074, 191] on div "**********" at bounding box center [1054, 166] width 173 height 57
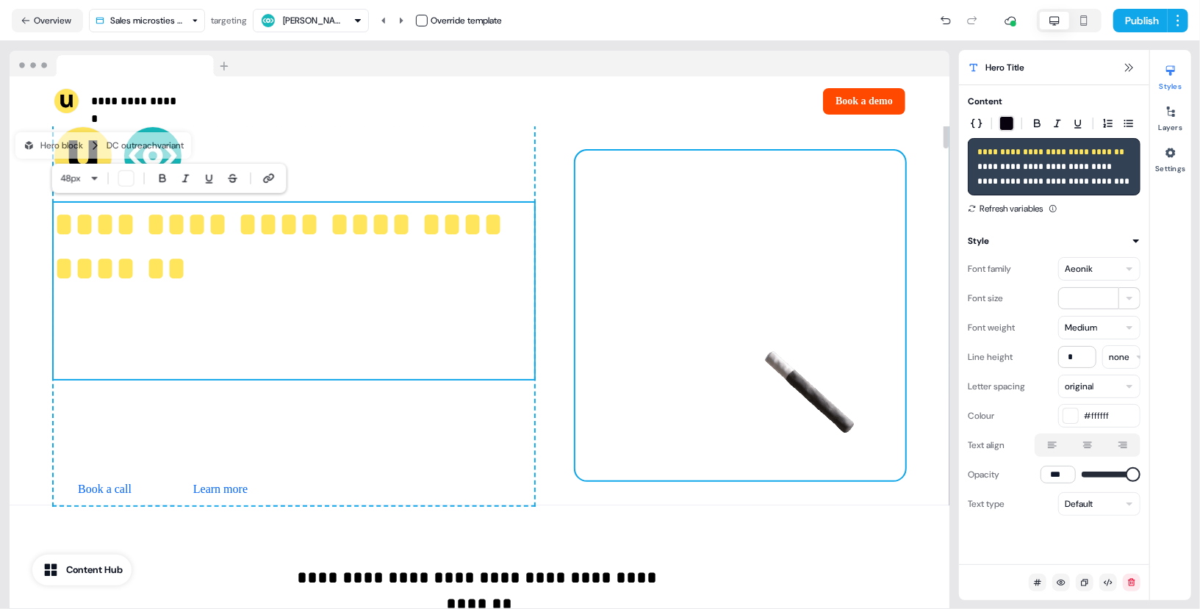
click at [761, 306] on img at bounding box center [740, 316] width 330 height 330
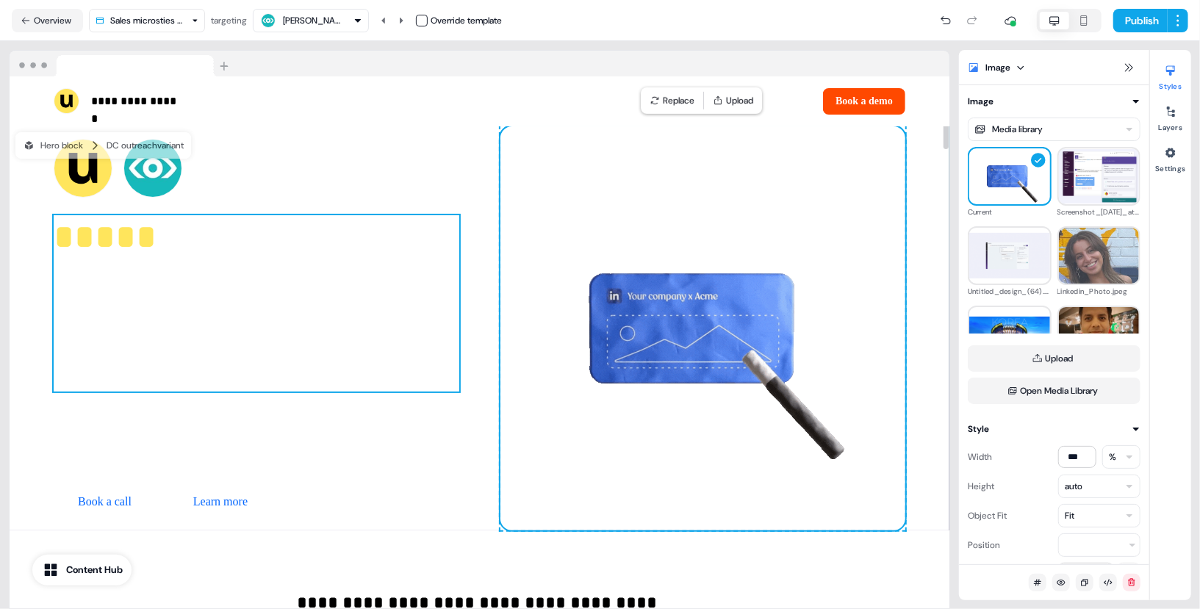
click at [311, 382] on p "**********" at bounding box center [257, 303] width 406 height 176
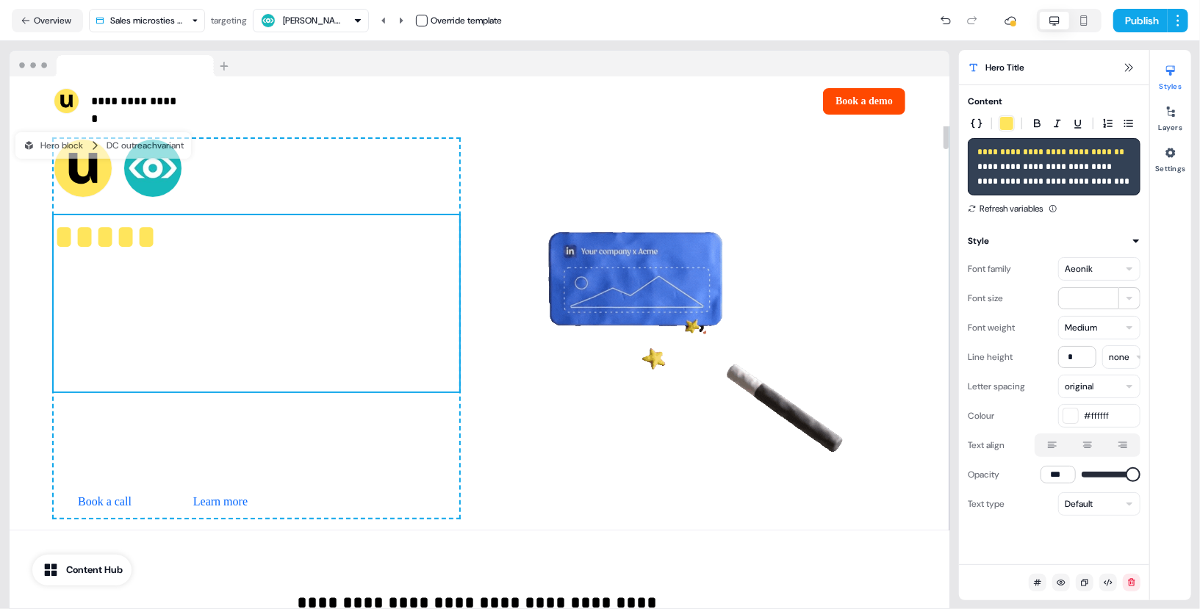
click at [311, 382] on p "**********" at bounding box center [257, 303] width 406 height 176
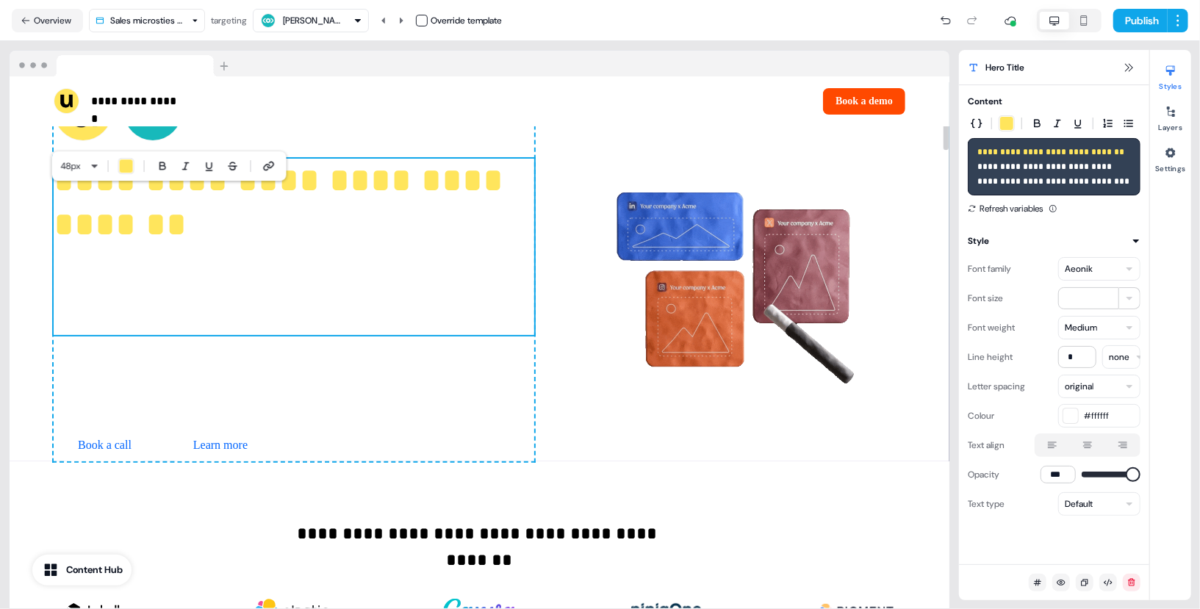
scroll to position [4, 0]
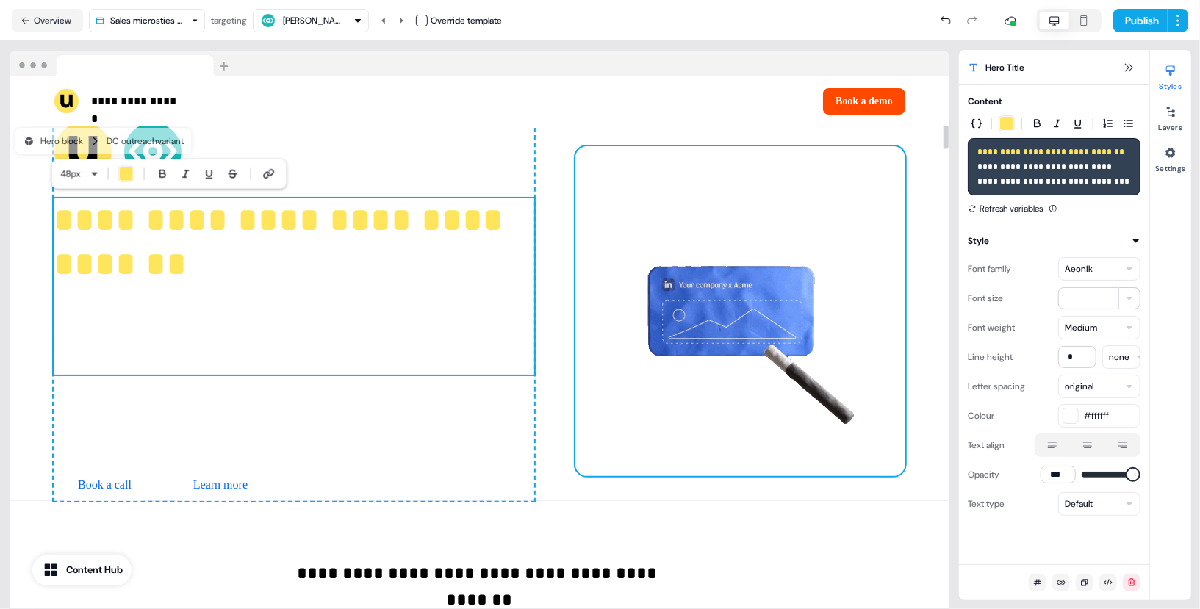
click at [791, 279] on img at bounding box center [740, 311] width 330 height 330
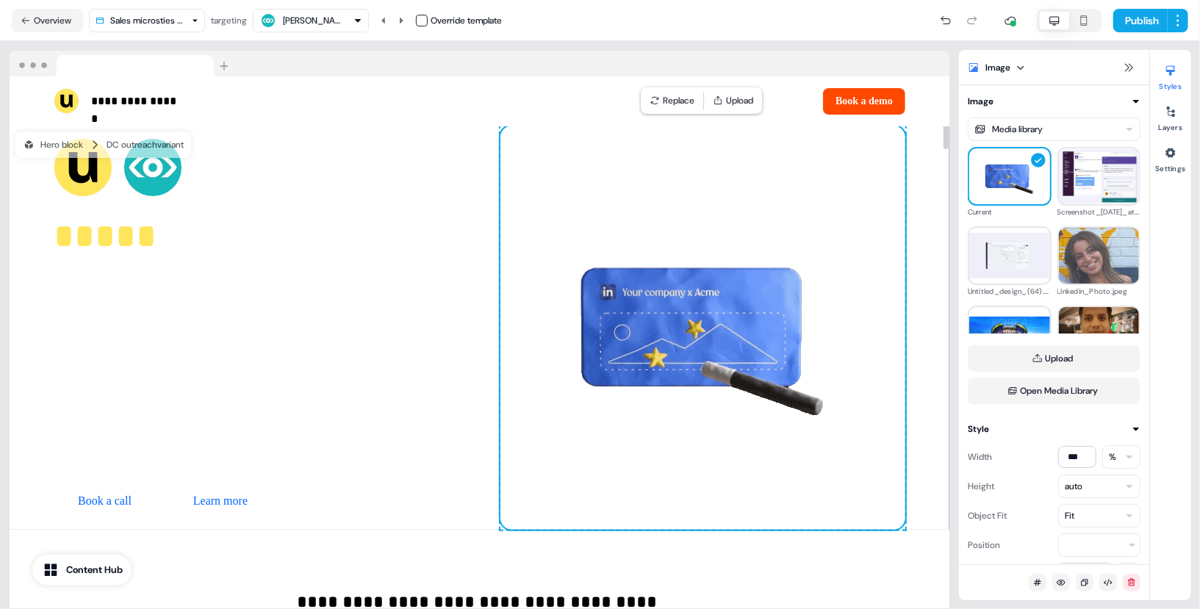
scroll to position [0, 0]
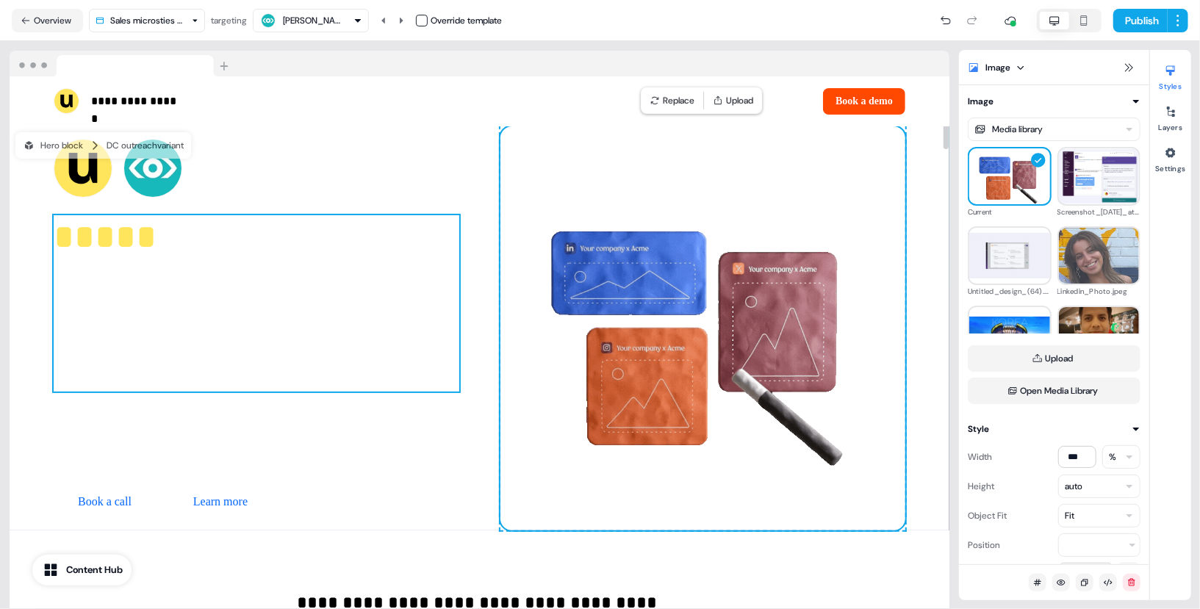
click at [284, 258] on p "**********" at bounding box center [257, 303] width 406 height 176
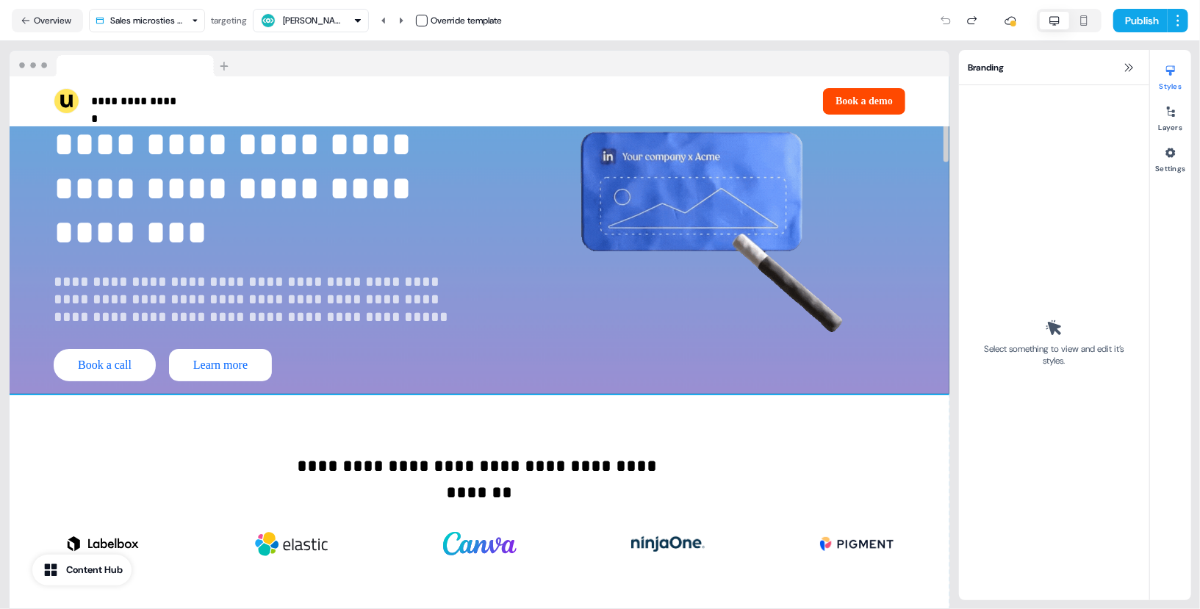
scroll to position [137, 0]
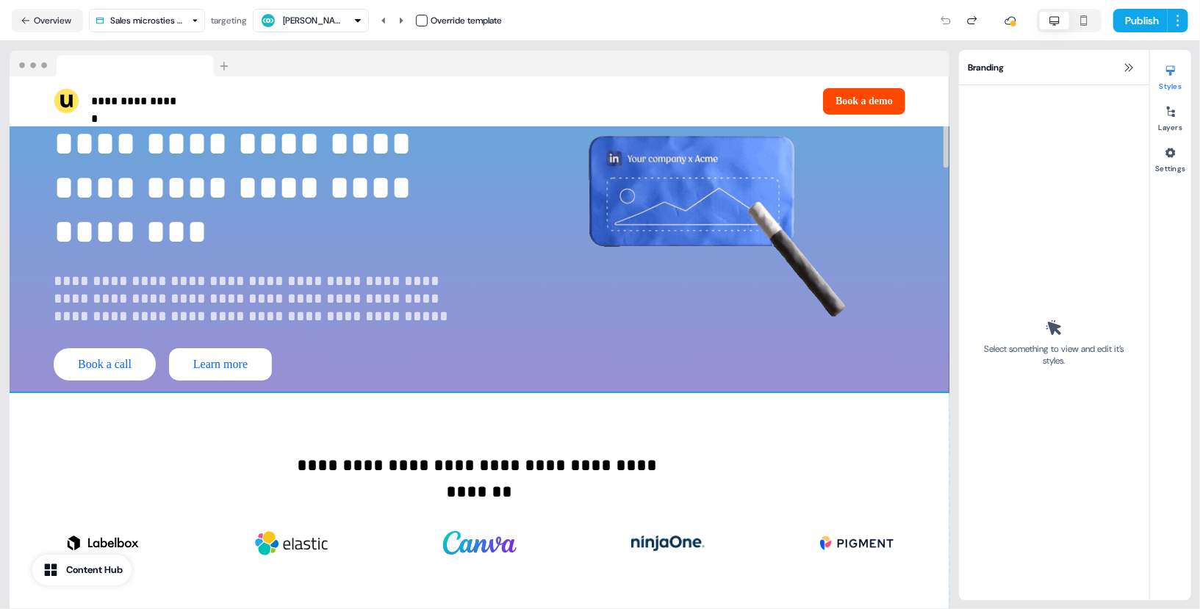
click at [550, 434] on div "**********" at bounding box center [480, 518] width 940 height 250
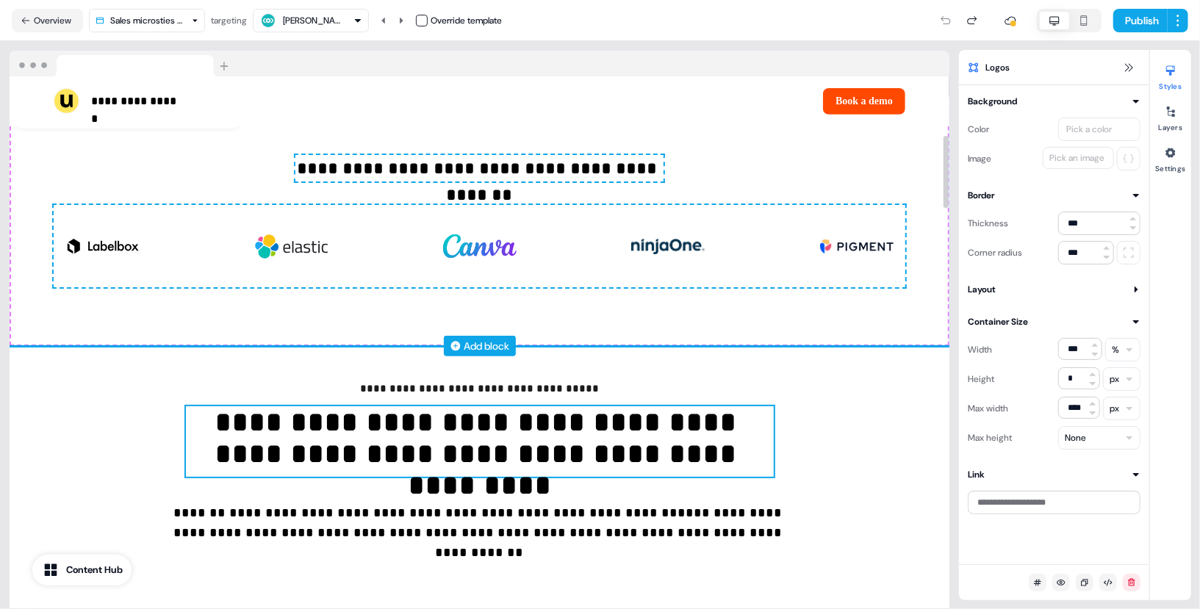
scroll to position [351, 0]
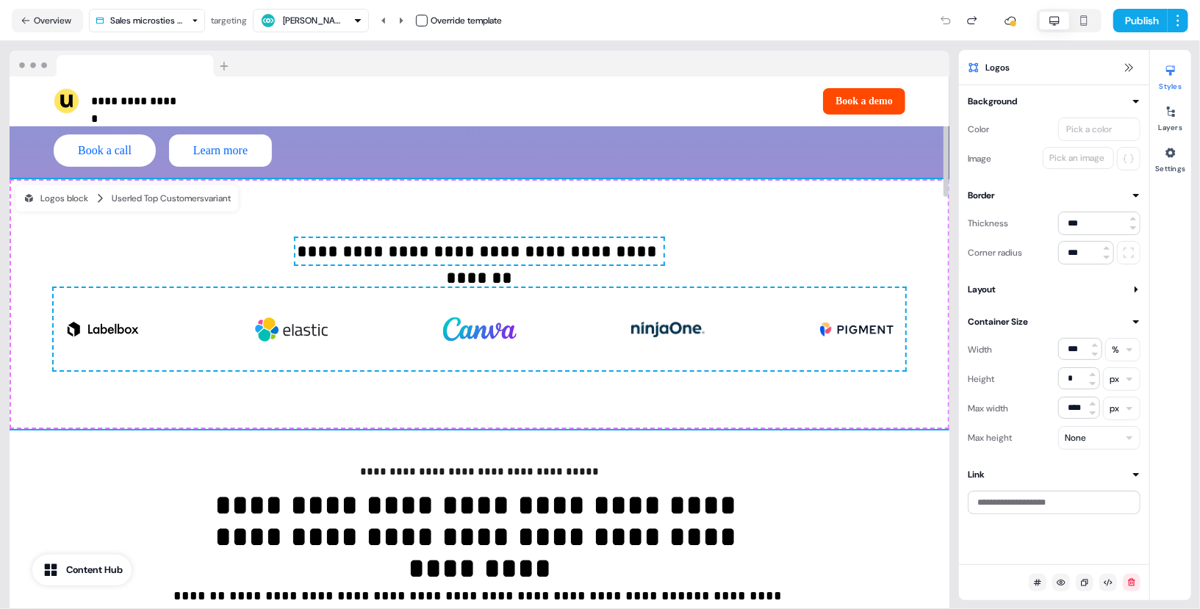
drag, startPoint x: 743, startPoint y: 451, endPoint x: 722, endPoint y: 253, distance: 199.5
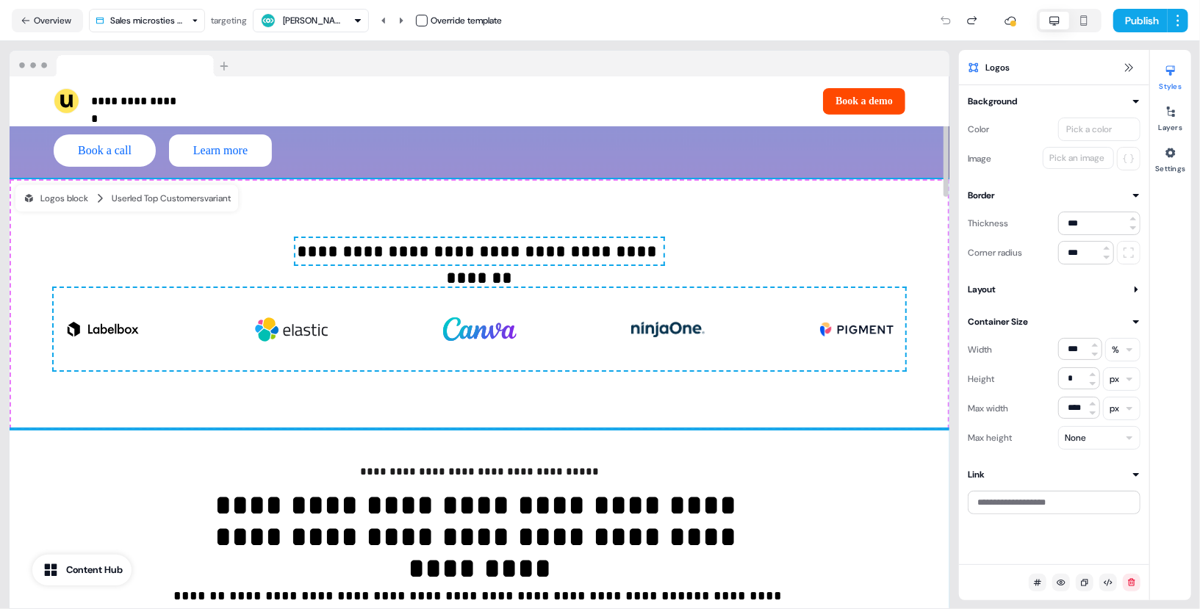
drag, startPoint x: 705, startPoint y: 220, endPoint x: 750, endPoint y: 442, distance: 226.4
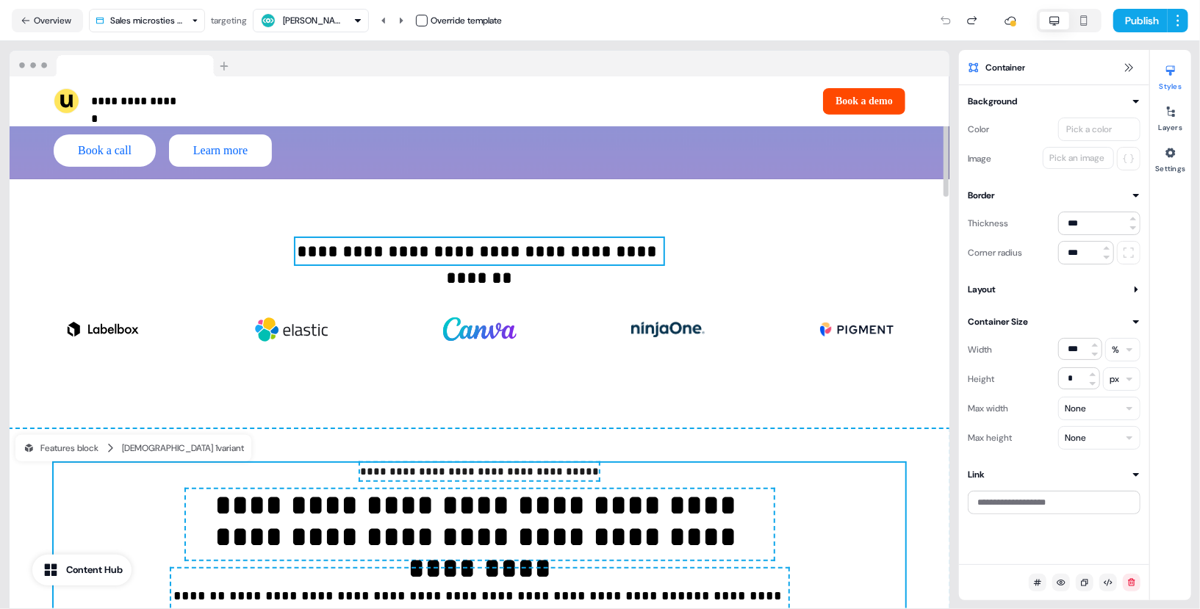
drag, startPoint x: 484, startPoint y: 209, endPoint x: 492, endPoint y: 270, distance: 62.3
click at [492, 270] on div "**********" at bounding box center [480, 304] width 940 height 250
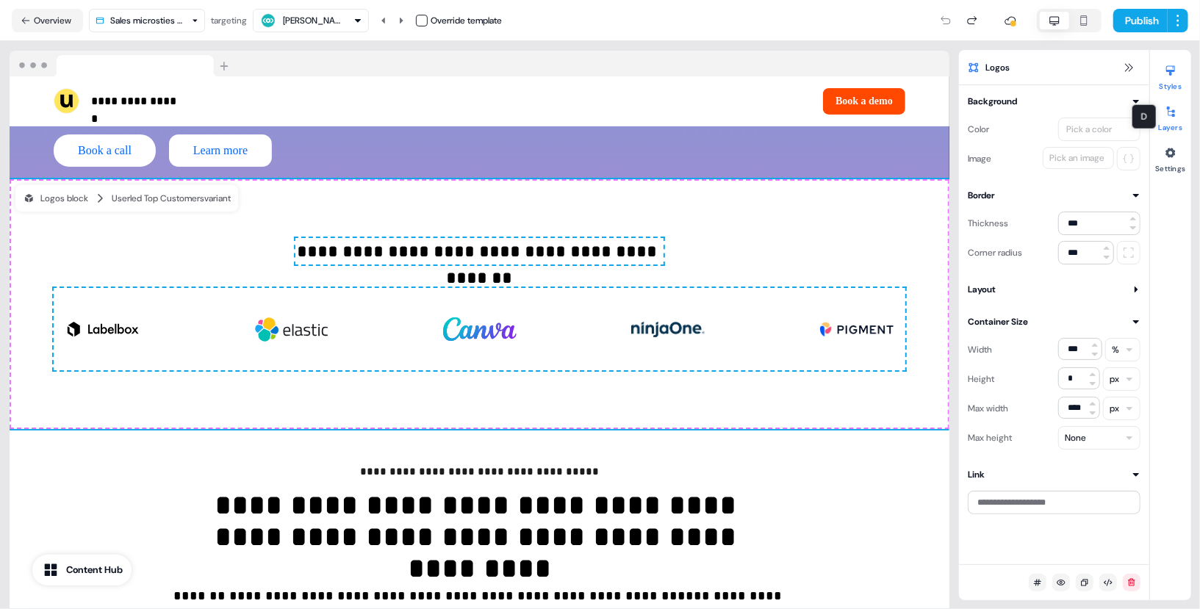
click at [1157, 107] on button "Layers" at bounding box center [1170, 116] width 41 height 32
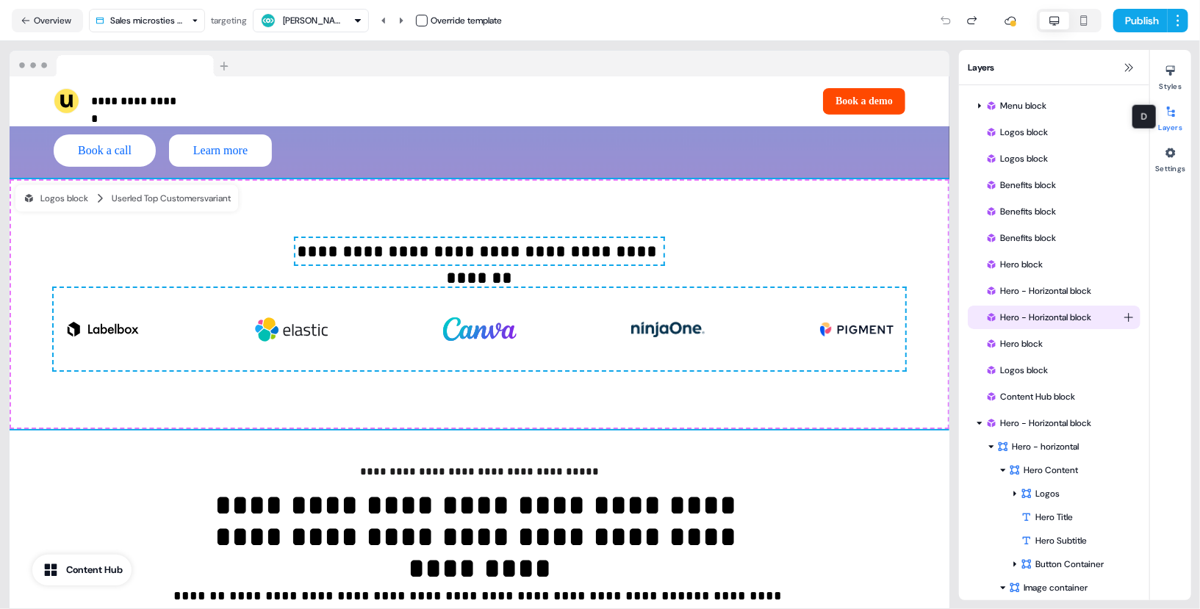
scroll to position [72, 0]
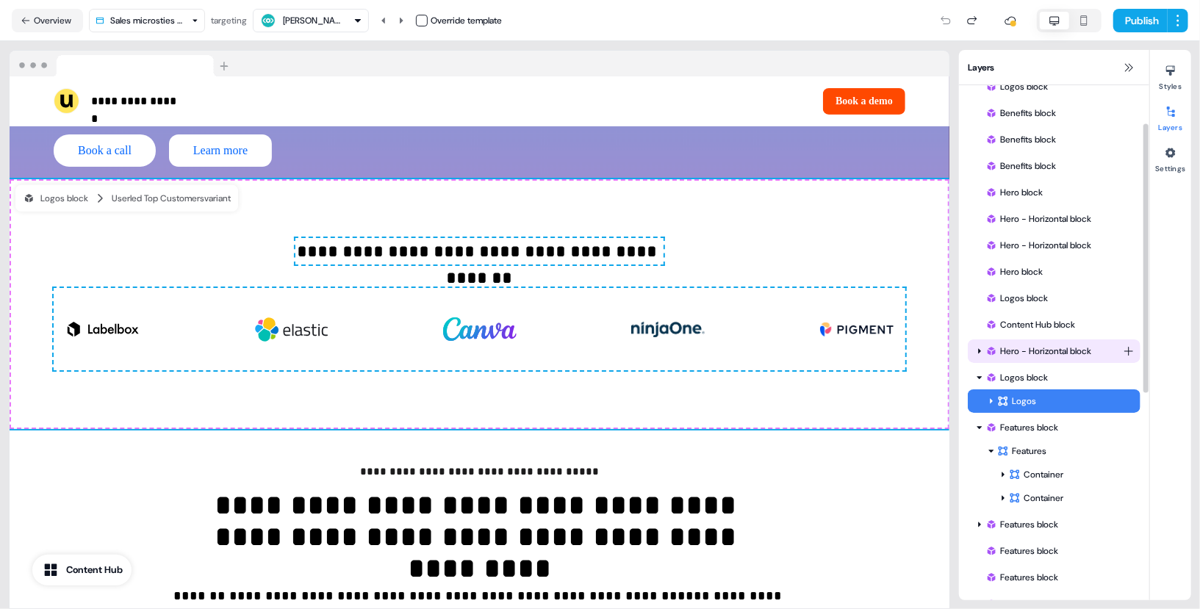
click at [981, 350] on icon at bounding box center [979, 351] width 7 height 7
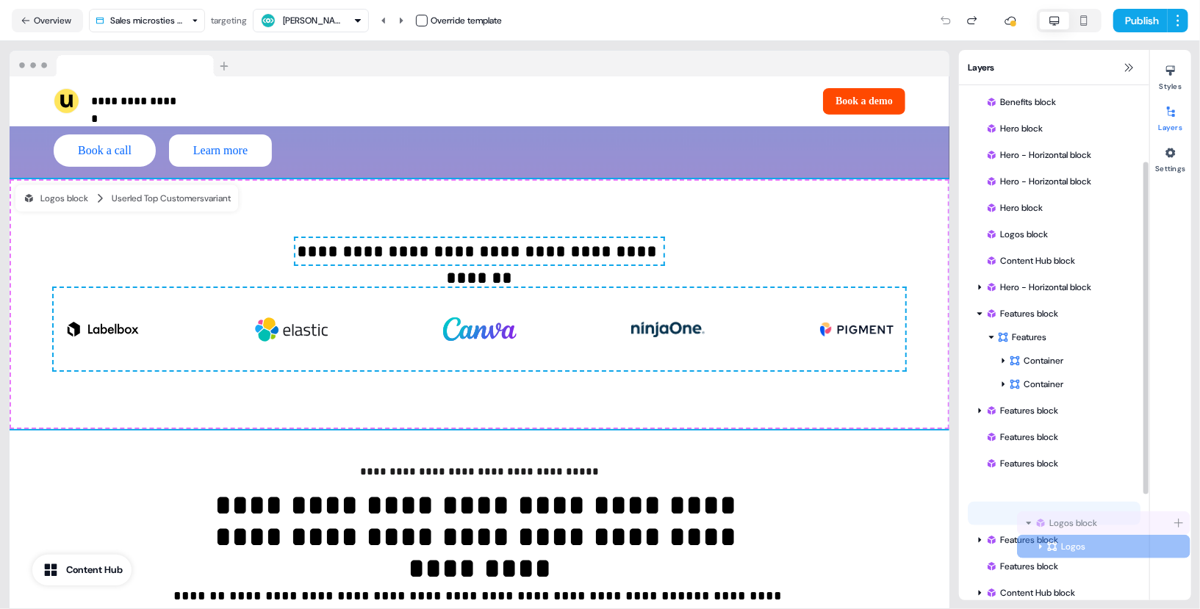
scroll to position [159, 0]
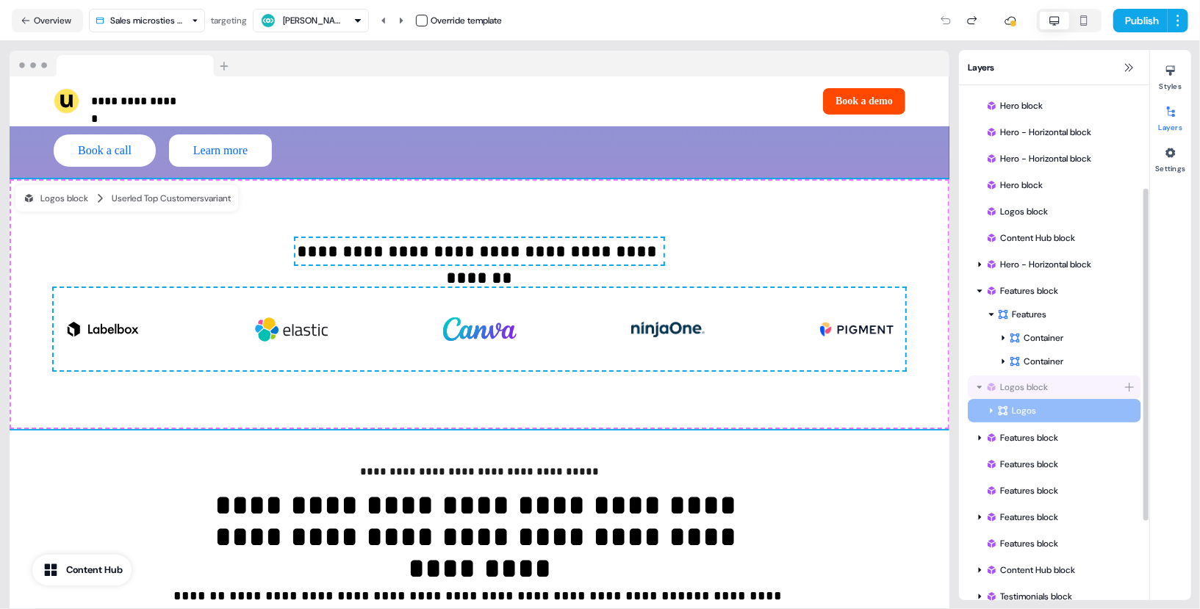
drag, startPoint x: 1013, startPoint y: 375, endPoint x: 1038, endPoint y: 386, distance: 27.3
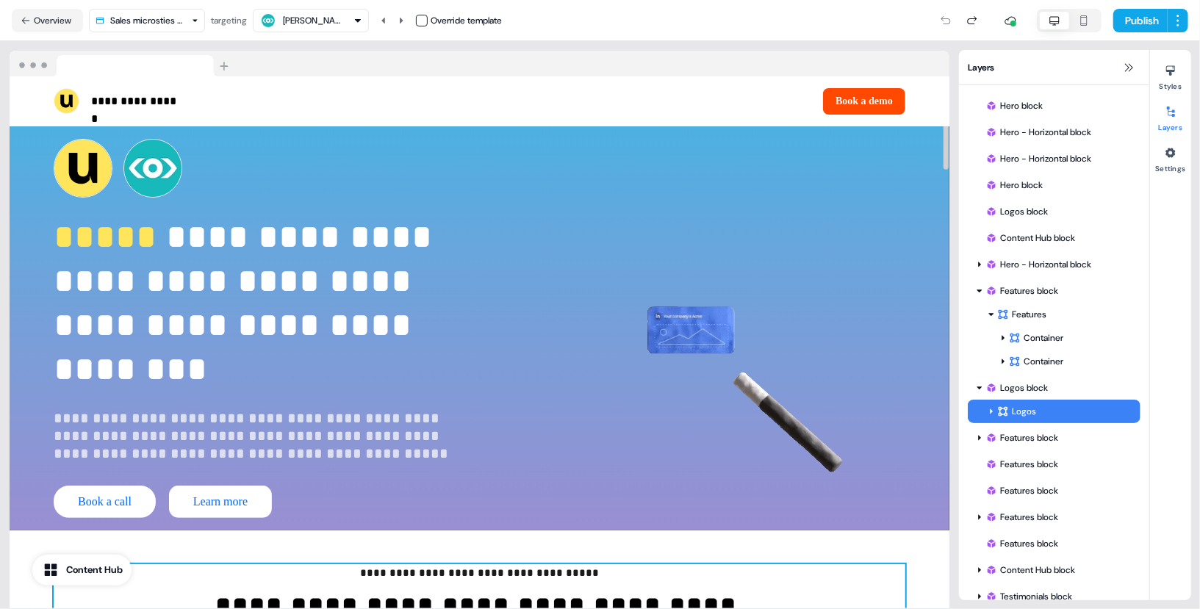
scroll to position [335, 0]
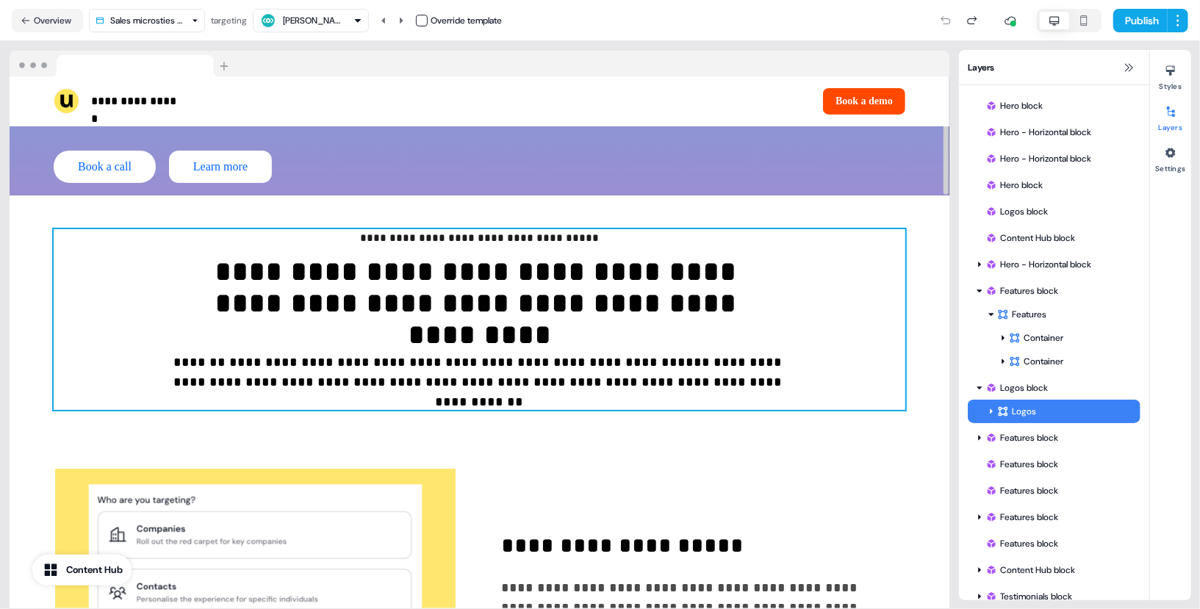
click at [903, 270] on div "**********" at bounding box center [480, 319] width 852 height 181
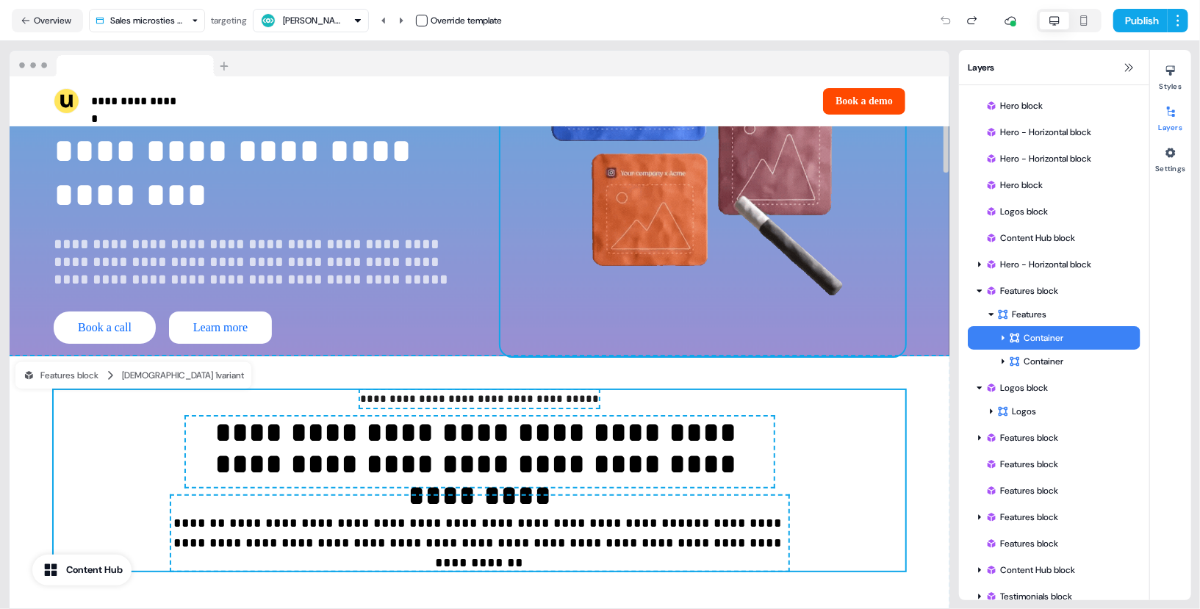
scroll to position [174, 0]
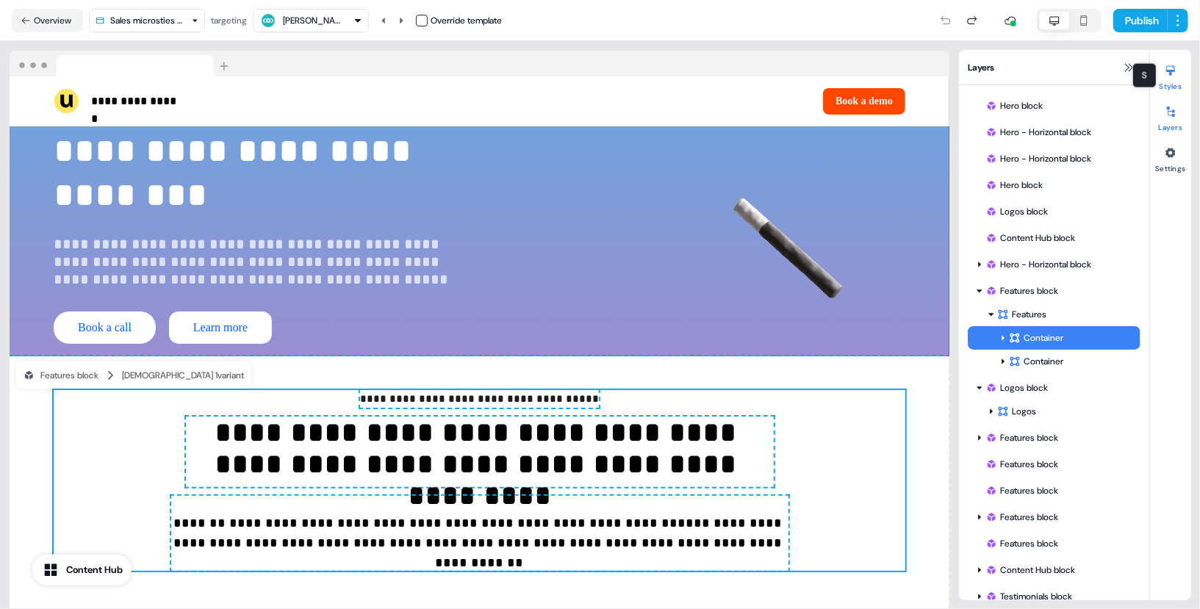
click at [1185, 76] on button "Styles" at bounding box center [1170, 75] width 41 height 32
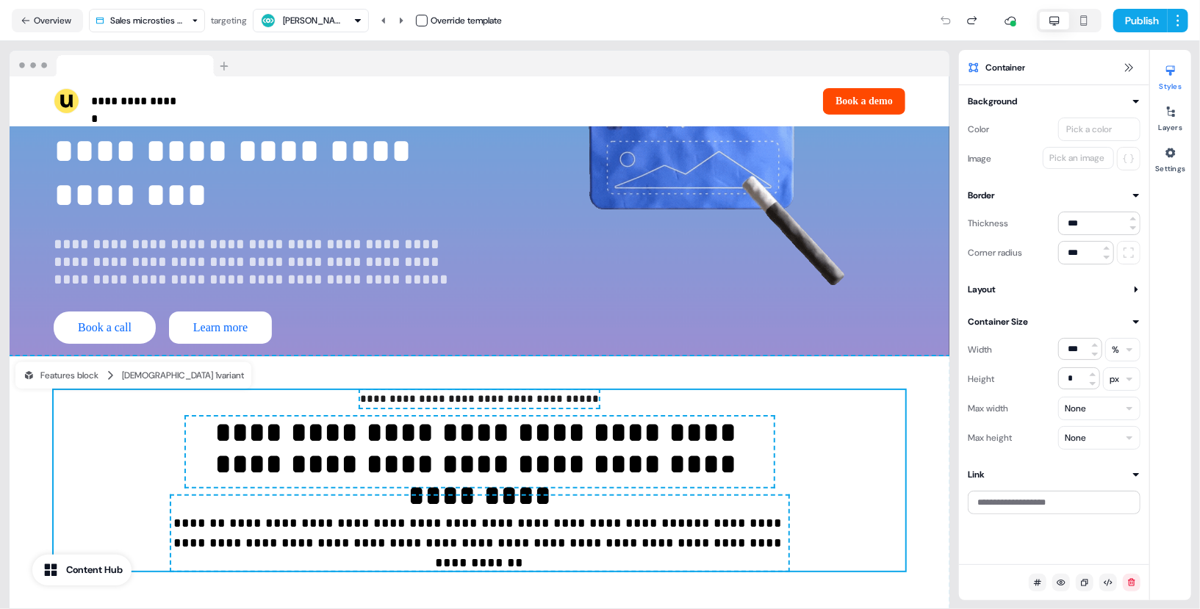
click at [1073, 121] on div "Pick a color" at bounding box center [1099, 130] width 82 height 24
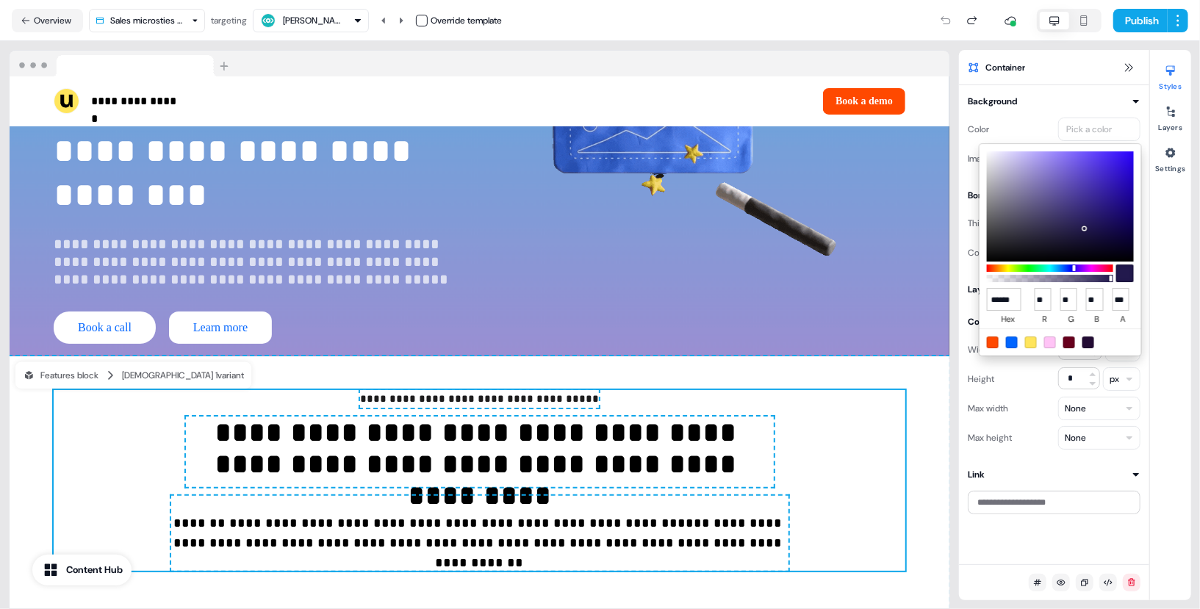
click at [965, 191] on html "**********" at bounding box center [600, 304] width 1200 height 609
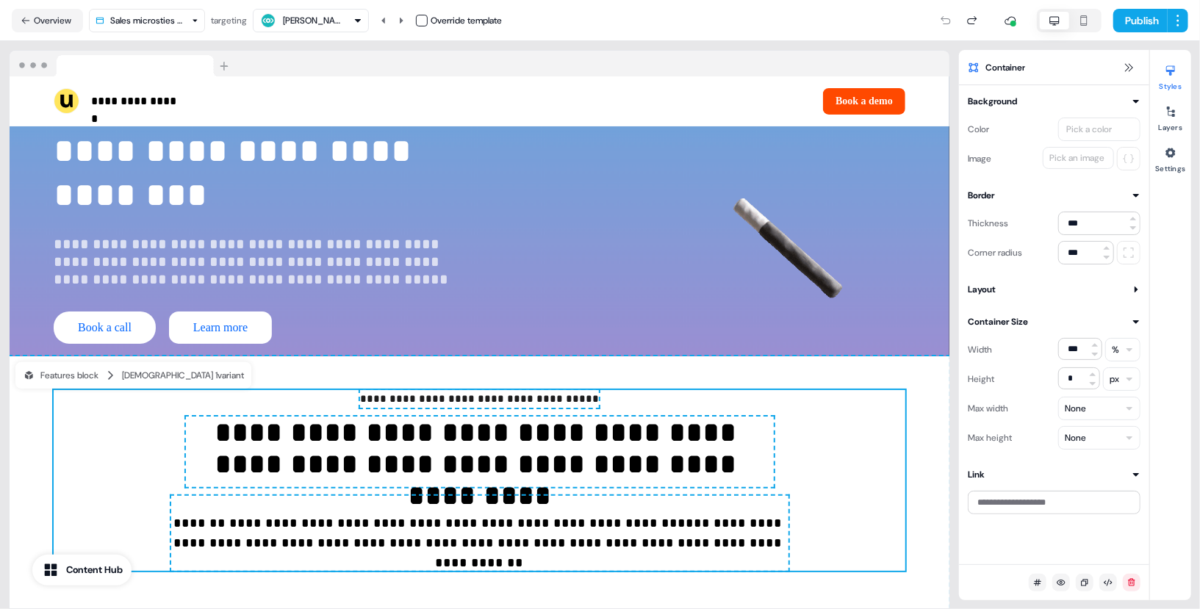
click at [1115, 145] on div "Color Pick a color Image Pick an image" at bounding box center [1054, 140] width 173 height 62
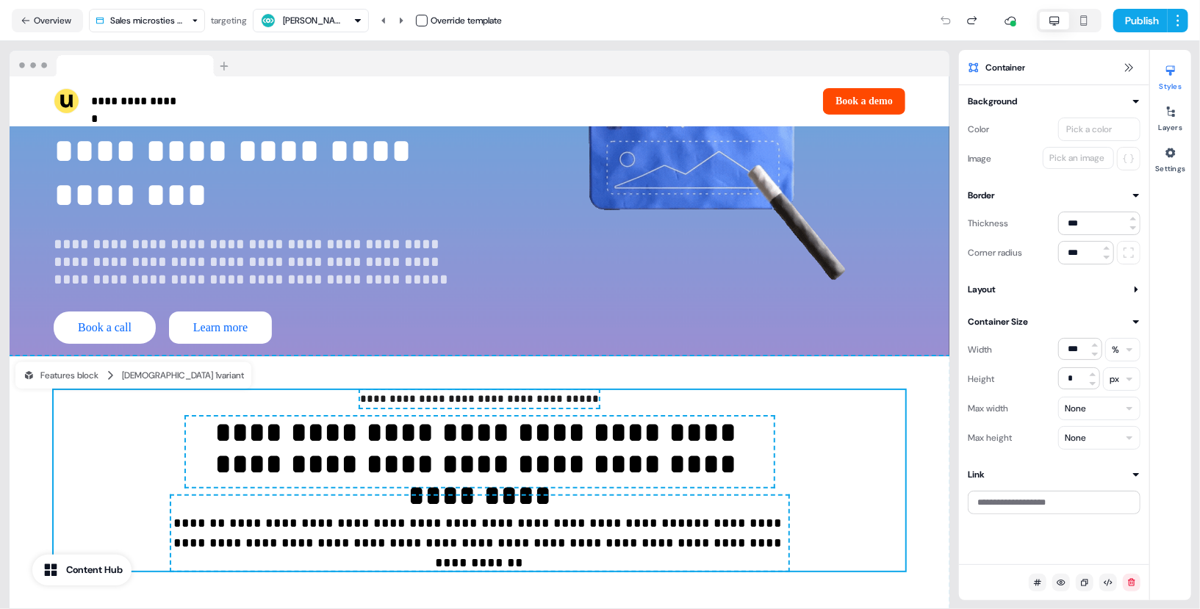
click at [1084, 155] on div "Pick an image" at bounding box center [1076, 158] width 61 height 15
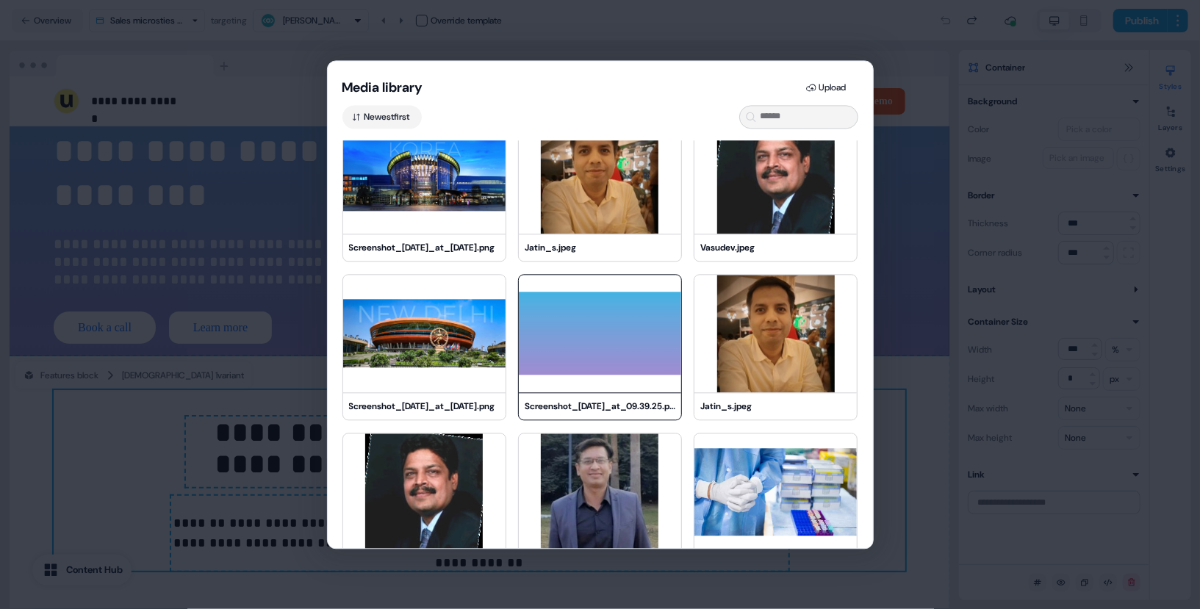
scroll to position [196, 0]
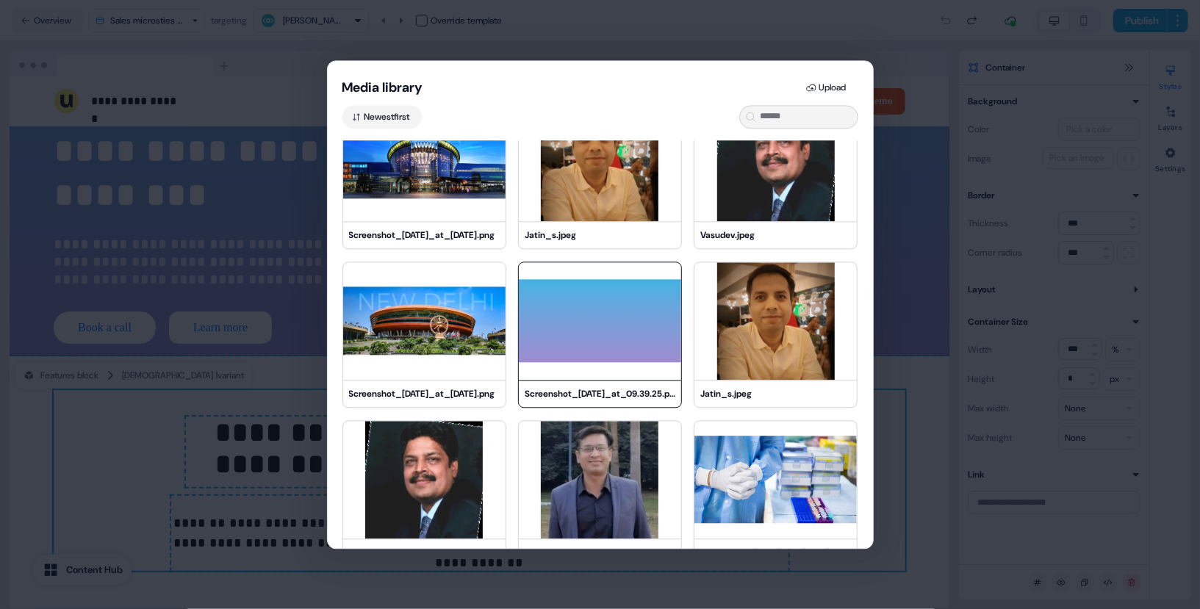
click at [601, 309] on img at bounding box center [600, 321] width 162 height 118
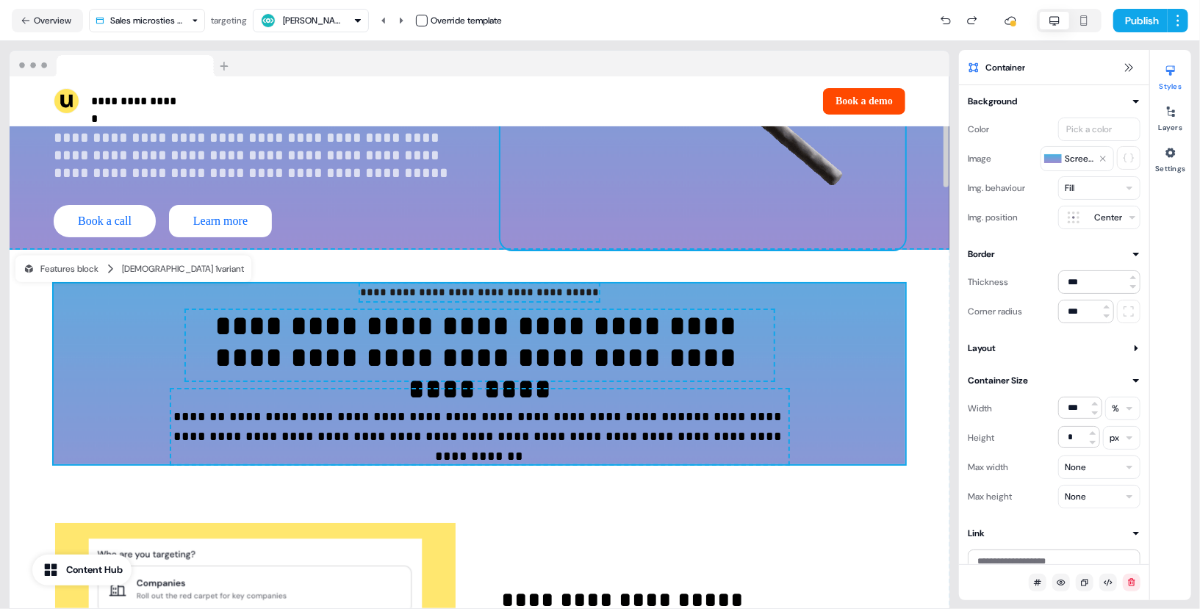
scroll to position [281, 0]
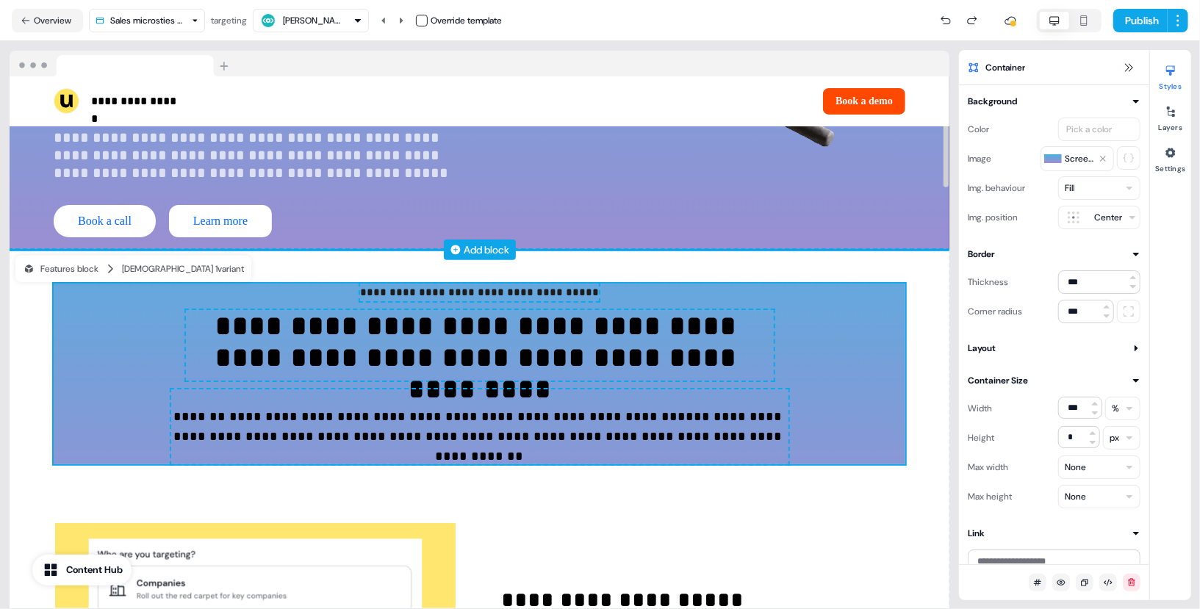
click at [575, 242] on div "Add block" at bounding box center [480, 249] width 940 height 15
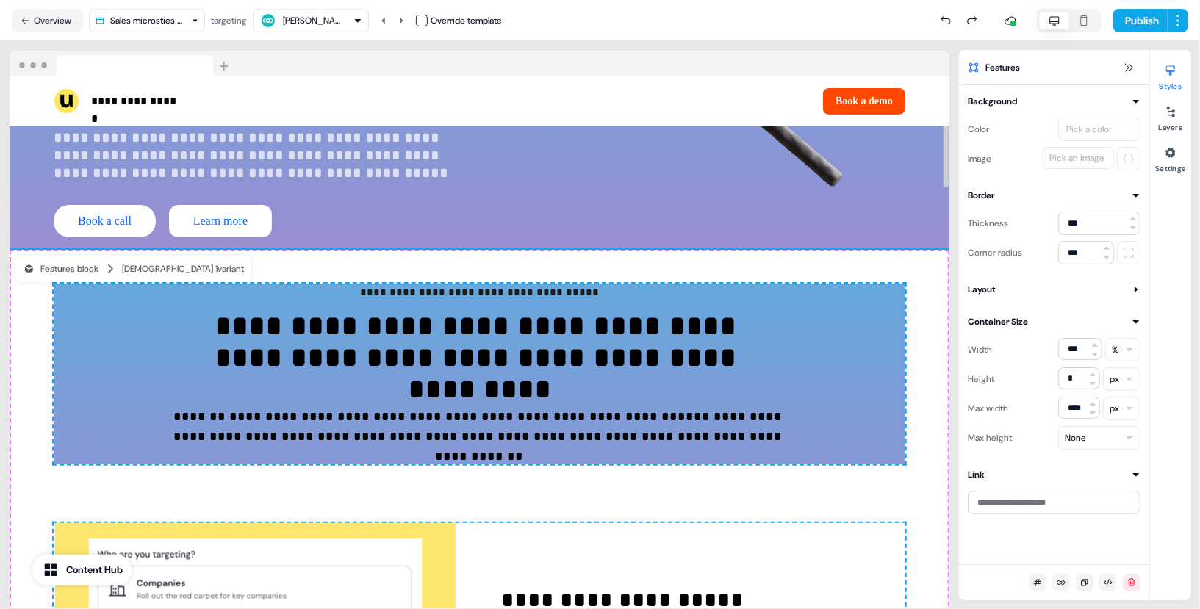
click at [1060, 158] on div "Pick an image" at bounding box center [1076, 158] width 61 height 15
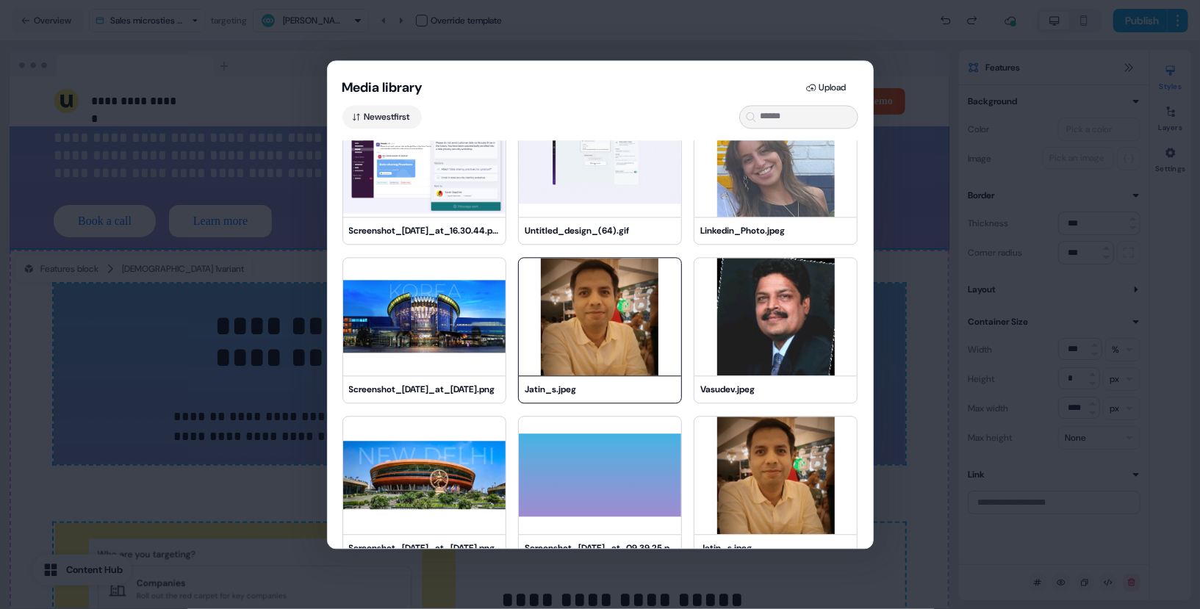
scroll to position [126, 0]
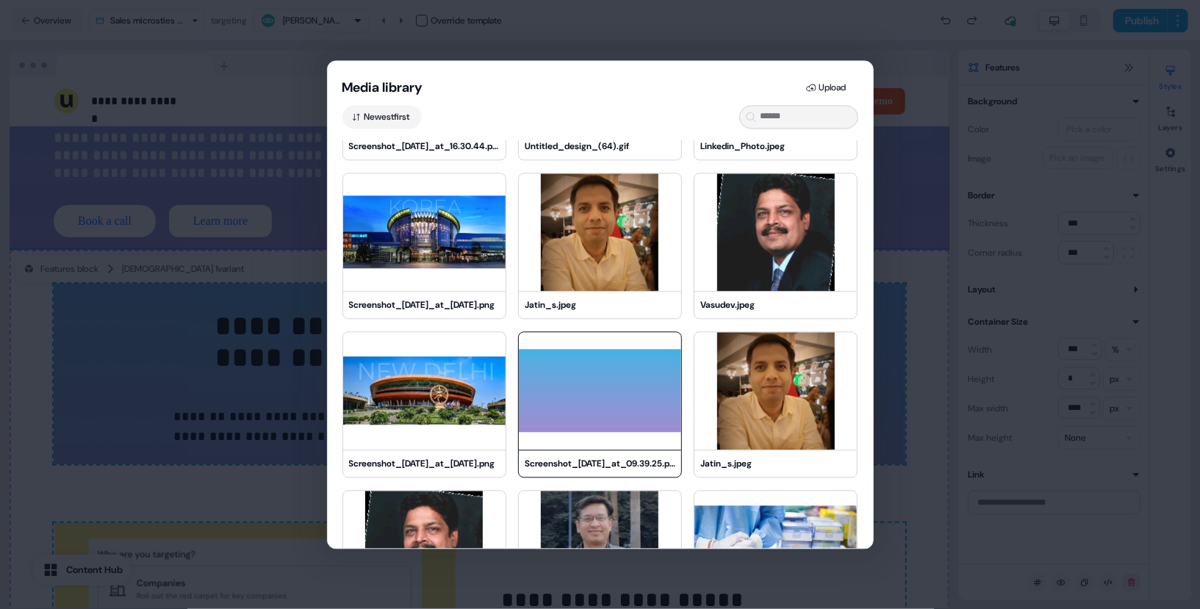
click at [655, 381] on img at bounding box center [600, 391] width 162 height 118
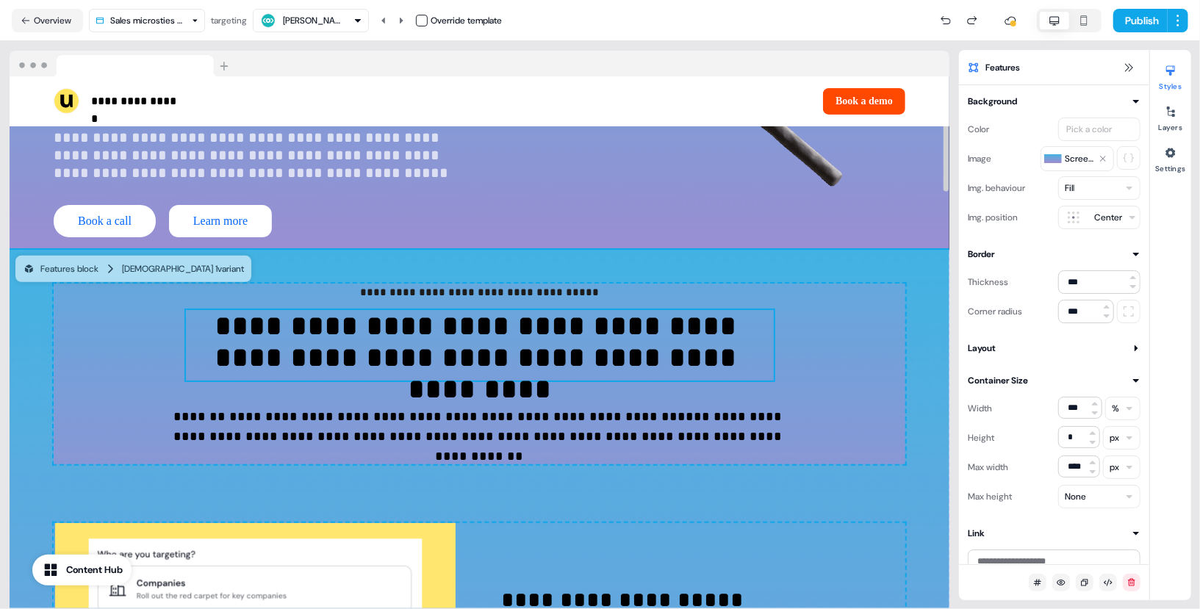
scroll to position [412, 0]
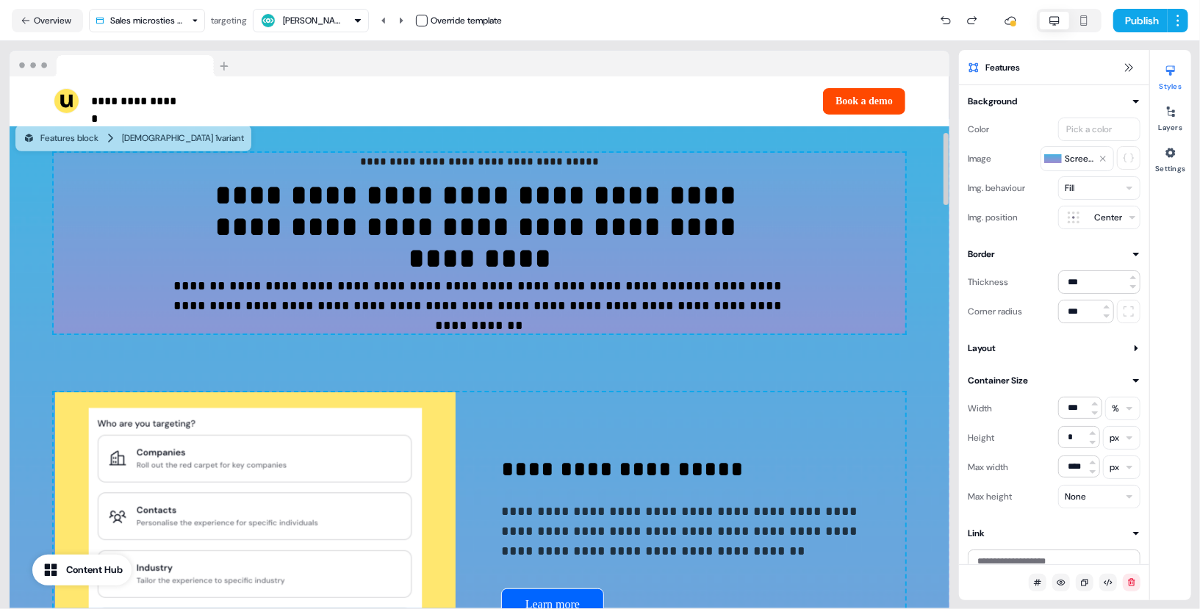
click at [812, 239] on div "**********" at bounding box center [480, 243] width 852 height 181
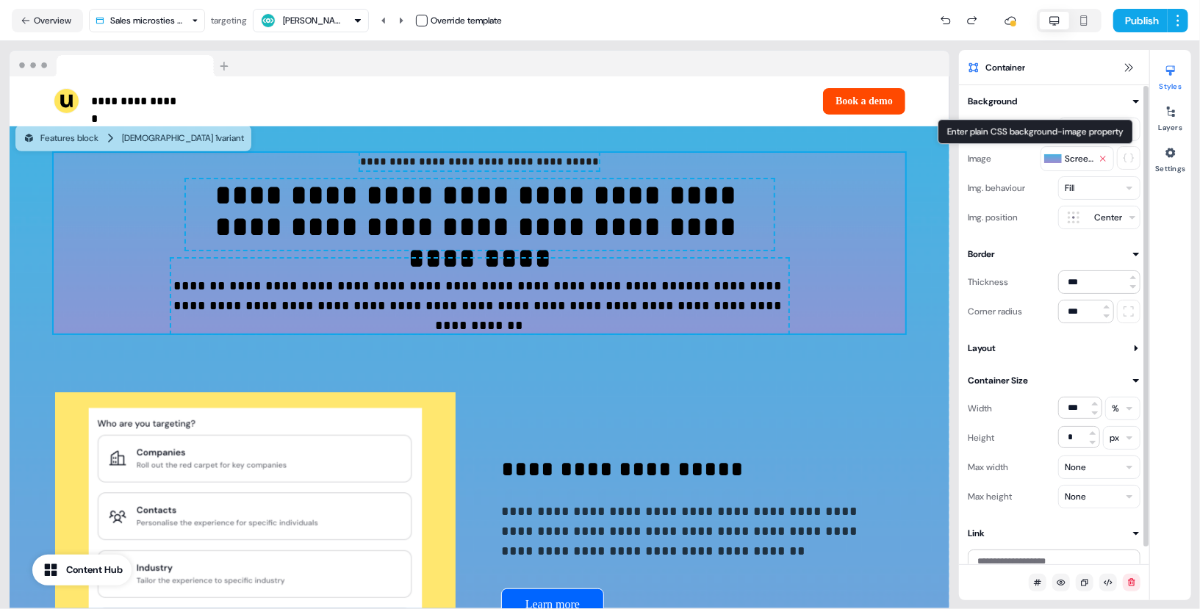
click at [1107, 154] on icon at bounding box center [1103, 158] width 9 height 9
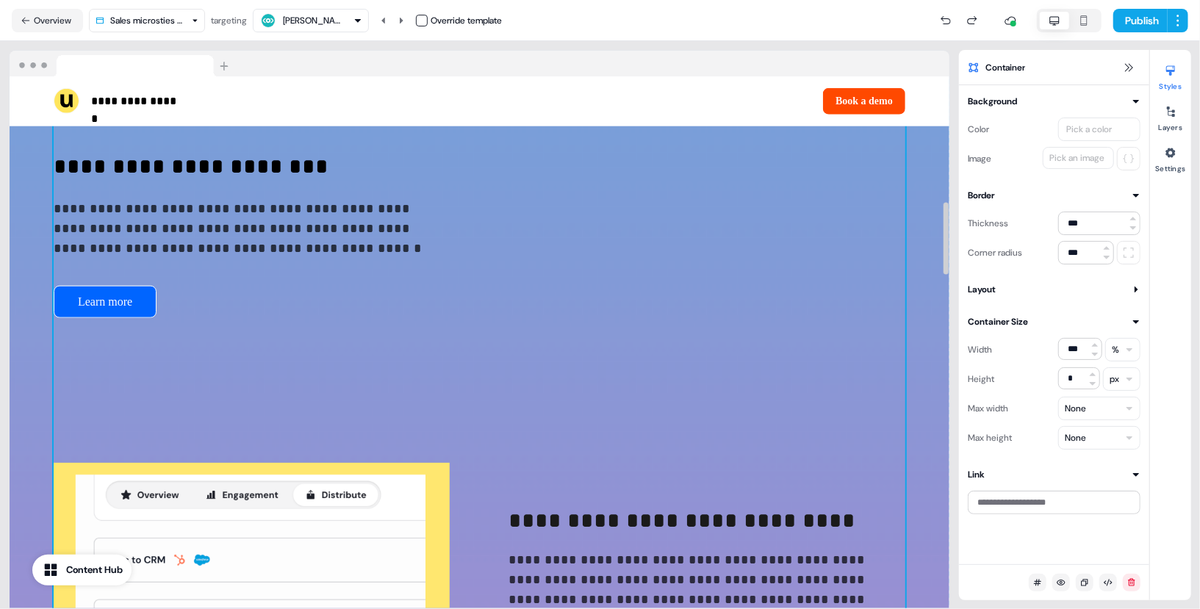
scroll to position [1202, 0]
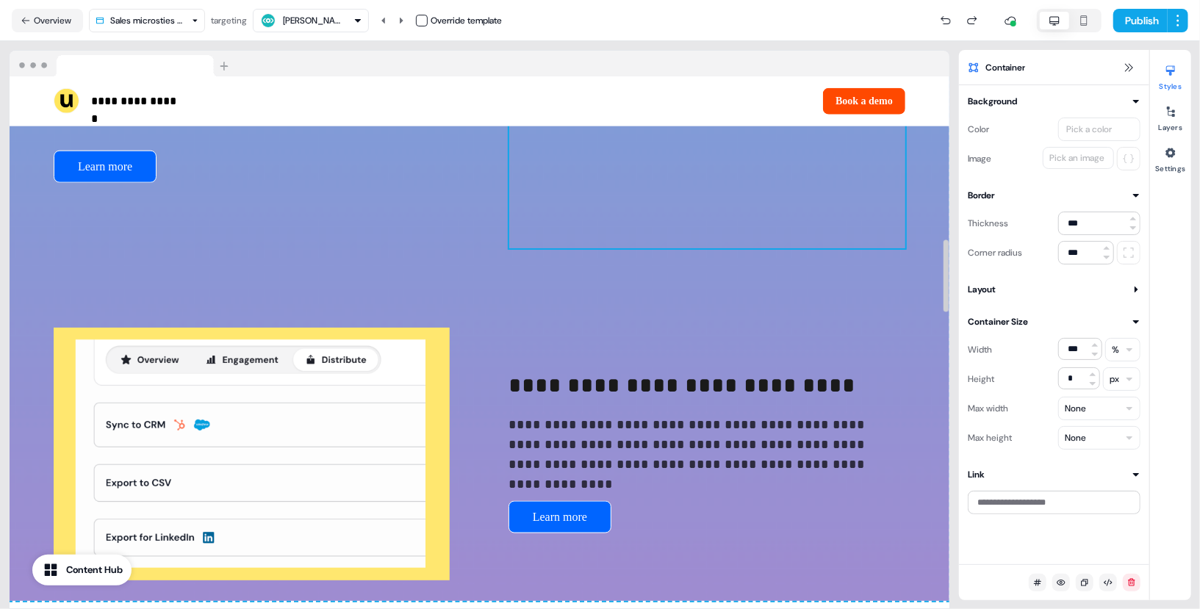
click at [729, 179] on img at bounding box center [707, 101] width 396 height 294
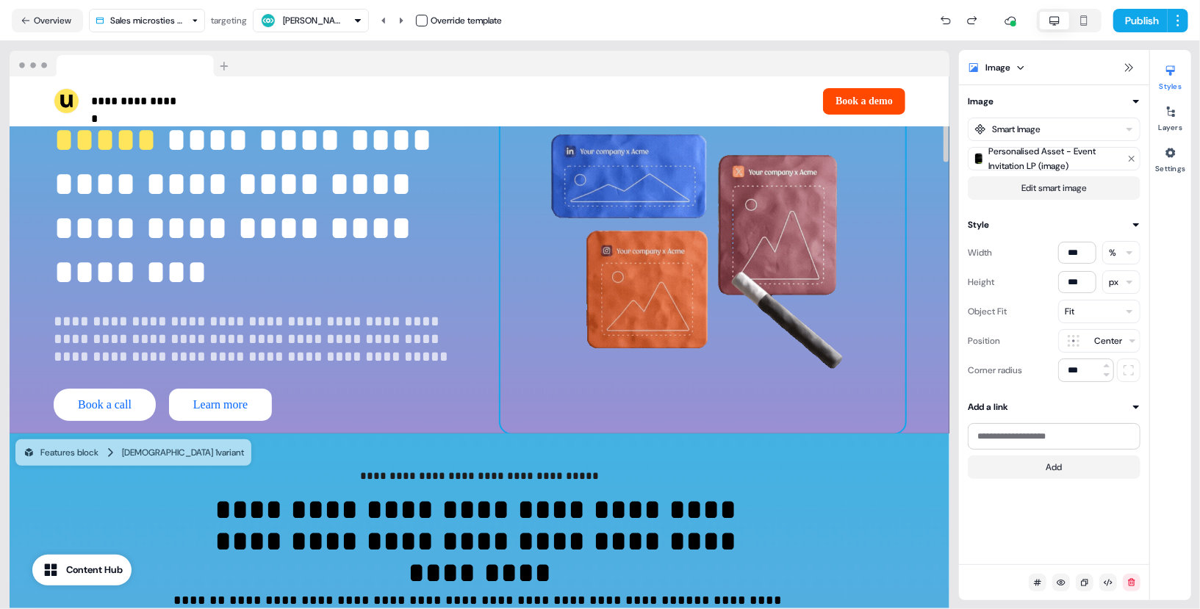
scroll to position [96, 0]
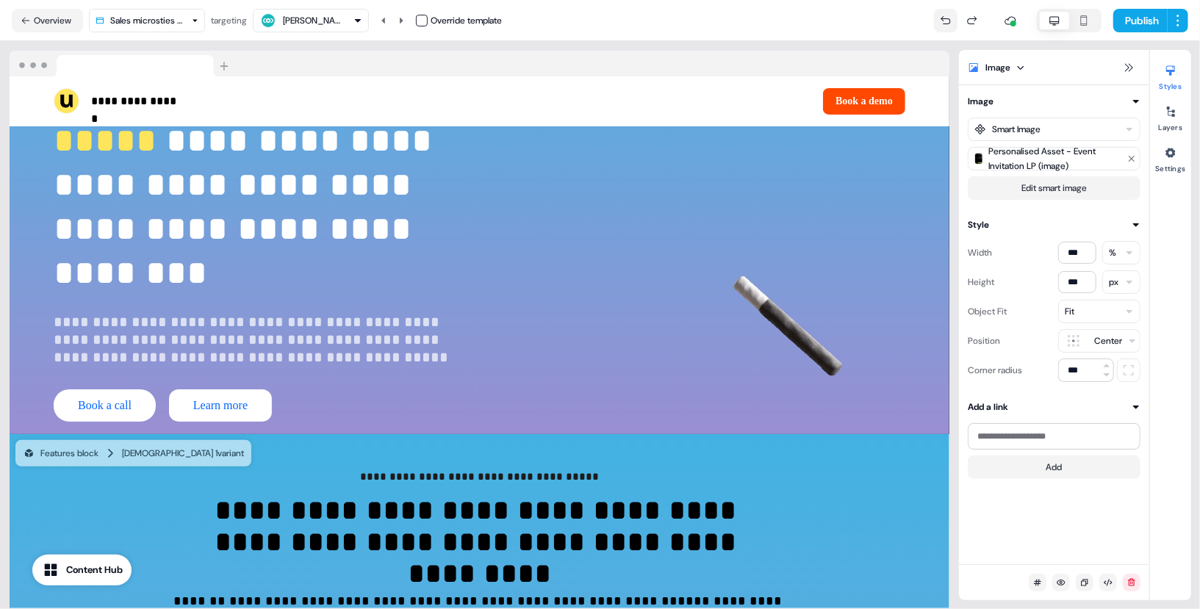
click at [945, 26] on button at bounding box center [946, 21] width 24 height 24
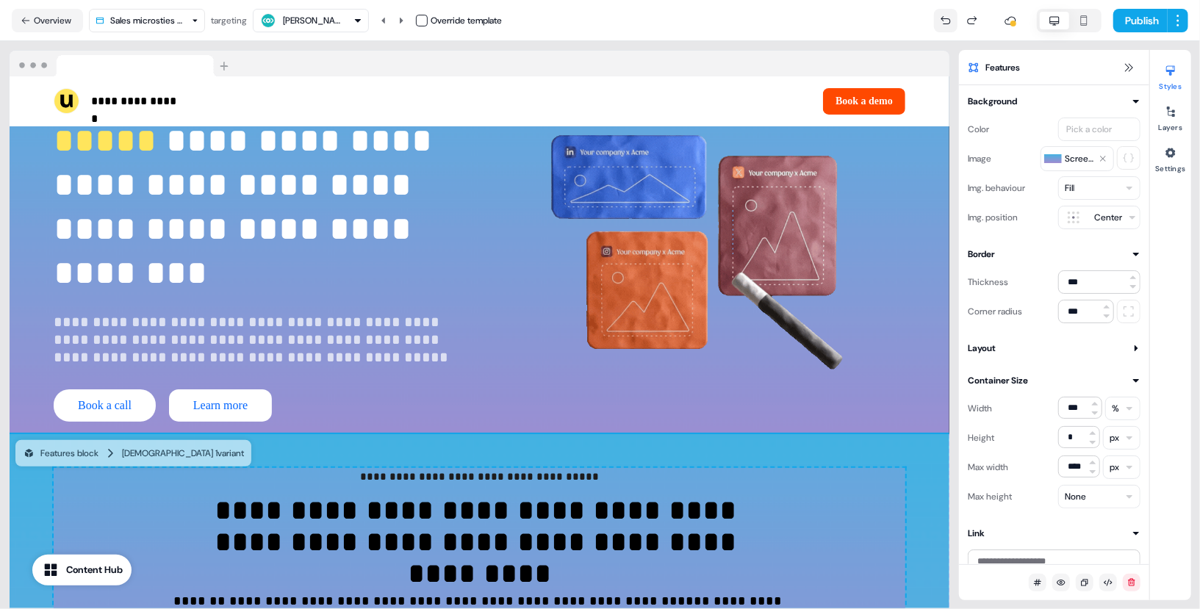
click at [945, 26] on button at bounding box center [946, 21] width 24 height 24
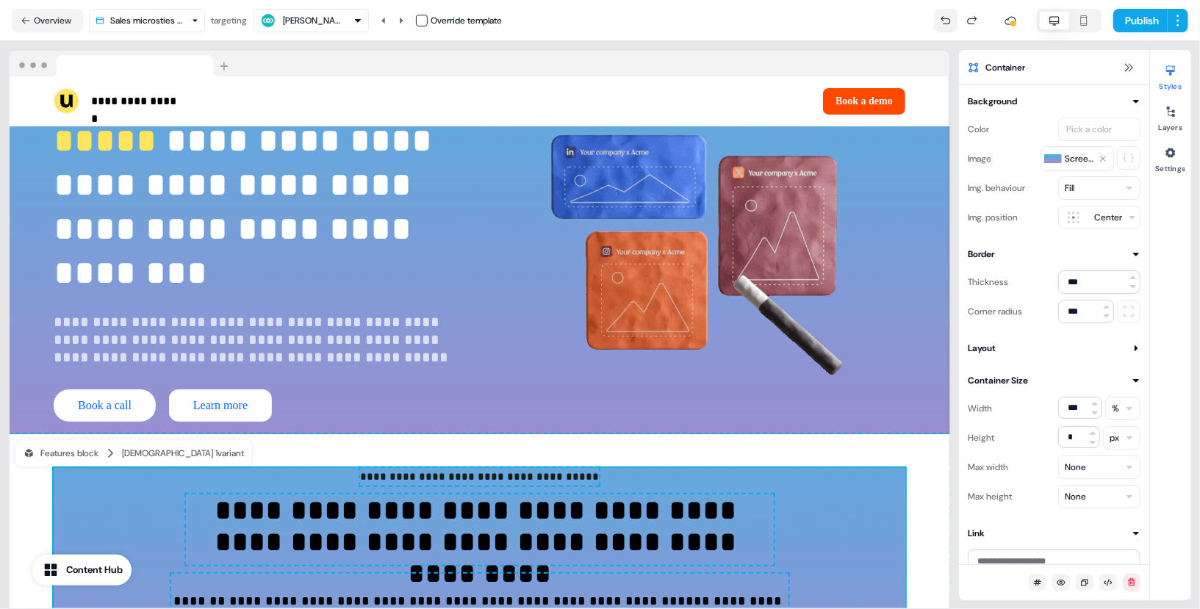
click at [945, 26] on button at bounding box center [946, 21] width 24 height 24
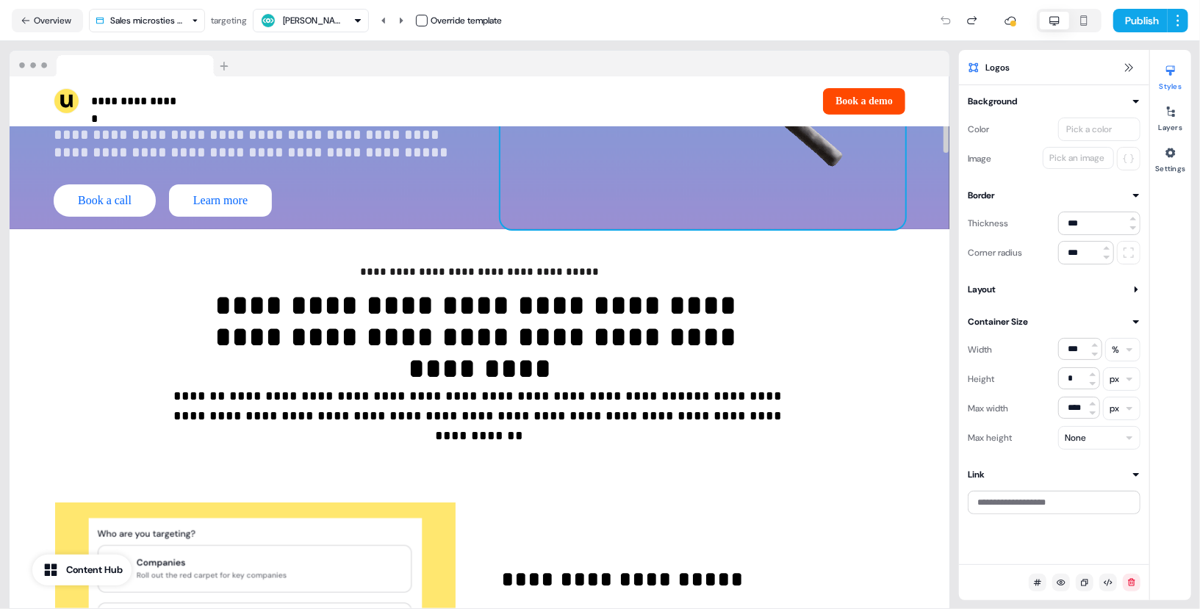
scroll to position [0, 0]
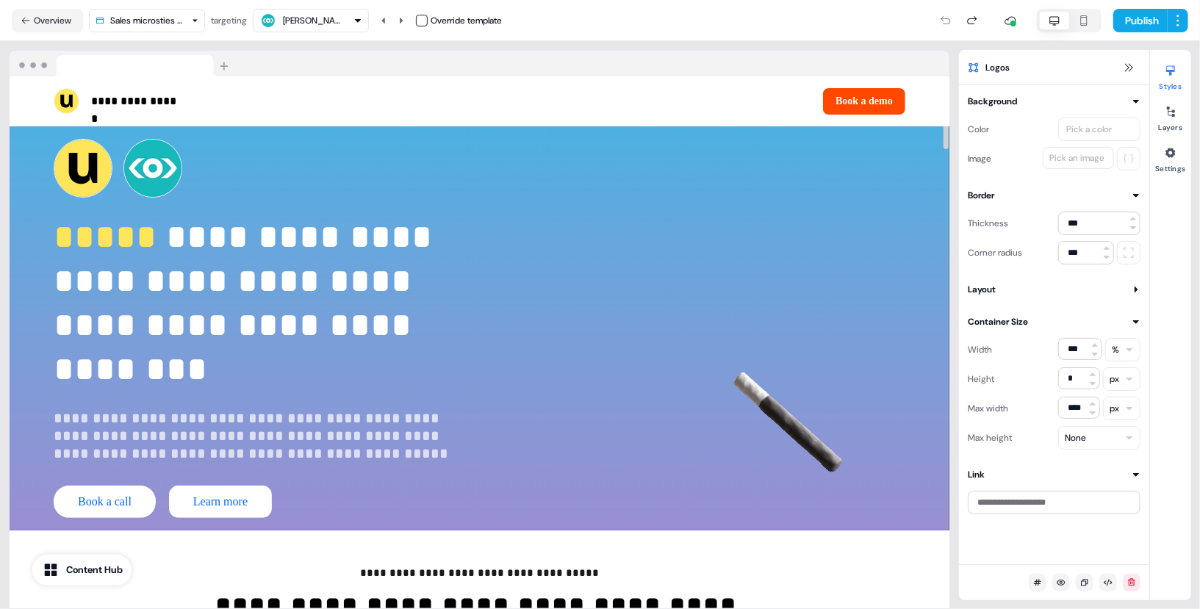
click at [1144, 40] on nav "Overview Sales microsties outreach targeting Anna Laurila Override template Pub…" at bounding box center [600, 20] width 1200 height 41
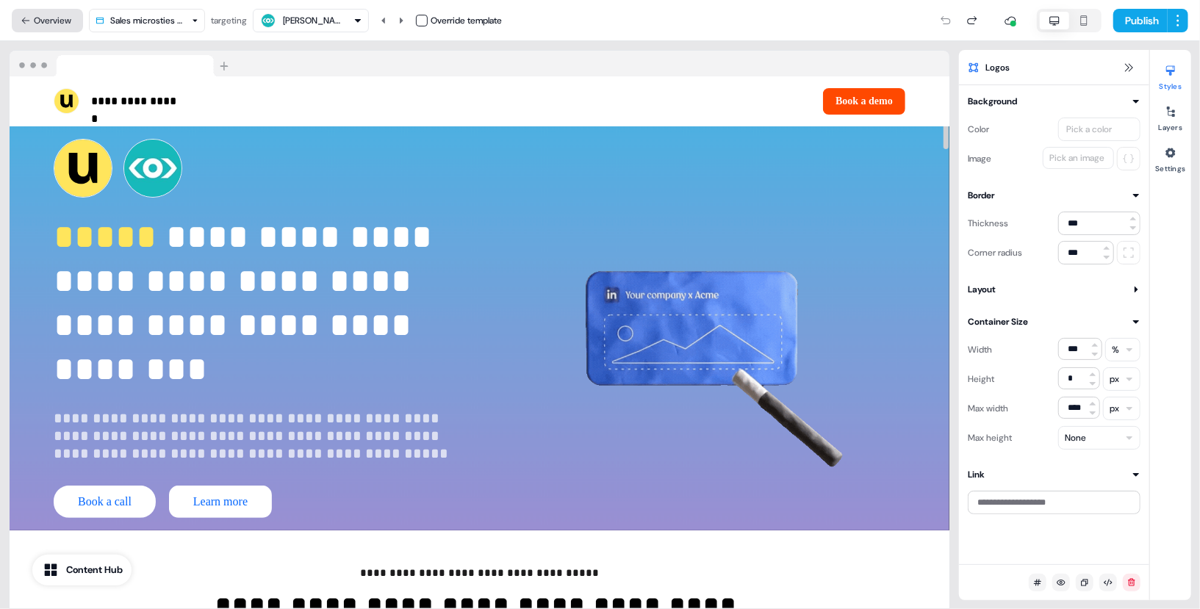
click at [48, 26] on button "Overview" at bounding box center [47, 21] width 71 height 24
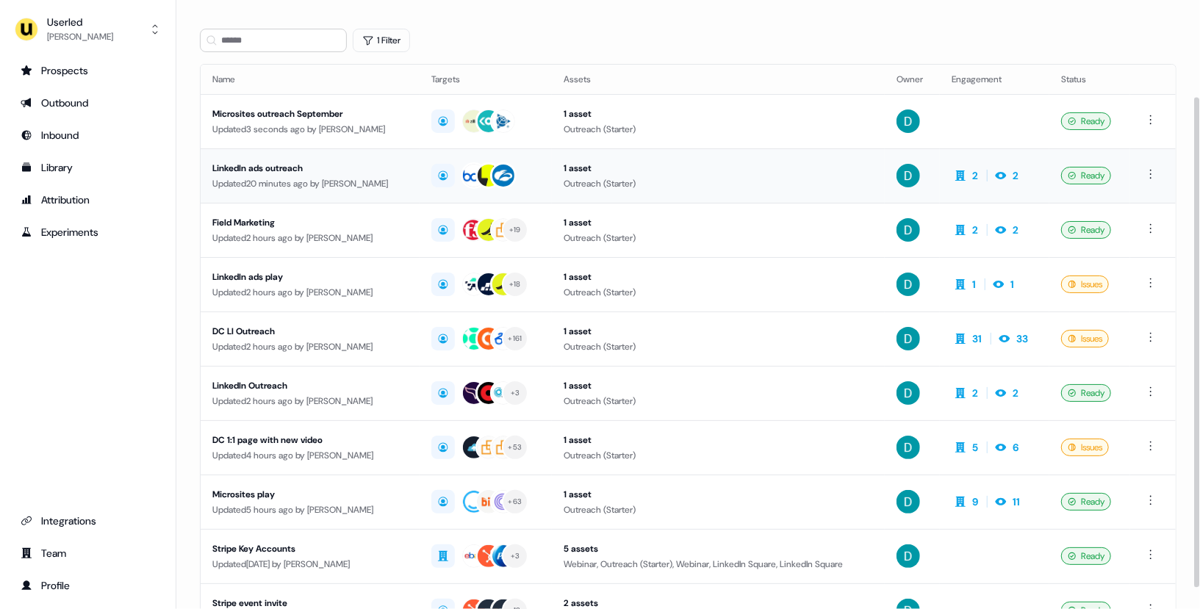
scroll to position [146, 0]
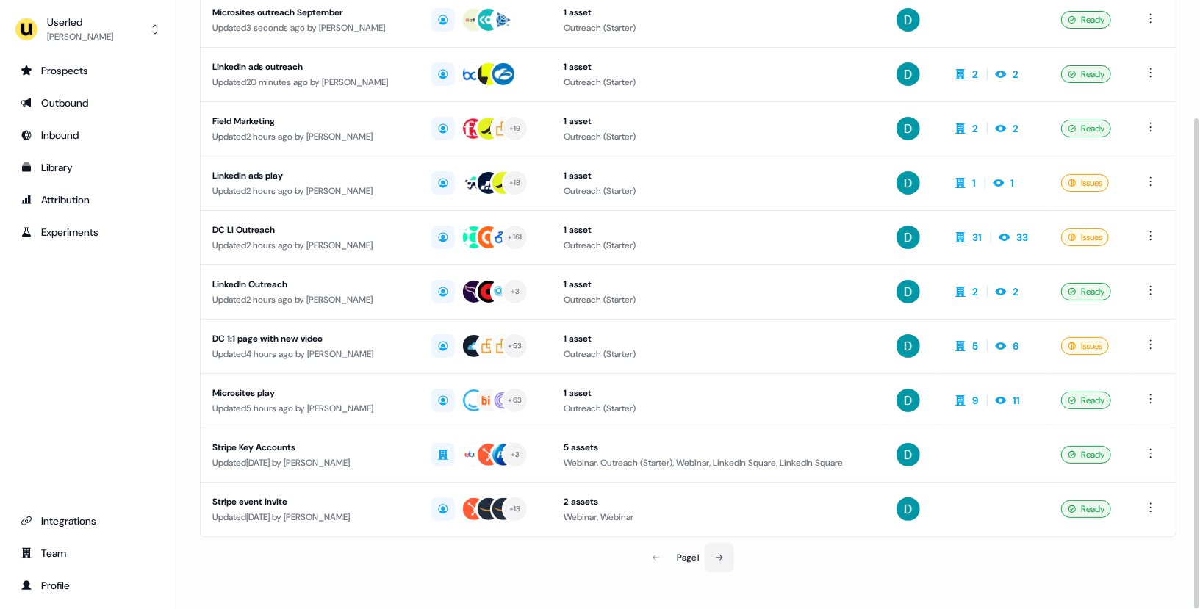
click at [731, 545] on button at bounding box center [719, 557] width 29 height 29
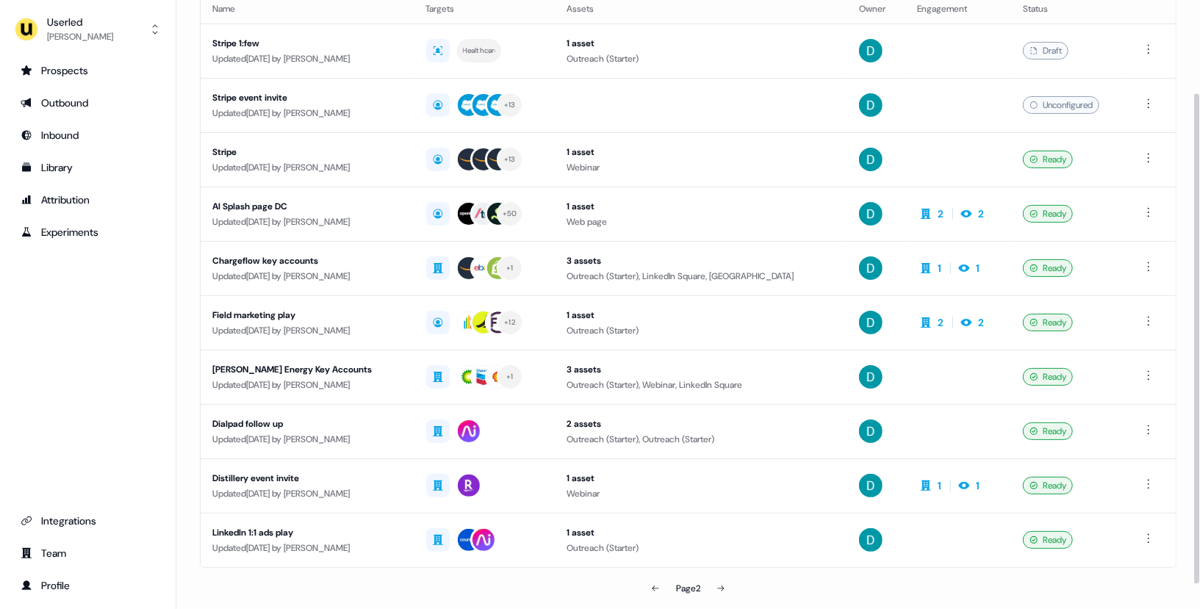
scroll to position [146, 0]
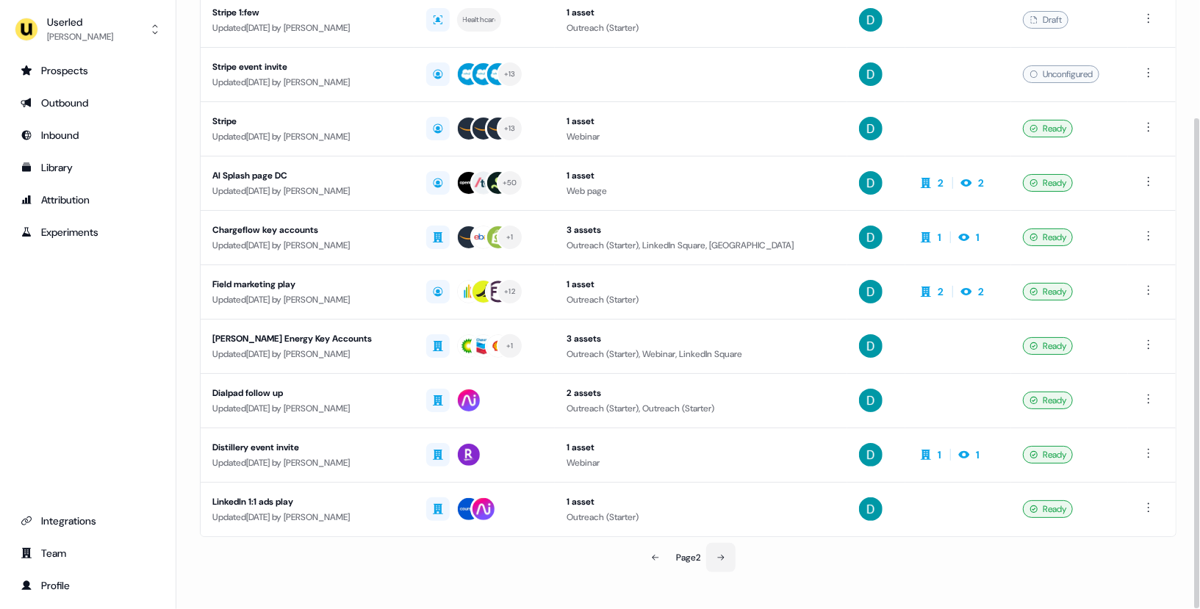
click at [716, 561] on button at bounding box center [720, 557] width 29 height 29
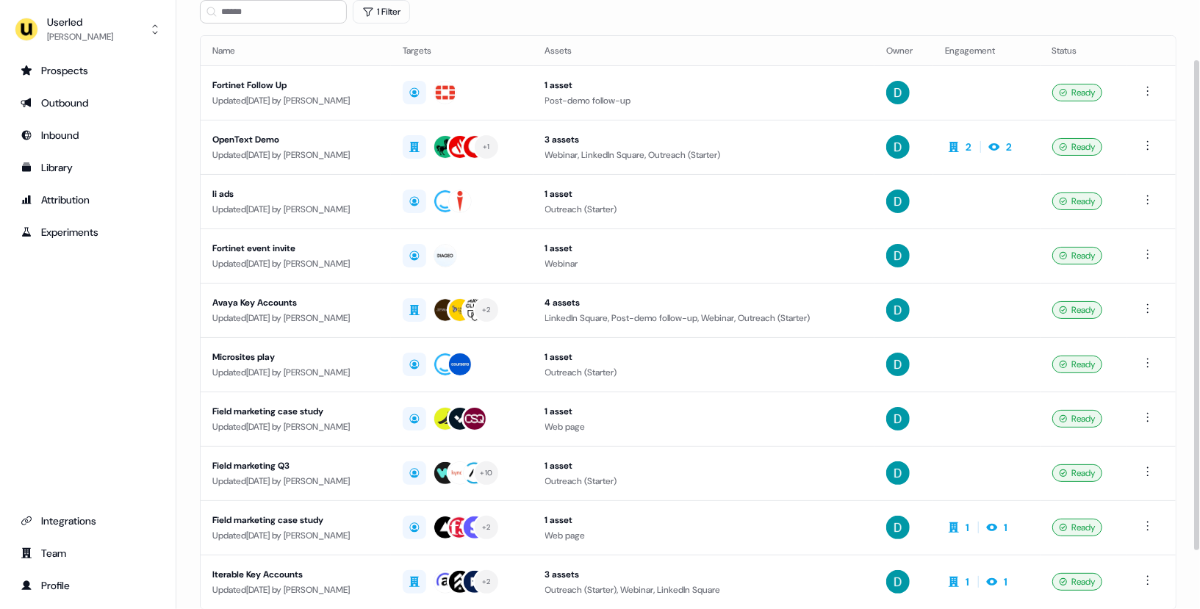
scroll to position [146, 0]
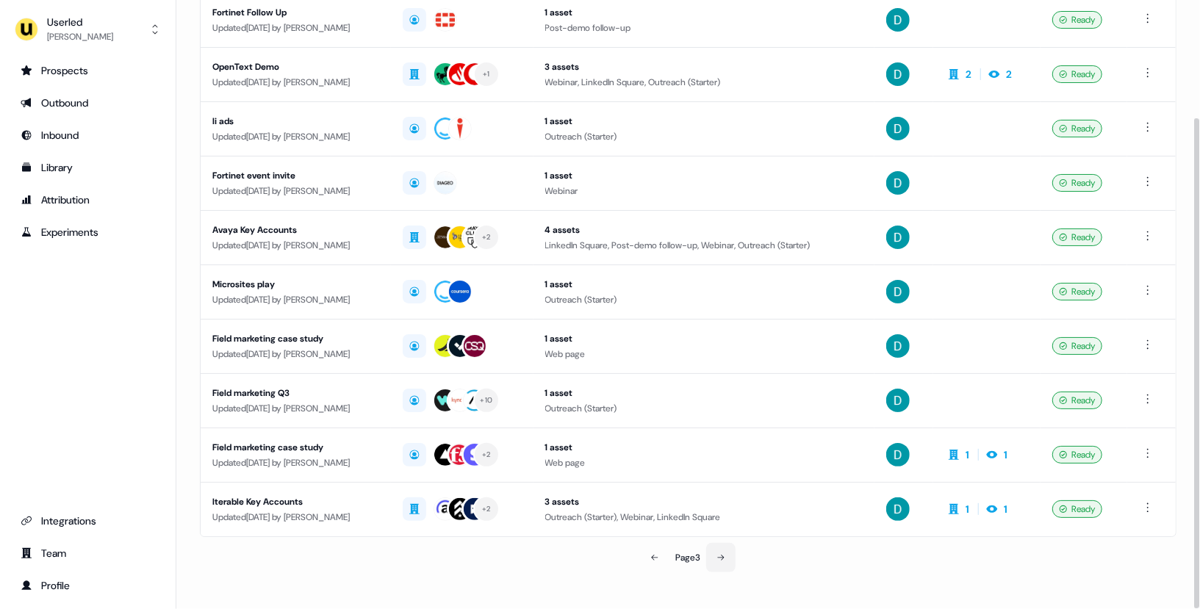
click at [717, 559] on button at bounding box center [720, 557] width 29 height 29
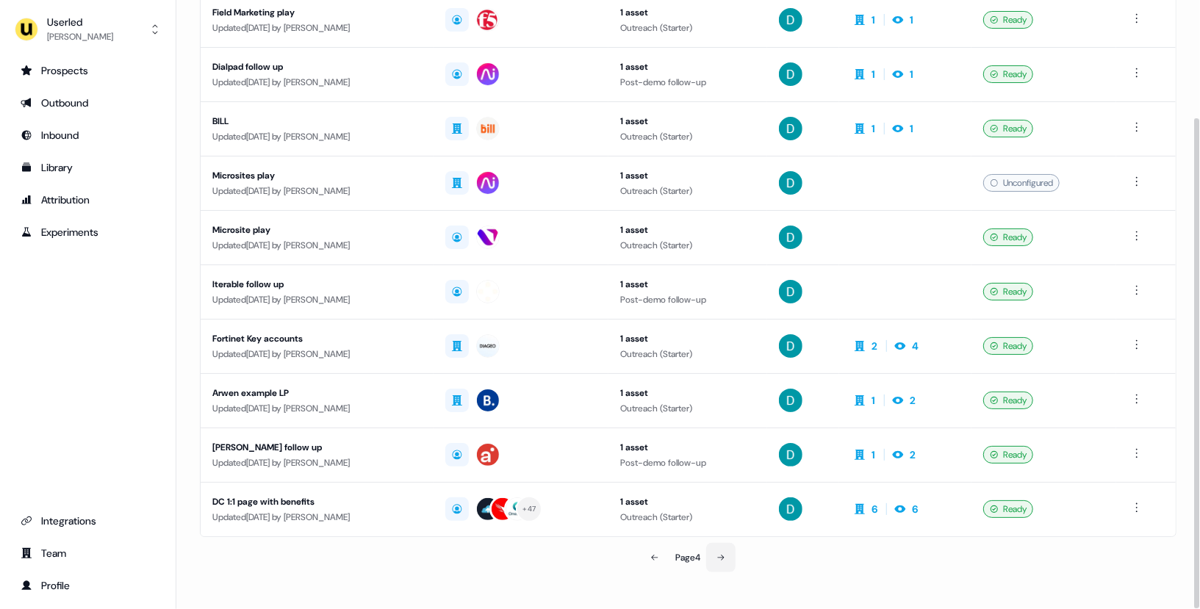
click at [717, 559] on button at bounding box center [720, 557] width 29 height 29
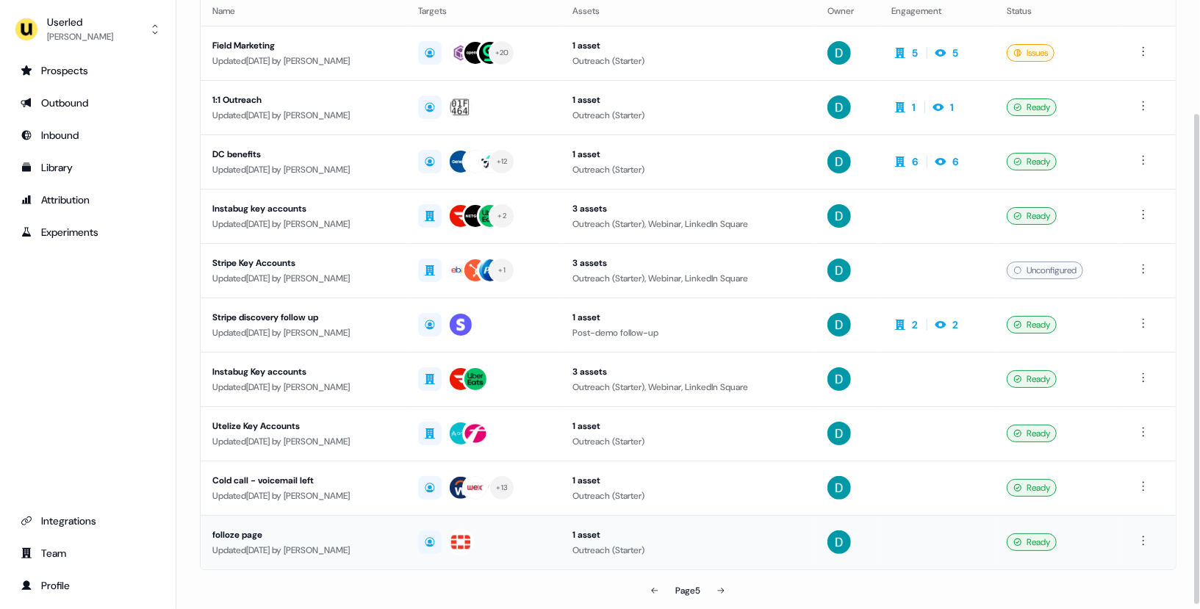
scroll to position [146, 0]
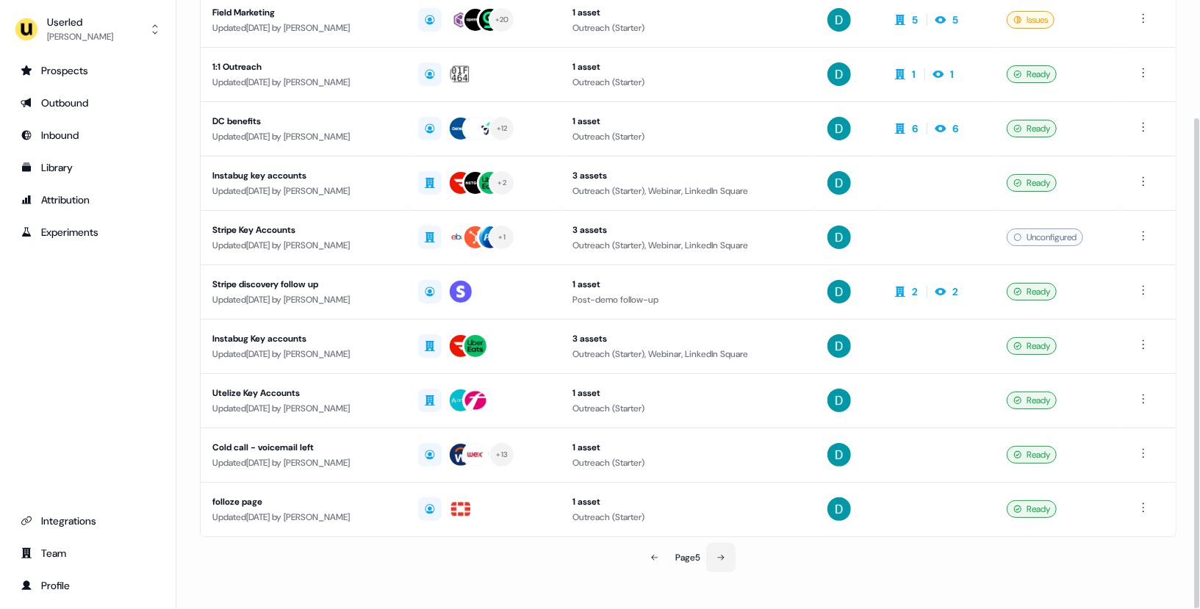
click at [722, 560] on button at bounding box center [720, 557] width 29 height 29
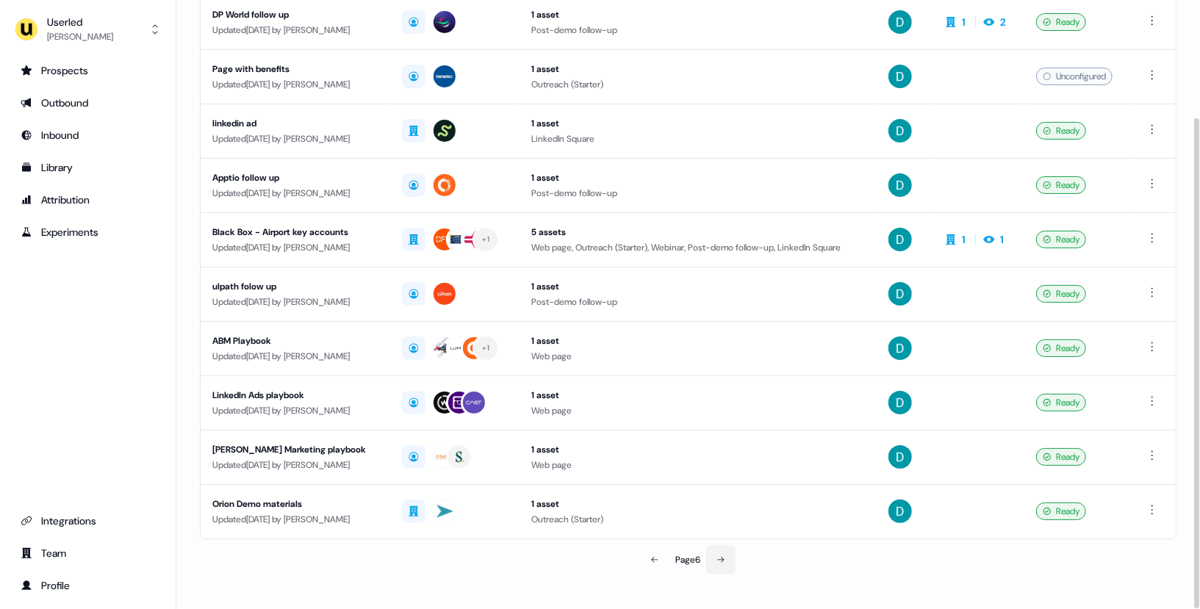
scroll to position [146, 0]
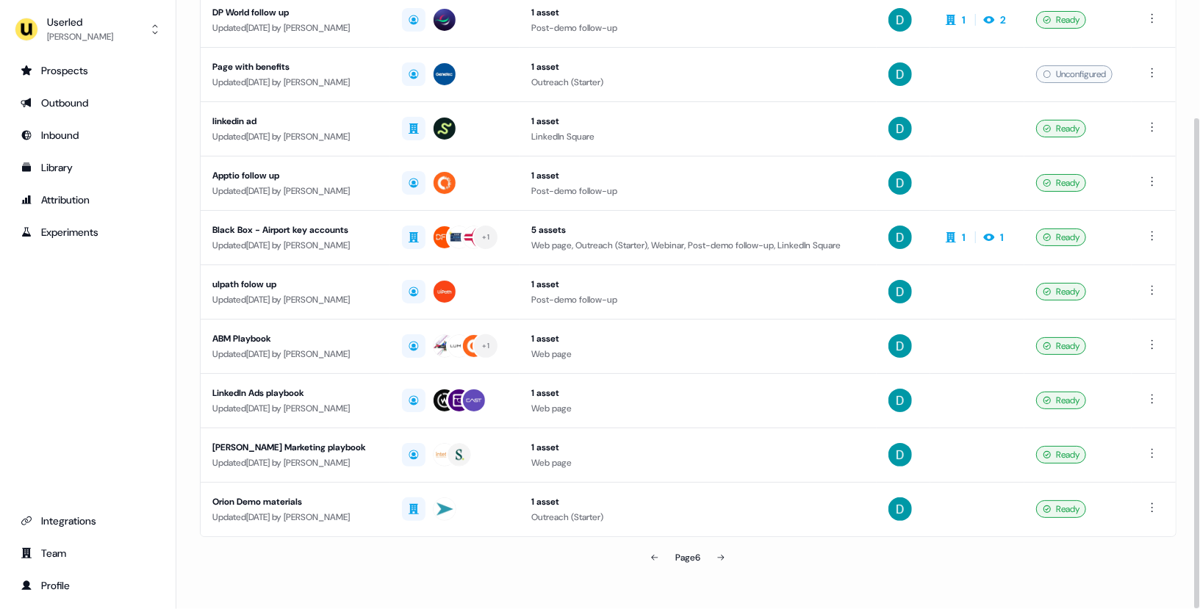
click at [725, 572] on section "Loading... Outbound New experience 1 Filter Name Targets Assets Owner Engagemen…" at bounding box center [688, 242] width 1024 height 742
click at [722, 555] on icon at bounding box center [720, 557] width 9 height 9
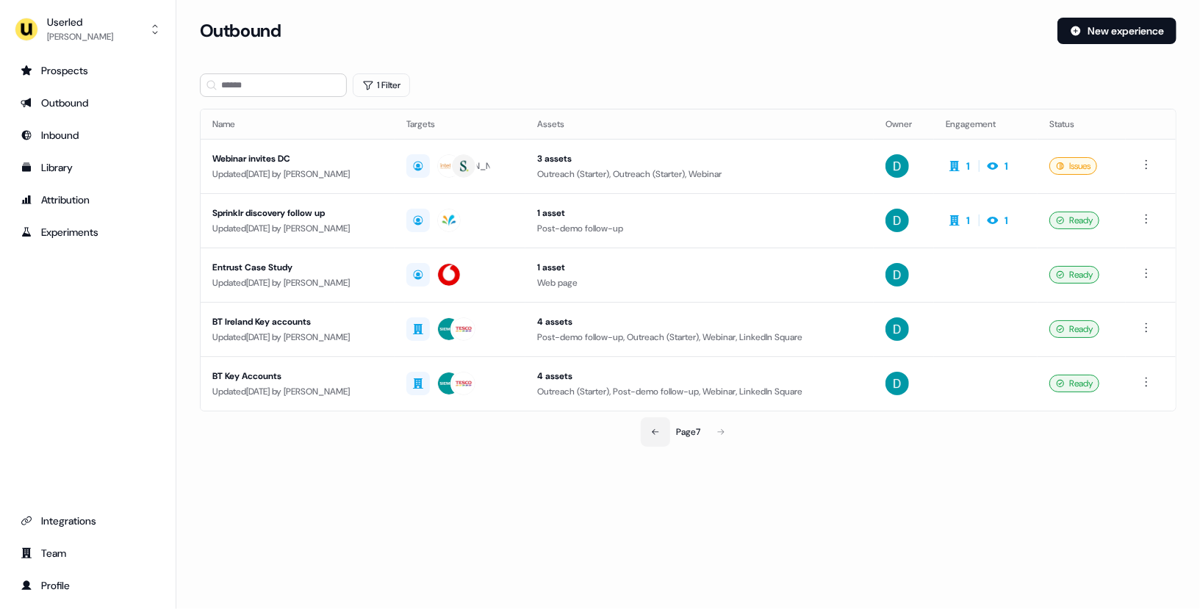
click at [646, 428] on button at bounding box center [655, 431] width 29 height 29
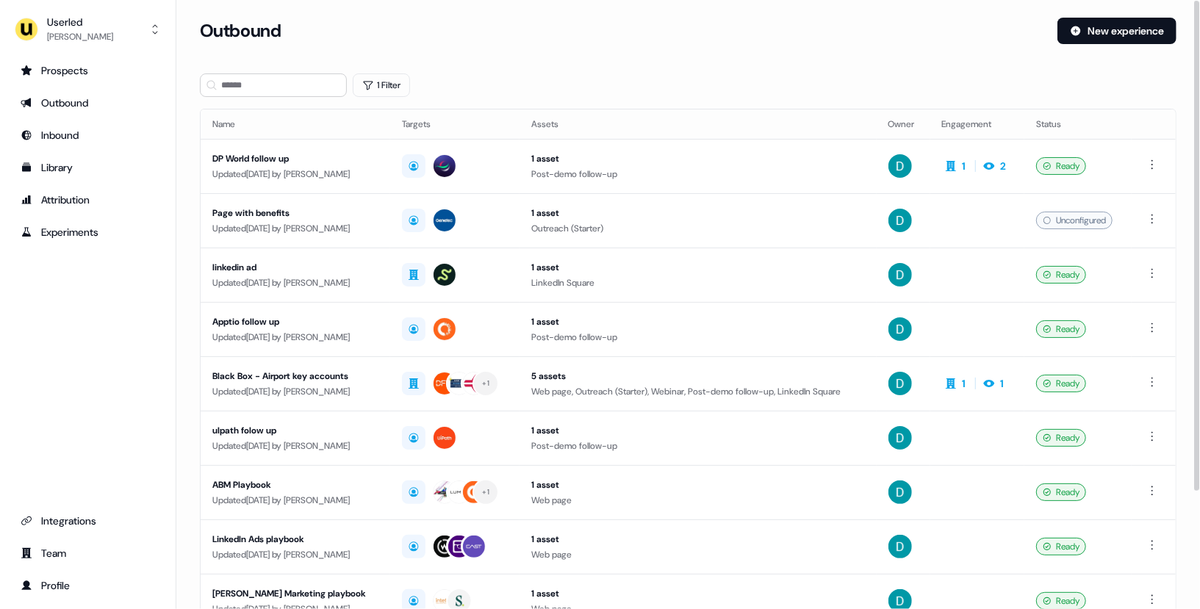
click at [646, 428] on div "1 asset" at bounding box center [698, 430] width 334 height 15
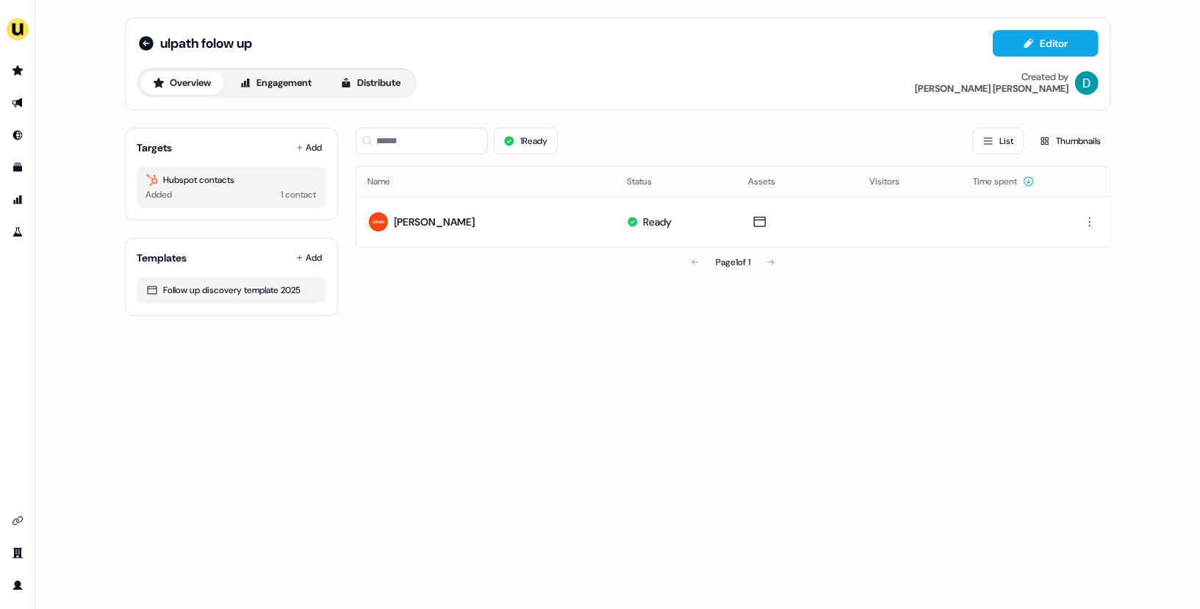
click at [133, 44] on div "uIpath folow up Editor Overview Engagement Distribute Created by David Cruicksh…" at bounding box center [618, 64] width 986 height 93
click at [136, 40] on div "uIpath folow up Editor Overview Engagement Distribute Created by David Cruicksh…" at bounding box center [618, 64] width 986 height 93
click at [144, 44] on icon at bounding box center [146, 44] width 18 height 18
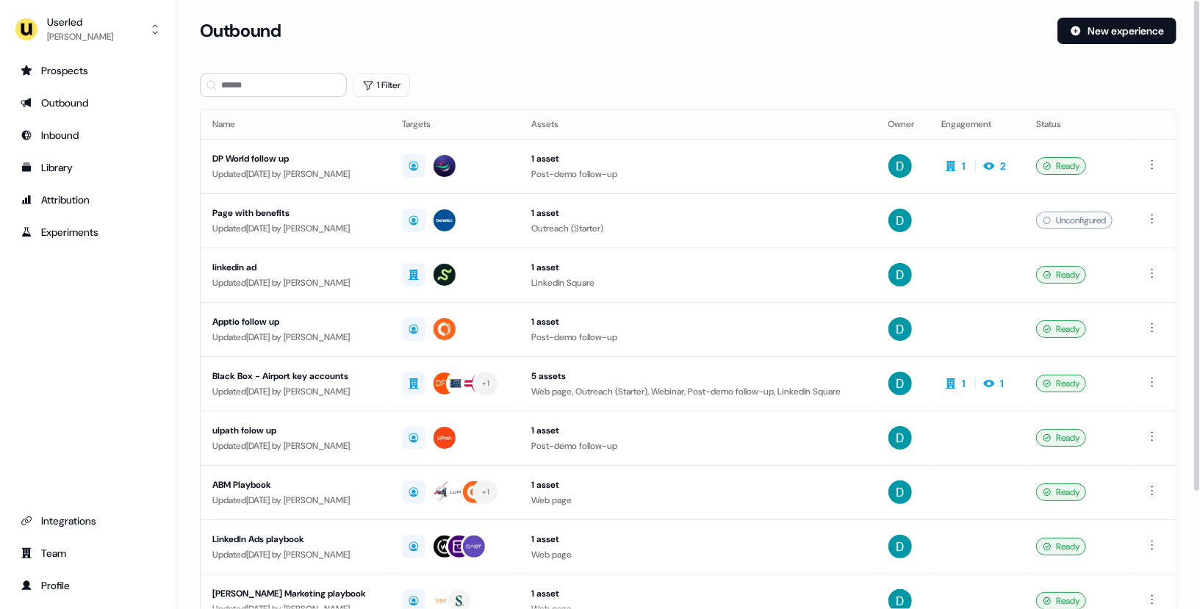
click at [143, 44] on button "Userled David Cruickshank" at bounding box center [88, 29] width 152 height 35
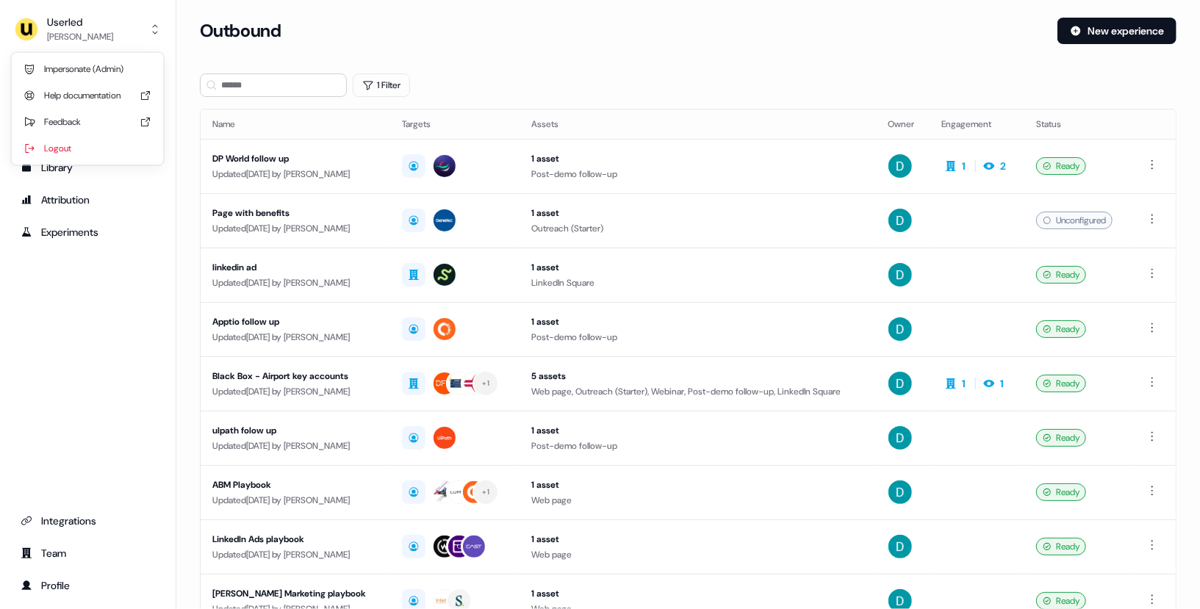
click at [503, 47] on div "Userled David Cruickshank Impersonate (Admin) Help documentation Feedback Logou…" at bounding box center [600, 304] width 1200 height 609
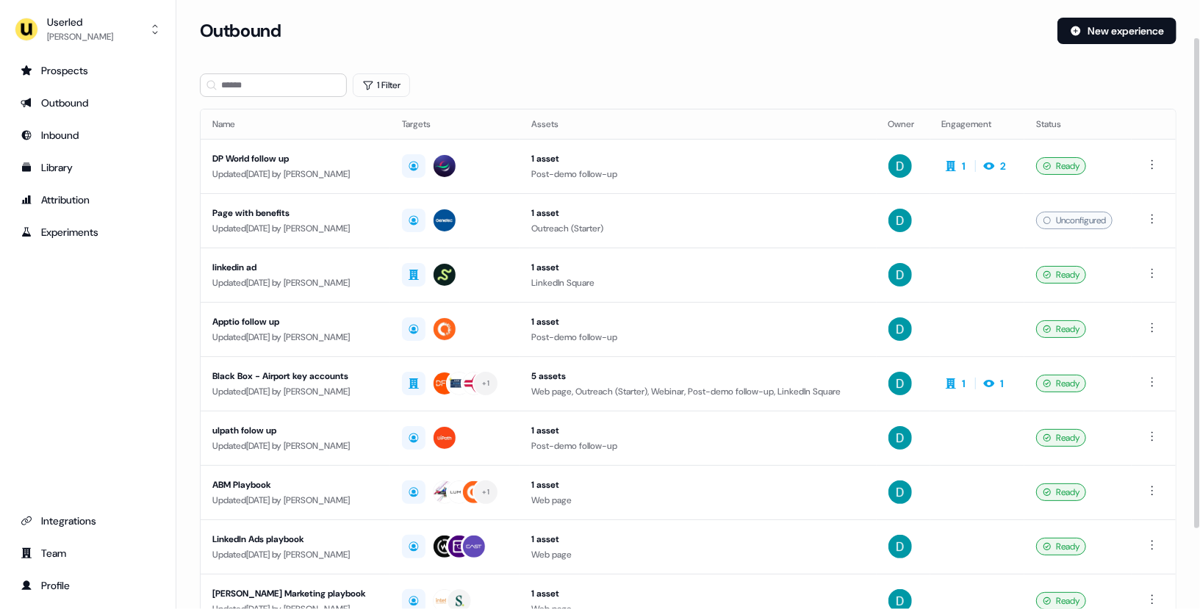
scroll to position [146, 0]
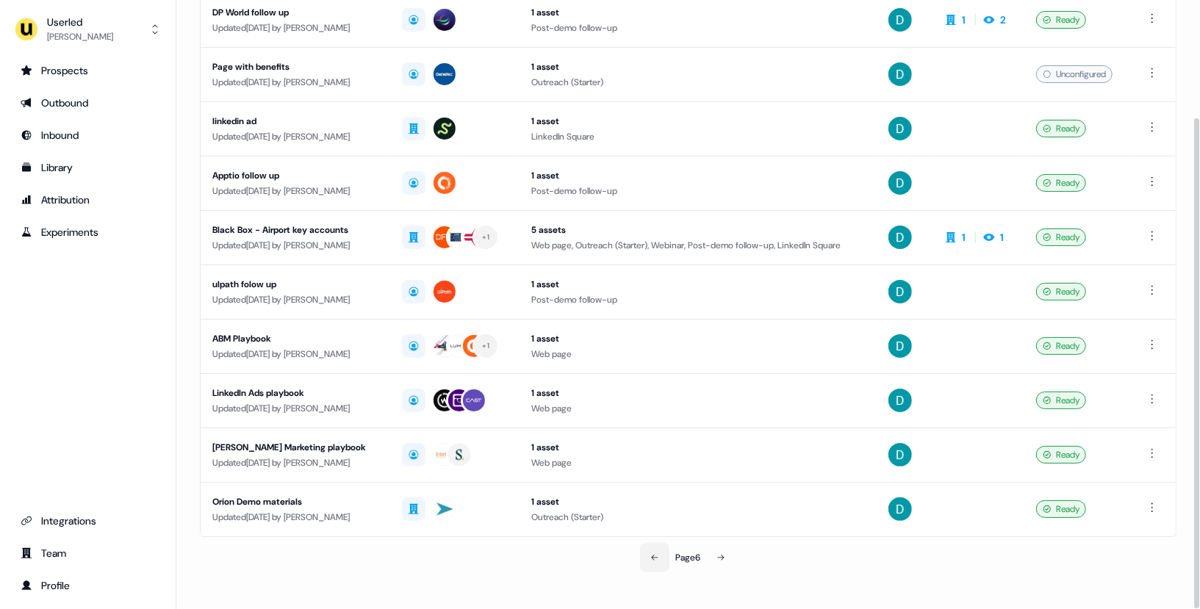
click at [655, 553] on icon at bounding box center [654, 557] width 9 height 9
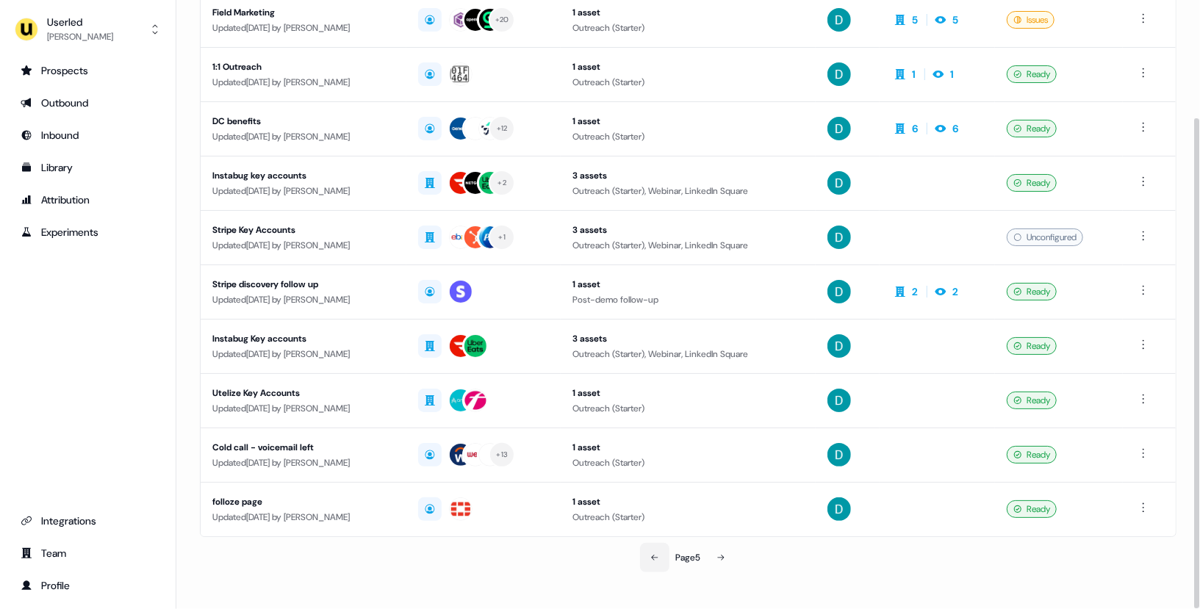
click at [655, 553] on icon at bounding box center [654, 557] width 9 height 9
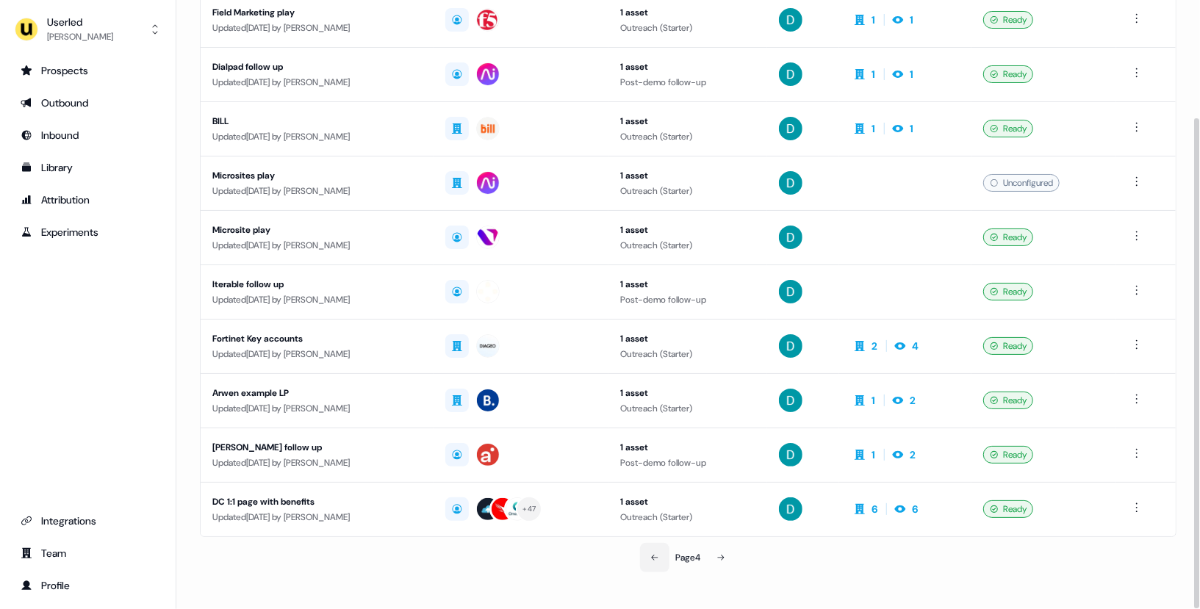
click at [655, 553] on icon at bounding box center [654, 557] width 9 height 9
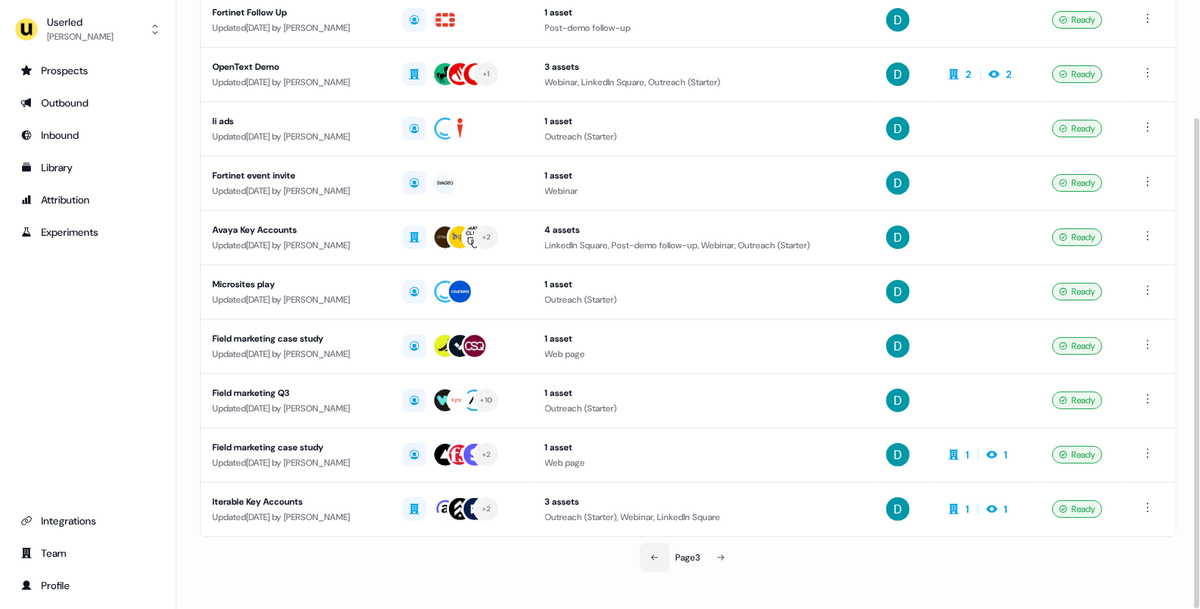
click at [655, 553] on icon at bounding box center [654, 557] width 9 height 9
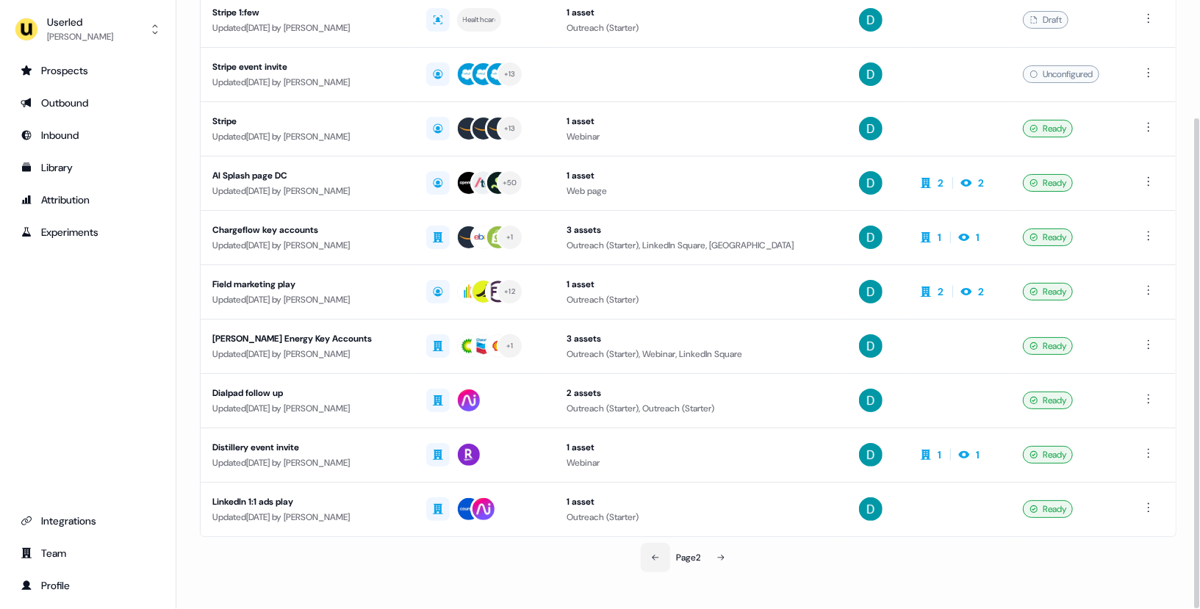
click at [655, 553] on icon at bounding box center [655, 557] width 9 height 9
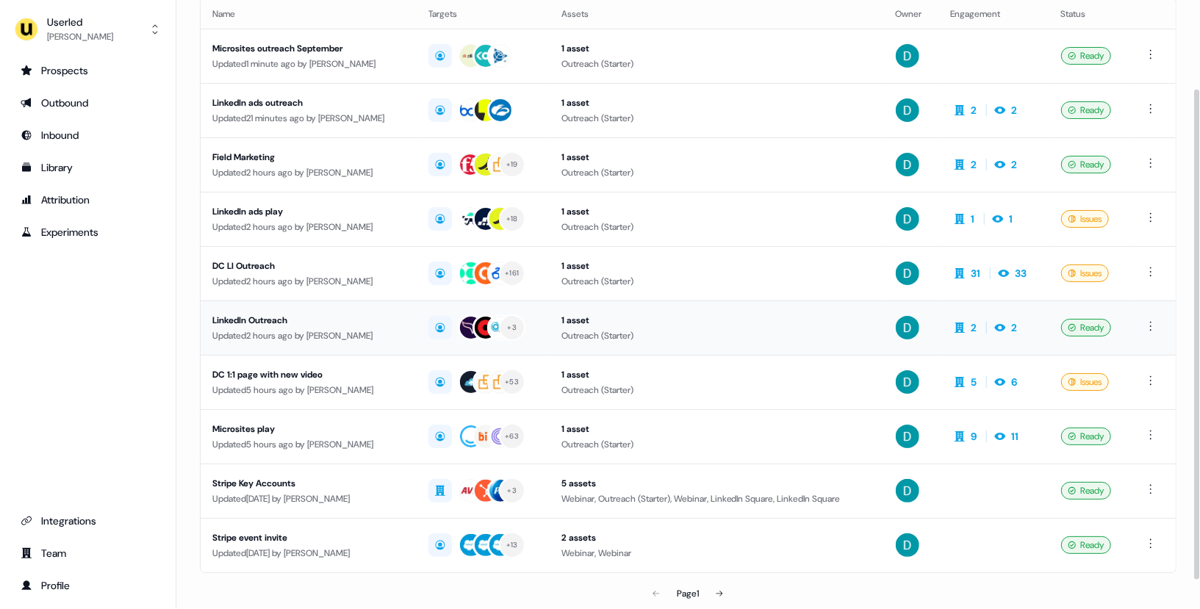
scroll to position [146, 0]
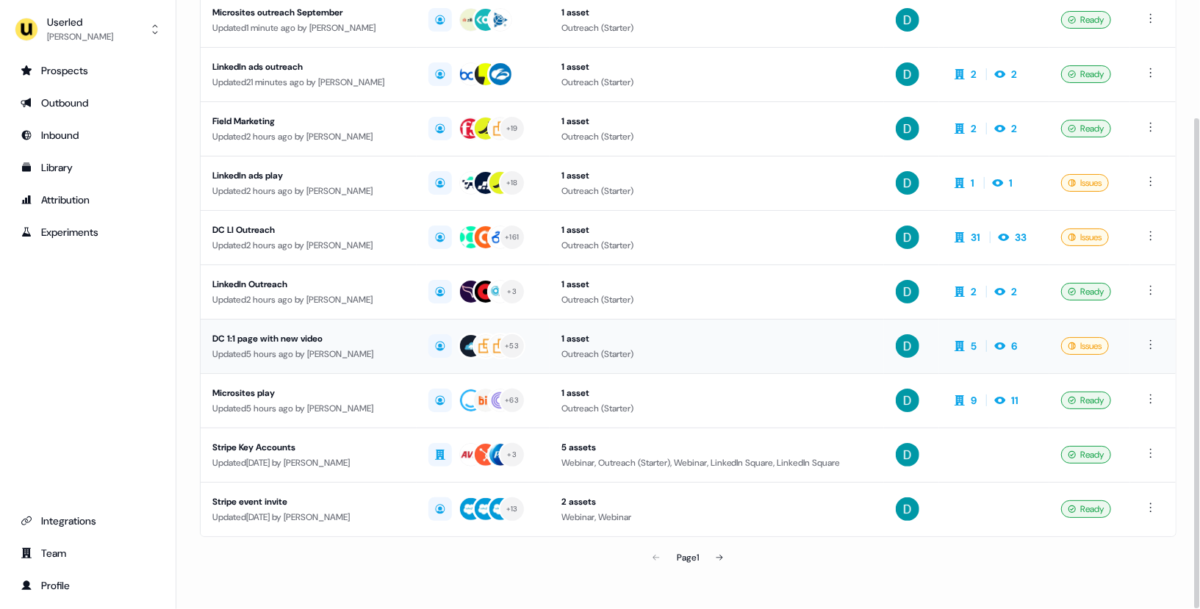
click at [345, 347] on div "Updated 5 hours ago by David Cruickshank" at bounding box center [308, 354] width 193 height 15
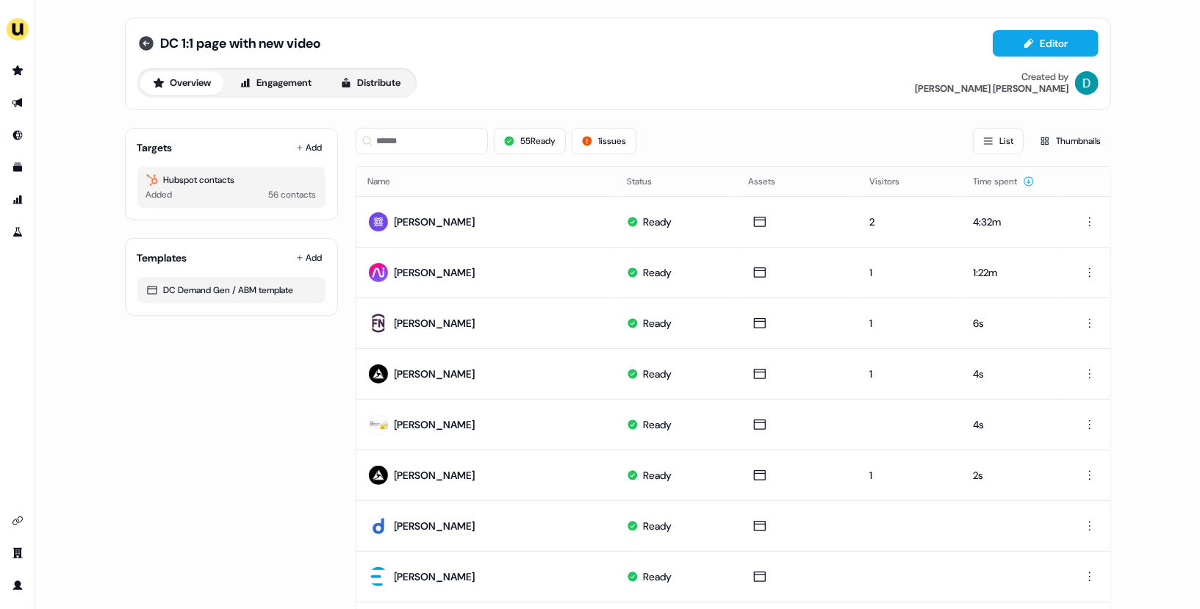
click at [137, 48] on div "DC 1:1 page with new video Editor Overview Engagement Distribute Created by Dav…" at bounding box center [618, 64] width 986 height 93
click at [137, 49] on icon at bounding box center [146, 44] width 18 height 18
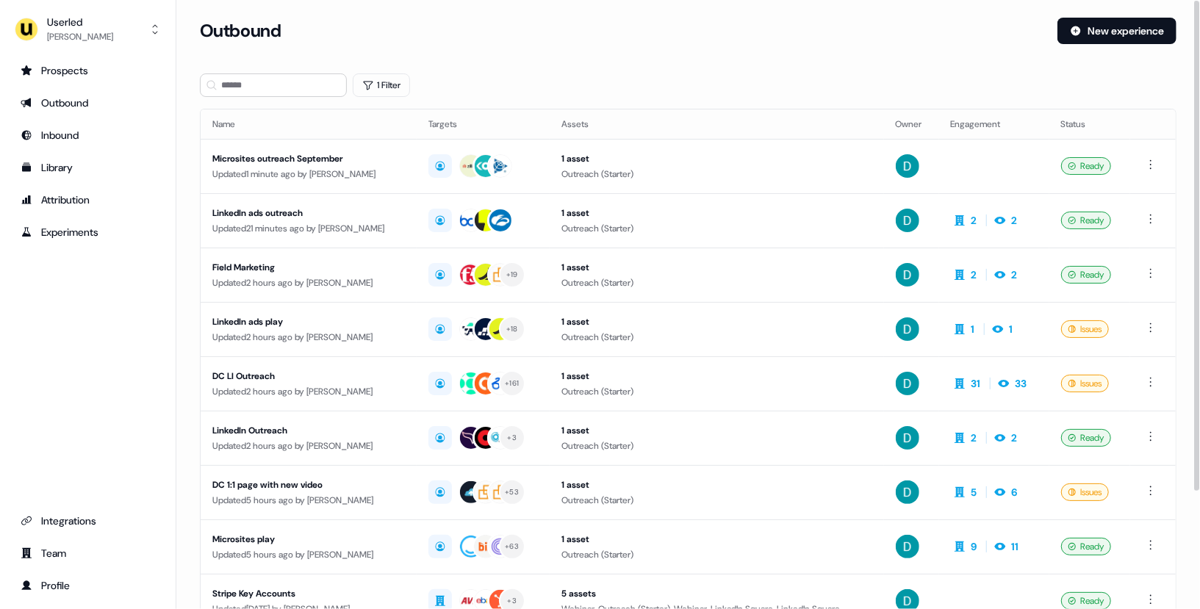
click at [229, 98] on section "Loading... Outbound New experience 1 Filter Name Targets Assets Owner Engagemen…" at bounding box center [688, 389] width 1024 height 742
click at [239, 87] on input at bounding box center [273, 85] width 147 height 24
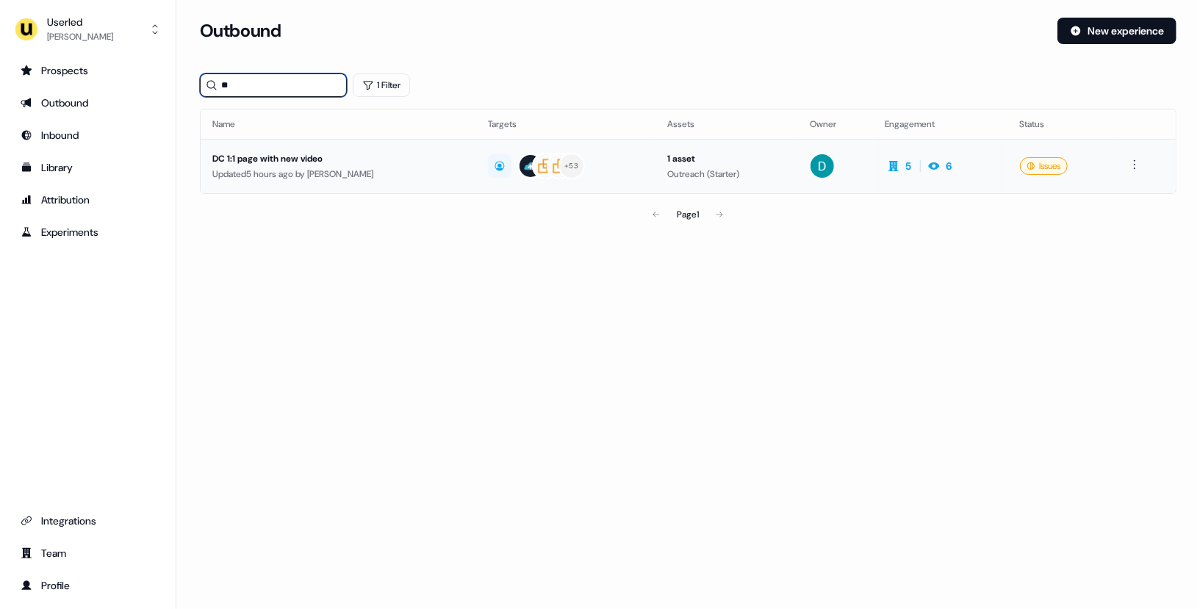
type input "*"
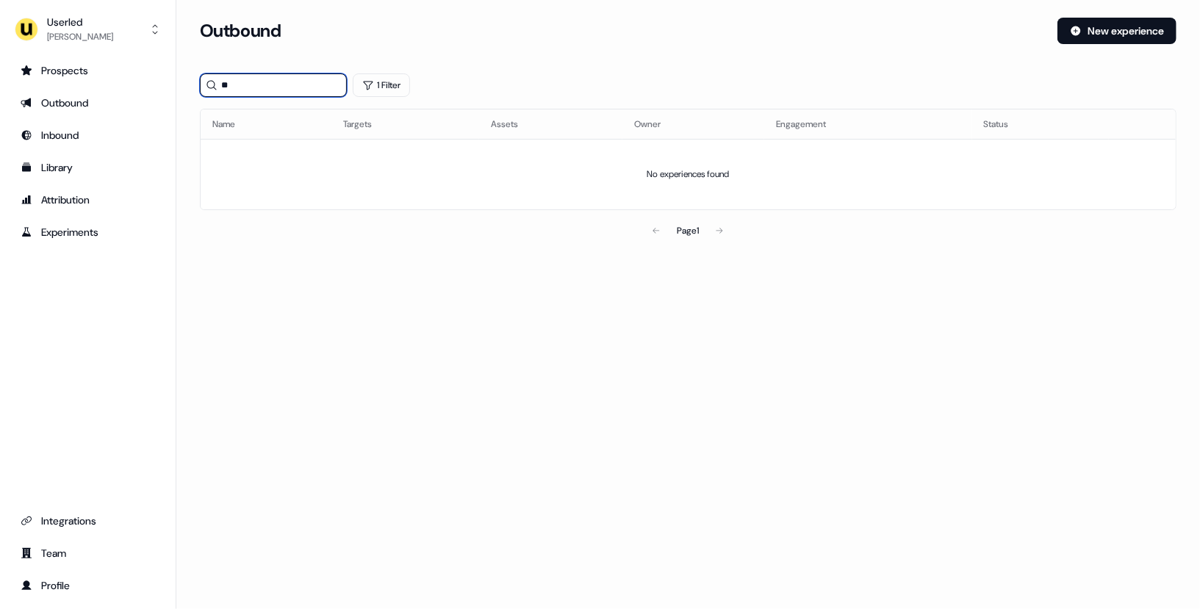
type input "*"
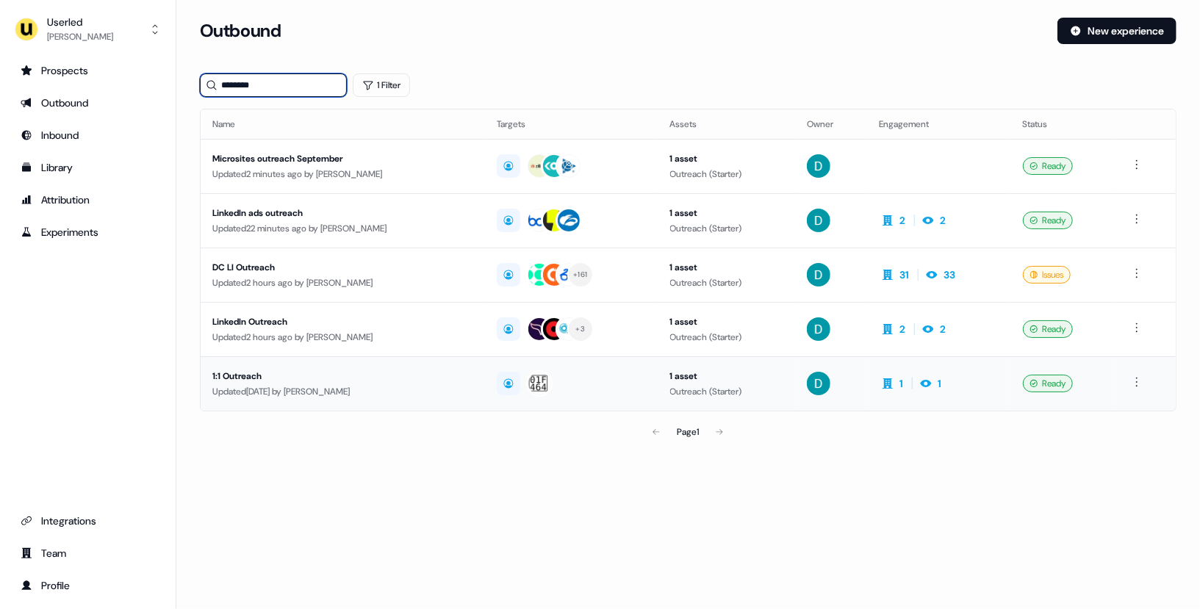
type input "********"
click at [415, 400] on td "1:1 Outreach Updated 2 months ago by David Cruickshank" at bounding box center [343, 383] width 284 height 54
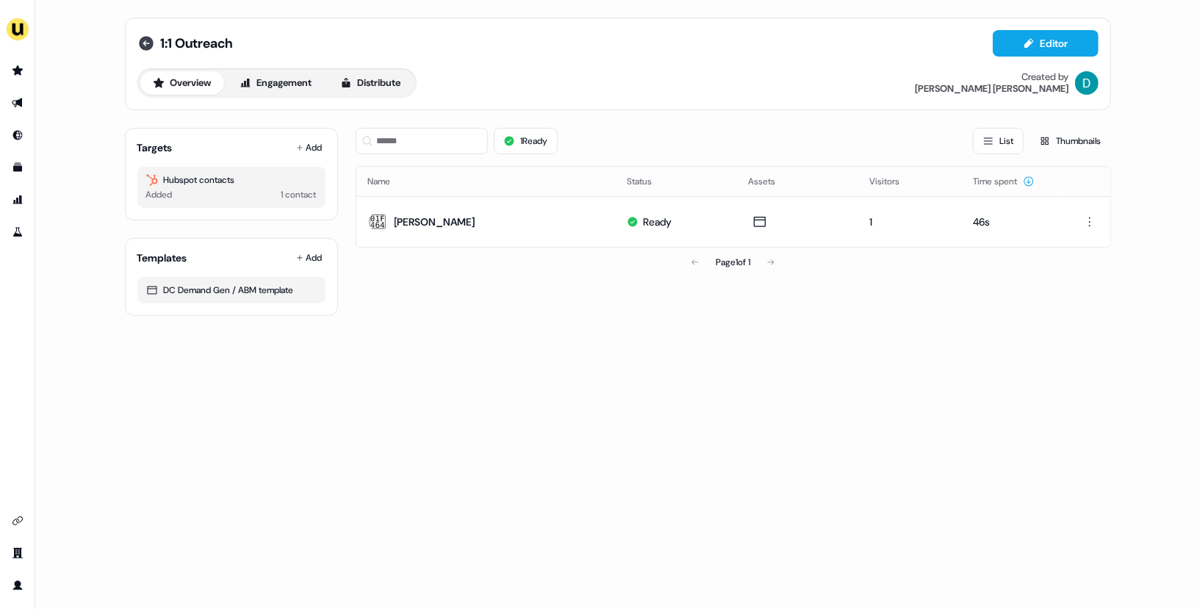
click at [147, 47] on icon at bounding box center [146, 43] width 15 height 15
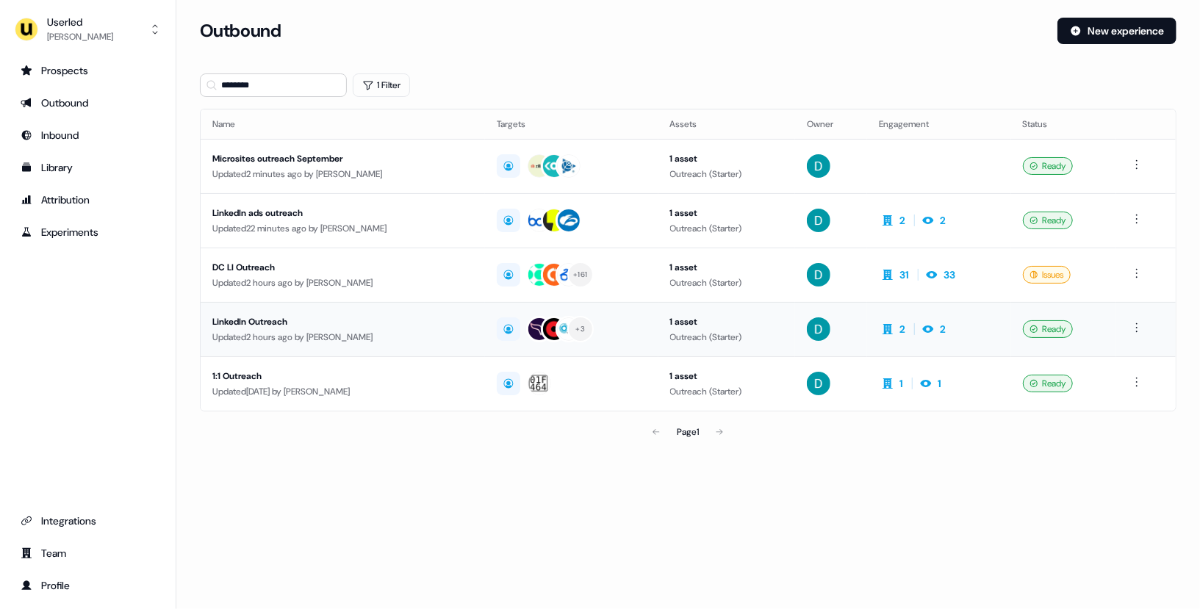
click at [352, 341] on div "Updated 2 hours ago by David Cruickshank" at bounding box center [342, 337] width 261 height 15
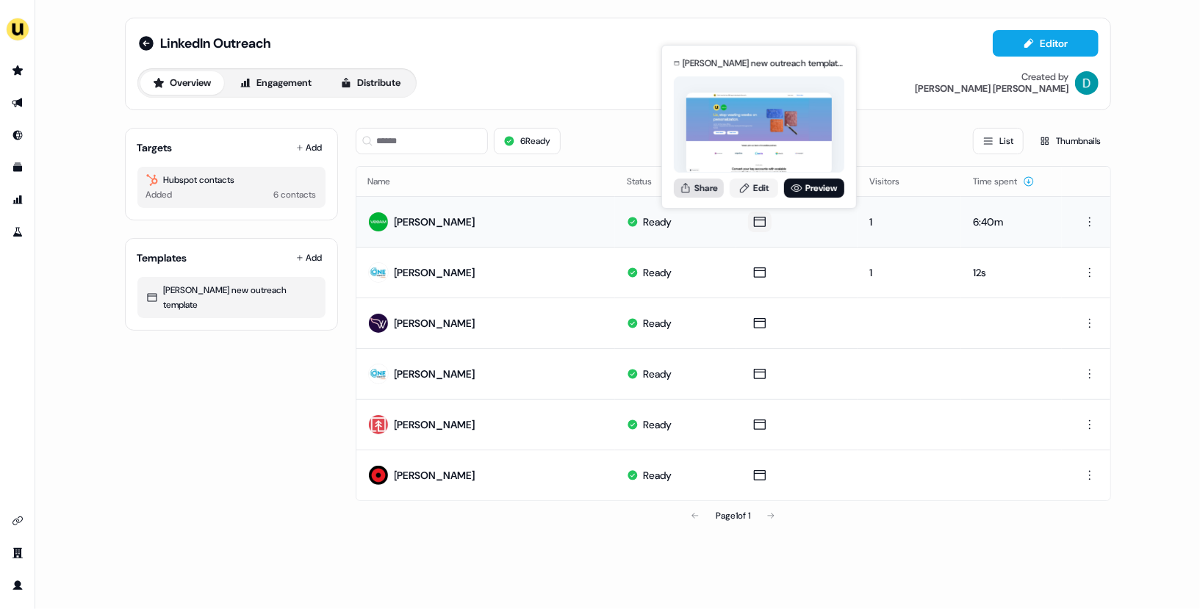
click at [711, 190] on button "Share" at bounding box center [699, 188] width 50 height 19
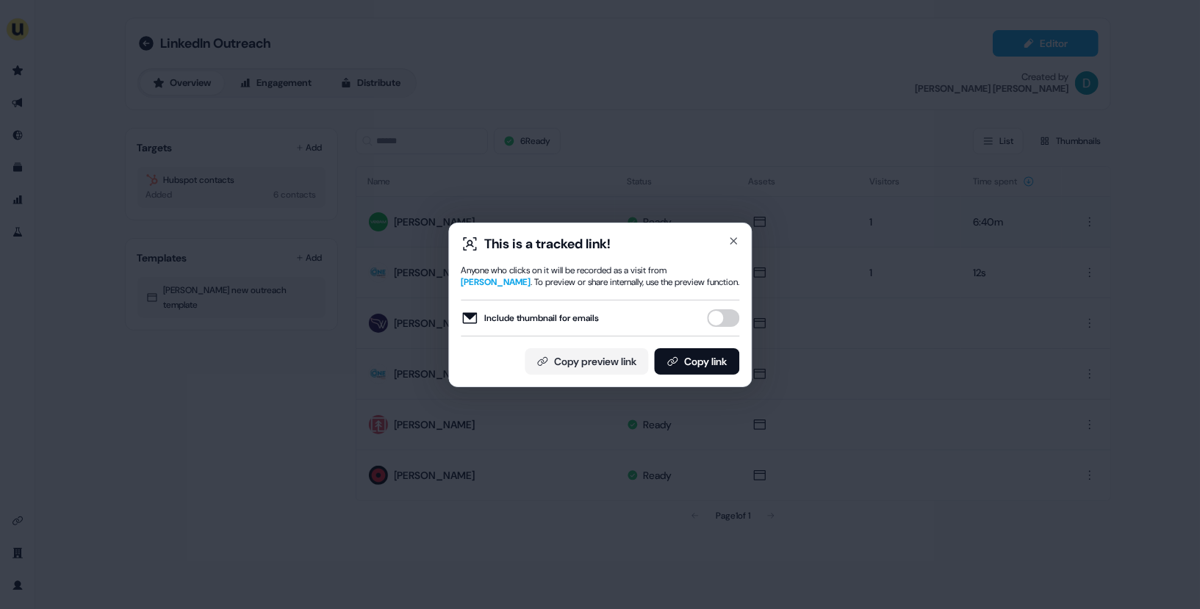
click at [721, 323] on button "Include thumbnail for emails" at bounding box center [723, 318] width 32 height 18
click at [714, 359] on button "Copy link" at bounding box center [696, 361] width 85 height 26
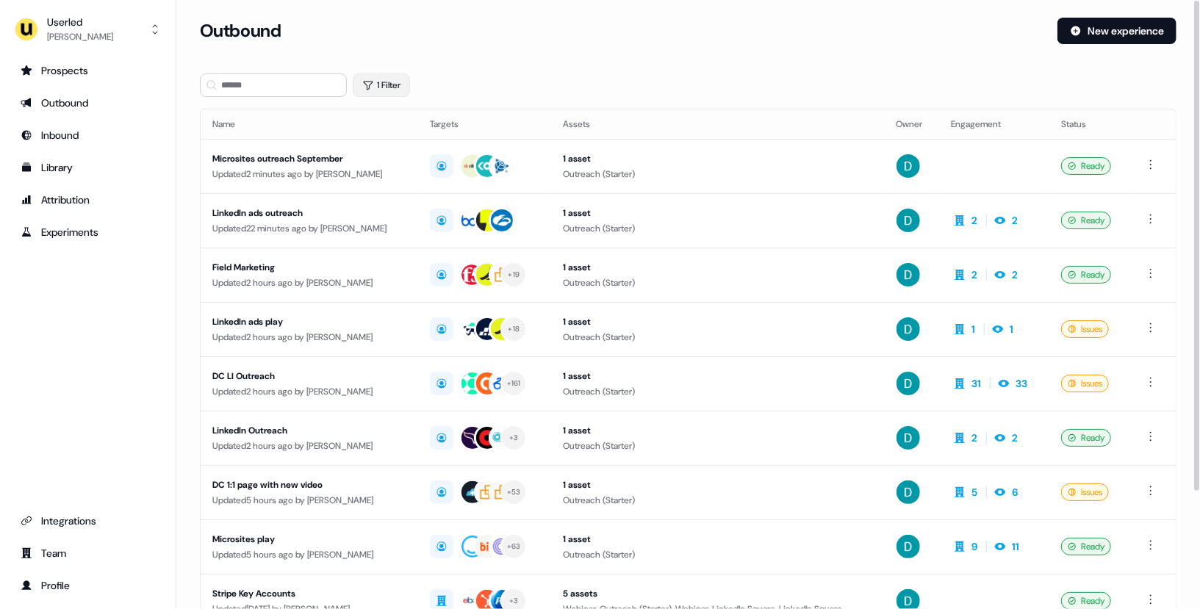
click at [387, 84] on button "1 Filter" at bounding box center [381, 85] width 57 height 24
click at [430, 123] on icon "button" at bounding box center [428, 124] width 6 height 6
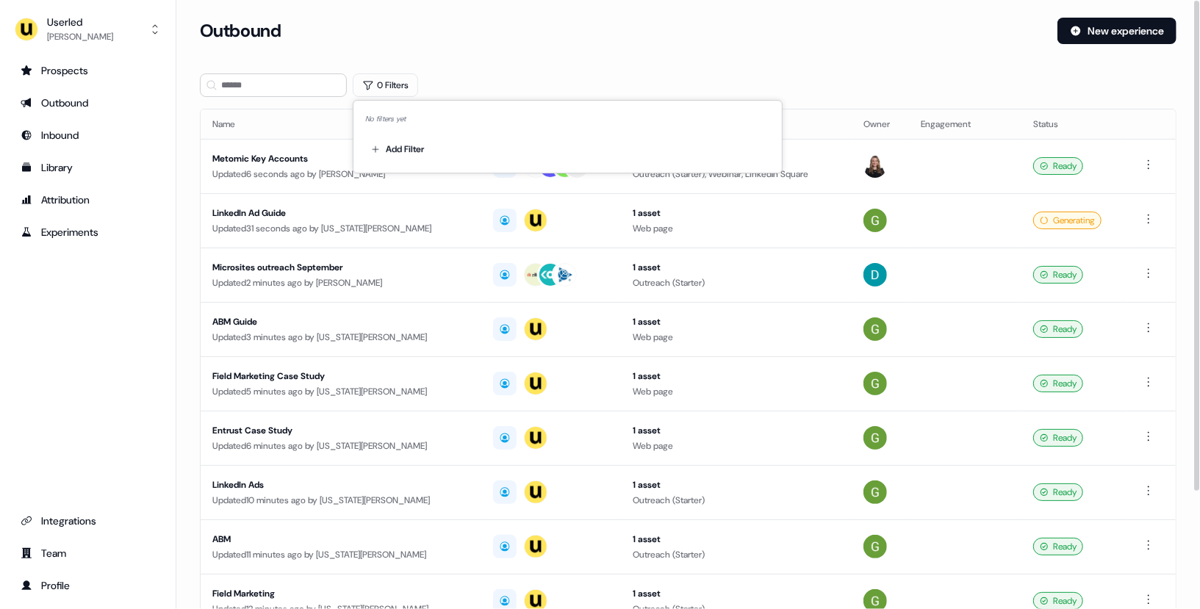
click at [579, 59] on div "Outbound New experience" at bounding box center [688, 40] width 977 height 44
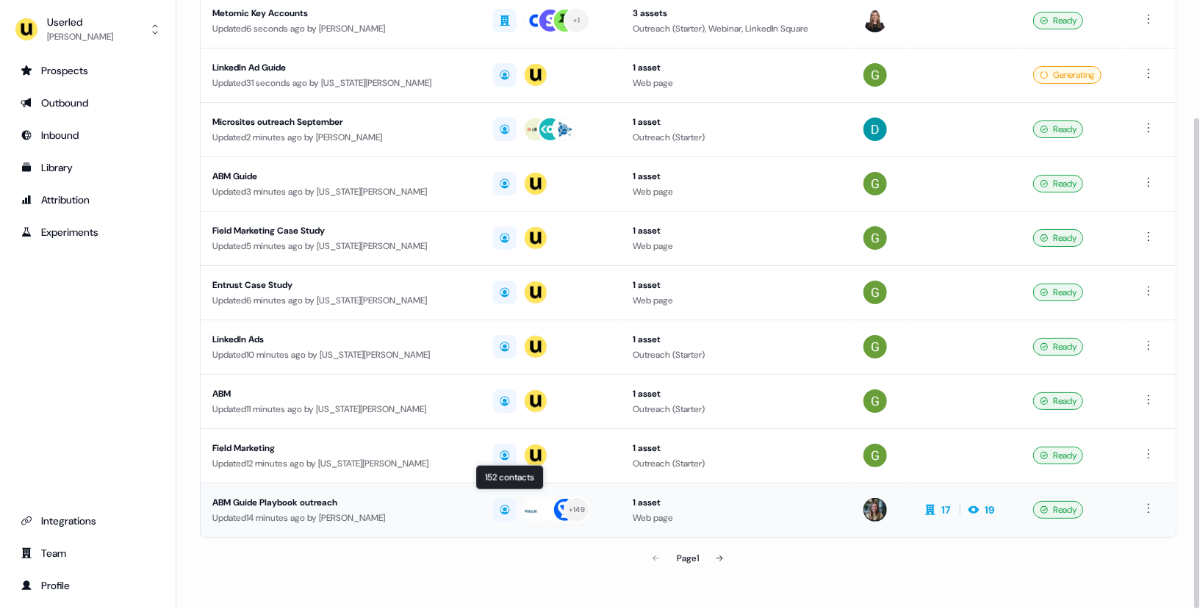
scroll to position [146, 0]
click at [383, 520] on div "Updated 14 minutes ago by [PERSON_NAME]" at bounding box center [340, 517] width 257 height 15
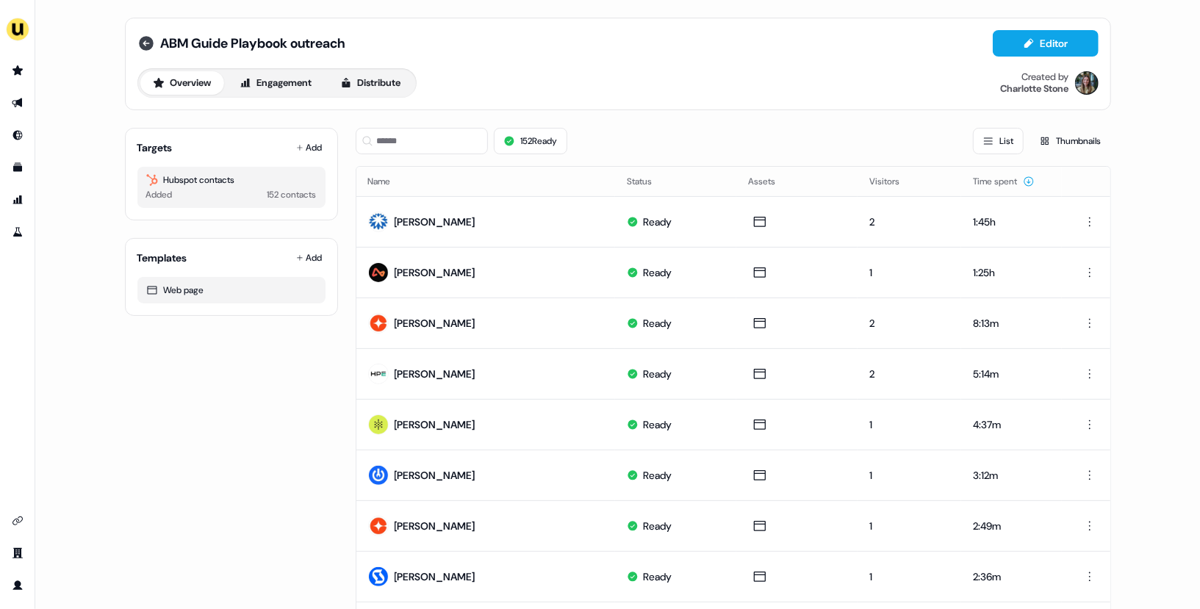
click at [139, 40] on icon at bounding box center [146, 43] width 15 height 15
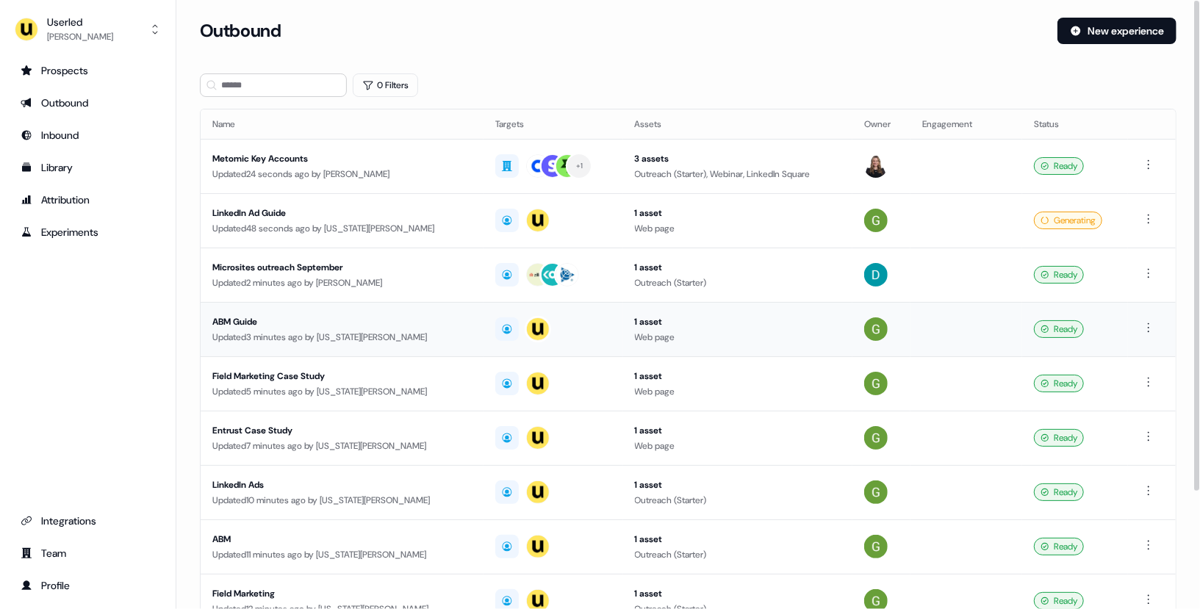
scroll to position [146, 0]
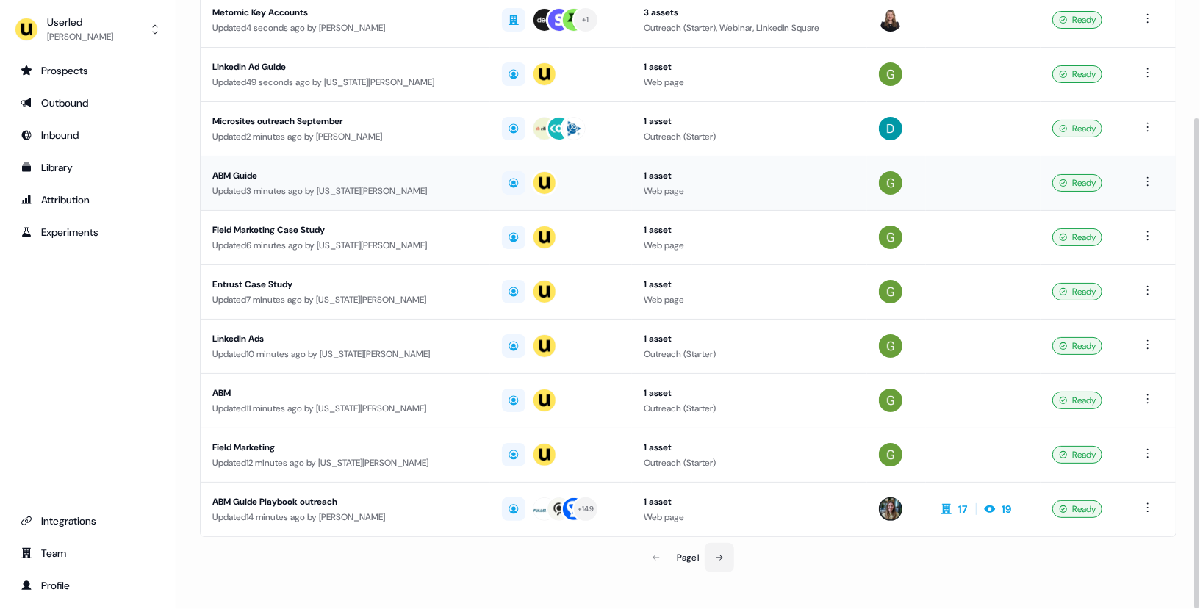
click at [730, 545] on button at bounding box center [719, 557] width 29 height 29
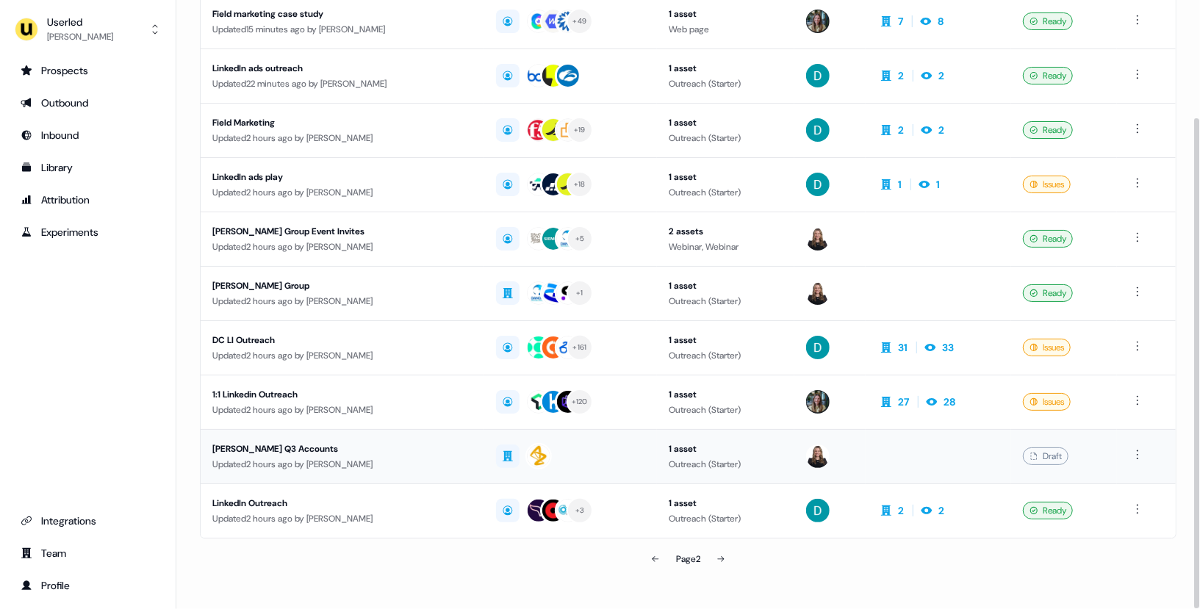
scroll to position [146, 0]
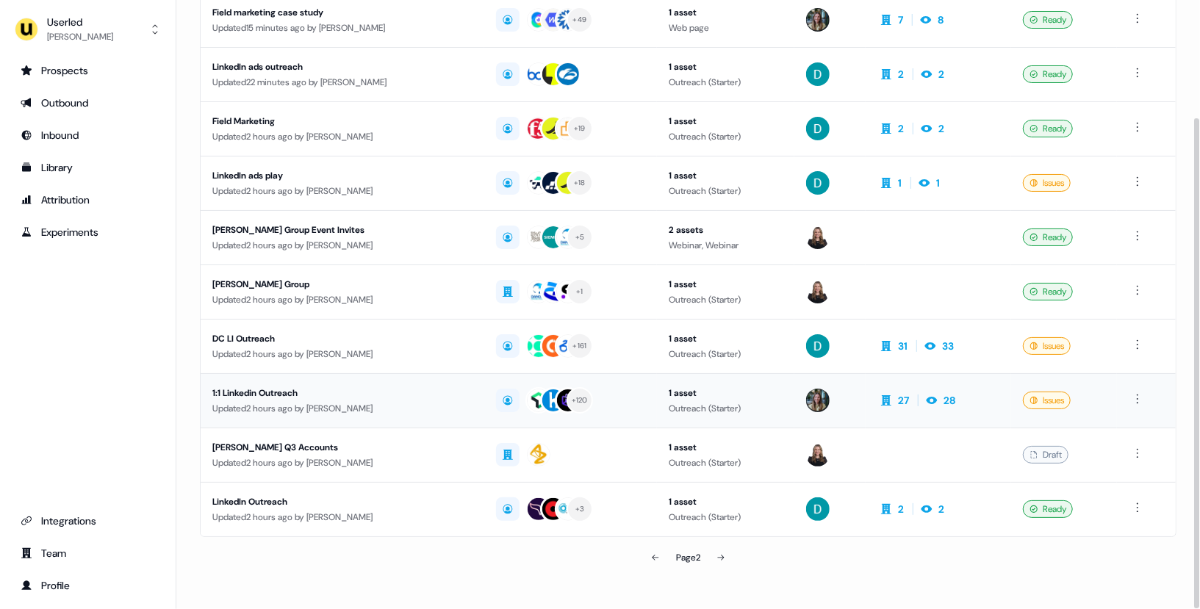
click at [407, 418] on td "1:1 Linkedin Outreach Updated 2 hours ago by [PERSON_NAME]" at bounding box center [343, 400] width 284 height 54
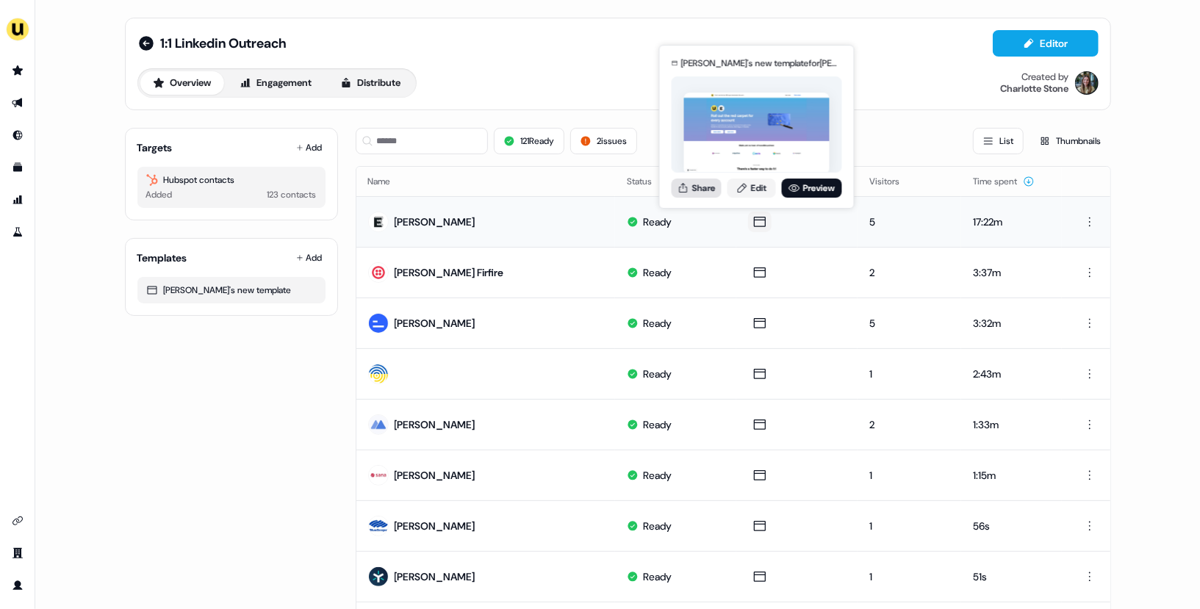
click at [707, 187] on button "Share" at bounding box center [697, 188] width 50 height 19
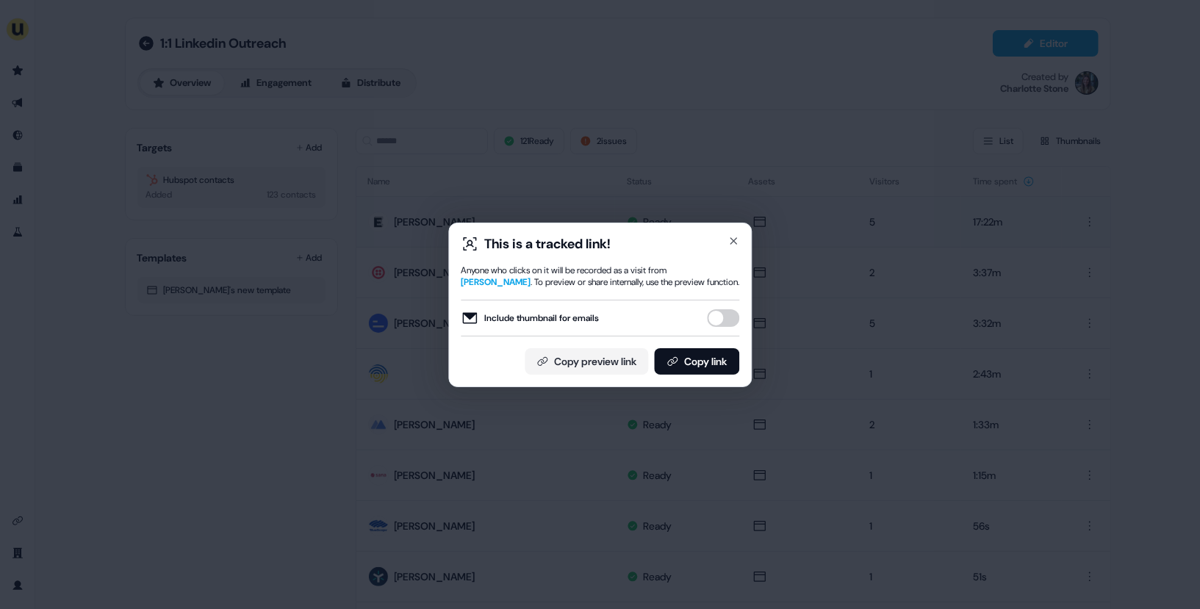
click at [728, 326] on button "Include thumbnail for emails" at bounding box center [723, 318] width 32 height 18
click at [718, 369] on button "Copy link" at bounding box center [696, 361] width 85 height 26
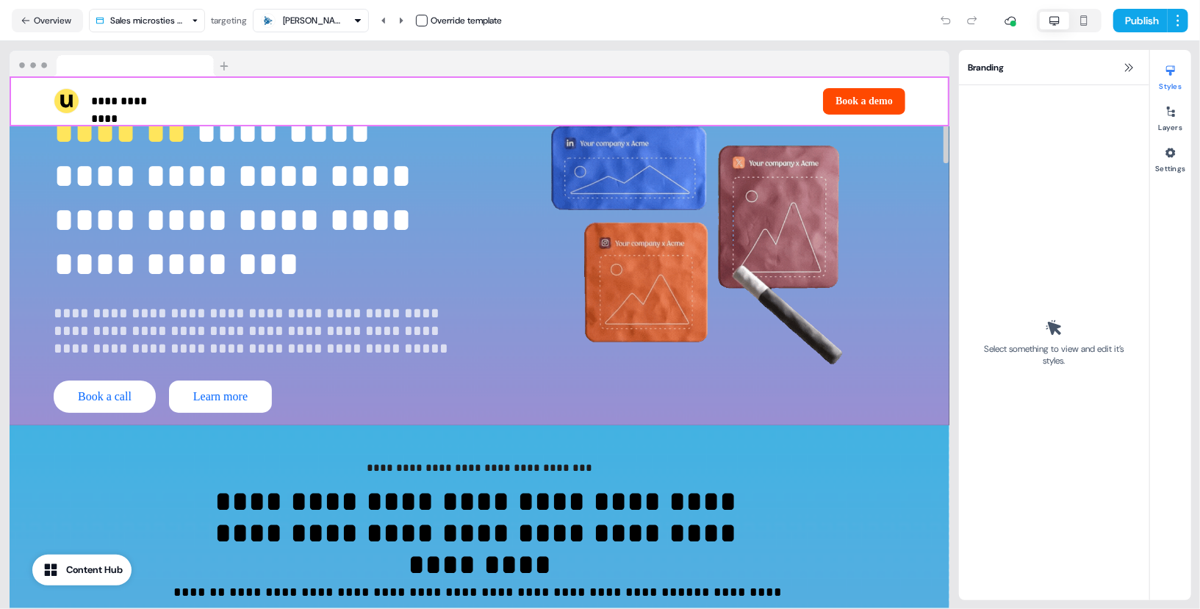
scroll to position [104, 0]
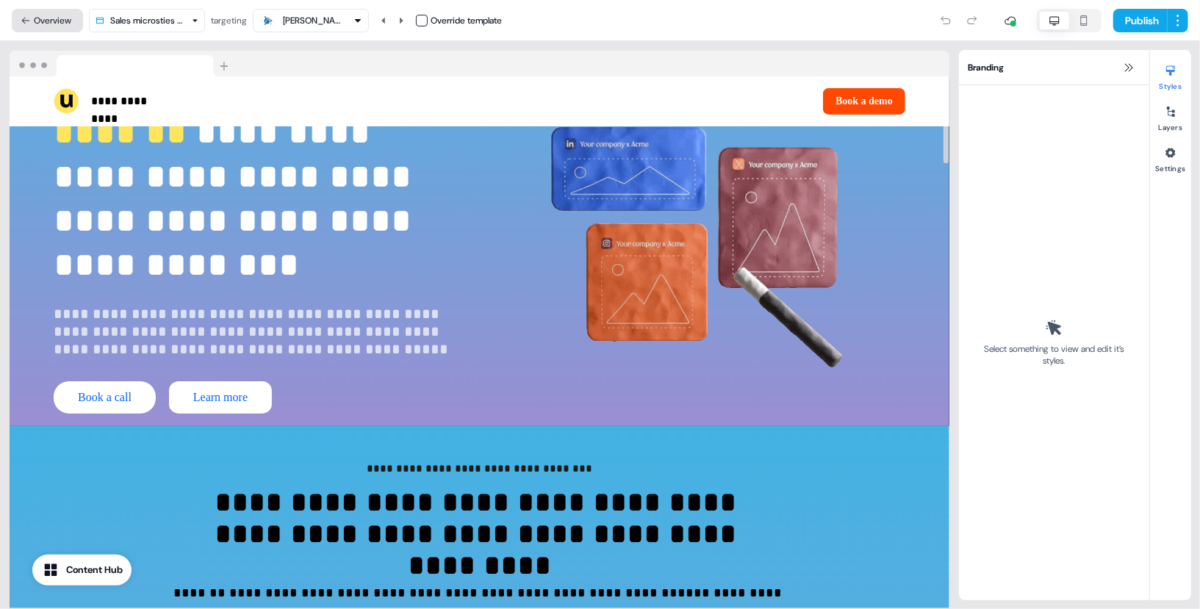
click at [60, 24] on button "Overview" at bounding box center [47, 21] width 71 height 24
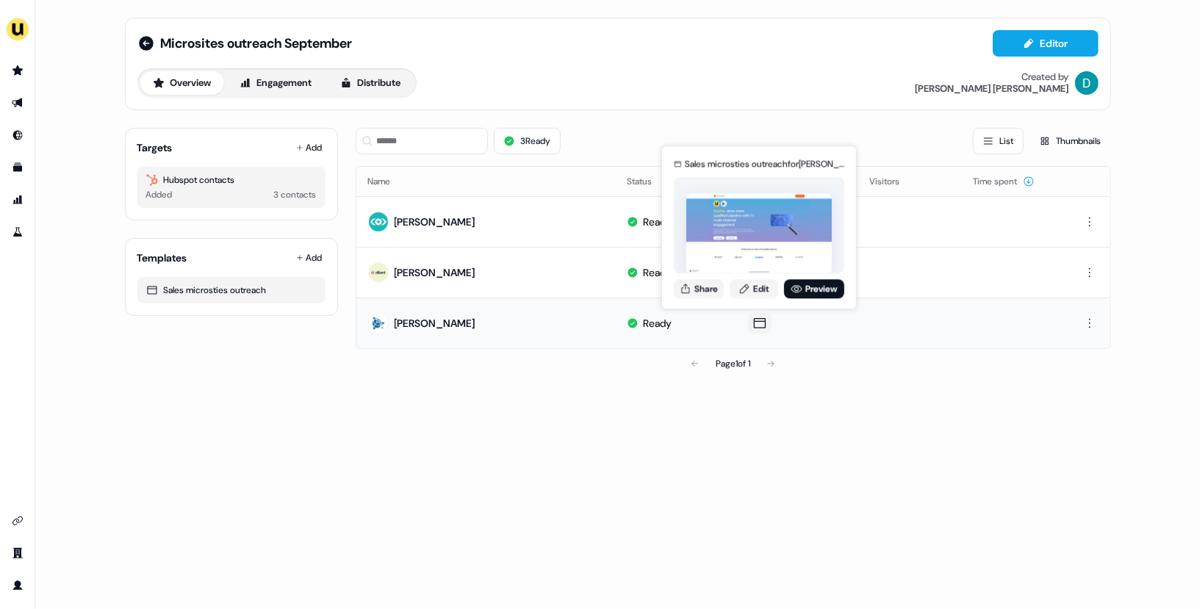
click at [792, 298] on div "Sales microsties outreach for [PERSON_NAME] Share Edit Preview" at bounding box center [759, 228] width 176 height 154
click at [832, 287] on link "Preview" at bounding box center [814, 288] width 60 height 19
click at [697, 279] on button "Share" at bounding box center [699, 288] width 50 height 19
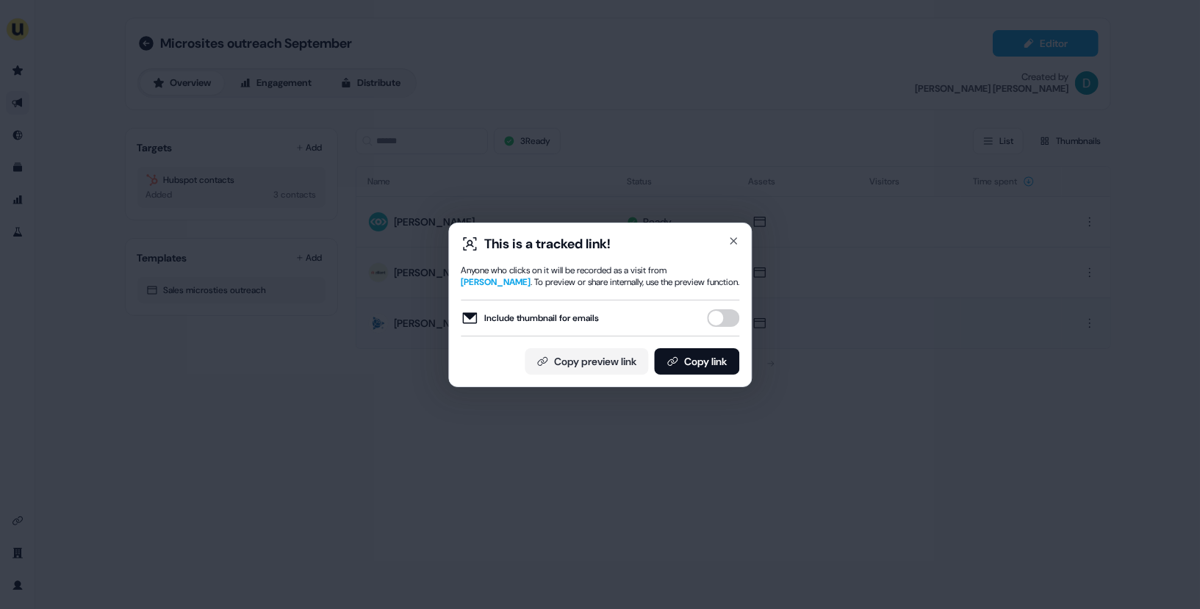
click at [722, 312] on button "Include thumbnail for emails" at bounding box center [723, 318] width 32 height 18
click at [714, 359] on button "Copy link" at bounding box center [696, 361] width 85 height 26
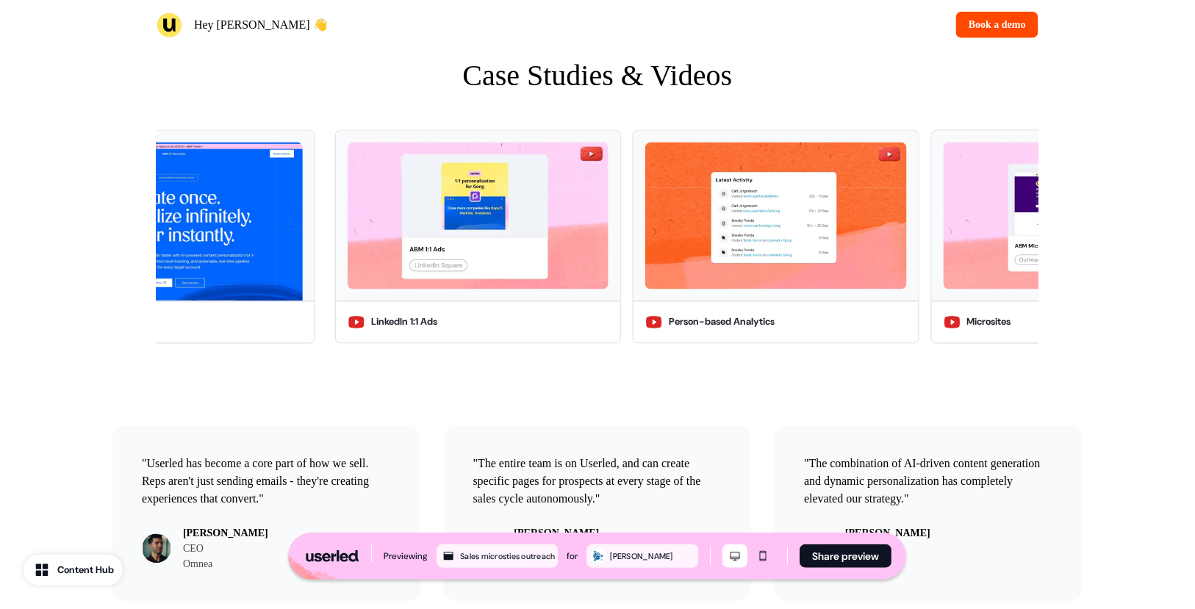
scroll to position [2408, 0]
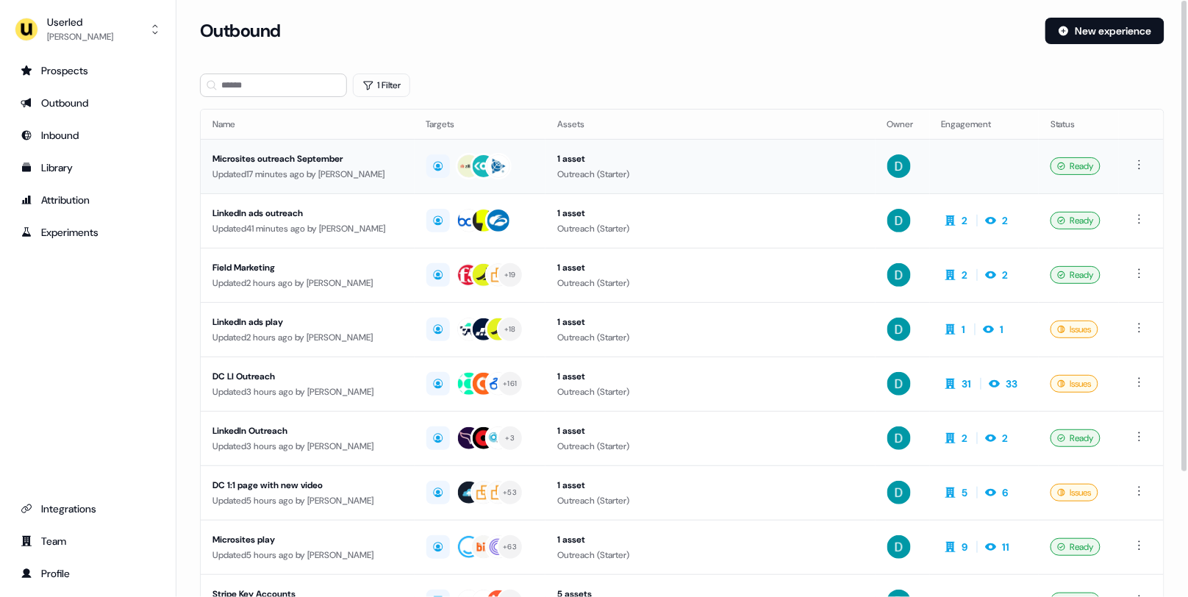
click at [362, 161] on div "Microsites outreach September" at bounding box center [307, 158] width 190 height 15
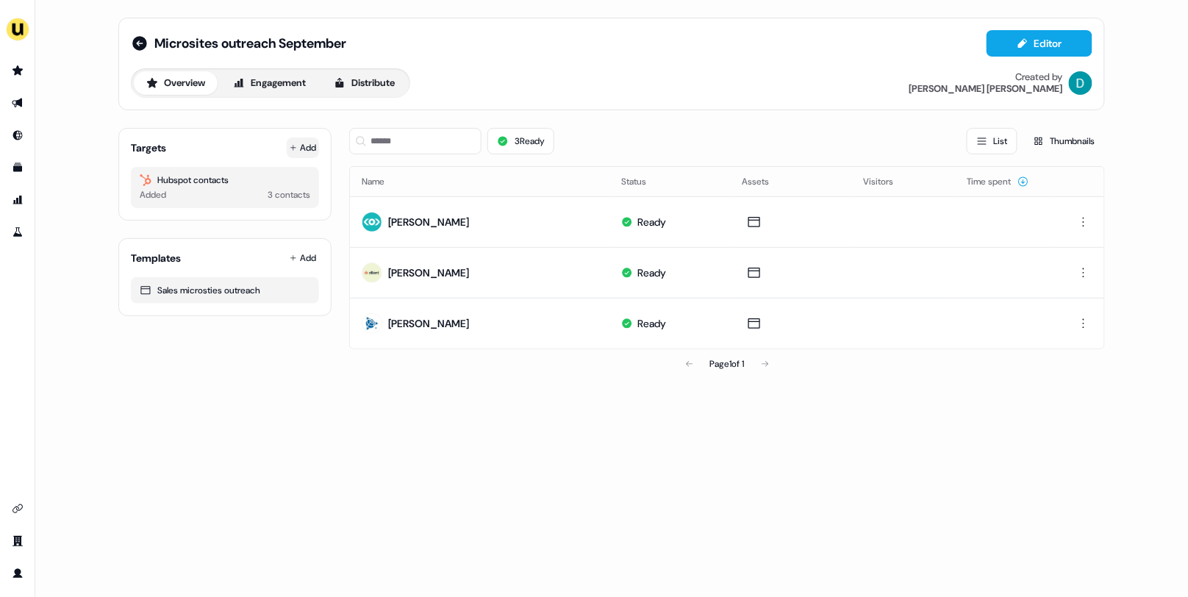
click at [294, 139] on button "Add" at bounding box center [303, 147] width 32 height 21
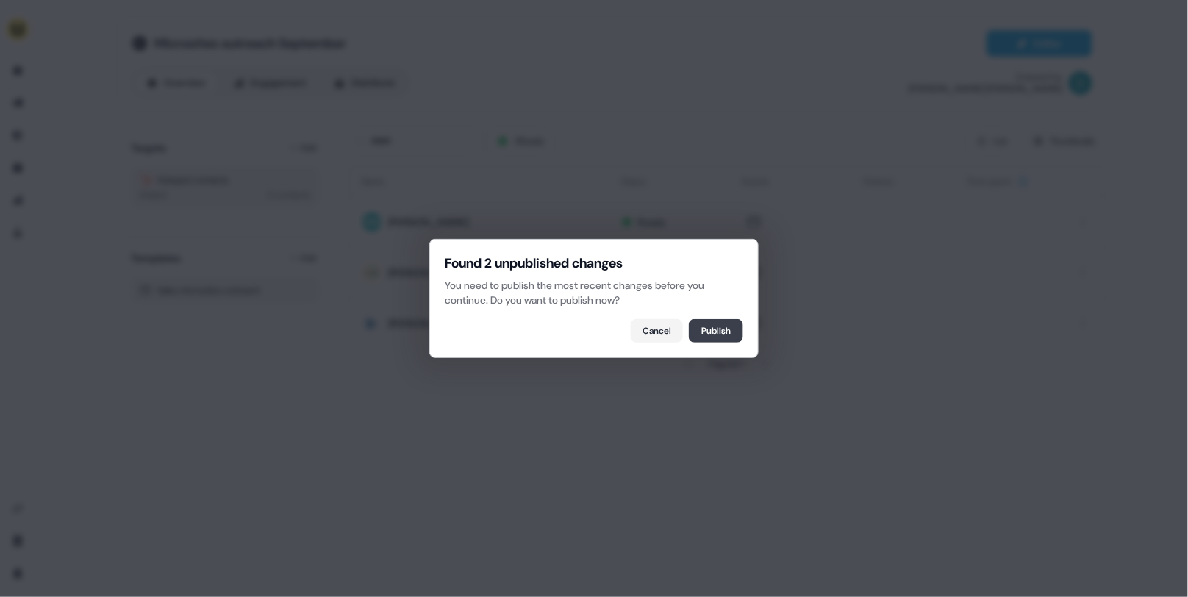
click at [717, 328] on button "Publish" at bounding box center [716, 331] width 54 height 24
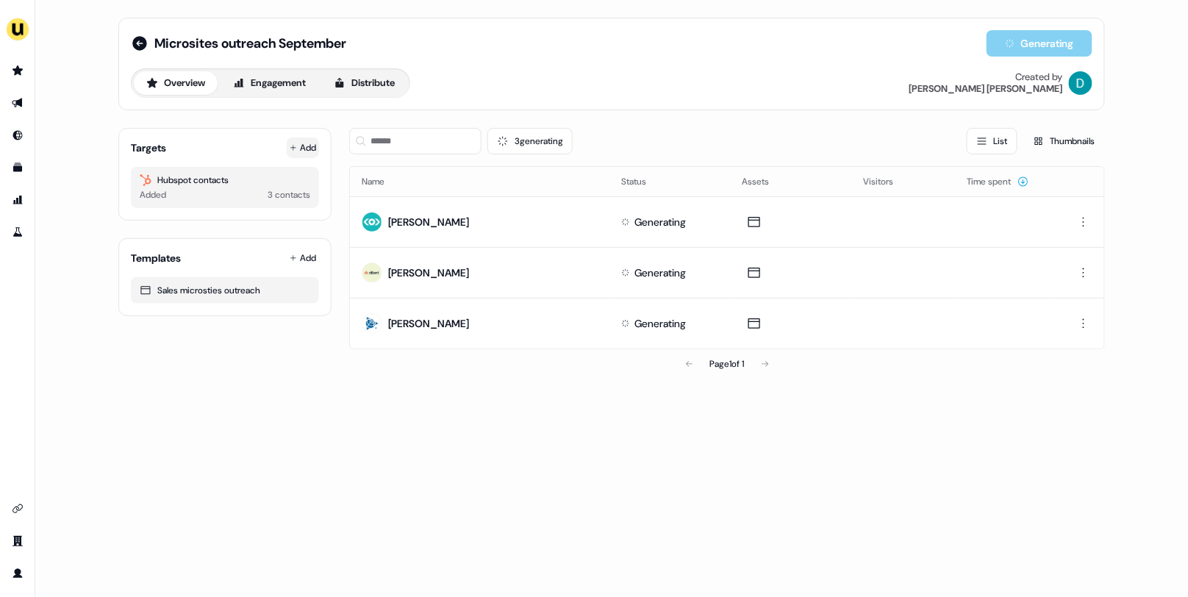
click at [295, 153] on button "Add" at bounding box center [303, 147] width 32 height 21
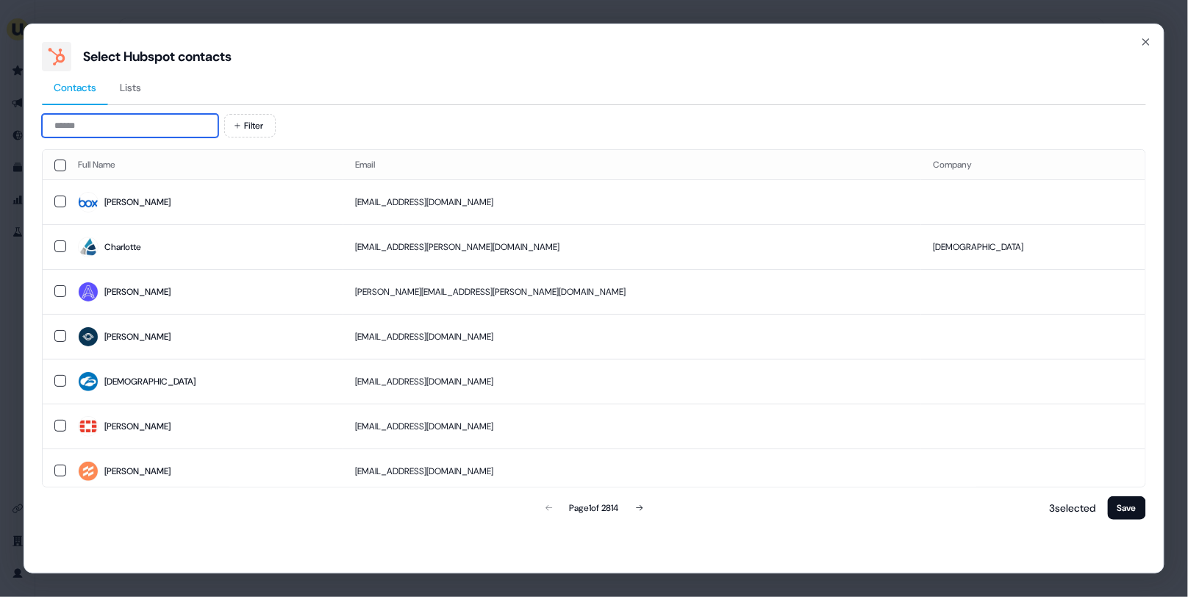
click at [138, 134] on input at bounding box center [130, 126] width 176 height 24
type input "*"
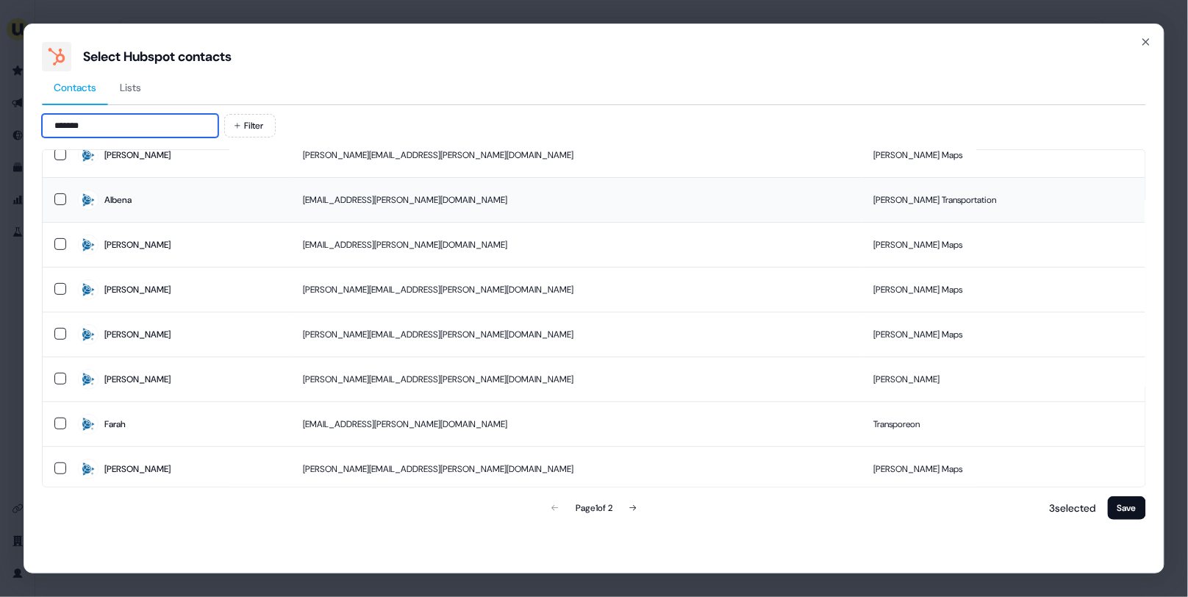
scroll to position [136, 0]
type input "*******"
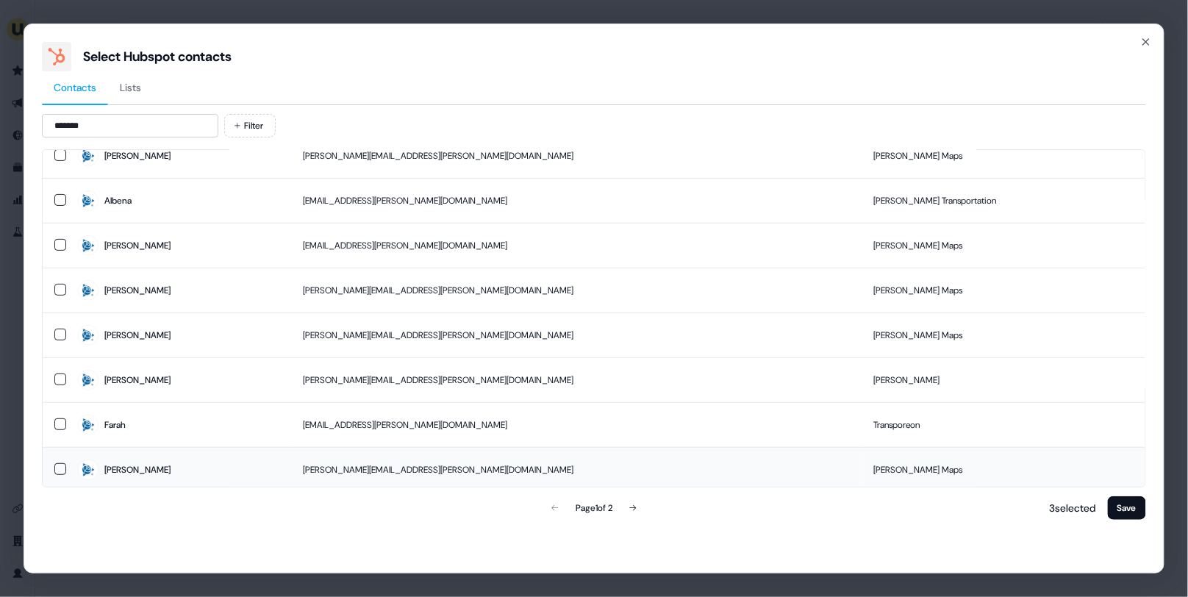
click at [234, 447] on td "Lindsay" at bounding box center [178, 469] width 225 height 45
click at [1140, 511] on button "Save" at bounding box center [1126, 508] width 38 height 24
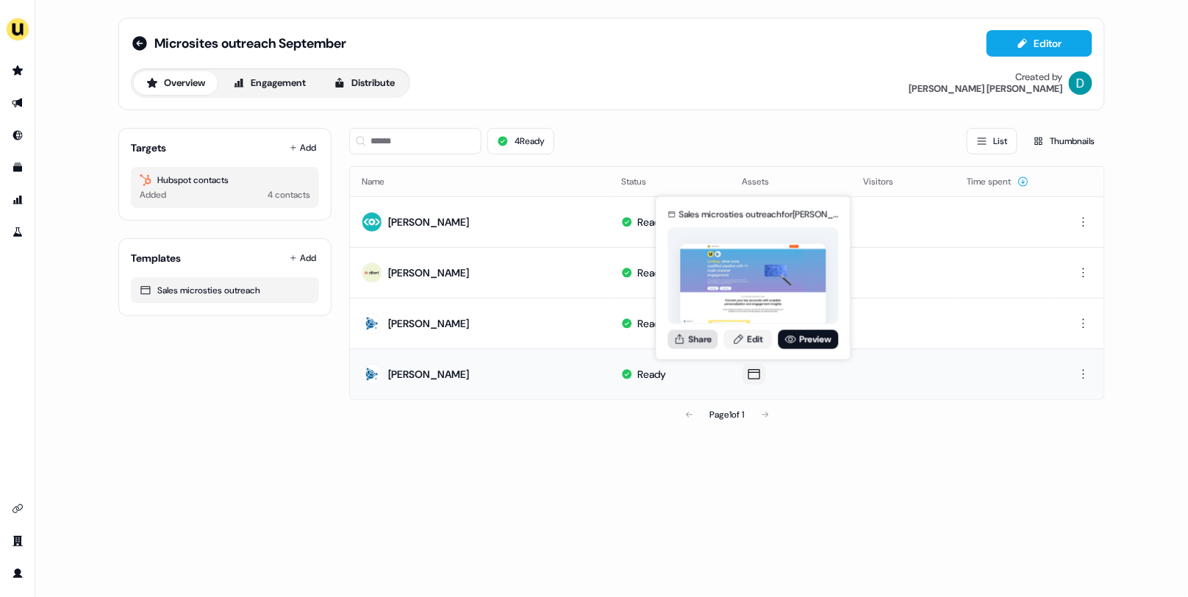
click at [692, 339] on button "Share" at bounding box center [693, 338] width 50 height 19
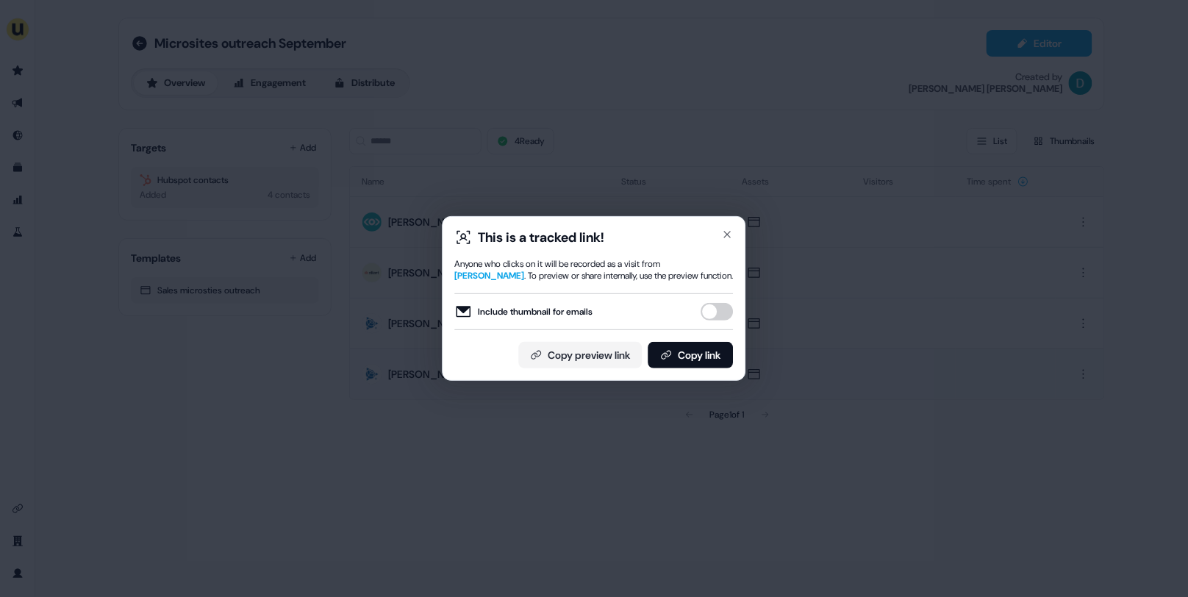
click at [714, 303] on button "Include thumbnail for emails" at bounding box center [717, 312] width 32 height 18
click at [703, 359] on button "Copy link" at bounding box center [690, 355] width 85 height 26
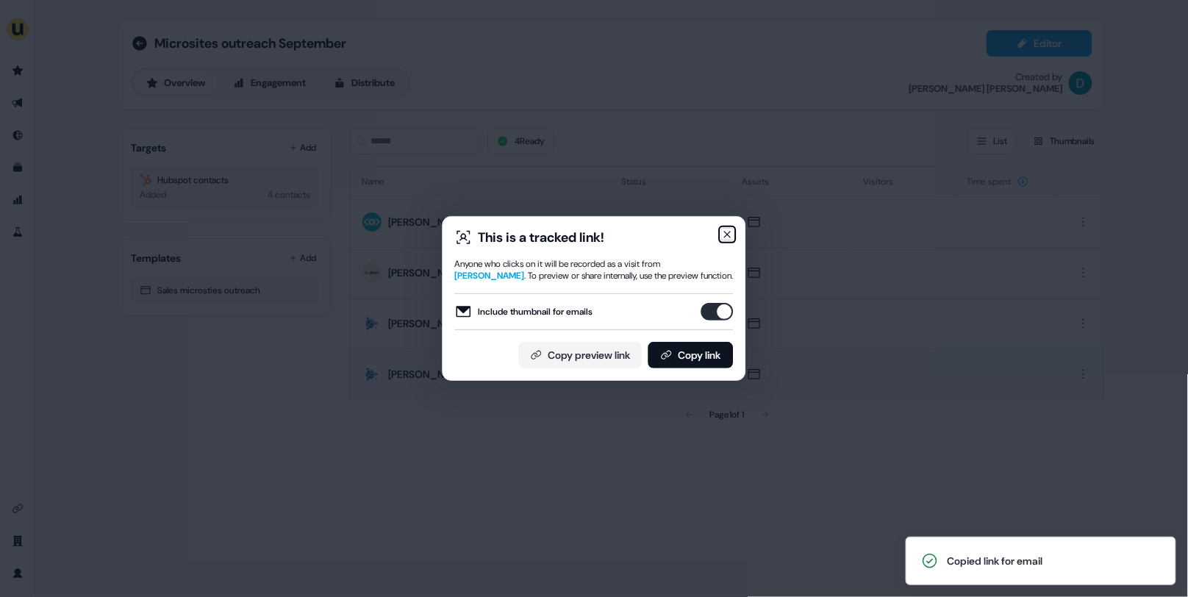
click at [725, 235] on icon "button" at bounding box center [728, 234] width 6 height 6
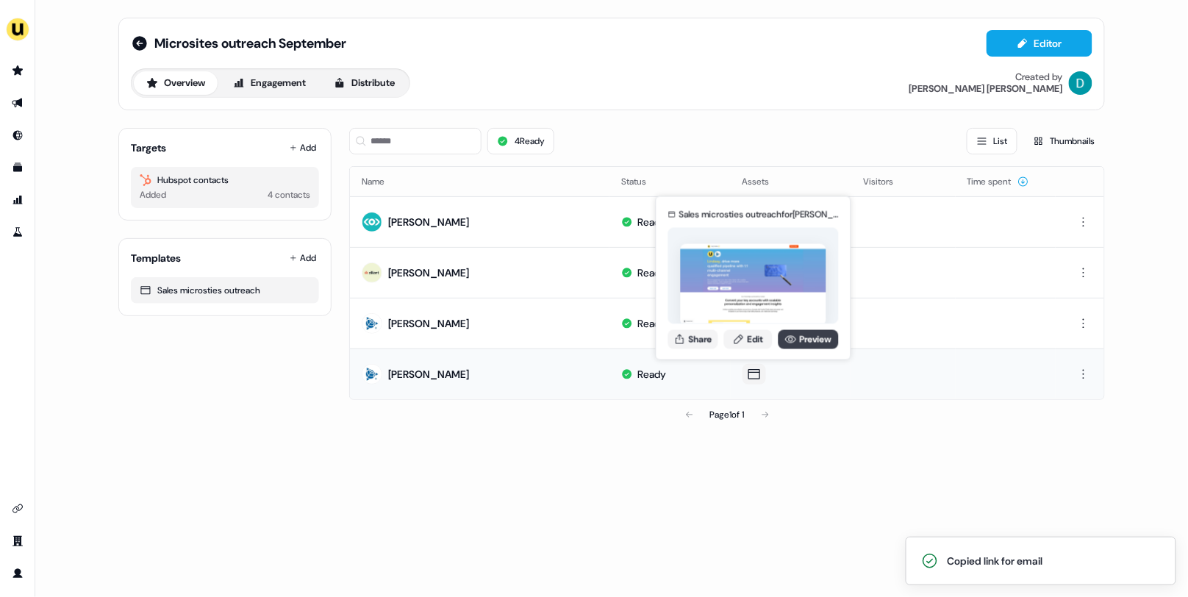
click at [796, 334] on link "Preview" at bounding box center [808, 338] width 60 height 19
click at [750, 342] on link "Edit" at bounding box center [748, 338] width 48 height 19
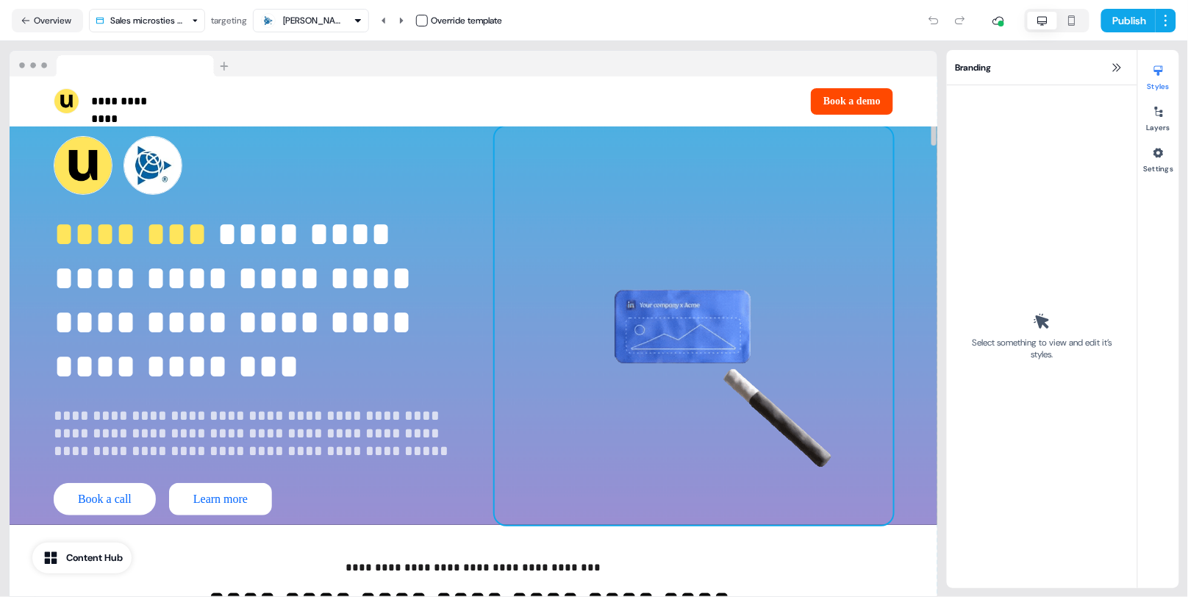
scroll to position [121, 0]
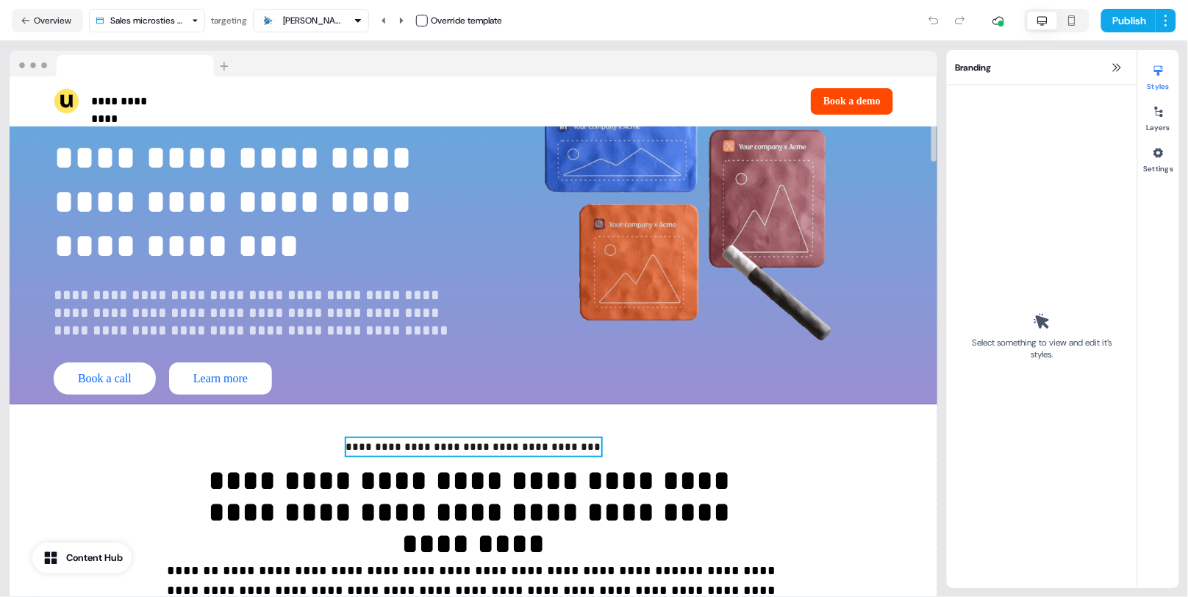
click at [447, 439] on p "**********" at bounding box center [473, 447] width 255 height 18
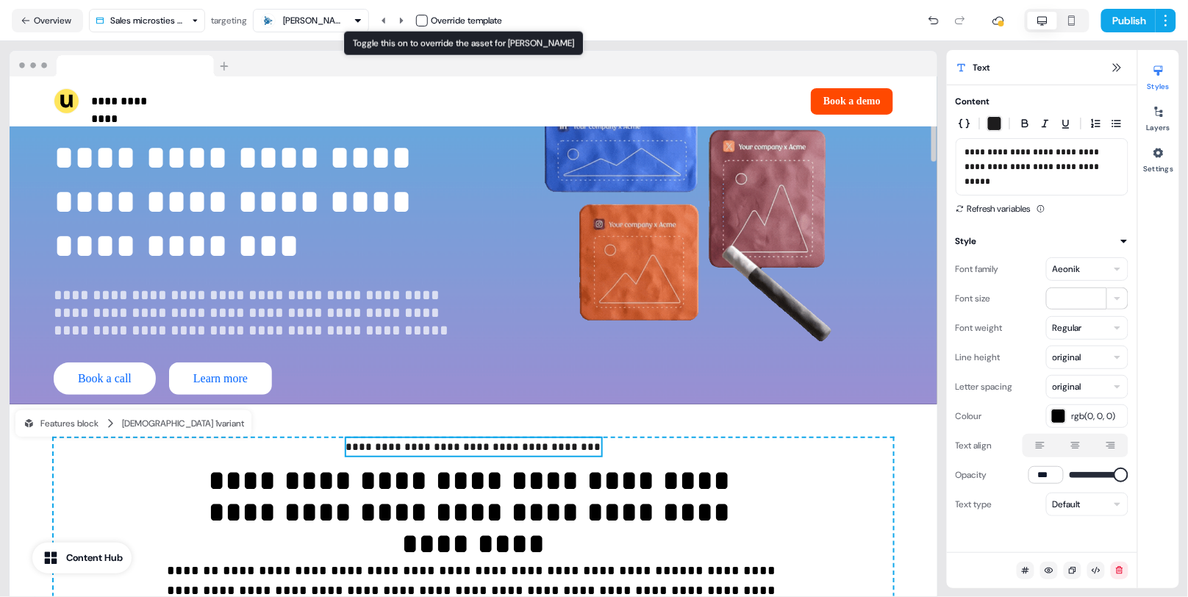
click at [422, 21] on button "button" at bounding box center [422, 21] width 12 height 12
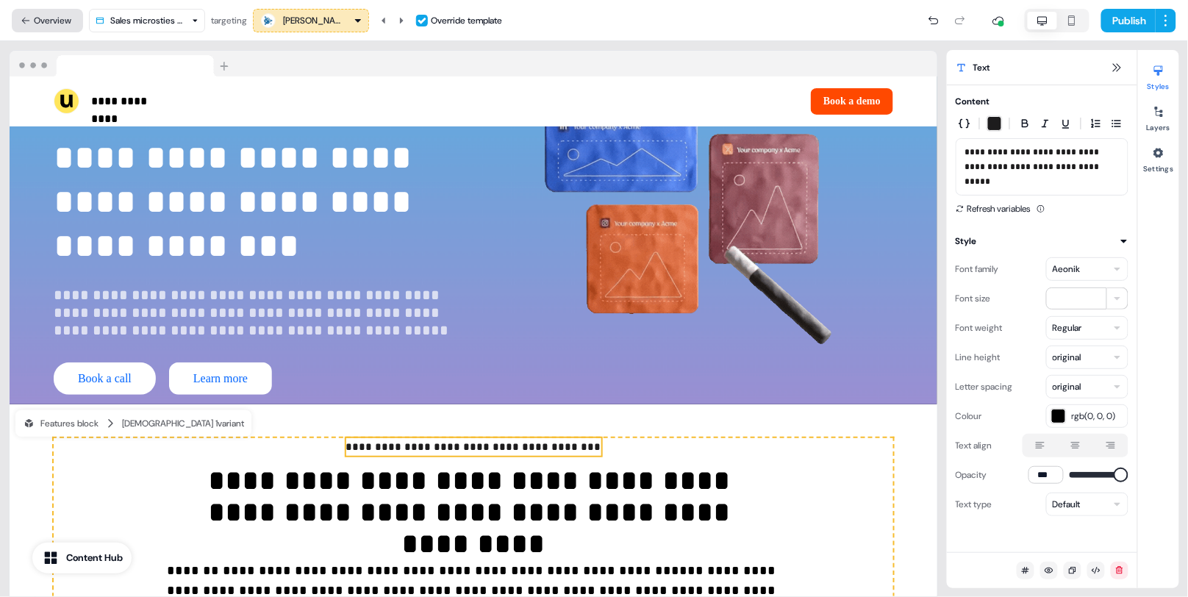
click at [43, 24] on button "Overview" at bounding box center [47, 21] width 71 height 24
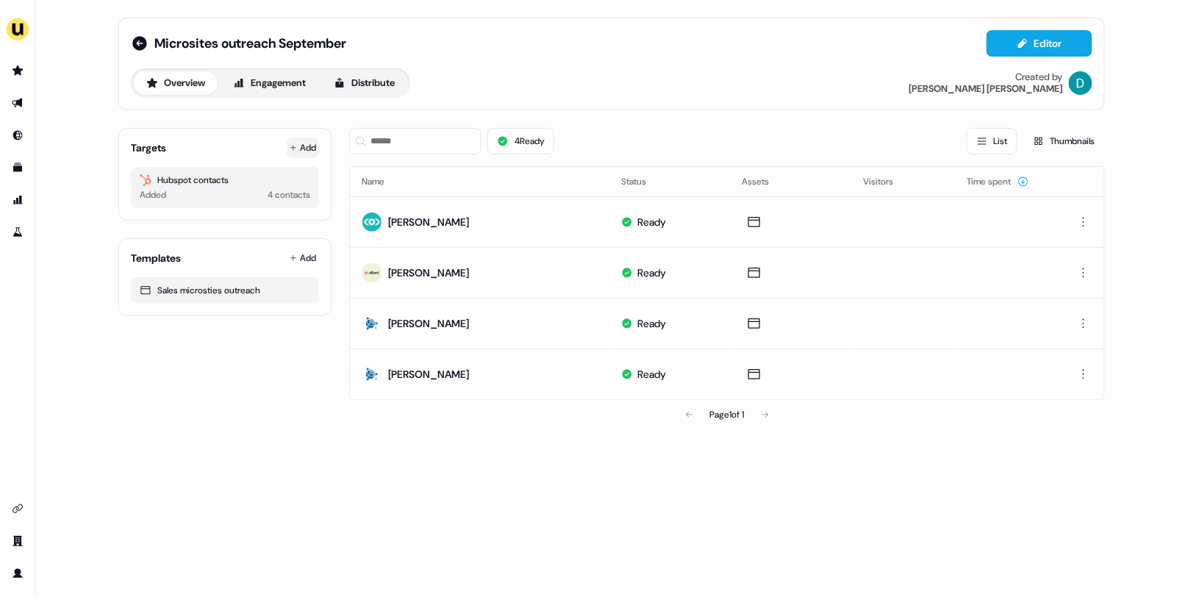
click at [295, 144] on icon at bounding box center [293, 147] width 7 height 7
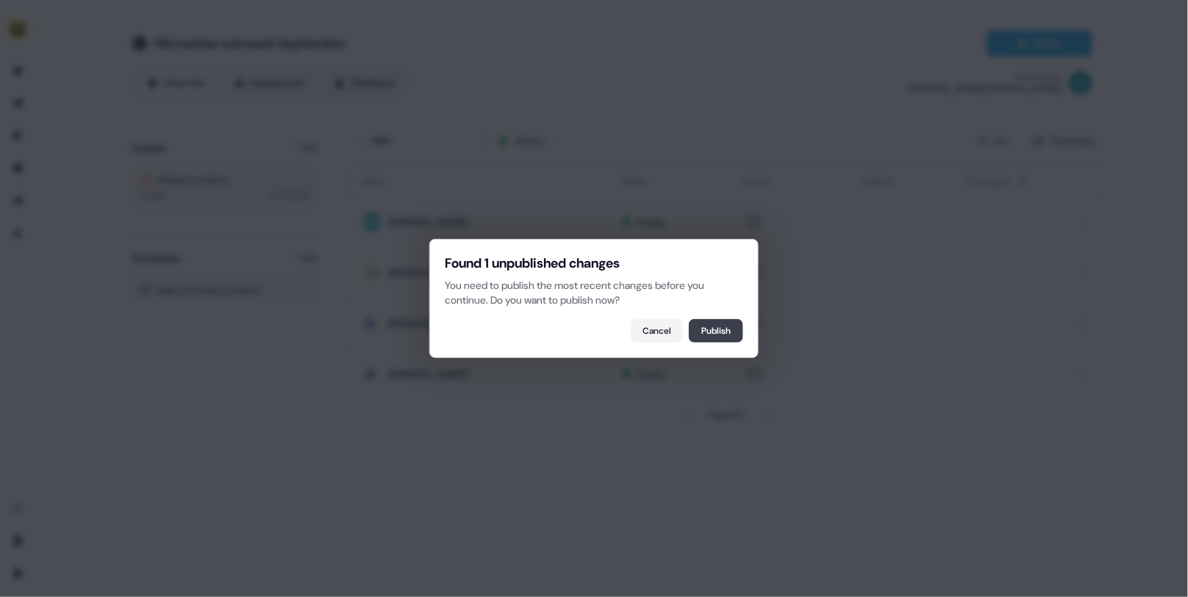
click at [700, 324] on button "Publish" at bounding box center [716, 331] width 54 height 24
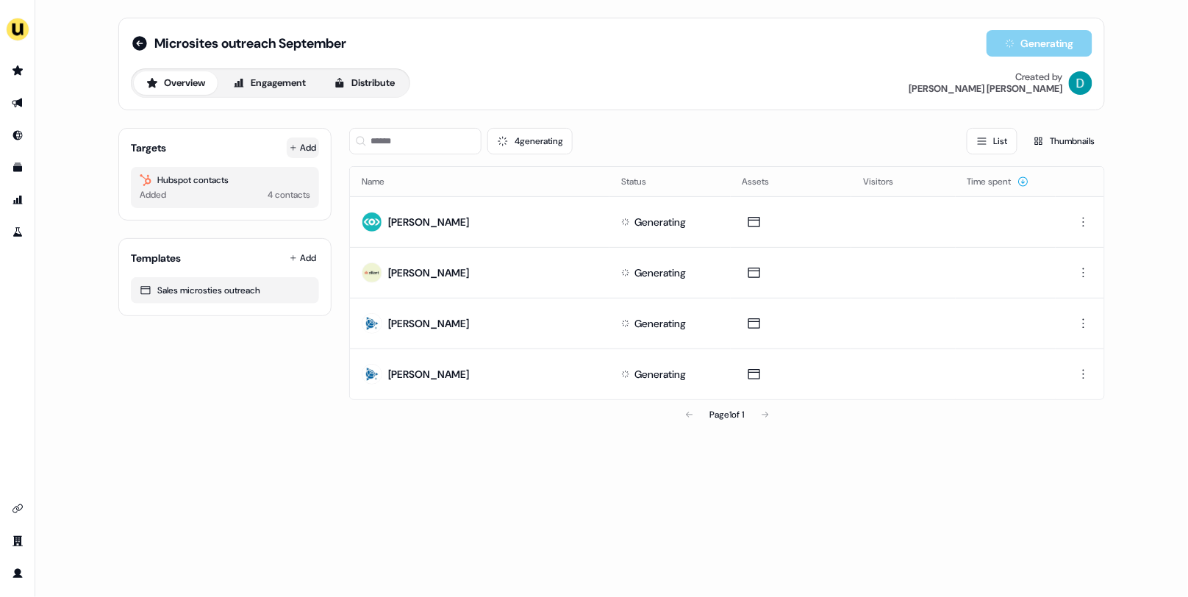
click at [303, 148] on button "Add" at bounding box center [303, 147] width 32 height 21
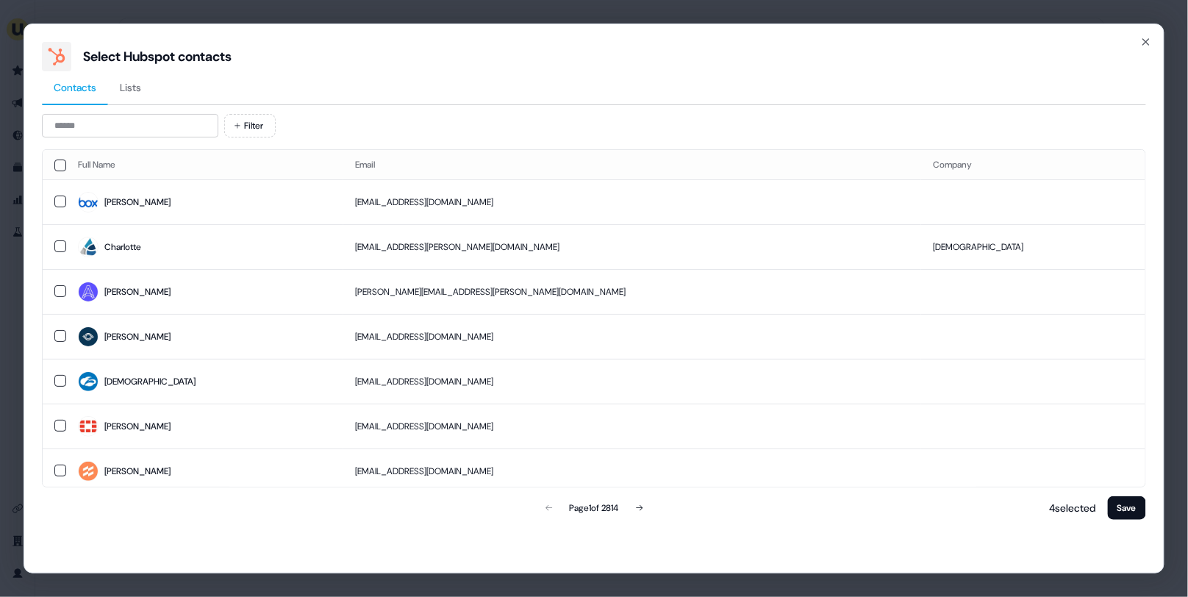
drag, startPoint x: 208, startPoint y: 144, endPoint x: 187, endPoint y: 139, distance: 21.2
click at [204, 144] on div "Filter Full Name Email Company Desiree desireehamaoui@box.com Charlotte charlot…" at bounding box center [594, 318] width 1104 height 409
click at [178, 137] on div "Filter Full Name Email Company Desiree desireehamaoui@box.com Charlotte charlot…" at bounding box center [594, 318] width 1104 height 409
click at [161, 123] on input at bounding box center [130, 126] width 176 height 24
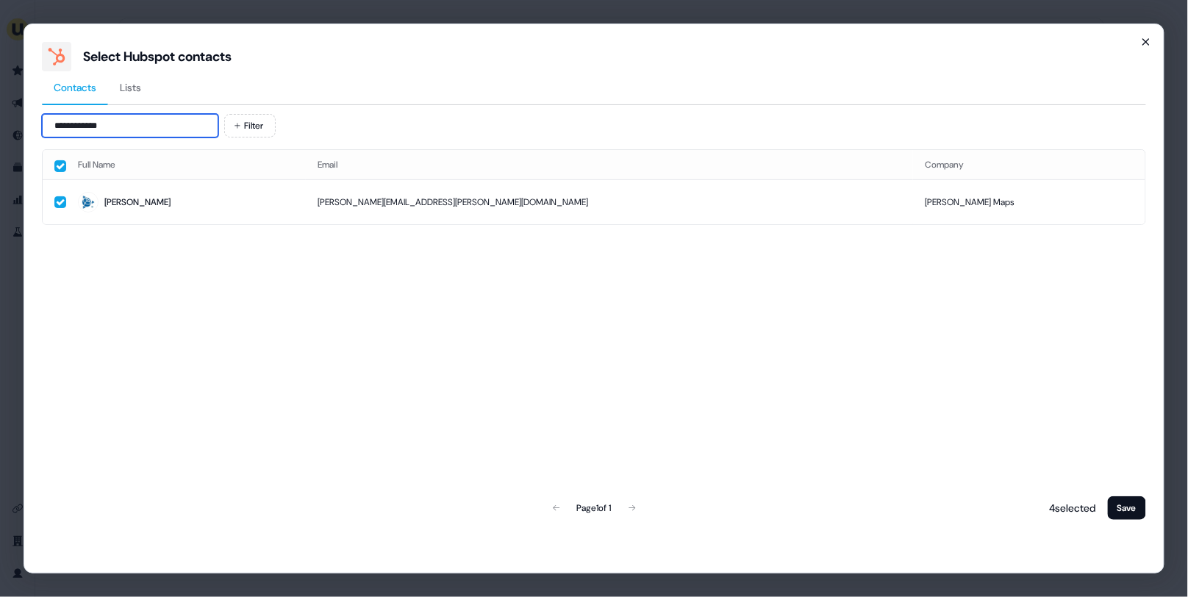
type input "**********"
click at [1149, 36] on icon "button" at bounding box center [1146, 42] width 12 height 12
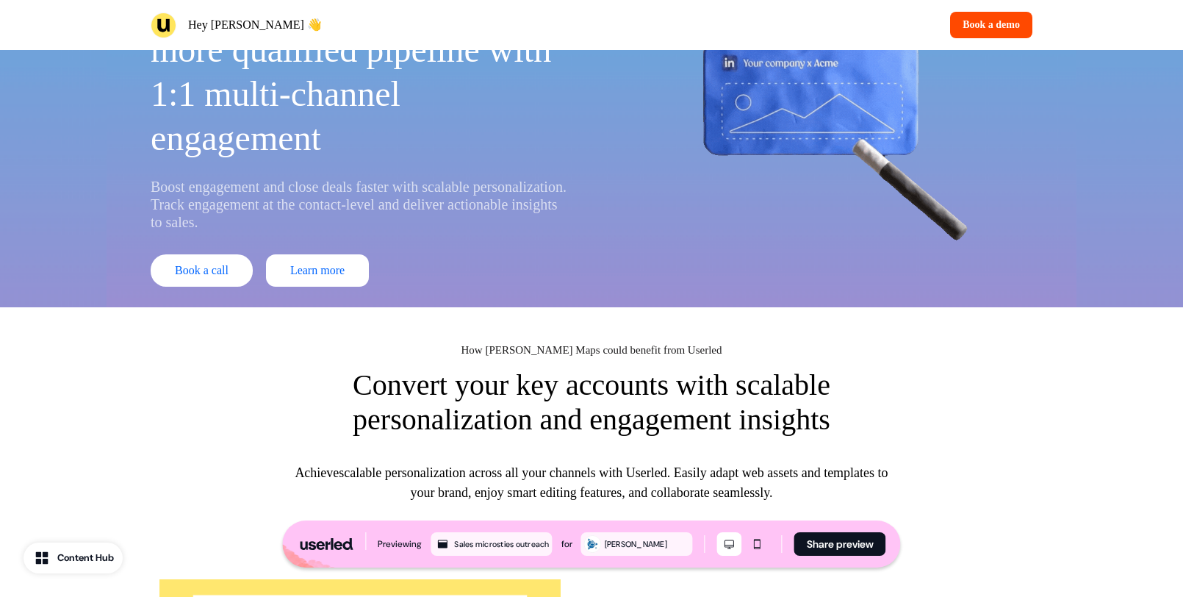
scroll to position [162, 0]
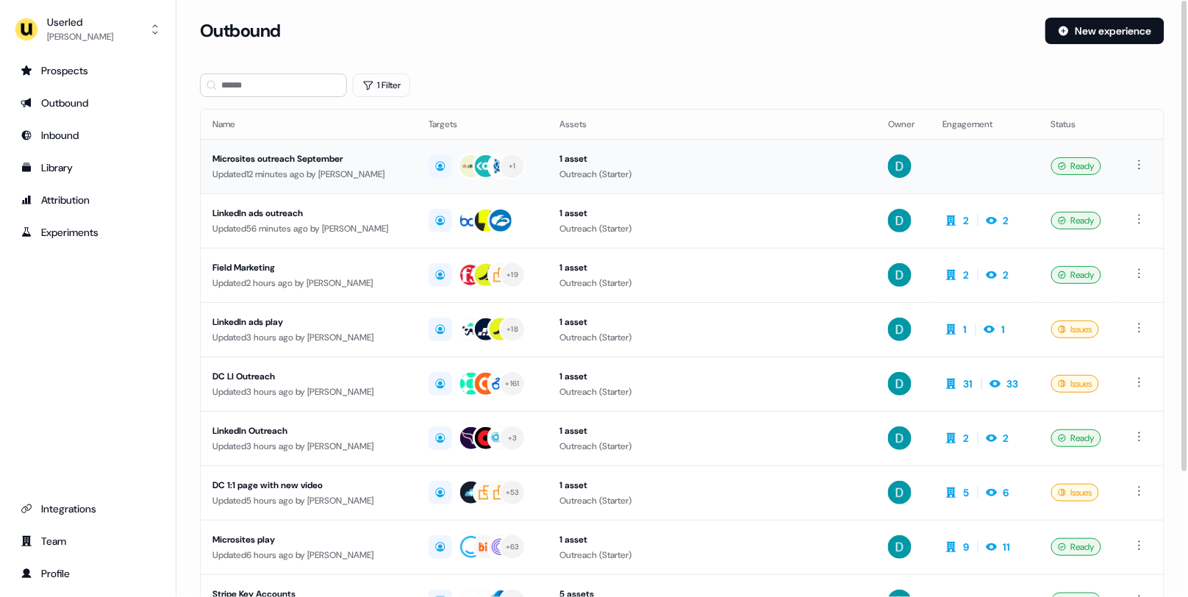
click at [395, 175] on div "Updated 12 minutes ago by [PERSON_NAME]" at bounding box center [308, 174] width 193 height 15
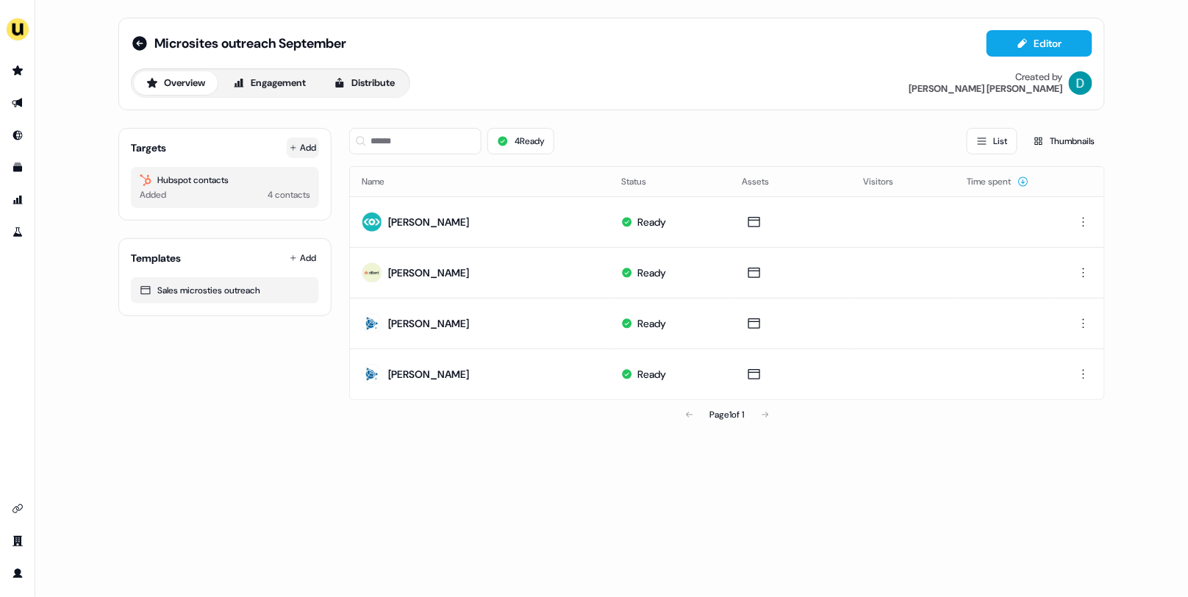
click at [303, 151] on button "Add" at bounding box center [303, 147] width 32 height 21
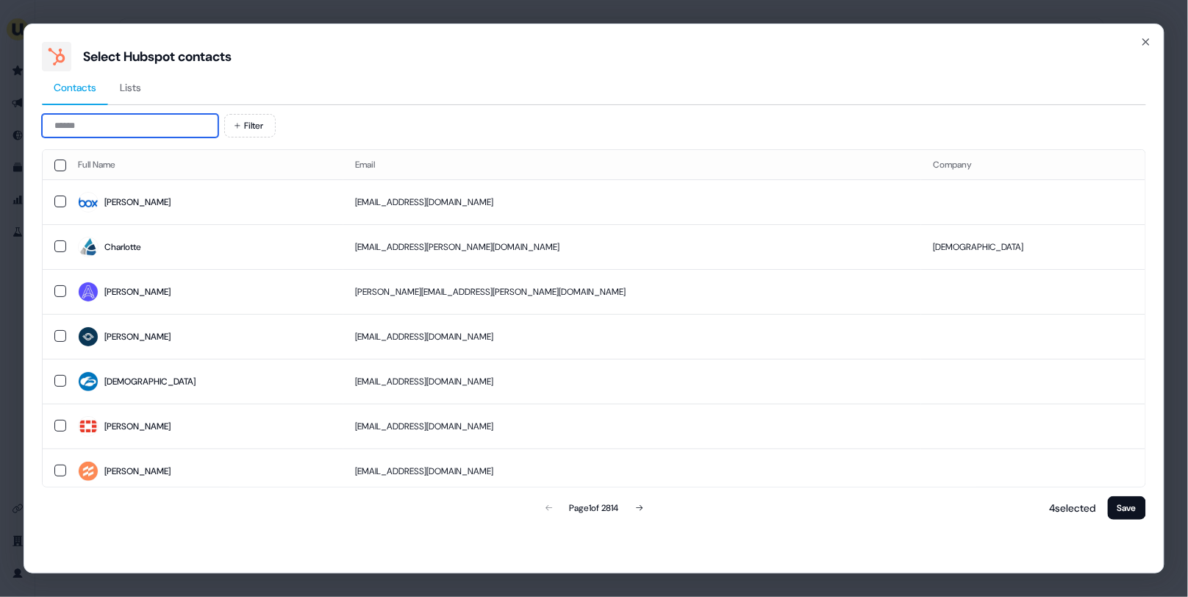
click at [140, 128] on input at bounding box center [130, 126] width 176 height 24
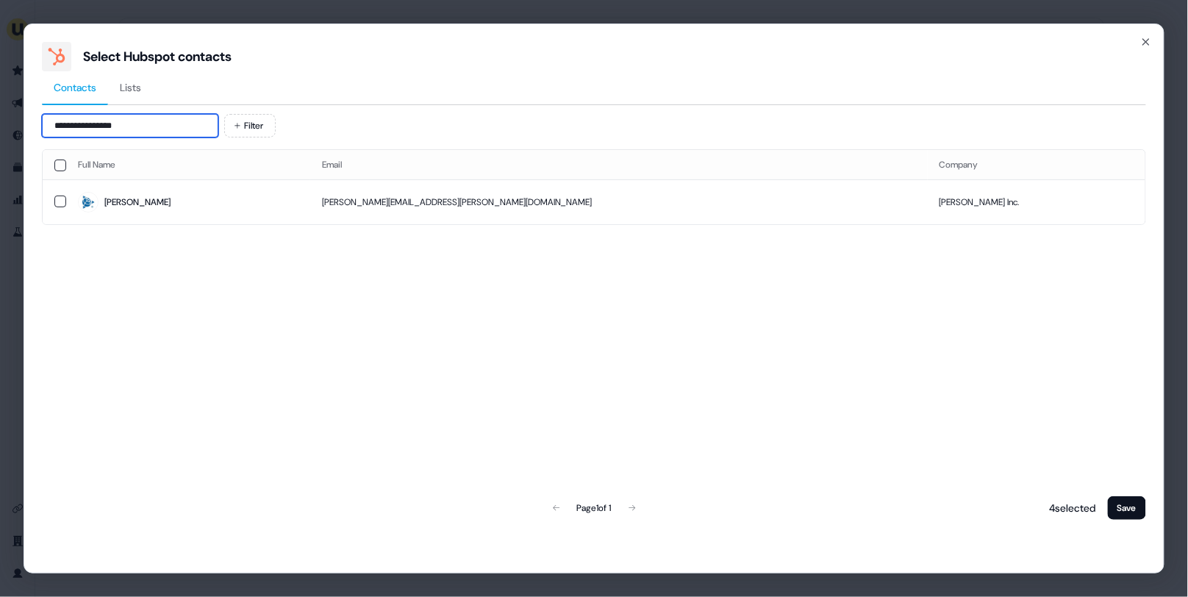
type input "**********"
click at [168, 184] on td "[PERSON_NAME]" at bounding box center [188, 201] width 244 height 45
click at [1132, 509] on button "Save" at bounding box center [1126, 508] width 38 height 24
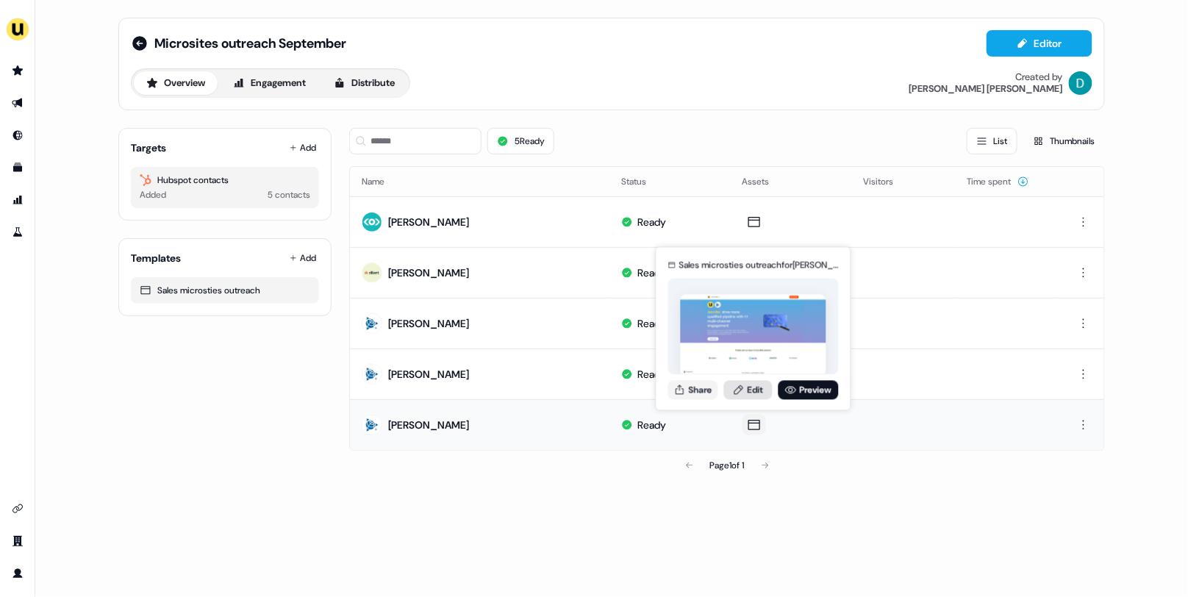
click at [758, 389] on link "Edit" at bounding box center [748, 389] width 48 height 19
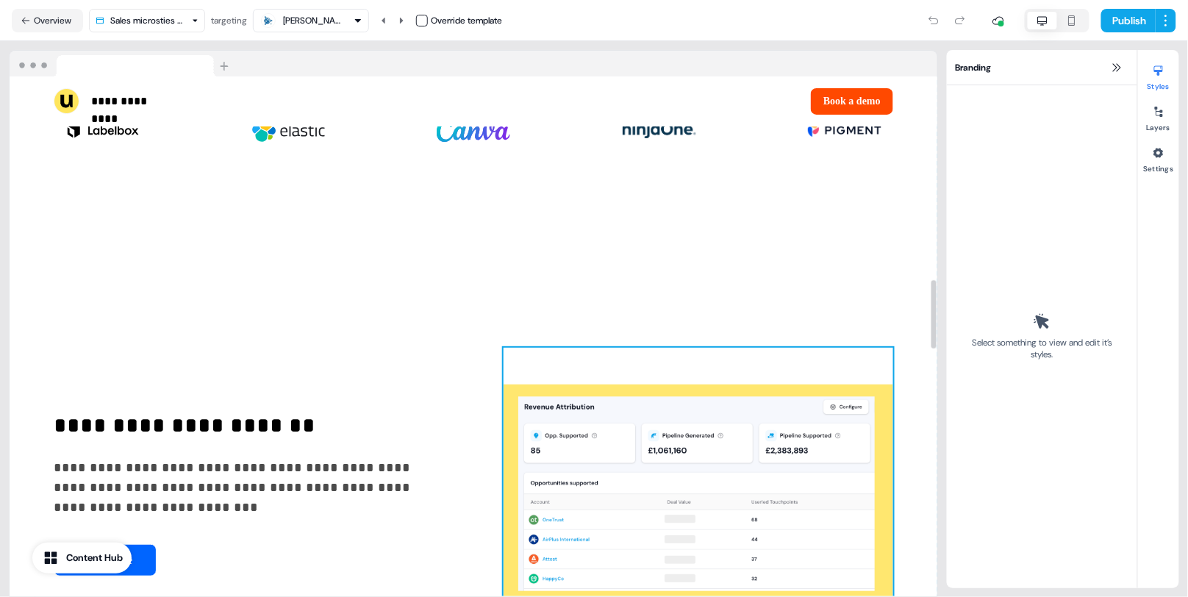
scroll to position [1536, 0]
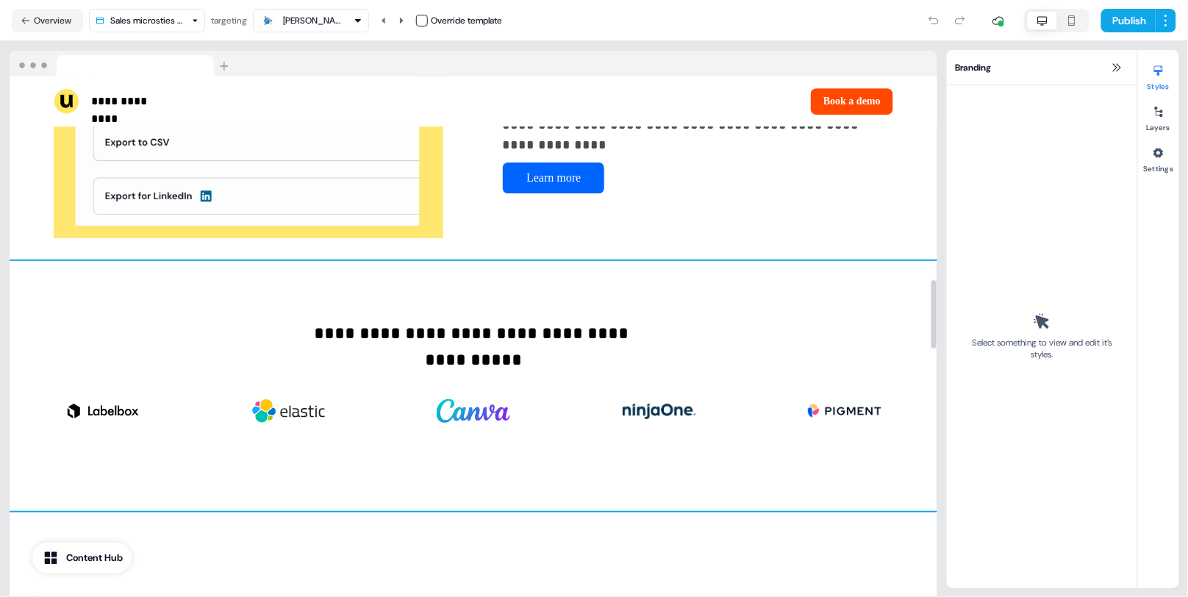
drag, startPoint x: 763, startPoint y: 342, endPoint x: 766, endPoint y: 494, distance: 152.1
click at [766, 494] on div "**********" at bounding box center [473, 386] width 927 height 250
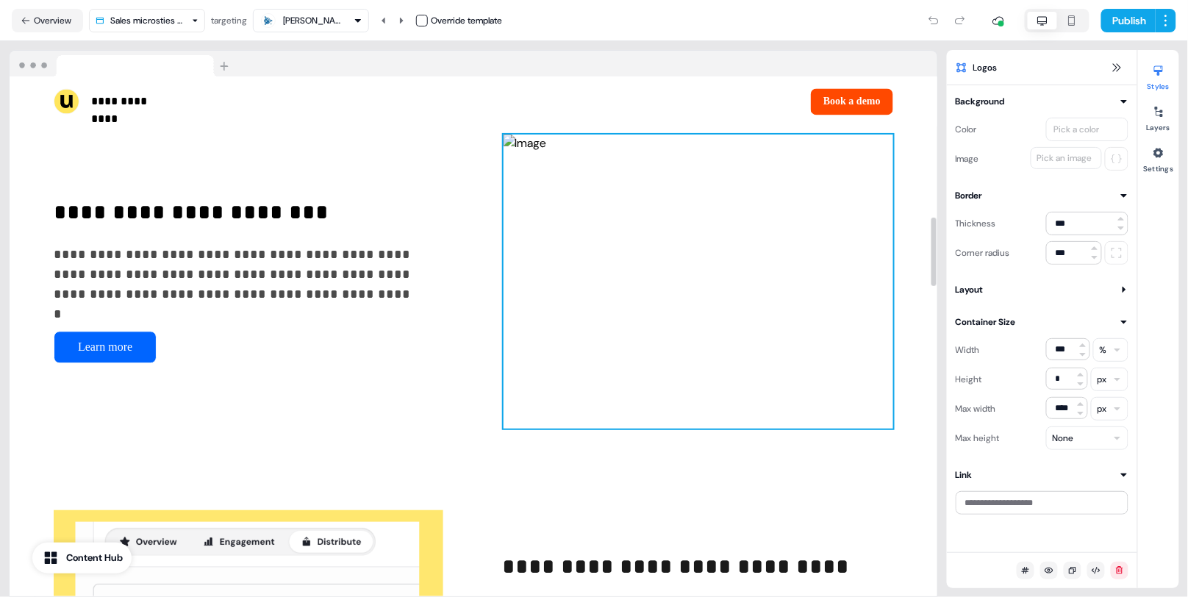
scroll to position [1325, 0]
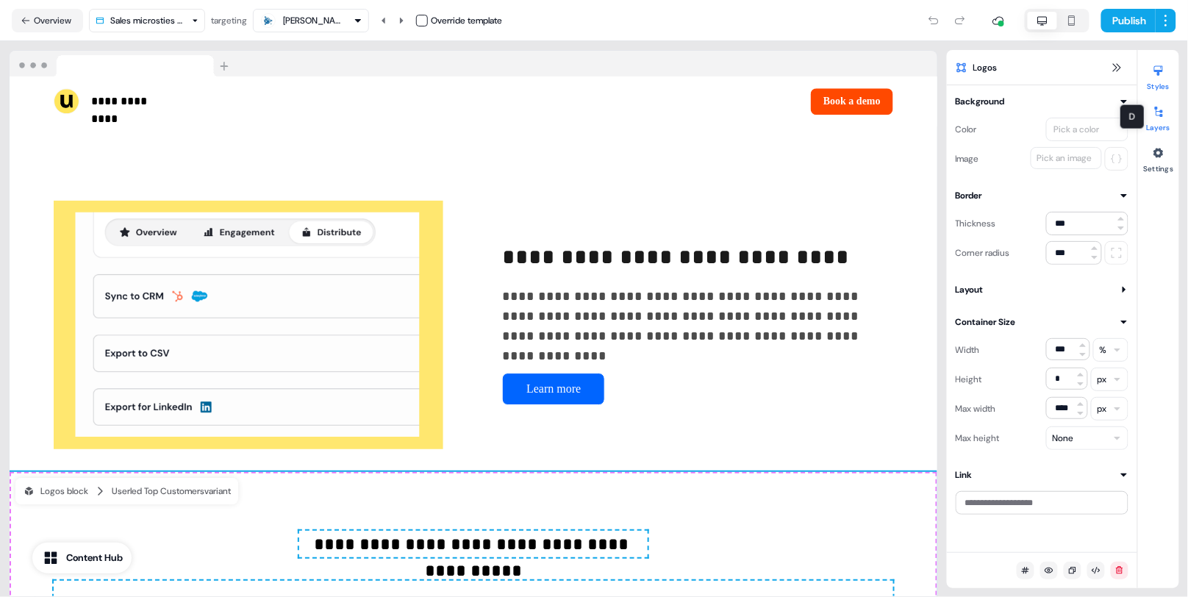
click at [1171, 110] on button "Layers" at bounding box center [1158, 116] width 41 height 32
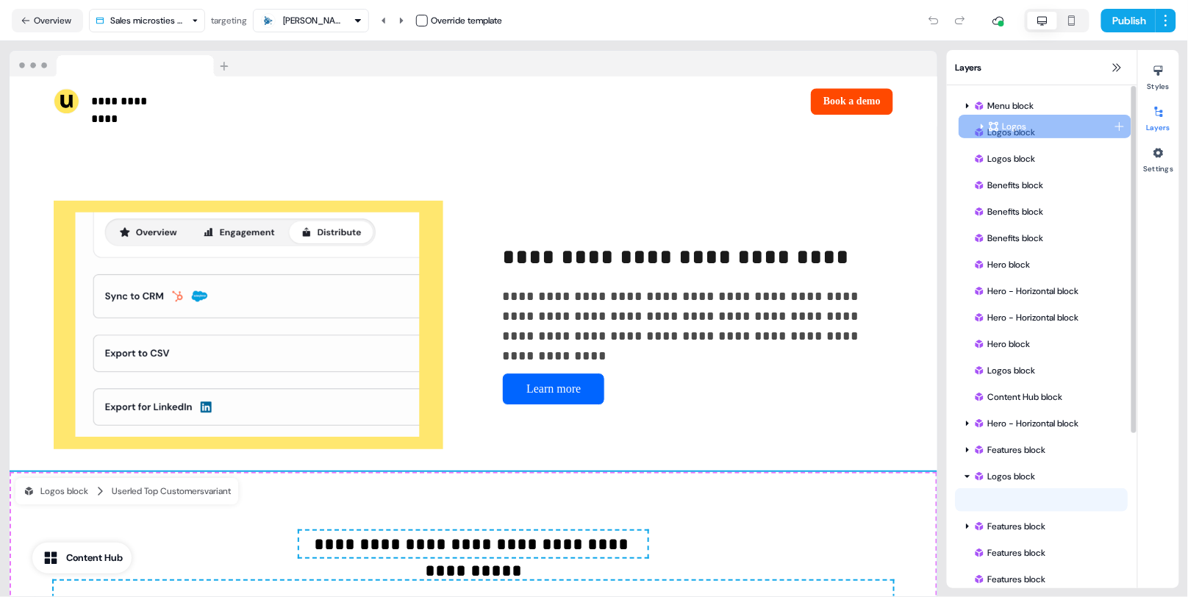
drag, startPoint x: 1060, startPoint y: 494, endPoint x: 1061, endPoint y: 120, distance: 374.0
click at [1062, 488] on div "Logos Logos To pick up a draggable item, press the space bar. While dragging, u…" at bounding box center [1041, 500] width 173 height 24
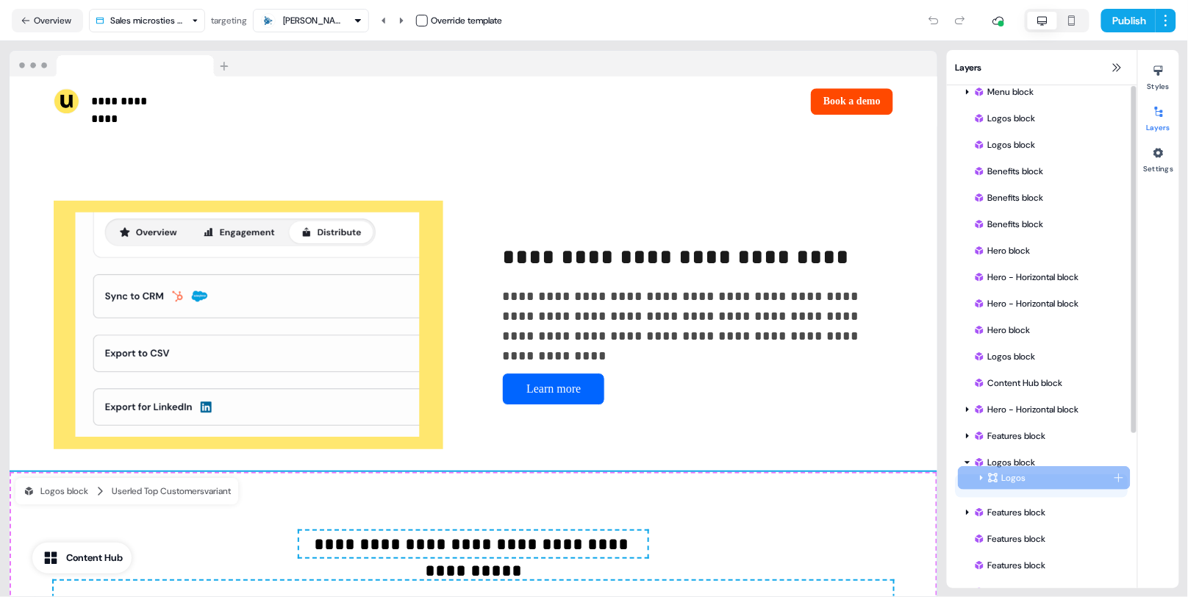
drag, startPoint x: 1076, startPoint y: 508, endPoint x: 1077, endPoint y: 497, distance: 11.0
click at [1077, 497] on div "Logos Logos To pick up a draggable item, press the space bar. While dragging, u…" at bounding box center [1041, 486] width 173 height 24
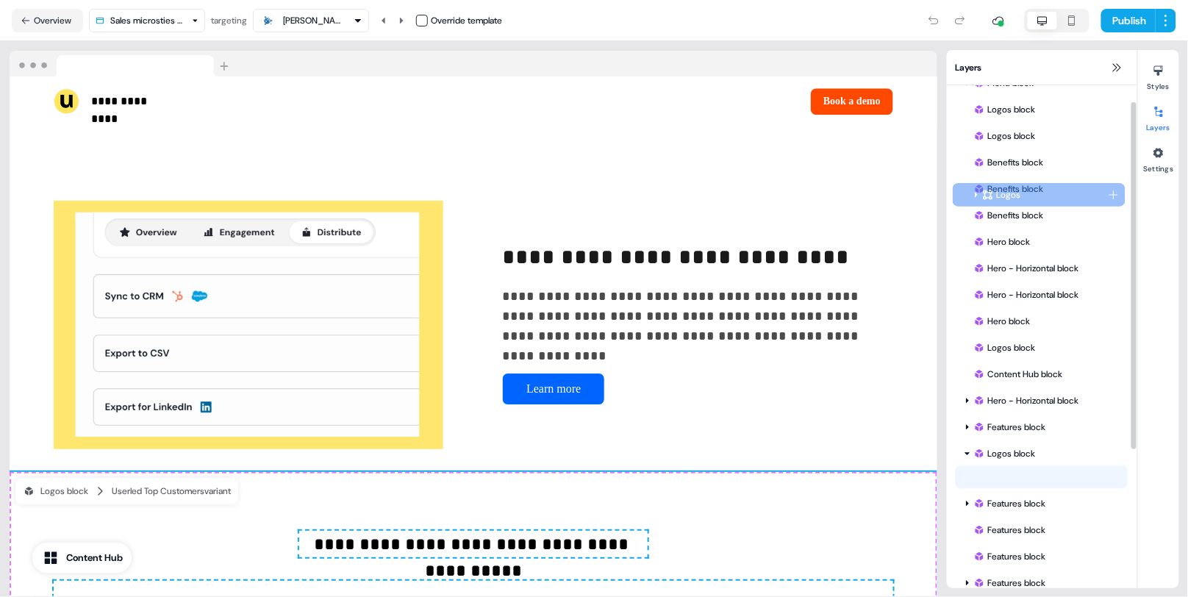
drag, startPoint x: 1046, startPoint y: 483, endPoint x: 1042, endPoint y: 204, distance: 279.3
click at [1042, 465] on div "Logos Logos To pick up a draggable item, press the space bar. While dragging, u…" at bounding box center [1041, 477] width 173 height 24
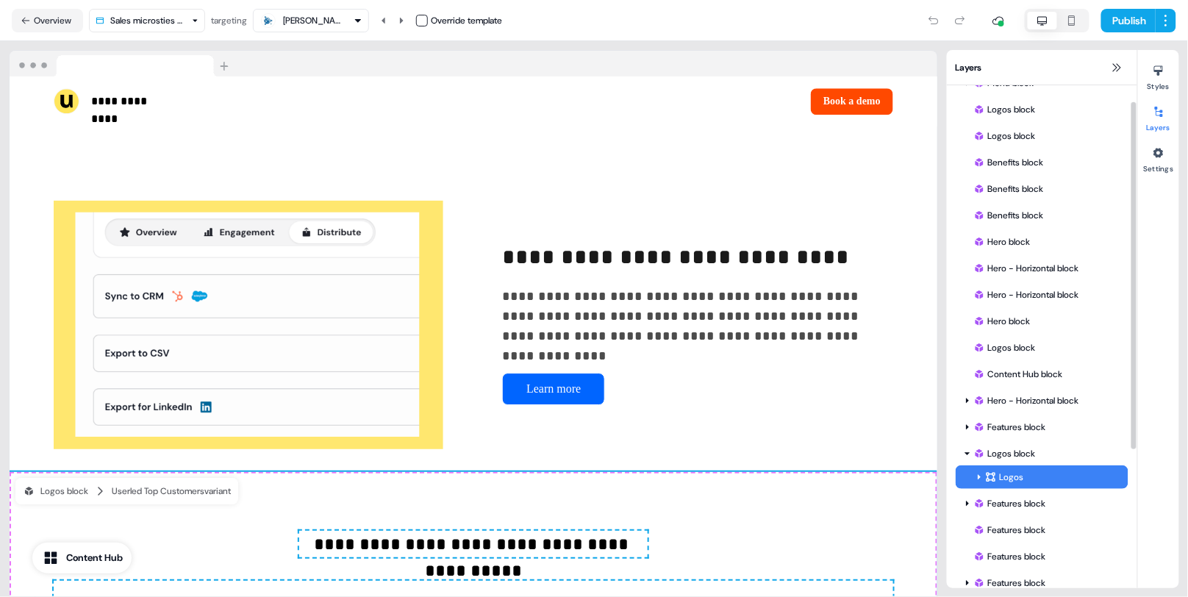
scroll to position [0, 0]
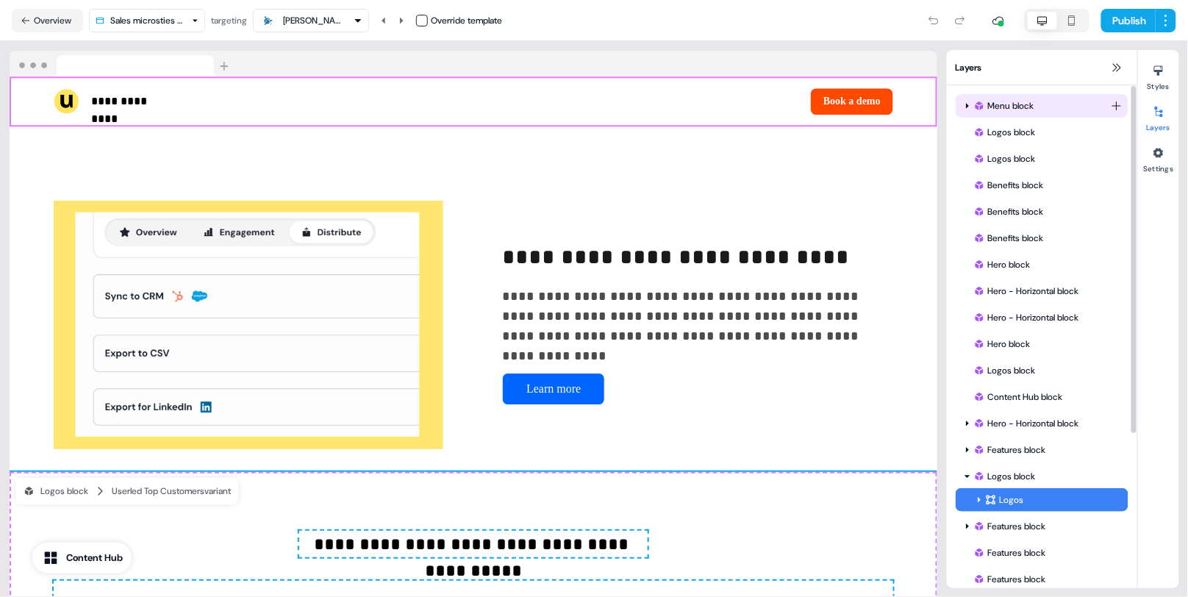
click at [967, 107] on icon at bounding box center [966, 105] width 7 height 7
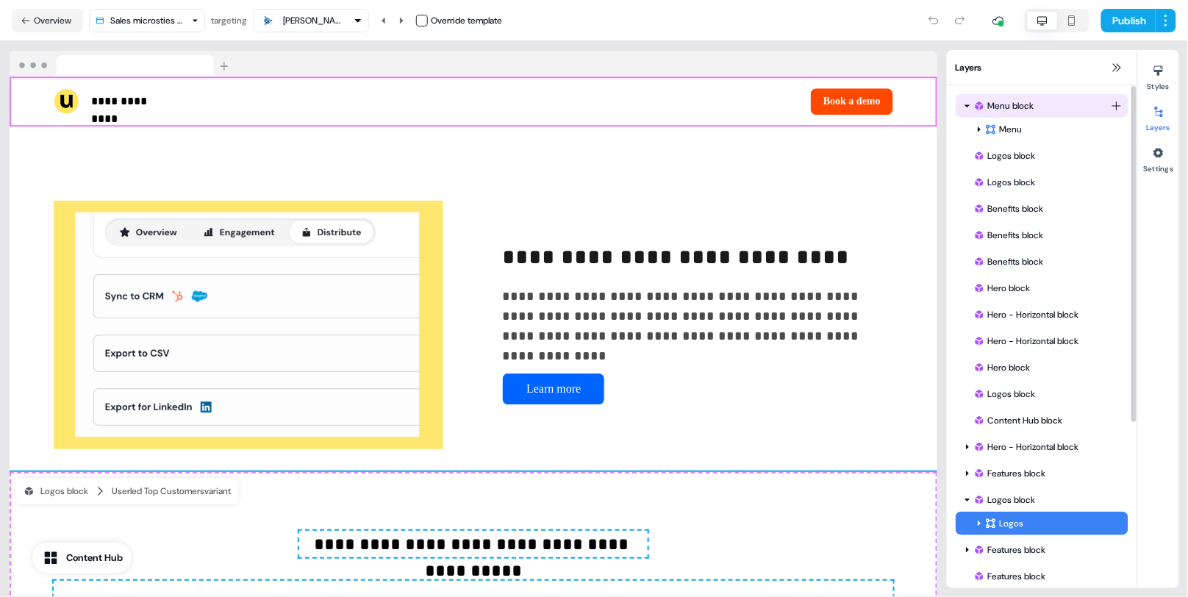
click at [967, 107] on icon at bounding box center [966, 105] width 7 height 7
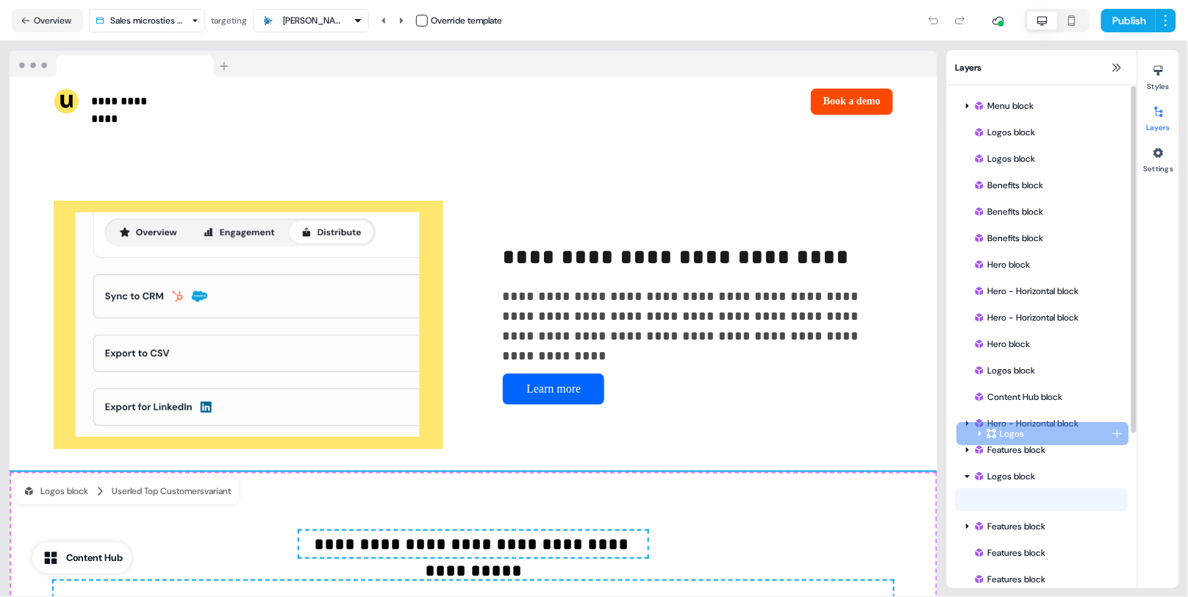
drag, startPoint x: 1019, startPoint y: 500, endPoint x: 1019, endPoint y: 434, distance: 66.1
click at [1019, 488] on div "Logos Logos To pick up a draggable item, press the space bar. While dragging, u…" at bounding box center [1041, 500] width 173 height 24
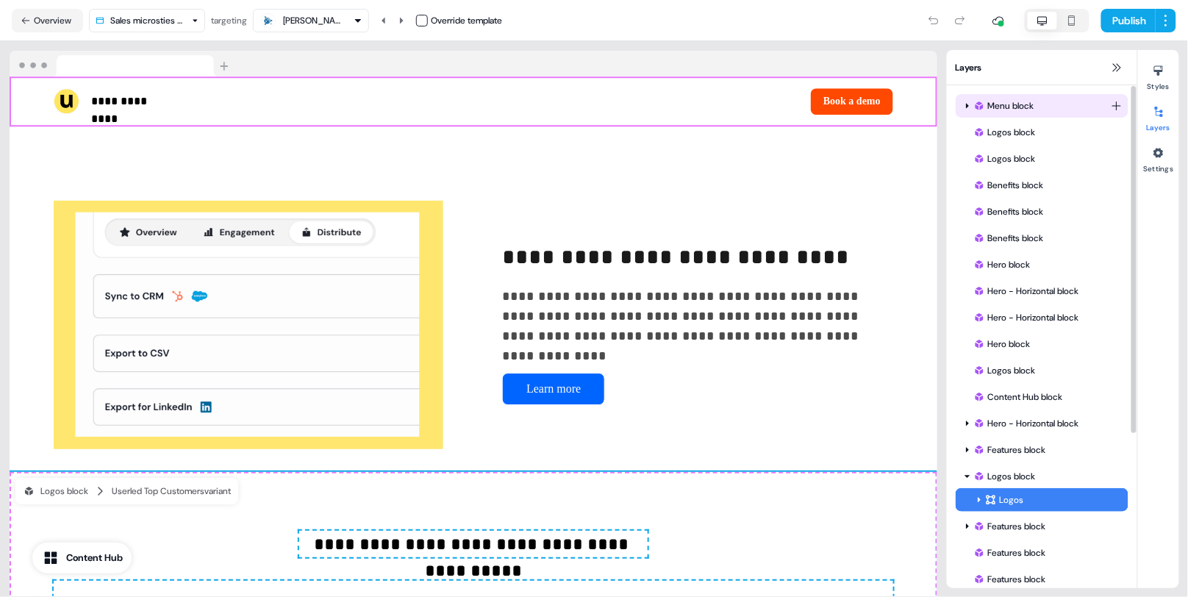
click at [966, 104] on icon at bounding box center [967, 106] width 3 height 5
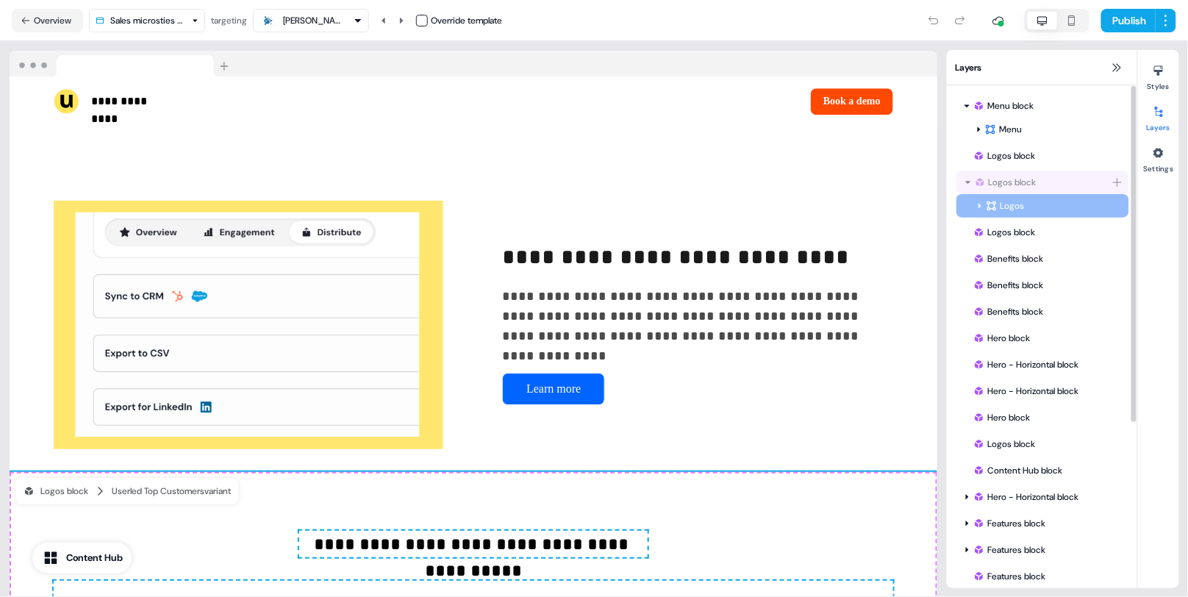
drag, startPoint x: 1012, startPoint y: 500, endPoint x: 1009, endPoint y: 158, distance: 341.7
click at [1009, 158] on div "Menu block Menu To pick up a draggable item, press the space bar. While draggin…" at bounding box center [1041, 460] width 190 height 750
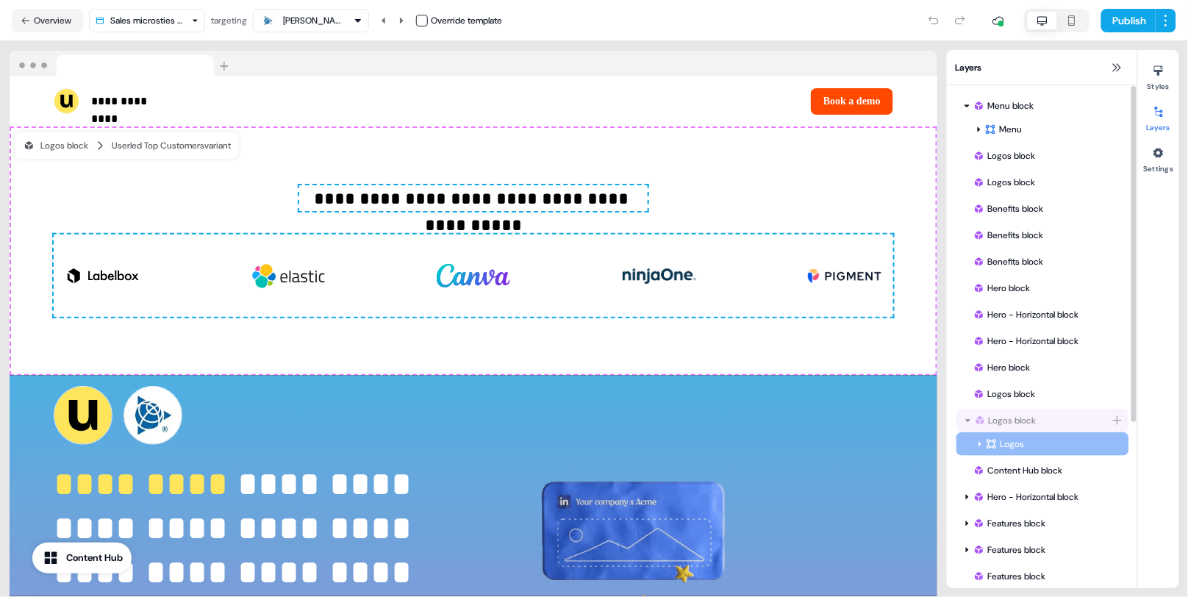
drag, startPoint x: 1020, startPoint y: 184, endPoint x: 1016, endPoint y: 424, distance: 239.6
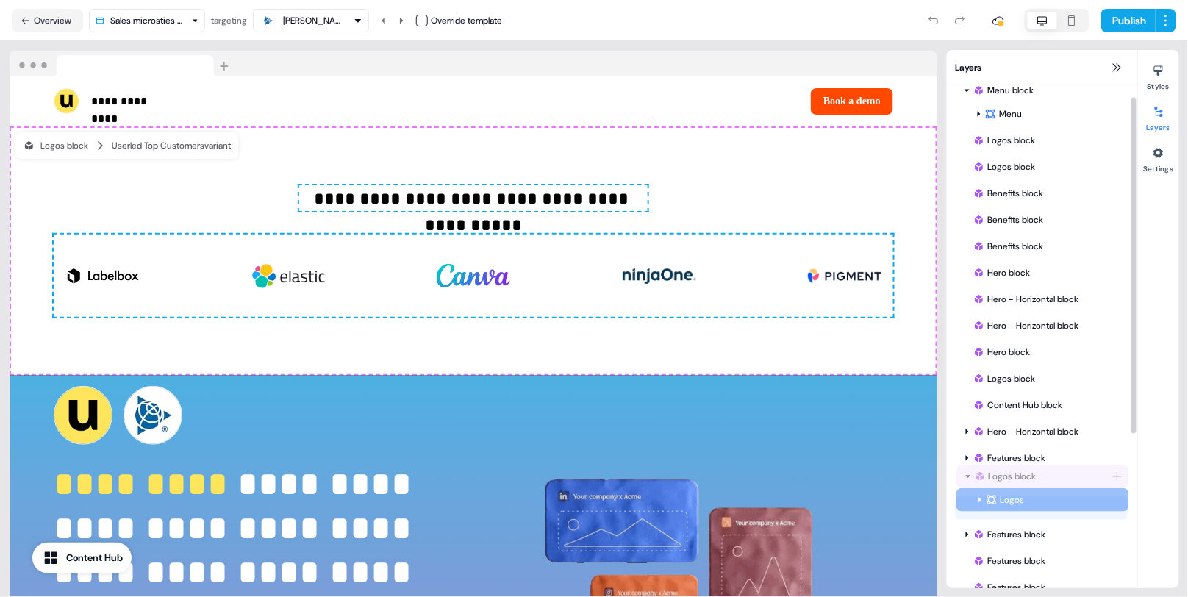
drag, startPoint x: 1020, startPoint y: 418, endPoint x: 1023, endPoint y: 494, distance: 75.7
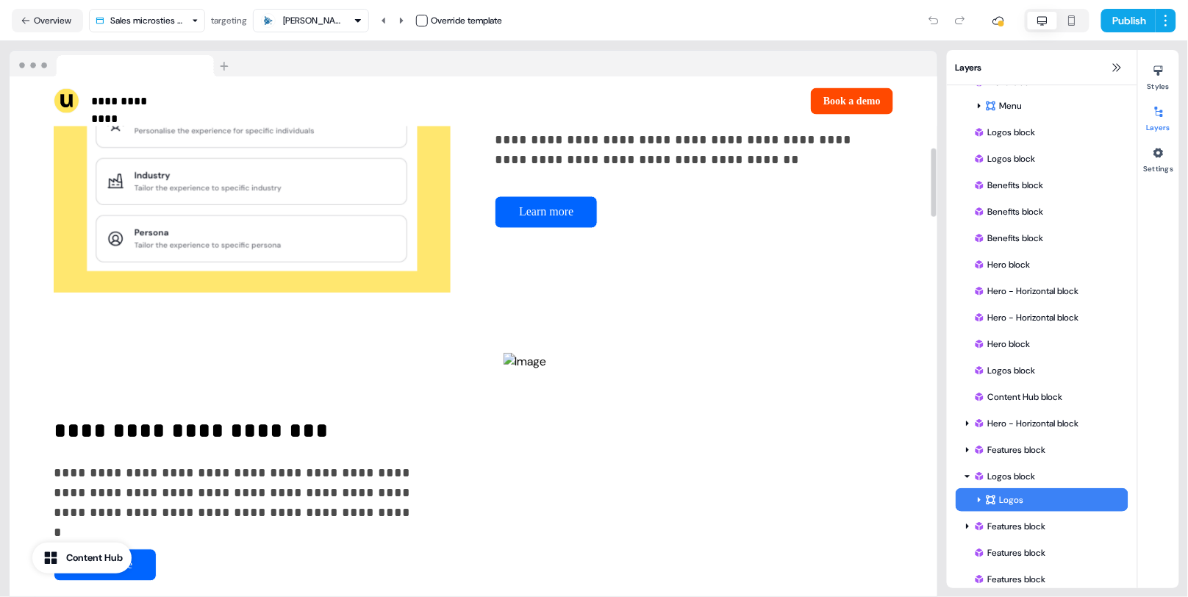
scroll to position [878, 0]
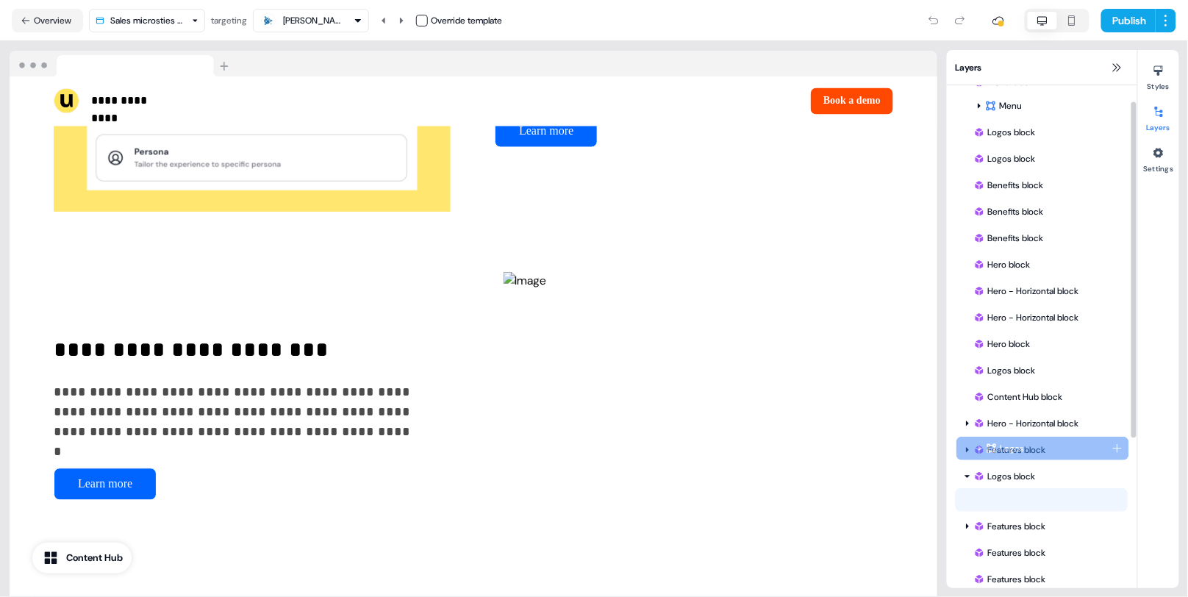
drag, startPoint x: 1026, startPoint y: 498, endPoint x: 1025, endPoint y: 446, distance: 52.2
click at [1025, 488] on div "Logos Logos To pick up a draggable item, press the space bar. While dragging, u…" at bounding box center [1041, 500] width 173 height 24
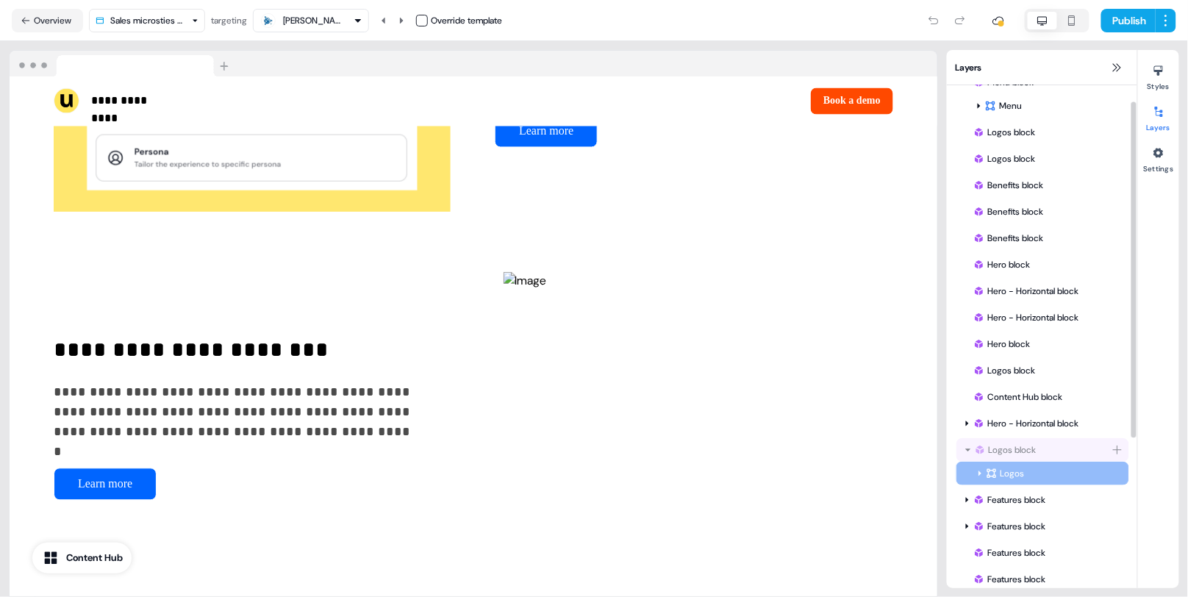
drag, startPoint x: 994, startPoint y: 475, endPoint x: 994, endPoint y: 440, distance: 34.5
click at [994, 440] on div "Menu block Menu To pick up a draggable item, press the space bar. While draggin…" at bounding box center [1041, 437] width 190 height 750
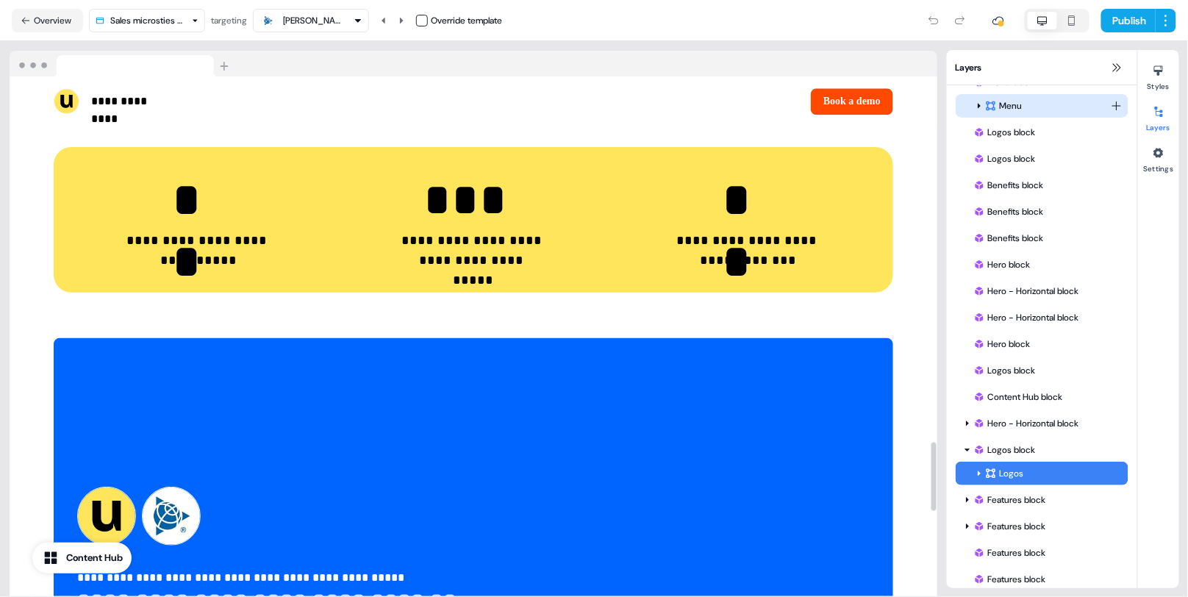
scroll to position [3252, 0]
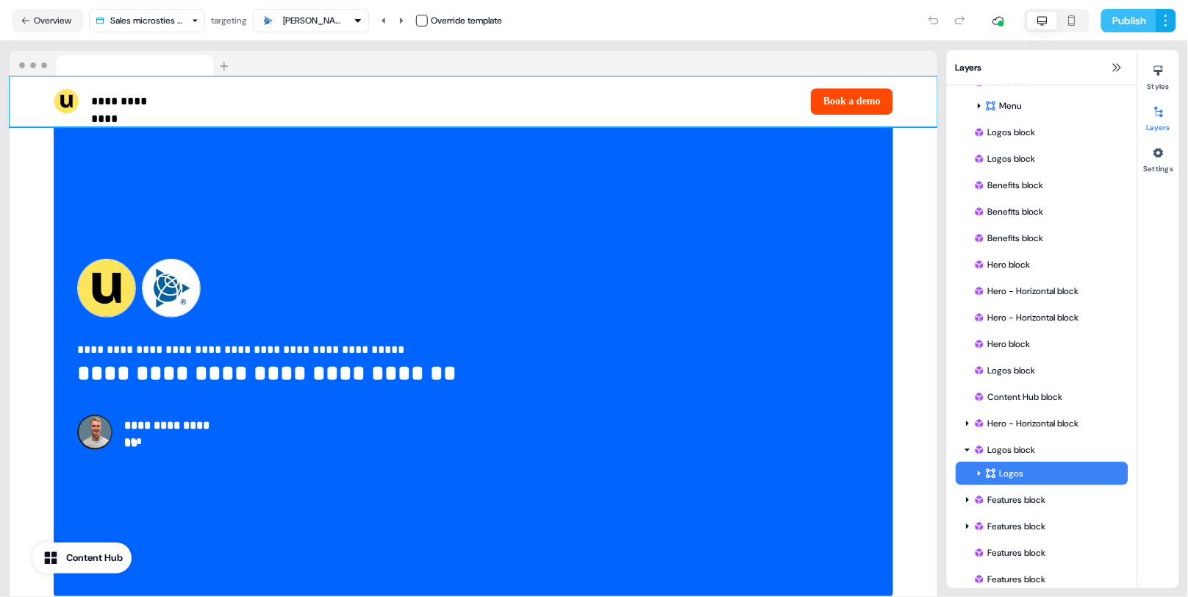
click at [1120, 22] on button "Publish" at bounding box center [1128, 21] width 54 height 24
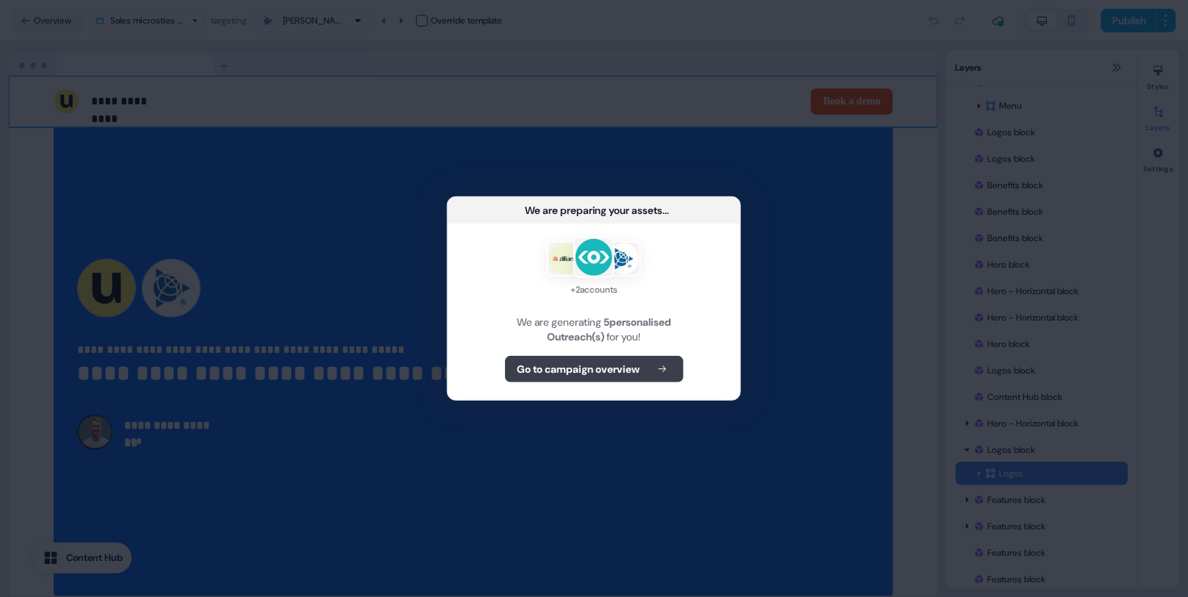
click at [586, 364] on b "Go to campaign overview" at bounding box center [578, 369] width 123 height 15
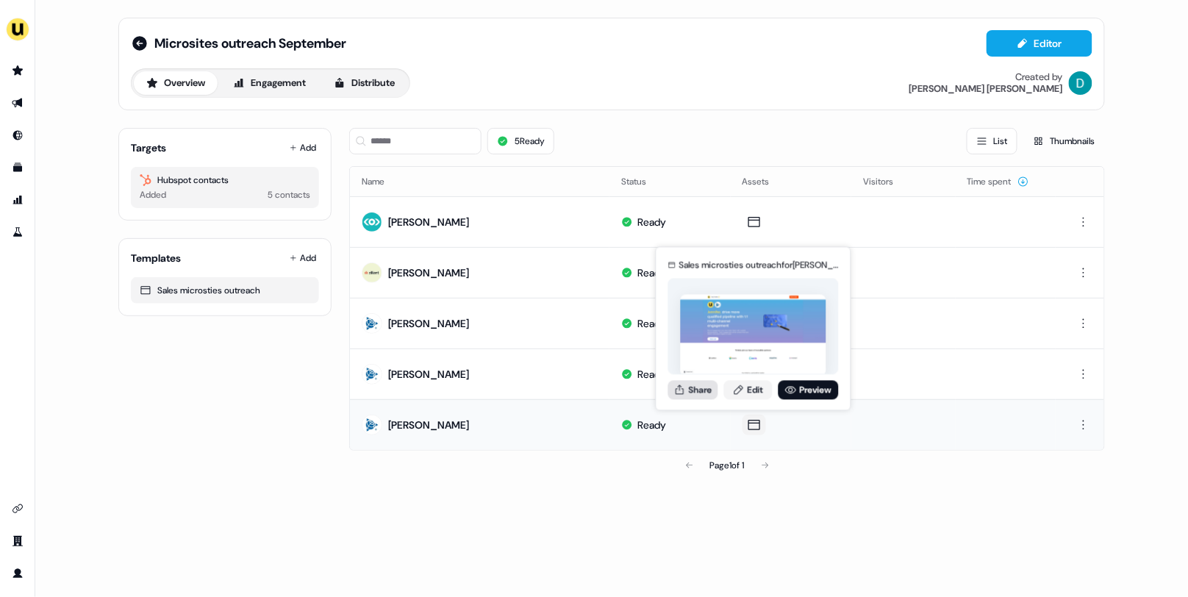
click at [674, 384] on icon at bounding box center [680, 390] width 12 height 12
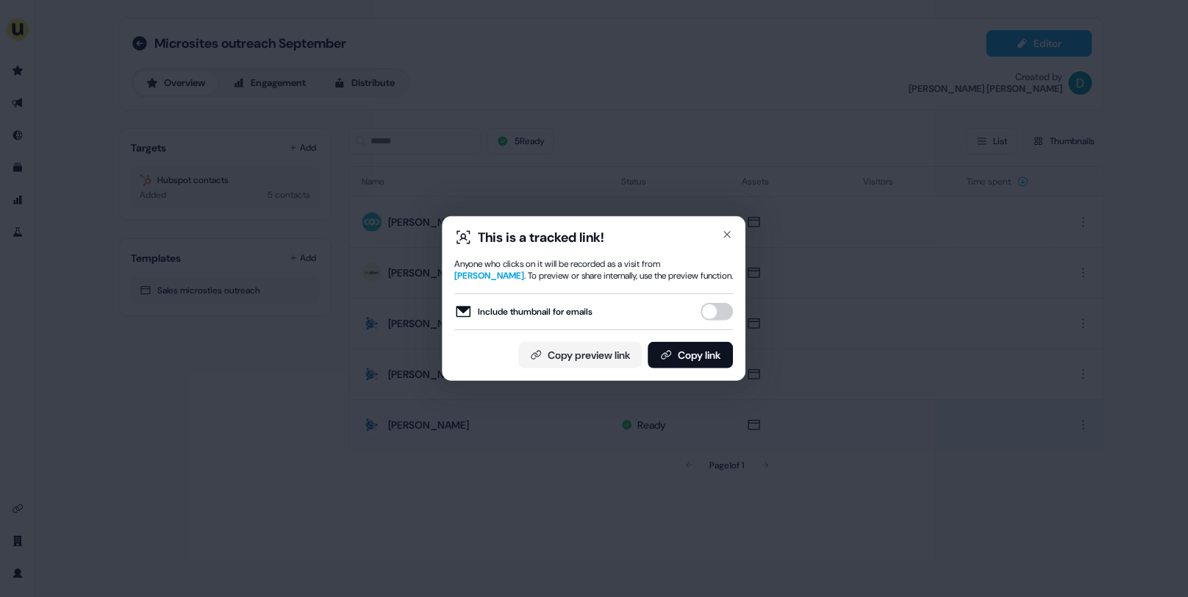
click at [725, 308] on button "Include thumbnail for emails" at bounding box center [717, 312] width 32 height 18
click at [725, 314] on button "Include thumbnail for emails" at bounding box center [717, 312] width 32 height 18
click at [728, 236] on icon "button" at bounding box center [728, 235] width 12 height 12
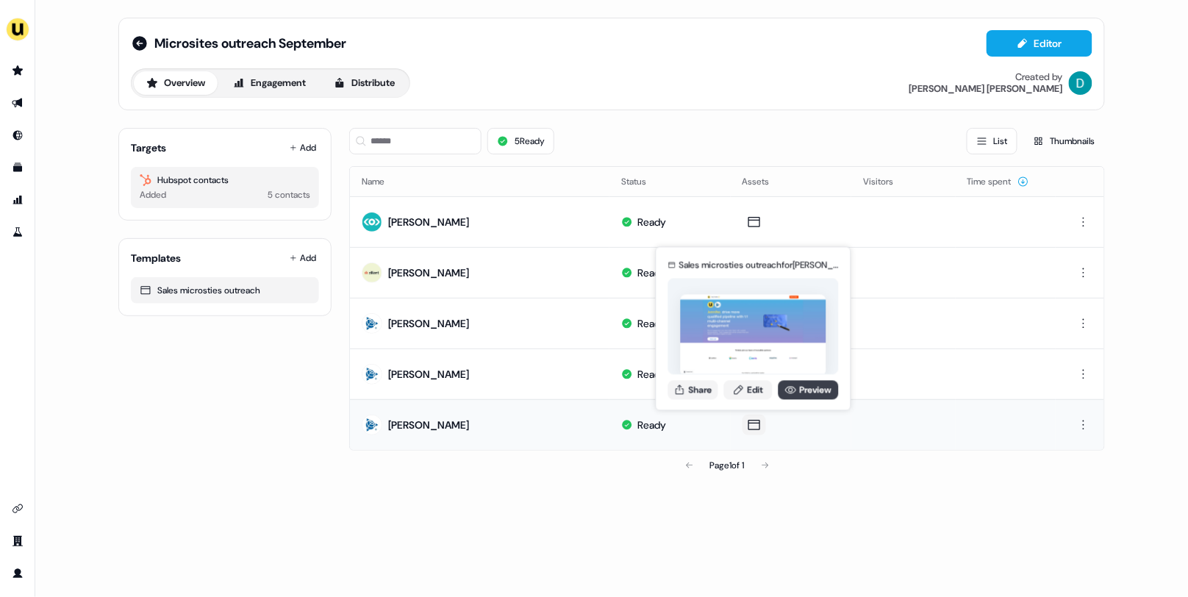
click at [791, 385] on icon at bounding box center [791, 390] width 12 height 12
click at [748, 389] on link "Edit" at bounding box center [748, 389] width 48 height 19
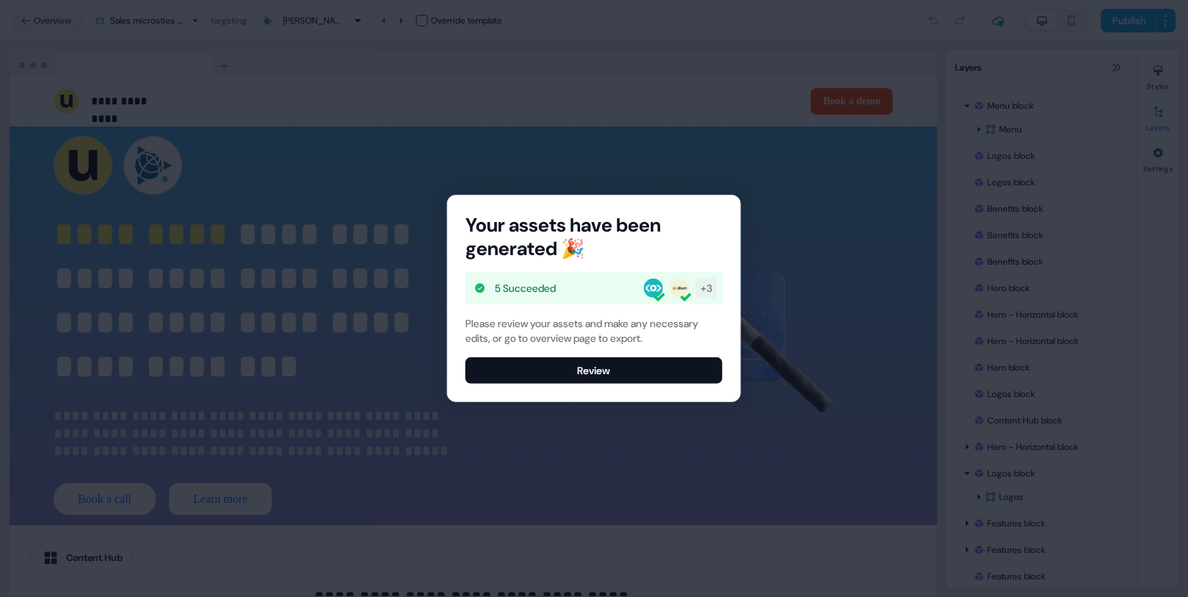
click at [634, 389] on div "Your assets have been generated 🎉 5 Succeeded + 3 Please review your assets and…" at bounding box center [594, 298] width 292 height 206
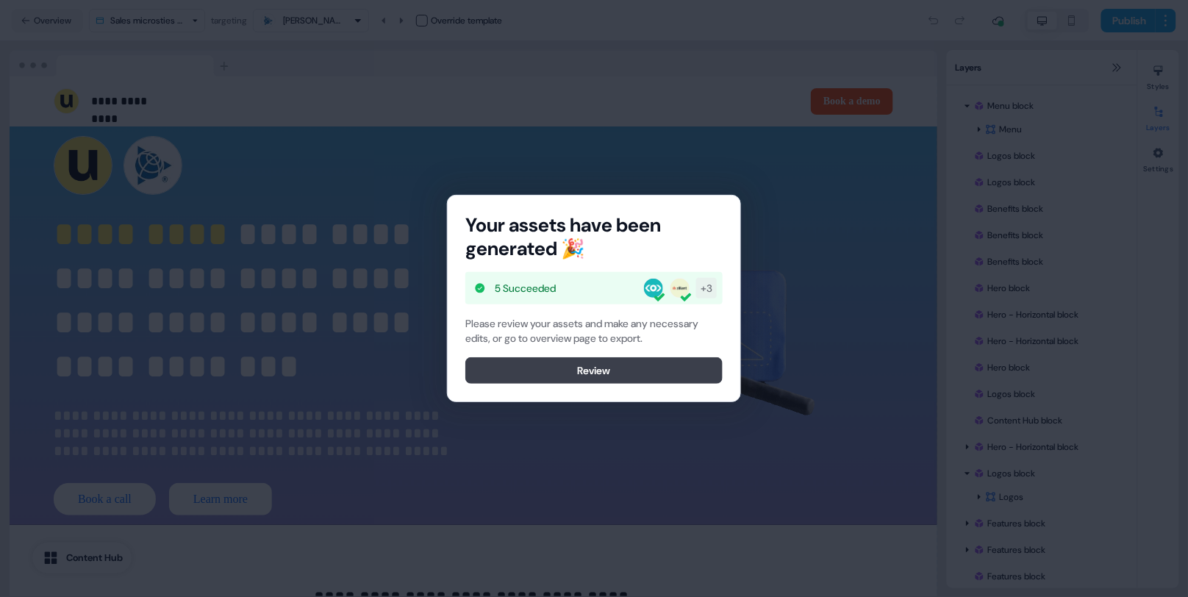
click at [616, 371] on button "Review" at bounding box center [593, 370] width 257 height 26
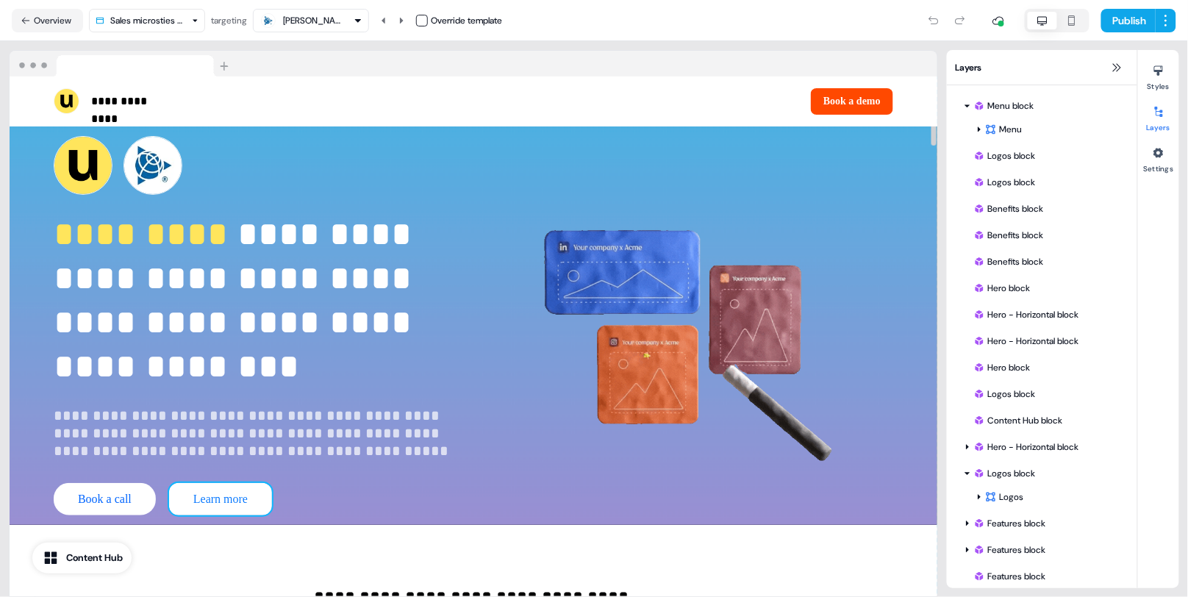
click at [251, 496] on button "Learn more" at bounding box center [220, 499] width 103 height 32
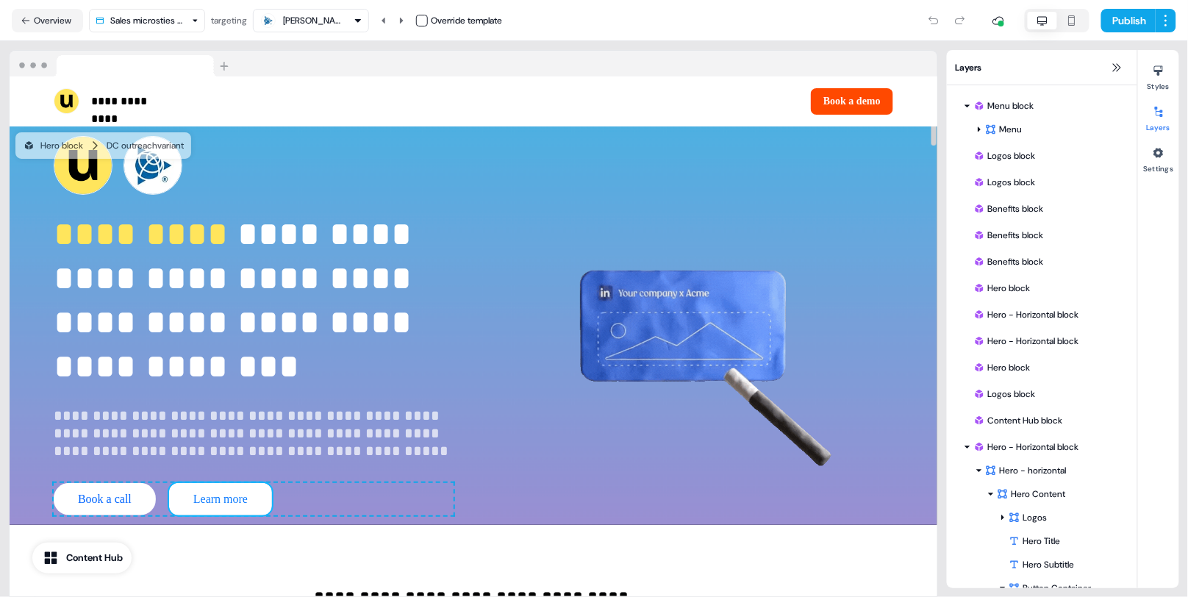
scroll to position [58, 0]
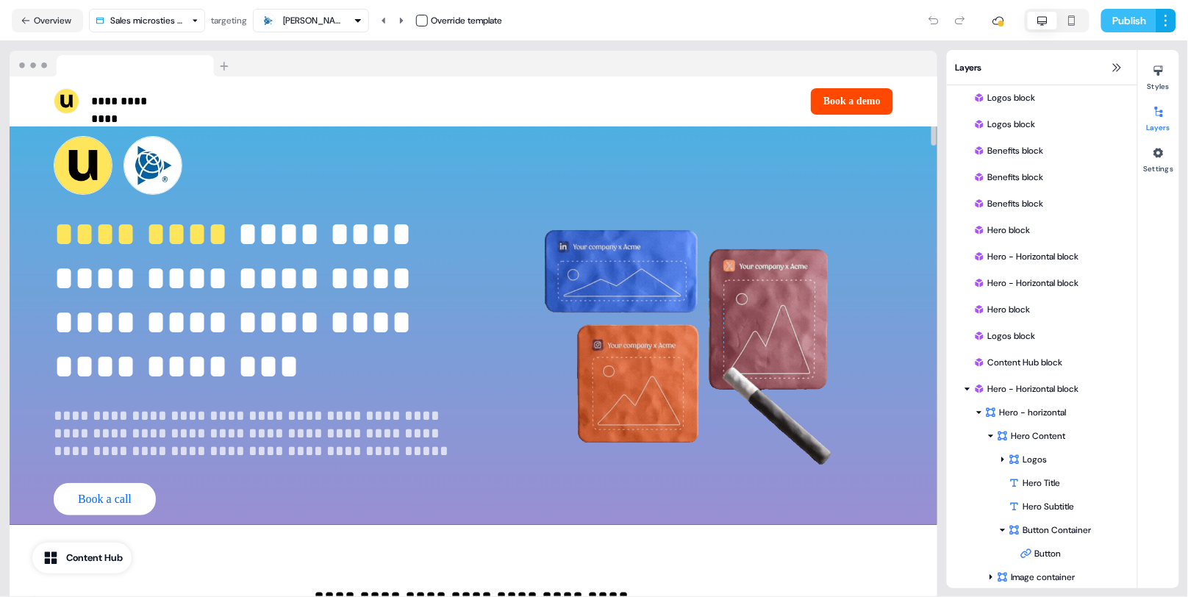
click at [1118, 15] on button "Publish" at bounding box center [1128, 21] width 54 height 24
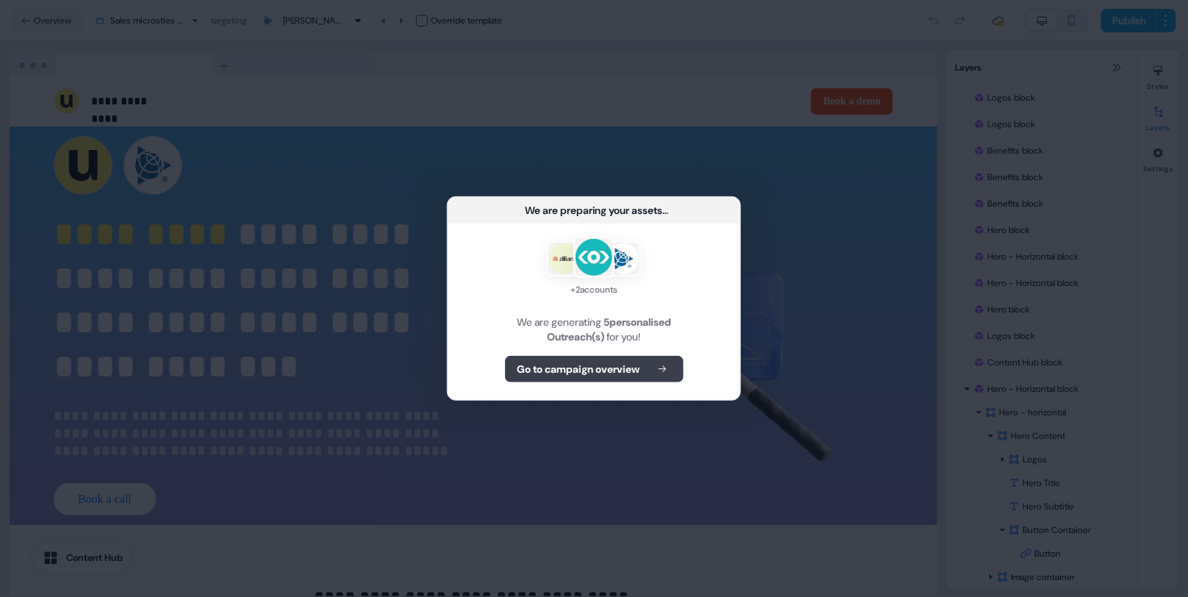
click at [669, 356] on button "Go to campaign overview" at bounding box center [594, 369] width 179 height 26
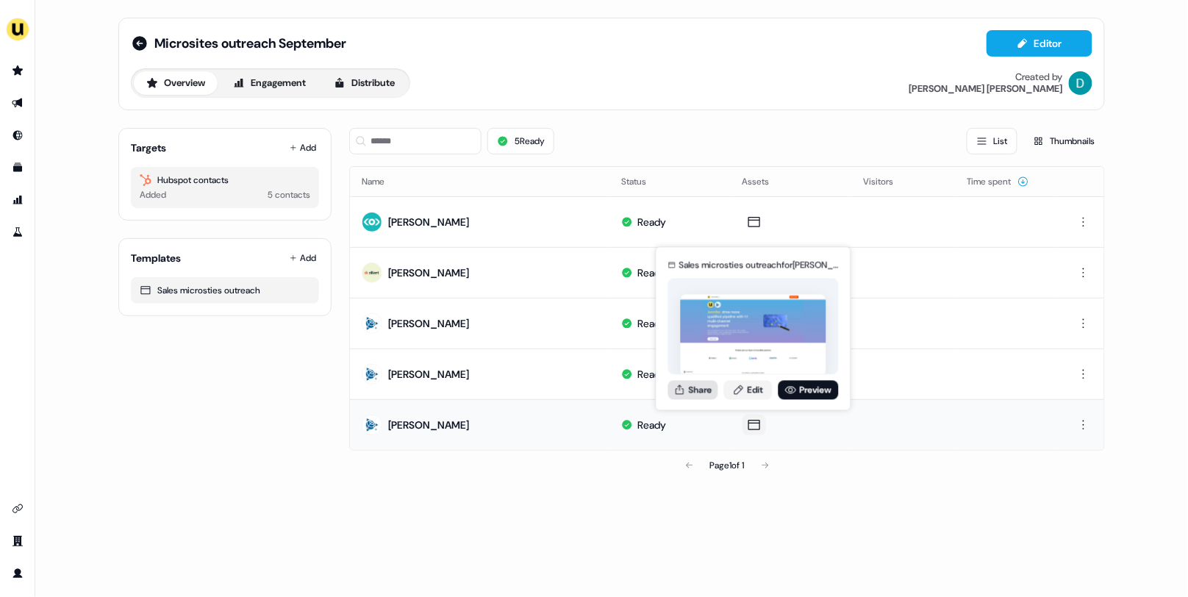
click at [697, 383] on button "Share" at bounding box center [693, 389] width 50 height 19
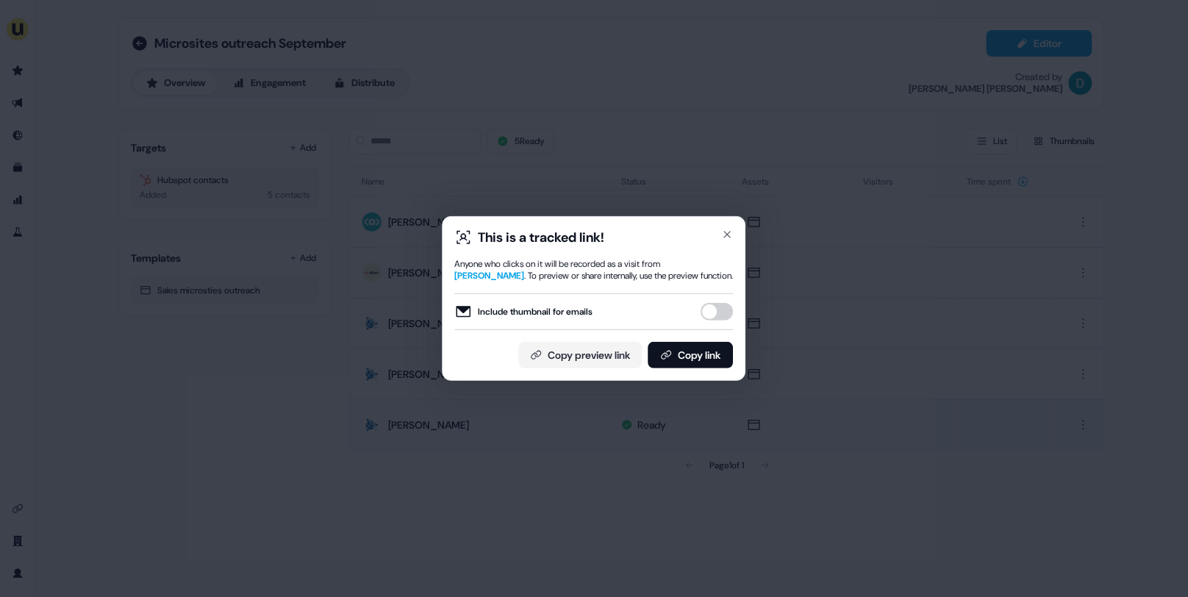
click at [710, 305] on button "Include thumbnail for emails" at bounding box center [717, 312] width 32 height 18
click at [706, 355] on button "Copy link" at bounding box center [690, 355] width 85 height 26
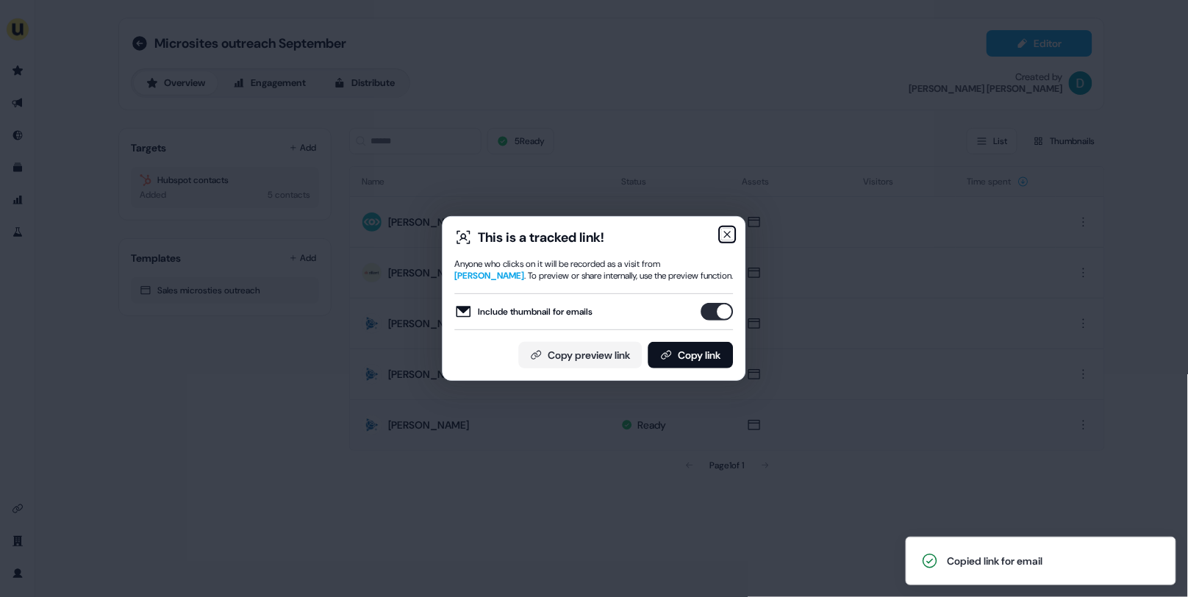
click at [725, 229] on icon "button" at bounding box center [728, 235] width 12 height 12
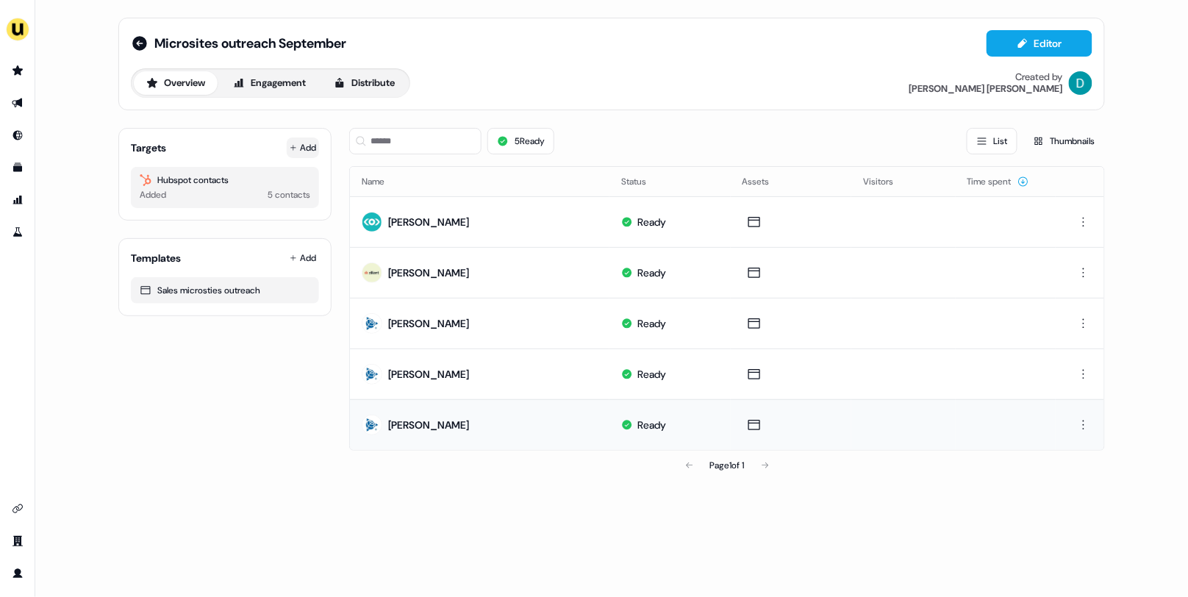
click at [290, 145] on icon at bounding box center [293, 147] width 7 height 7
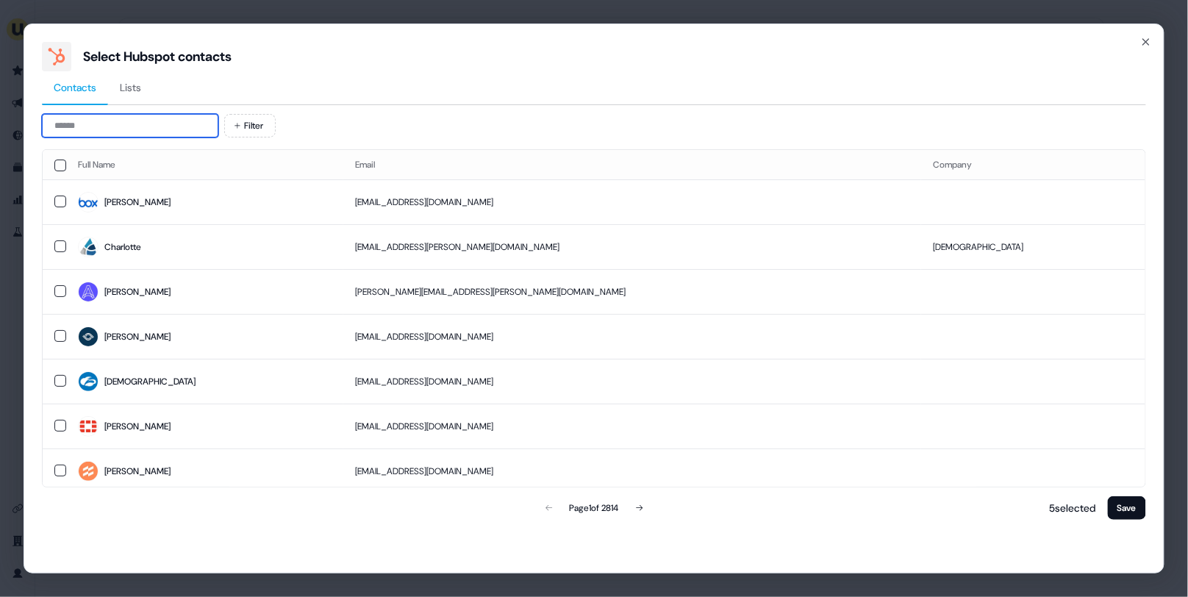
click at [168, 125] on input at bounding box center [130, 126] width 176 height 24
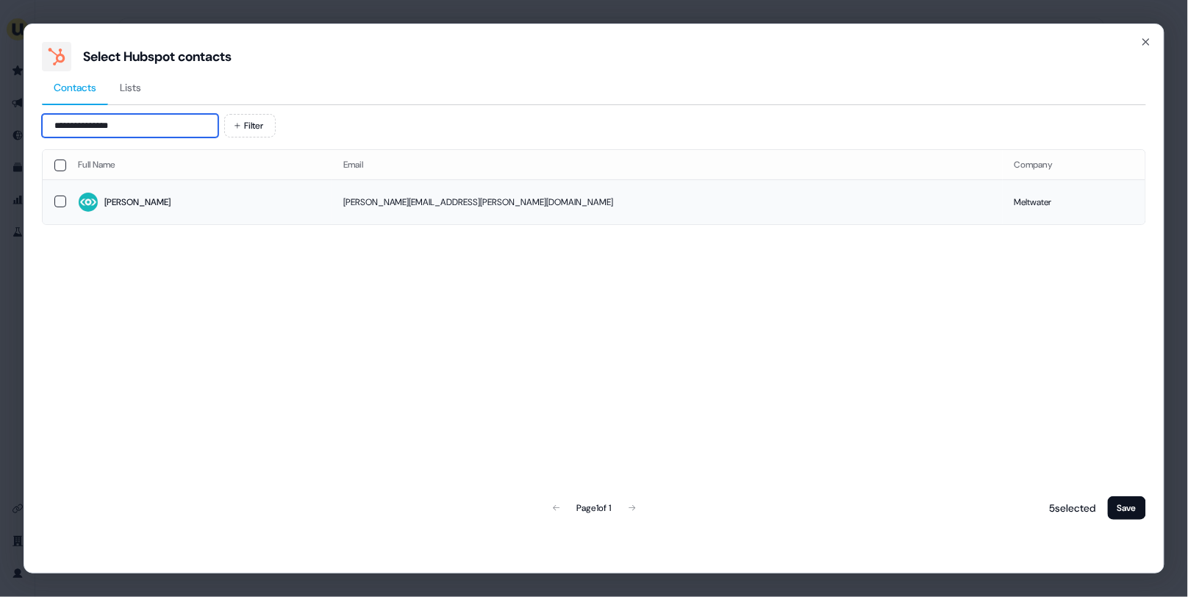
type input "**********"
click at [218, 194] on span "Emily" at bounding box center [199, 202] width 242 height 21
click at [1132, 493] on div "6 selected Save" at bounding box center [1094, 507] width 102 height 29
click at [1132, 501] on button "Save" at bounding box center [1126, 508] width 38 height 24
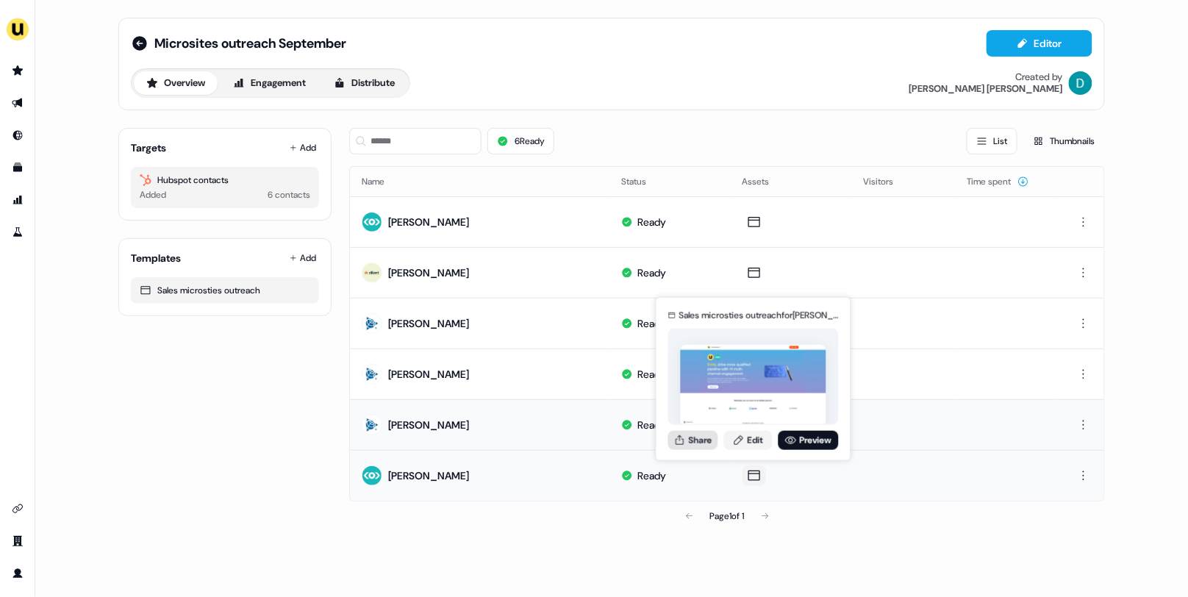
click at [694, 443] on button "Share" at bounding box center [693, 439] width 50 height 19
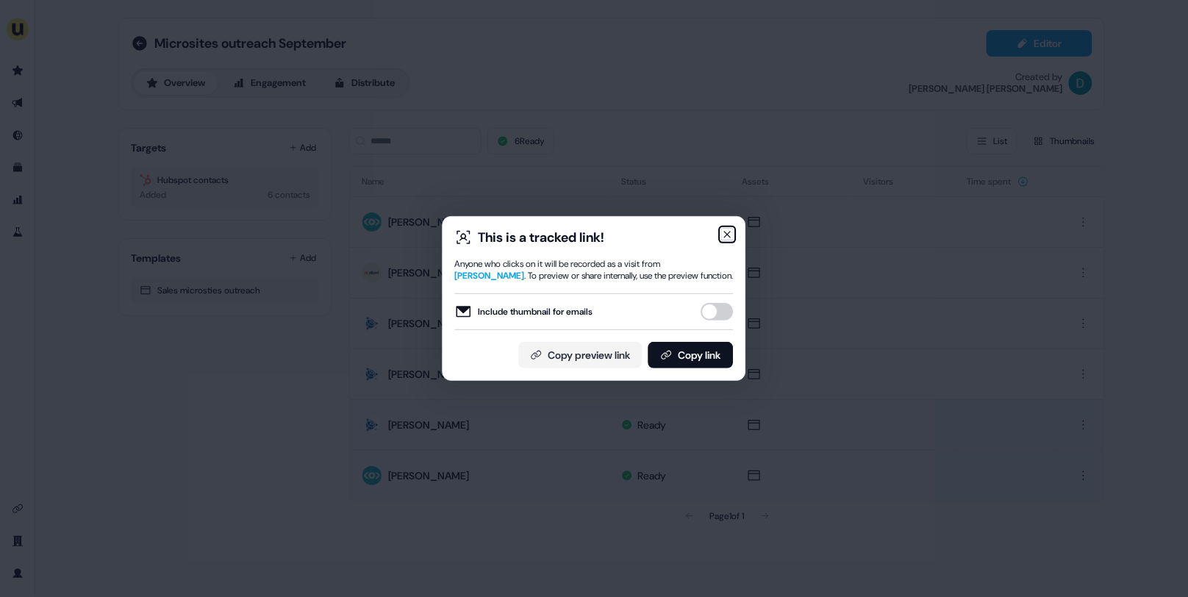
click at [725, 234] on icon "button" at bounding box center [728, 235] width 12 height 12
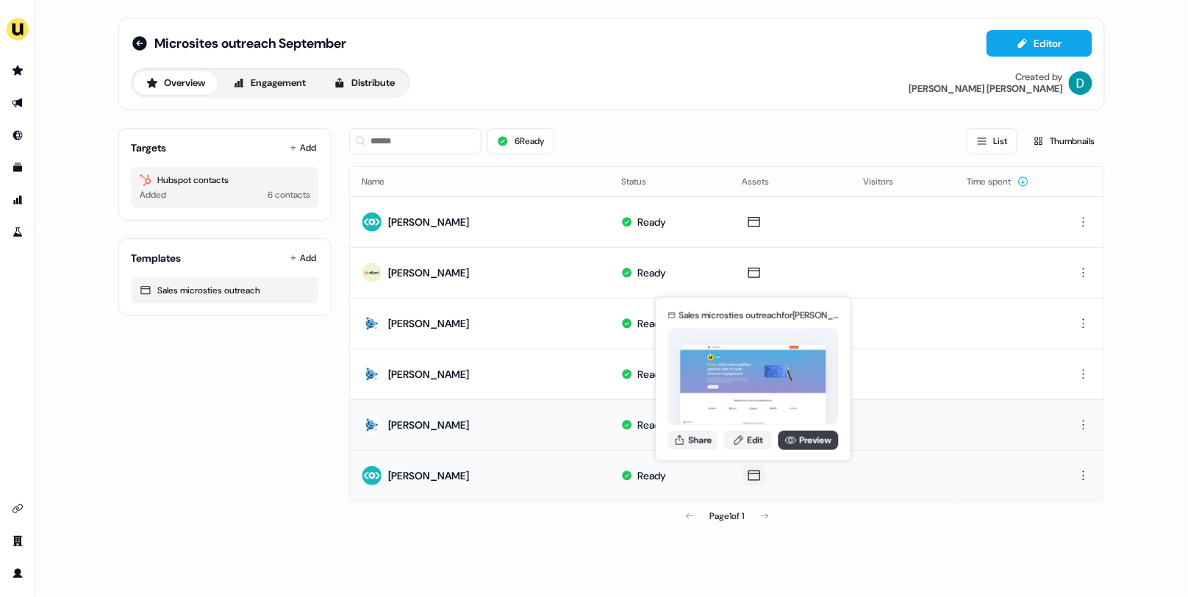
click at [792, 443] on icon at bounding box center [791, 440] width 12 height 12
click at [691, 432] on button "Share" at bounding box center [693, 439] width 50 height 19
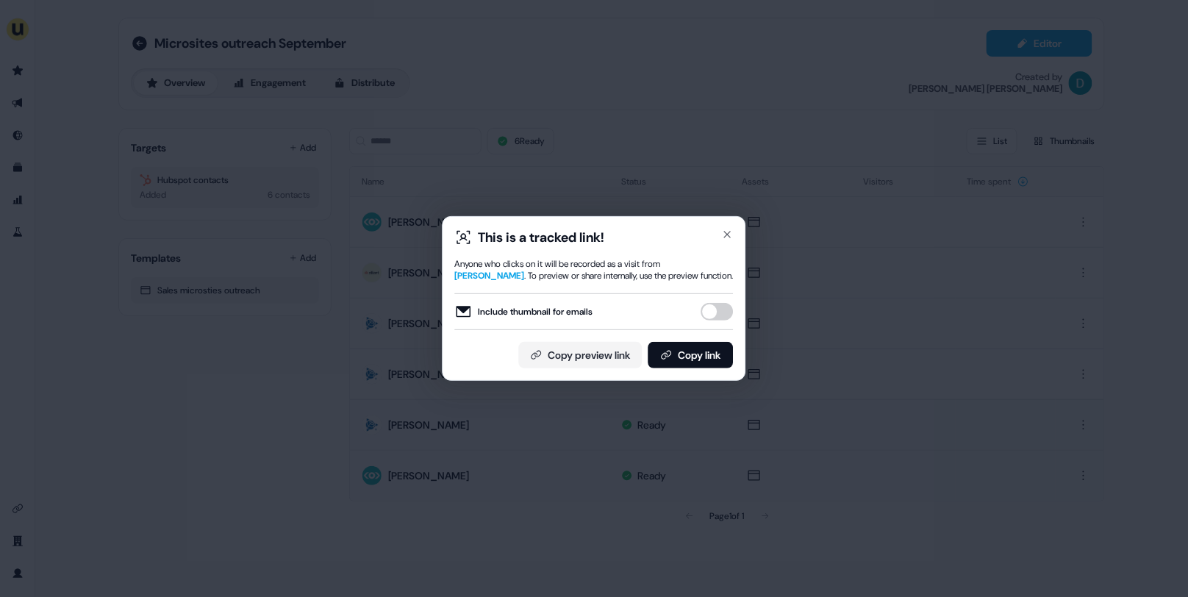
click at [711, 301] on div "Include thumbnail for emails" at bounding box center [594, 311] width 279 height 37
click at [711, 310] on button "Include thumbnail for emails" at bounding box center [717, 312] width 32 height 18
click at [708, 350] on button "Copy link" at bounding box center [690, 355] width 85 height 26
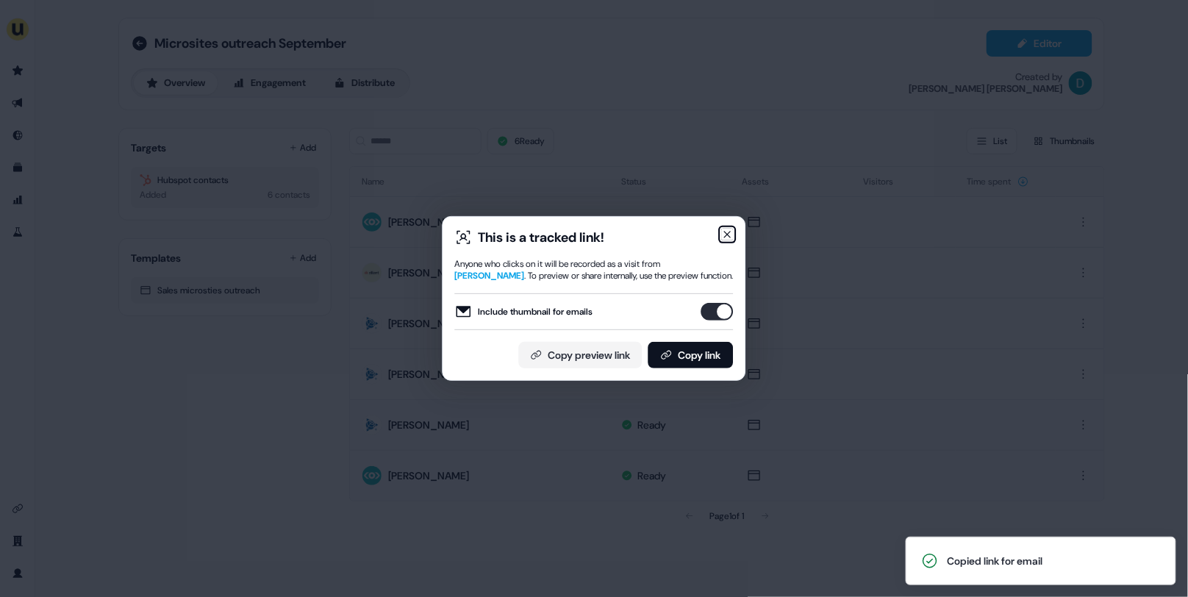
click at [728, 233] on icon "button" at bounding box center [728, 234] width 6 height 6
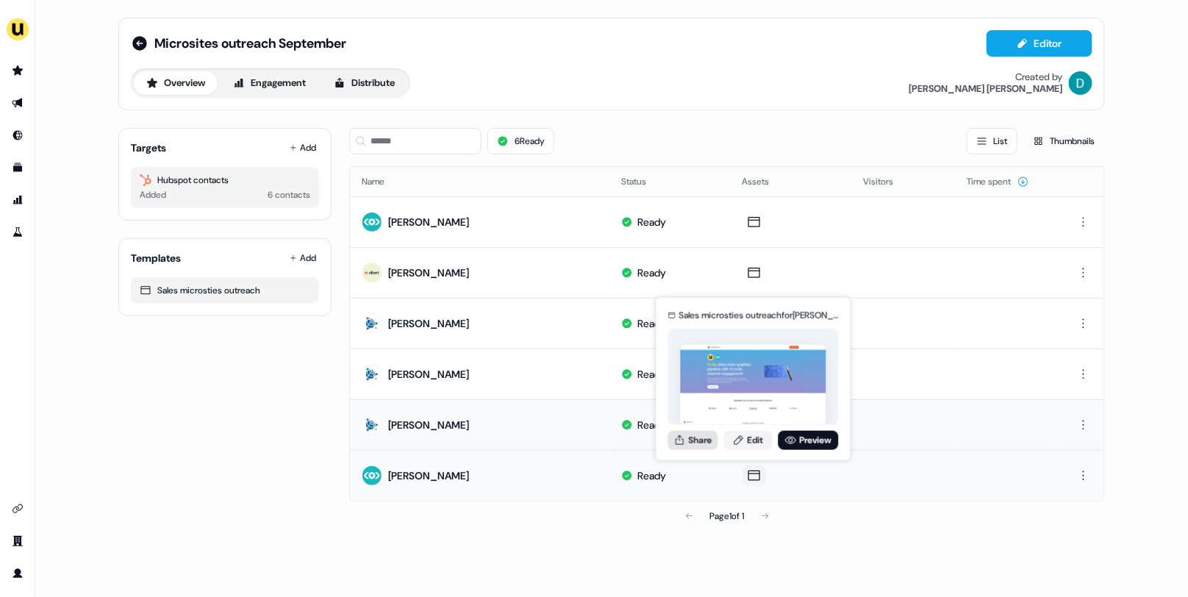
click at [689, 438] on button "Share" at bounding box center [693, 439] width 50 height 19
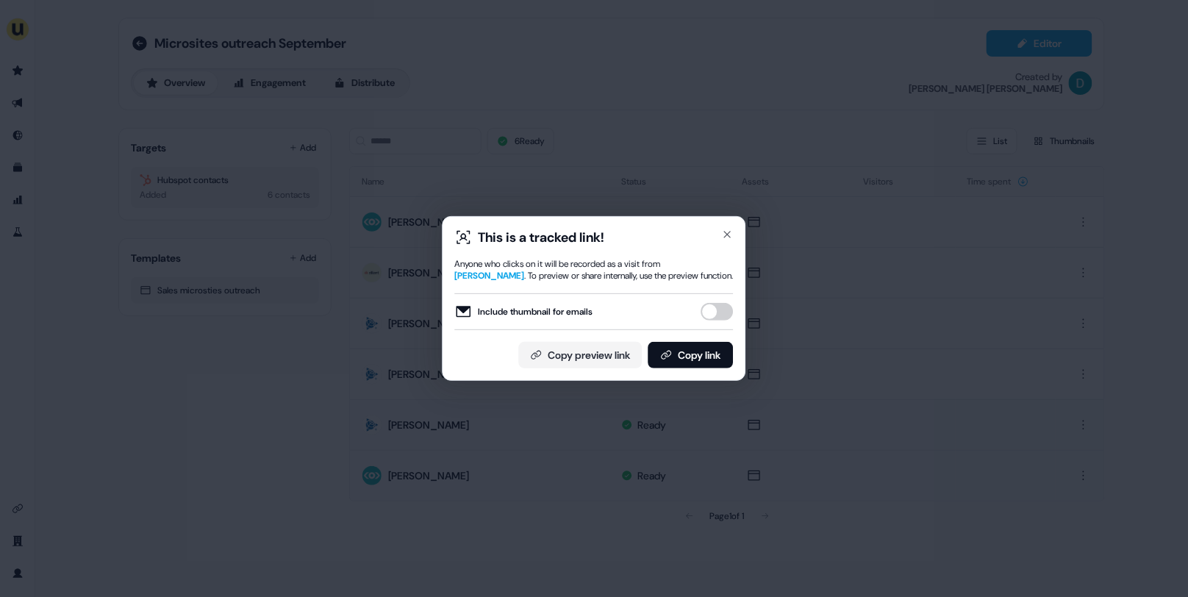
click at [709, 307] on button "Include thumbnail for emails" at bounding box center [717, 312] width 32 height 18
click at [711, 359] on button "Copy link" at bounding box center [690, 355] width 85 height 26
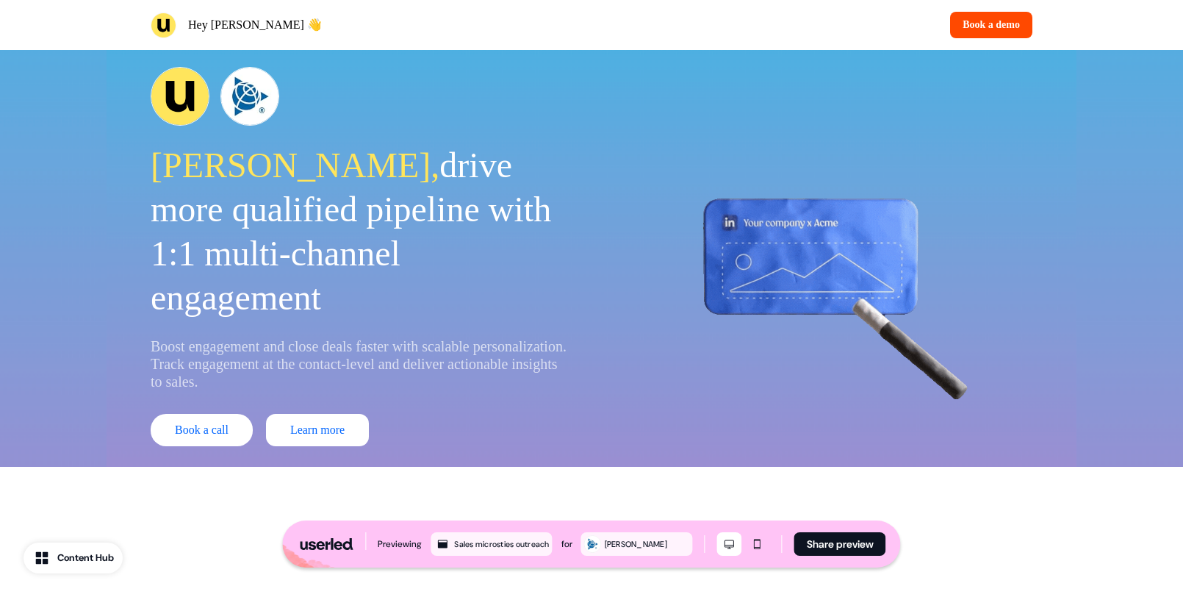
scroll to position [5, 0]
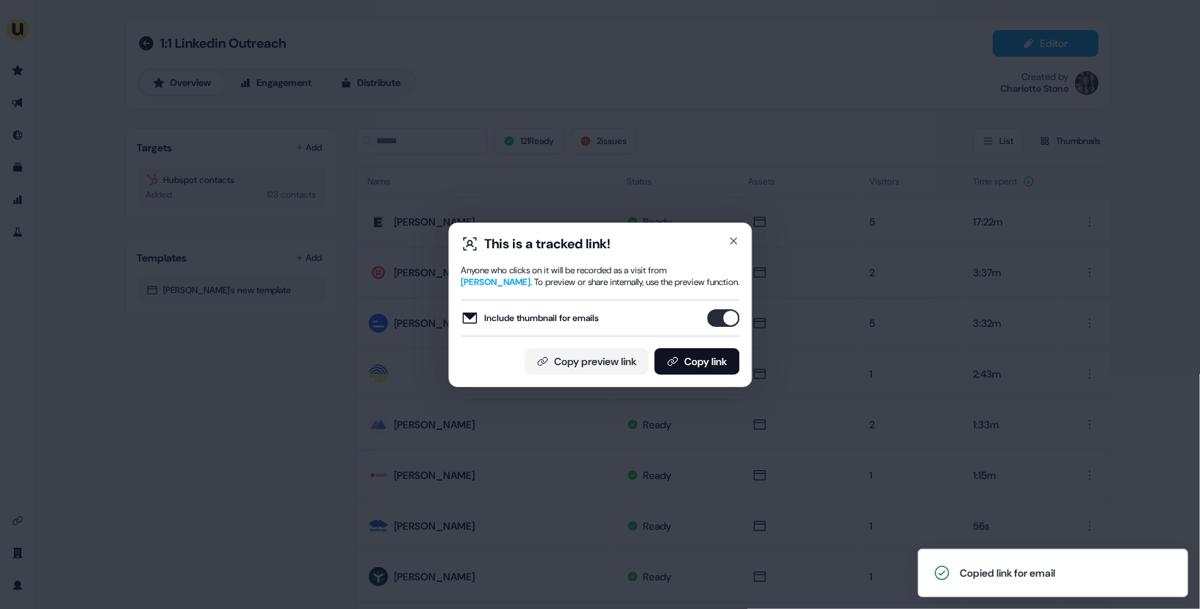
click at [733, 234] on div "This is a tracked link! Anyone who clicks on it will be recorded as a visit fro…" at bounding box center [599, 305] width 303 height 165
click at [733, 239] on icon "button" at bounding box center [733, 241] width 12 height 12
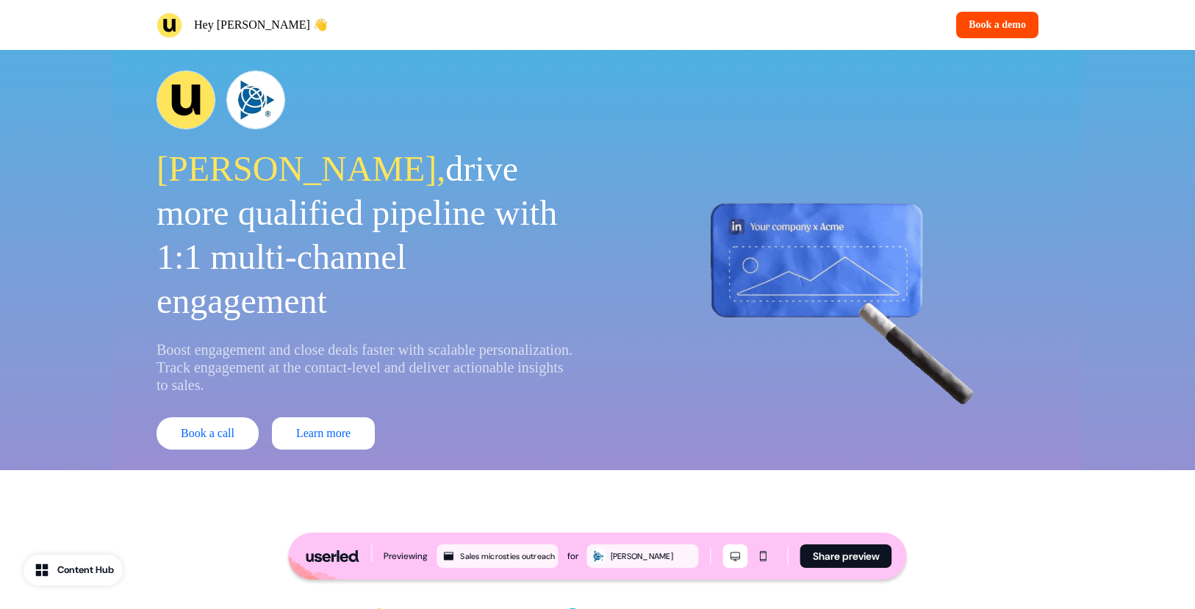
scroll to position [1760, 0]
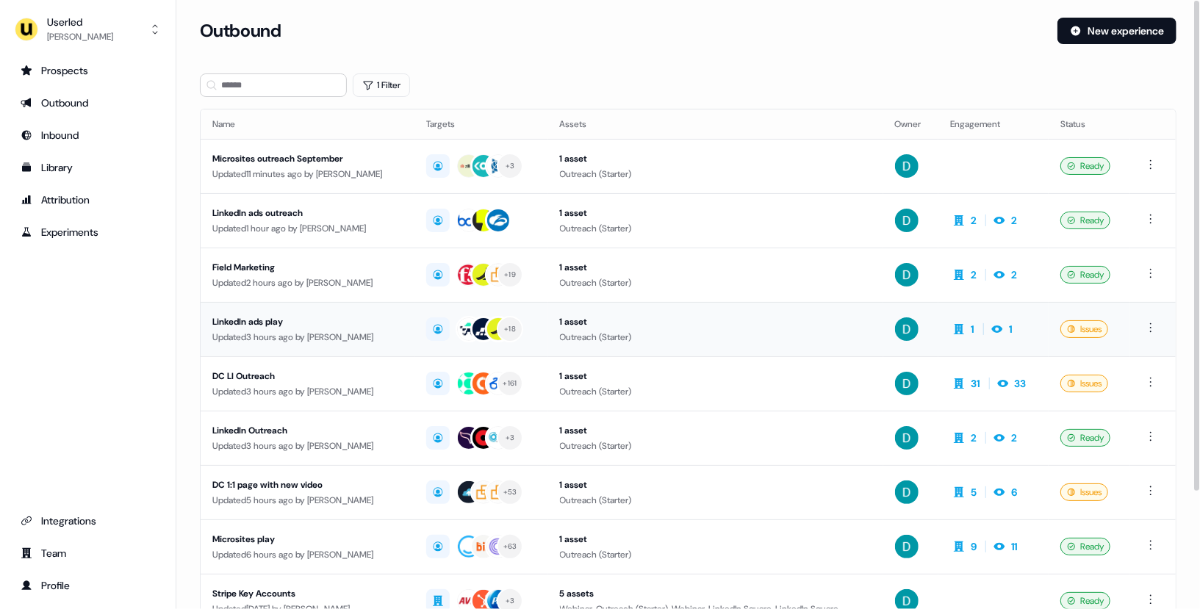
click at [317, 321] on div "LinkedIn ads play" at bounding box center [307, 322] width 190 height 15
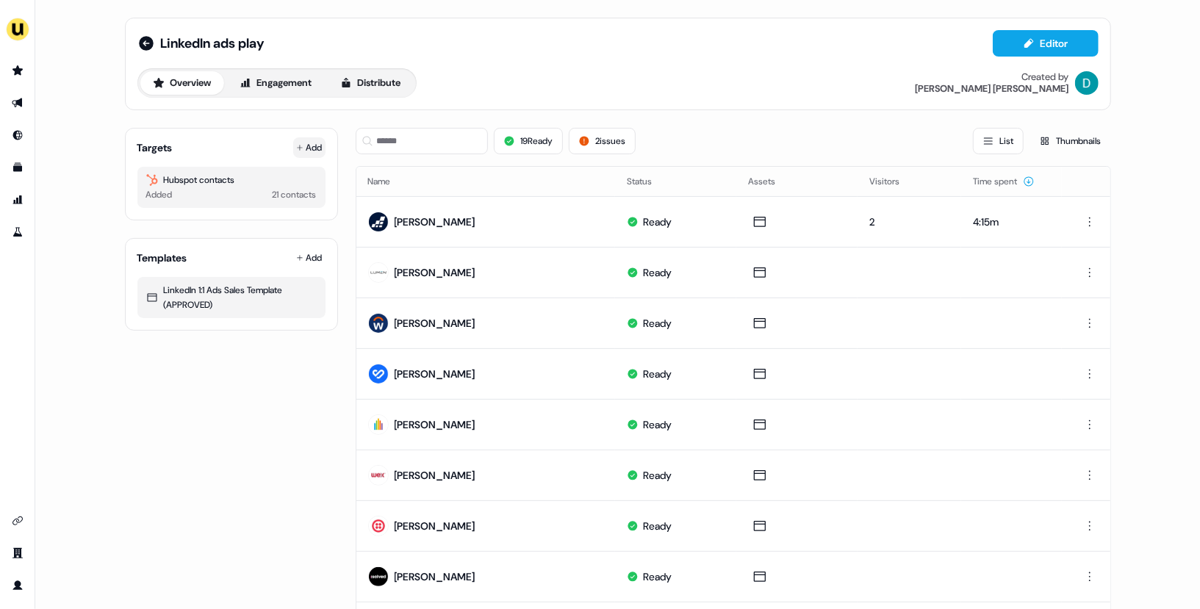
click at [295, 141] on button "Add" at bounding box center [309, 147] width 32 height 21
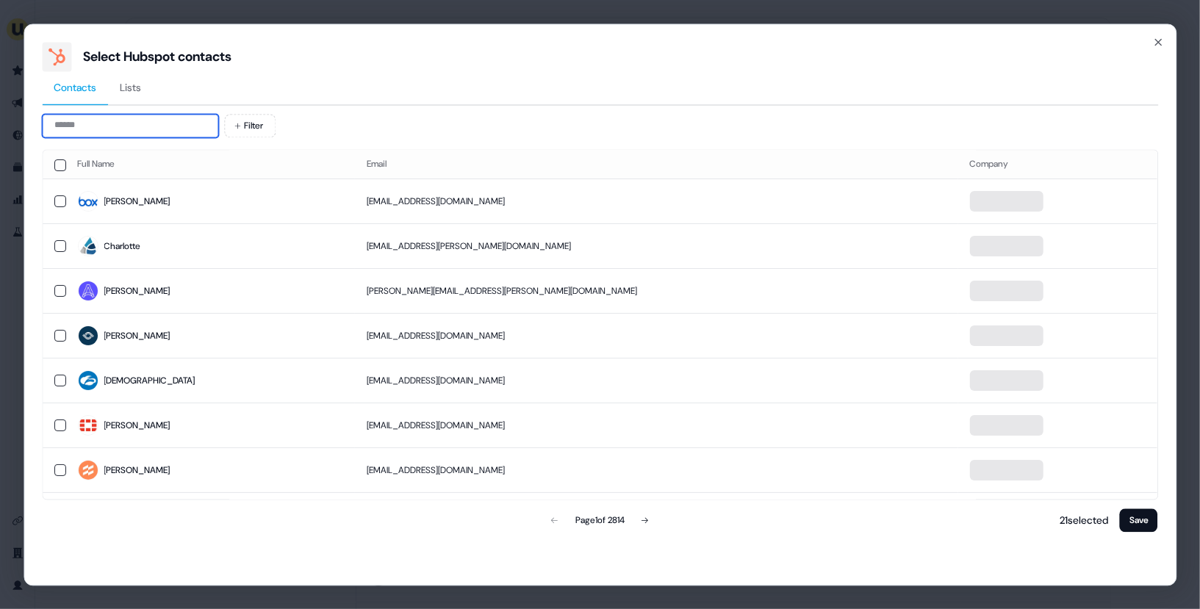
click at [140, 134] on input at bounding box center [130, 126] width 176 height 24
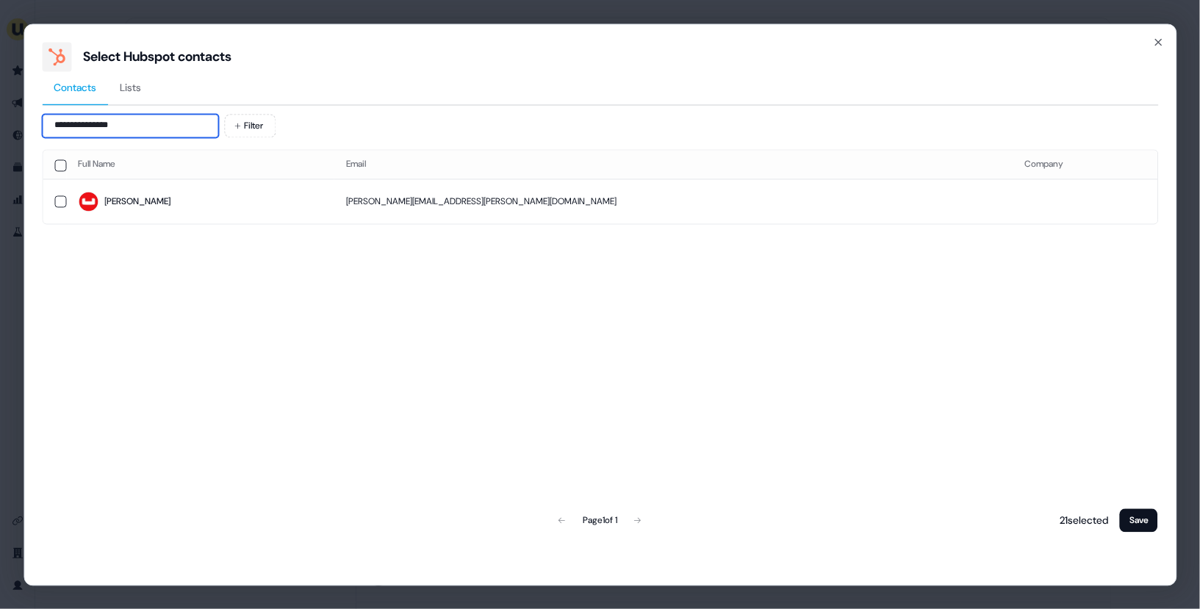
type input "**********"
click at [791, 201] on td "katie.hauff@couchbase.com" at bounding box center [673, 201] width 679 height 45
click at [1138, 517] on button "Save" at bounding box center [1139, 521] width 38 height 24
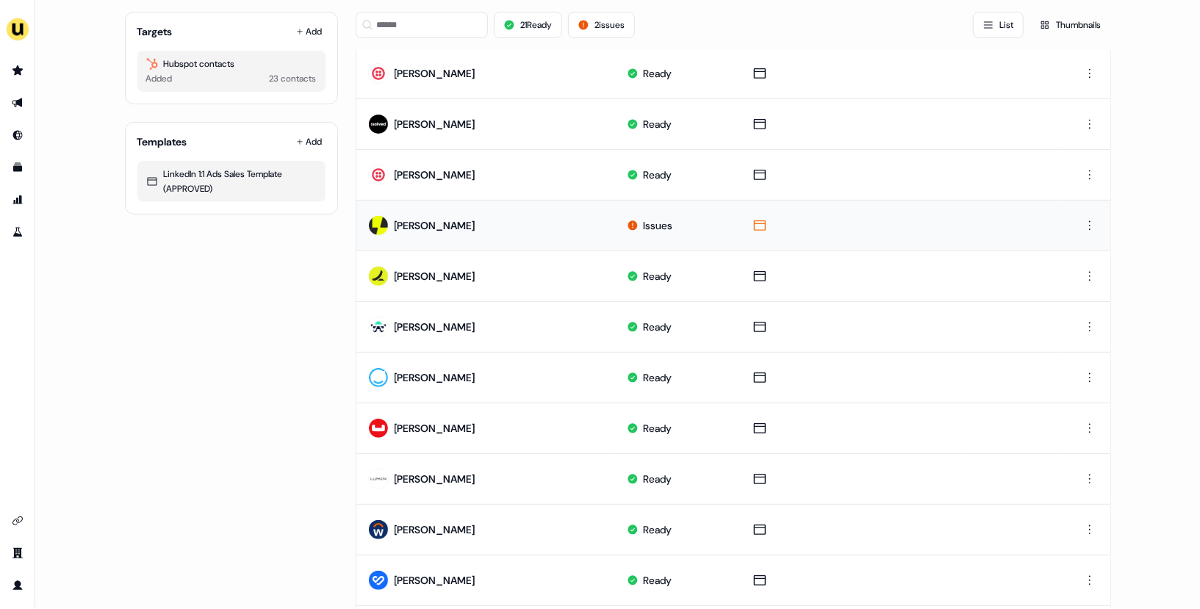
scroll to position [248, 0]
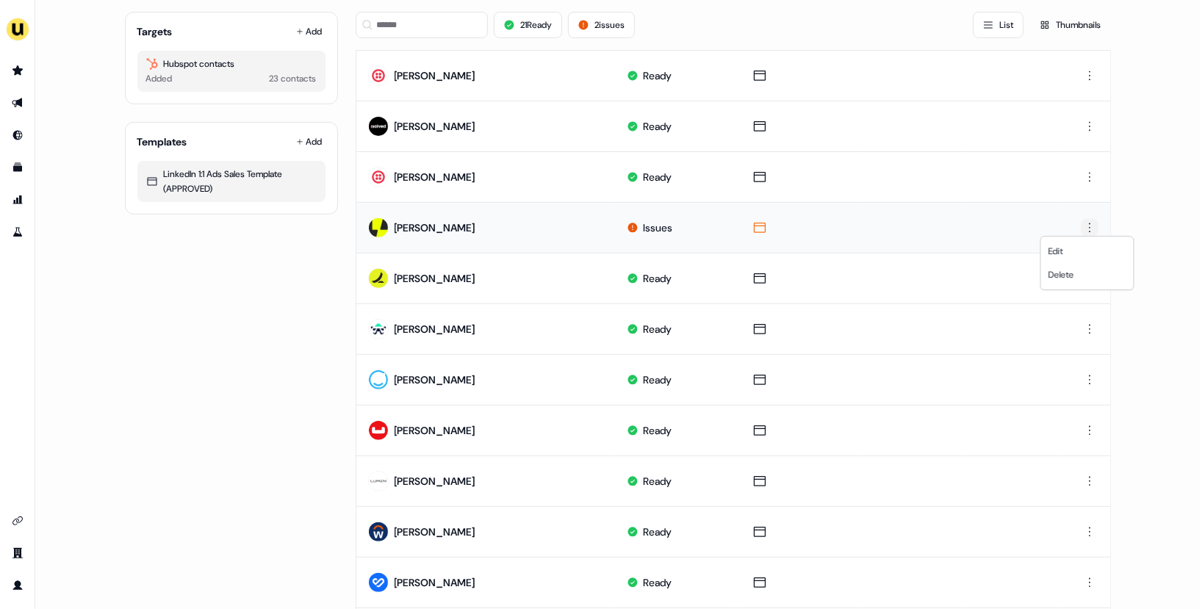
click at [1092, 218] on html "For the best experience switch devices to a bigger screen. Go to Userled.io Lin…" at bounding box center [600, 304] width 1200 height 609
click at [1075, 279] on div "Delete" at bounding box center [1087, 275] width 87 height 24
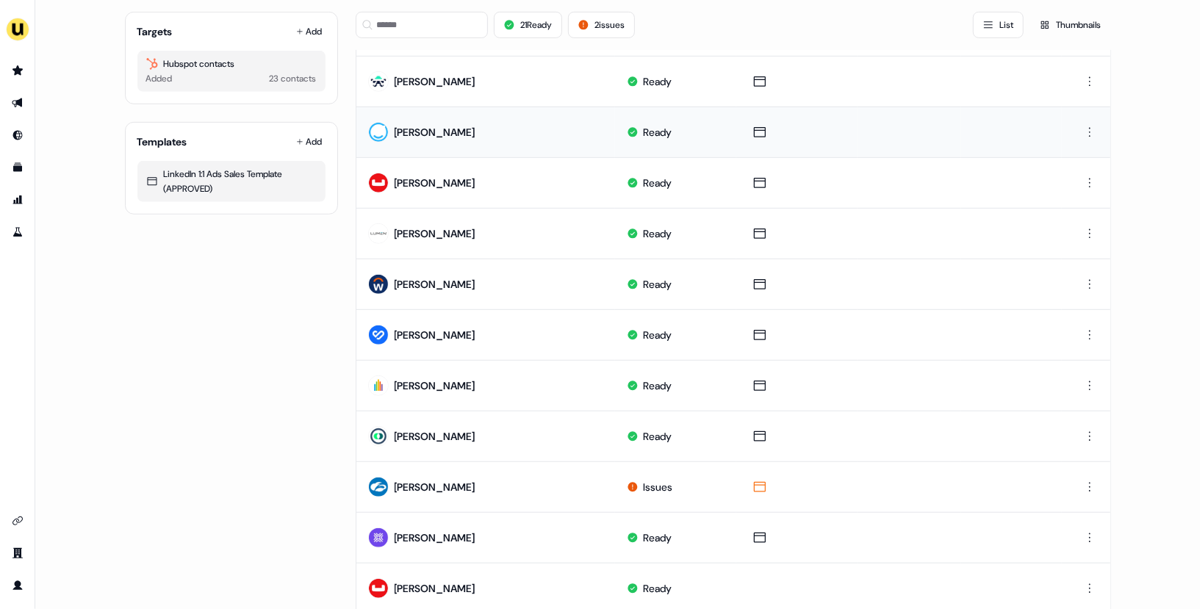
scroll to position [641, 0]
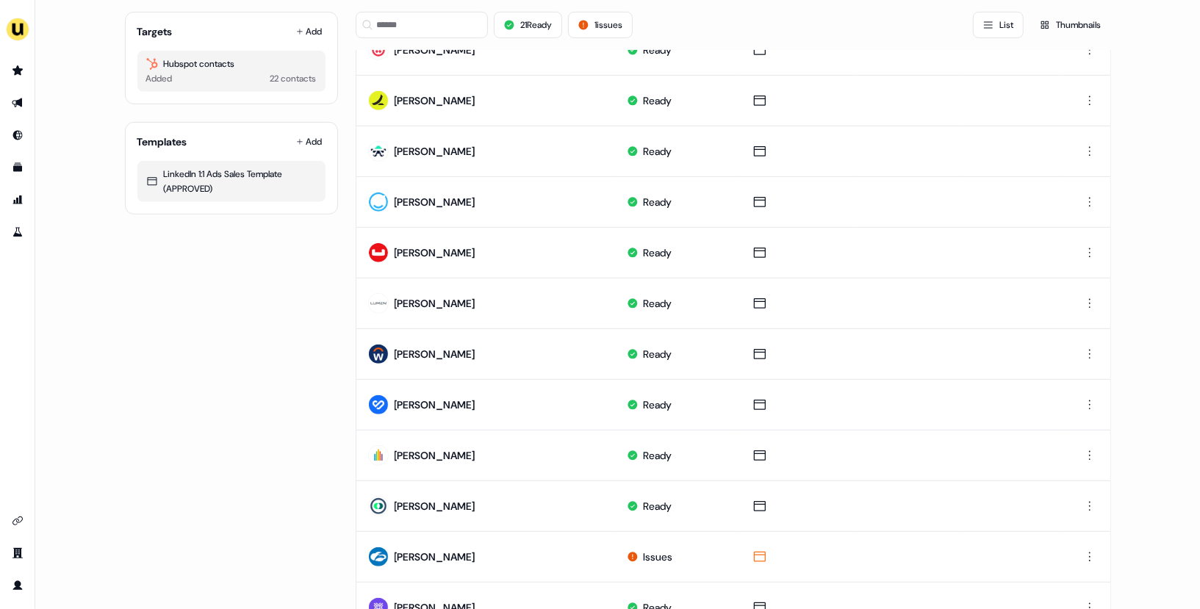
scroll to position [641, 0]
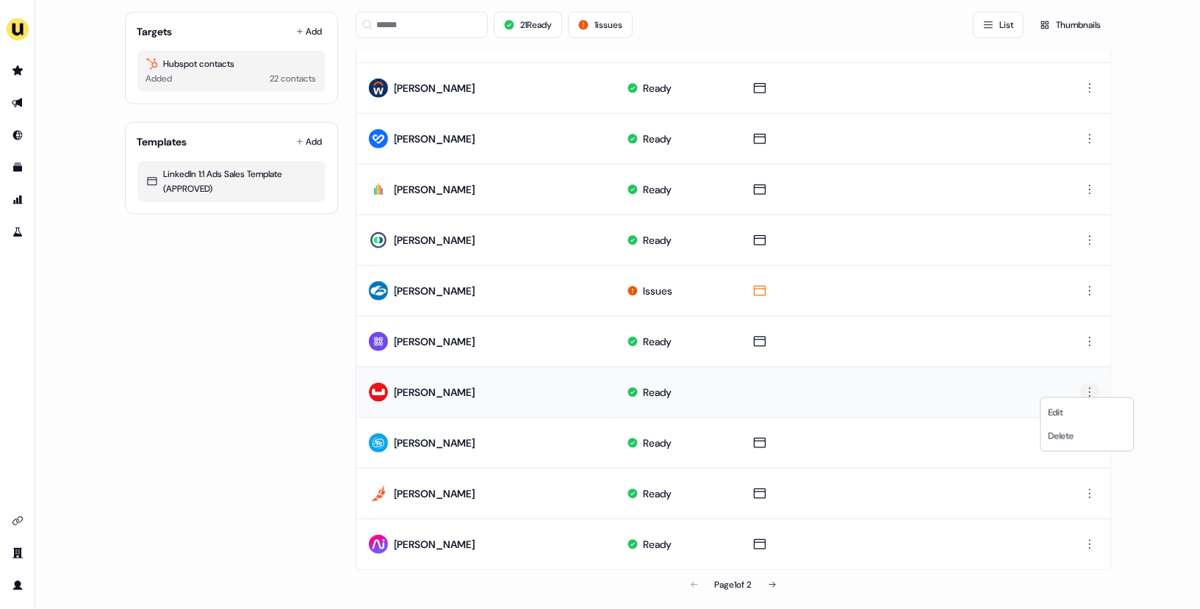
click at [1084, 382] on html "For the best experience switch devices to a bigger screen. Go to [DOMAIN_NAME] …" at bounding box center [600, 304] width 1200 height 609
click at [1076, 400] on div "Edit Delete" at bounding box center [1088, 425] width 94 height 54
click at [1076, 401] on div "Edit" at bounding box center [1087, 413] width 87 height 24
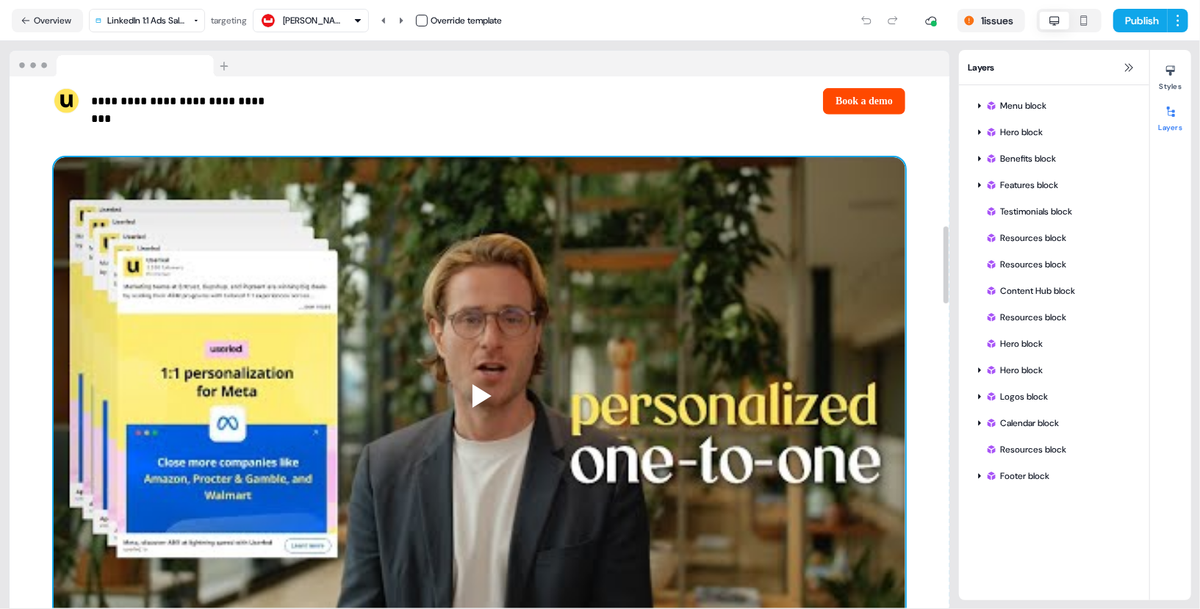
scroll to position [1024, 0]
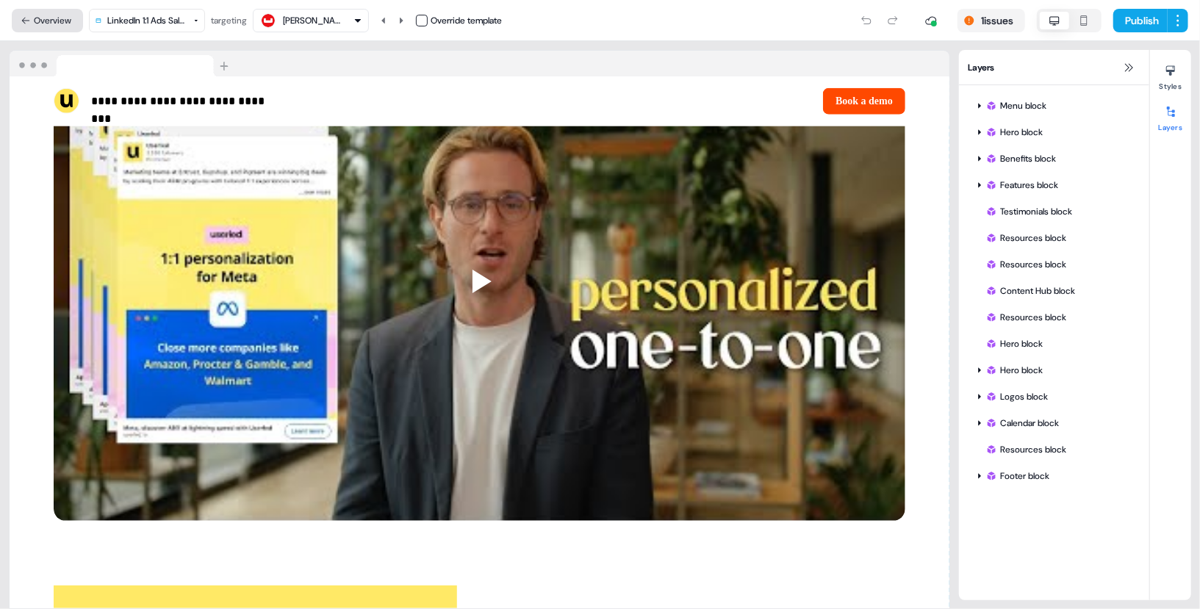
click at [53, 15] on button "Overview" at bounding box center [47, 21] width 71 height 24
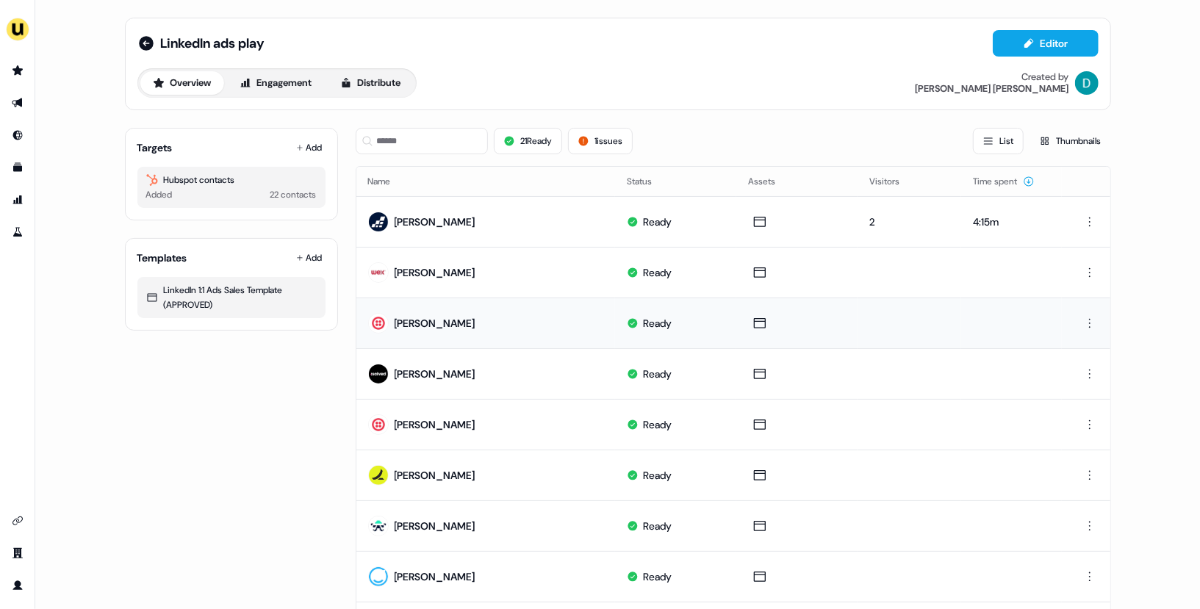
scroll to position [641, 0]
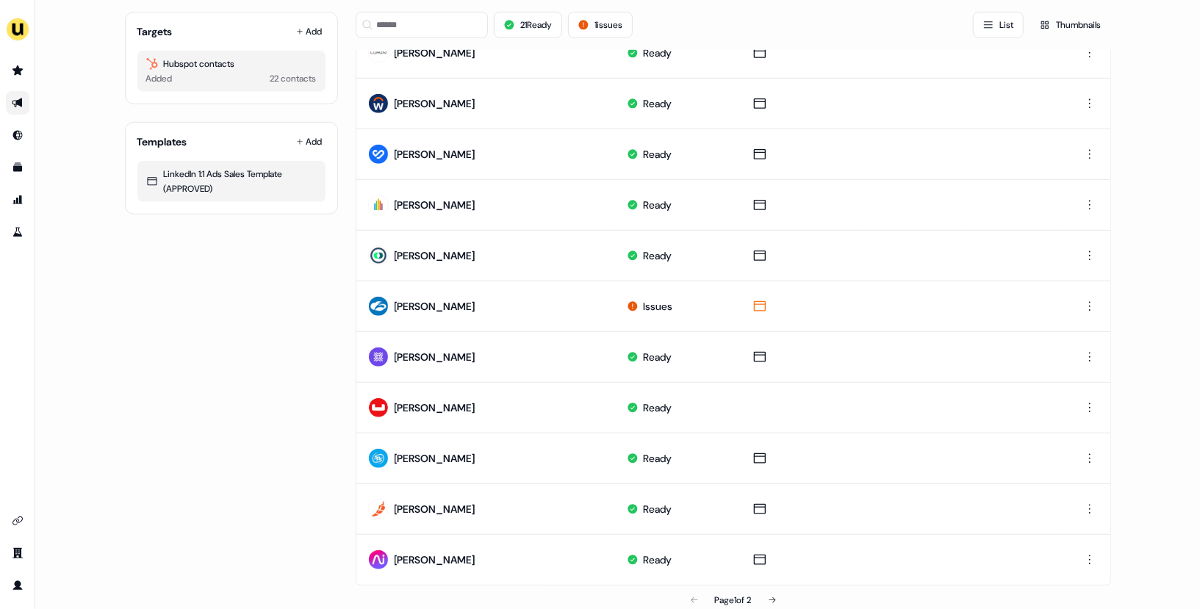
scroll to position [641, 0]
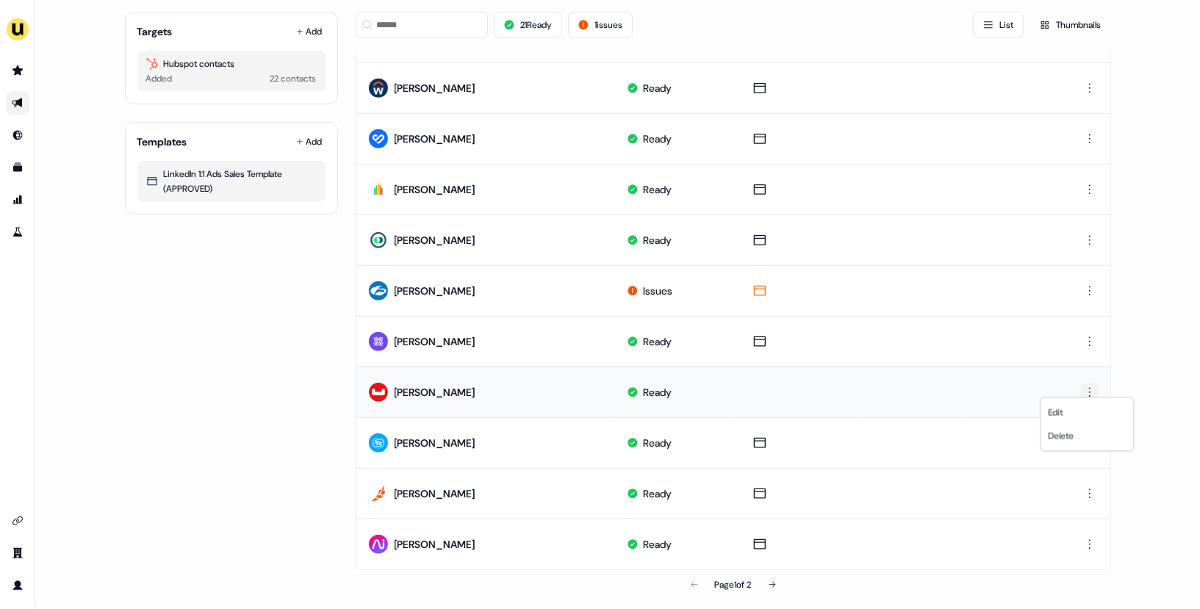
click at [1082, 382] on html "For the best experience switch devices to a bigger screen. Go to [DOMAIN_NAME] …" at bounding box center [600, 304] width 1200 height 609
click at [1077, 433] on div "Delete" at bounding box center [1087, 437] width 87 height 24
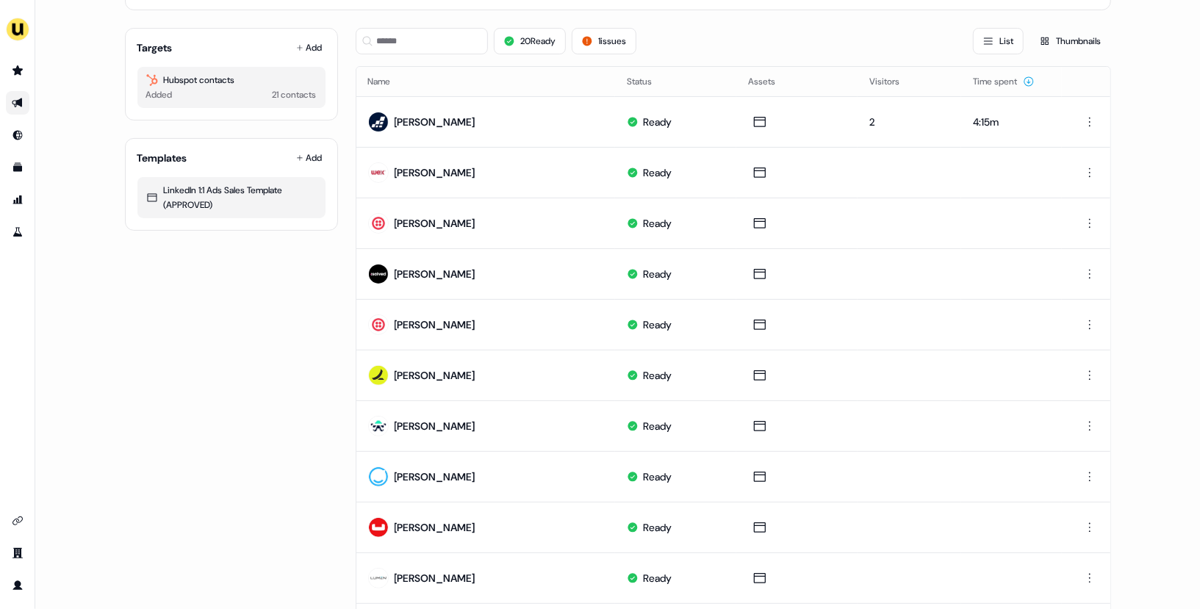
scroll to position [0, 0]
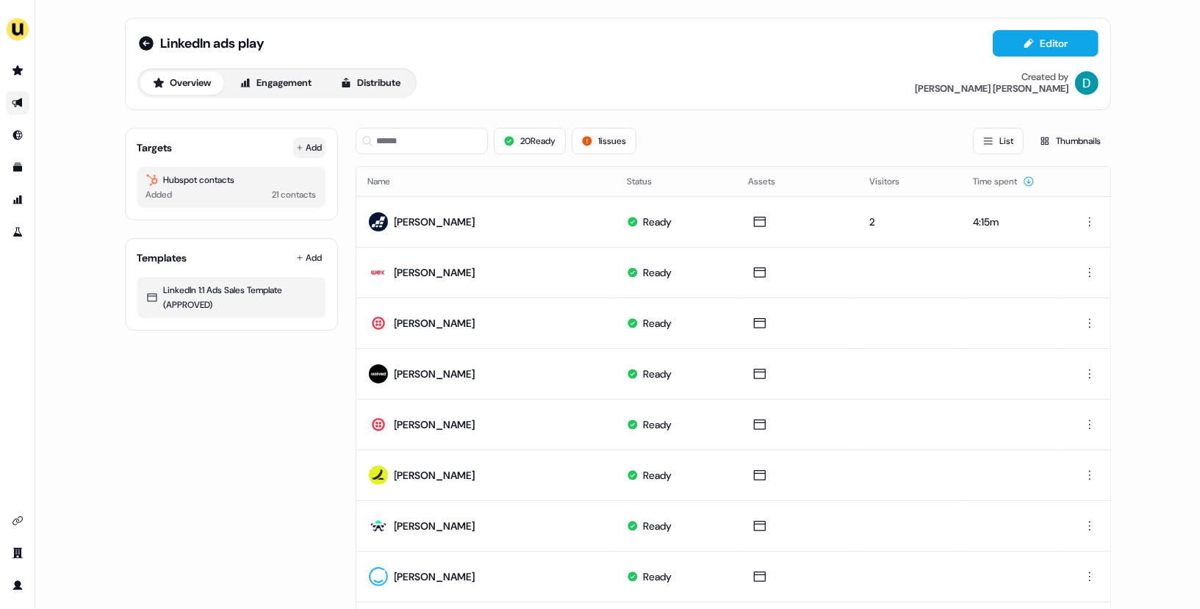
click at [317, 140] on button "Add" at bounding box center [309, 147] width 32 height 21
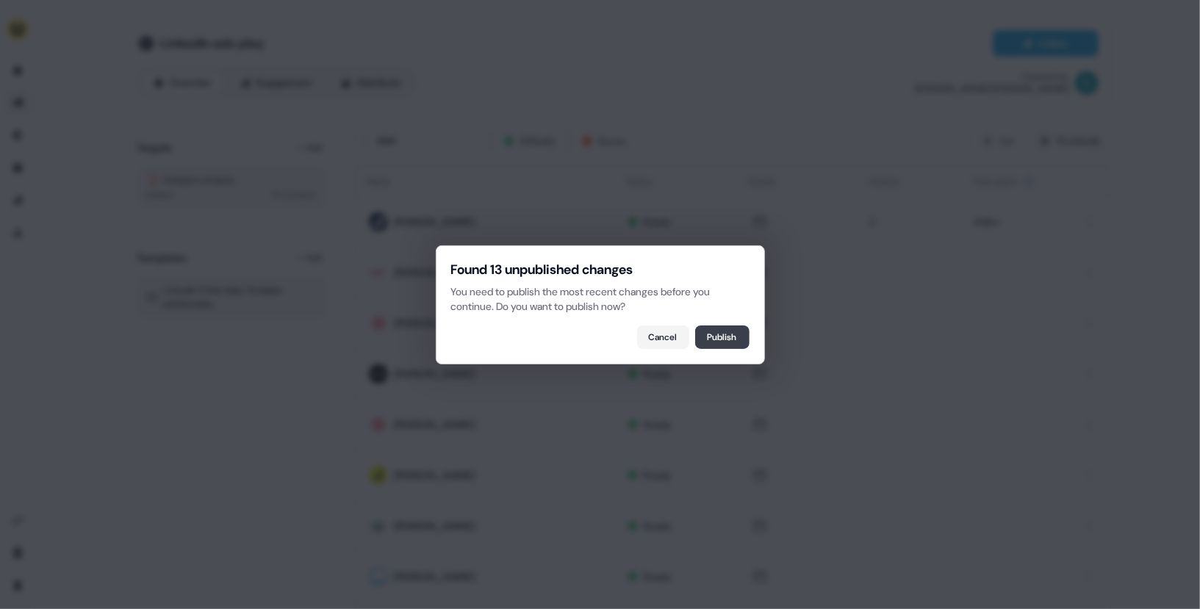
click at [727, 328] on button "Publish" at bounding box center [722, 338] width 54 height 24
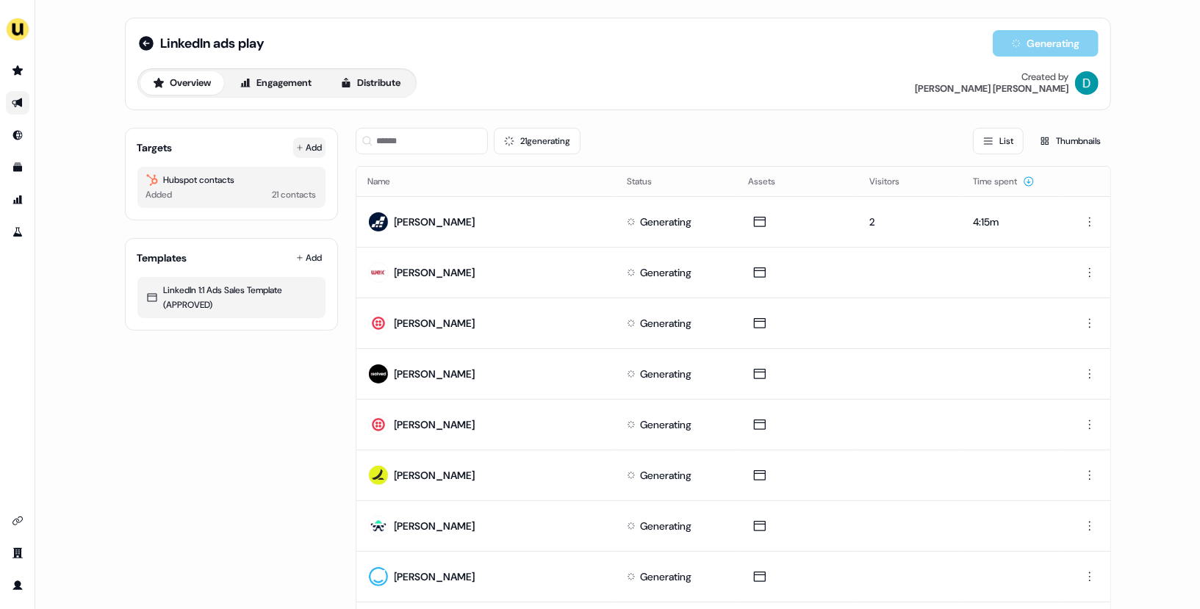
click at [310, 137] on button "Add" at bounding box center [309, 147] width 32 height 21
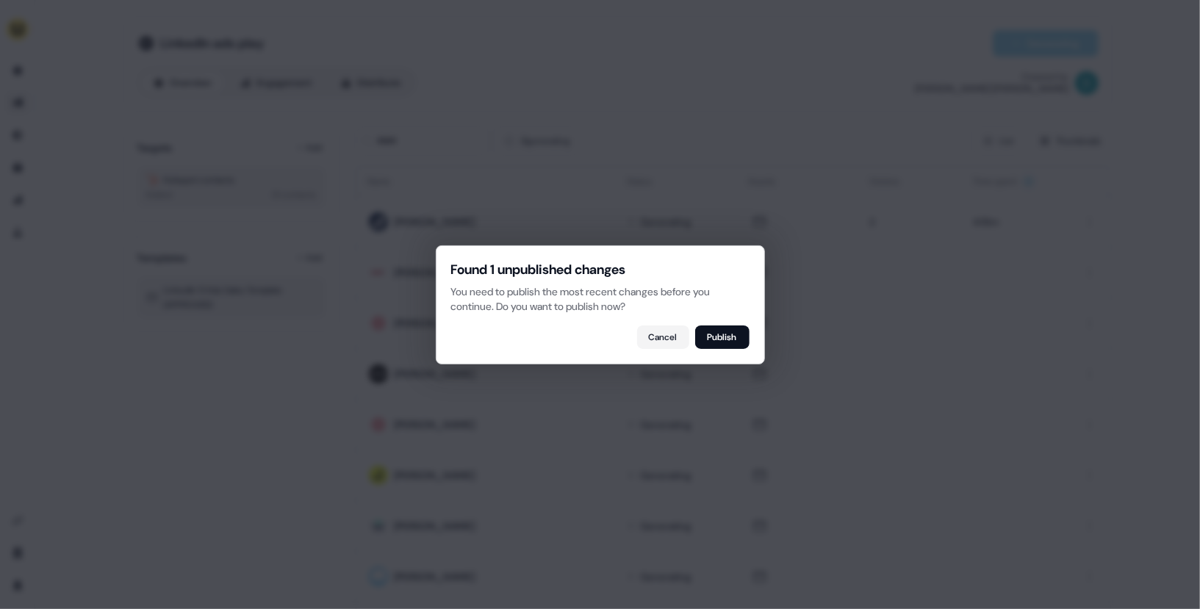
click at [727, 317] on div "Found 1 unpublished changes You need to publish the most recent changes before …" at bounding box center [600, 304] width 329 height 119
click at [726, 335] on button "Publish" at bounding box center [722, 338] width 54 height 24
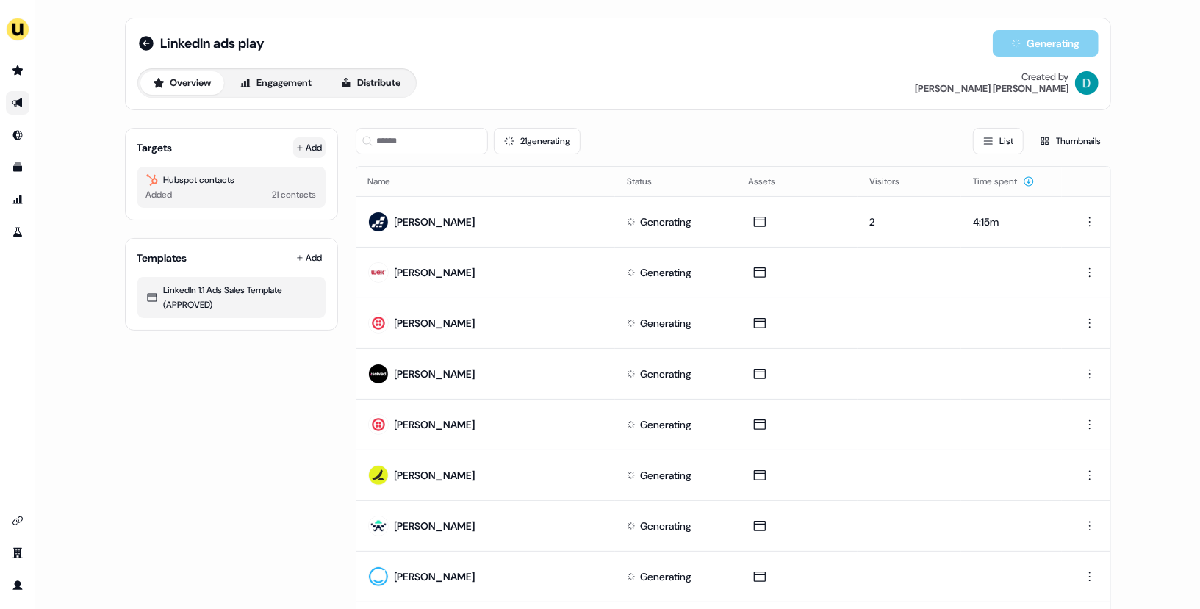
click at [305, 156] on button "Add" at bounding box center [309, 147] width 32 height 21
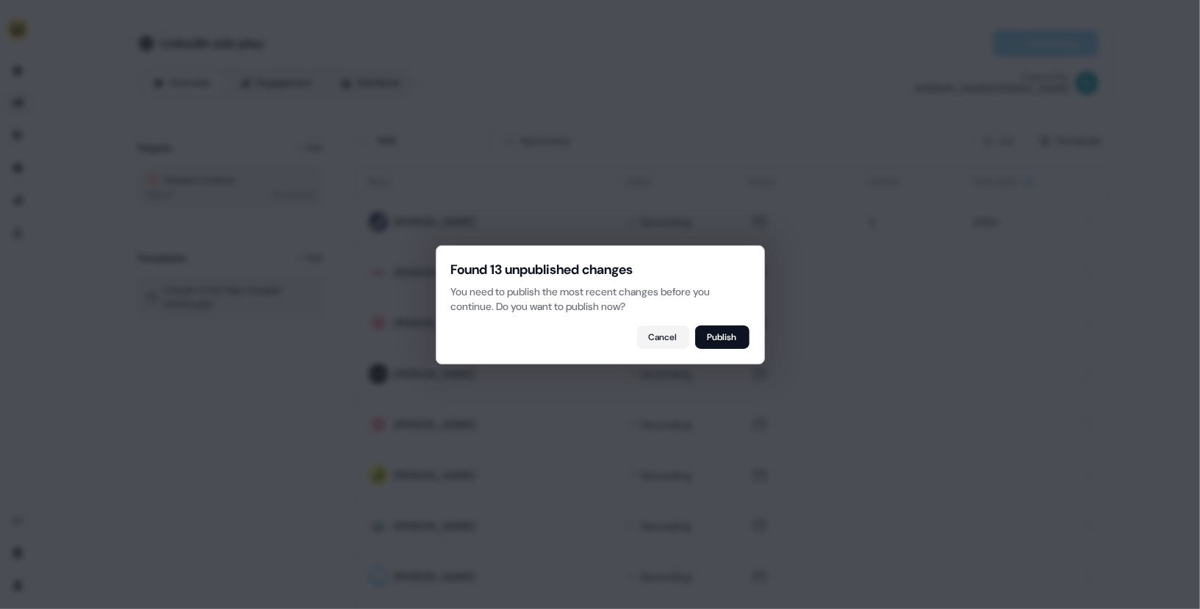
click at [707, 319] on div "Found 13 unpublished changes You need to publish the most recent changes before…" at bounding box center [600, 304] width 329 height 119
click at [713, 336] on button "Publish" at bounding box center [722, 338] width 54 height 24
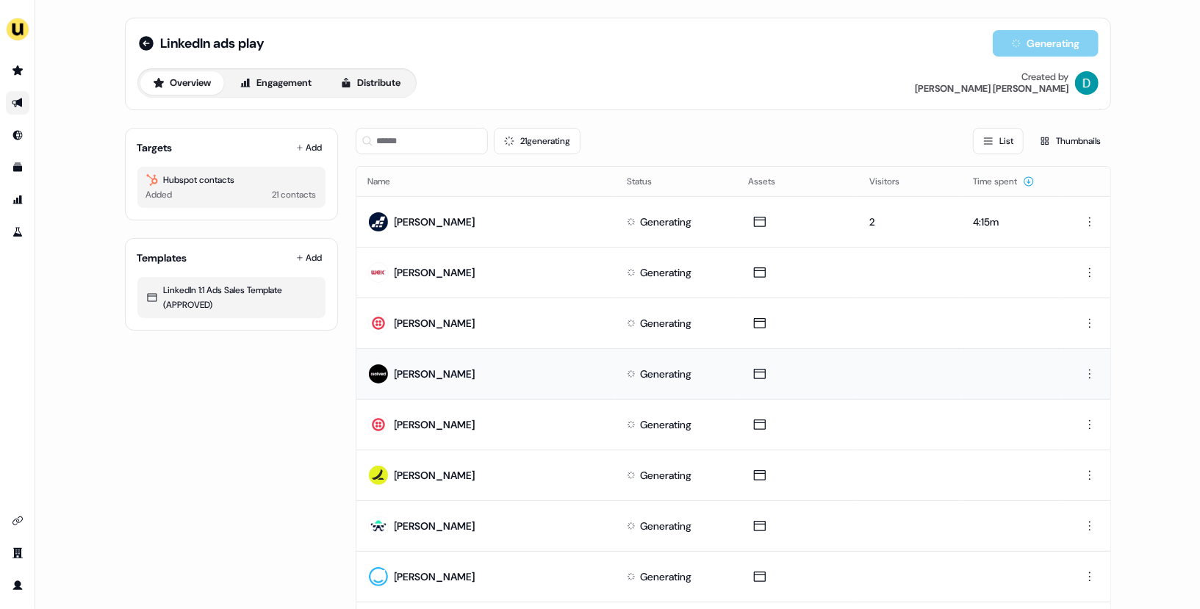
scroll to position [2, 0]
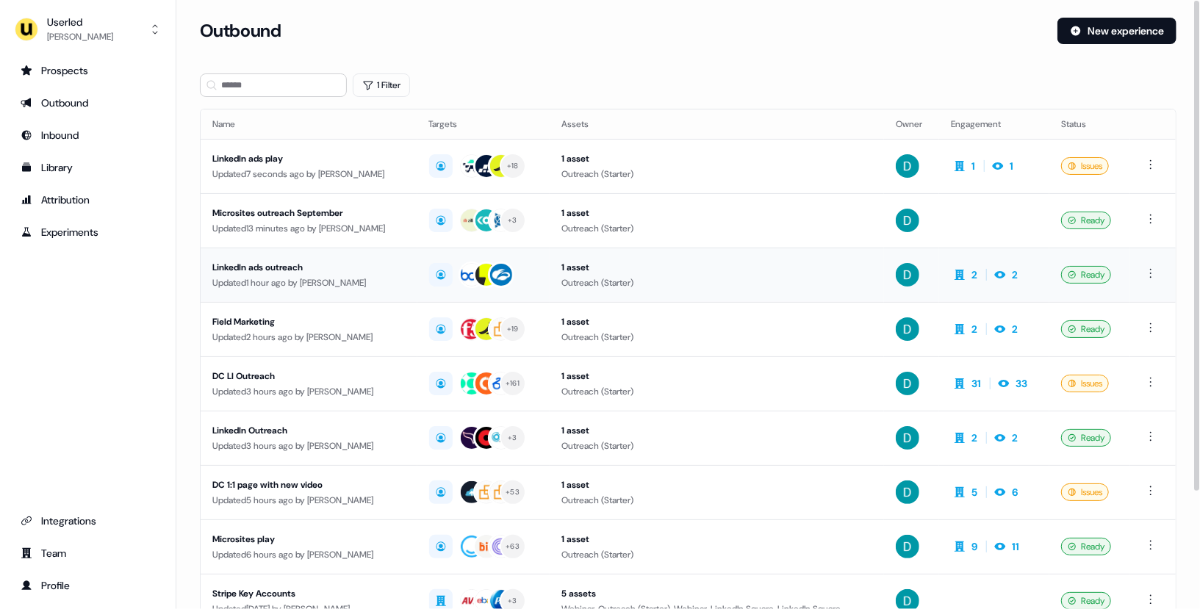
click at [372, 255] on td "LinkedIn ads outreach Updated 1 hour ago by David Cruickshank" at bounding box center [309, 275] width 217 height 54
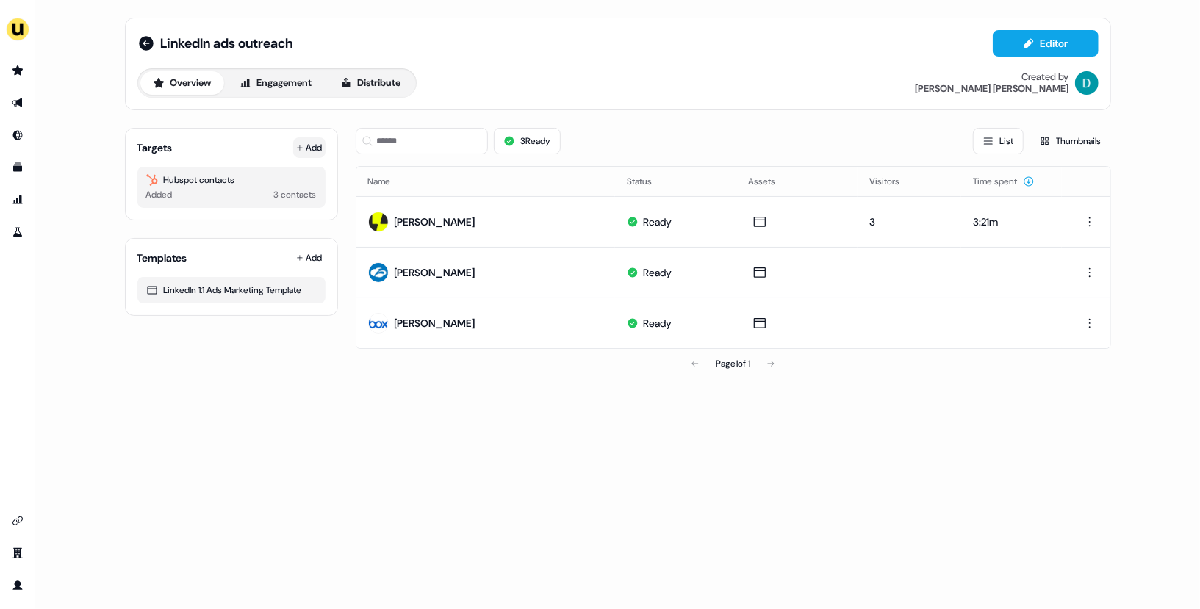
click at [302, 144] on icon at bounding box center [299, 147] width 7 height 7
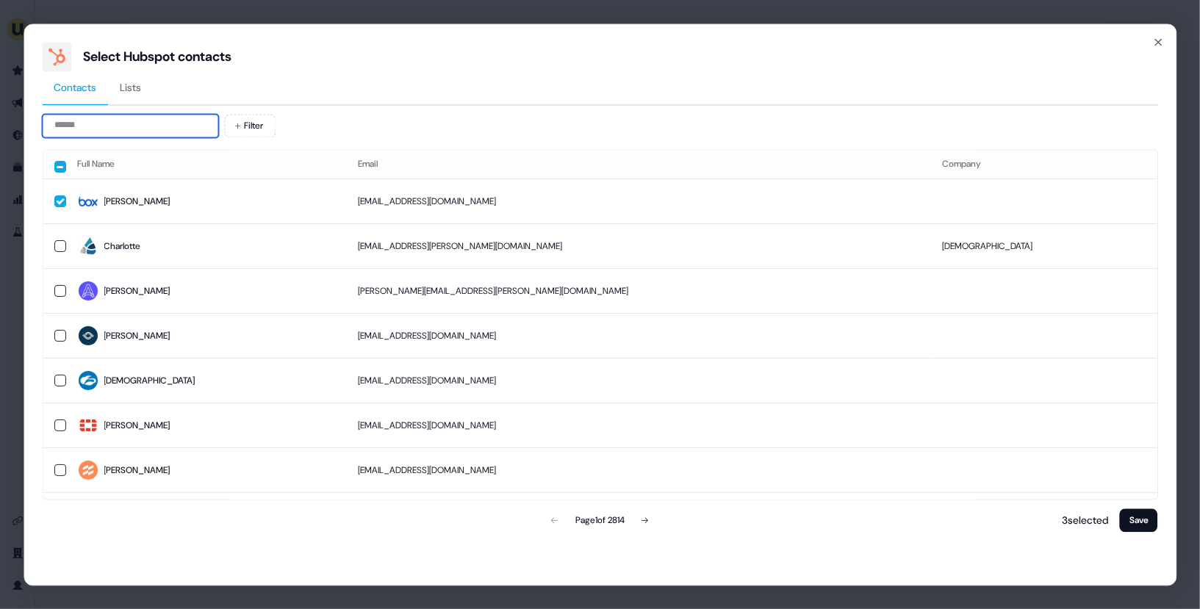
click at [140, 129] on input at bounding box center [130, 126] width 176 height 24
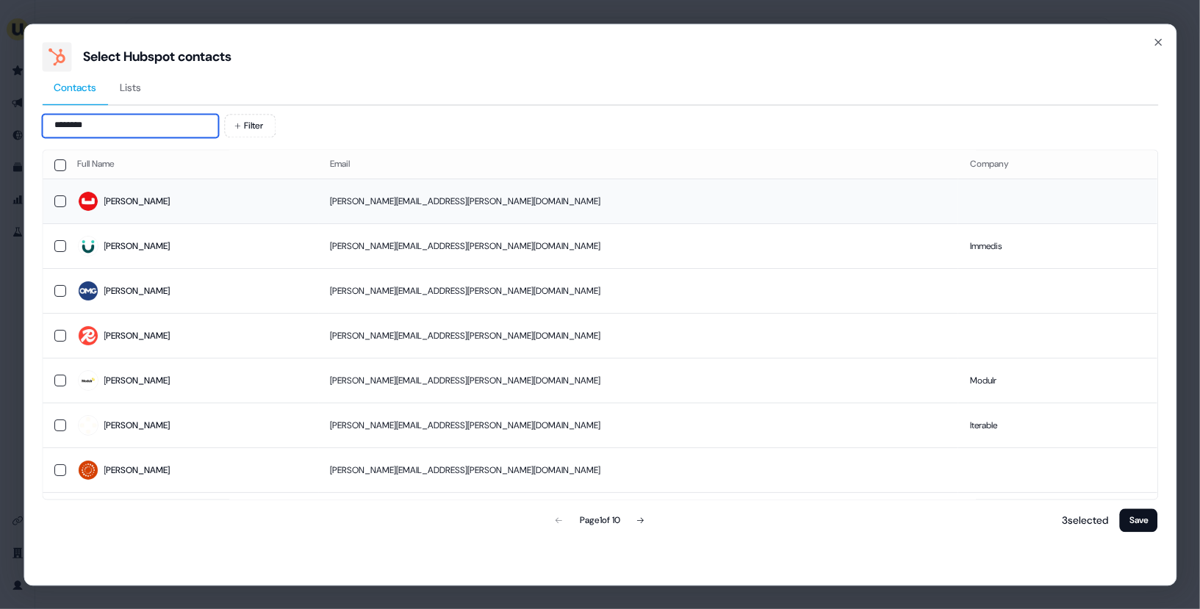
type input "********"
click at [174, 182] on td "Katie" at bounding box center [192, 201] width 253 height 45
click at [1138, 525] on button "Save" at bounding box center [1139, 521] width 38 height 24
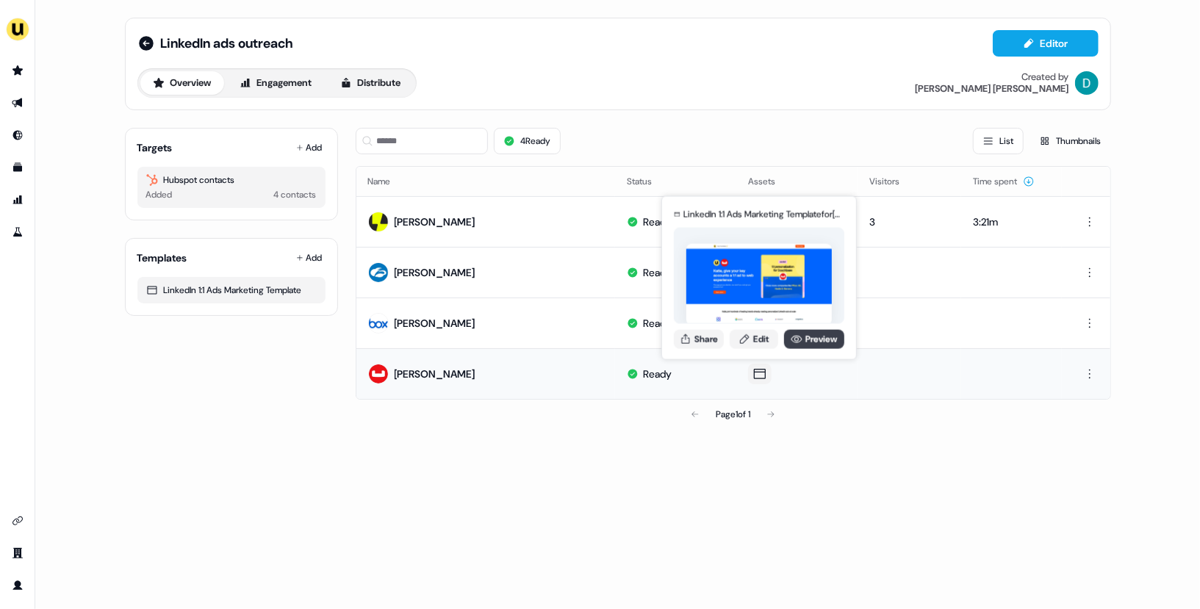
click at [813, 340] on link "Preview" at bounding box center [814, 338] width 60 height 19
click at [695, 344] on button "Share" at bounding box center [699, 338] width 50 height 19
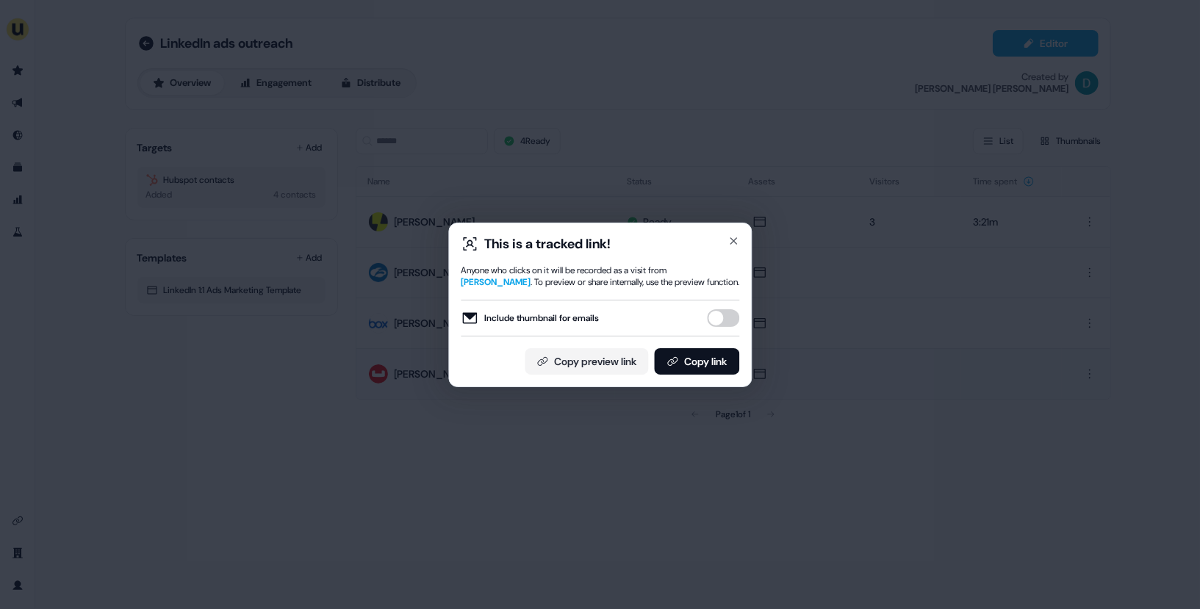
click at [717, 331] on div "Include thumbnail for emails" at bounding box center [600, 318] width 279 height 37
click at [719, 306] on div "Include thumbnail for emails" at bounding box center [600, 318] width 279 height 37
click at [719, 312] on button "Include thumbnail for emails" at bounding box center [723, 318] width 32 height 18
click at [709, 359] on button "Copy link" at bounding box center [696, 361] width 85 height 26
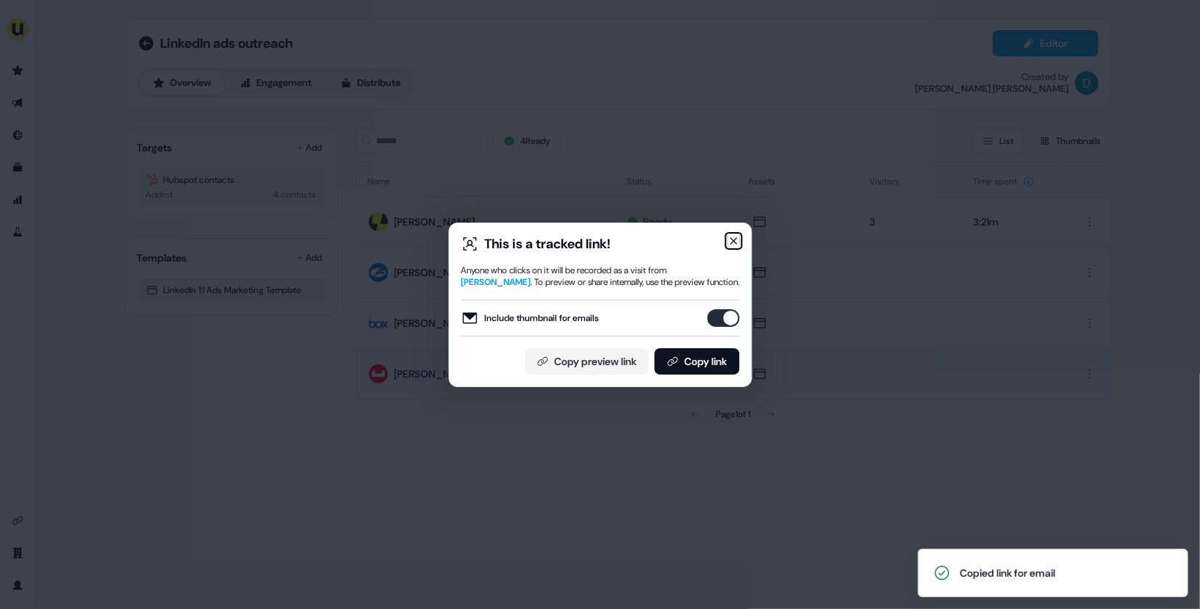
click at [736, 242] on icon "button" at bounding box center [733, 241] width 12 height 12
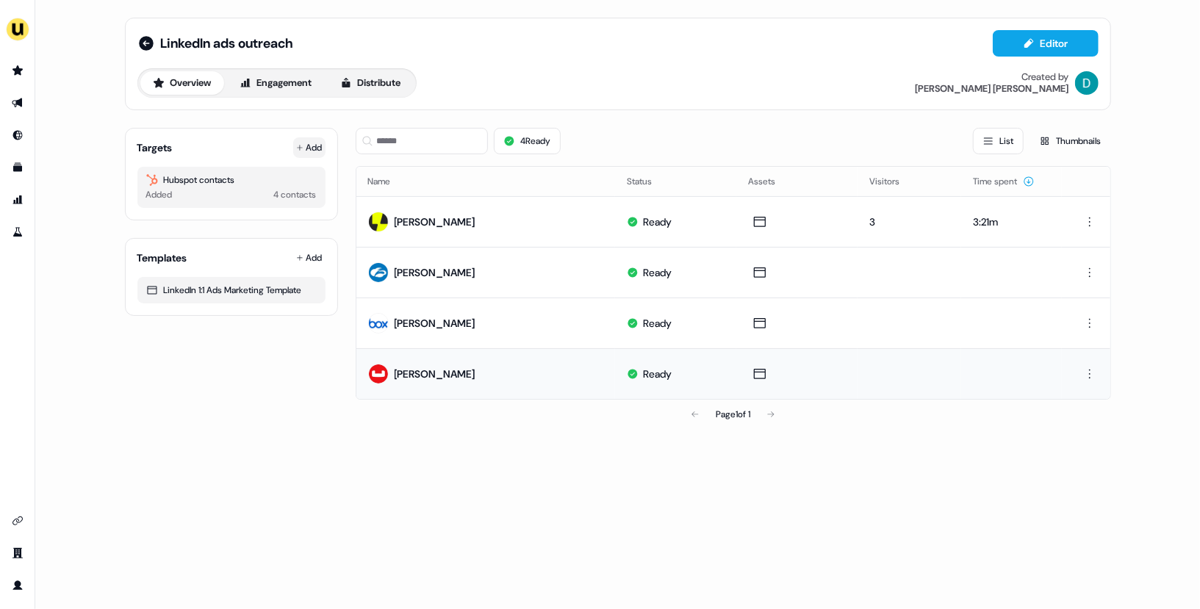
click at [306, 137] on button "Add" at bounding box center [309, 147] width 32 height 21
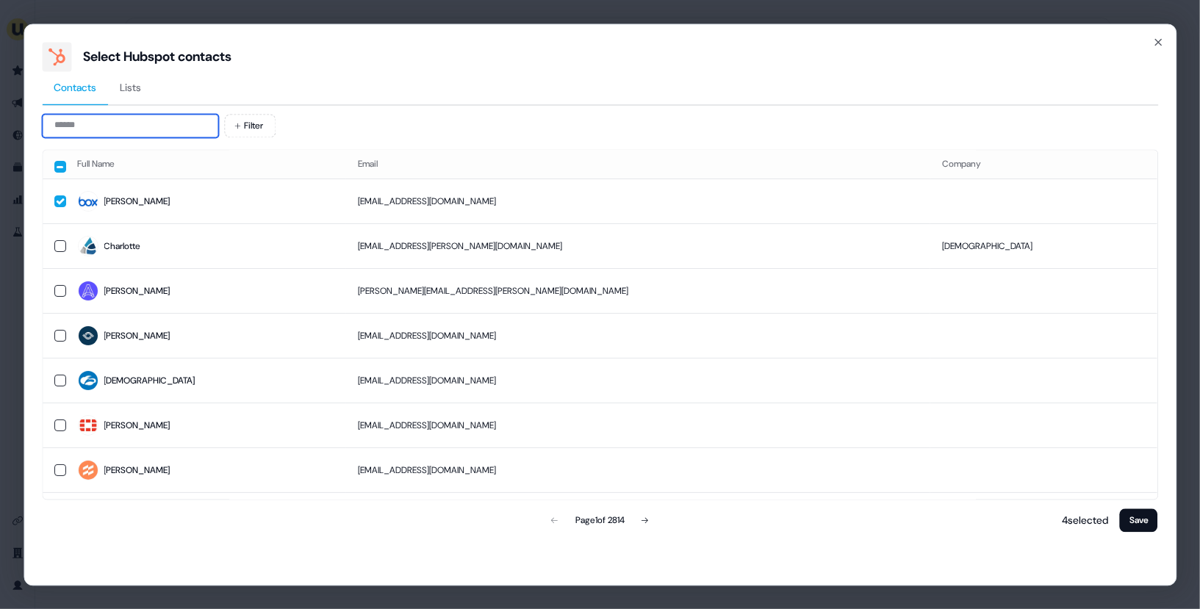
click at [141, 121] on input at bounding box center [130, 126] width 176 height 24
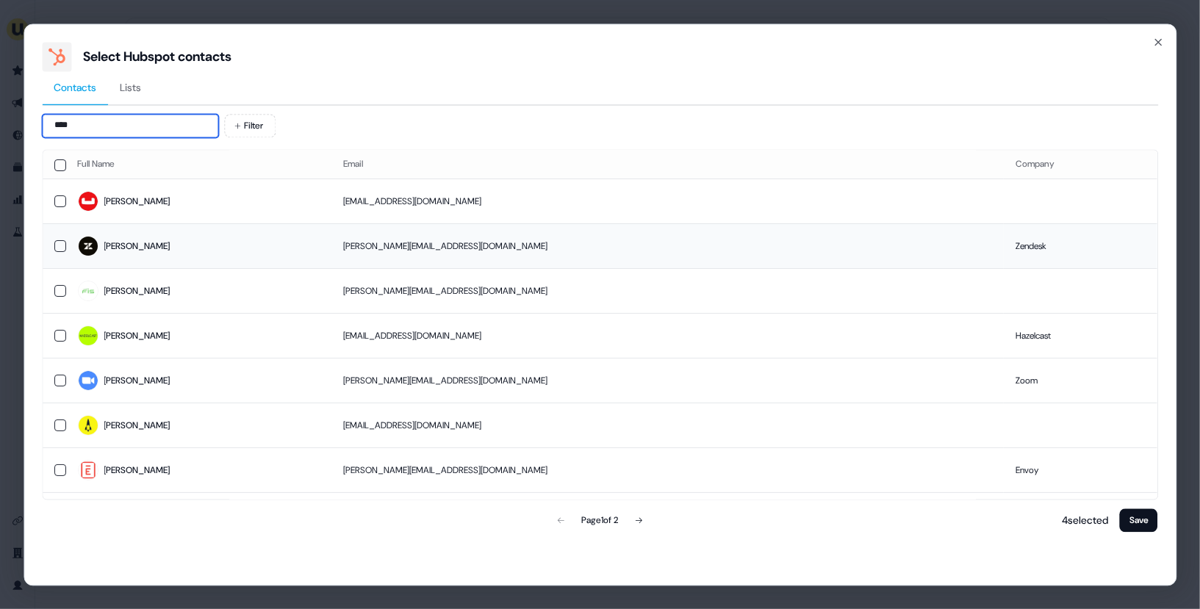
type input "****"
drag, startPoint x: 237, startPoint y: 229, endPoint x: 237, endPoint y: 201, distance: 27.2
click at [237, 201] on tbody "Chiara chiara.capacchione@couchbase.com Isabel isabel.chia@zendesk.com Zendesk …" at bounding box center [600, 403] width 1115 height 448
click at [237, 201] on span "Chiara" at bounding box center [199, 202] width 242 height 21
click at [1143, 522] on button "Save" at bounding box center [1139, 521] width 38 height 24
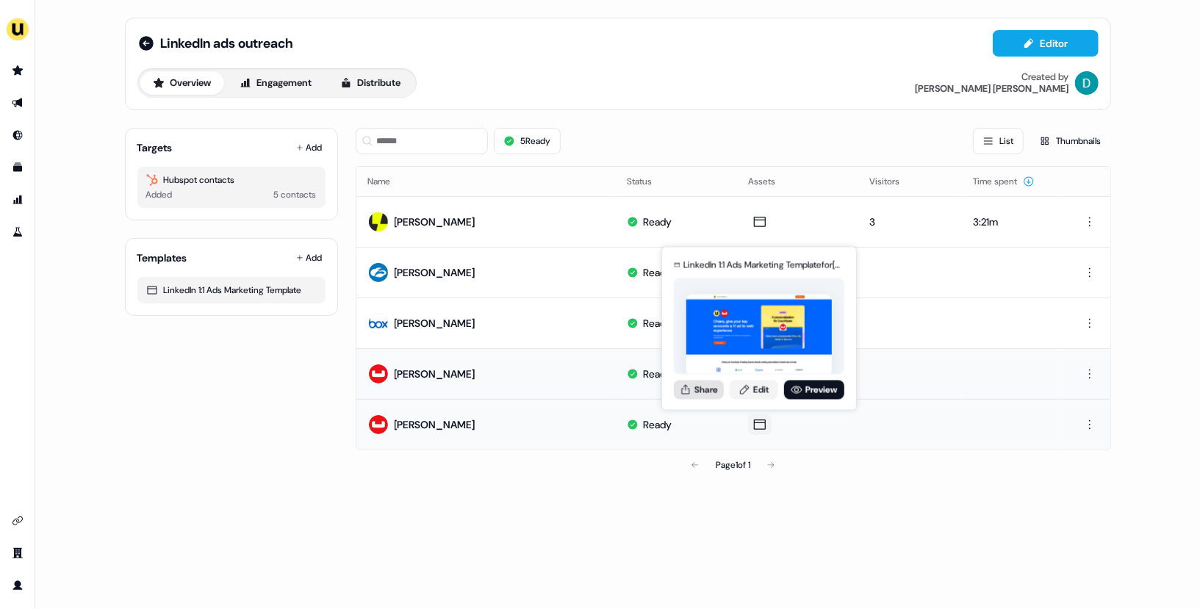
click at [703, 387] on button "Share" at bounding box center [699, 389] width 50 height 19
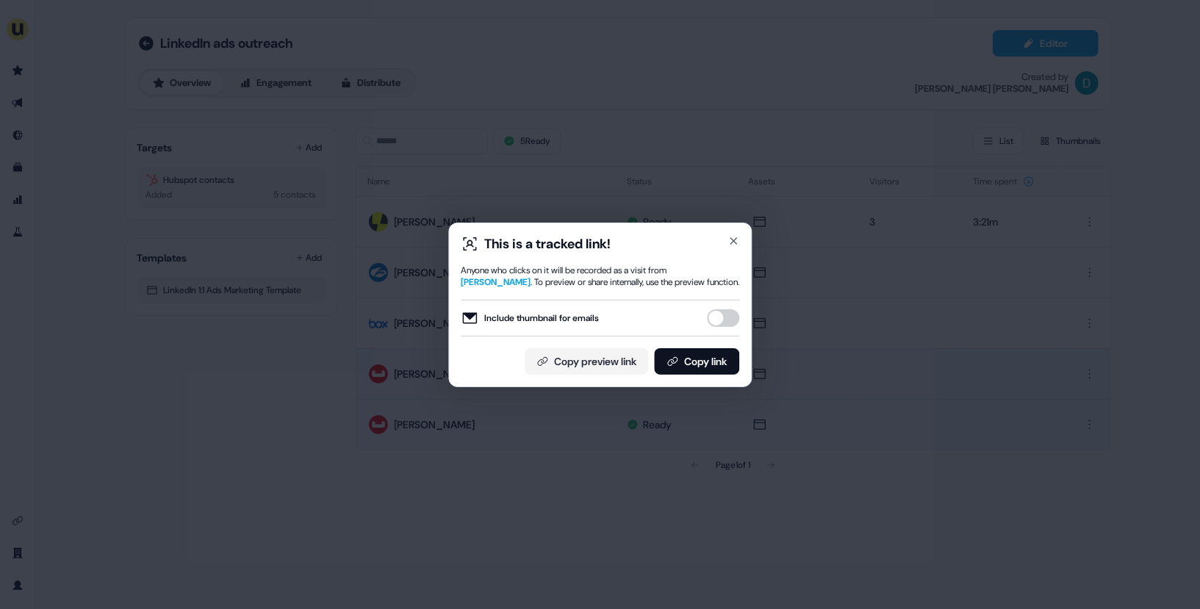
type button "on"
click at [730, 238] on icon "button" at bounding box center [733, 241] width 6 height 6
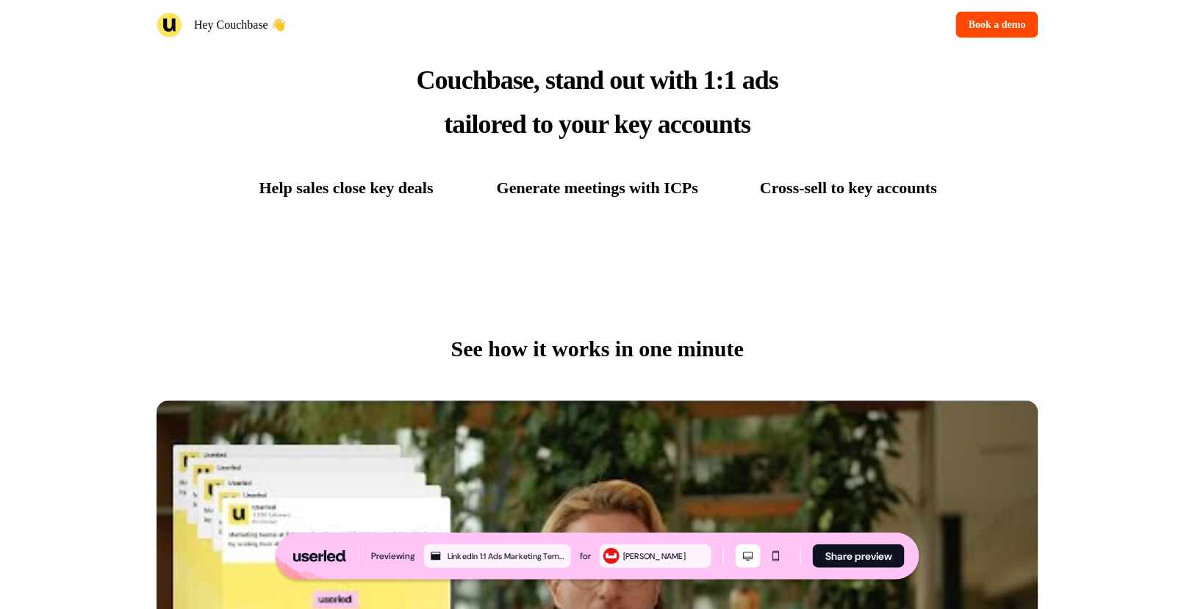
scroll to position [7, 0]
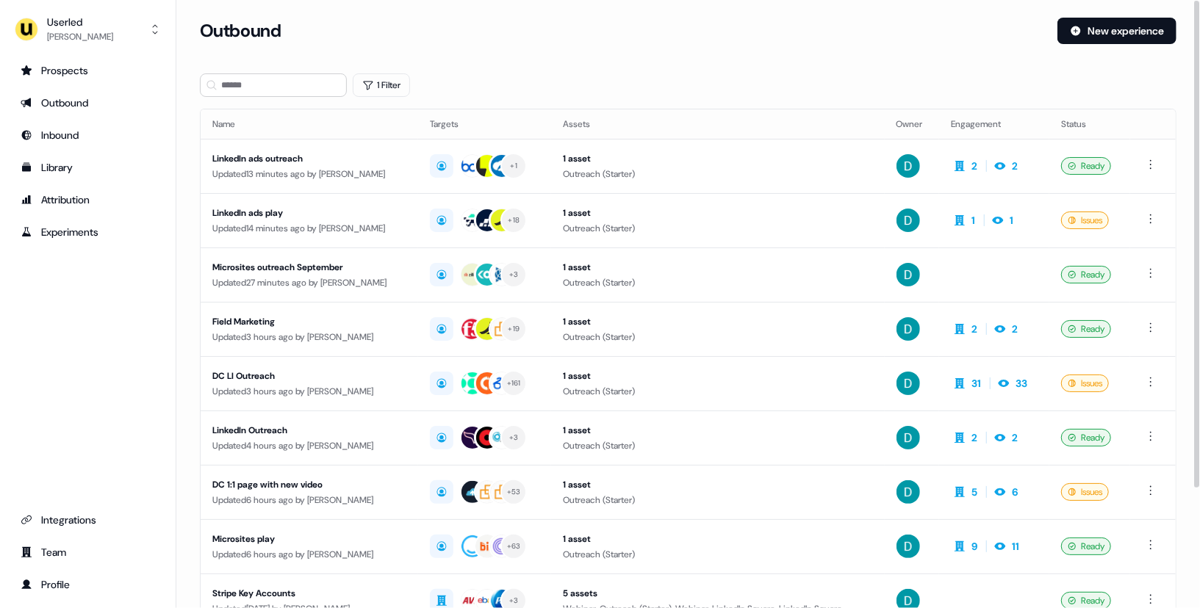
click at [1104, 16] on div "Loading... Outbound New experience 1 Filter Name Targets Assets Owner Engagemen…" at bounding box center [688, 304] width 1024 height 608
click at [1098, 30] on button "New experience" at bounding box center [1116, 31] width 119 height 26
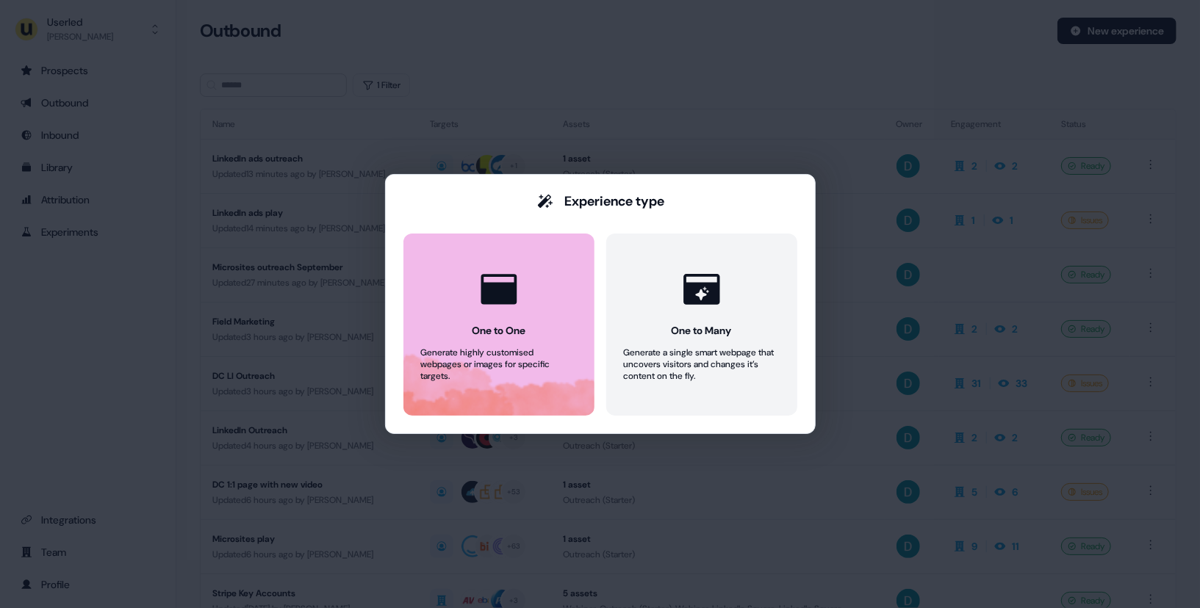
click at [555, 260] on button "One to One Generate highly customised webpages or images for specific targets." at bounding box center [498, 325] width 191 height 182
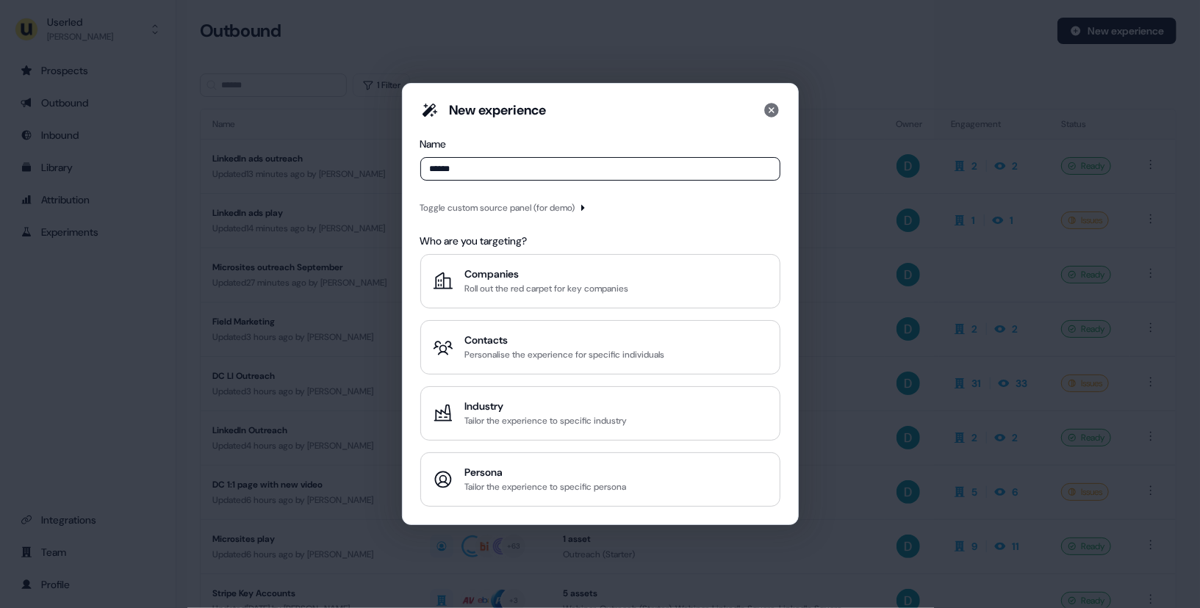
type input "******"
click at [549, 197] on div "New experience Name ****** Toggle custom source panel (for demo) Who are you ta…" at bounding box center [600, 304] width 360 height 406
click at [547, 209] on div "Toggle custom source panel (for demo)" at bounding box center [497, 208] width 155 height 15
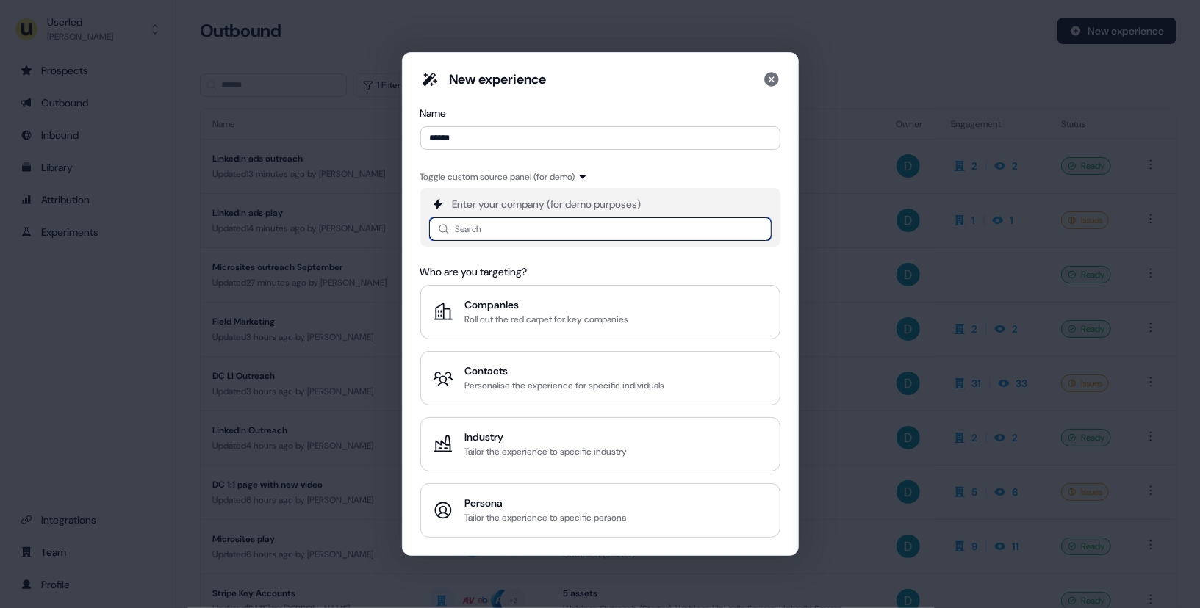
click at [530, 223] on input at bounding box center [600, 230] width 342 height 24
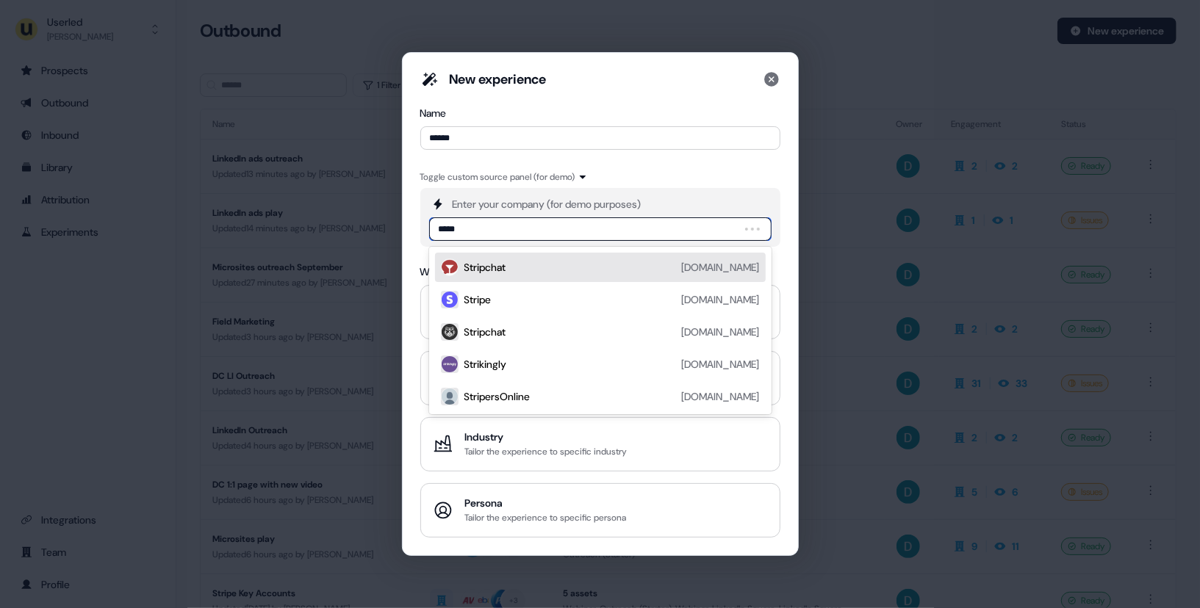
type input "******"
click at [513, 262] on div "Stripe stripe.com" at bounding box center [611, 268] width 295 height 18
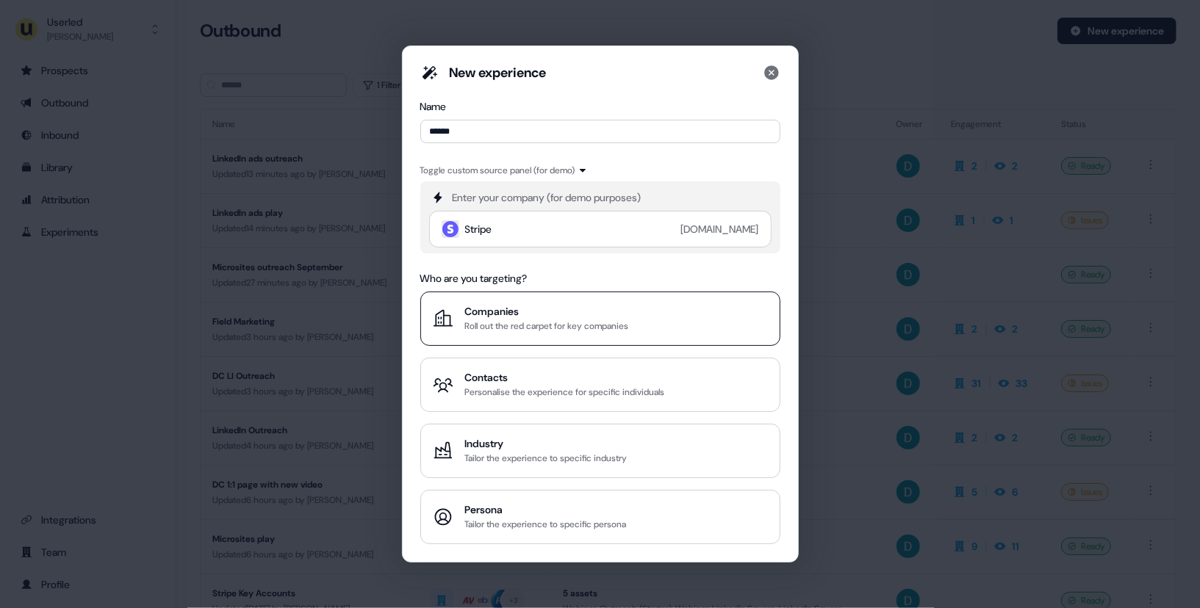
click at [529, 333] on div "Roll out the red carpet for key companies" at bounding box center [547, 326] width 164 height 15
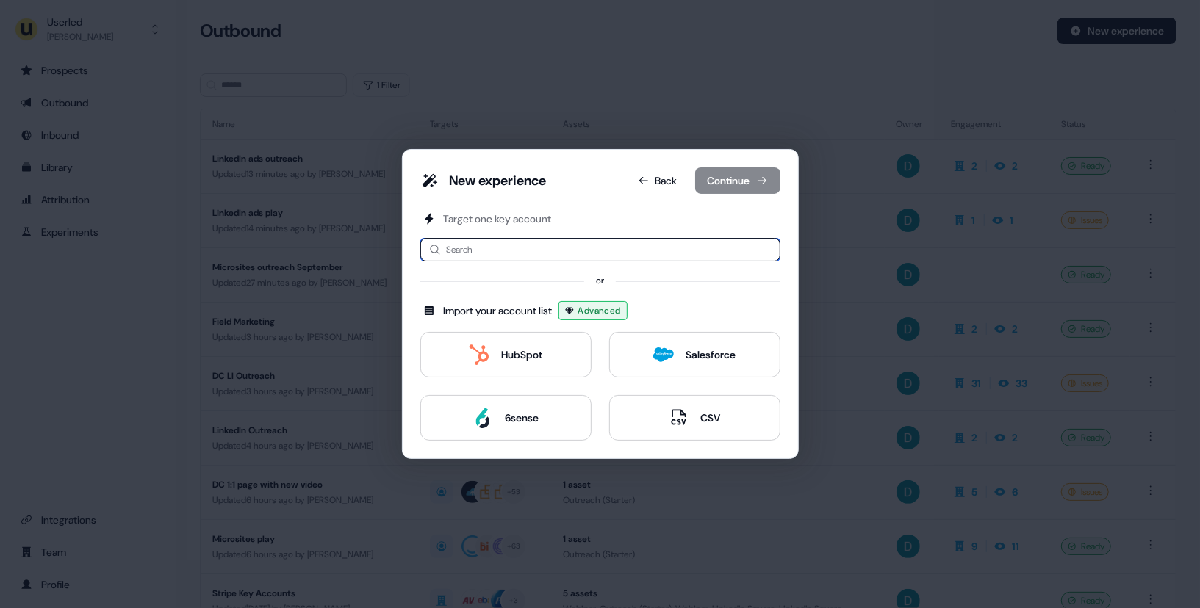
click at [496, 251] on input at bounding box center [600, 250] width 360 height 24
type input "*"
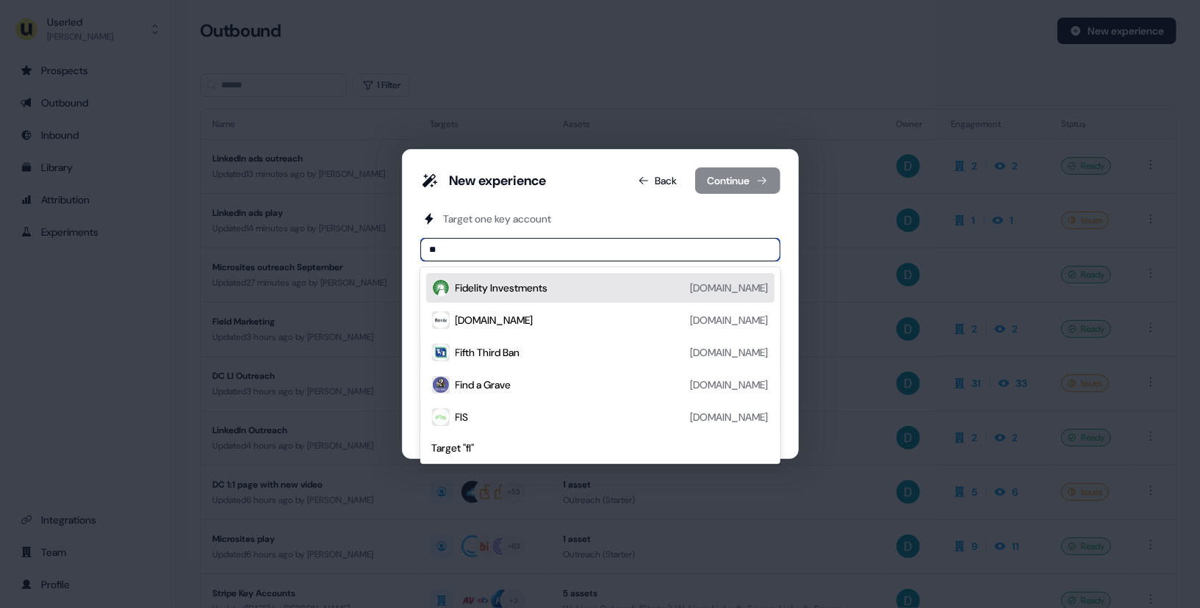
type input "*"
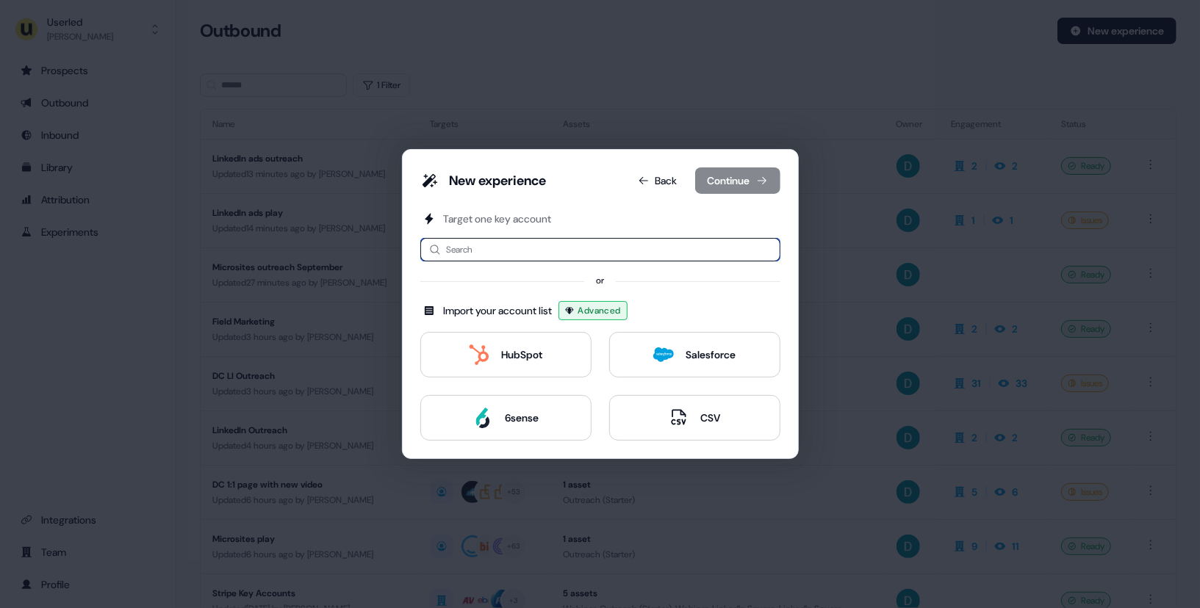
type input "*"
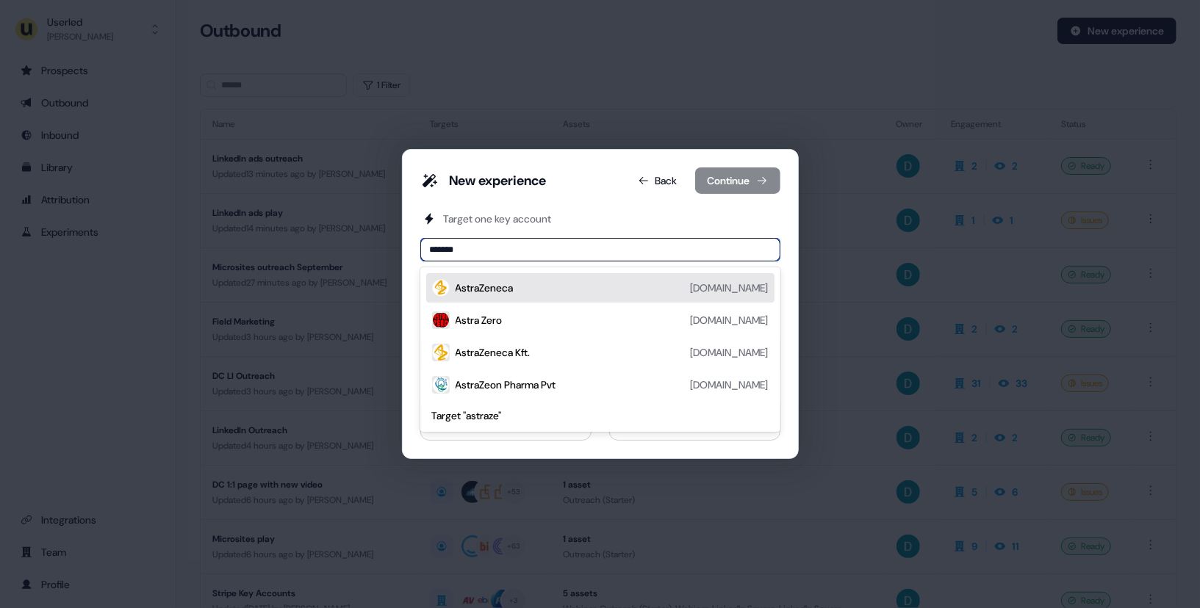
type input "******"
click at [531, 292] on div "AstraZeneca astrazeneca.com" at bounding box center [612, 288] width 313 height 18
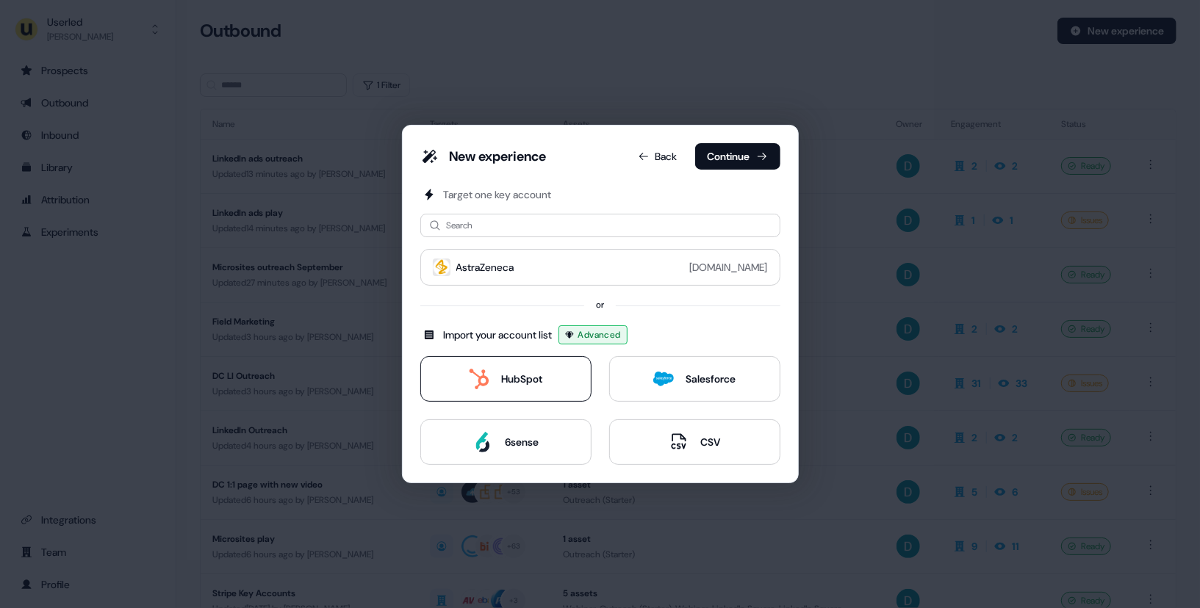
click at [559, 384] on button "HubSpot" at bounding box center [505, 379] width 171 height 46
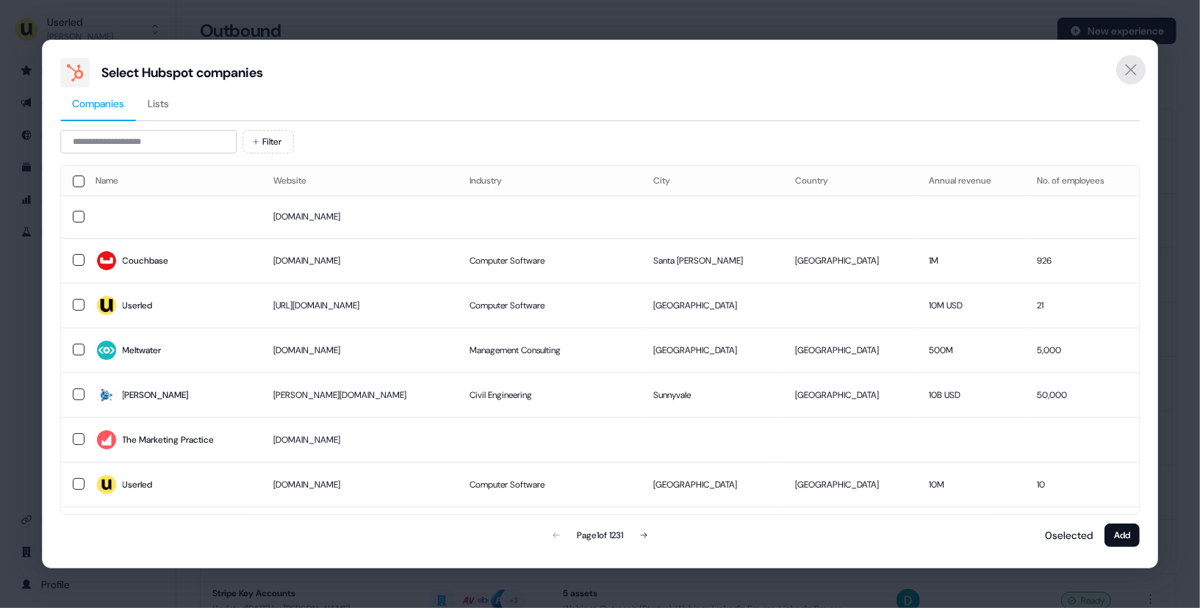
click at [1135, 73] on icon "Close" at bounding box center [1131, 70] width 18 height 18
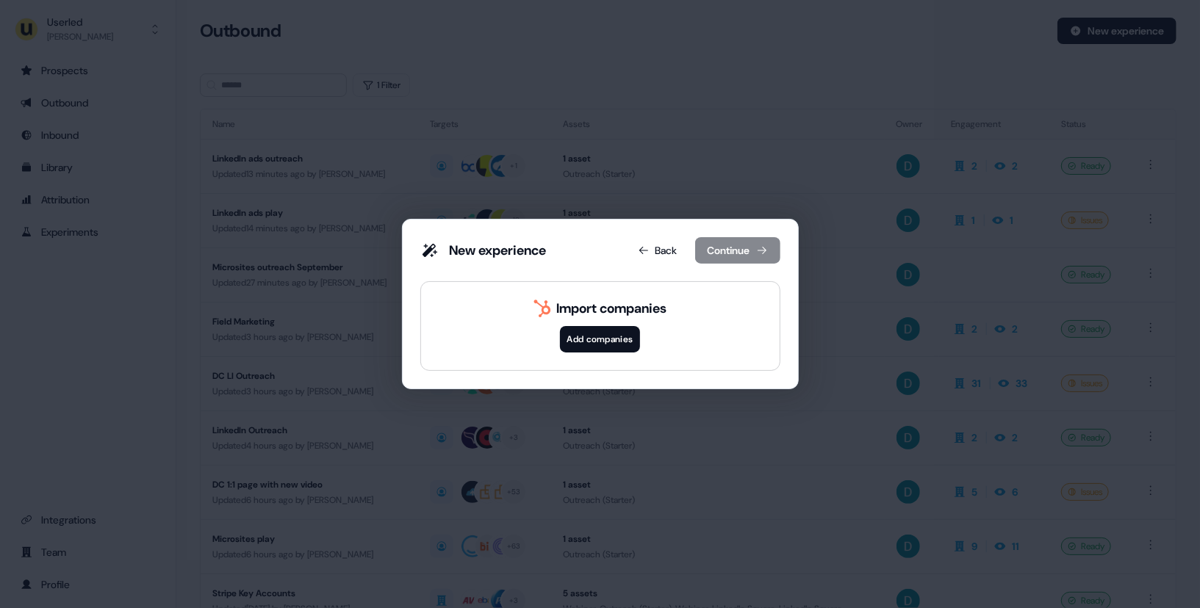
click at [606, 337] on button "Add companies" at bounding box center [600, 339] width 81 height 26
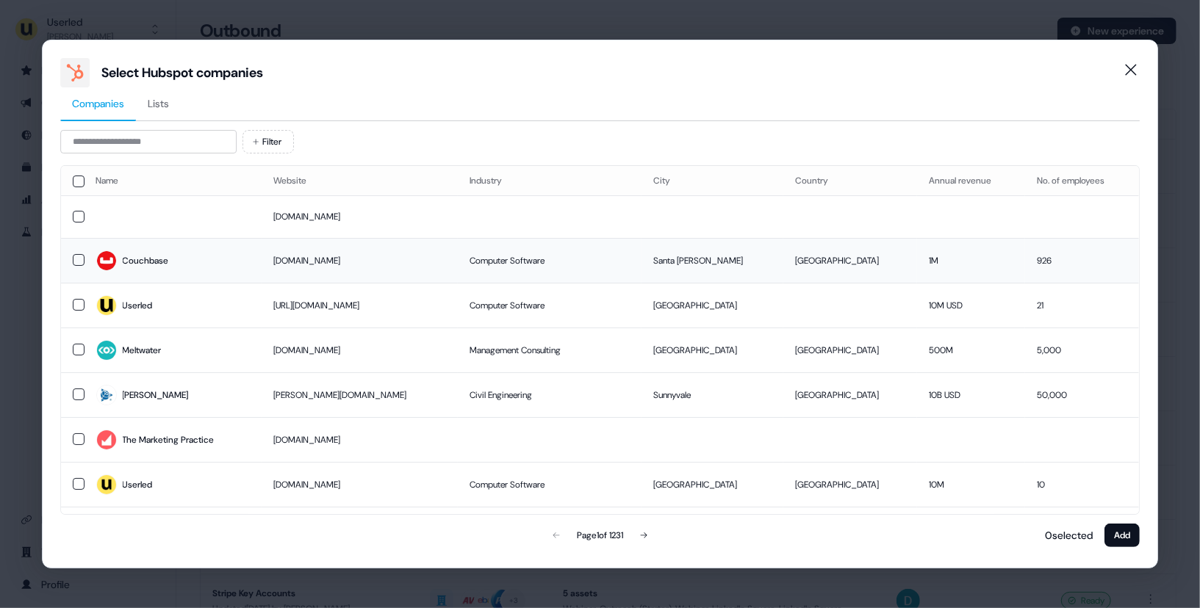
click at [247, 279] on td "Couchbase" at bounding box center [174, 260] width 178 height 45
click at [1127, 536] on button "Add" at bounding box center [1121, 536] width 35 height 24
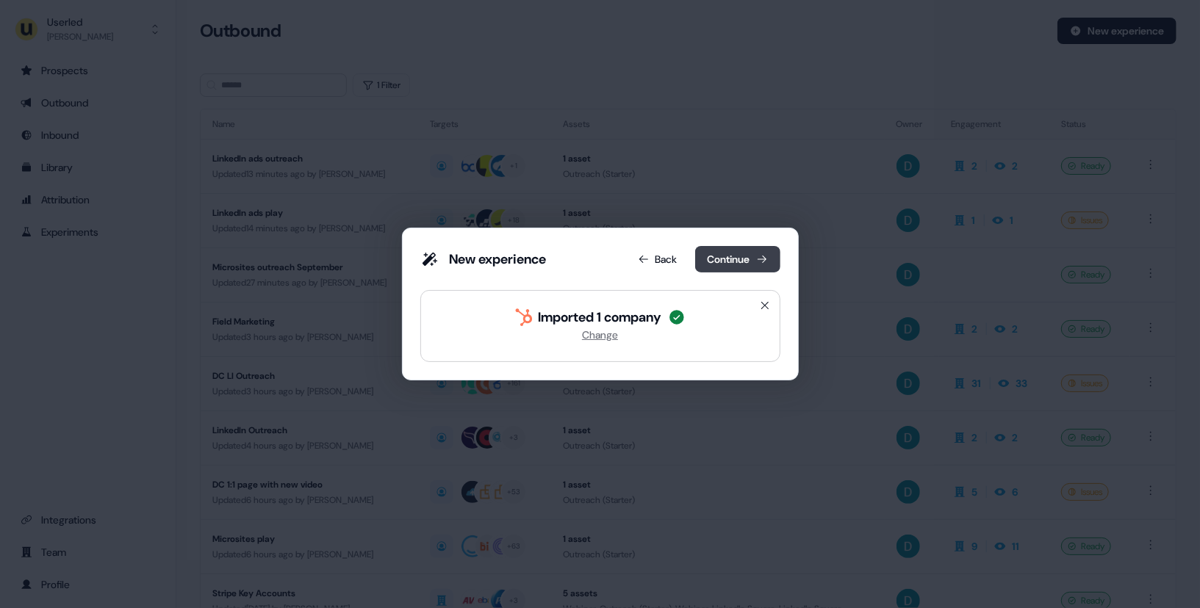
click at [745, 259] on button "Continue" at bounding box center [737, 259] width 85 height 26
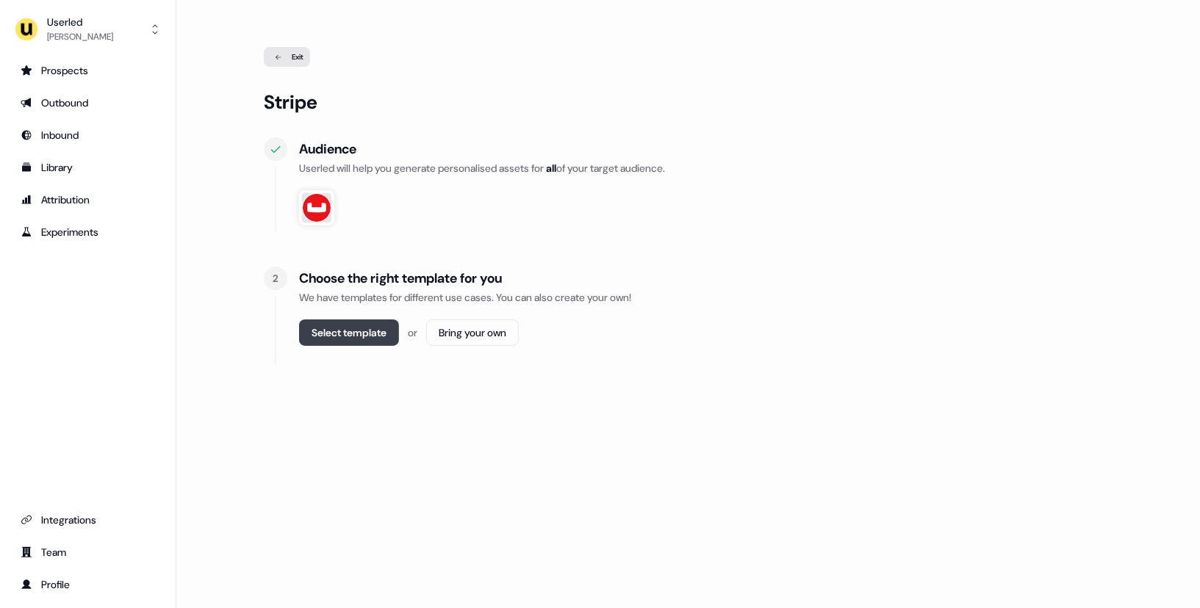
click at [385, 344] on button "Select template" at bounding box center [349, 333] width 100 height 26
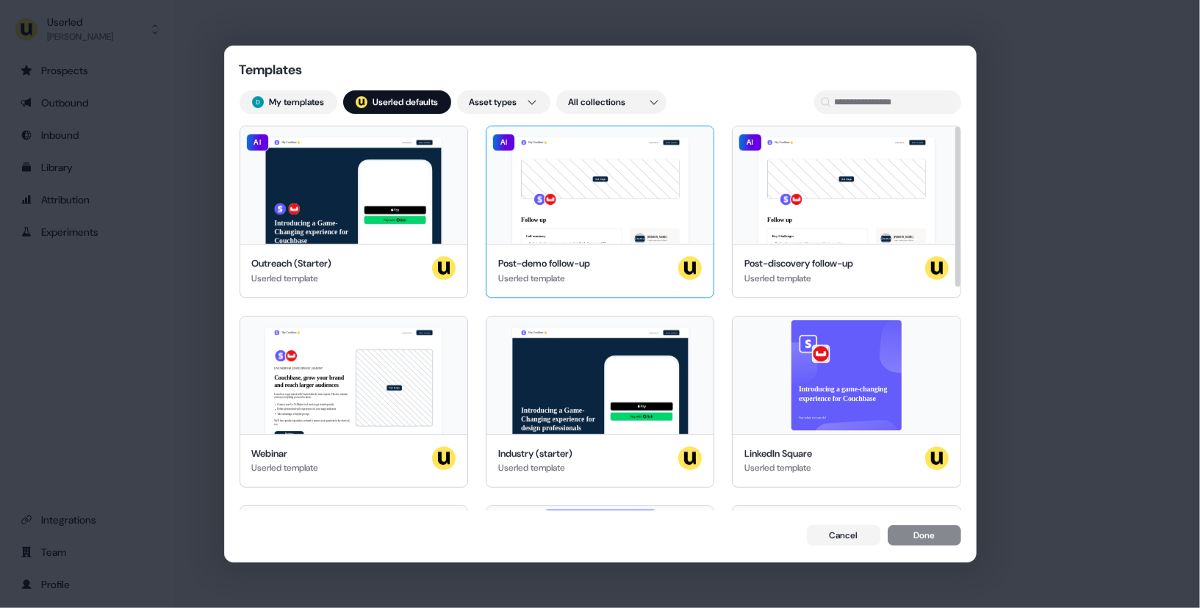
scroll to position [3, 0]
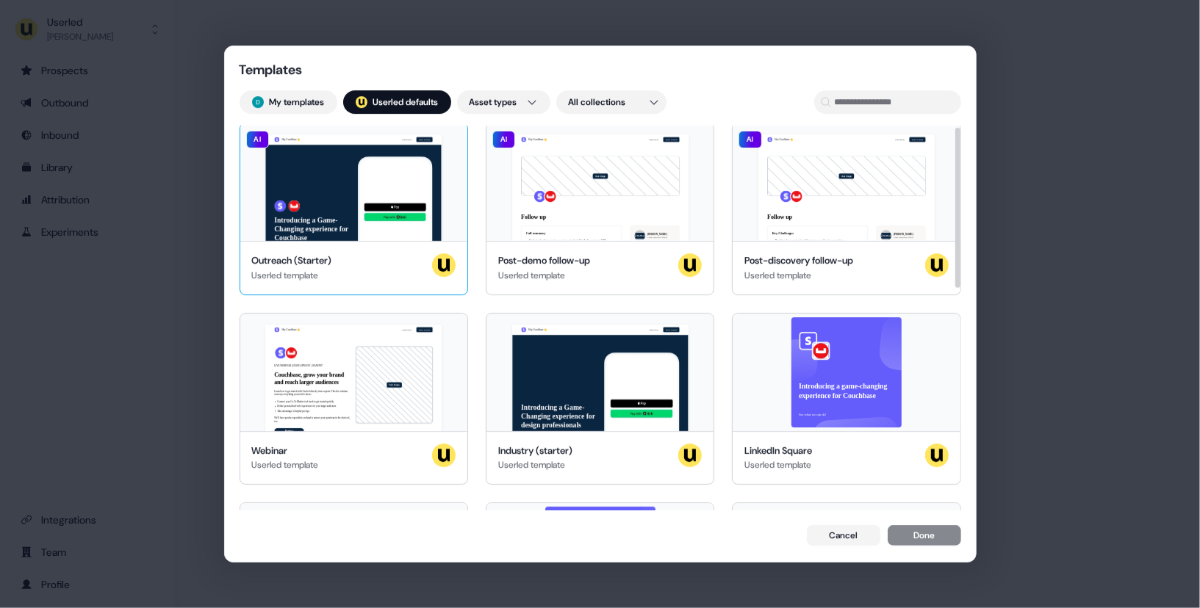
click at [372, 199] on div "Hey Couchbase 👋 Learn more Book a demo Introducing a Game-Changing experience f…" at bounding box center [353, 182] width 227 height 118
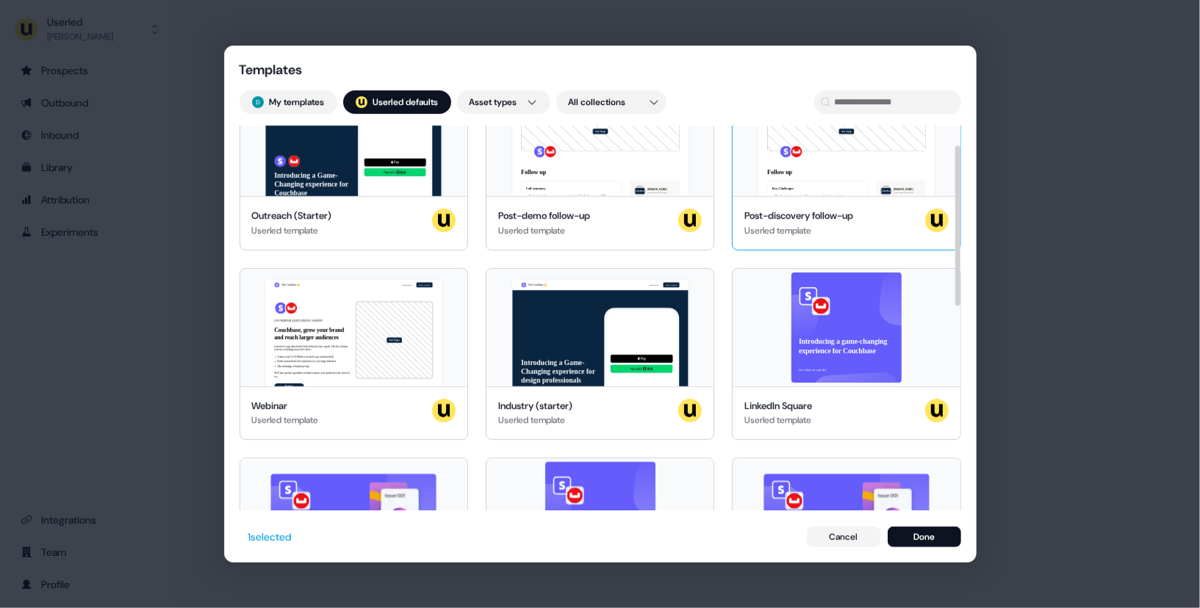
scroll to position [0, 0]
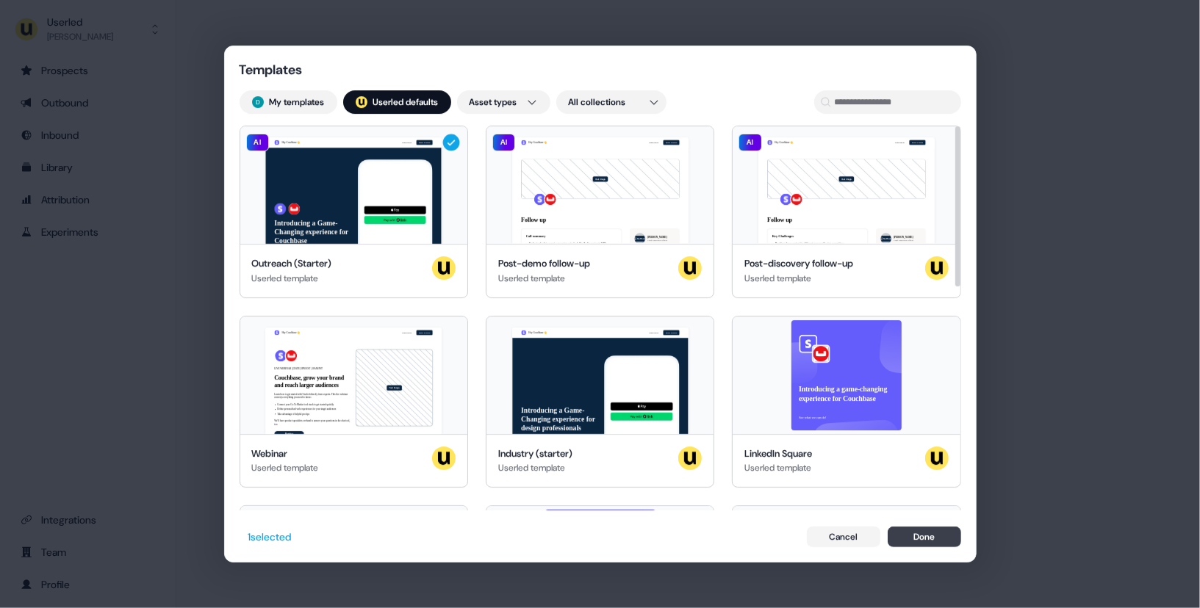
click at [899, 546] on button "Done" at bounding box center [924, 537] width 73 height 21
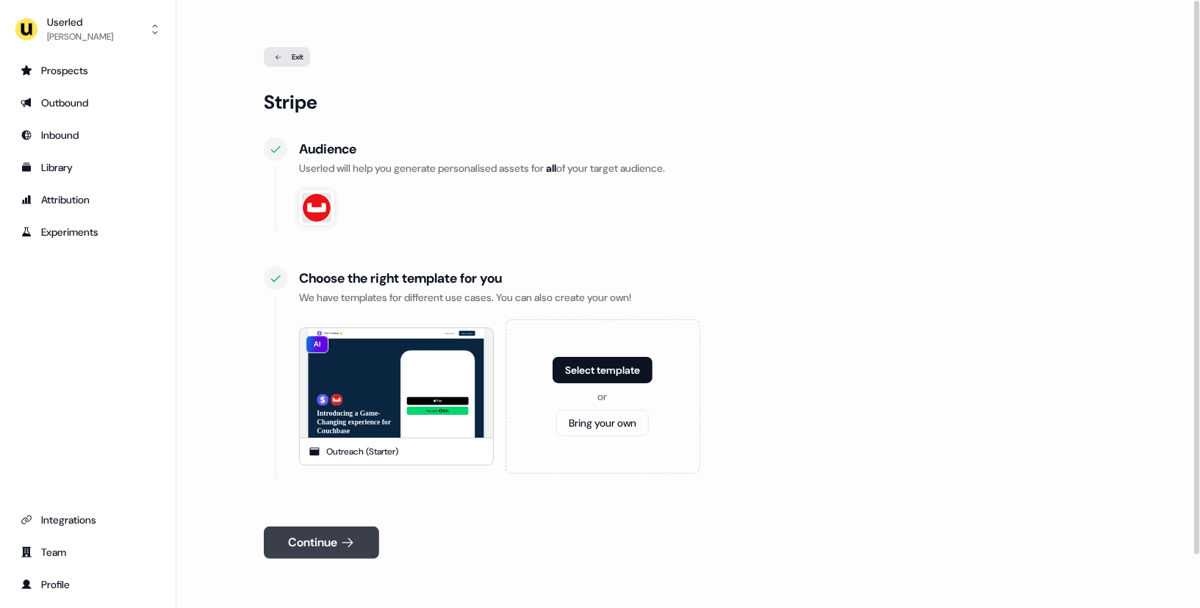
click at [336, 555] on button "Continue" at bounding box center [321, 543] width 115 height 32
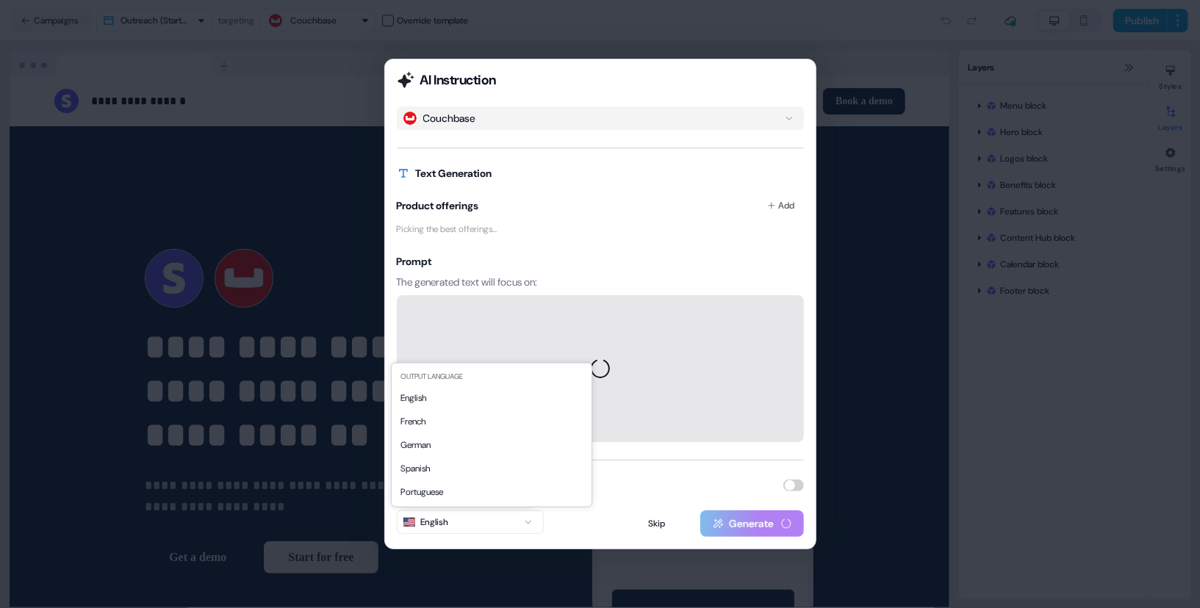
click at [483, 520] on button "English" at bounding box center [470, 523] width 147 height 24
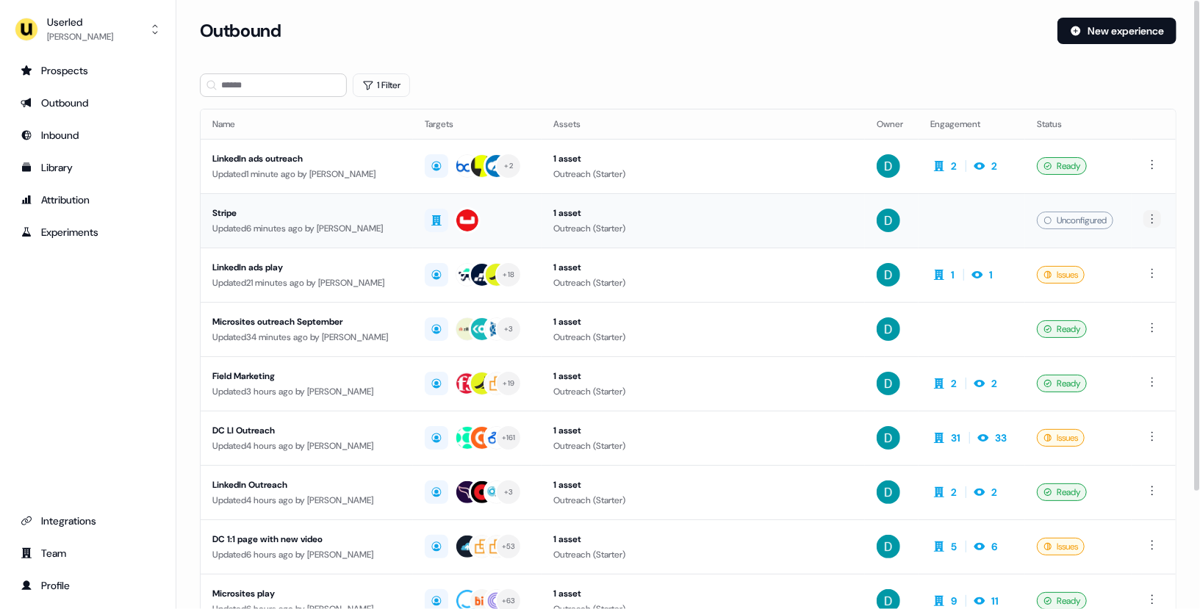
click at [1152, 218] on html "For the best experience switch devices to a bigger screen. Go to [DOMAIN_NAME] …" at bounding box center [600, 304] width 1200 height 609
click at [1130, 266] on span "Delete" at bounding box center [1128, 269] width 26 height 12
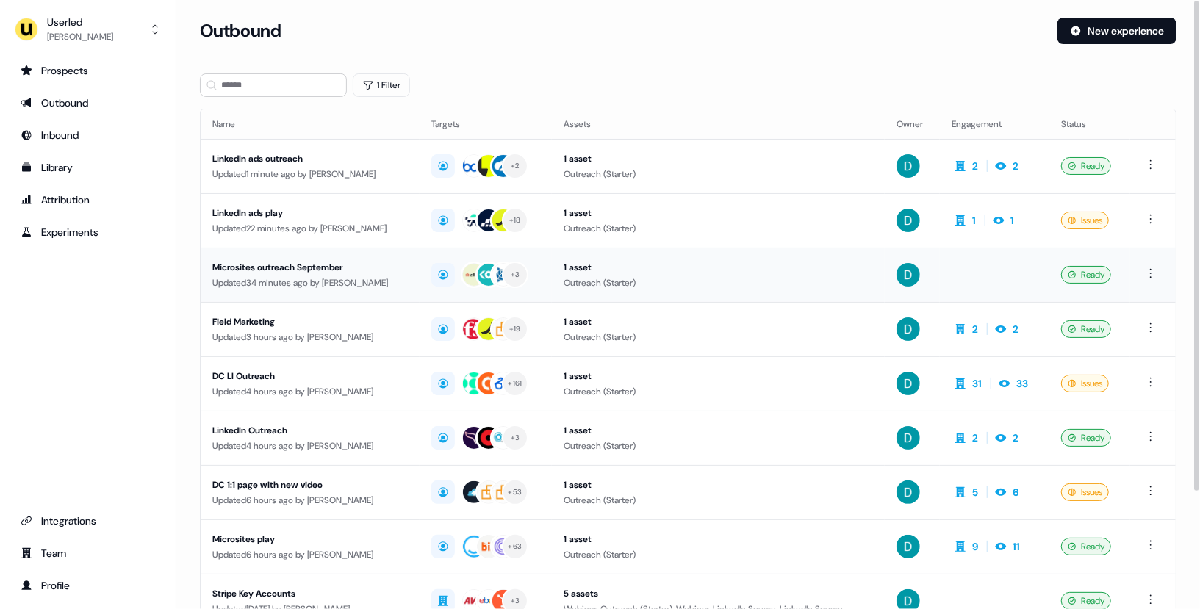
click at [356, 292] on td "Microsites outreach September Updated 34 minutes ago by [PERSON_NAME]" at bounding box center [310, 275] width 219 height 54
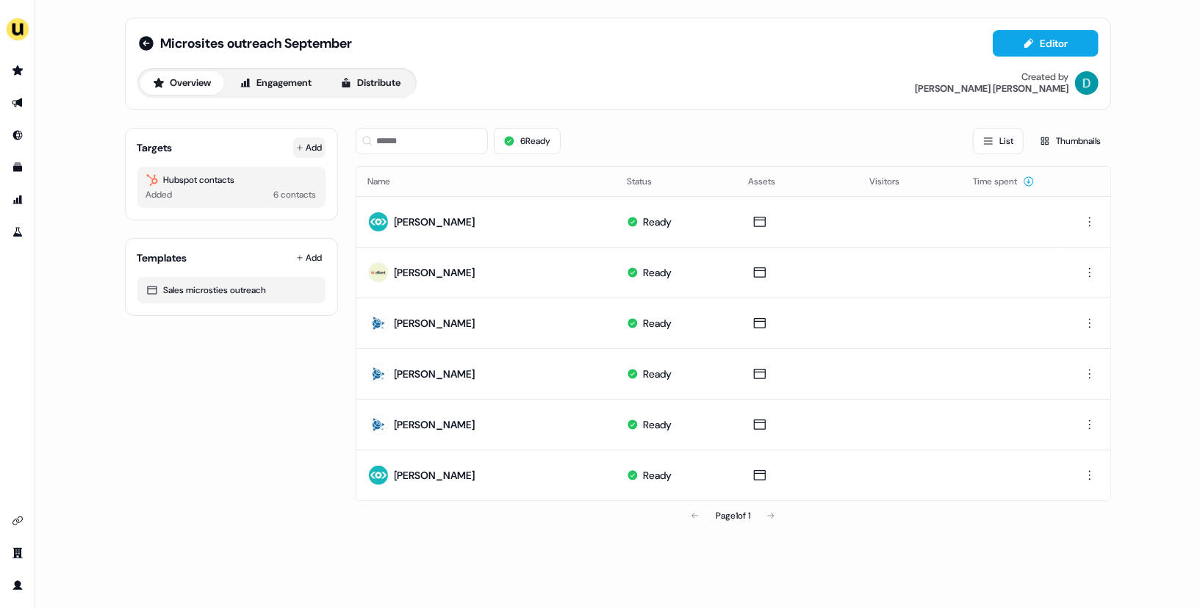
click at [298, 152] on button "Add" at bounding box center [309, 147] width 32 height 21
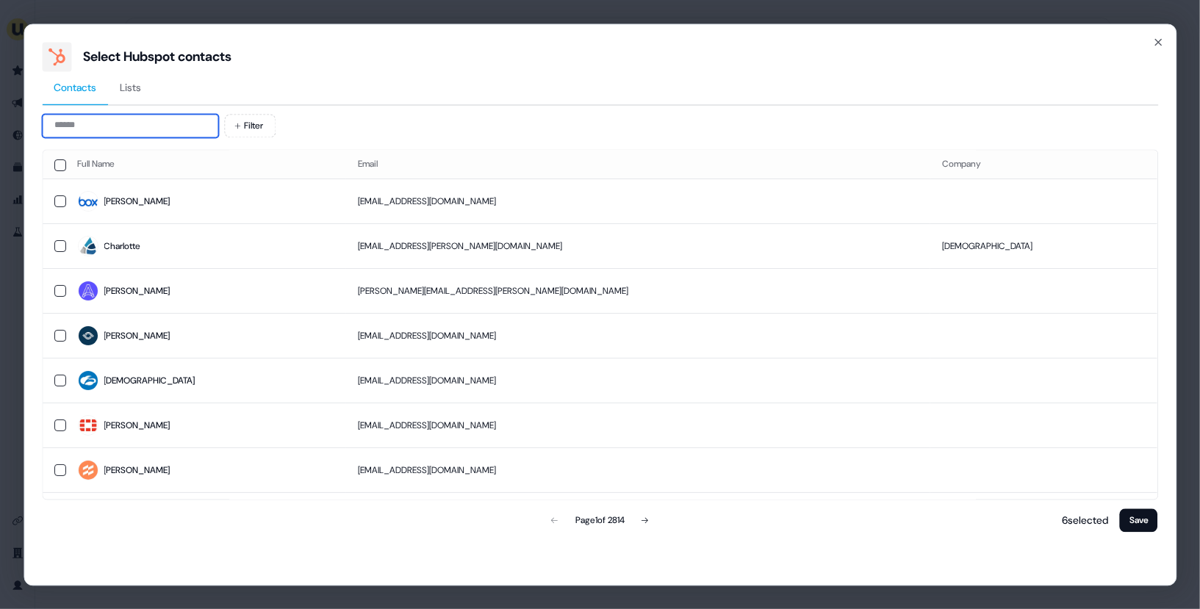
click at [107, 128] on input at bounding box center [130, 126] width 176 height 24
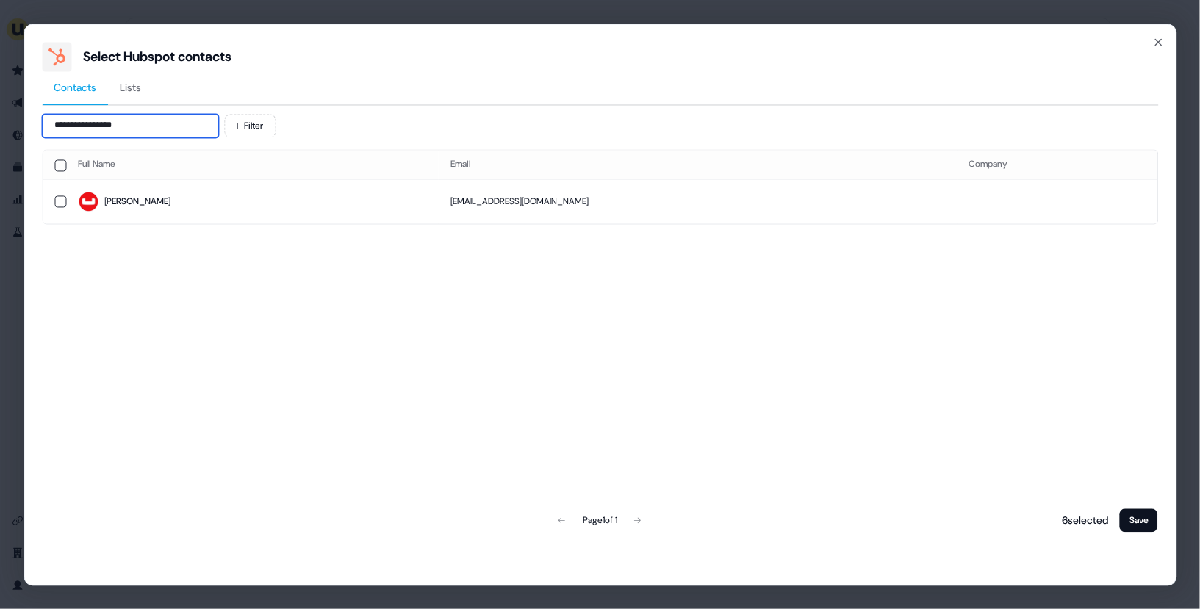
type input "**********"
click at [176, 192] on span "[PERSON_NAME]" at bounding box center [252, 202] width 349 height 21
click at [1135, 513] on button "Save" at bounding box center [1139, 521] width 38 height 24
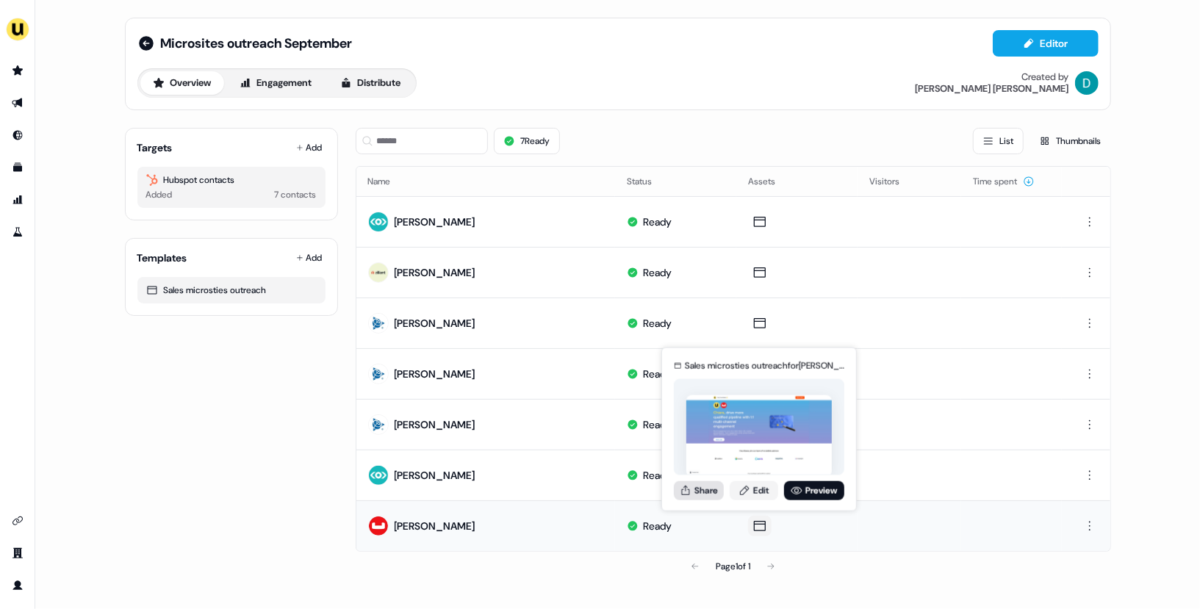
click at [699, 481] on button "Share" at bounding box center [699, 490] width 50 height 19
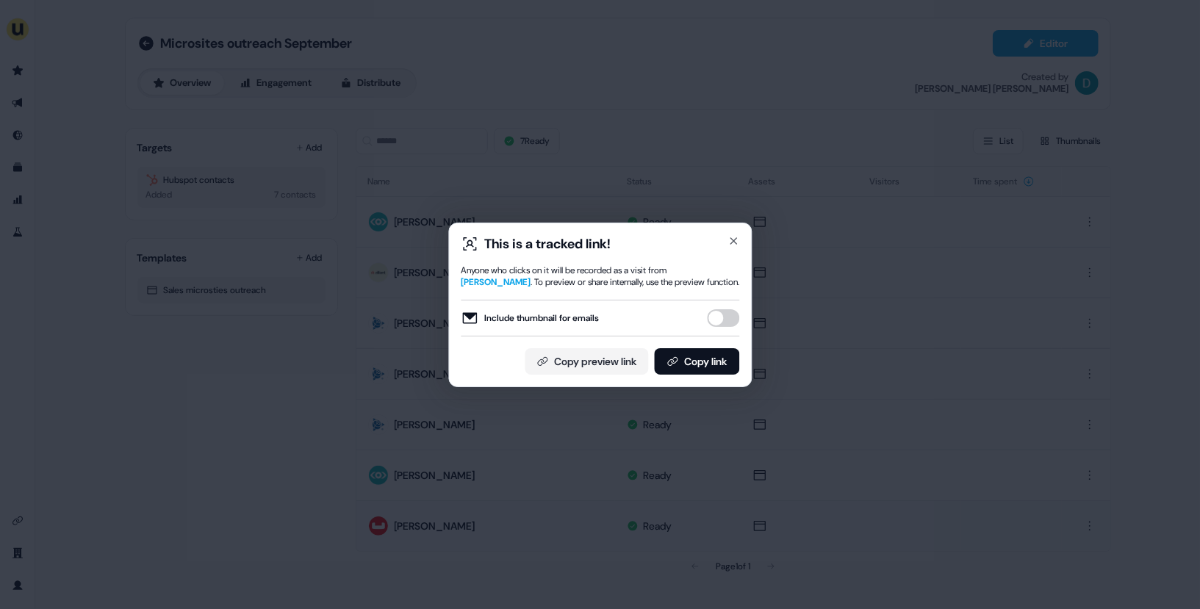
click at [730, 322] on button "Include thumbnail for emails" at bounding box center [723, 318] width 32 height 18
click at [722, 357] on button "Copy link" at bounding box center [696, 361] width 85 height 26
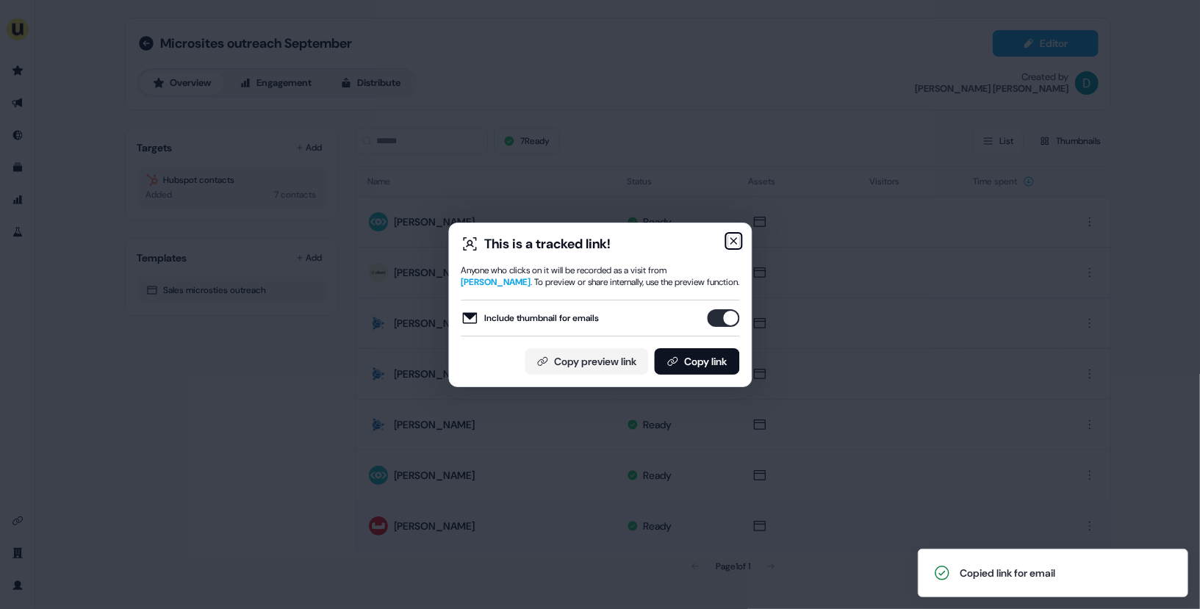
click at [735, 235] on icon "button" at bounding box center [733, 241] width 12 height 12
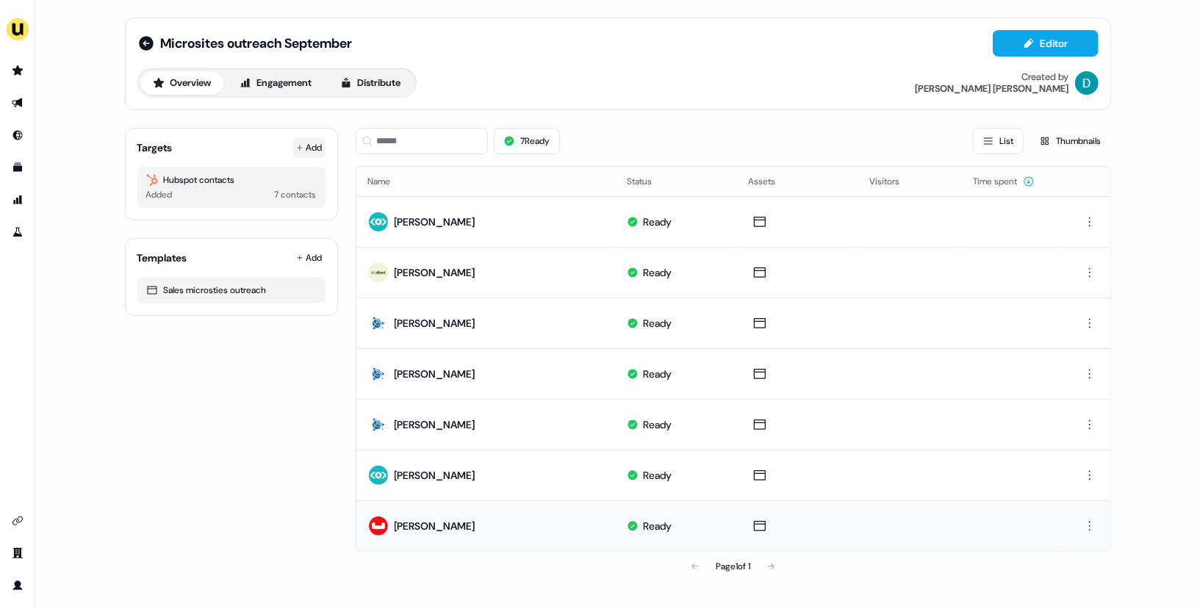
click at [293, 150] on button "Add" at bounding box center [309, 147] width 32 height 21
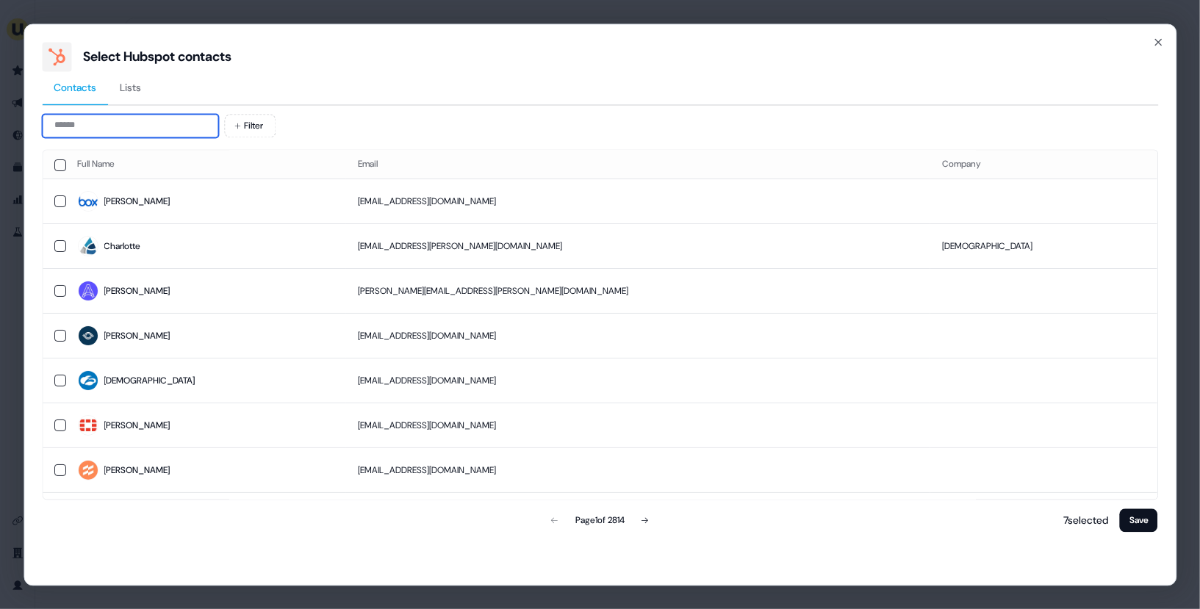
click at [131, 122] on input at bounding box center [130, 126] width 176 height 24
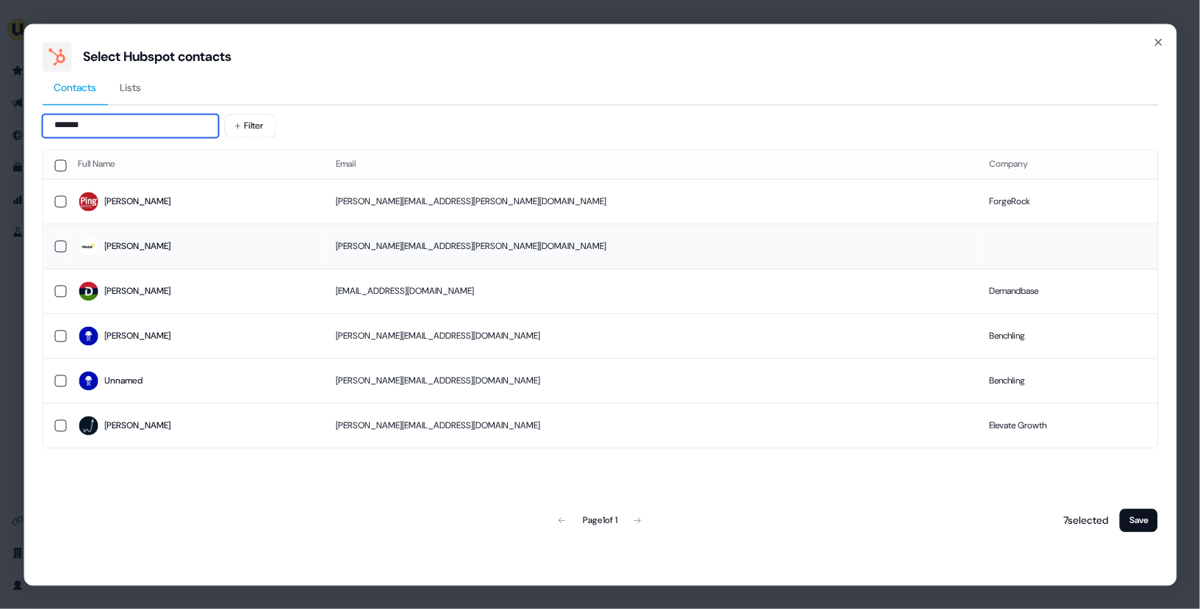
type input "*******"
click at [556, 240] on td "[PERSON_NAME][EMAIL_ADDRESS][PERSON_NAME][DOMAIN_NAME]" at bounding box center [650, 246] width 653 height 45
click at [1153, 517] on button "Save" at bounding box center [1139, 521] width 38 height 24
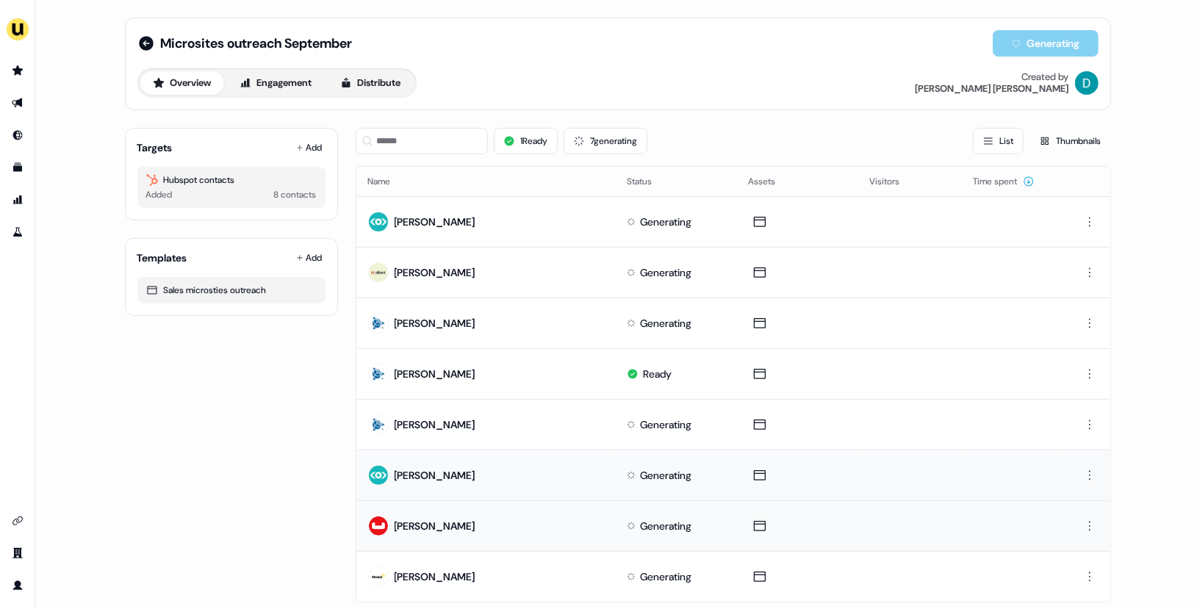
scroll to position [36, 0]
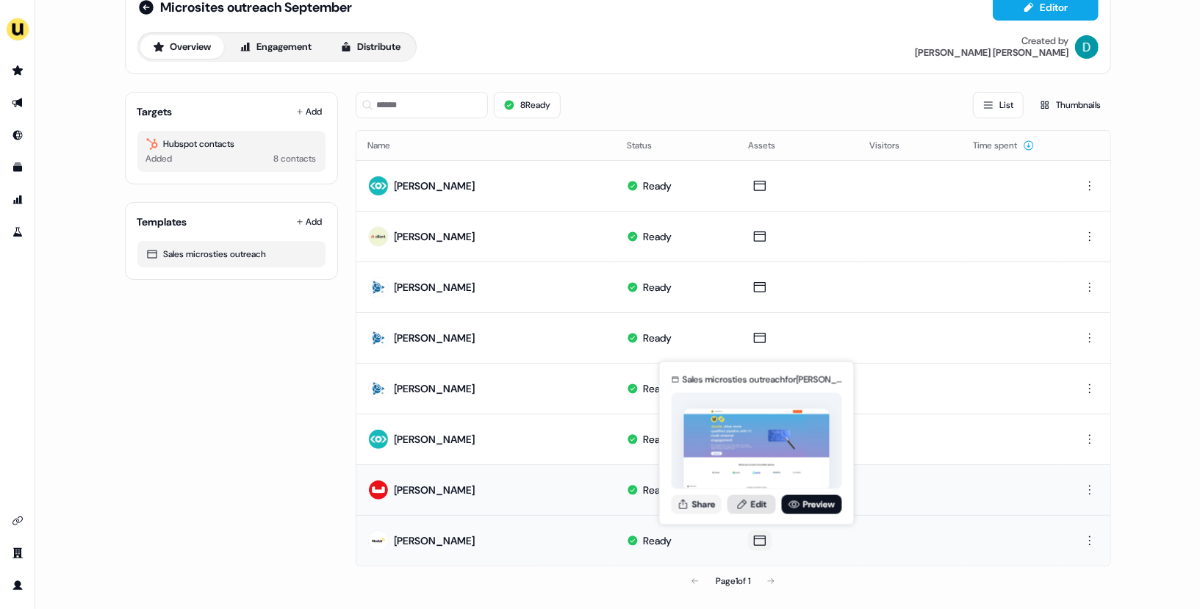
click at [752, 500] on link "Edit" at bounding box center [751, 504] width 48 height 19
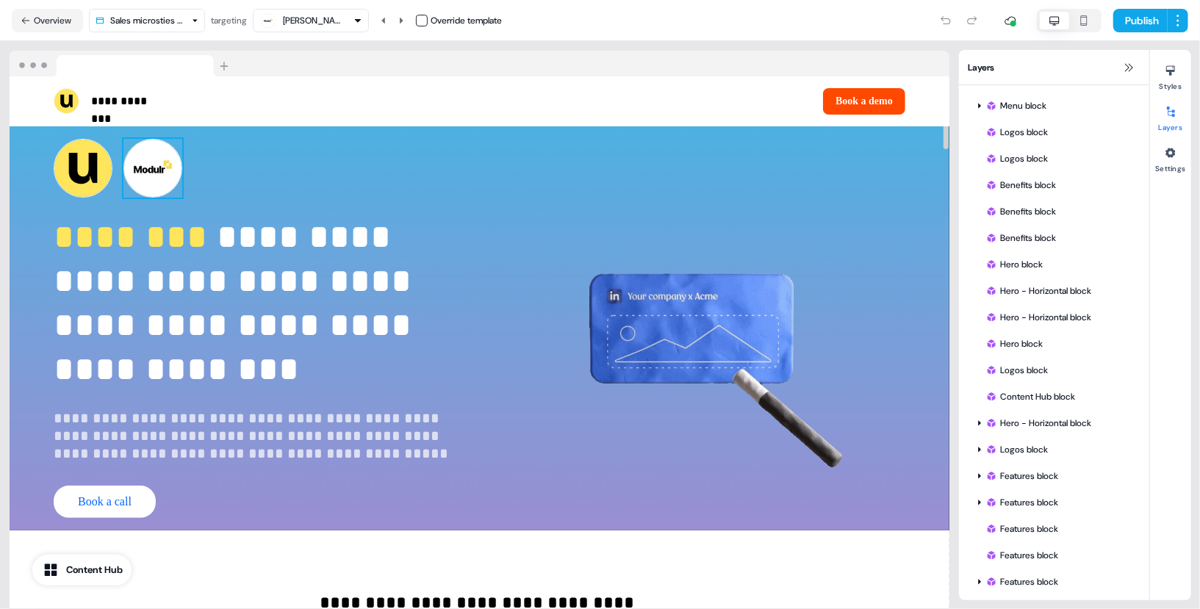
click at [145, 159] on img at bounding box center [152, 168] width 59 height 59
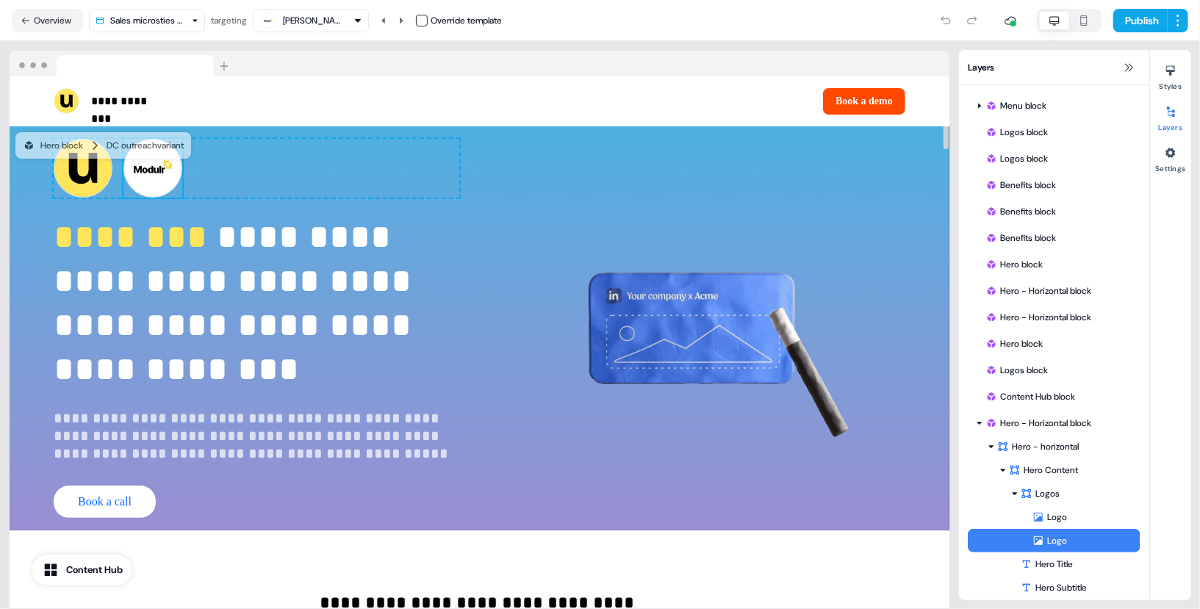
click at [172, 168] on img at bounding box center [152, 168] width 59 height 59
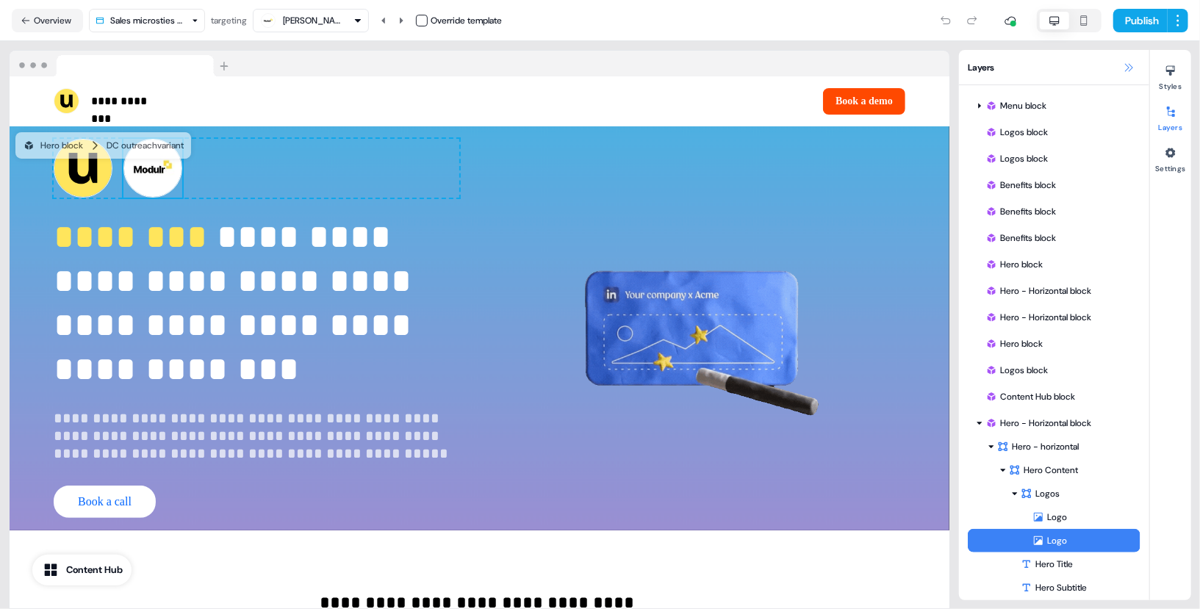
click at [1131, 63] on icon at bounding box center [1129, 68] width 12 height 12
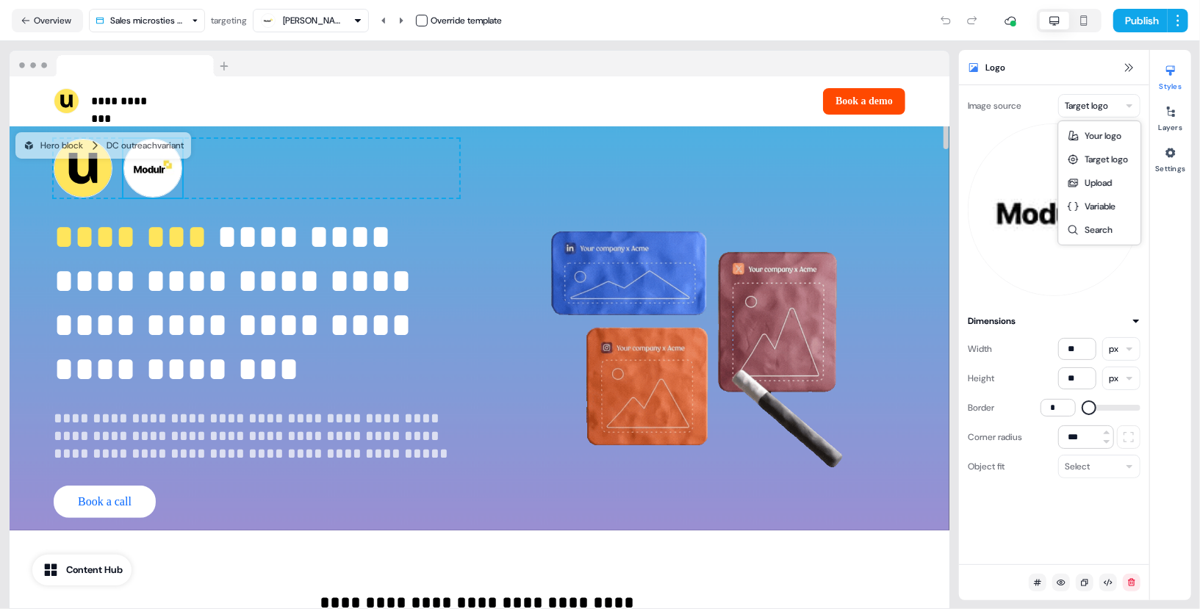
click at [1085, 107] on html "**********" at bounding box center [600, 304] width 1200 height 609
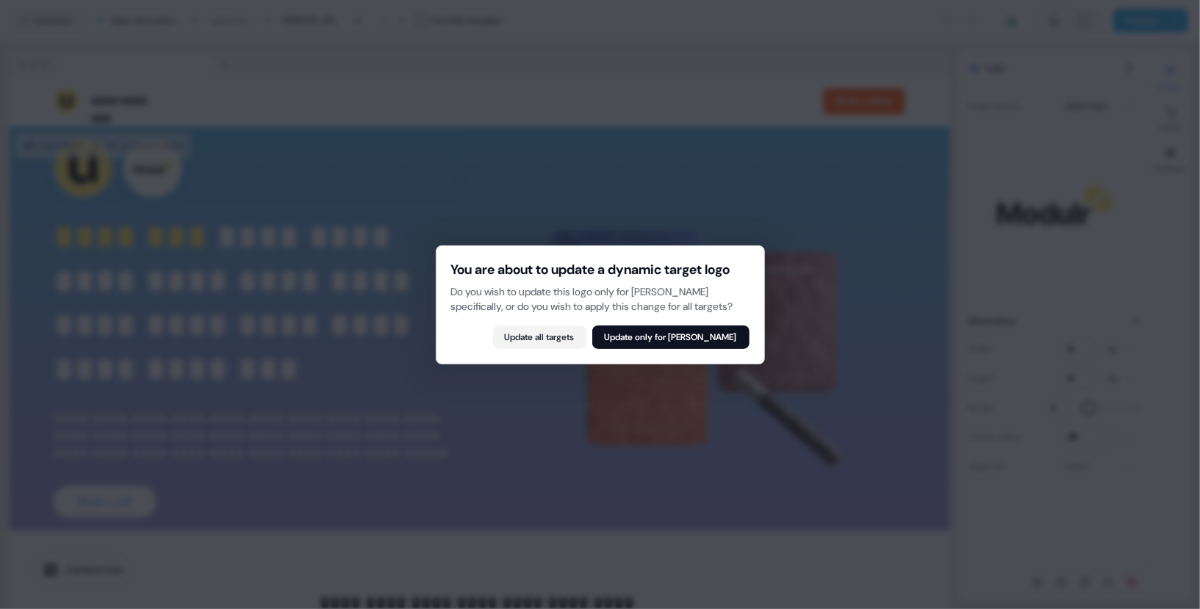
click at [639, 362] on div "You are about to update a dynamic target logo Do you wish to update this logo o…" at bounding box center [600, 304] width 329 height 119
click at [636, 349] on button "Update only for Janelle Van Deventer" at bounding box center [670, 338] width 157 height 24
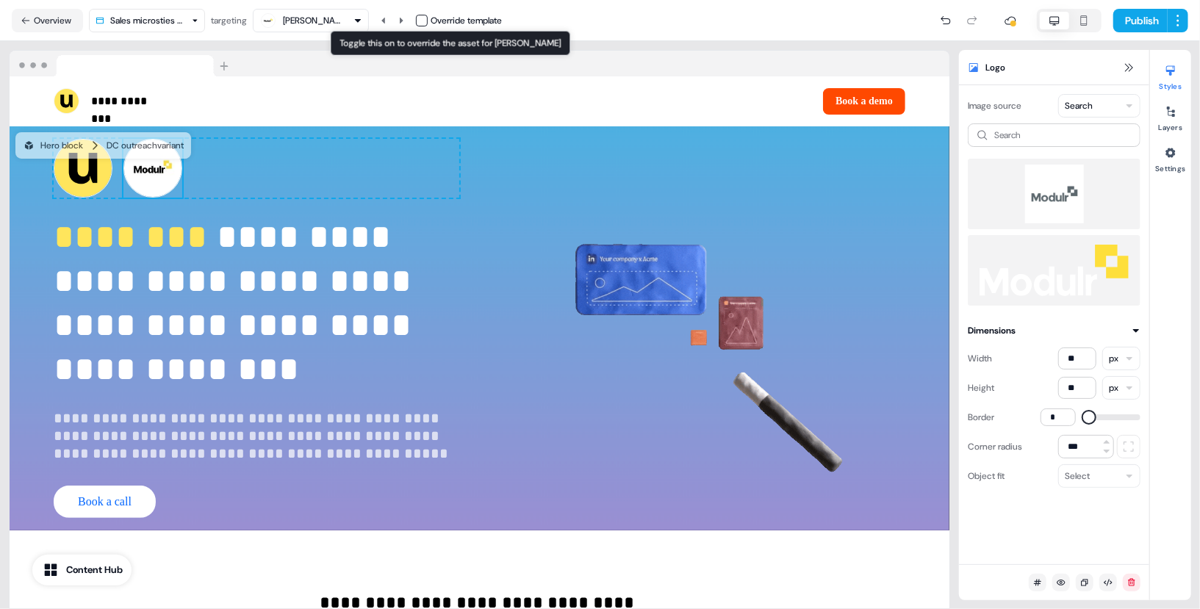
click at [425, 18] on button "button" at bounding box center [422, 21] width 12 height 12
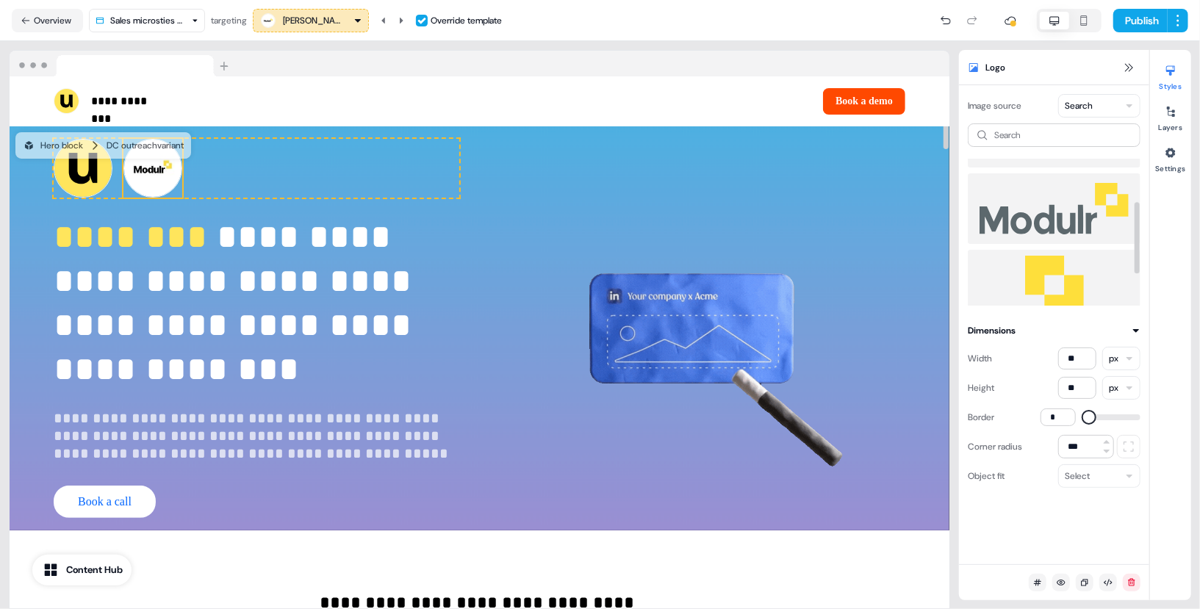
scroll to position [152, 0]
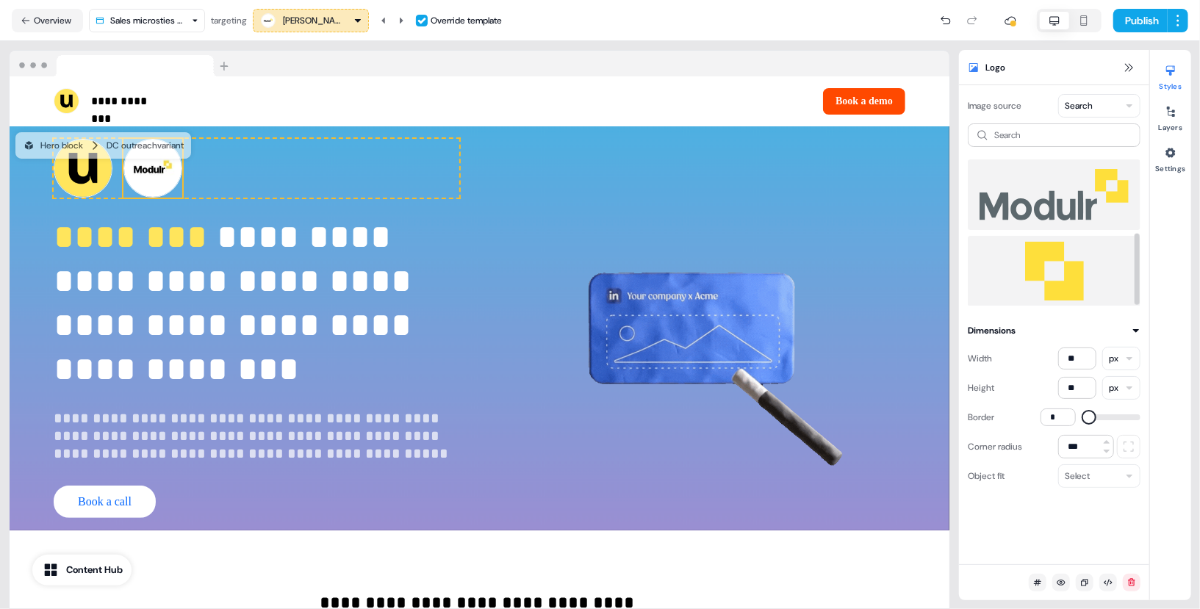
click at [1056, 265] on img at bounding box center [1054, 271] width 149 height 59
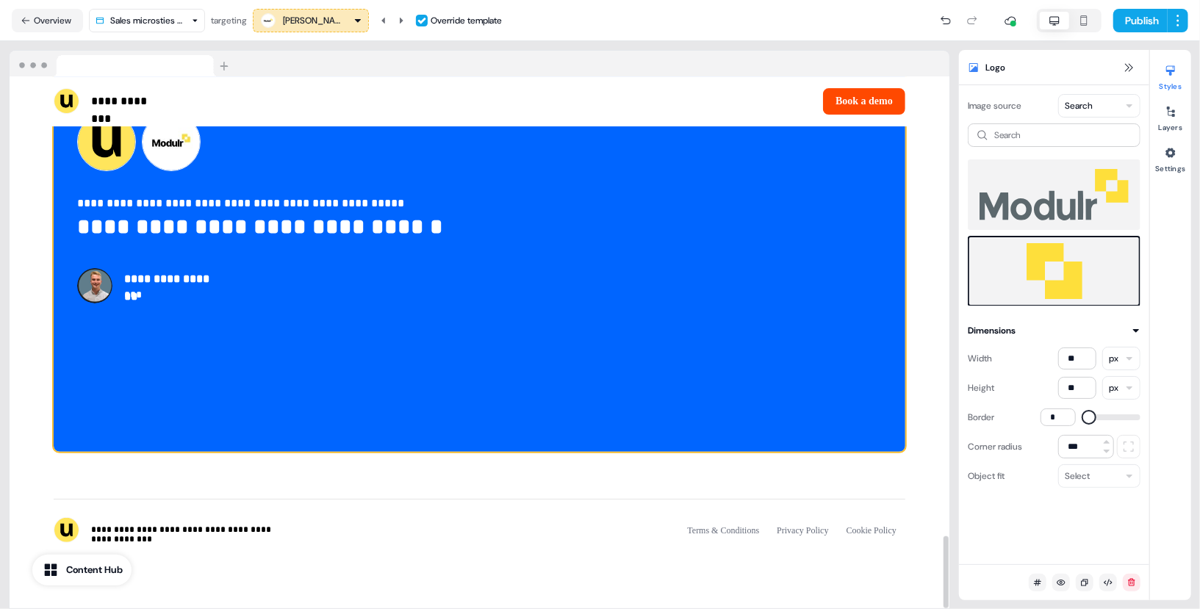
scroll to position [3305, 0]
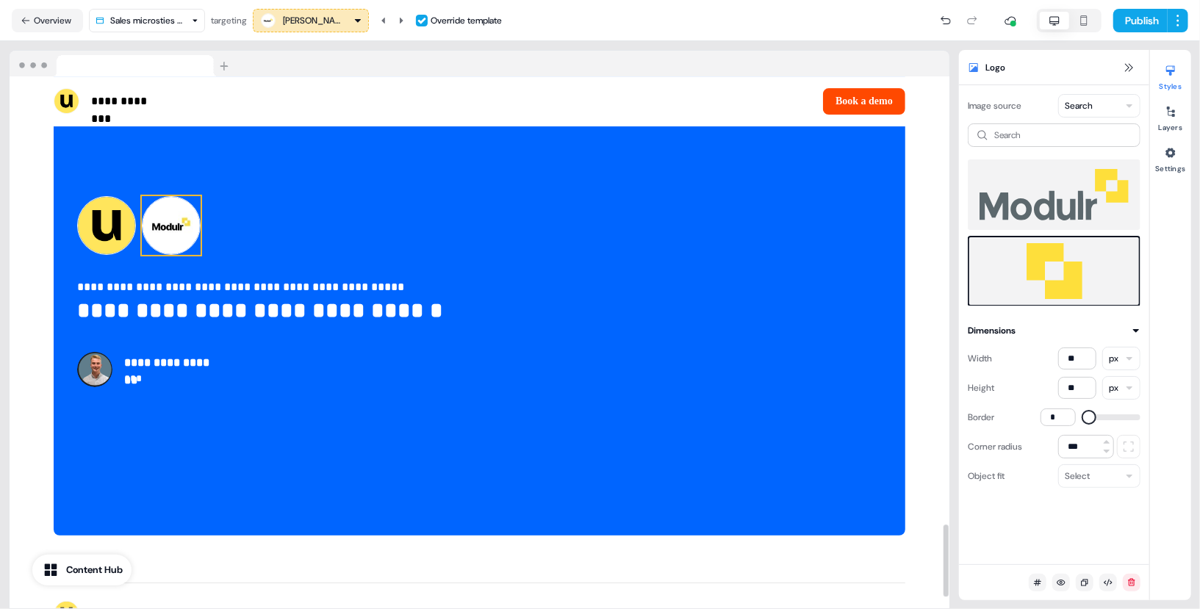
click at [187, 234] on img at bounding box center [171, 225] width 59 height 59
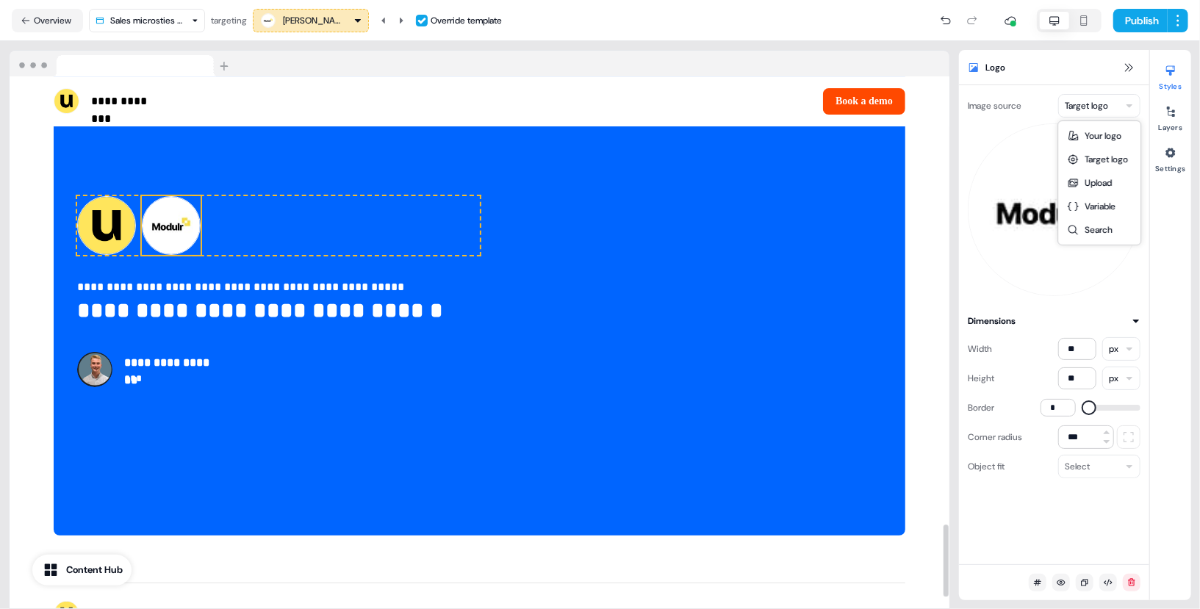
click at [1097, 99] on html "**********" at bounding box center [600, 304] width 1200 height 609
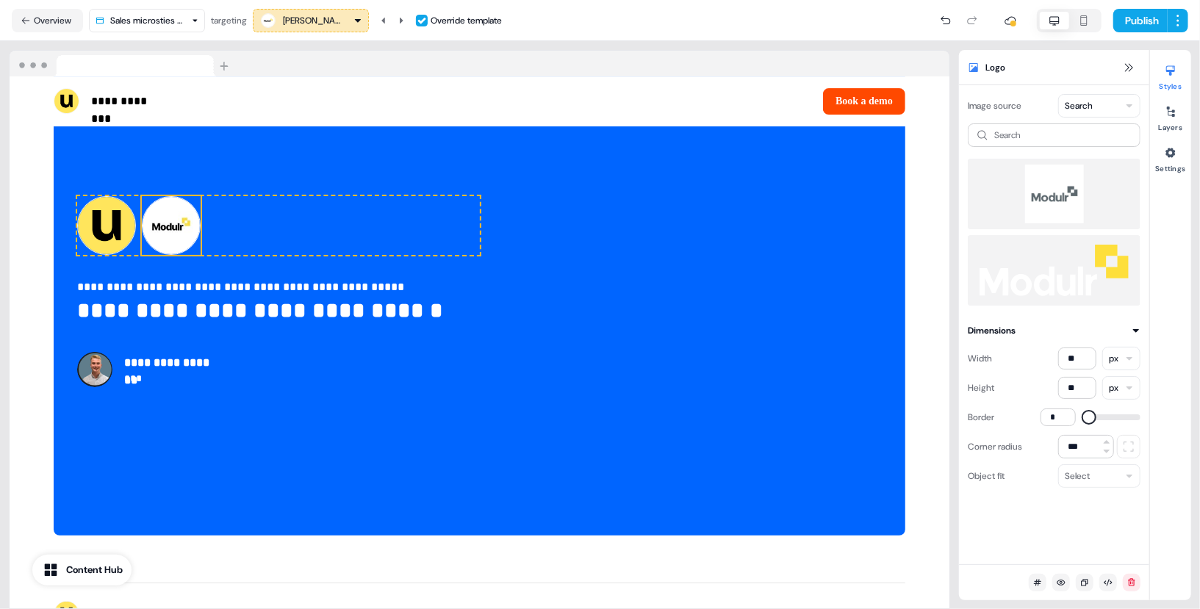
scroll to position [152, 0]
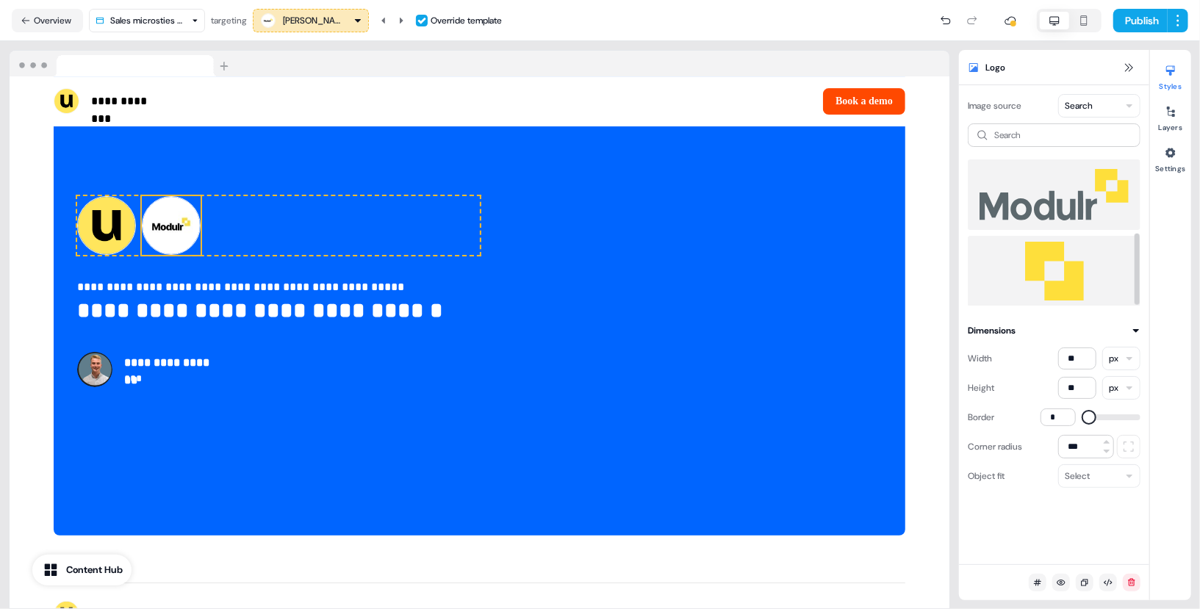
click at [1068, 267] on img at bounding box center [1054, 271] width 149 height 59
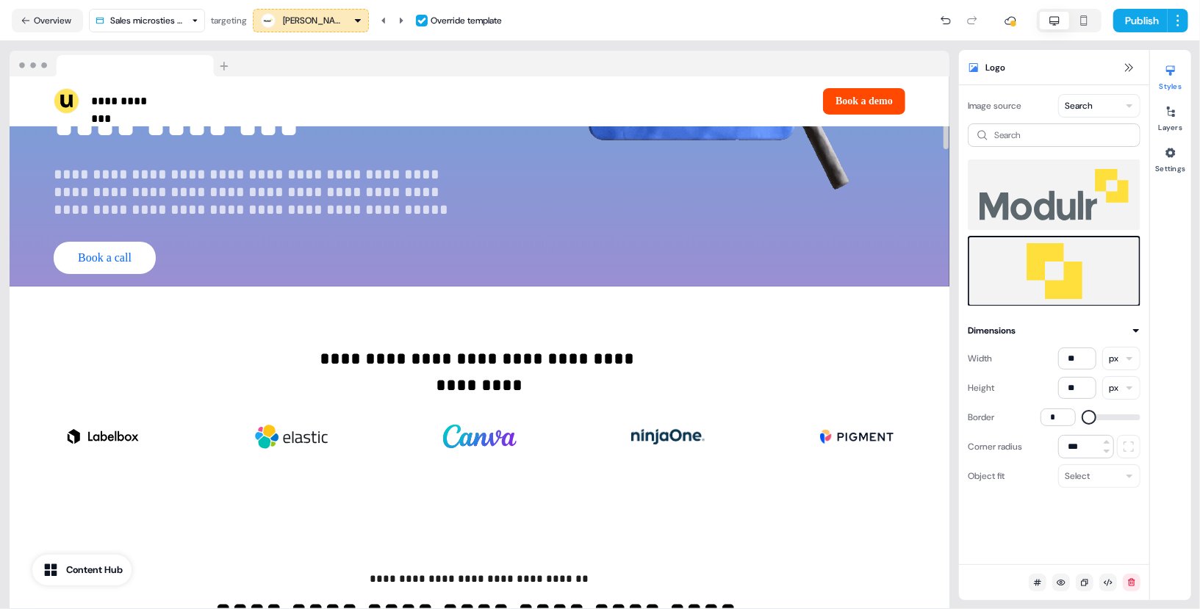
scroll to position [0, 0]
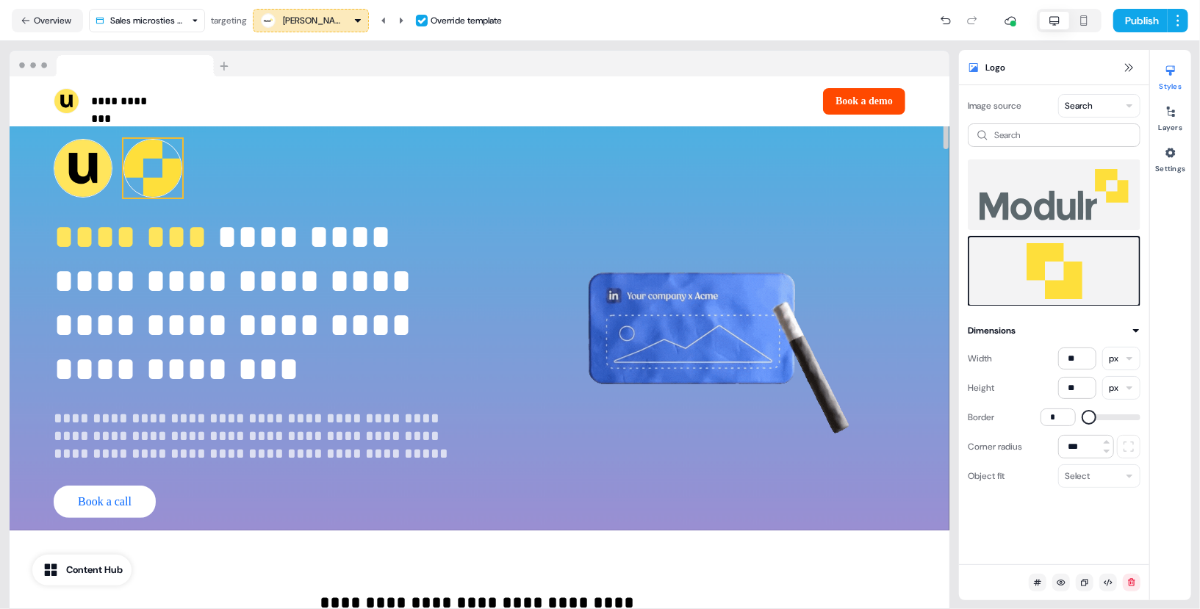
click at [149, 172] on img at bounding box center [152, 168] width 59 height 59
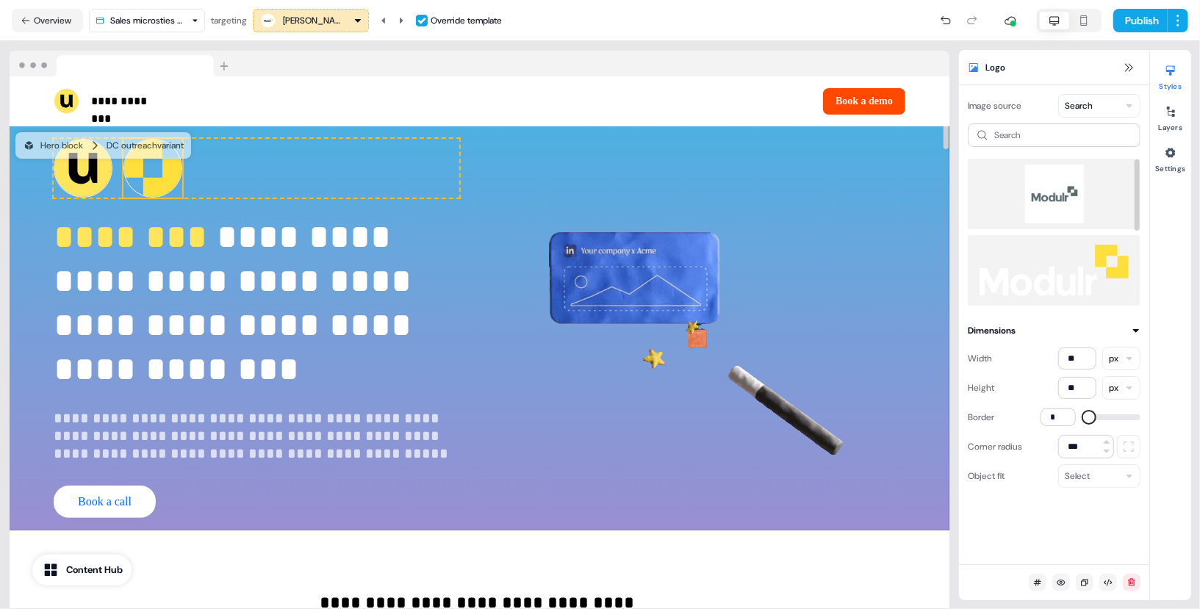
scroll to position [152, 0]
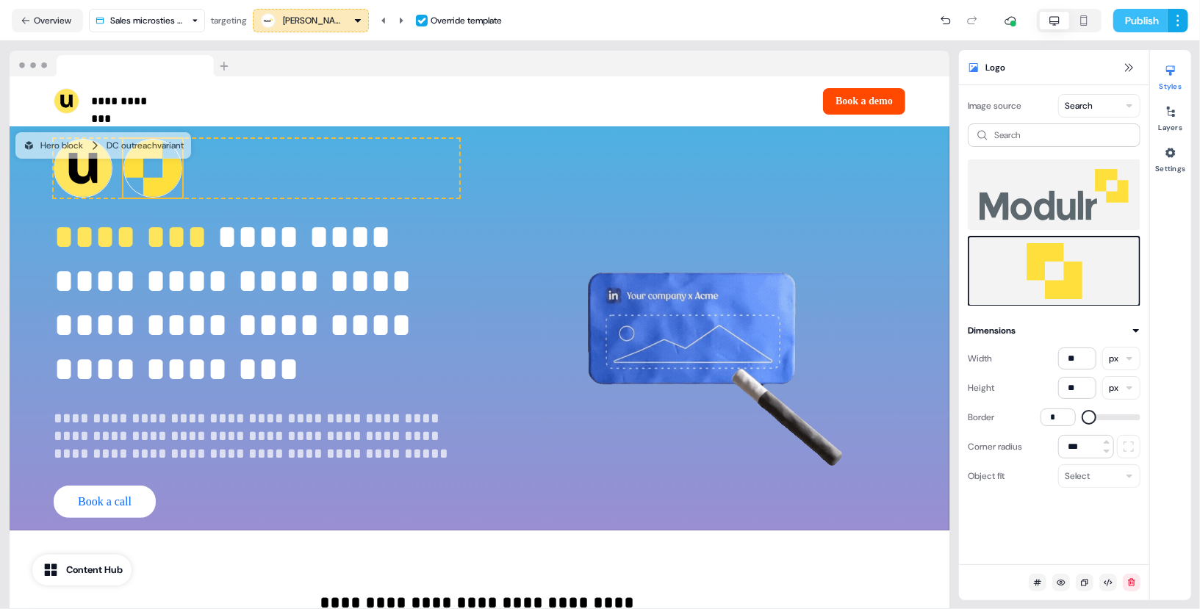
click at [1139, 18] on button "Publish" at bounding box center [1140, 21] width 54 height 24
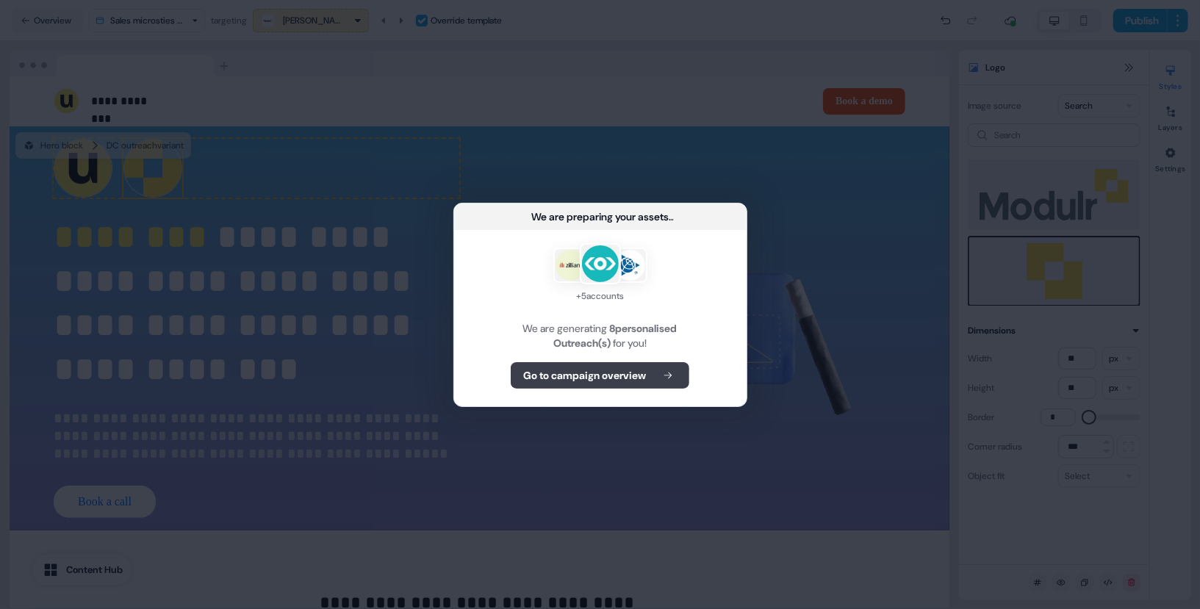
click at [626, 376] on b "Go to campaign overview" at bounding box center [584, 375] width 123 height 15
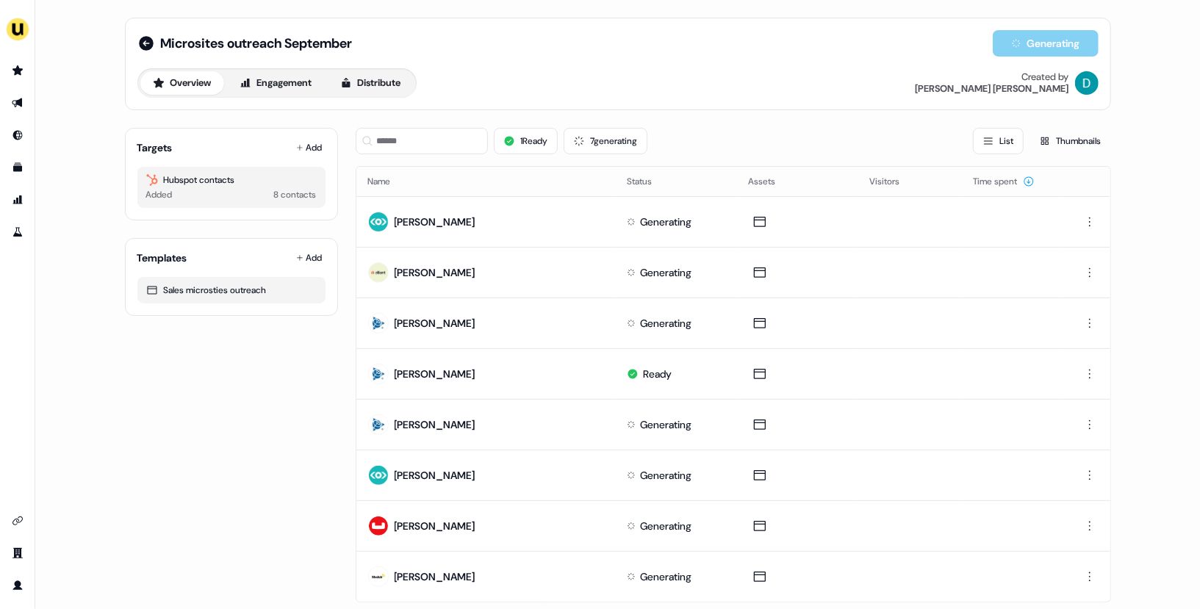
scroll to position [36, 0]
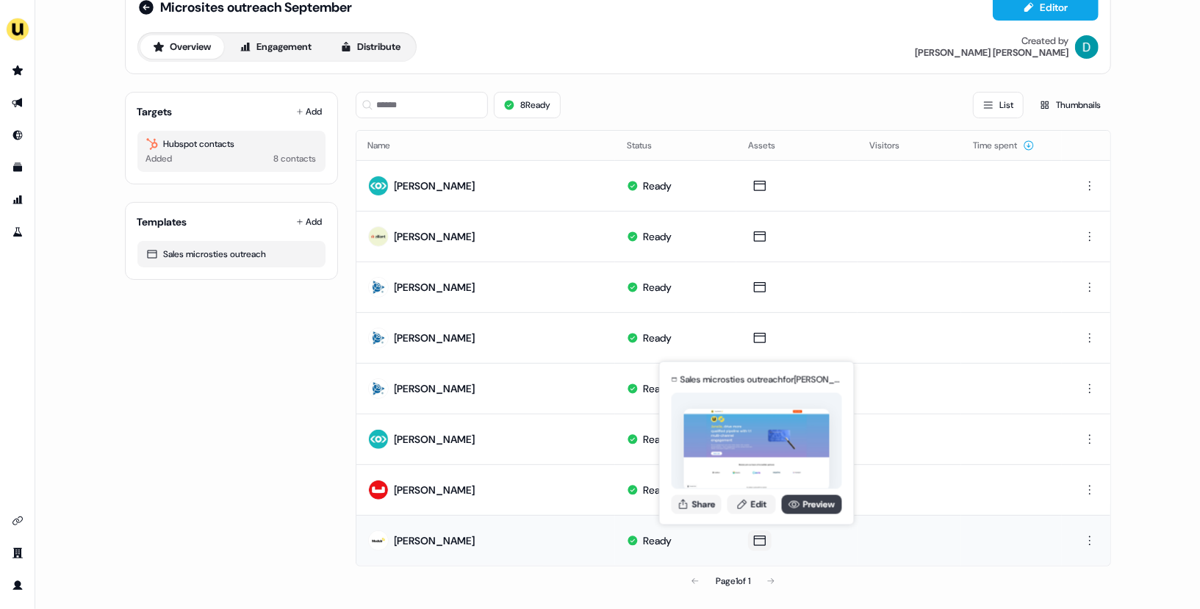
click at [805, 495] on link "Preview" at bounding box center [812, 504] width 60 height 19
click at [750, 507] on link "Edit" at bounding box center [751, 504] width 48 height 19
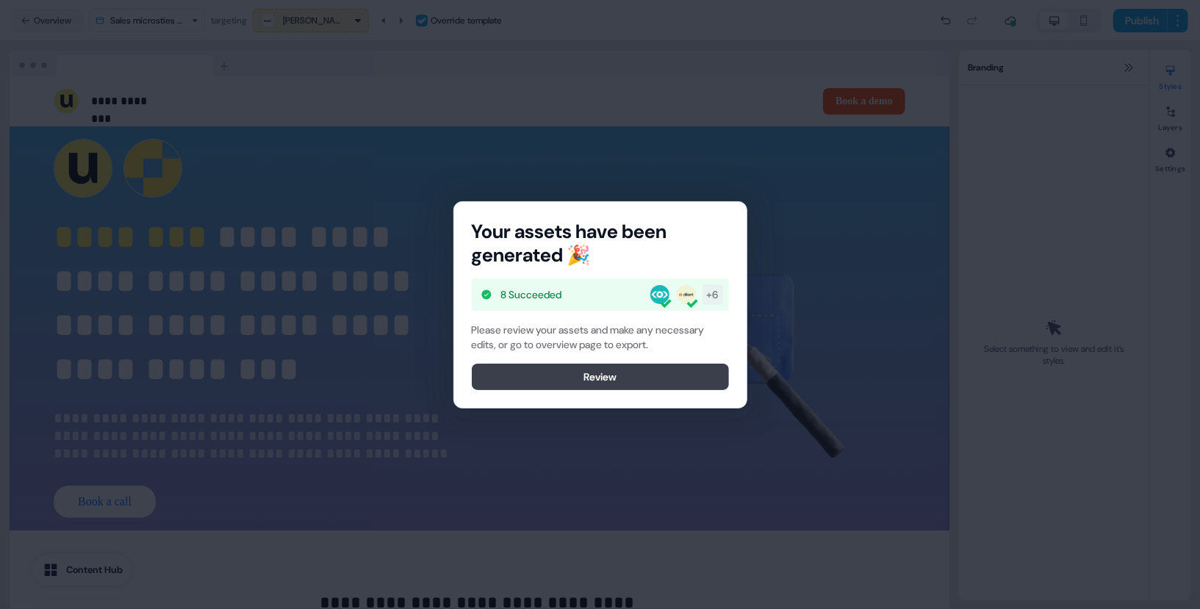
click at [592, 373] on button "Review" at bounding box center [600, 377] width 257 height 26
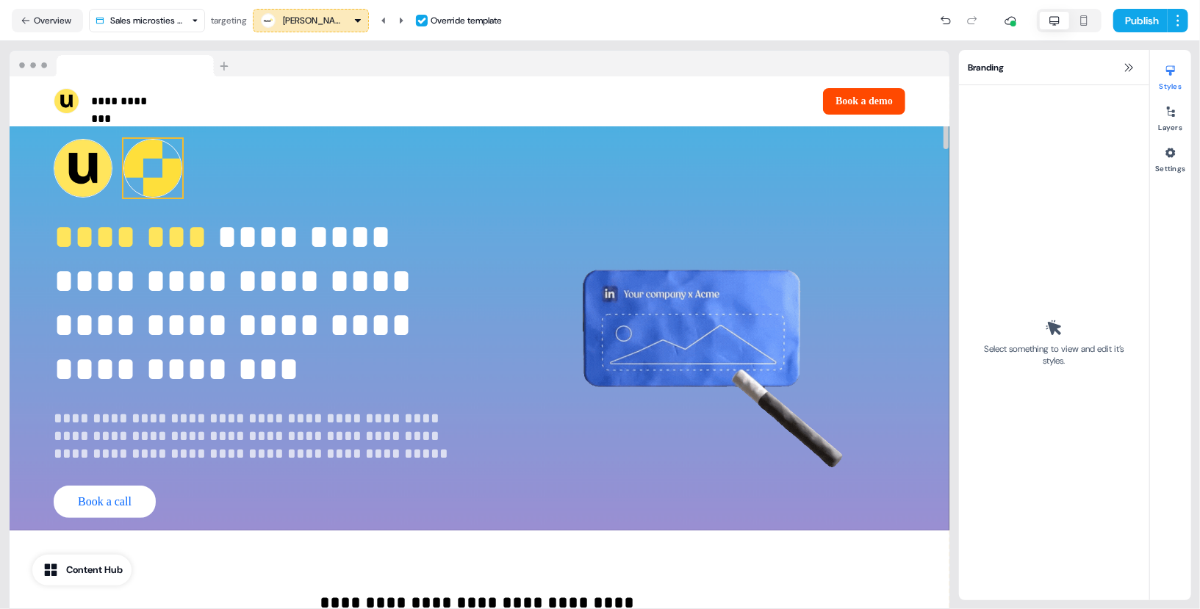
click at [163, 189] on img at bounding box center [152, 168] width 59 height 59
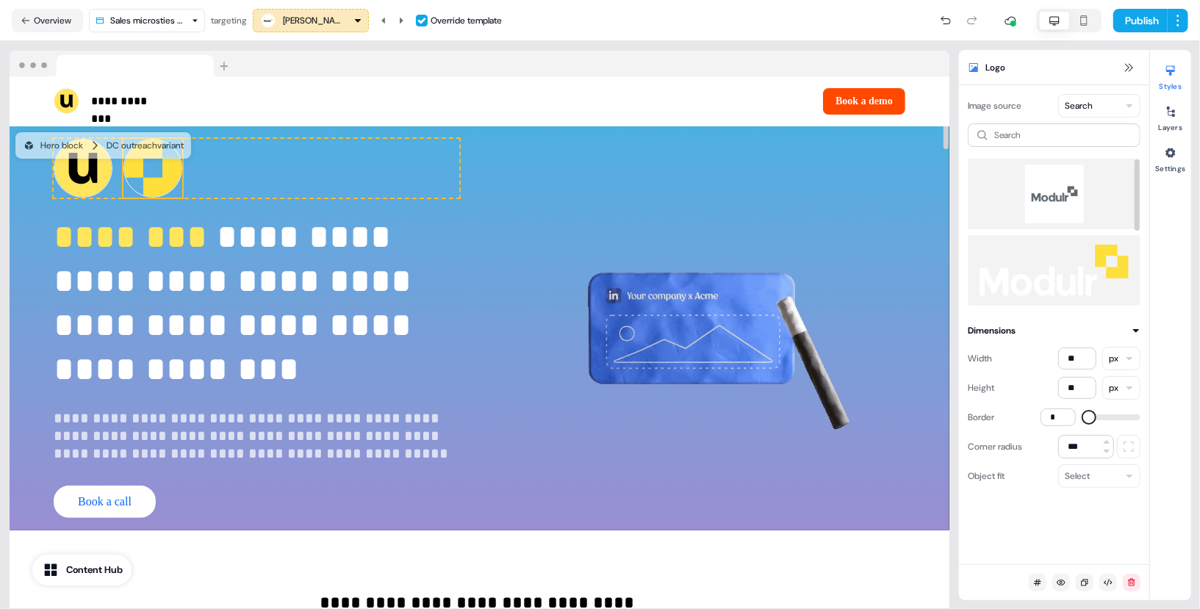
scroll to position [152, 0]
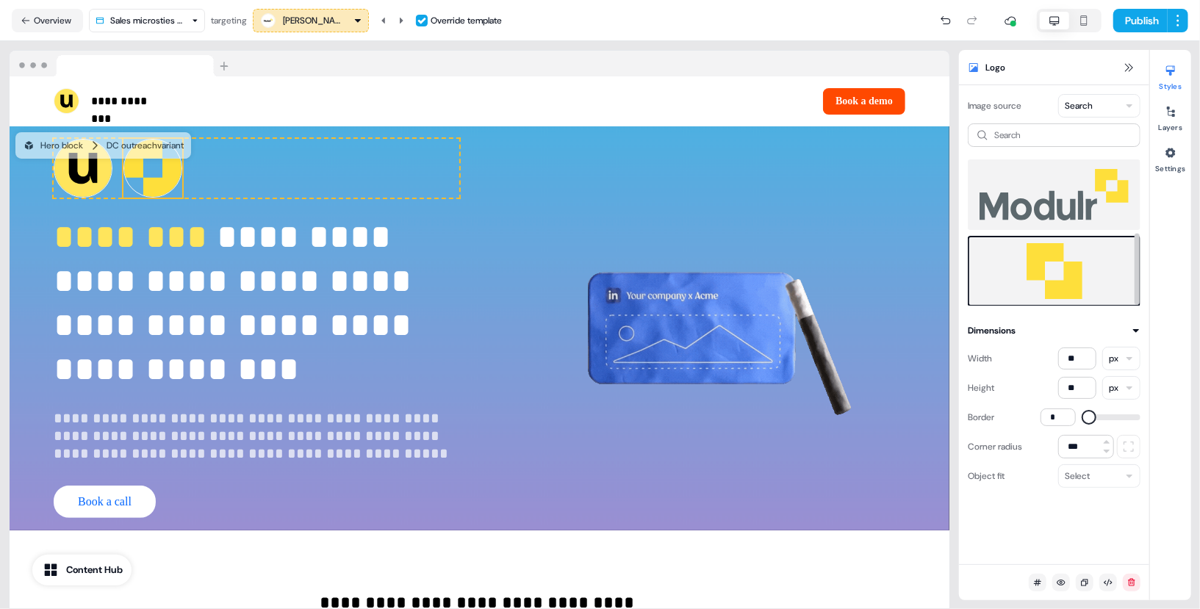
click at [1070, 194] on img at bounding box center [1054, 194] width 149 height 59
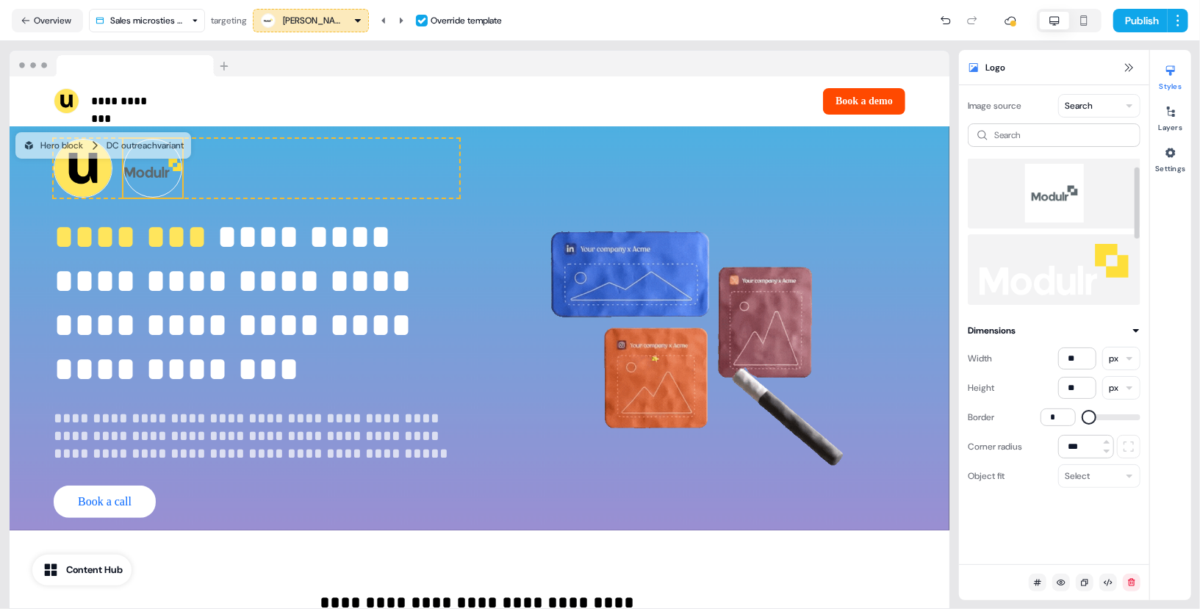
scroll to position [0, 0]
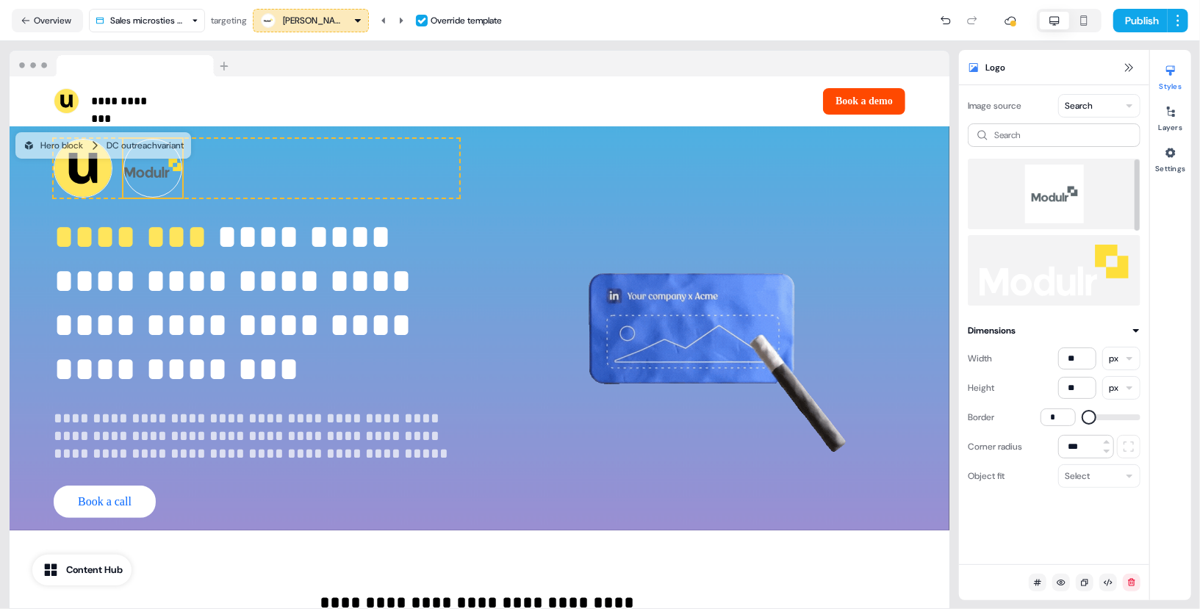
click at [1070, 194] on img at bounding box center [1054, 194] width 149 height 59
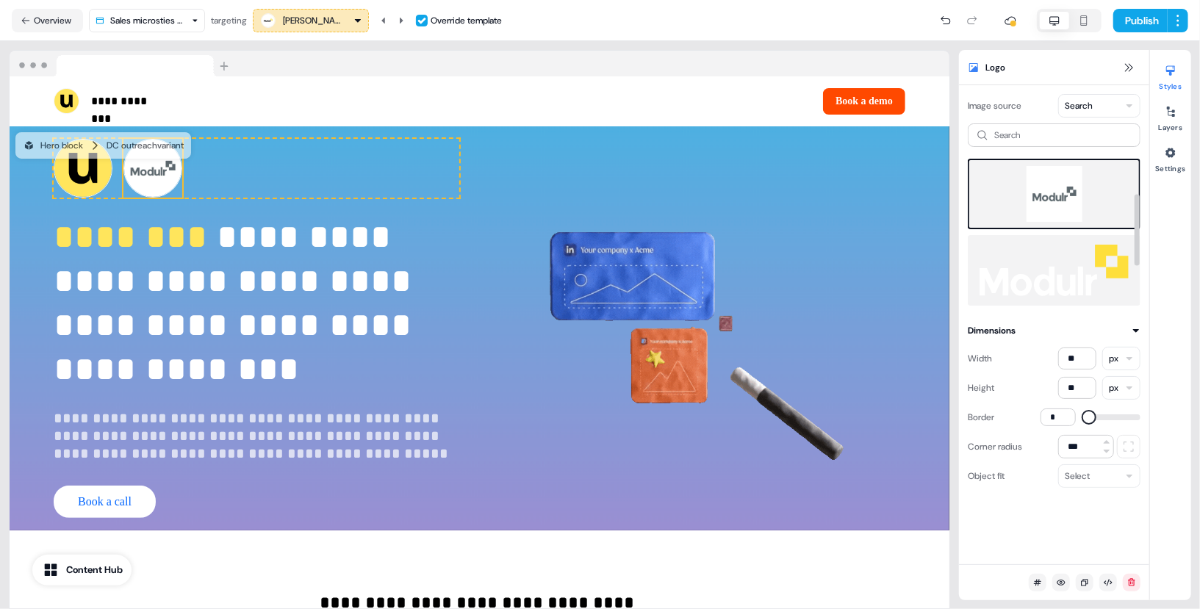
scroll to position [152, 0]
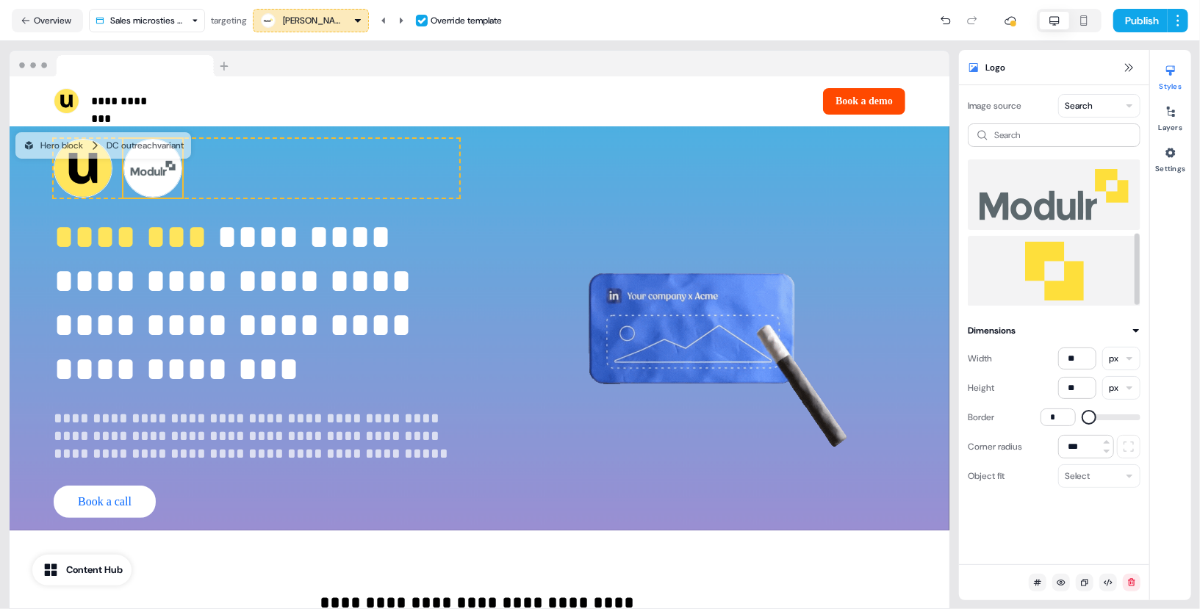
click at [1063, 261] on img at bounding box center [1054, 271] width 149 height 59
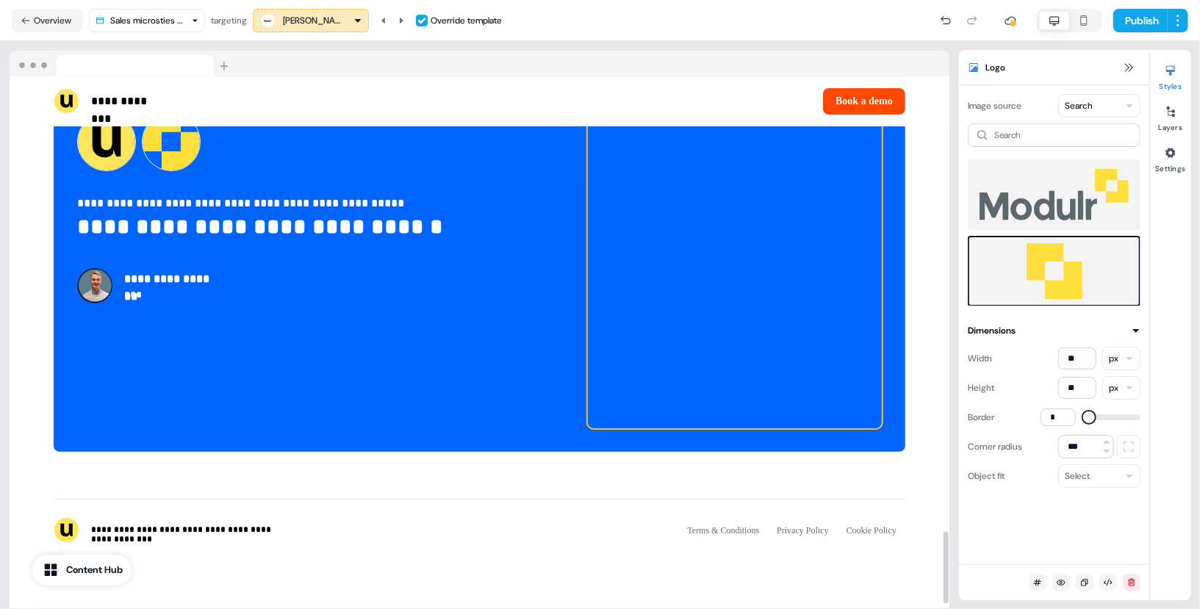
scroll to position [3322, 0]
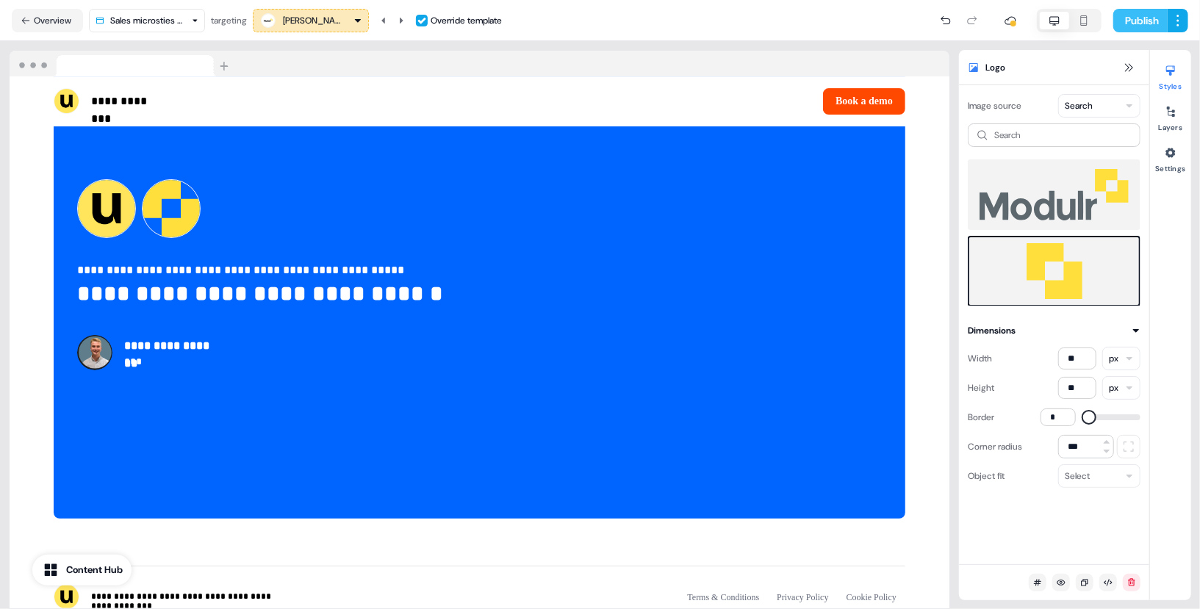
click at [1151, 14] on button "Publish" at bounding box center [1140, 21] width 54 height 24
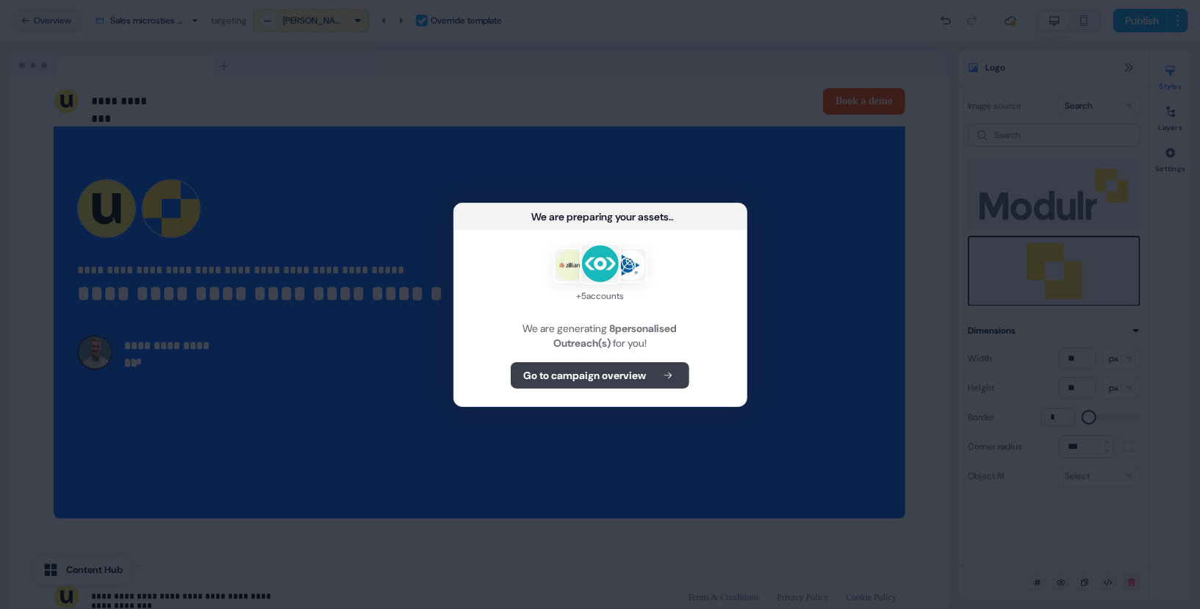
click at [585, 374] on b "Go to campaign overview" at bounding box center [584, 375] width 123 height 15
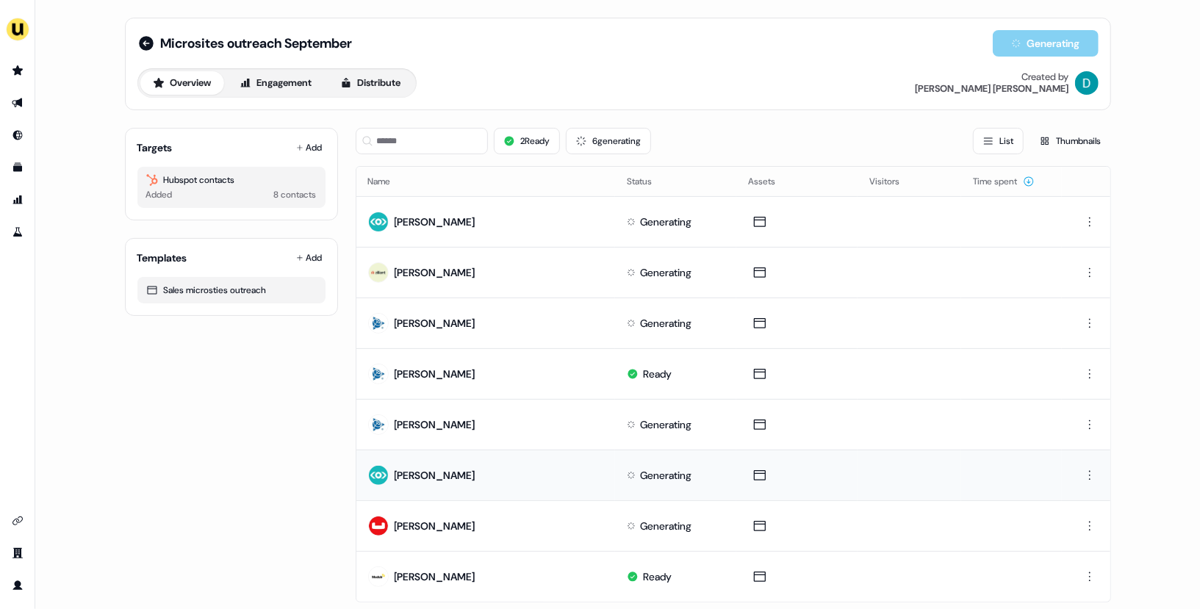
scroll to position [36, 0]
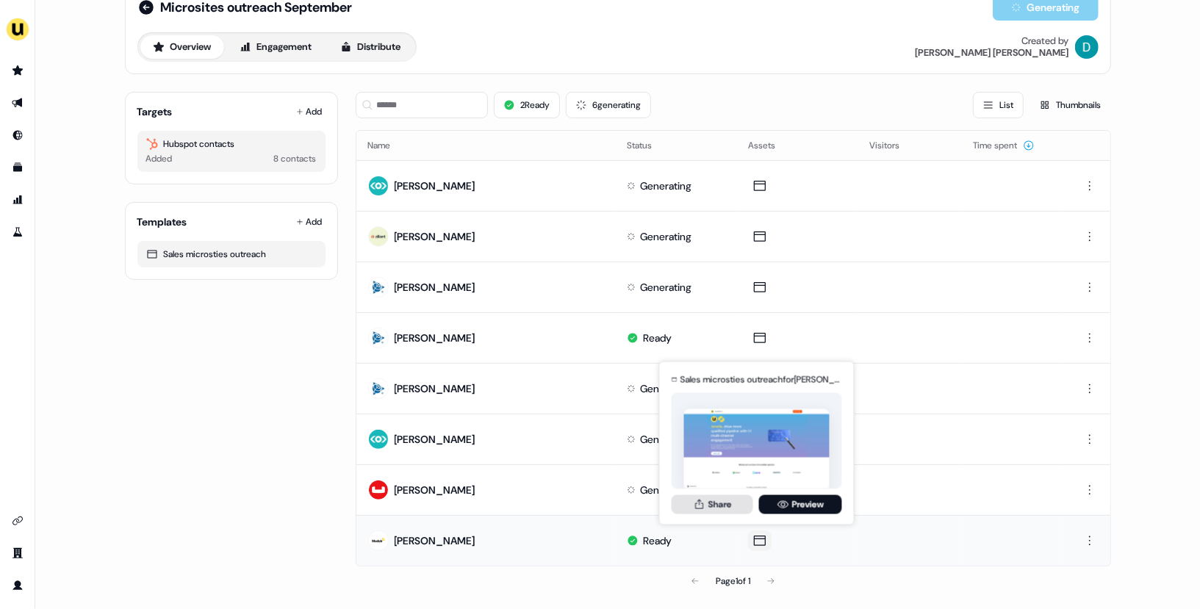
click at [723, 508] on button "Share" at bounding box center [713, 504] width 82 height 19
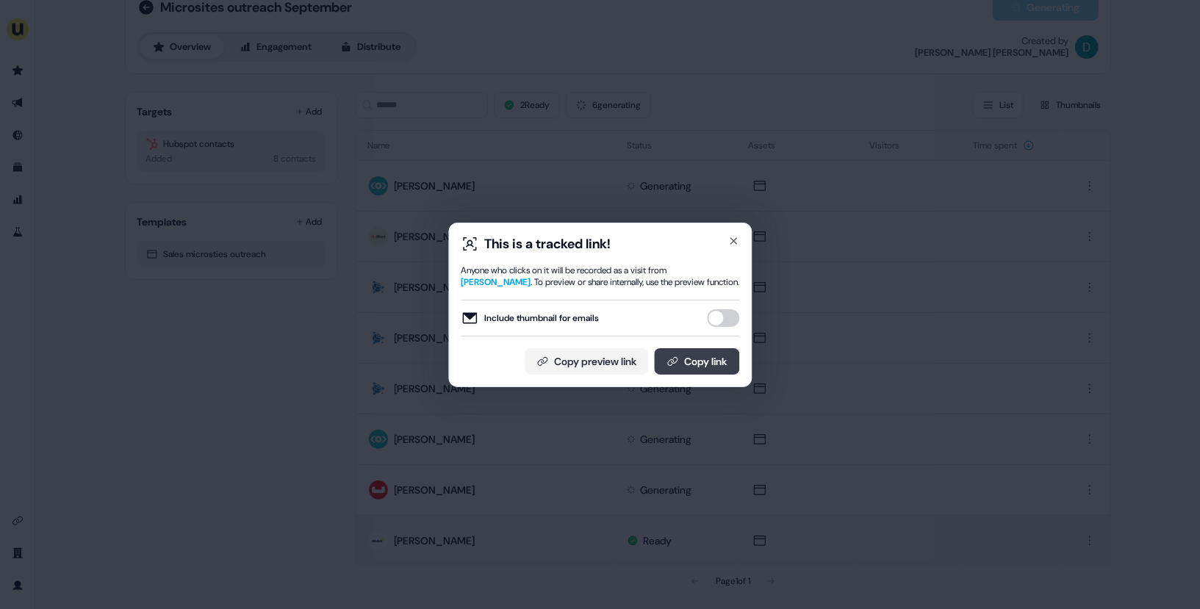
click at [721, 353] on button "Copy link" at bounding box center [696, 361] width 85 height 26
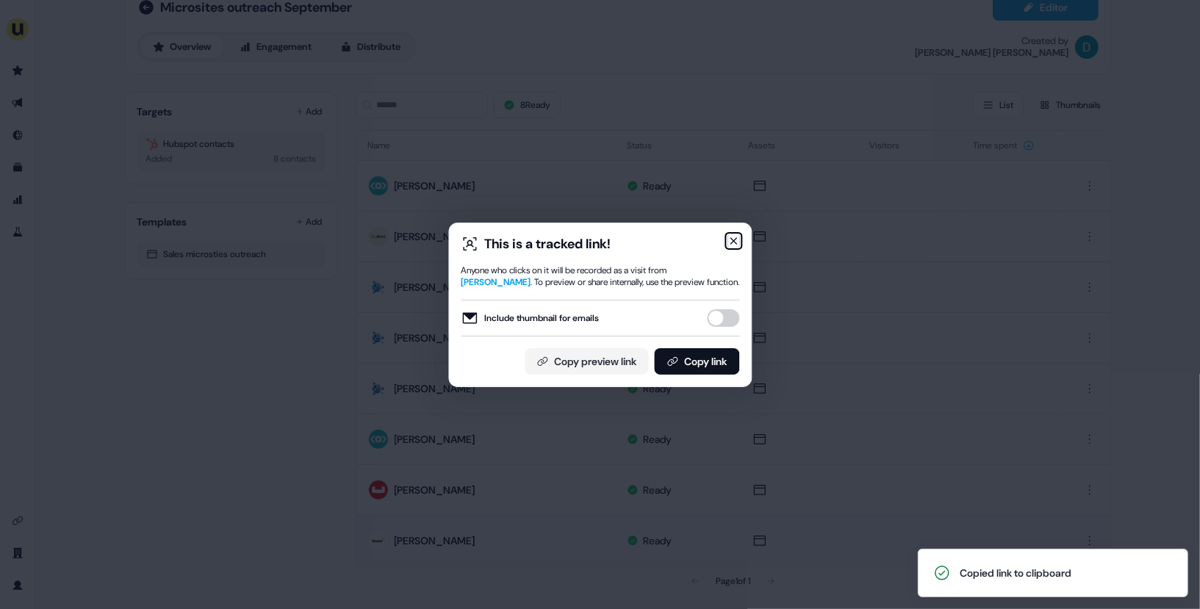
click at [736, 242] on icon "button" at bounding box center [733, 241] width 6 height 6
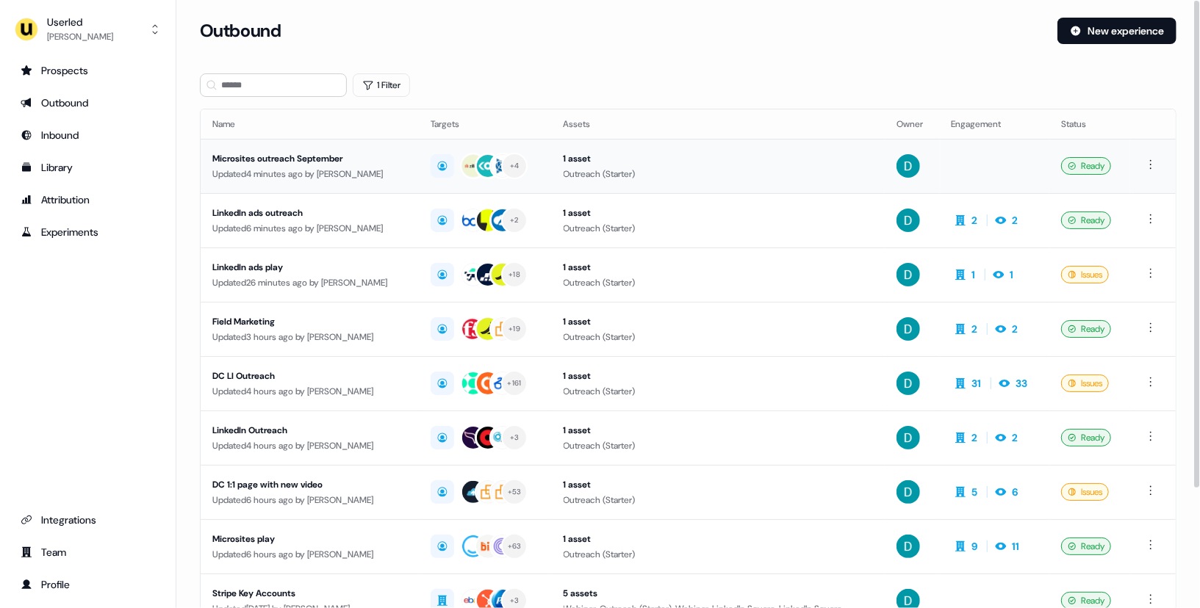
click at [379, 162] on div "Microsites outreach September" at bounding box center [309, 158] width 195 height 15
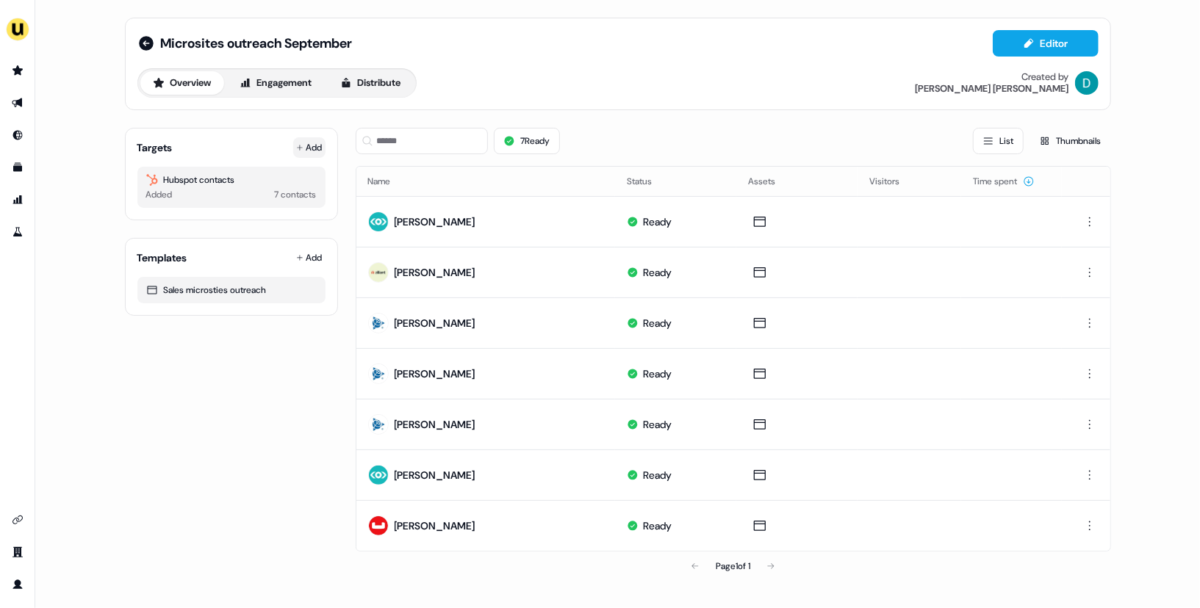
click at [317, 140] on button "Add" at bounding box center [309, 147] width 32 height 21
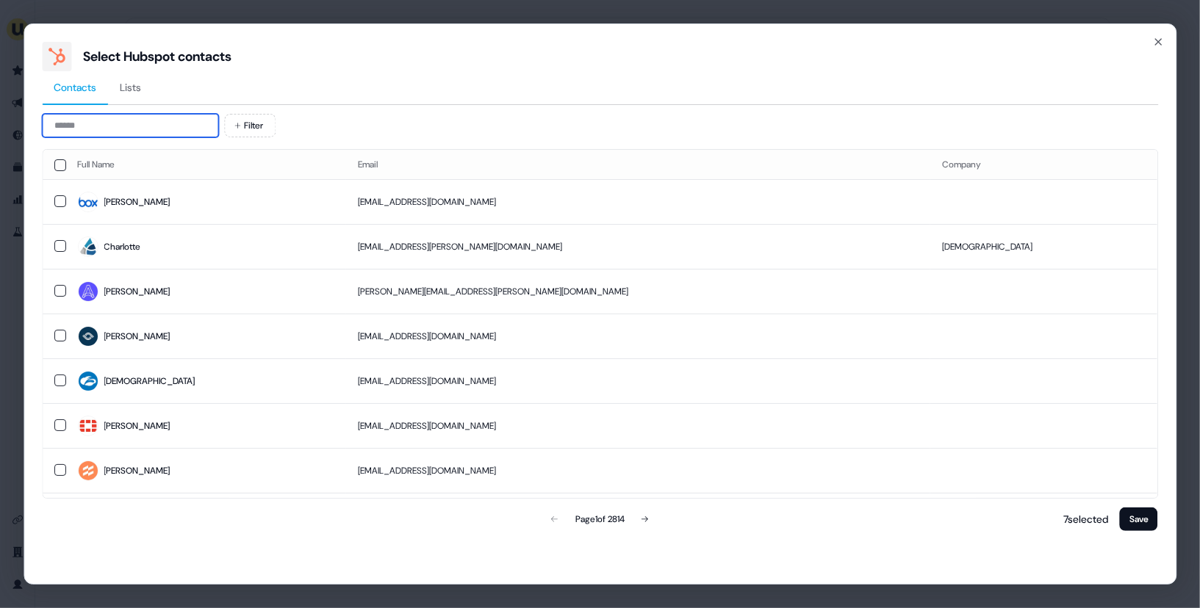
click at [97, 121] on input at bounding box center [130, 126] width 176 height 24
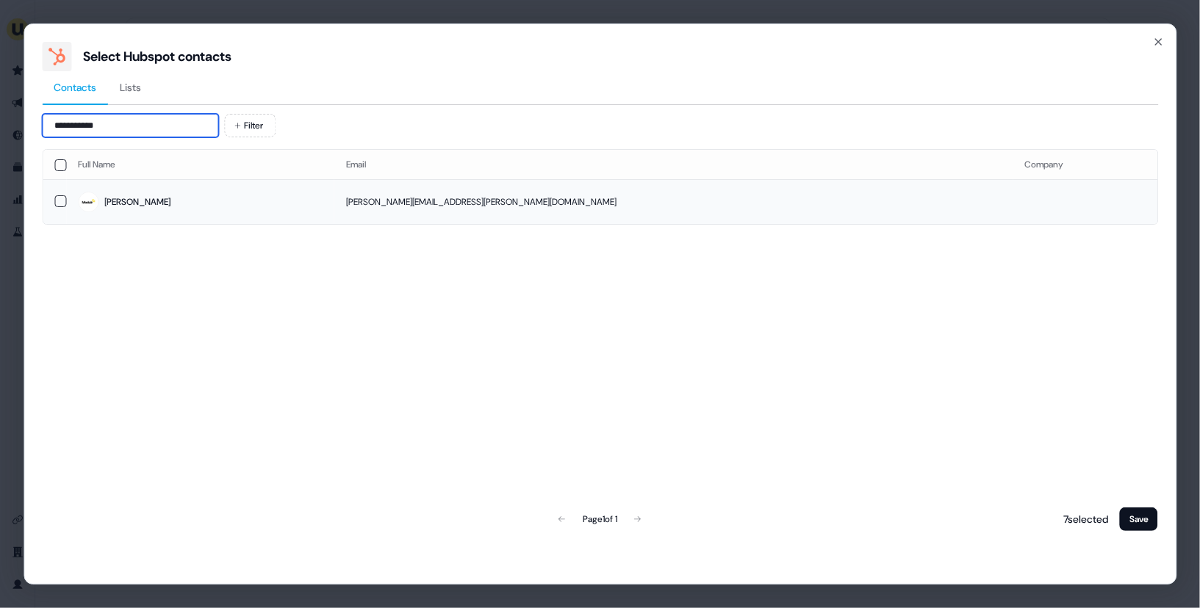
type input "**********"
click at [251, 221] on td "[PERSON_NAME]" at bounding box center [200, 201] width 268 height 45
click at [1135, 513] on button "Save" at bounding box center [1139, 520] width 38 height 24
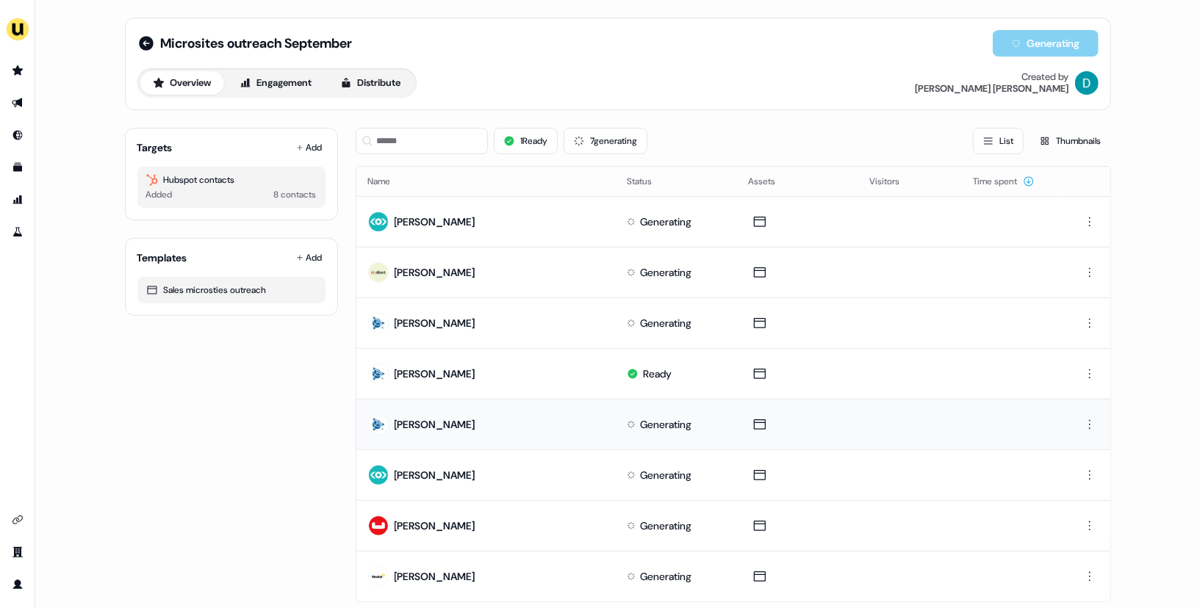
scroll to position [40, 0]
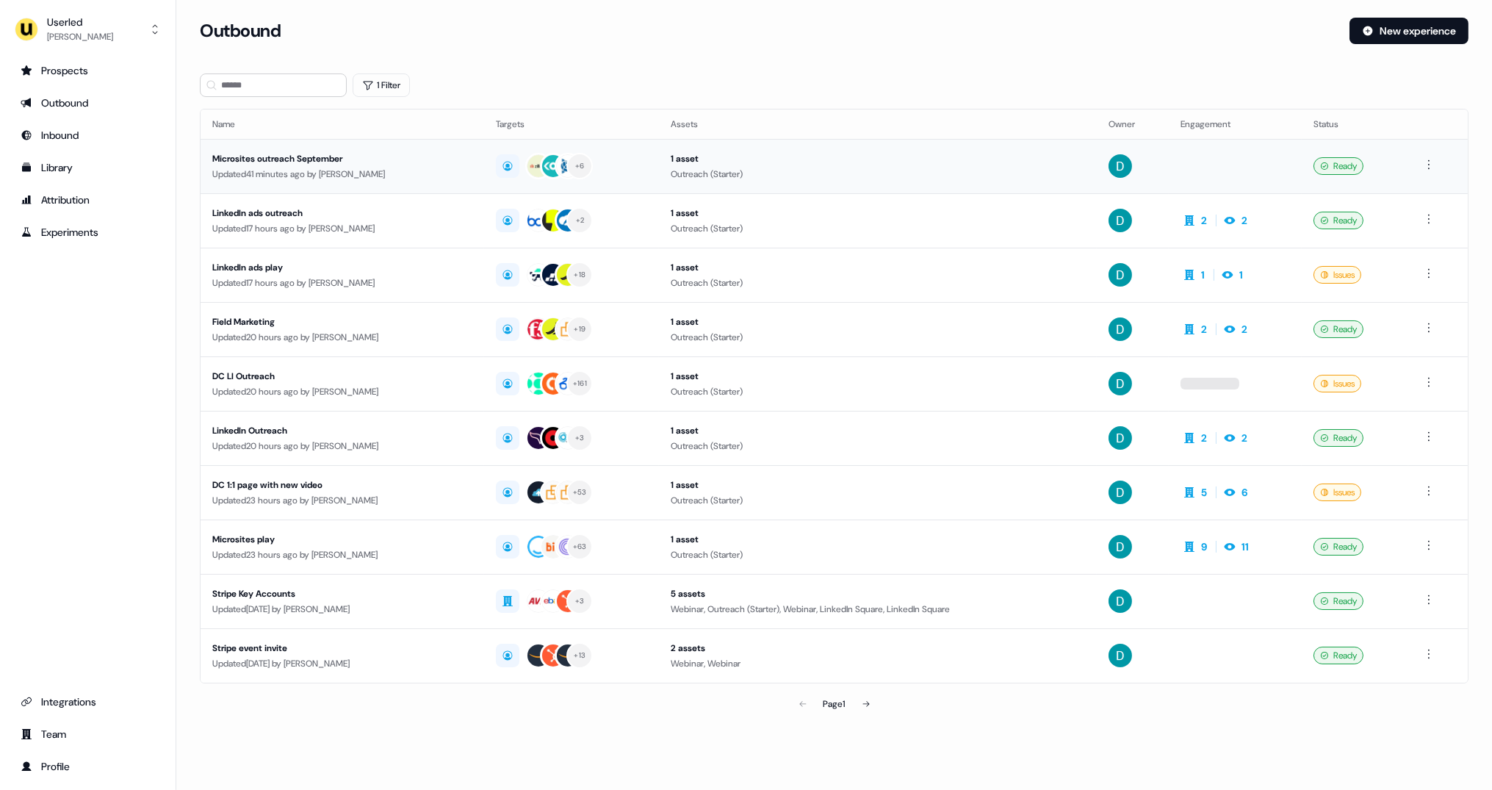
click at [371, 161] on div "Microsites outreach September" at bounding box center [342, 158] width 260 height 15
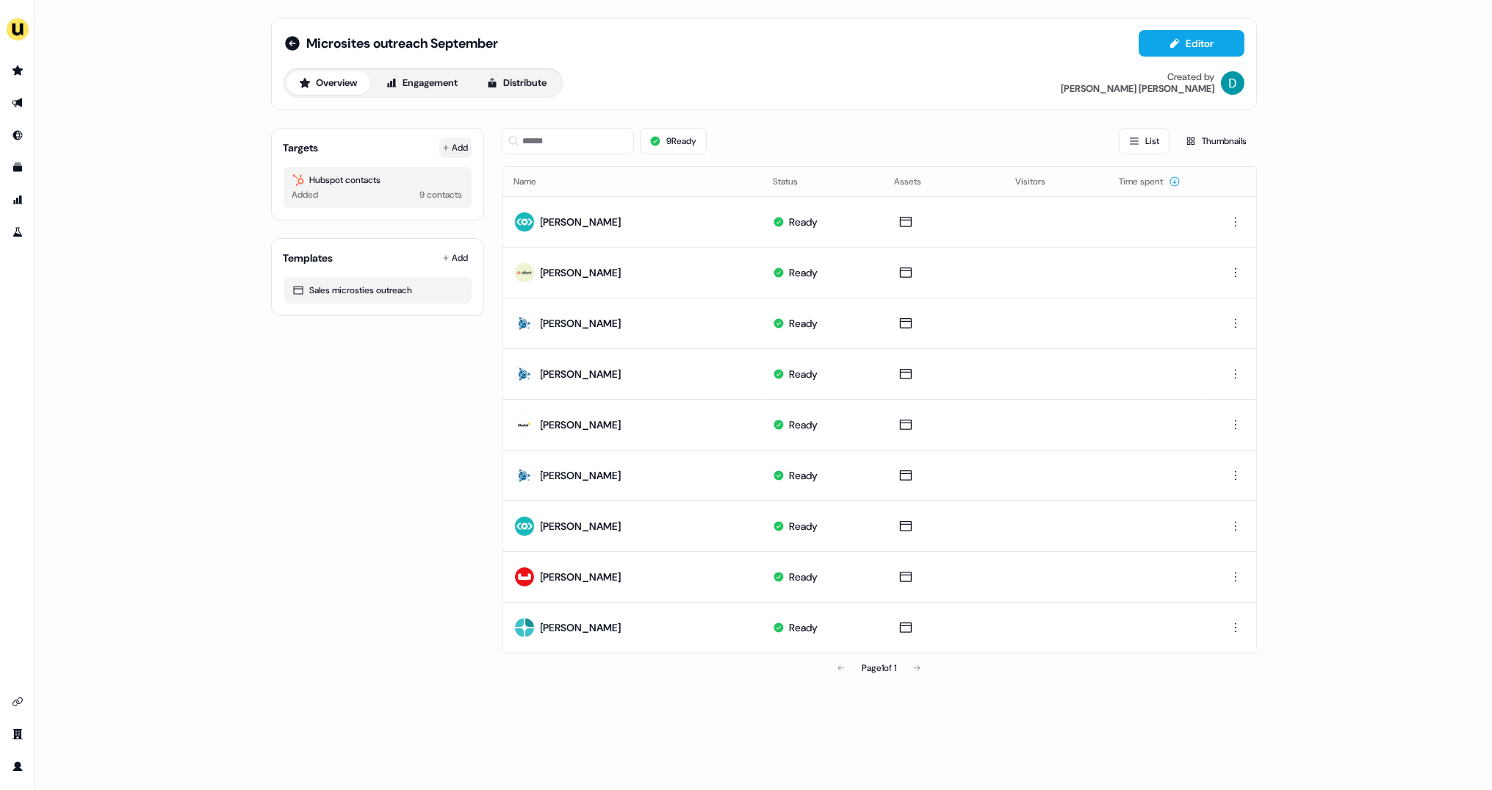
click at [451, 144] on button "Add" at bounding box center [455, 147] width 32 height 21
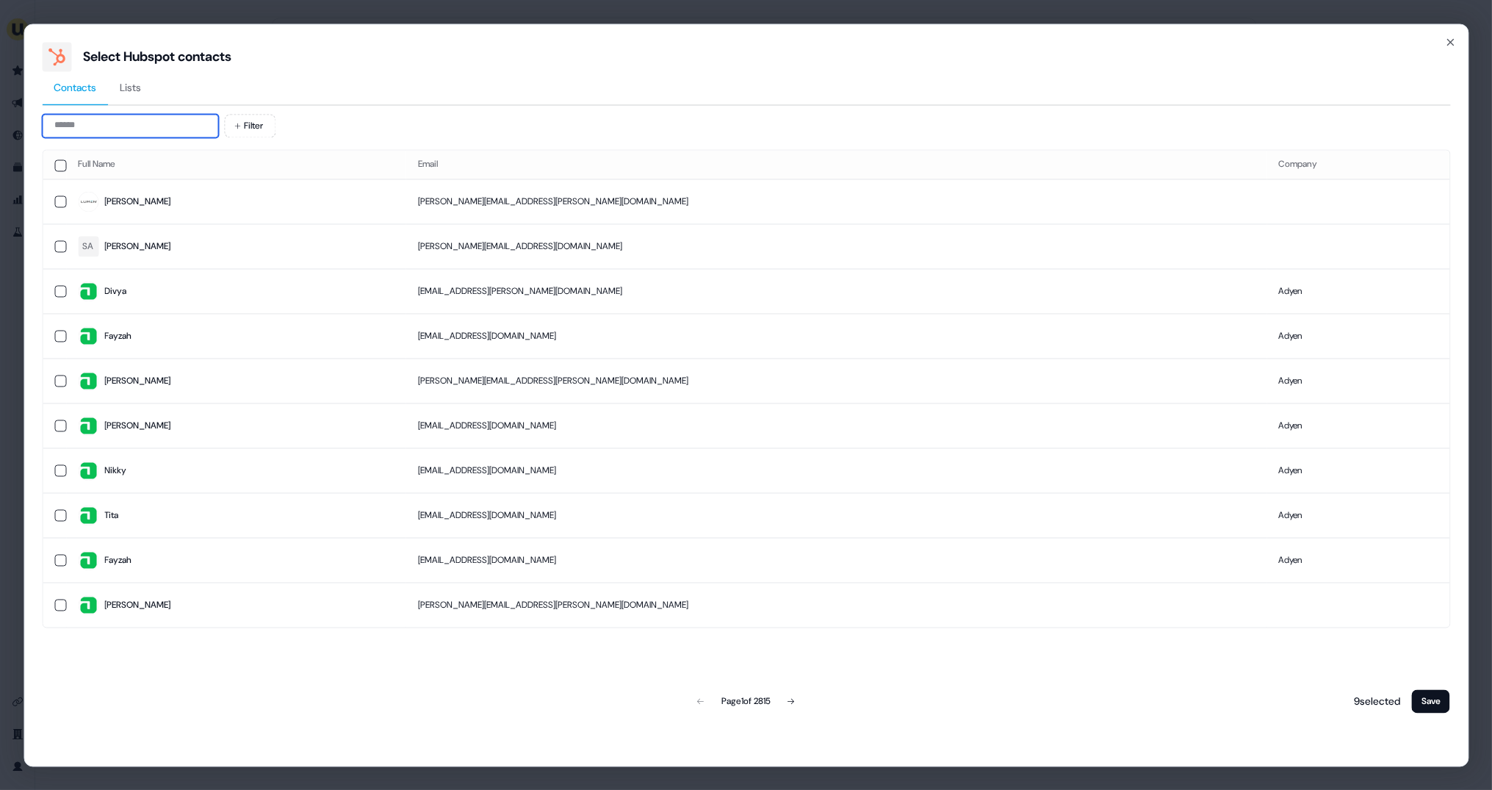
click at [152, 132] on input at bounding box center [130, 126] width 176 height 24
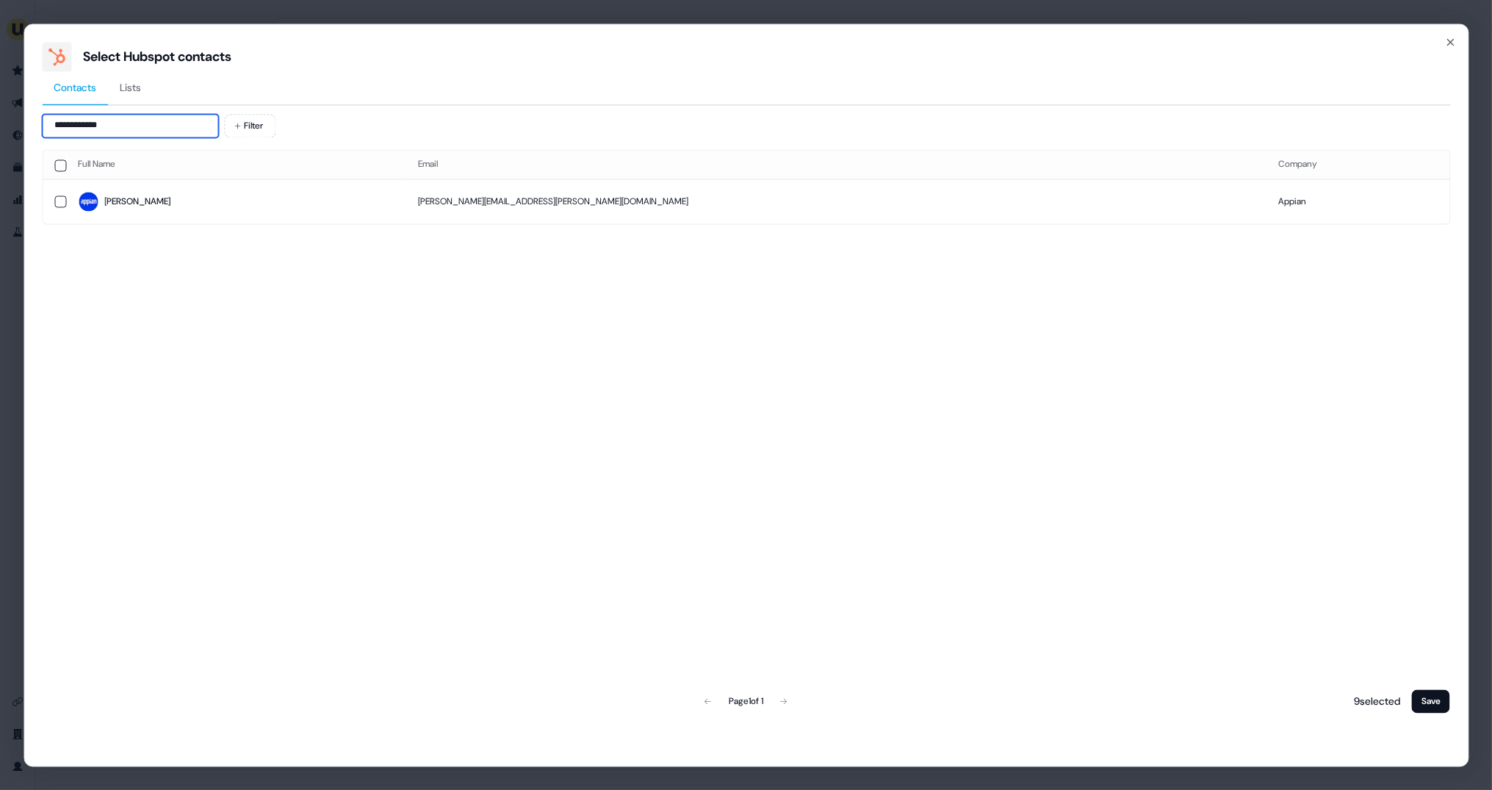
type input "**********"
click at [138, 216] on td "[PERSON_NAME]" at bounding box center [236, 201] width 340 height 45
click at [1434, 695] on button "Save" at bounding box center [1431, 701] width 38 height 24
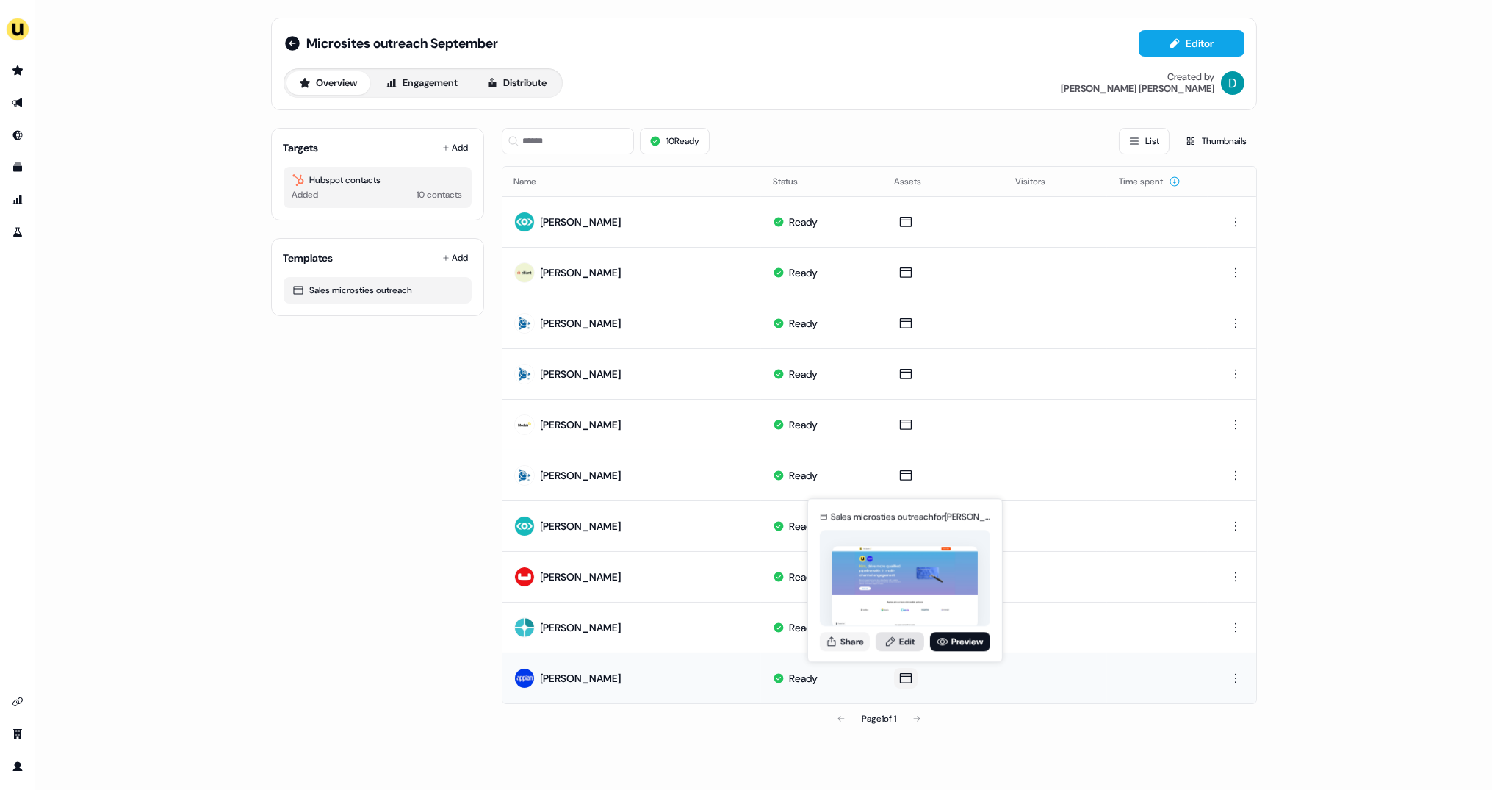
click at [907, 642] on link "Edit" at bounding box center [900, 641] width 48 height 19
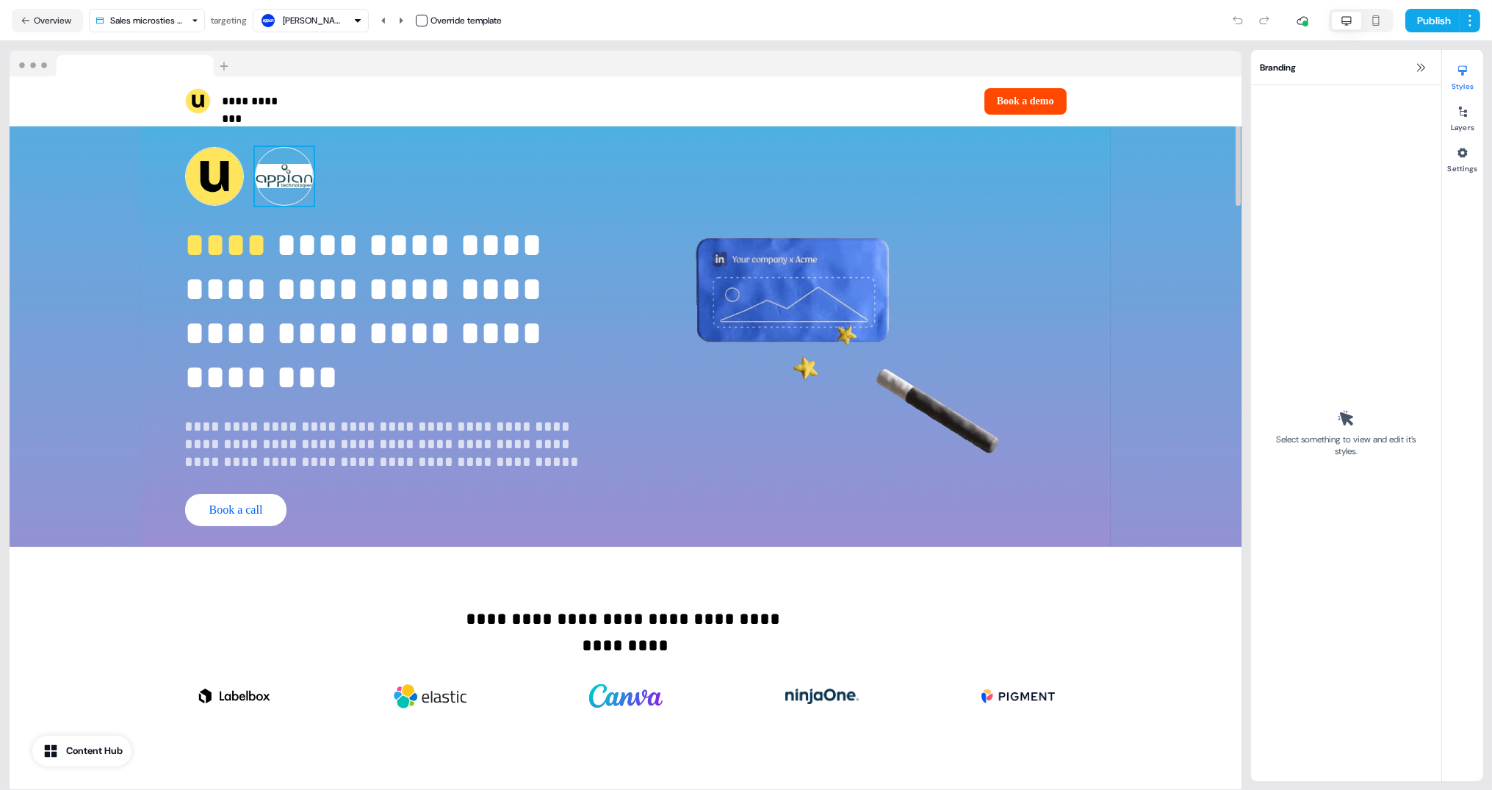
click at [273, 195] on img at bounding box center [284, 176] width 59 height 59
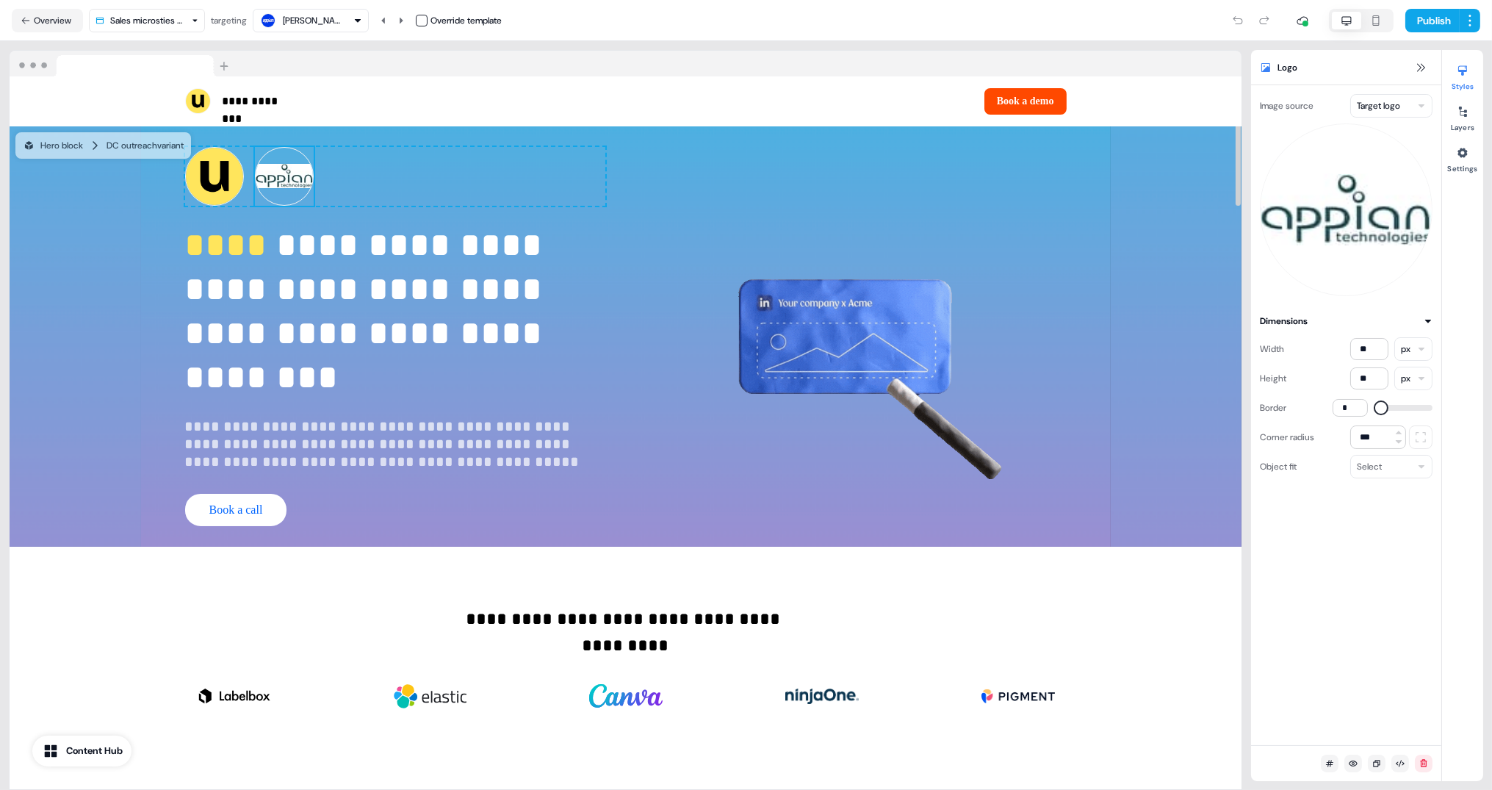
click at [1390, 84] on div "Logo" at bounding box center [1346, 67] width 190 height 35
click at [1391, 107] on html "**********" at bounding box center [746, 395] width 1492 height 790
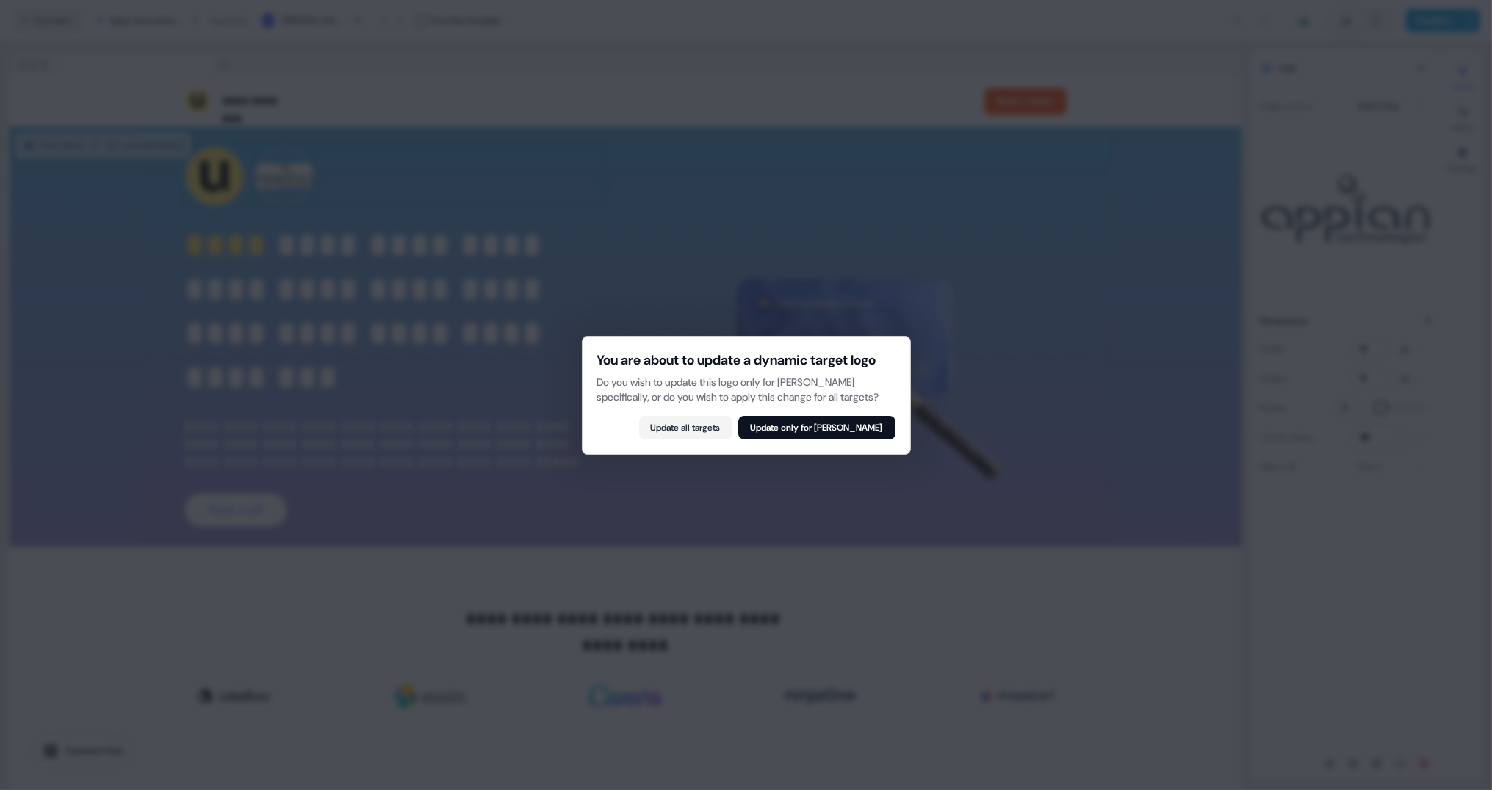
click at [841, 439] on button "Update only for Kim Dinerman" at bounding box center [817, 428] width 157 height 24
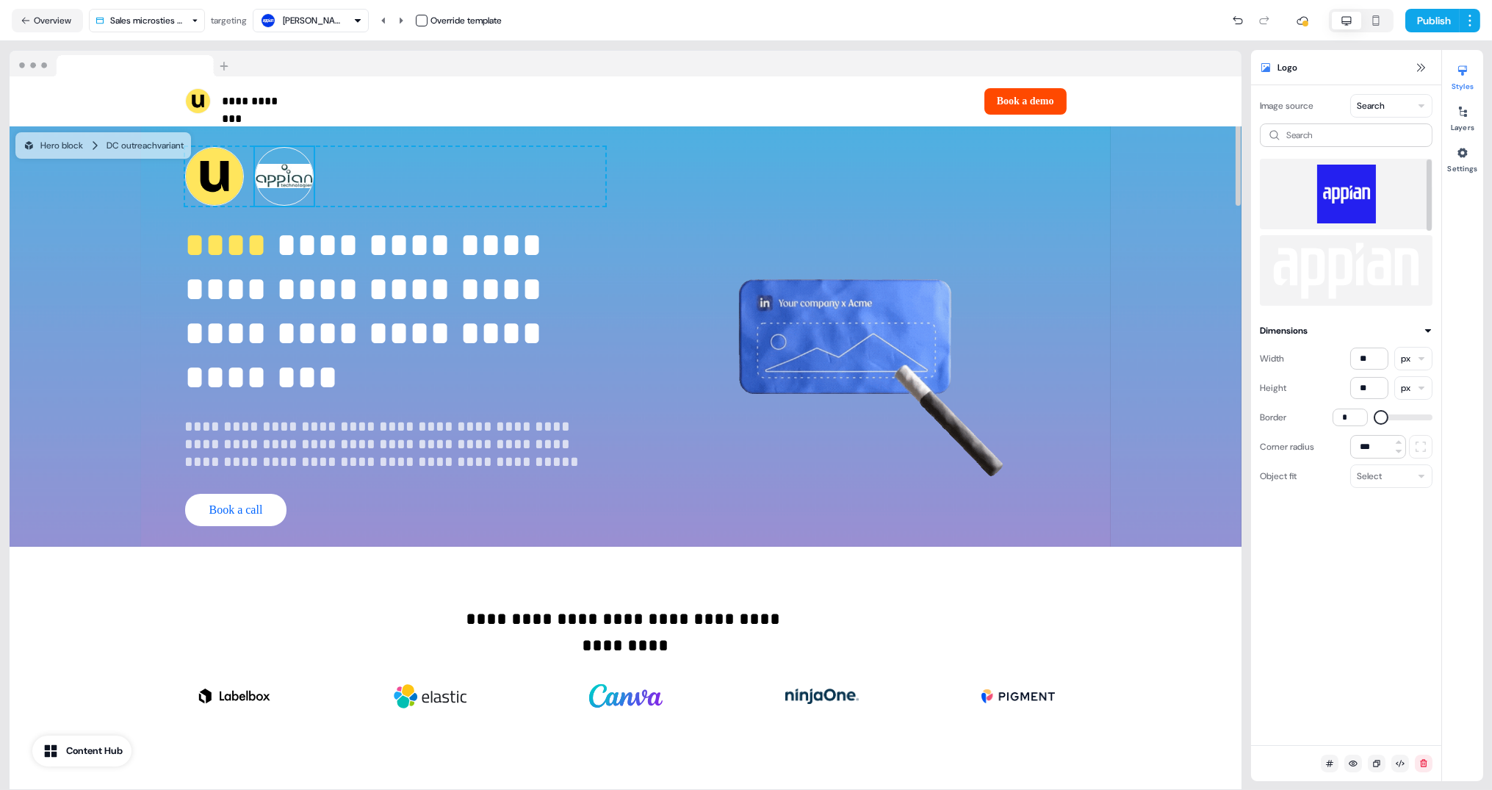
click at [1332, 189] on img at bounding box center [1346, 194] width 149 height 59
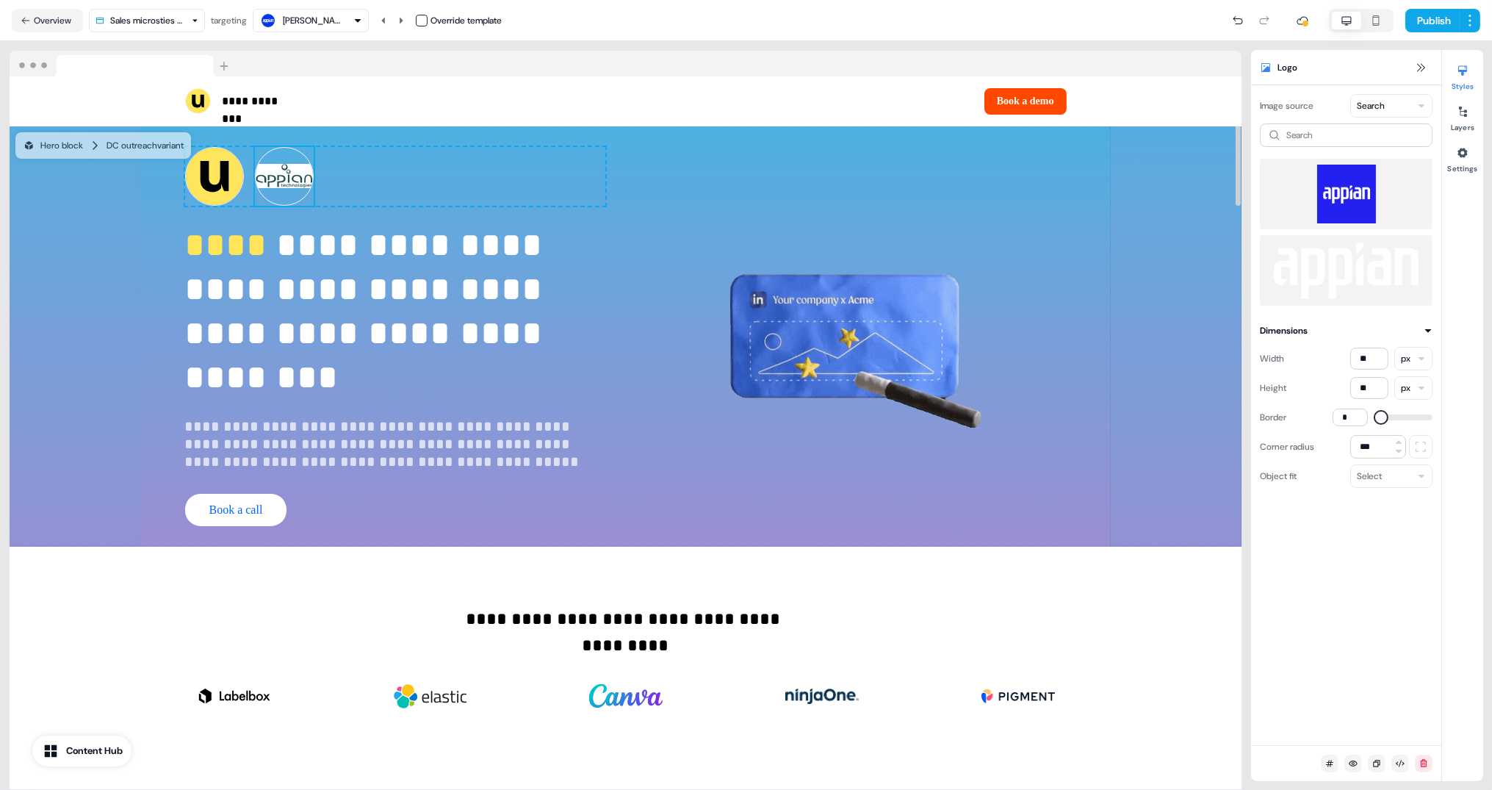
click at [292, 186] on img at bounding box center [284, 176] width 59 height 59
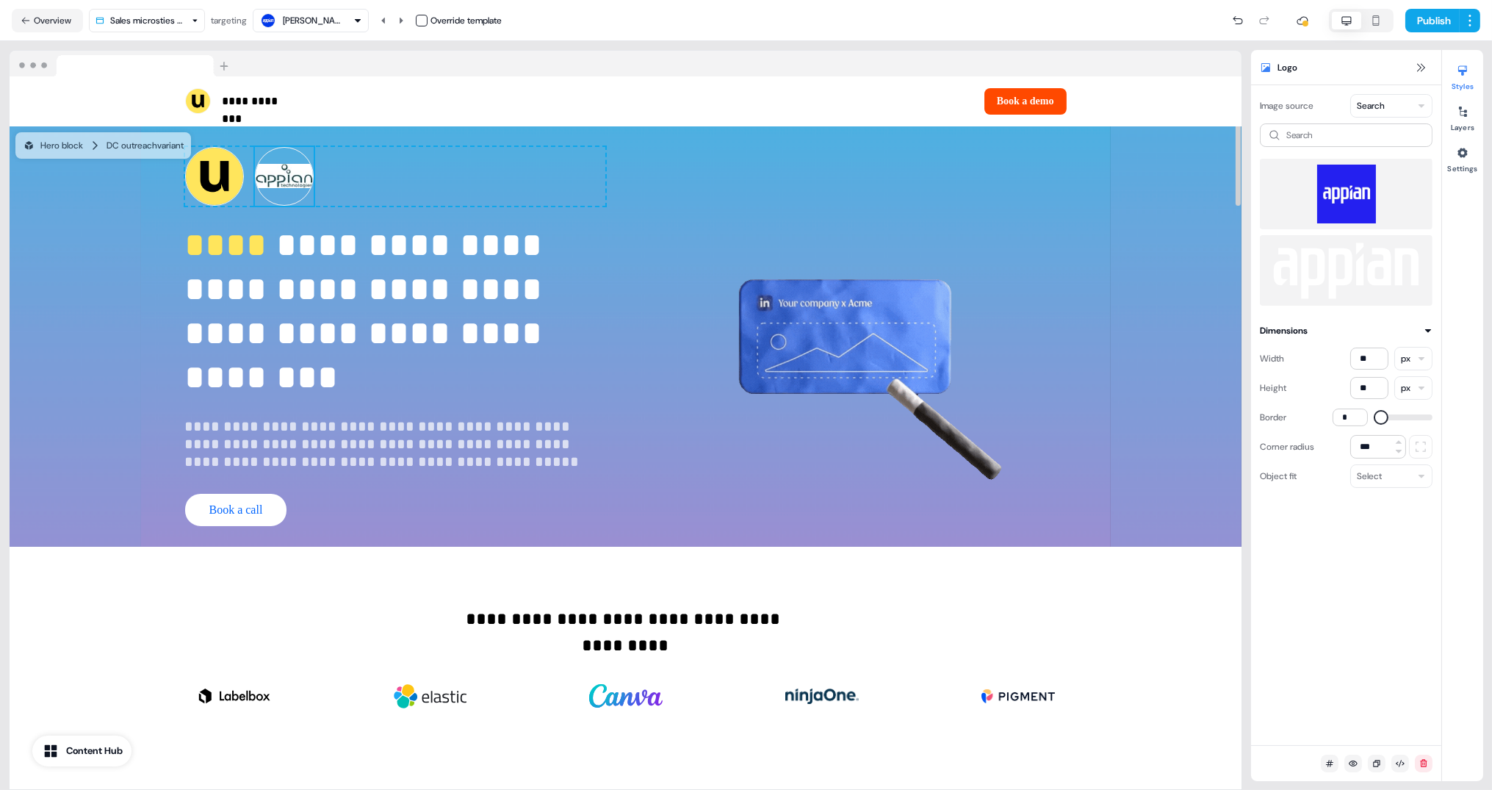
click at [292, 186] on img at bounding box center [284, 176] width 59 height 59
click at [1347, 200] on img at bounding box center [1346, 194] width 149 height 59
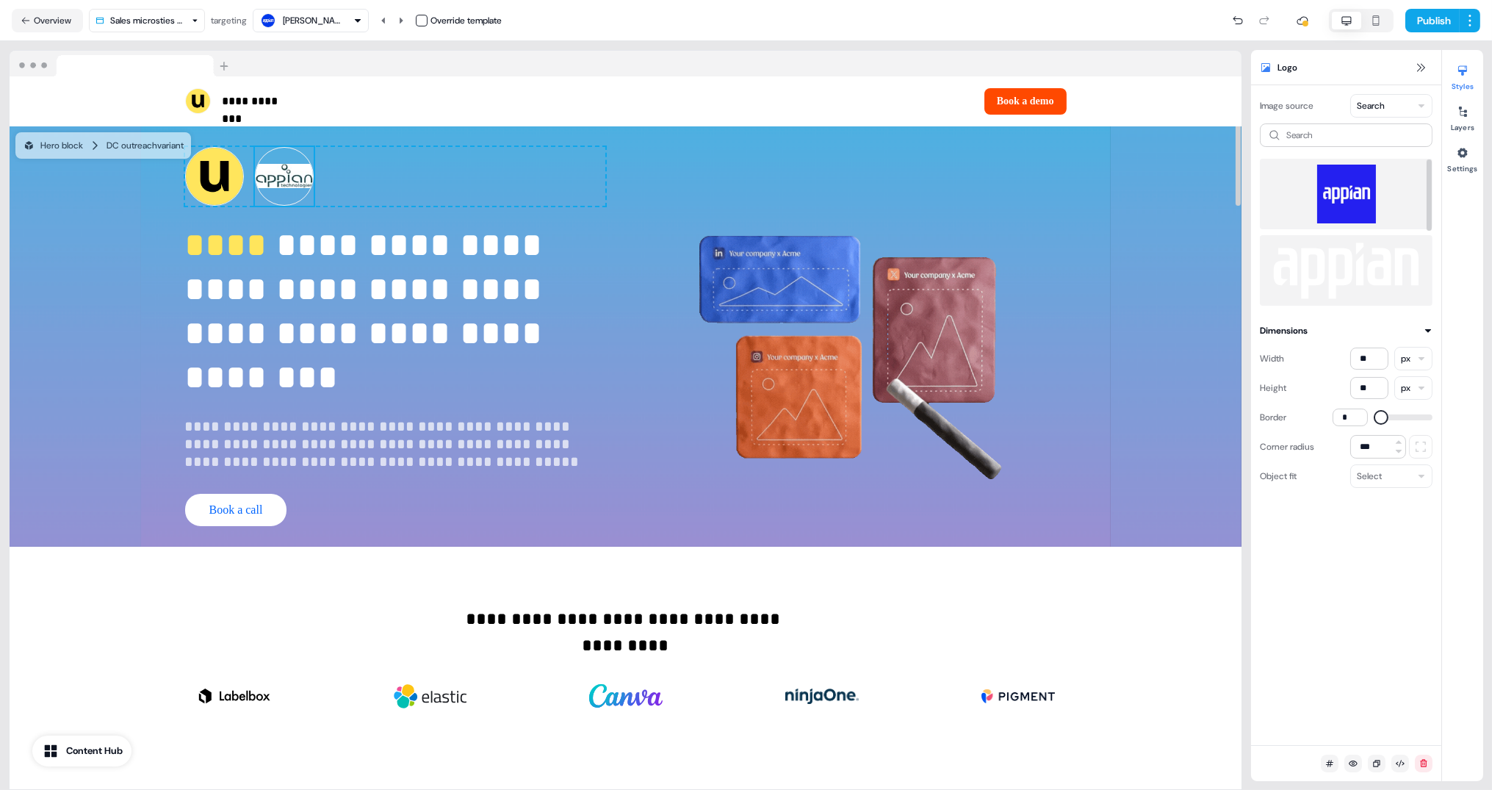
click at [1347, 200] on img at bounding box center [1346, 194] width 149 height 59
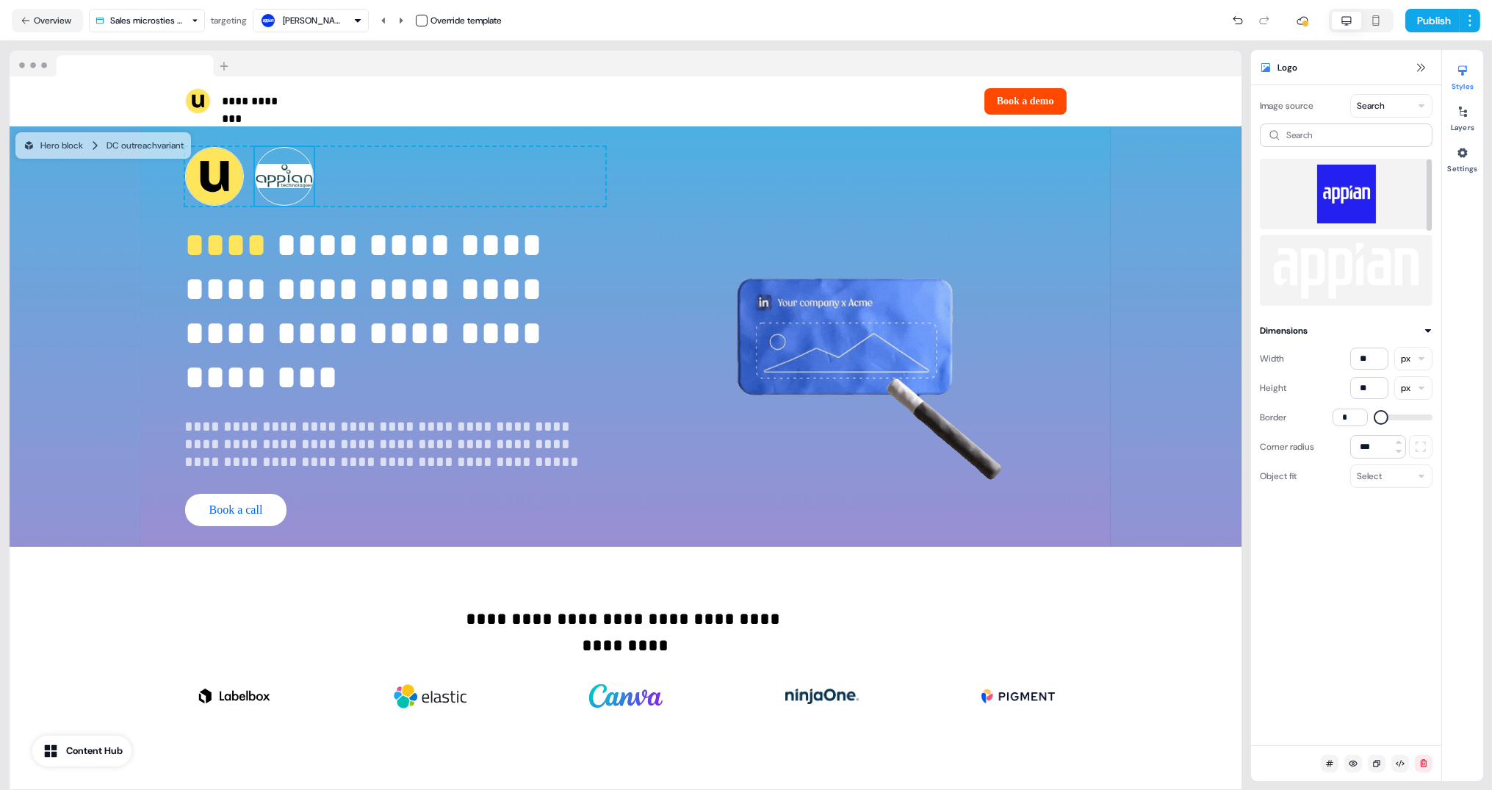
click at [1347, 200] on img at bounding box center [1346, 194] width 149 height 59
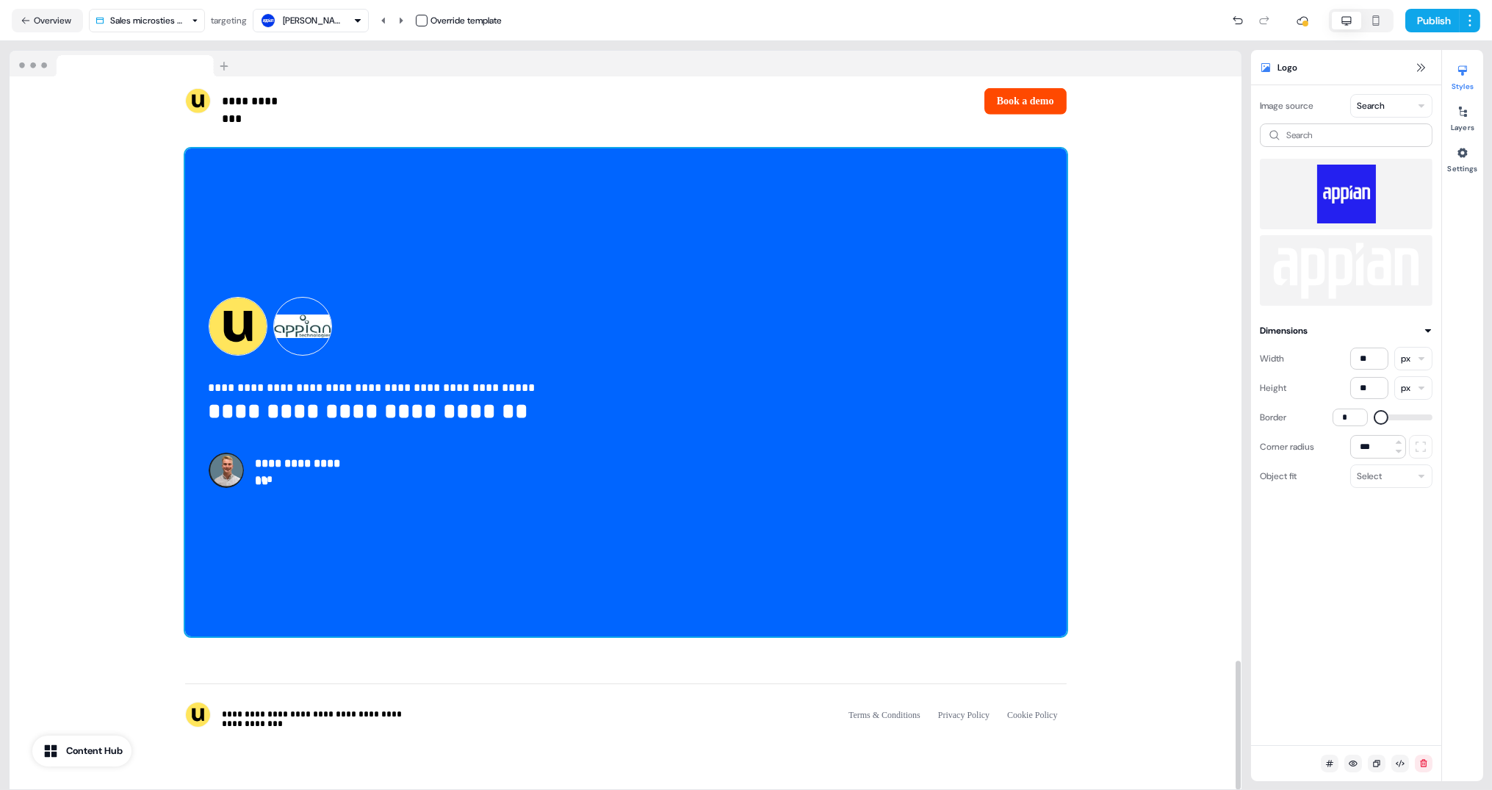
scroll to position [3228, 0]
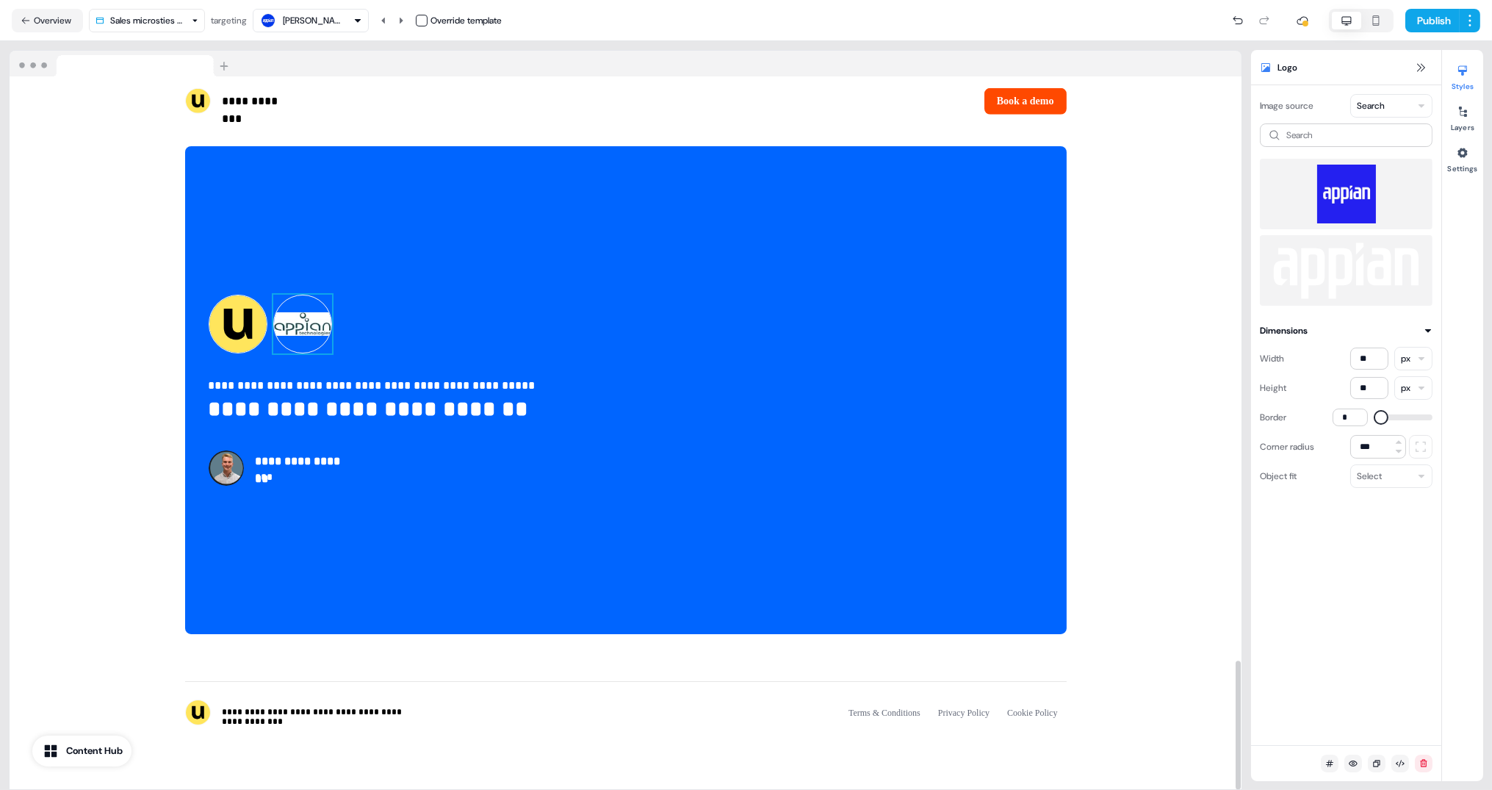
click at [324, 320] on img at bounding box center [302, 324] width 59 height 59
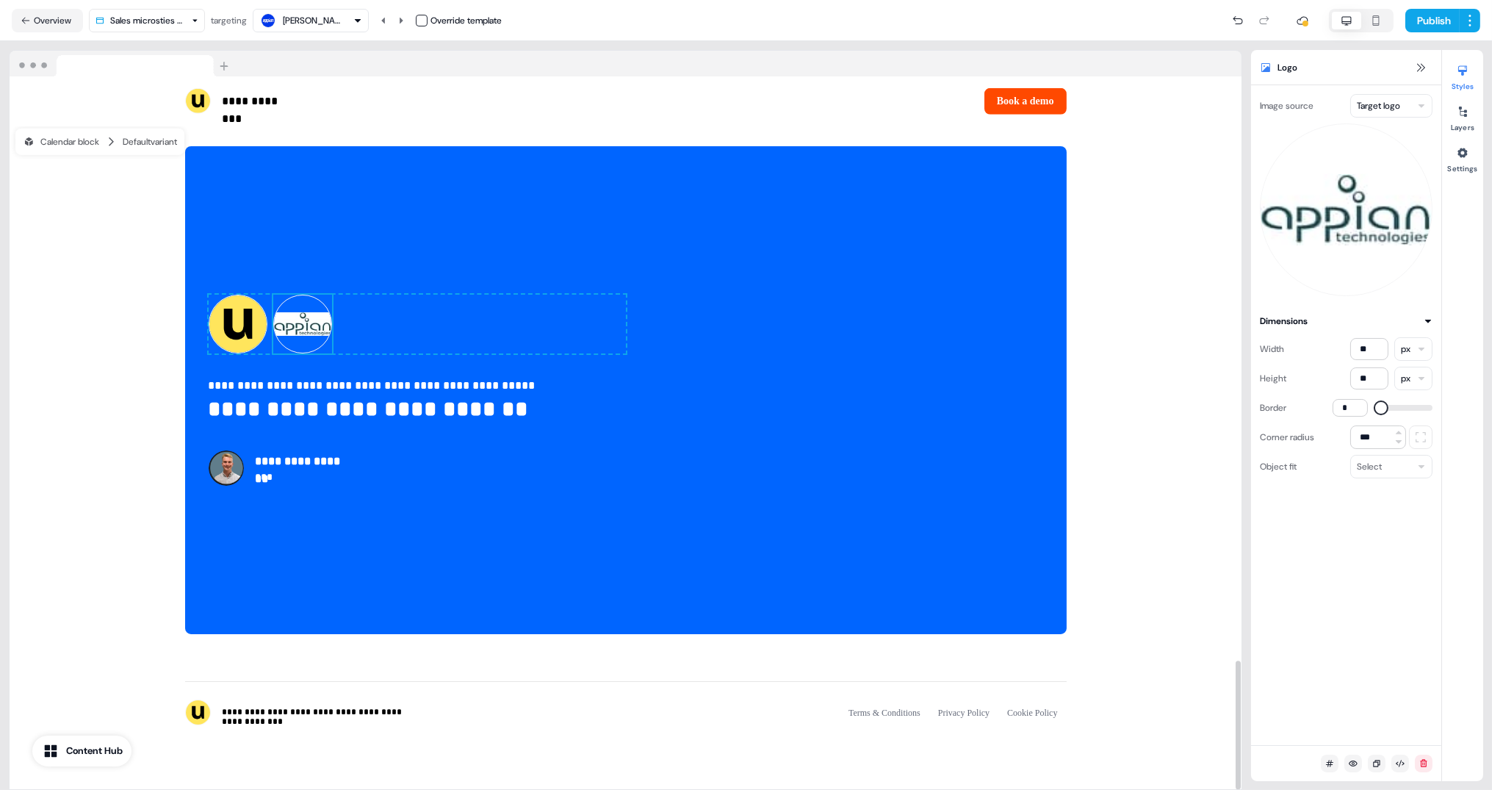
click at [1402, 101] on html "**********" at bounding box center [746, 395] width 1492 height 790
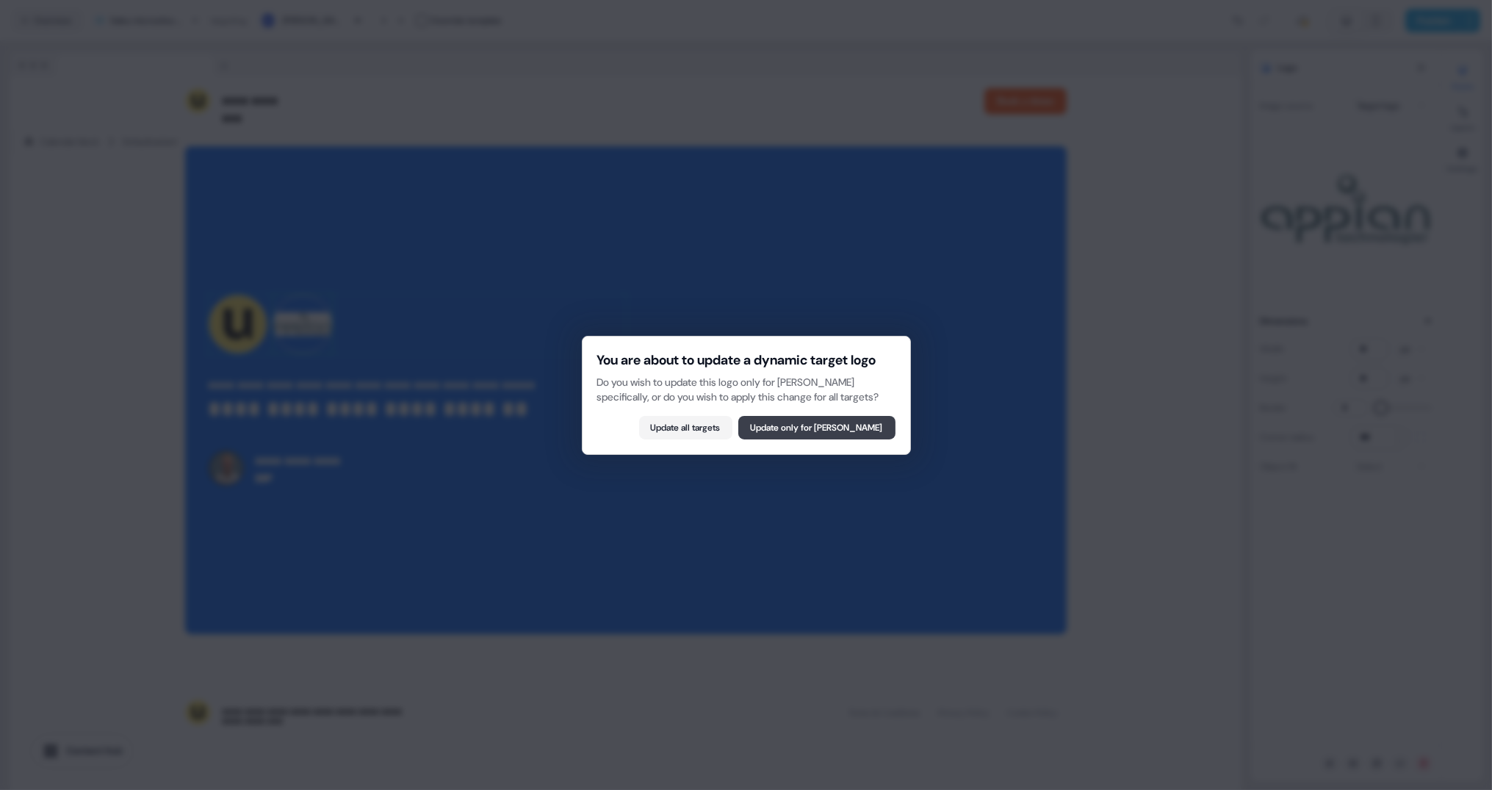
click at [786, 429] on button "Update only for Kim Dinerman" at bounding box center [817, 428] width 157 height 24
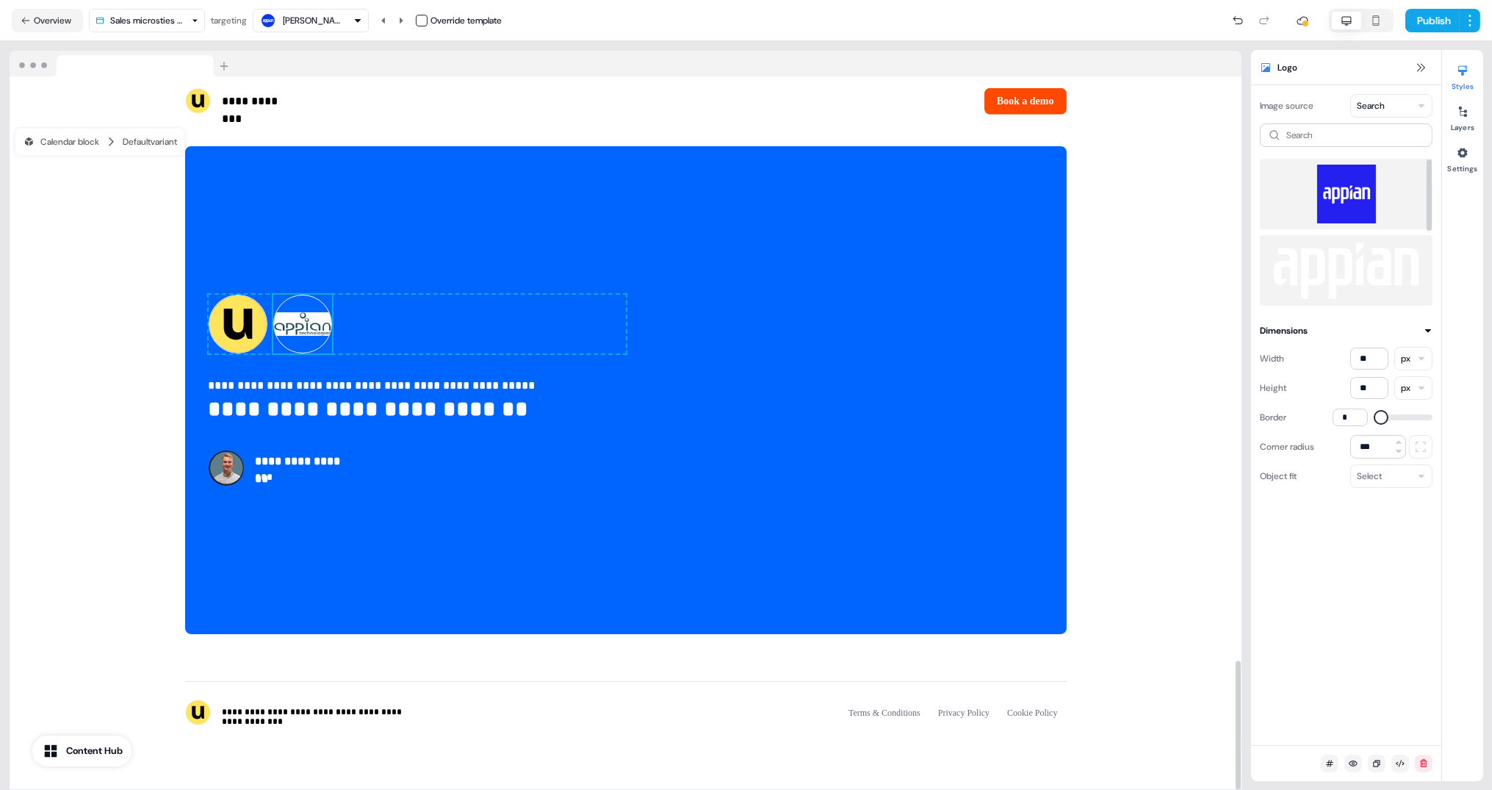
click at [1365, 184] on img at bounding box center [1346, 194] width 149 height 59
click at [1323, 138] on input at bounding box center [1346, 135] width 173 height 24
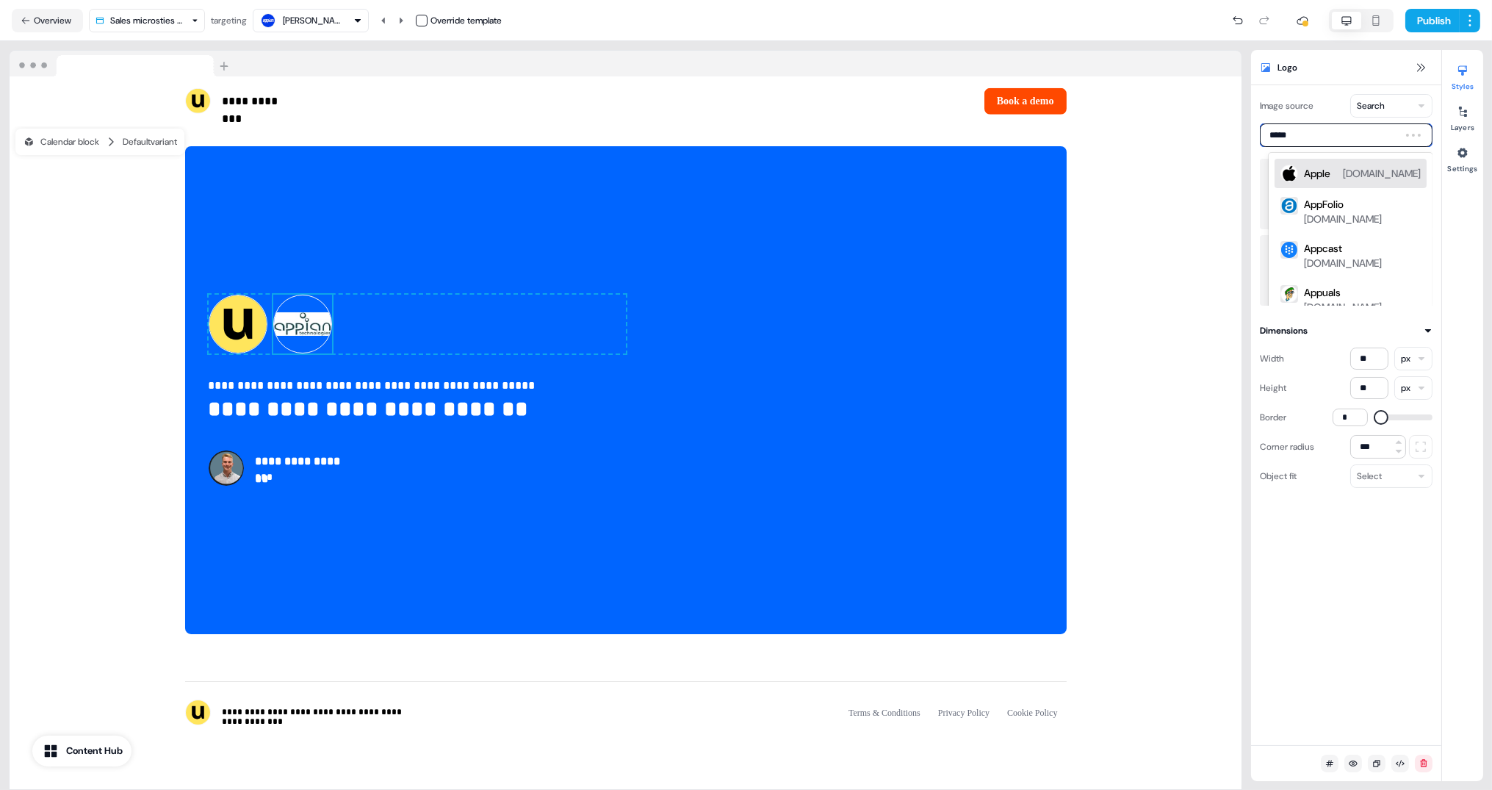
type input "******"
click at [1348, 170] on div "Appian appian.com" at bounding box center [1362, 174] width 117 height 18
click at [1346, 184] on img at bounding box center [1346, 194] width 149 height 59
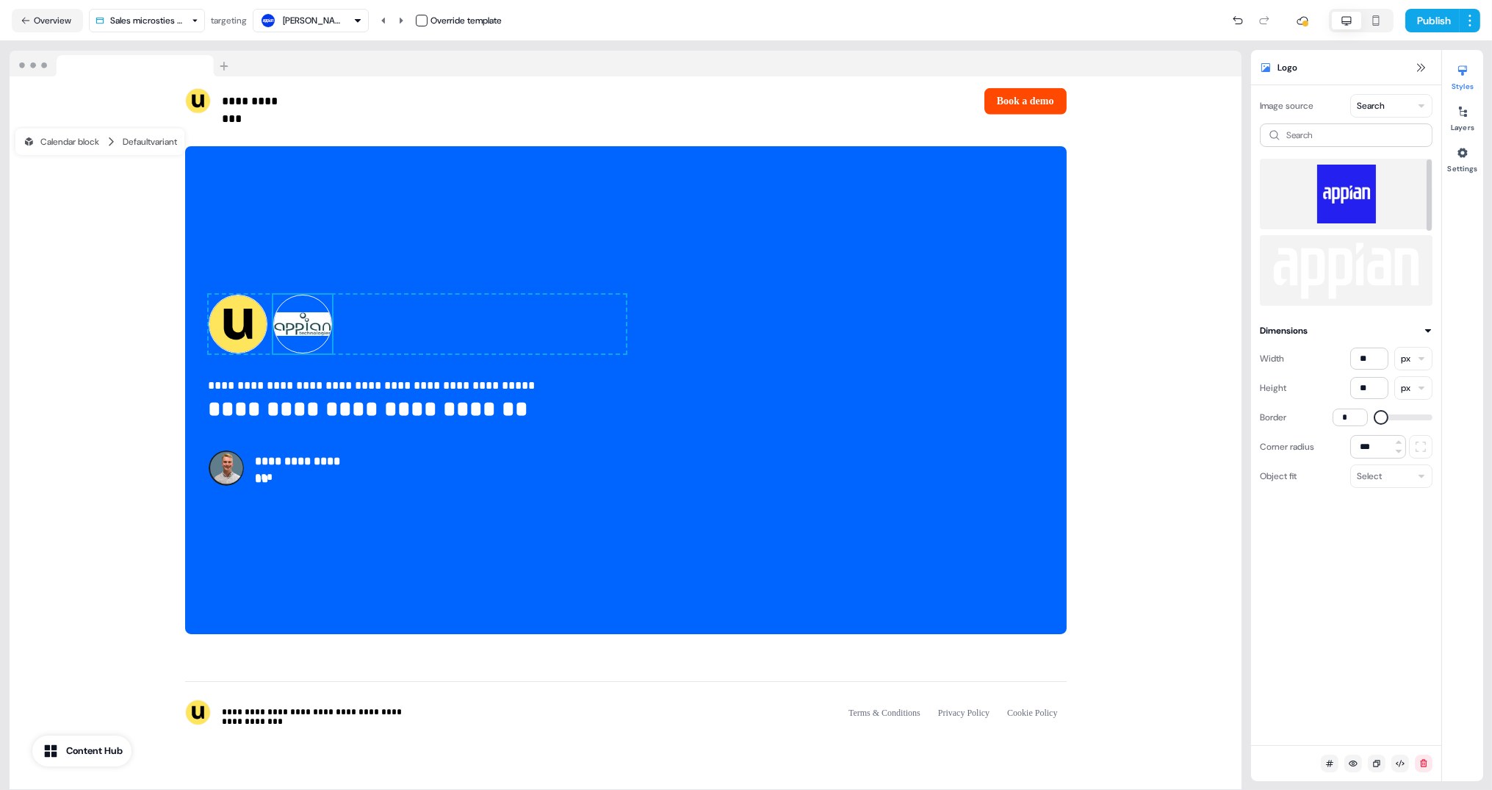
click at [1346, 184] on img at bounding box center [1346, 194] width 149 height 59
click at [262, 323] on img at bounding box center [238, 324] width 59 height 59
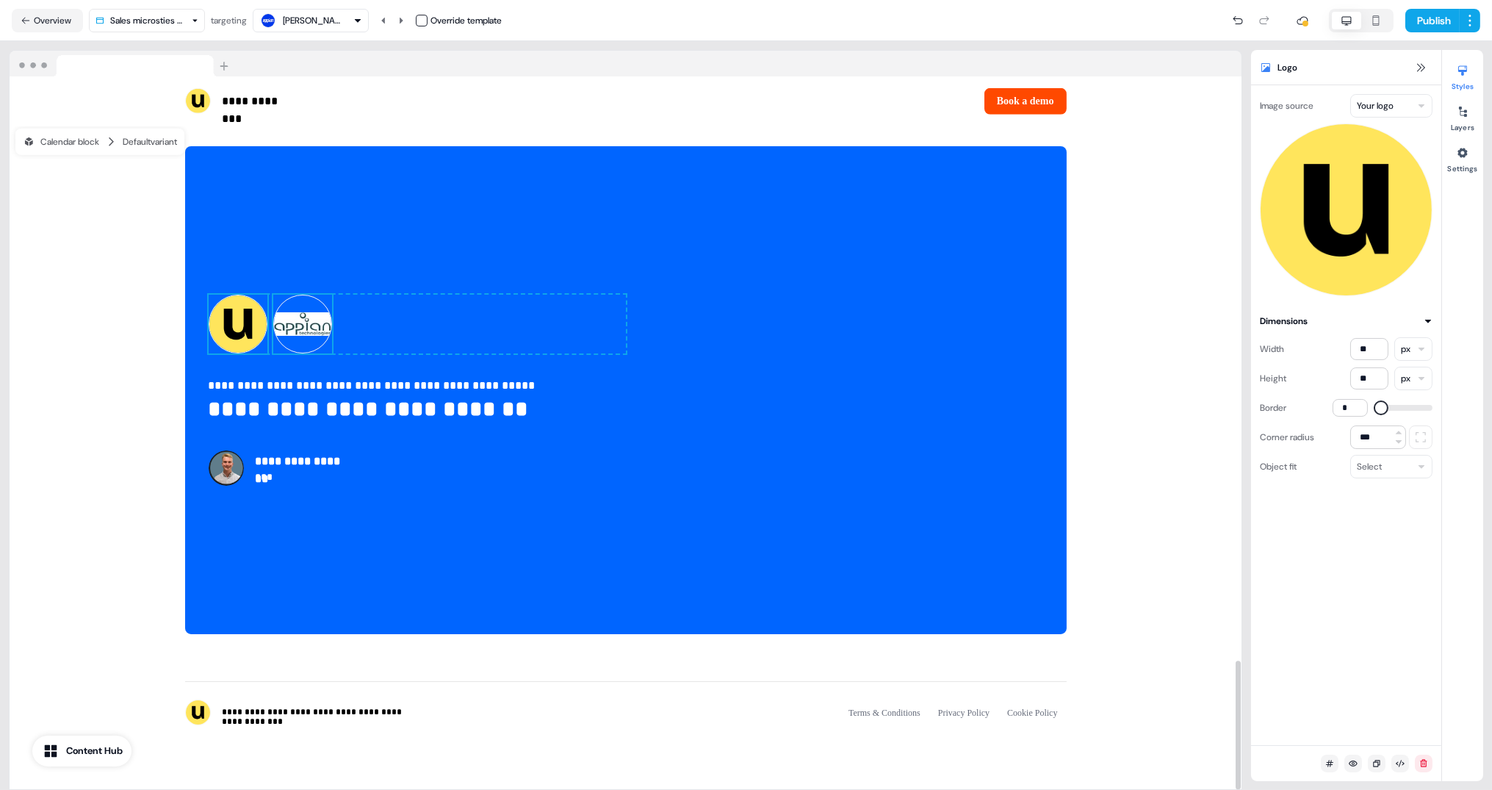
click at [287, 323] on img at bounding box center [302, 324] width 59 height 59
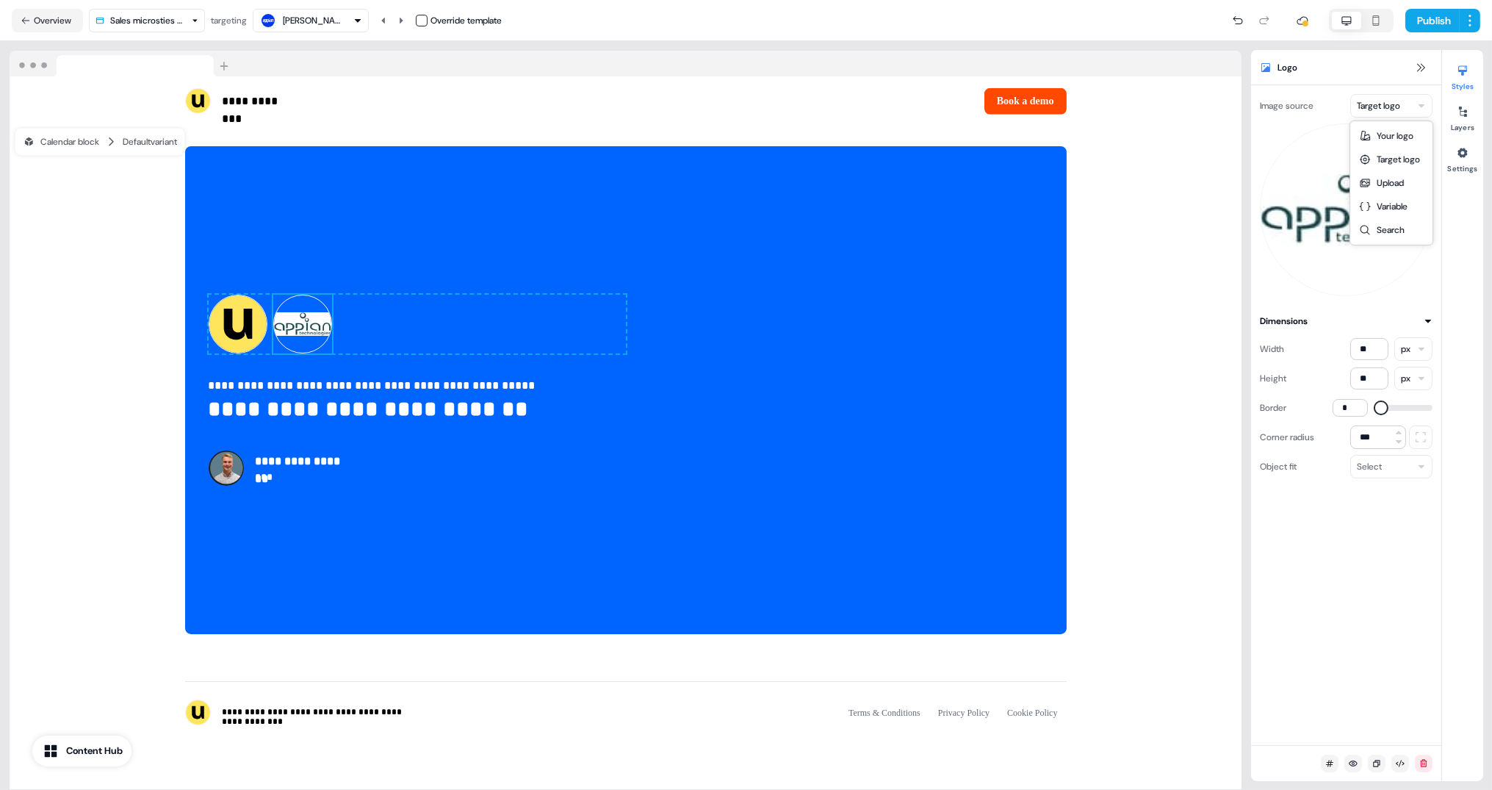
click at [1370, 110] on html "**********" at bounding box center [746, 395] width 1492 height 790
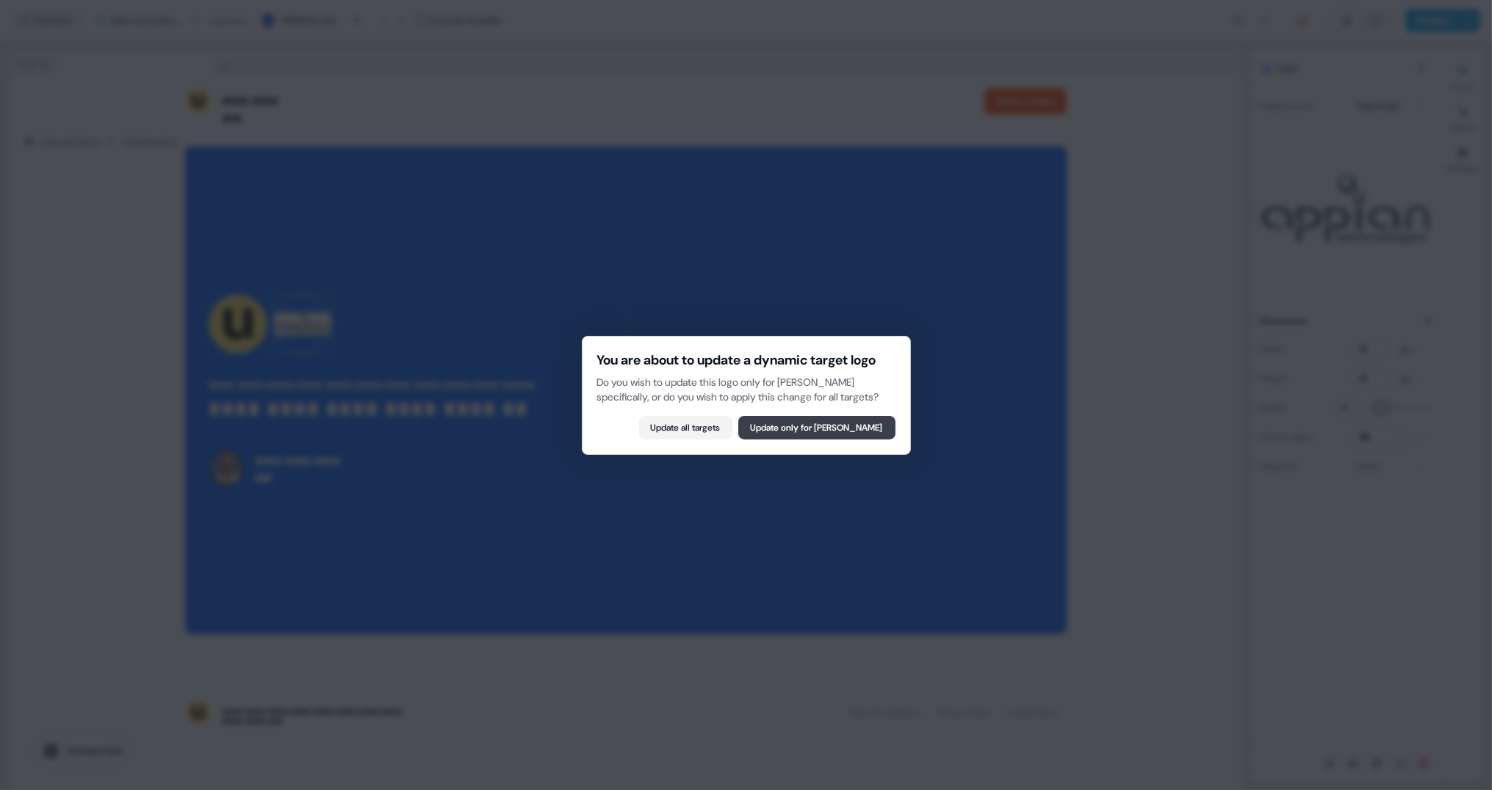
click at [765, 436] on button "Update only for Kim Dinerman" at bounding box center [817, 428] width 157 height 24
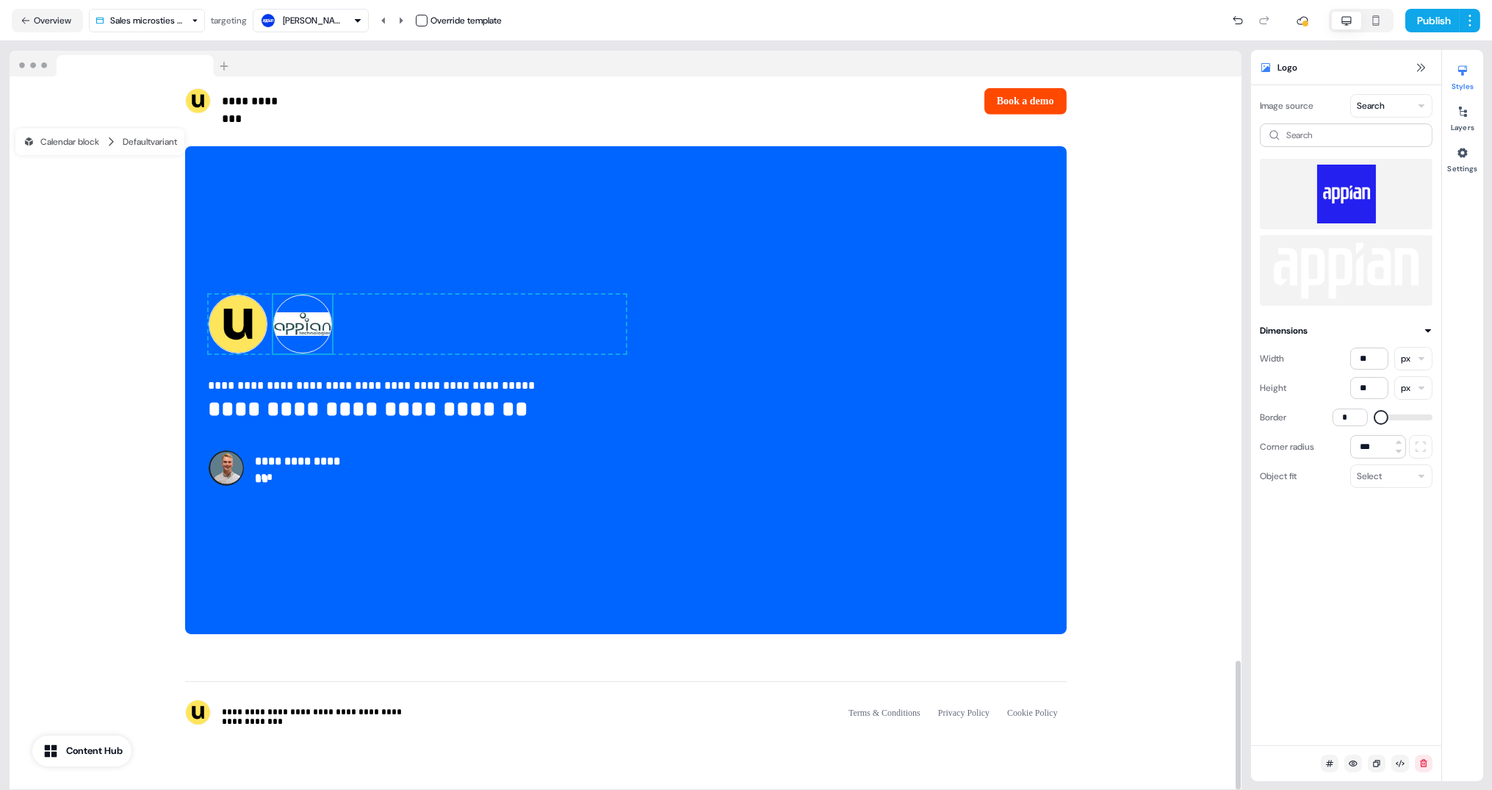
click at [423, 27] on div "Kim Dinerman Override template" at bounding box center [377, 21] width 249 height 24
click at [423, 23] on button "button" at bounding box center [422, 21] width 12 height 12
click at [1326, 186] on img at bounding box center [1346, 194] width 149 height 59
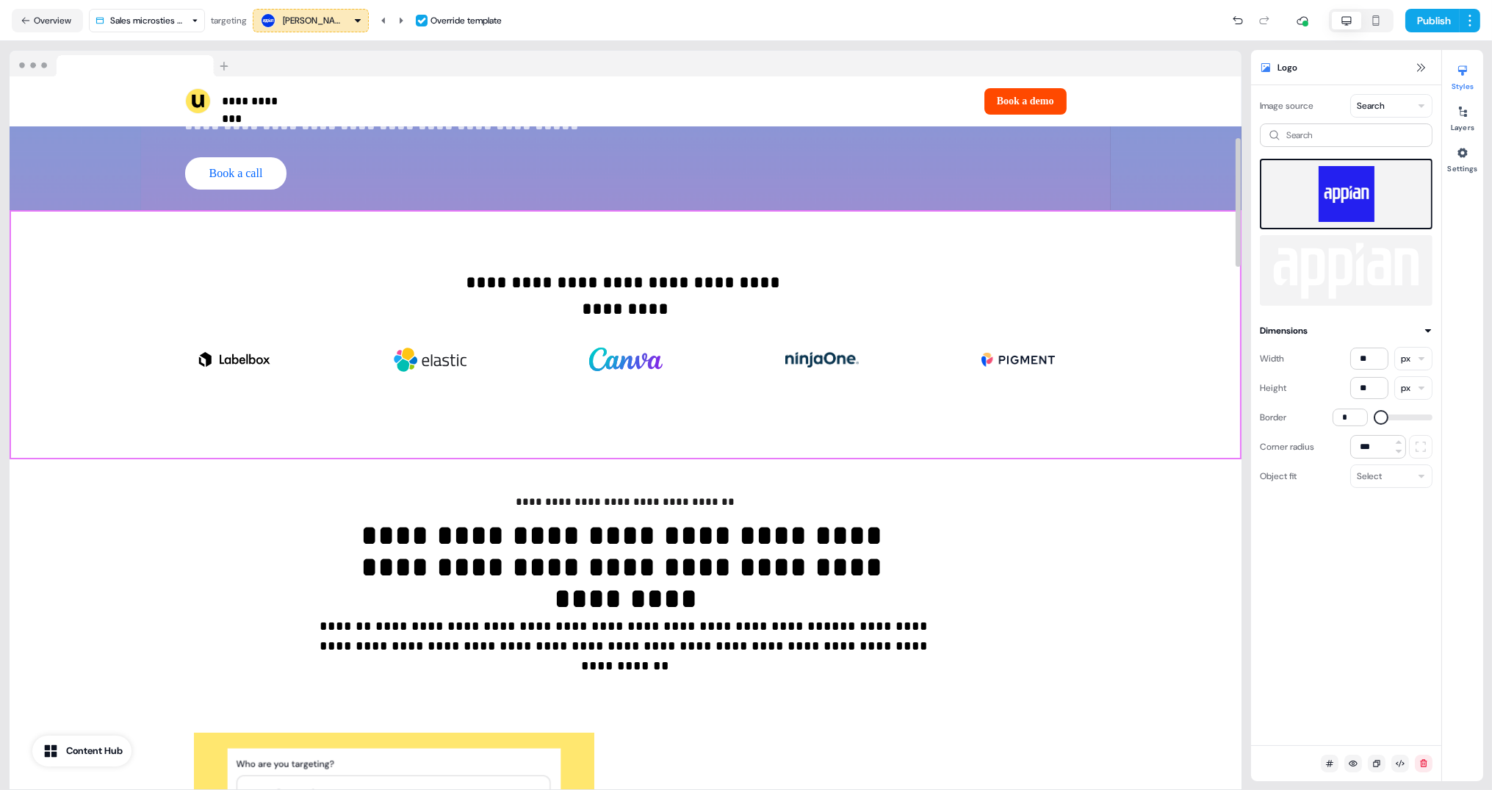
scroll to position [0, 0]
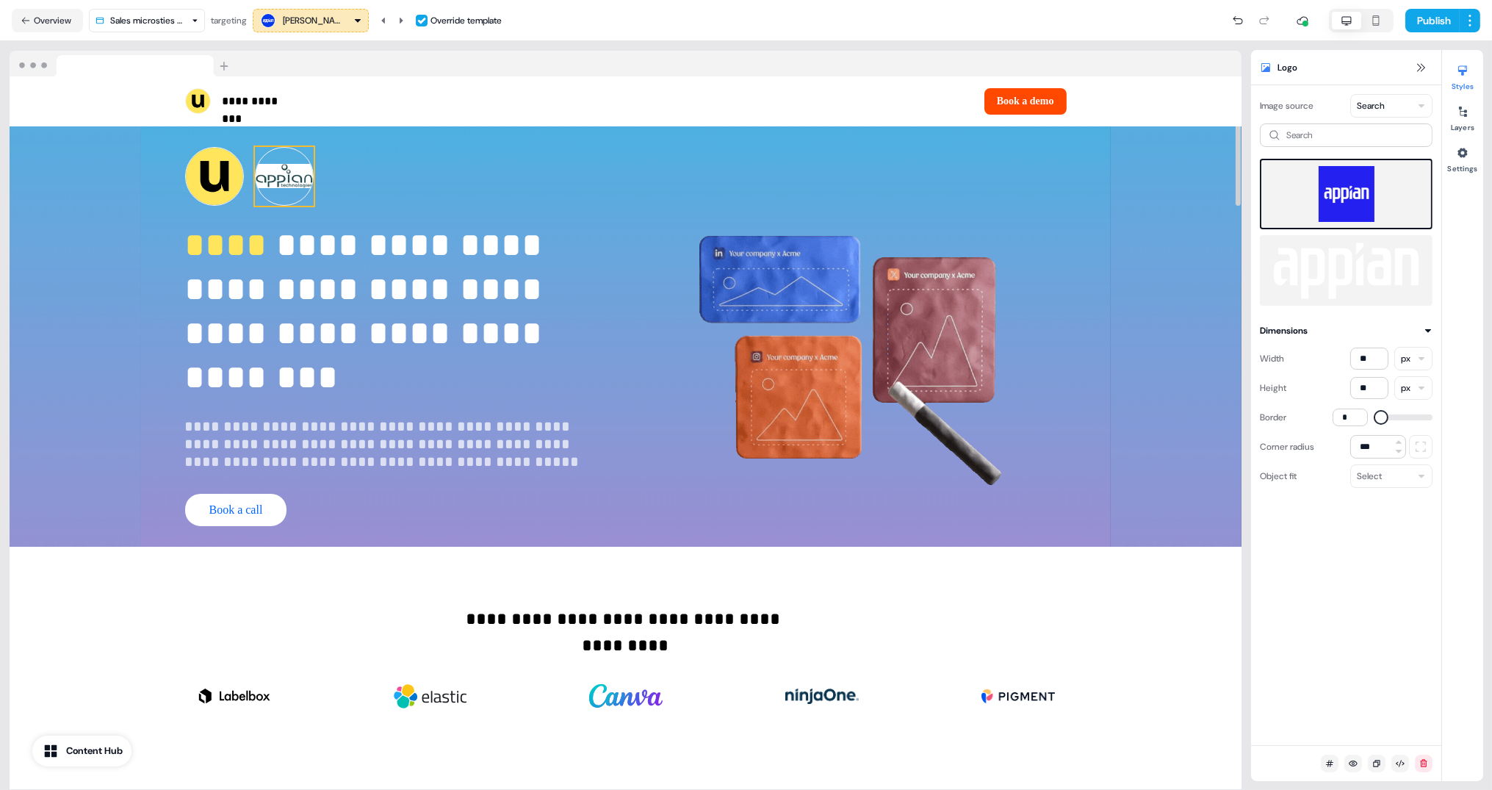
click at [306, 195] on img at bounding box center [284, 176] width 59 height 59
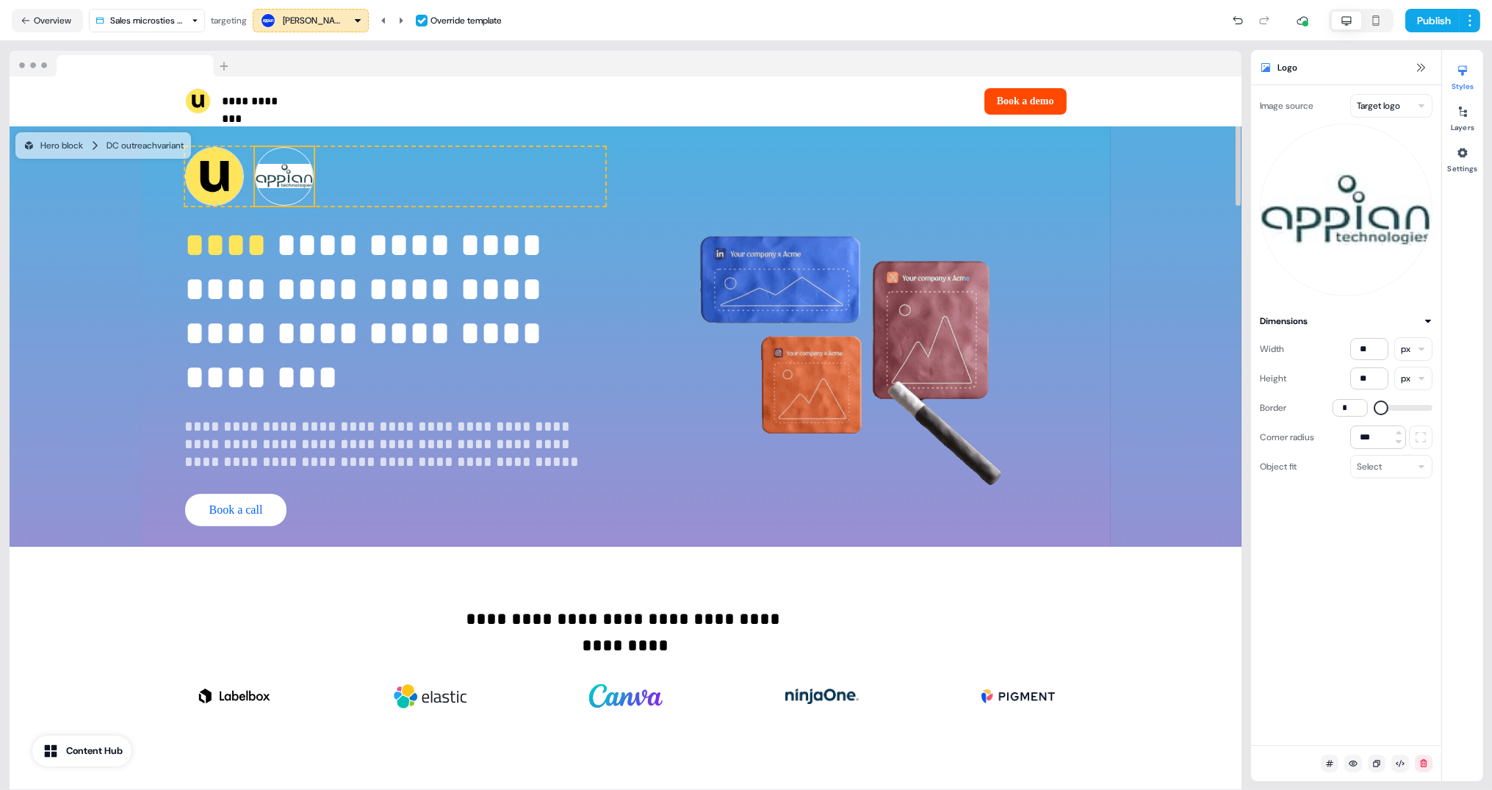
click at [1368, 104] on html "**********" at bounding box center [746, 395] width 1492 height 790
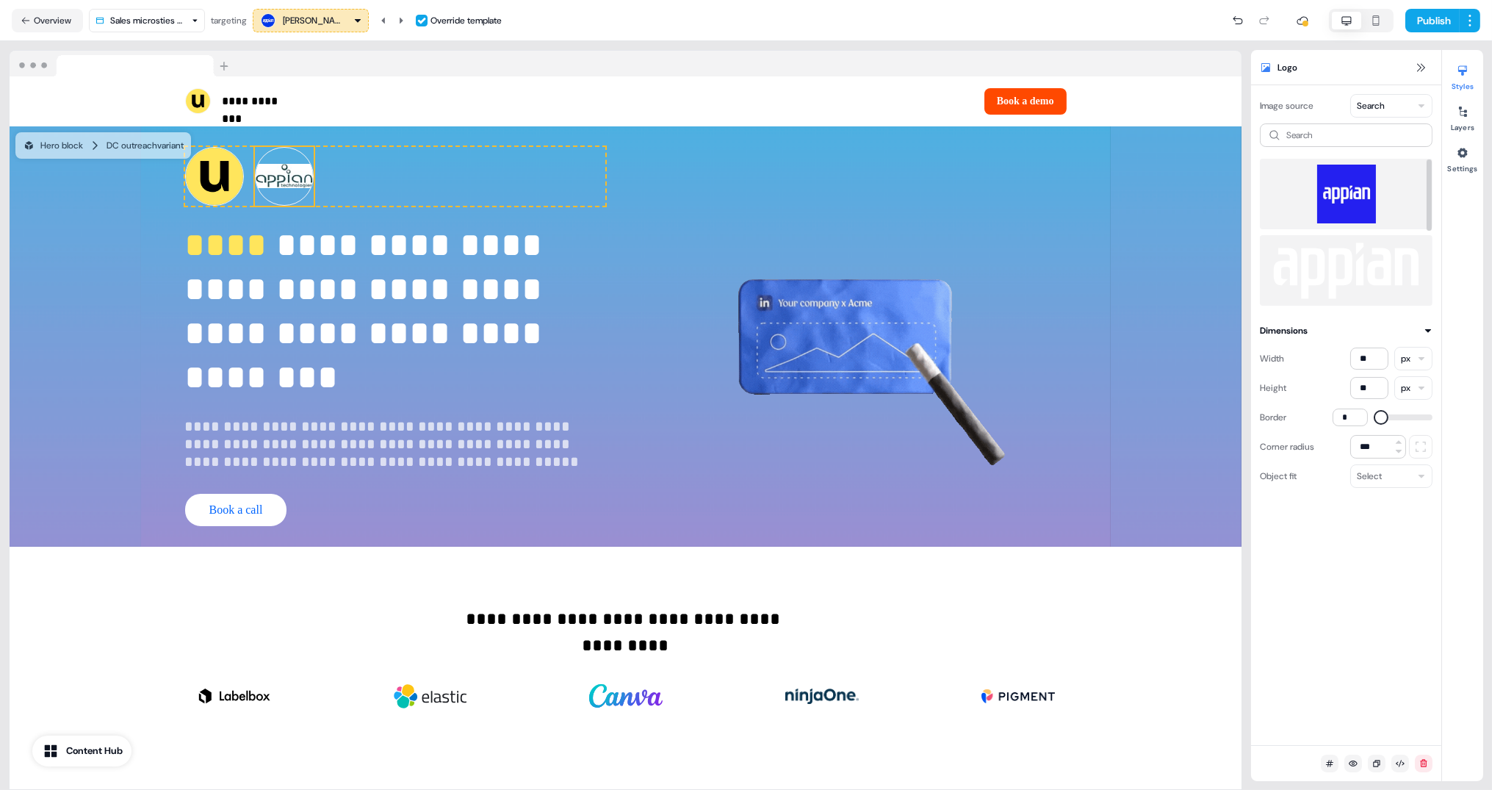
click at [1340, 190] on img at bounding box center [1346, 194] width 149 height 59
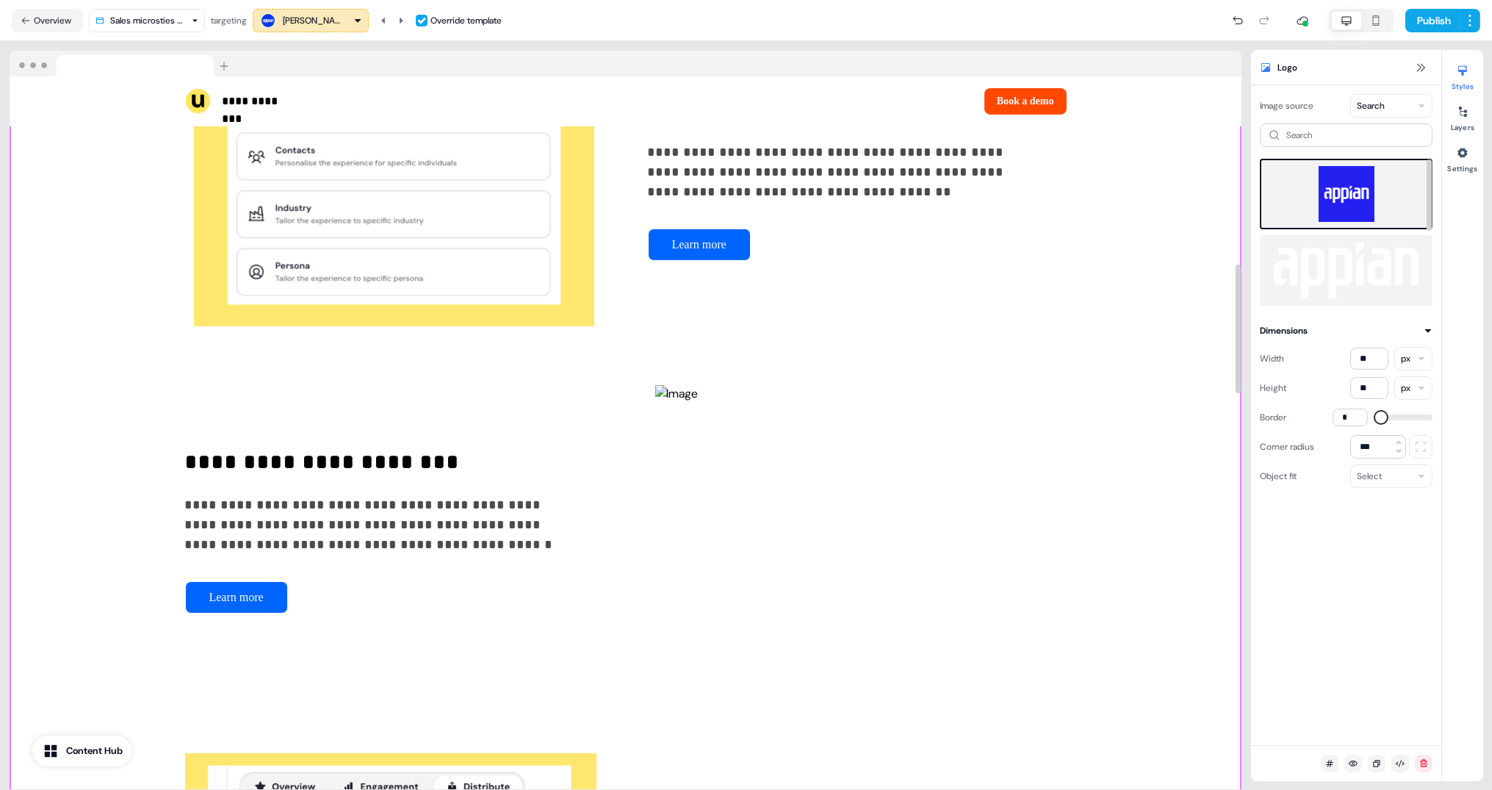
scroll to position [2412, 0]
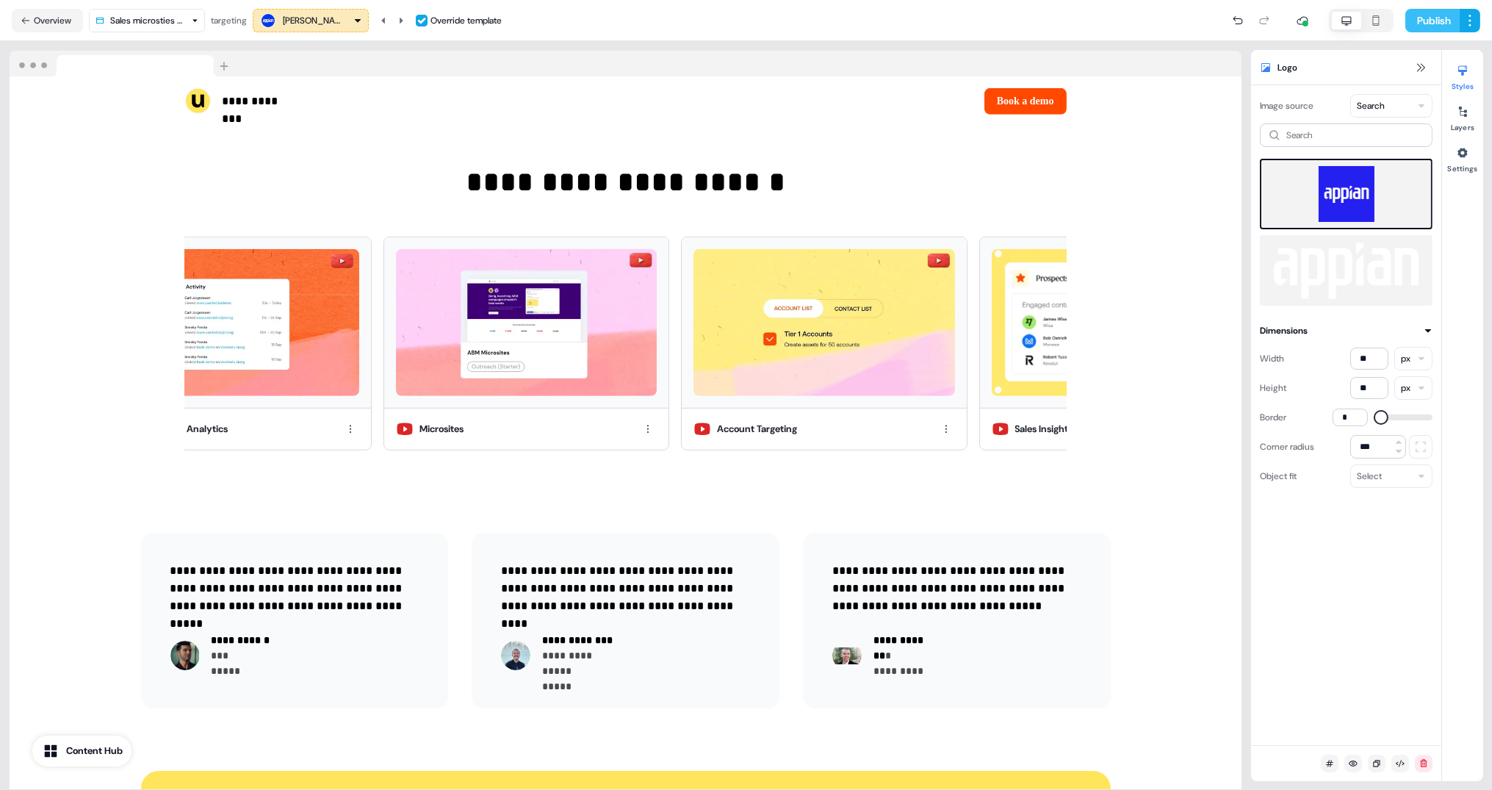
click at [1439, 15] on button "Publish" at bounding box center [1433, 21] width 54 height 24
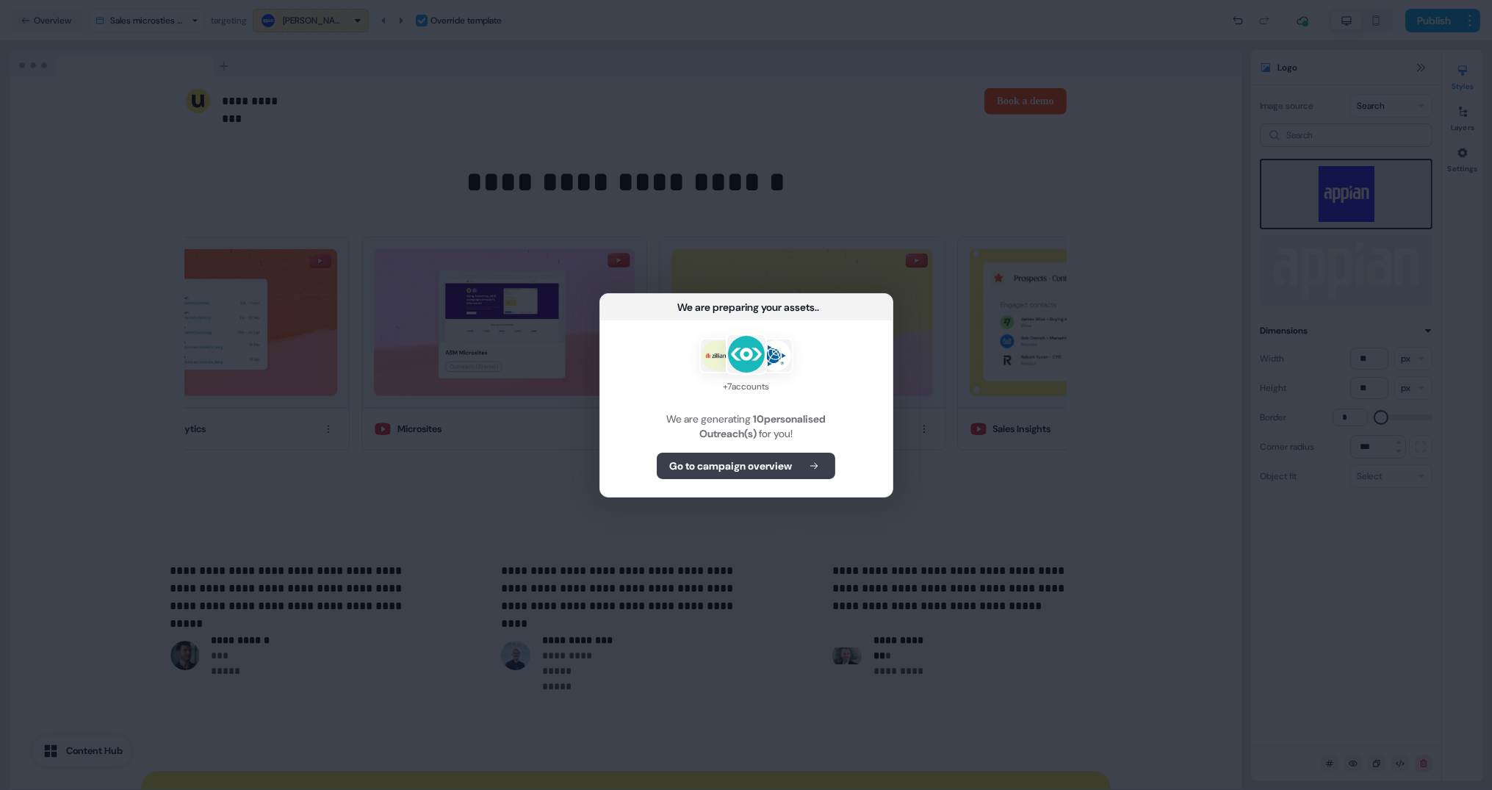
click at [800, 464] on button "Go to campaign overview" at bounding box center [746, 466] width 179 height 26
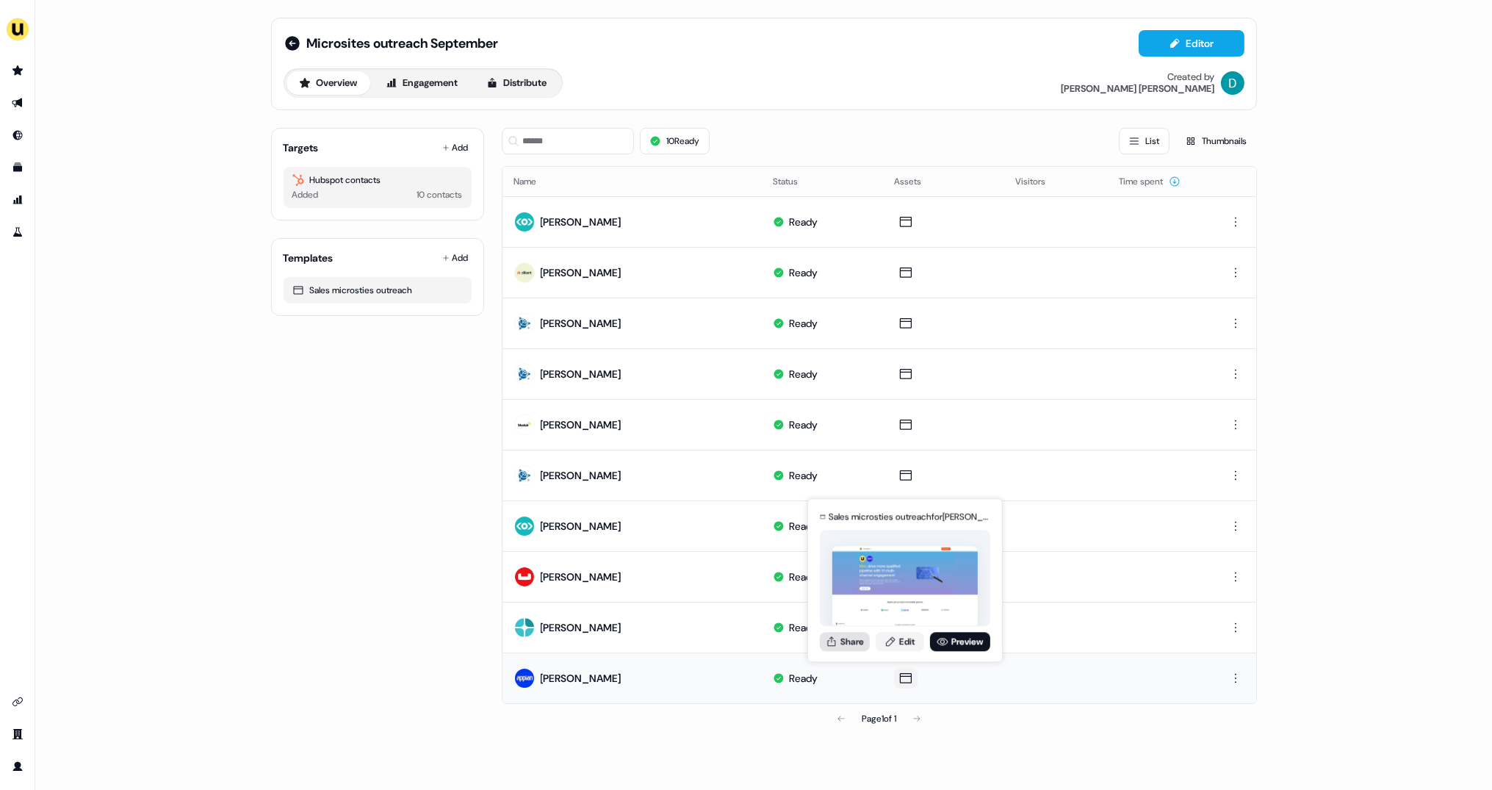
click at [855, 644] on button "Share" at bounding box center [845, 641] width 50 height 19
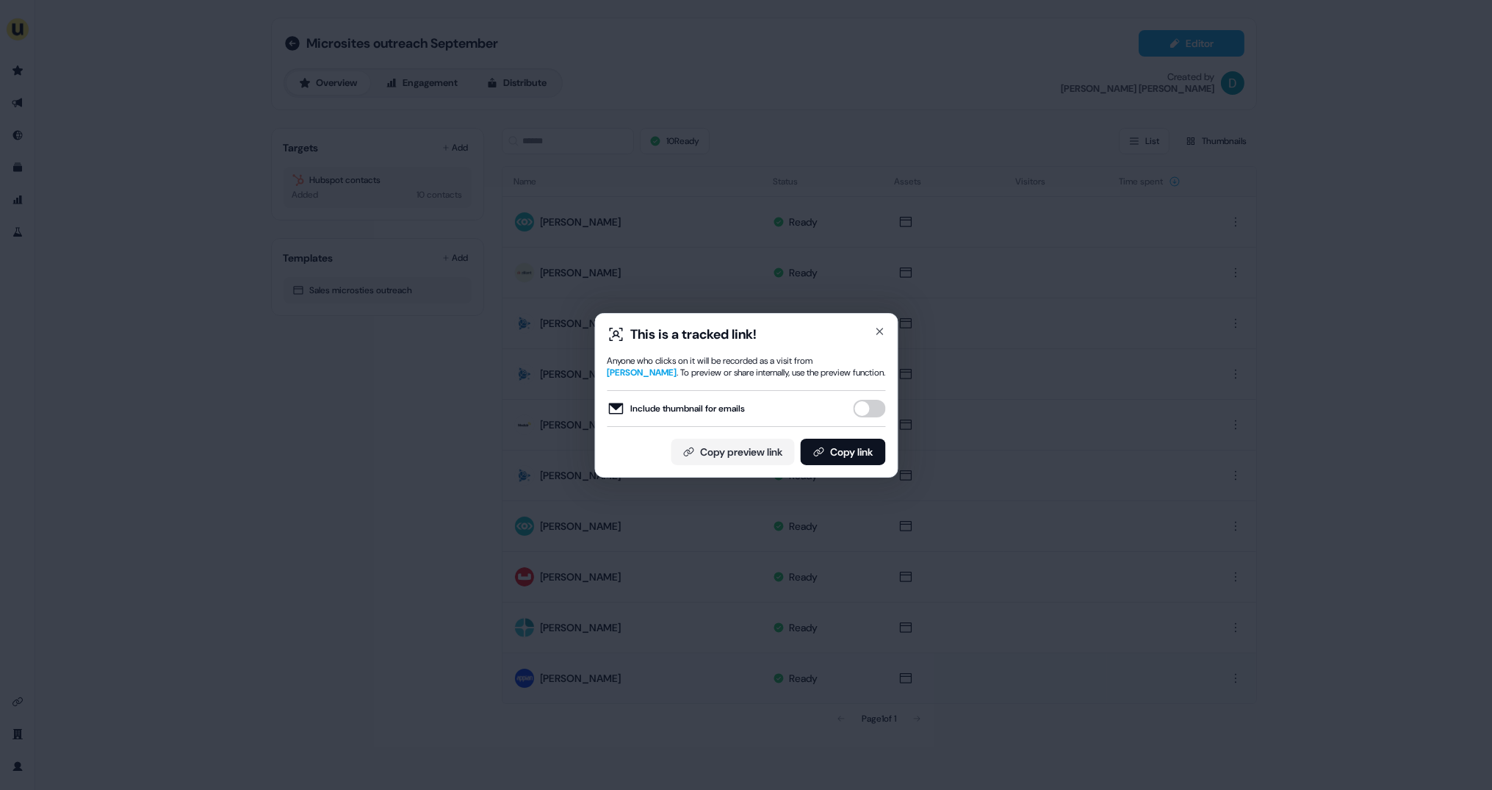
click at [866, 403] on button "Include thumbnail for emails" at bounding box center [869, 409] width 32 height 18
click at [871, 448] on button "Copy link" at bounding box center [842, 452] width 85 height 26
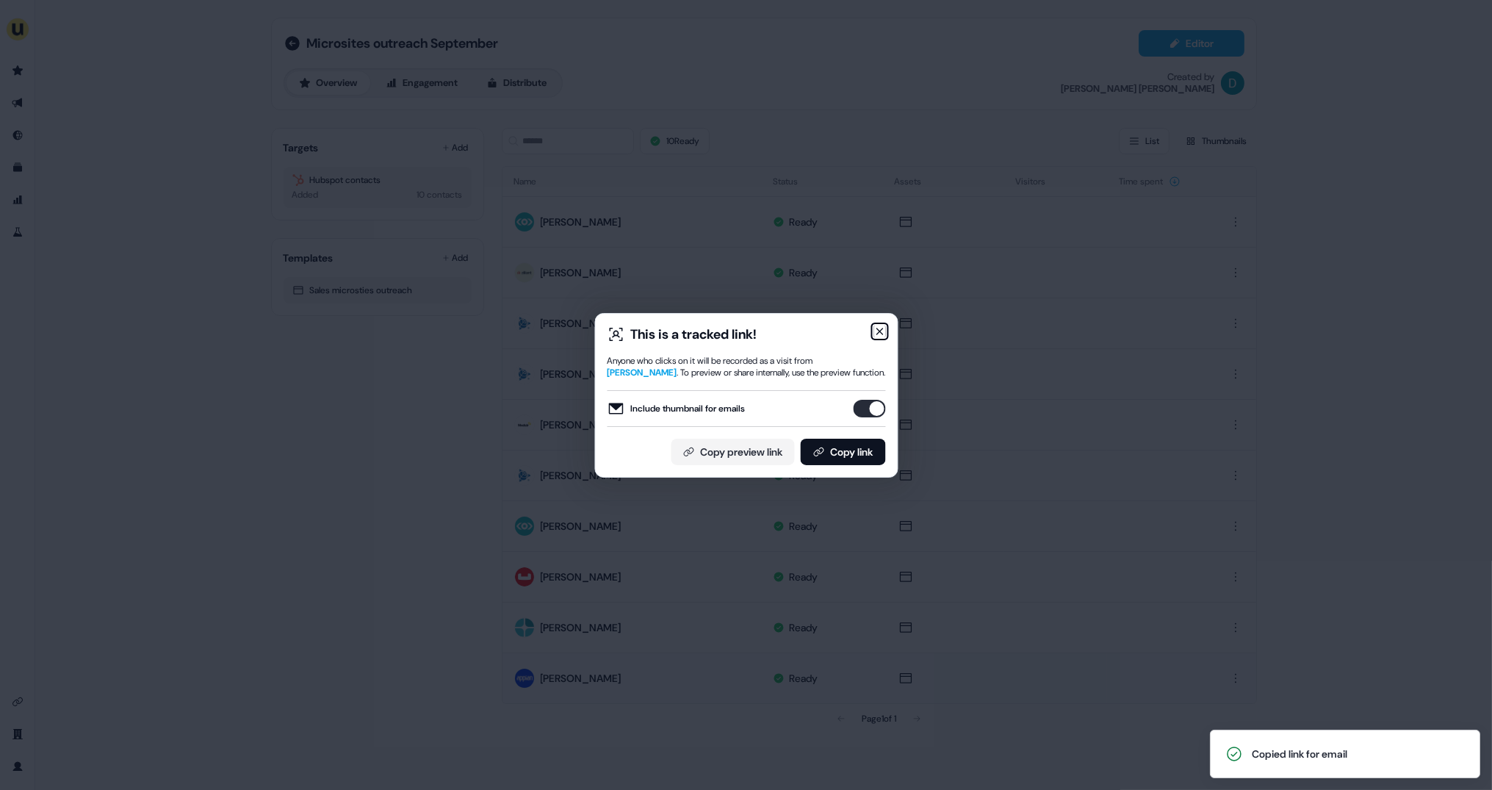
click at [881, 326] on icon "button" at bounding box center [880, 332] width 12 height 12
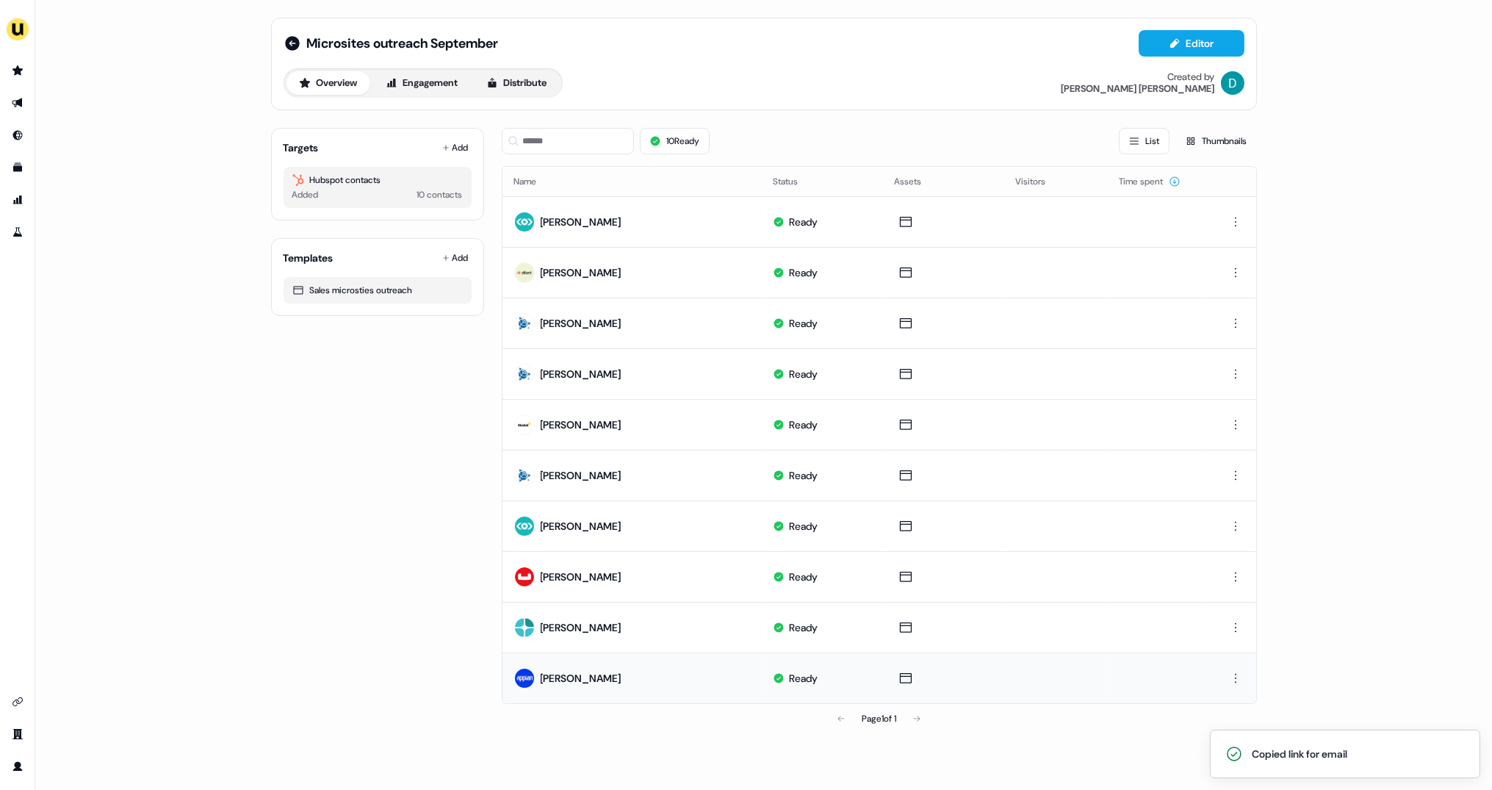
click at [455, 134] on div "Targets Add Hubspot contacts Added 10 contacts" at bounding box center [377, 174] width 213 height 93
click at [455, 140] on button "Add" at bounding box center [455, 147] width 32 height 21
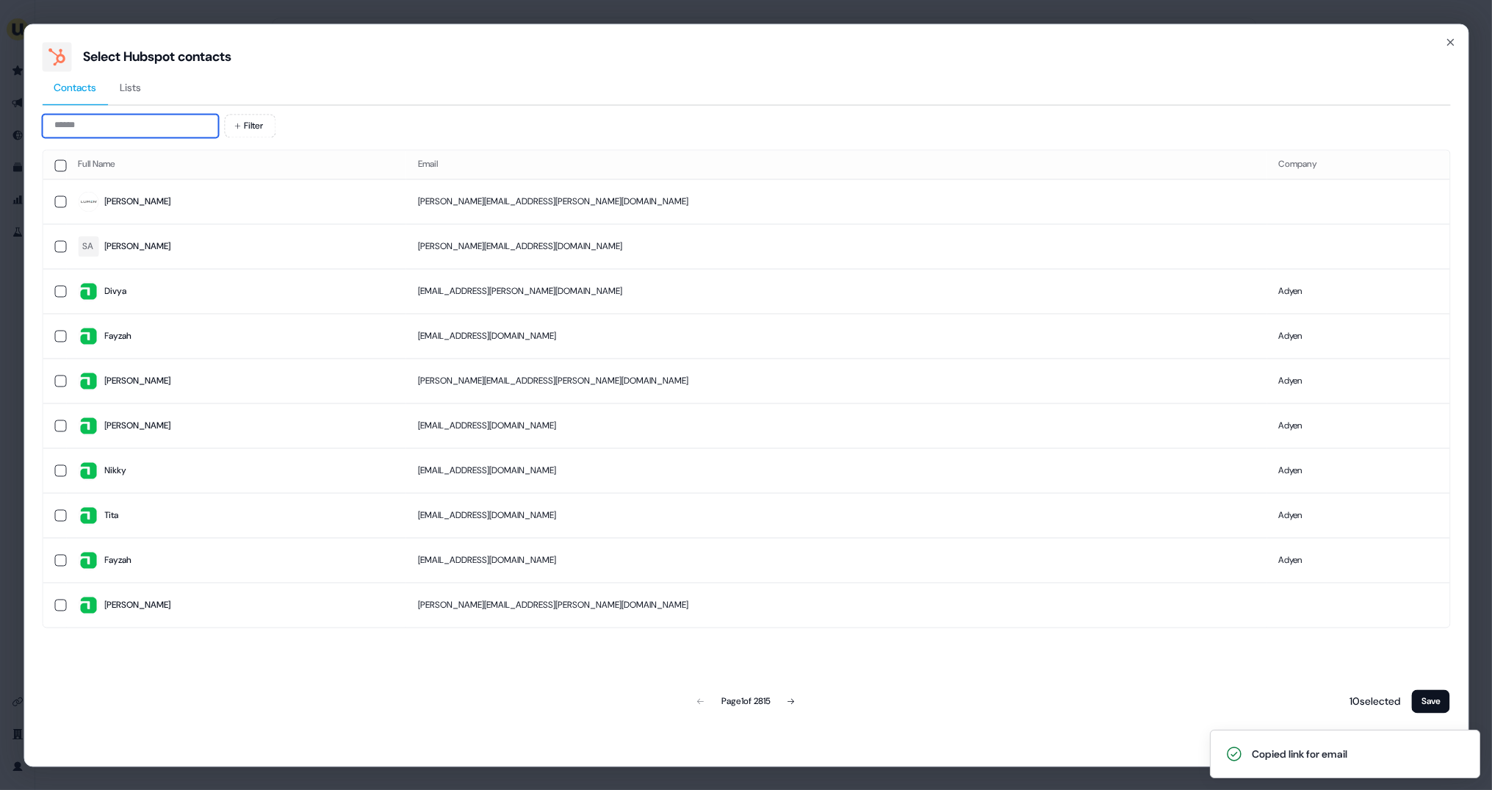
click at [176, 119] on input at bounding box center [130, 126] width 176 height 24
type input "*"
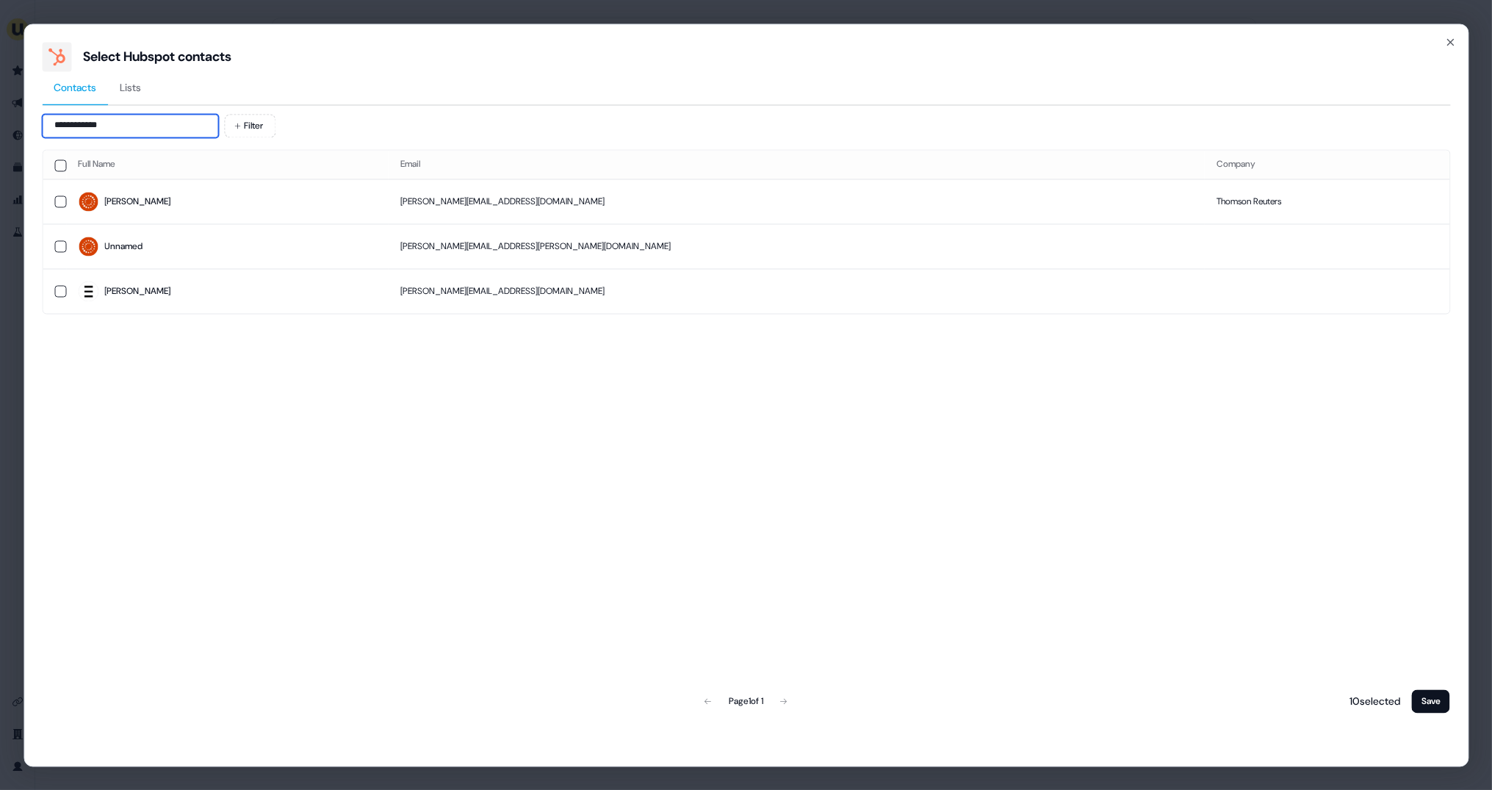
type input "**********"
click at [168, 219] on td "Chris" at bounding box center [227, 201] width 323 height 45
click at [1434, 702] on button "Save" at bounding box center [1431, 701] width 38 height 24
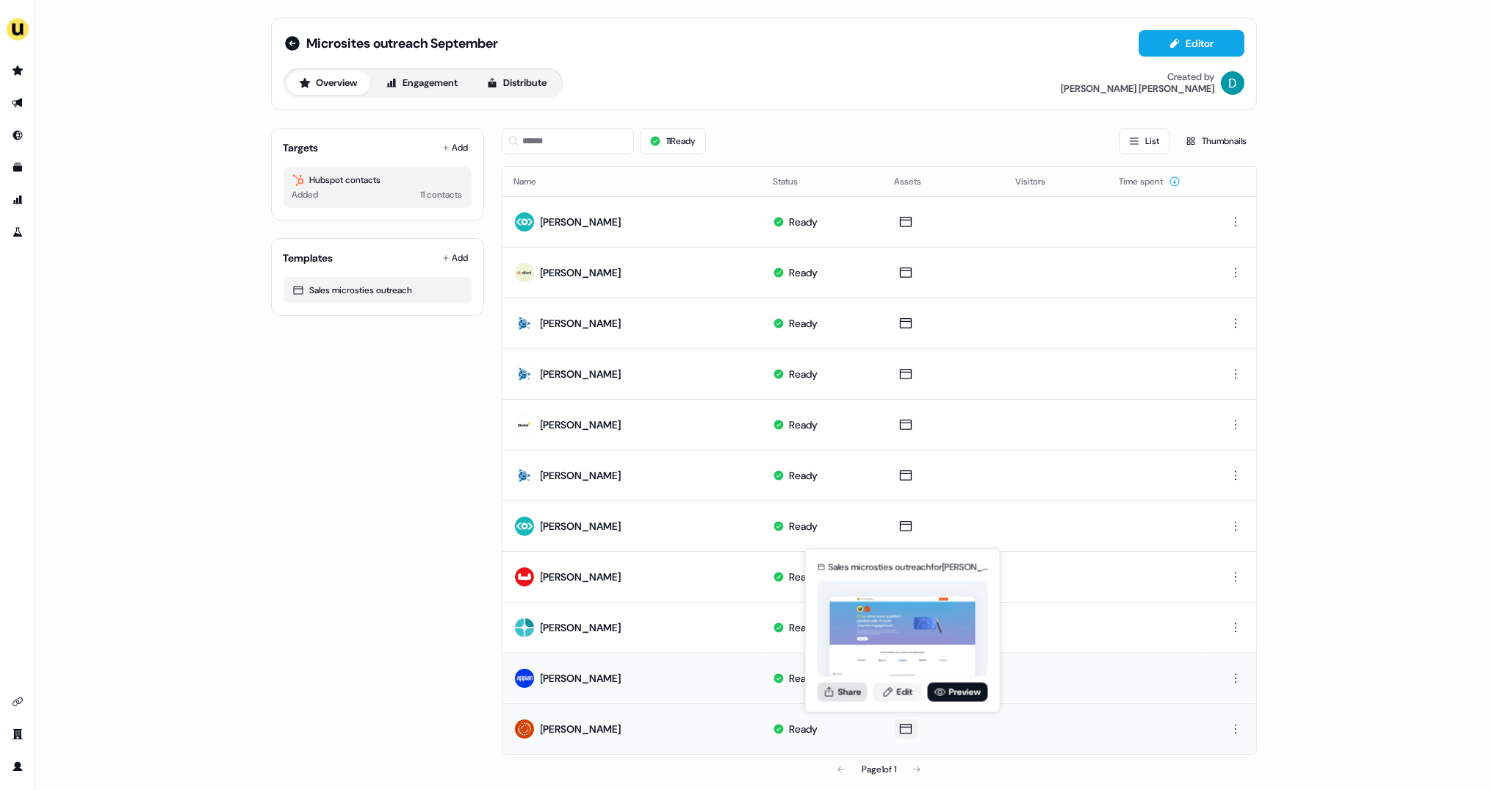
click at [827, 682] on button "Share" at bounding box center [843, 691] width 50 height 19
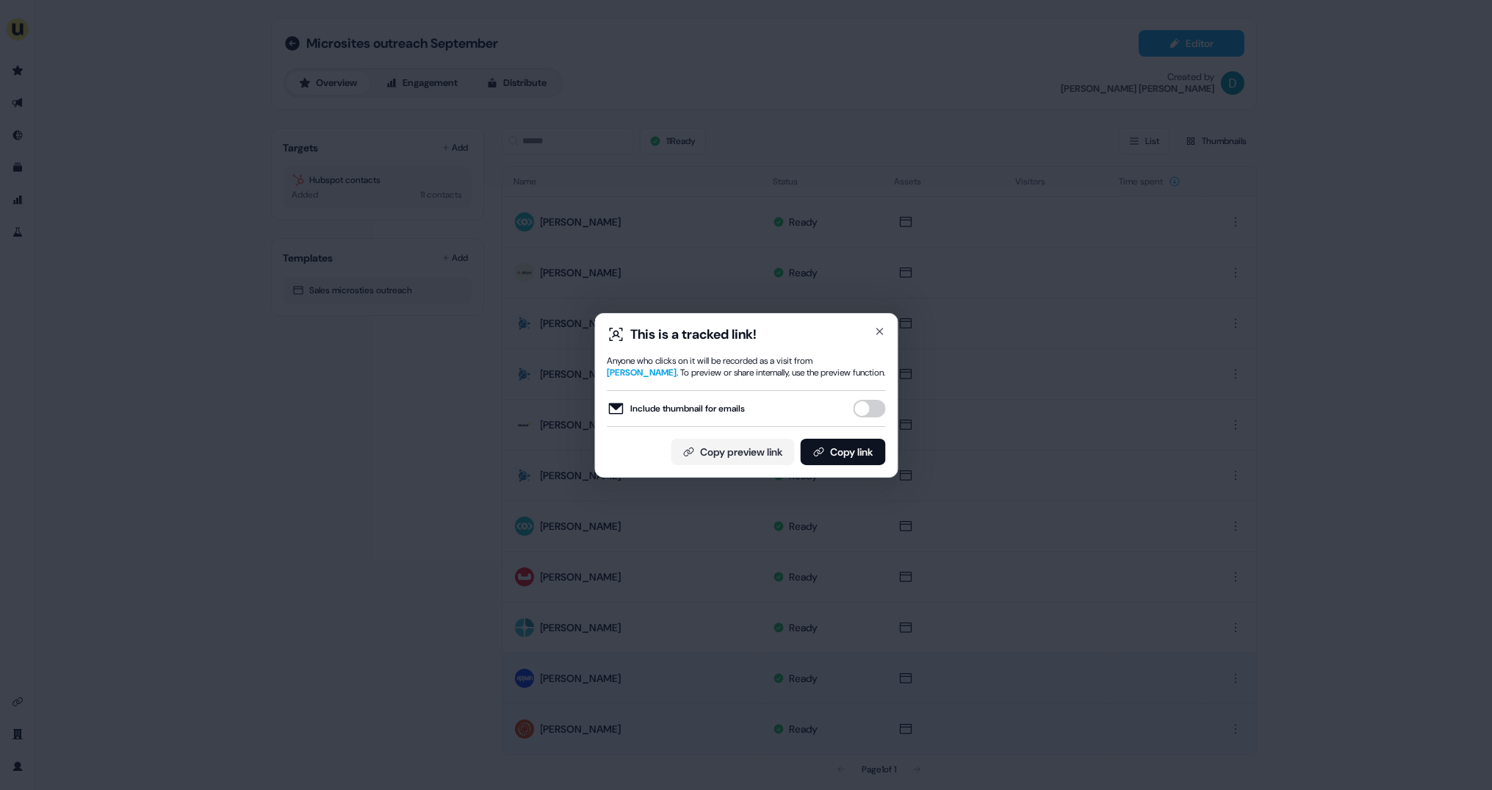
click at [862, 411] on button "Include thumbnail for emails" at bounding box center [869, 409] width 32 height 18
click at [862, 441] on button "Copy link" at bounding box center [842, 452] width 85 height 26
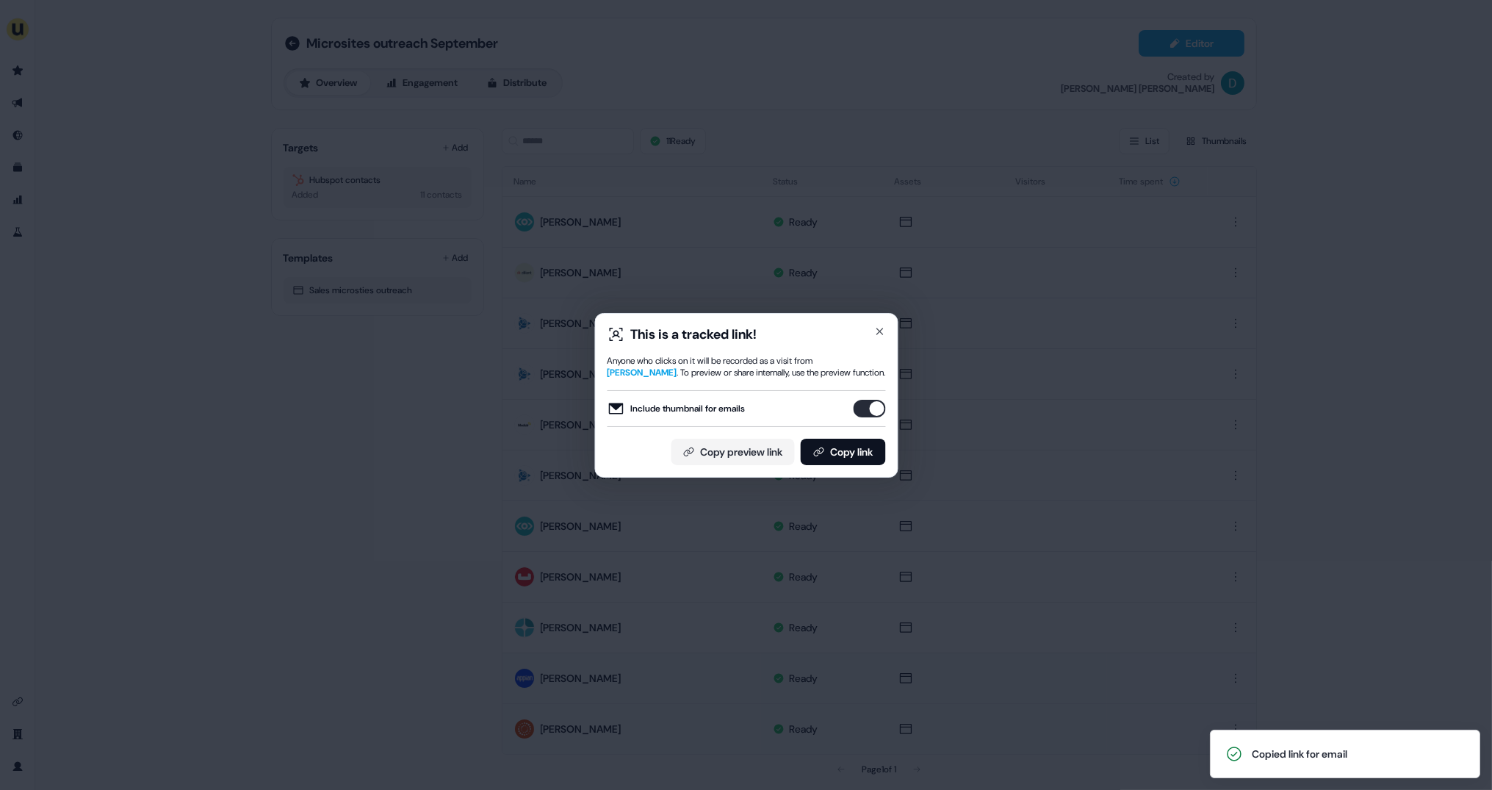
click at [886, 336] on div "This is a tracked link! Anyone who clicks on it will be recorded as a visit fro…" at bounding box center [745, 395] width 303 height 165
click at [881, 326] on icon "button" at bounding box center [880, 332] width 12 height 12
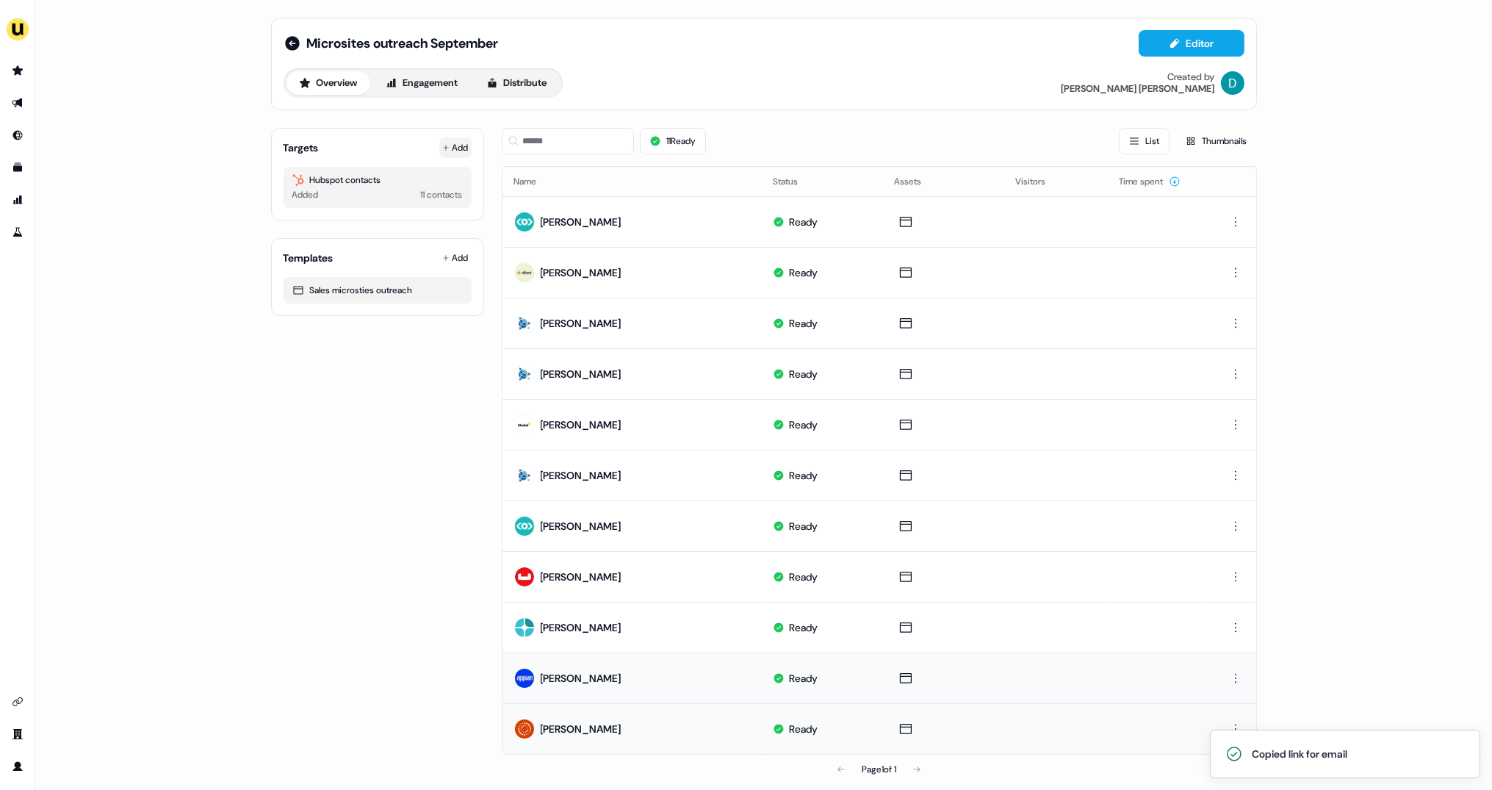
click at [442, 148] on icon at bounding box center [445, 147] width 7 height 7
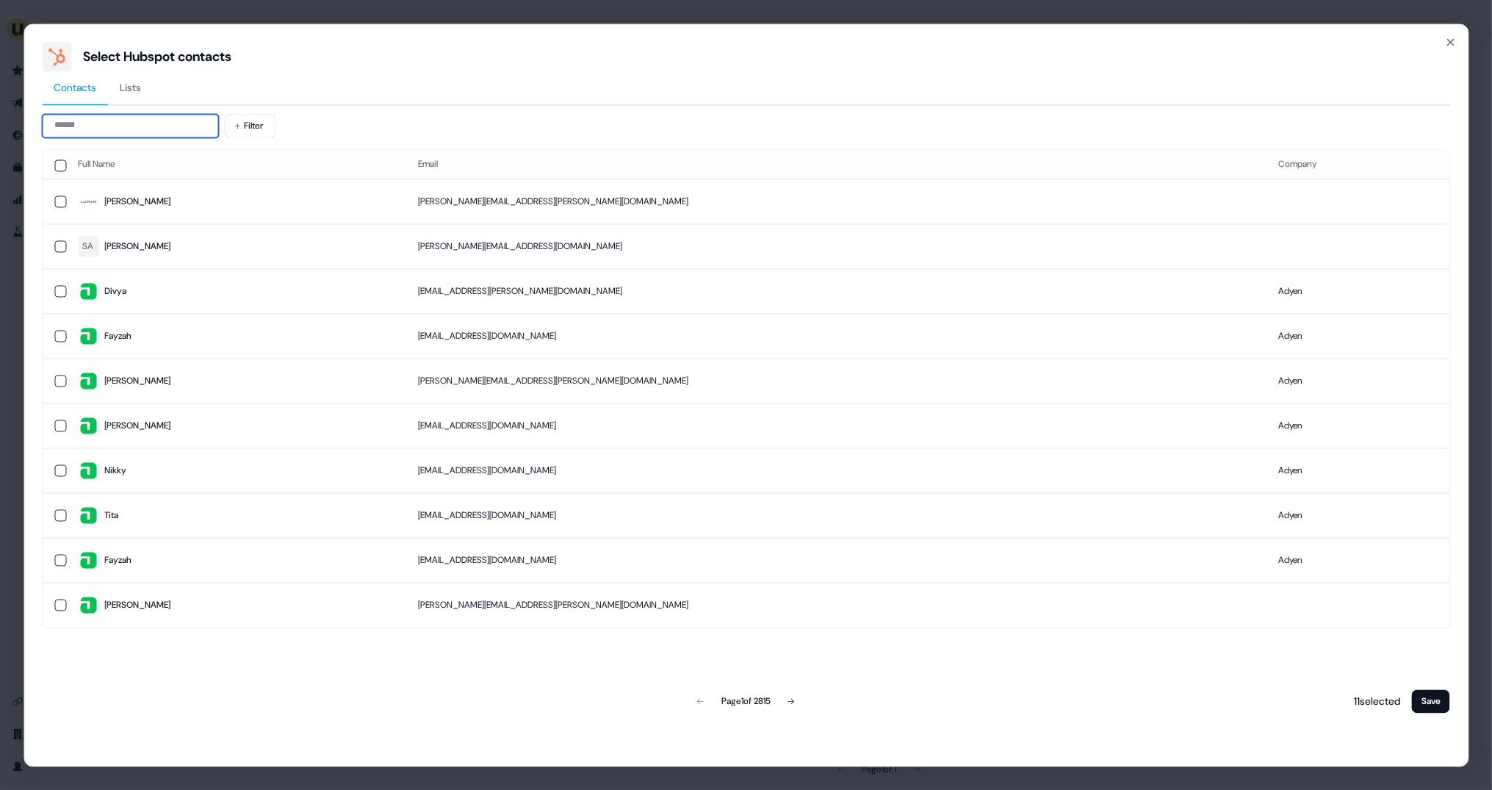
click at [121, 117] on input at bounding box center [130, 126] width 176 height 24
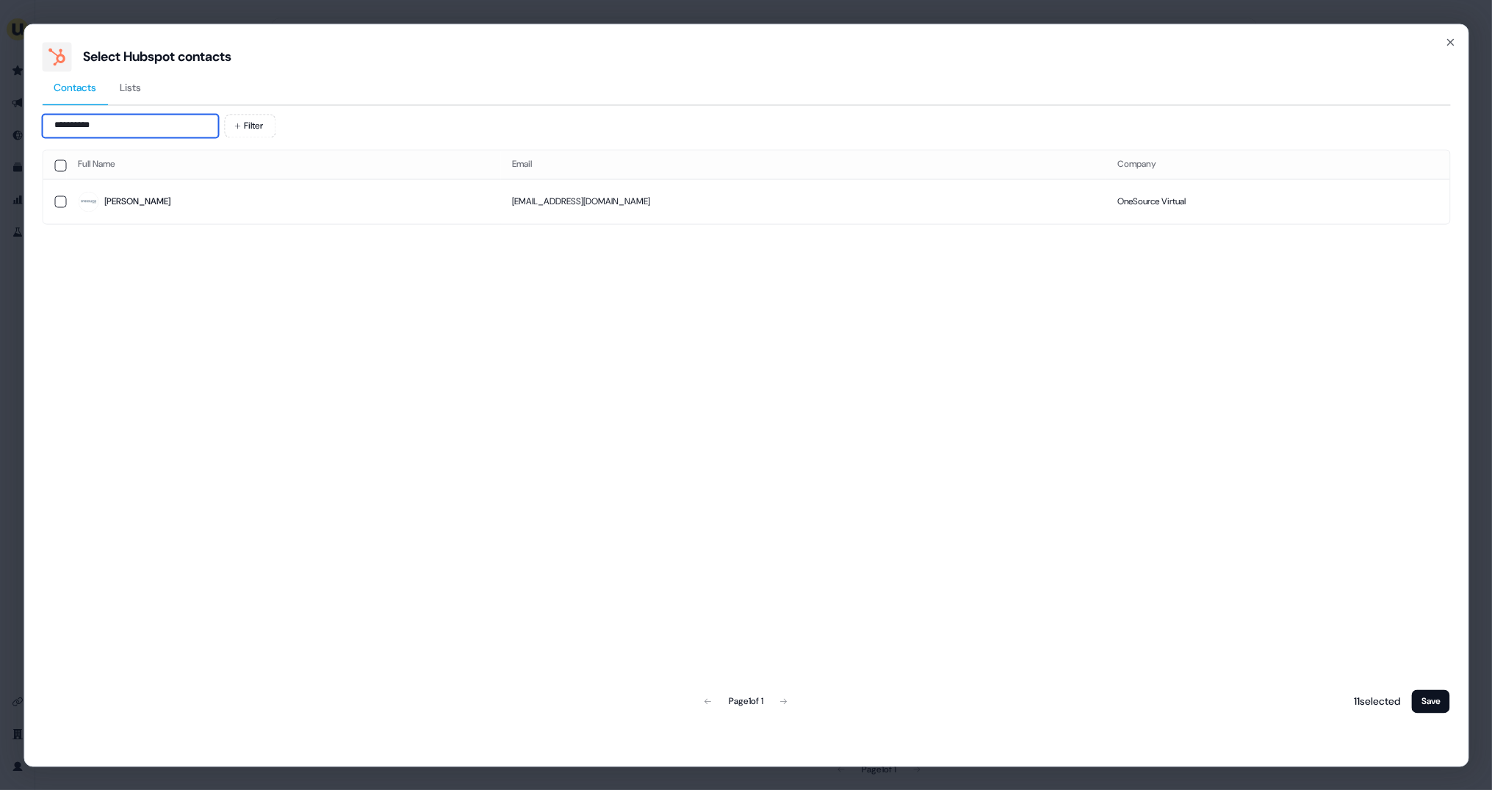
type input "**********"
click at [166, 176] on th "Full Name" at bounding box center [283, 164] width 434 height 29
click at [306, 199] on span "Lindsay" at bounding box center [283, 202] width 411 height 21
click at [1425, 691] on button "Save" at bounding box center [1431, 701] width 38 height 24
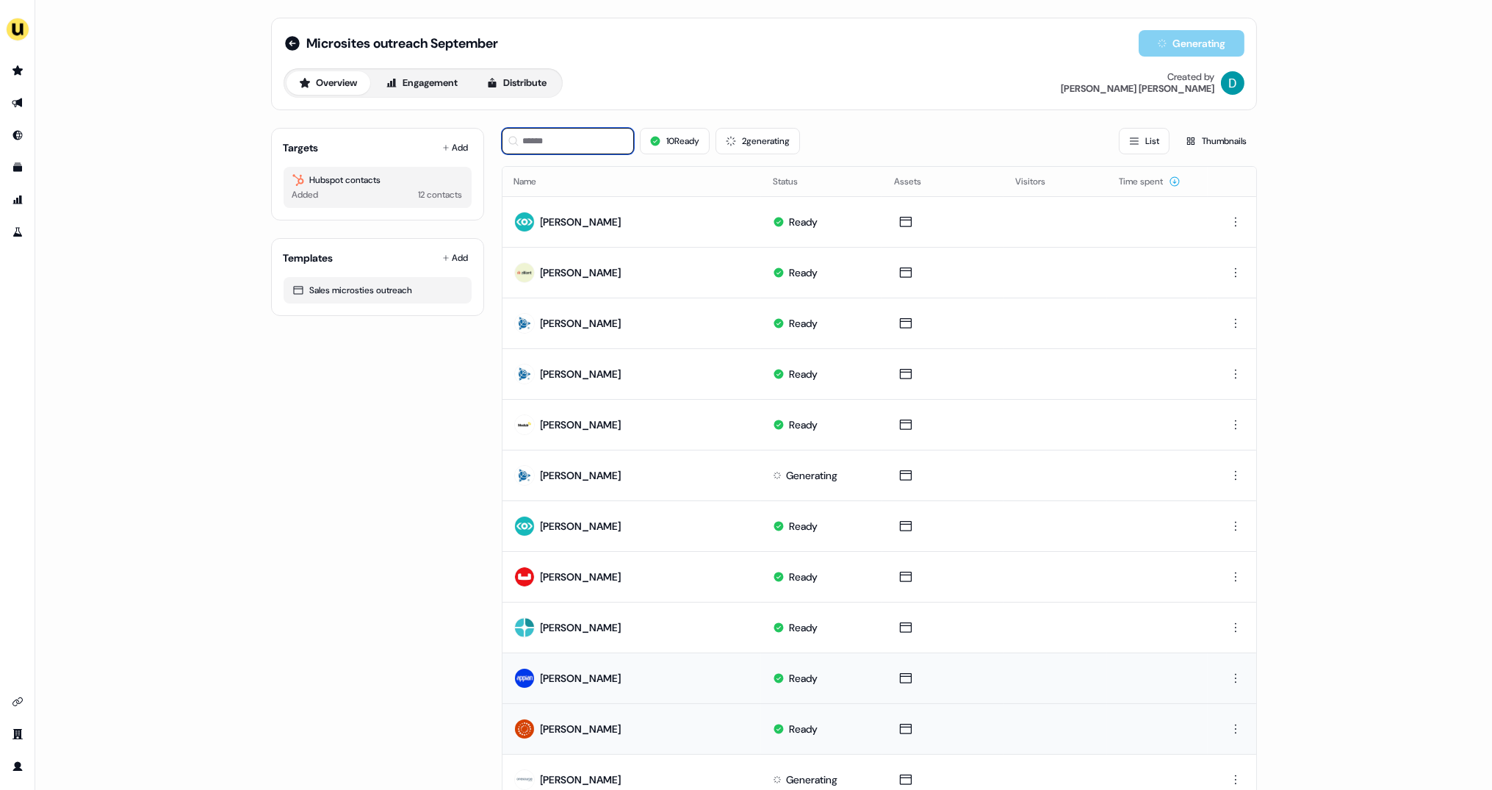
click at [557, 146] on input at bounding box center [568, 141] width 132 height 26
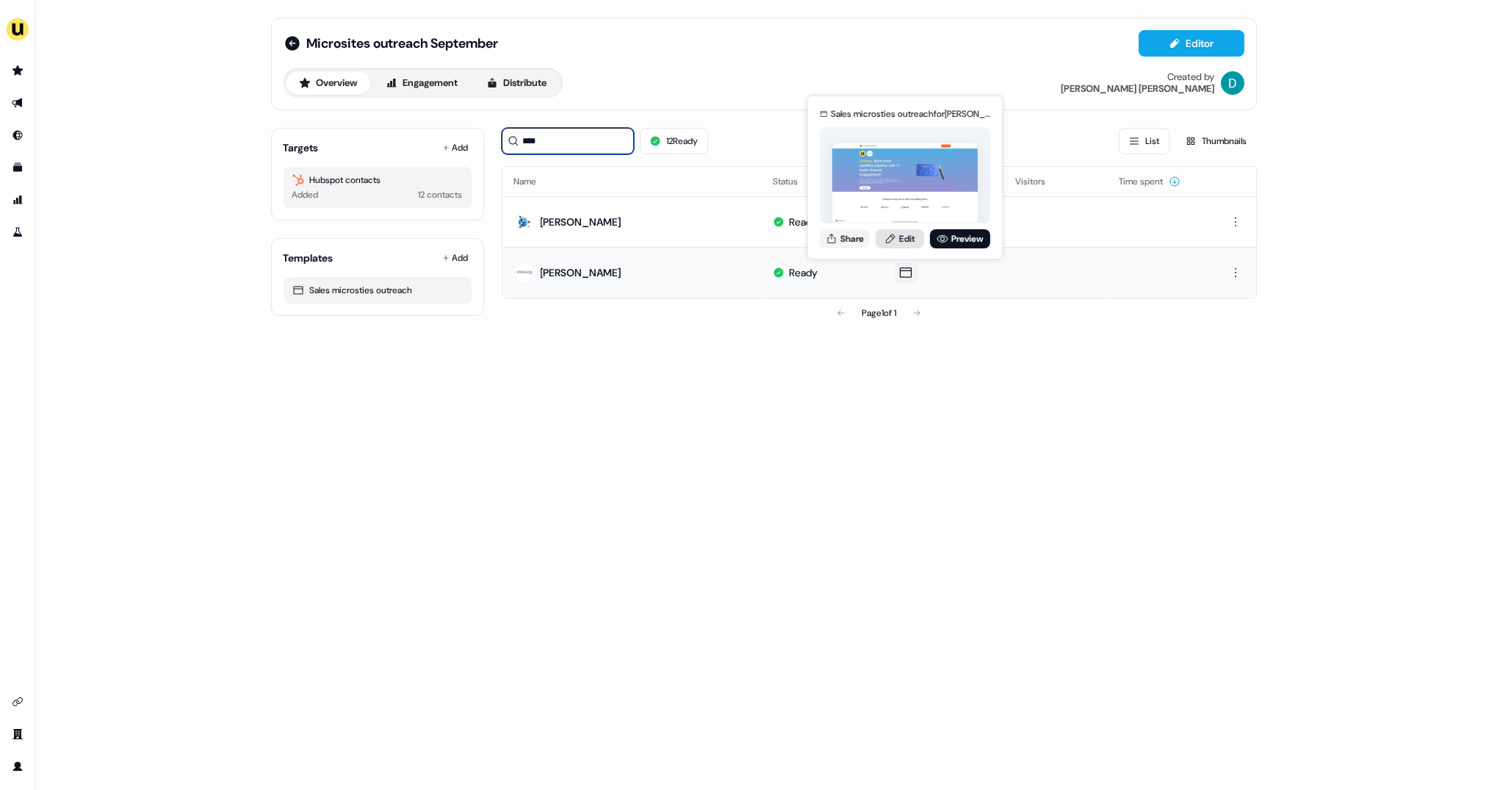
type input "****"
click at [896, 244] on link "Edit" at bounding box center [900, 238] width 48 height 19
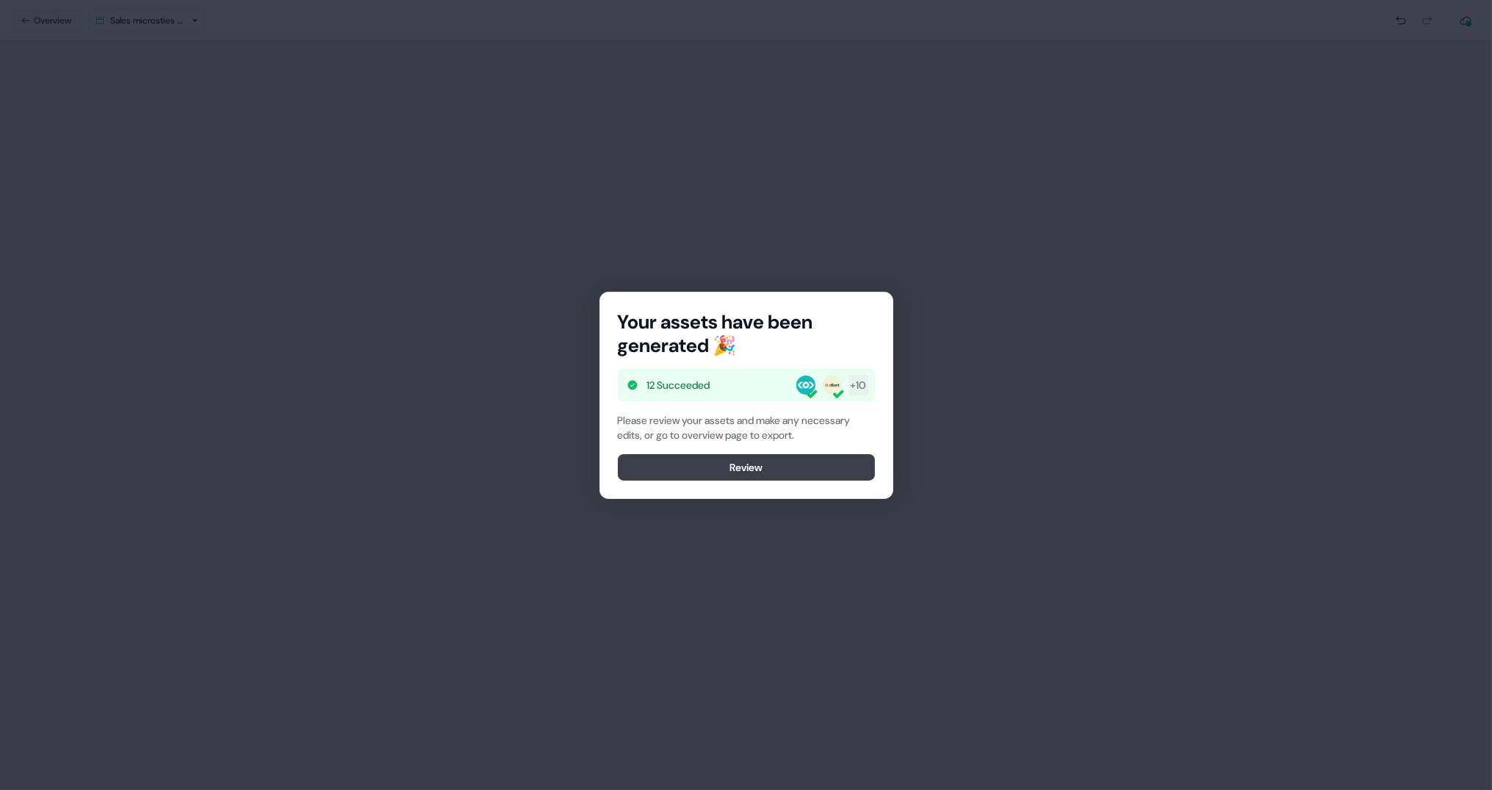
click at [782, 468] on button "Review" at bounding box center [746, 467] width 257 height 26
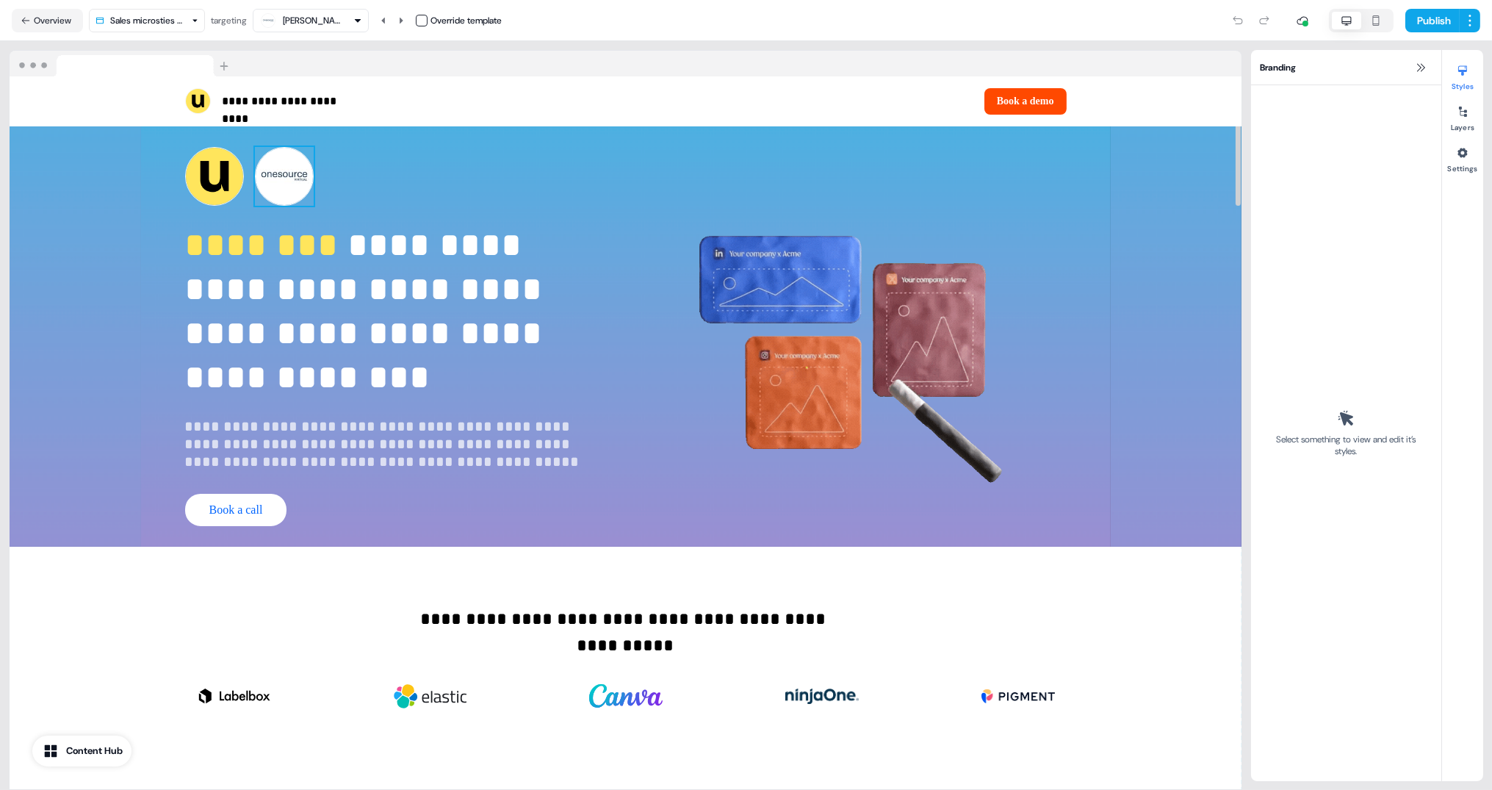
click at [267, 184] on img at bounding box center [284, 176] width 59 height 59
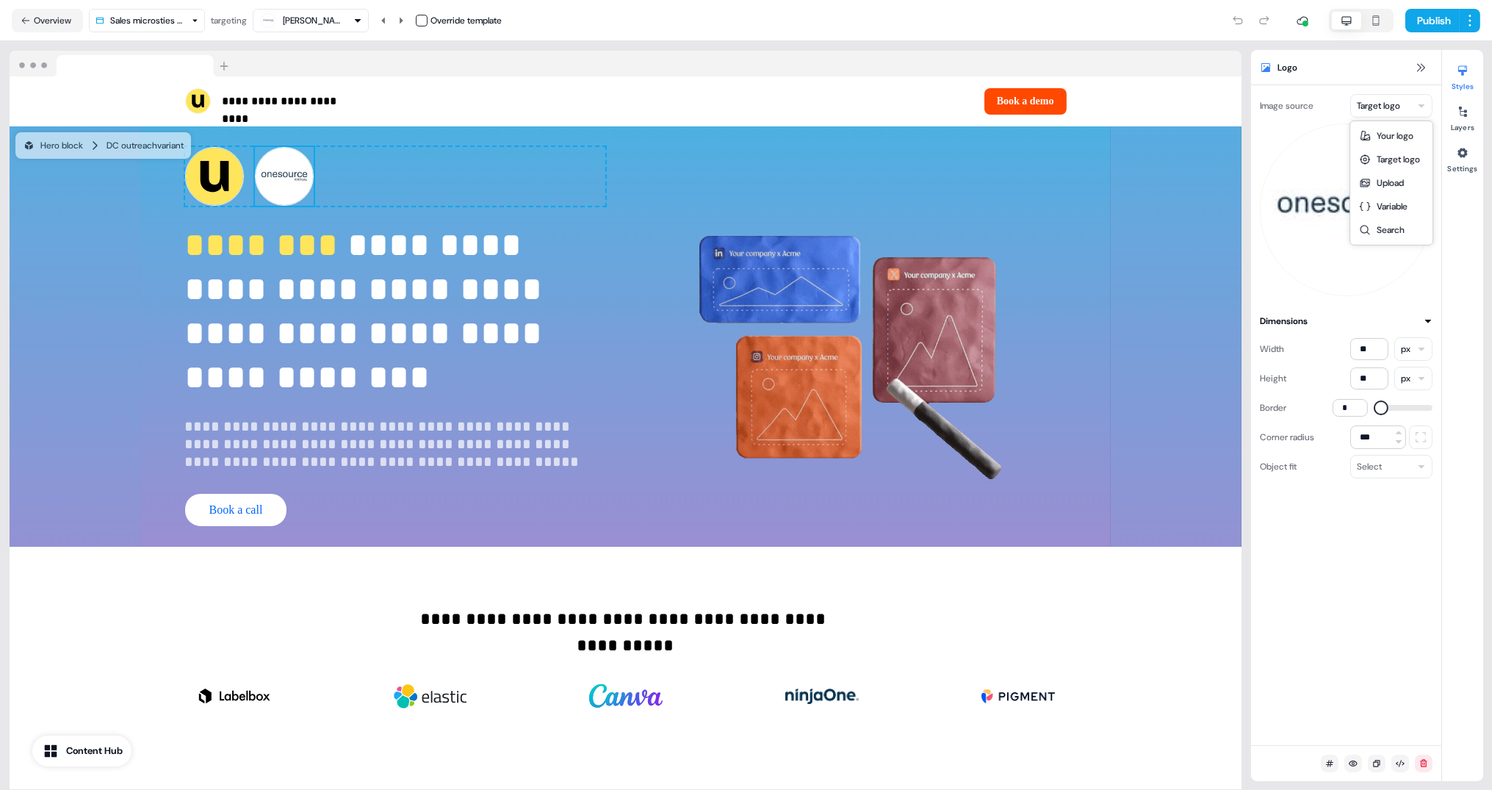
click at [1415, 114] on html "**********" at bounding box center [746, 395] width 1492 height 790
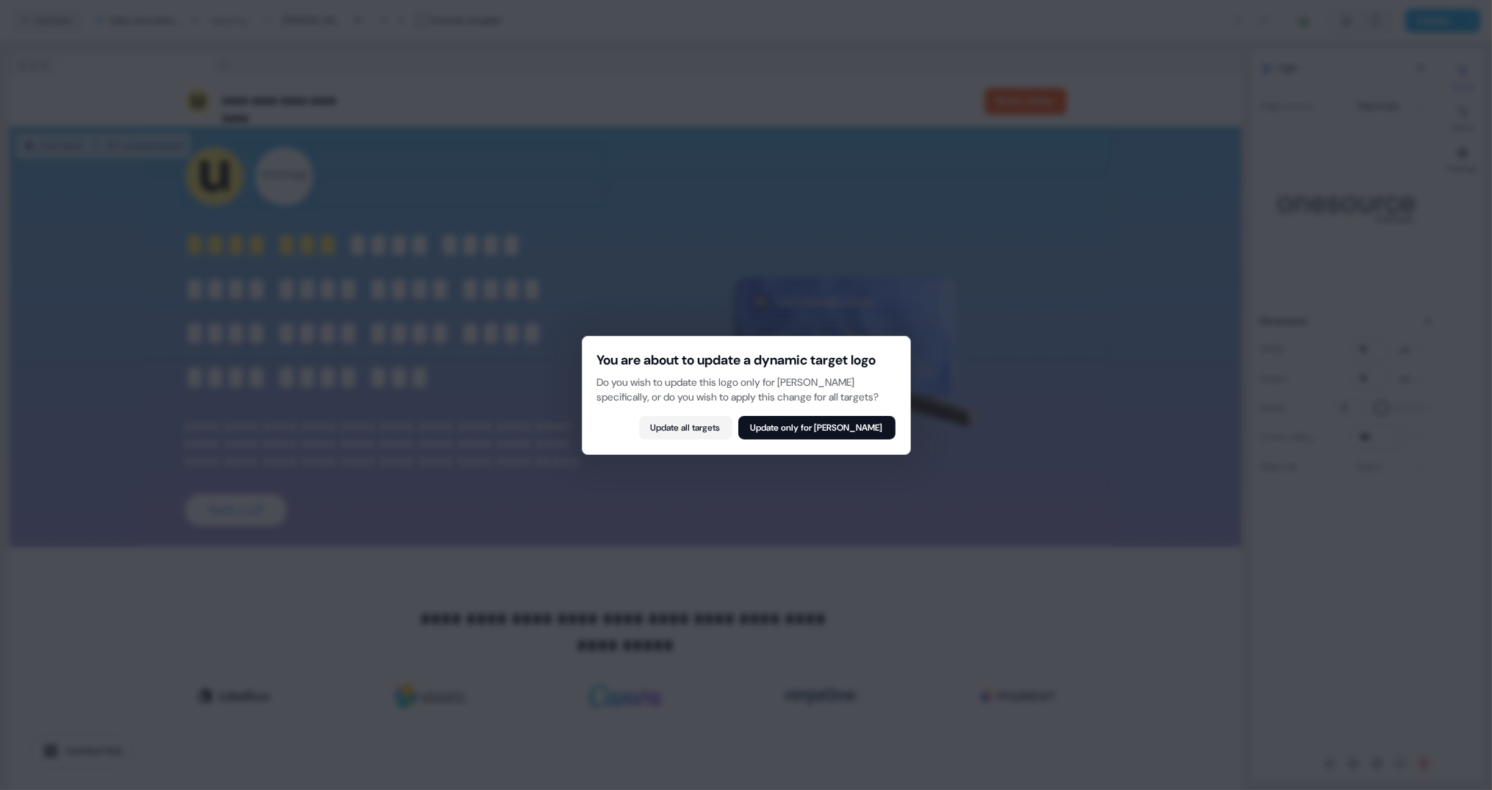
click at [848, 447] on div "You are about to update a dynamic target logo Do you wish to update this logo o…" at bounding box center [746, 395] width 329 height 119
click at [837, 434] on button "Update only for [PERSON_NAME]" at bounding box center [817, 428] width 157 height 24
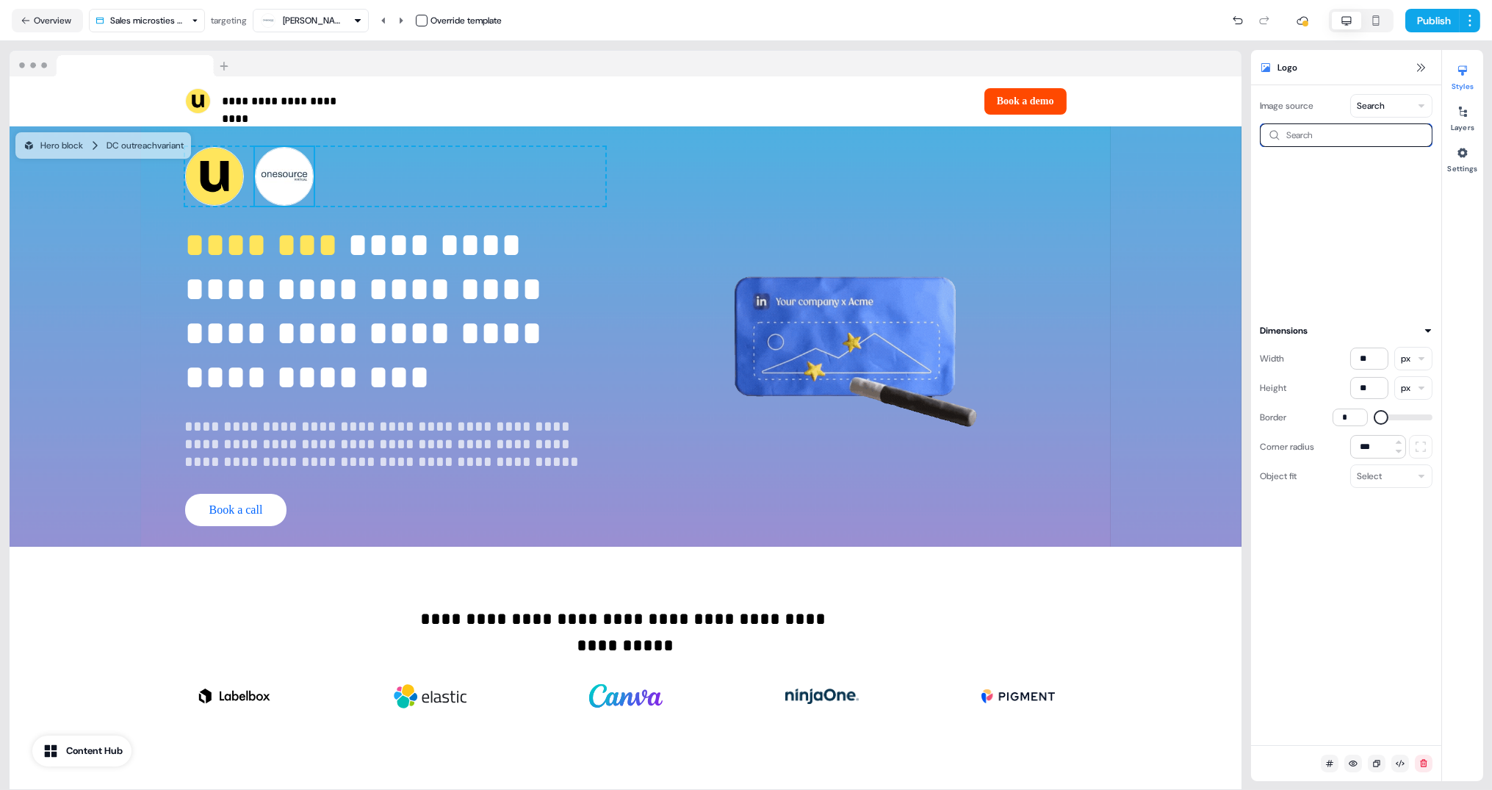
click at [1322, 123] on input at bounding box center [1346, 135] width 173 height 24
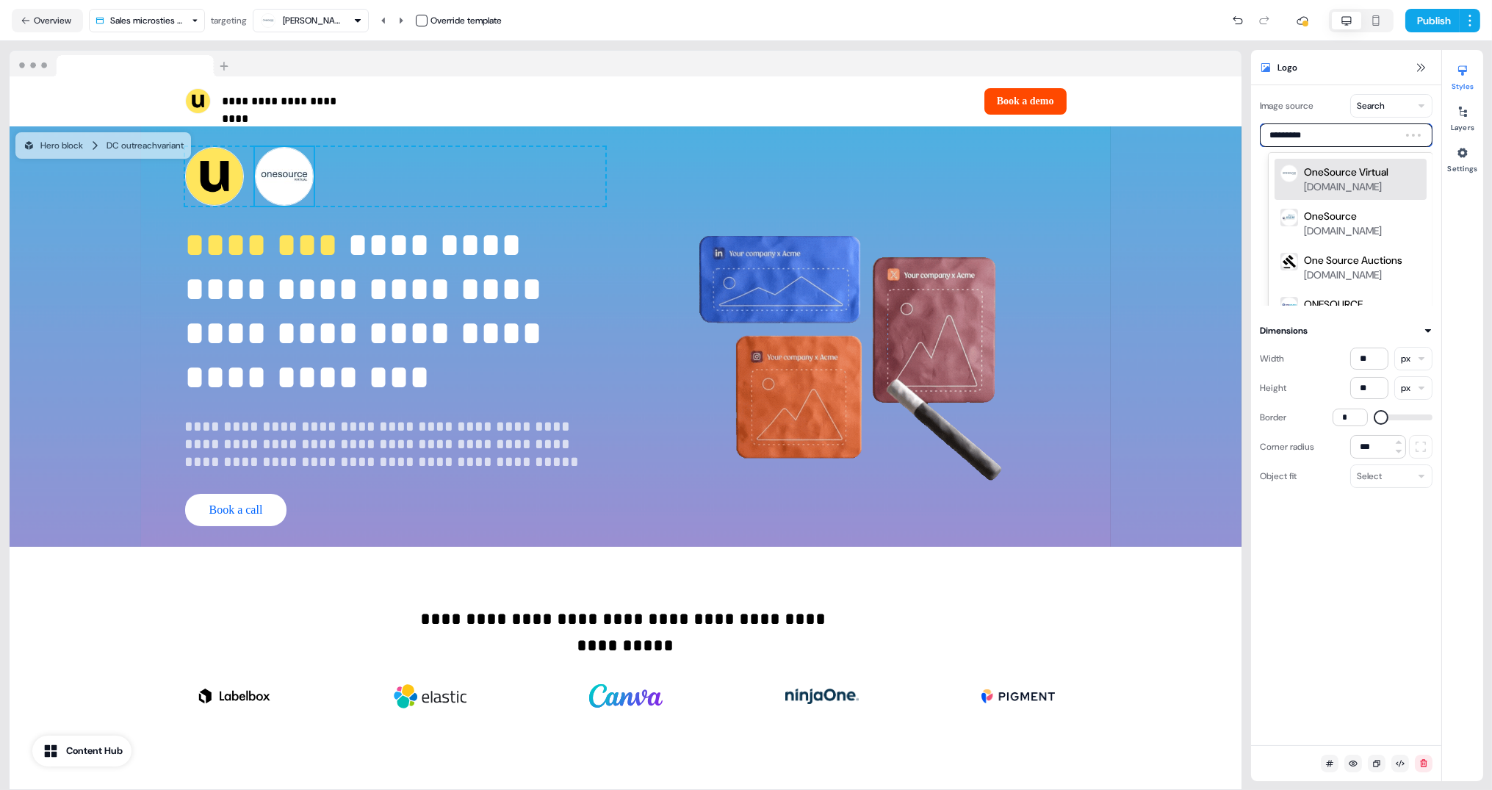
type input "**********"
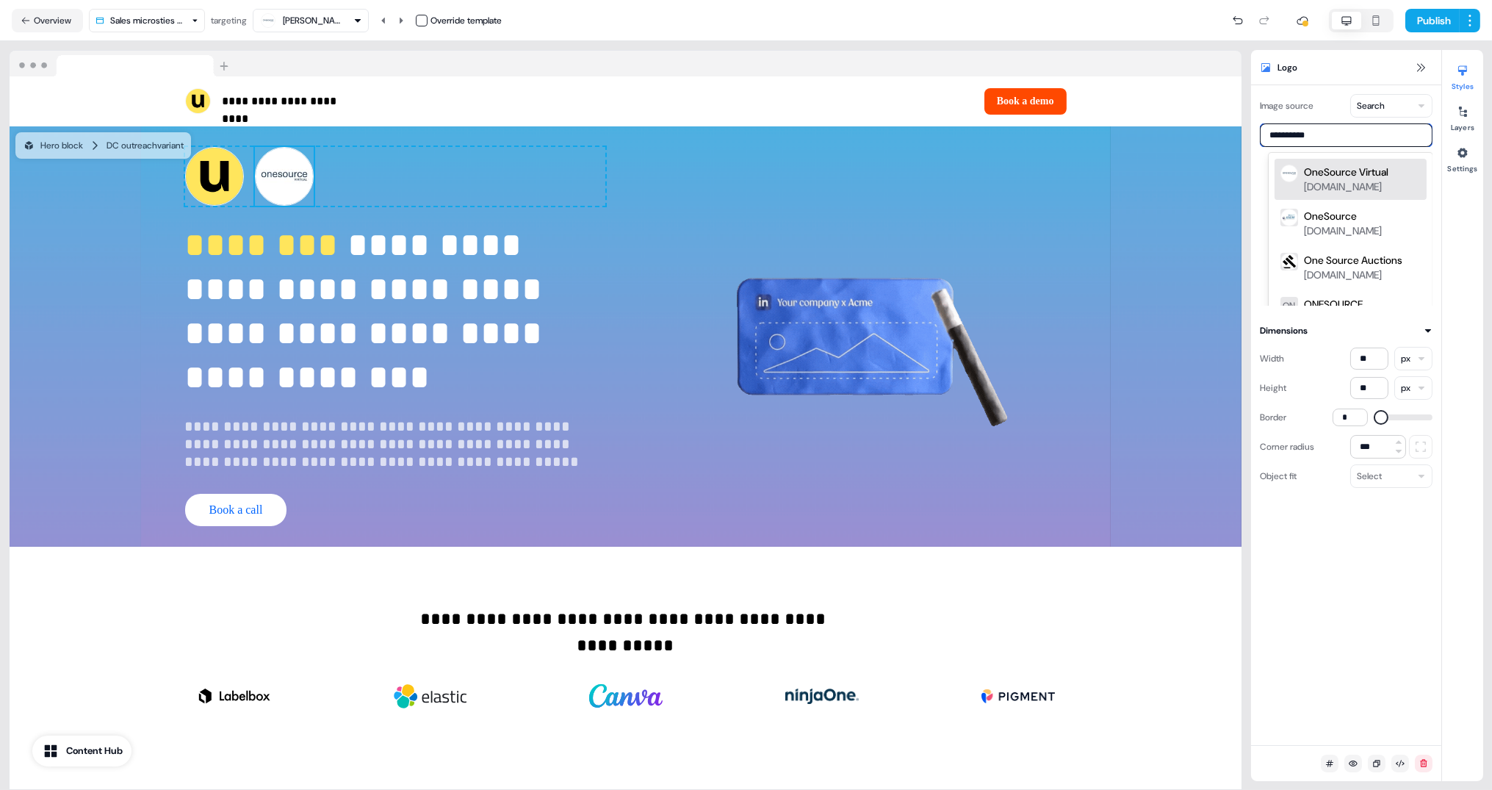
click at [1346, 178] on div "OneSource Virtual" at bounding box center [1346, 172] width 85 height 15
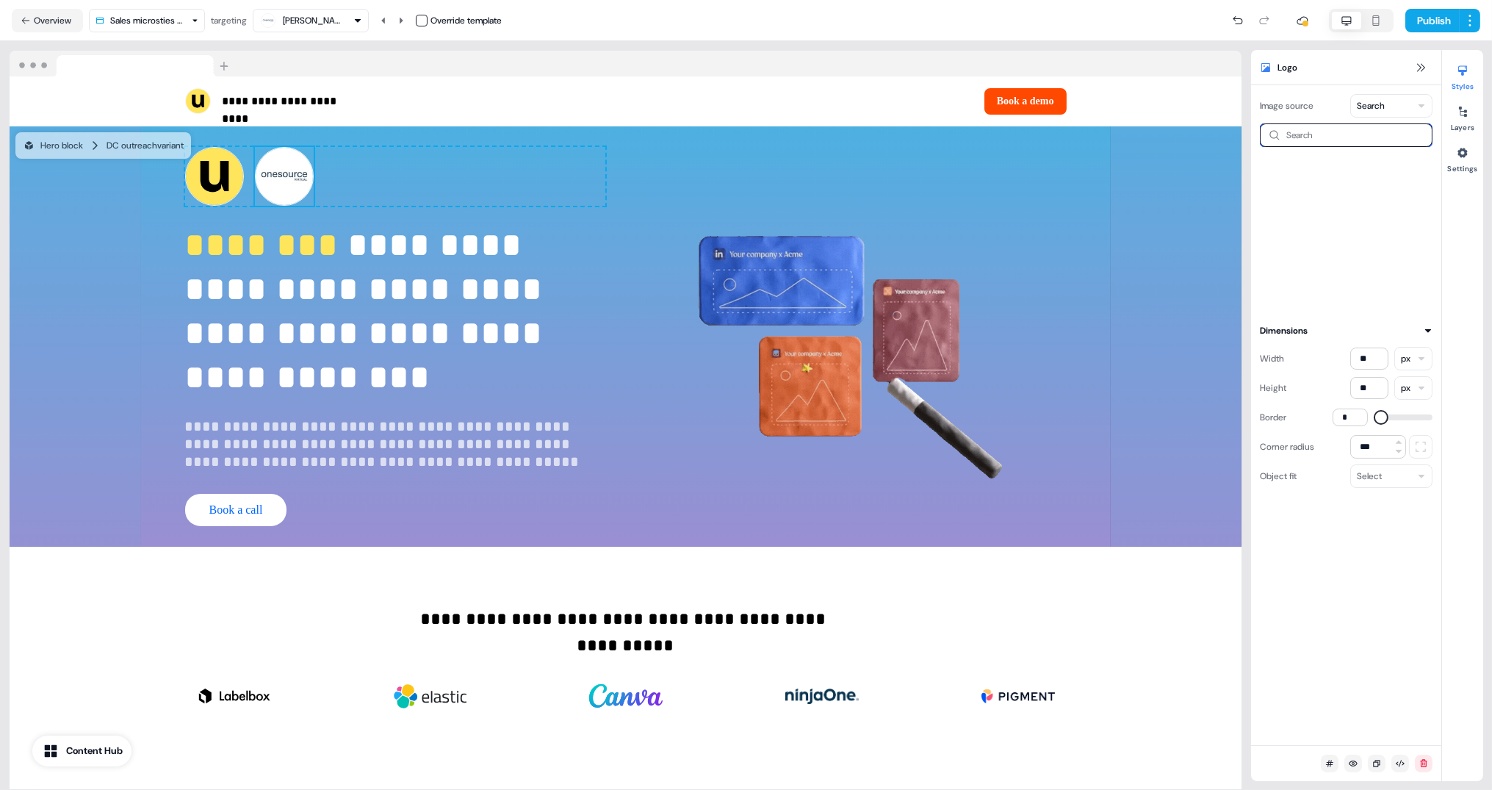
type input "*"
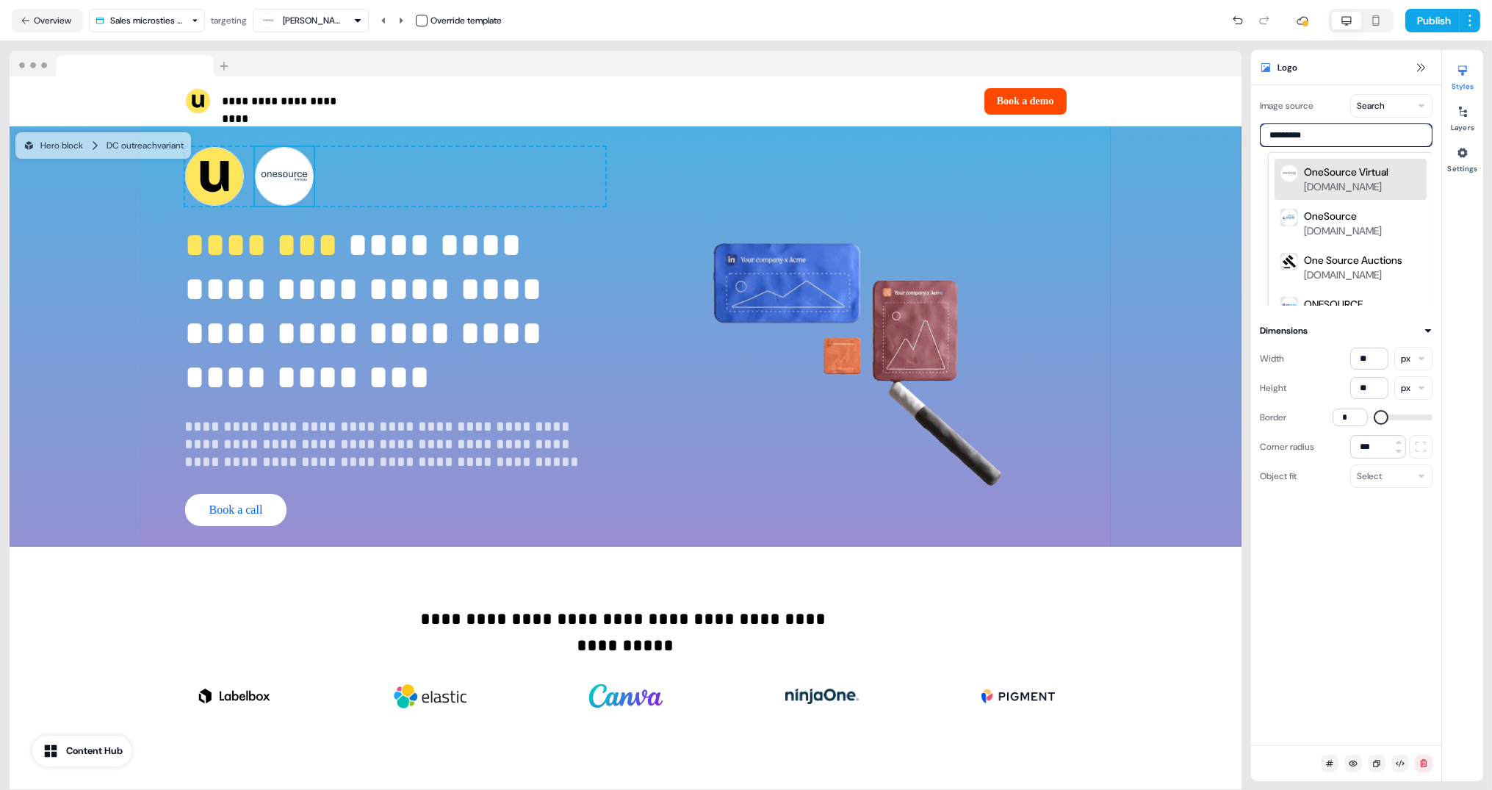
type input "**********"
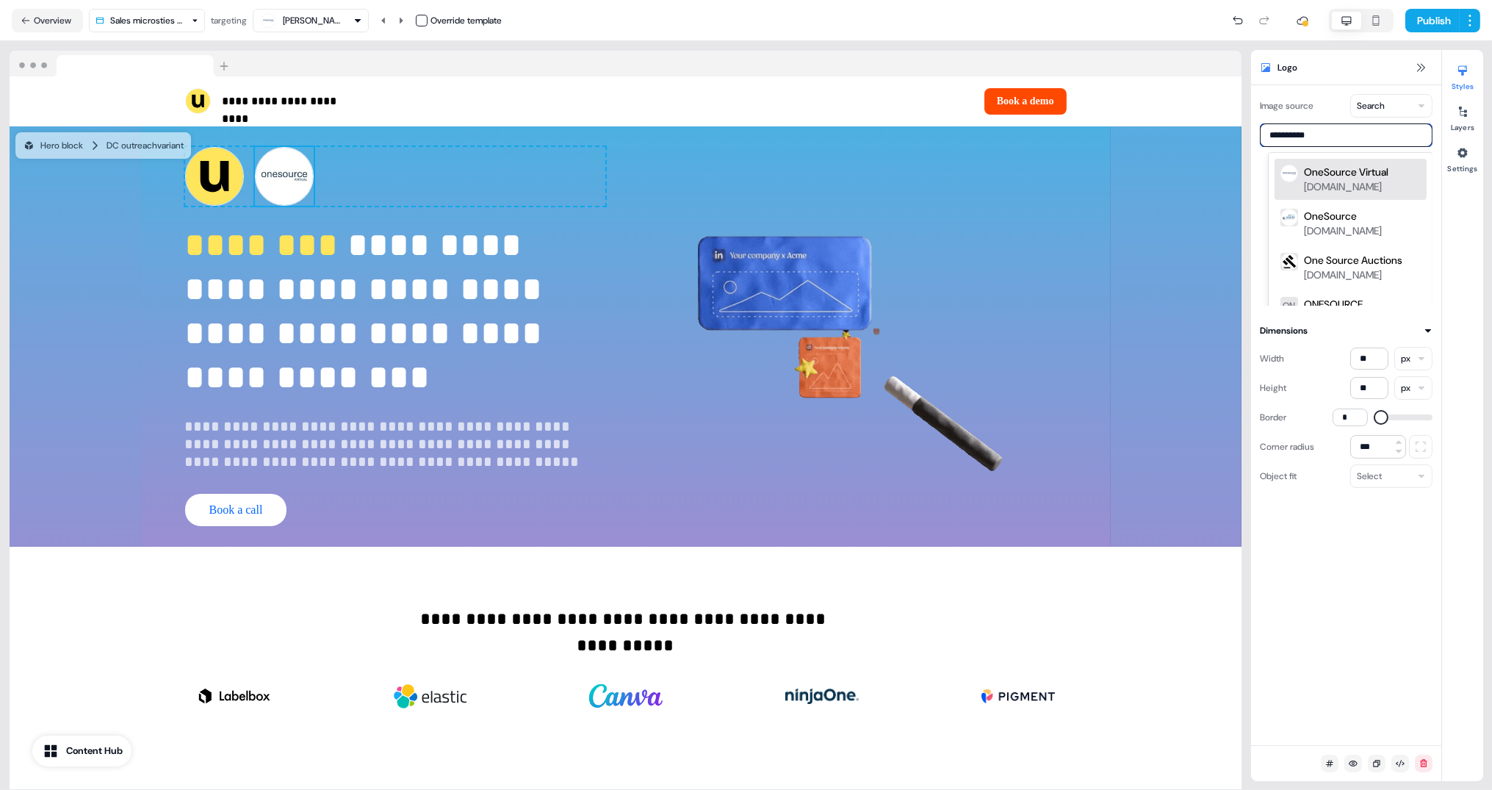
click at [1354, 193] on div "[DOMAIN_NAME]" at bounding box center [1343, 186] width 78 height 15
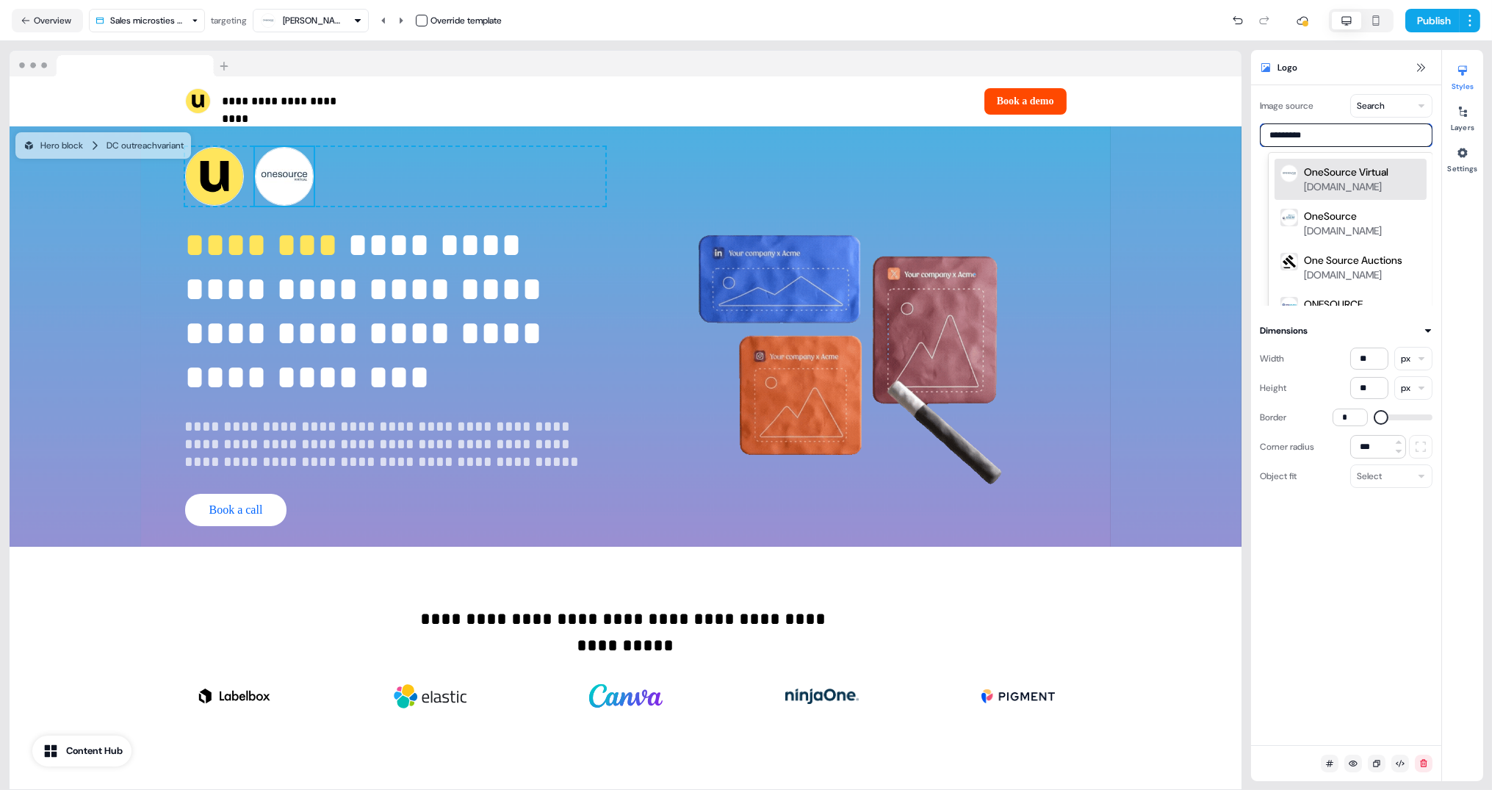
type input "**********"
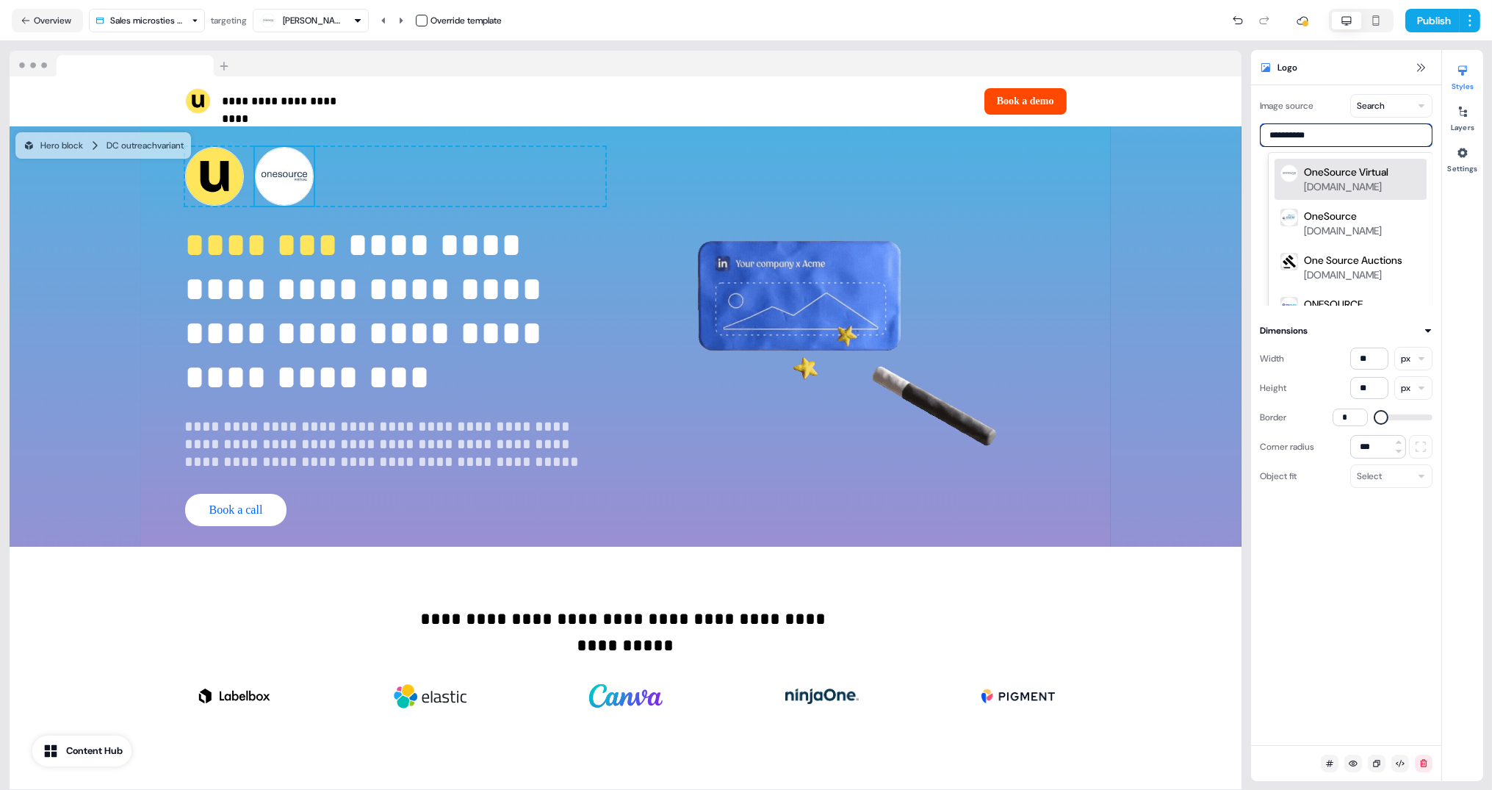
click at [1337, 175] on div "OneSource Virtual" at bounding box center [1346, 172] width 85 height 15
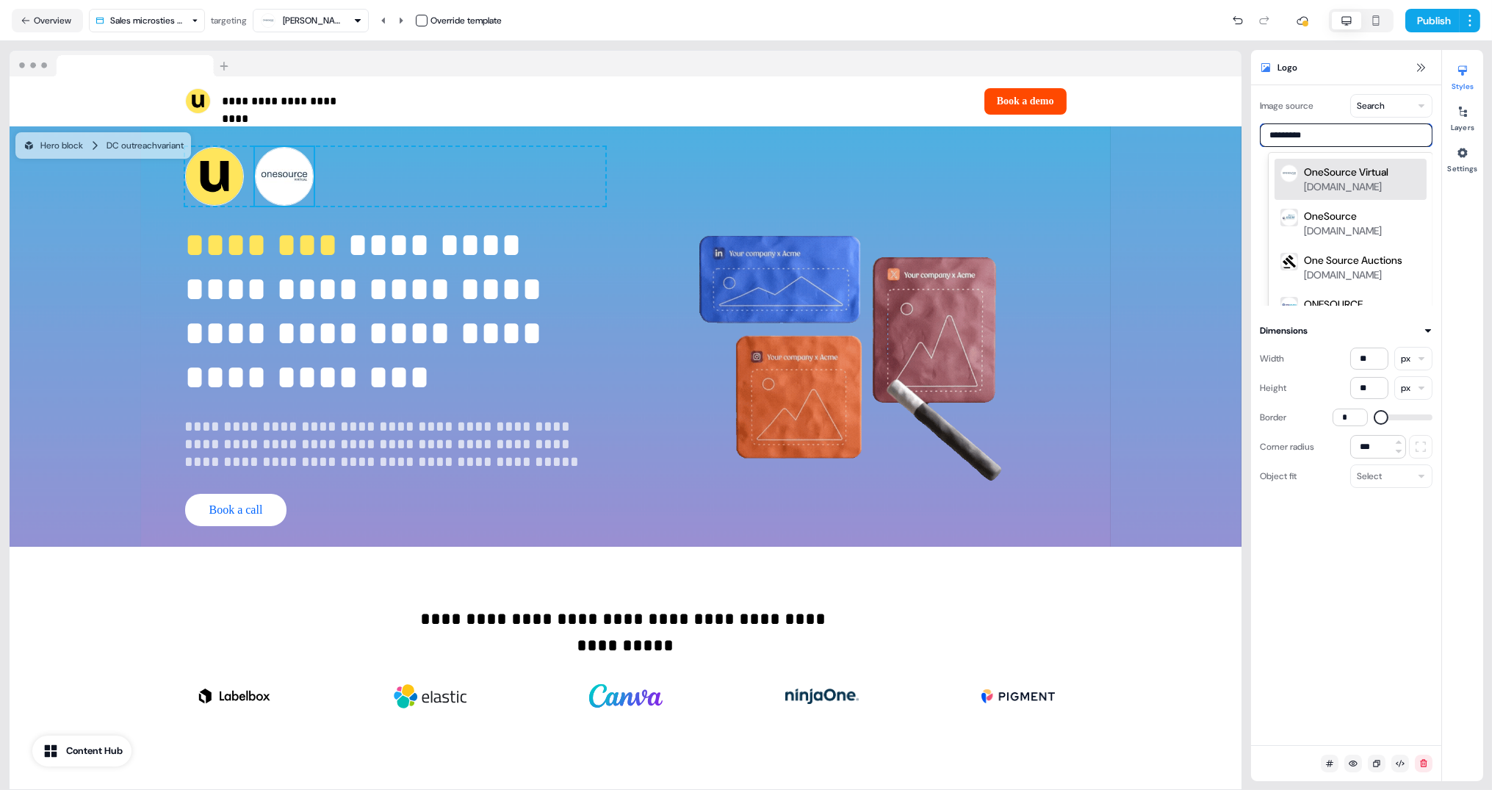
type input "**********"
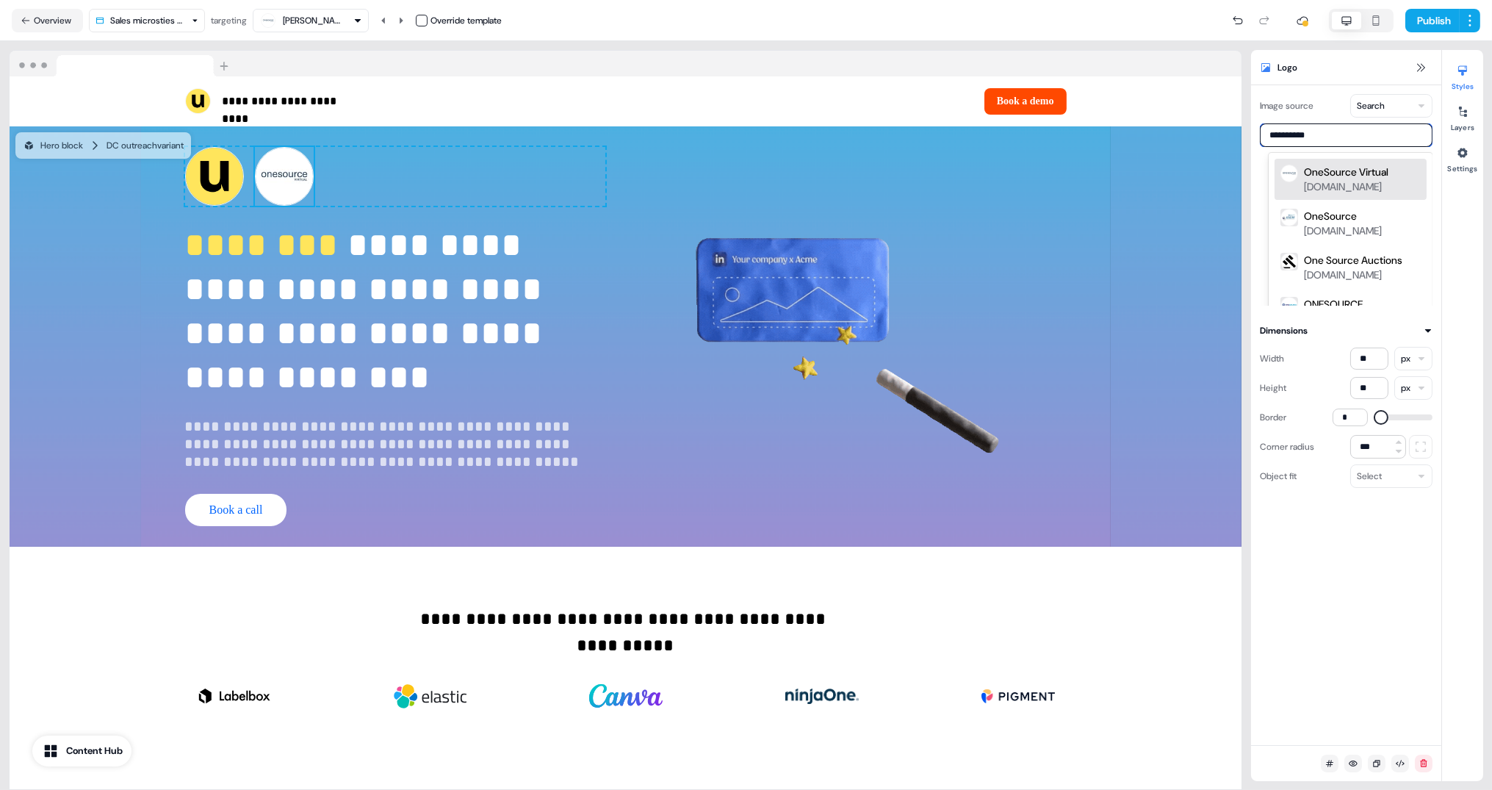
click at [1337, 190] on div "[DOMAIN_NAME]" at bounding box center [1343, 186] width 78 height 15
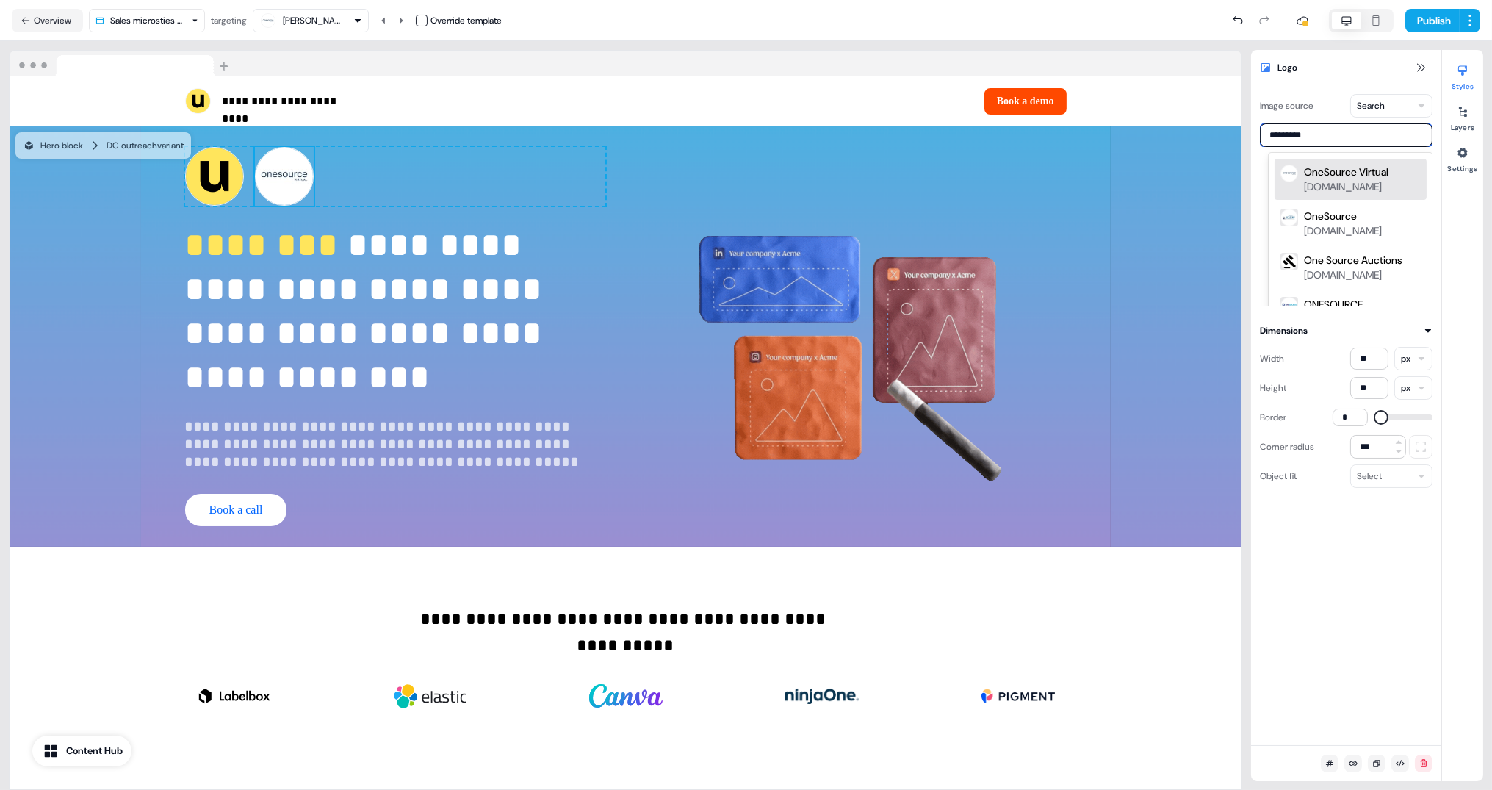
type input "**********"
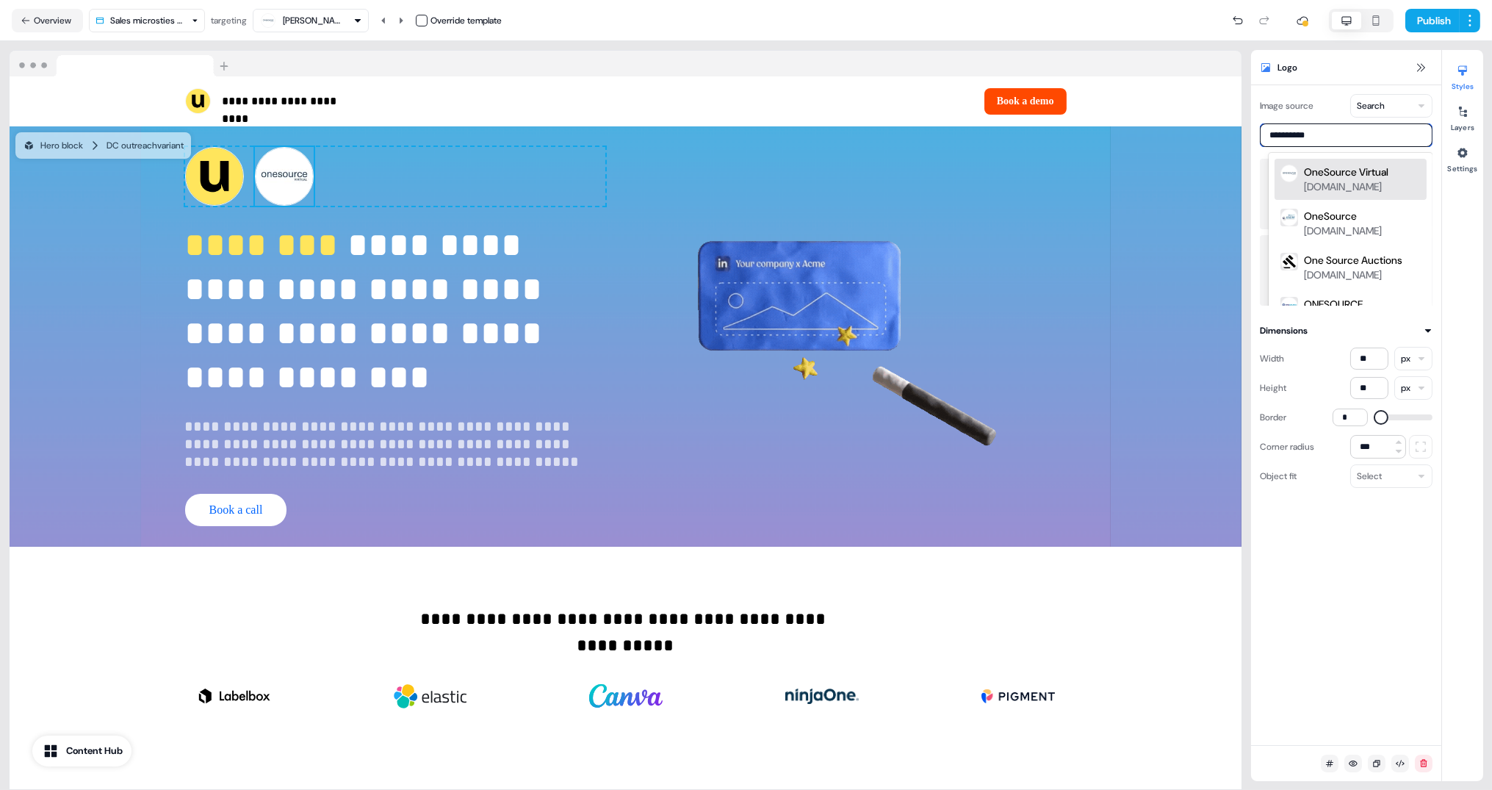
click at [1353, 176] on div "OneSource Virtual" at bounding box center [1346, 172] width 85 height 15
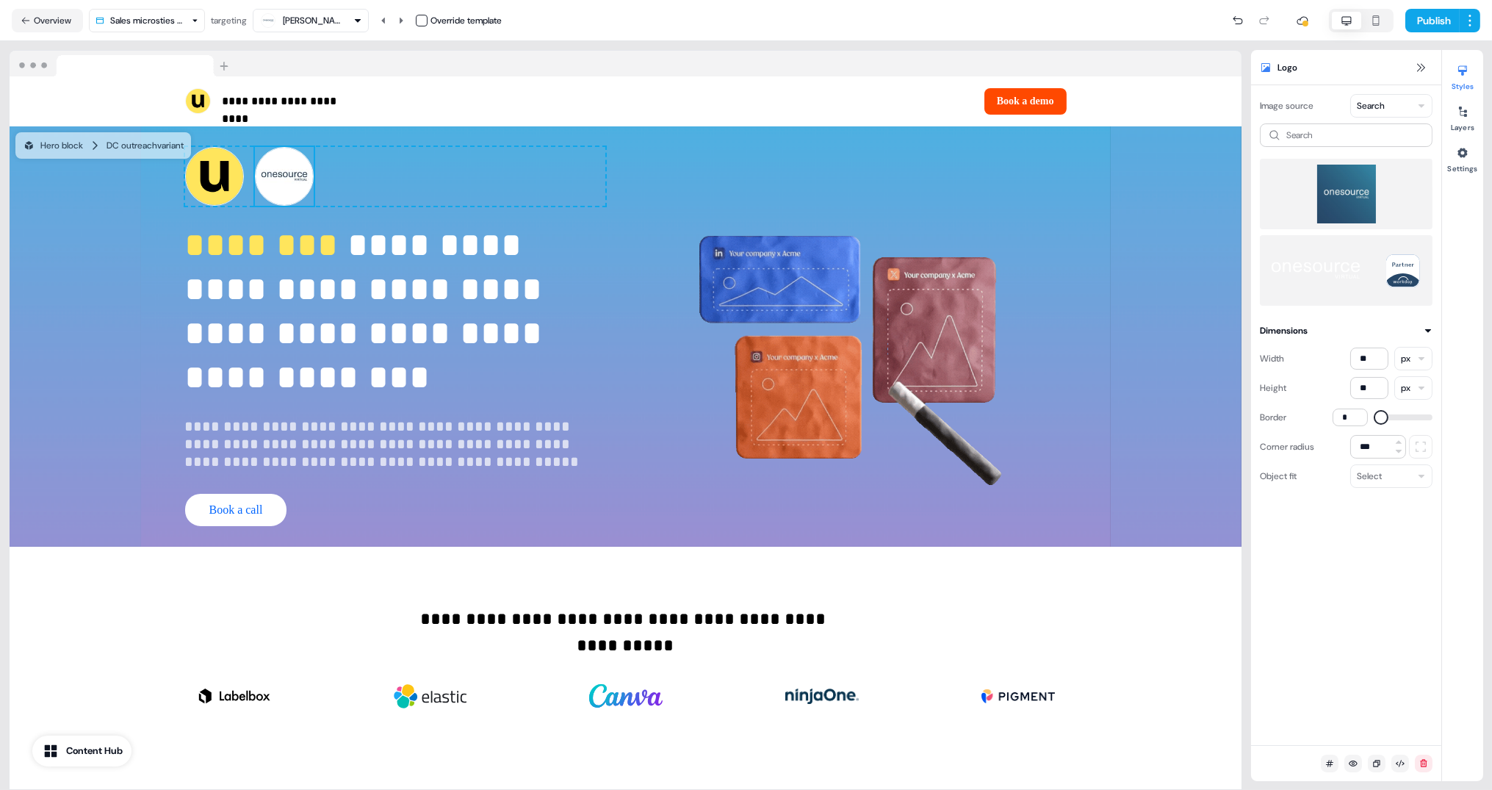
click at [1352, 203] on img at bounding box center [1346, 194] width 149 height 59
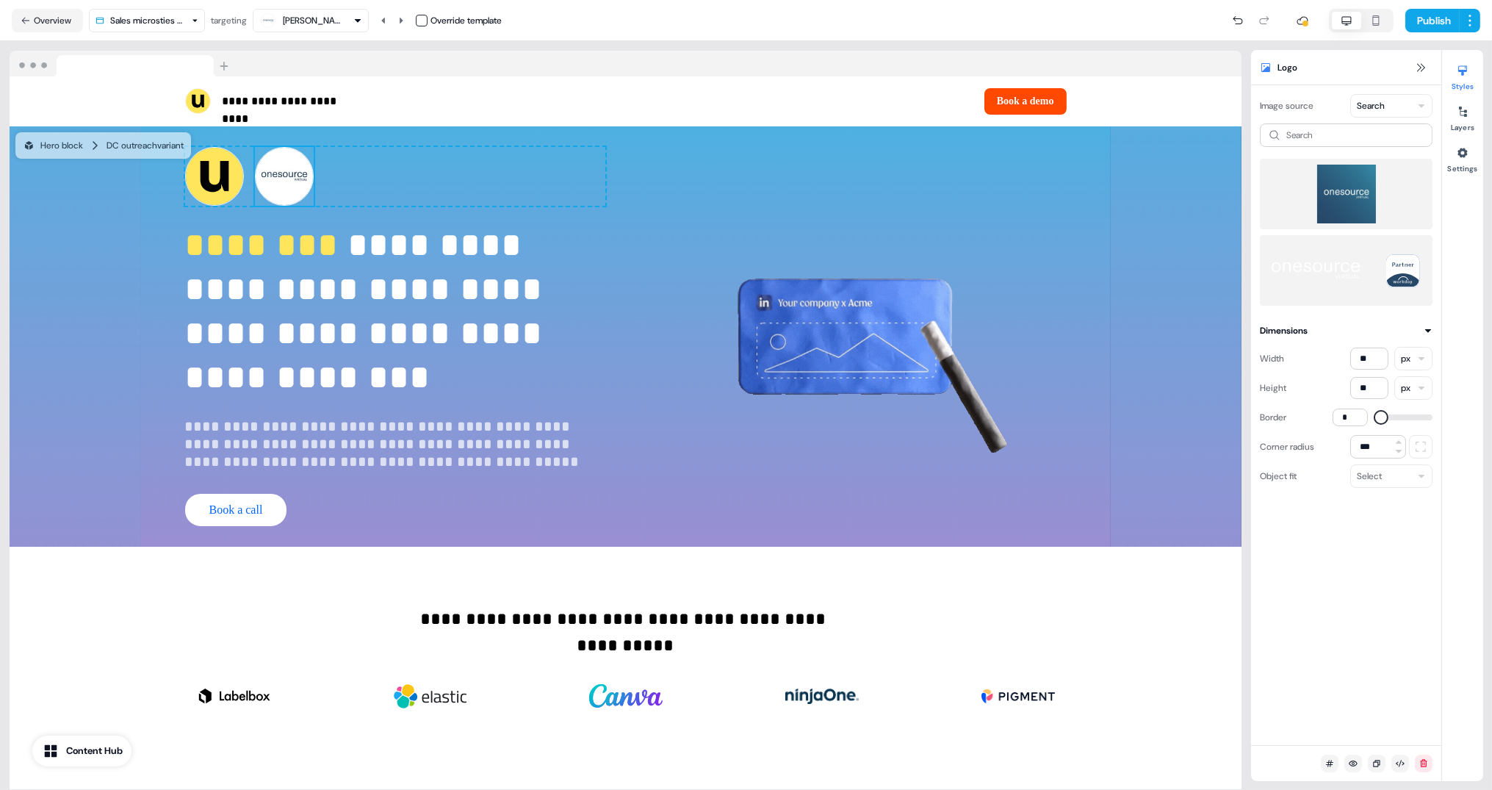
click at [1352, 203] on img at bounding box center [1346, 194] width 149 height 59
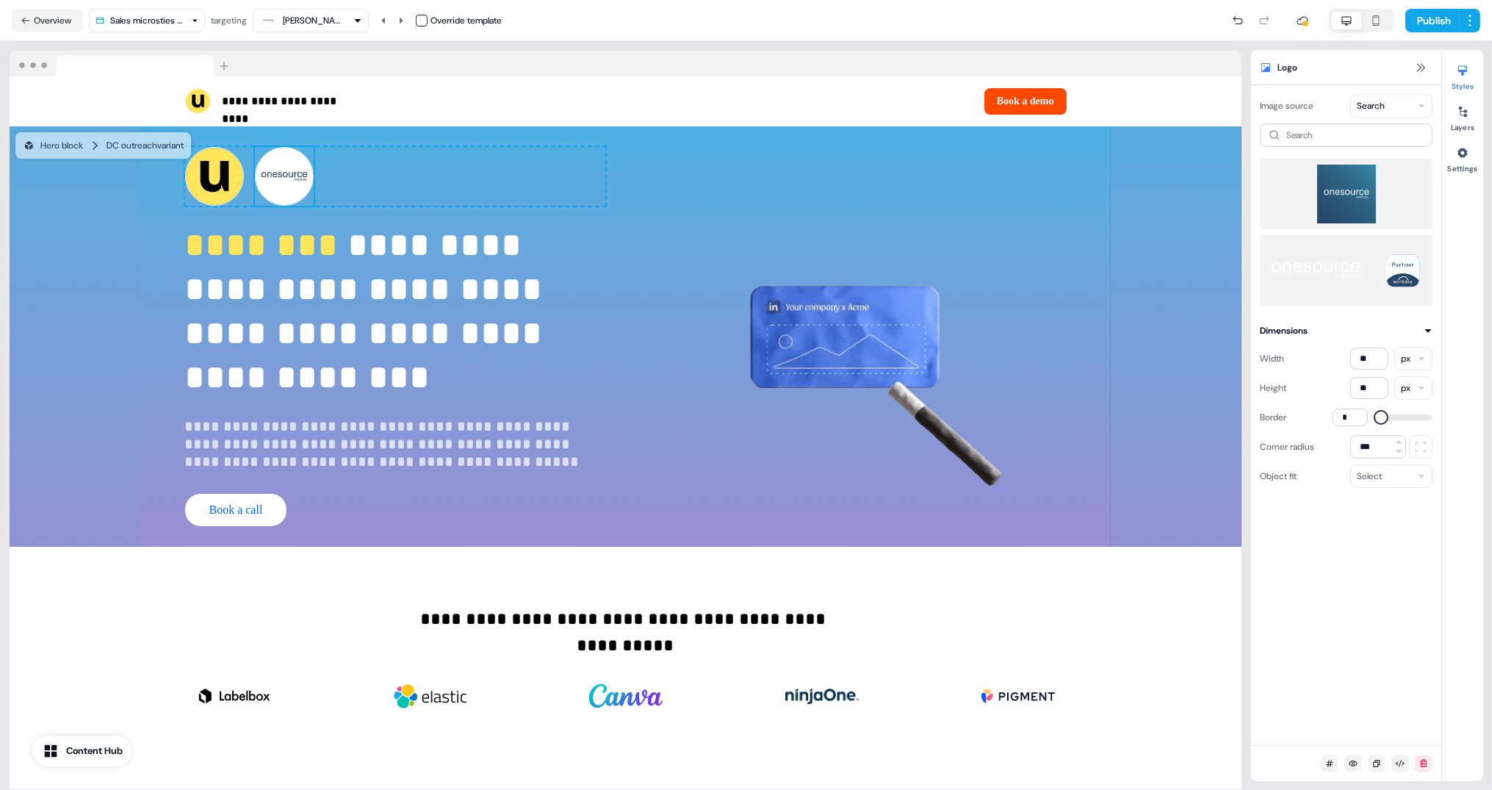
click at [1352, 203] on img at bounding box center [1346, 194] width 149 height 59
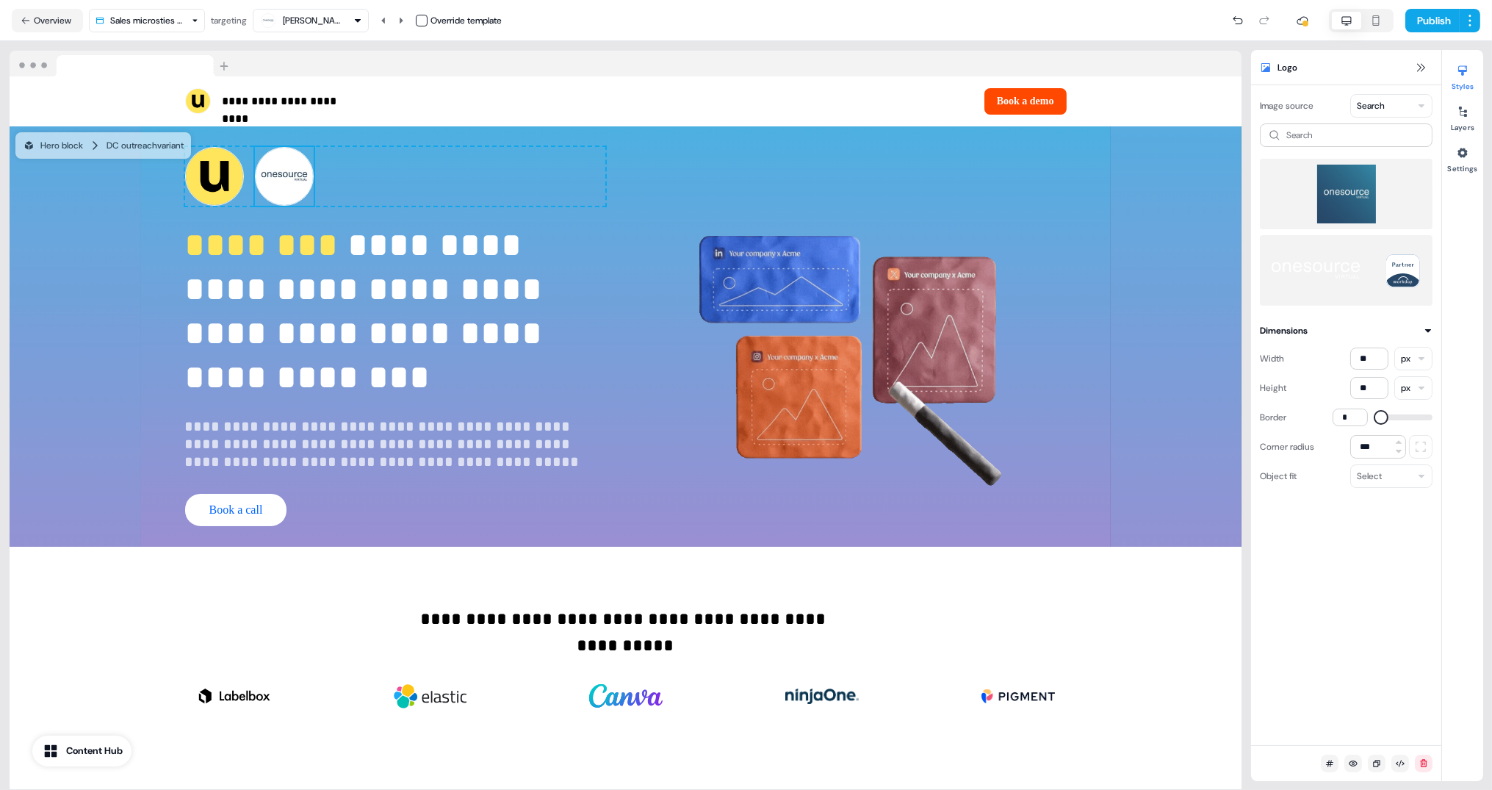
click at [1352, 203] on img at bounding box center [1346, 194] width 149 height 59
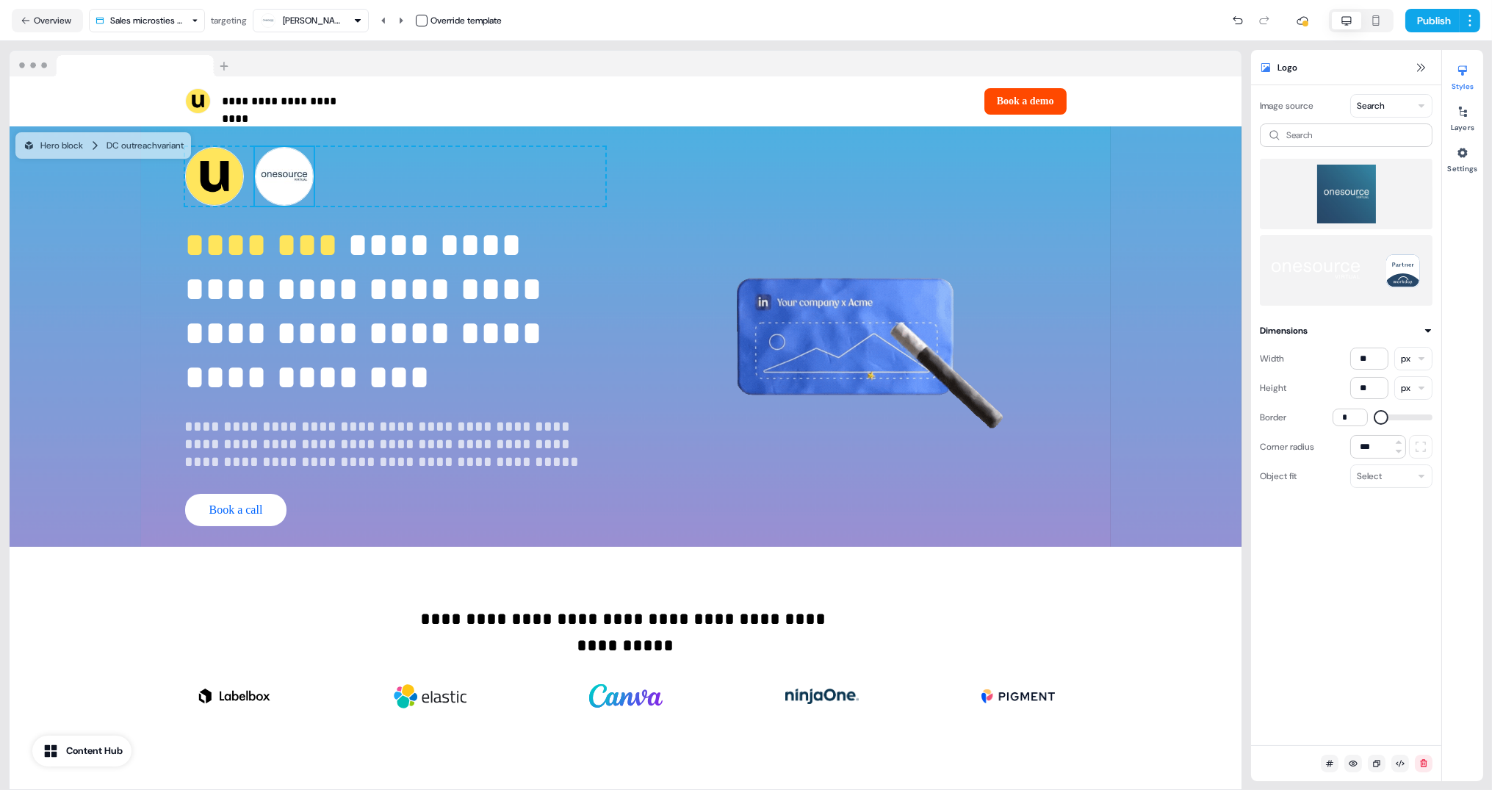
click at [1352, 203] on img at bounding box center [1346, 194] width 149 height 59
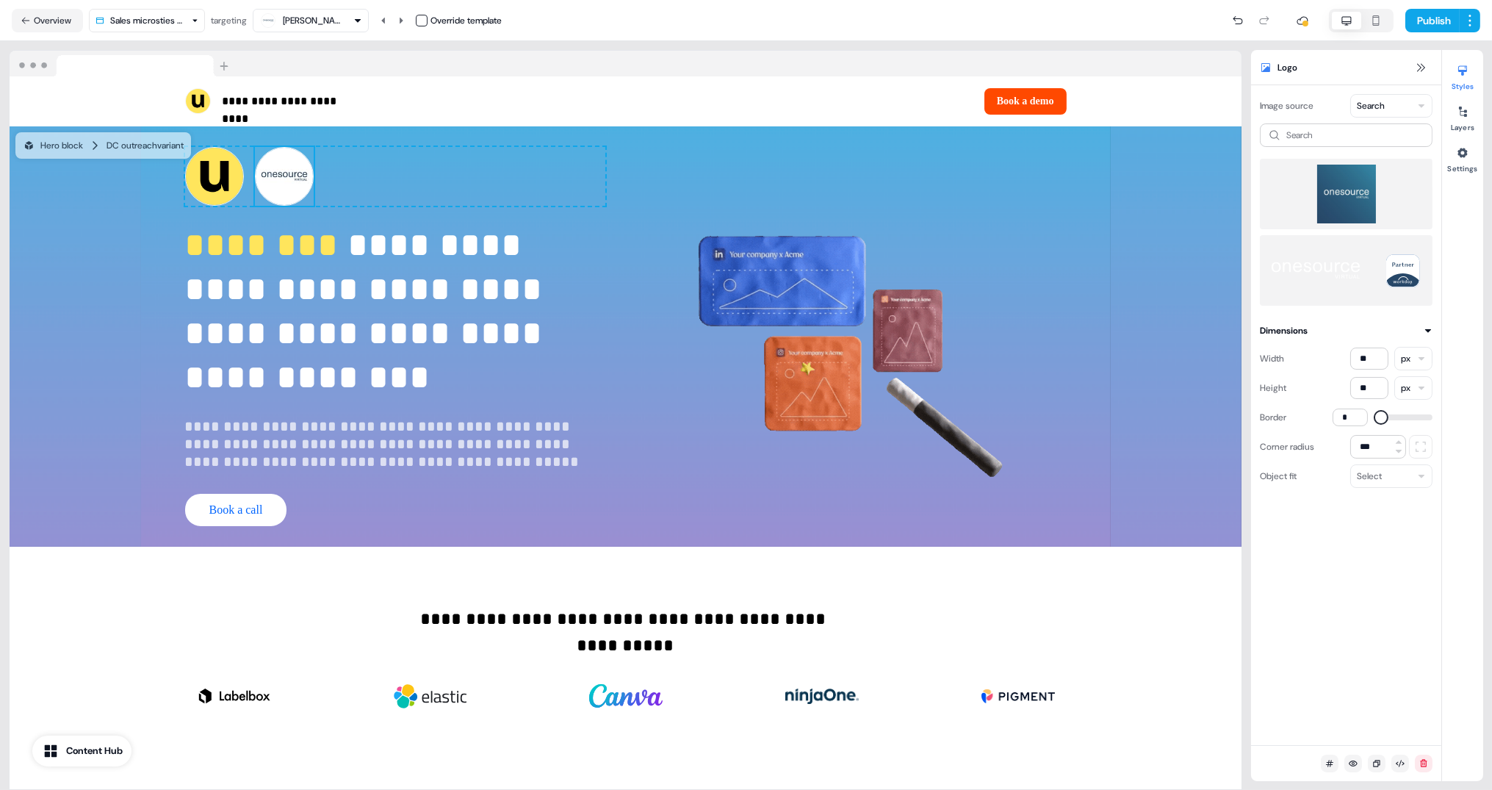
click at [1352, 203] on img at bounding box center [1346, 194] width 149 height 59
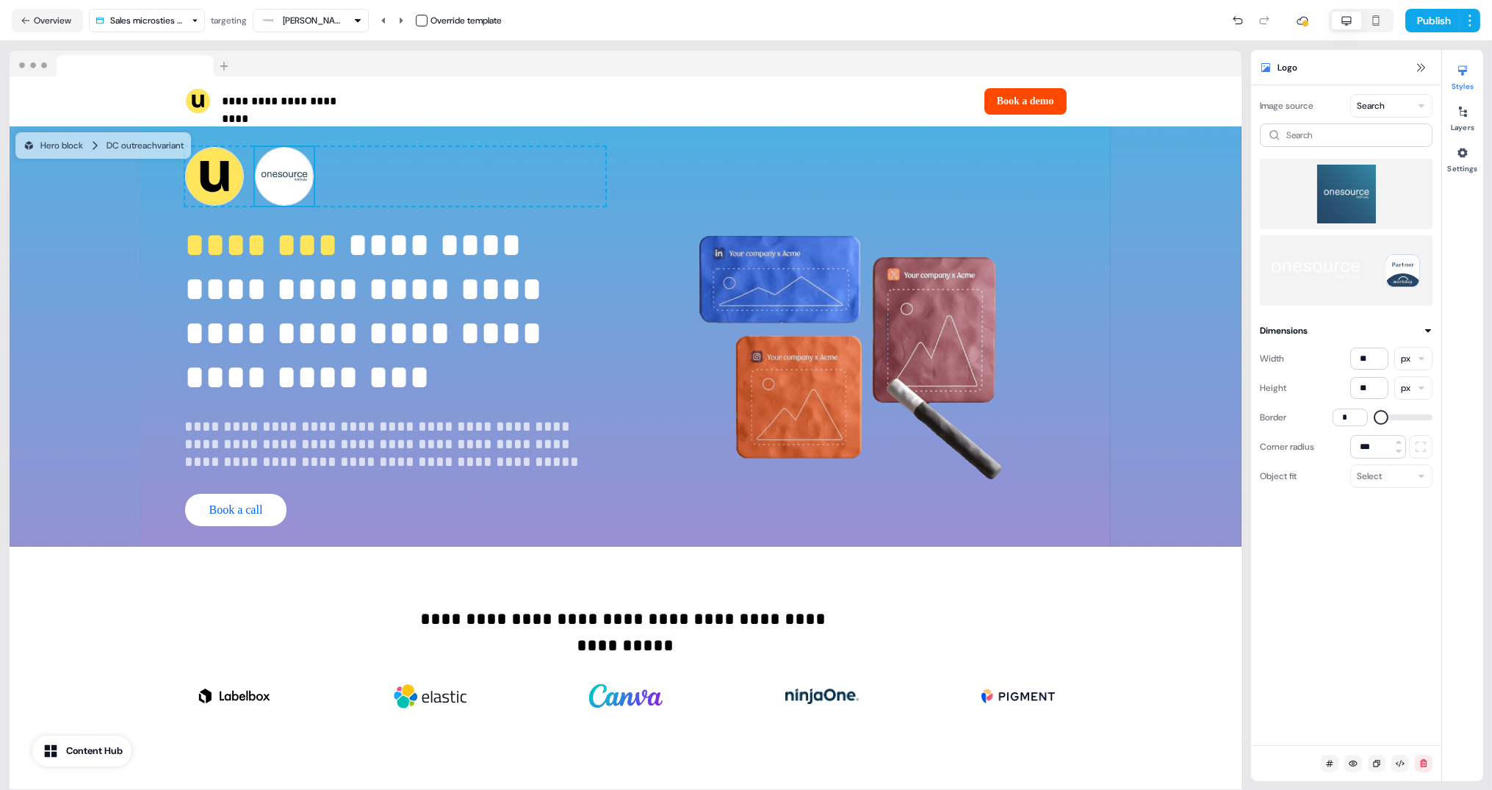
click at [1352, 203] on img at bounding box center [1346, 194] width 149 height 59
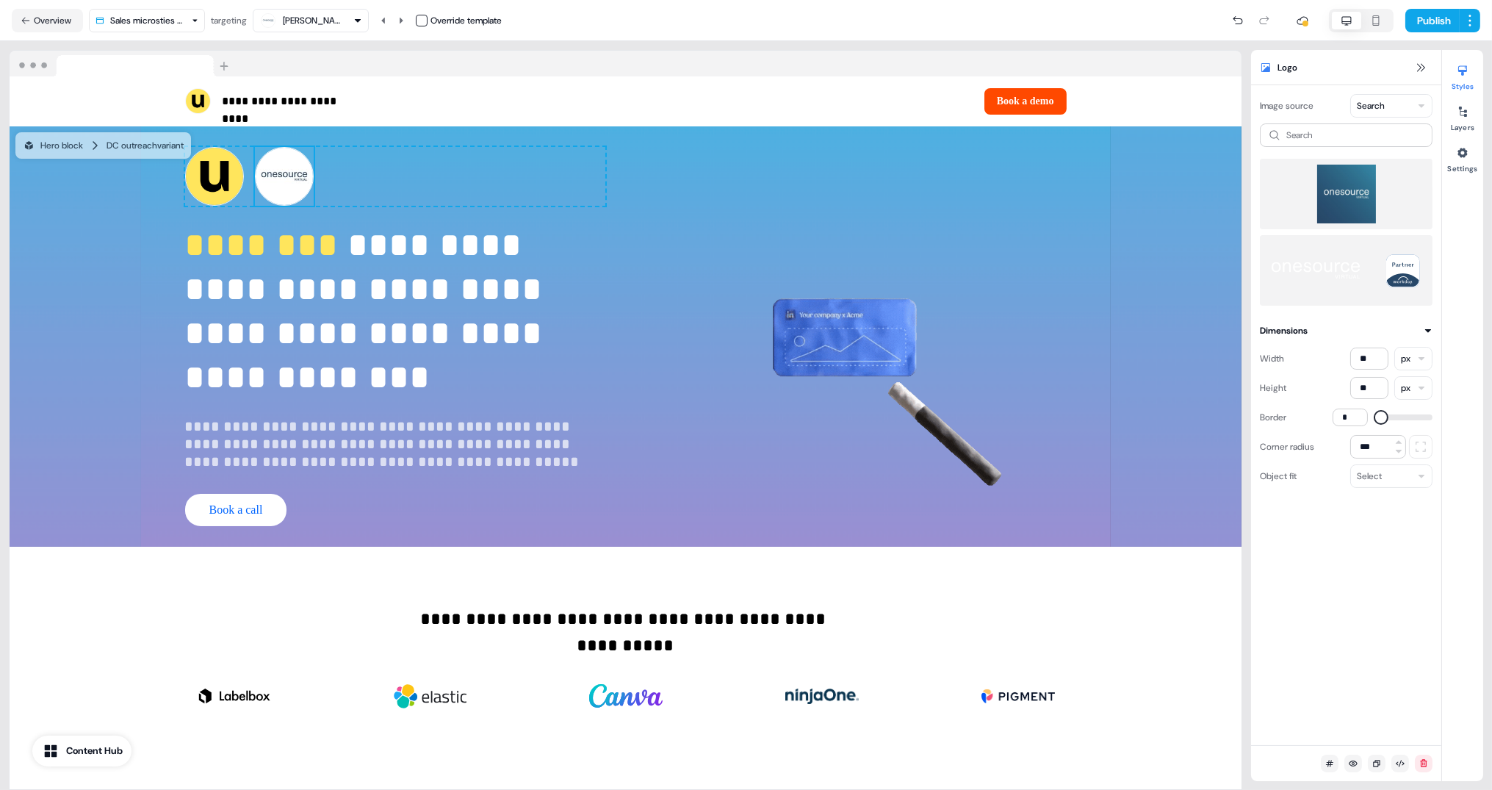
click at [1352, 203] on img at bounding box center [1346, 194] width 149 height 59
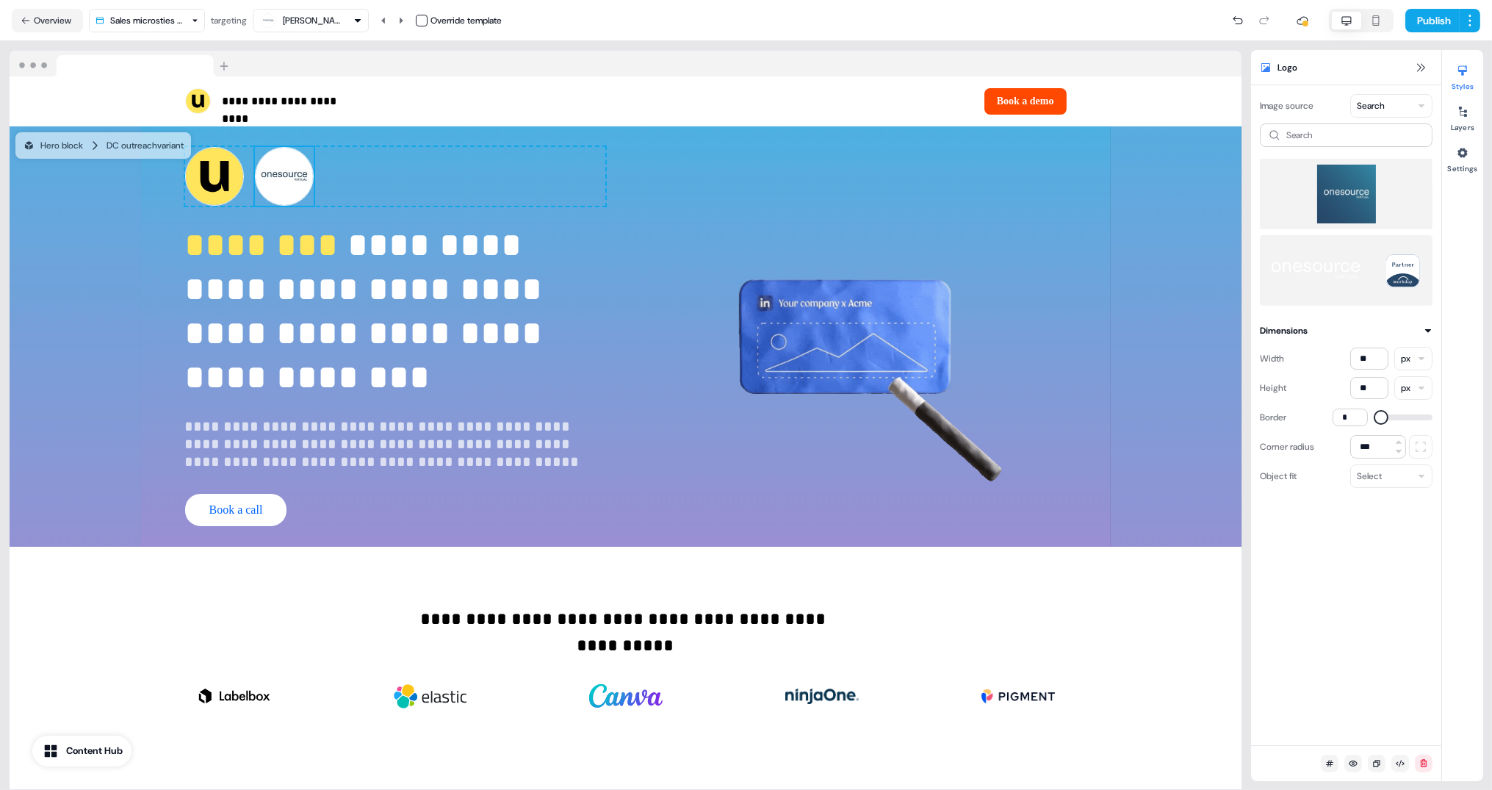
click at [1351, 202] on img at bounding box center [1346, 194] width 149 height 59
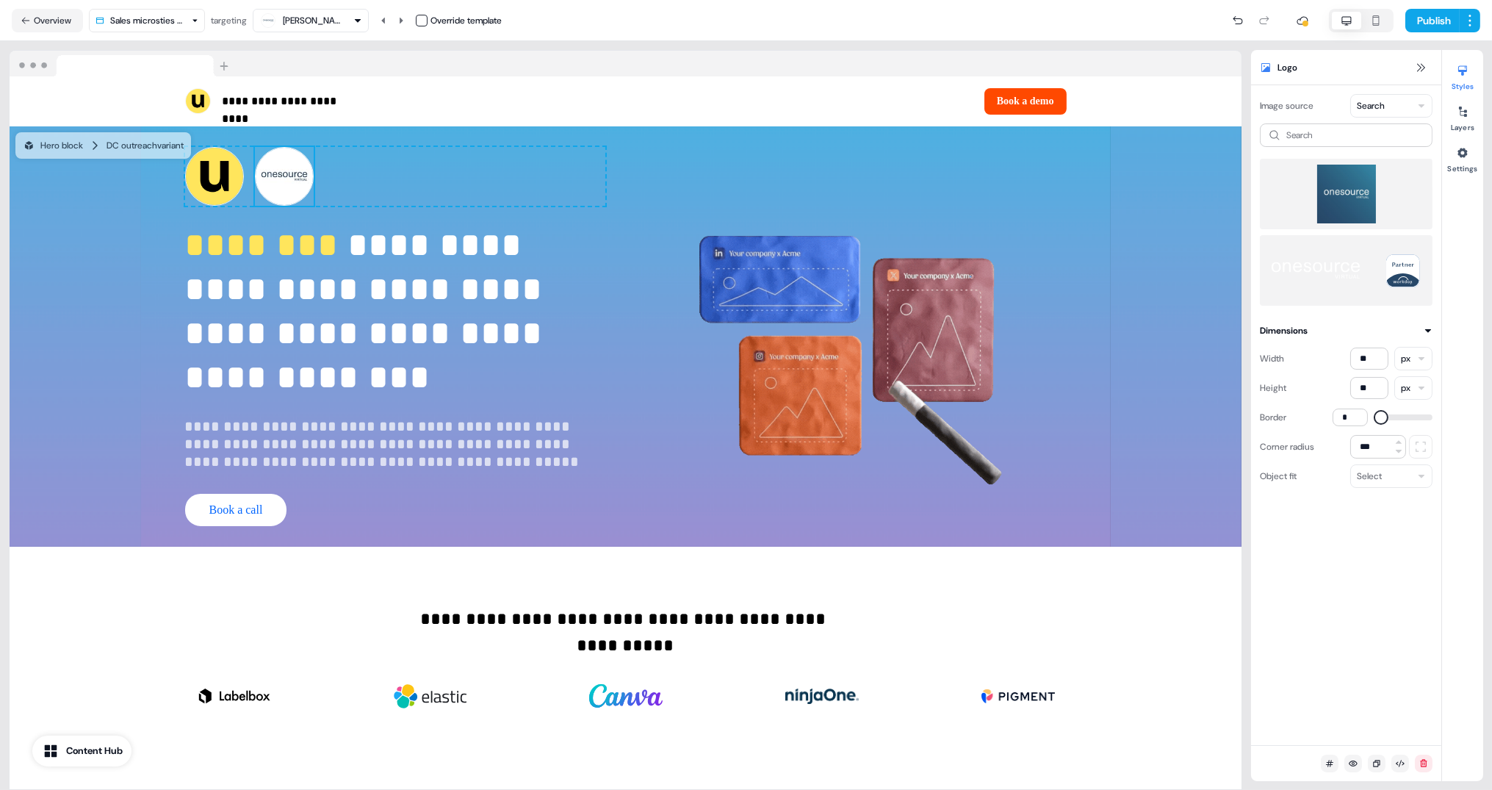
click at [1351, 202] on img at bounding box center [1346, 194] width 149 height 59
click at [1354, 212] on img at bounding box center [1346, 194] width 149 height 59
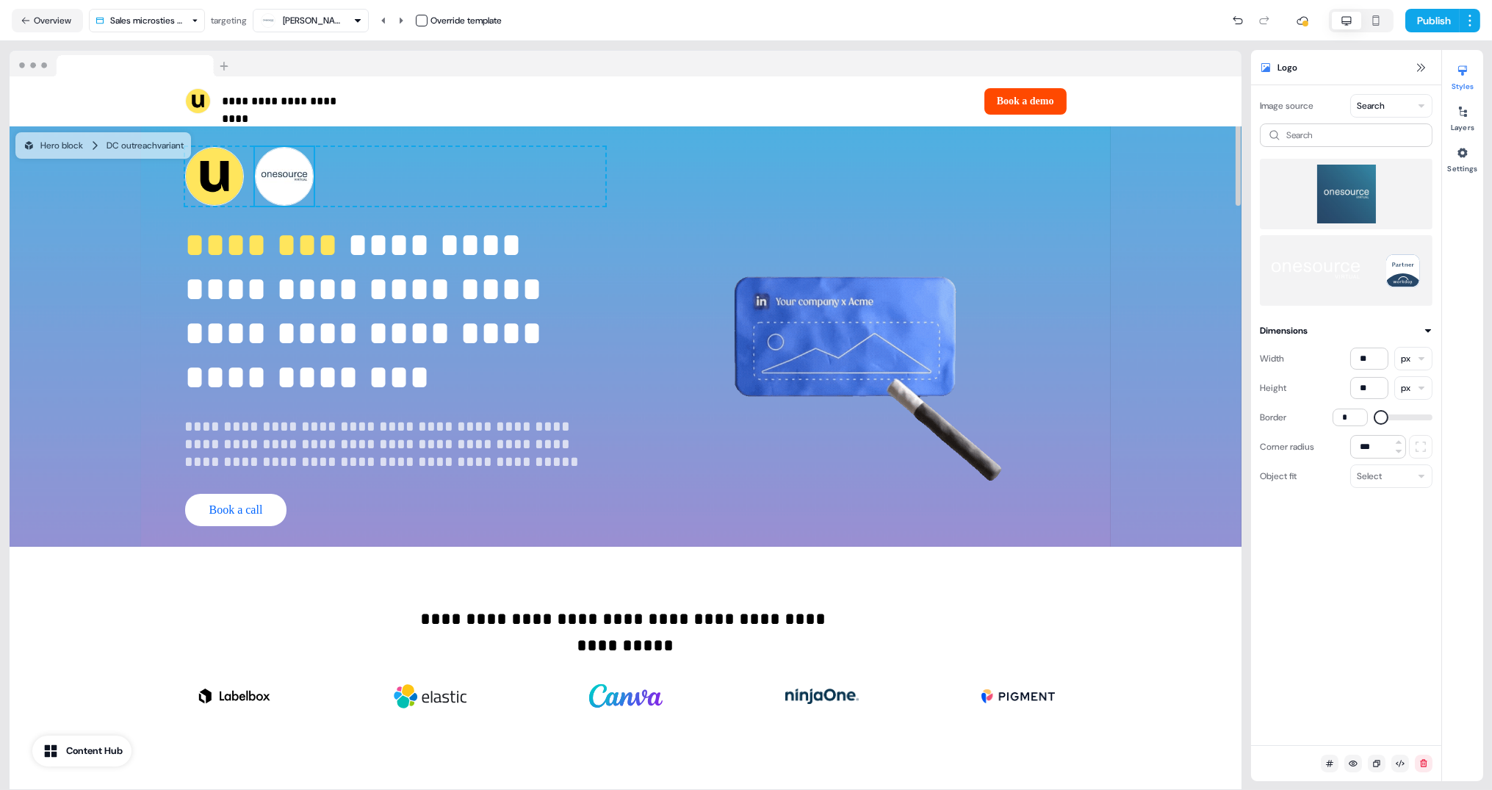
click at [1354, 212] on img at bounding box center [1346, 194] width 149 height 59
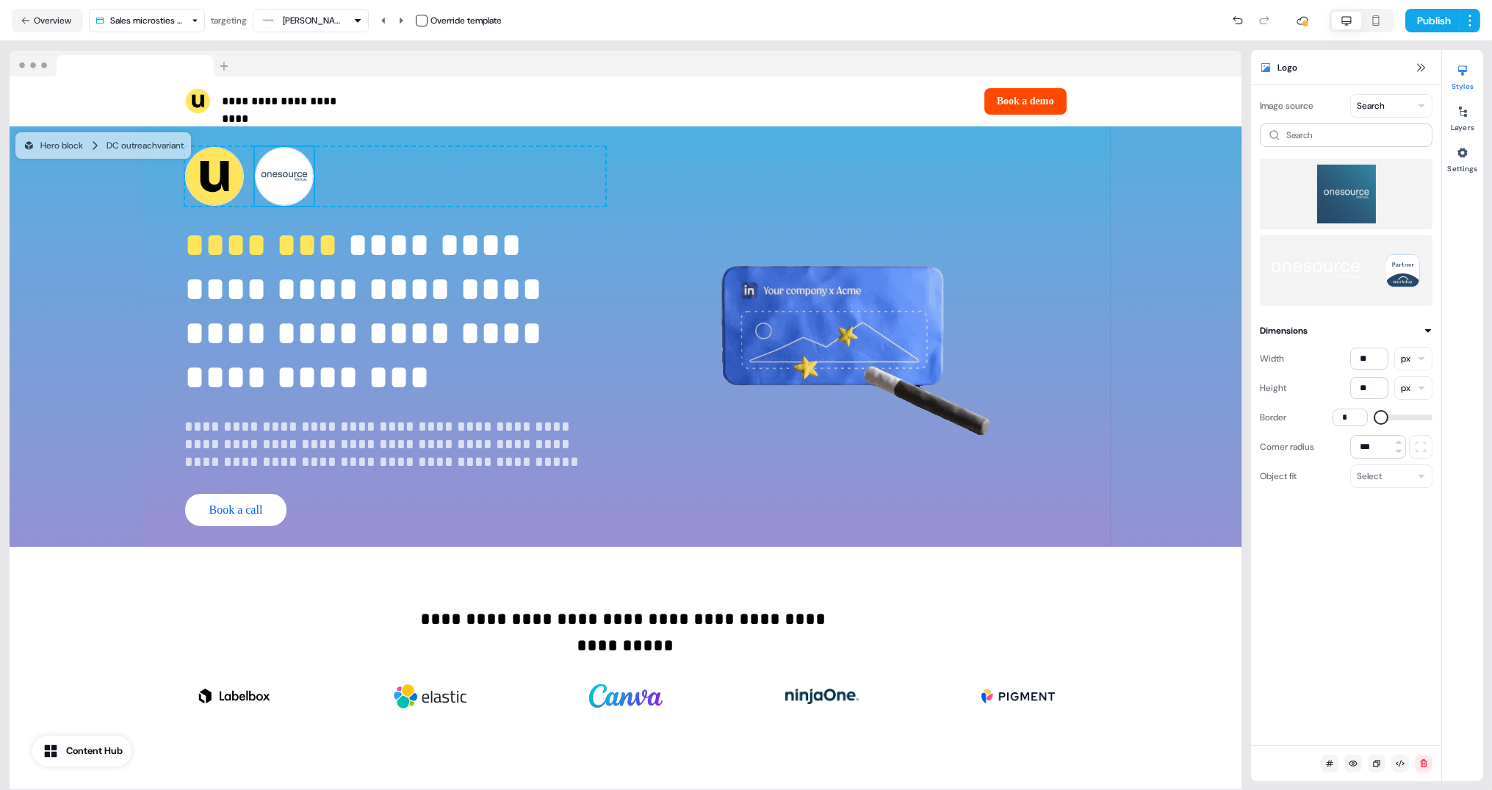
click at [1354, 212] on img at bounding box center [1346, 194] width 149 height 59
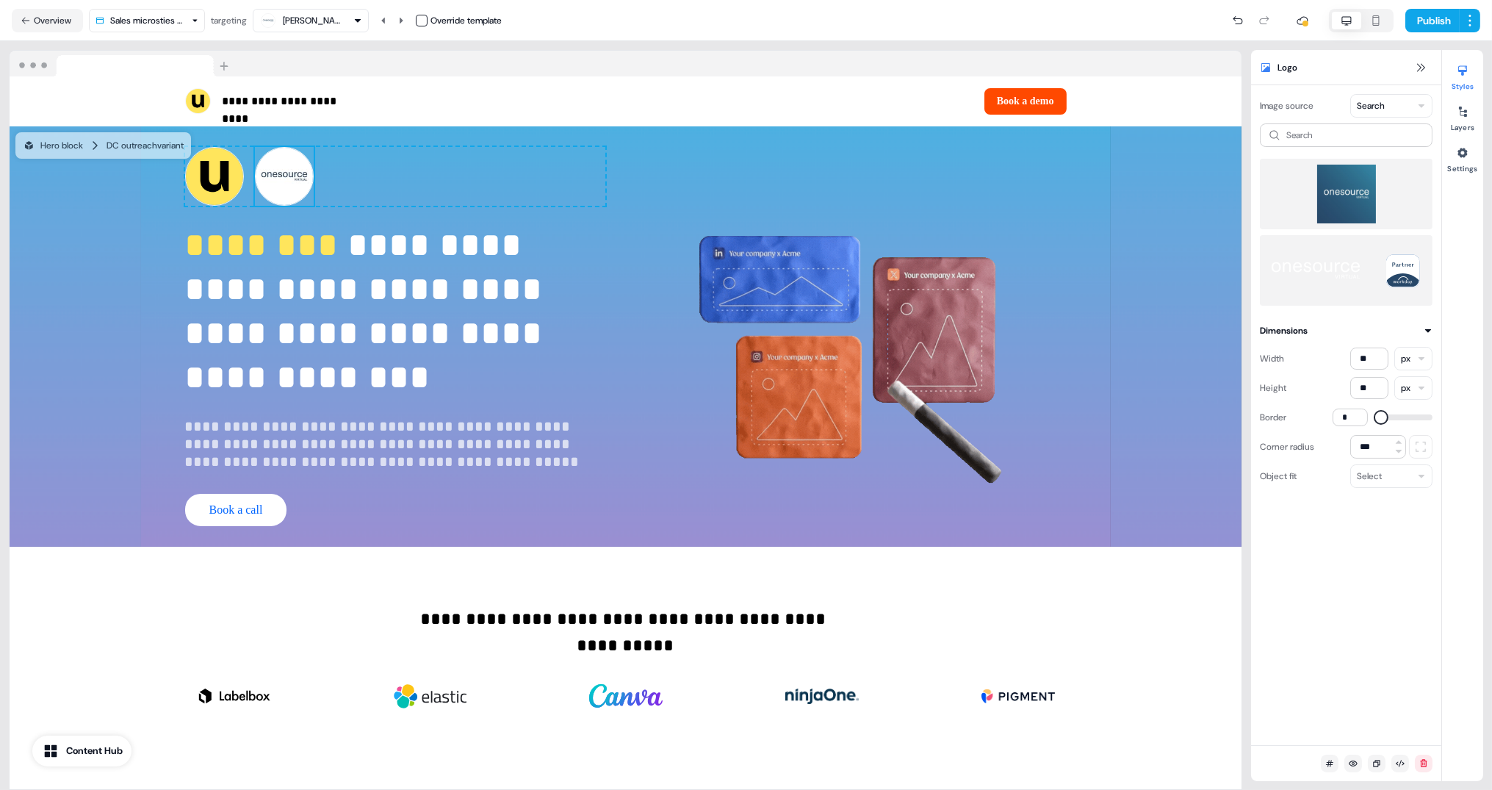
click at [1354, 212] on img at bounding box center [1346, 194] width 149 height 59
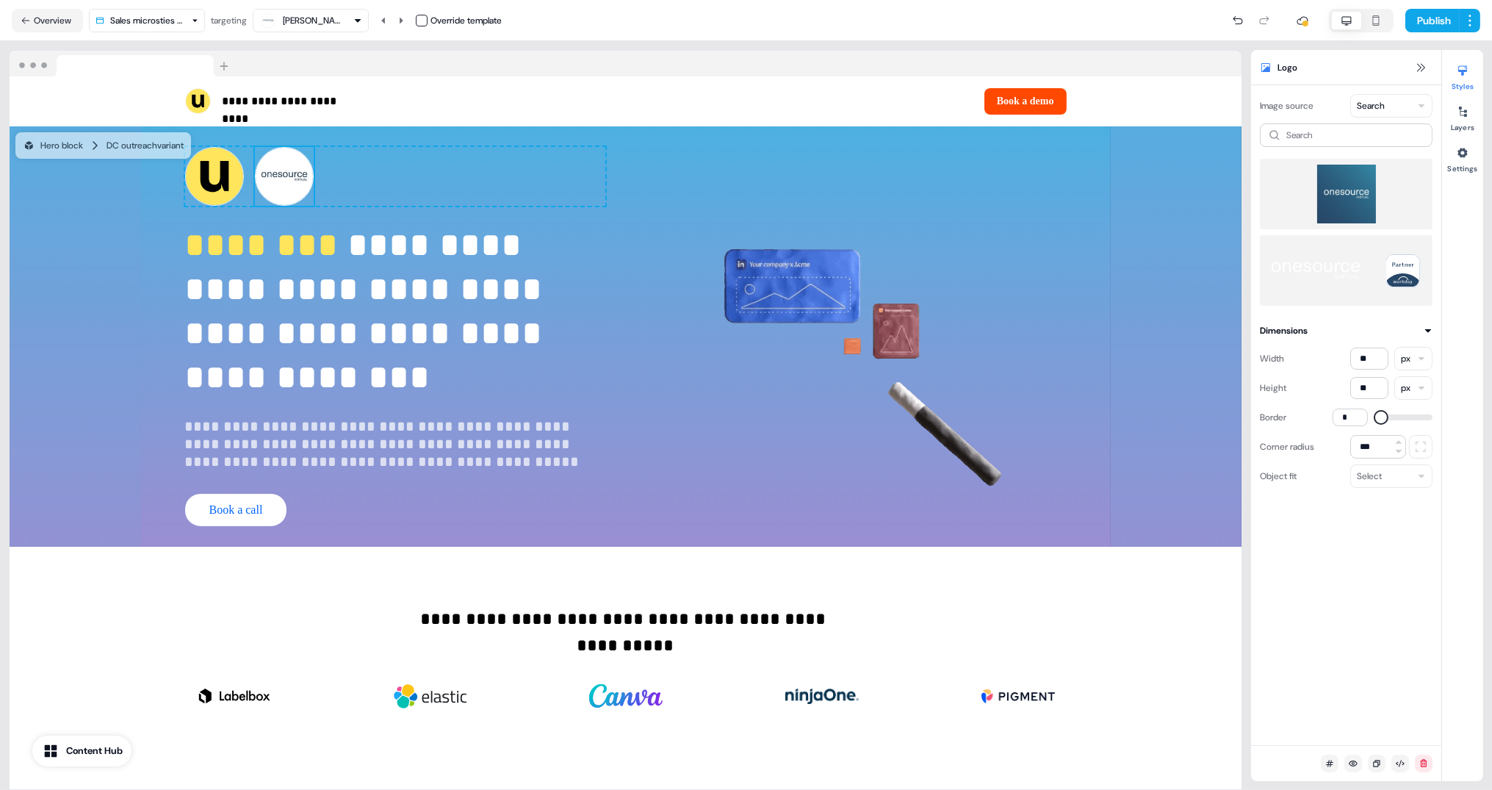
click at [1354, 212] on img at bounding box center [1346, 194] width 149 height 59
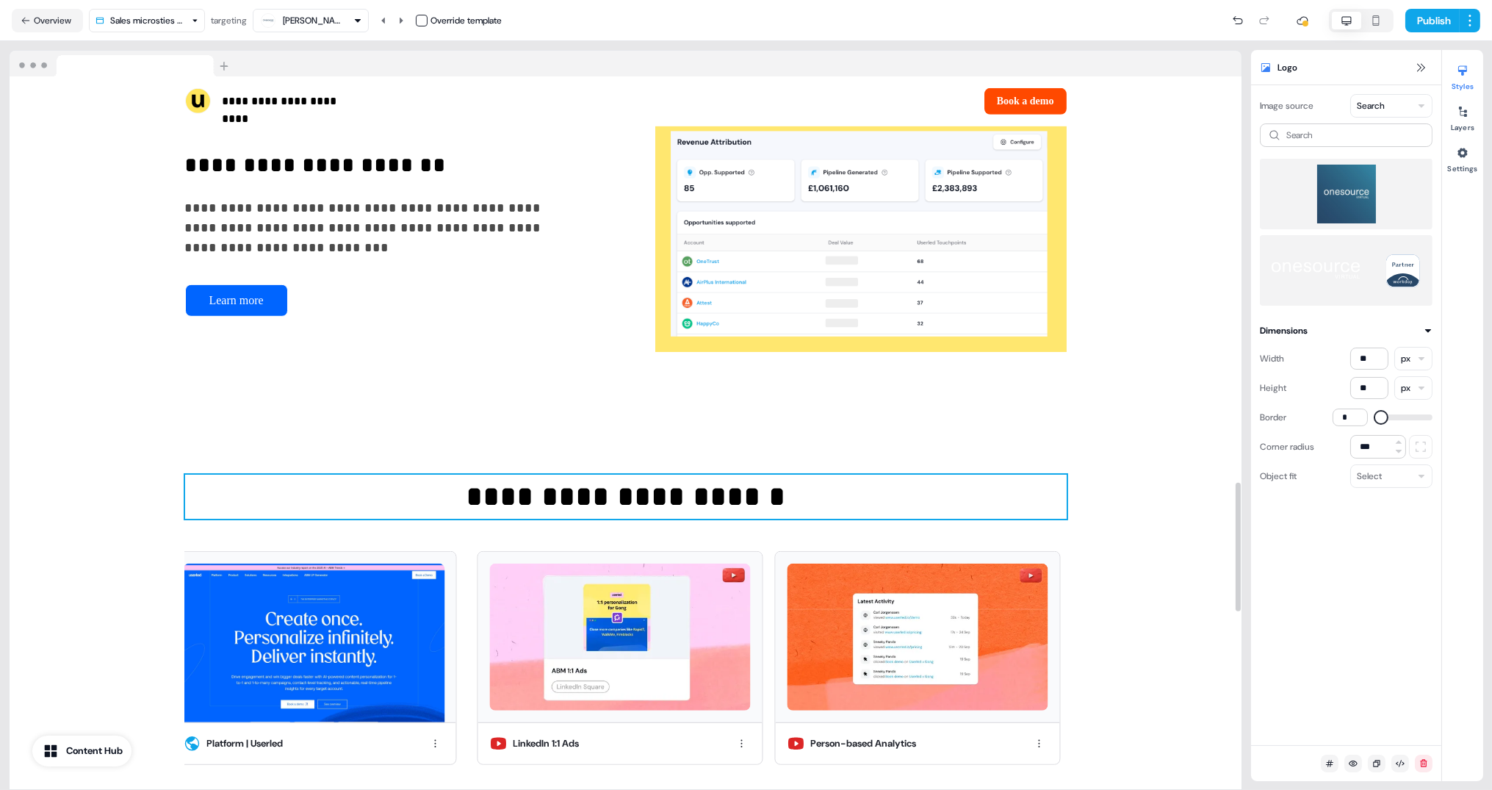
scroll to position [2911, 0]
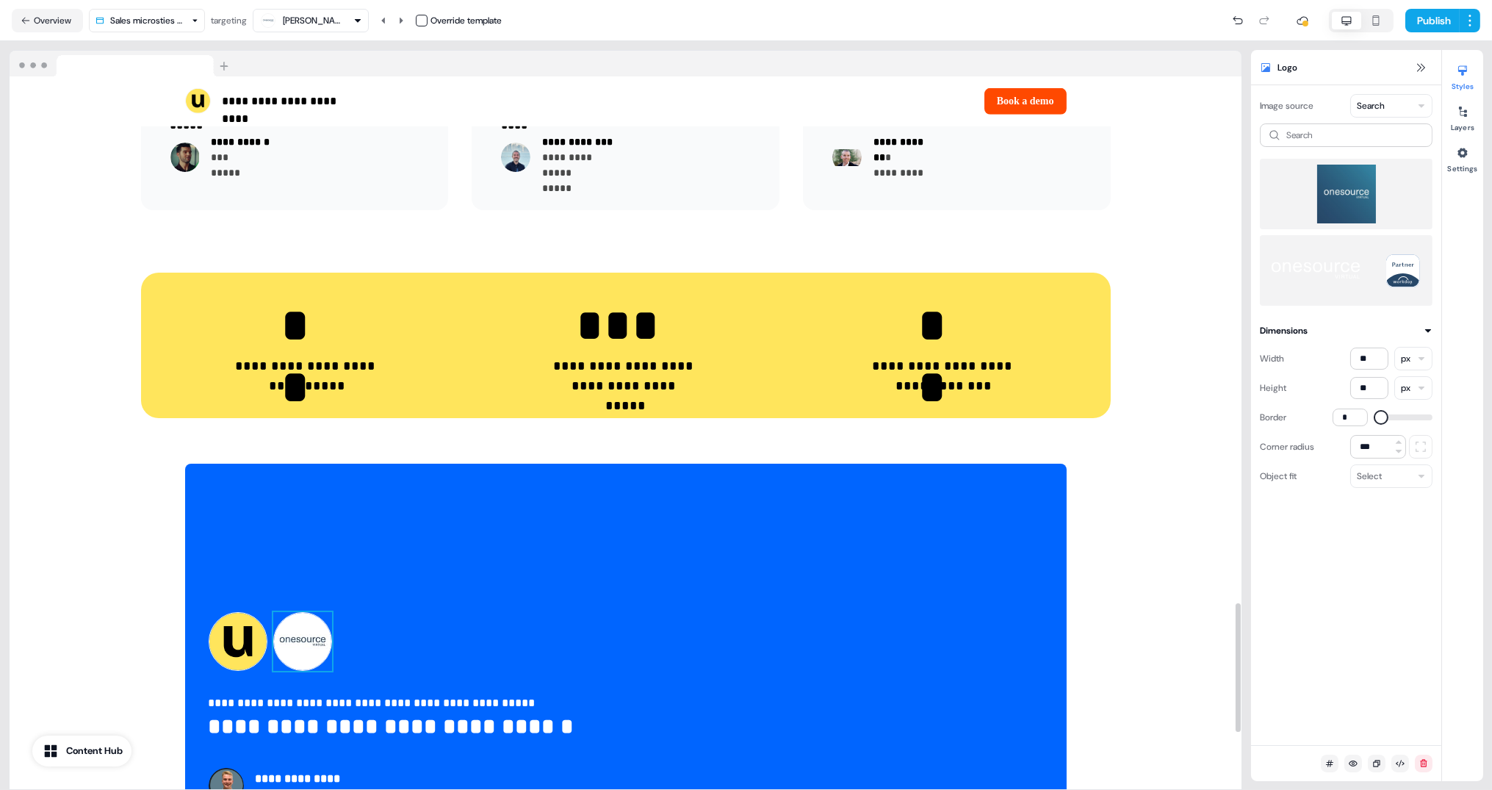
click at [296, 621] on img at bounding box center [302, 641] width 59 height 59
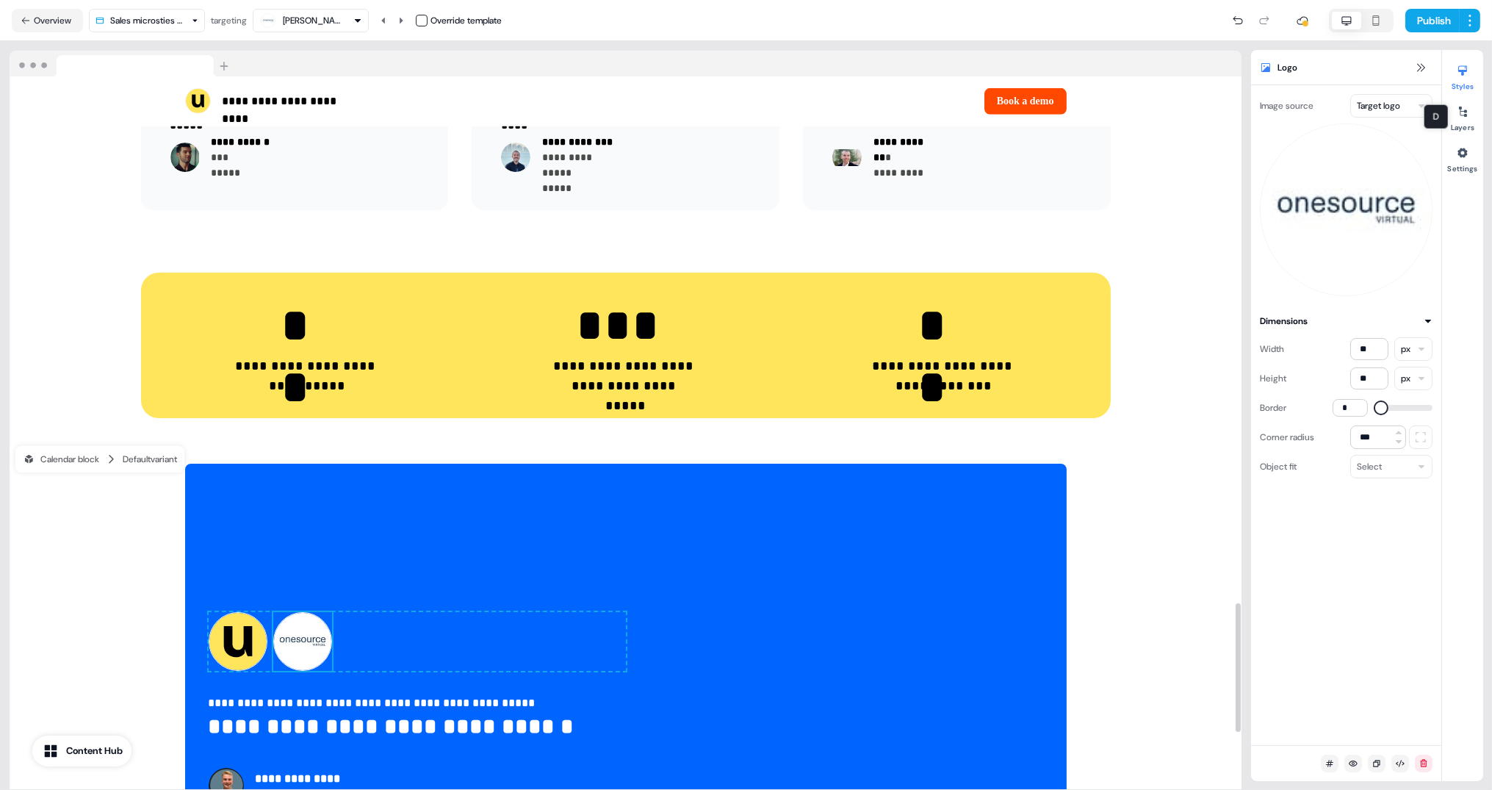
click at [1380, 115] on body "**********" at bounding box center [746, 395] width 1492 height 790
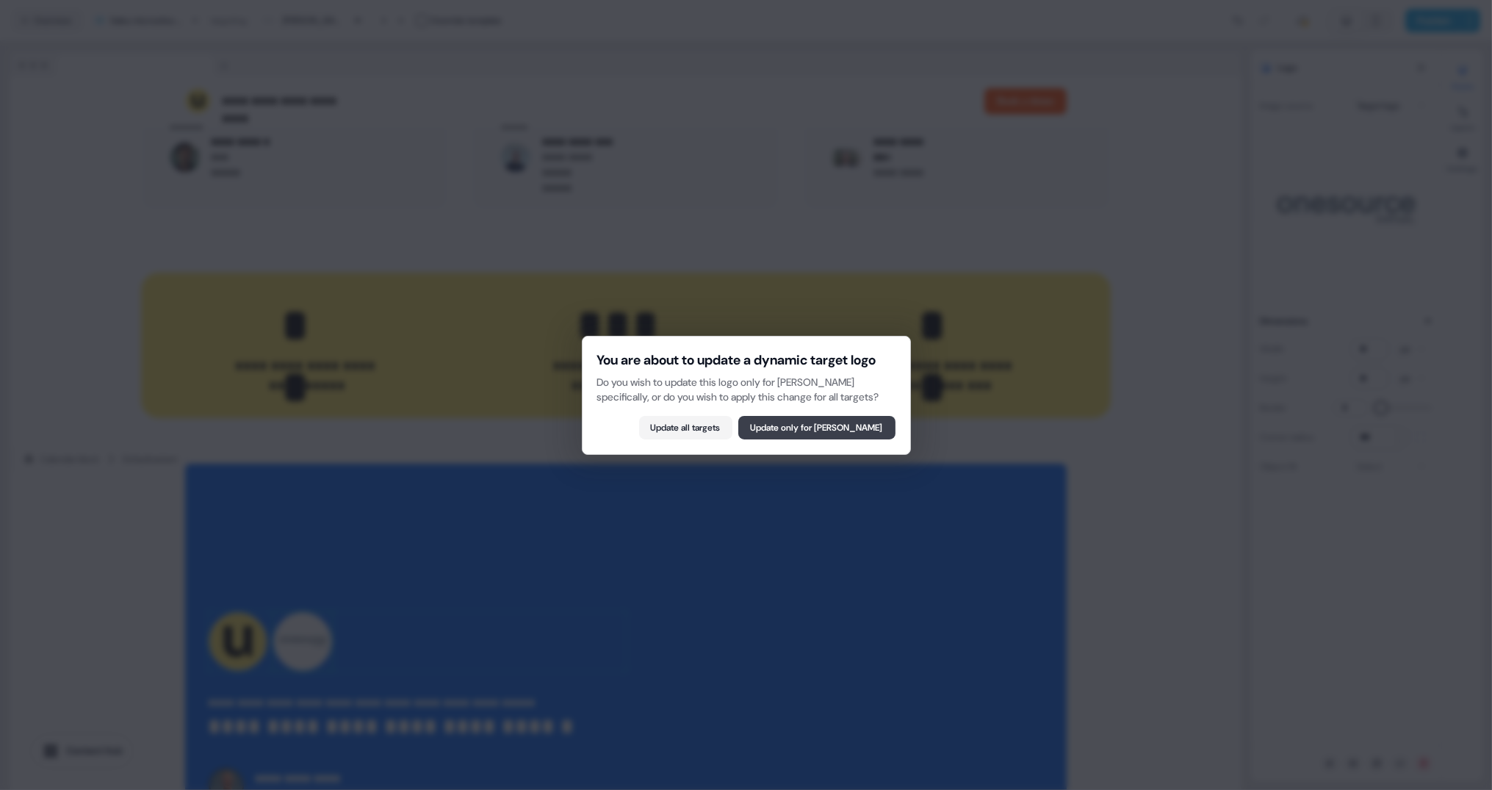
click at [829, 439] on button "Update only for Lindsay Gerten" at bounding box center [817, 428] width 157 height 24
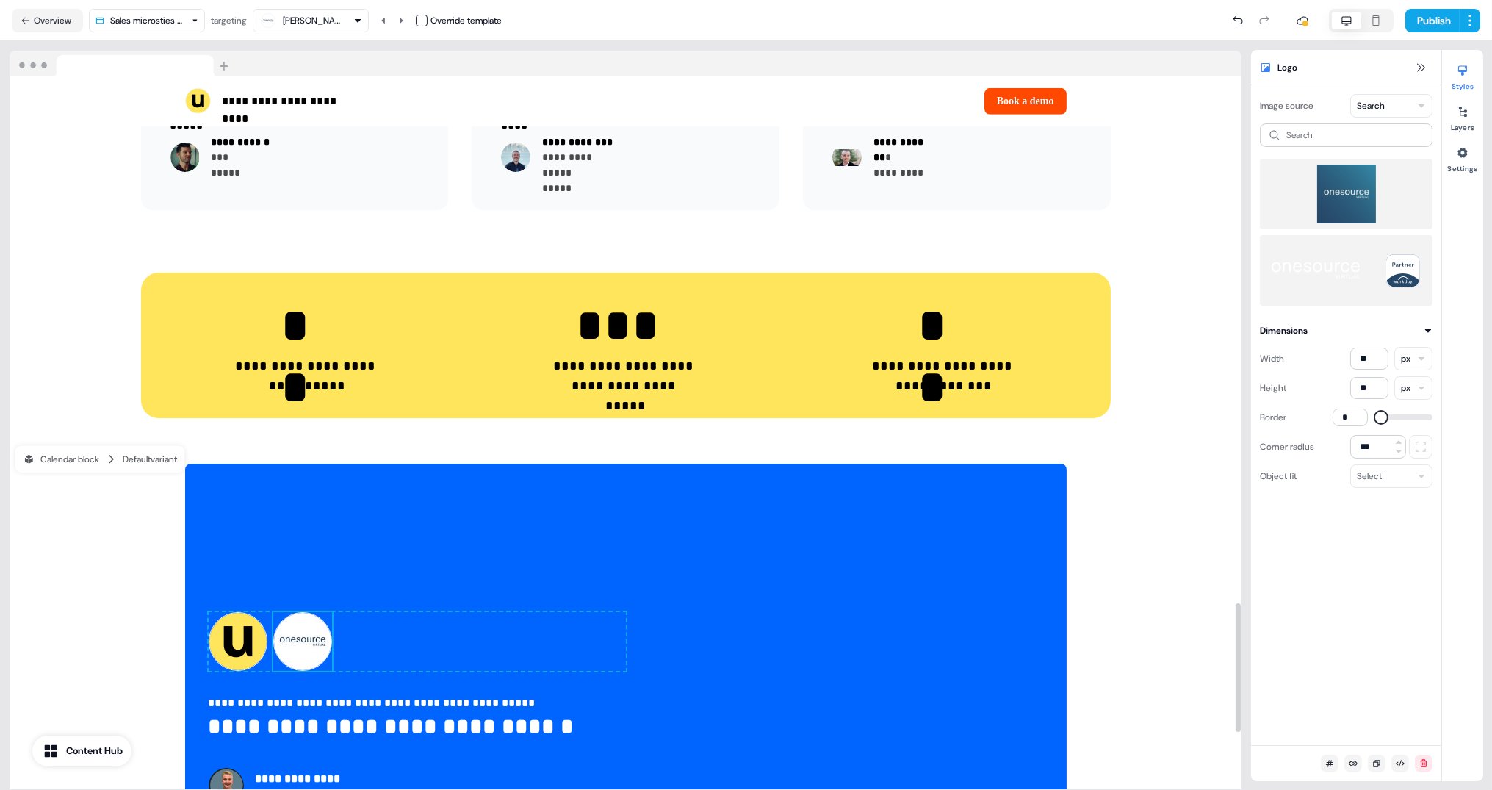
click at [1377, 209] on img at bounding box center [1346, 194] width 149 height 59
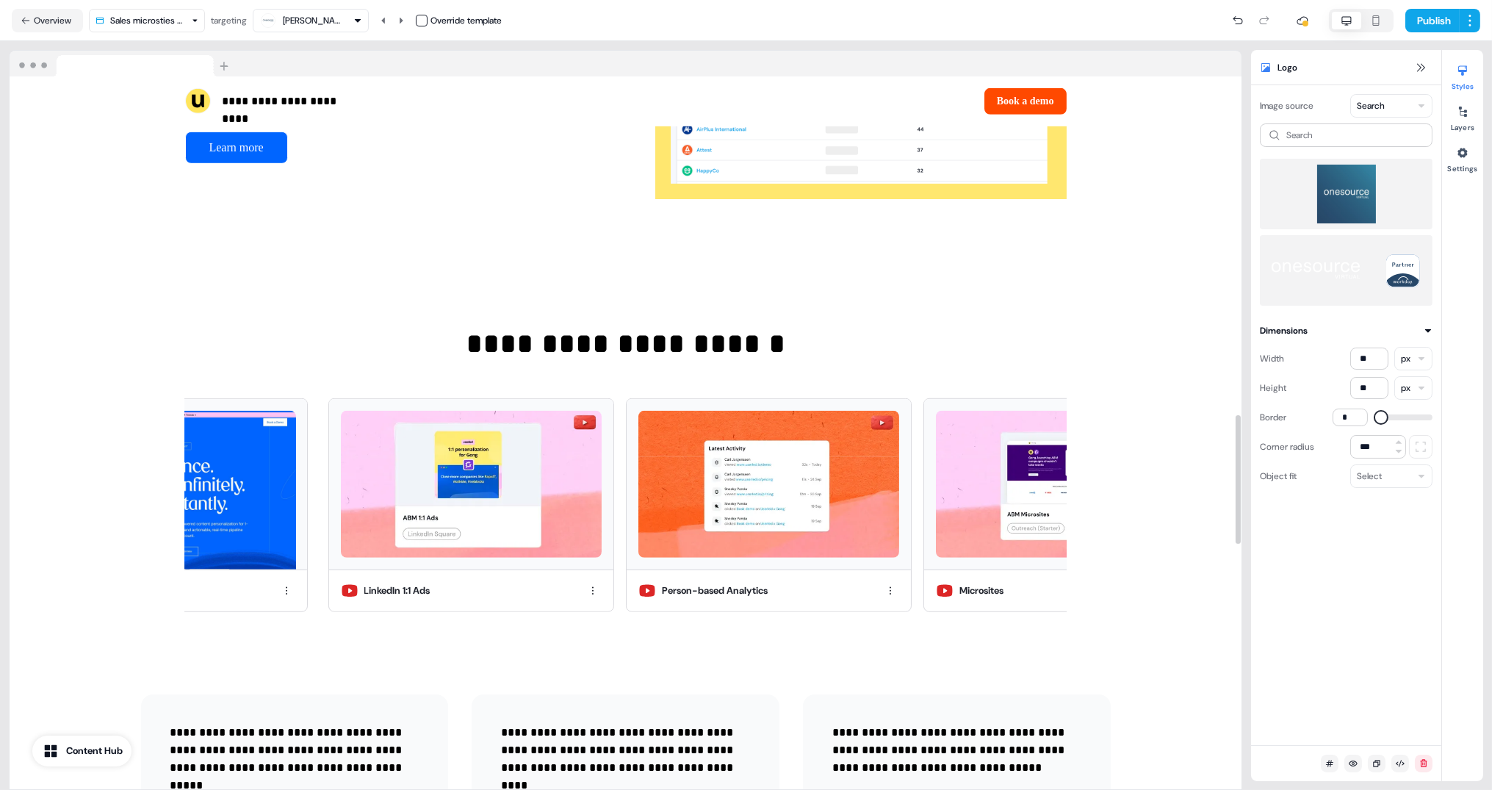
scroll to position [1869, 0]
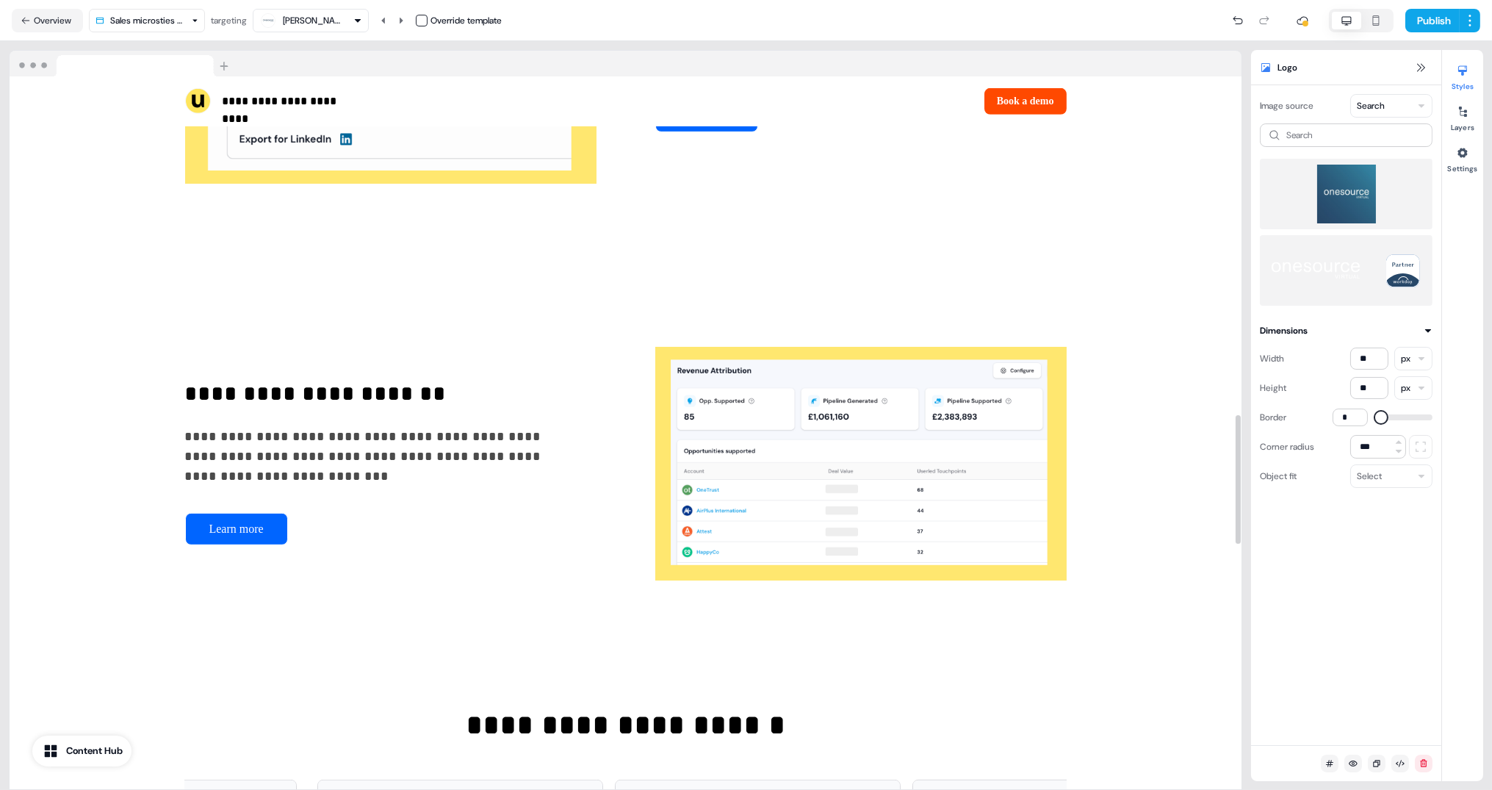
click at [1362, 193] on img at bounding box center [1346, 194] width 149 height 59
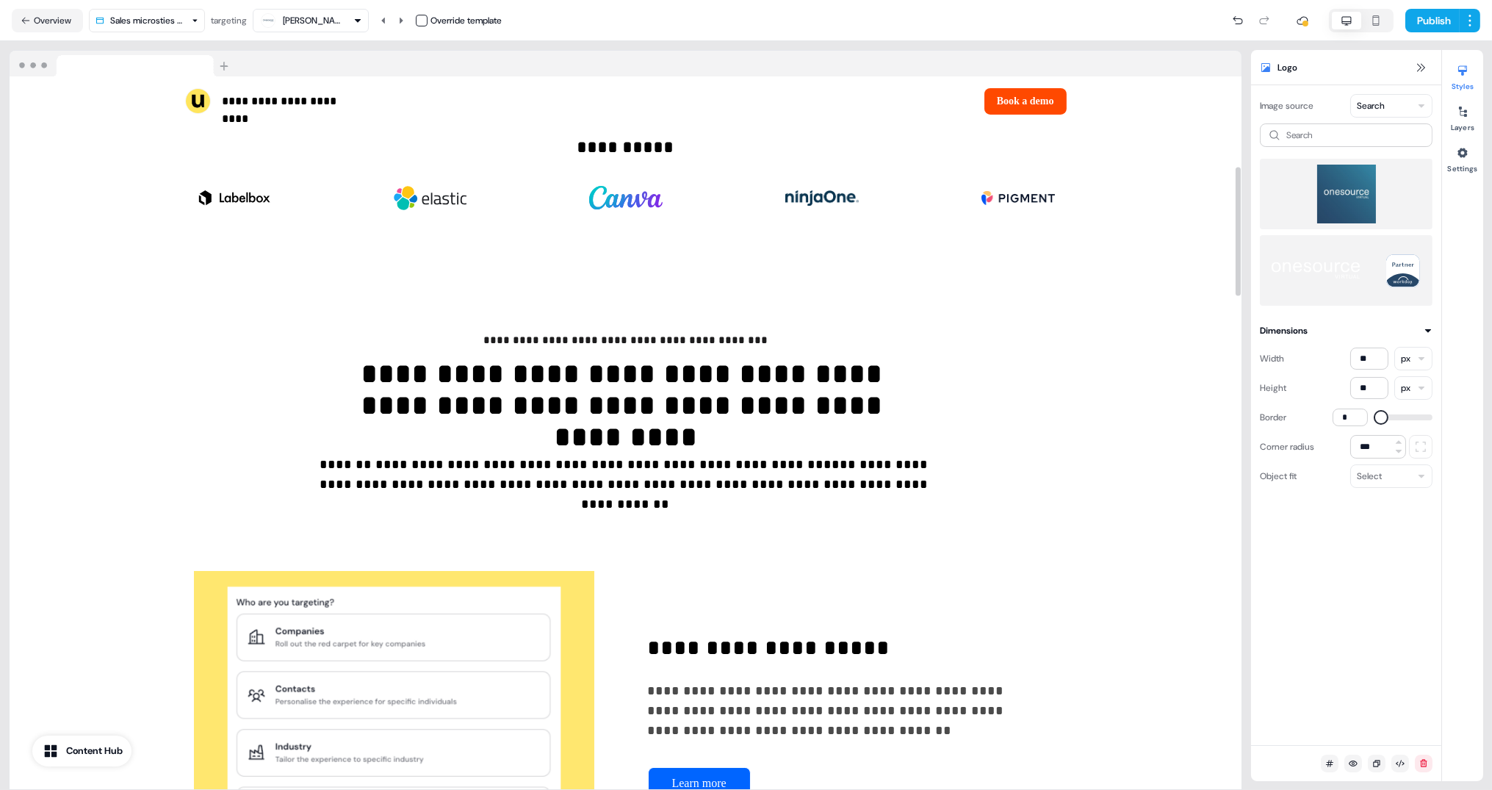
scroll to position [0, 0]
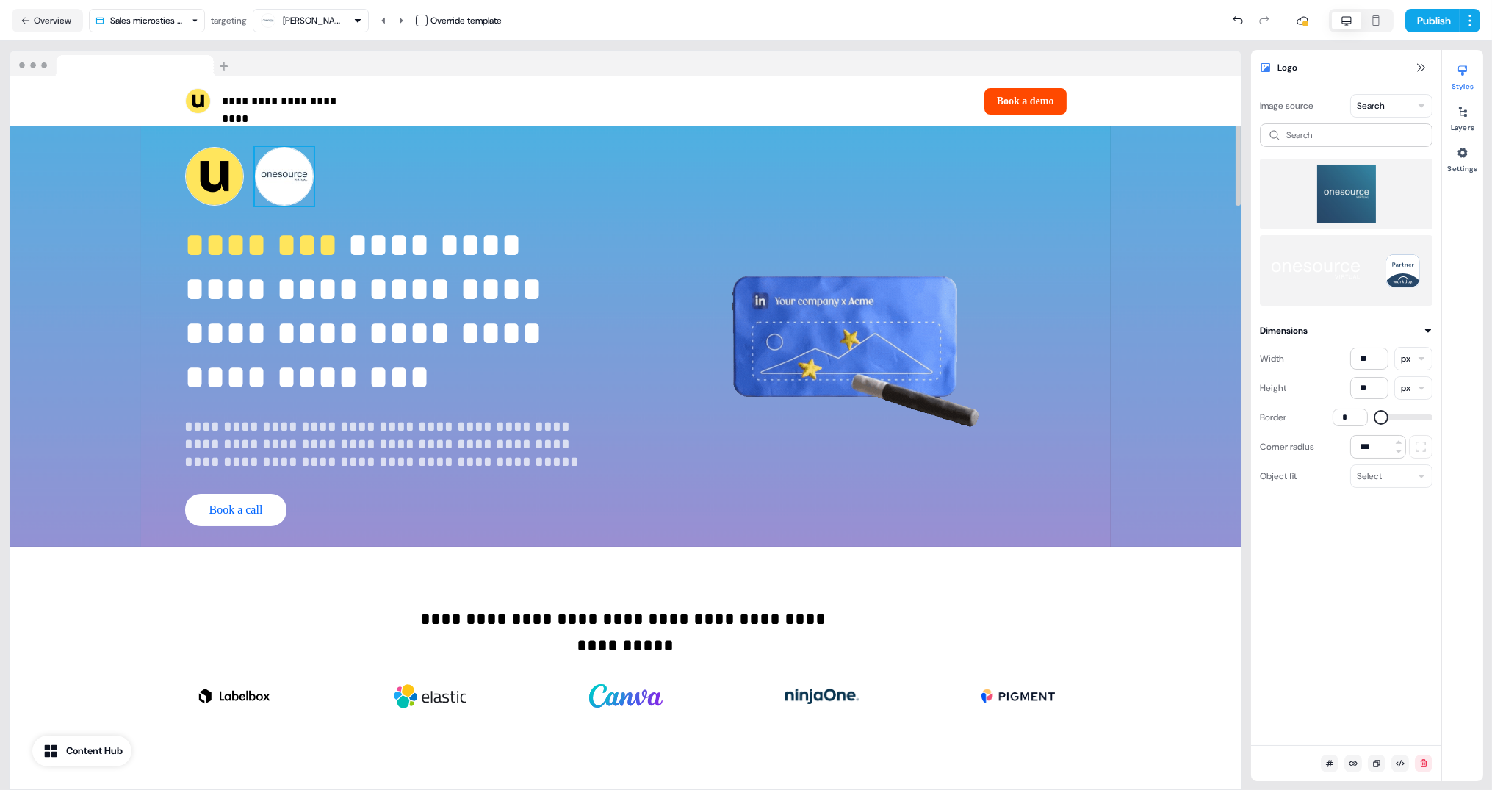
click at [301, 182] on img at bounding box center [284, 176] width 59 height 59
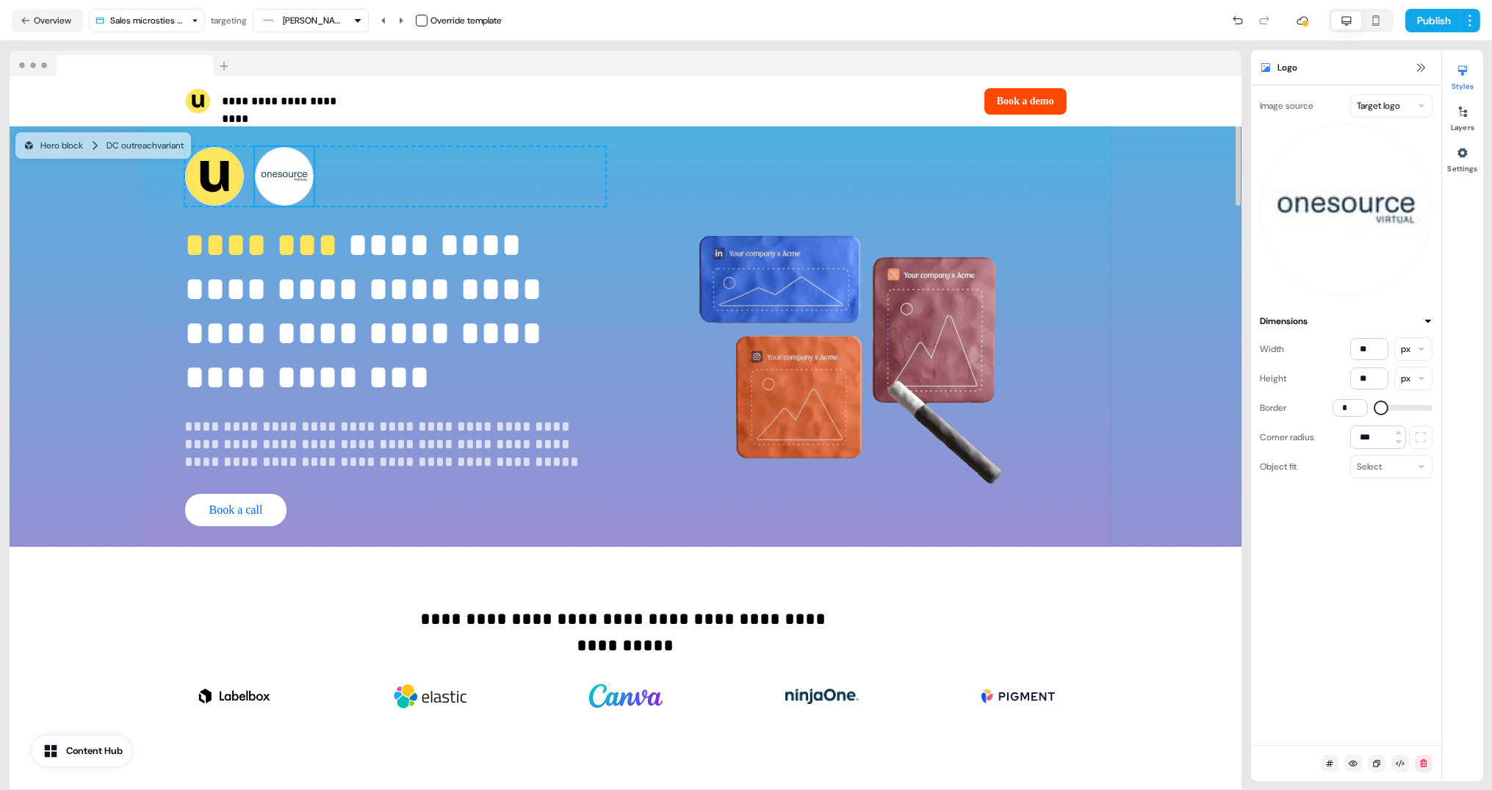
click at [1393, 108] on html "**********" at bounding box center [746, 395] width 1492 height 790
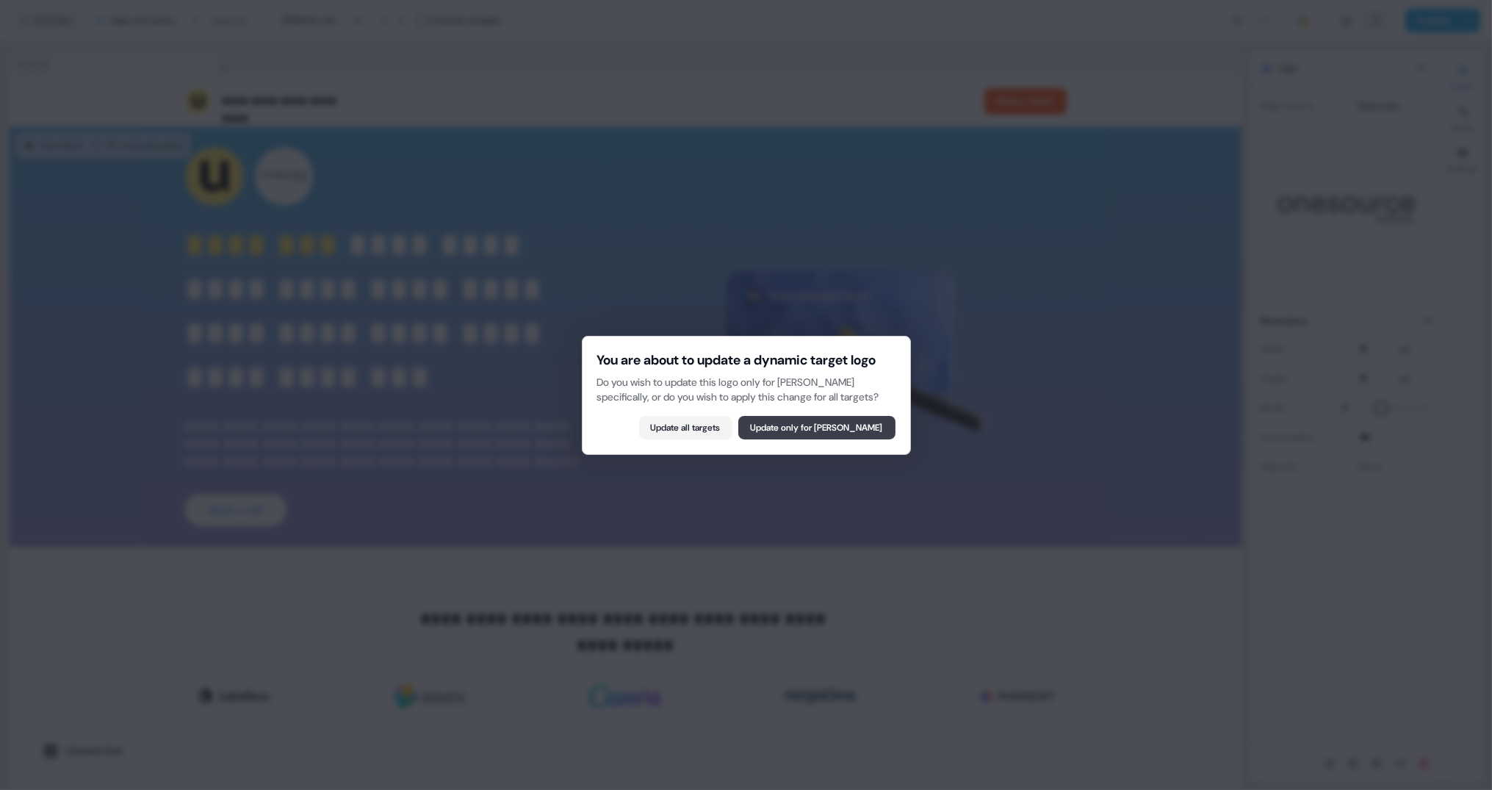
click at [811, 428] on button "Update only for Lindsay Gerten" at bounding box center [817, 428] width 157 height 24
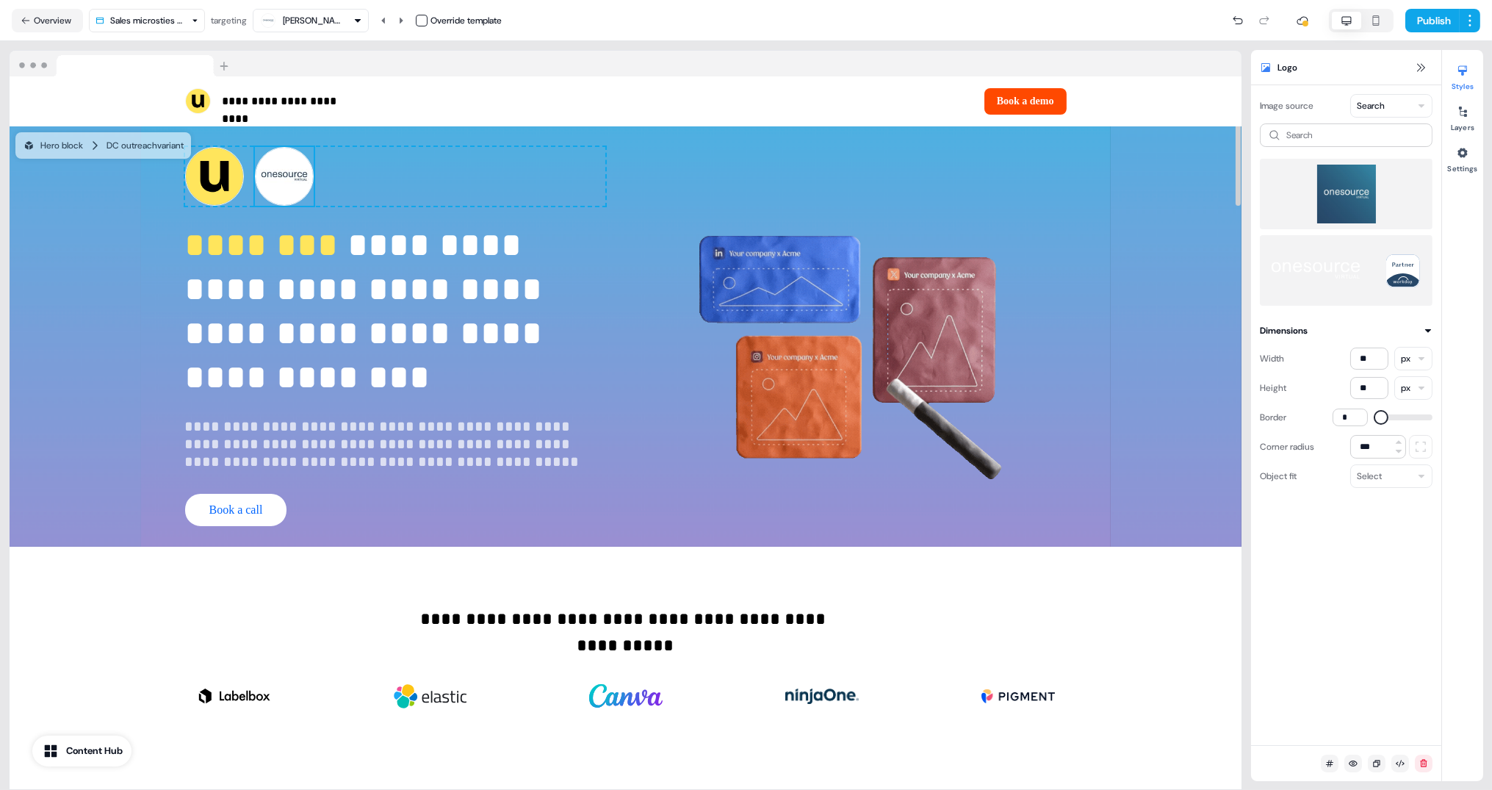
click at [1368, 193] on img at bounding box center [1346, 194] width 149 height 59
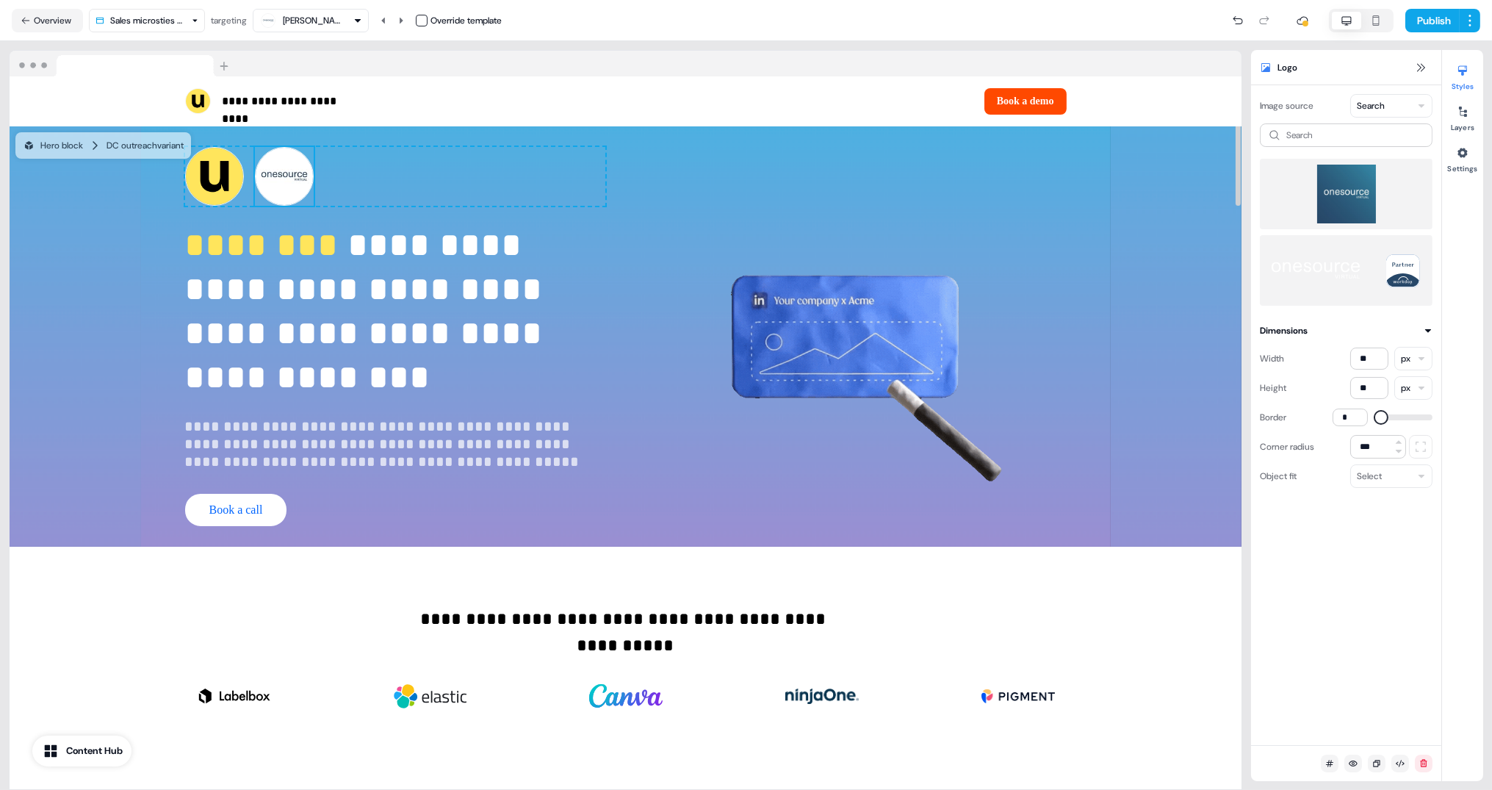
click at [1368, 193] on img at bounding box center [1346, 194] width 149 height 59
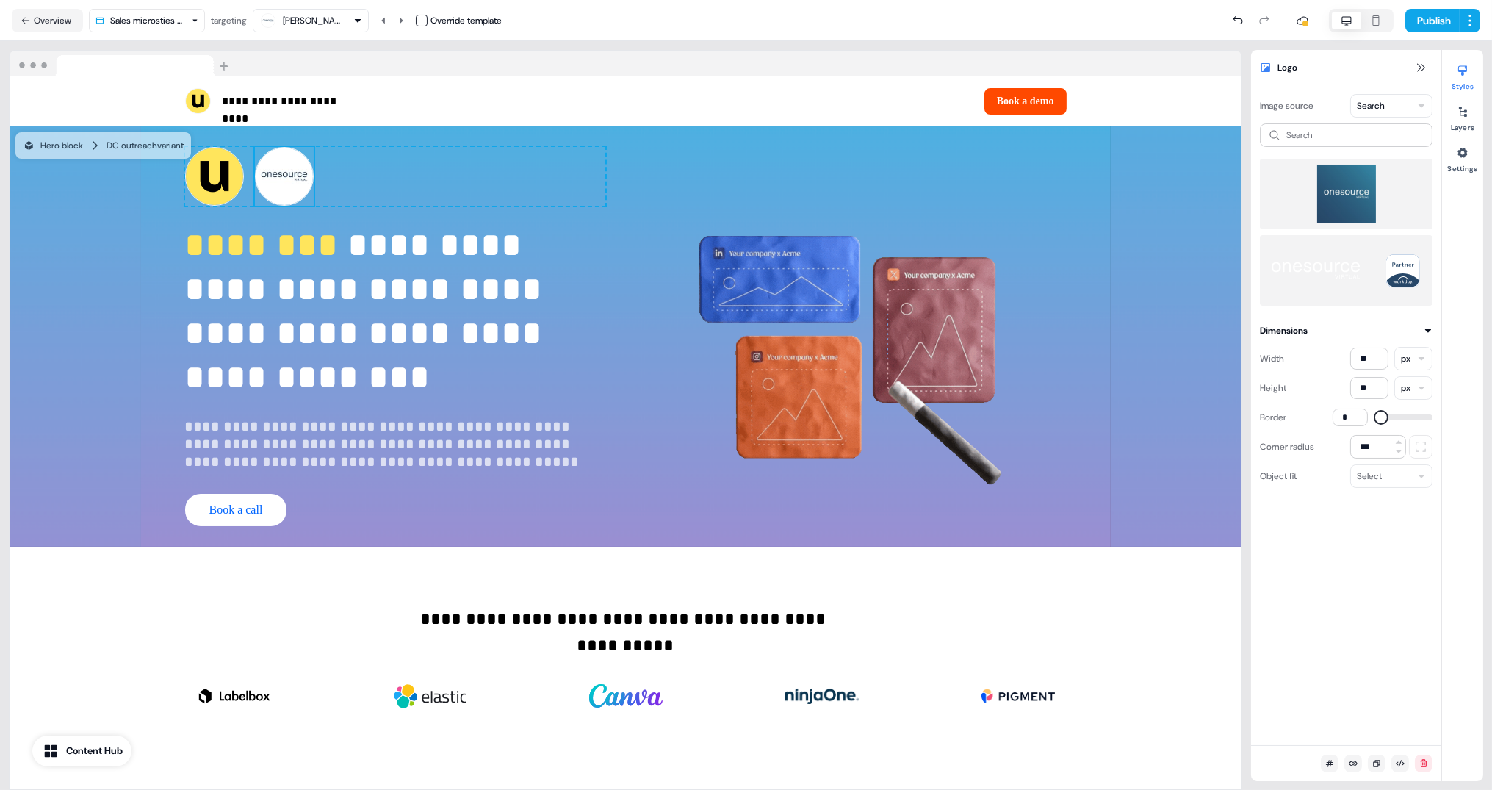
click at [1368, 193] on img at bounding box center [1346, 194] width 149 height 59
click at [1343, 133] on input at bounding box center [1346, 135] width 173 height 24
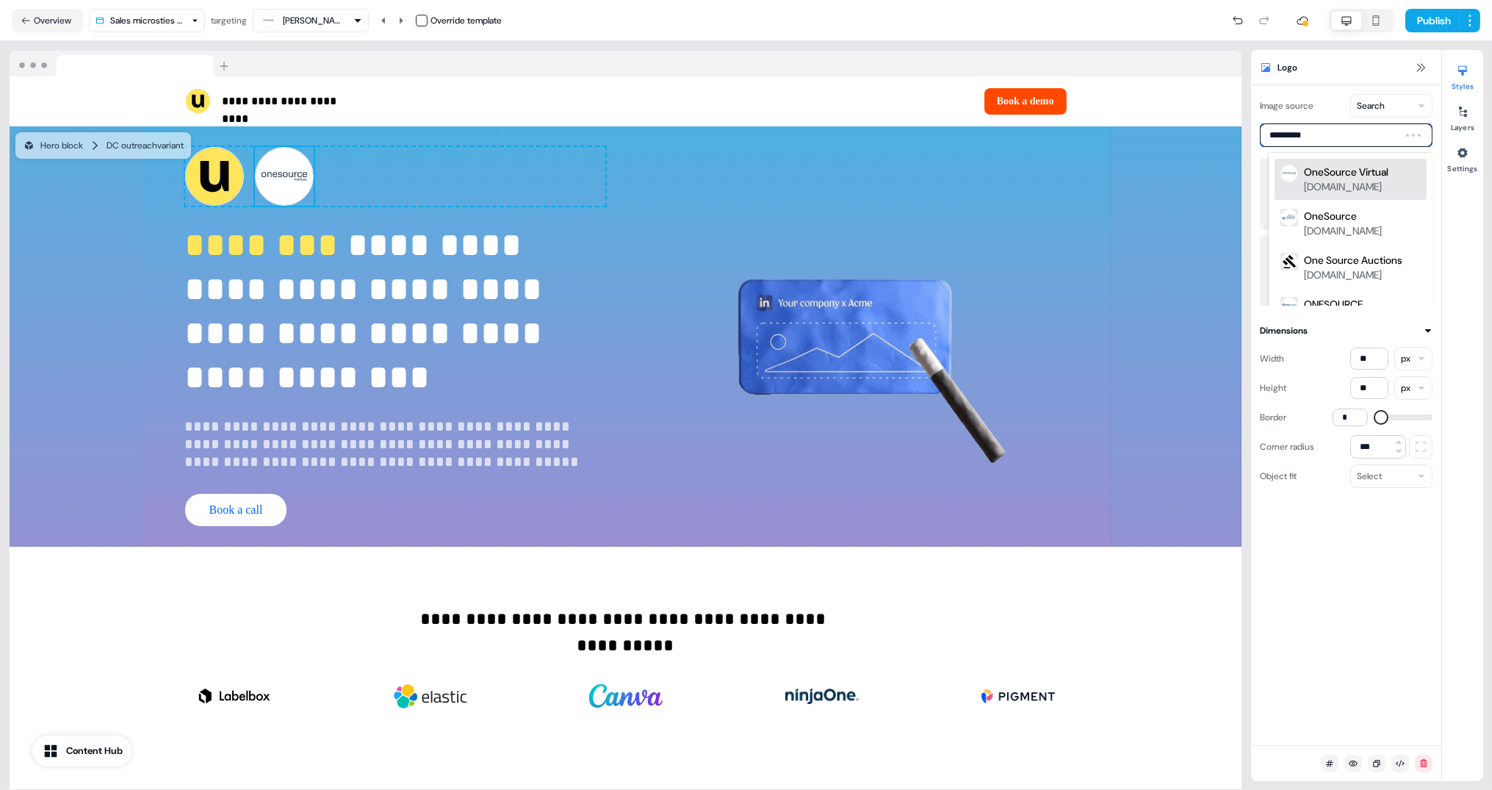
type input "**********"
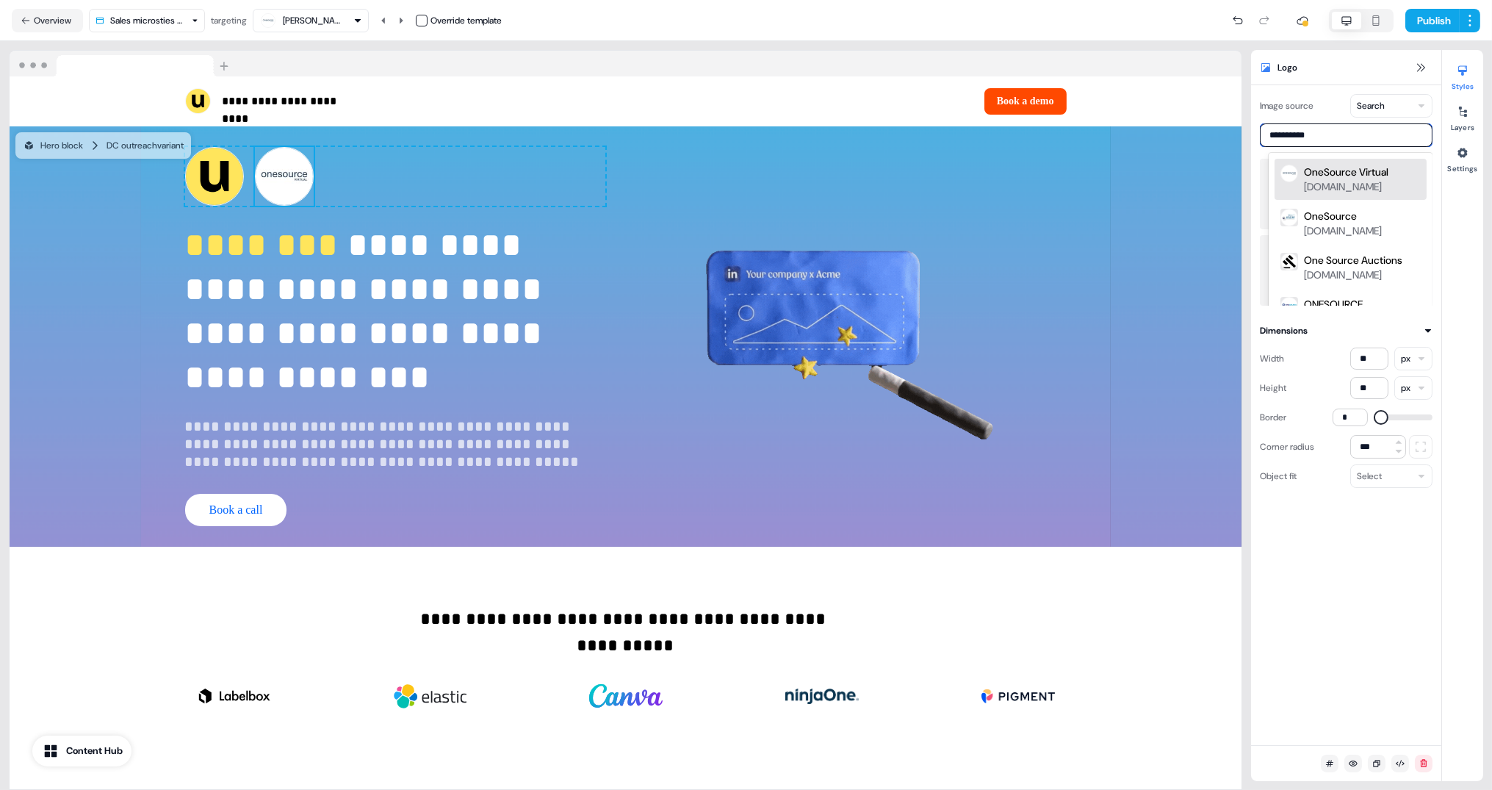
click at [1350, 162] on div "OneSource Virtual onesourcevirtual.com" at bounding box center [1351, 179] width 152 height 41
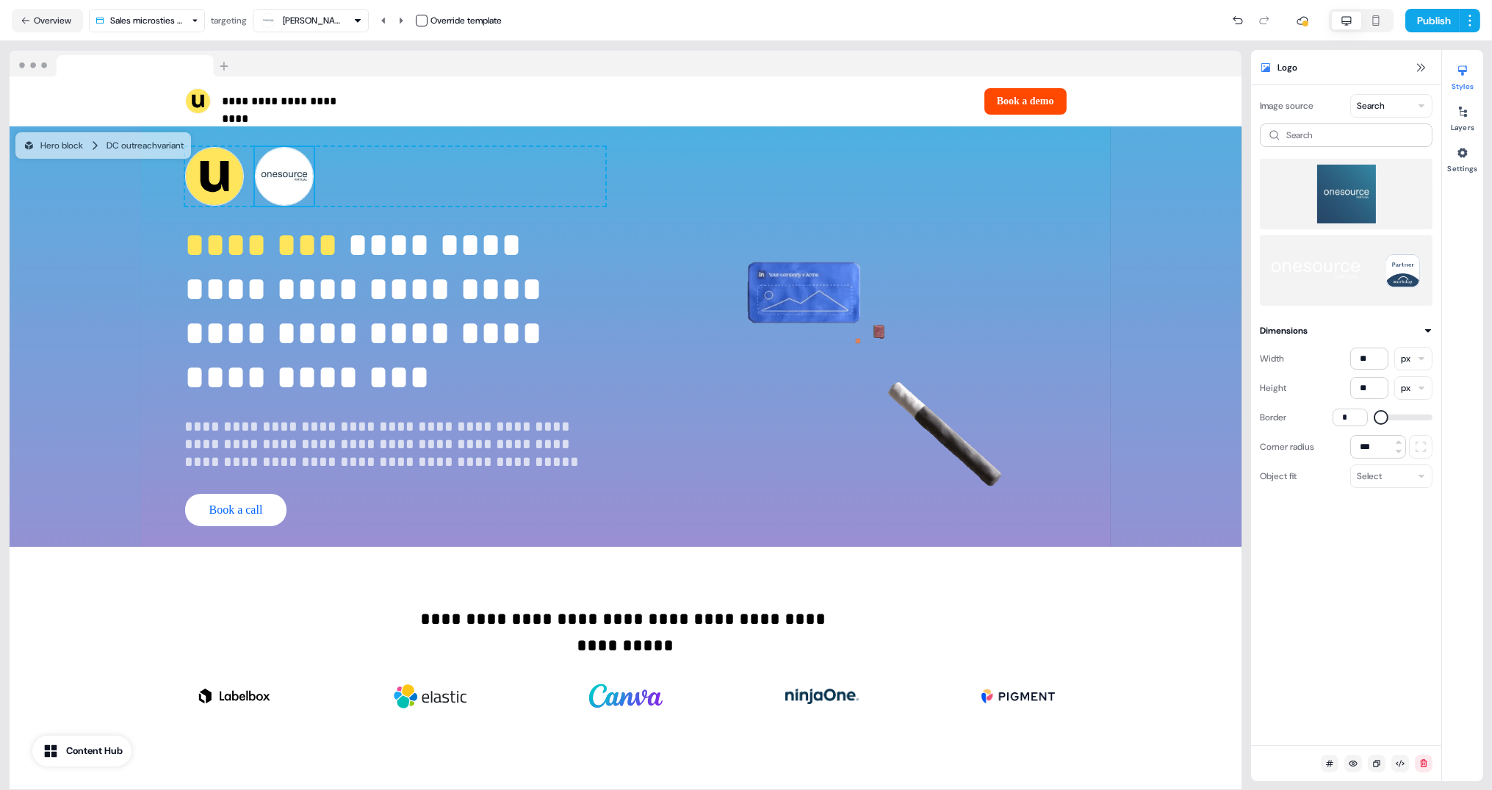
click at [1347, 196] on img at bounding box center [1346, 194] width 149 height 59
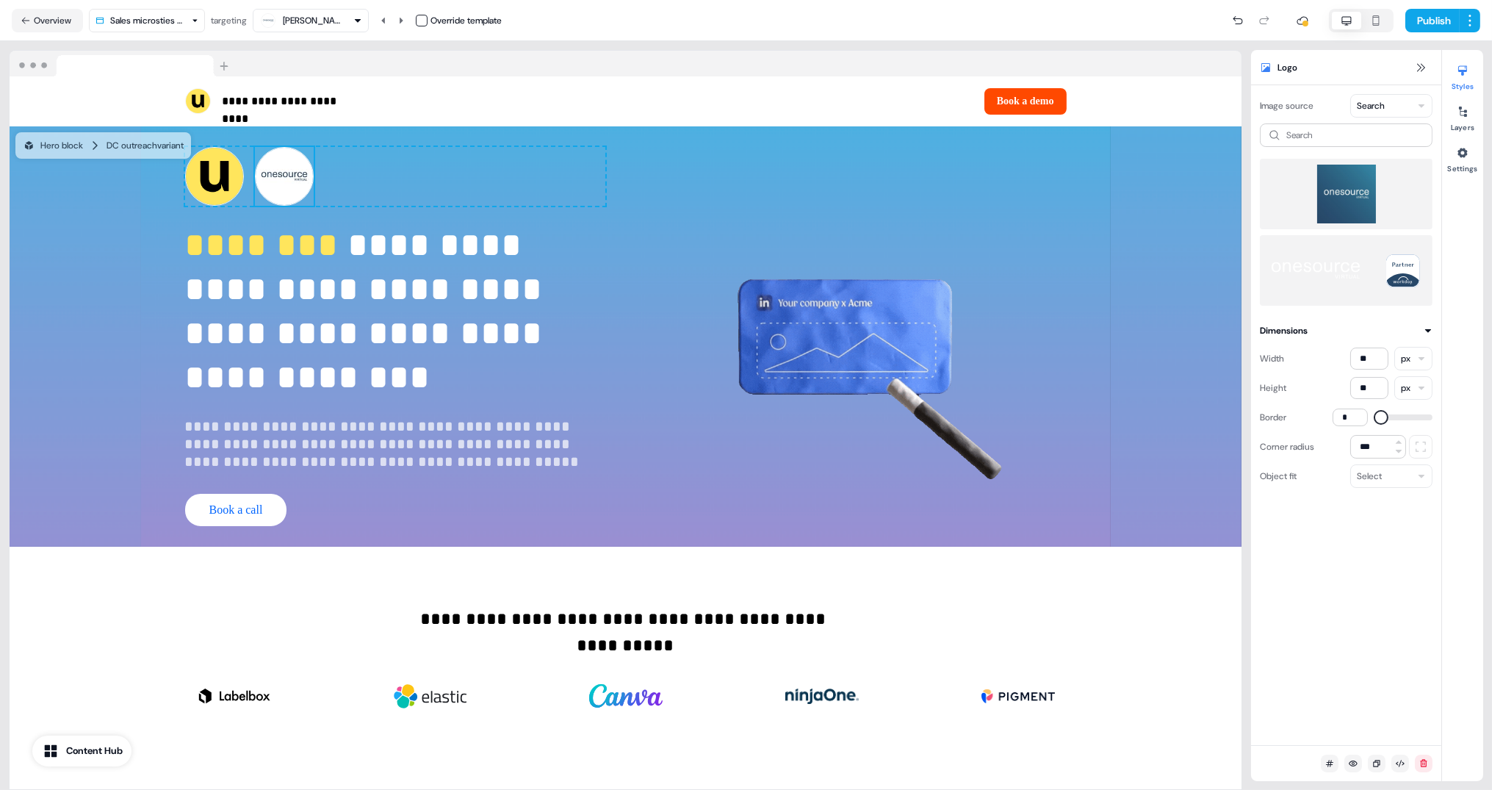
click at [1347, 196] on img at bounding box center [1346, 194] width 149 height 59
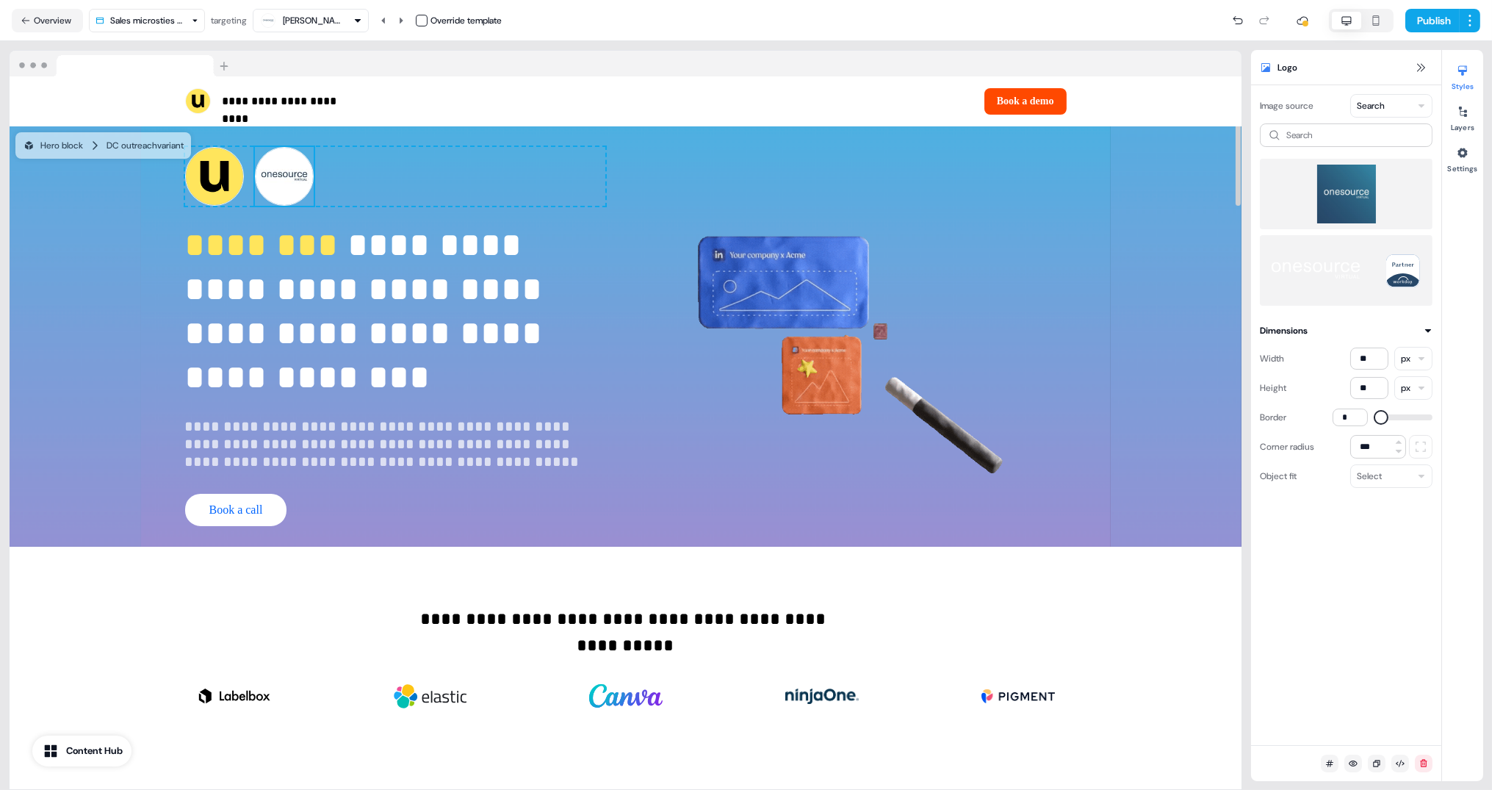
click at [280, 190] on img at bounding box center [284, 176] width 59 height 59
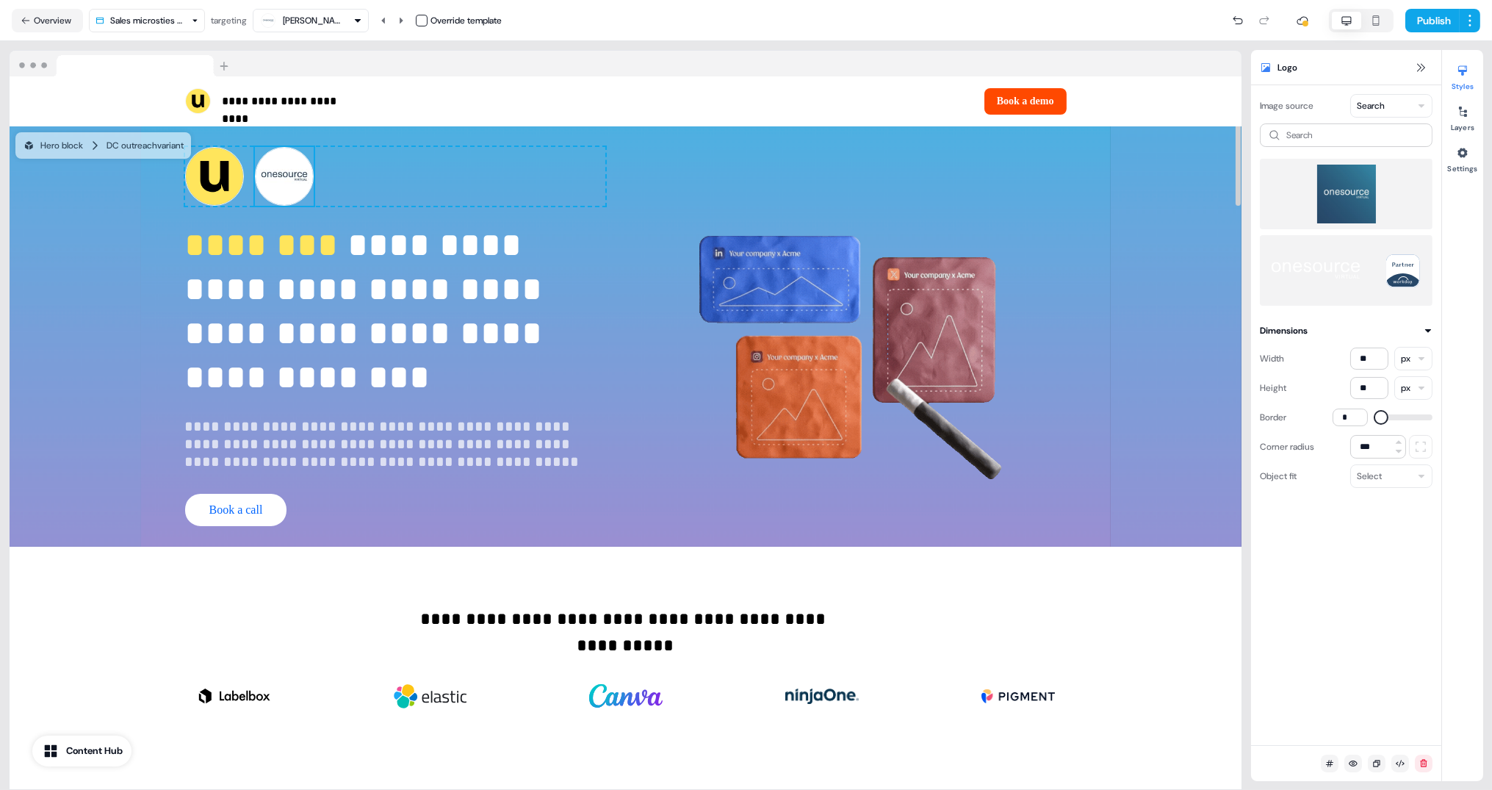
click at [280, 190] on img at bounding box center [284, 176] width 59 height 59
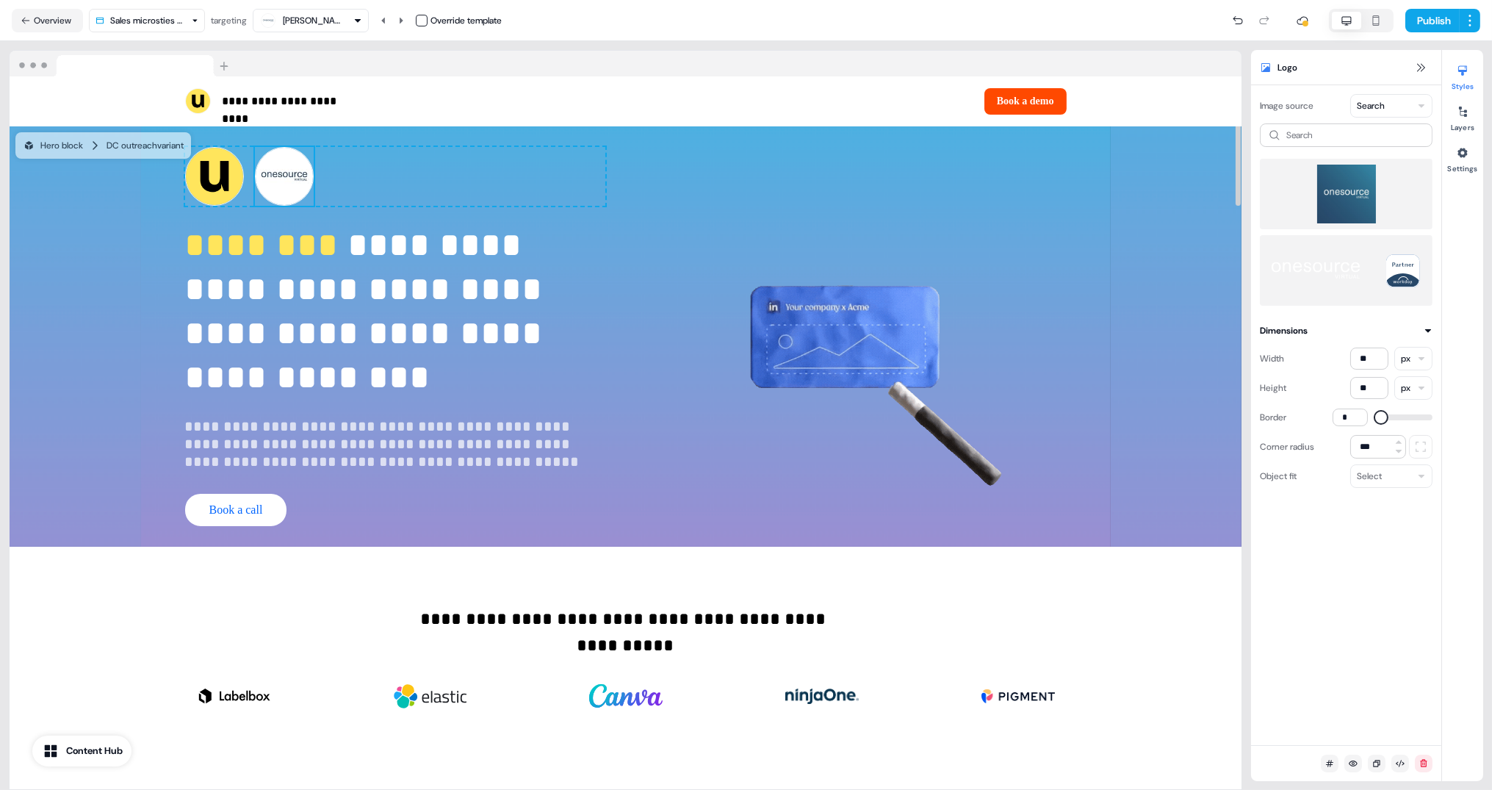
click at [280, 190] on img at bounding box center [284, 176] width 59 height 59
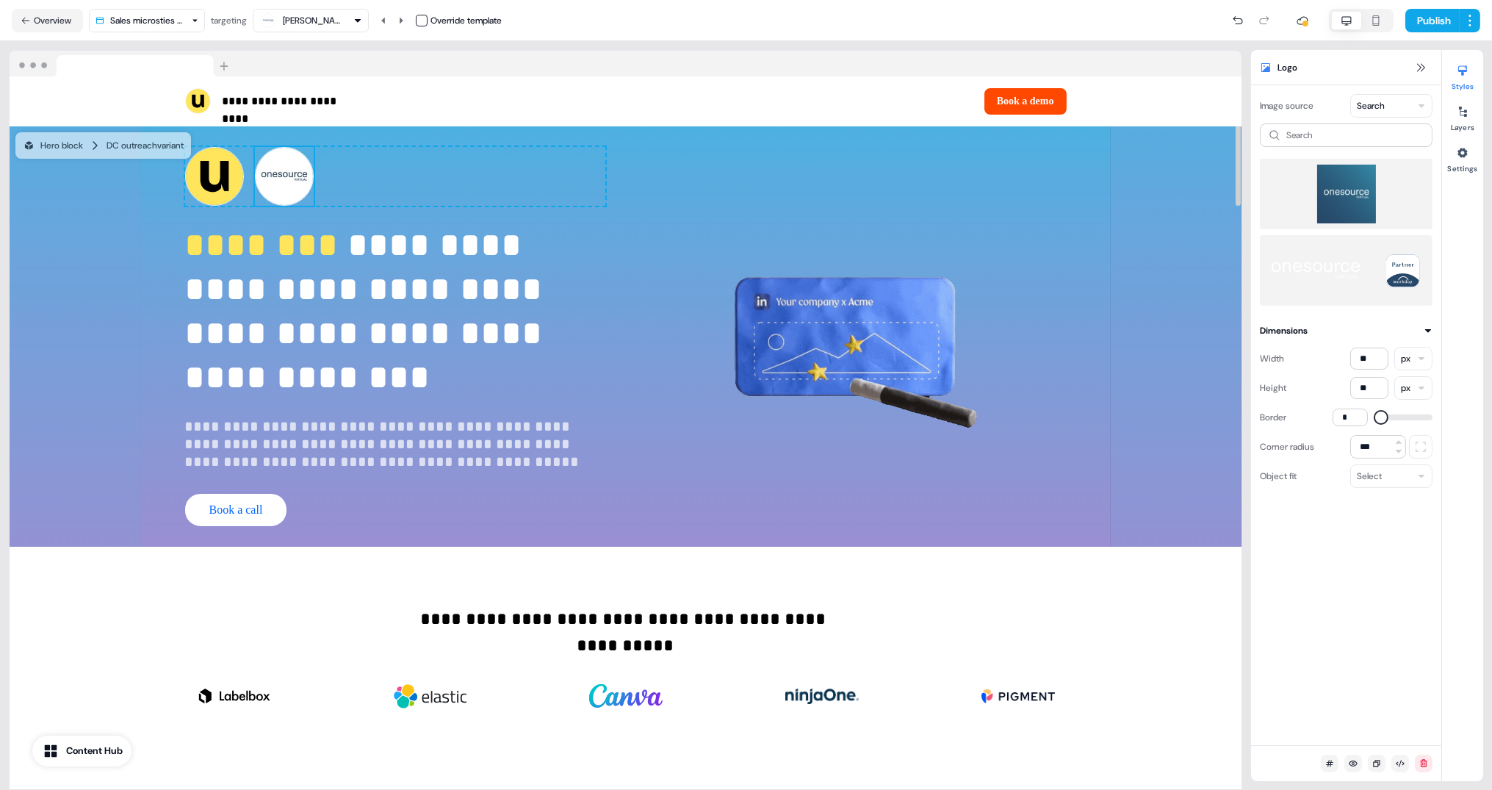
click at [280, 190] on img at bounding box center [284, 176] width 59 height 59
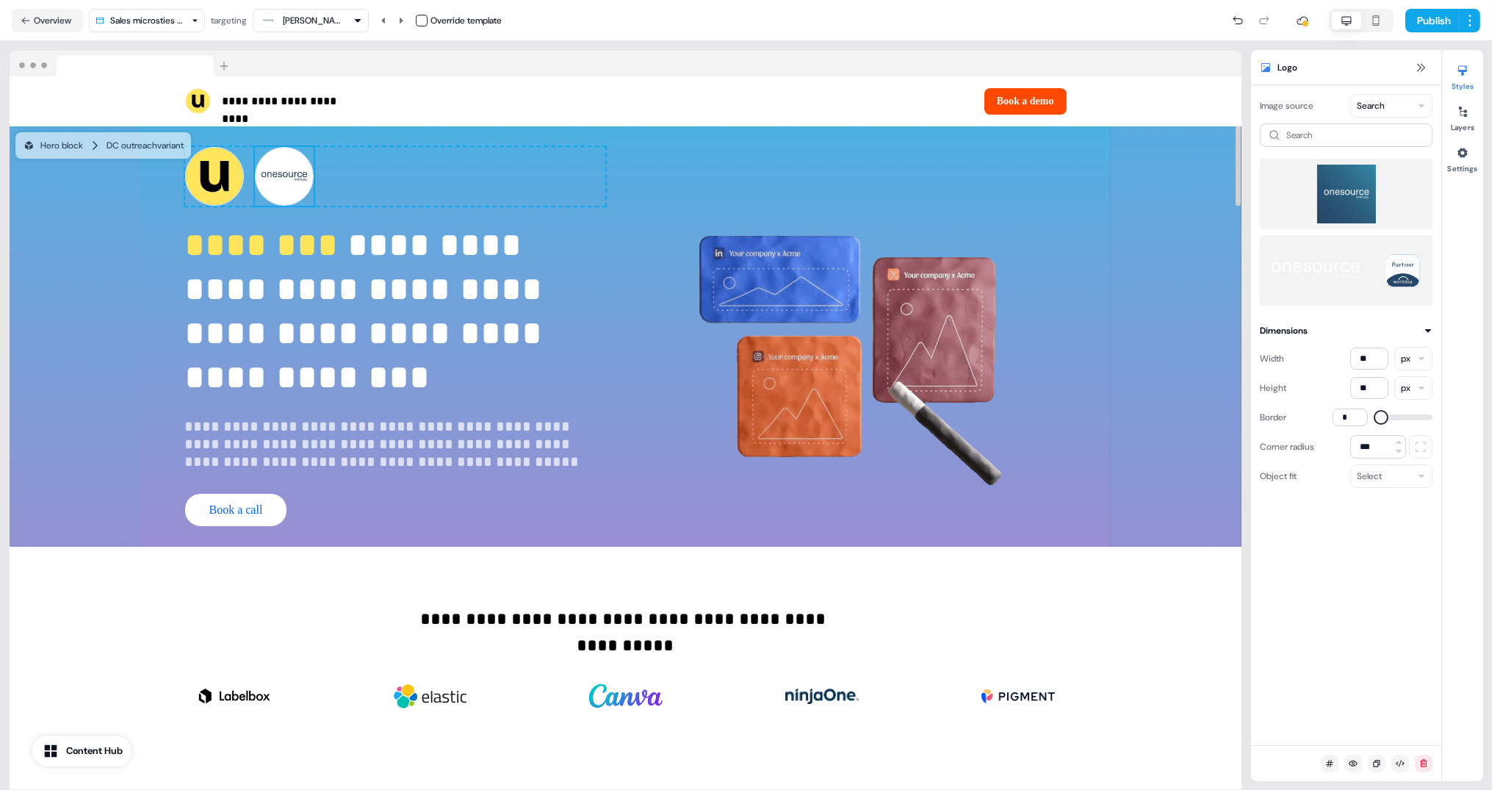
click at [280, 190] on img at bounding box center [284, 176] width 59 height 59
click at [1334, 279] on img at bounding box center [1346, 270] width 149 height 59
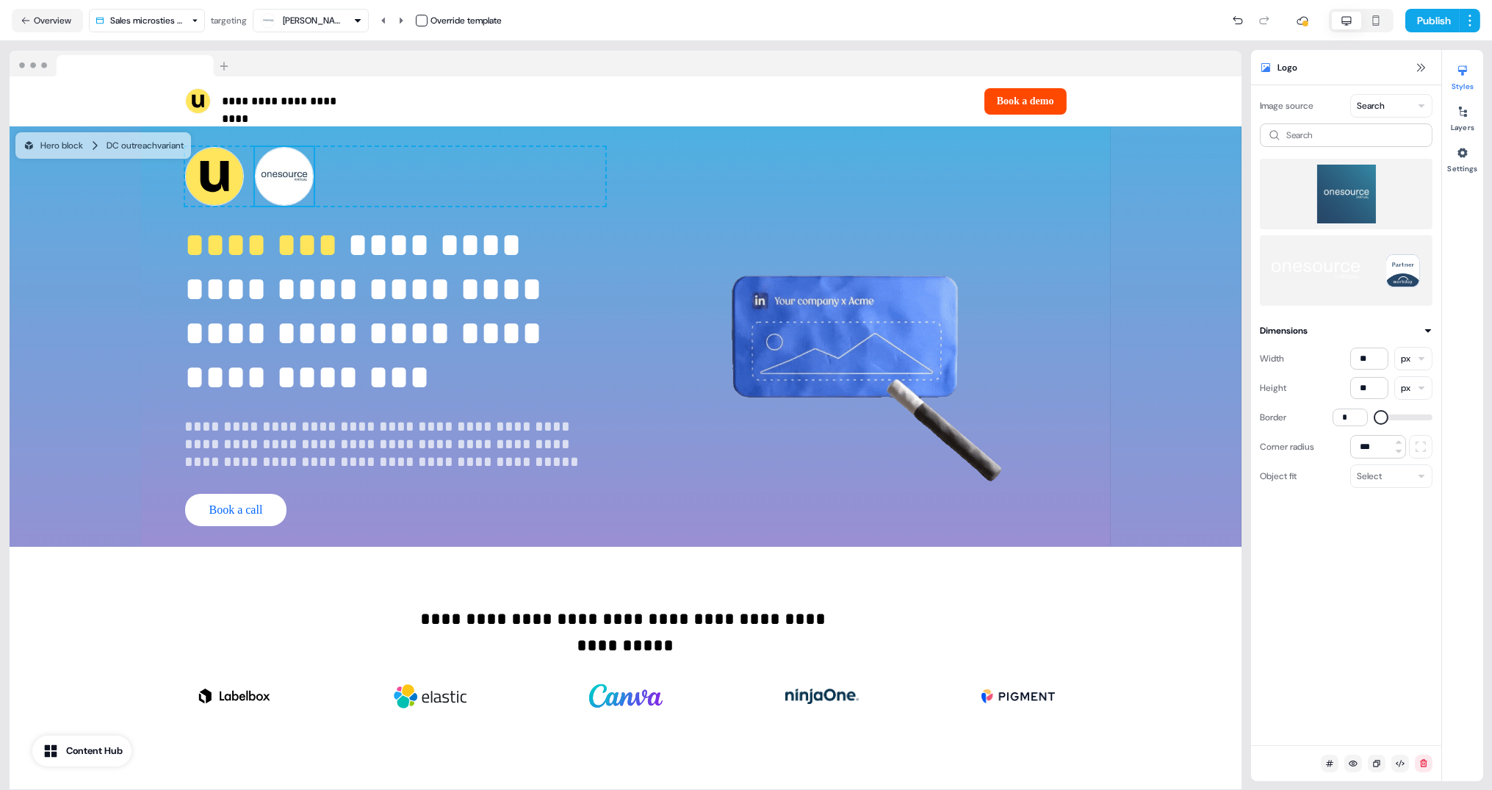
click at [1337, 195] on img at bounding box center [1346, 194] width 149 height 59
click at [1368, 135] on input at bounding box center [1346, 135] width 173 height 24
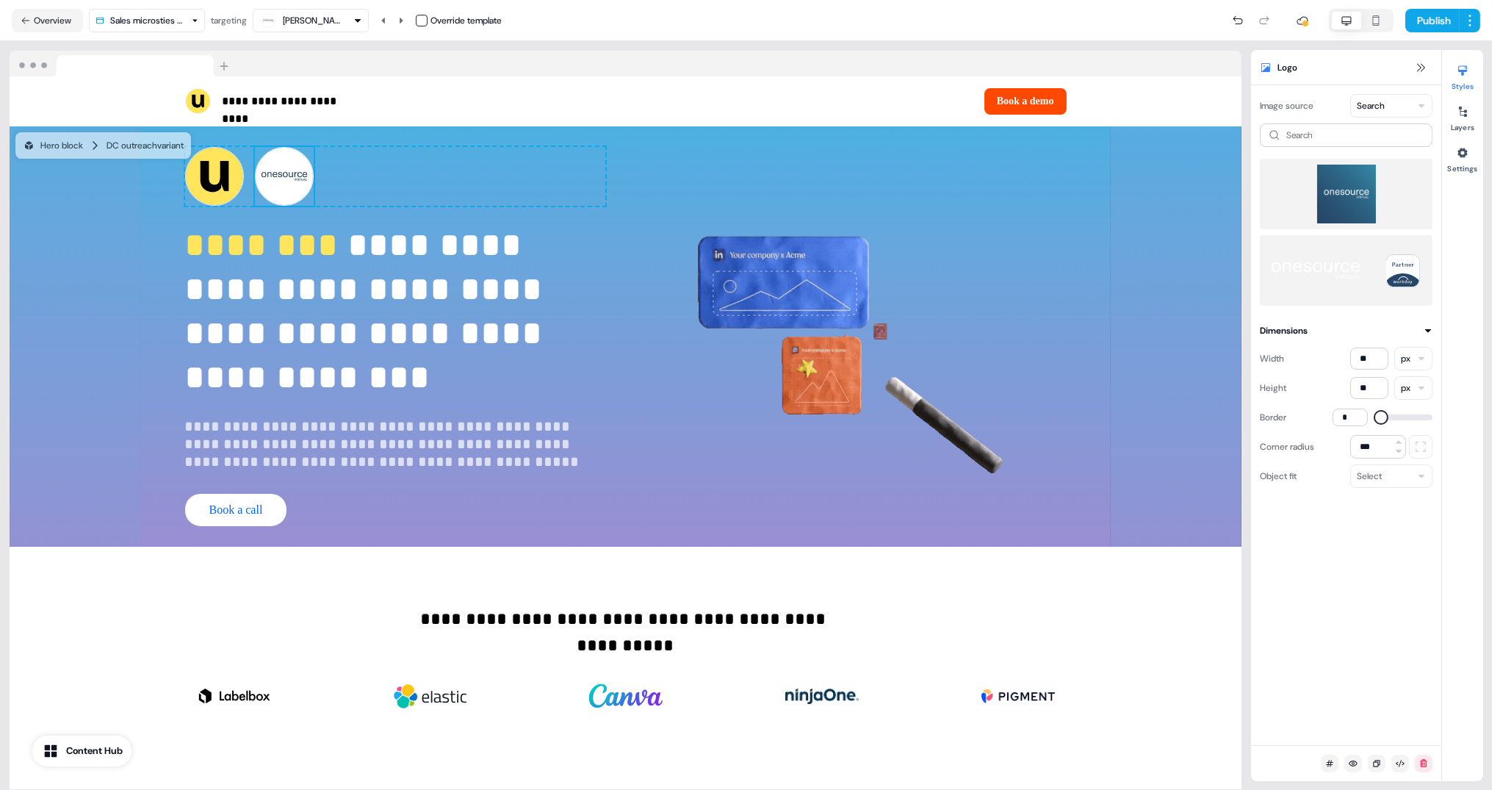
click at [1340, 204] on img at bounding box center [1346, 194] width 149 height 59
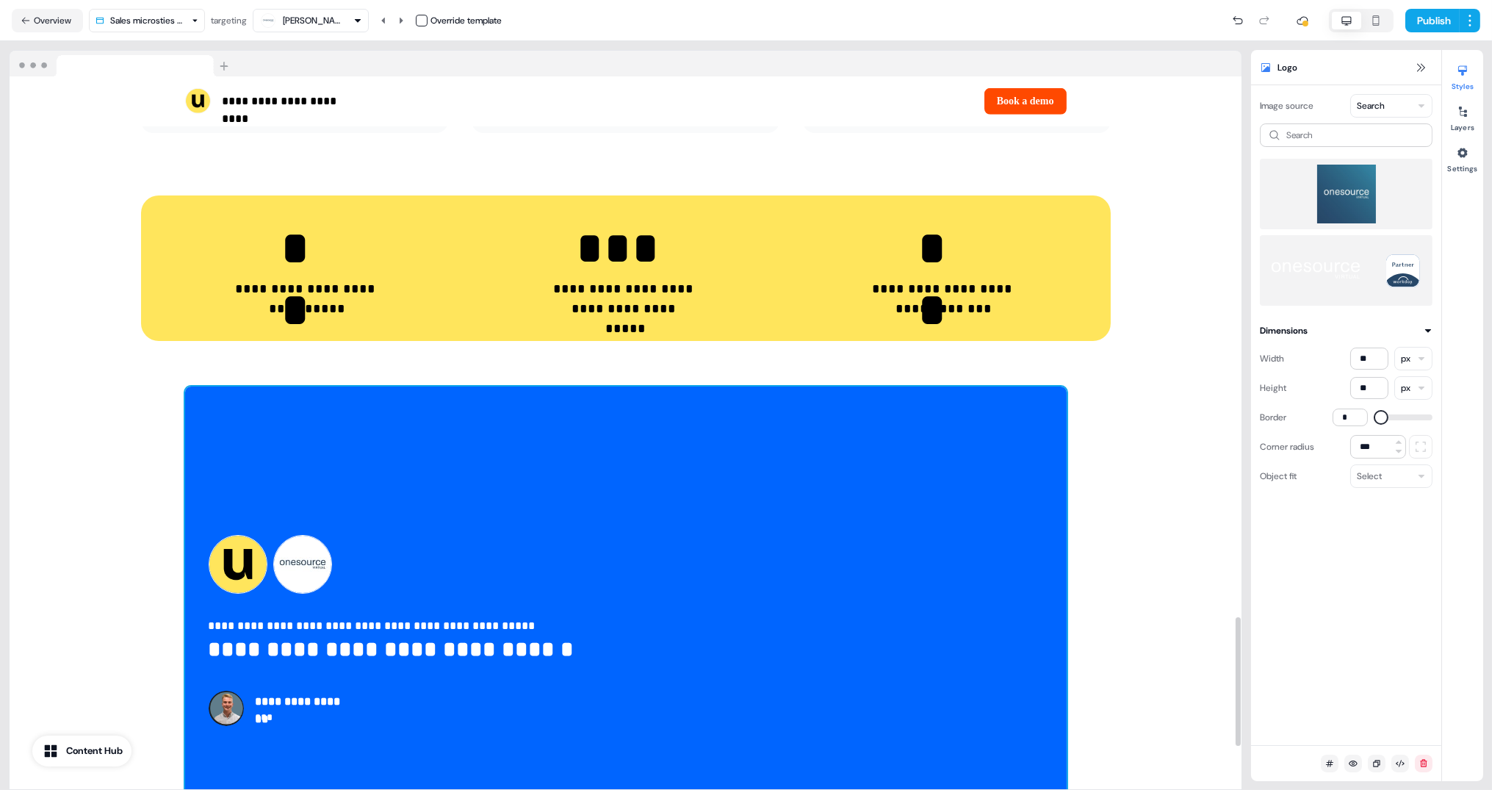
scroll to position [3228, 0]
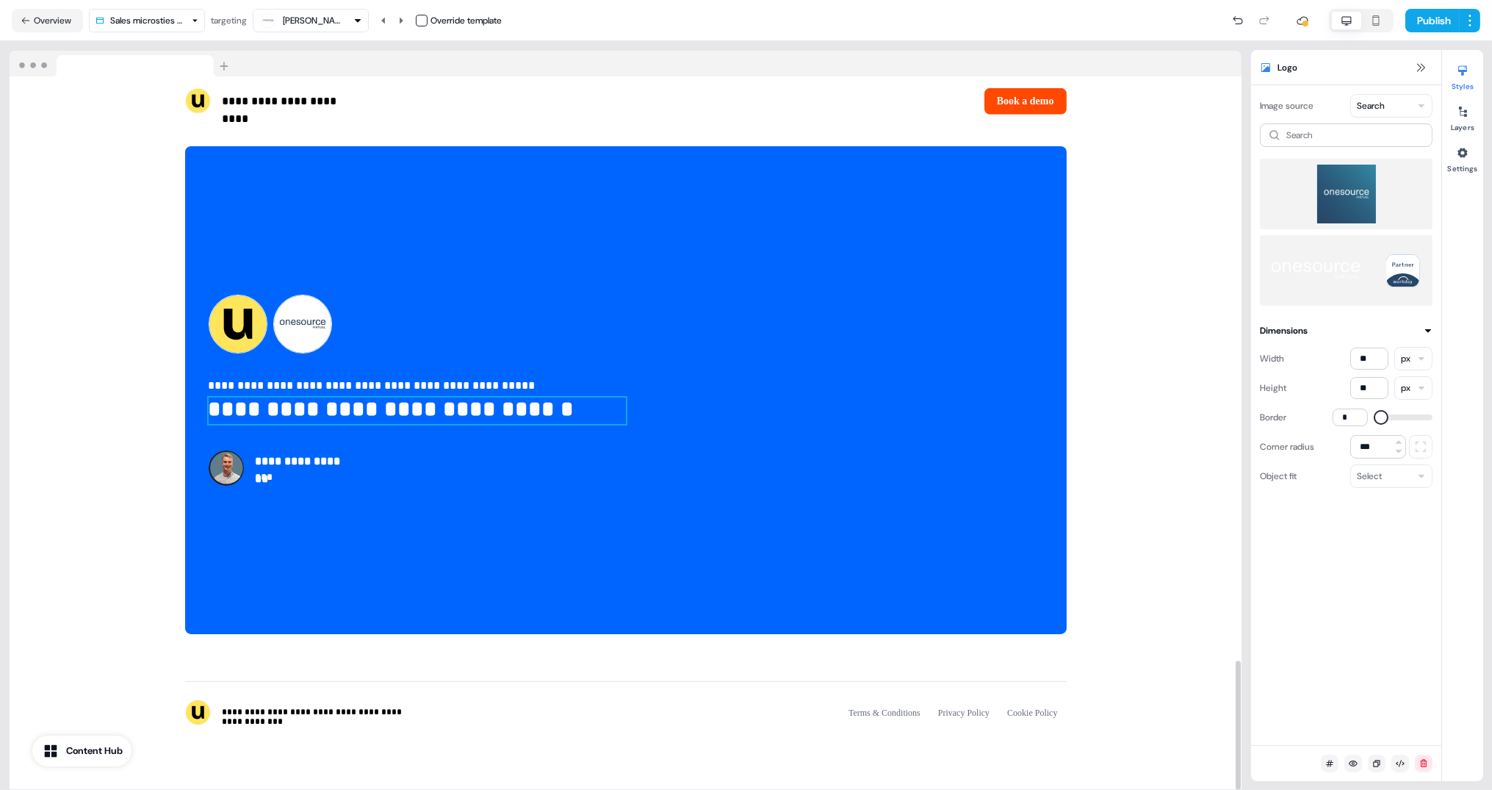
click at [309, 414] on p "**********" at bounding box center [417, 411] width 417 height 26
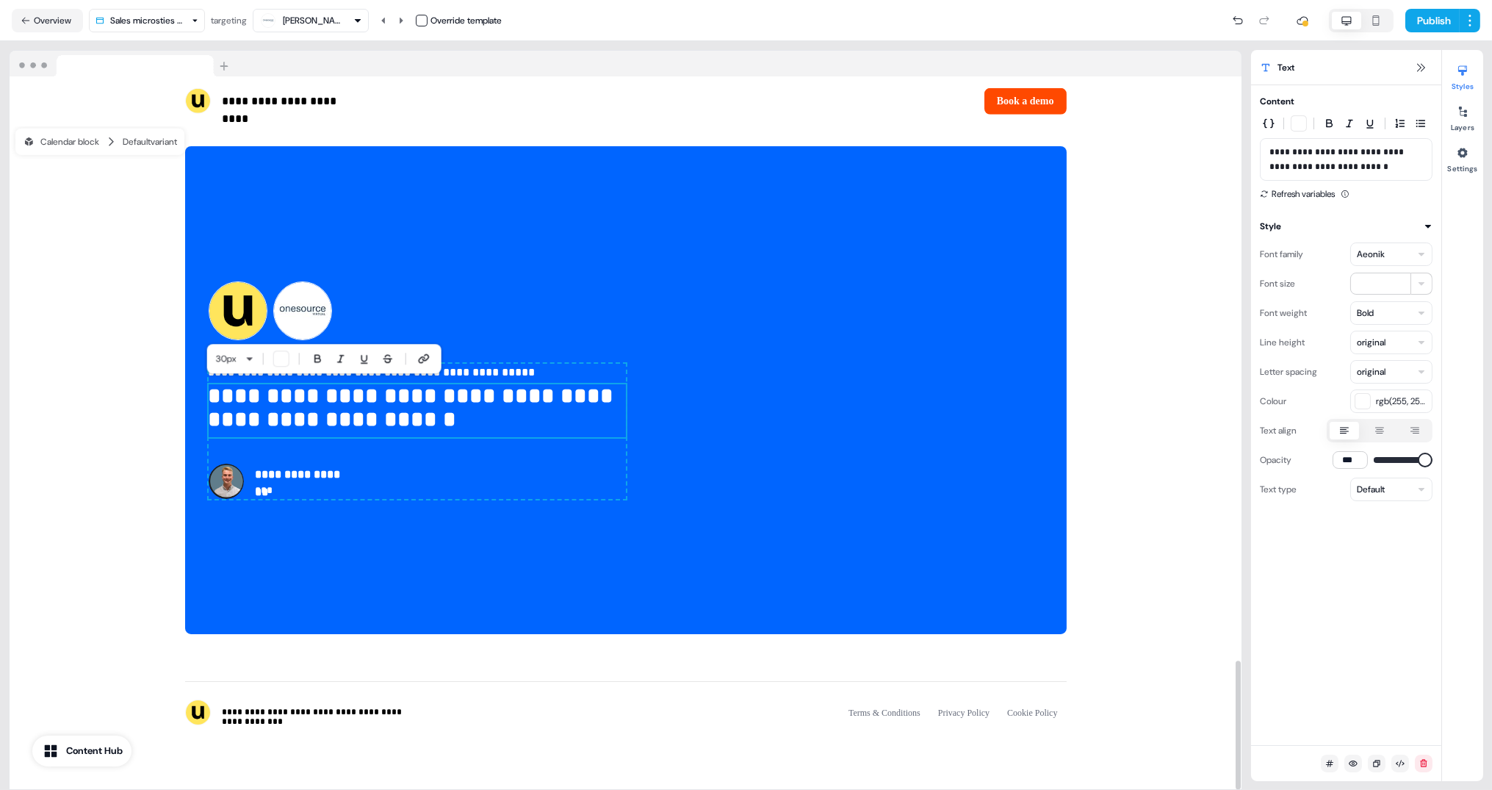
click at [234, 423] on p "**********" at bounding box center [417, 410] width 417 height 53
click at [221, 428] on p "**********" at bounding box center [417, 410] width 417 height 53
click at [13, 398] on div "**********" at bounding box center [626, 390] width 1232 height 535
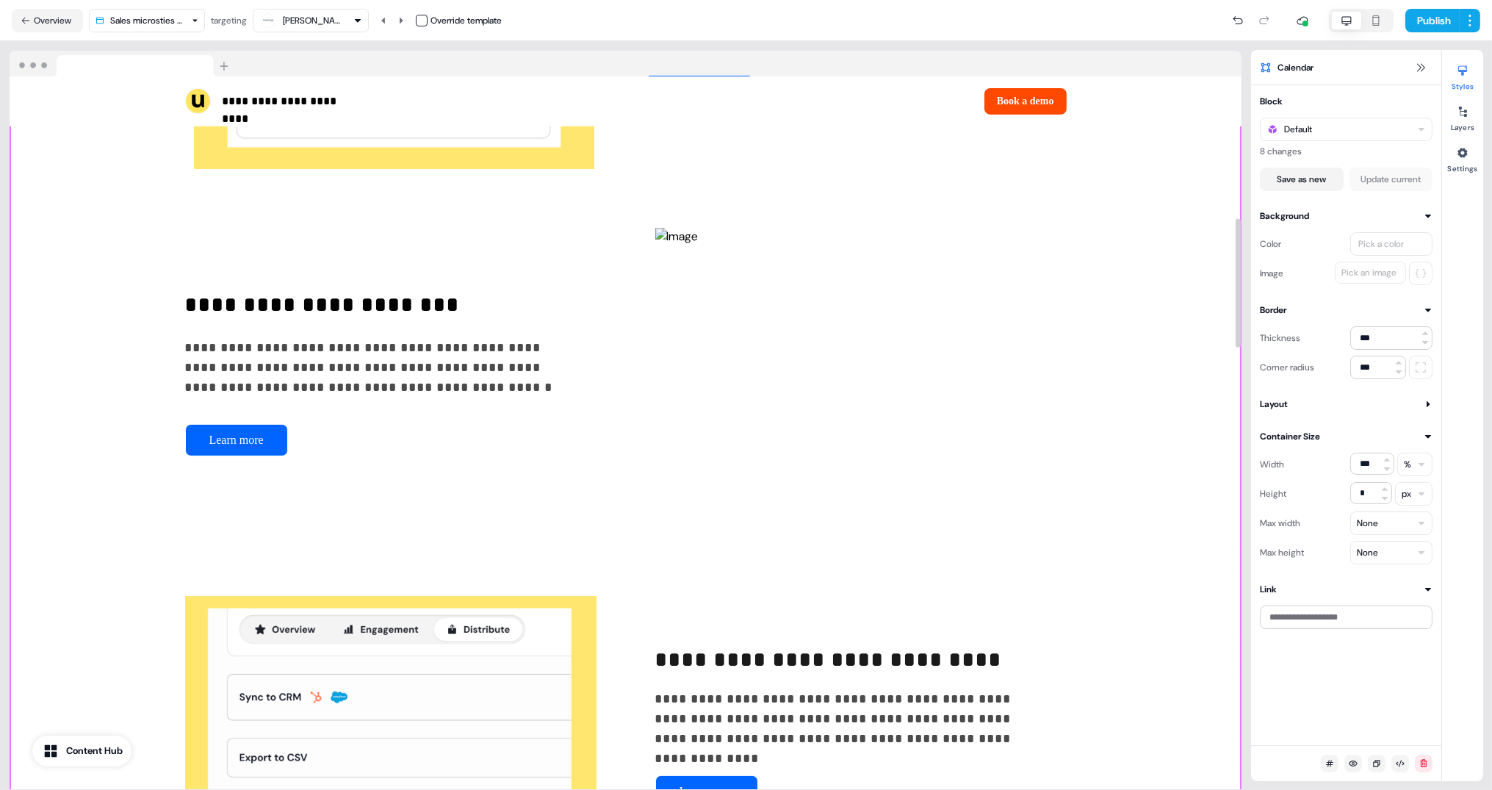
scroll to position [0, 0]
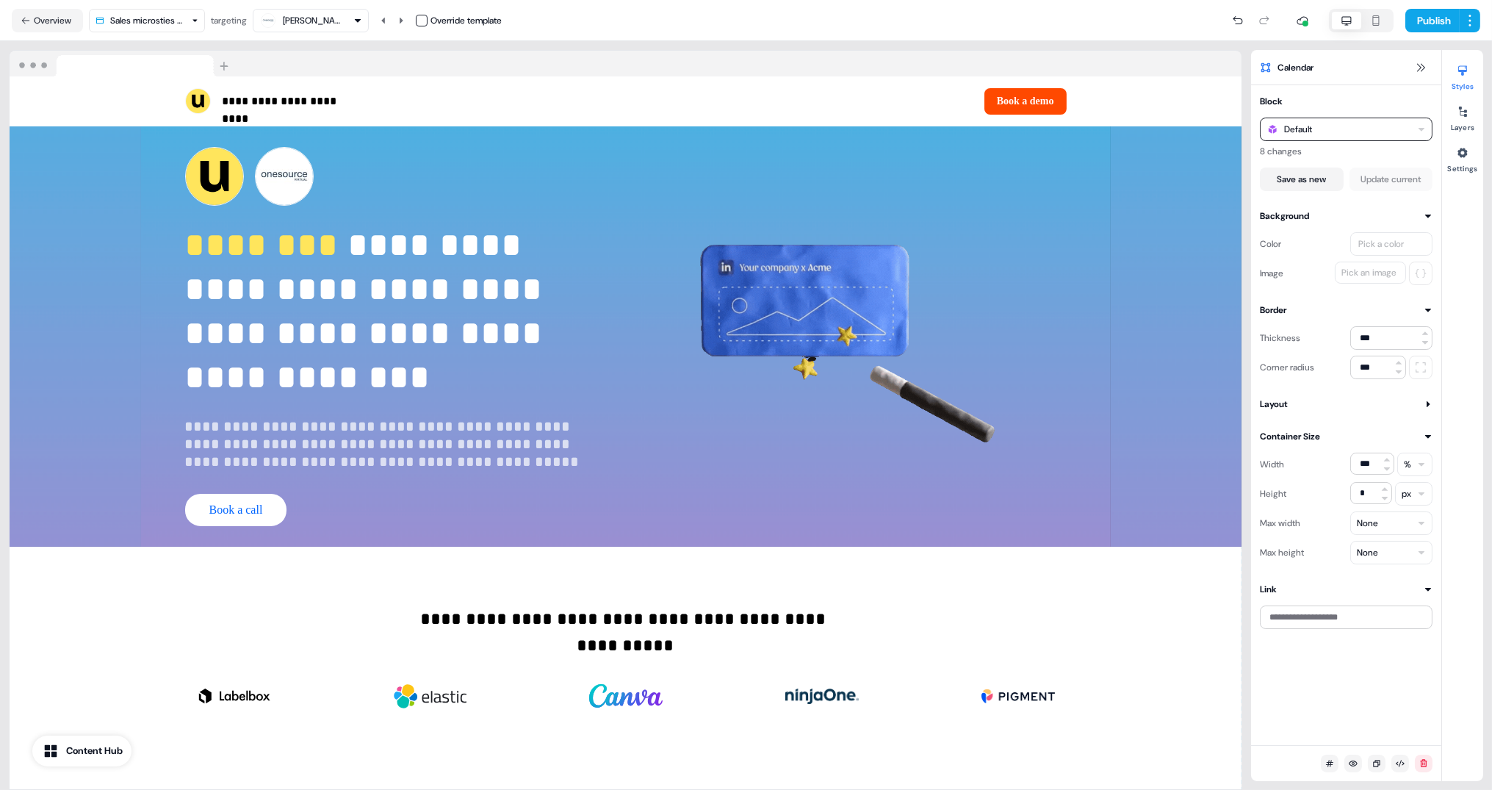
click at [1346, 128] on div "Default" at bounding box center [1346, 130] width 173 height 24
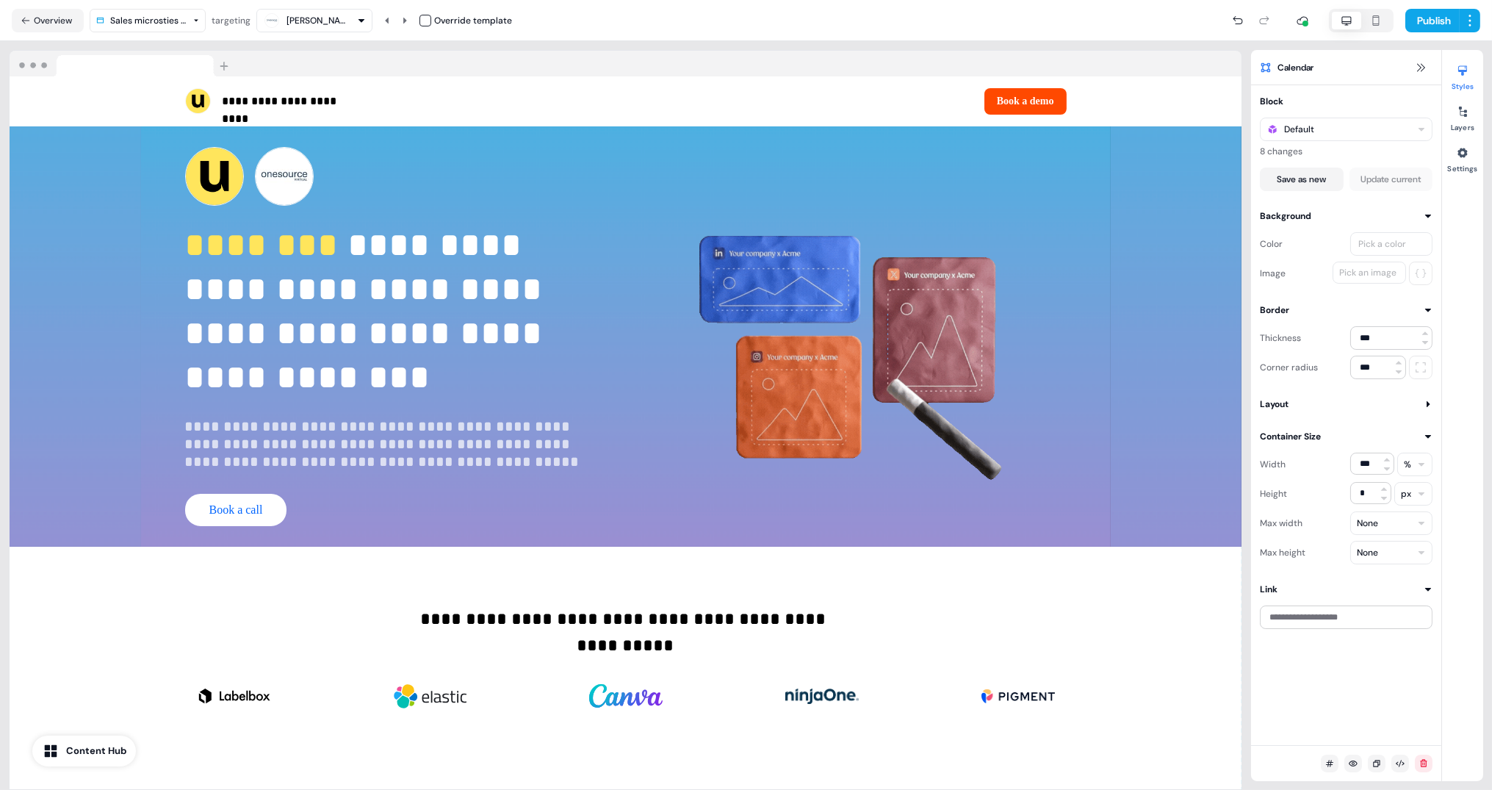
click at [1332, 156] on div "8 changes" at bounding box center [1346, 151] width 173 height 15
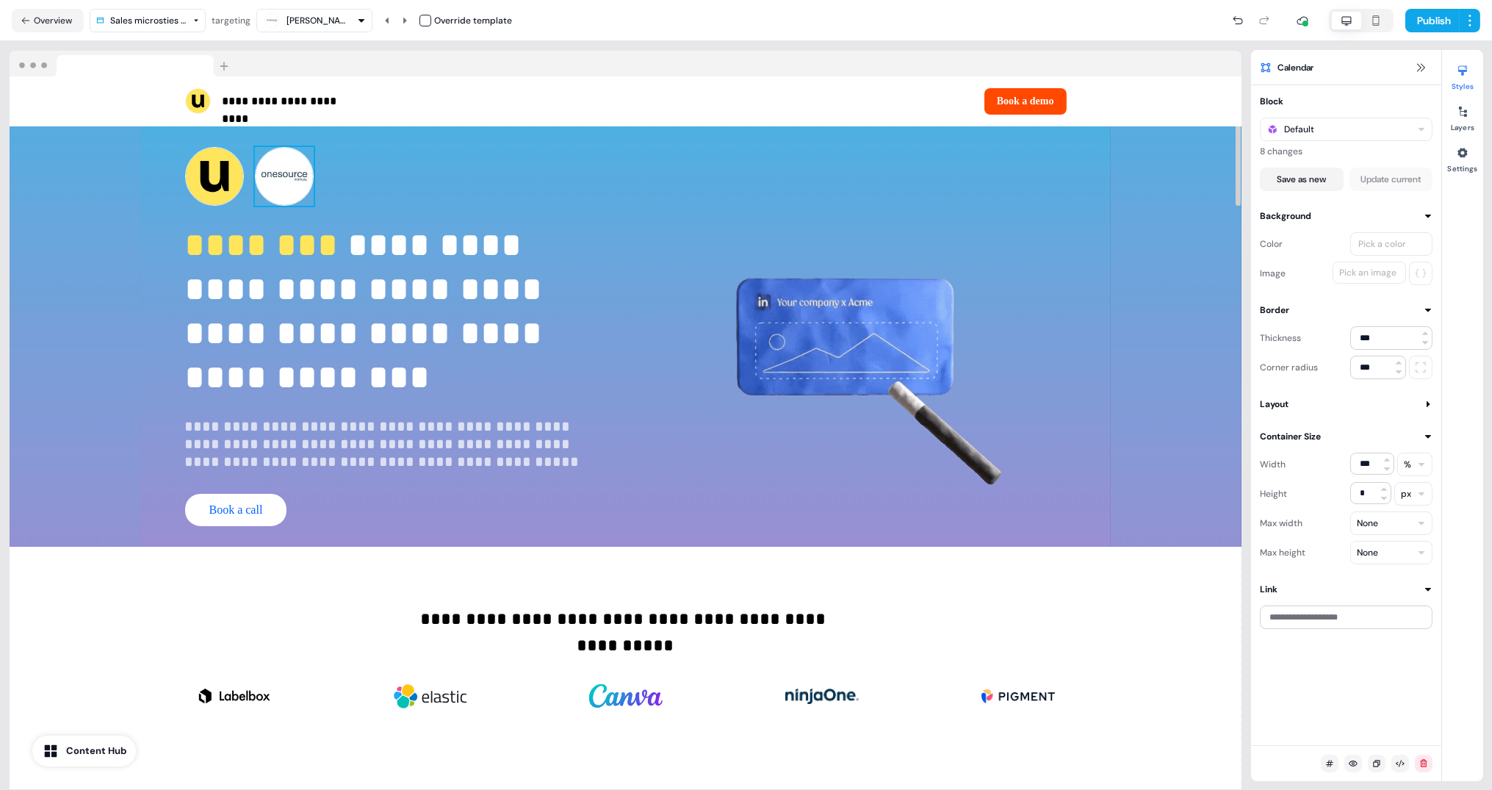
click at [290, 179] on img at bounding box center [284, 176] width 59 height 59
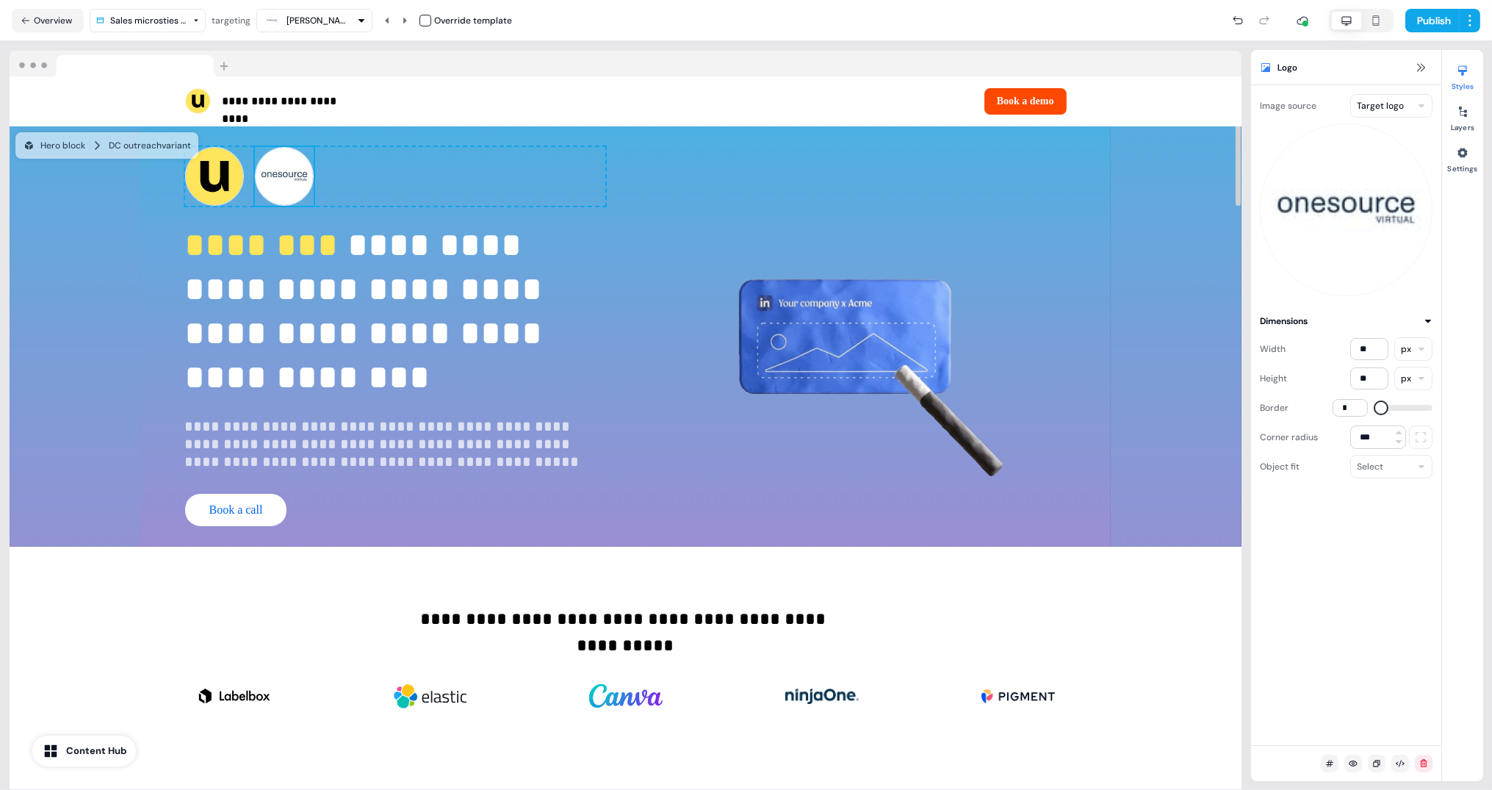
click at [1379, 103] on html "**********" at bounding box center [746, 395] width 1492 height 790
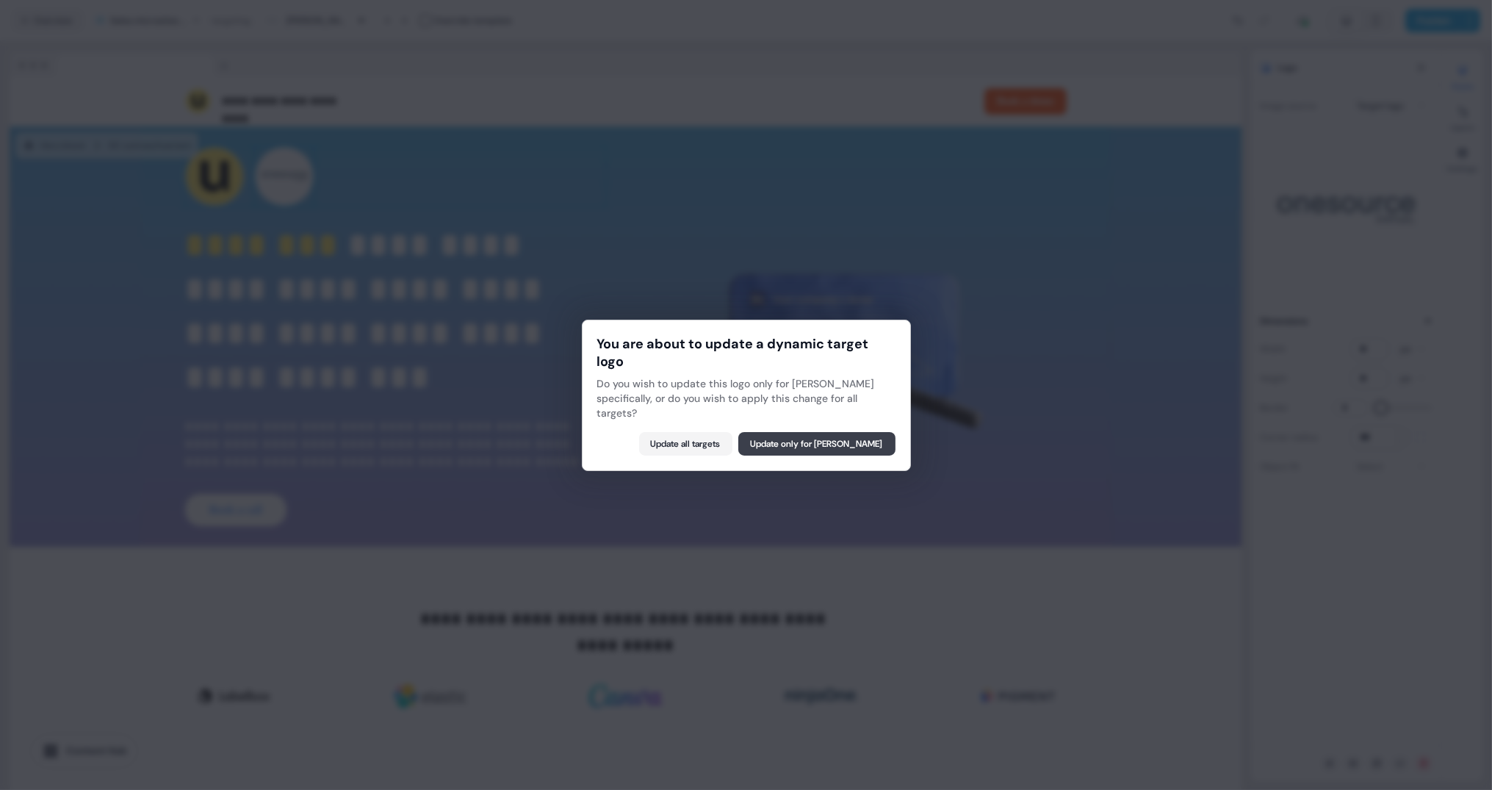
click at [853, 440] on button "Update only for Lindsay Gerten" at bounding box center [817, 444] width 157 height 24
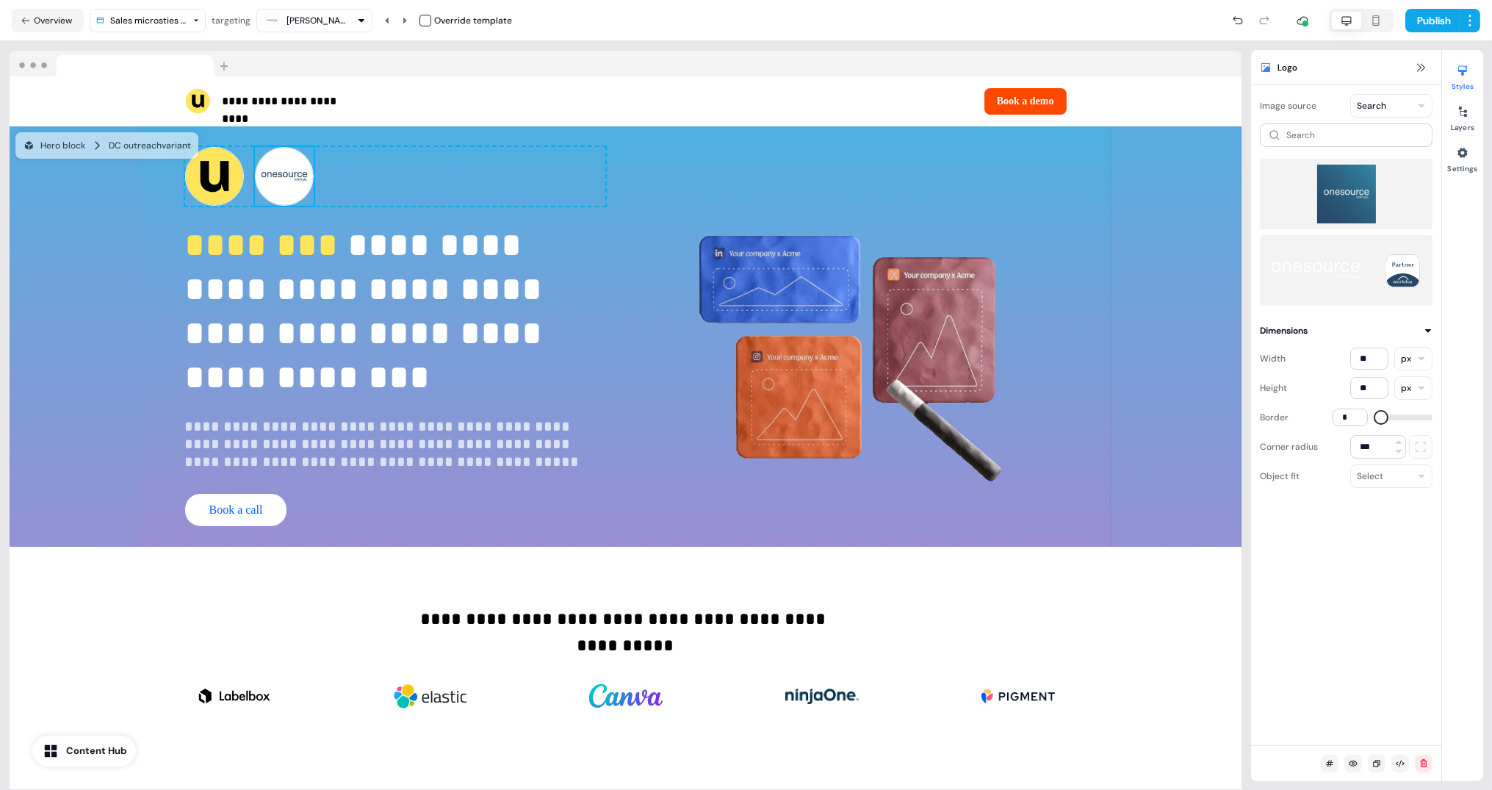
click at [1340, 206] on img at bounding box center [1346, 194] width 149 height 59
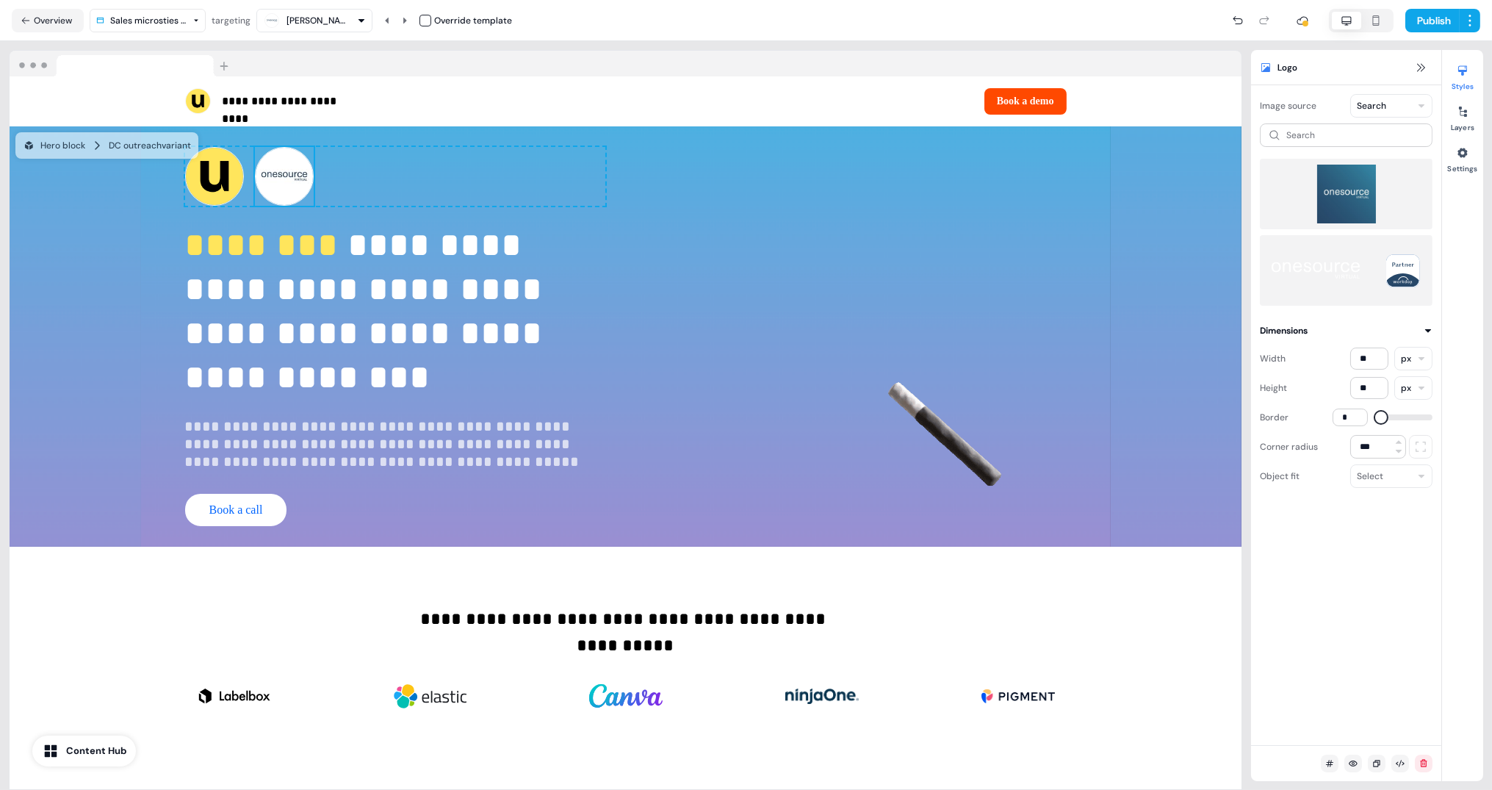
click at [1340, 206] on img at bounding box center [1346, 194] width 149 height 59
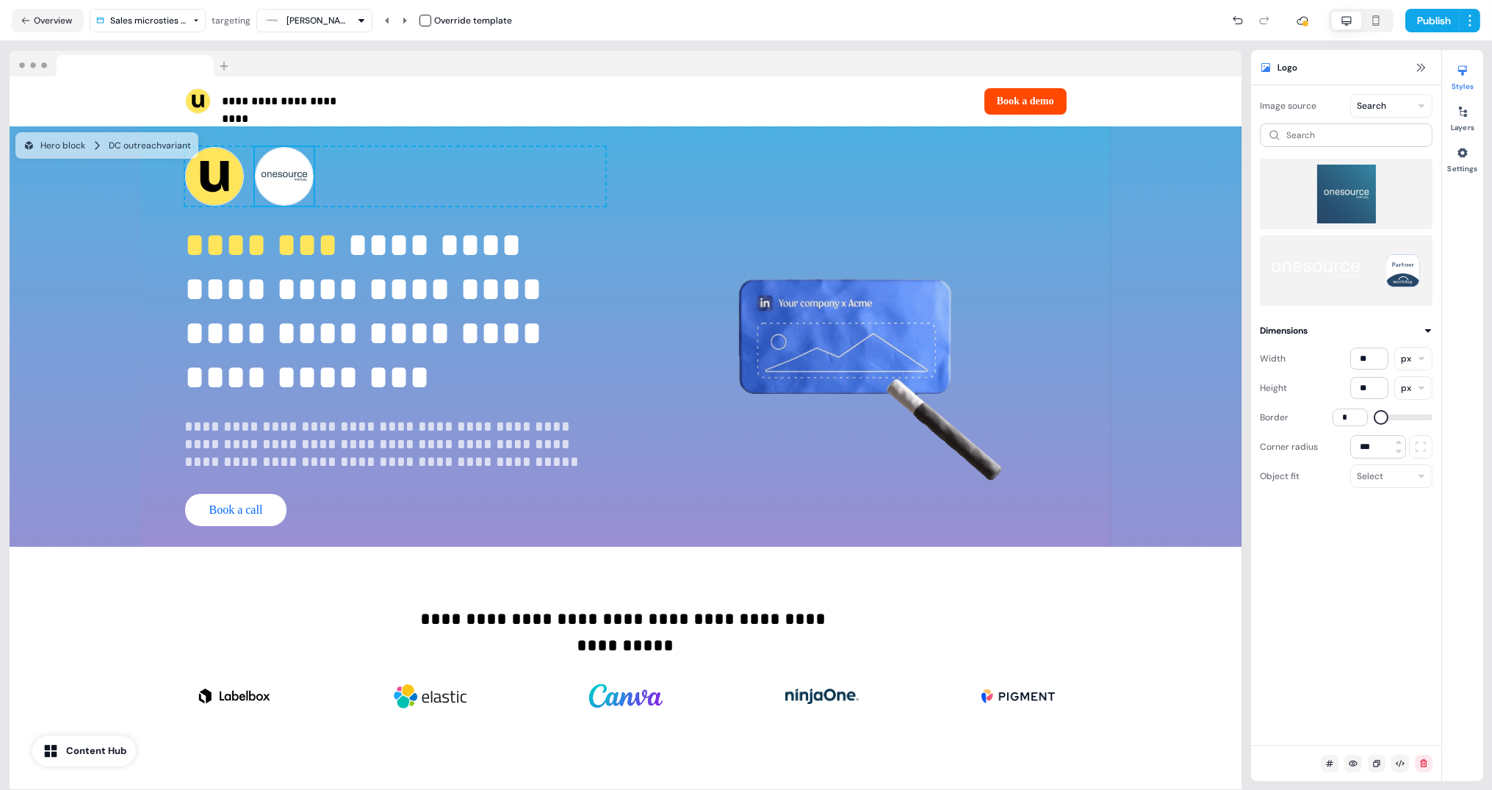
click at [1340, 206] on img at bounding box center [1346, 194] width 149 height 59
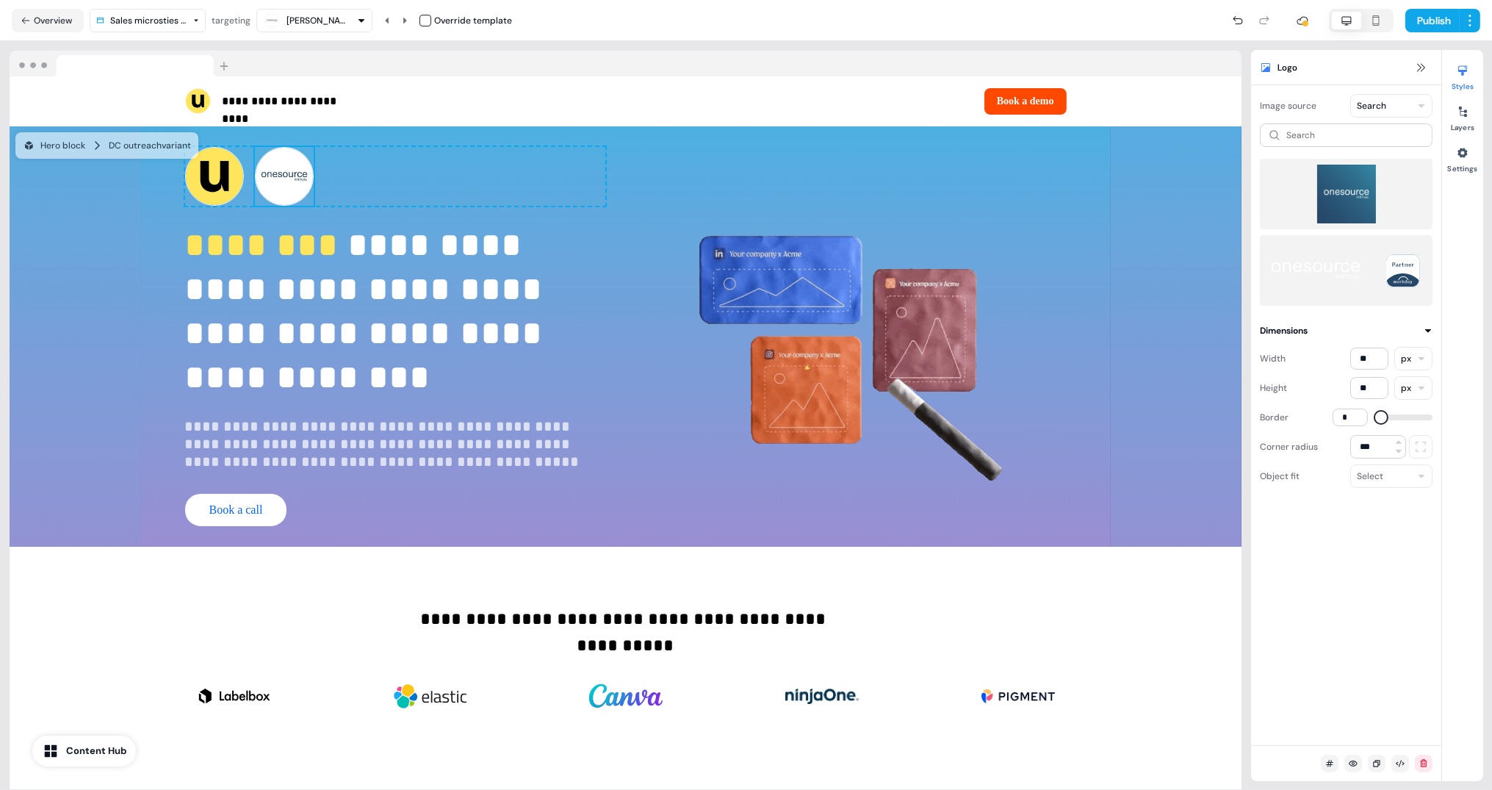
click at [1340, 206] on img at bounding box center [1346, 194] width 149 height 59
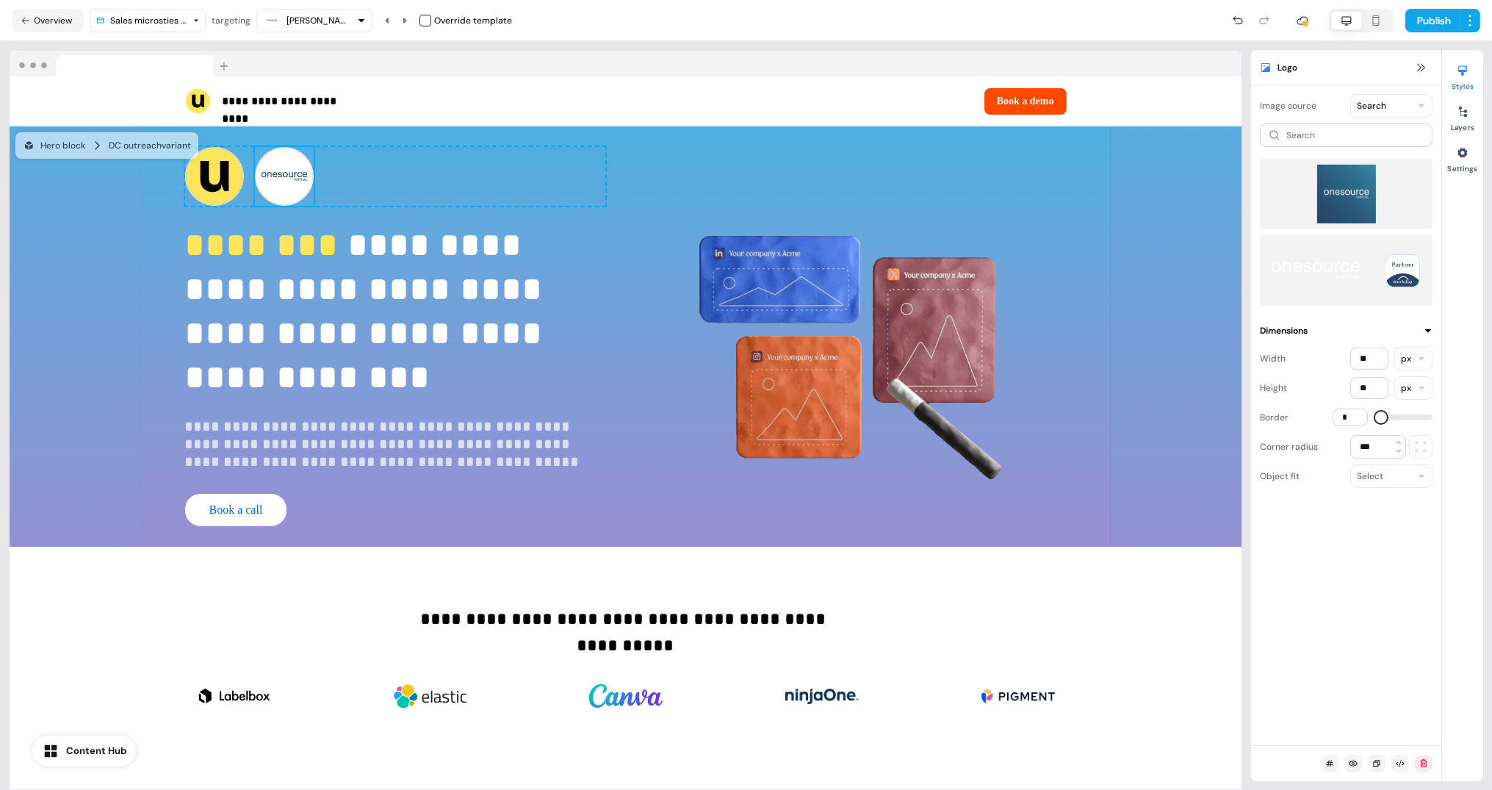
click at [1340, 206] on img at bounding box center [1346, 194] width 149 height 59
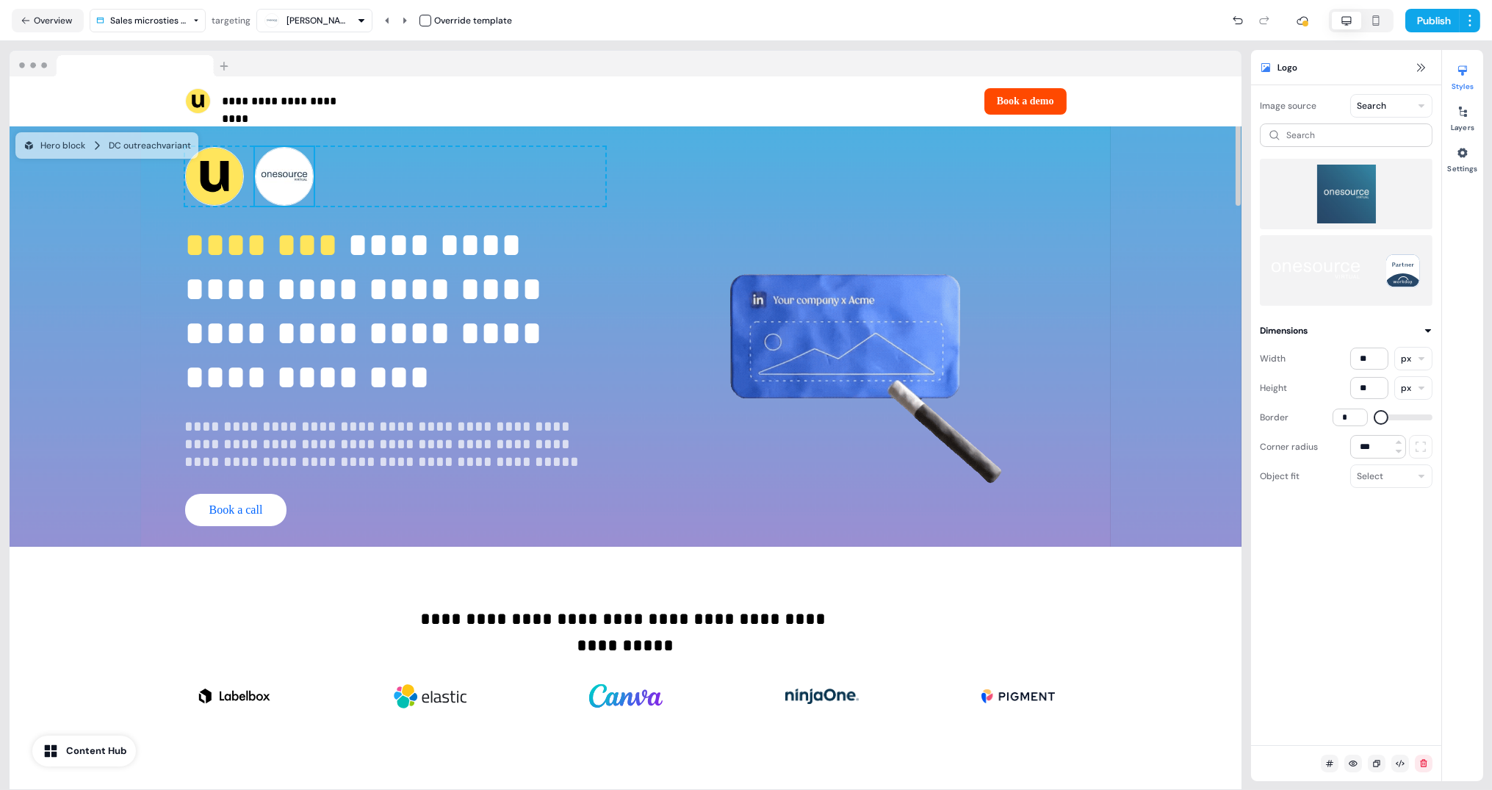
click at [294, 183] on img at bounding box center [284, 176] width 59 height 59
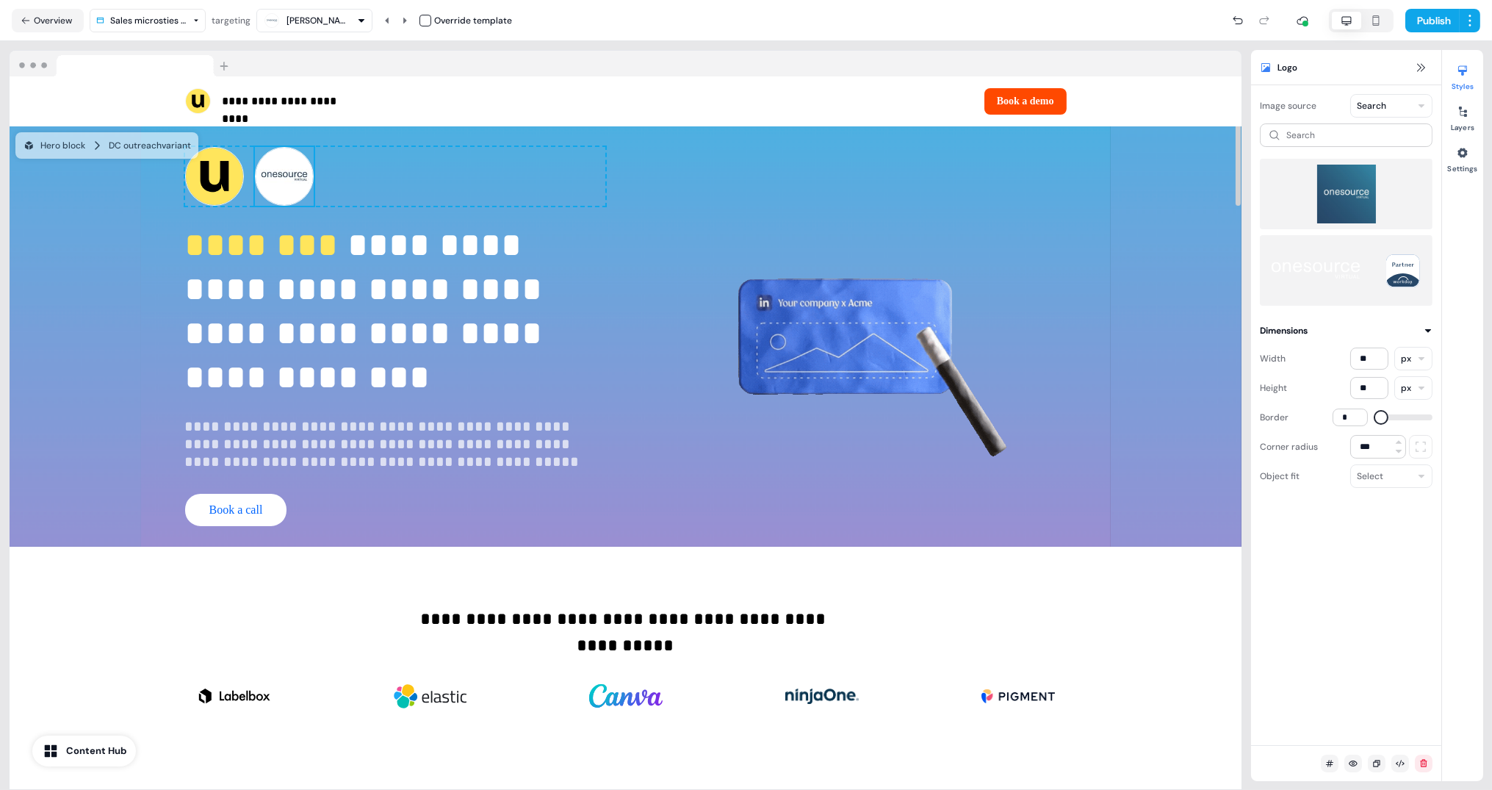
click at [294, 183] on img at bounding box center [284, 176] width 59 height 59
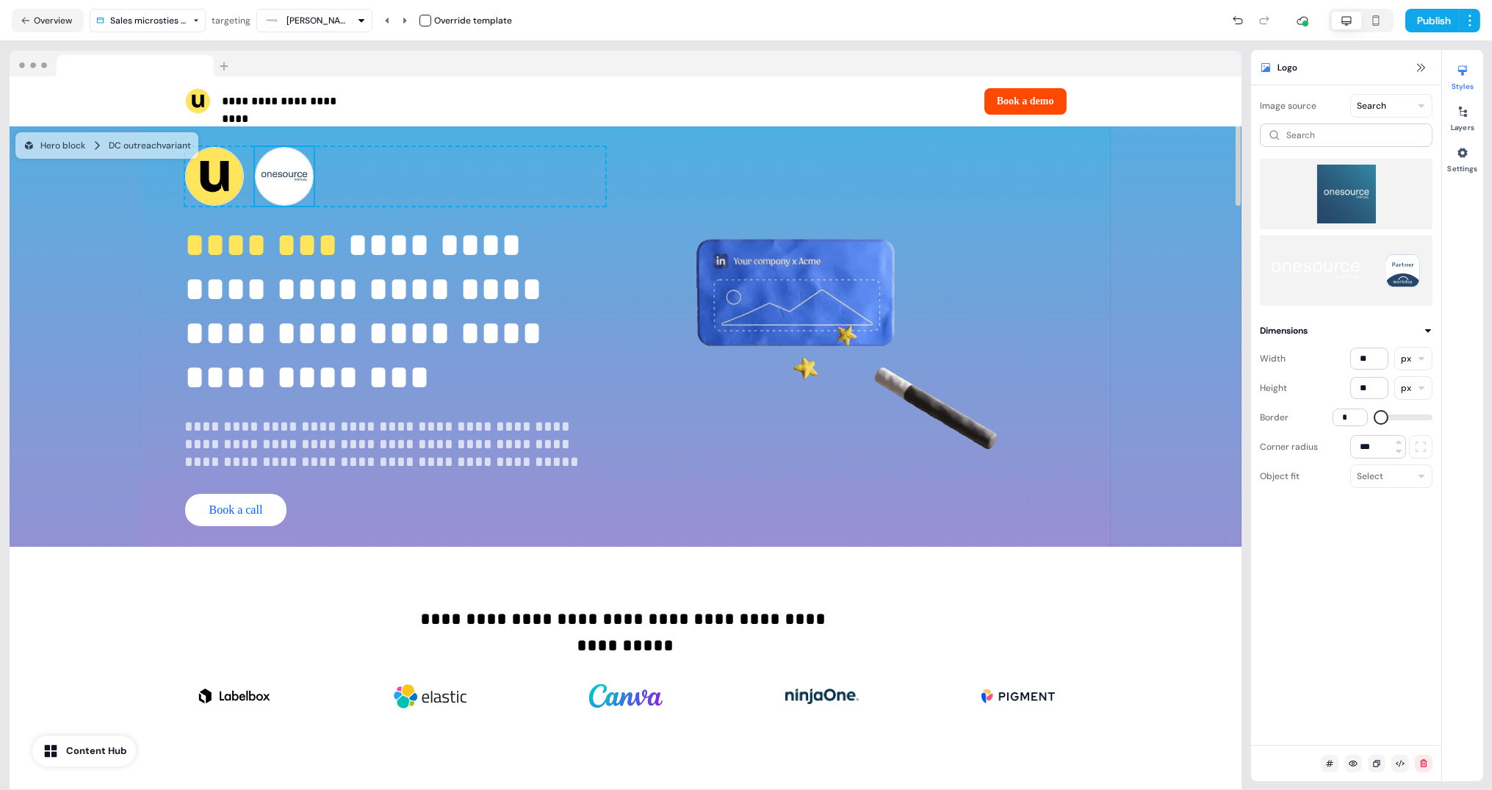
click at [294, 183] on img at bounding box center [284, 176] width 59 height 59
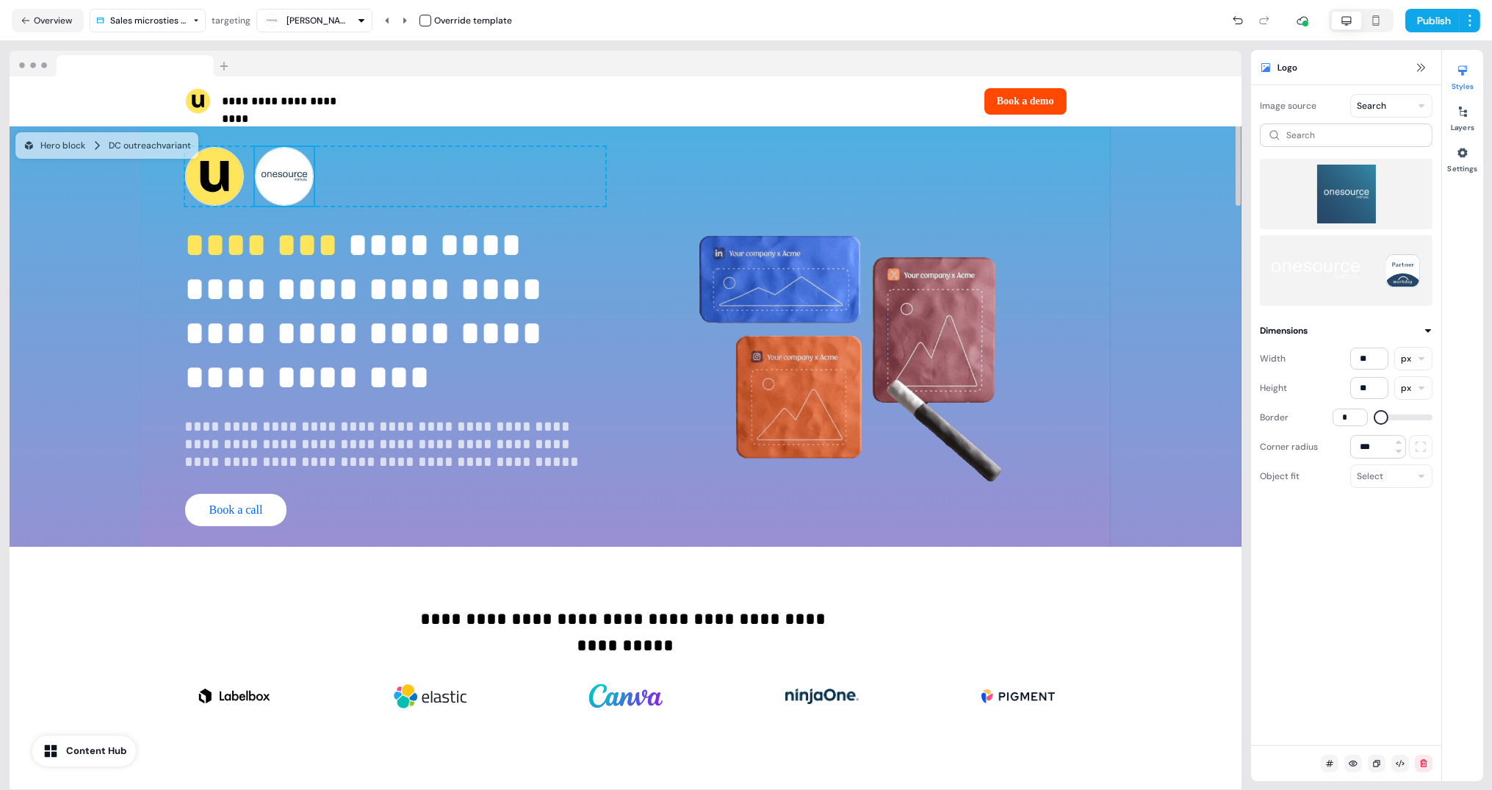
click at [294, 183] on img at bounding box center [284, 176] width 59 height 59
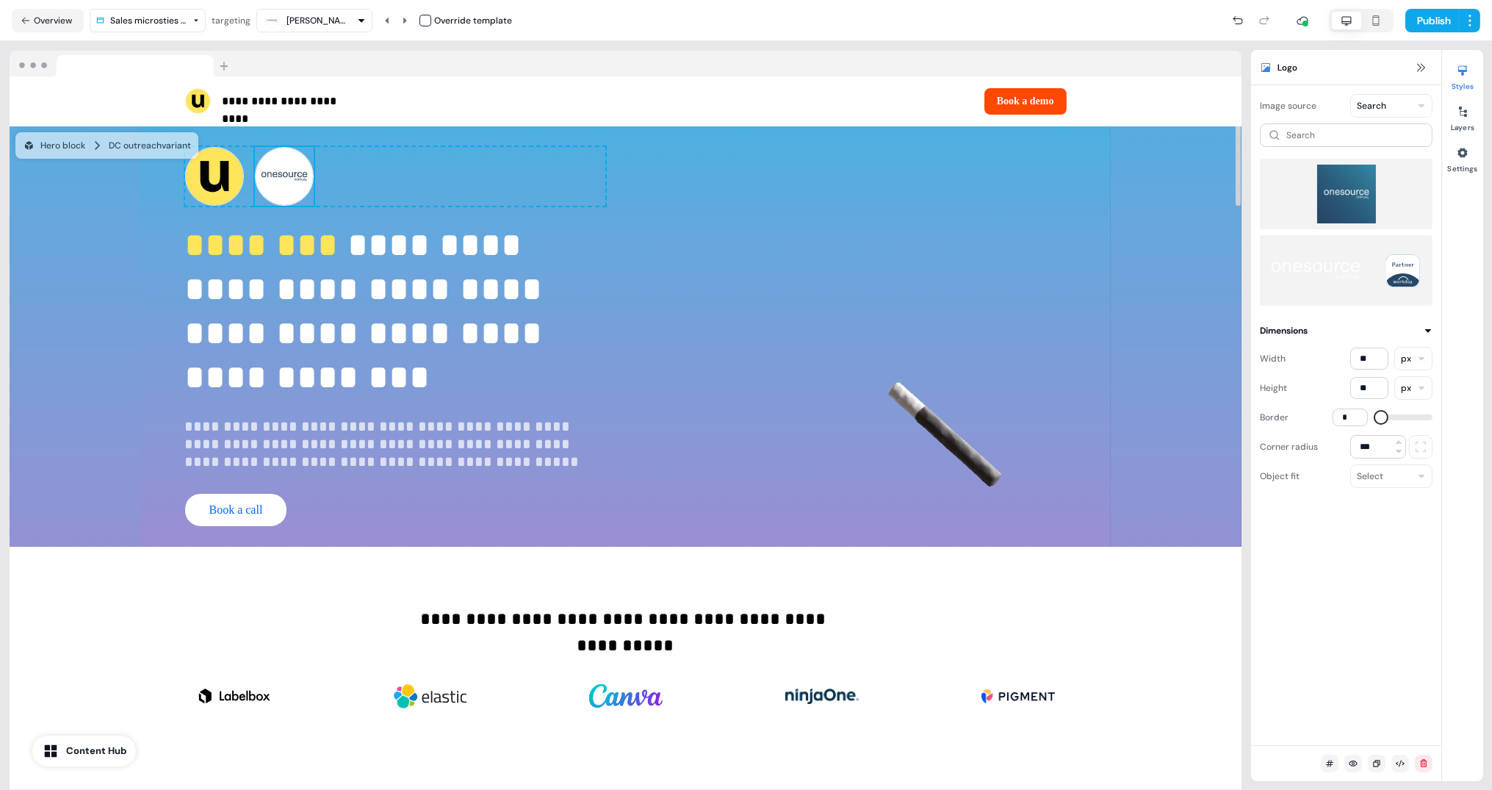
click at [1348, 179] on img at bounding box center [1346, 194] width 149 height 59
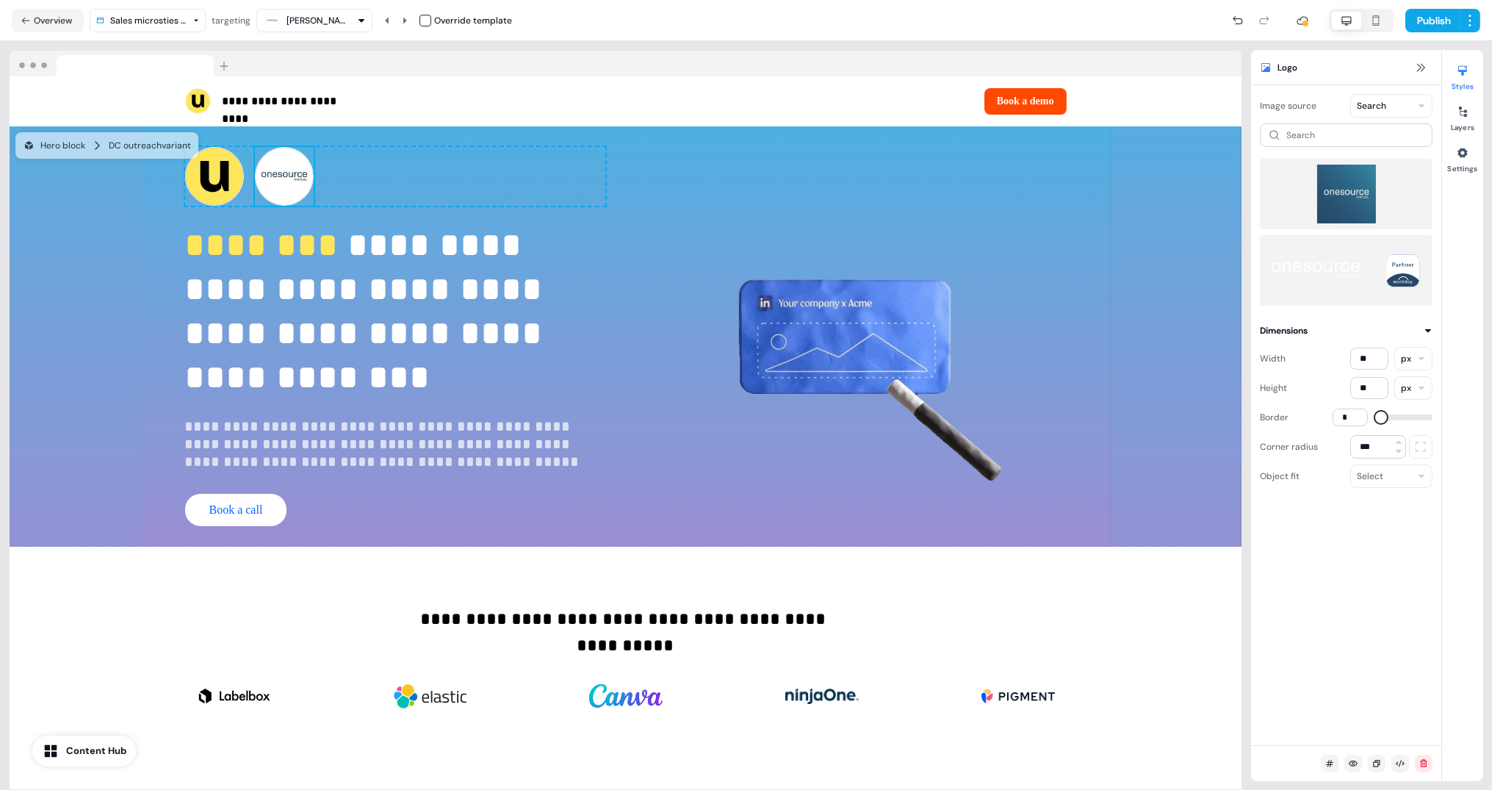
click at [1348, 179] on img at bounding box center [1346, 194] width 149 height 59
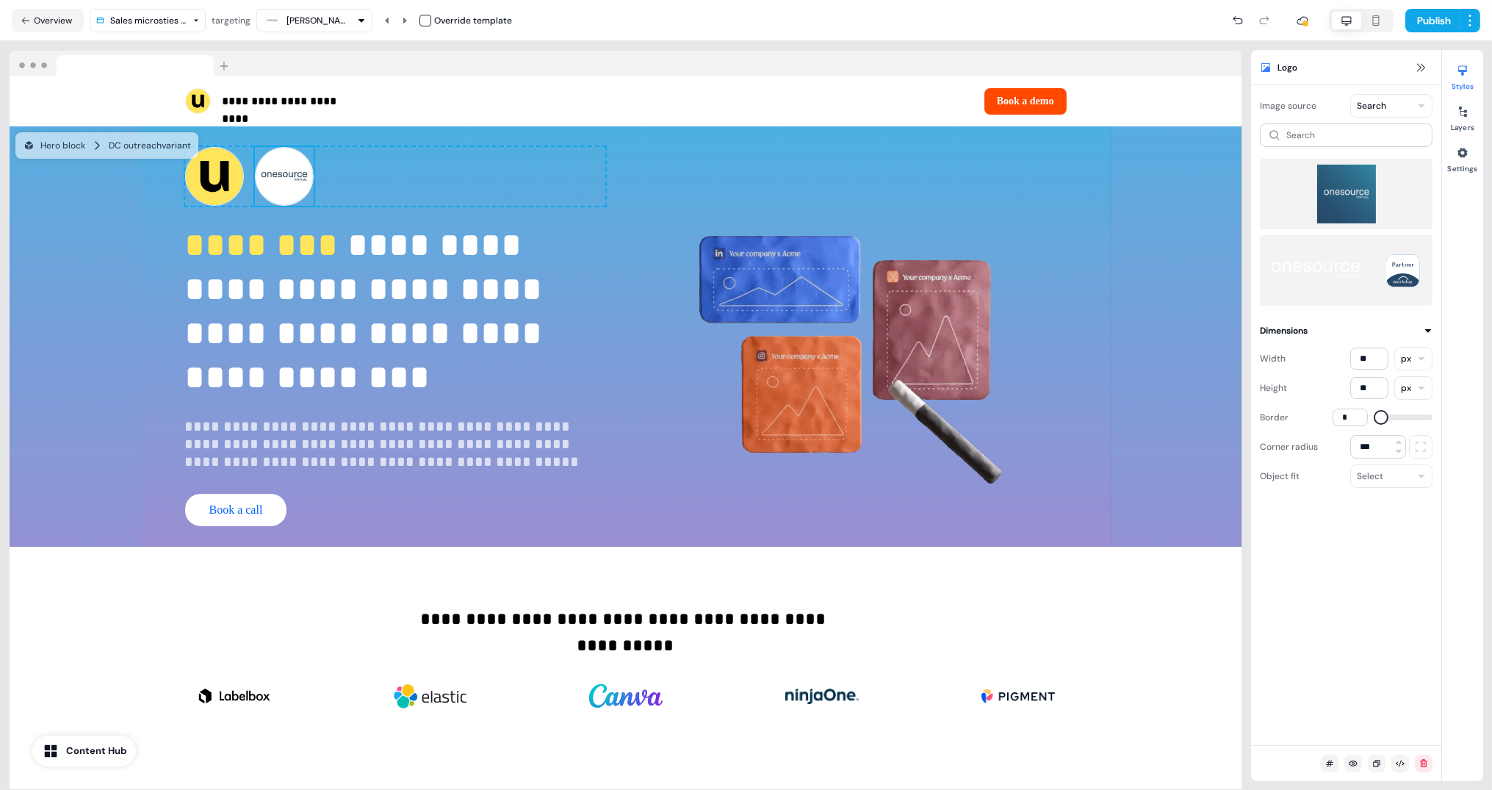
click at [1348, 179] on img at bounding box center [1346, 194] width 149 height 59
click at [1395, 102] on html "**********" at bounding box center [746, 395] width 1492 height 790
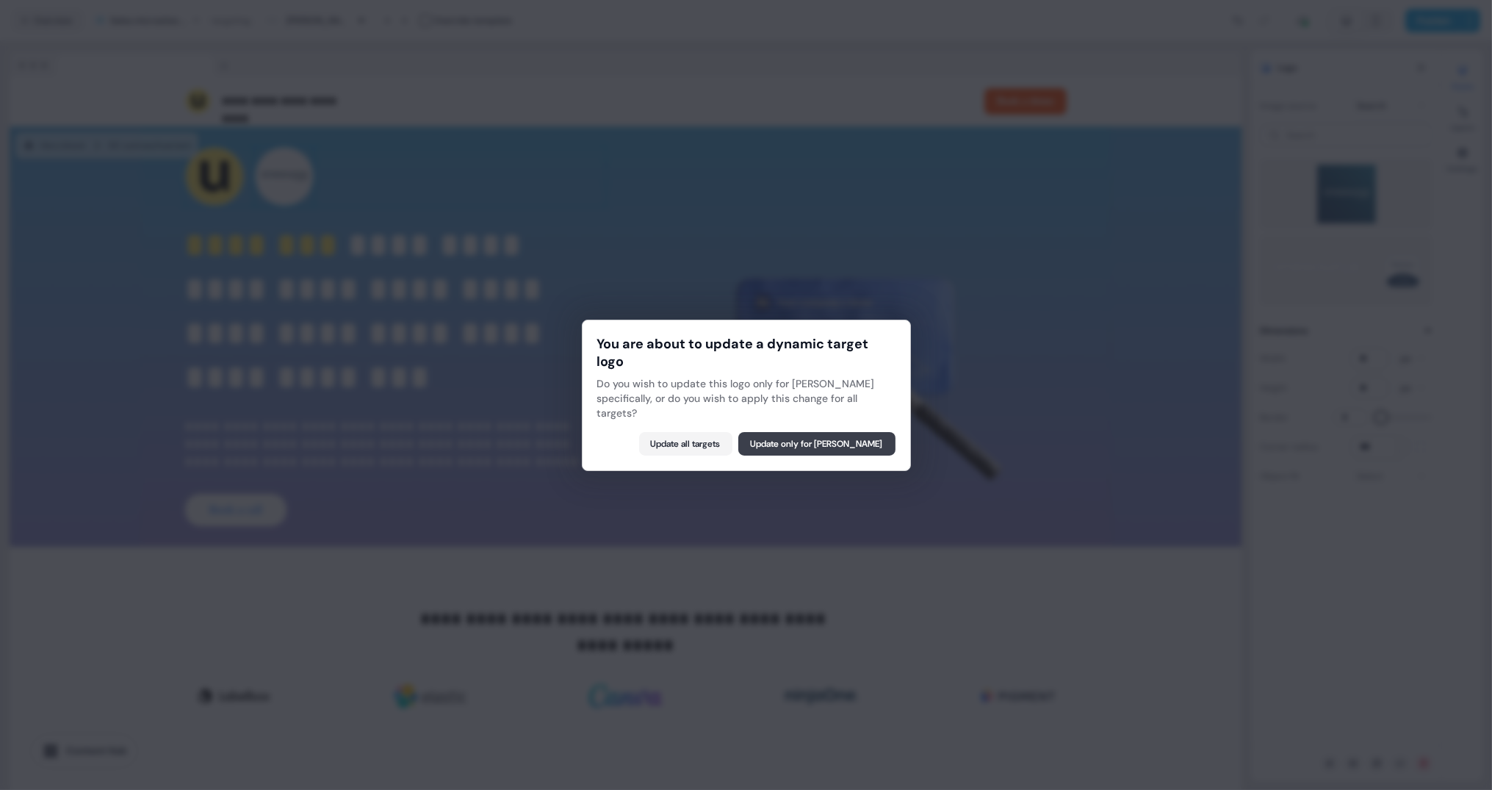
click at [843, 447] on button "Update only for Lindsay Gerten" at bounding box center [817, 444] width 157 height 24
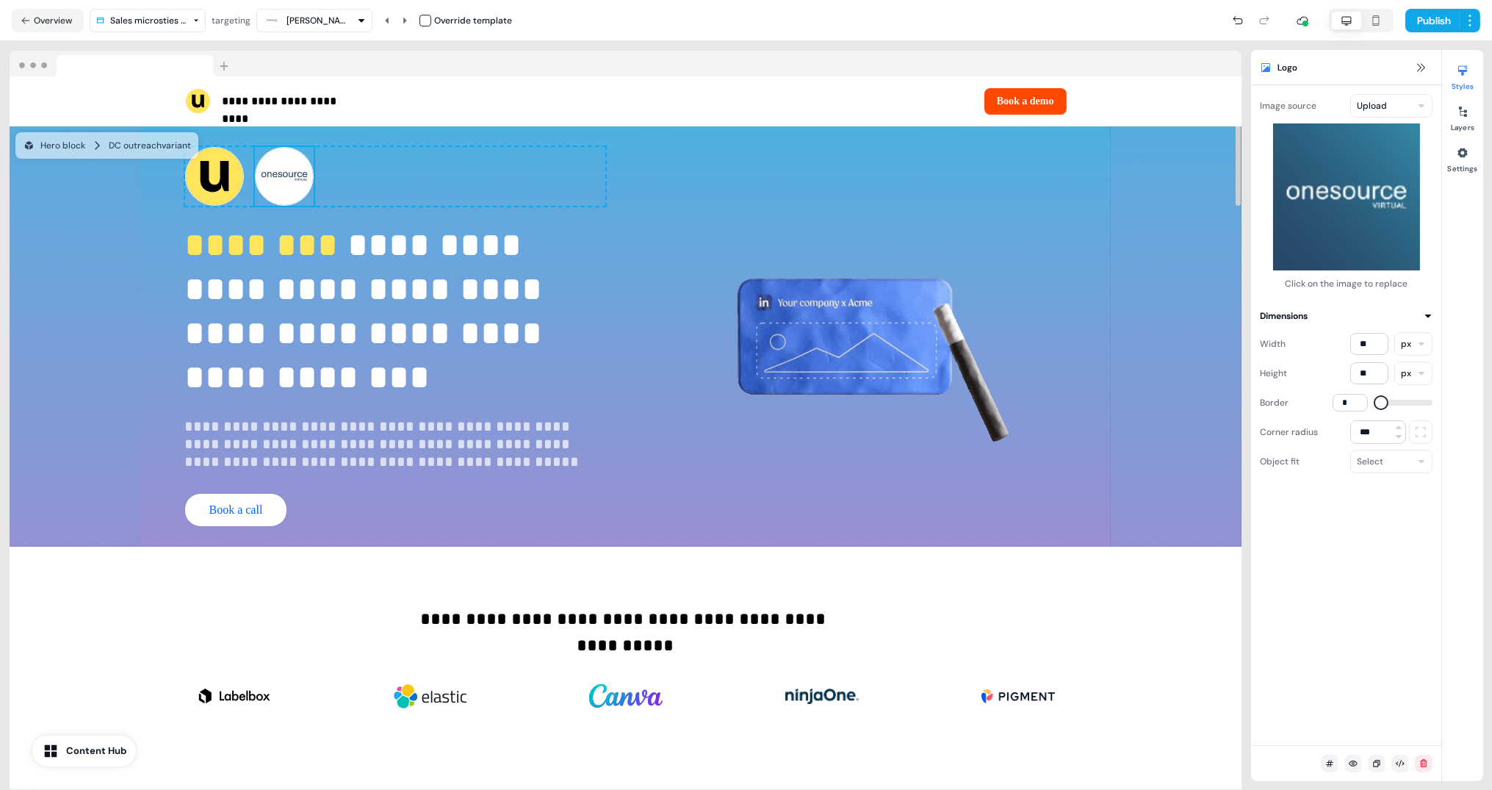
click at [292, 170] on img at bounding box center [284, 176] width 59 height 59
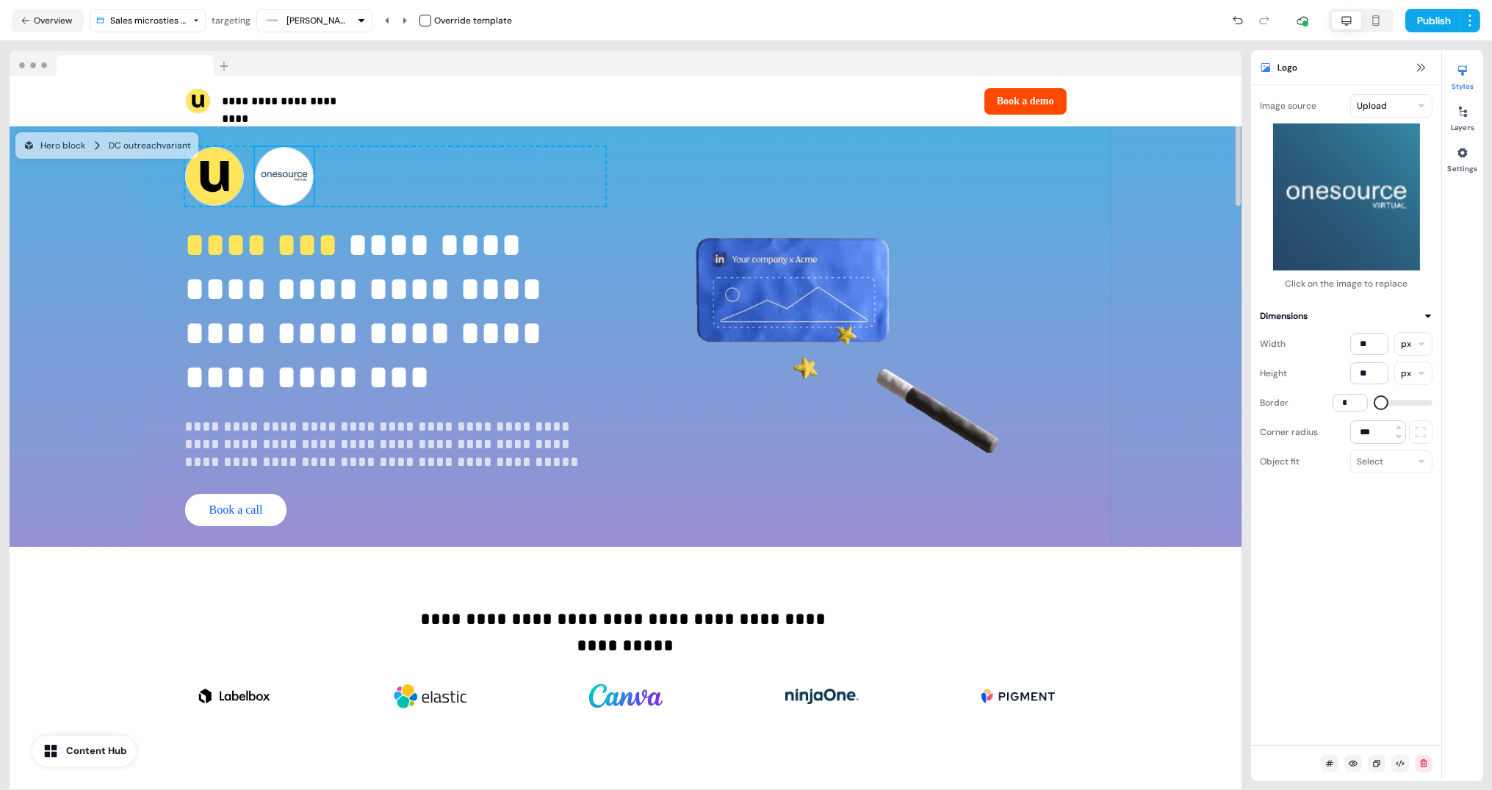
click at [303, 175] on img at bounding box center [284, 176] width 59 height 59
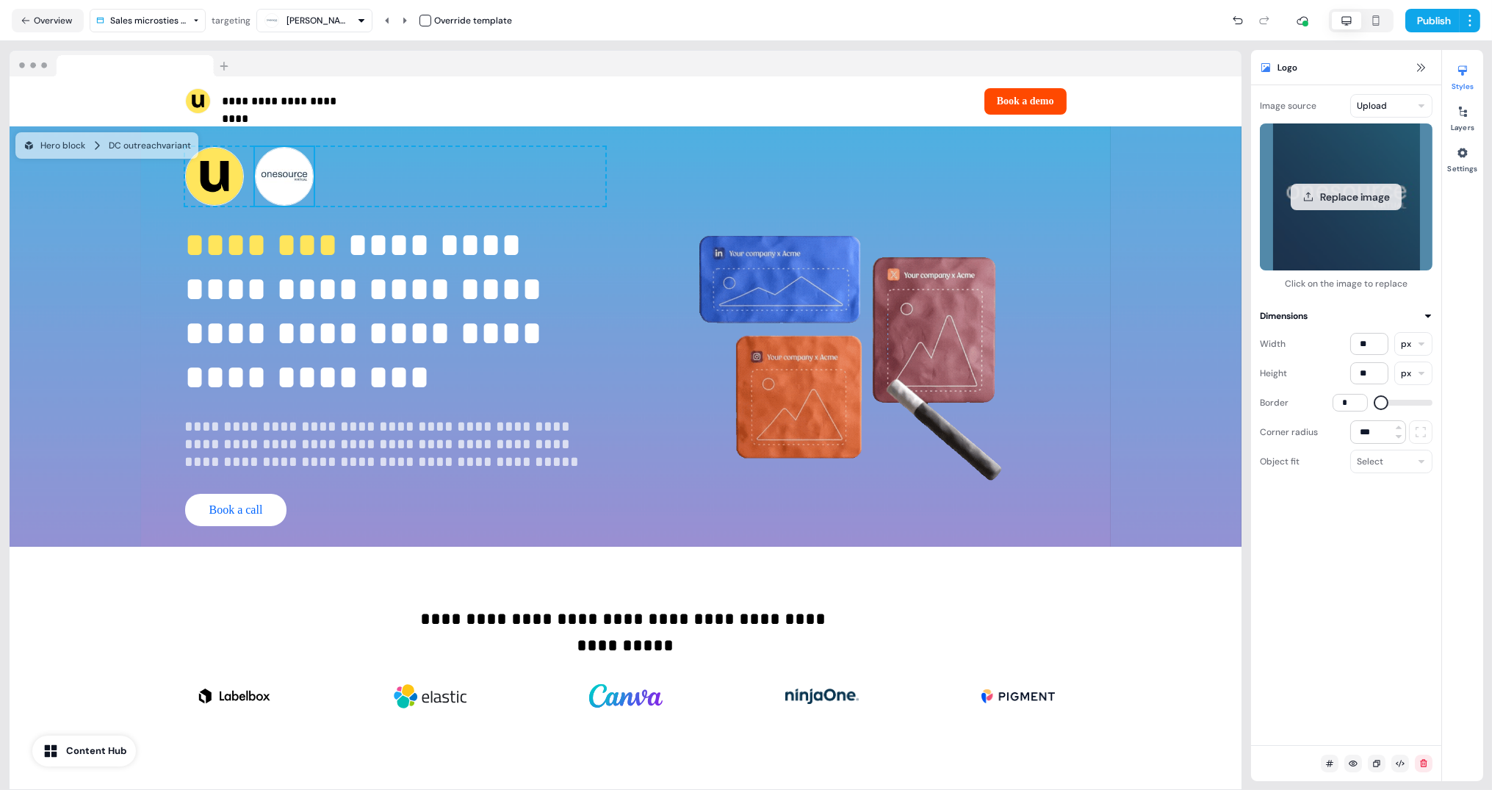
click at [1362, 195] on button "Replace image" at bounding box center [1346, 197] width 111 height 26
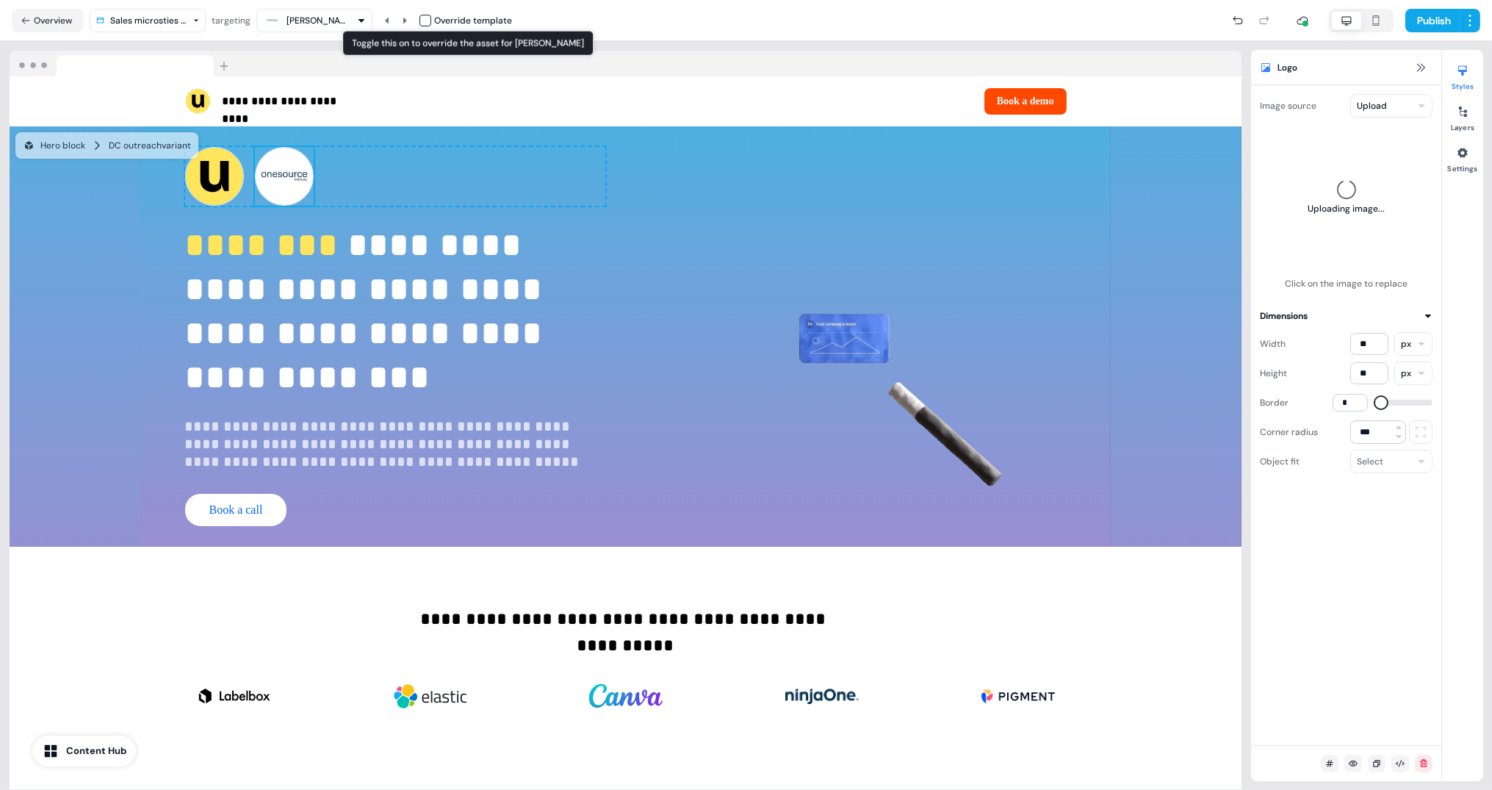
click at [424, 18] on button "button" at bounding box center [426, 21] width 12 height 12
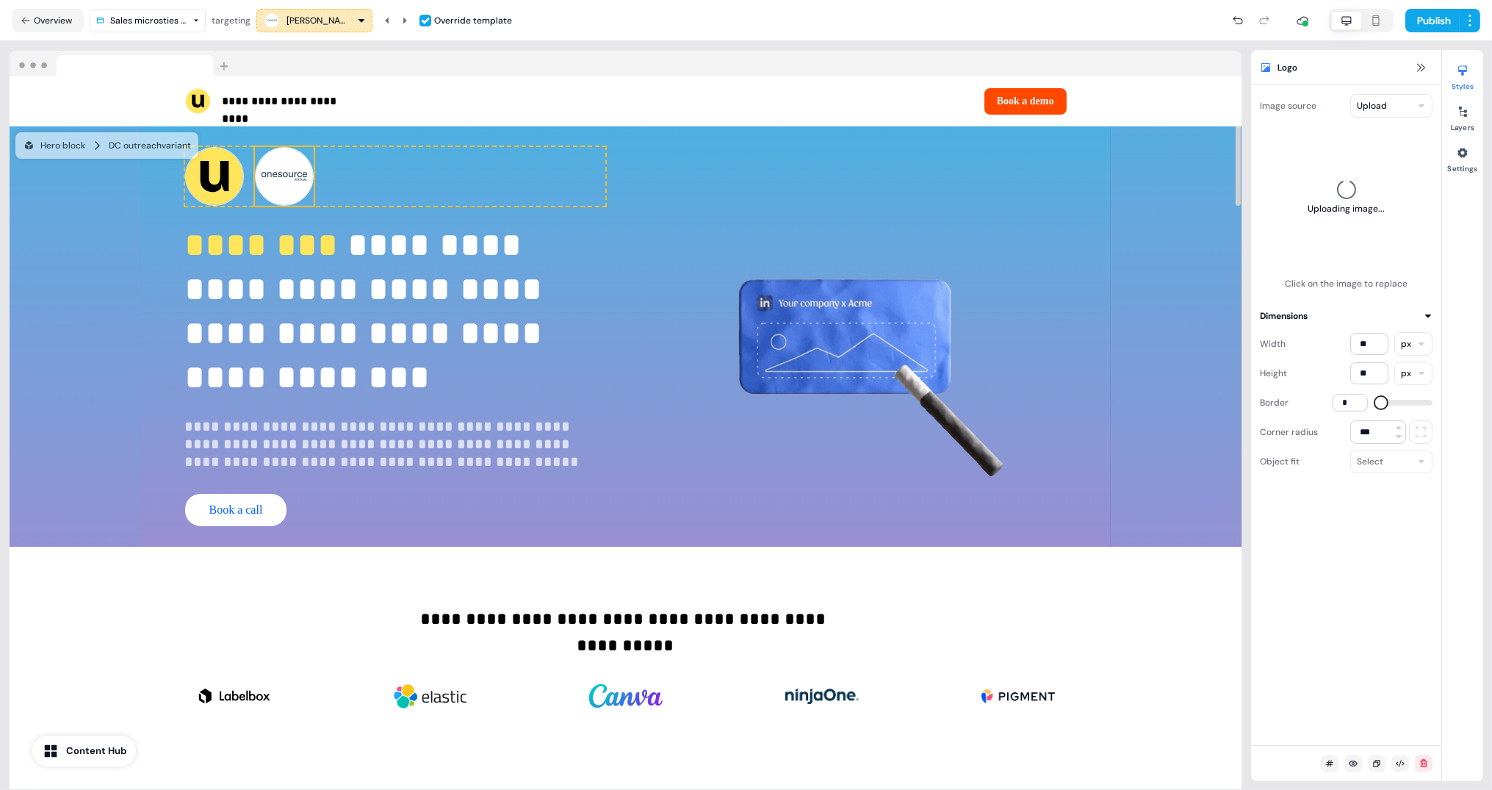
click at [255, 180] on img at bounding box center [284, 176] width 59 height 59
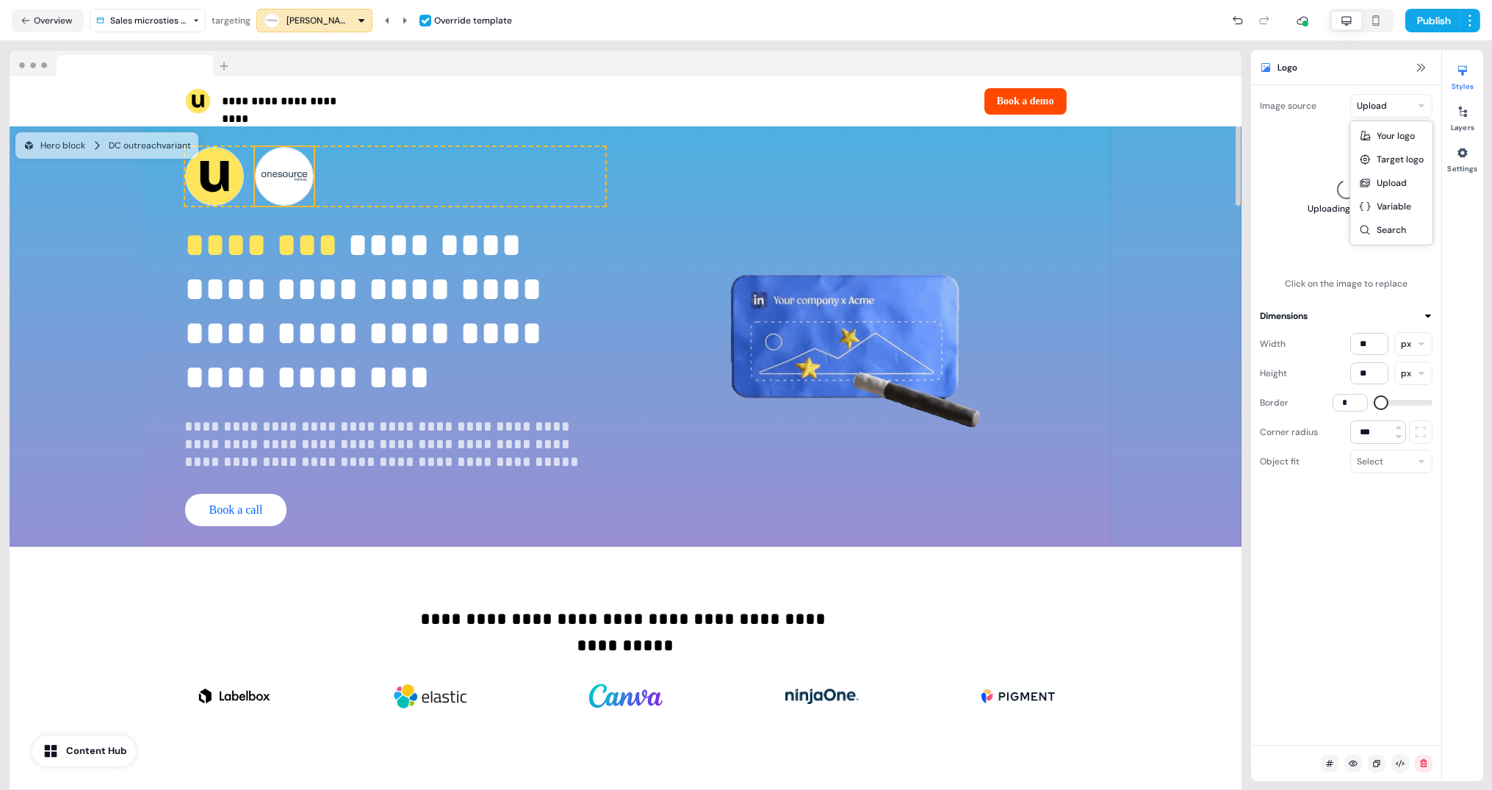
click at [1387, 114] on html "**********" at bounding box center [746, 395] width 1492 height 790
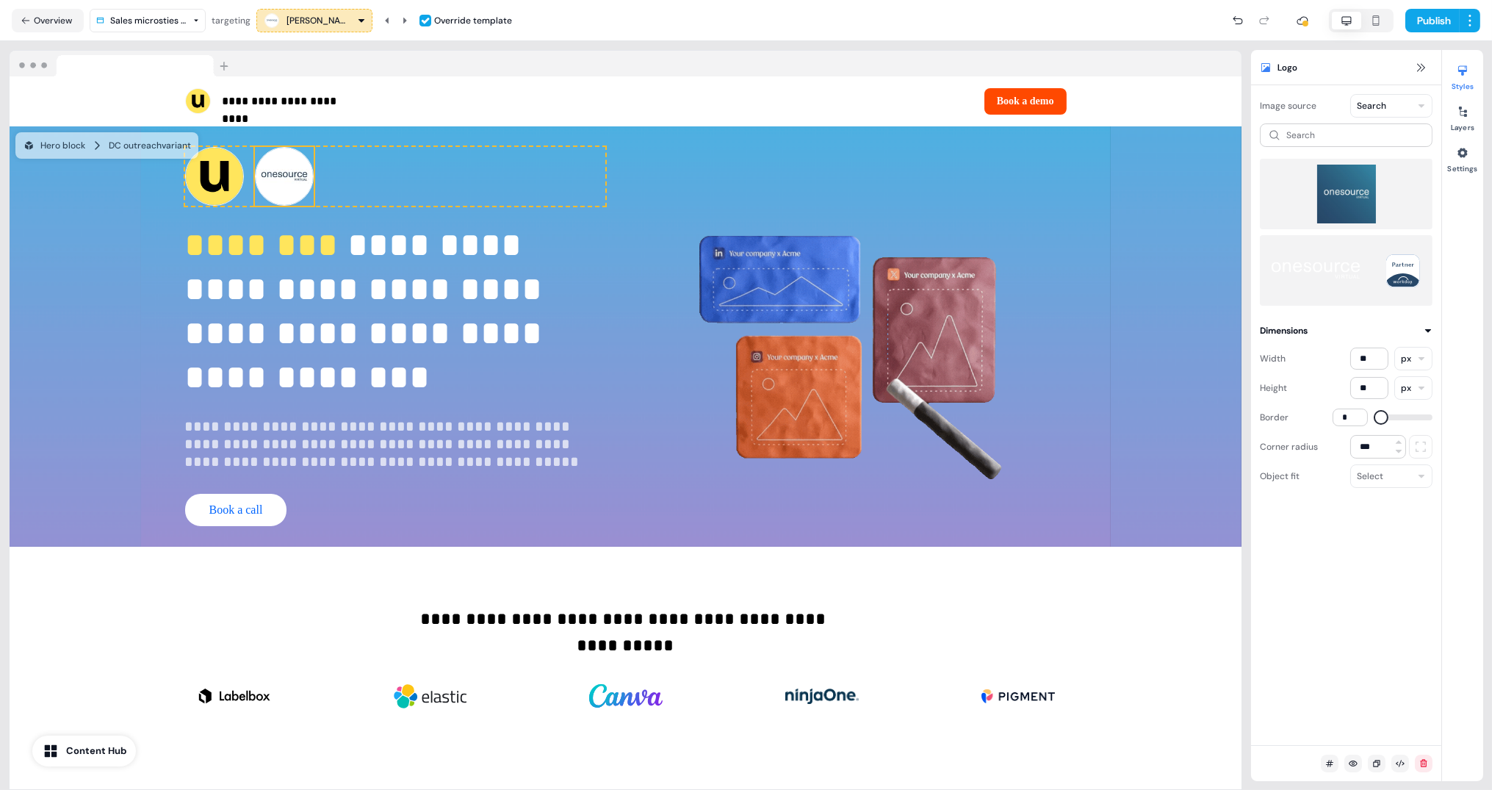
click at [1359, 195] on img at bounding box center [1346, 194] width 149 height 59
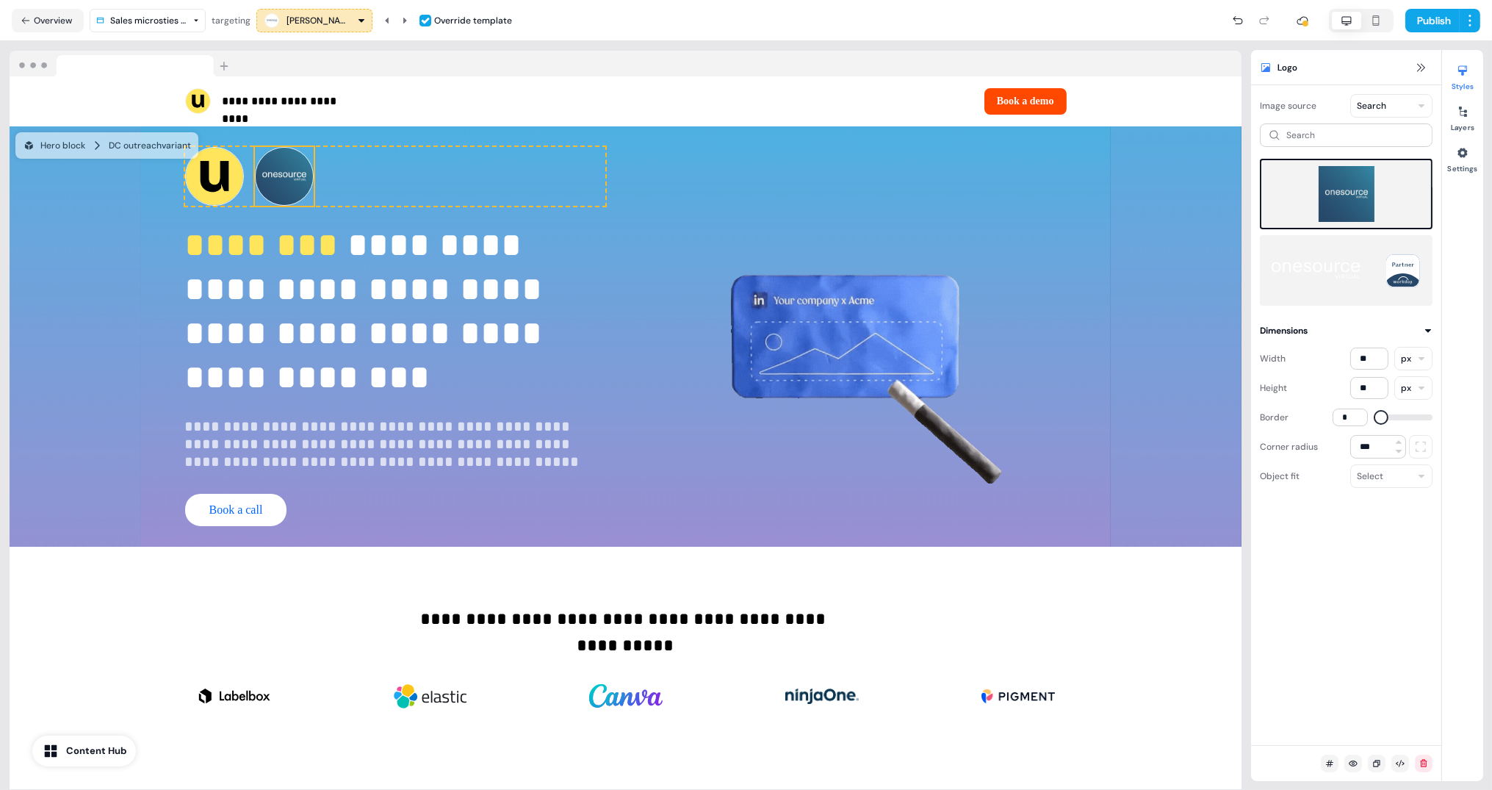
click at [1359, 195] on img at bounding box center [1346, 194] width 146 height 56
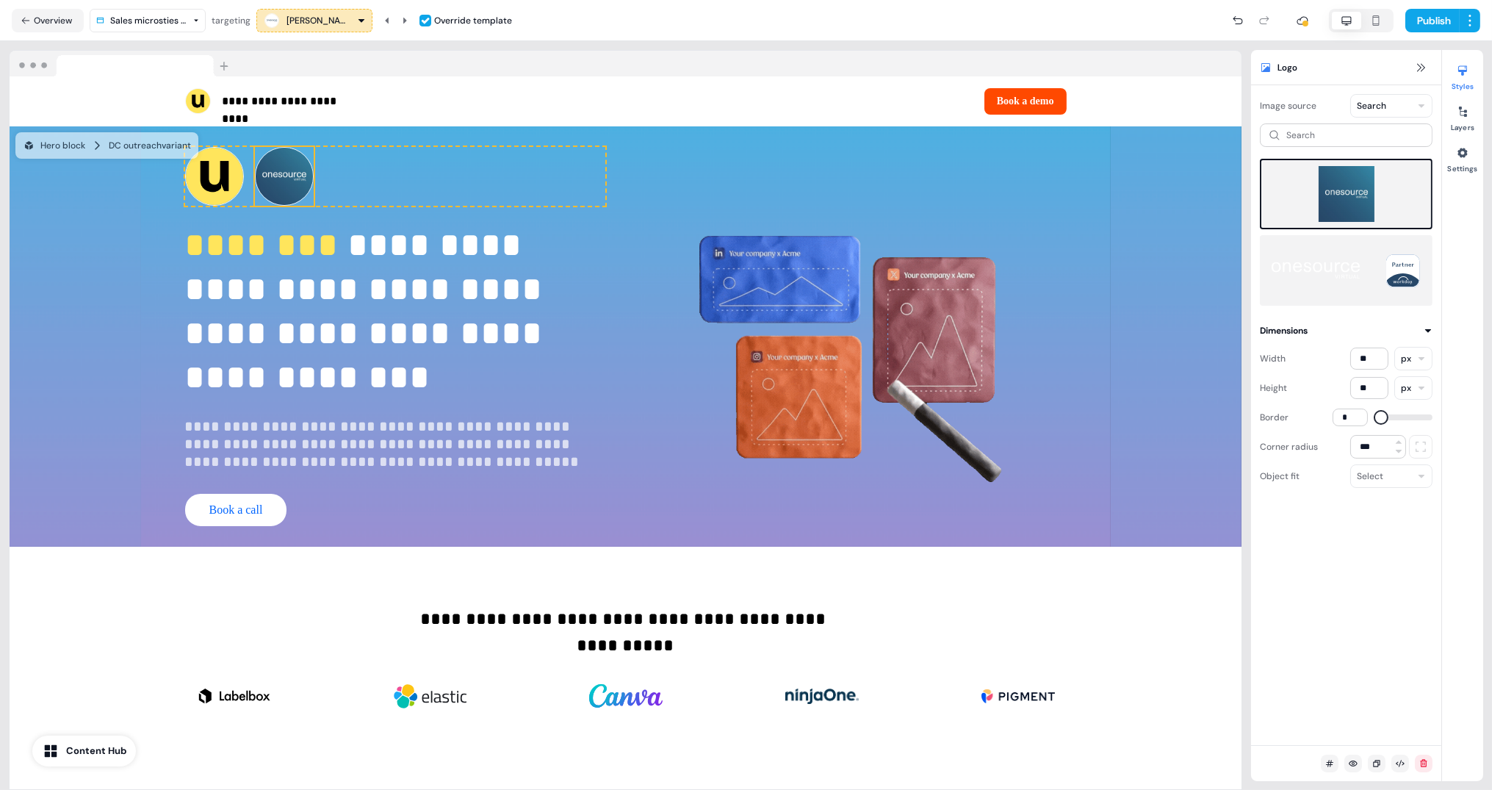
click at [1359, 195] on img at bounding box center [1346, 194] width 146 height 56
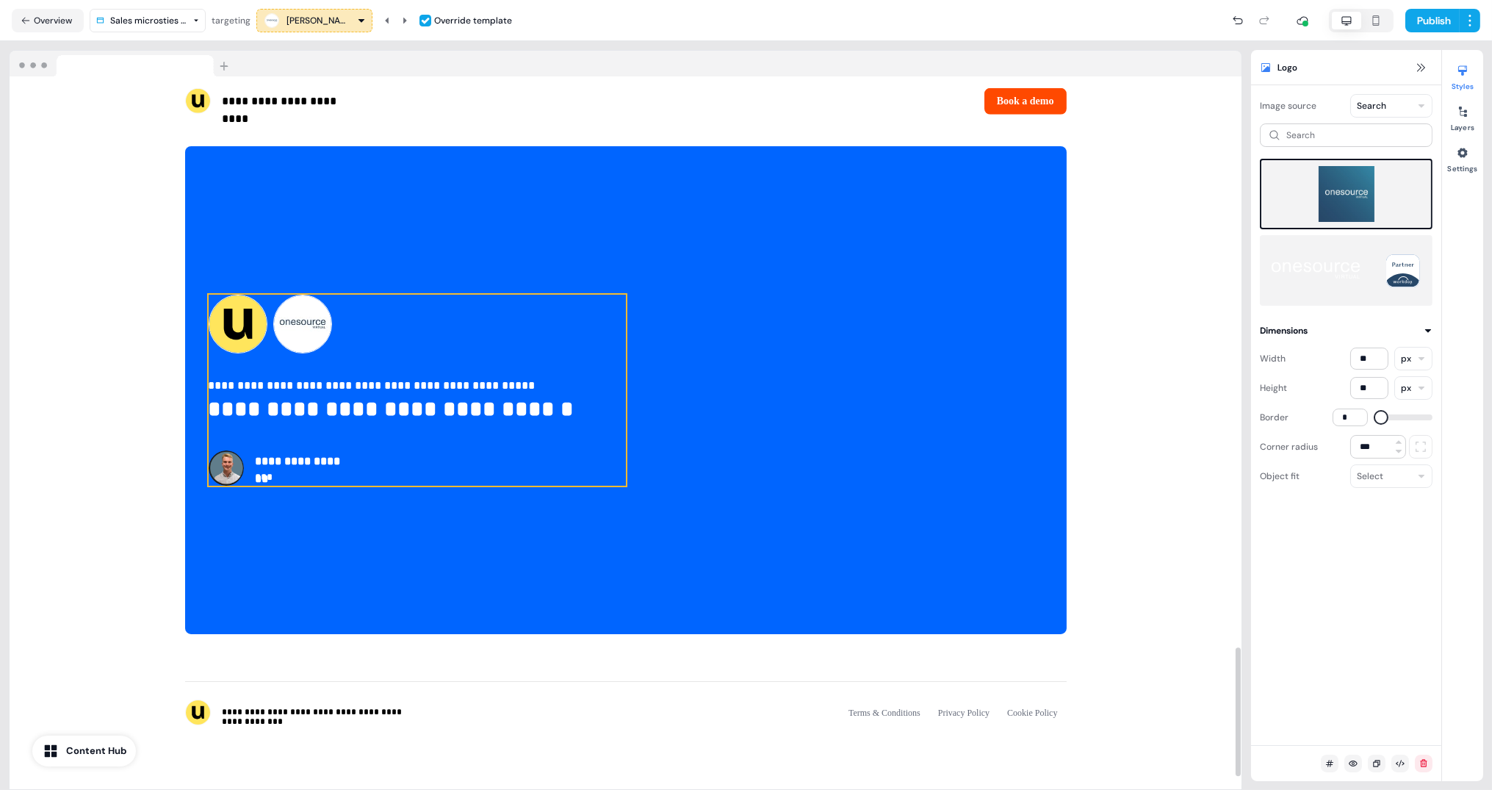
scroll to position [3228, 0]
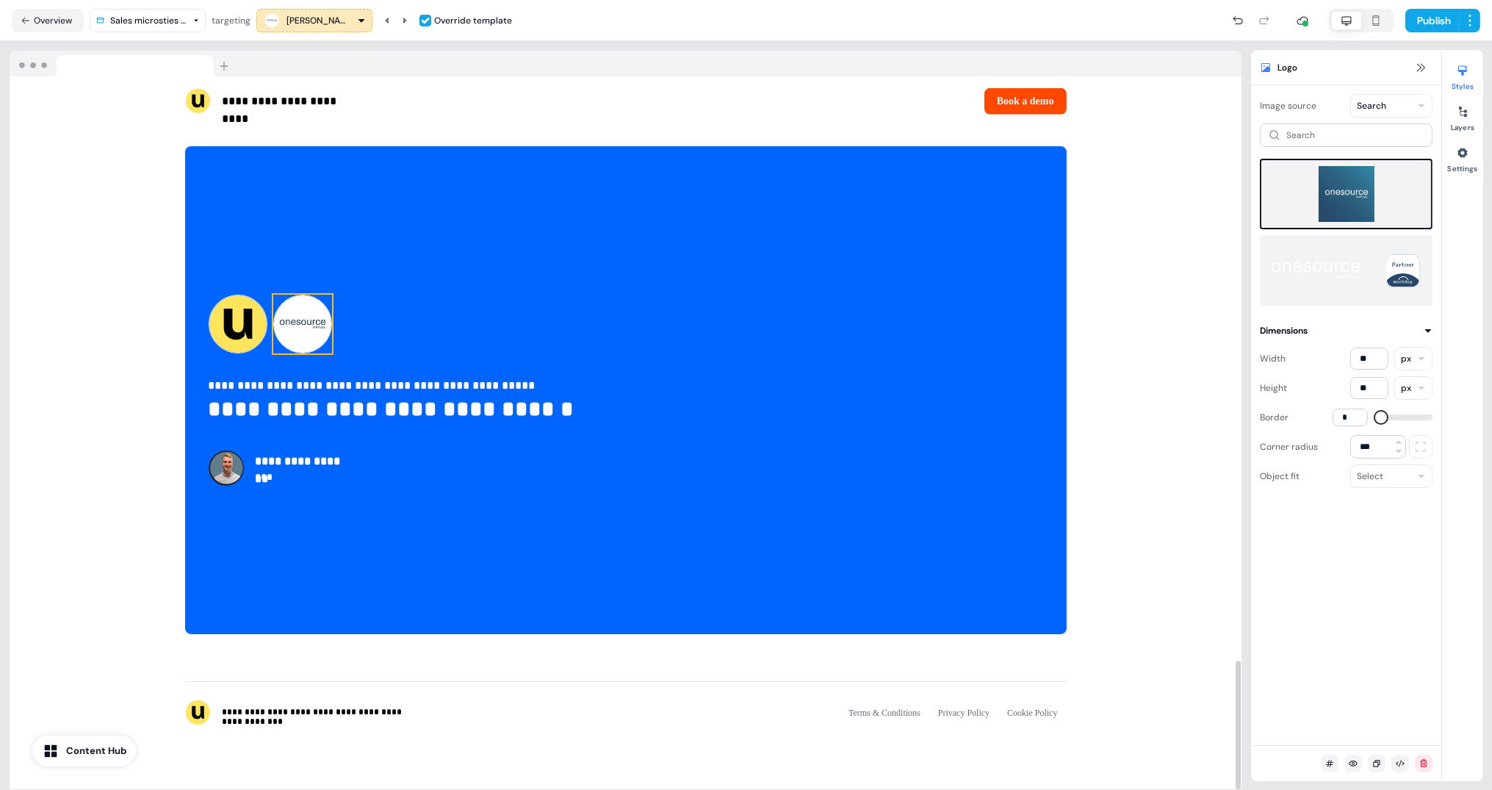
click at [313, 318] on img at bounding box center [302, 324] width 59 height 59
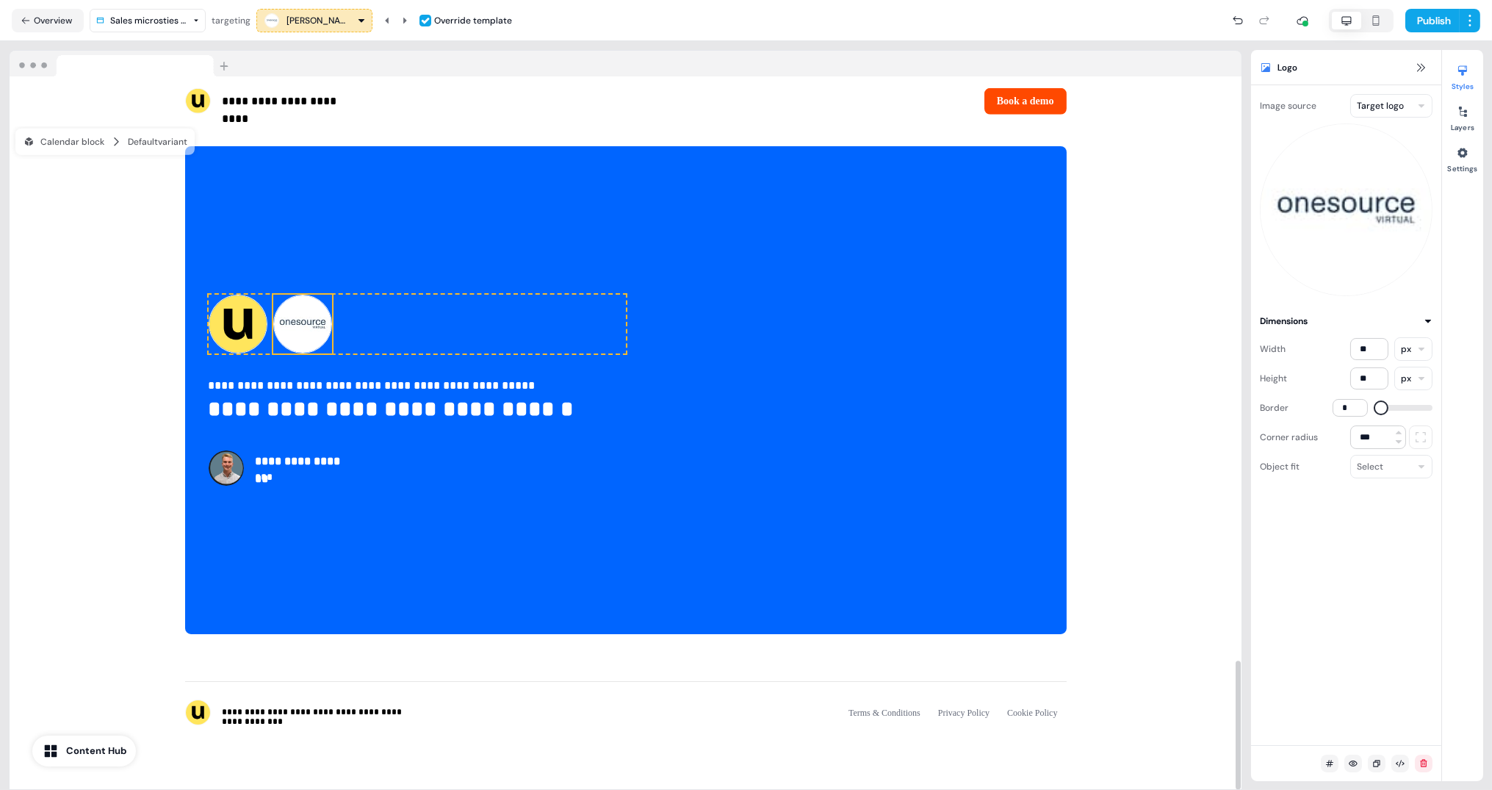
click at [1381, 119] on div "Image source Target logo" at bounding box center [1346, 195] width 173 height 202
click at [1378, 99] on html "**********" at bounding box center [746, 395] width 1492 height 790
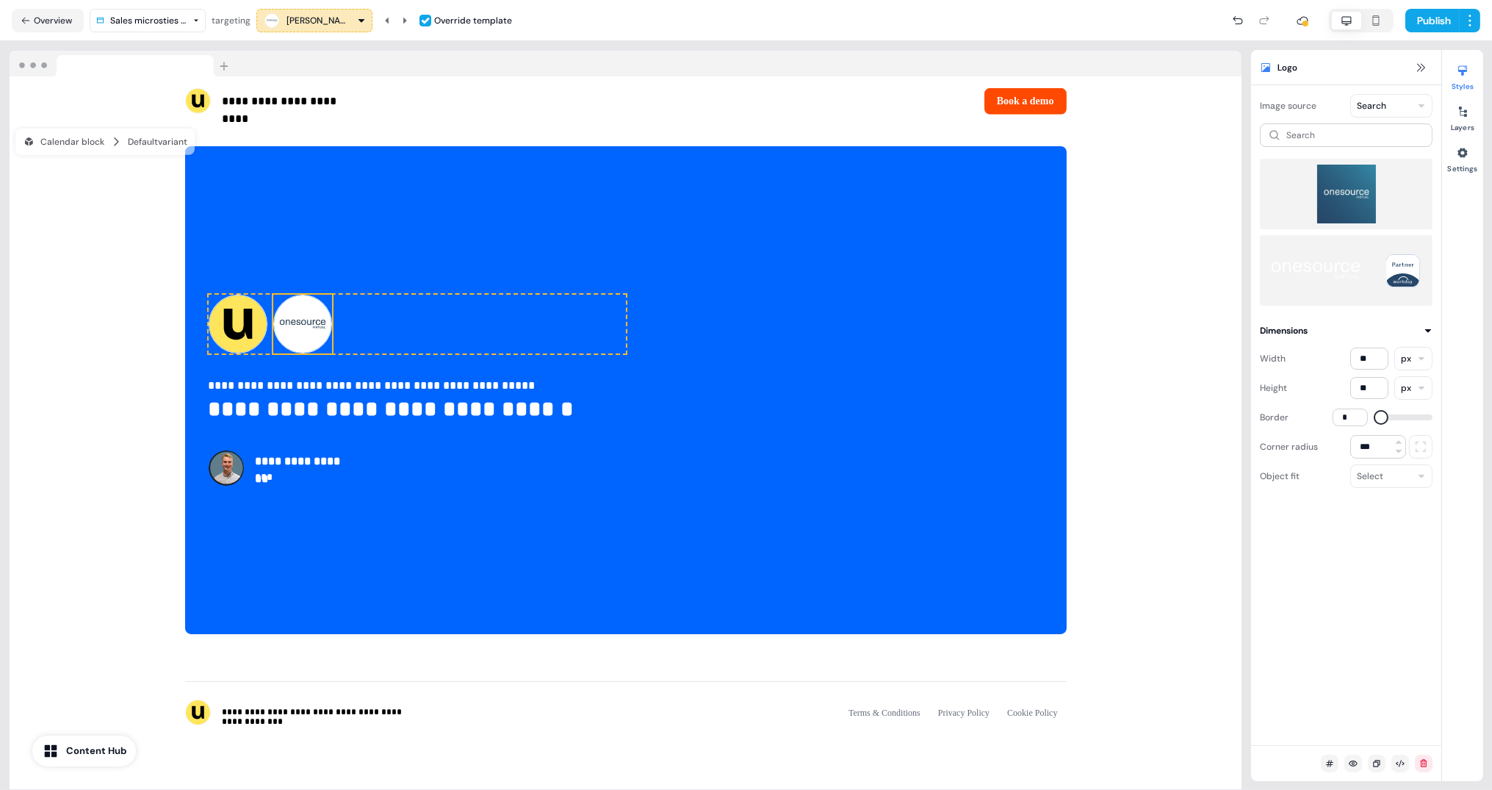
click at [1351, 205] on img at bounding box center [1346, 194] width 149 height 59
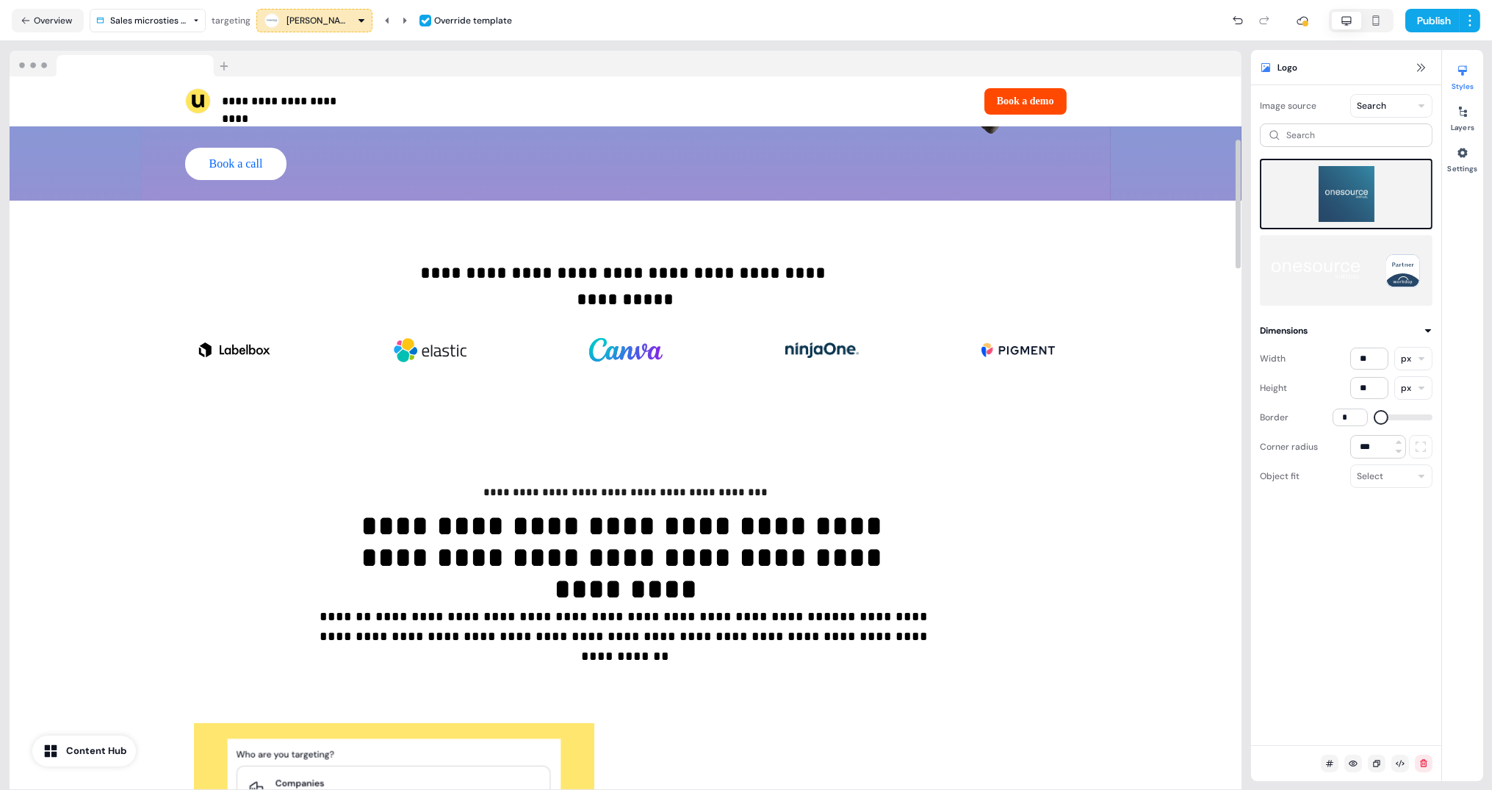
scroll to position [0, 0]
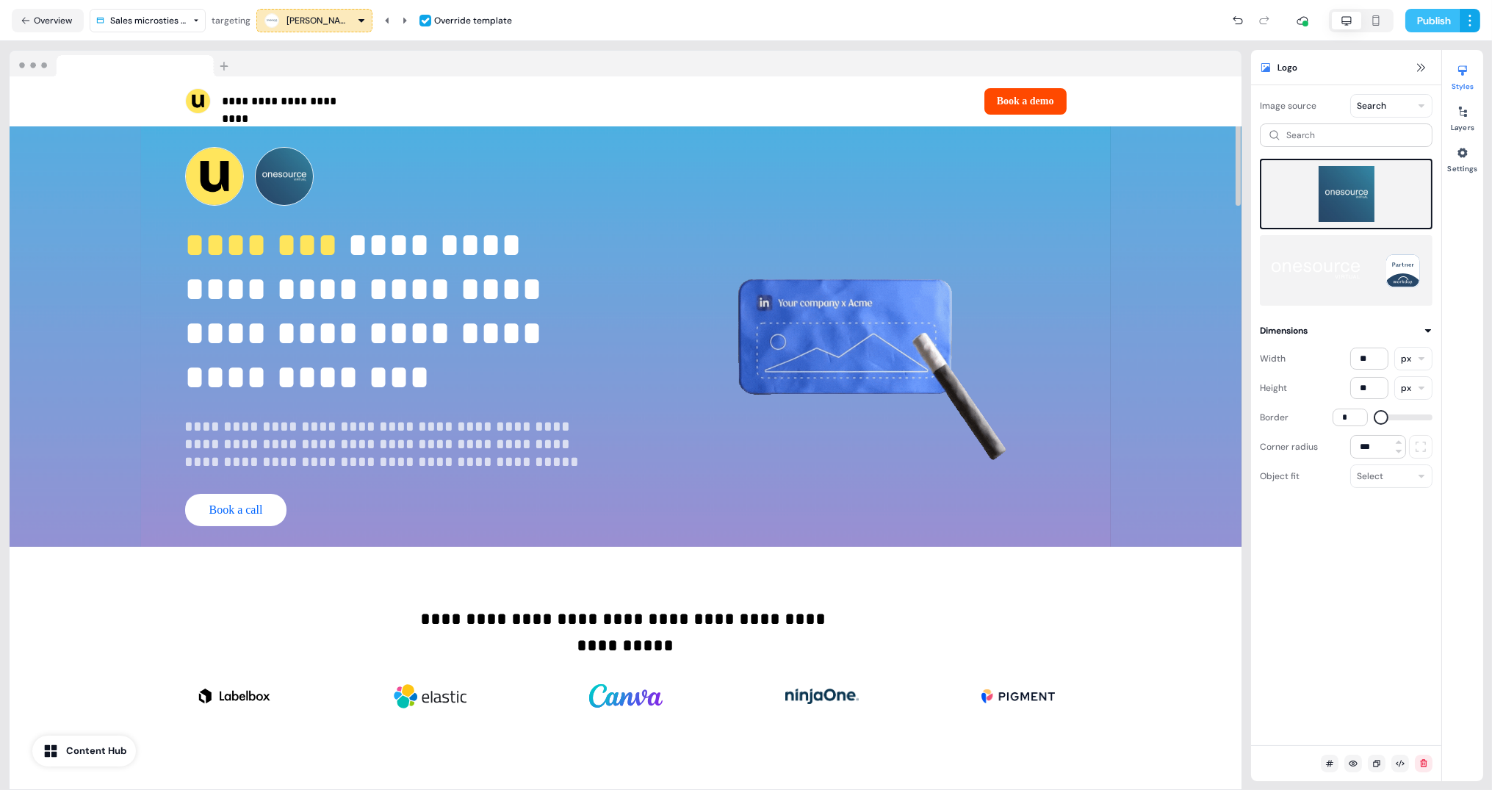
click at [1433, 27] on button "Publish" at bounding box center [1433, 21] width 54 height 24
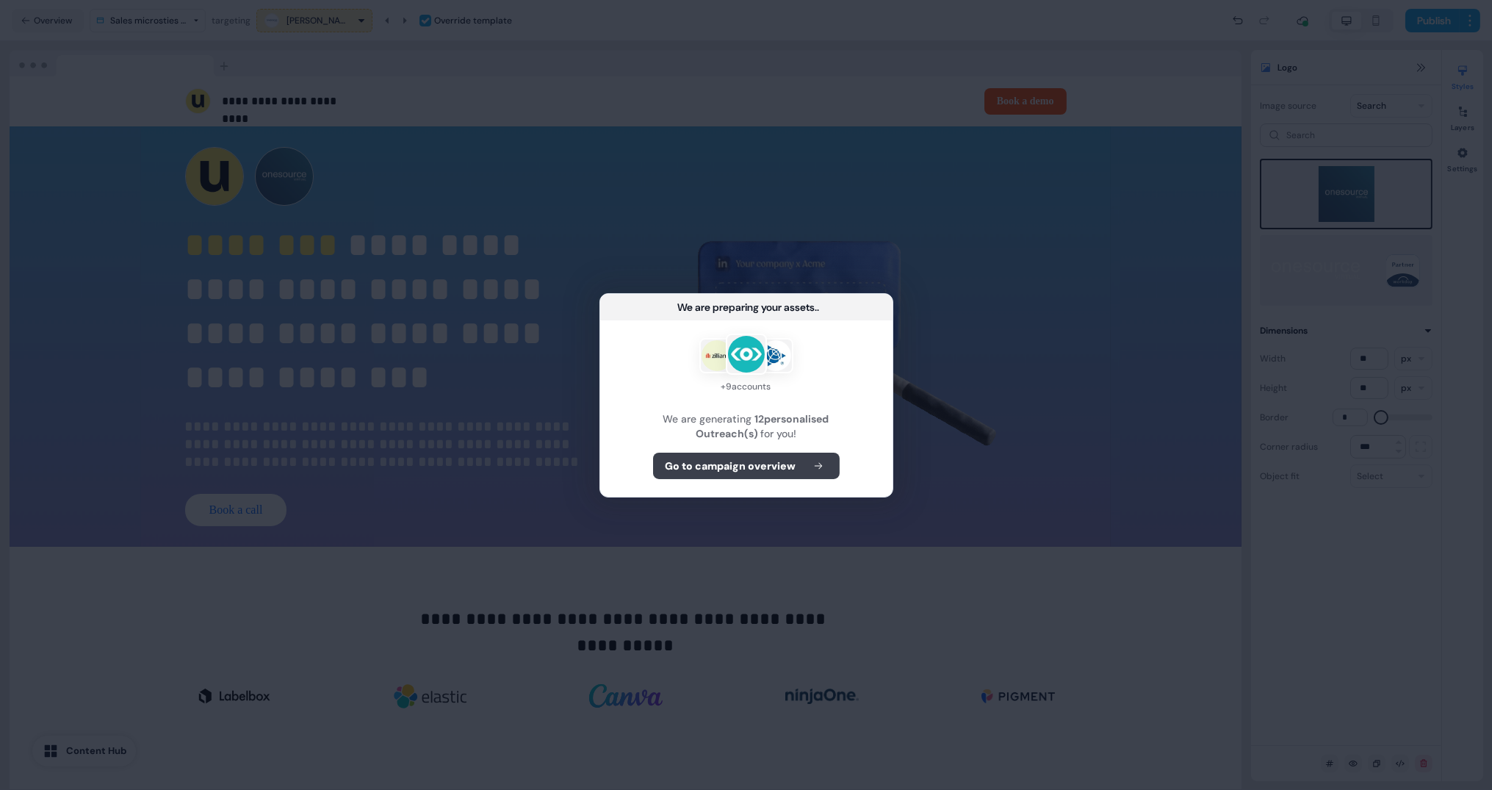
click at [741, 459] on b "Go to campaign overview" at bounding box center [731, 466] width 131 height 15
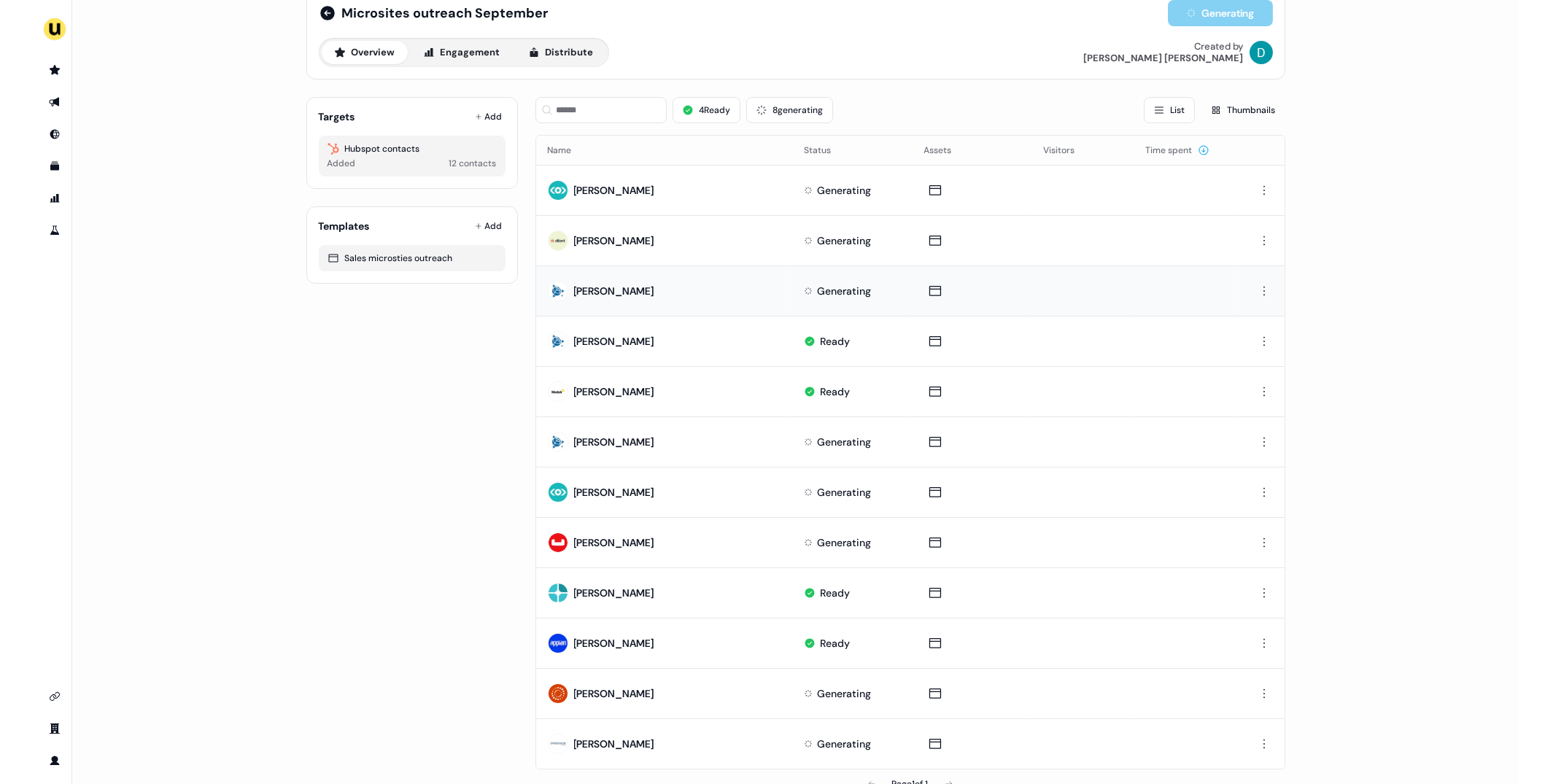
scroll to position [57, 0]
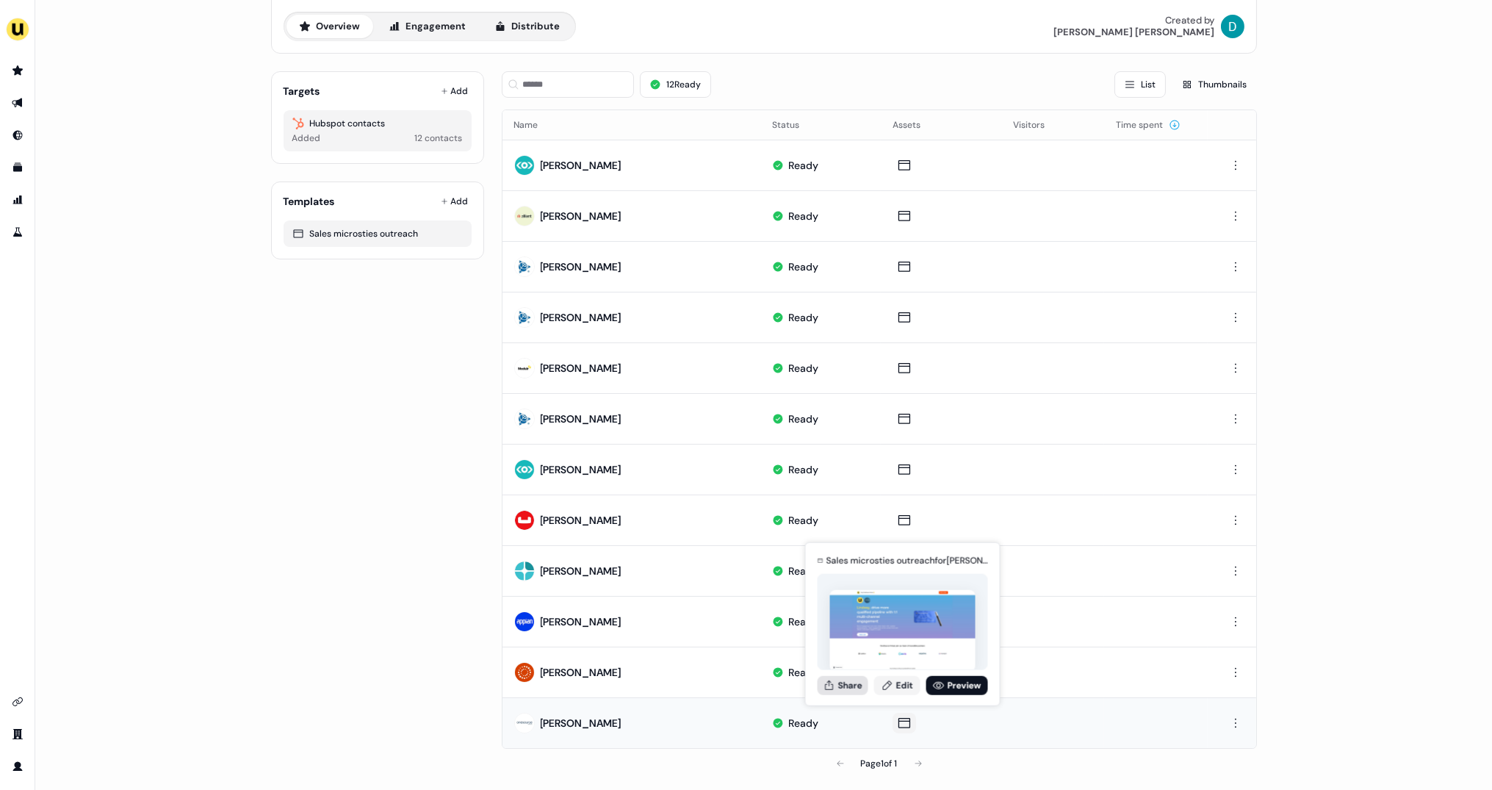
click at [841, 683] on button "Share" at bounding box center [843, 684] width 51 height 19
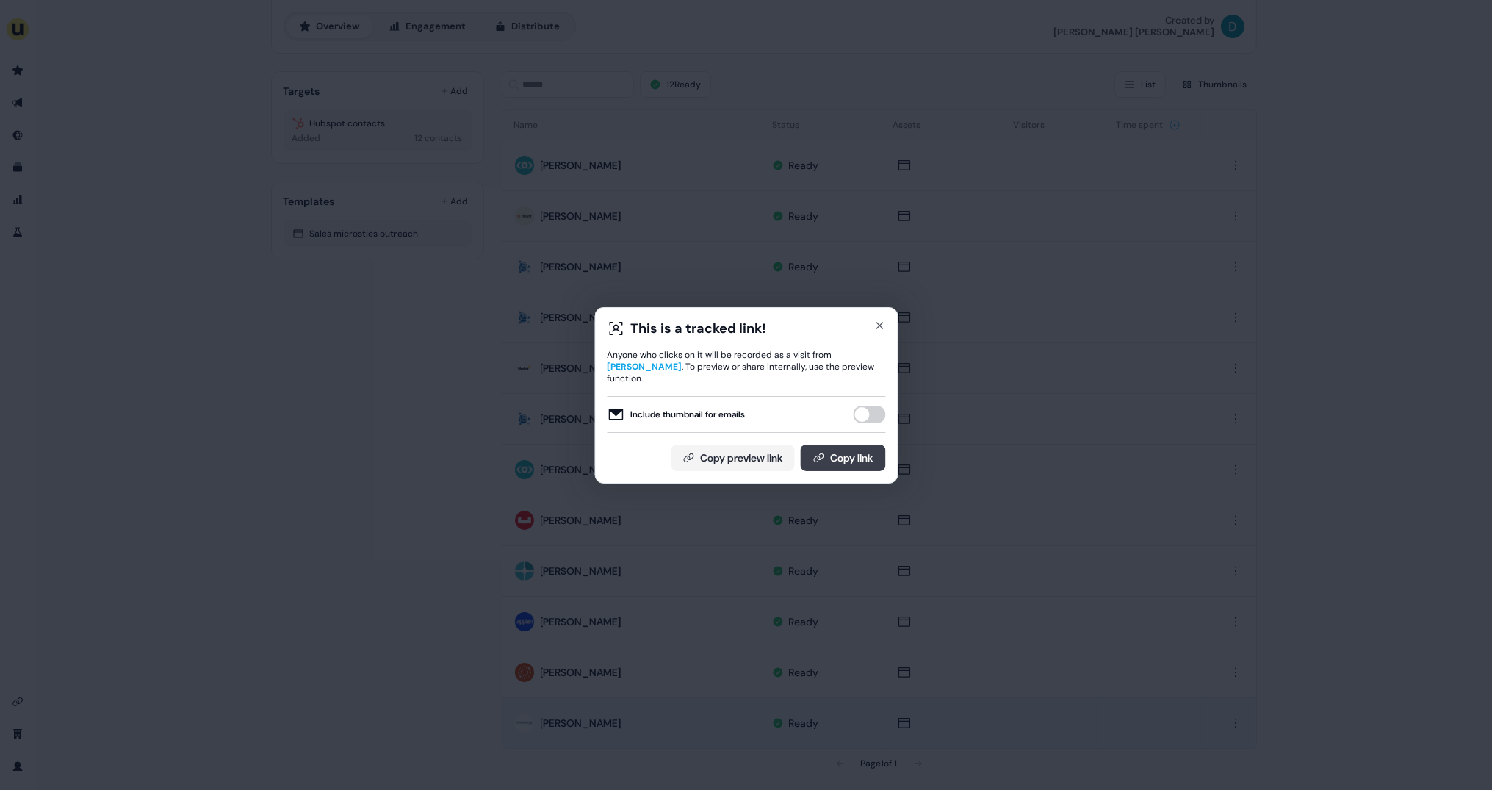
click at [871, 448] on button "Copy link" at bounding box center [842, 458] width 85 height 26
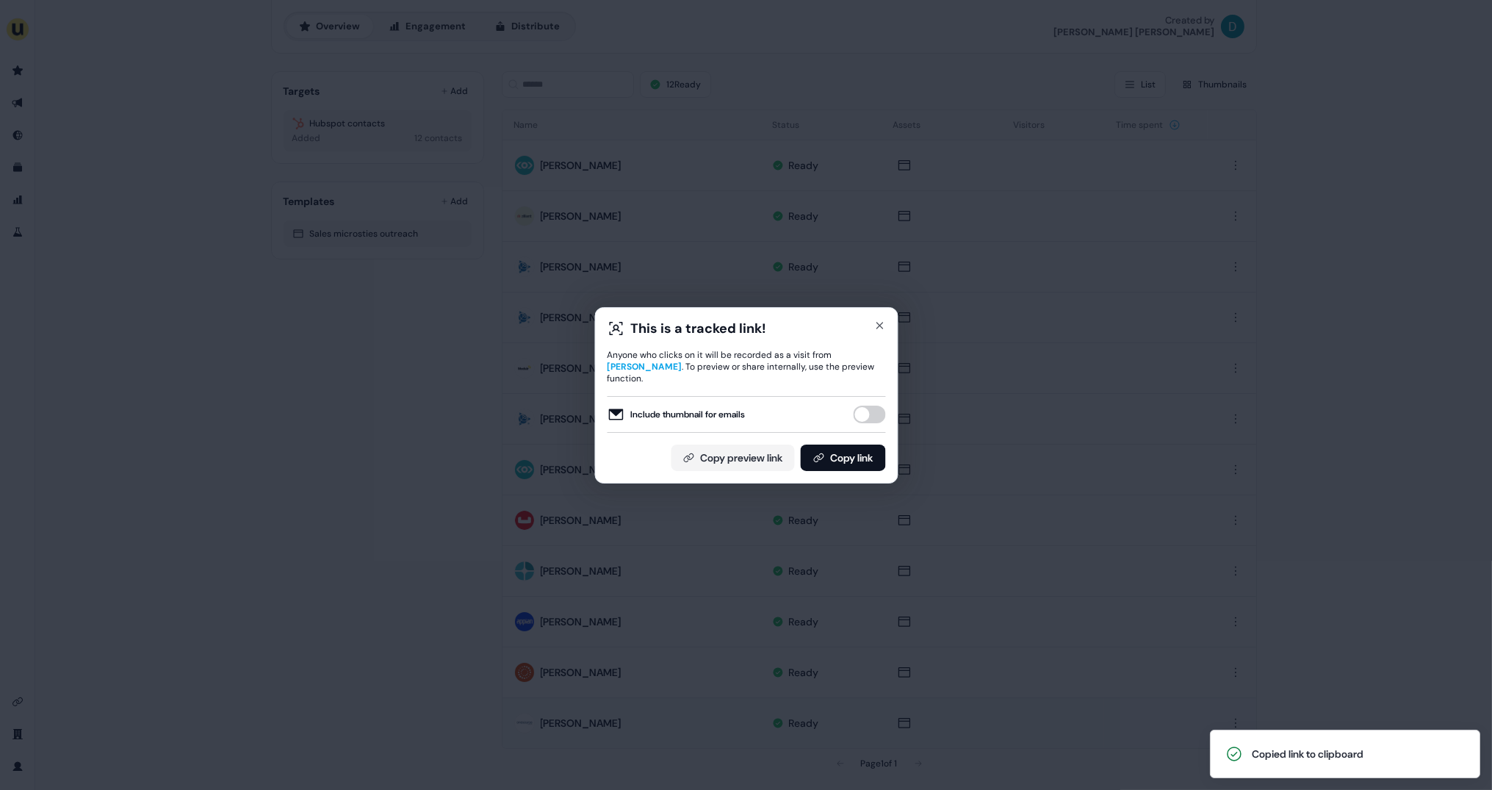
click at [868, 406] on button "Include thumbnail for emails" at bounding box center [869, 415] width 32 height 18
click at [861, 459] on button "Copy link" at bounding box center [842, 458] width 85 height 26
click at [878, 326] on icon "button" at bounding box center [880, 326] width 12 height 12
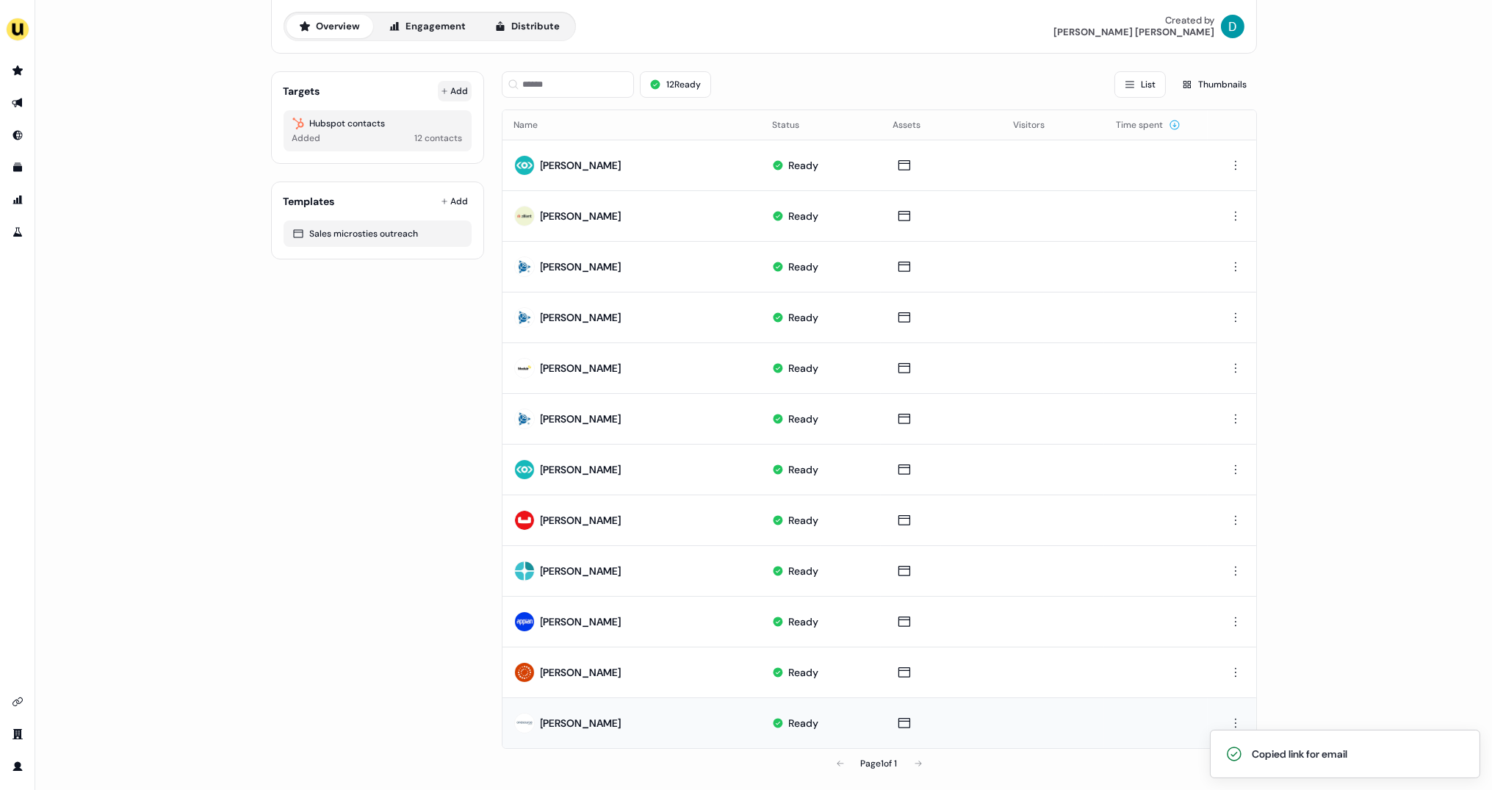
click at [451, 91] on button "Add" at bounding box center [455, 91] width 34 height 21
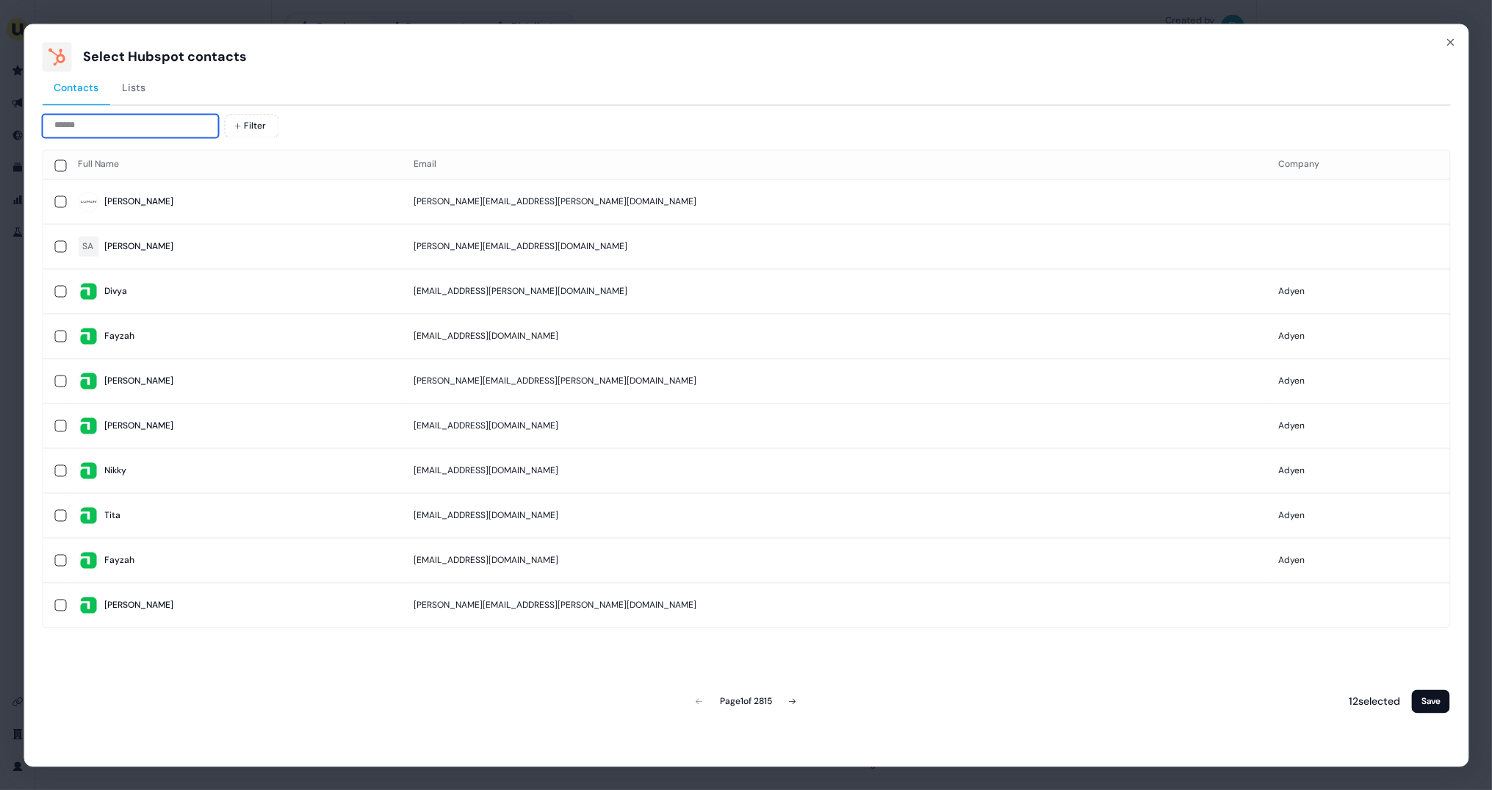
click at [152, 120] on input at bounding box center [130, 126] width 176 height 24
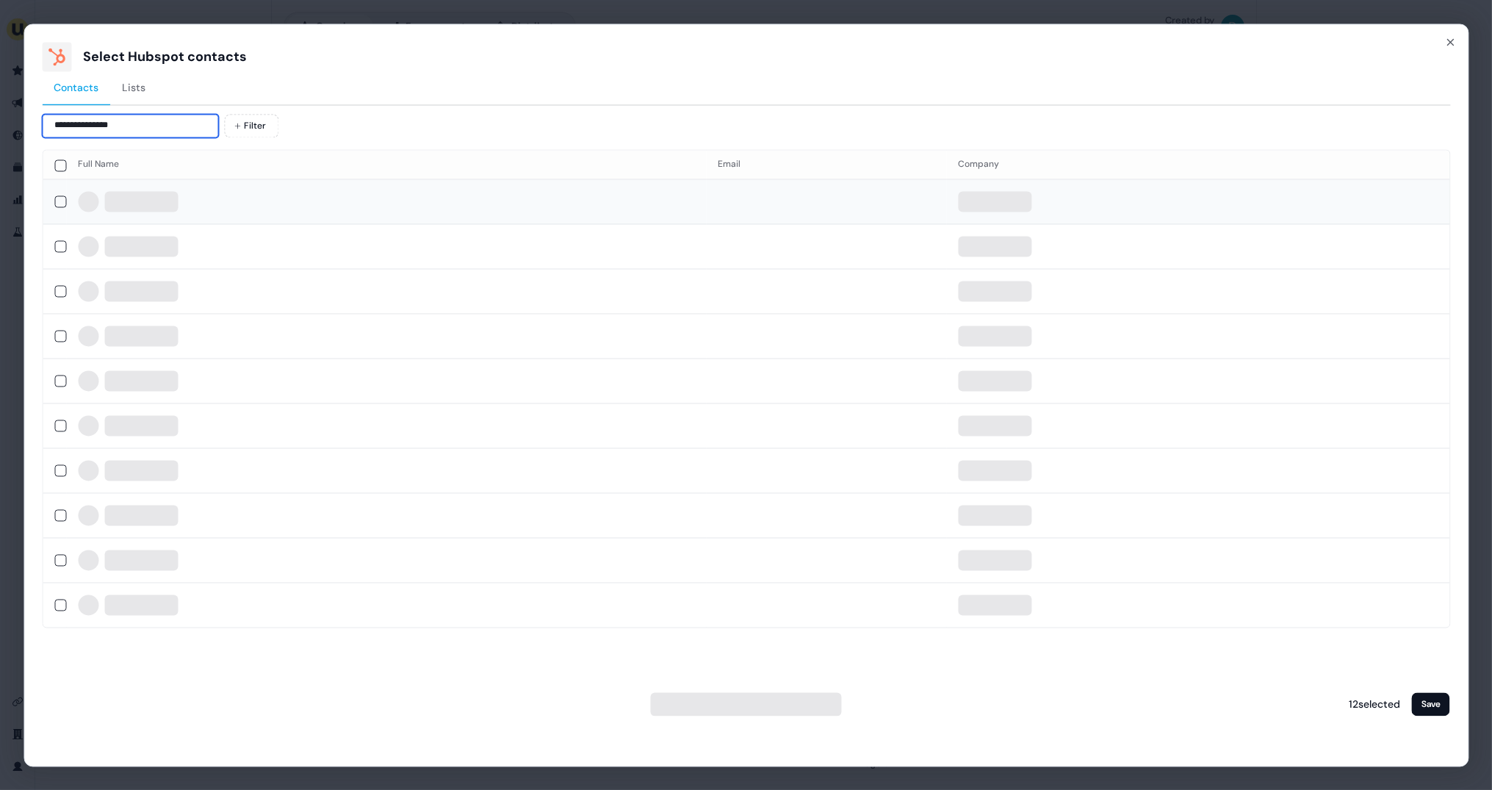
type input "**********"
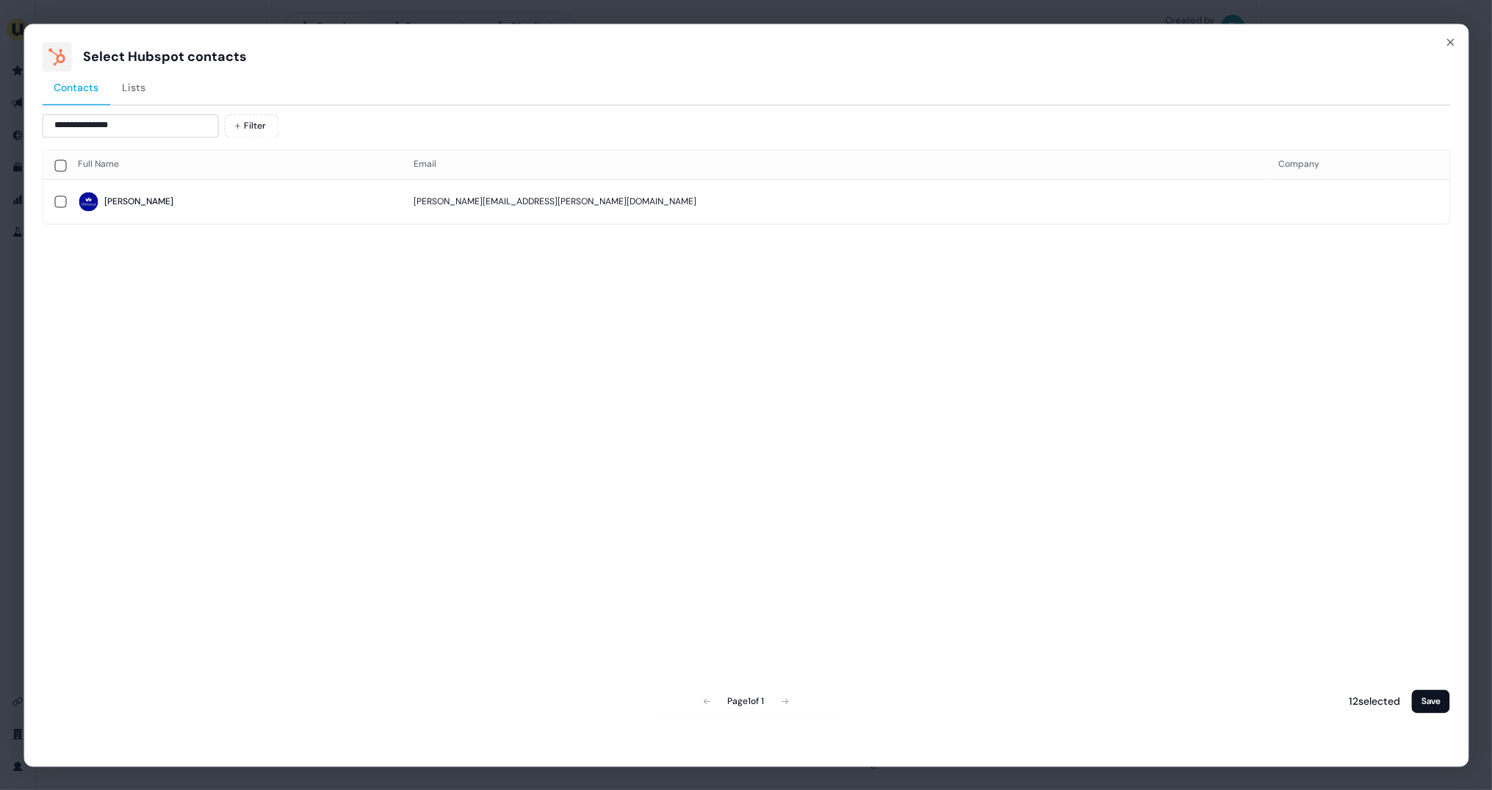
click at [217, 192] on span "Monika" at bounding box center [234, 202] width 312 height 21
click at [1434, 704] on button "Save" at bounding box center [1431, 701] width 38 height 24
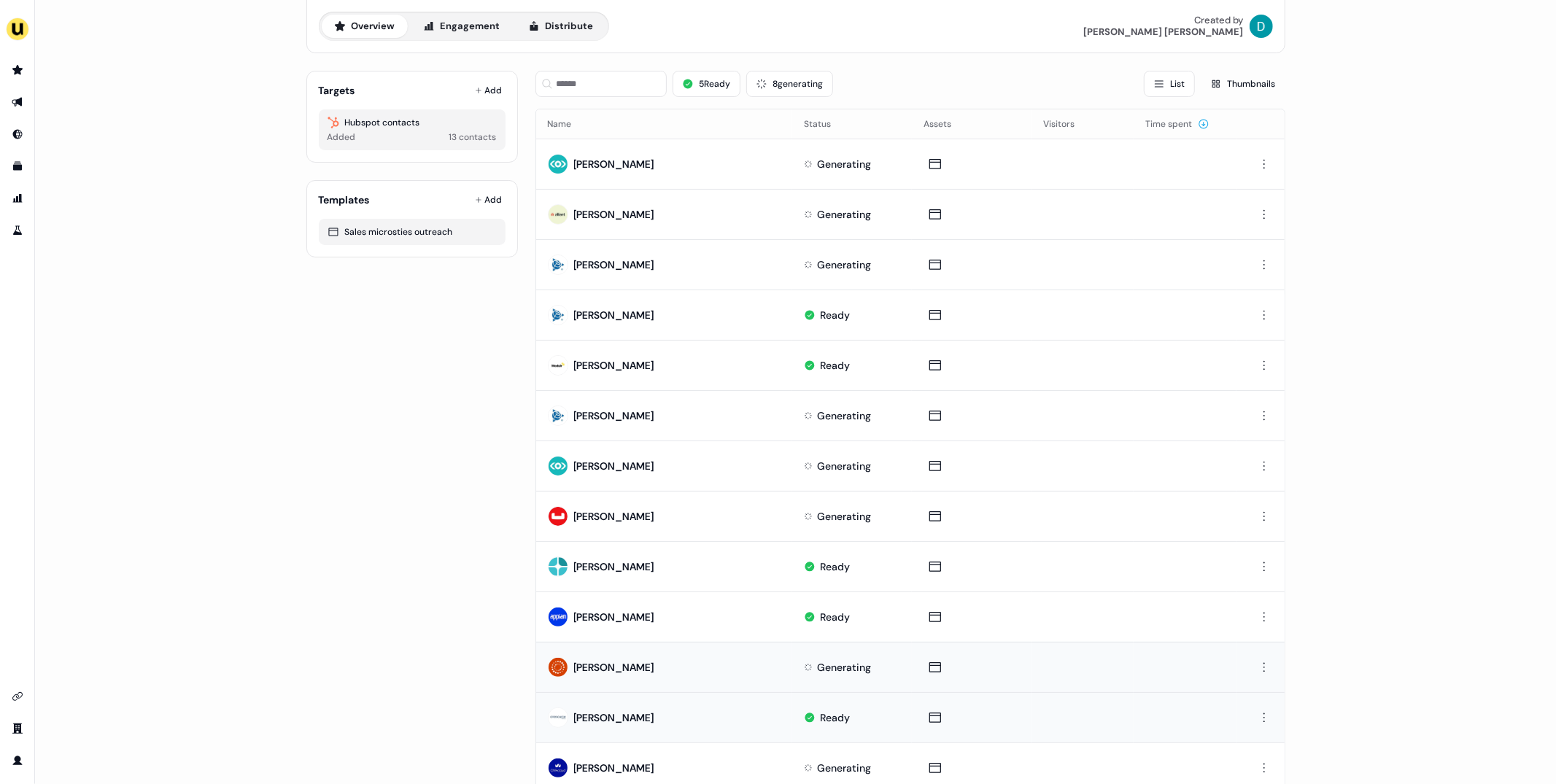
scroll to position [106, 0]
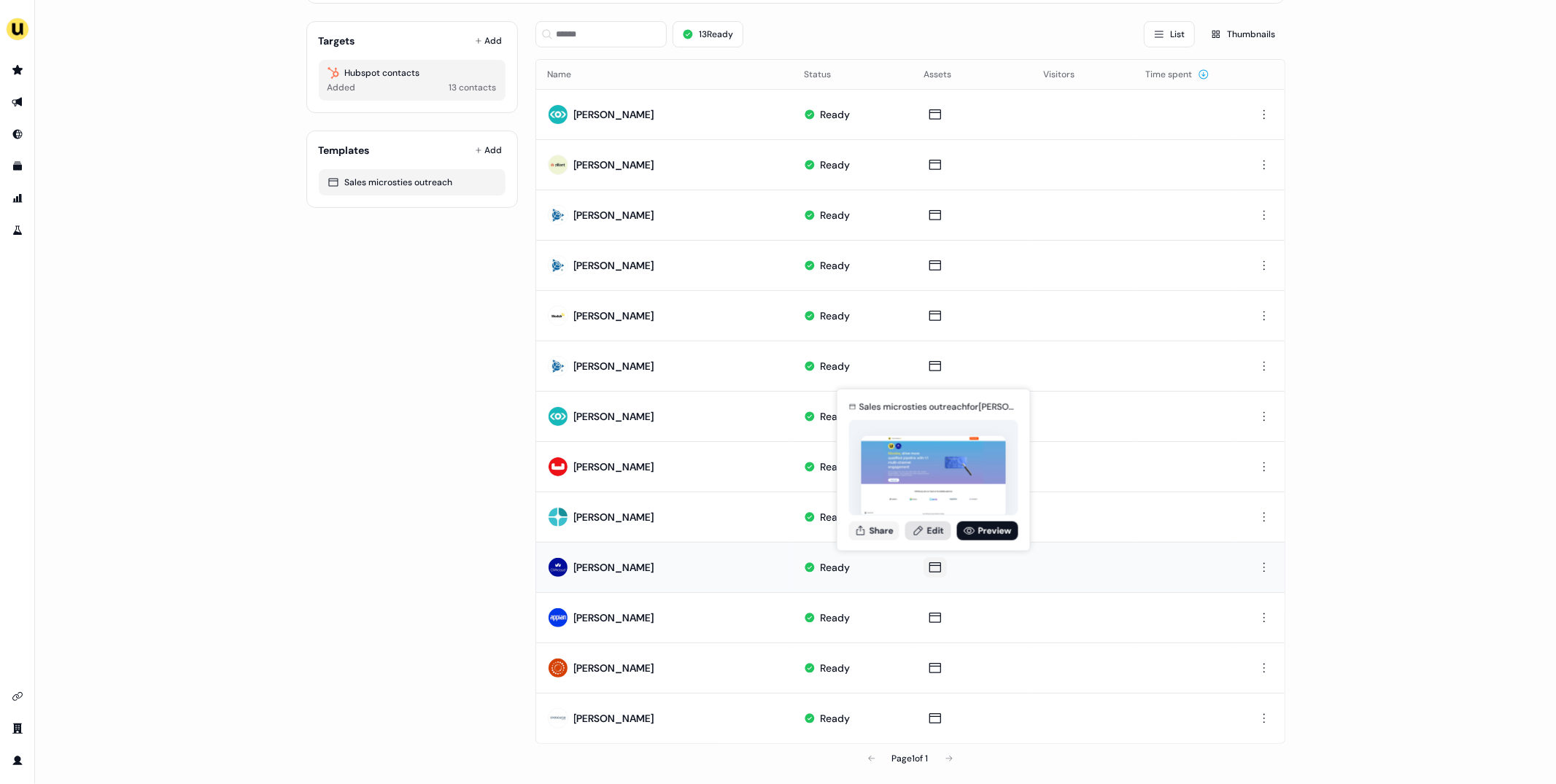
click at [926, 527] on link "Edit" at bounding box center [928, 530] width 46 height 19
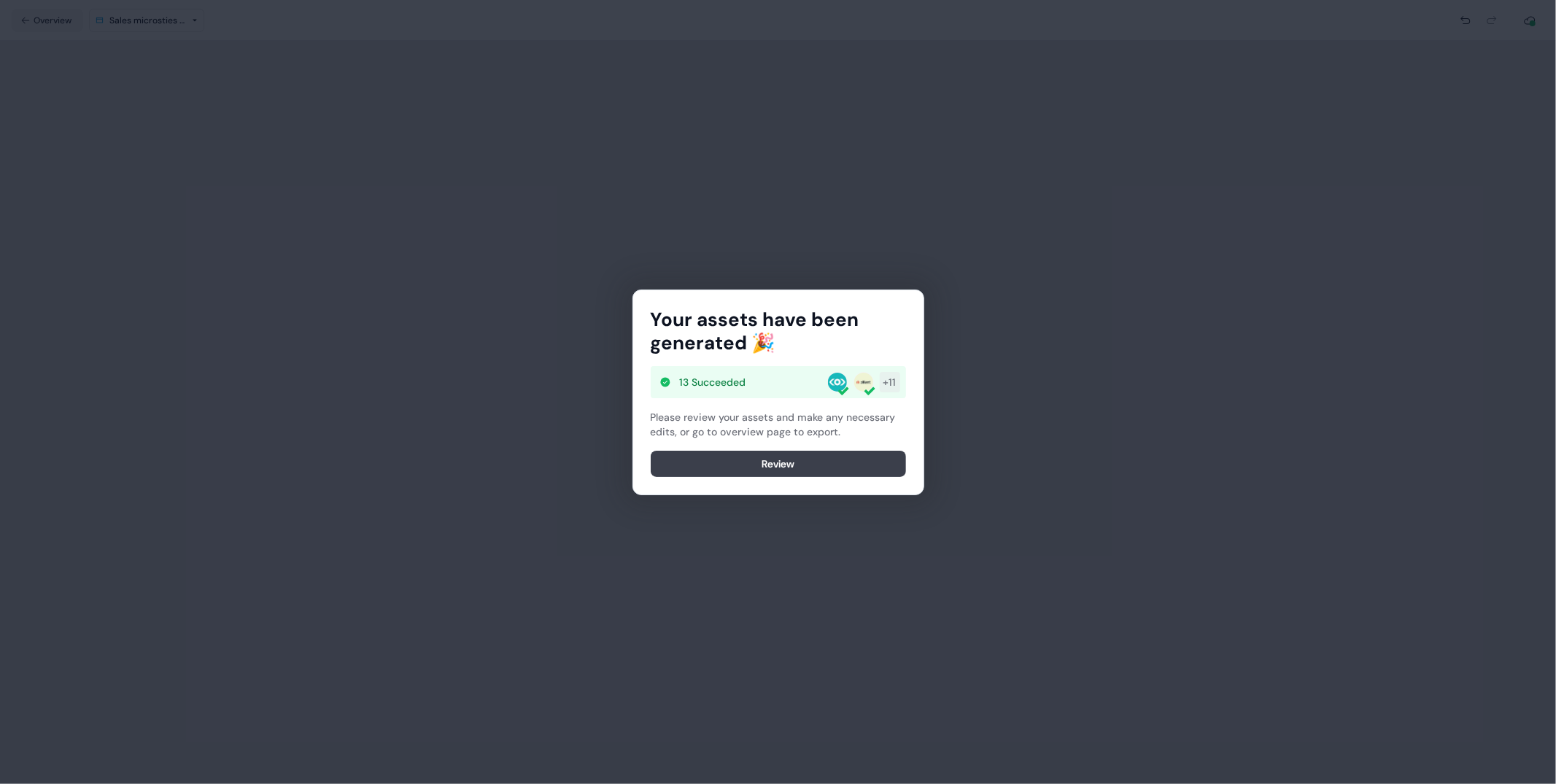
click at [822, 467] on button "Review" at bounding box center [778, 463] width 255 height 26
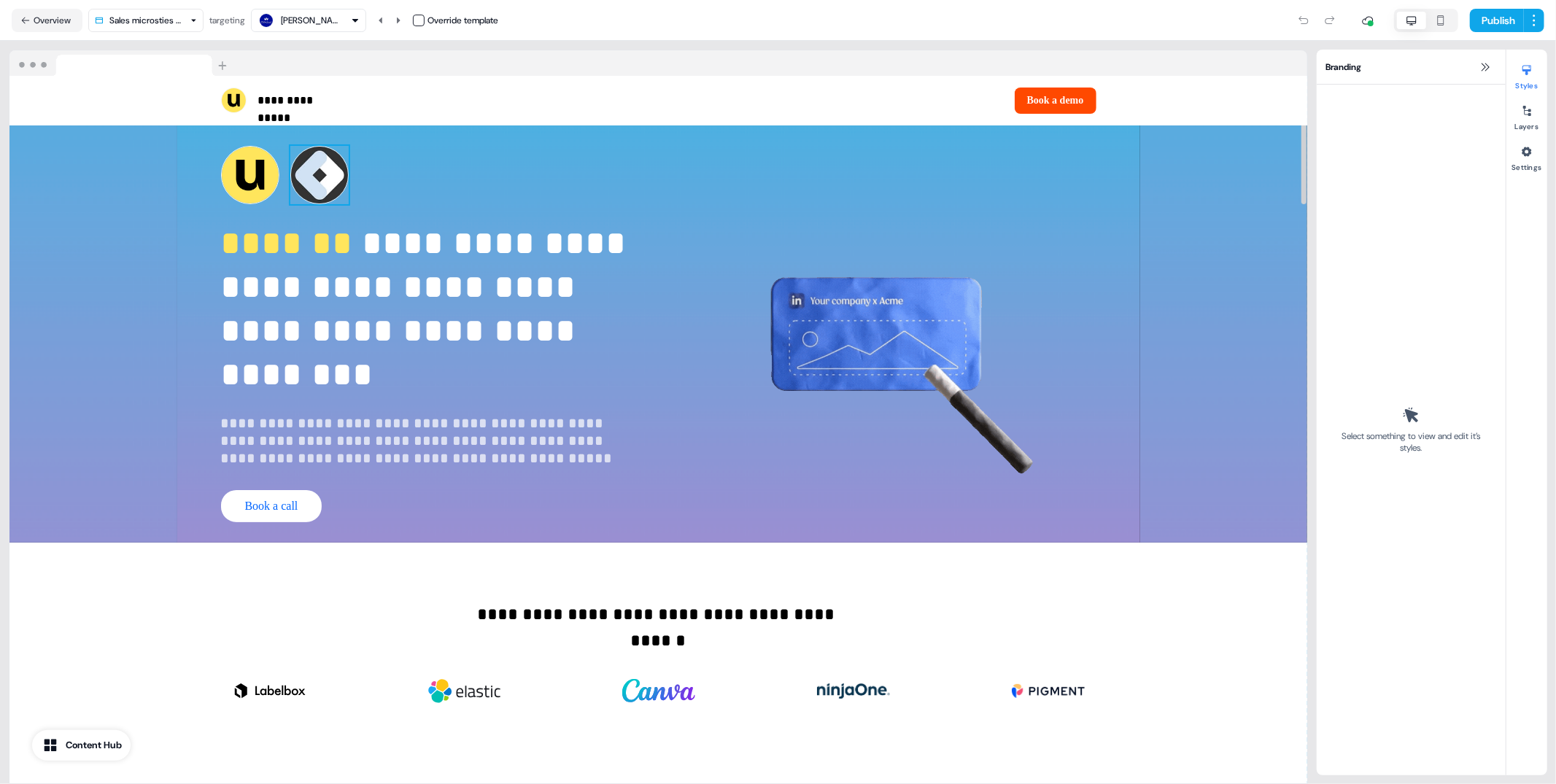
click at [320, 178] on img at bounding box center [319, 175] width 59 height 59
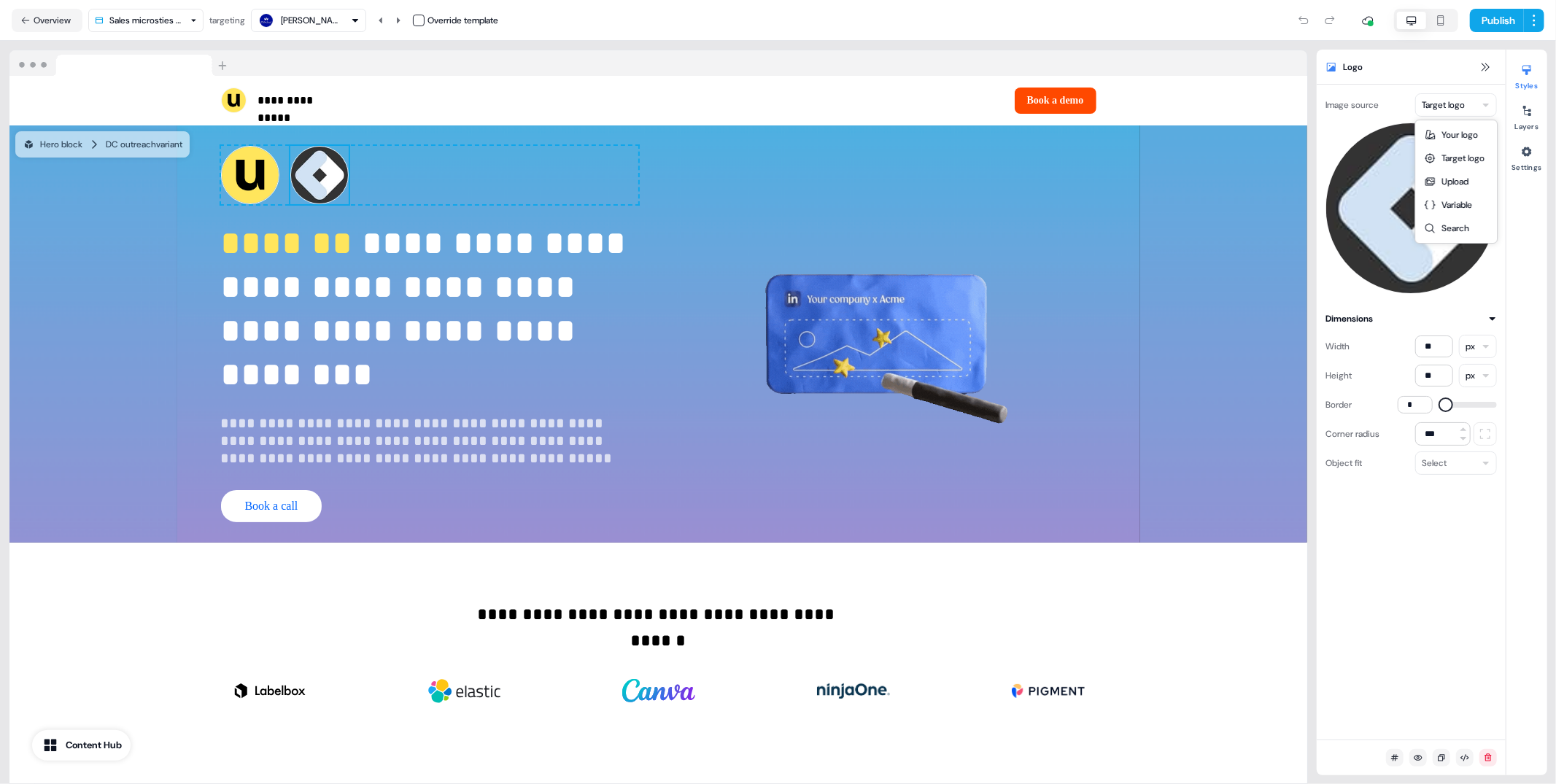
click at [1466, 113] on html "**********" at bounding box center [778, 392] width 1556 height 784
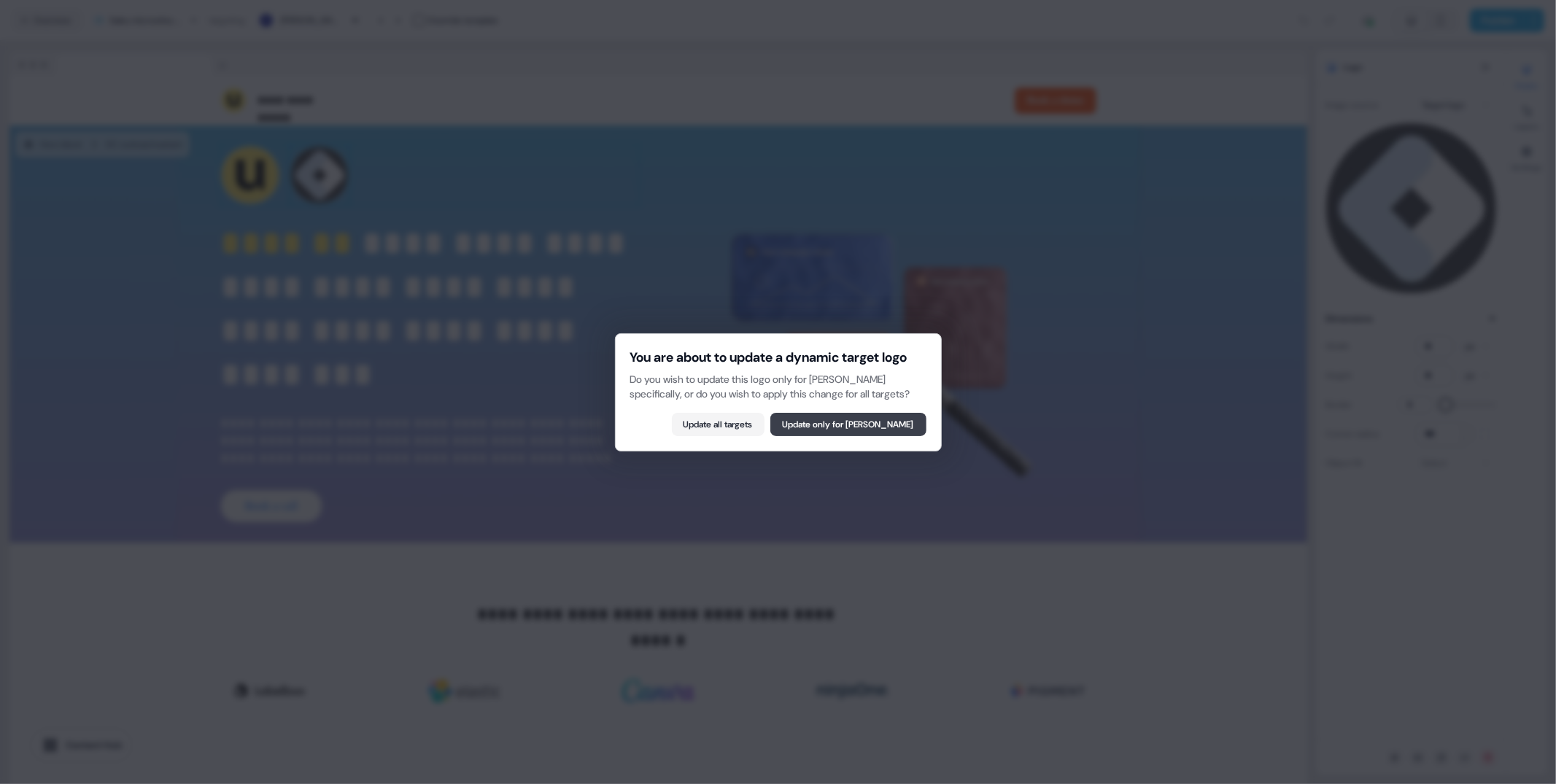
click at [893, 422] on button "Update only for [PERSON_NAME]" at bounding box center [848, 425] width 156 height 24
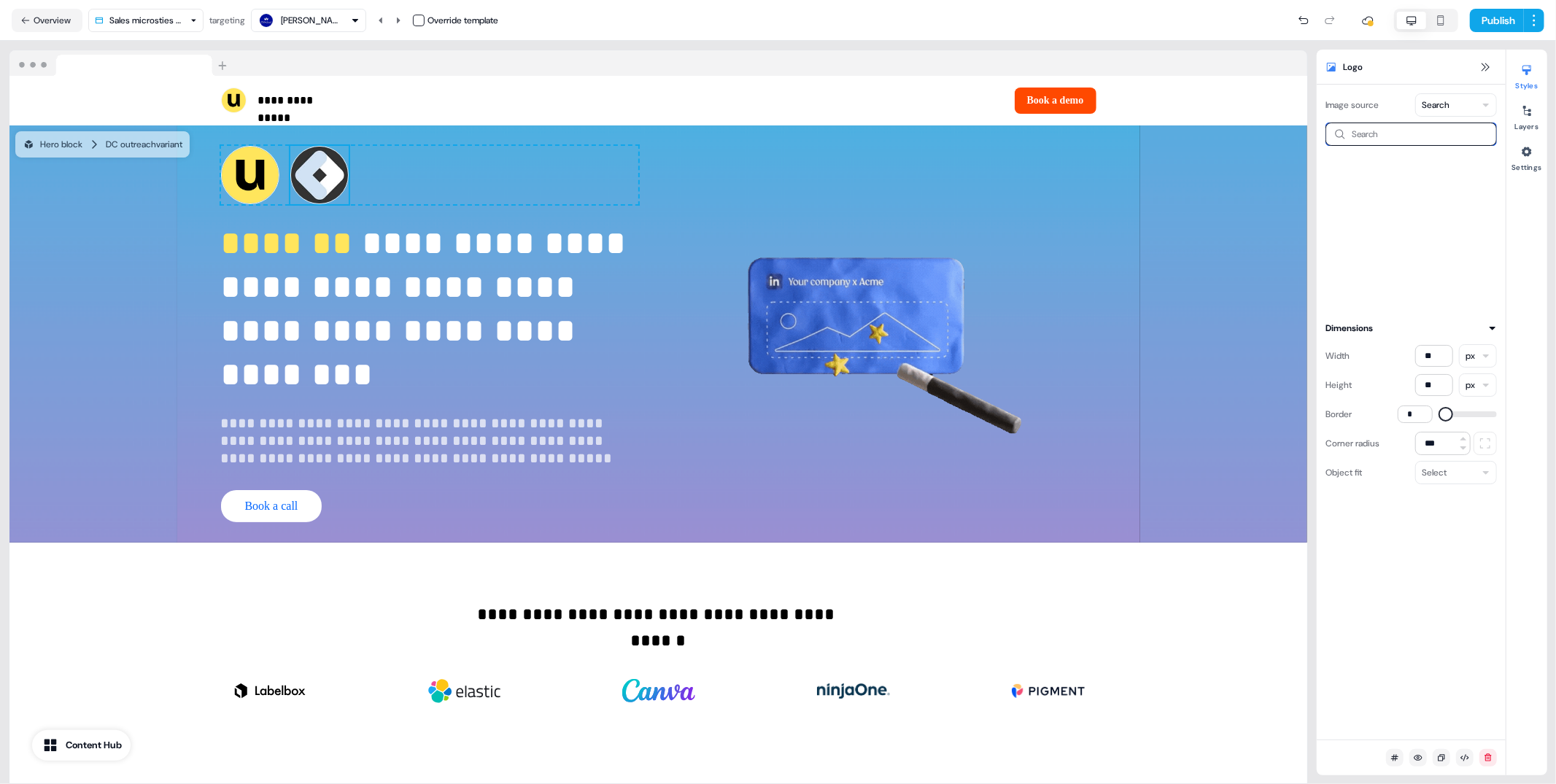
click at [1383, 144] on input at bounding box center [1411, 134] width 172 height 24
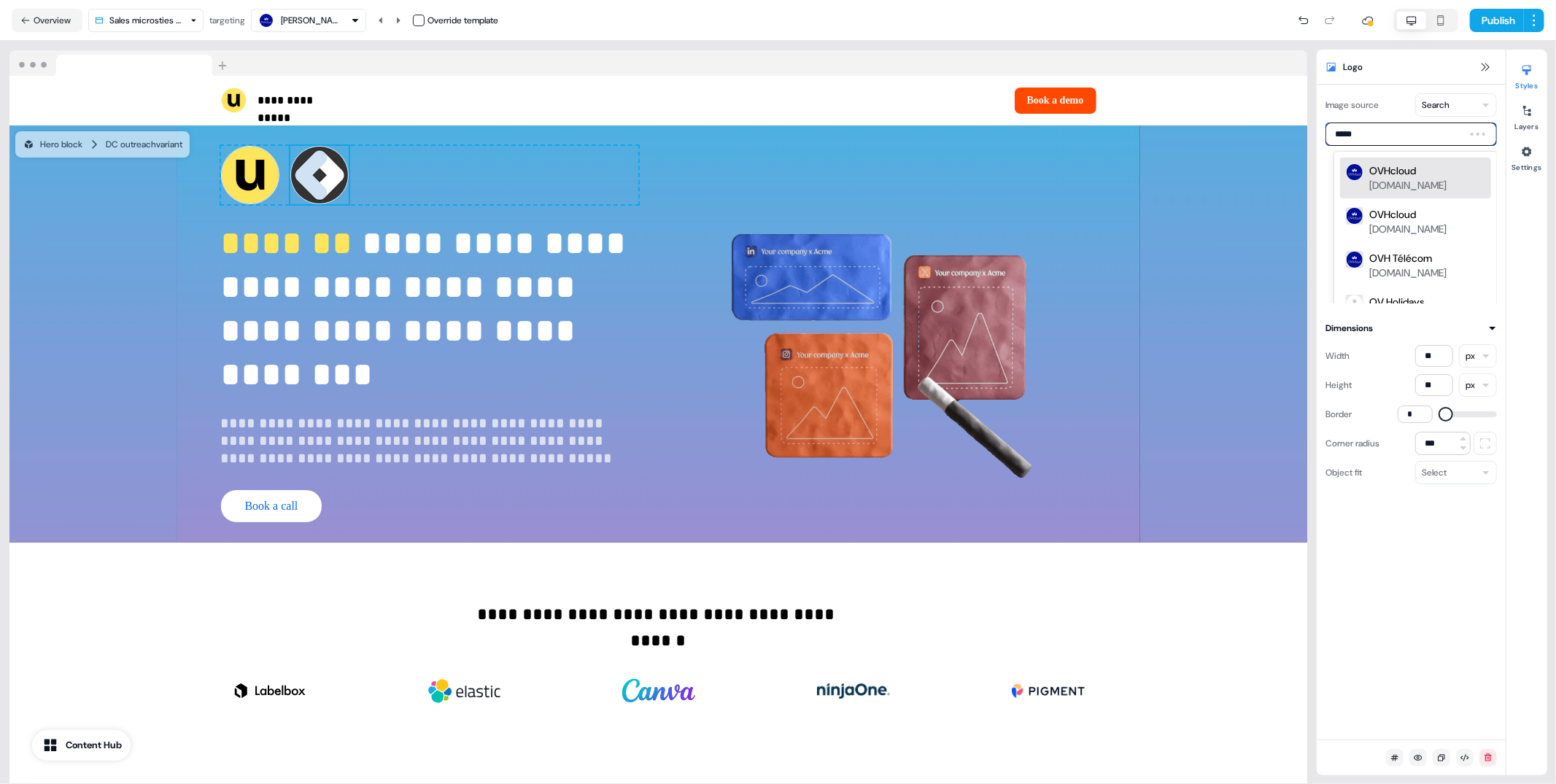
type input "******"
click at [1381, 176] on div "OVHcloud" at bounding box center [1392, 171] width 47 height 15
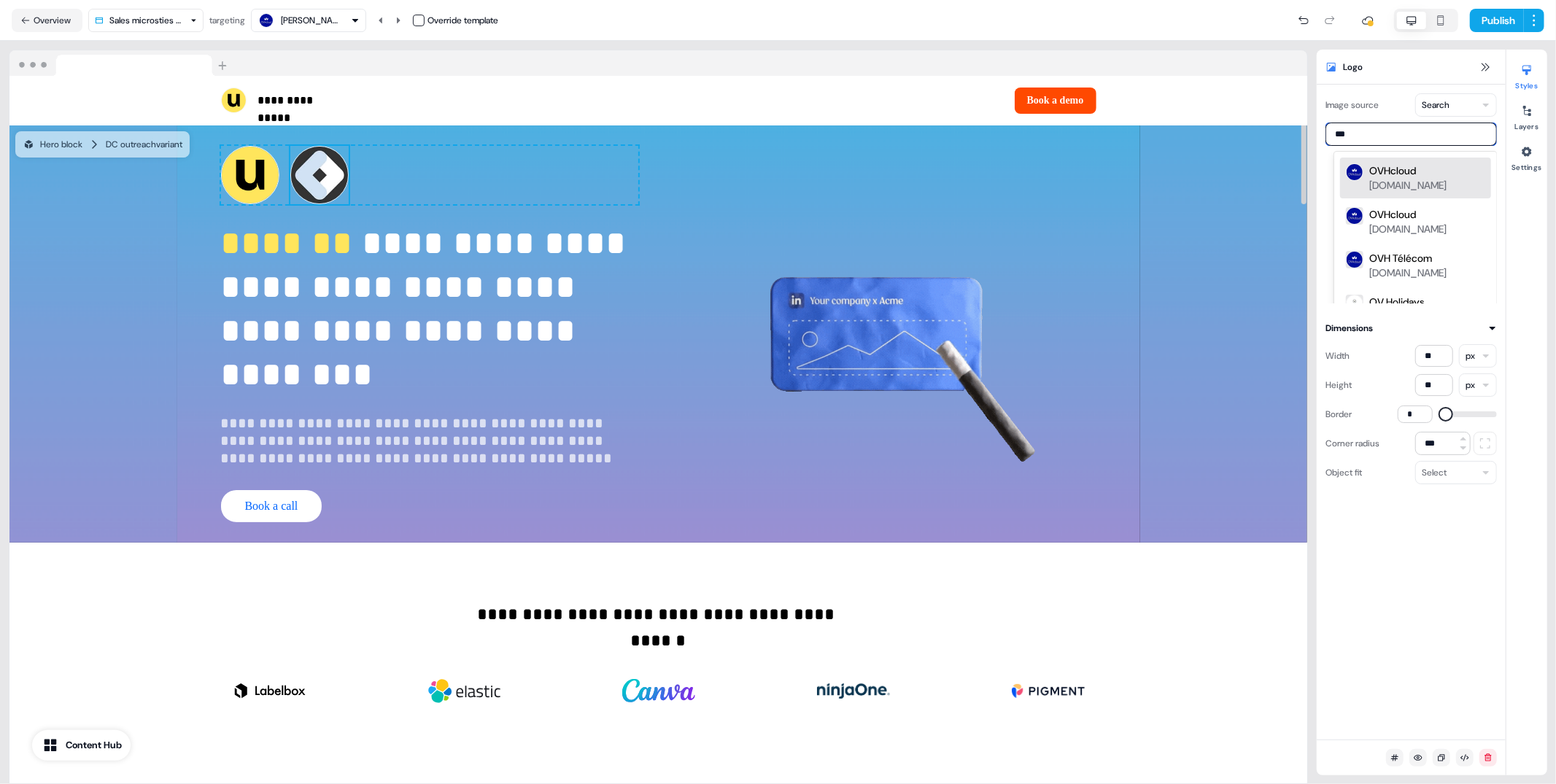
type input "***"
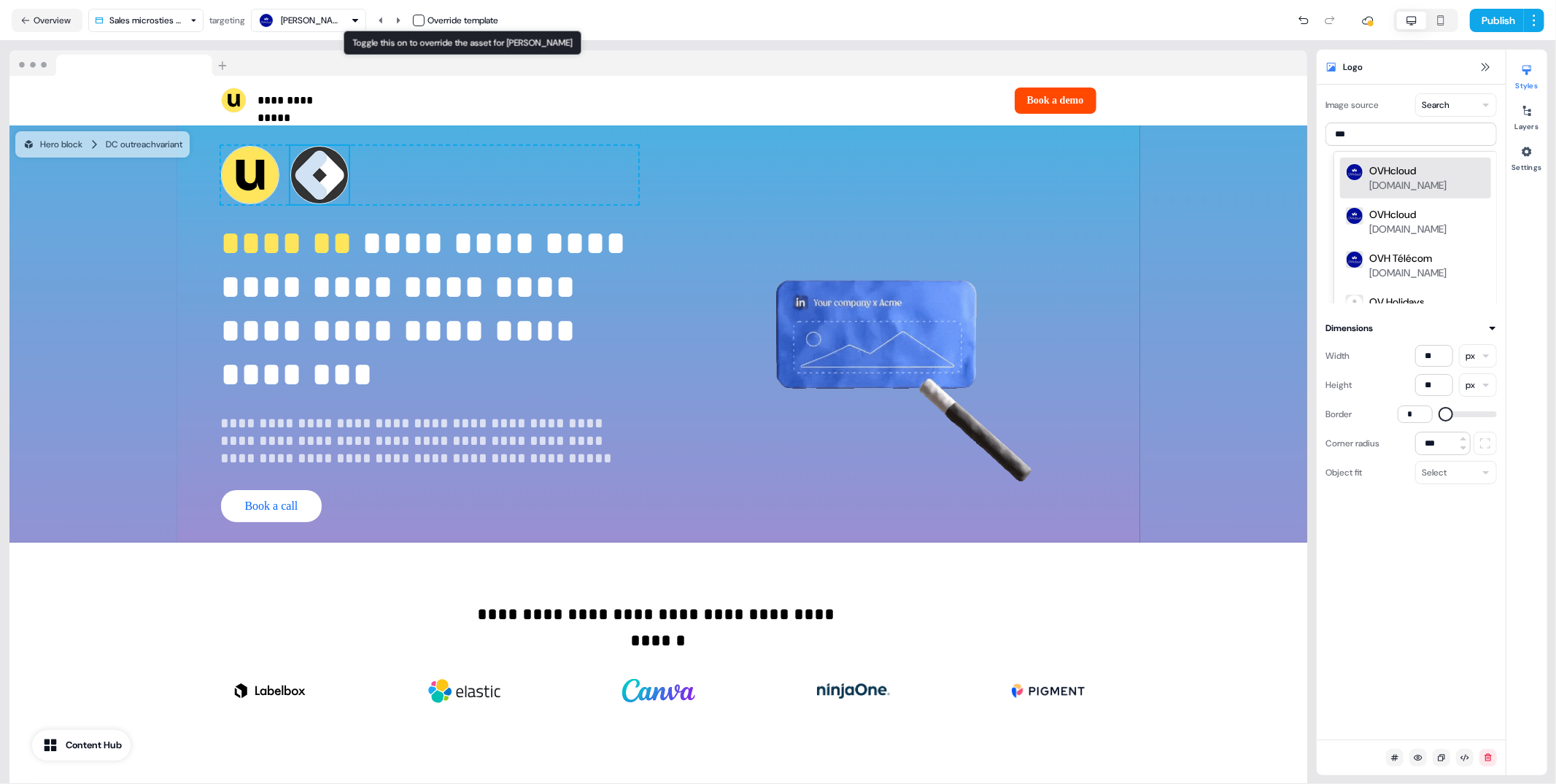
click at [424, 23] on button "button" at bounding box center [419, 21] width 12 height 12
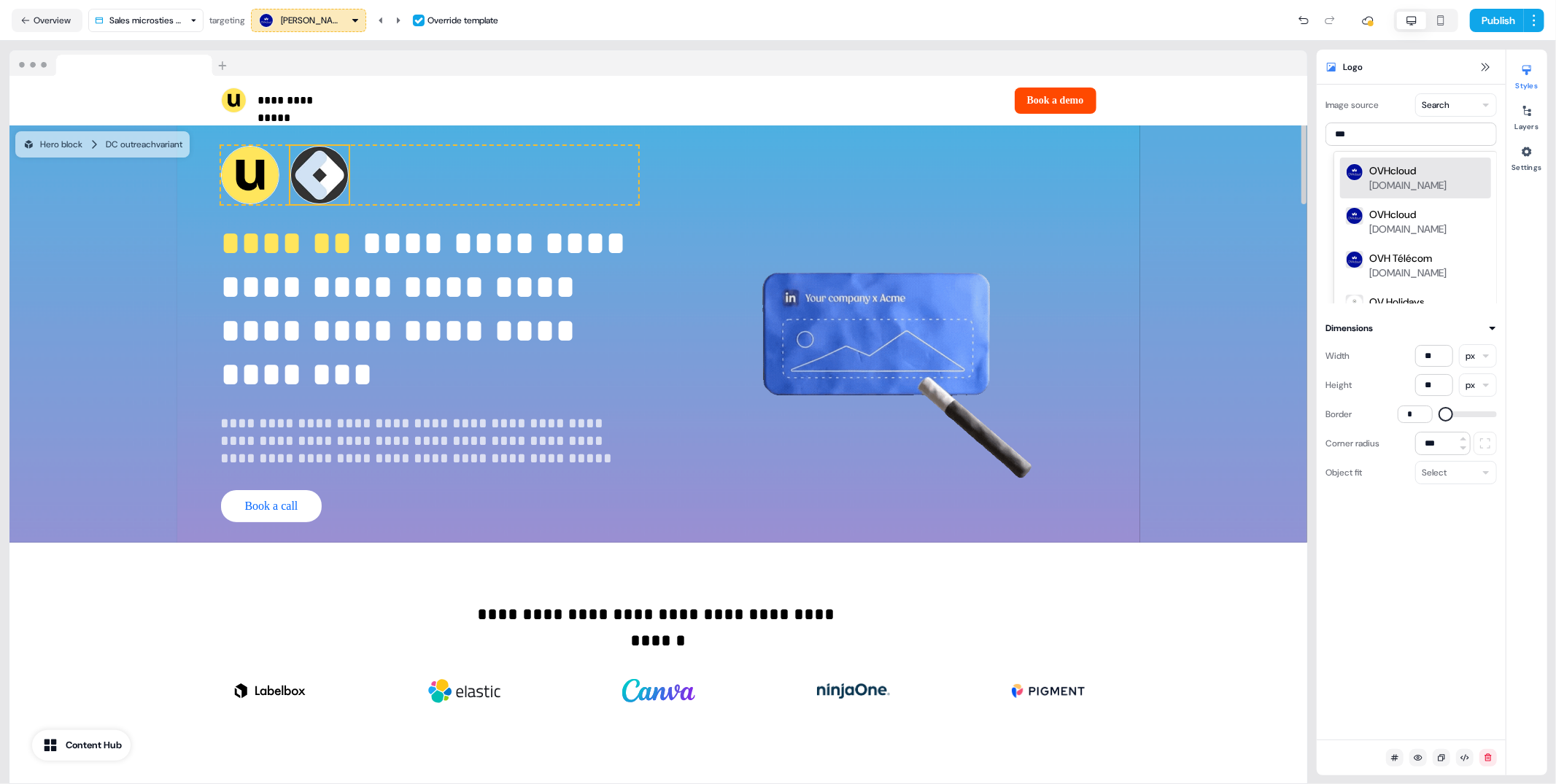
click at [337, 179] on img at bounding box center [319, 175] width 59 height 59
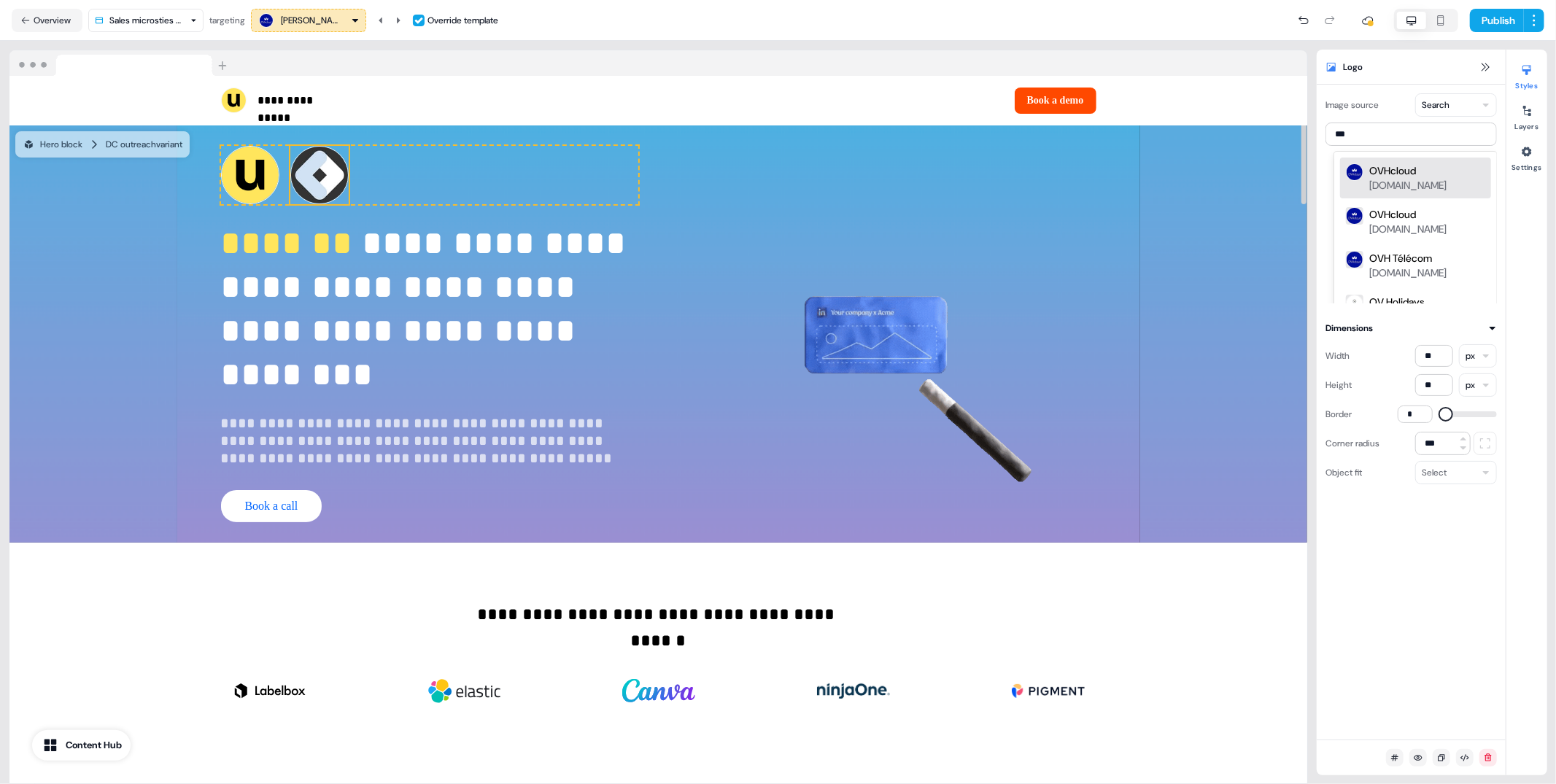
click at [1383, 168] on div "OVHcloud" at bounding box center [1392, 171] width 47 height 15
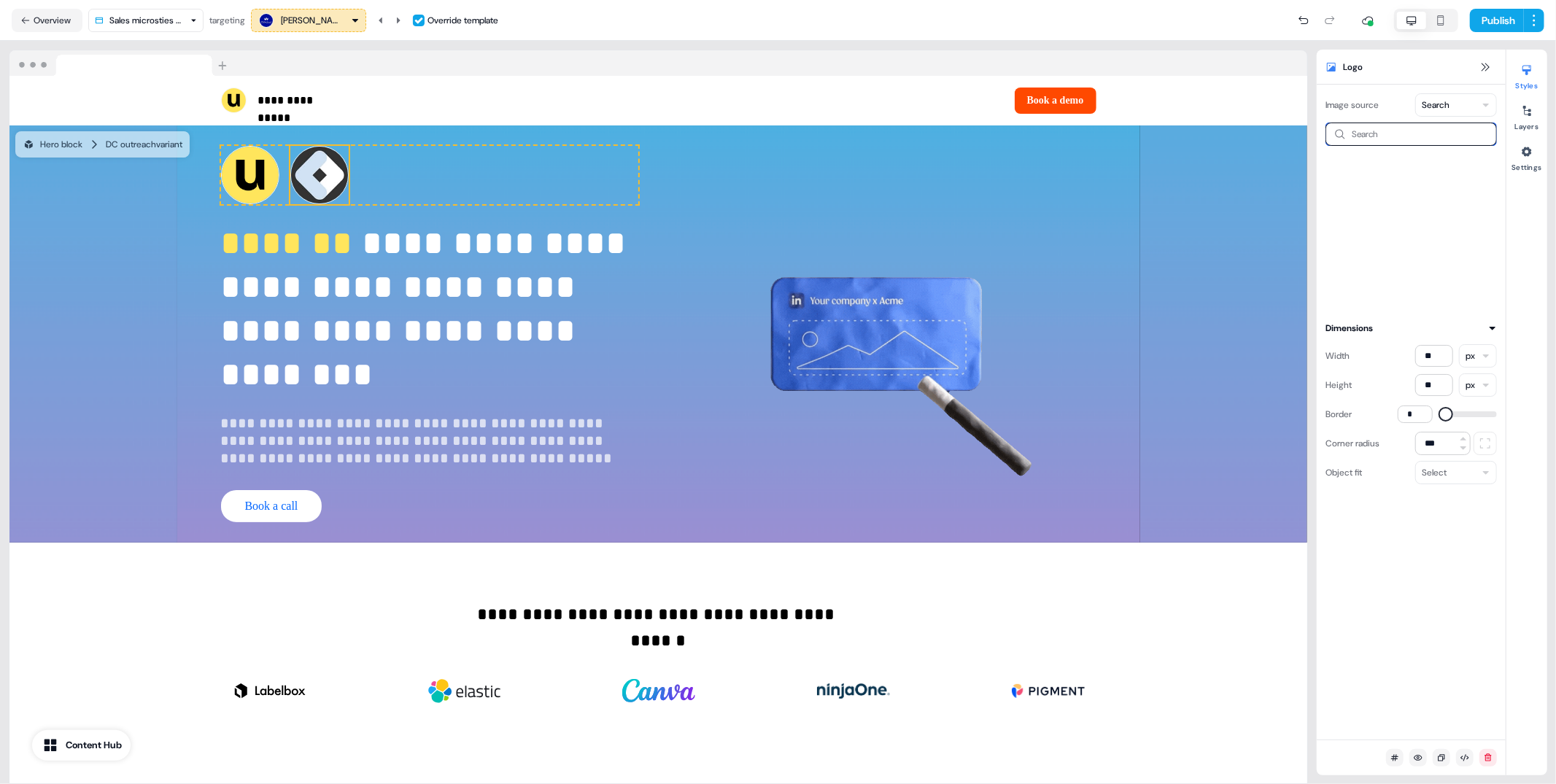
click at [1380, 144] on input at bounding box center [1411, 134] width 172 height 24
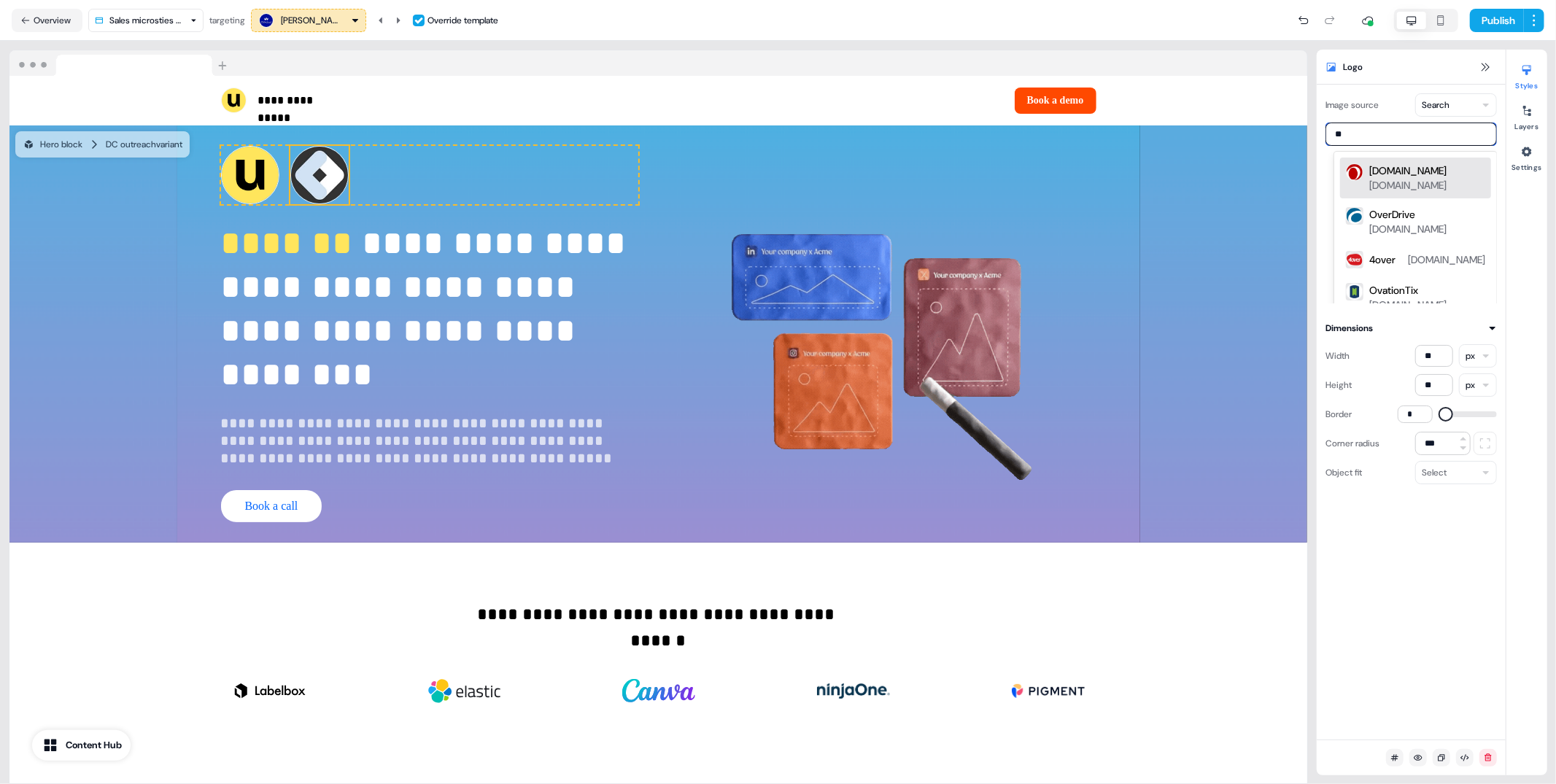
type input "***"
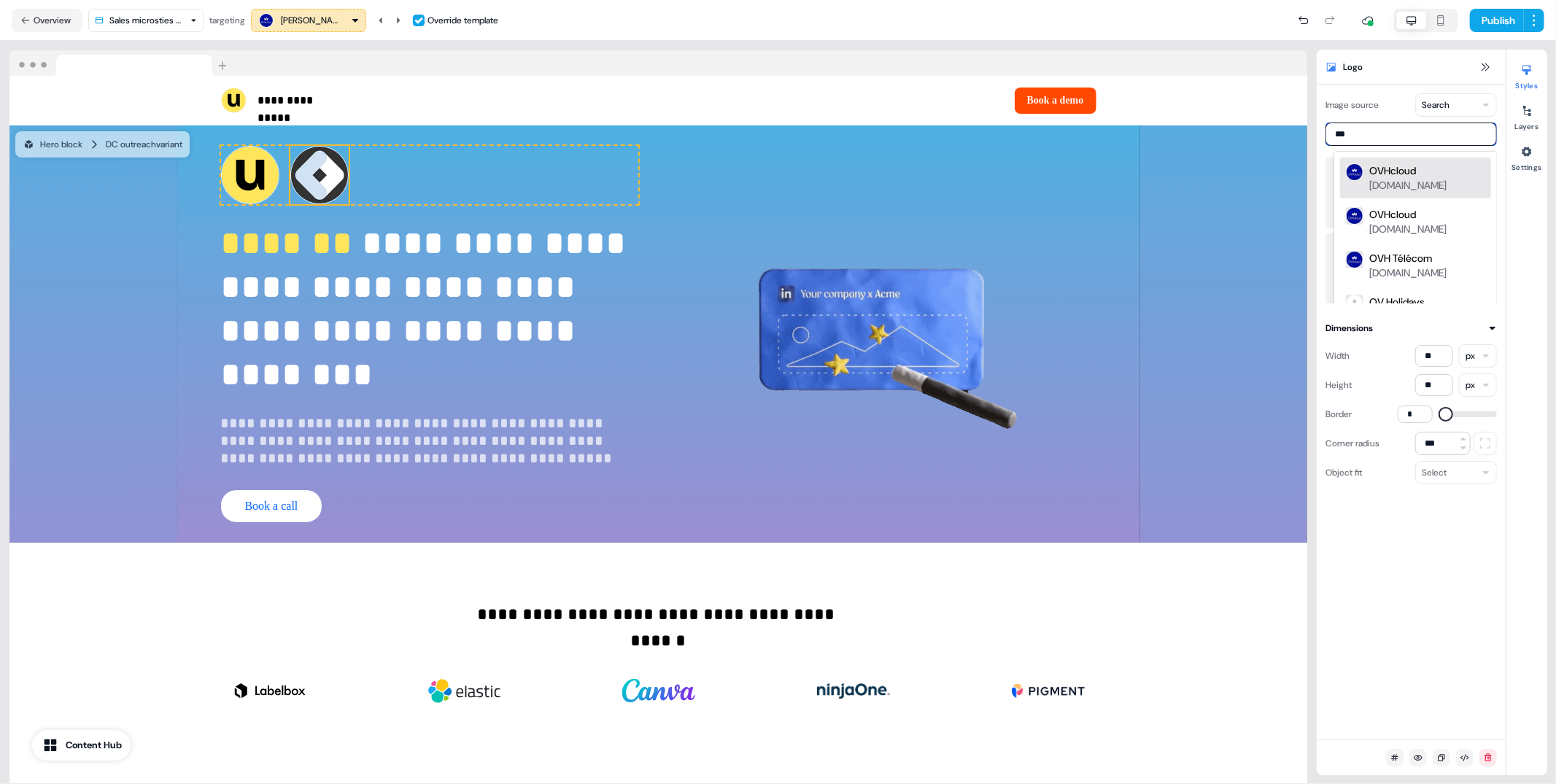
click at [1405, 195] on div "OVHcloud ovhcloud.com" at bounding box center [1416, 178] width 151 height 41
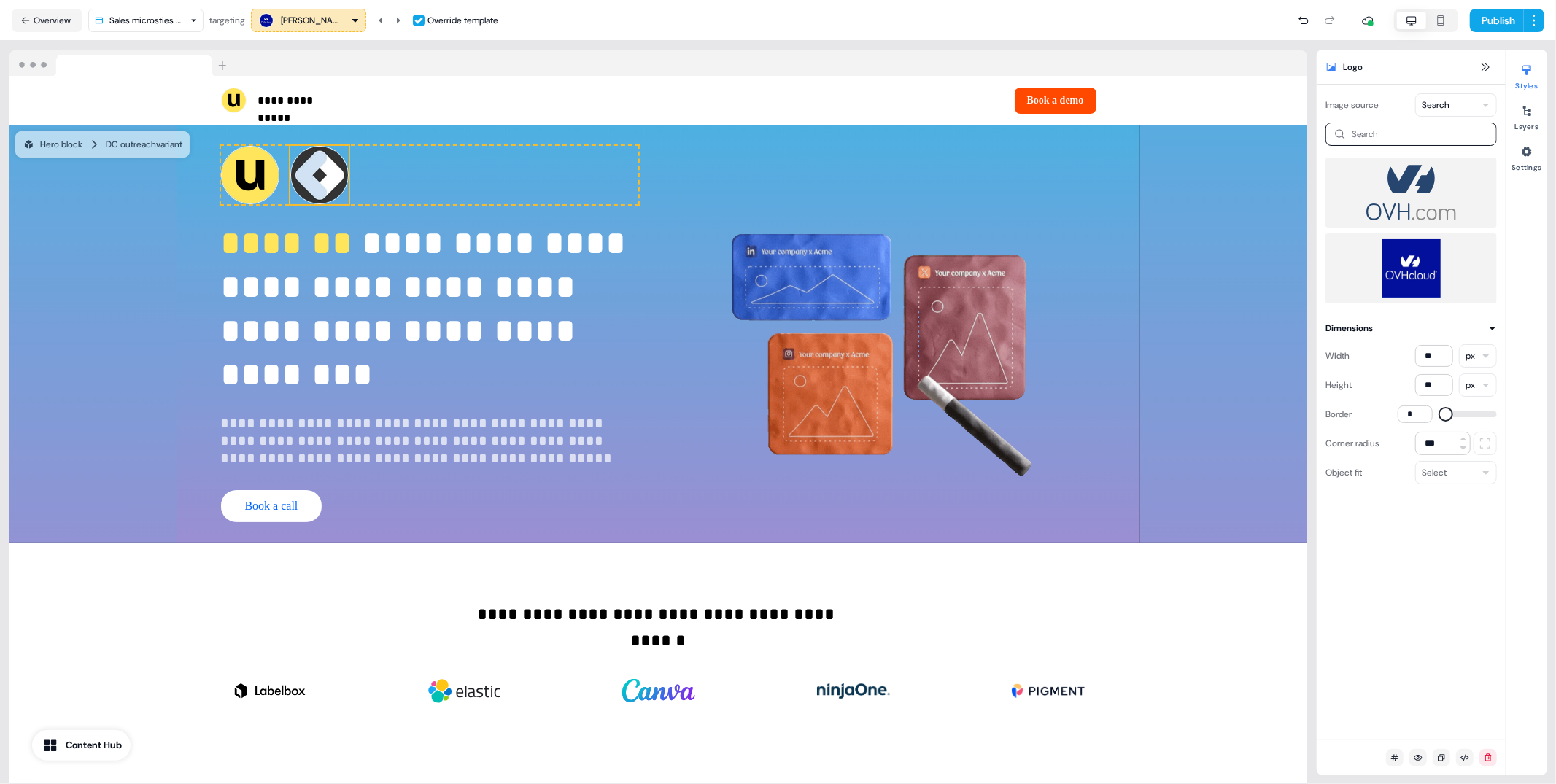
click at [1417, 273] on img at bounding box center [1411, 268] width 148 height 59
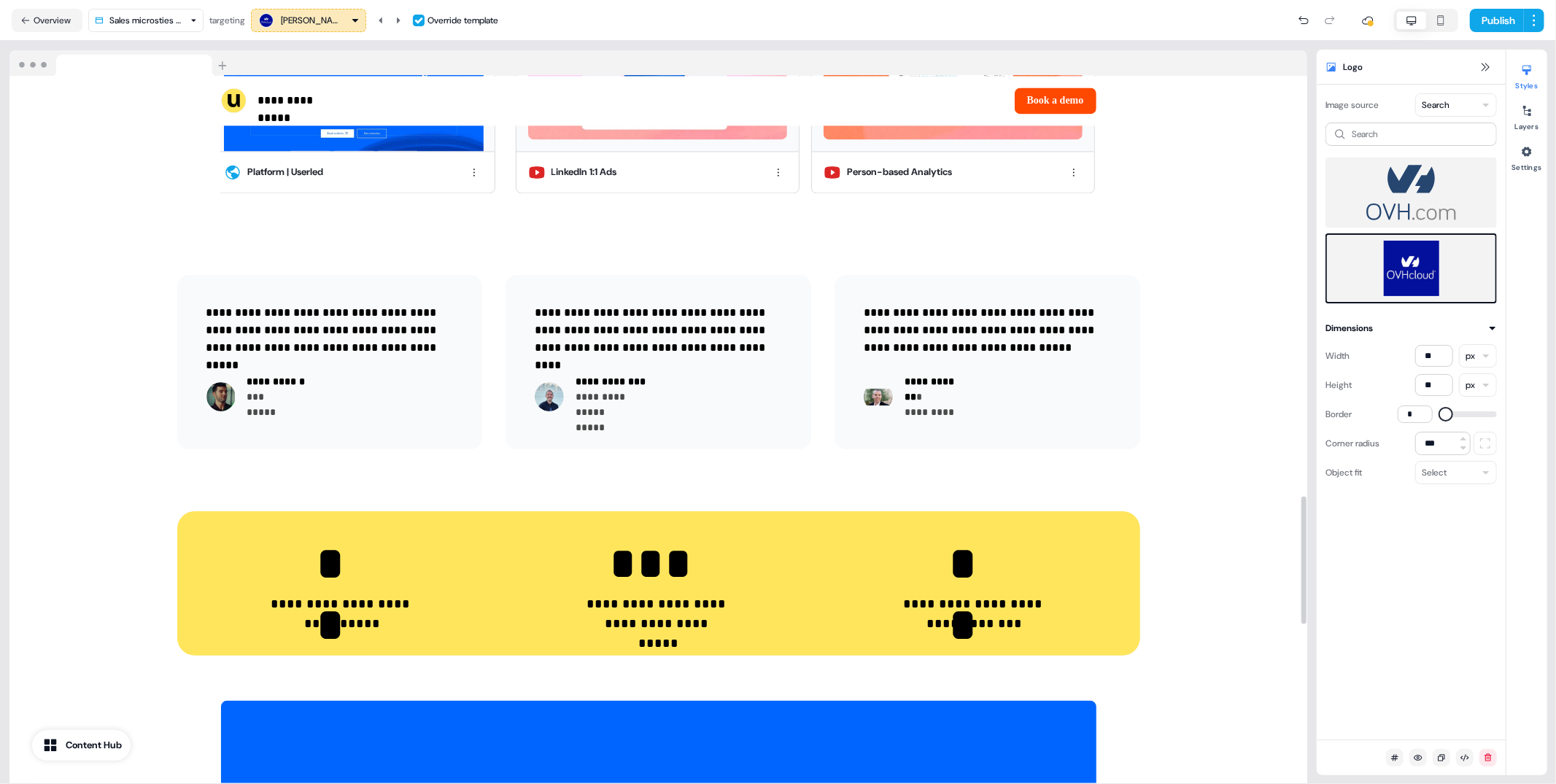
scroll to position [3203, 0]
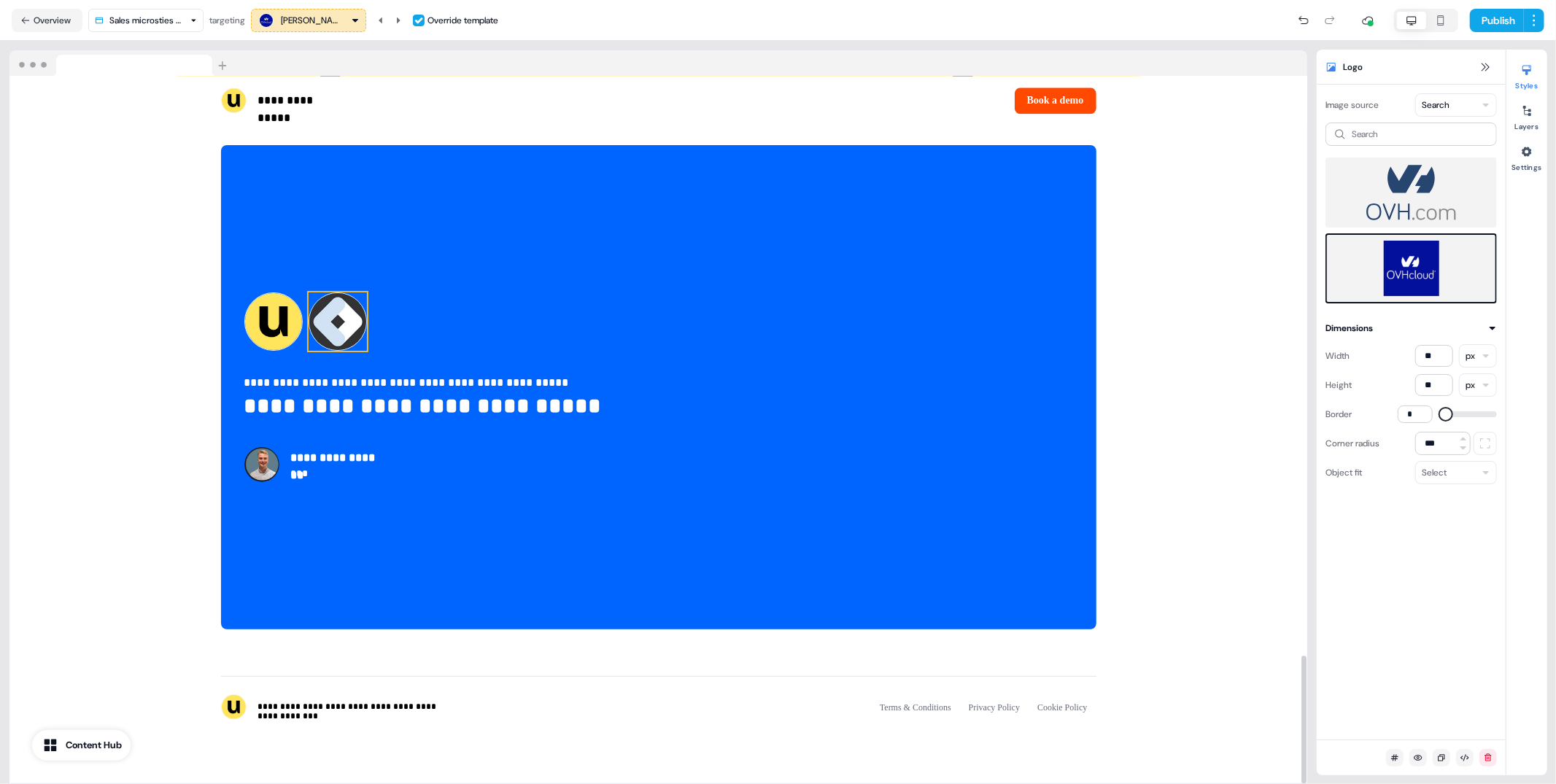
click at [328, 320] on img at bounding box center [338, 322] width 59 height 59
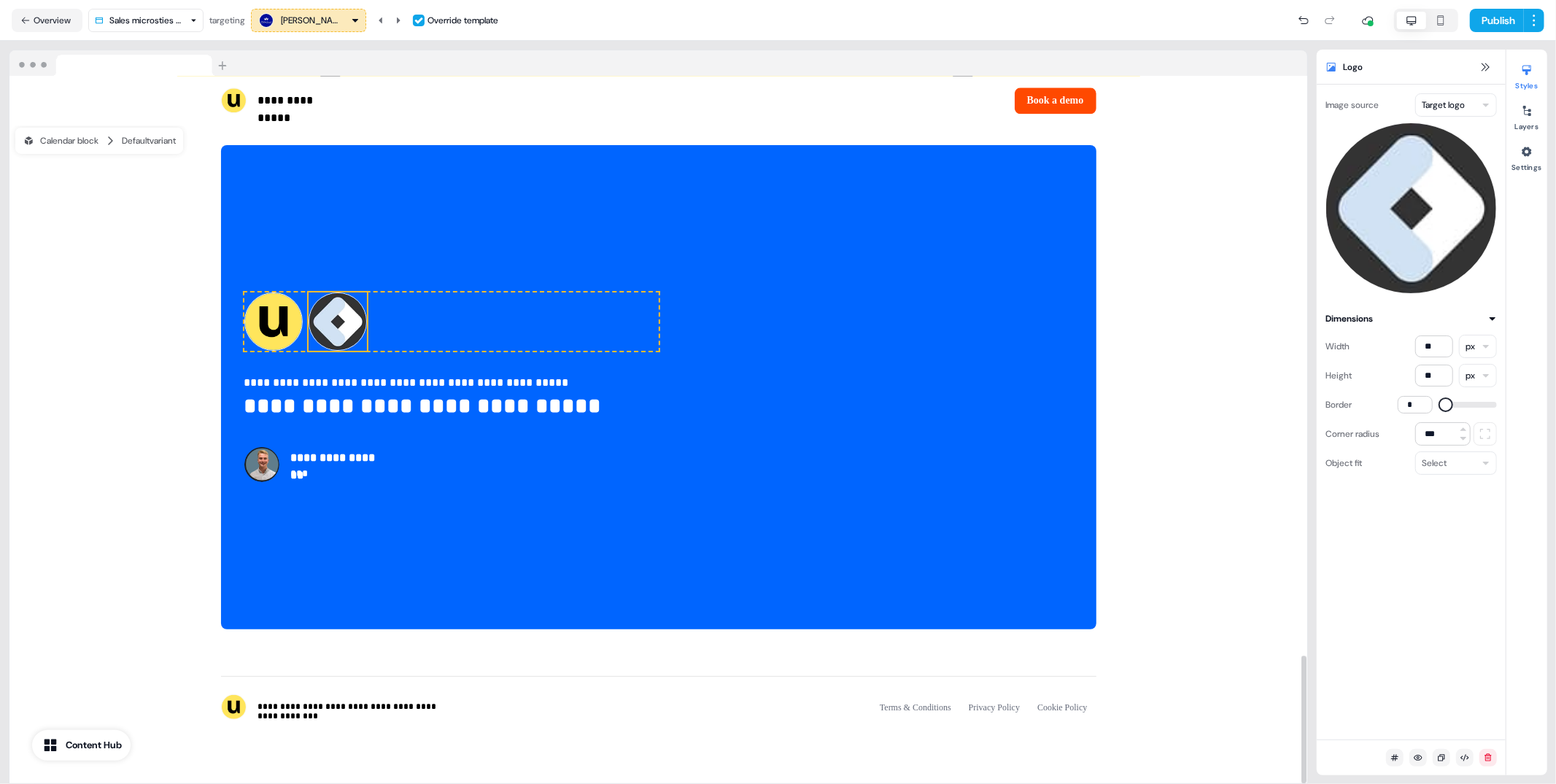
click at [1455, 98] on html "**********" at bounding box center [778, 392] width 1556 height 784
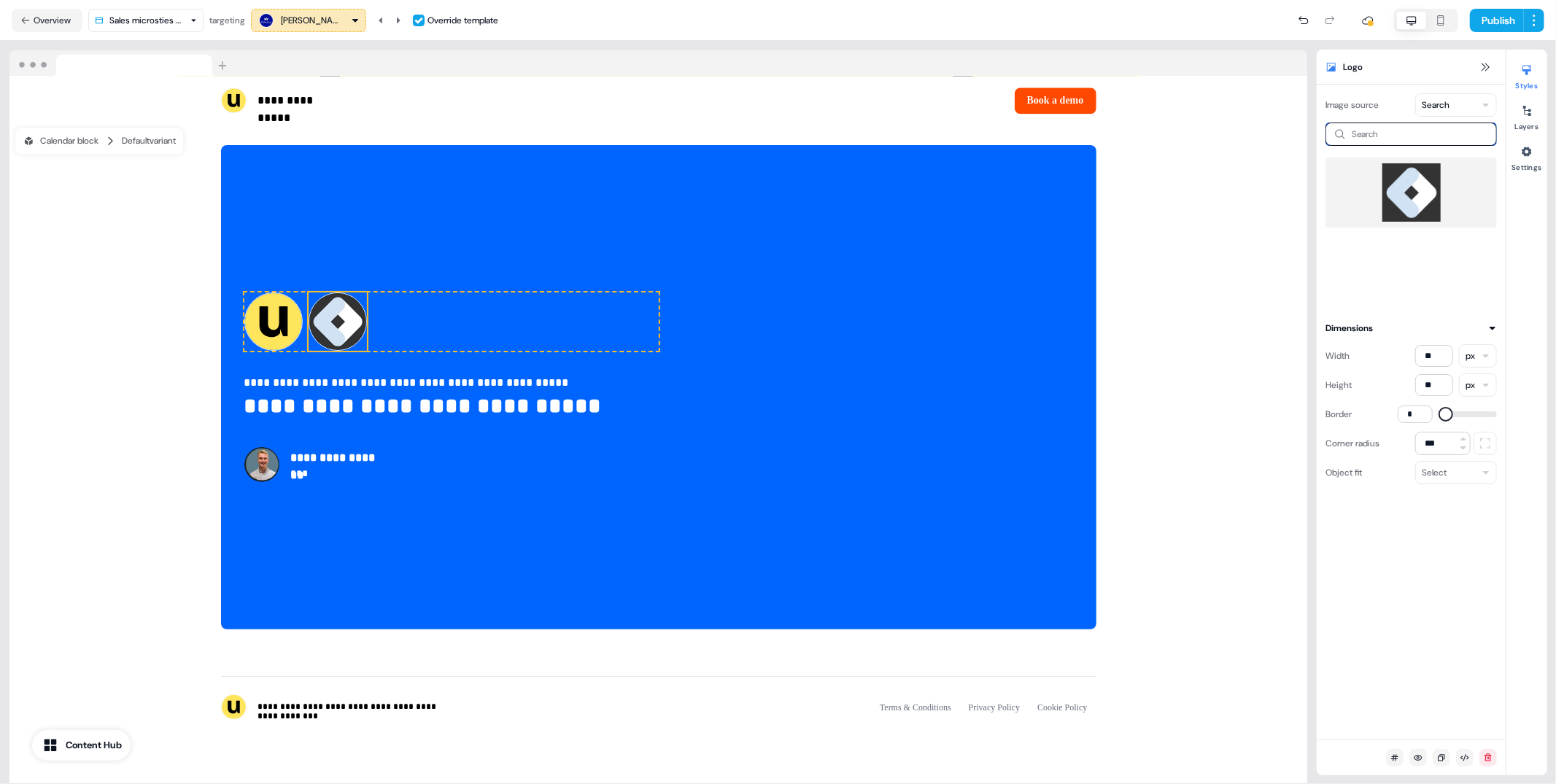
click at [1385, 130] on input at bounding box center [1411, 134] width 172 height 24
type input "******"
click at [1389, 171] on div "OVHcloud" at bounding box center [1392, 171] width 47 height 15
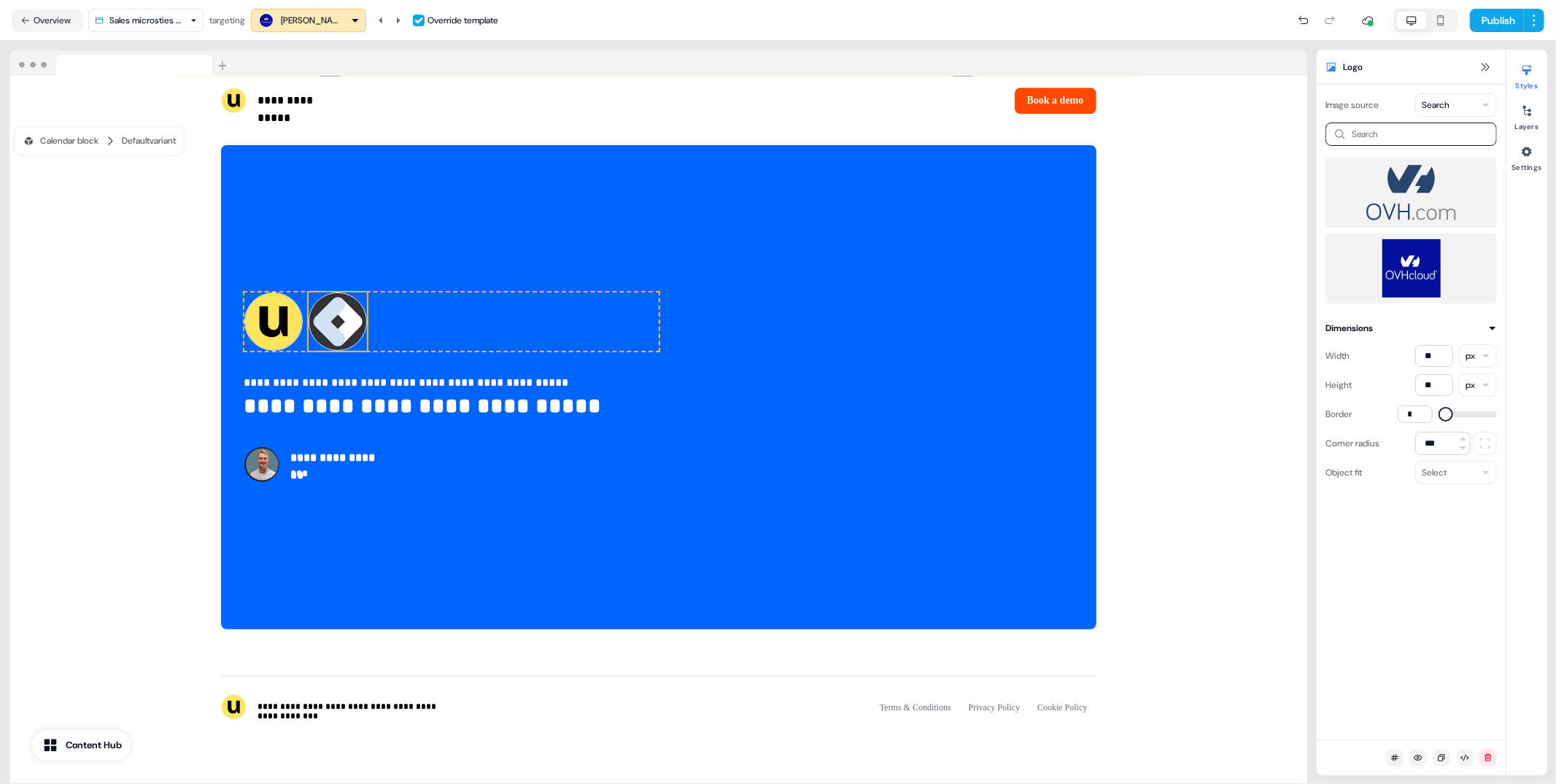
click at [1438, 263] on img at bounding box center [1411, 268] width 148 height 59
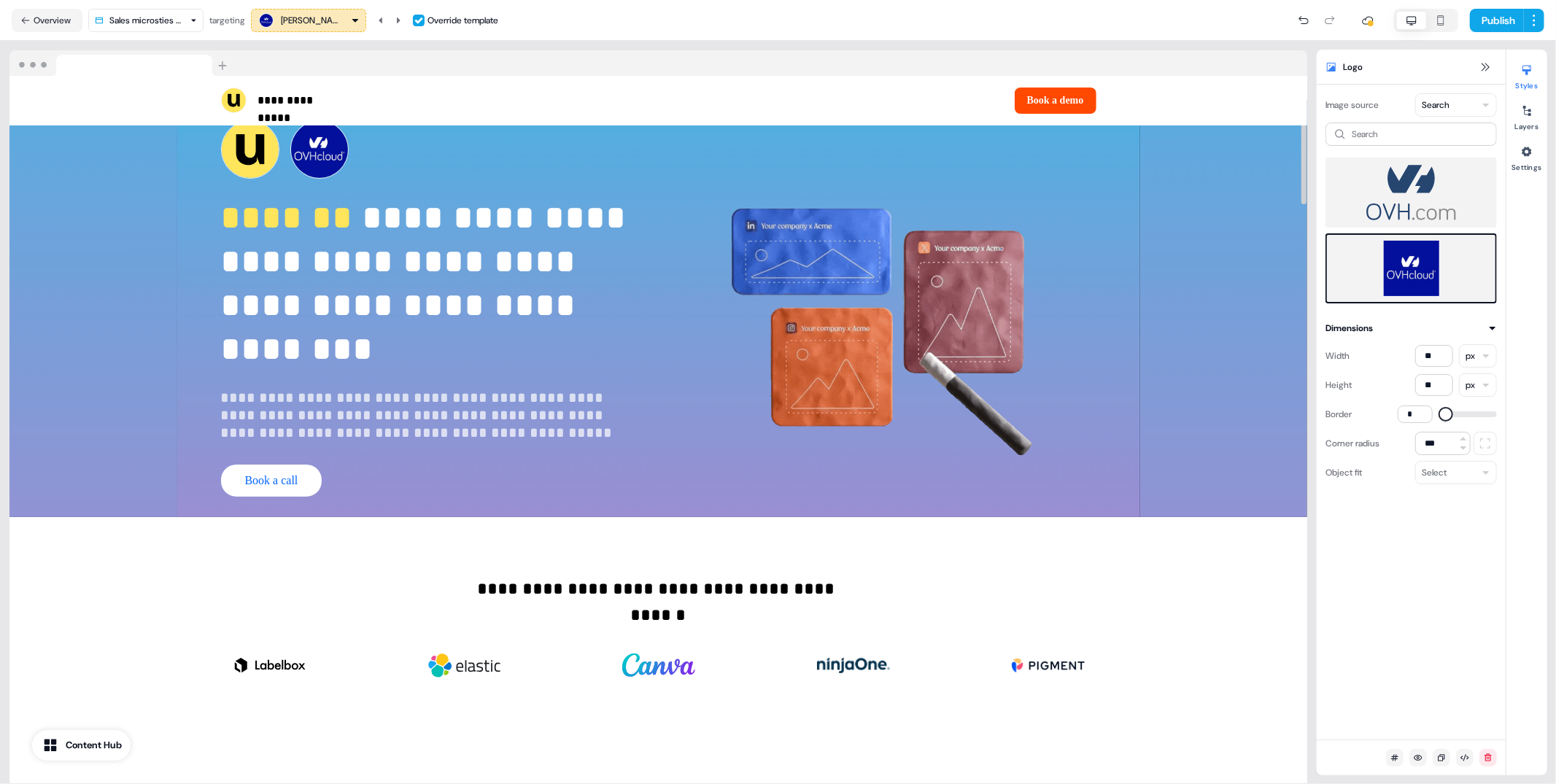
scroll to position [0, 0]
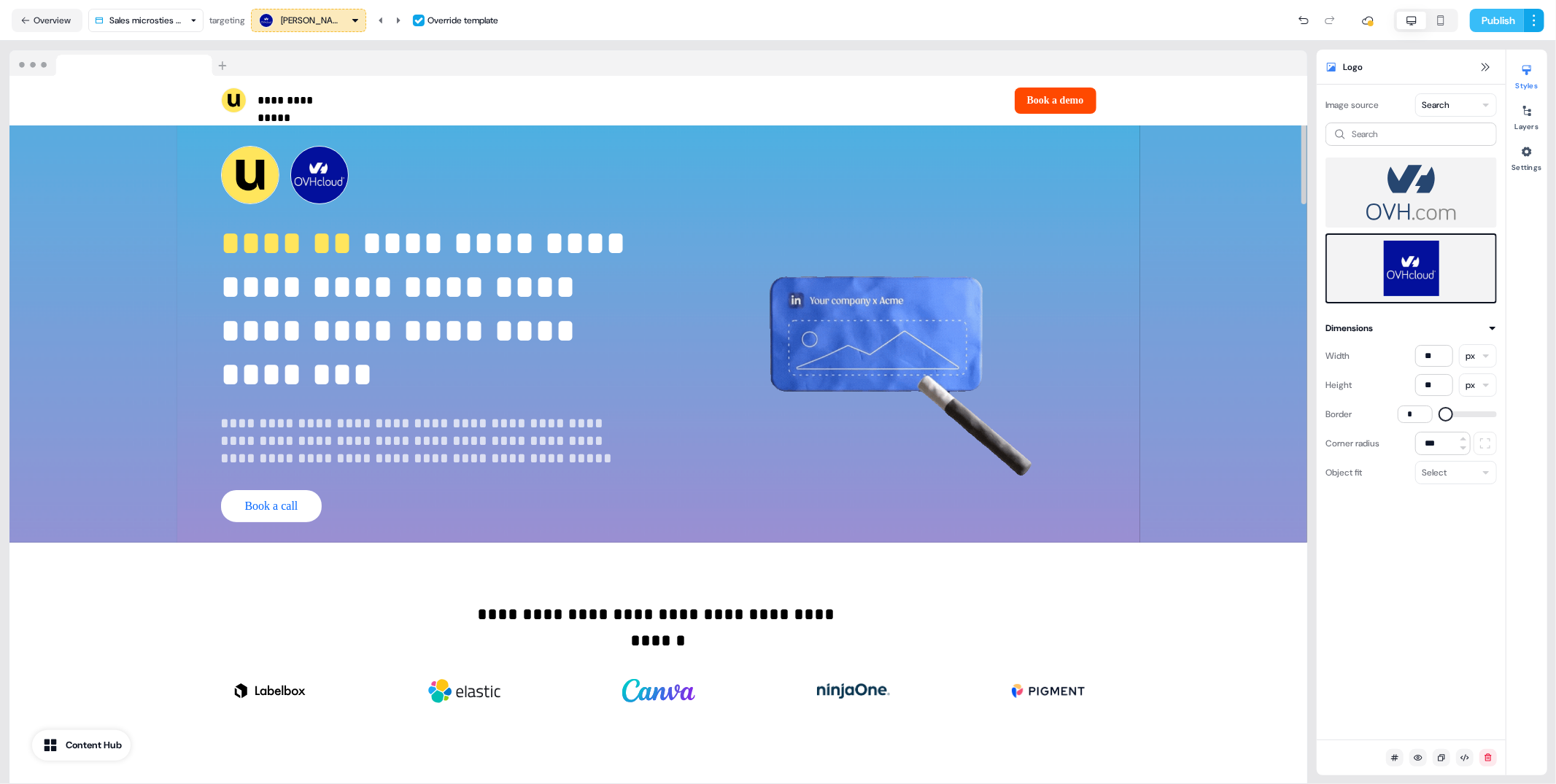
click at [1495, 23] on button "Publish" at bounding box center [1497, 21] width 54 height 24
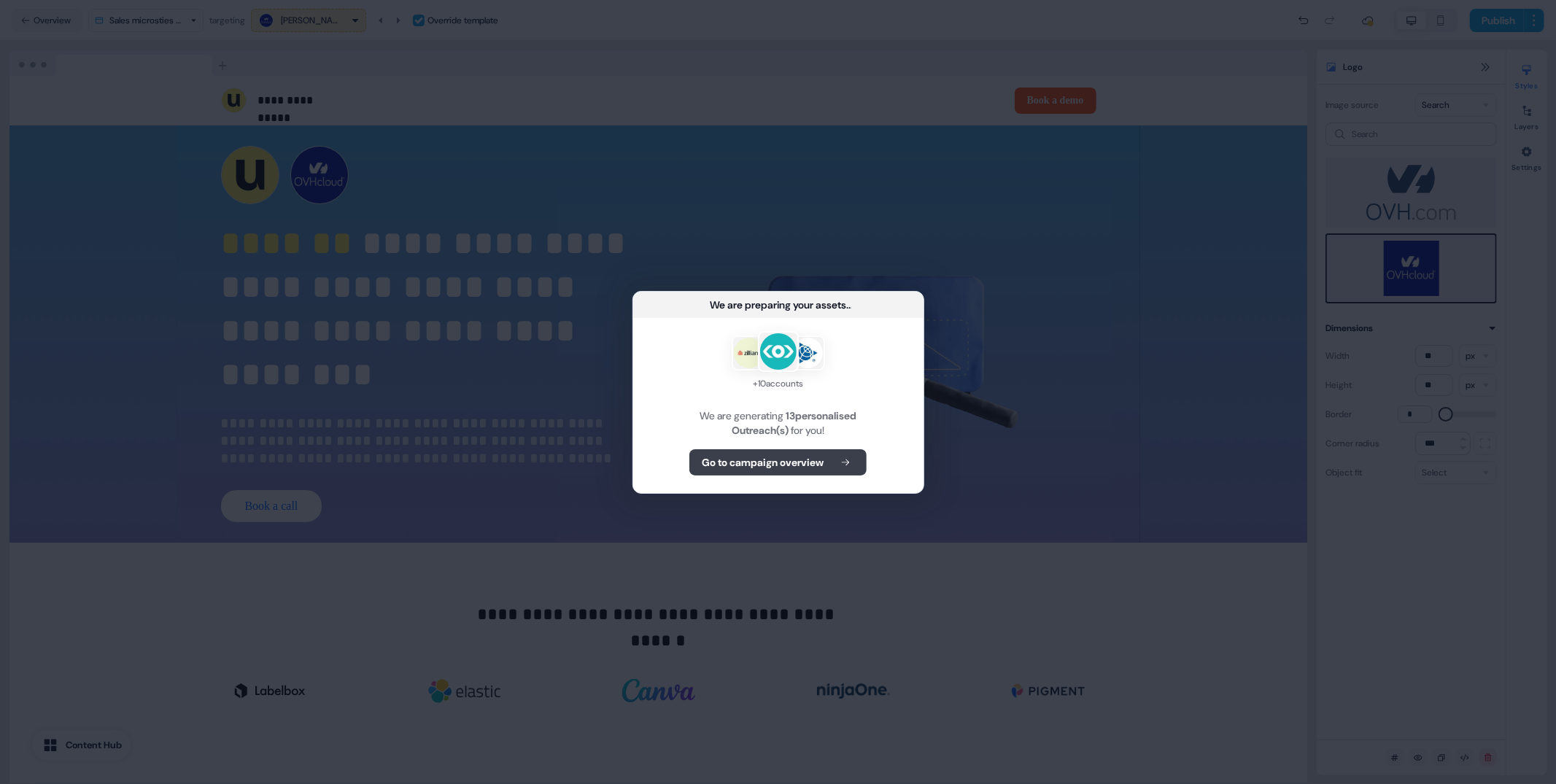
click at [835, 469] on button "Go to campaign overview" at bounding box center [778, 462] width 178 height 26
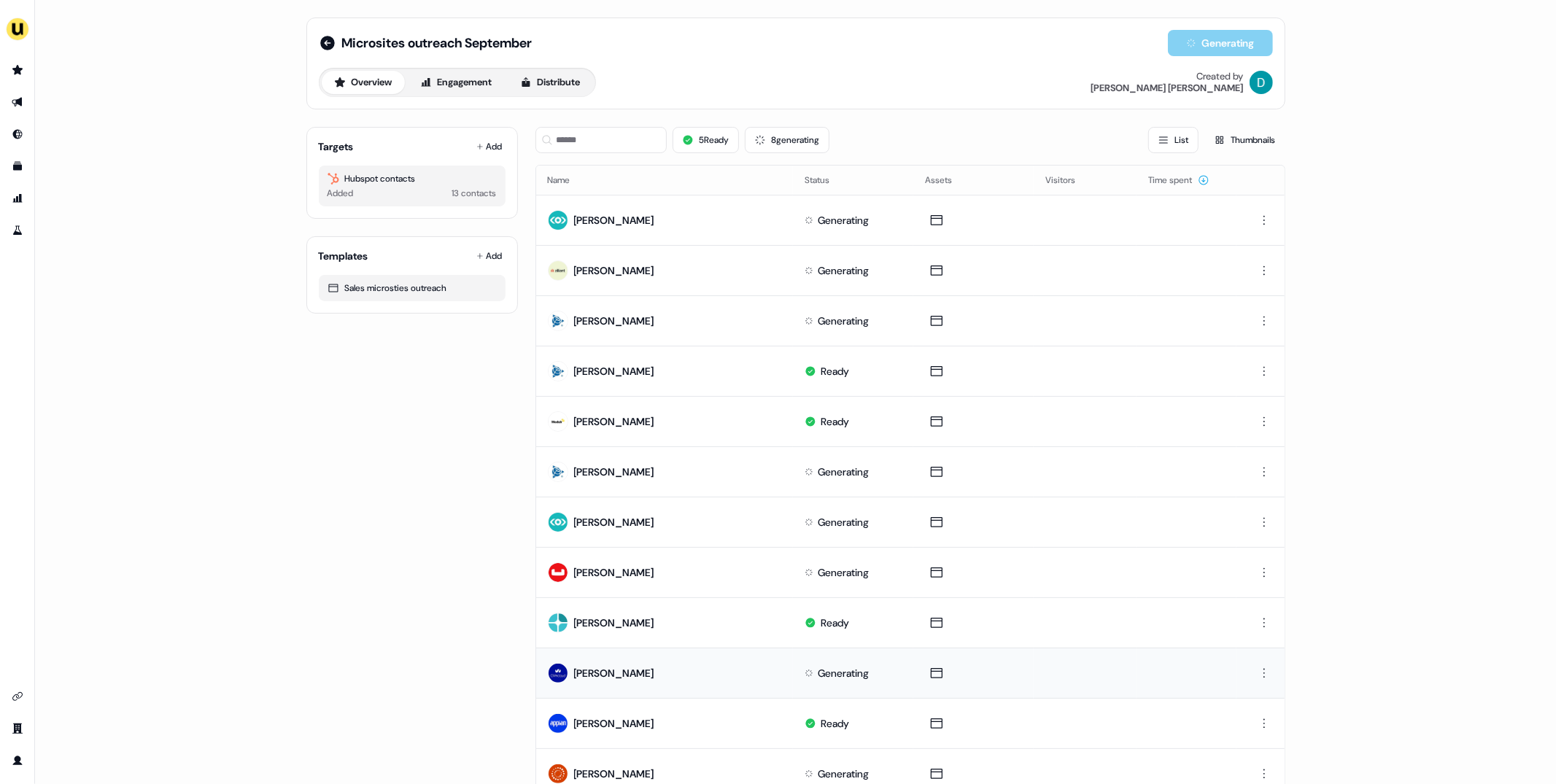
scroll to position [106, 0]
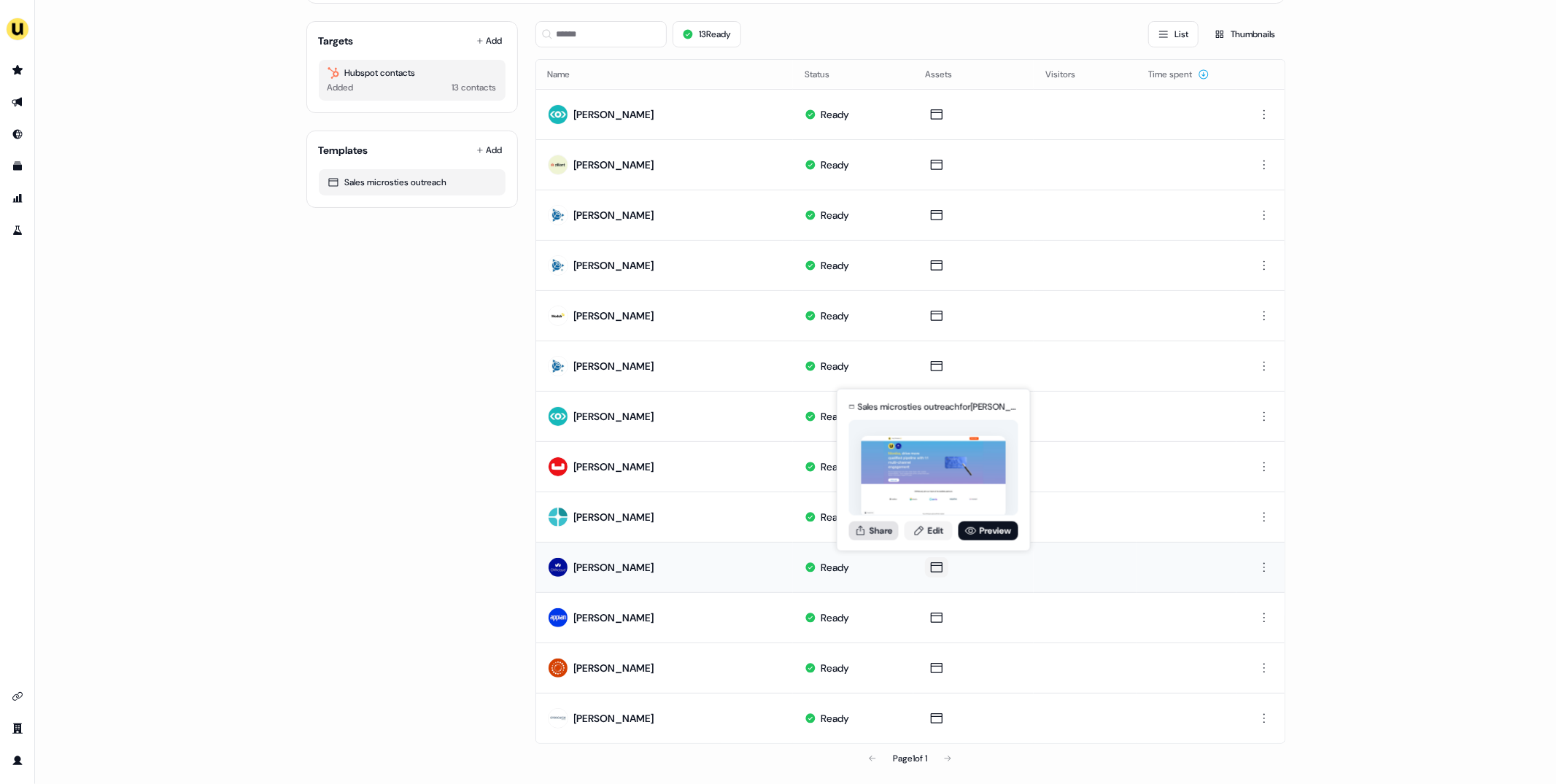
click at [864, 532] on icon at bounding box center [861, 530] width 8 height 10
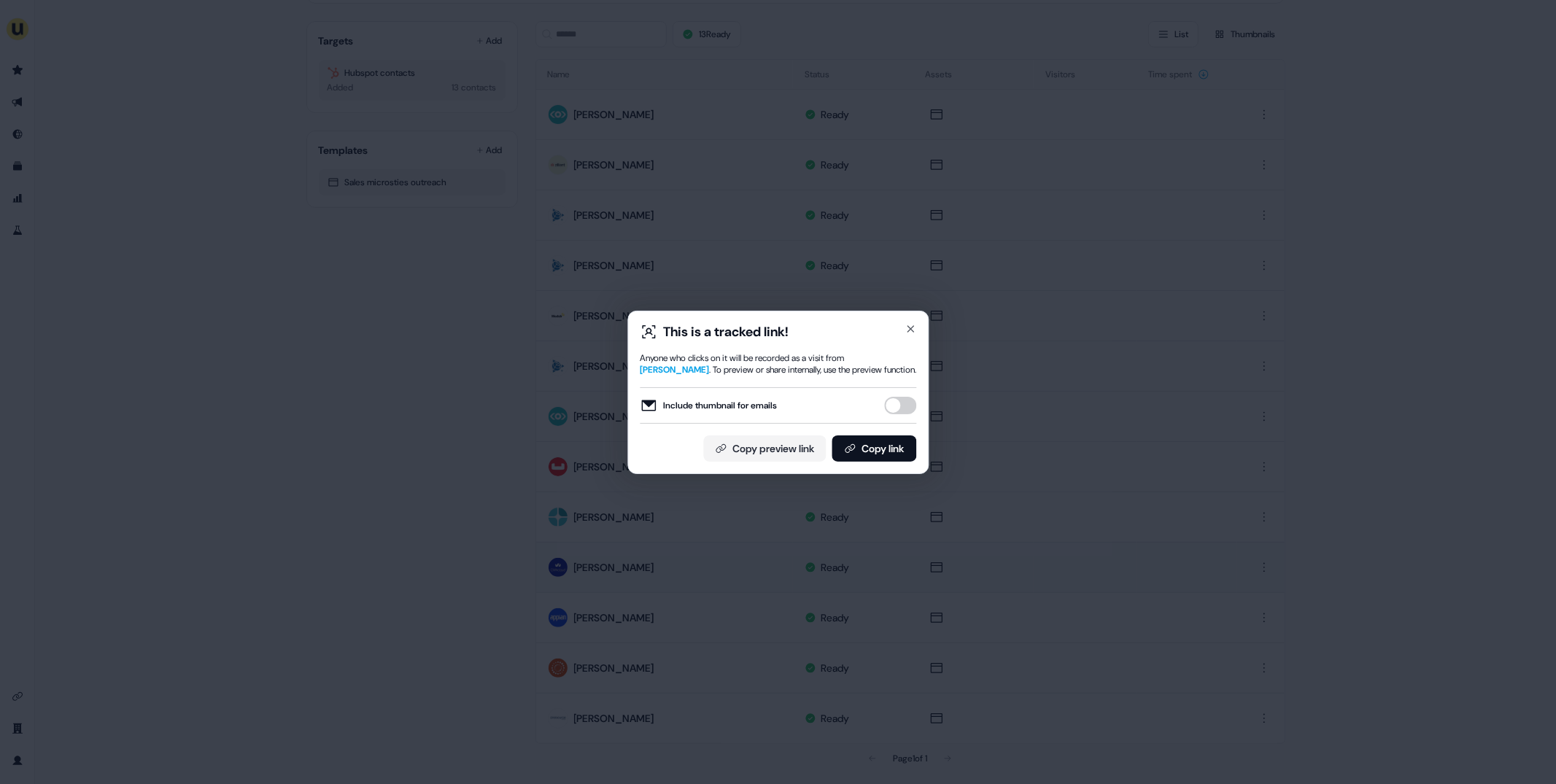
click at [897, 411] on button "Include thumbnail for emails" at bounding box center [901, 406] width 32 height 18
click at [893, 437] on button "Copy link" at bounding box center [874, 449] width 84 height 26
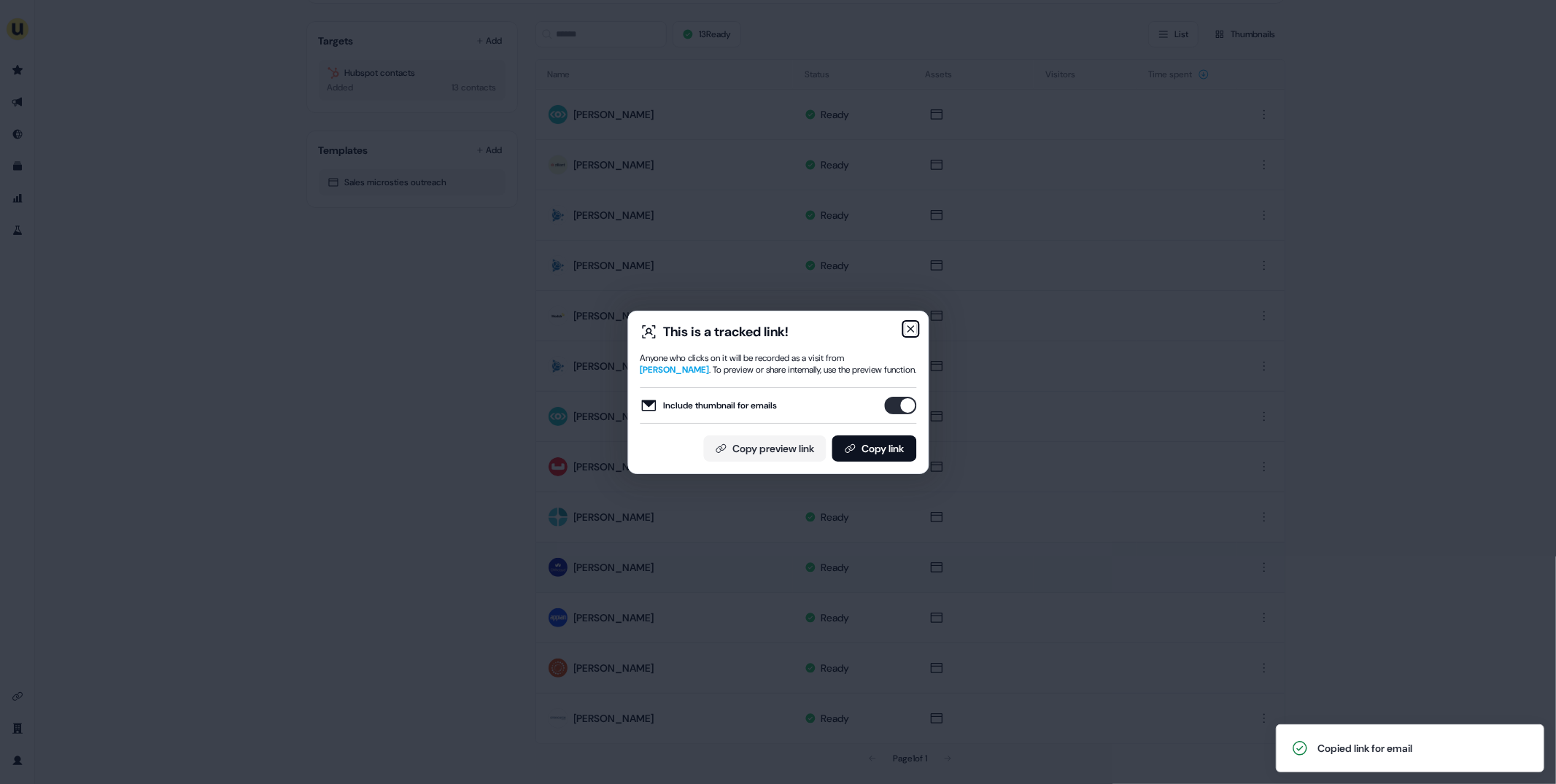
click at [917, 324] on icon "button" at bounding box center [911, 329] width 12 height 12
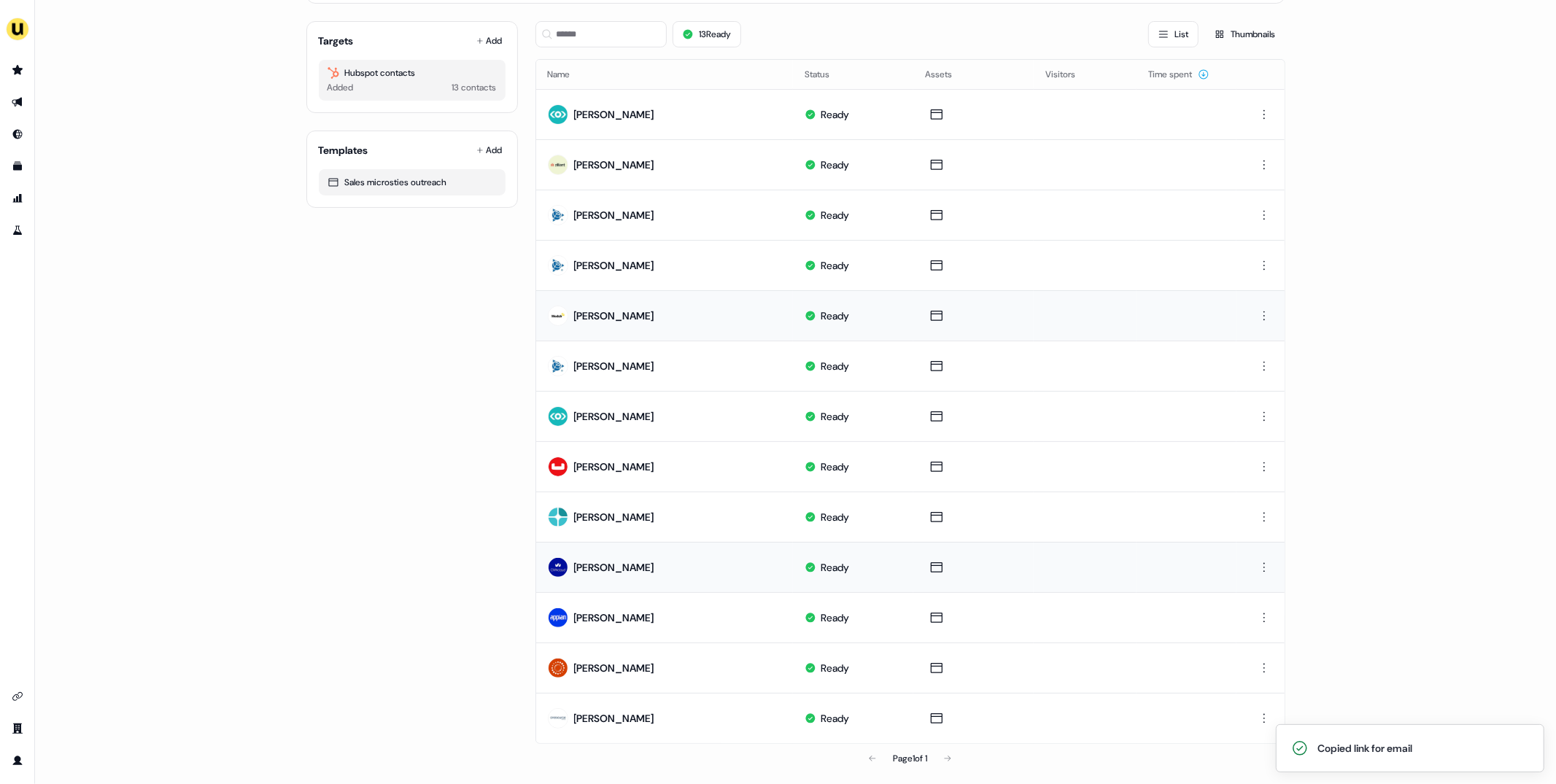
scroll to position [0, 0]
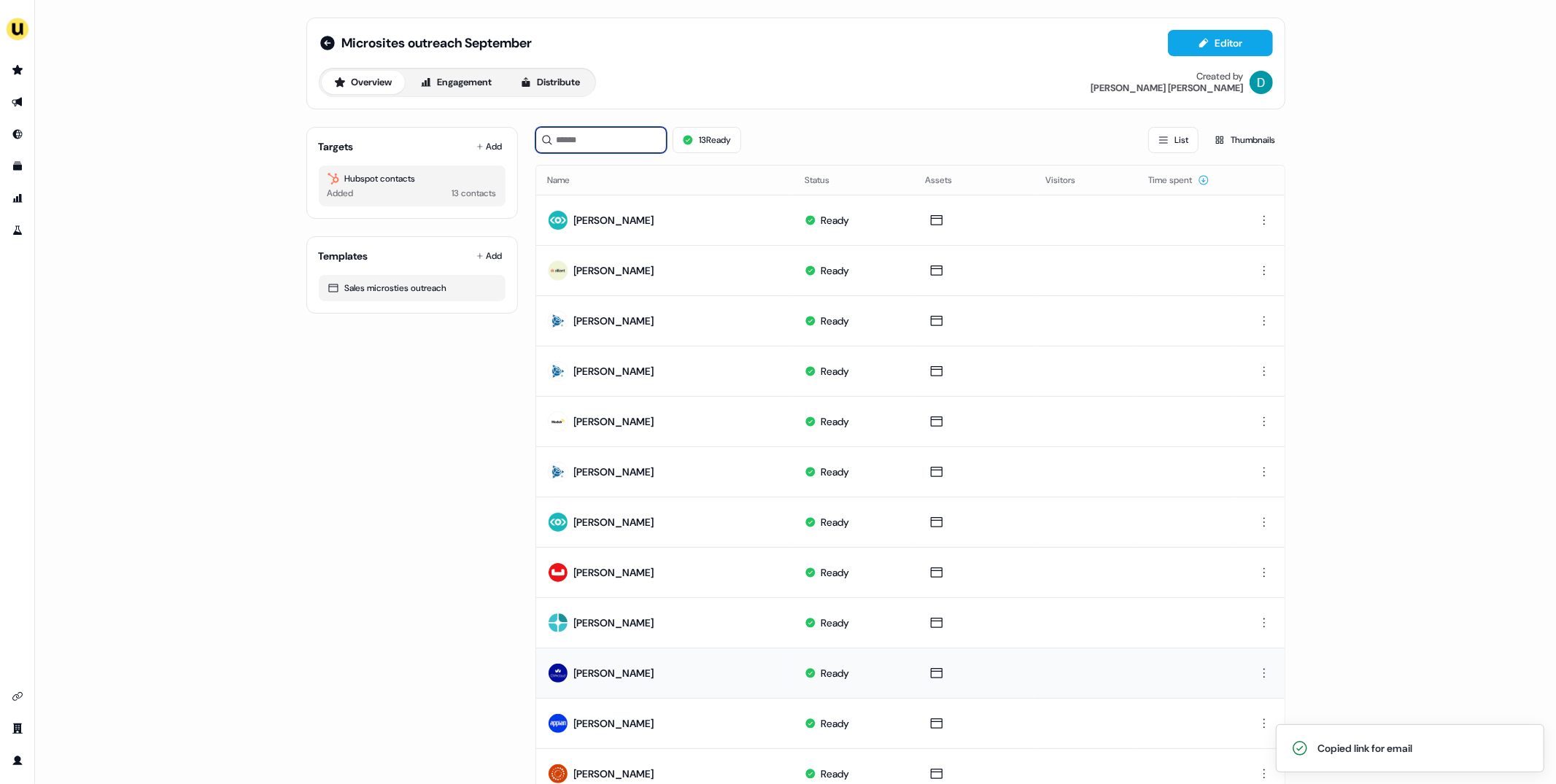
click at [617, 139] on input at bounding box center [601, 140] width 131 height 26
click at [472, 154] on div "Targets Add Hubspot contacts Added 13 contacts" at bounding box center [412, 173] width 212 height 92
click at [477, 150] on button "Add" at bounding box center [490, 146] width 32 height 21
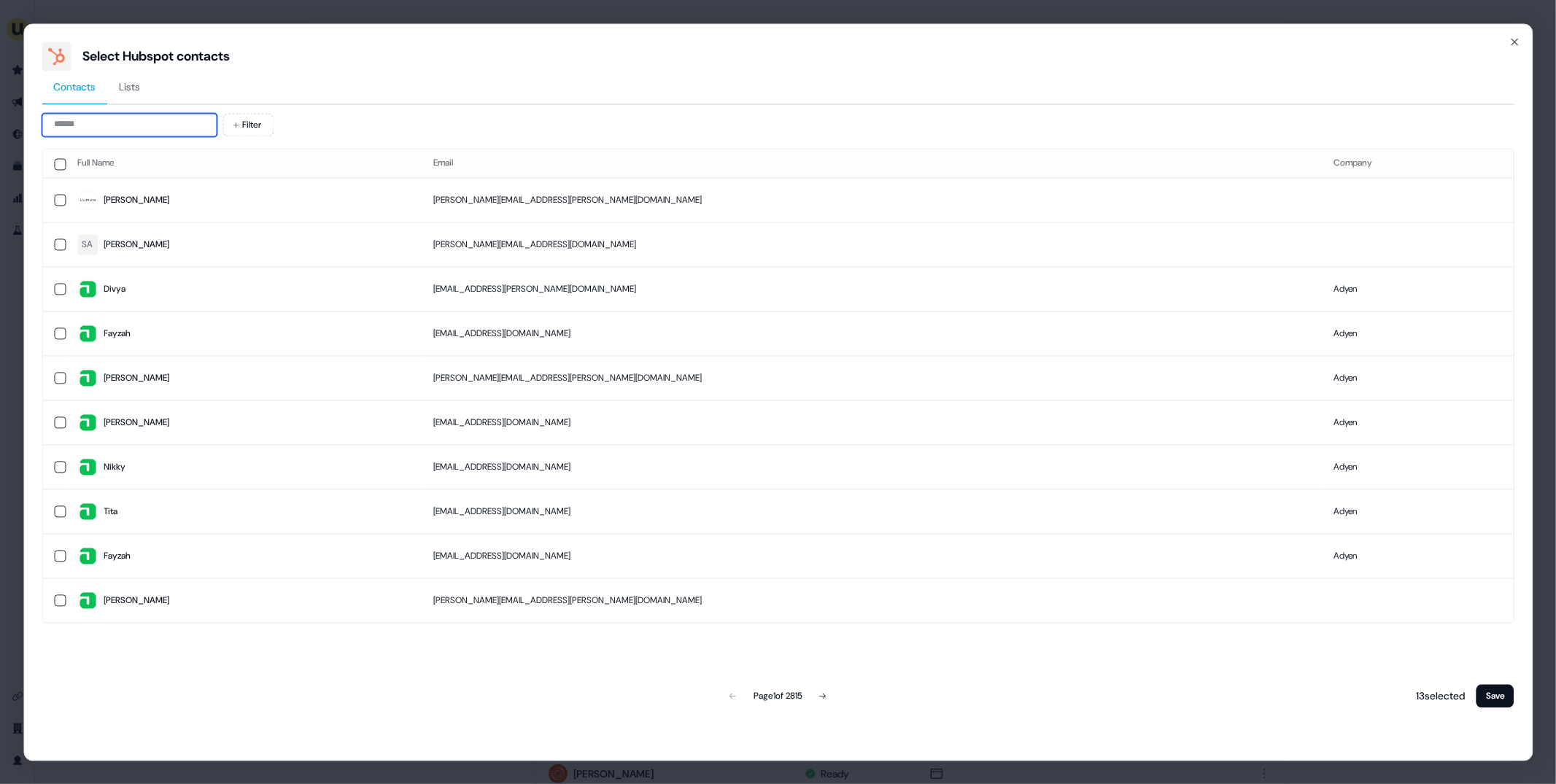
click at [122, 129] on input at bounding box center [129, 125] width 175 height 24
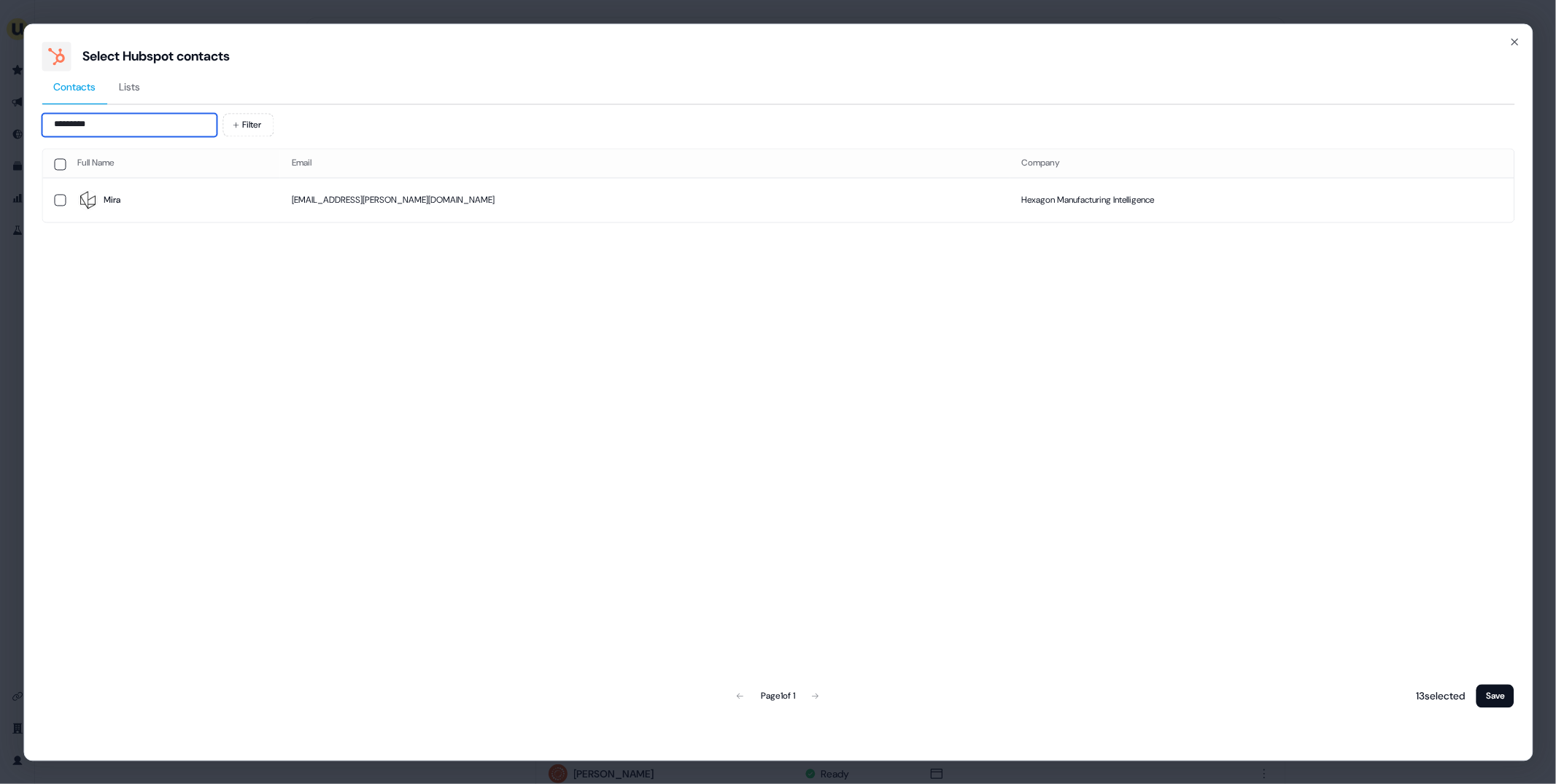
type input "*********"
click at [128, 200] on span "Mira" at bounding box center [173, 200] width 192 height 21
click at [1504, 688] on button "Save" at bounding box center [1495, 696] width 38 height 24
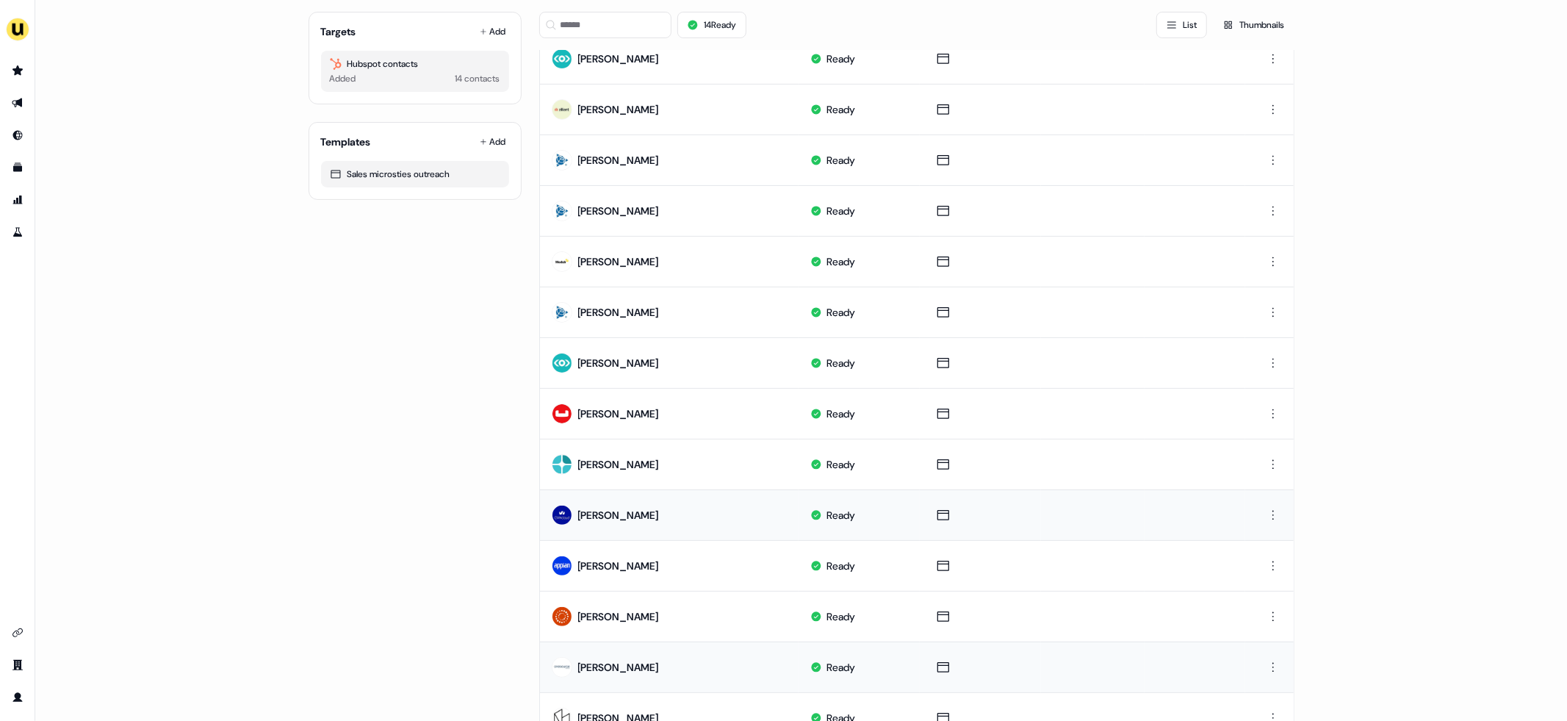
scroll to position [226, 0]
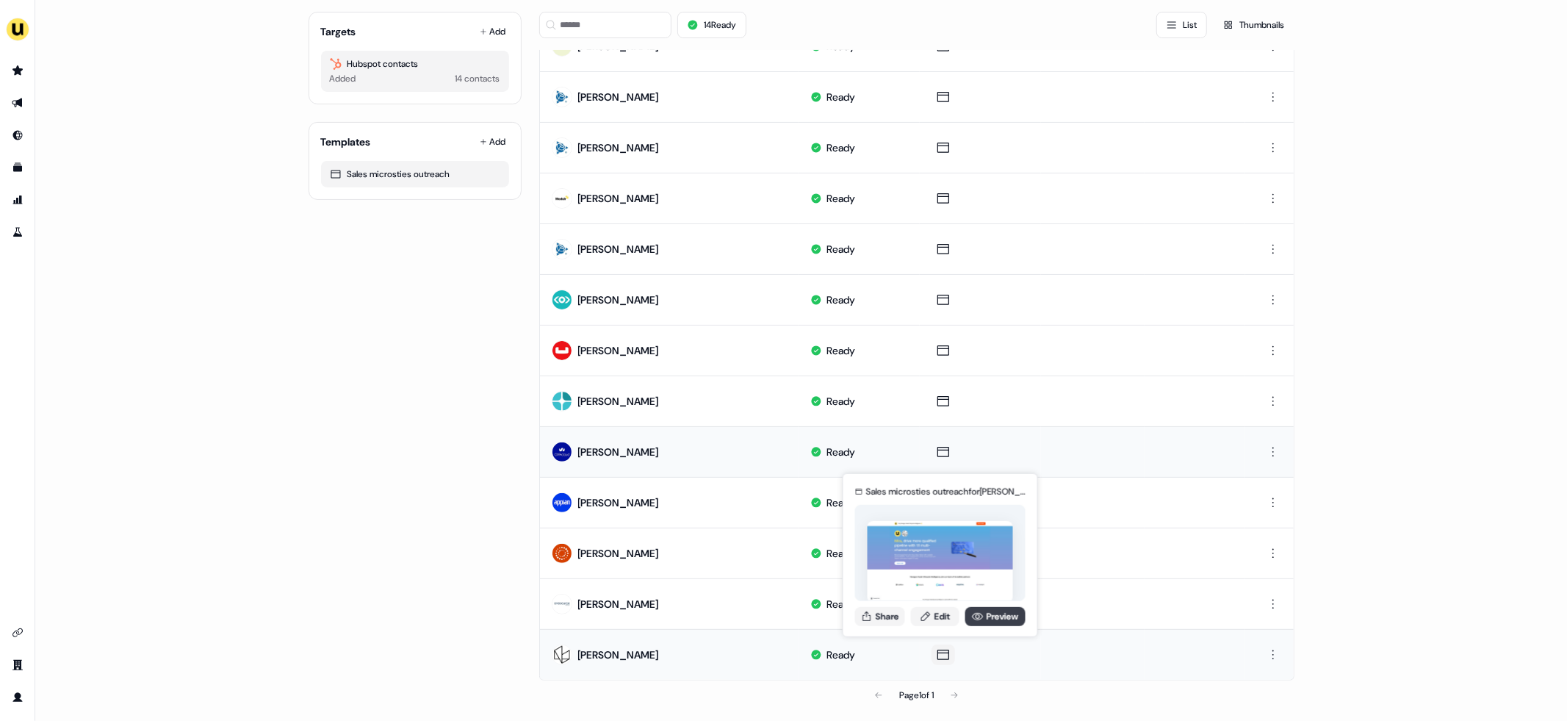
click at [1007, 612] on link "Preview" at bounding box center [996, 615] width 60 height 19
click at [941, 611] on link "Edit" at bounding box center [935, 615] width 48 height 19
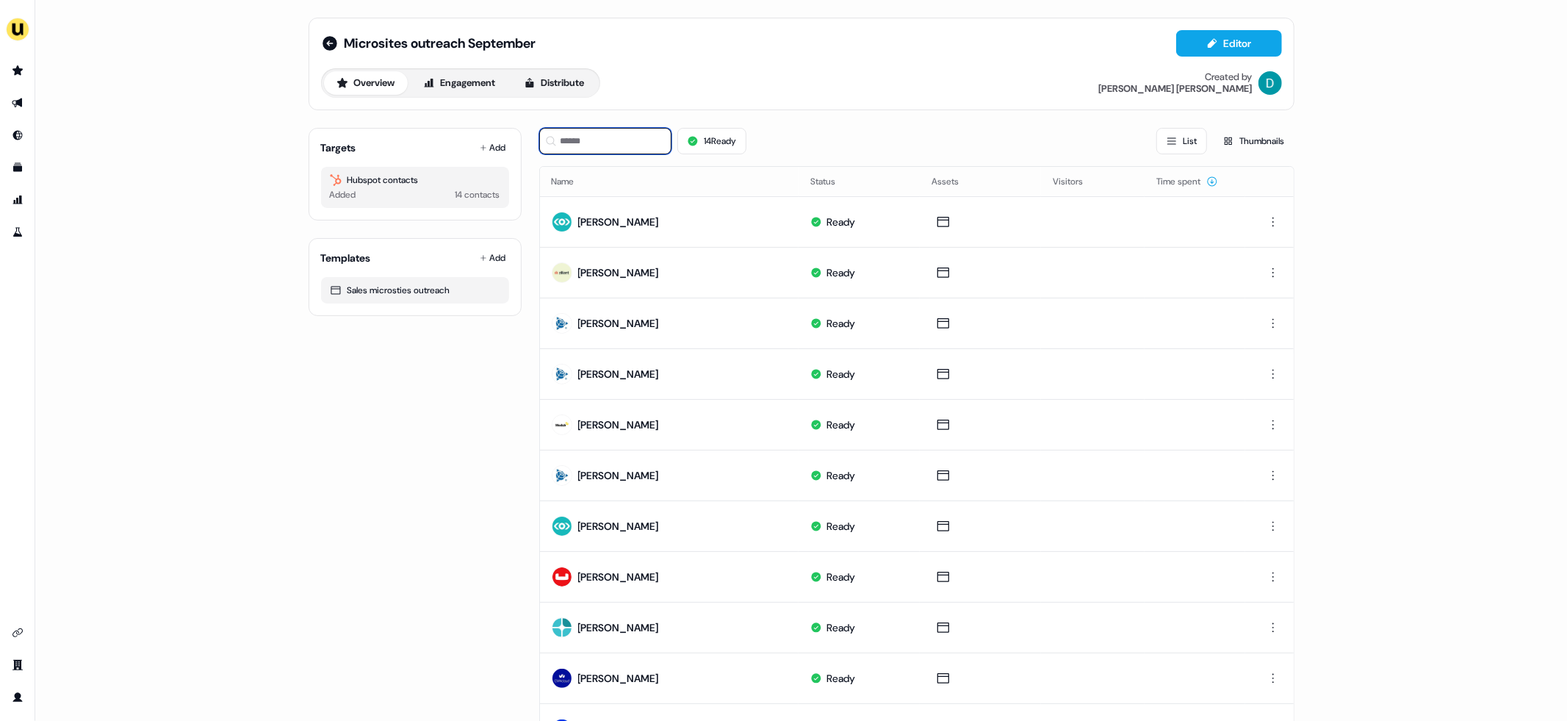
click at [597, 142] on input at bounding box center [605, 141] width 132 height 26
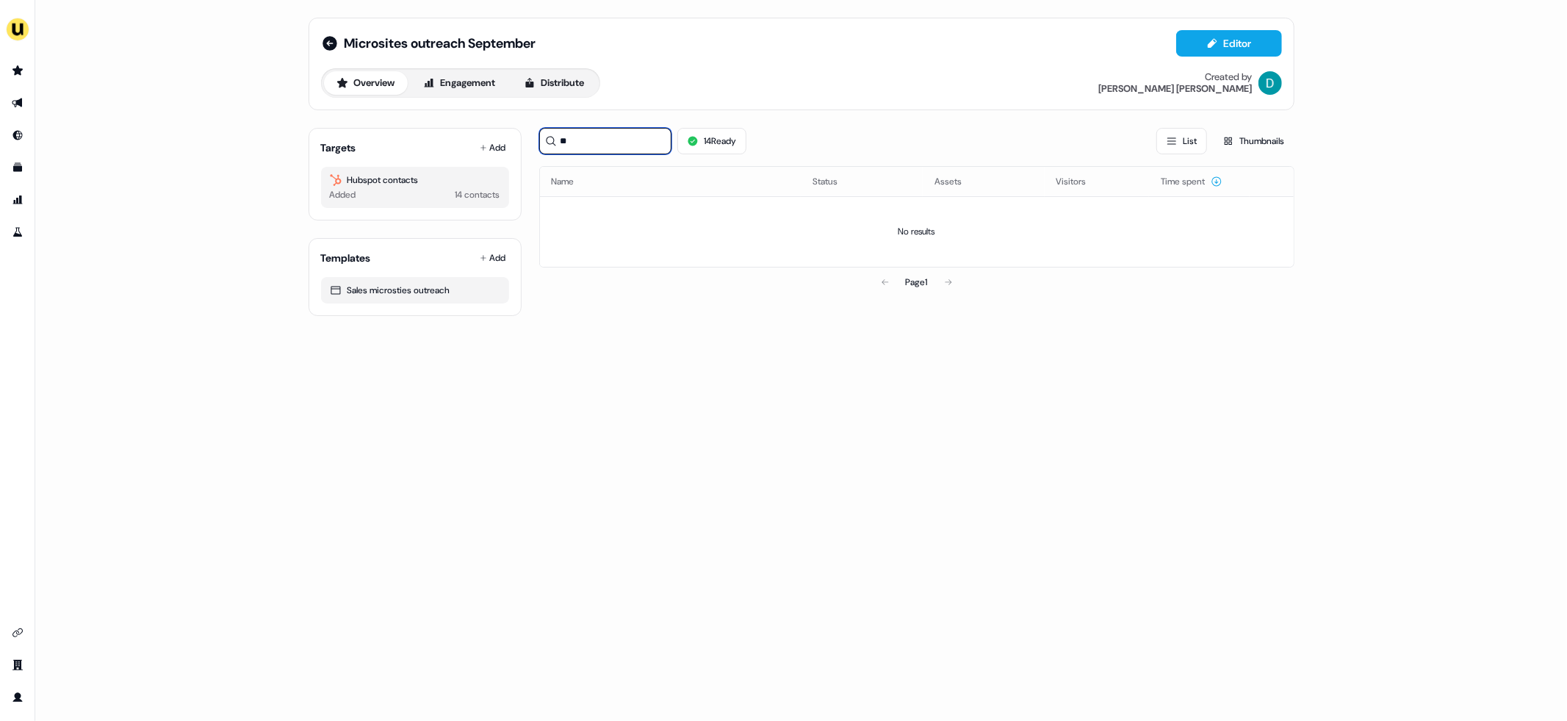
type input "*"
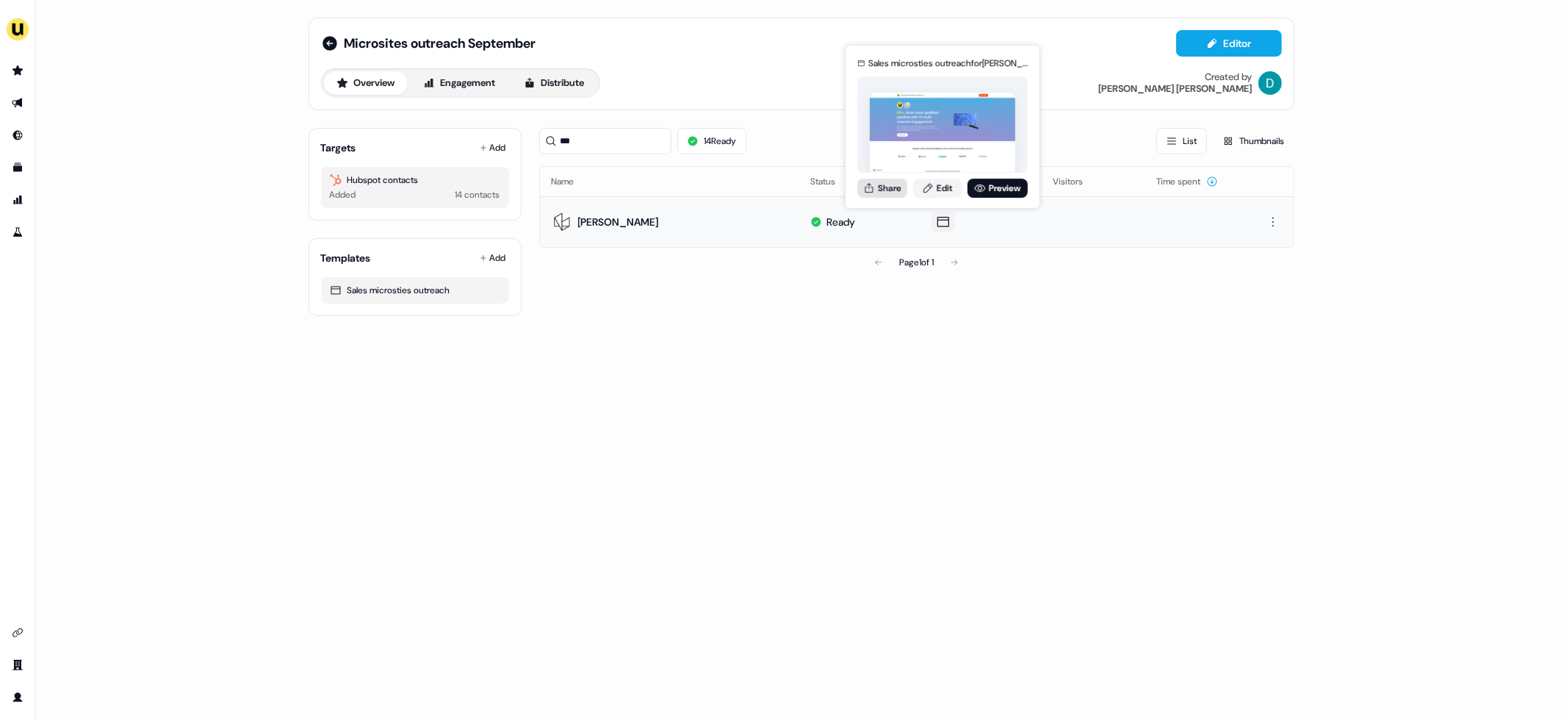
click at [882, 184] on button "Share" at bounding box center [883, 188] width 50 height 19
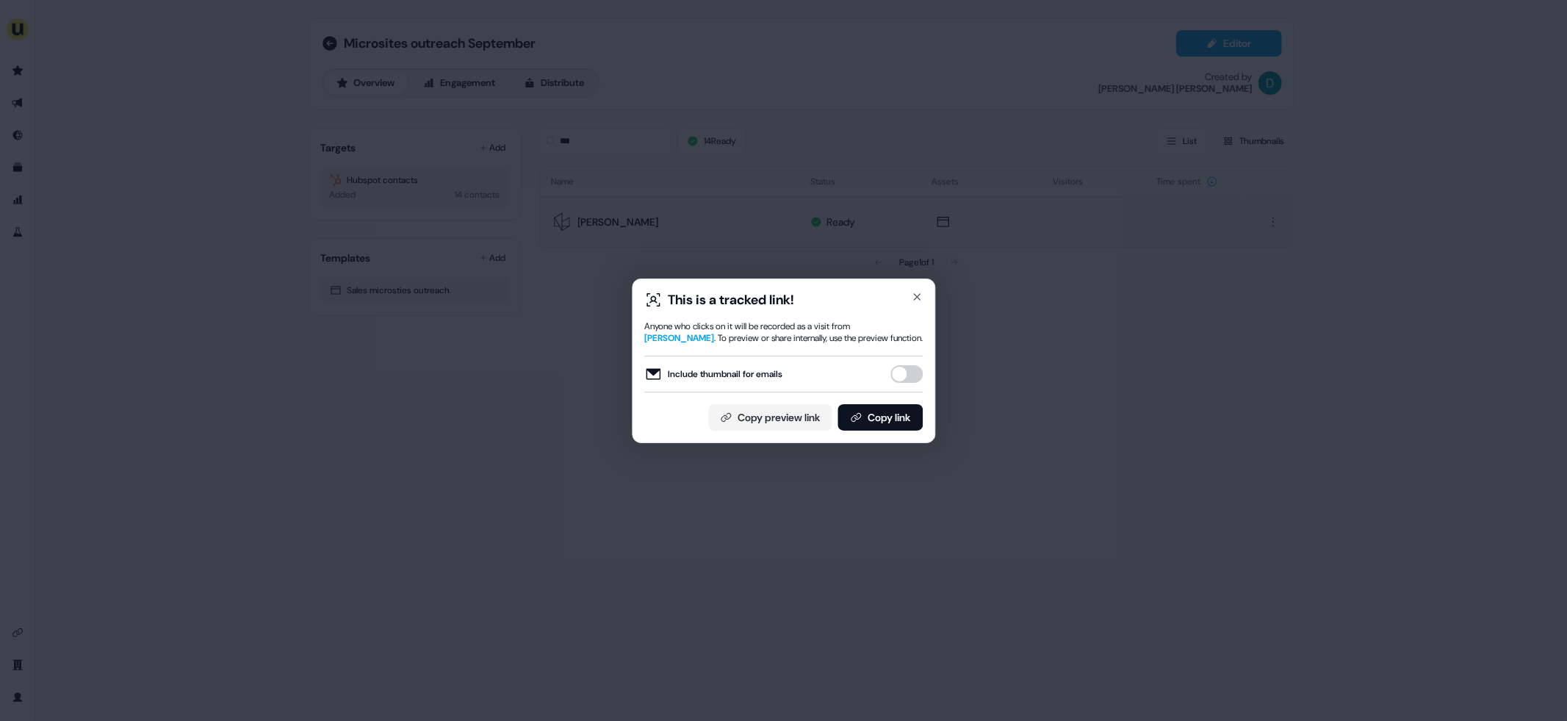
click at [907, 371] on button "Include thumbnail for emails" at bounding box center [907, 374] width 32 height 18
click at [896, 423] on button "Copy link" at bounding box center [880, 417] width 85 height 26
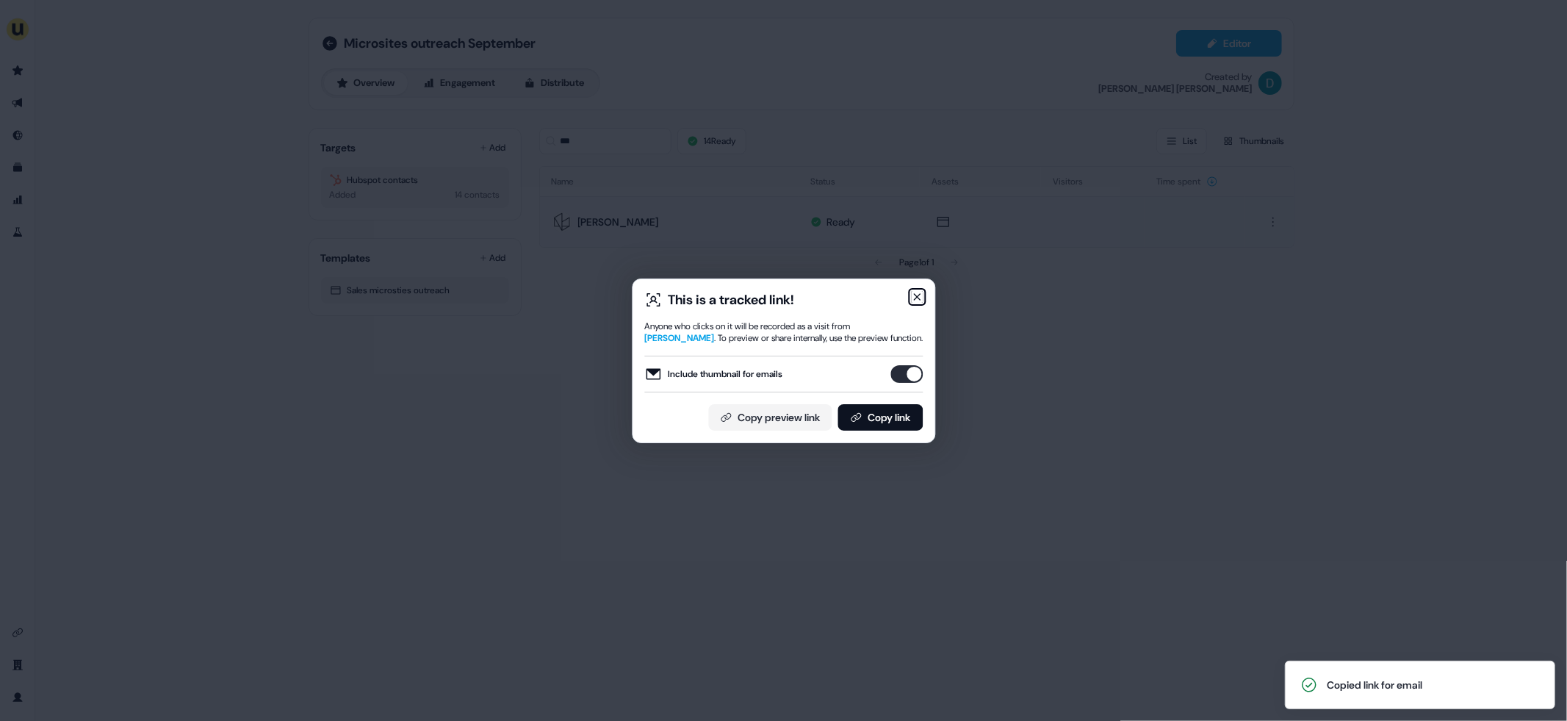
click at [911, 292] on icon "button" at bounding box center [917, 297] width 12 height 12
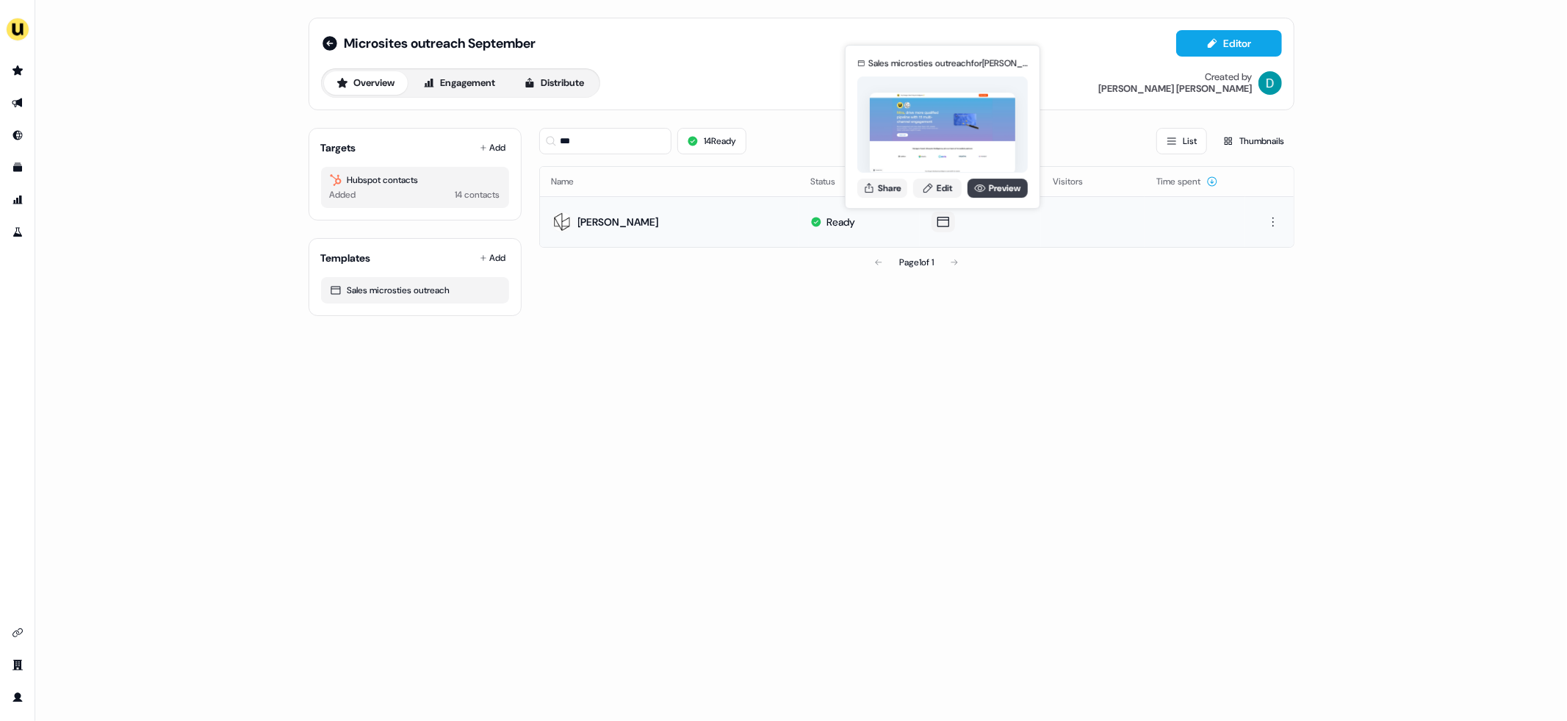
click at [999, 181] on link "Preview" at bounding box center [998, 188] width 60 height 19
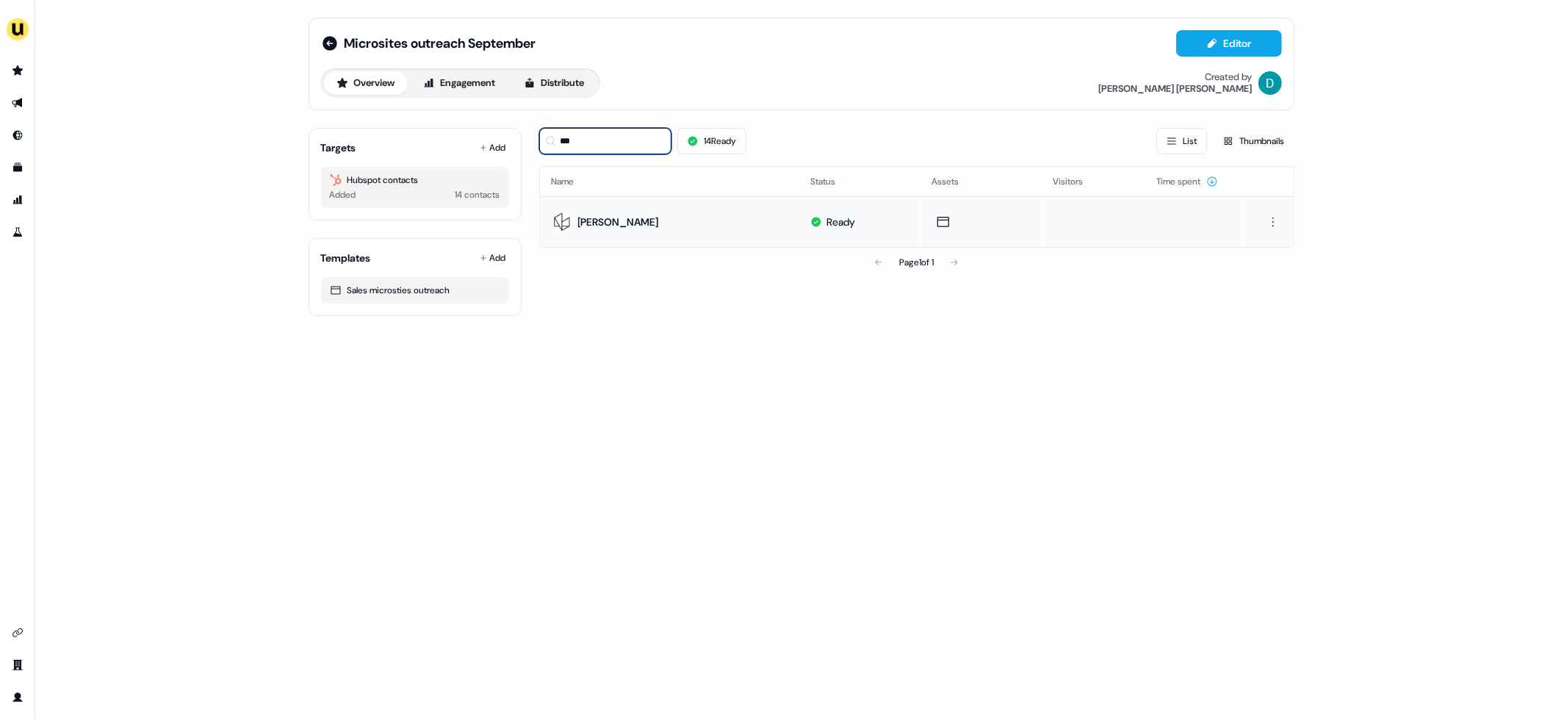
click at [598, 149] on input "***" at bounding box center [605, 141] width 132 height 26
type input "*"
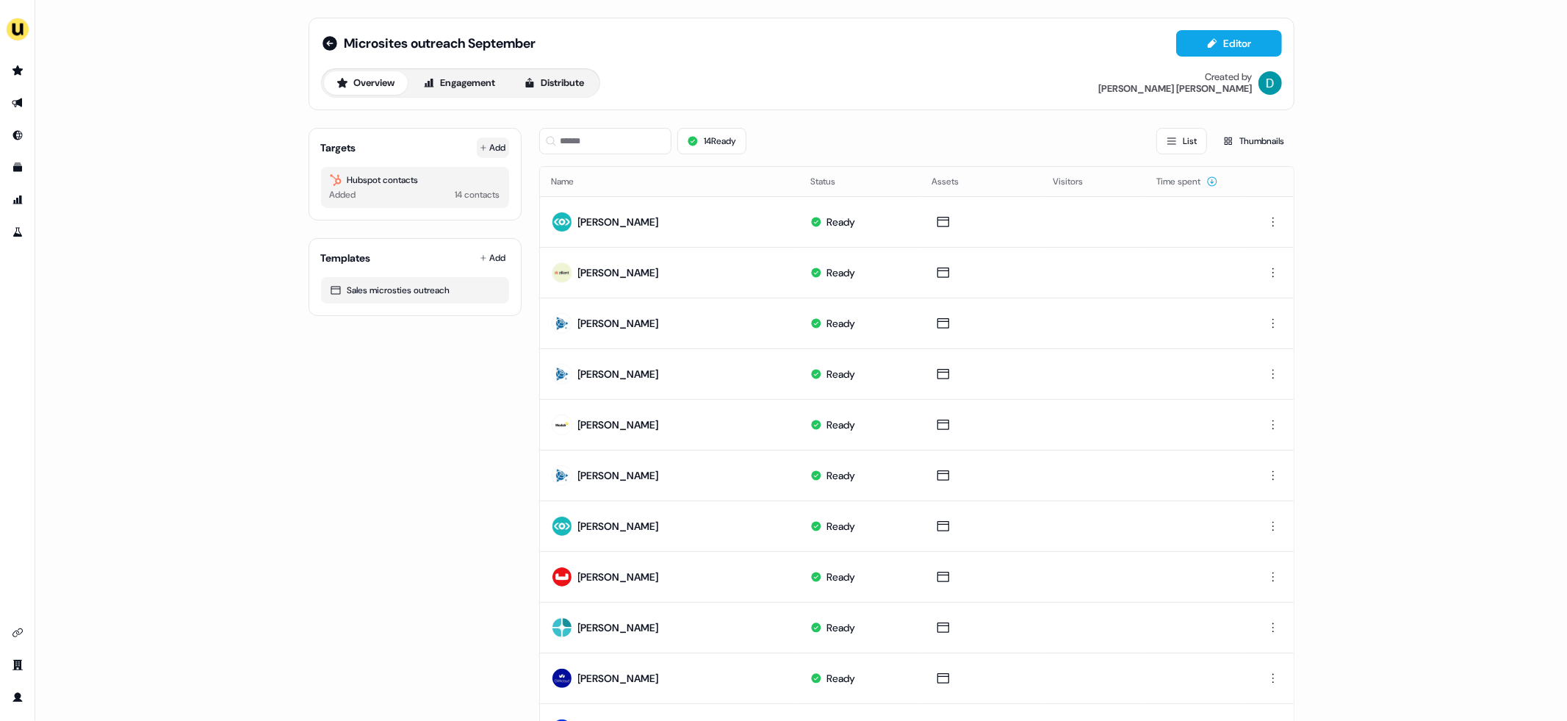
click at [479, 140] on button "Add" at bounding box center [493, 147] width 32 height 21
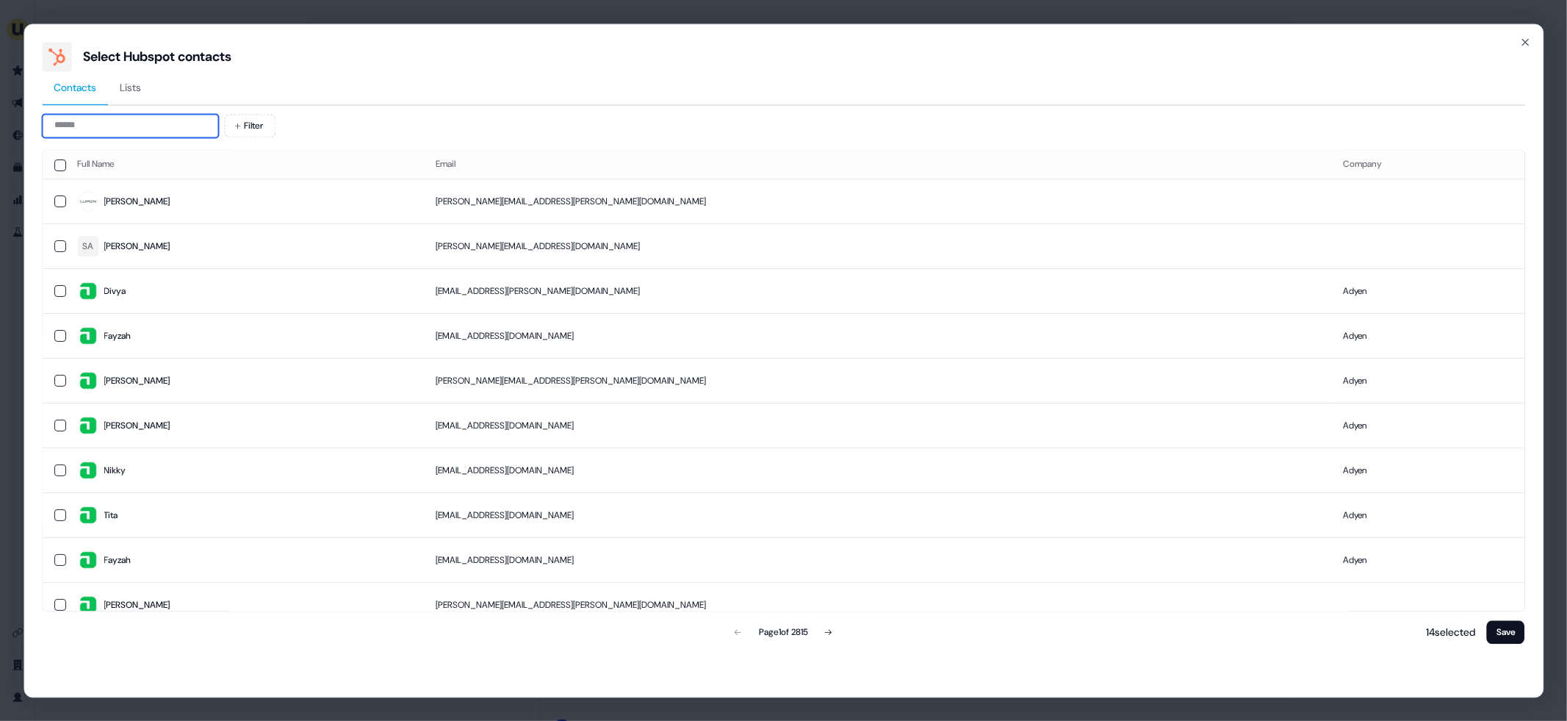
click at [187, 119] on input at bounding box center [130, 126] width 176 height 24
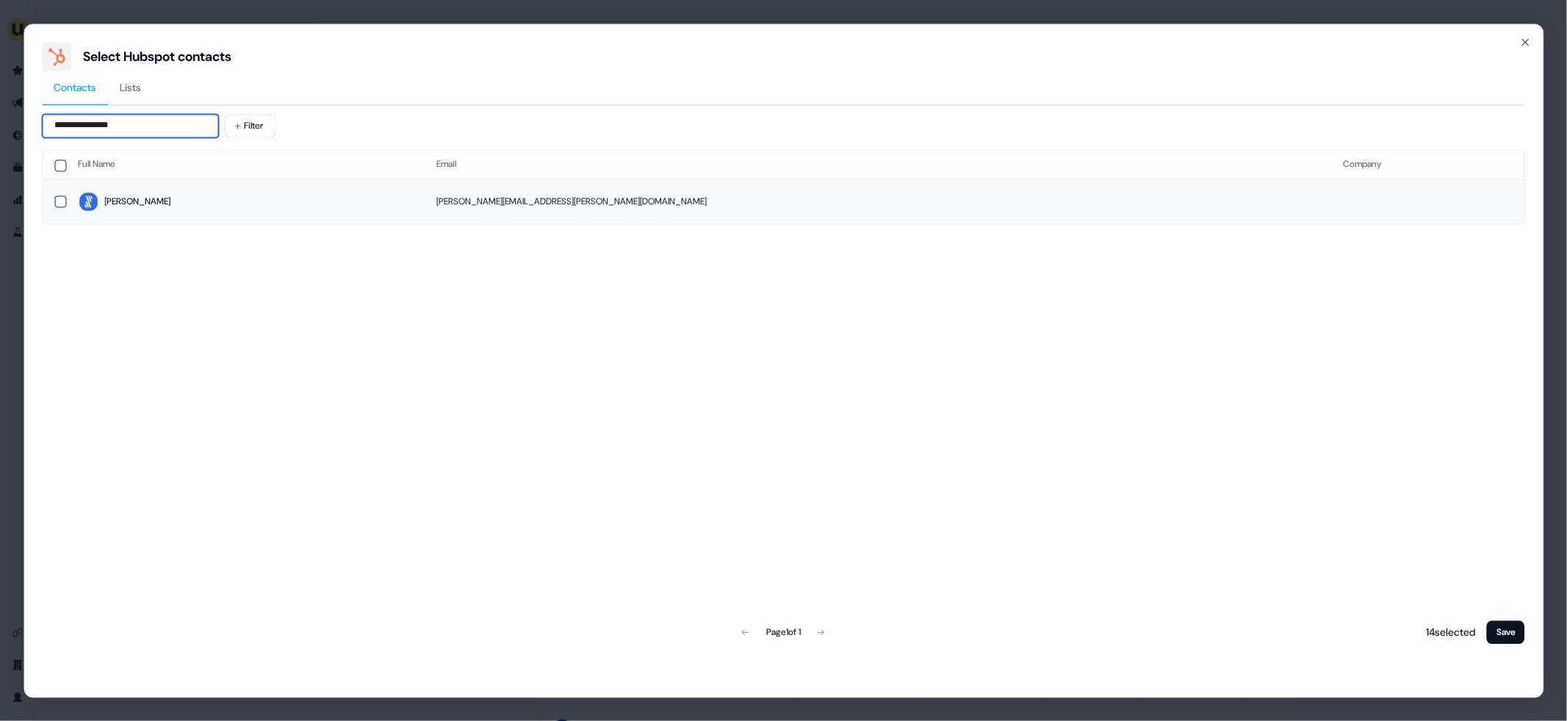
type input "**********"
click at [216, 198] on span "Nathan" at bounding box center [245, 202] width 335 height 21
click at [1510, 631] on button "Save" at bounding box center [1506, 632] width 38 height 24
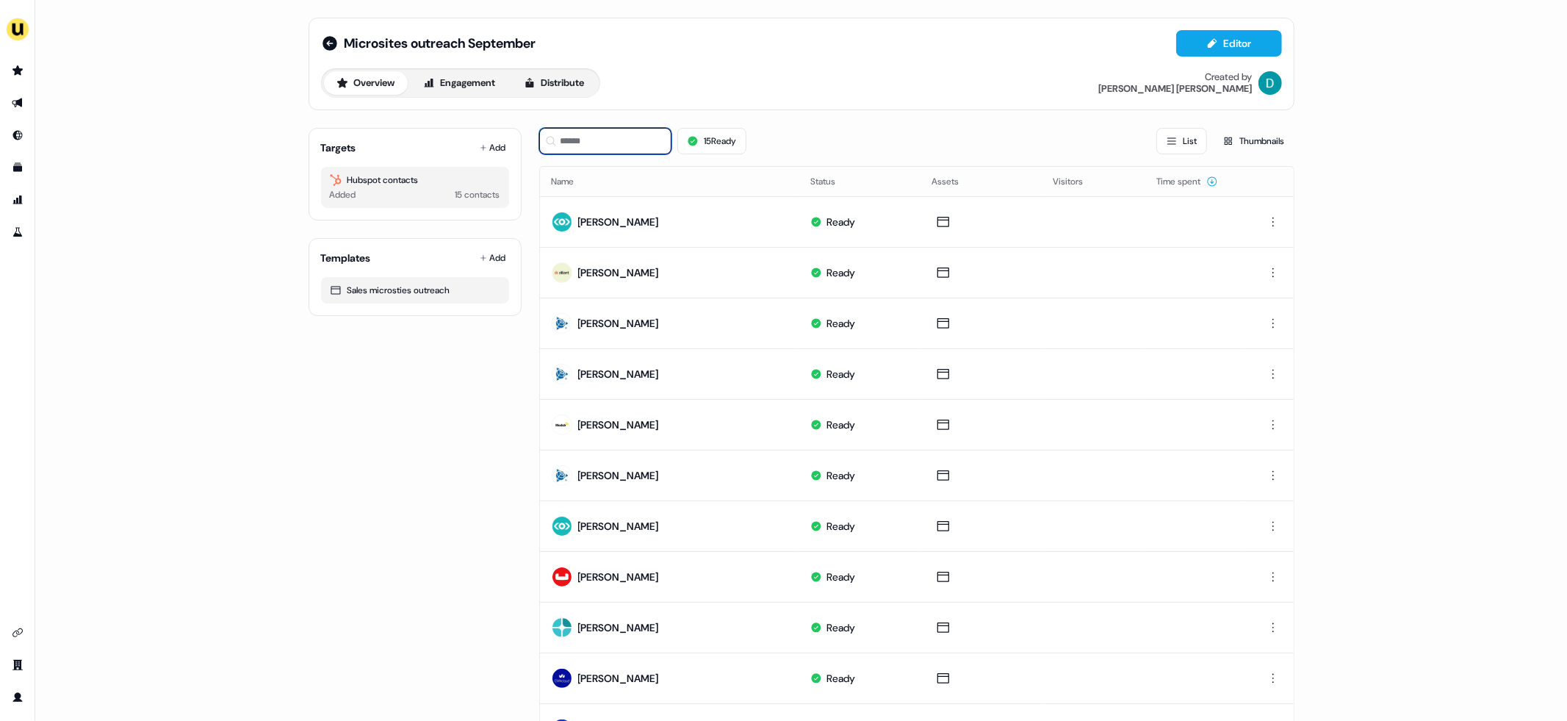
click at [611, 143] on input at bounding box center [605, 141] width 132 height 26
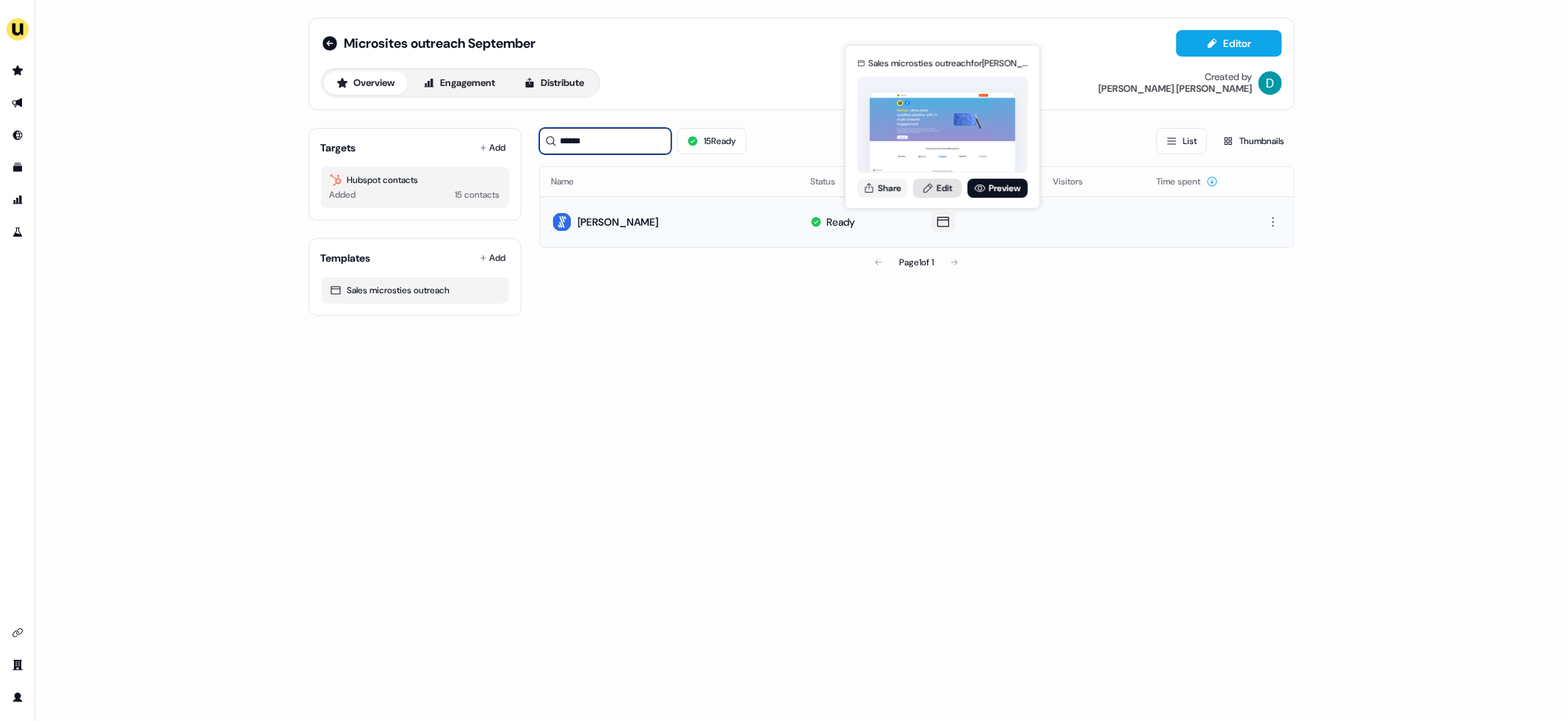
type input "******"
click at [938, 189] on link "Edit" at bounding box center [937, 188] width 48 height 19
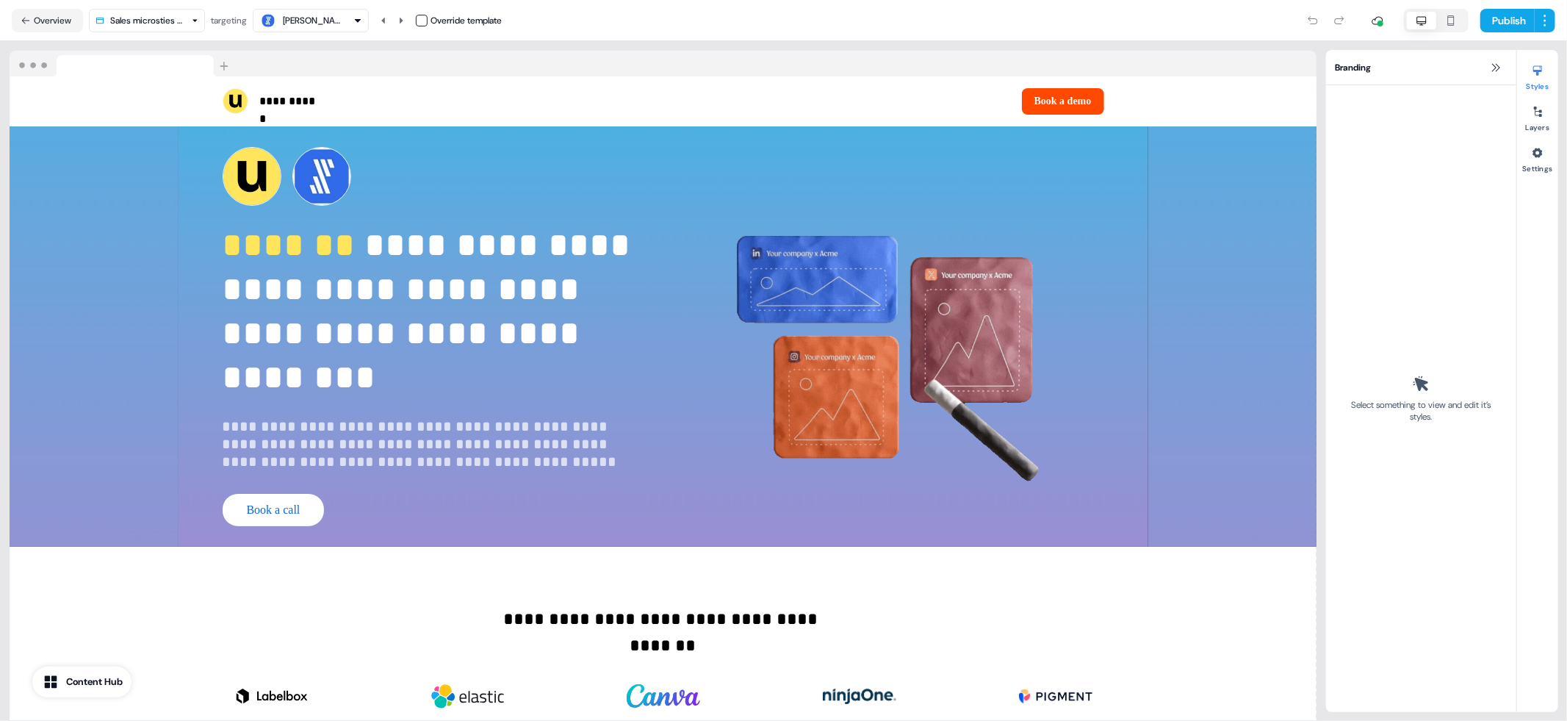
click at [336, 182] on img at bounding box center [321, 176] width 59 height 59
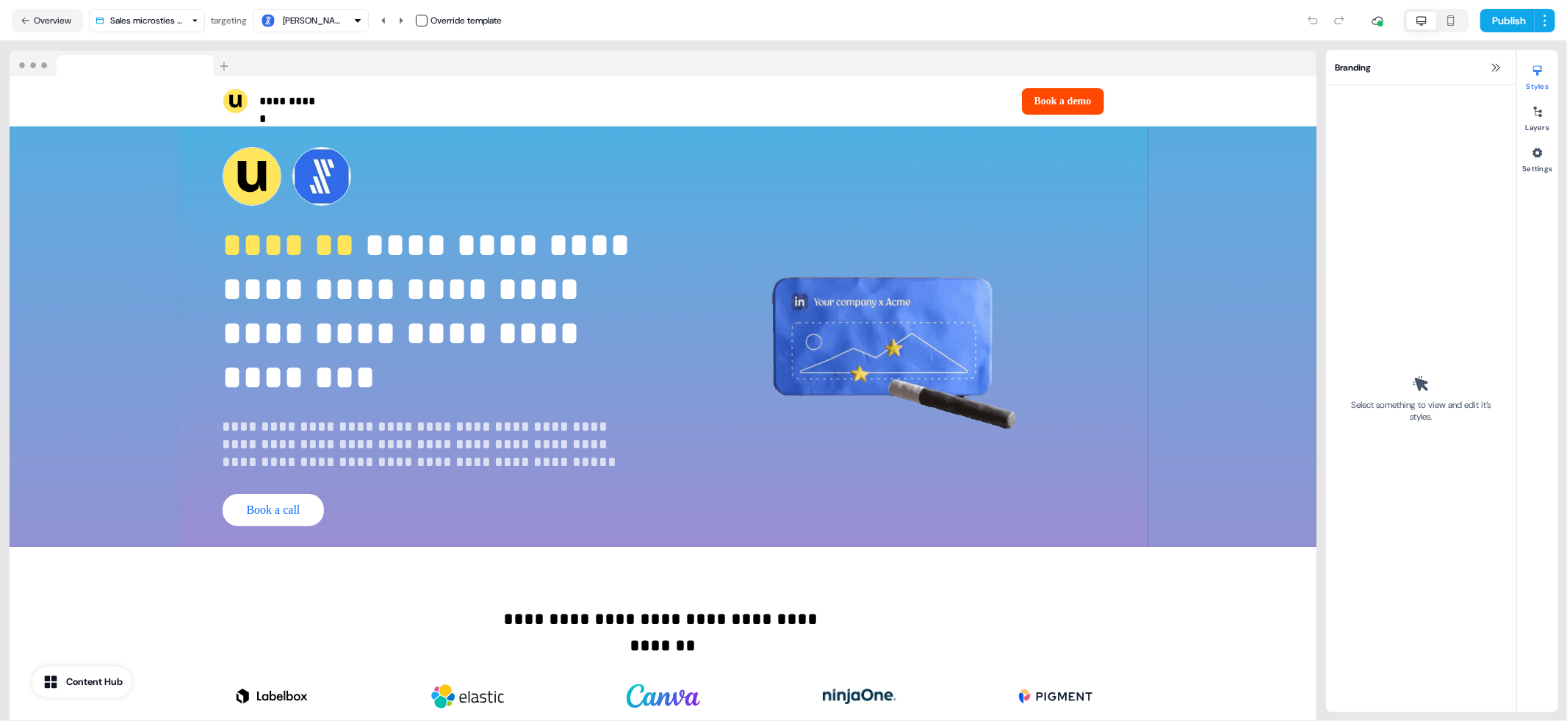
click at [336, 182] on img at bounding box center [321, 176] width 59 height 59
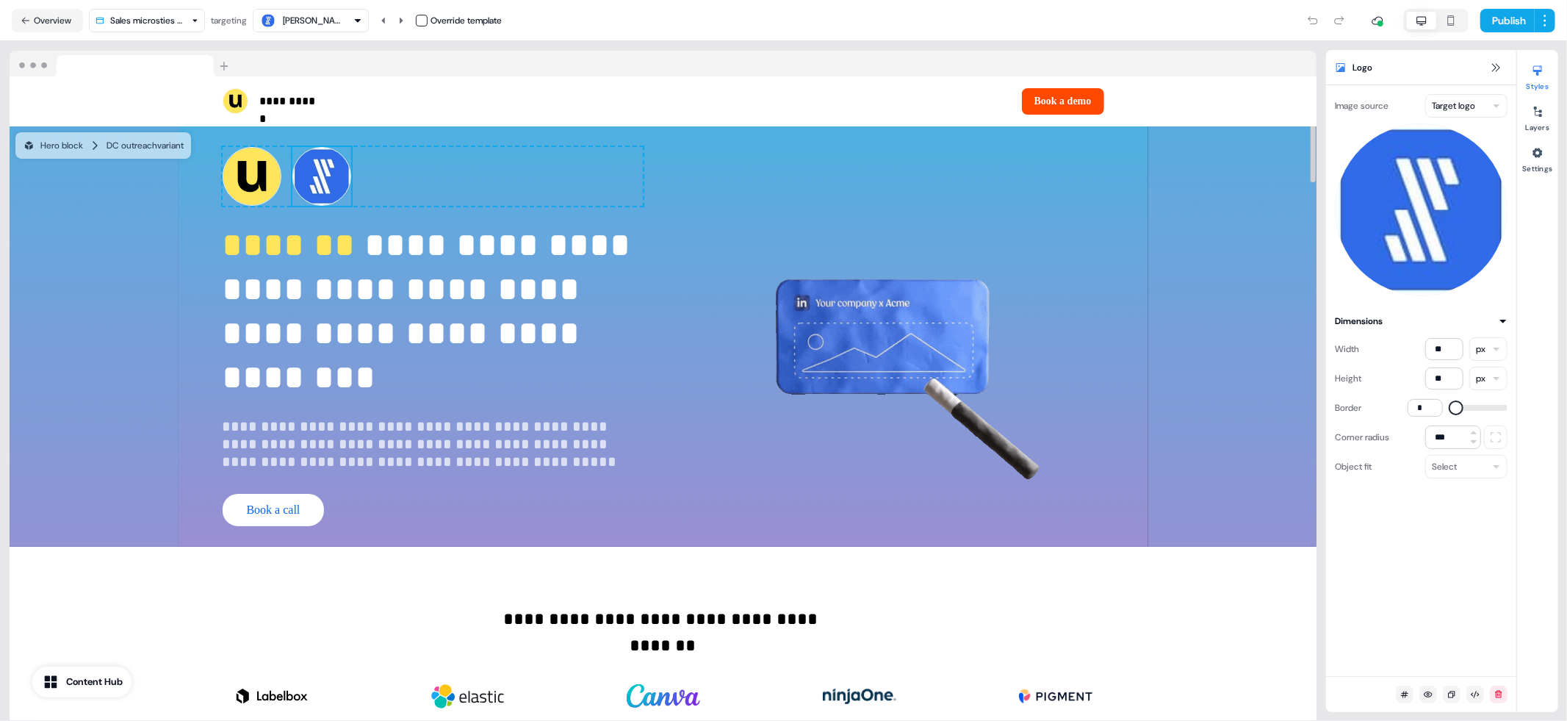
click at [1438, 83] on div "Logo" at bounding box center [1421, 67] width 190 height 35
click at [1443, 95] on html "**********" at bounding box center [783, 360] width 1567 height 721
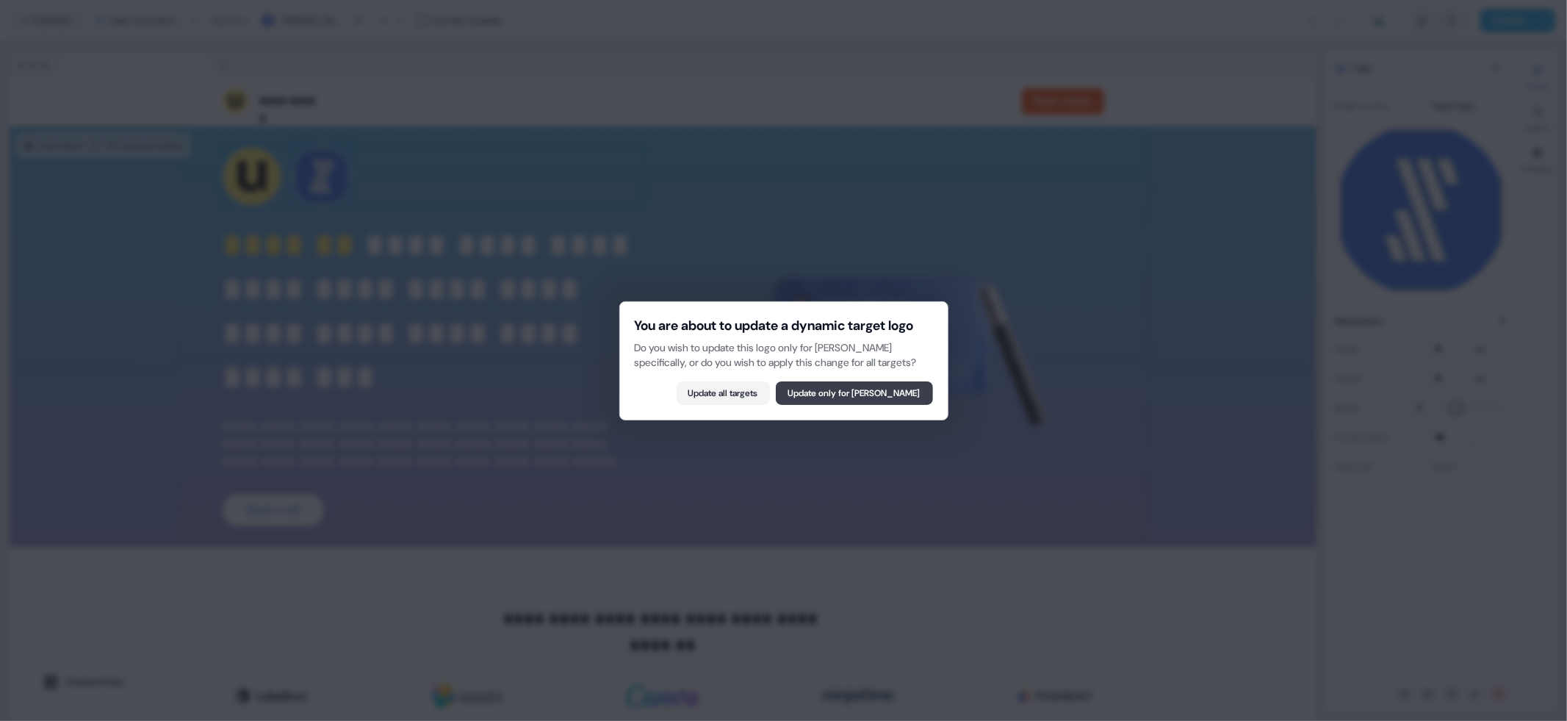
click at [828, 394] on button "Update only for [PERSON_NAME]" at bounding box center [854, 393] width 157 height 24
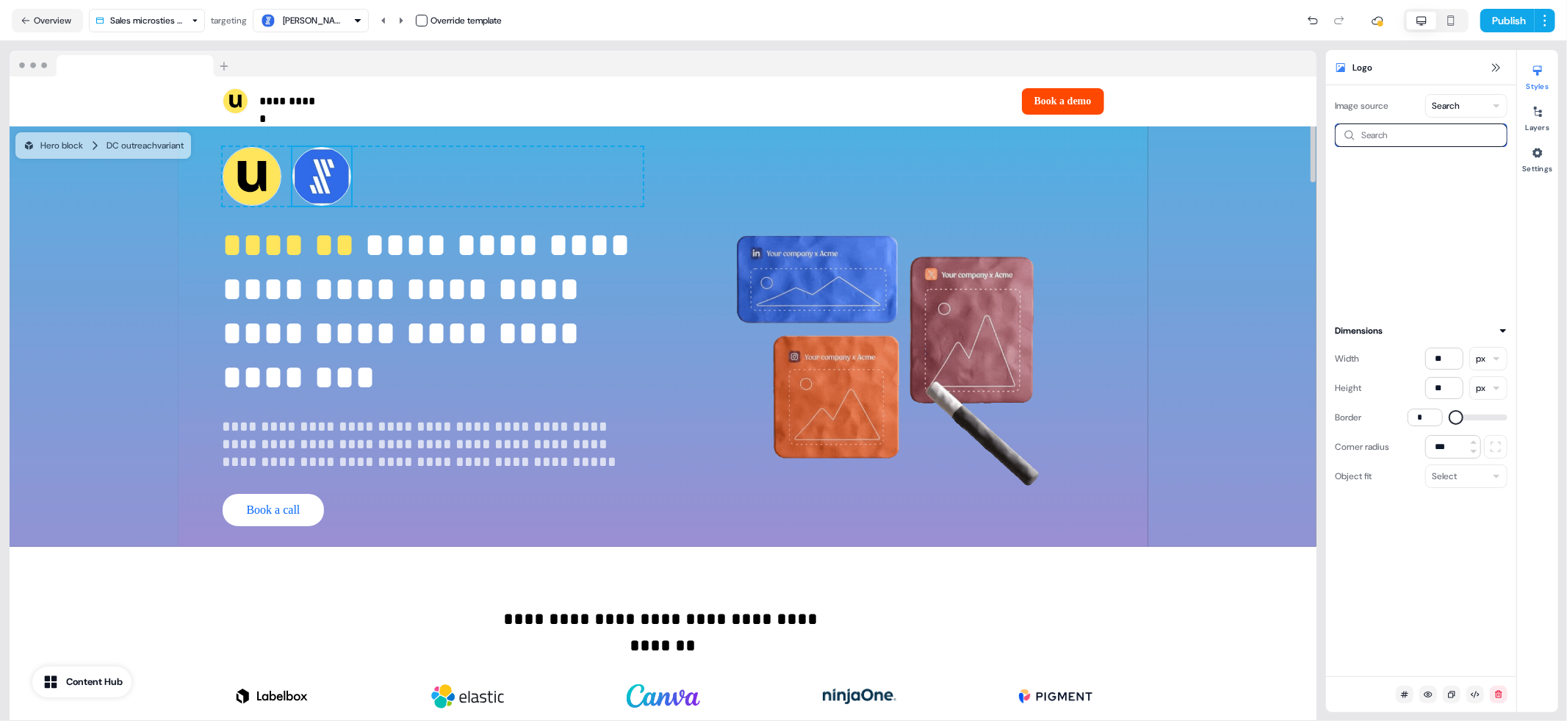
click at [1473, 129] on input at bounding box center [1421, 135] width 173 height 24
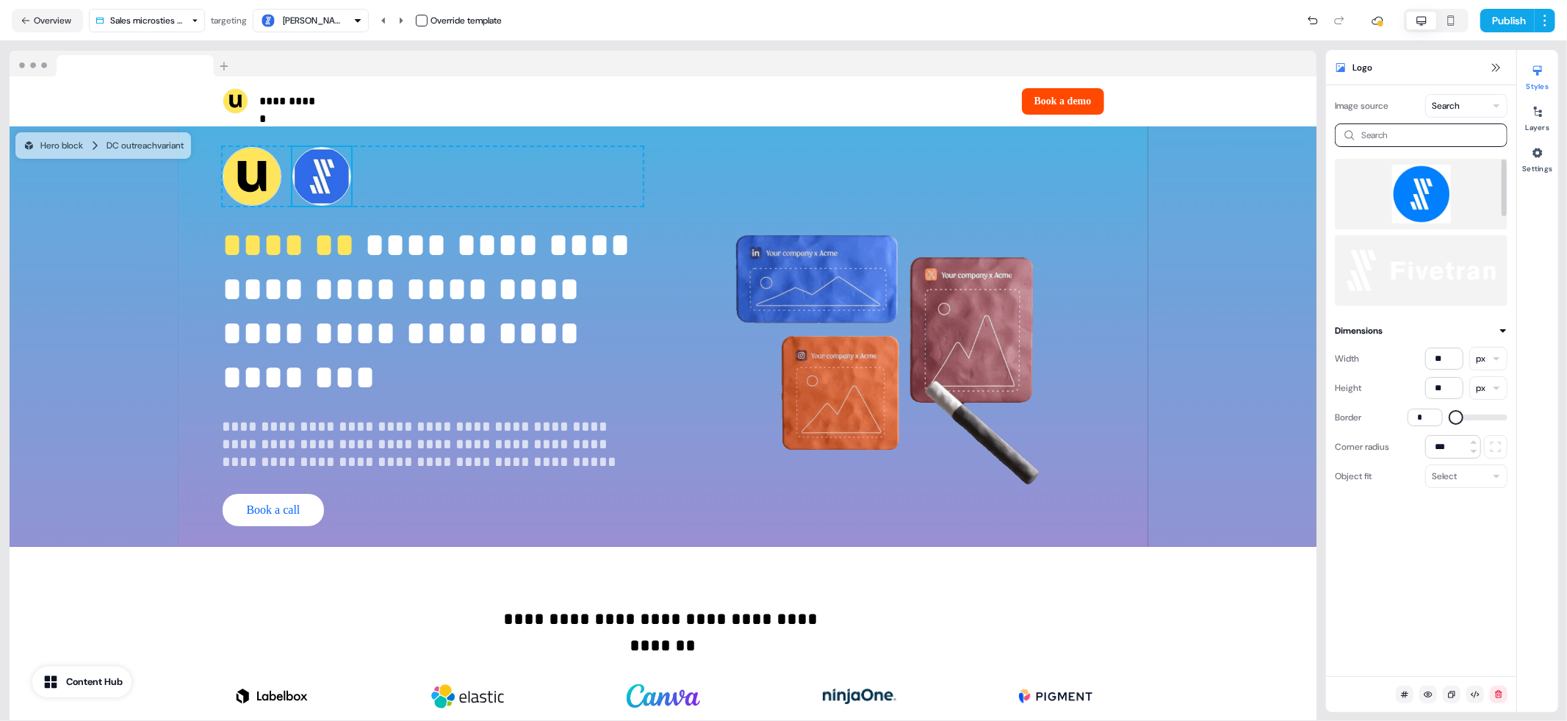
click at [1448, 184] on img at bounding box center [1421, 194] width 149 height 59
click at [431, 15] on div "Override template" at bounding box center [459, 20] width 86 height 15
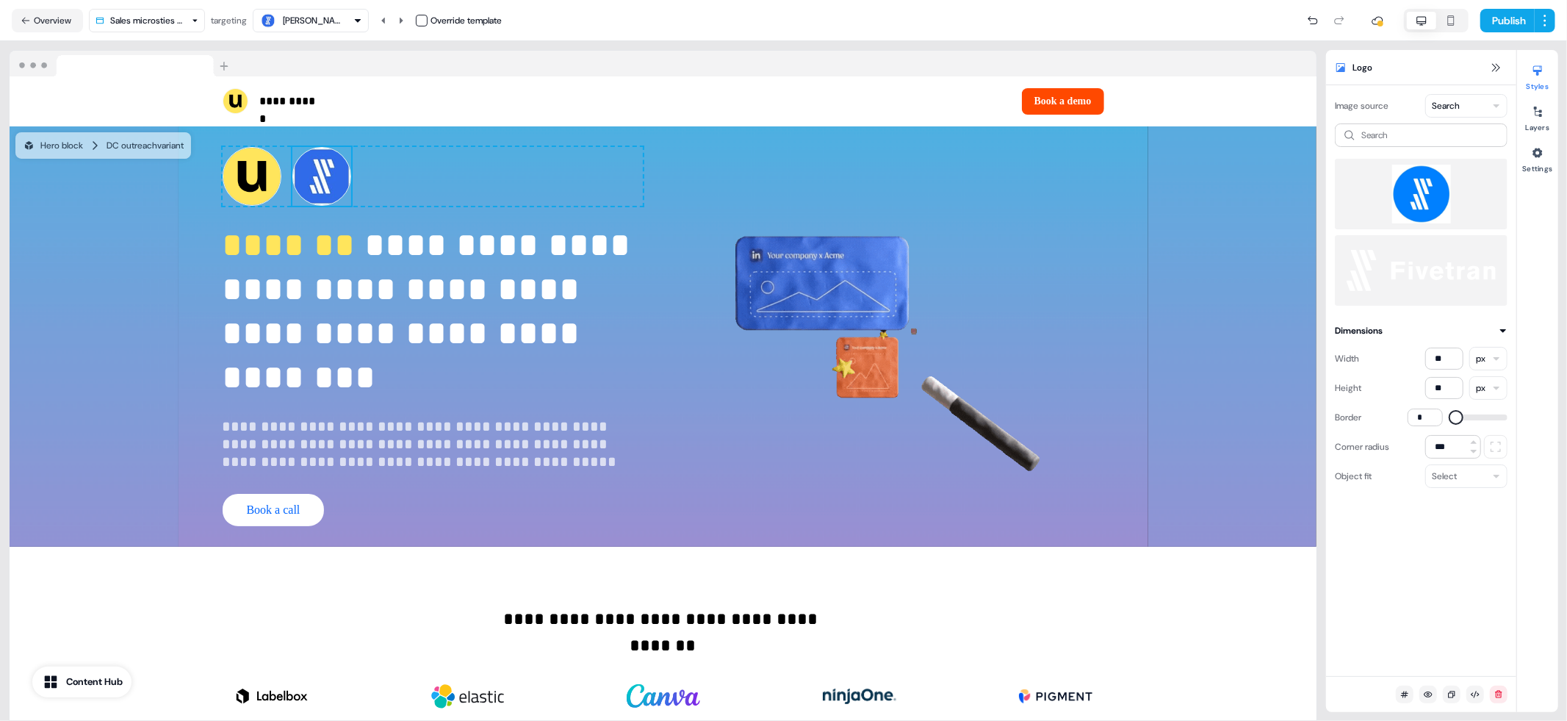
click at [420, 15] on button "button" at bounding box center [422, 21] width 12 height 12
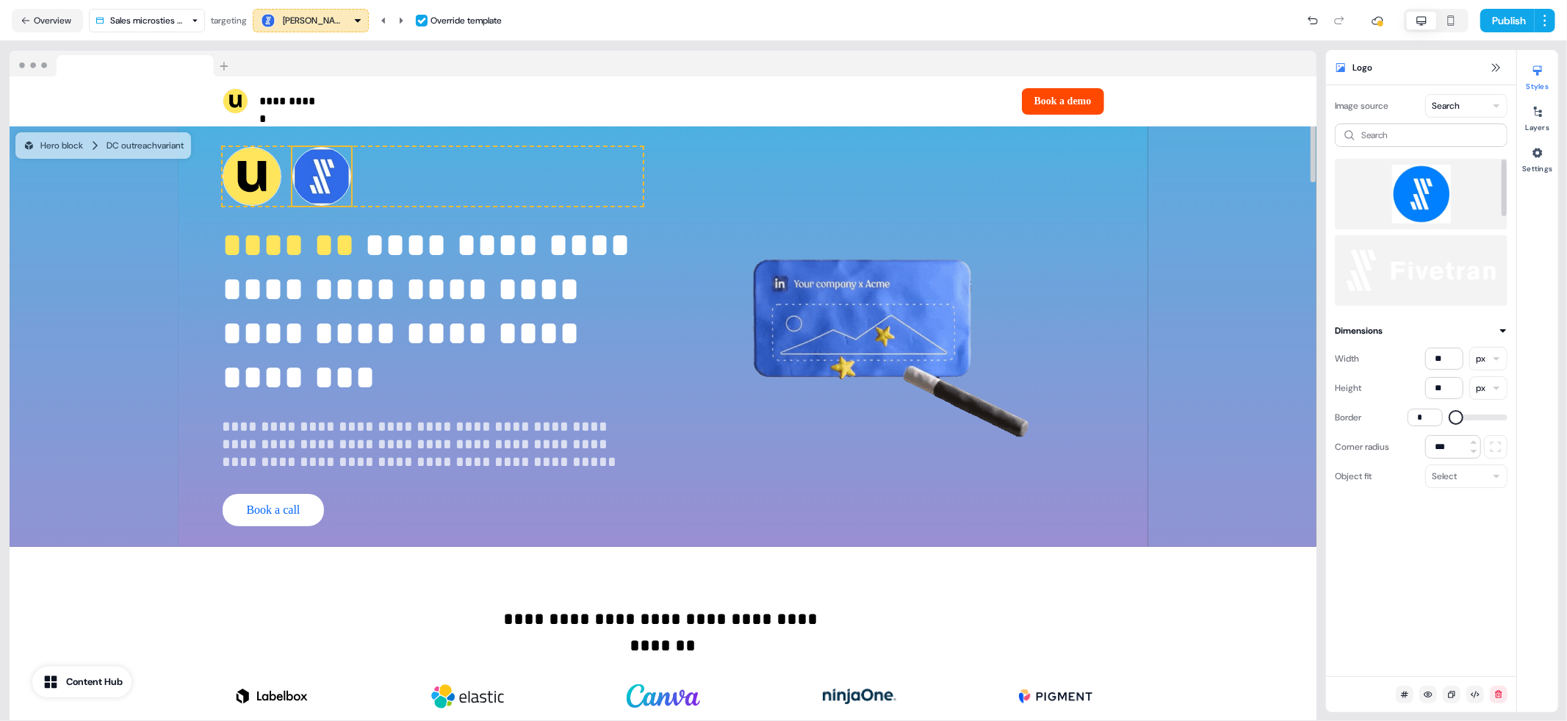
click at [1423, 203] on img at bounding box center [1421, 194] width 149 height 59
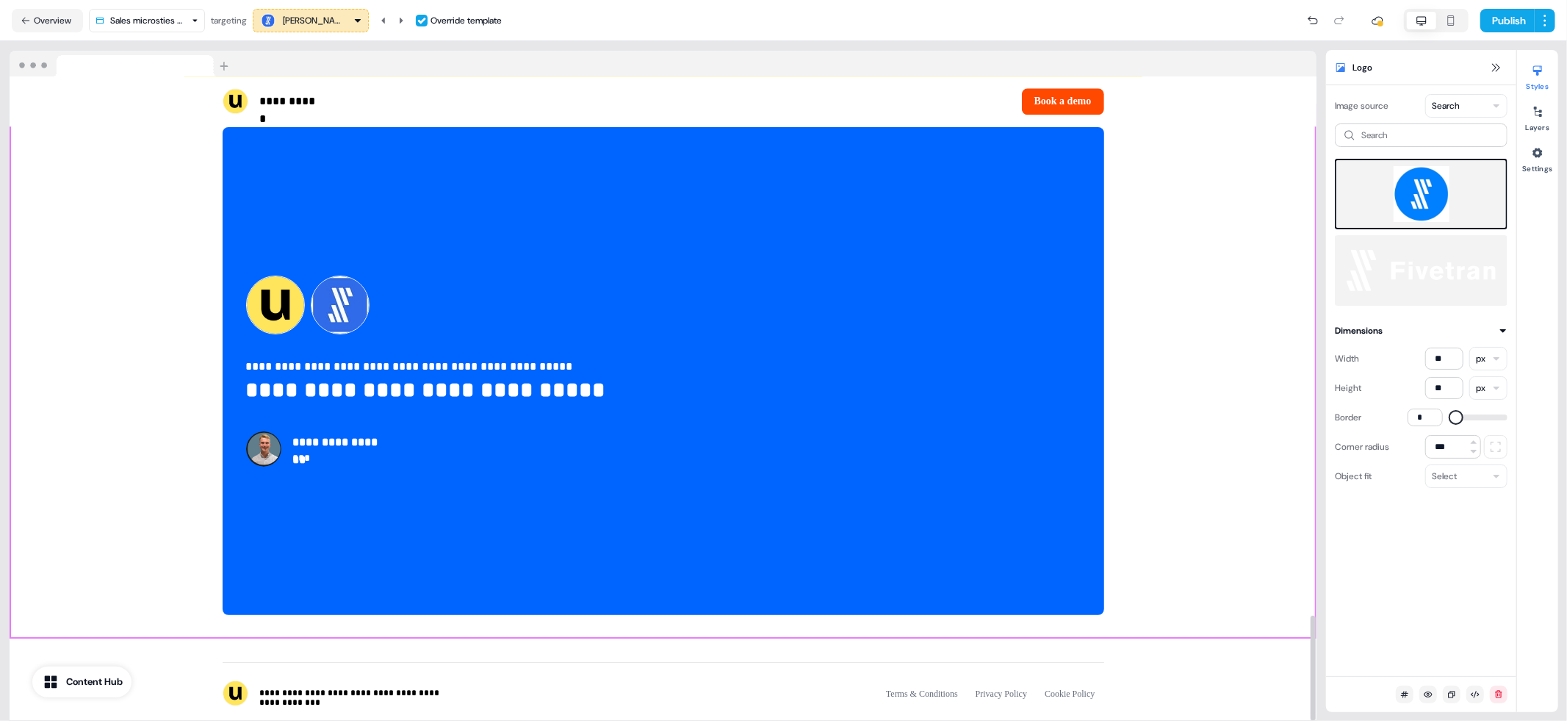
scroll to position [3298, 0]
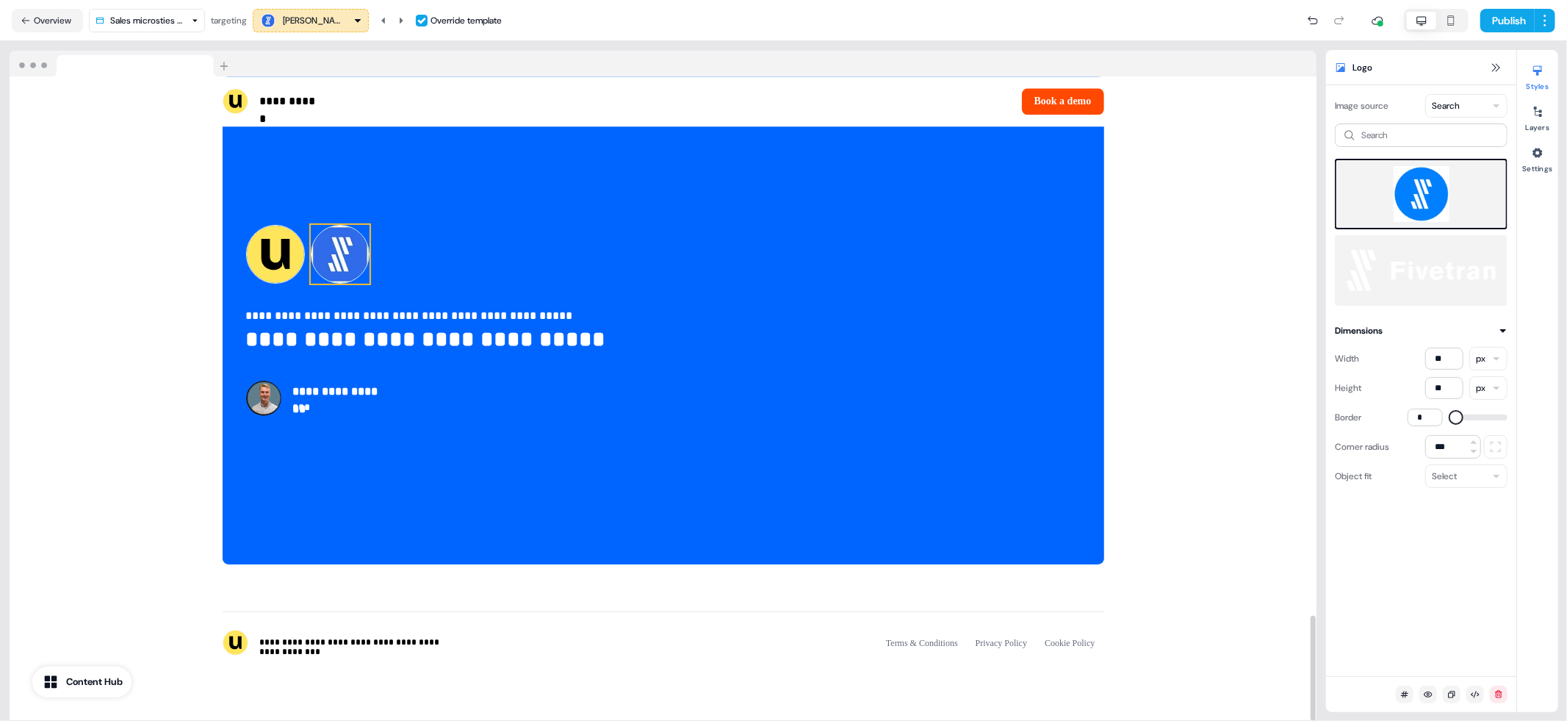
click at [329, 273] on img at bounding box center [340, 254] width 59 height 59
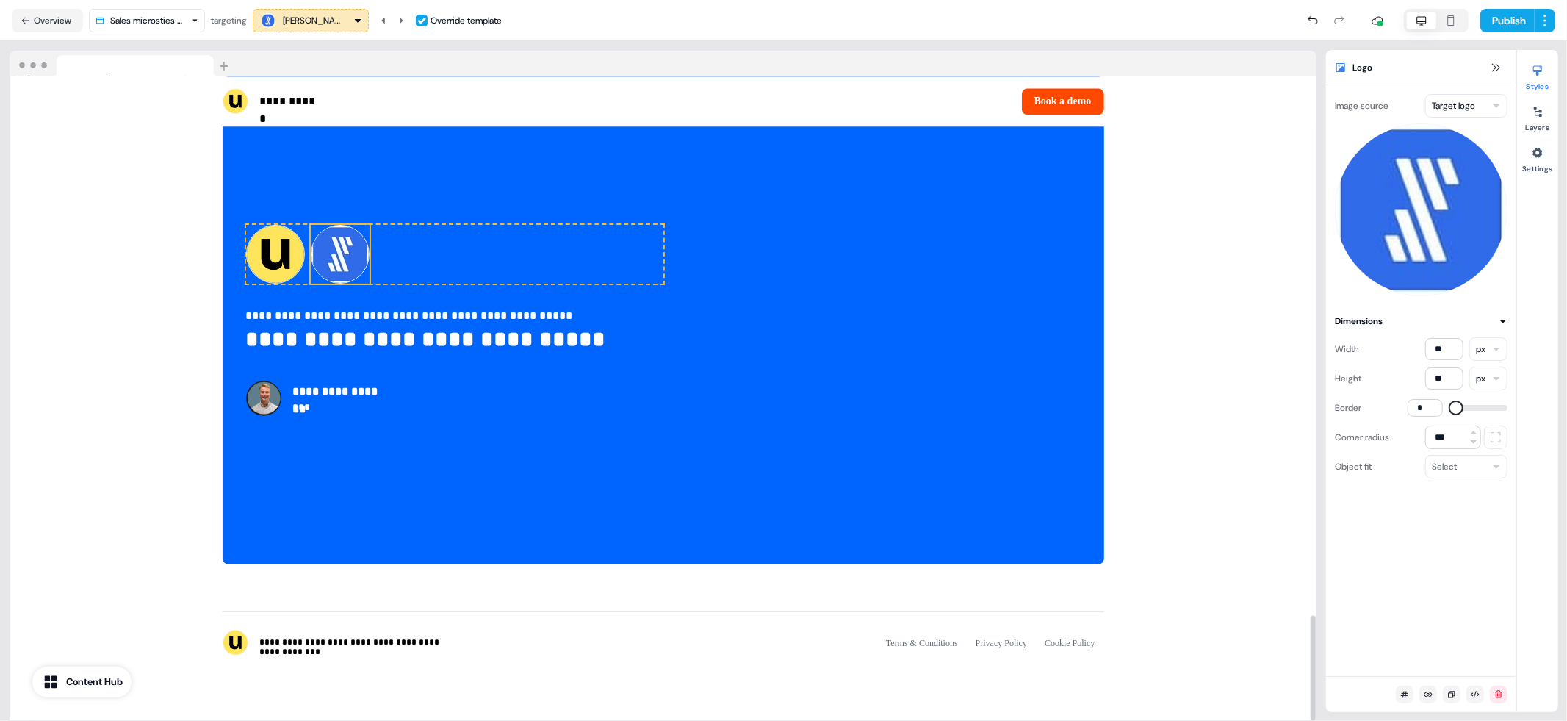
click at [1458, 101] on html "**********" at bounding box center [783, 360] width 1567 height 721
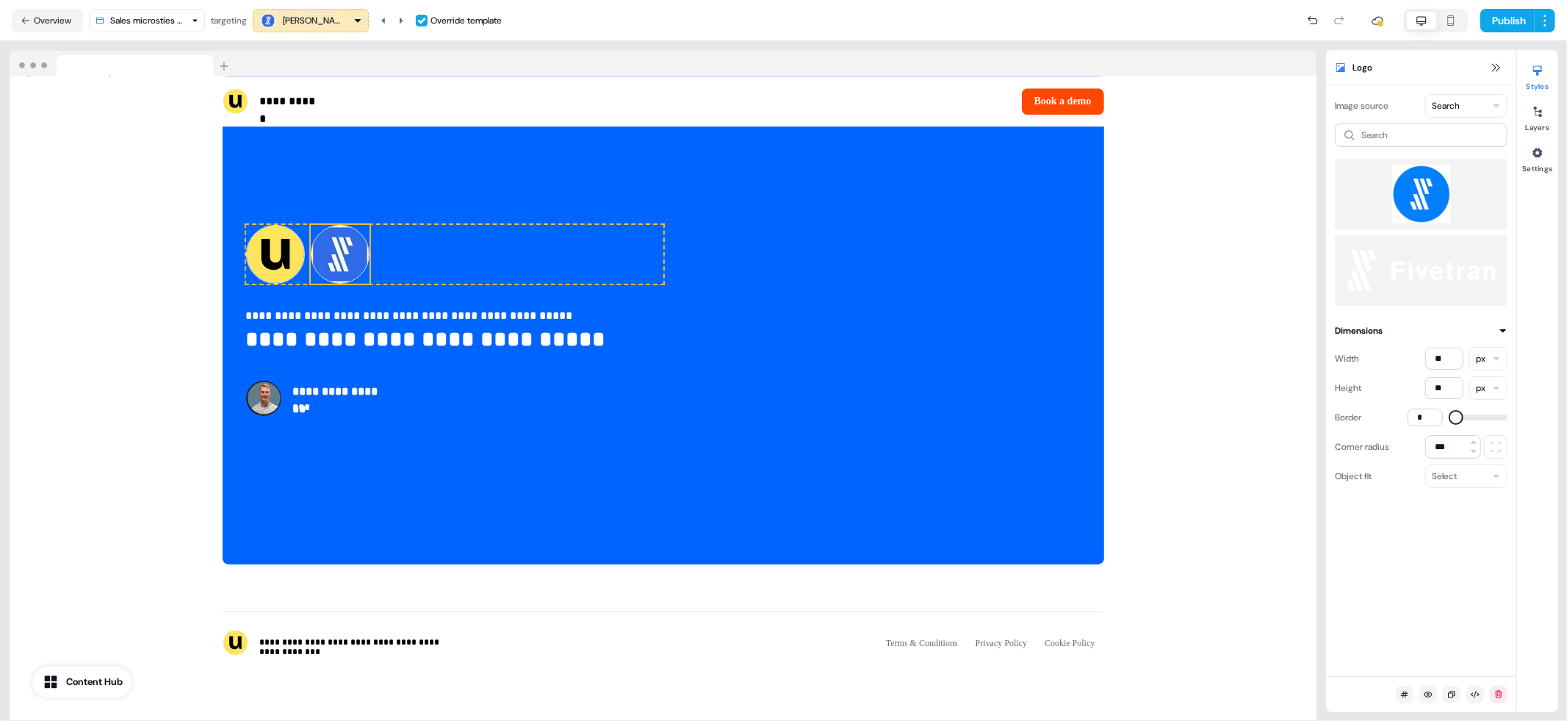
click at [1435, 195] on img at bounding box center [1421, 194] width 149 height 59
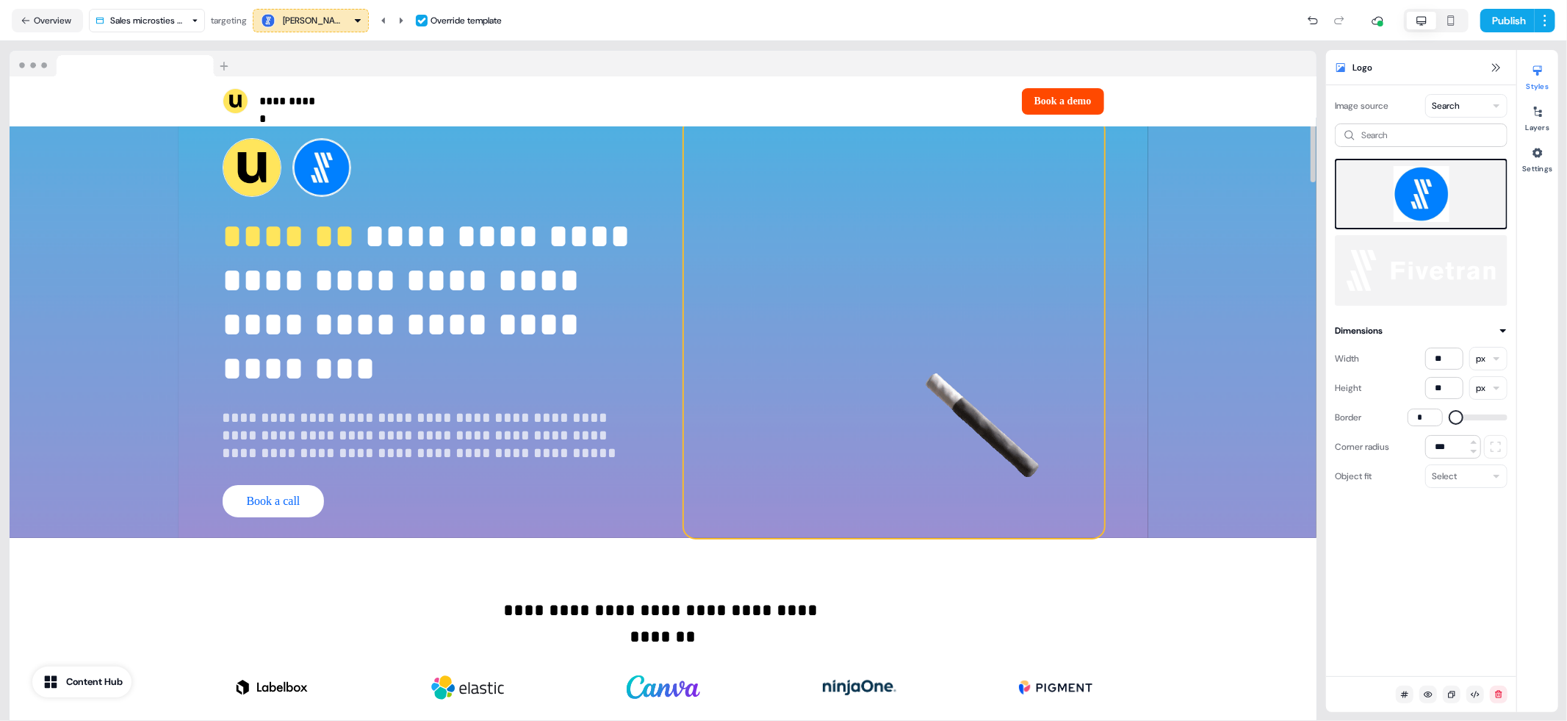
scroll to position [0, 0]
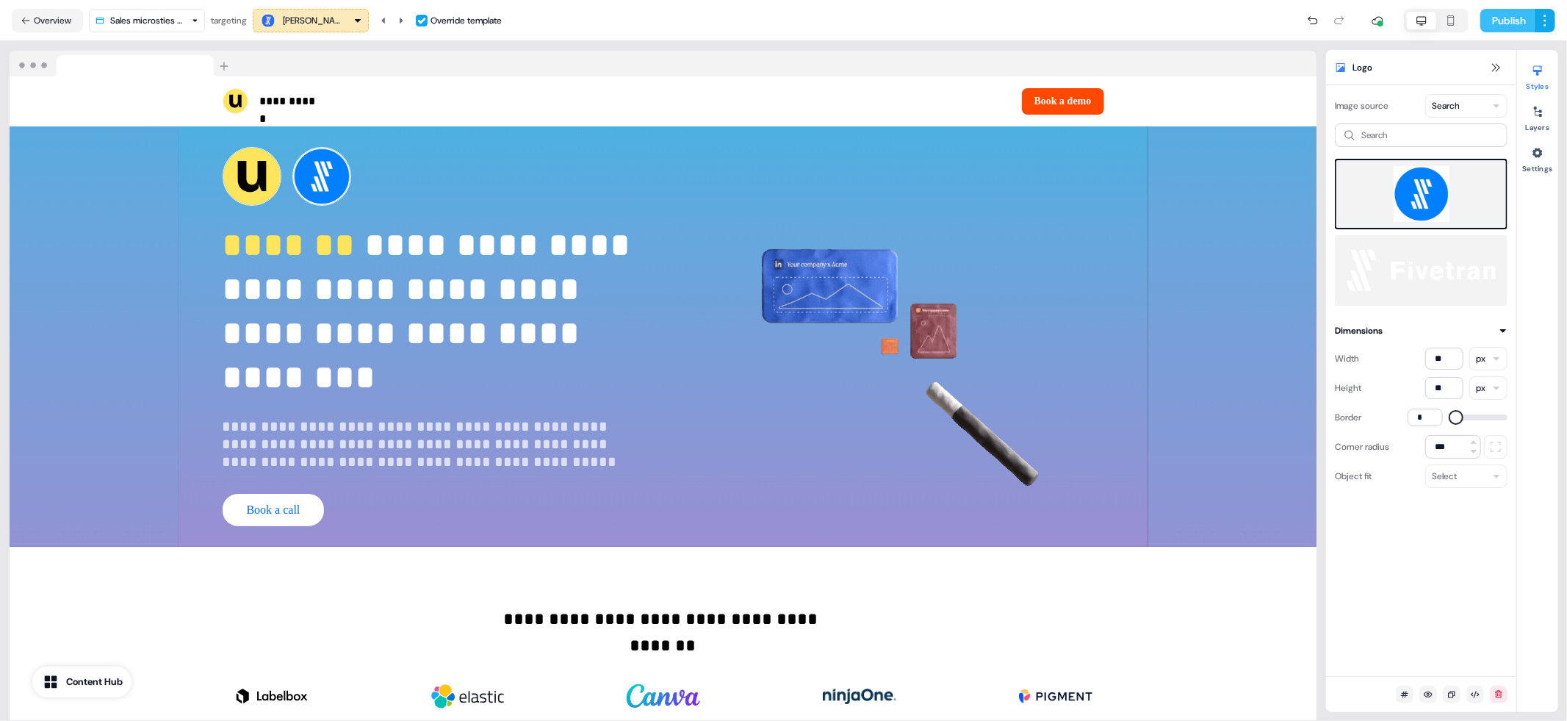
click at [1505, 21] on button "Publish" at bounding box center [1508, 21] width 54 height 24
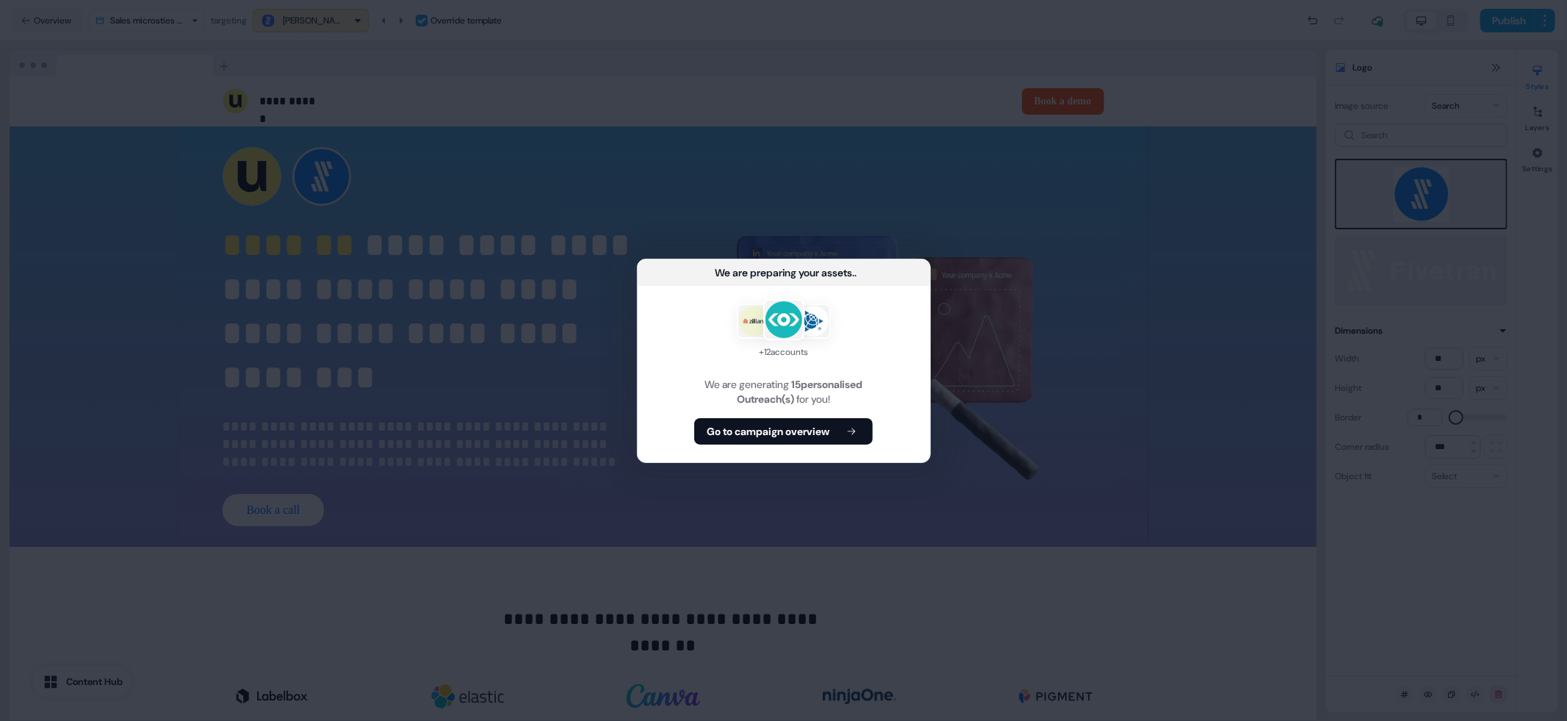
click at [772, 417] on div "+ 12 accounts We are generating 15 personalised Outreach(s) for you! Go to camp…" at bounding box center [784, 374] width 292 height 176
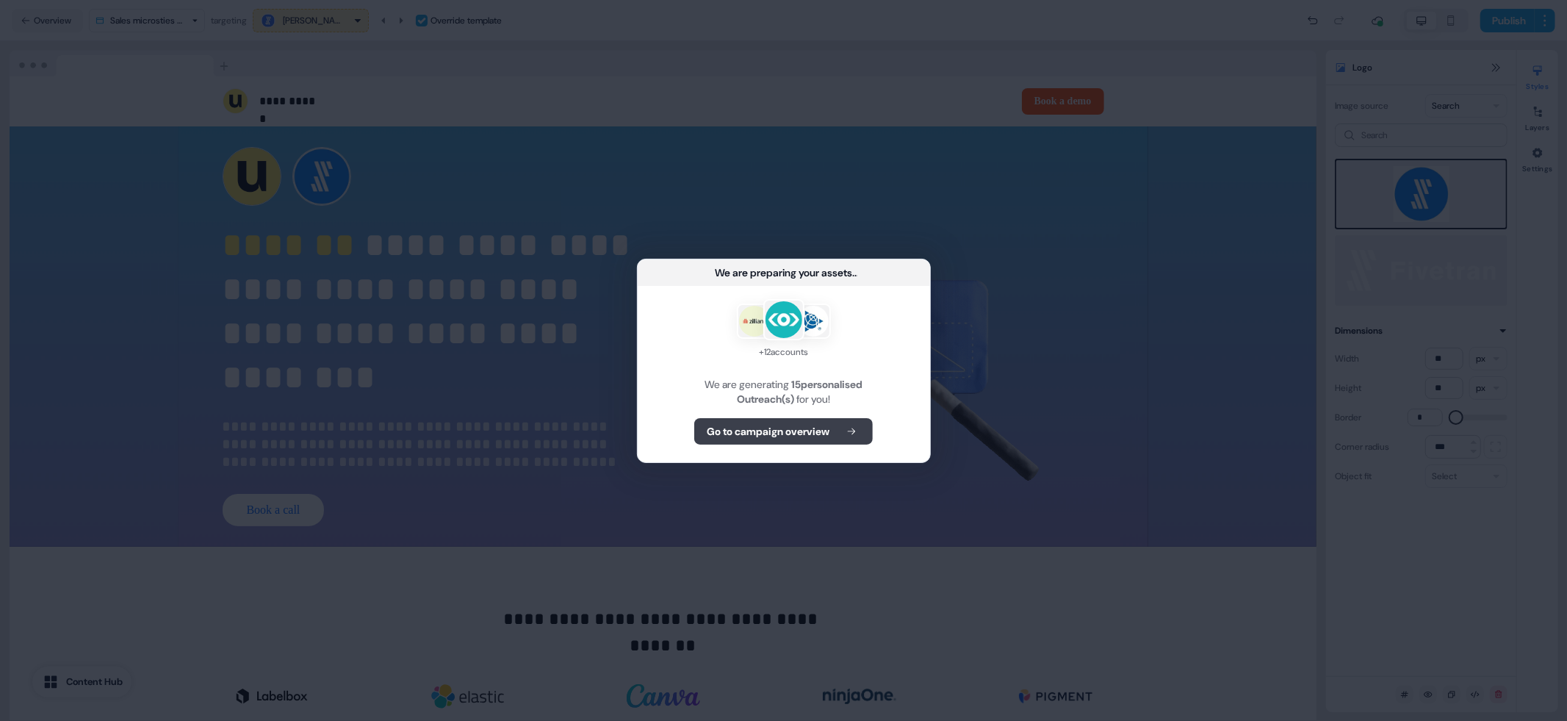
click at [775, 428] on b "Go to campaign overview" at bounding box center [768, 431] width 123 height 15
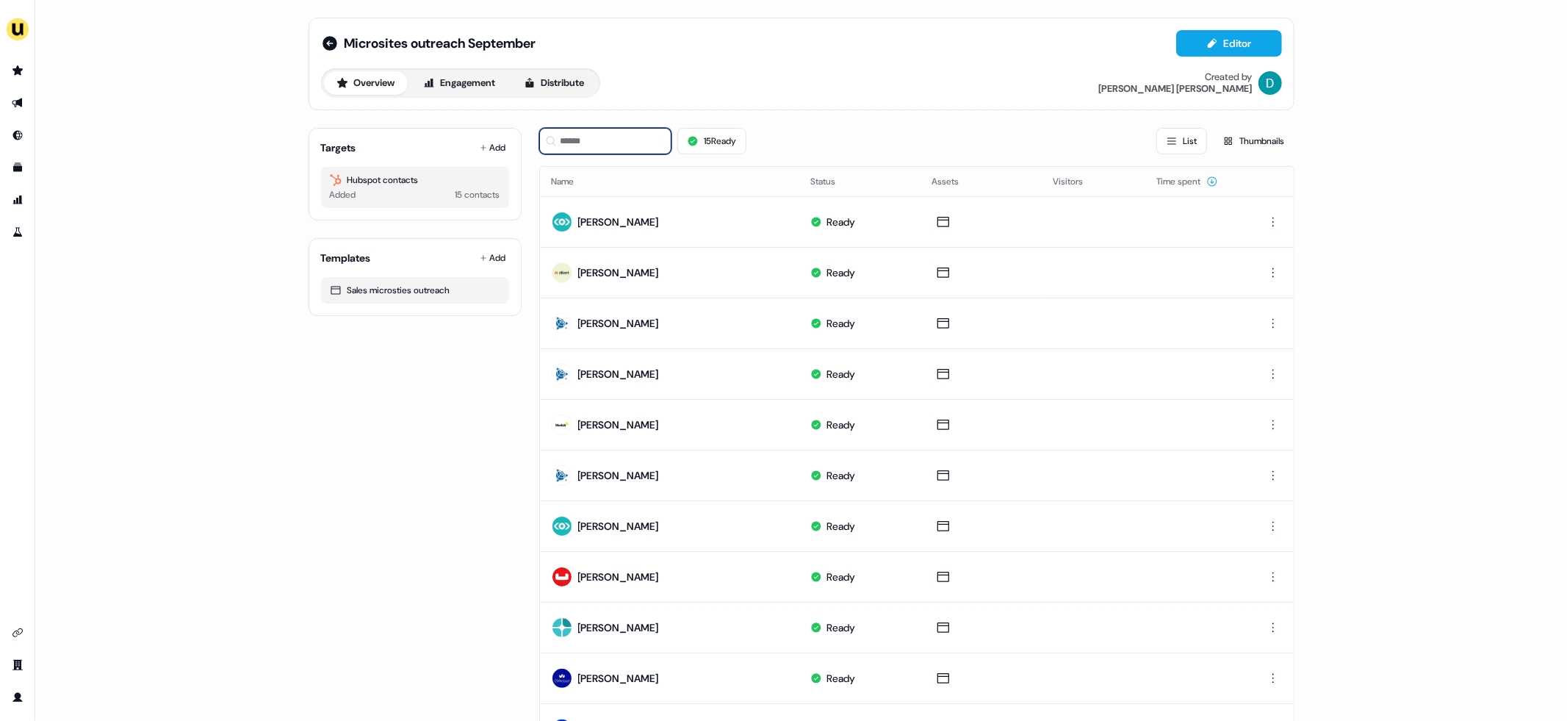
click at [596, 128] on input at bounding box center [605, 141] width 132 height 26
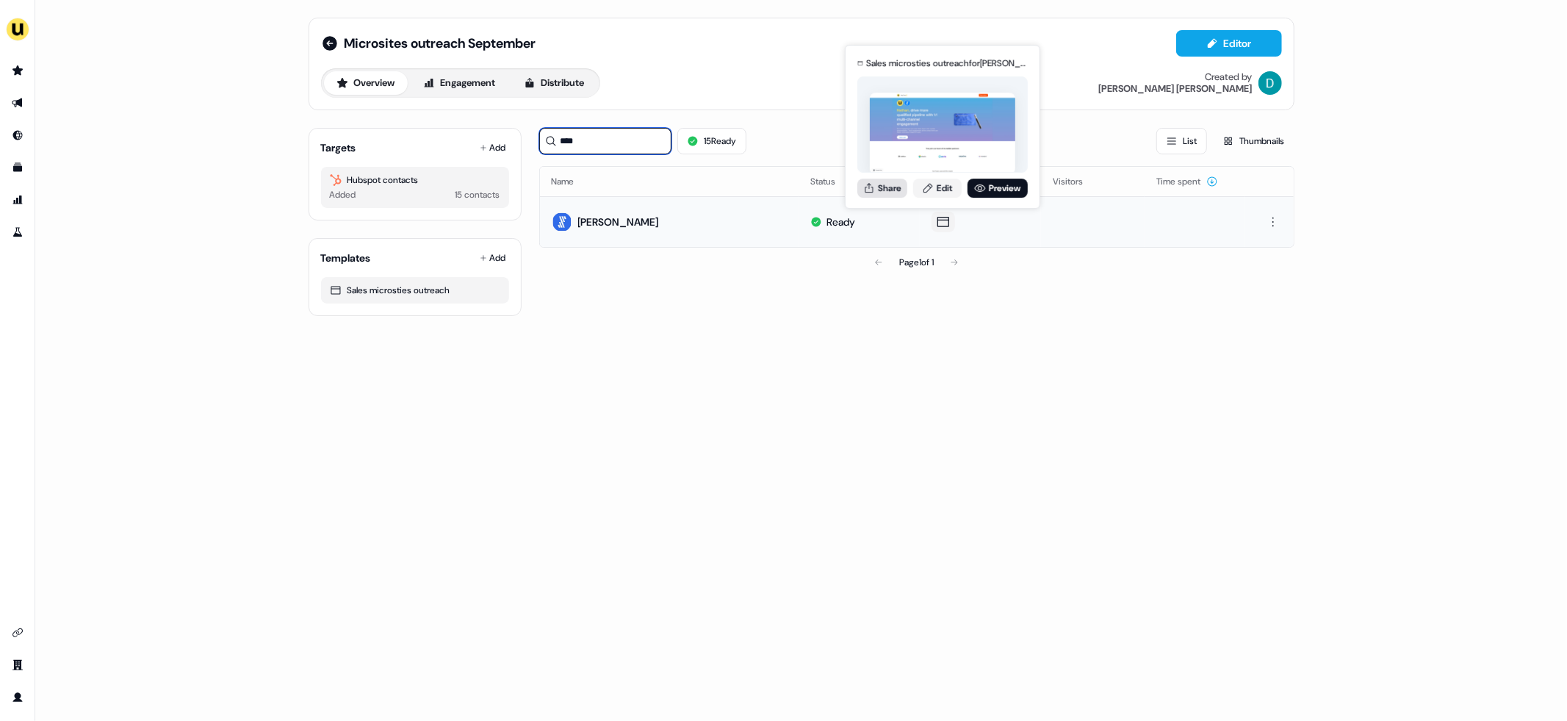
type input "****"
click at [886, 186] on button "Share" at bounding box center [883, 188] width 50 height 19
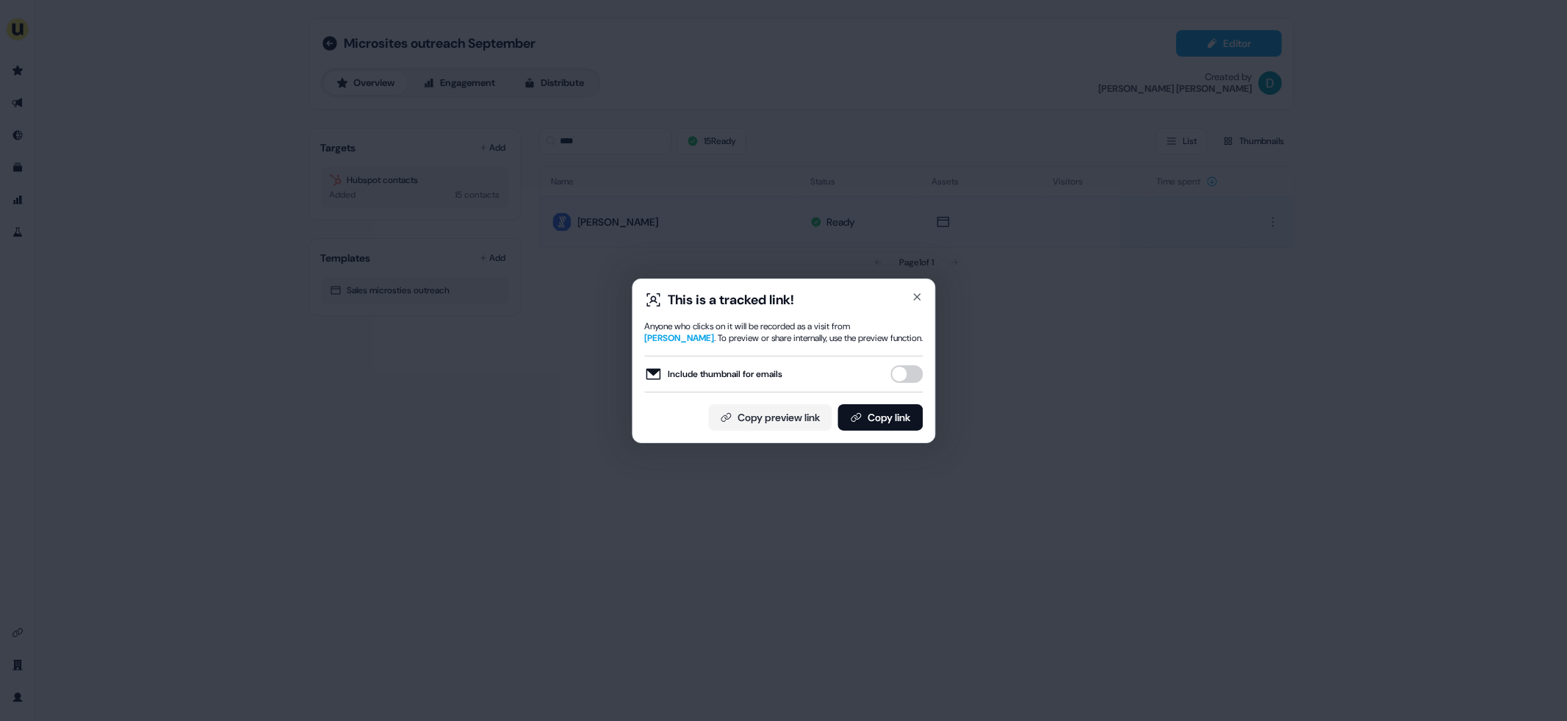
click at [927, 285] on div "This is a tracked link! Anyone who clicks on it will be recorded as a visit fro…" at bounding box center [783, 361] width 303 height 165
click at [919, 292] on icon "button" at bounding box center [917, 297] width 12 height 12
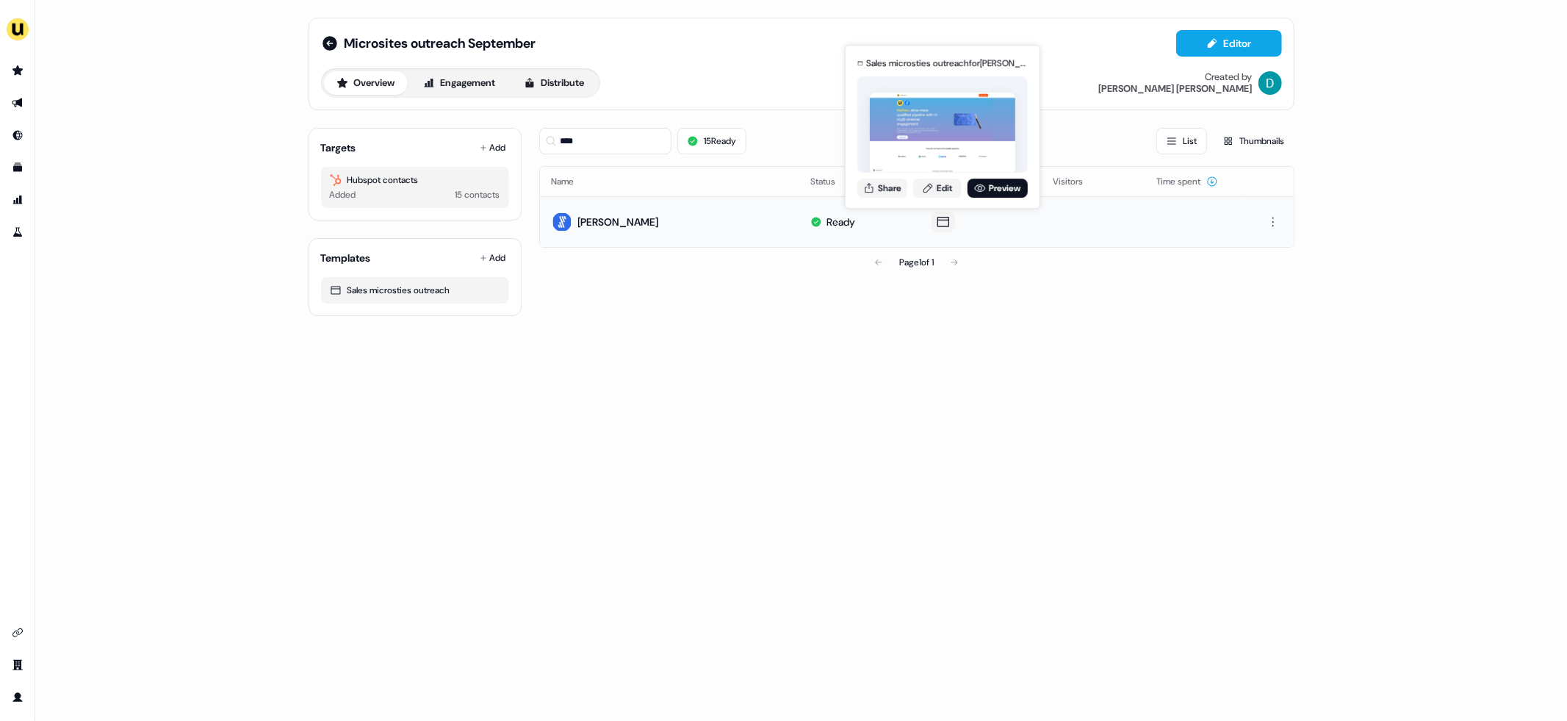
click at [882, 176] on div "Sales microsties outreach for Nathan Singleton (overridden) Share Edit Preview" at bounding box center [943, 126] width 176 height 153
click at [888, 184] on button "Share" at bounding box center [883, 188] width 50 height 19
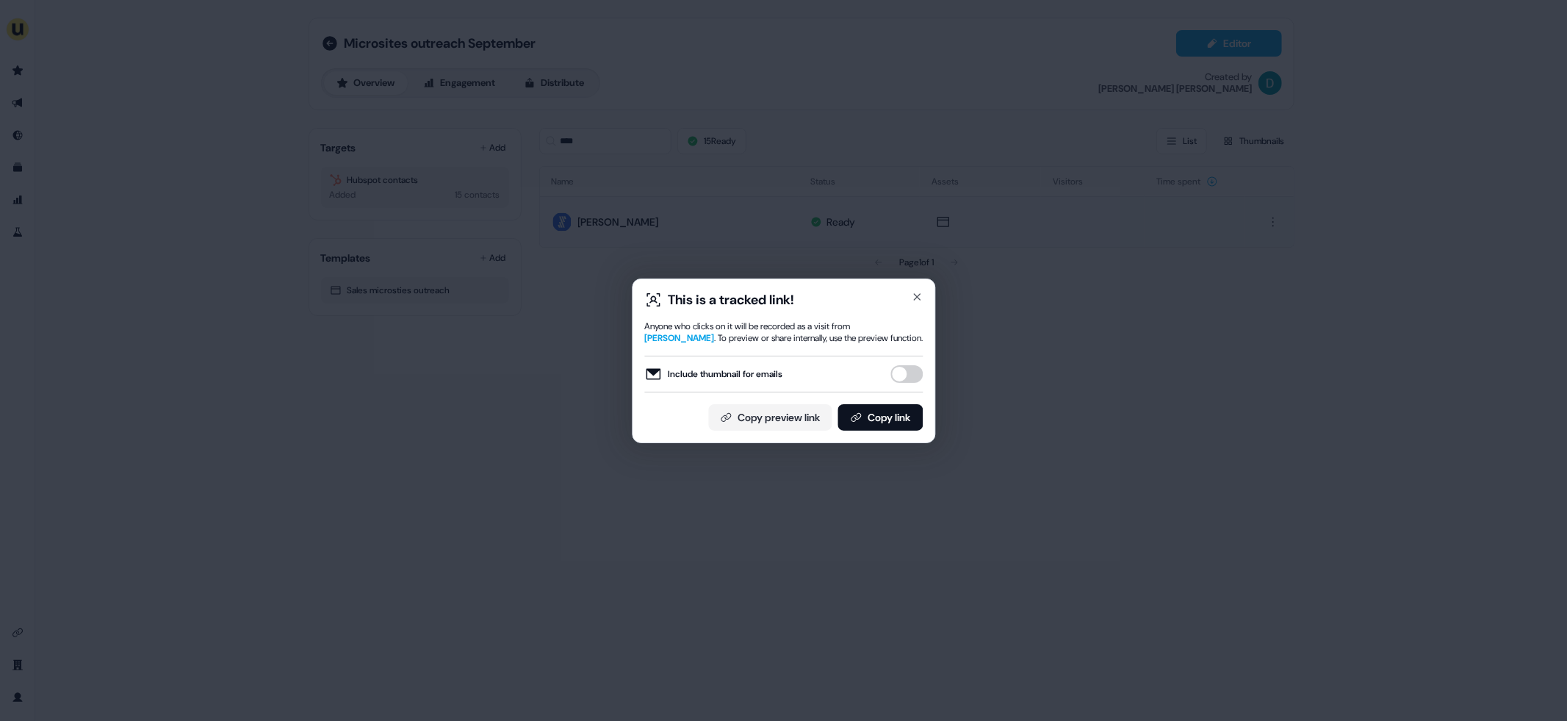
click at [913, 379] on button "Include thumbnail for emails" at bounding box center [907, 374] width 32 height 18
click at [903, 406] on button "Copy link" at bounding box center [880, 417] width 85 height 26
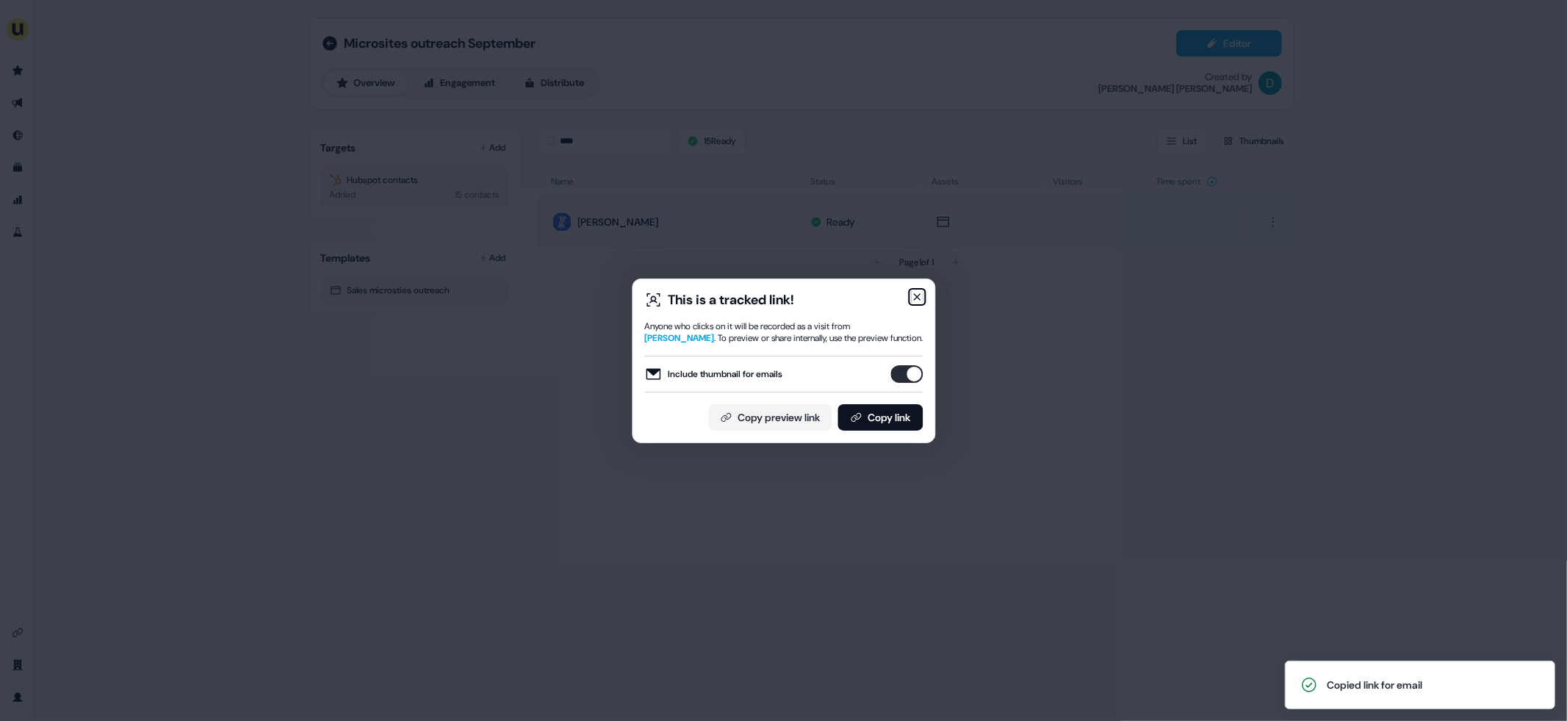
click at [922, 300] on icon "button" at bounding box center [917, 297] width 12 height 12
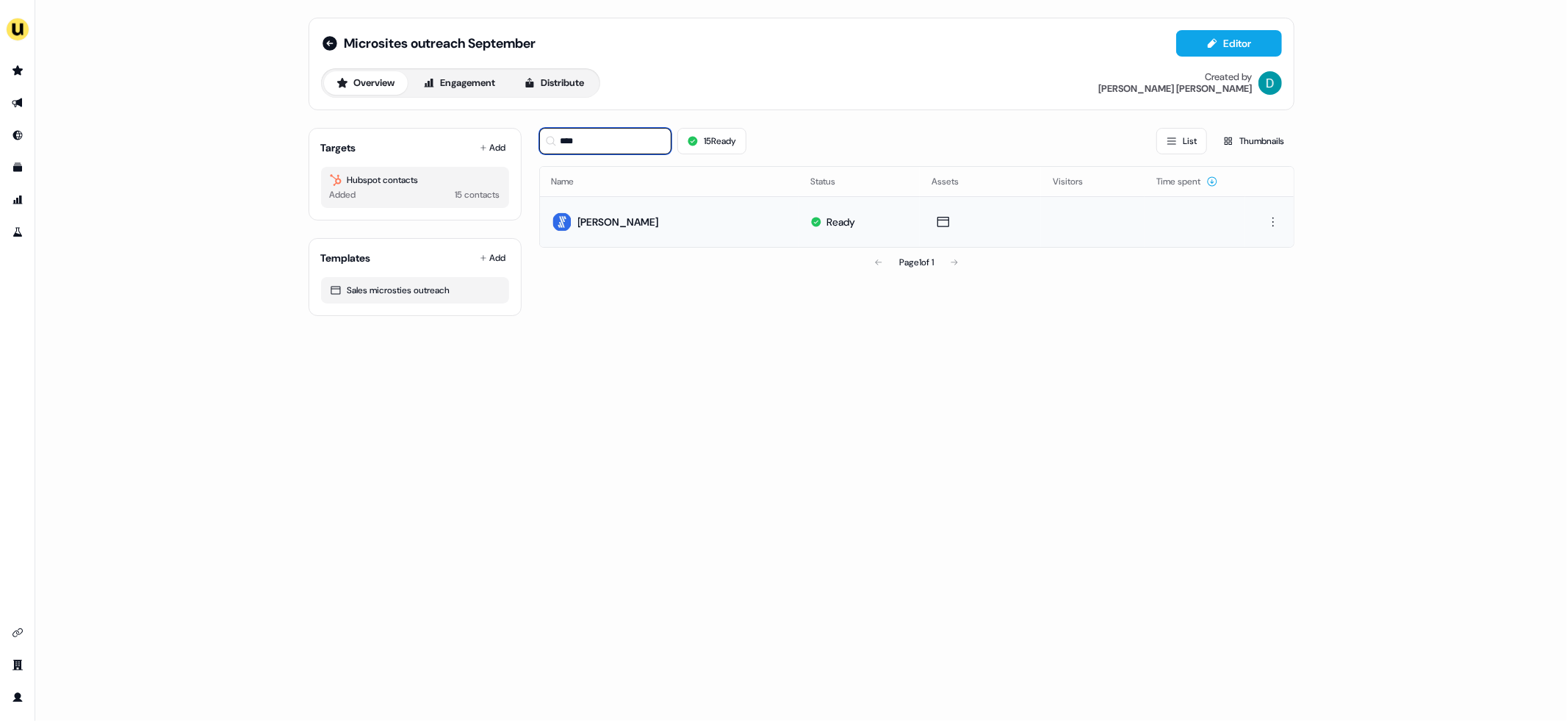
click at [572, 134] on input "****" at bounding box center [605, 141] width 132 height 26
type input "*"
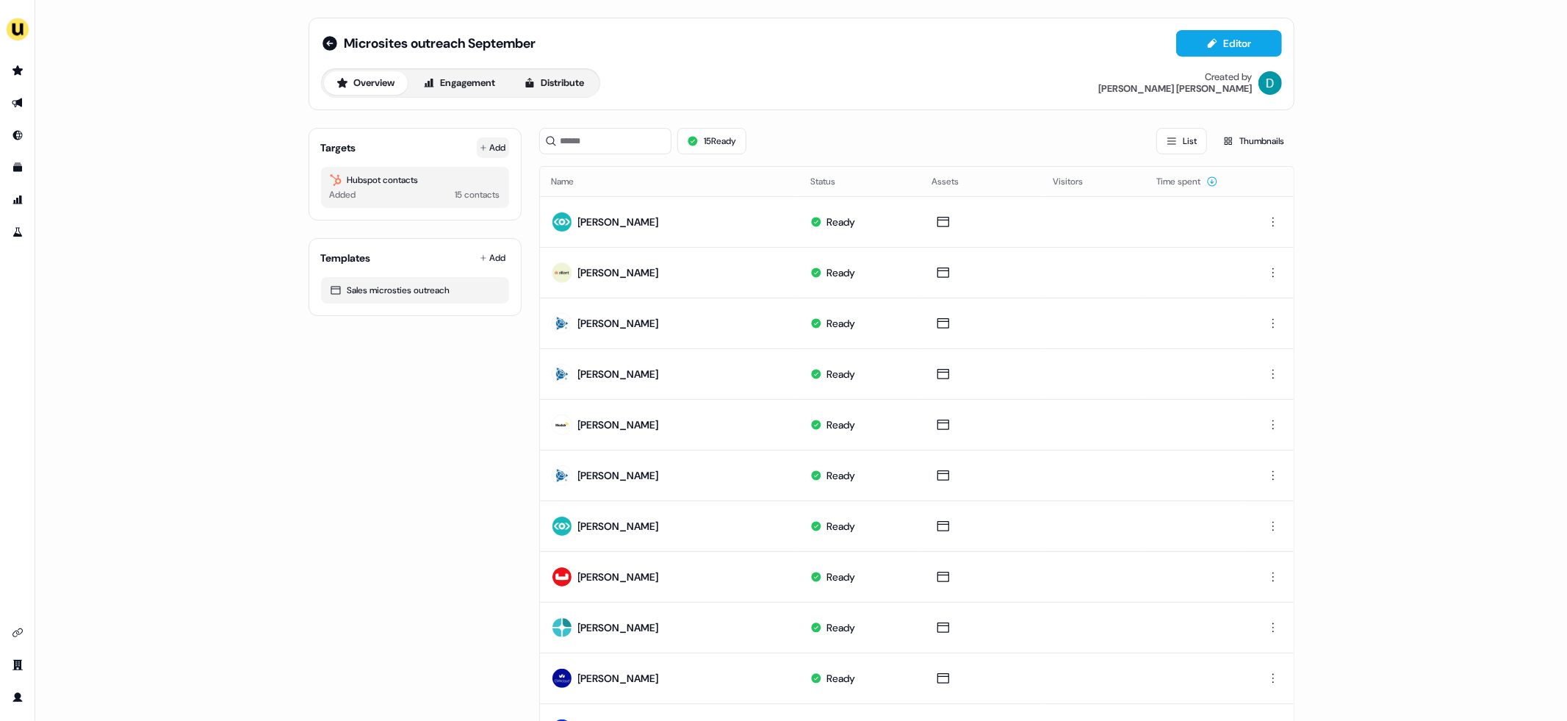
click at [481, 147] on icon at bounding box center [483, 147] width 7 height 7
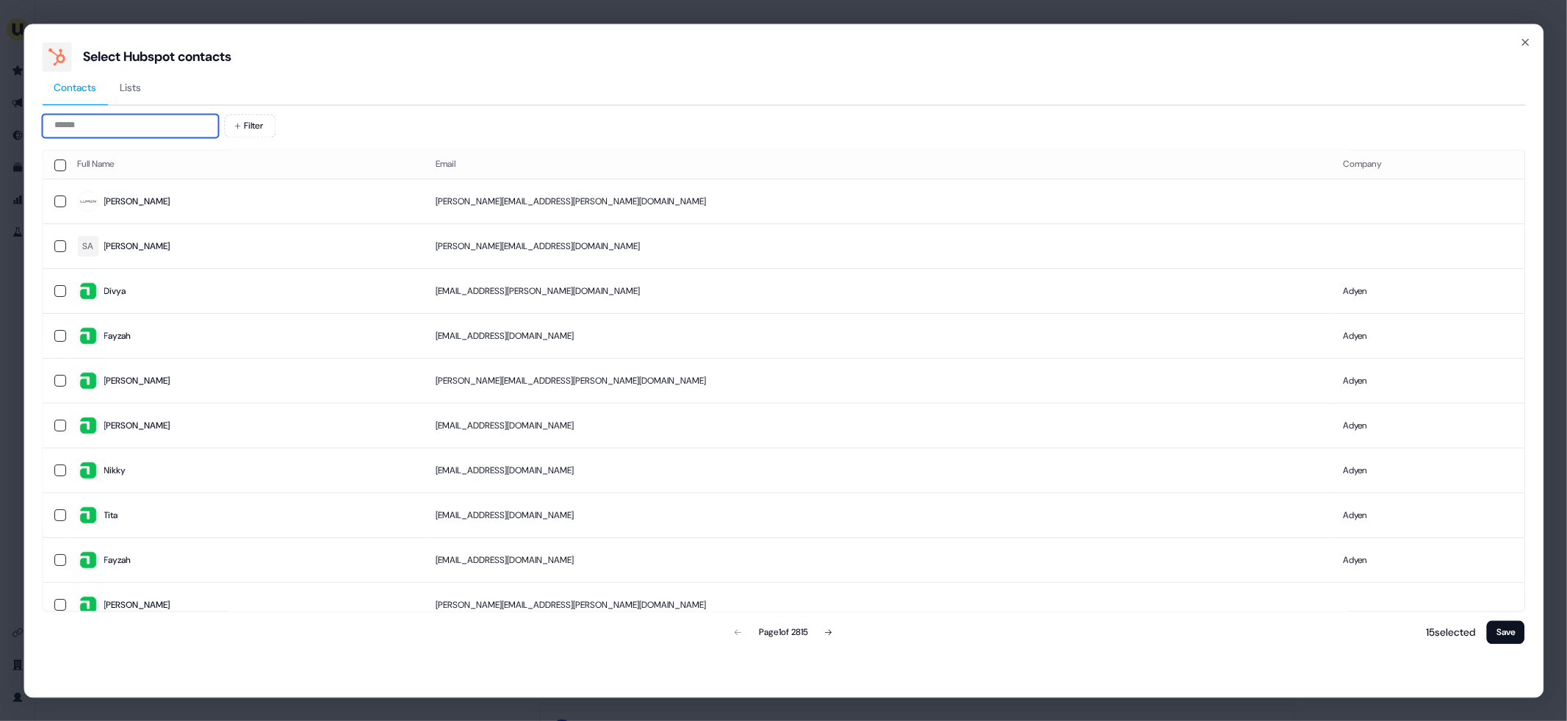
click at [117, 122] on input at bounding box center [130, 126] width 176 height 24
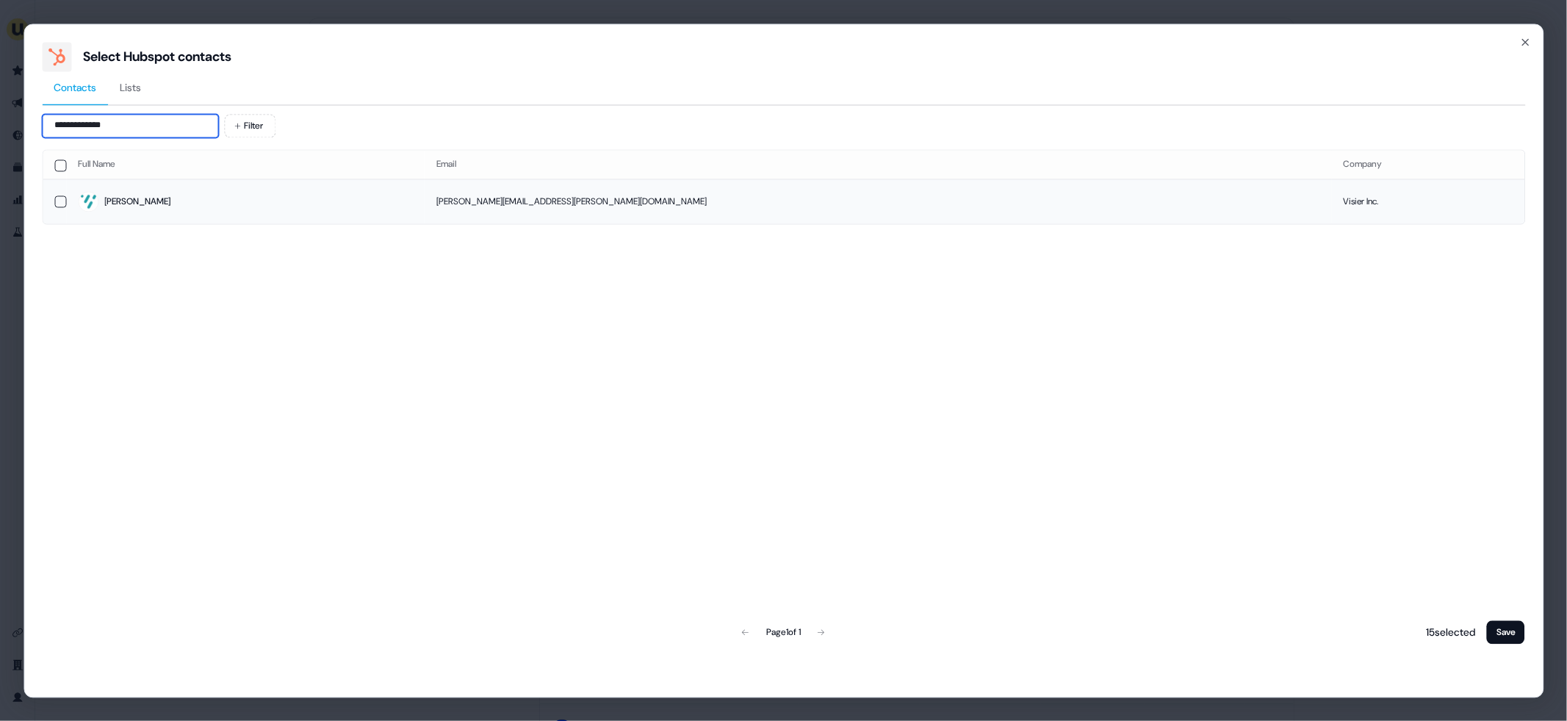
type input "**********"
click at [195, 204] on span "Meghan" at bounding box center [245, 202] width 335 height 21
click at [1506, 621] on button "Save" at bounding box center [1506, 632] width 38 height 24
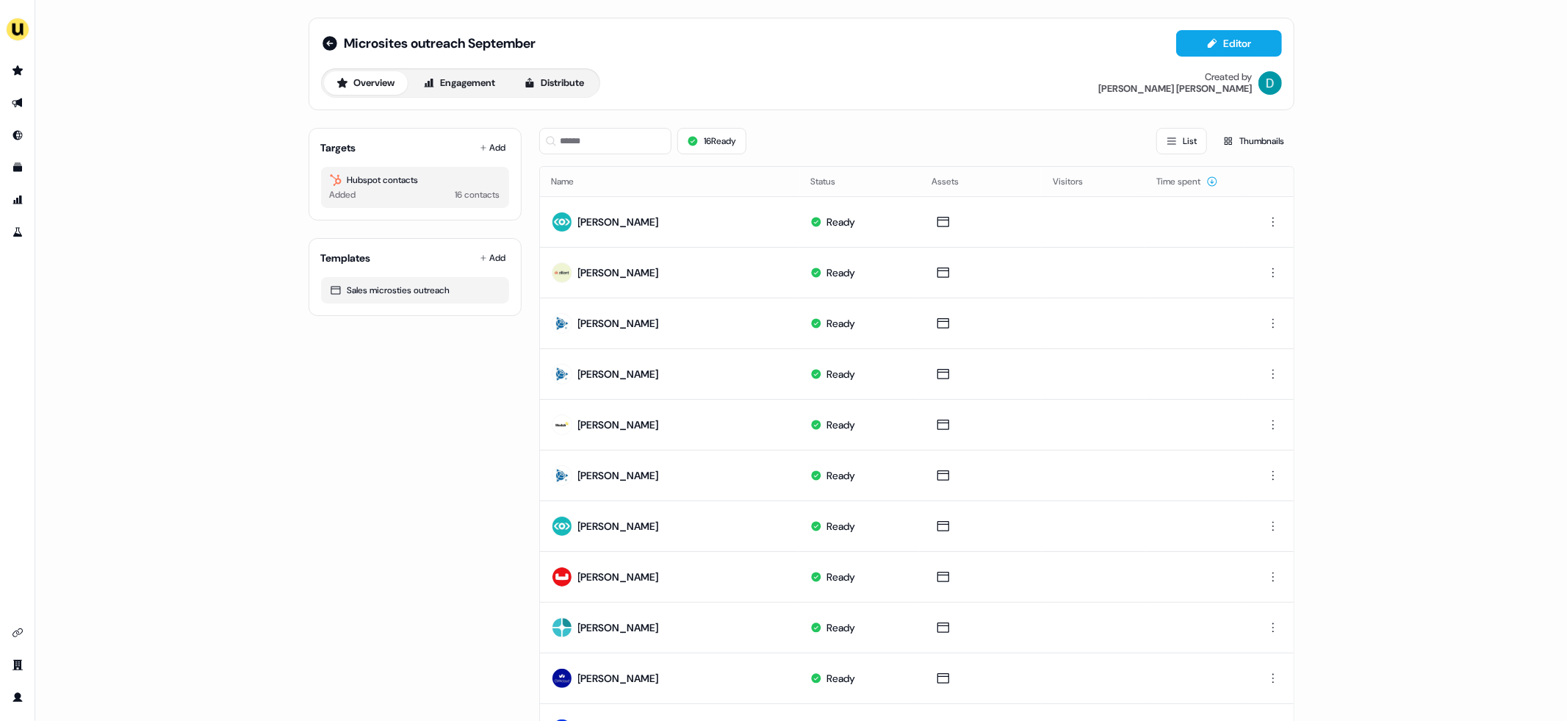
click at [597, 157] on div "16 Ready List Thumbnails" at bounding box center [916, 141] width 755 height 50
click at [587, 140] on input at bounding box center [605, 141] width 132 height 26
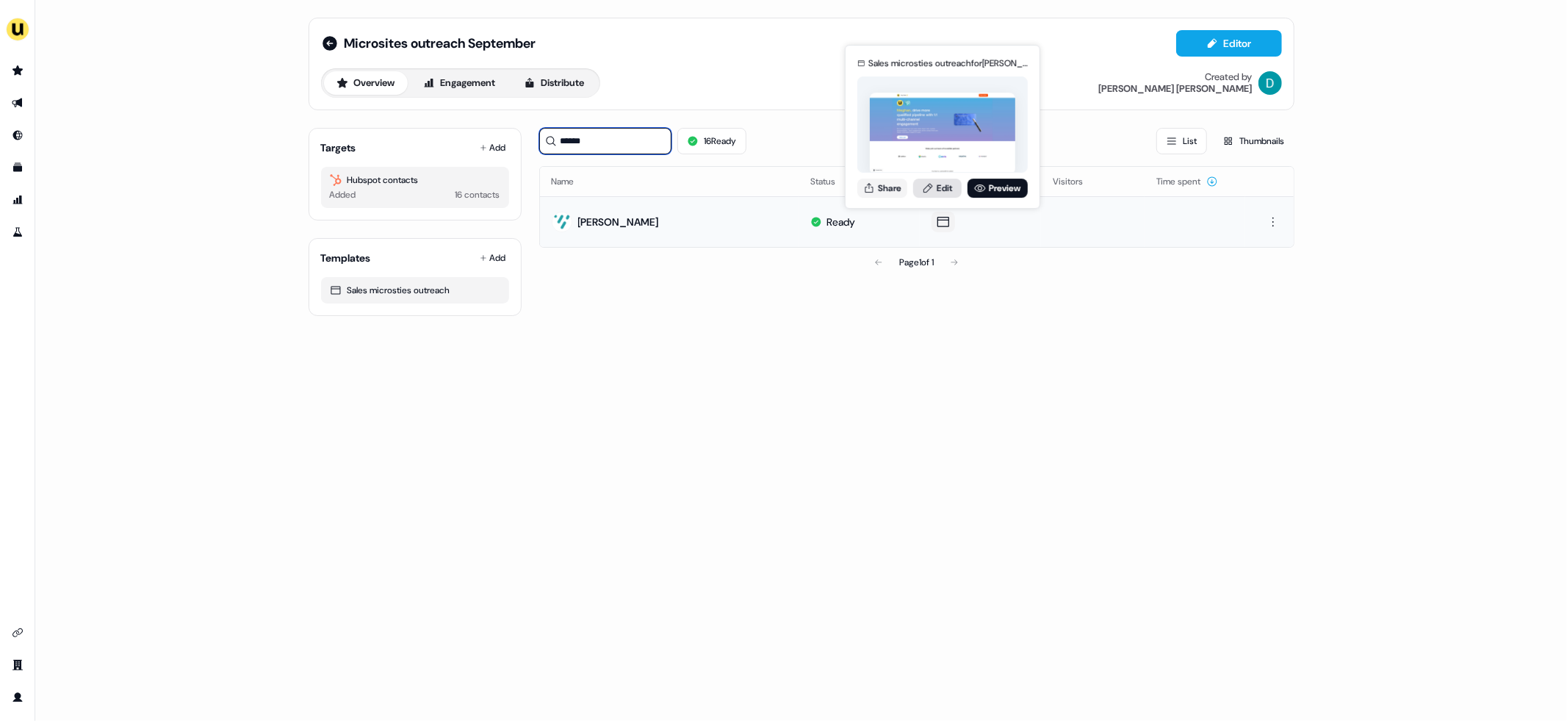
type input "******"
click at [938, 190] on link "Edit" at bounding box center [937, 188] width 48 height 19
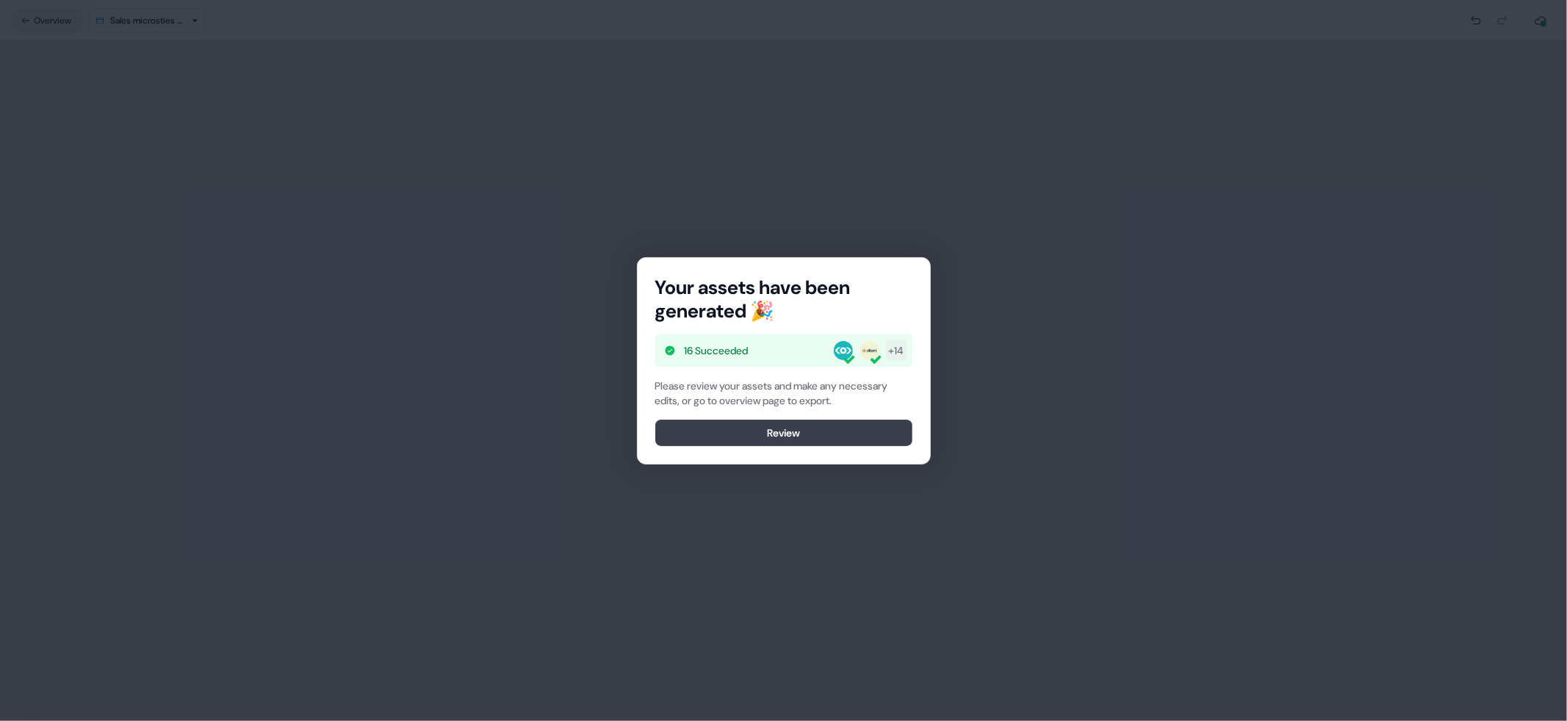
click at [752, 436] on button "Review" at bounding box center [783, 433] width 257 height 26
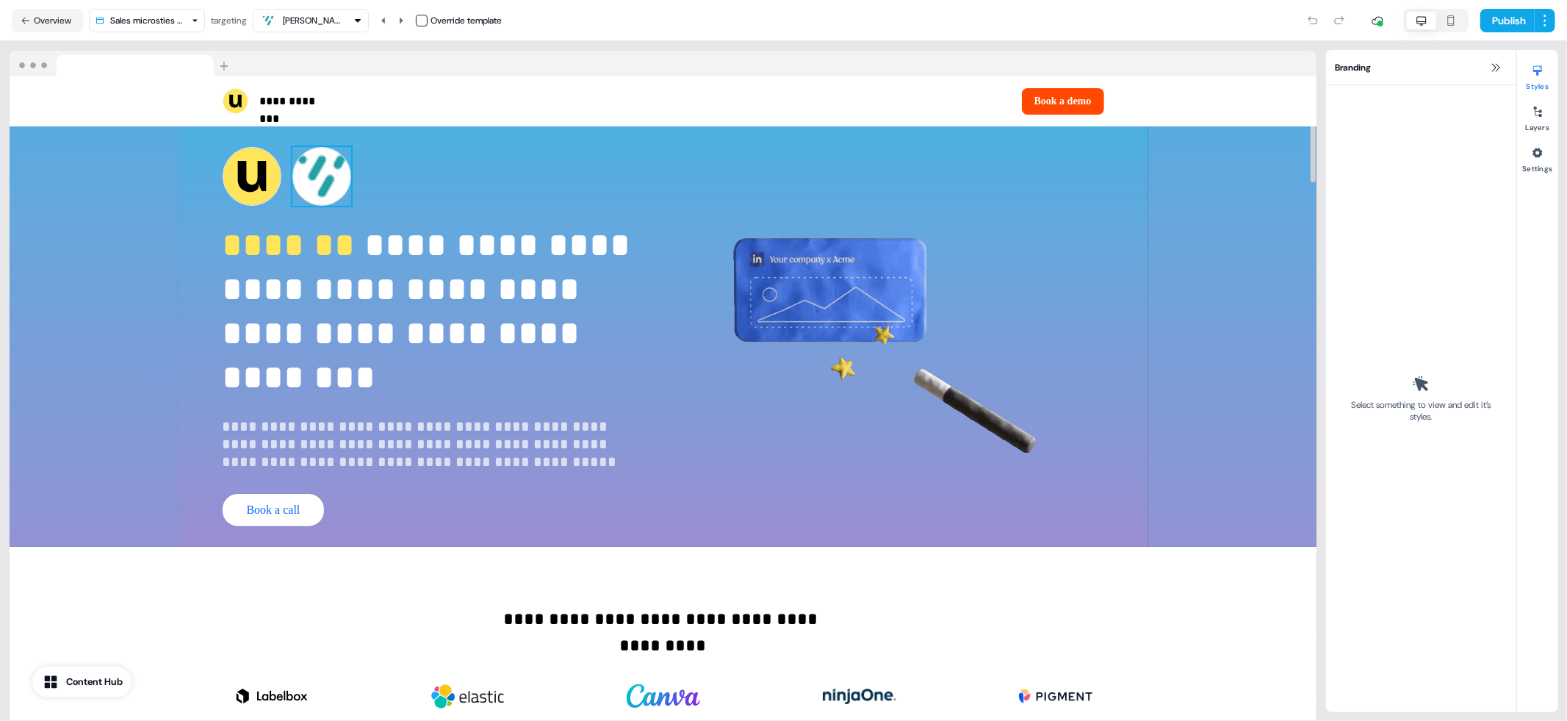
click at [328, 165] on img at bounding box center [321, 176] width 59 height 59
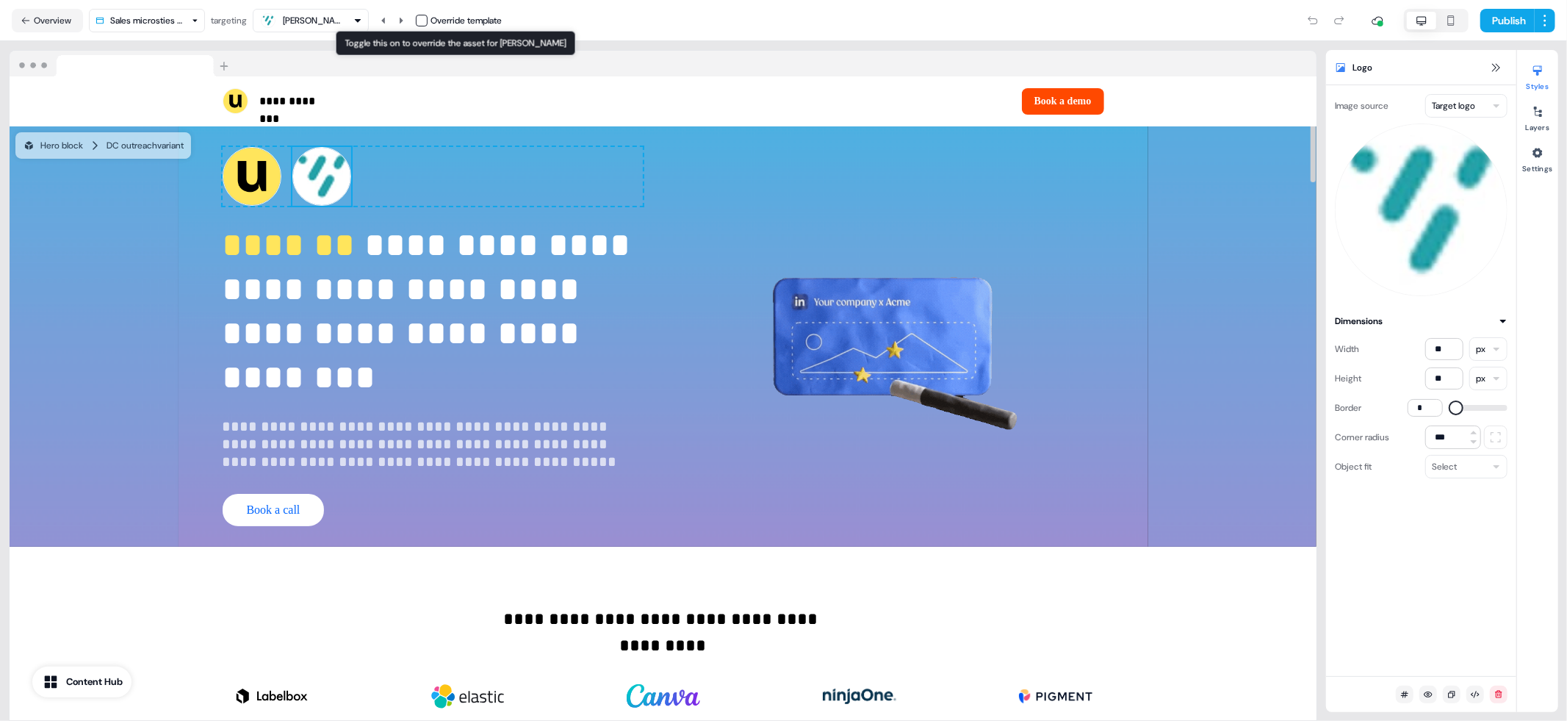
click at [423, 22] on button "button" at bounding box center [422, 21] width 12 height 12
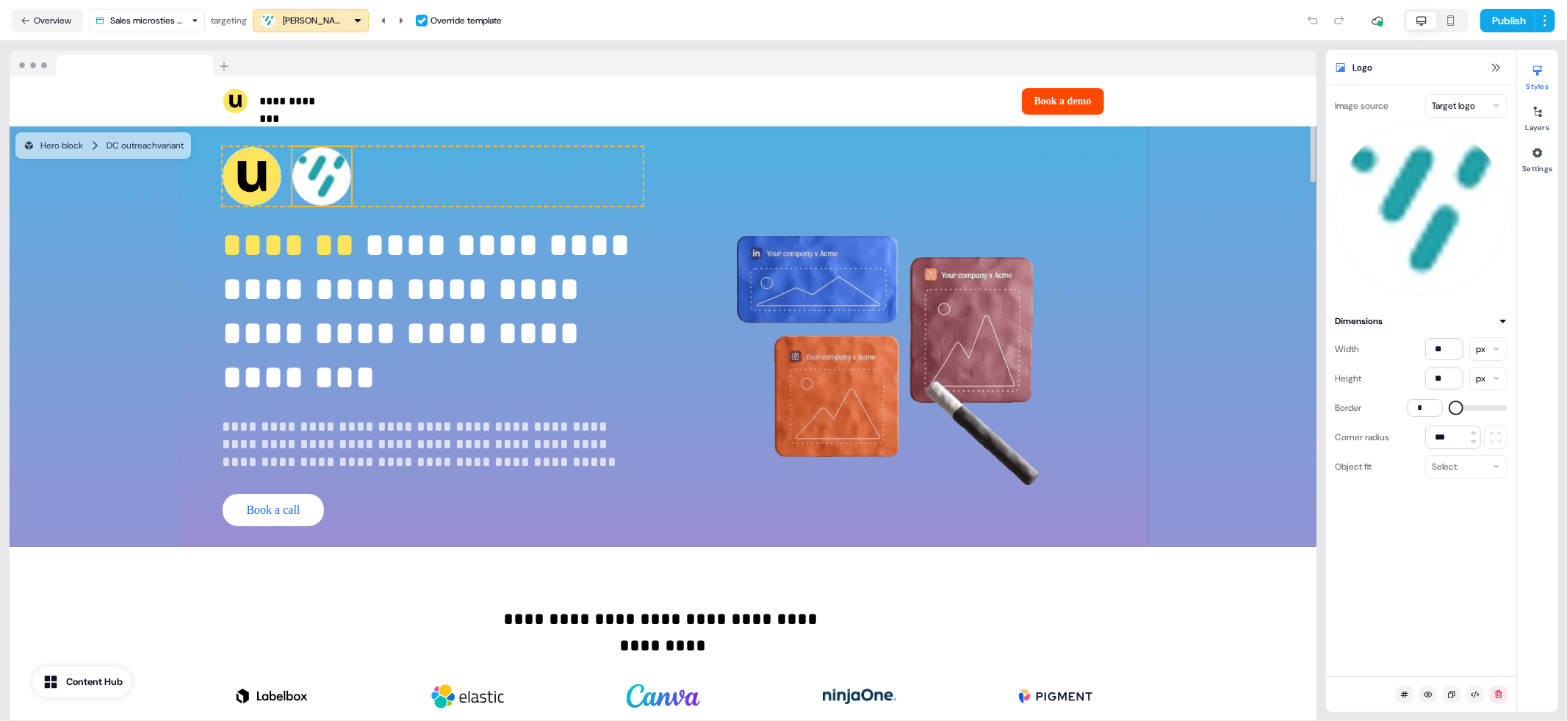
click at [1457, 111] on html "**********" at bounding box center [783, 360] width 1567 height 721
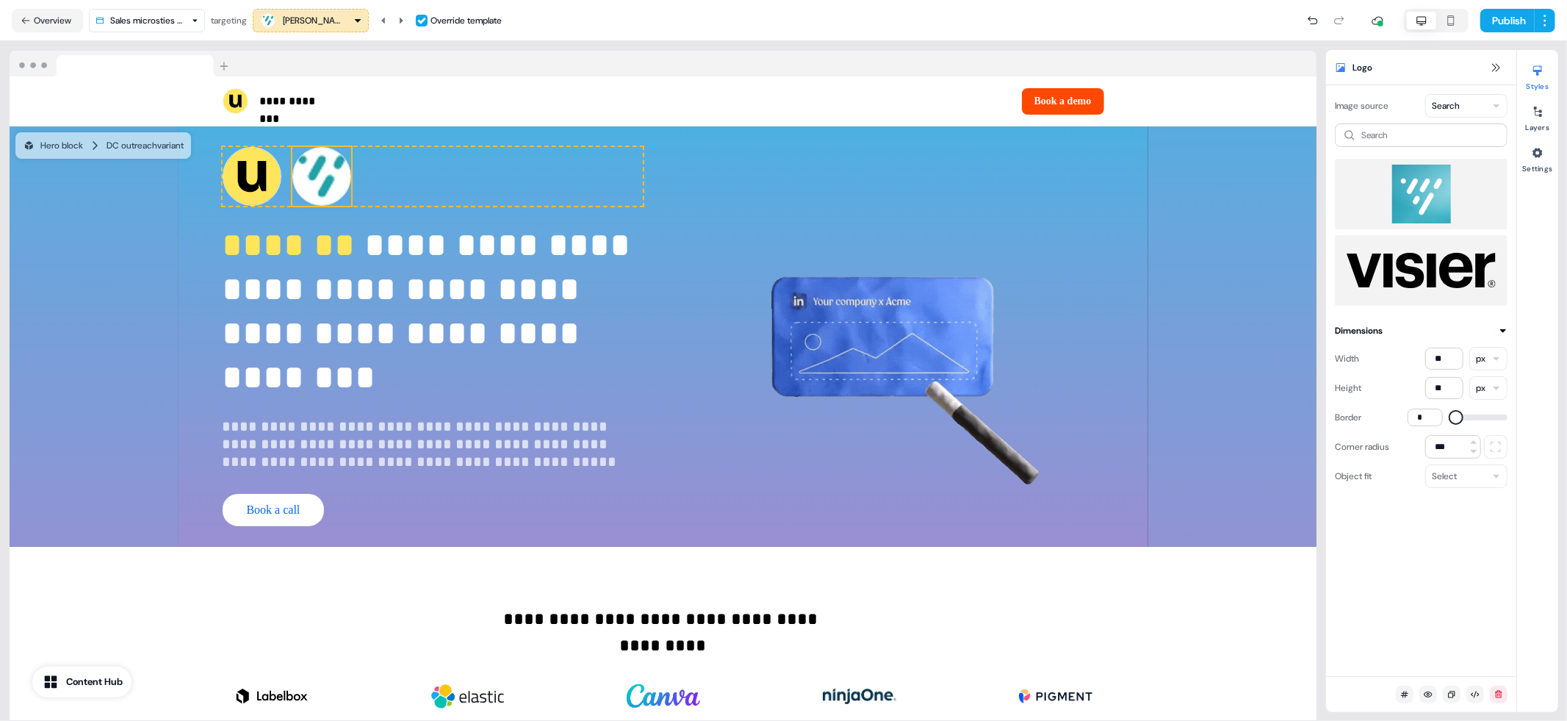
click at [1439, 201] on img at bounding box center [1421, 194] width 149 height 59
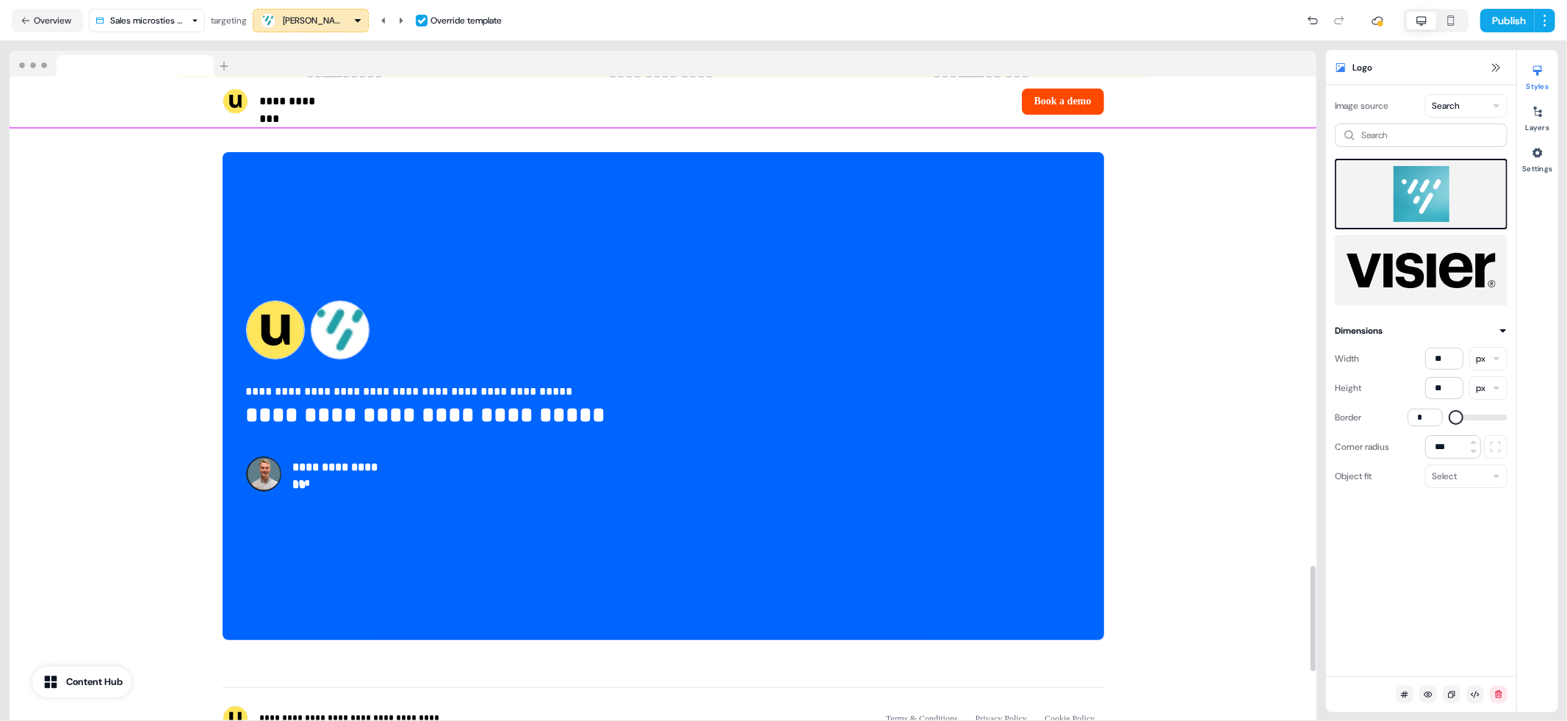
scroll to position [3298, 0]
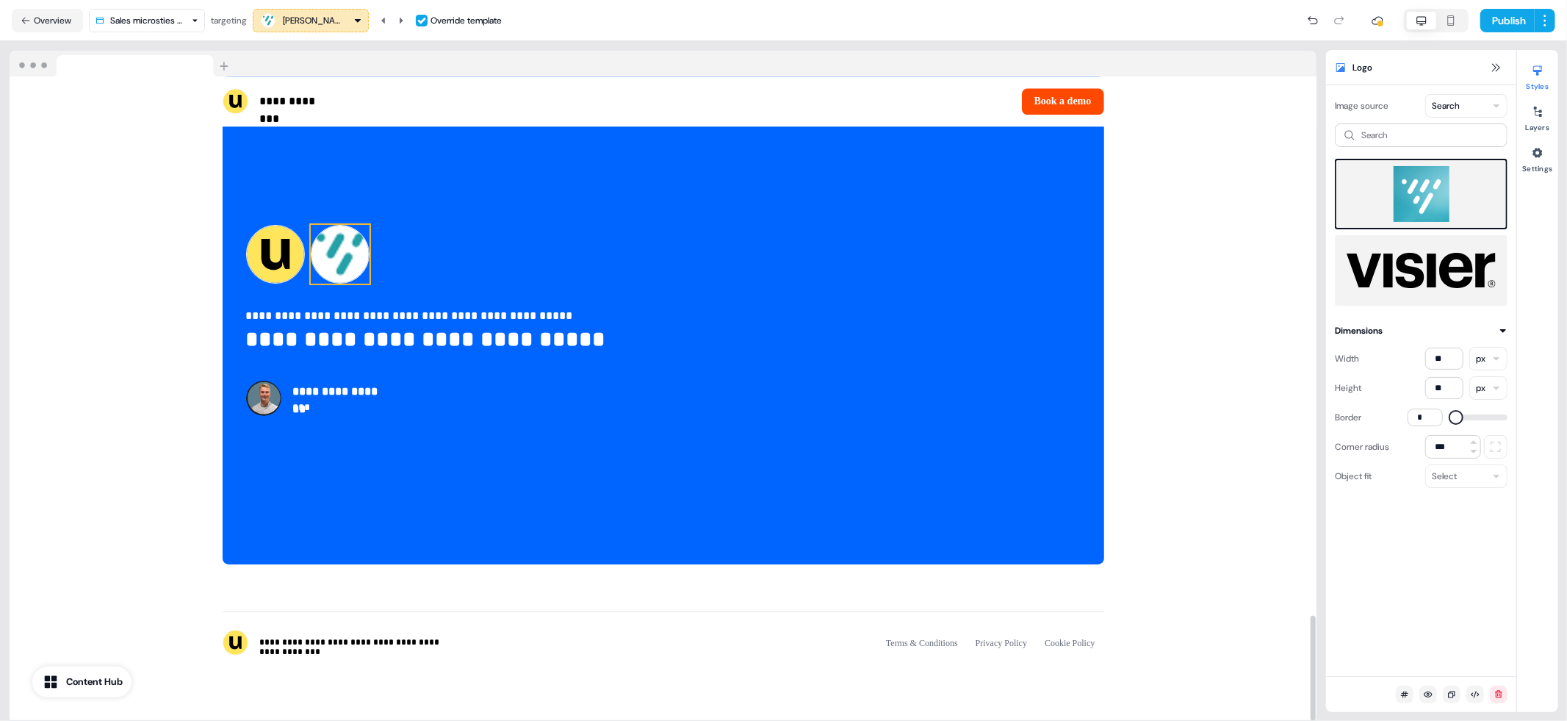
click at [346, 237] on img at bounding box center [340, 254] width 59 height 59
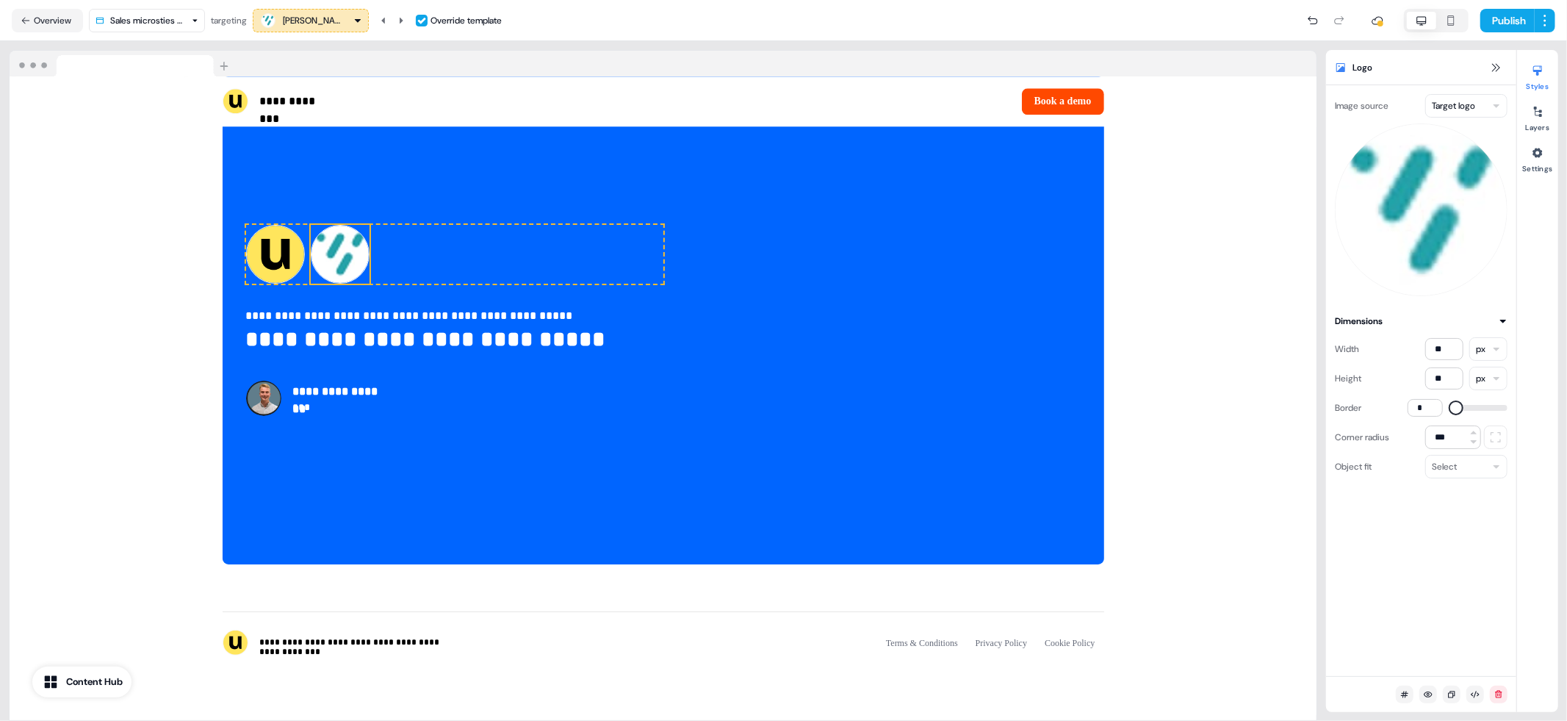
click at [1475, 100] on html "**********" at bounding box center [783, 360] width 1567 height 721
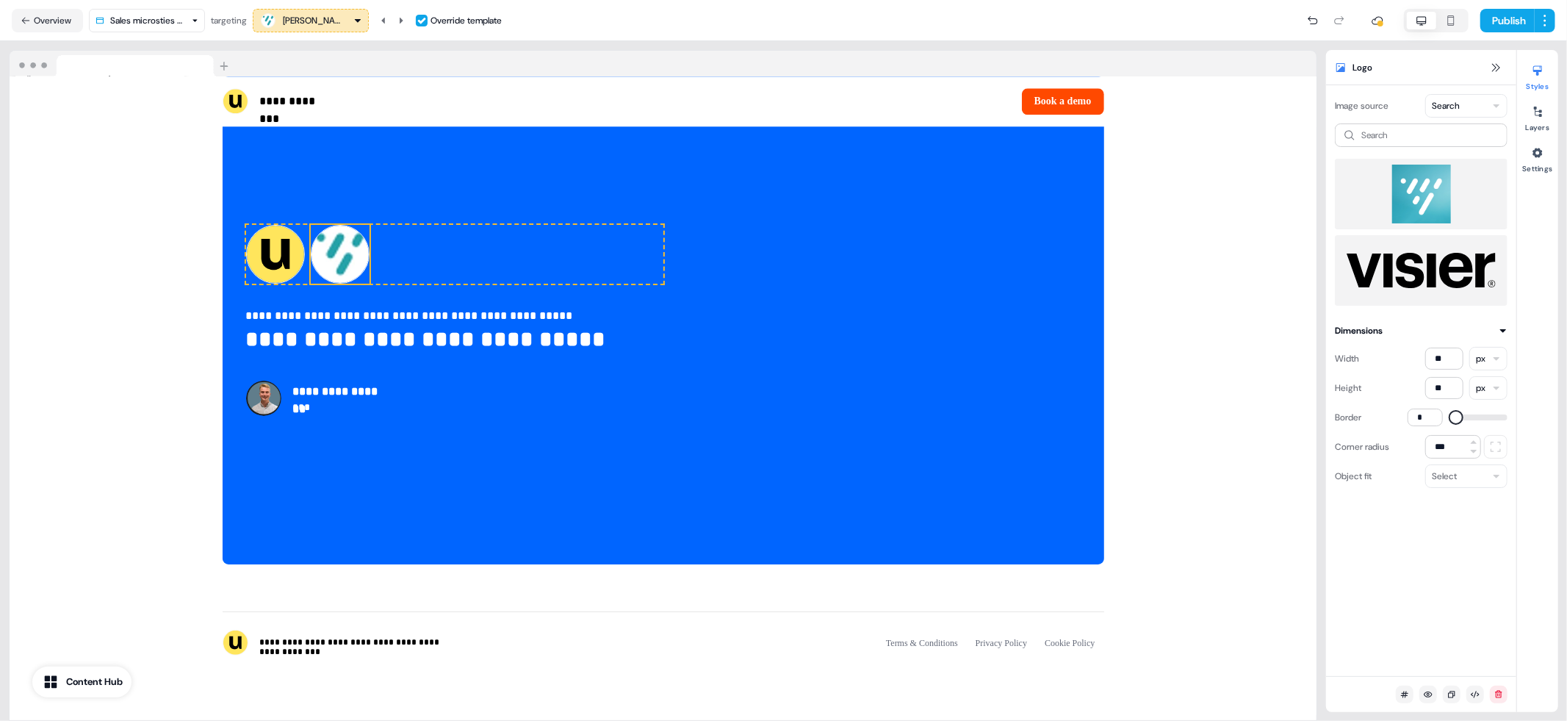
click at [1416, 185] on img at bounding box center [1421, 194] width 149 height 59
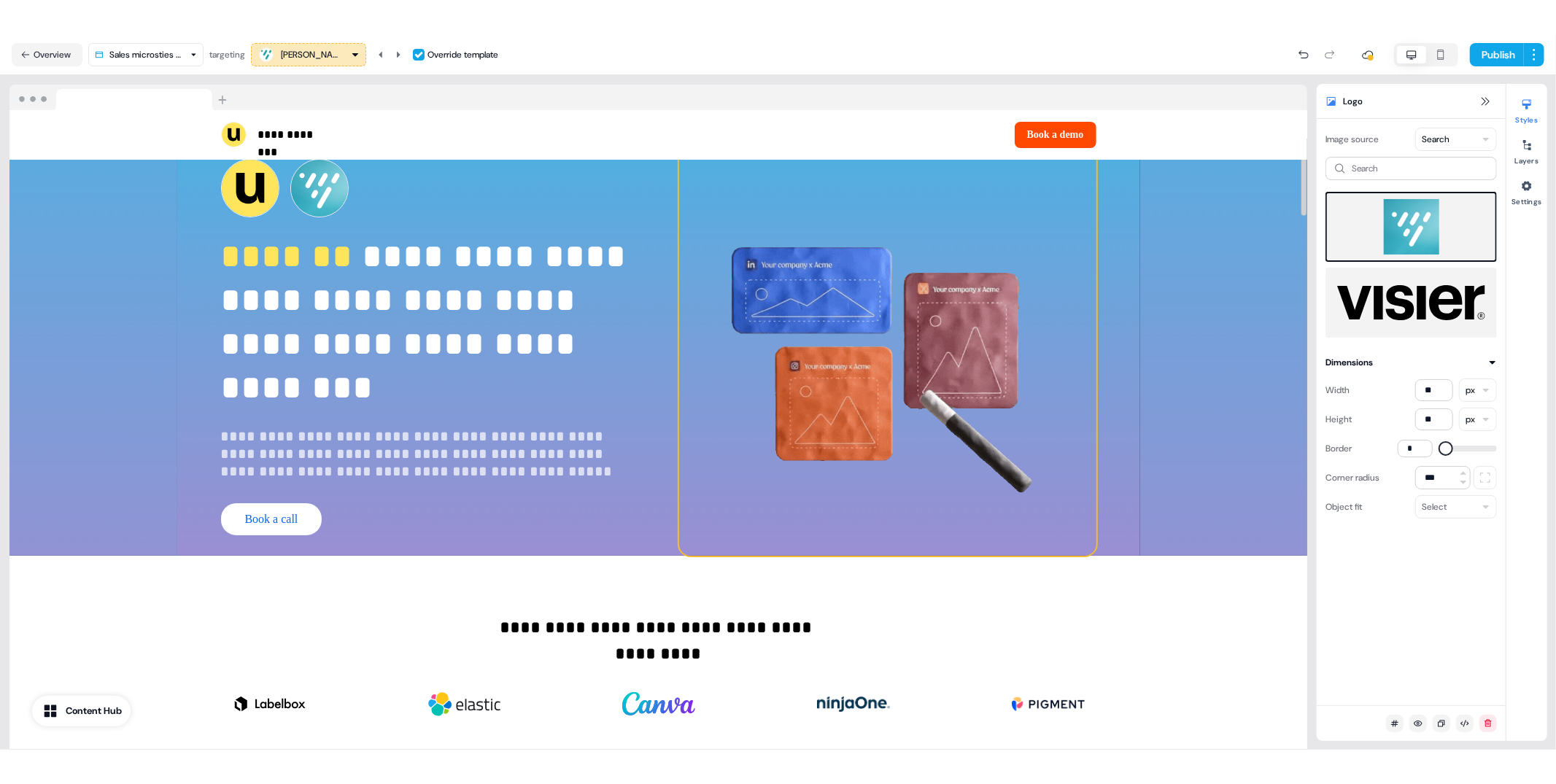
scroll to position [0, 0]
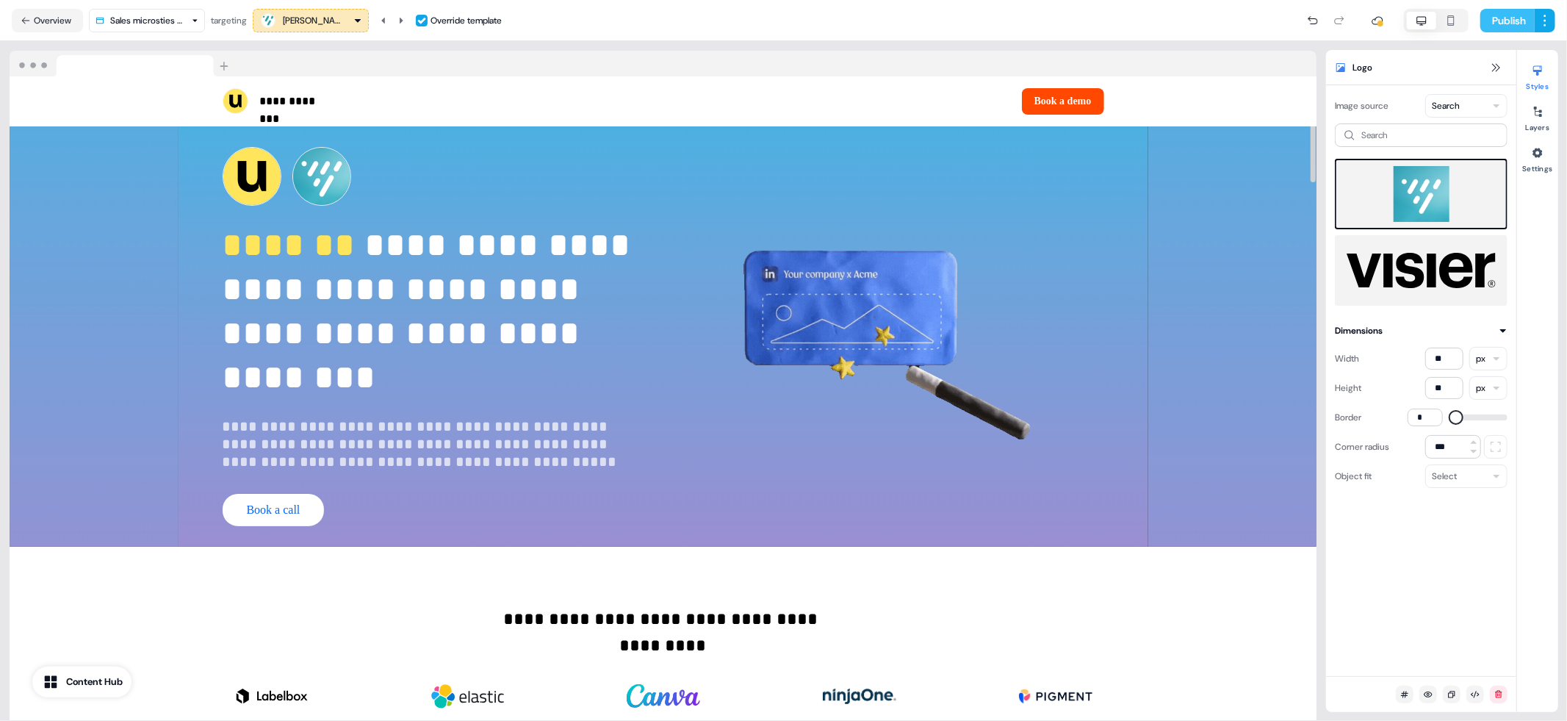
click at [1499, 24] on button "Publish" at bounding box center [1508, 21] width 54 height 24
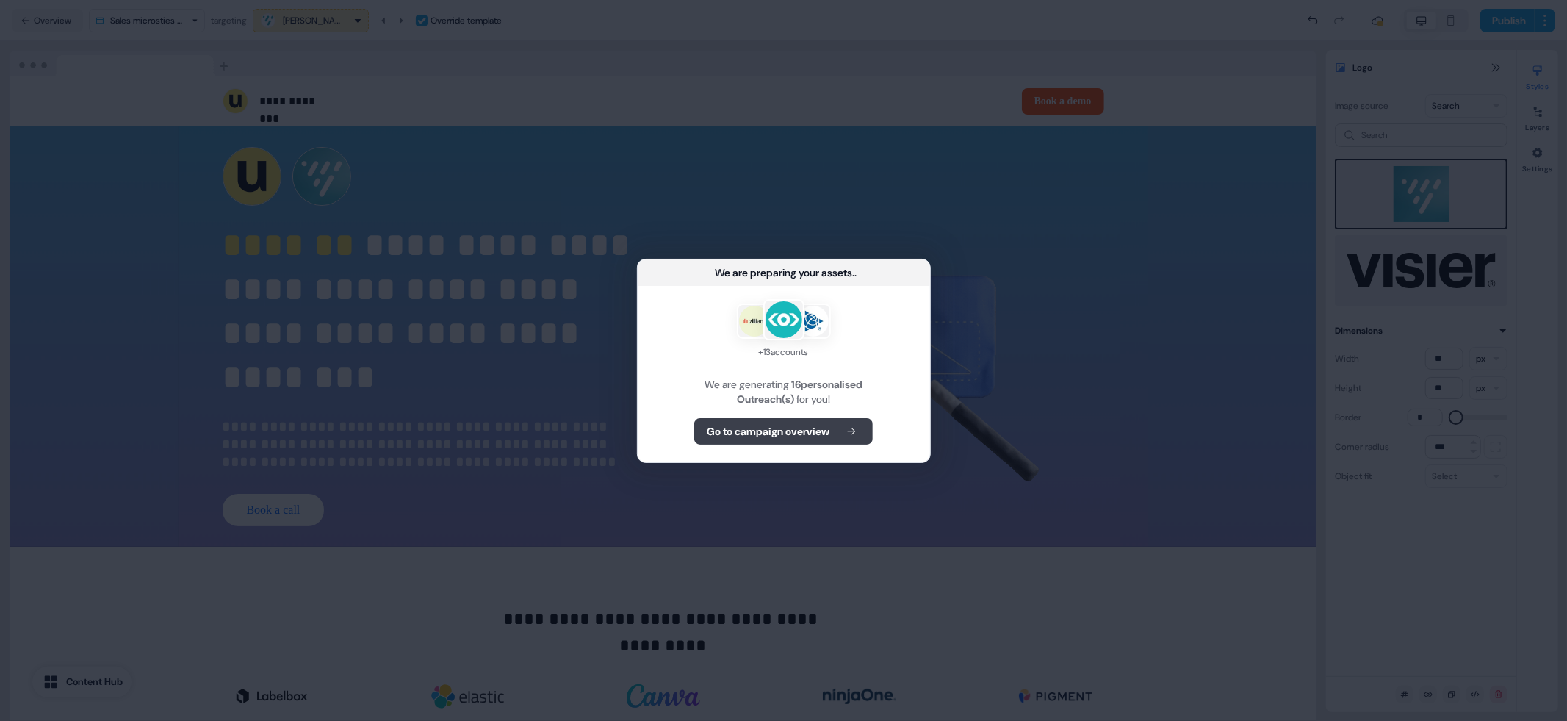
click at [758, 434] on b "Go to campaign overview" at bounding box center [768, 431] width 123 height 15
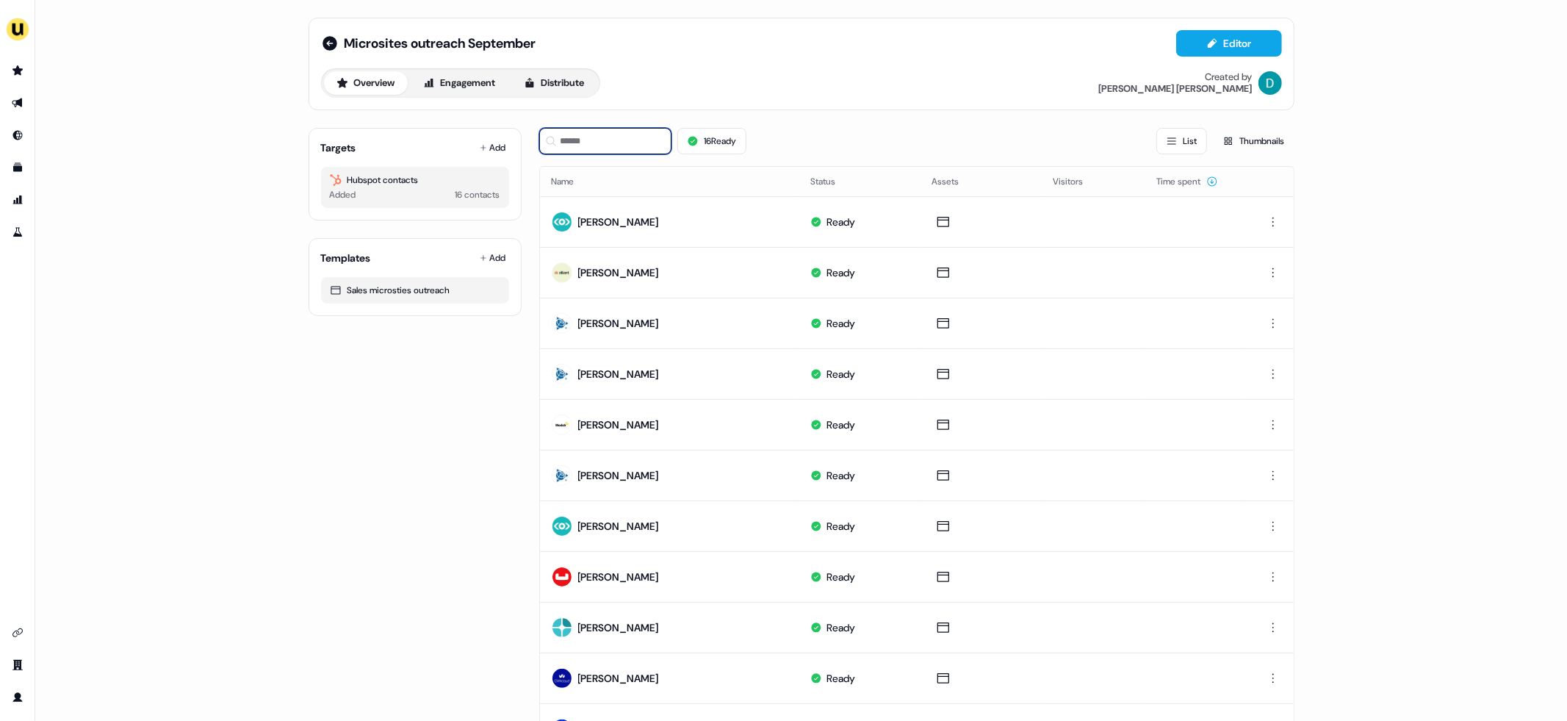
click at [615, 134] on input at bounding box center [605, 141] width 132 height 26
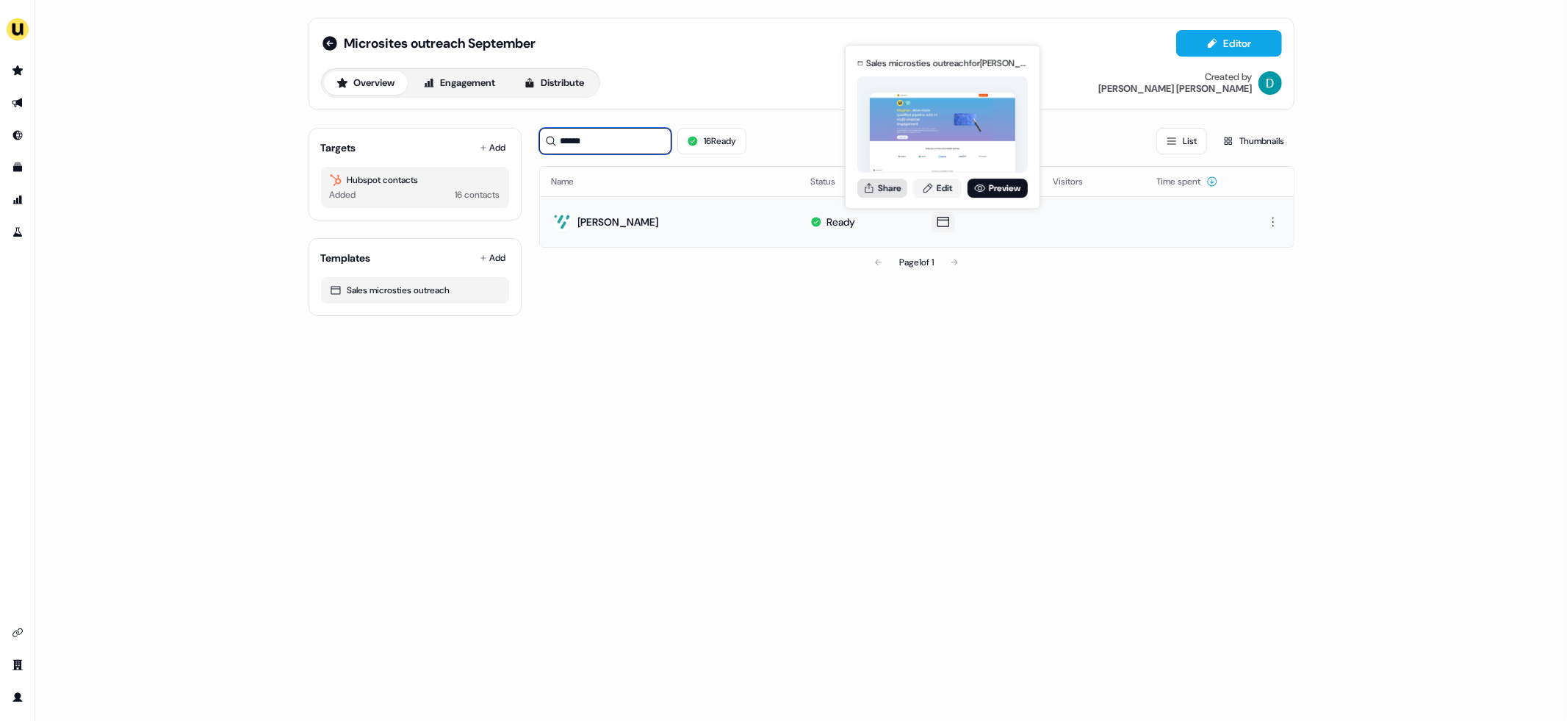
type input "******"
click at [884, 184] on button "Share" at bounding box center [883, 188] width 50 height 19
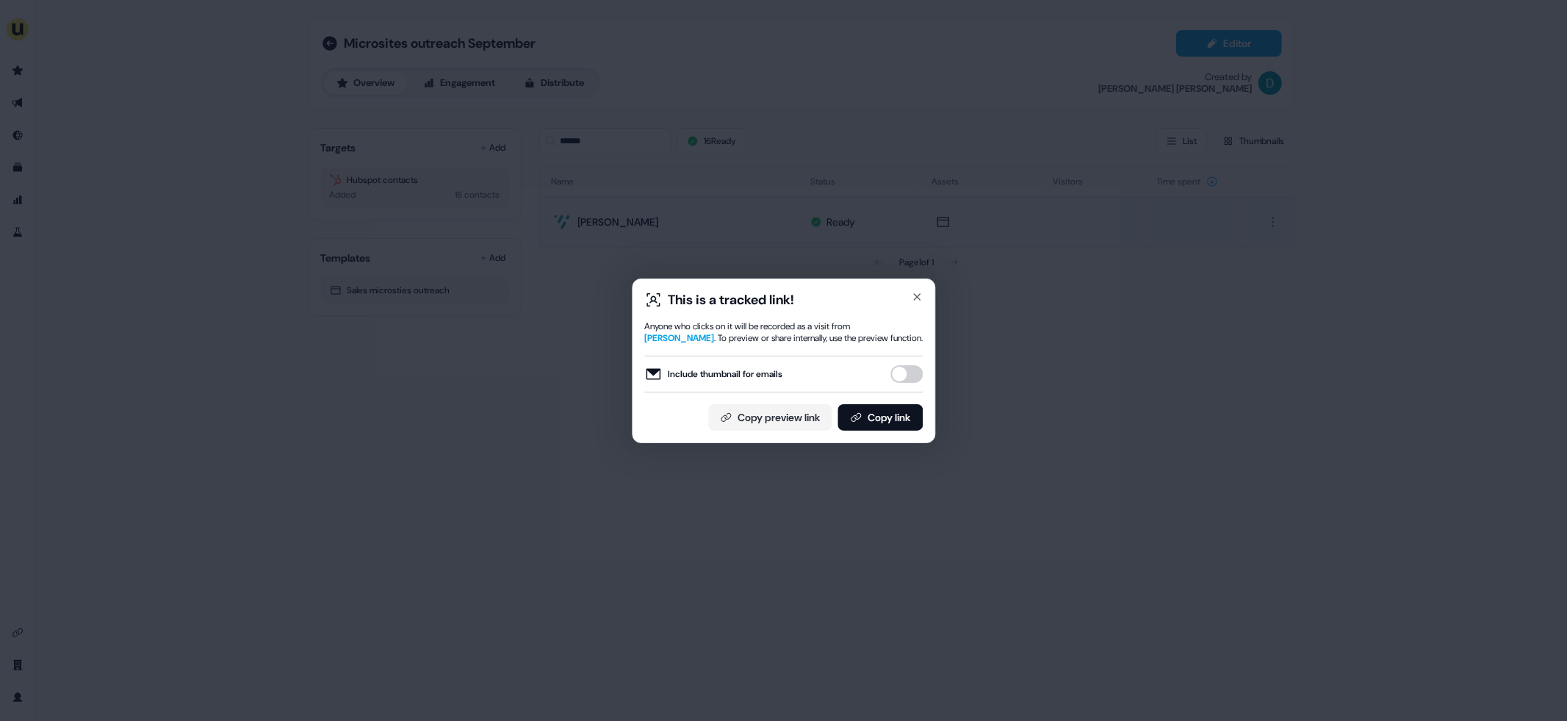
click at [917, 366] on button "Include thumbnail for emails" at bounding box center [907, 374] width 32 height 18
click at [906, 431] on div "This is a tracked link! Anyone who clicks on it will be recorded as a visit fro…" at bounding box center [783, 361] width 303 height 165
click at [880, 414] on button "Copy link" at bounding box center [880, 417] width 85 height 26
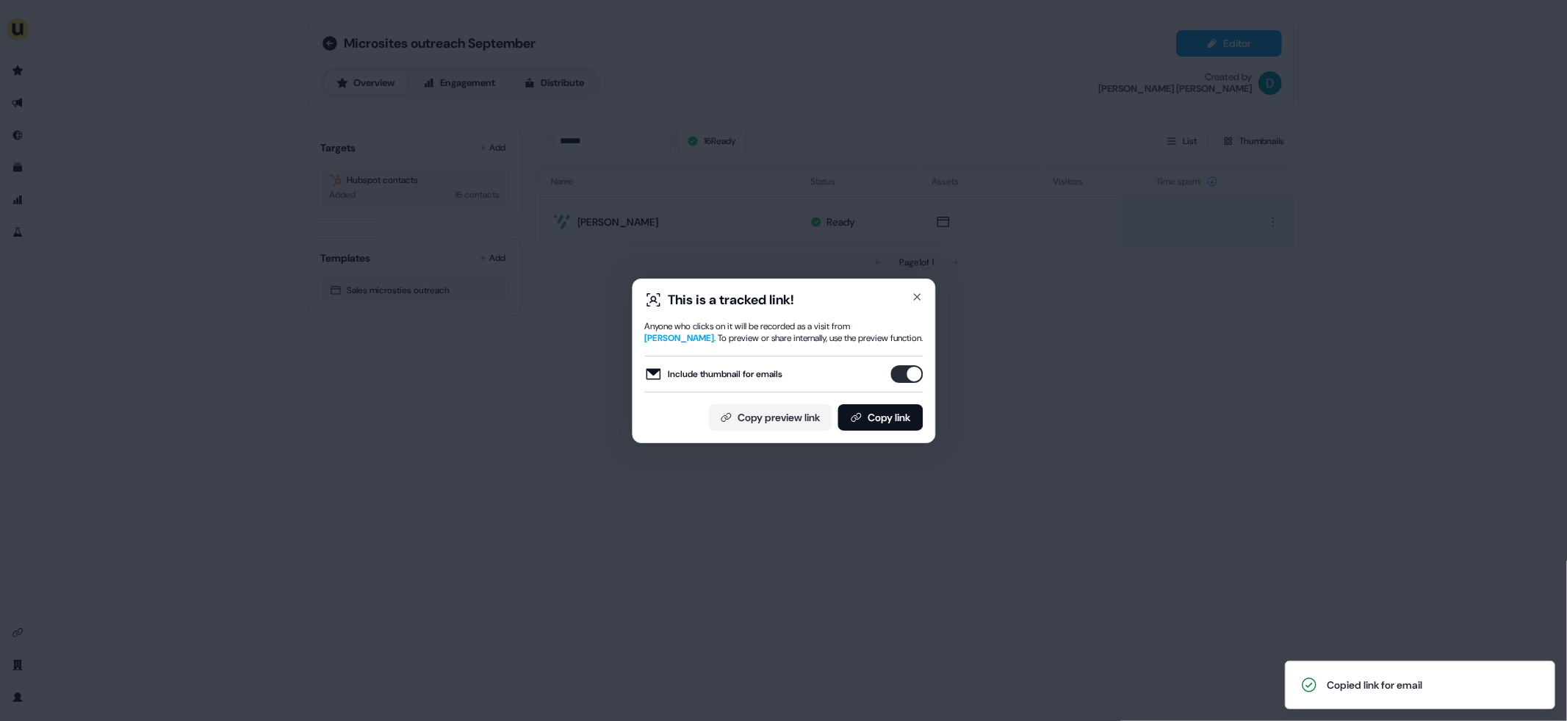
click at [924, 290] on div "This is a tracked link! Anyone who clicks on it will be recorded as a visit fro…" at bounding box center [783, 361] width 303 height 165
click at [916, 290] on div "This is a tracked link! Anyone who clicks on it will be recorded as a visit fro…" at bounding box center [783, 361] width 303 height 165
click at [911, 299] on icon "button" at bounding box center [917, 297] width 12 height 12
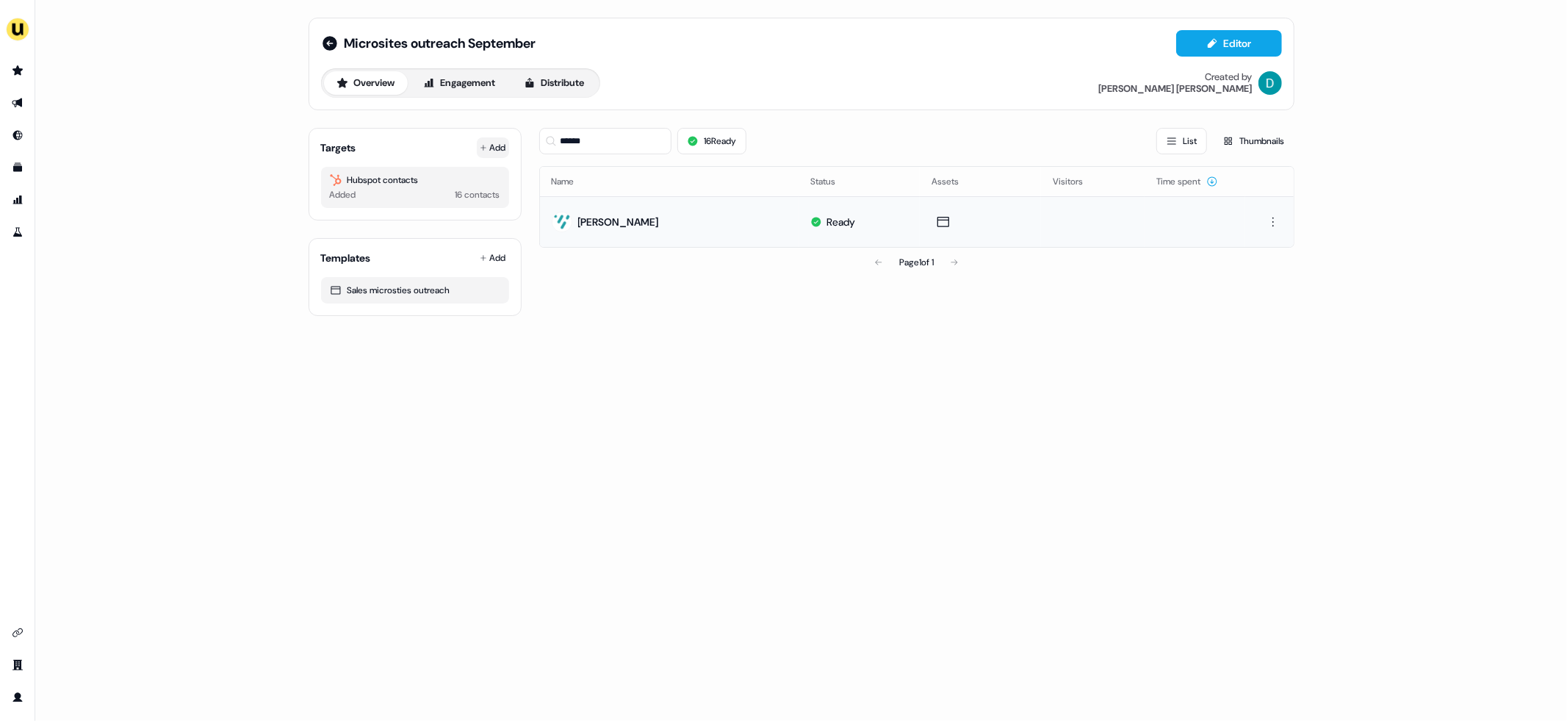
click at [479, 148] on button "Add" at bounding box center [493, 147] width 32 height 21
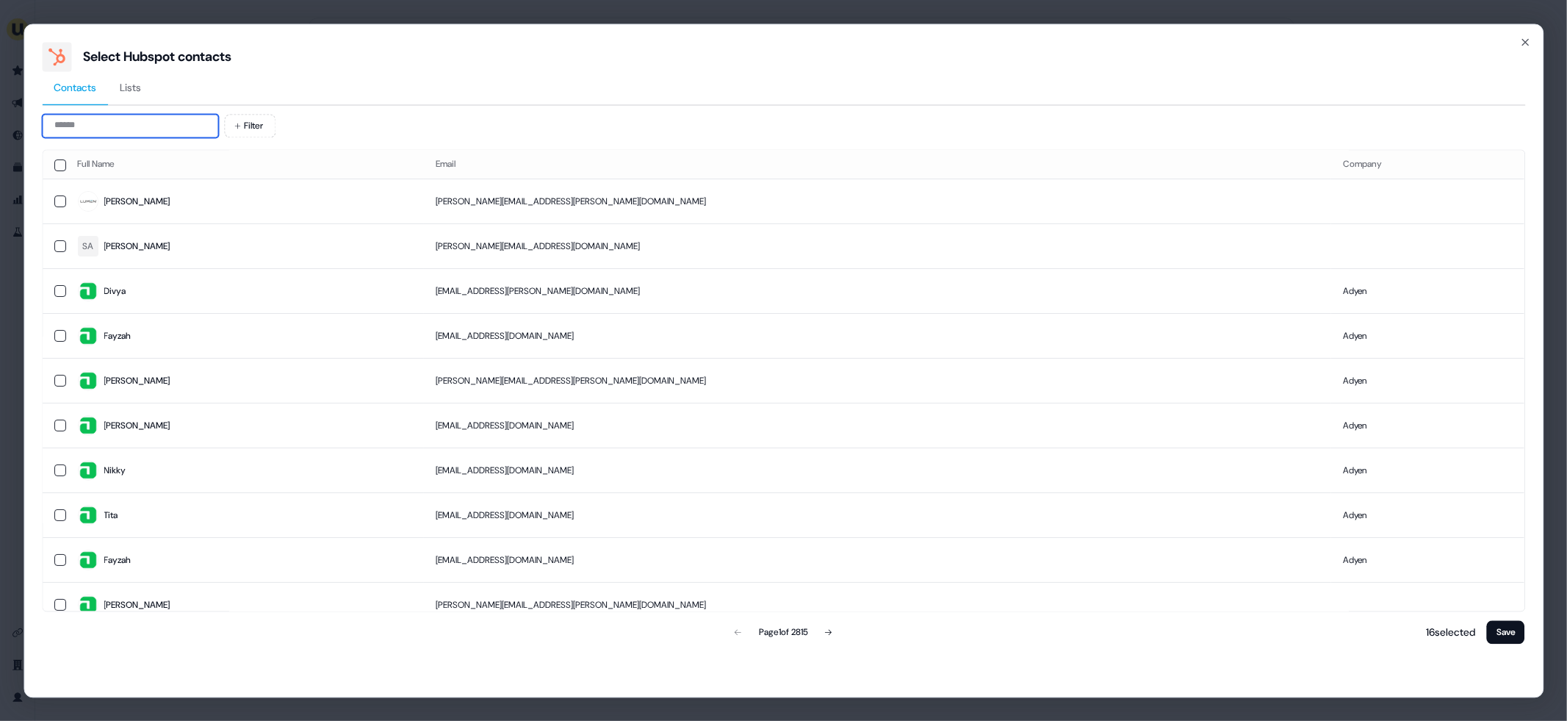
click at [173, 126] on input at bounding box center [130, 126] width 176 height 24
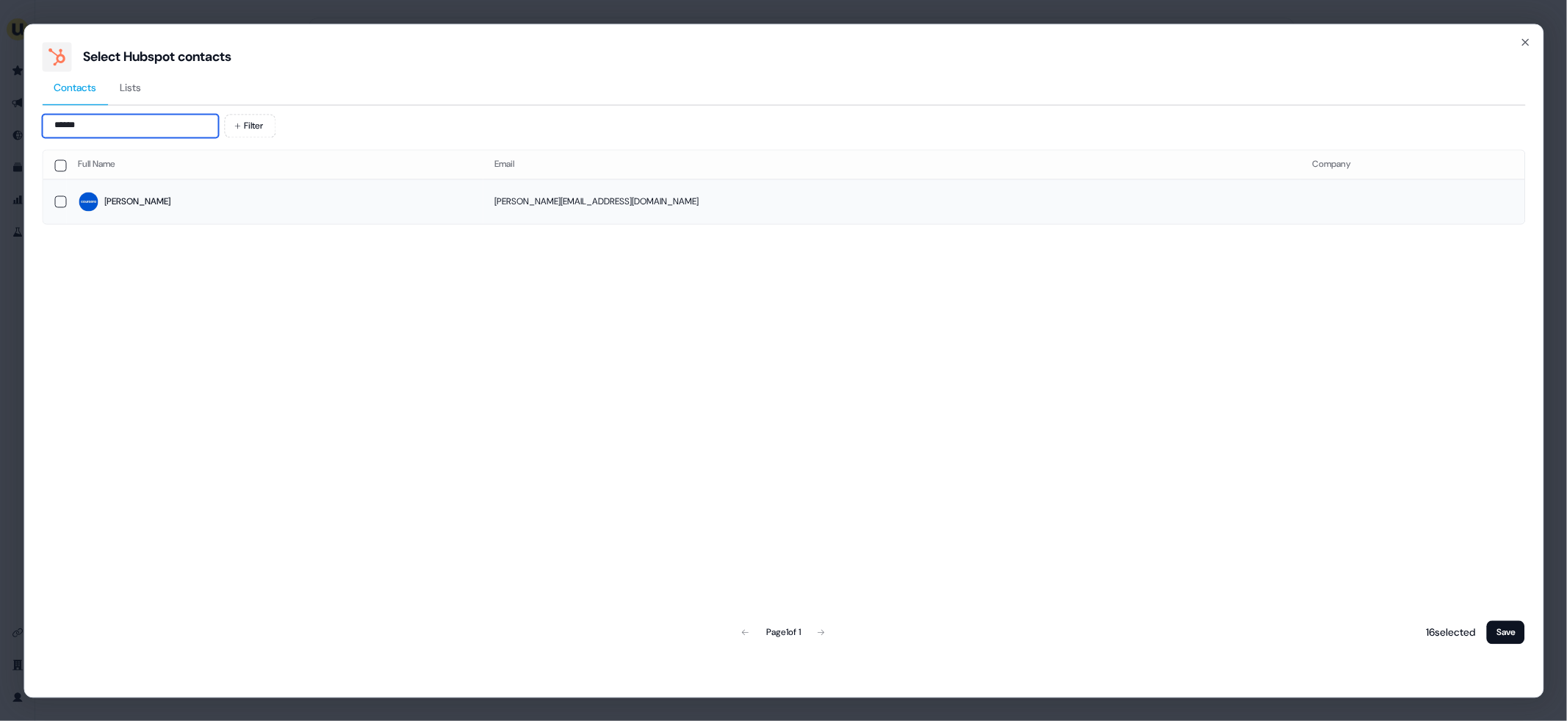
type input "*****"
click at [237, 206] on span "[PERSON_NAME]" at bounding box center [274, 202] width 393 height 21
click at [1501, 630] on button "Save" at bounding box center [1506, 632] width 38 height 24
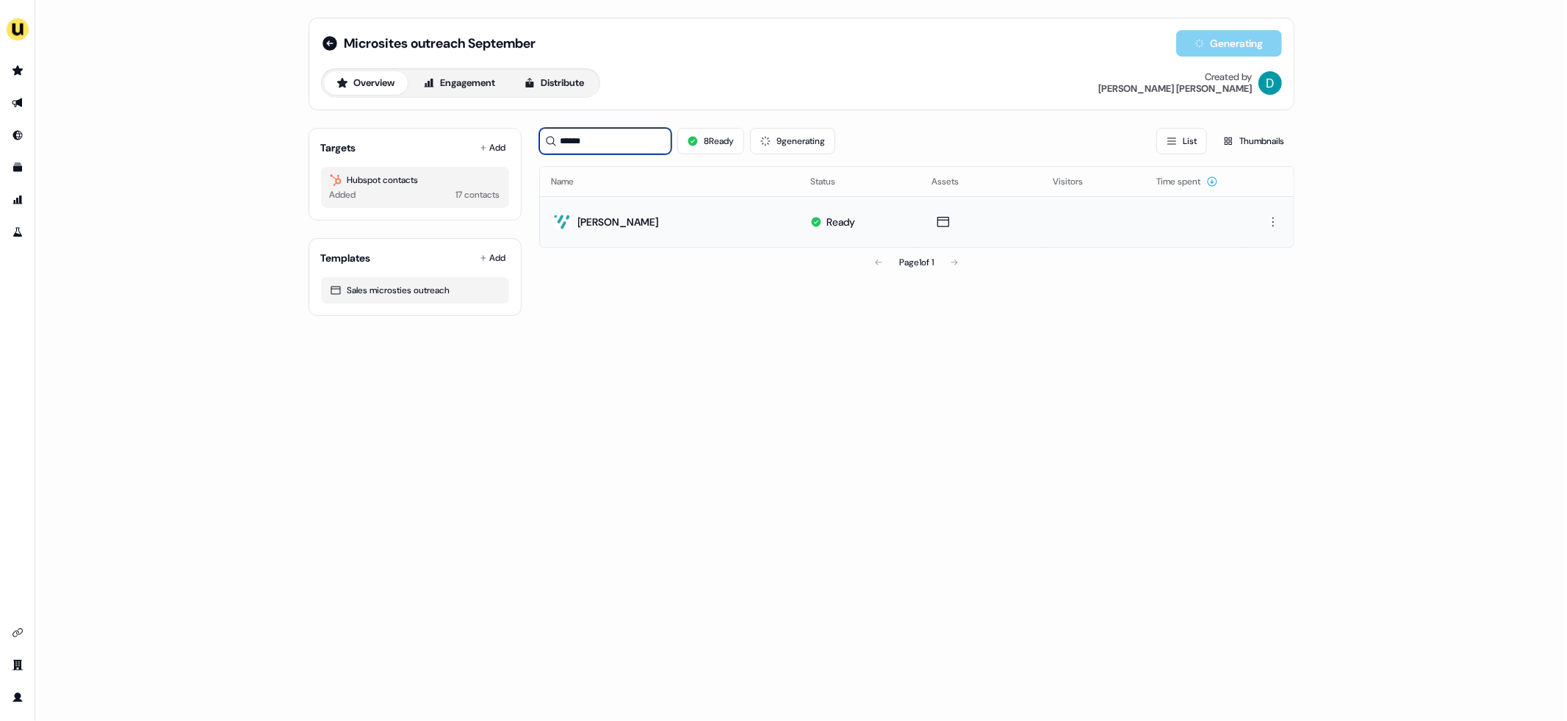
drag, startPoint x: 618, startPoint y: 137, endPoint x: 459, endPoint y: 162, distance: 160.8
click at [464, 160] on div "Targets Add Hubspot contacts Added 17 contacts Templates Add Sales microsties o…" at bounding box center [802, 216] width 986 height 200
drag, startPoint x: 589, startPoint y: 140, endPoint x: 563, endPoint y: 140, distance: 26.5
click at [563, 140] on input "******" at bounding box center [605, 141] width 132 height 26
type input "*"
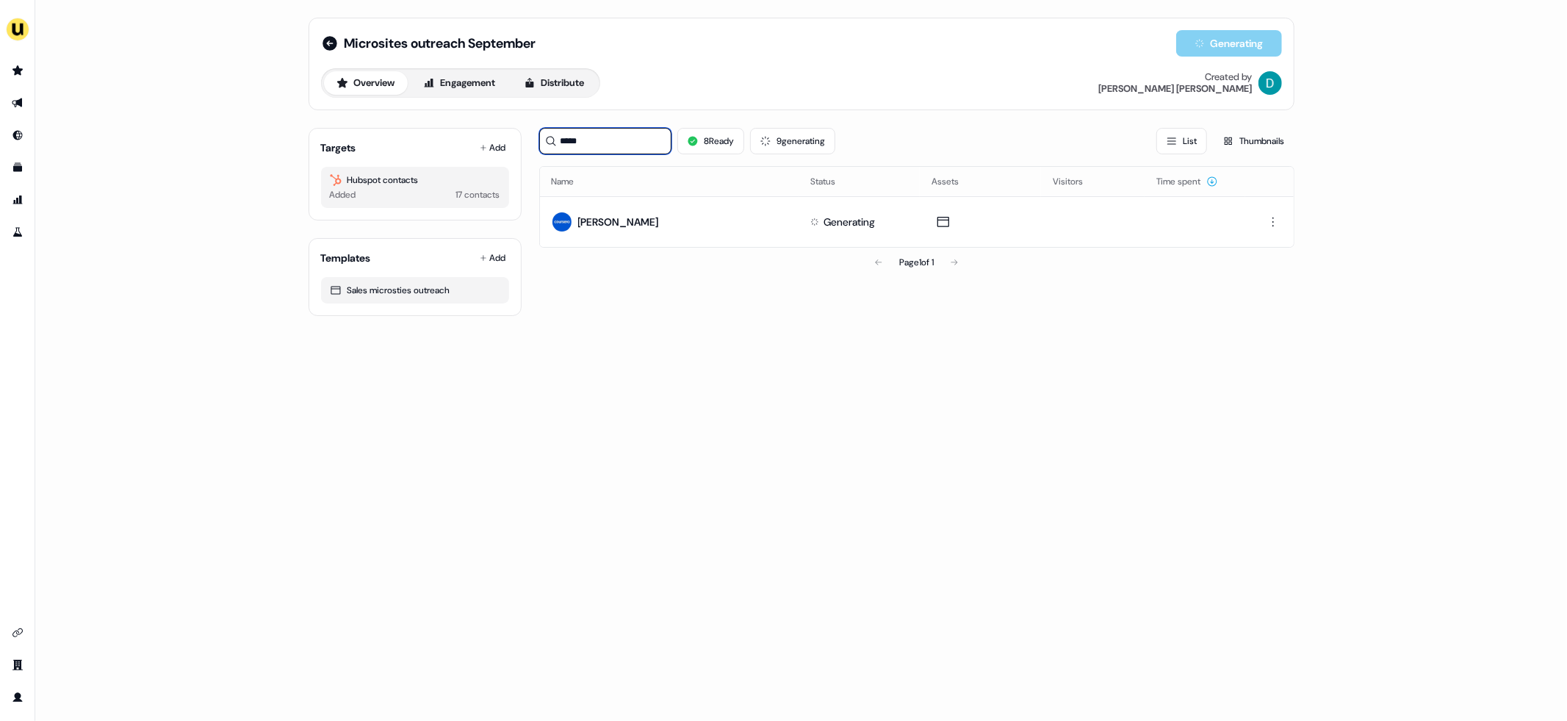
type input "*****"
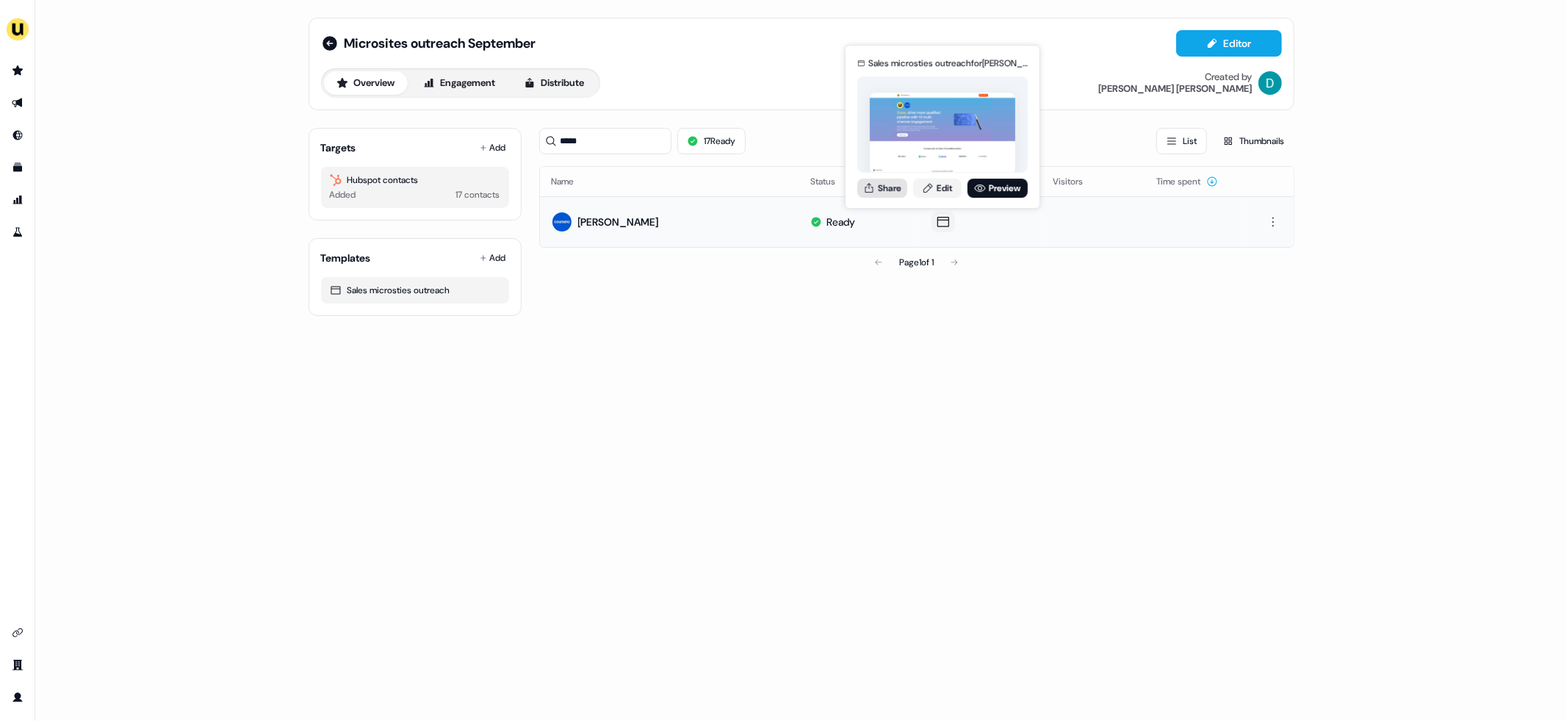
click at [898, 179] on button "Share" at bounding box center [883, 188] width 50 height 19
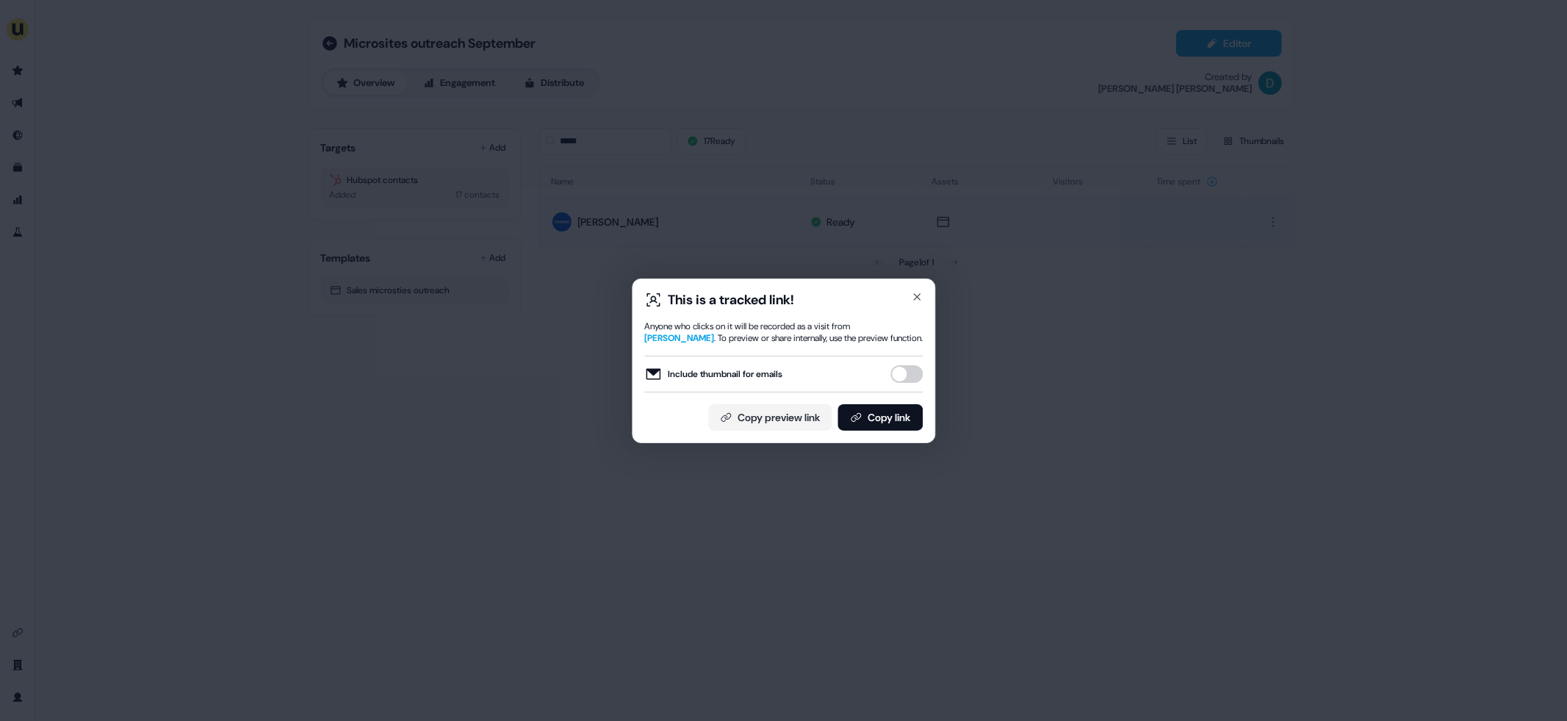
click at [913, 364] on div "Include thumbnail for emails" at bounding box center [783, 374] width 279 height 37
click at [905, 376] on button "Include thumbnail for emails" at bounding box center [907, 374] width 32 height 18
click at [889, 420] on button "Copy link" at bounding box center [880, 417] width 85 height 26
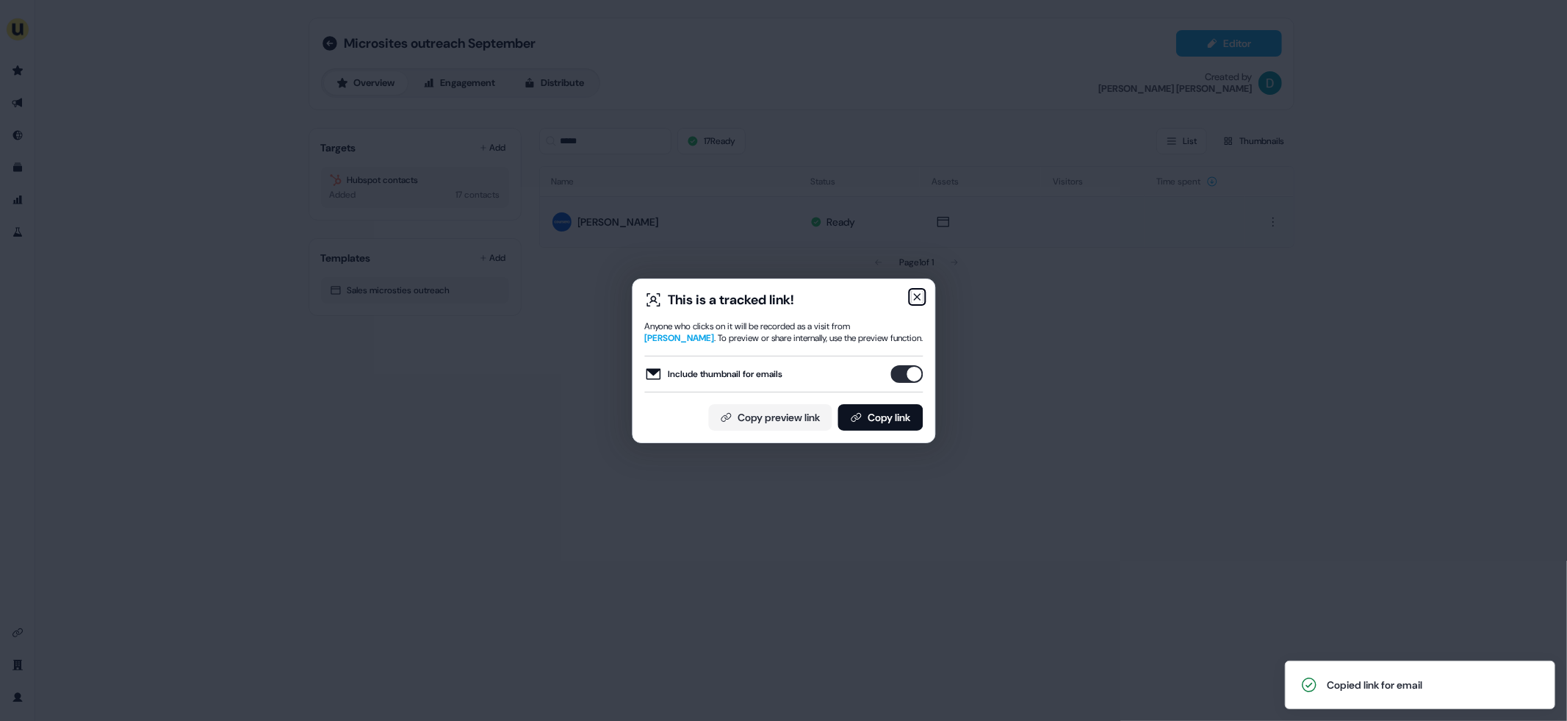
click at [917, 296] on icon "button" at bounding box center [917, 297] width 6 height 6
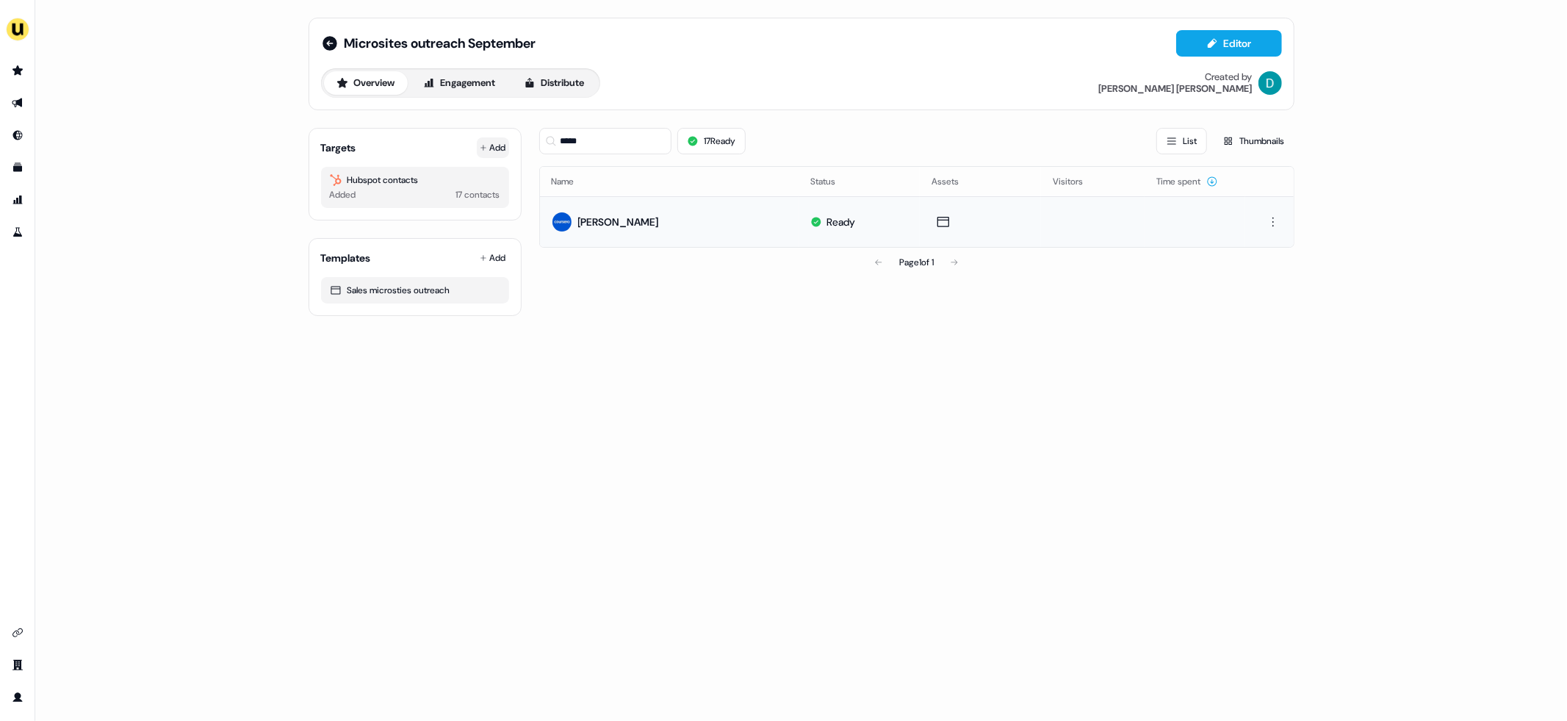
click at [492, 138] on button "Add" at bounding box center [493, 147] width 32 height 21
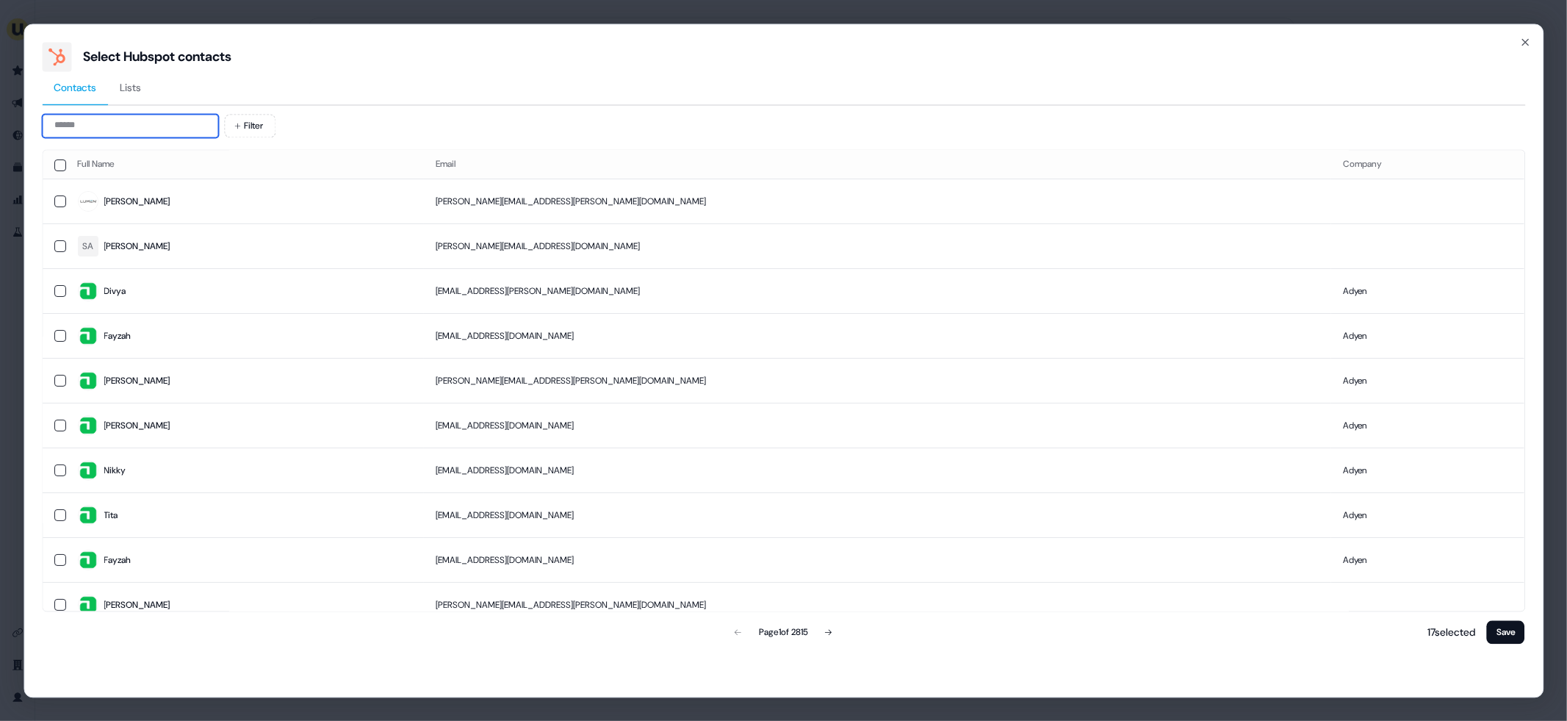
click at [151, 118] on input at bounding box center [130, 126] width 176 height 24
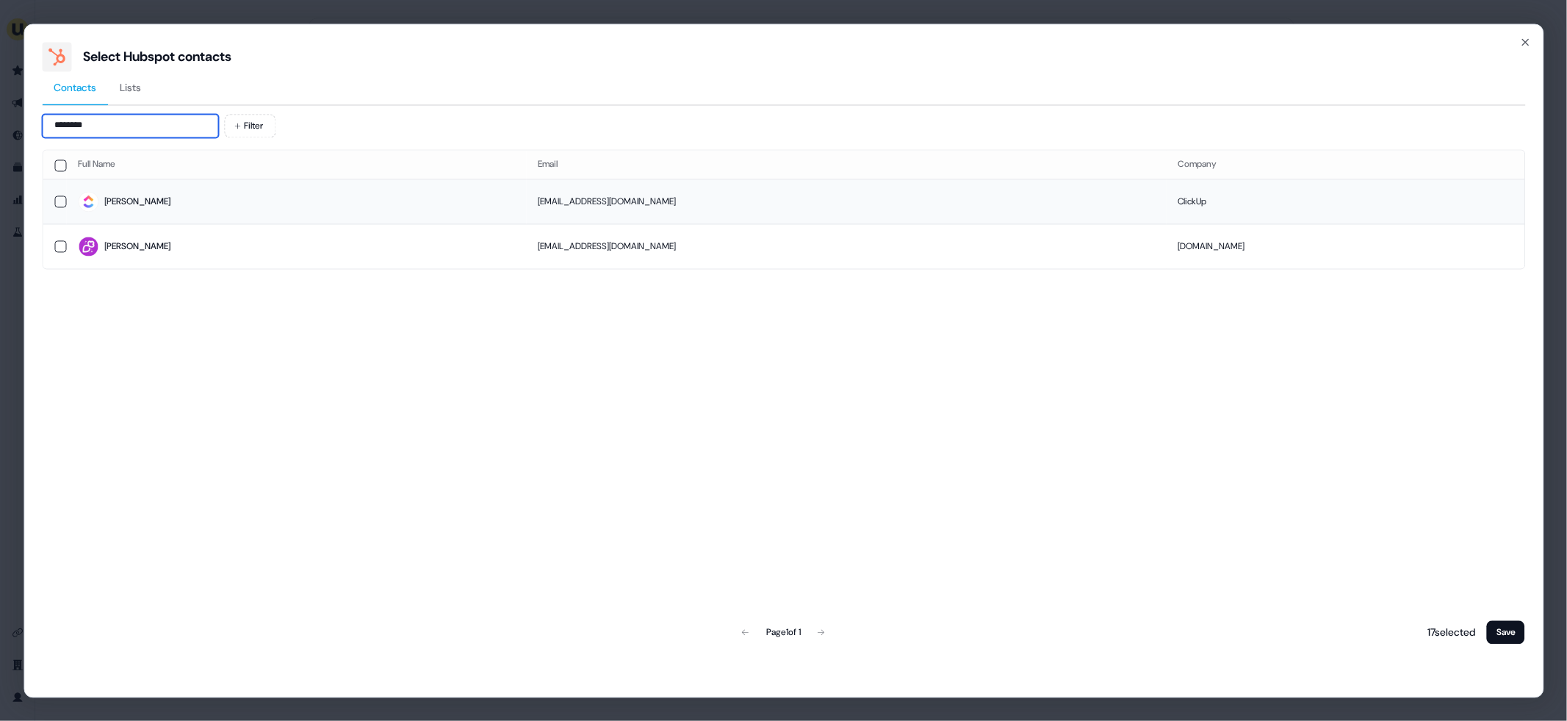
type input "*******"
click at [134, 212] on td "[PERSON_NAME]" at bounding box center [296, 201] width 460 height 45
click at [1509, 622] on button "Save" at bounding box center [1506, 632] width 38 height 24
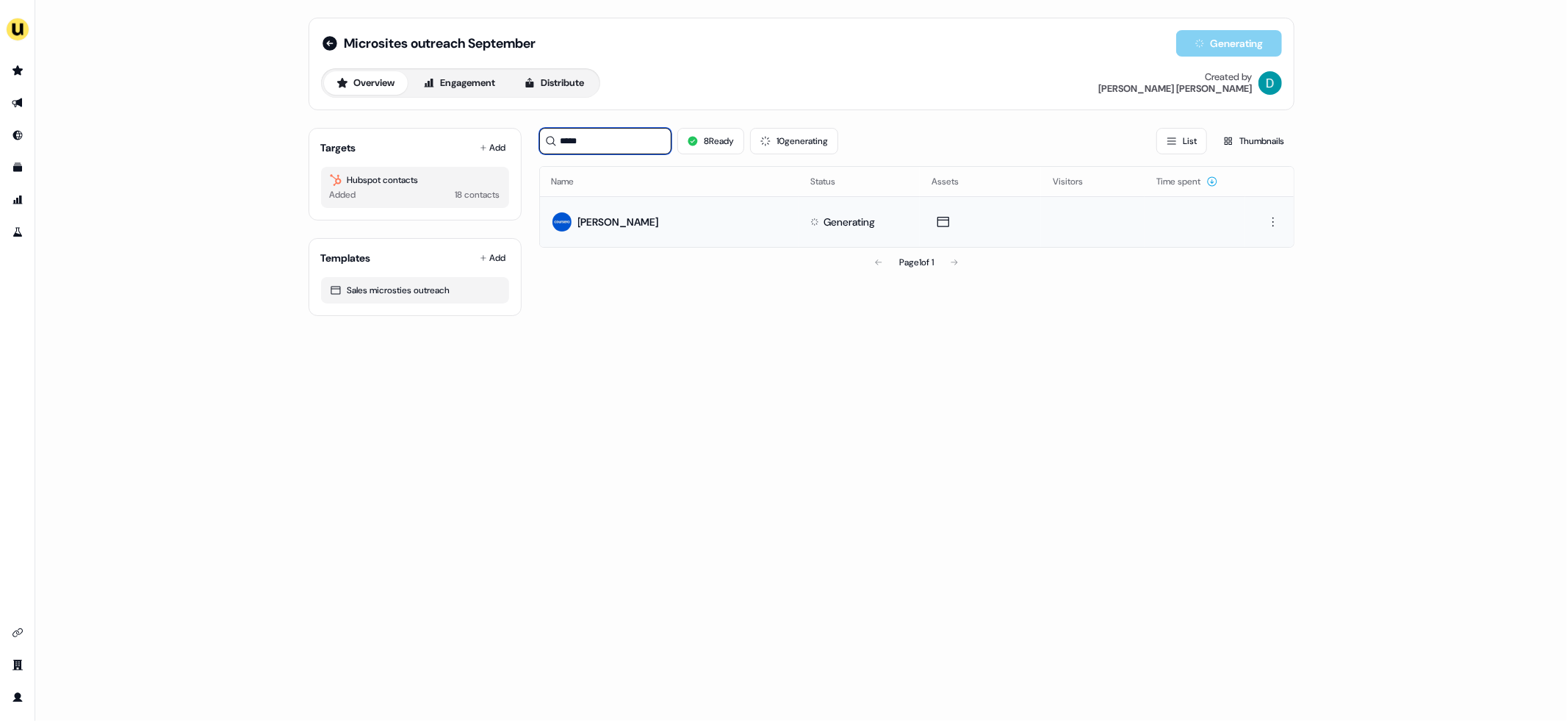
click at [600, 139] on input "*****" at bounding box center [605, 141] width 132 height 26
type input "*"
type input "**"
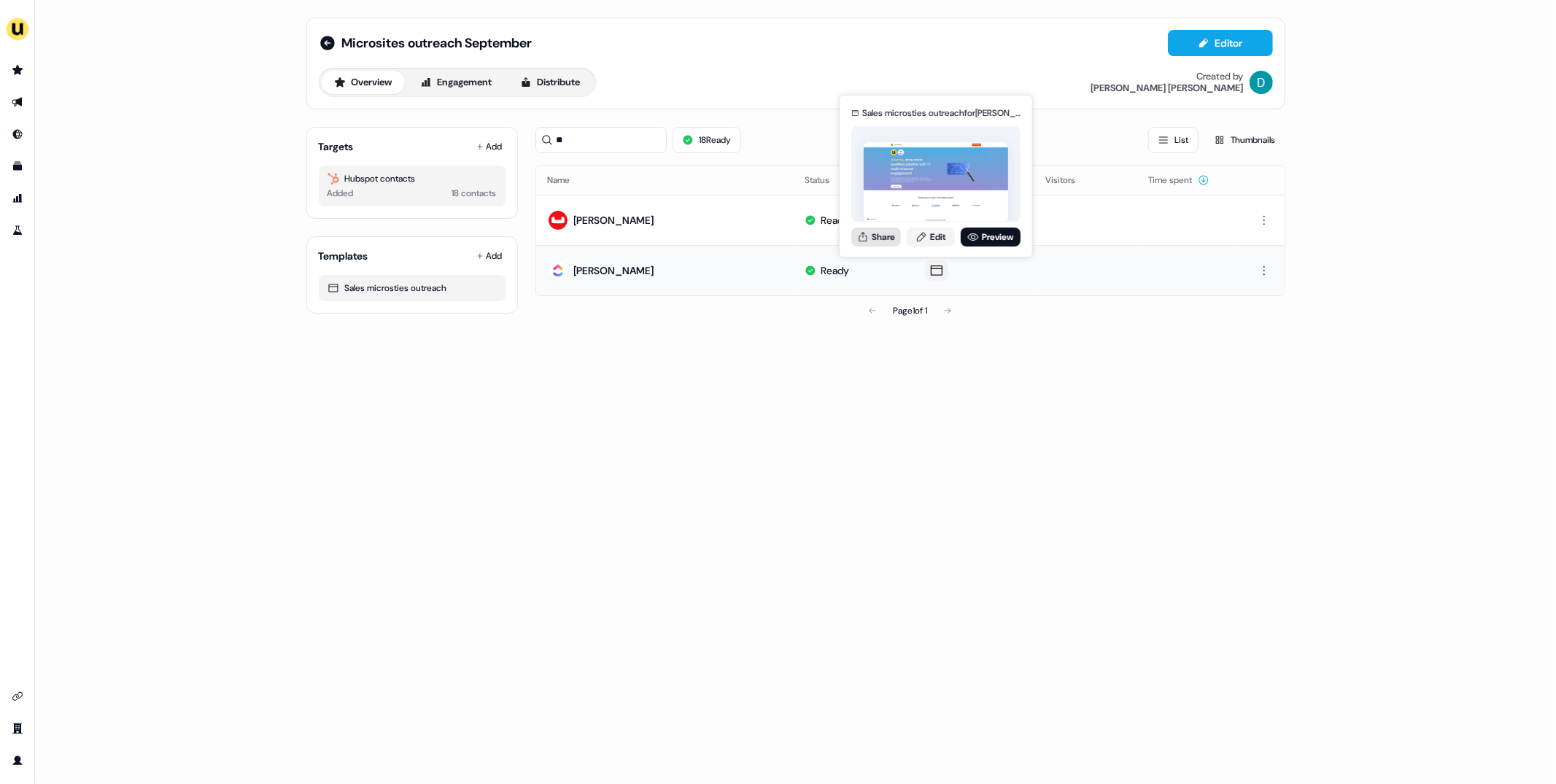
click at [877, 234] on button "Share" at bounding box center [877, 236] width 50 height 19
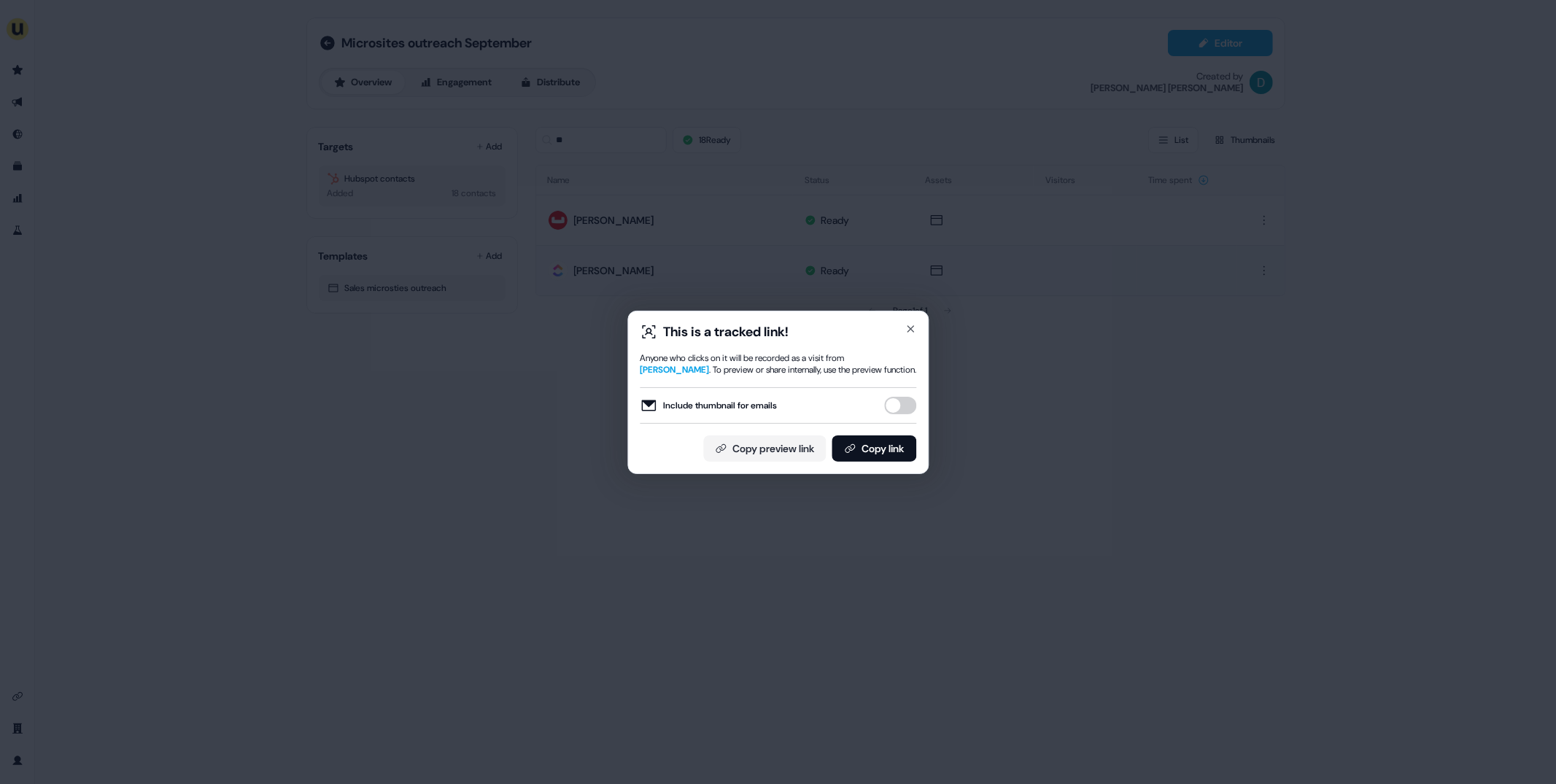
click at [893, 408] on button "Include thumbnail for emails" at bounding box center [901, 406] width 32 height 18
click at [891, 437] on button "Copy link" at bounding box center [874, 449] width 84 height 26
click at [918, 331] on div "This is a tracked link! Anyone who clicks on it will be recorded as a visit fro…" at bounding box center [778, 392] width 301 height 164
click at [898, 321] on div "This is a tracked link! Anyone who clicks on it will be recorded as a visit fro…" at bounding box center [778, 392] width 301 height 164
click at [910, 326] on icon "button" at bounding box center [911, 329] width 12 height 12
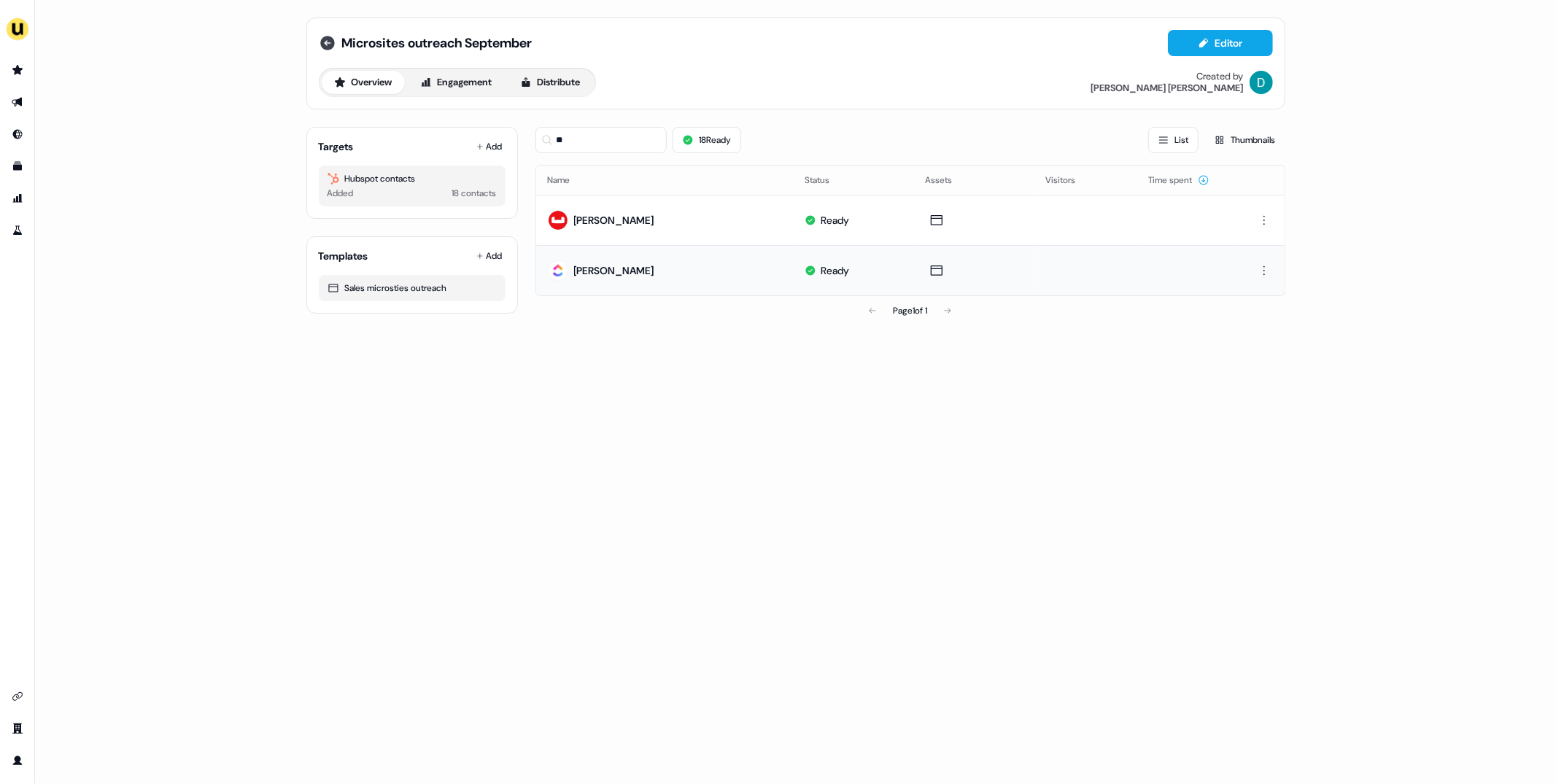
click at [325, 40] on icon at bounding box center [328, 43] width 15 height 15
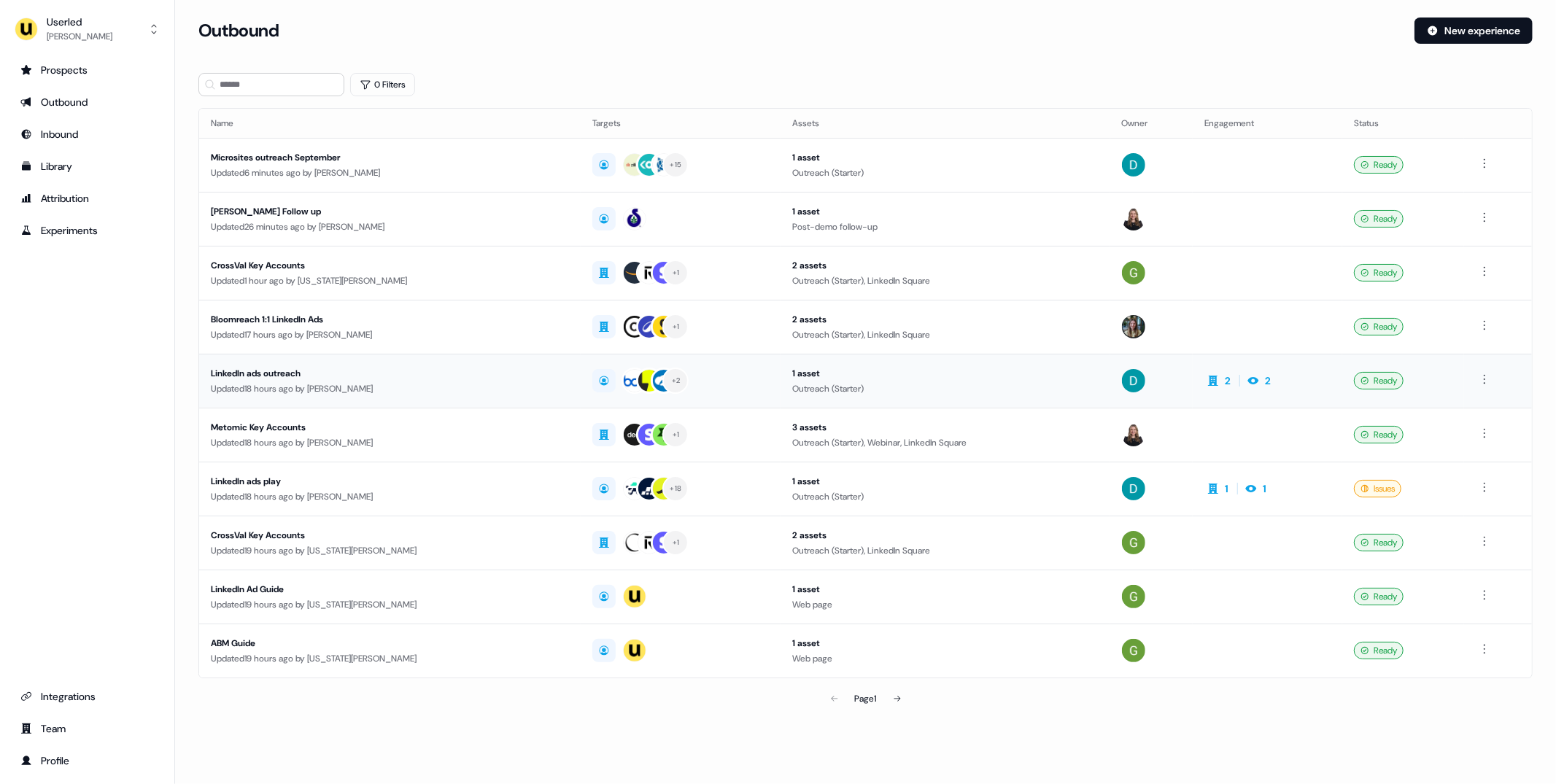
click at [406, 395] on td "LinkedIn ads outreach Updated 18 hours ago by [PERSON_NAME]" at bounding box center [390, 380] width 381 height 54
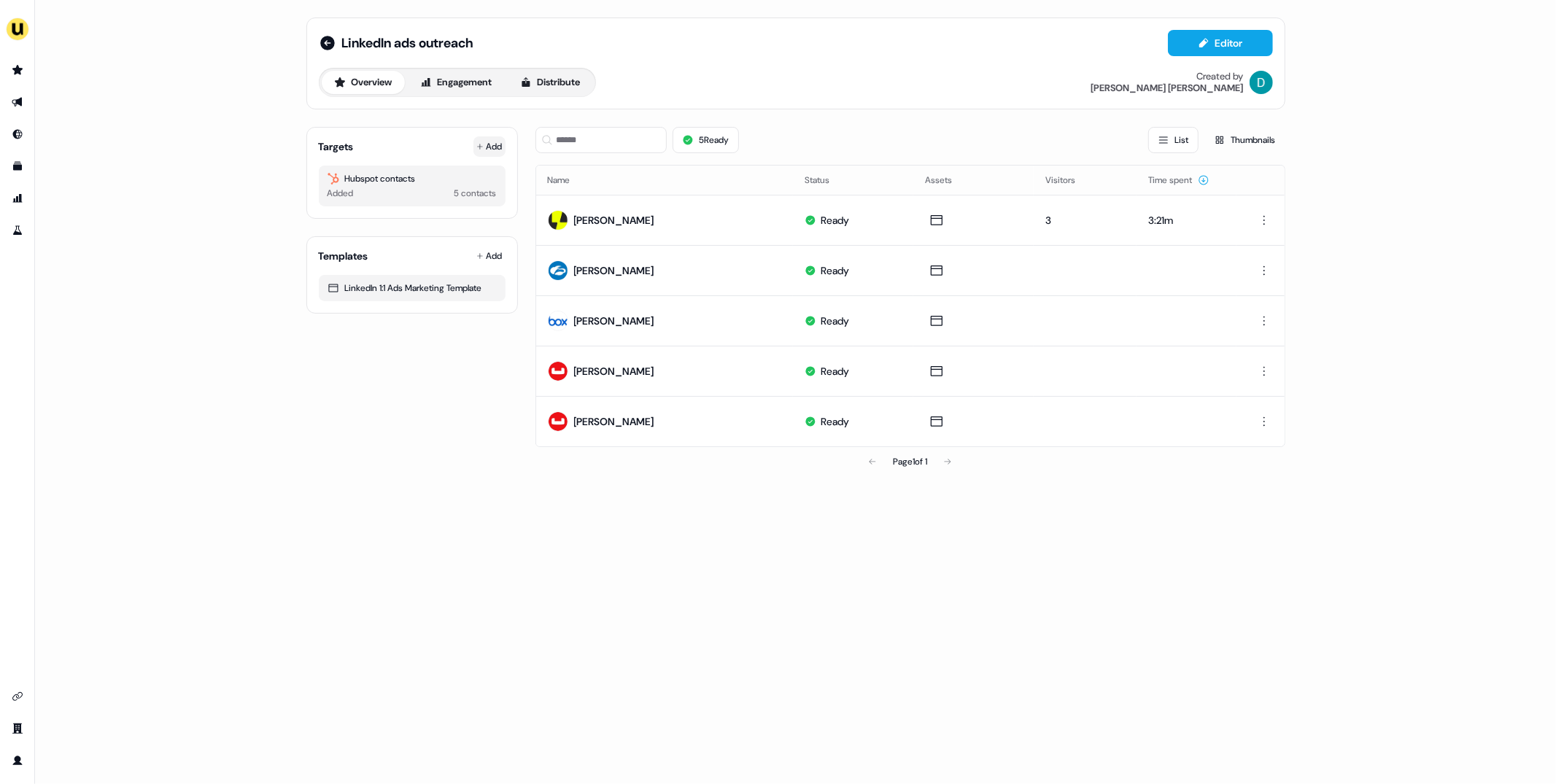
click at [491, 145] on button "Add" at bounding box center [490, 146] width 32 height 21
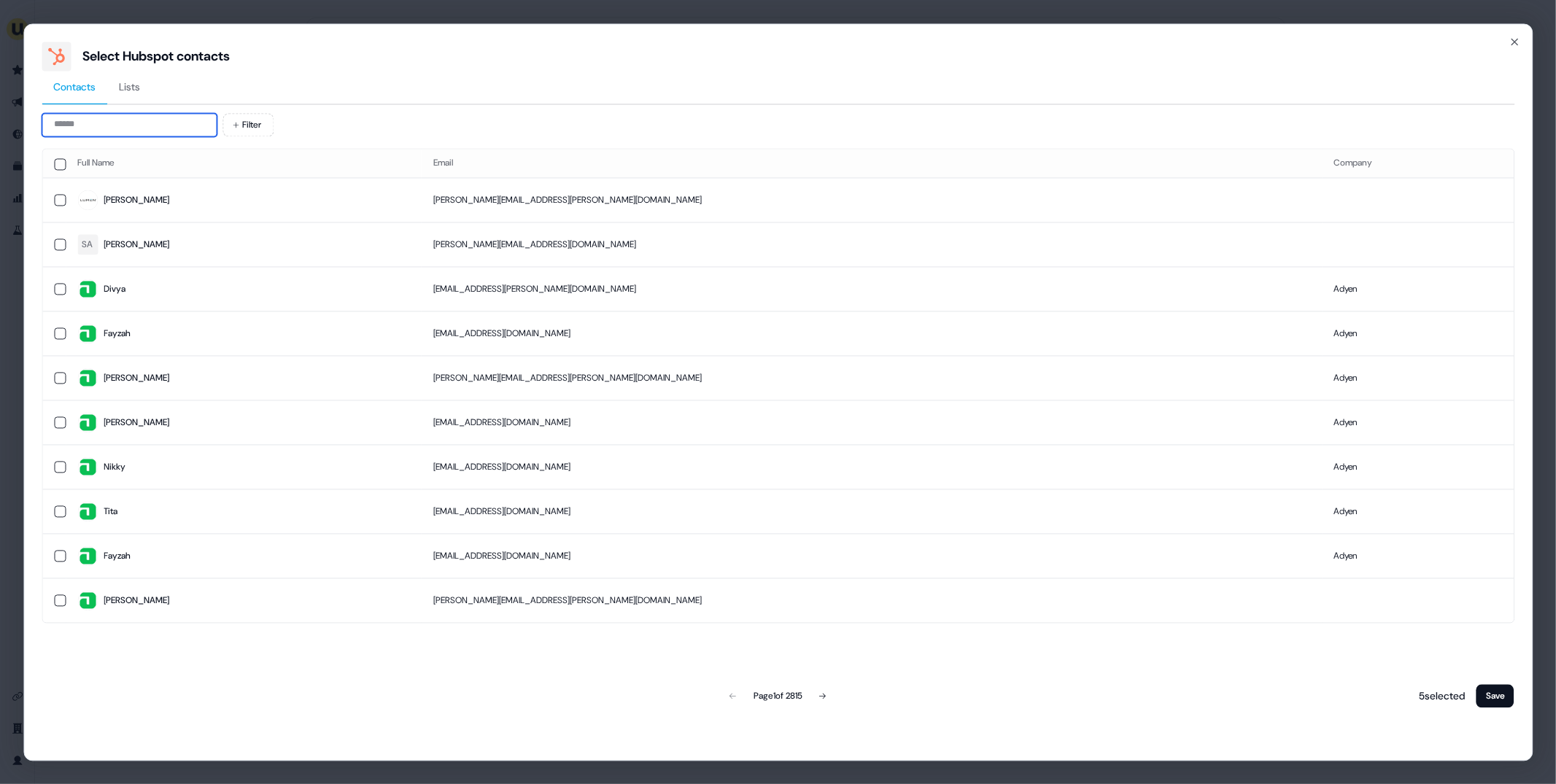
click at [142, 119] on input at bounding box center [129, 125] width 175 height 24
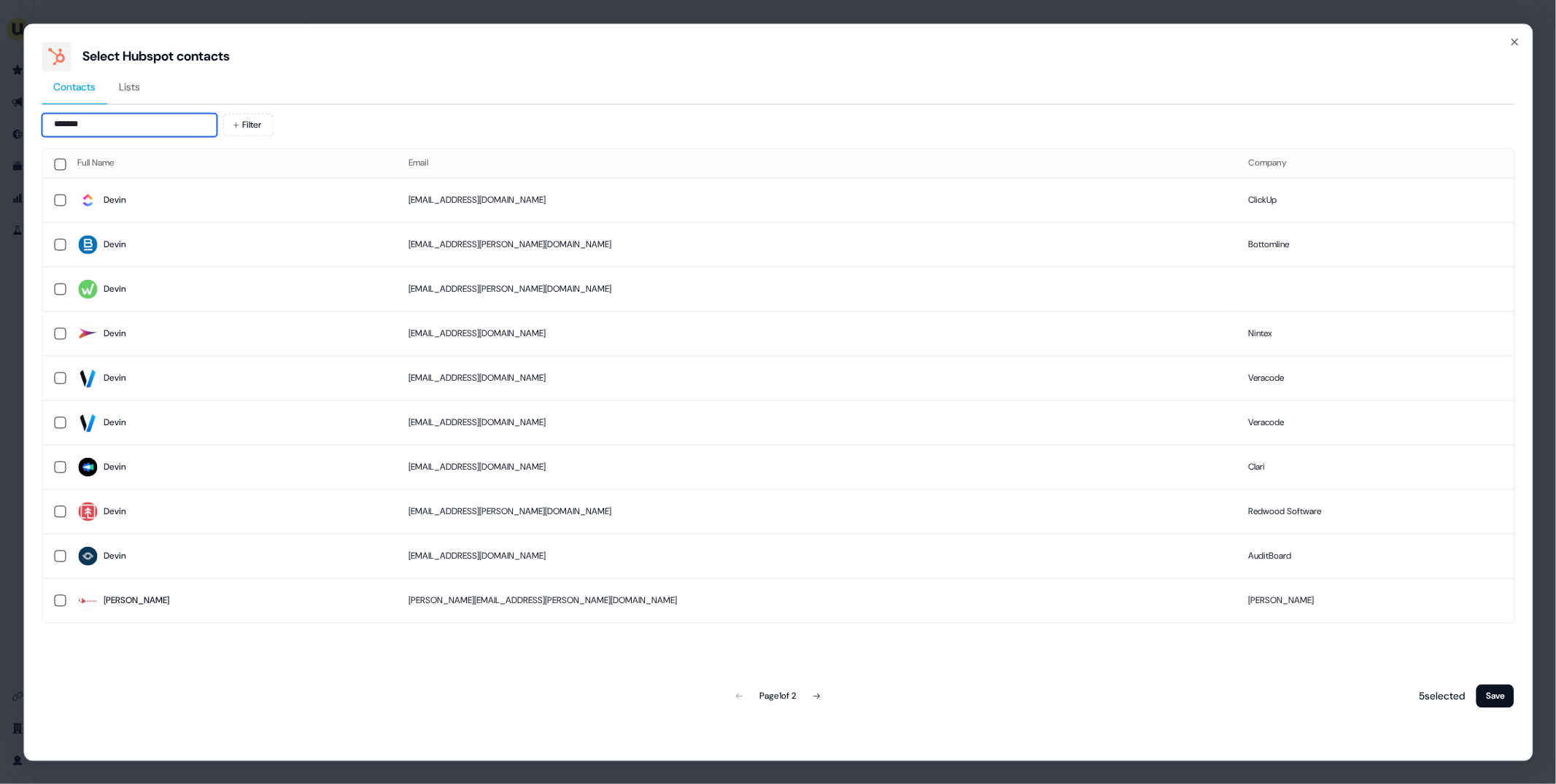
type input "*******"
click at [181, 217] on td "Devin" at bounding box center [231, 199] width 332 height 45
click at [1492, 694] on button "Save" at bounding box center [1495, 696] width 38 height 24
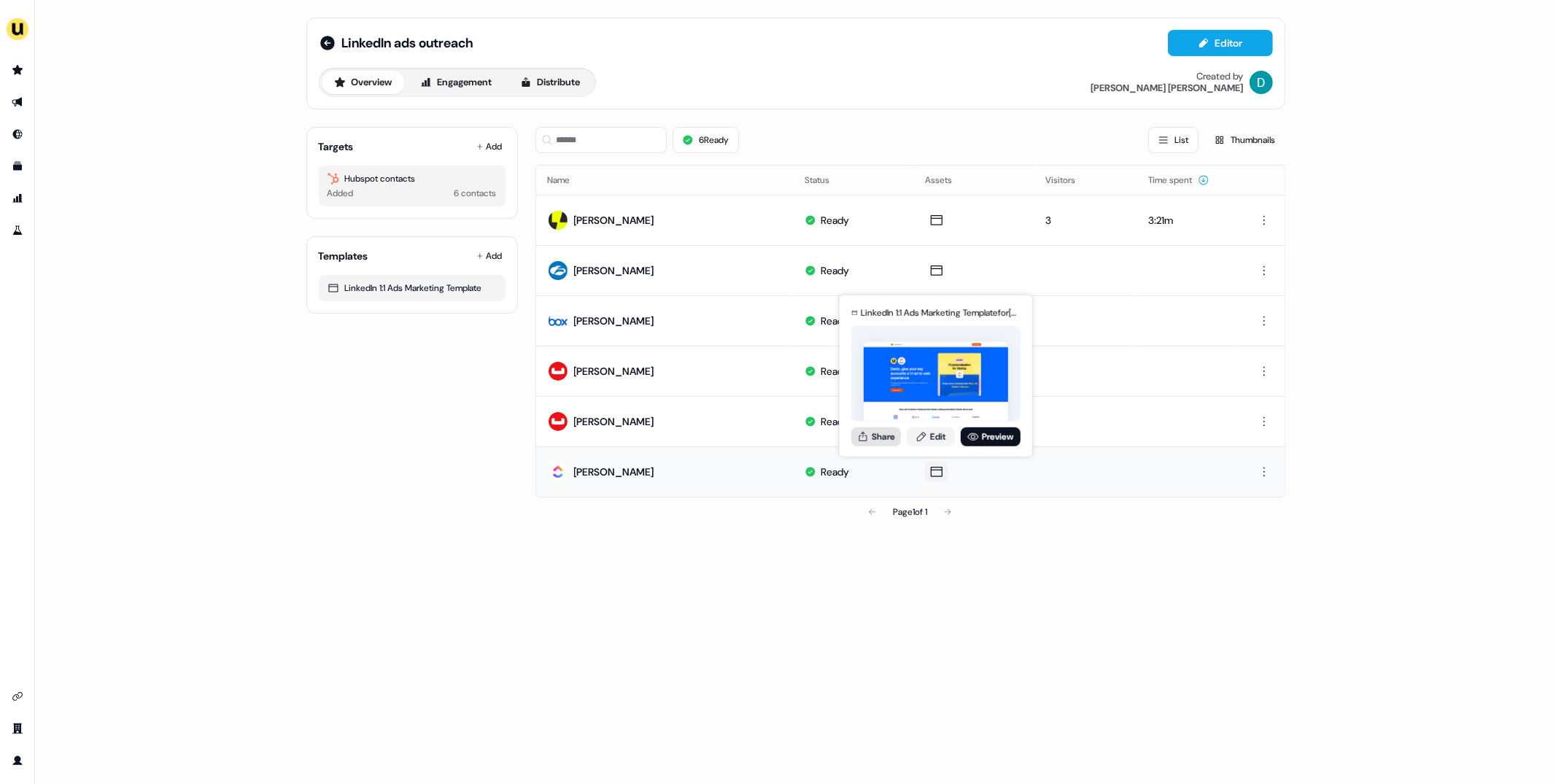
click at [879, 441] on button "Share" at bounding box center [877, 436] width 50 height 19
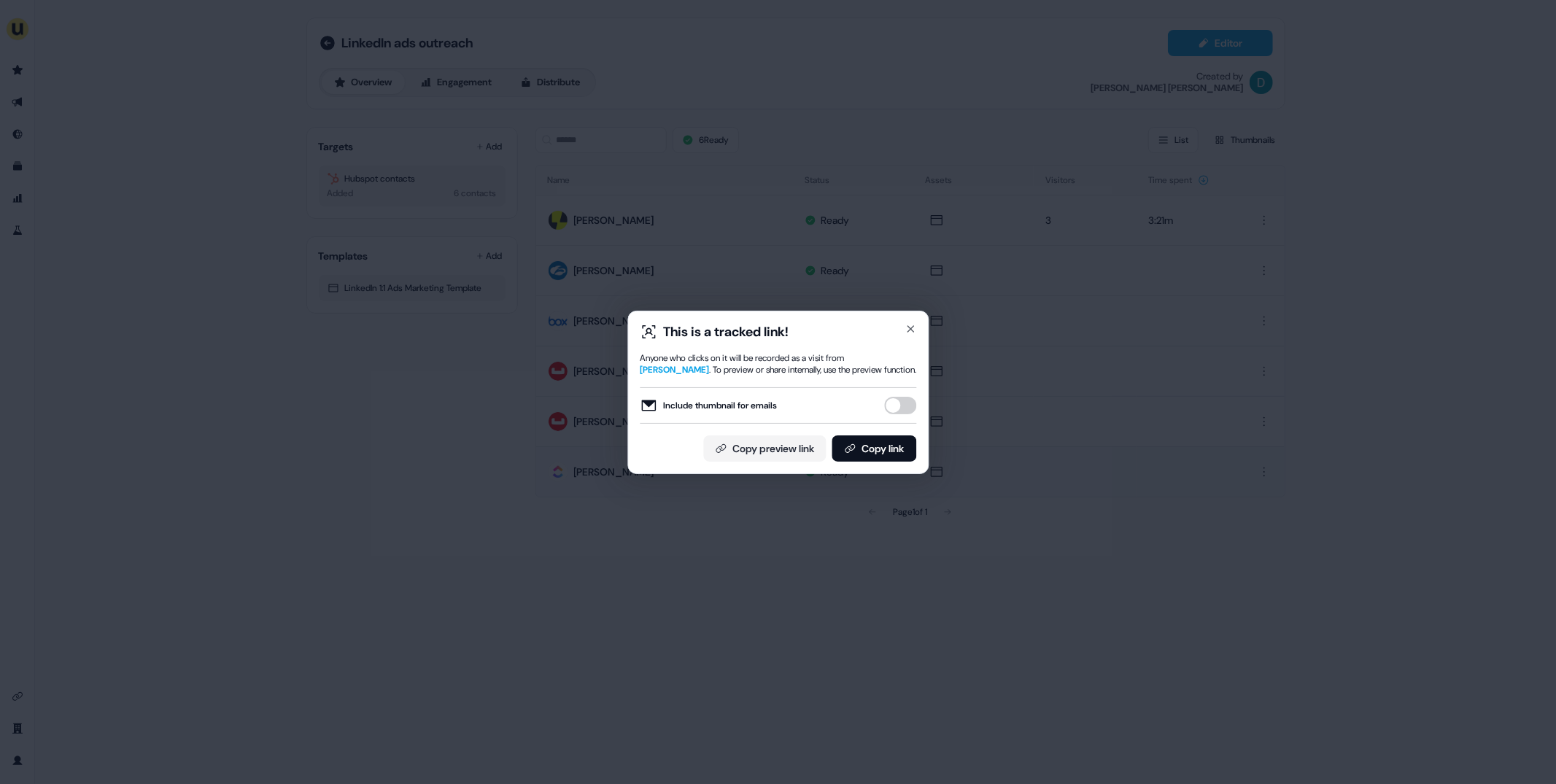
click at [900, 395] on div "Include thumbnail for emails" at bounding box center [778, 405] width 277 height 37
click at [896, 444] on button "Copy link" at bounding box center [874, 449] width 84 height 26
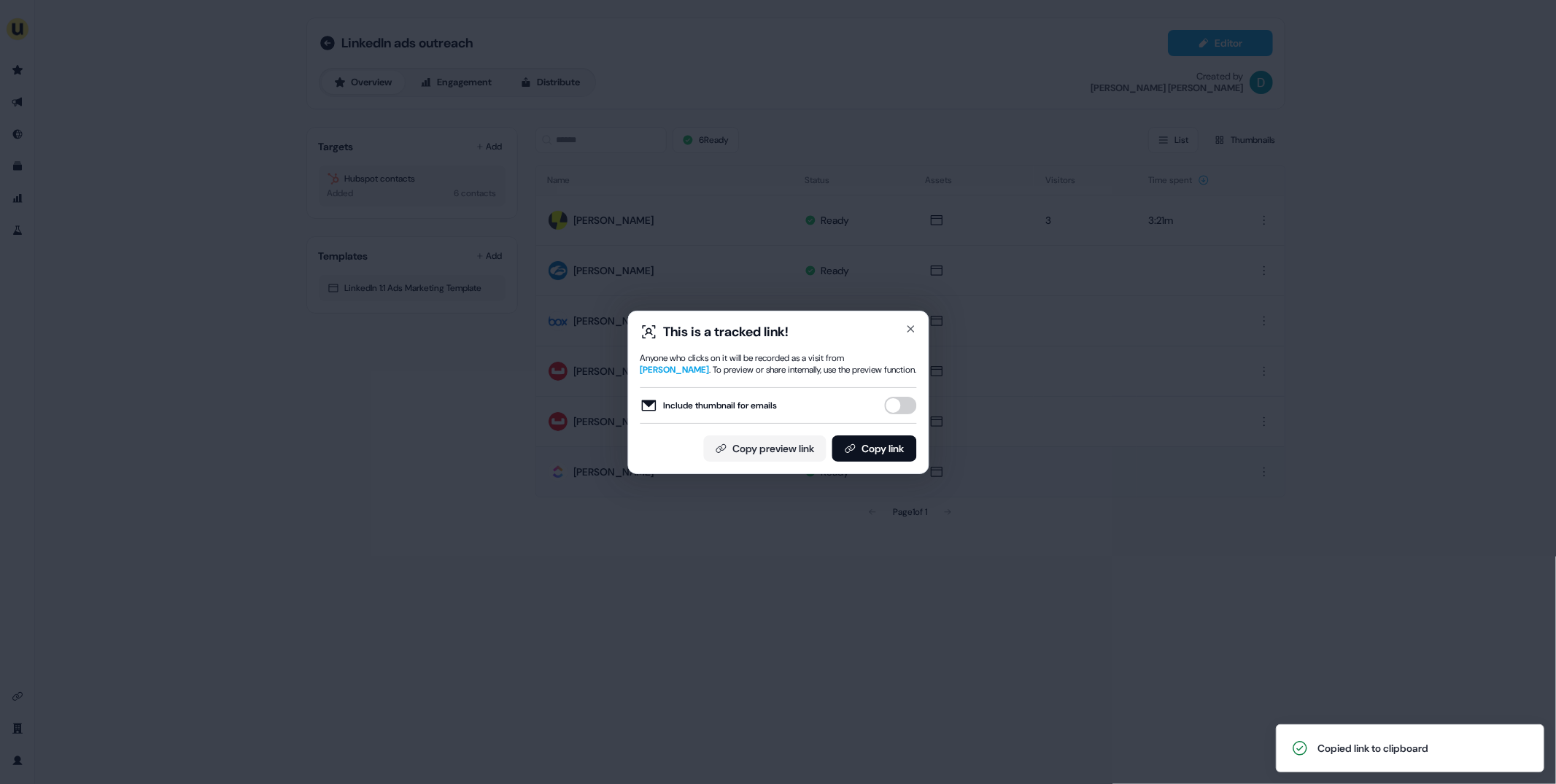
click at [904, 408] on button "Include thumbnail for emails" at bounding box center [901, 406] width 32 height 18
click at [889, 450] on button "Copy link" at bounding box center [874, 449] width 84 height 26
click at [904, 333] on div "This is a tracked link!" at bounding box center [778, 332] width 277 height 18
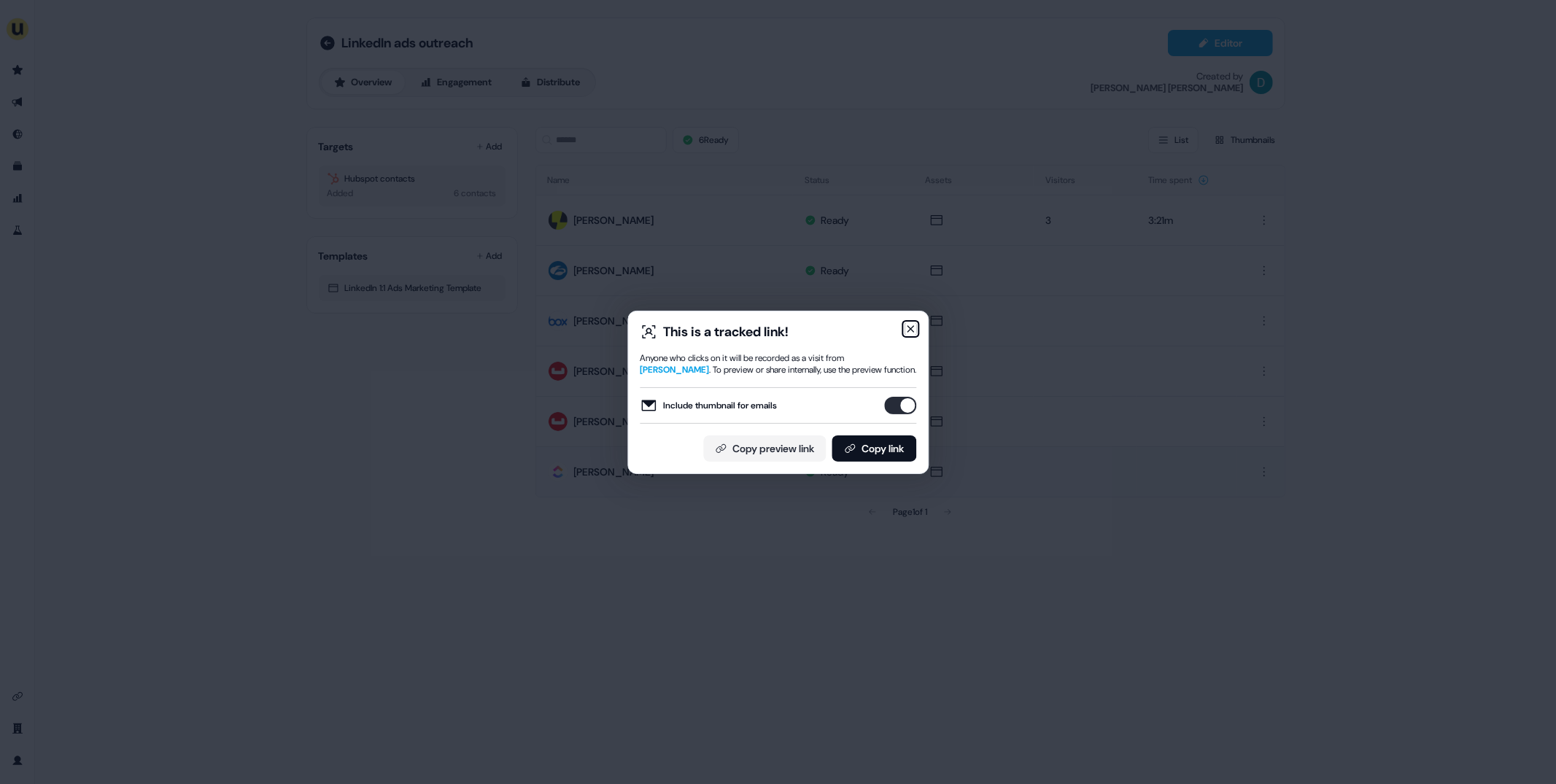
click at [915, 331] on icon "button" at bounding box center [911, 329] width 12 height 12
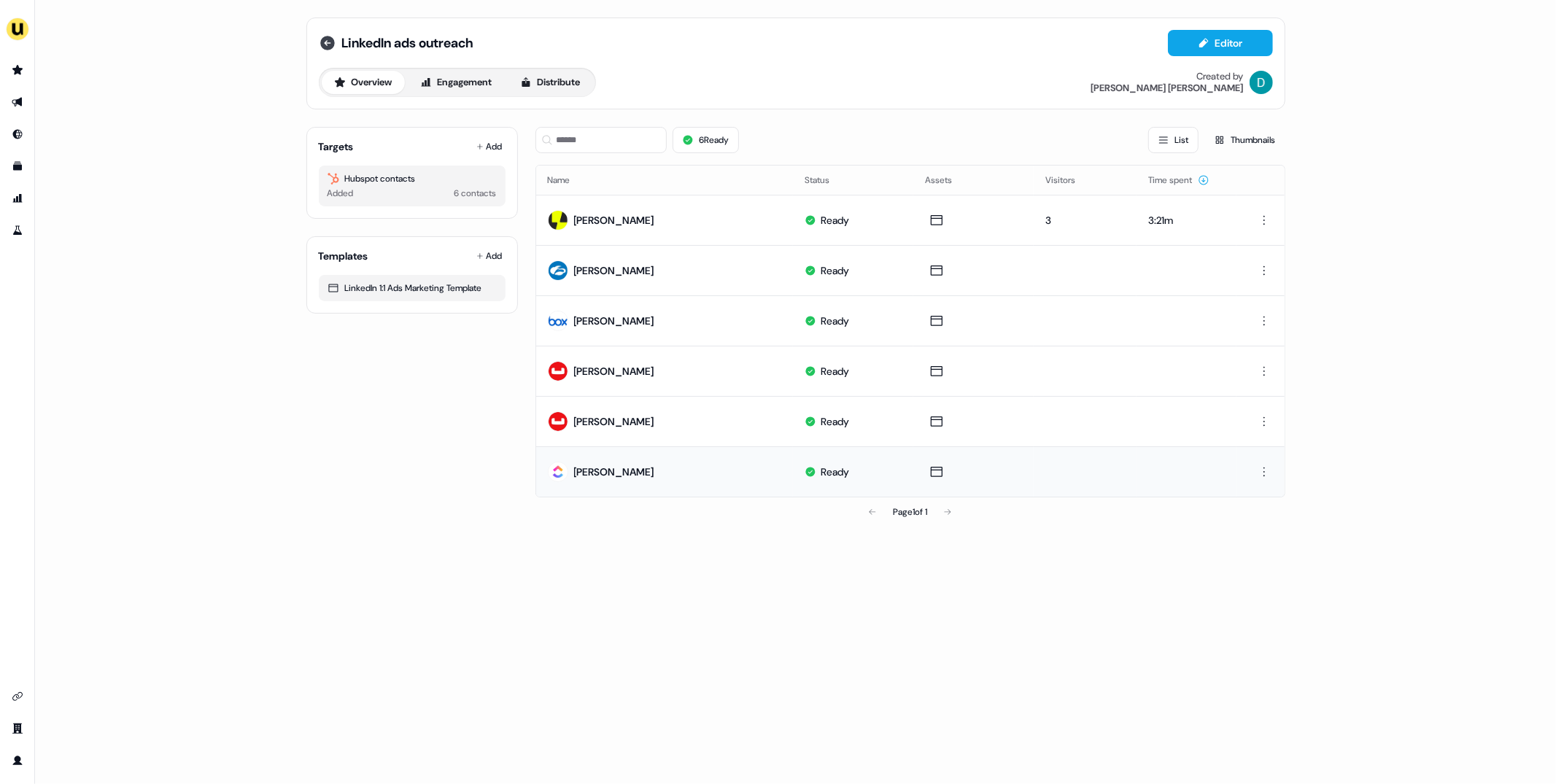
click at [326, 41] on icon at bounding box center [328, 44] width 18 height 18
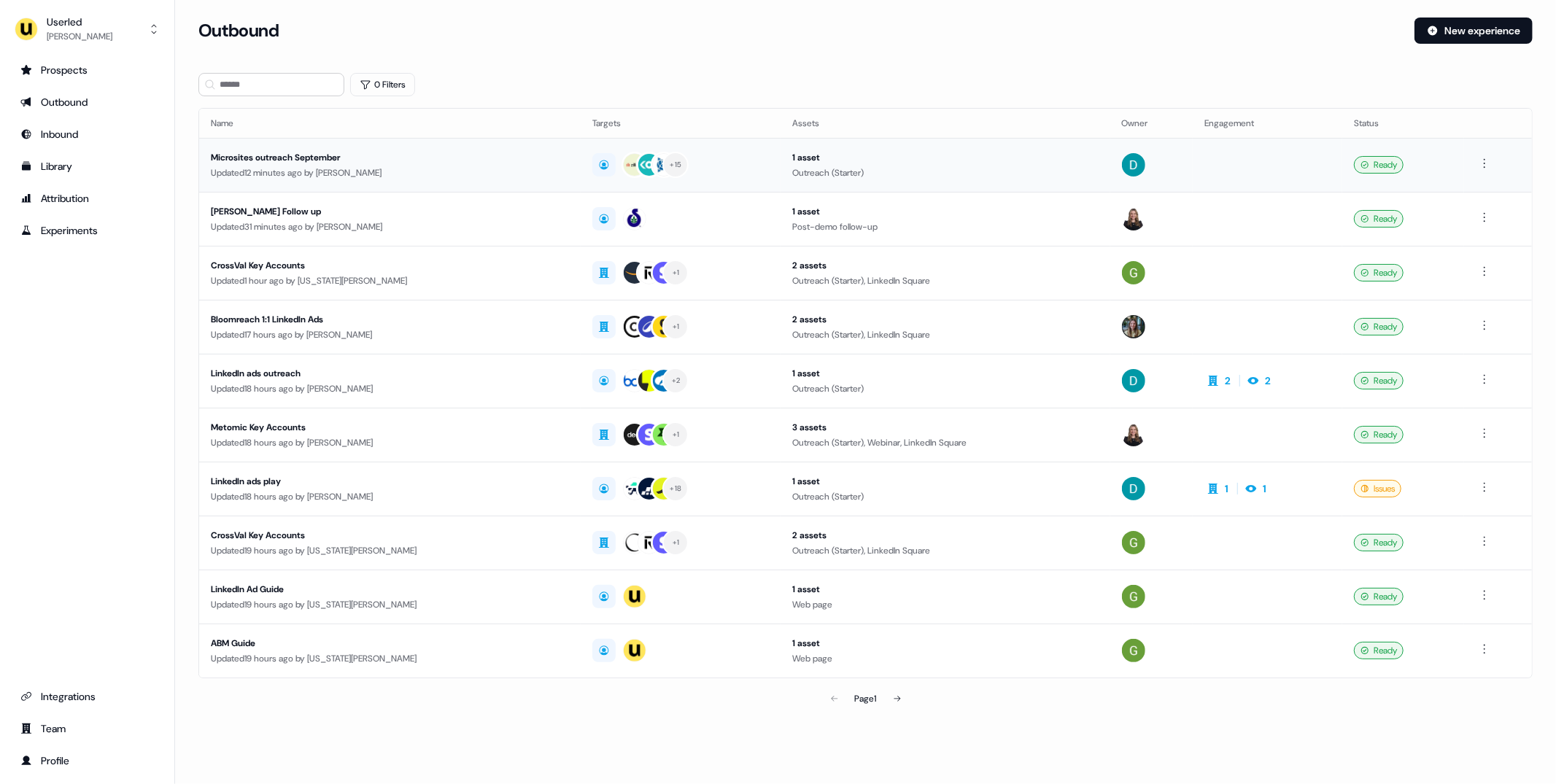
click at [468, 166] on div "Updated 12 minutes ago by [PERSON_NAME]" at bounding box center [389, 173] width 358 height 15
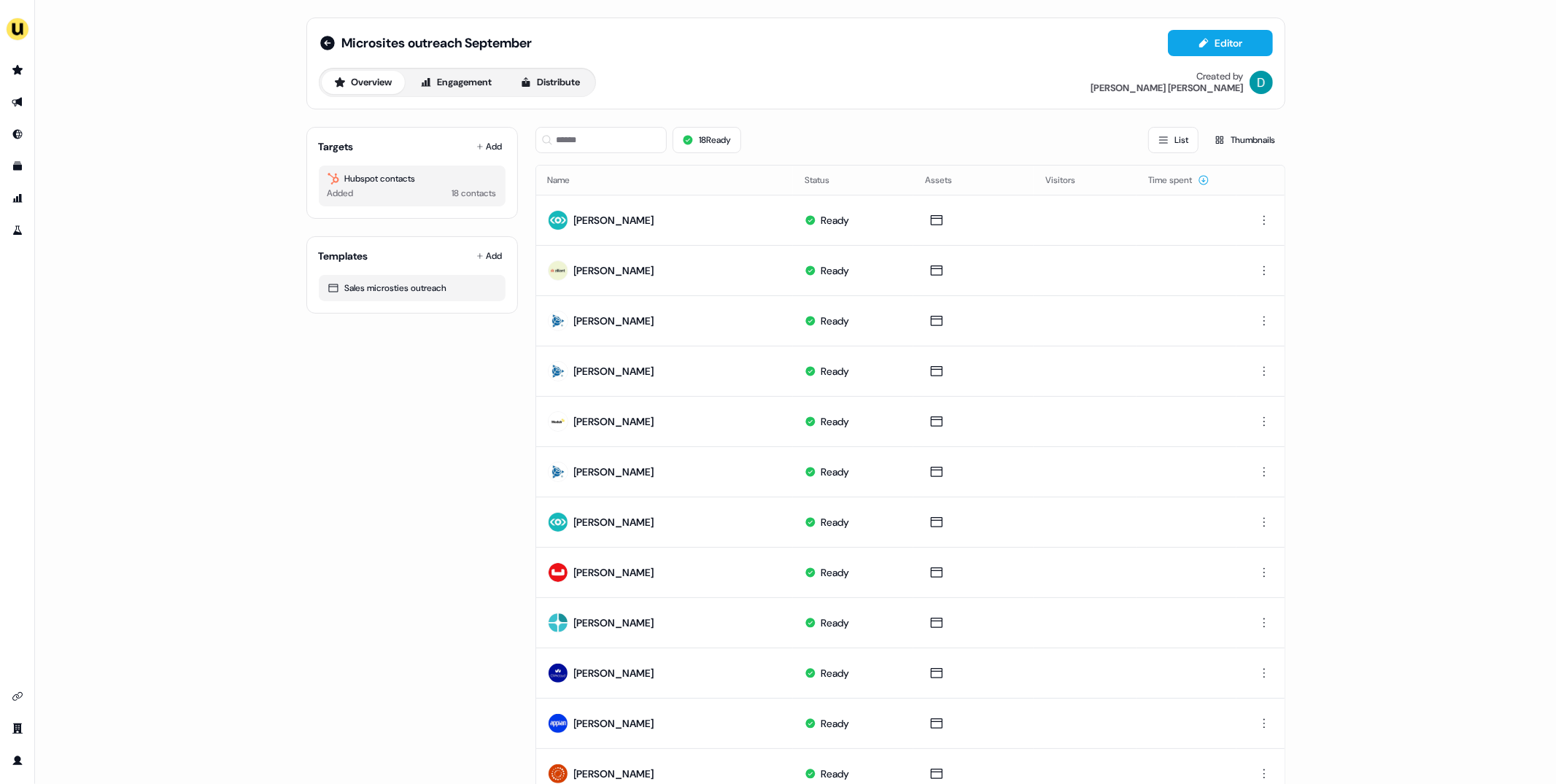
click at [313, 35] on div "Microsites outreach September Editor Overview Engagement Distribute Created by …" at bounding box center [796, 64] width 979 height 92
click at [319, 38] on icon at bounding box center [328, 44] width 18 height 18
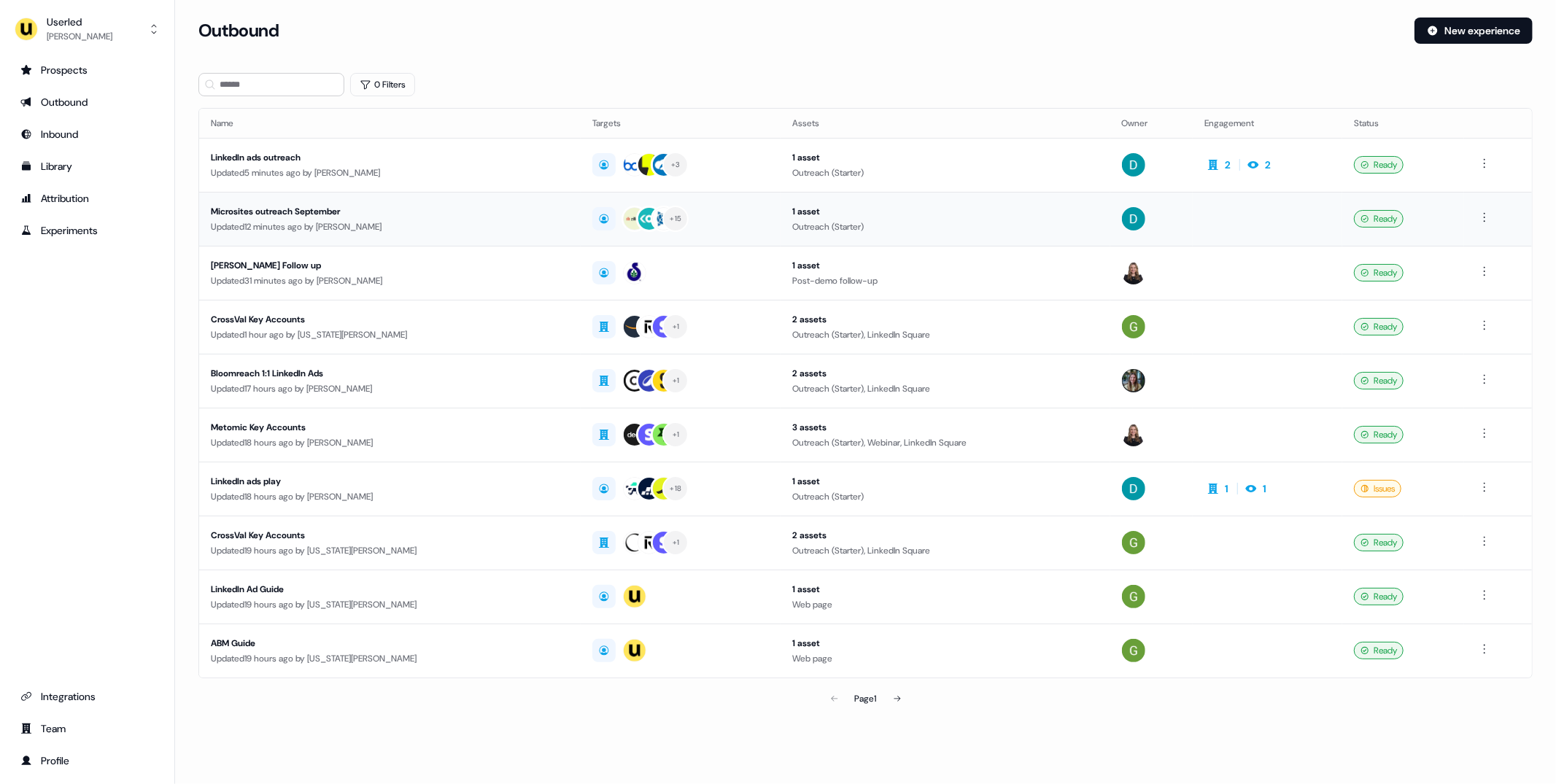
click at [370, 225] on div "Updated 12 minutes ago by [PERSON_NAME]" at bounding box center [389, 226] width 358 height 15
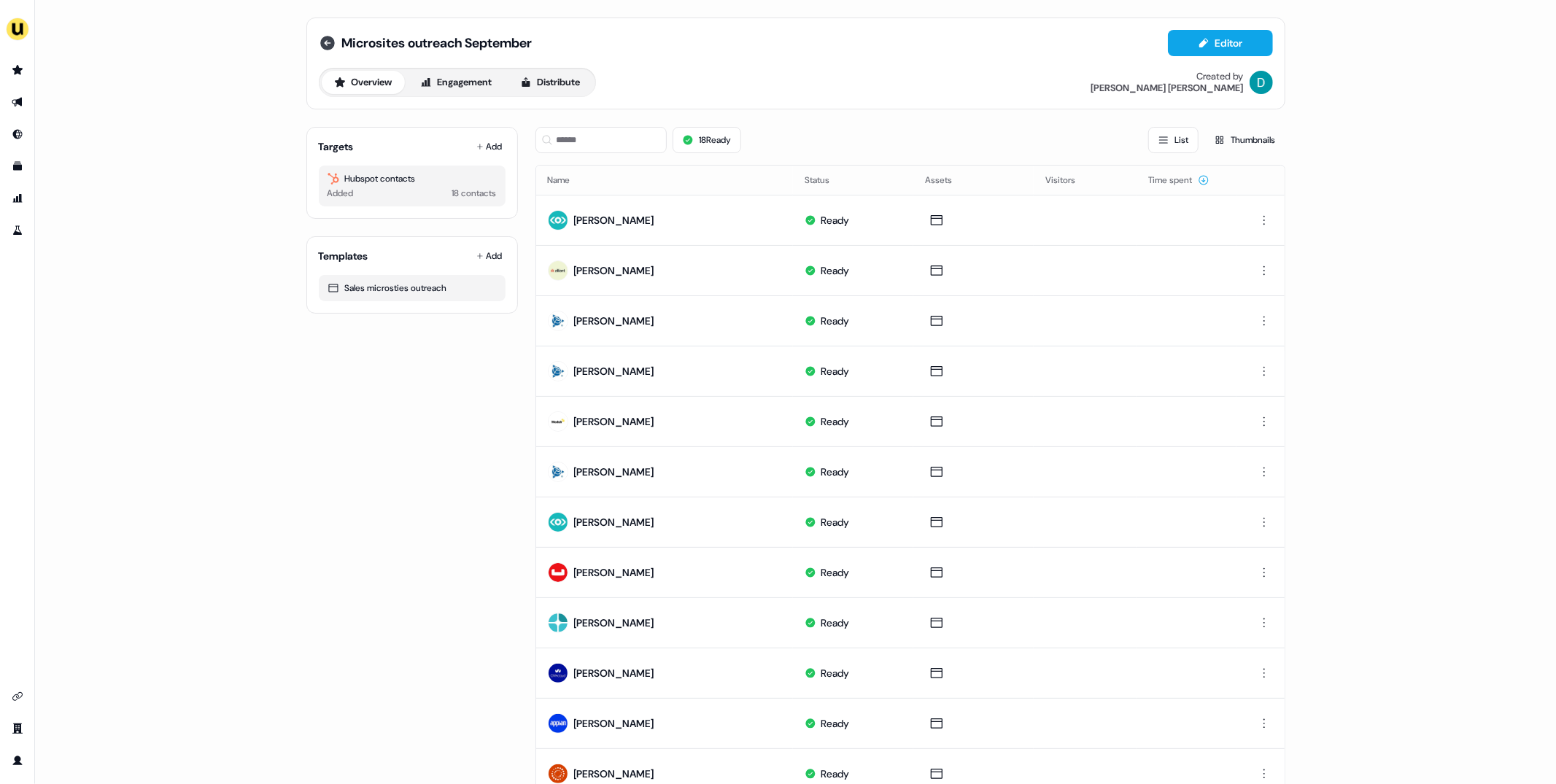
click at [328, 50] on icon at bounding box center [328, 44] width 18 height 18
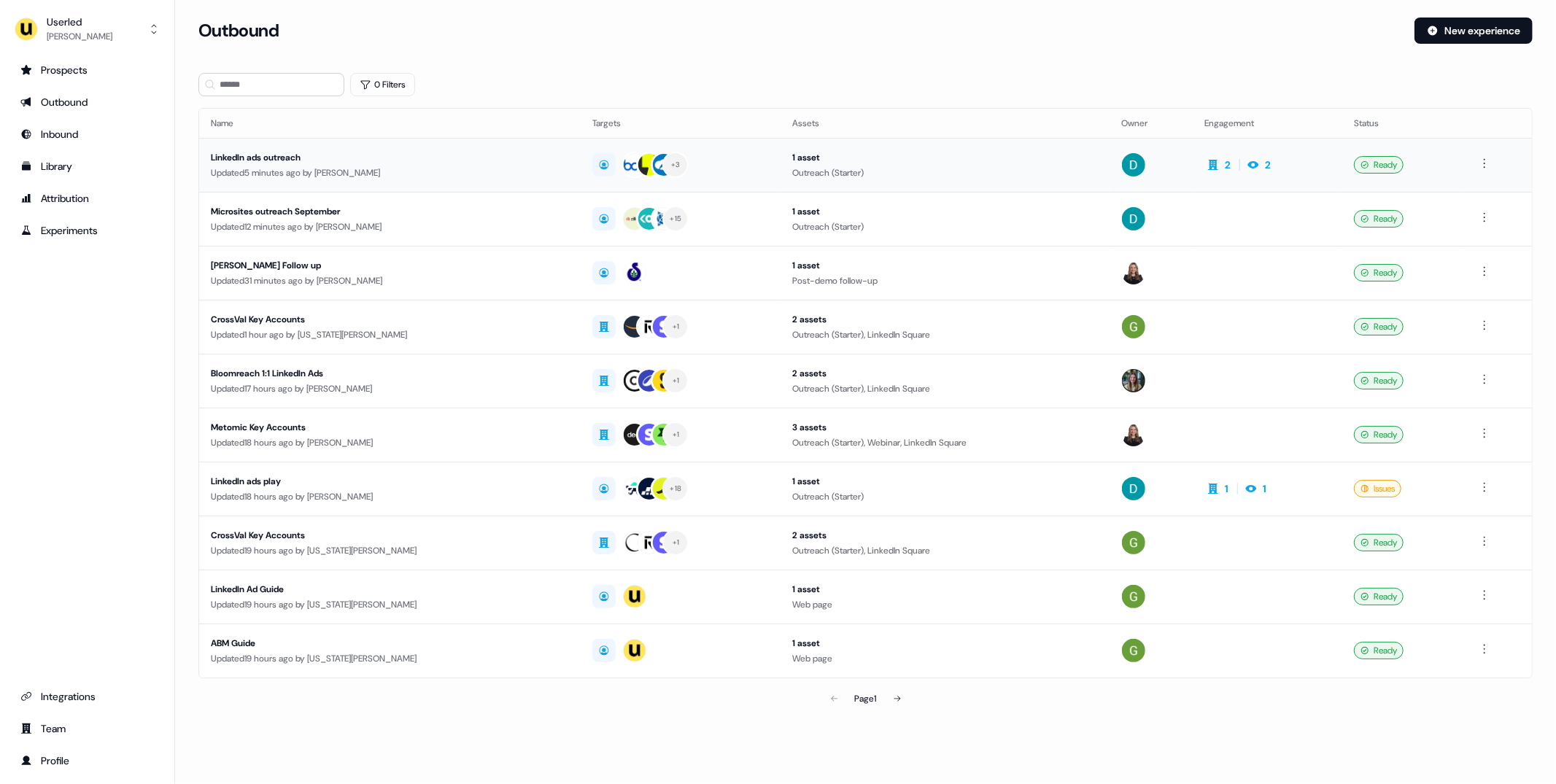
click at [411, 166] on div "Updated 5 minutes ago by [PERSON_NAME]" at bounding box center [389, 173] width 358 height 15
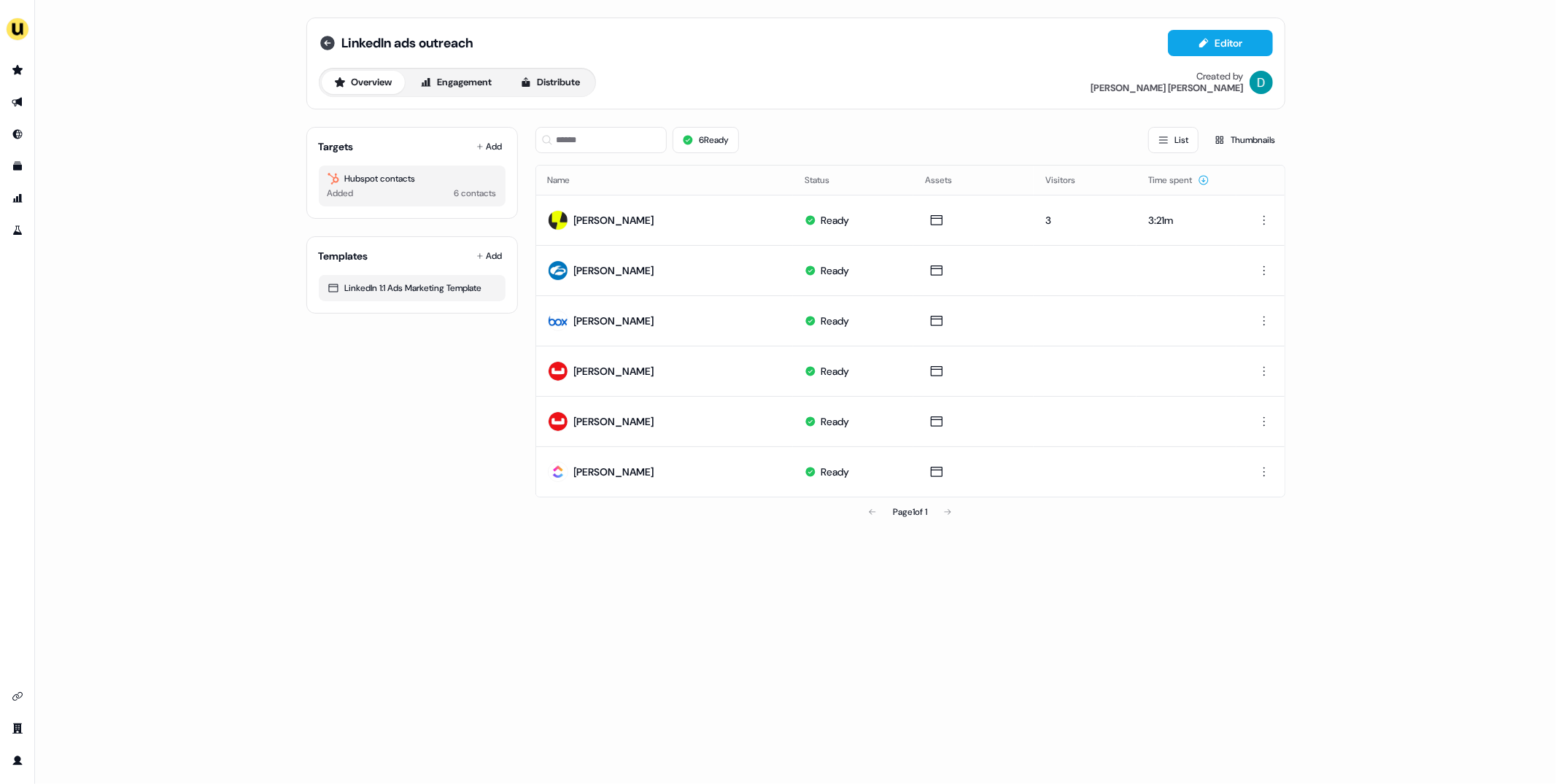
click at [328, 43] on icon at bounding box center [328, 44] width 18 height 18
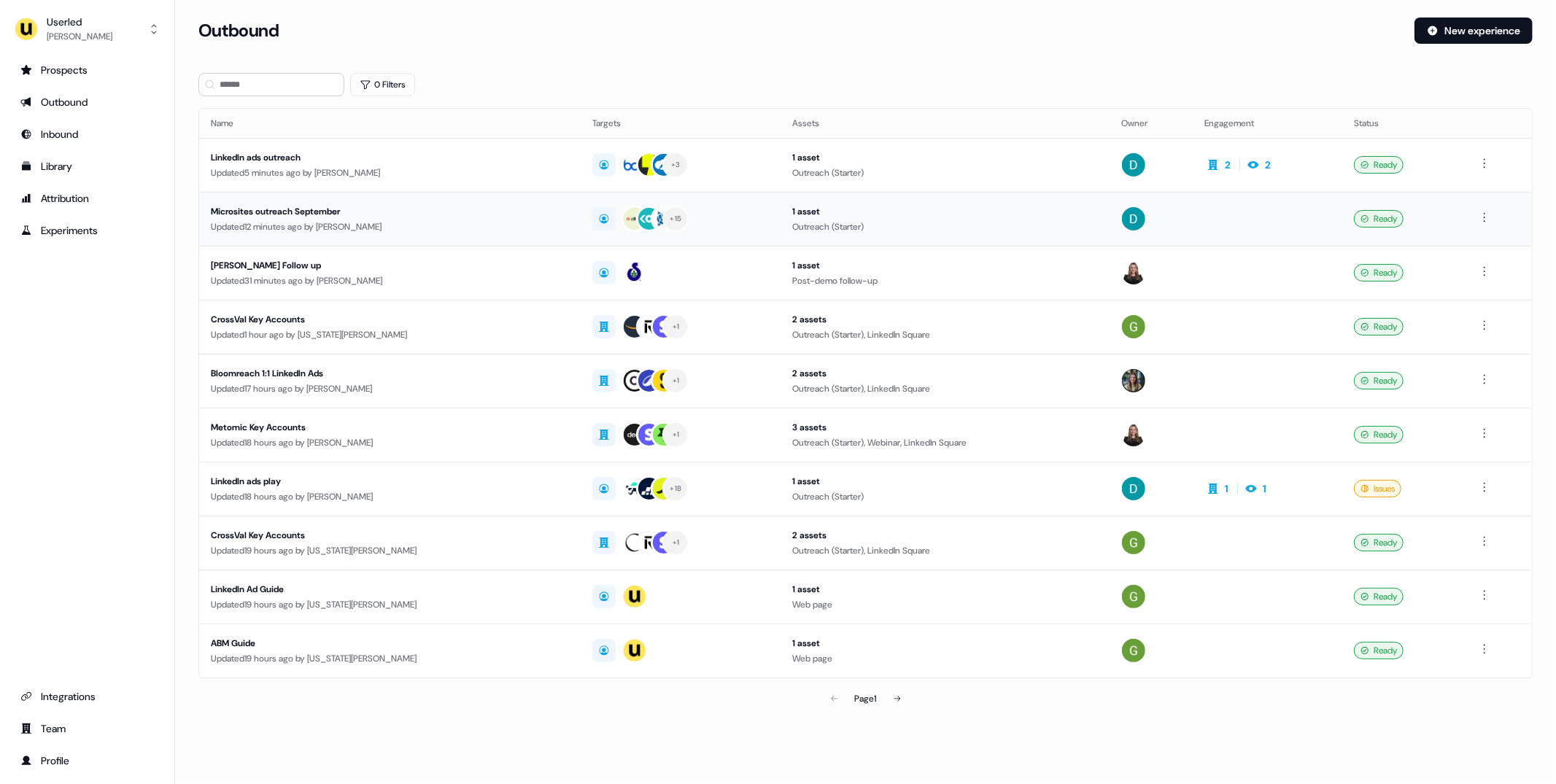
click at [450, 219] on div "Updated 12 minutes ago by [PERSON_NAME]" at bounding box center [389, 226] width 358 height 15
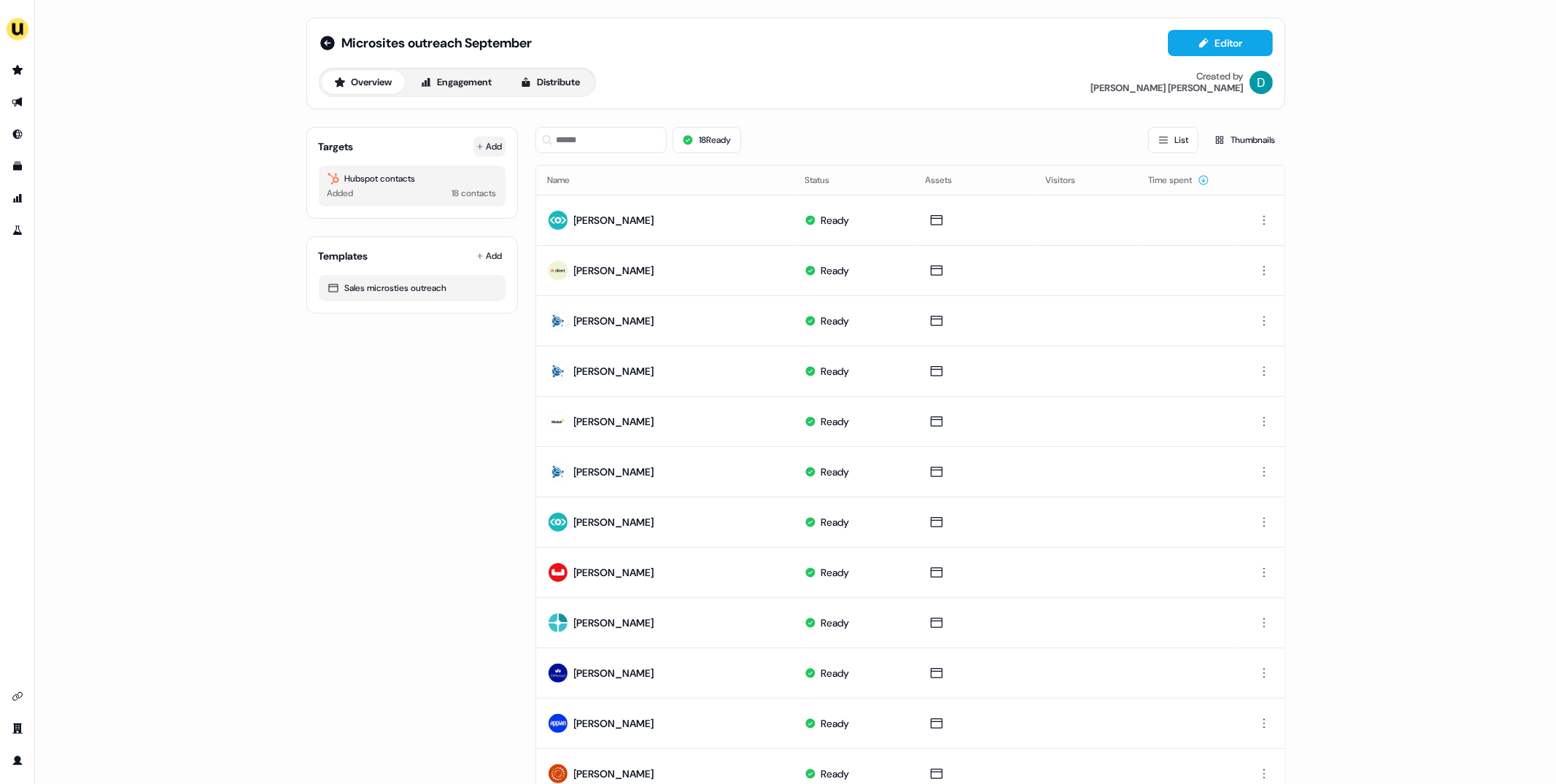
click at [489, 153] on button "Add" at bounding box center [490, 146] width 32 height 21
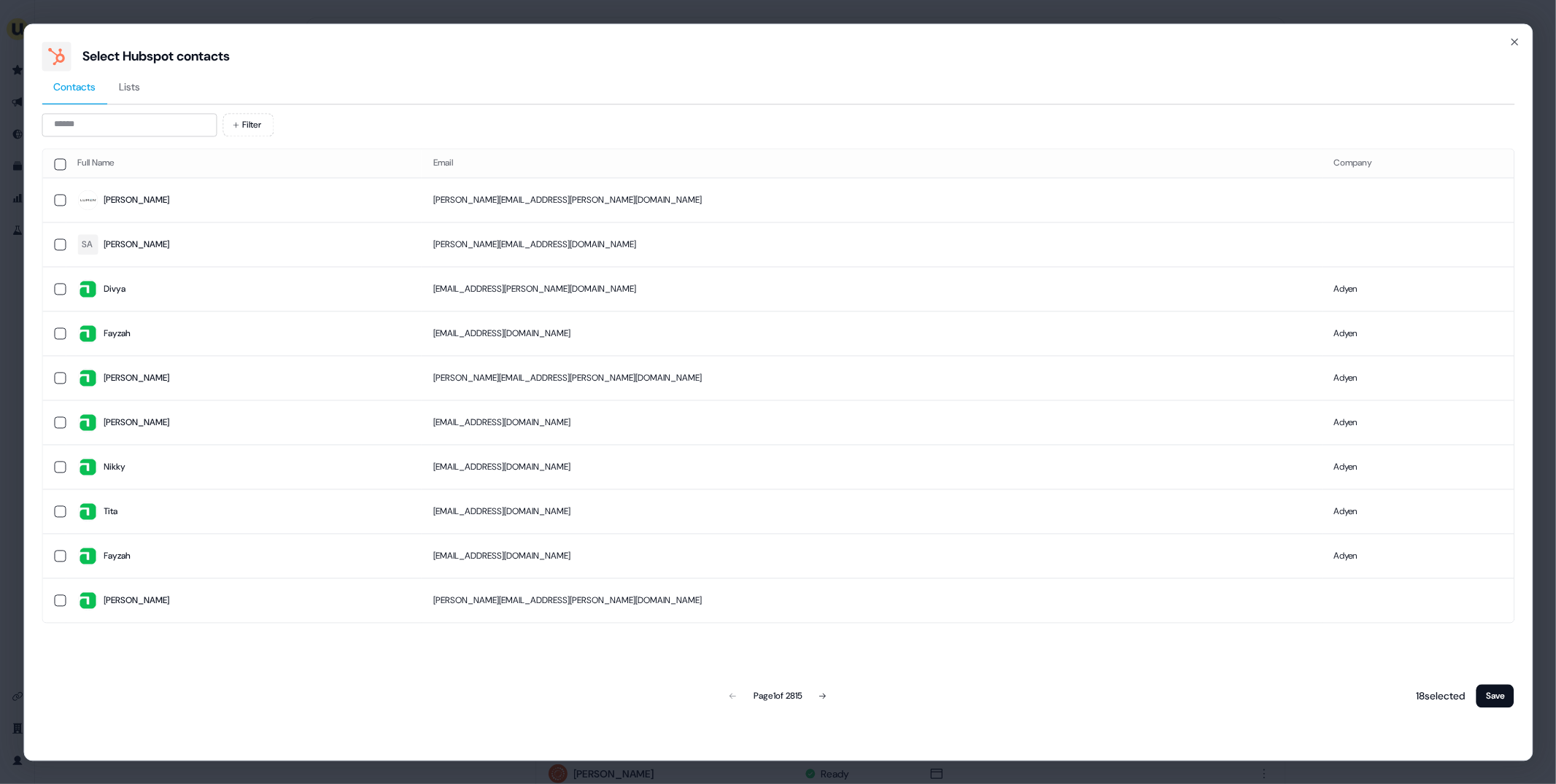
click at [136, 105] on div at bounding box center [778, 105] width 1474 height 3
click at [136, 124] on input at bounding box center [129, 125] width 175 height 24
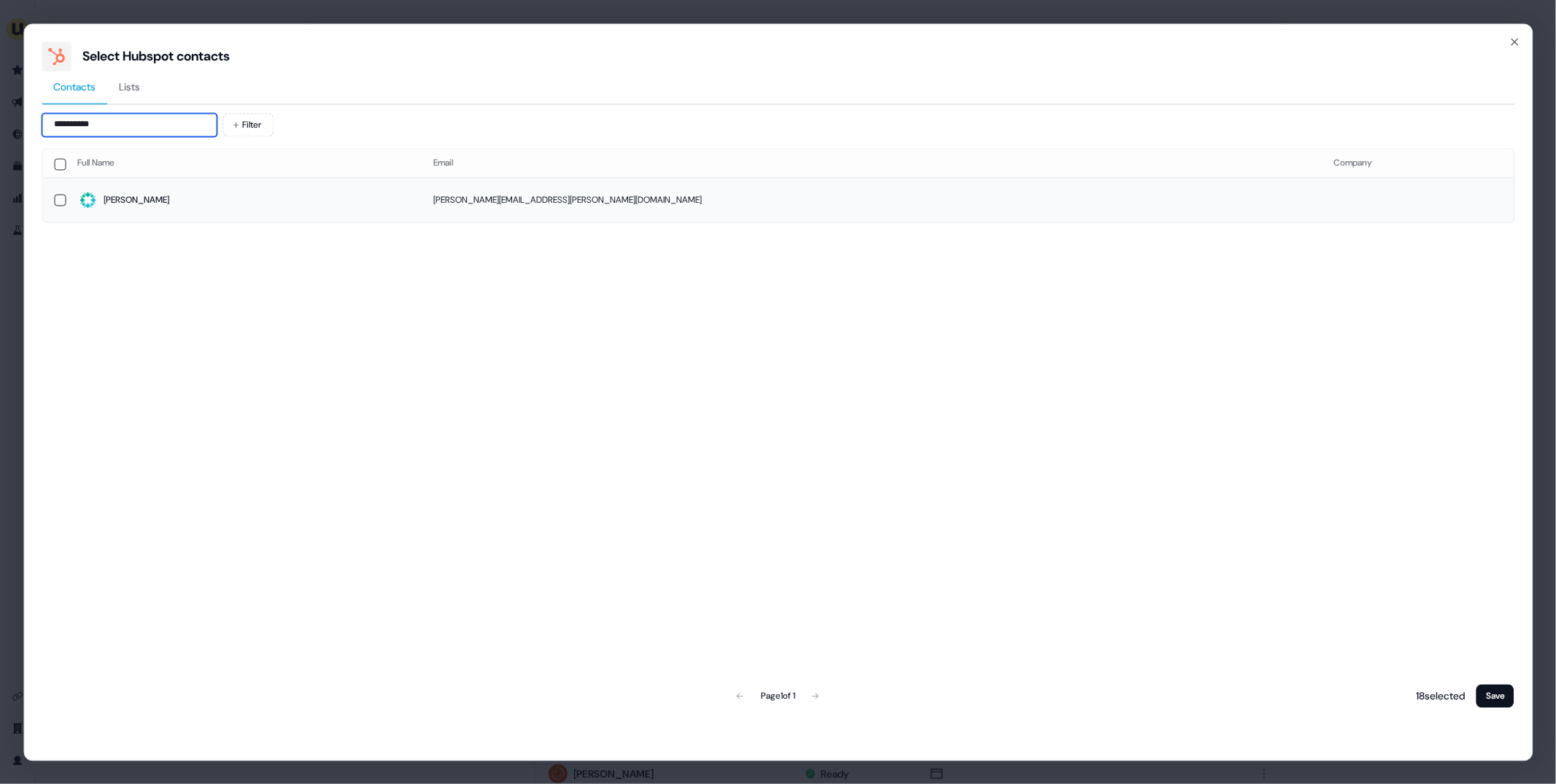
type input "**********"
click at [195, 213] on td "[PERSON_NAME]" at bounding box center [243, 199] width 356 height 45
click at [1498, 695] on button "Save" at bounding box center [1495, 696] width 38 height 24
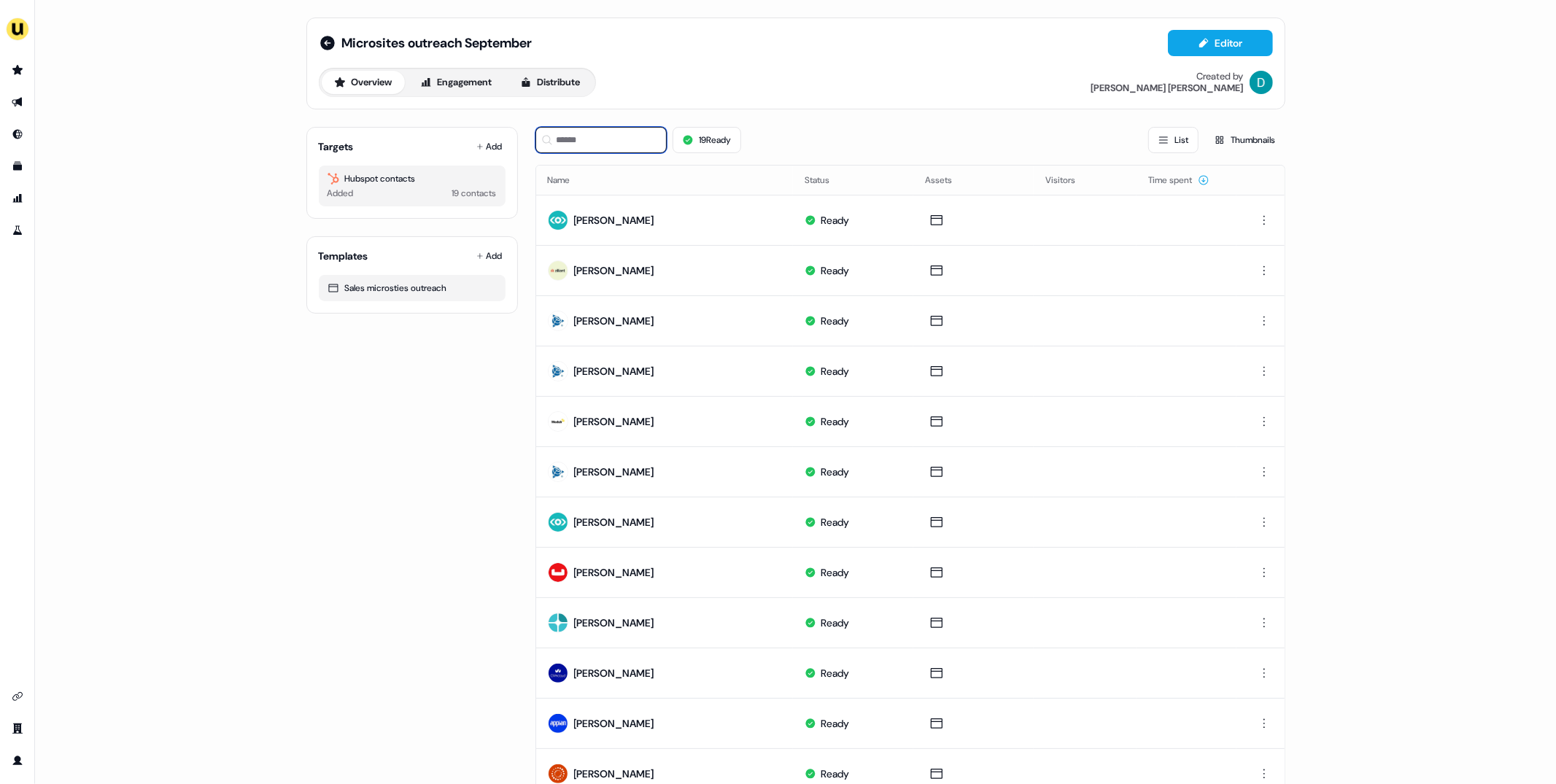
click at [572, 144] on input at bounding box center [601, 140] width 131 height 26
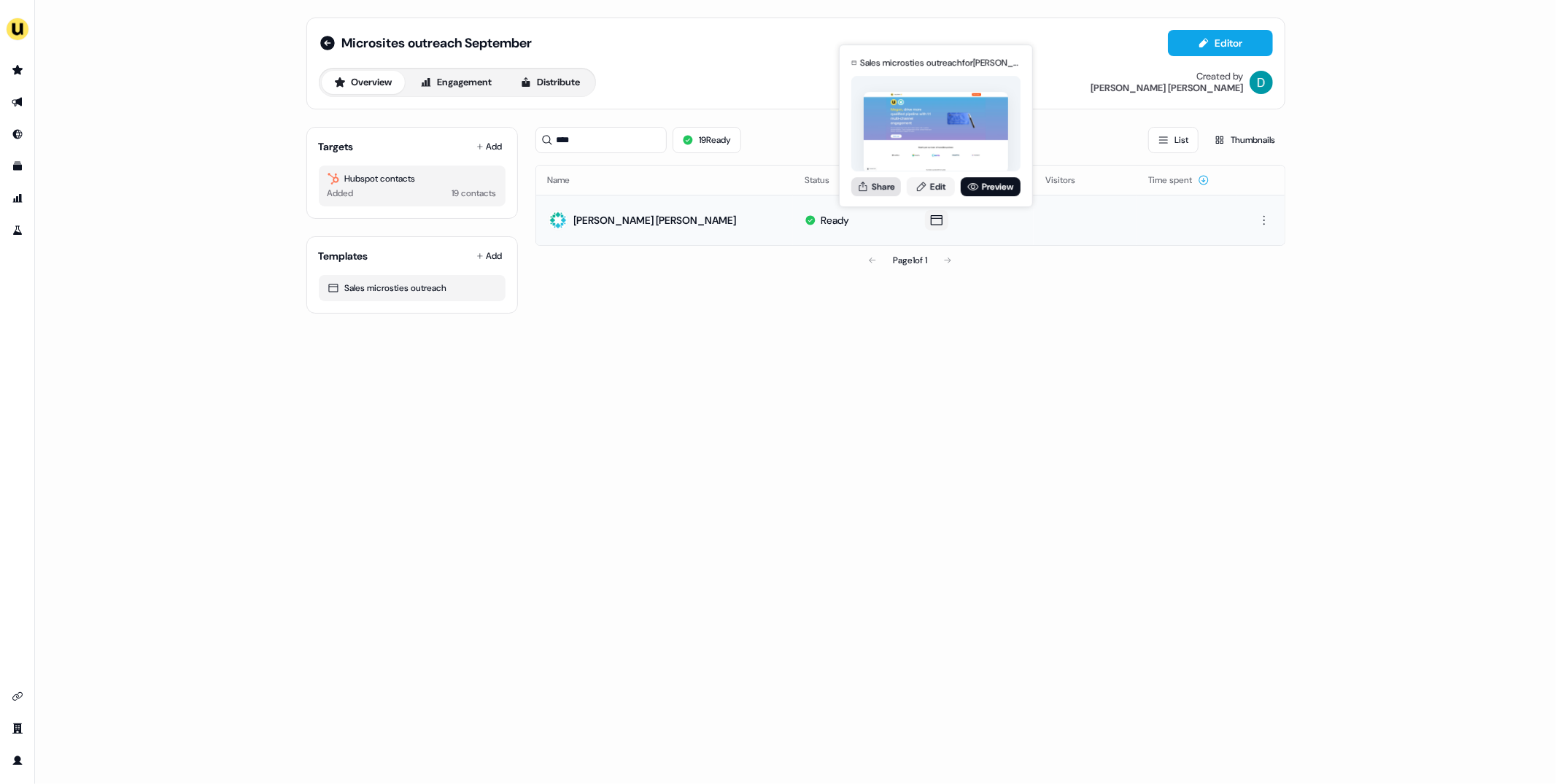
click at [872, 189] on button "Share" at bounding box center [877, 187] width 50 height 19
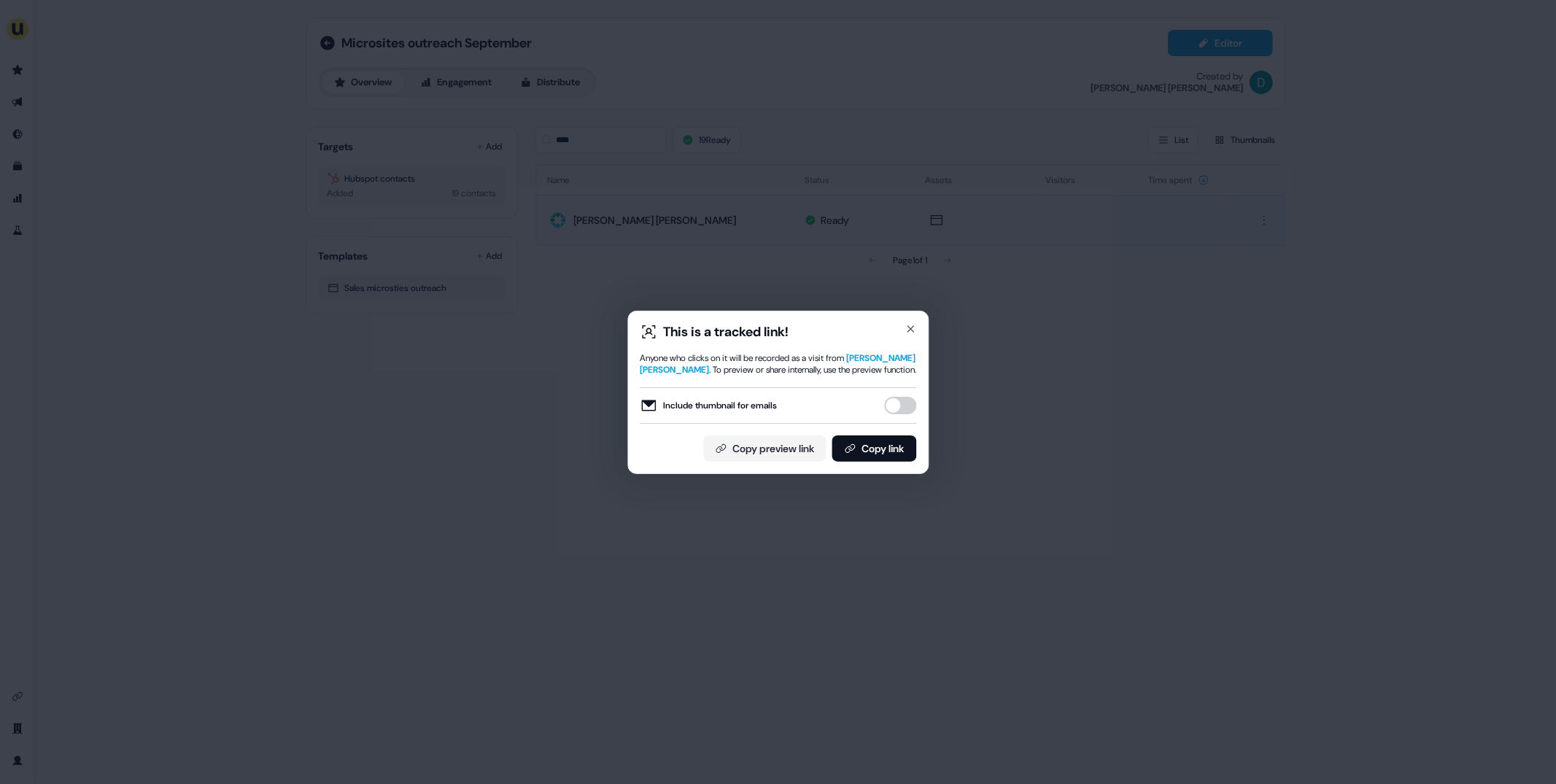
click at [889, 399] on button "Include thumbnail for emails" at bounding box center [901, 406] width 32 height 18
click at [899, 457] on button "Copy link" at bounding box center [874, 449] width 84 height 26
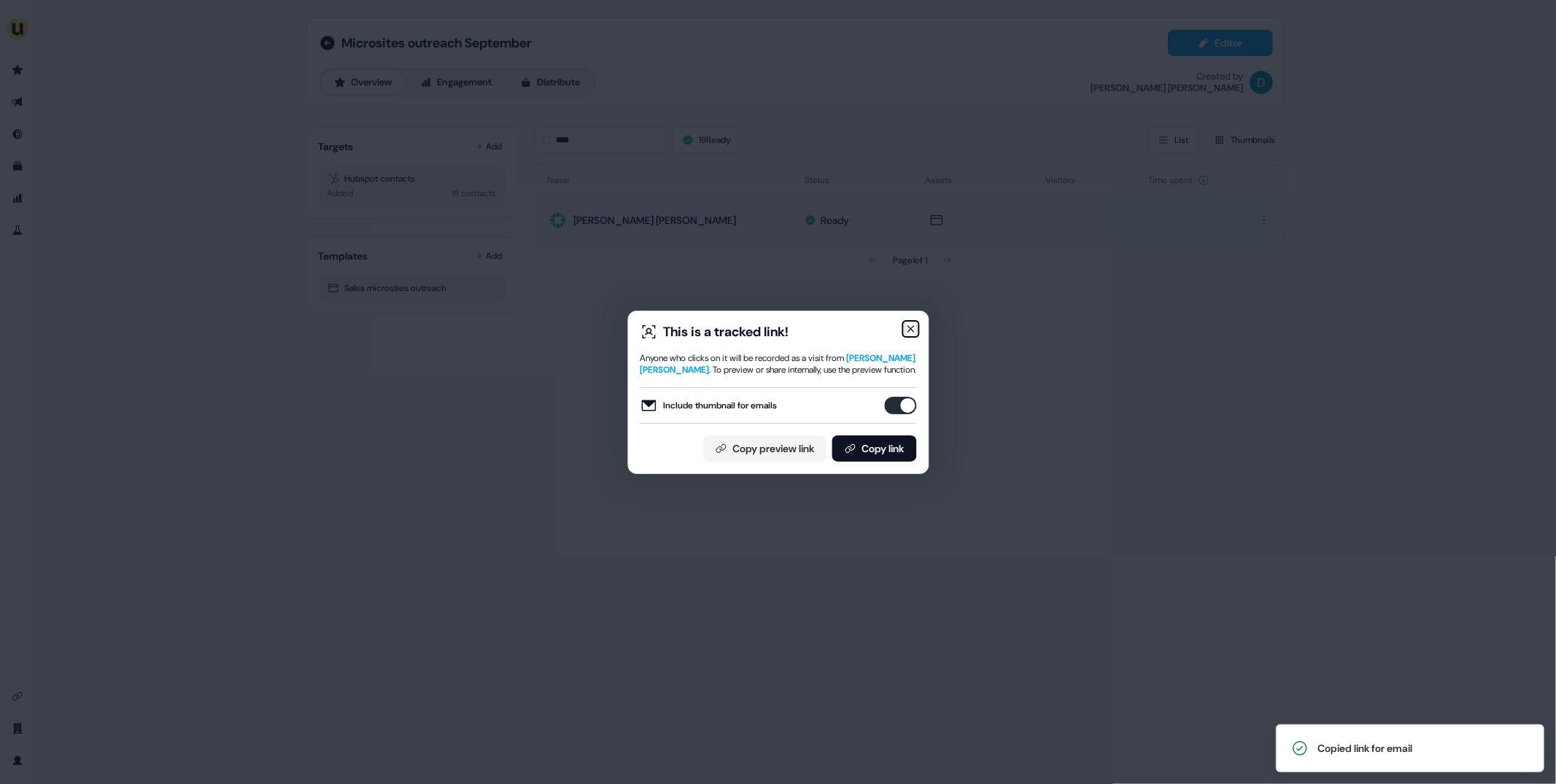
click at [905, 324] on icon "button" at bounding box center [911, 329] width 12 height 12
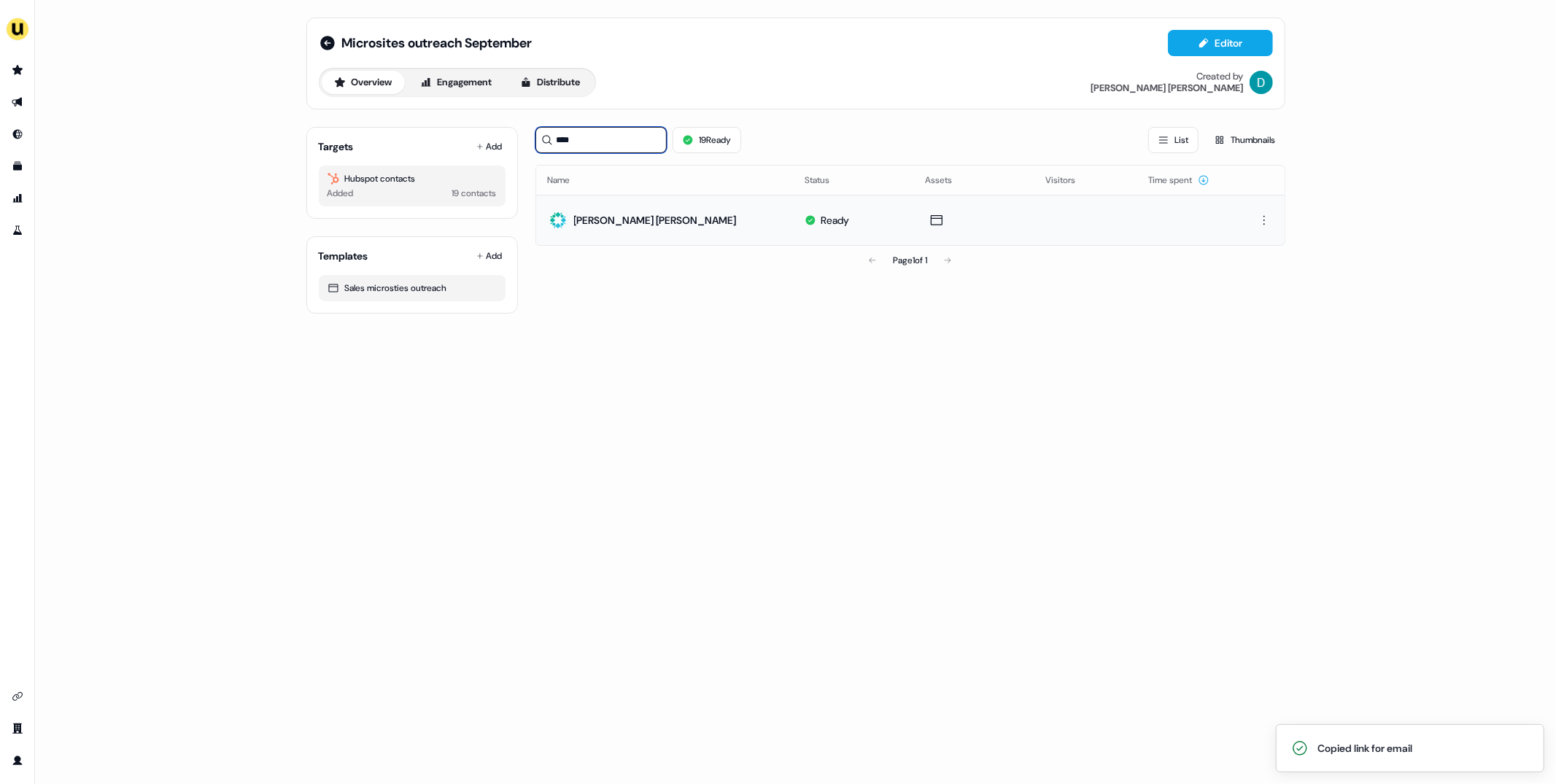
click at [585, 141] on input "****" at bounding box center [601, 140] width 131 height 26
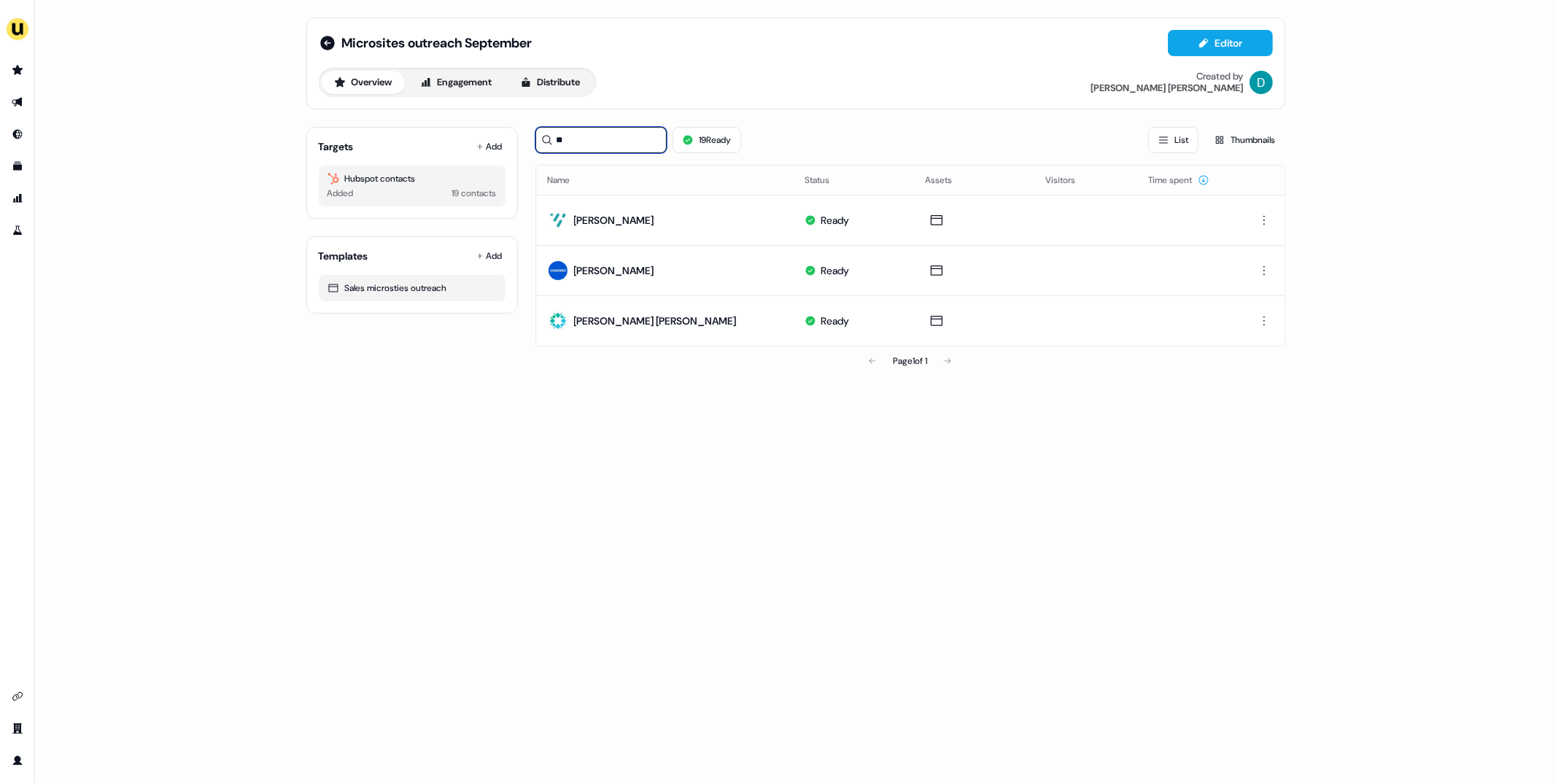
type input "*"
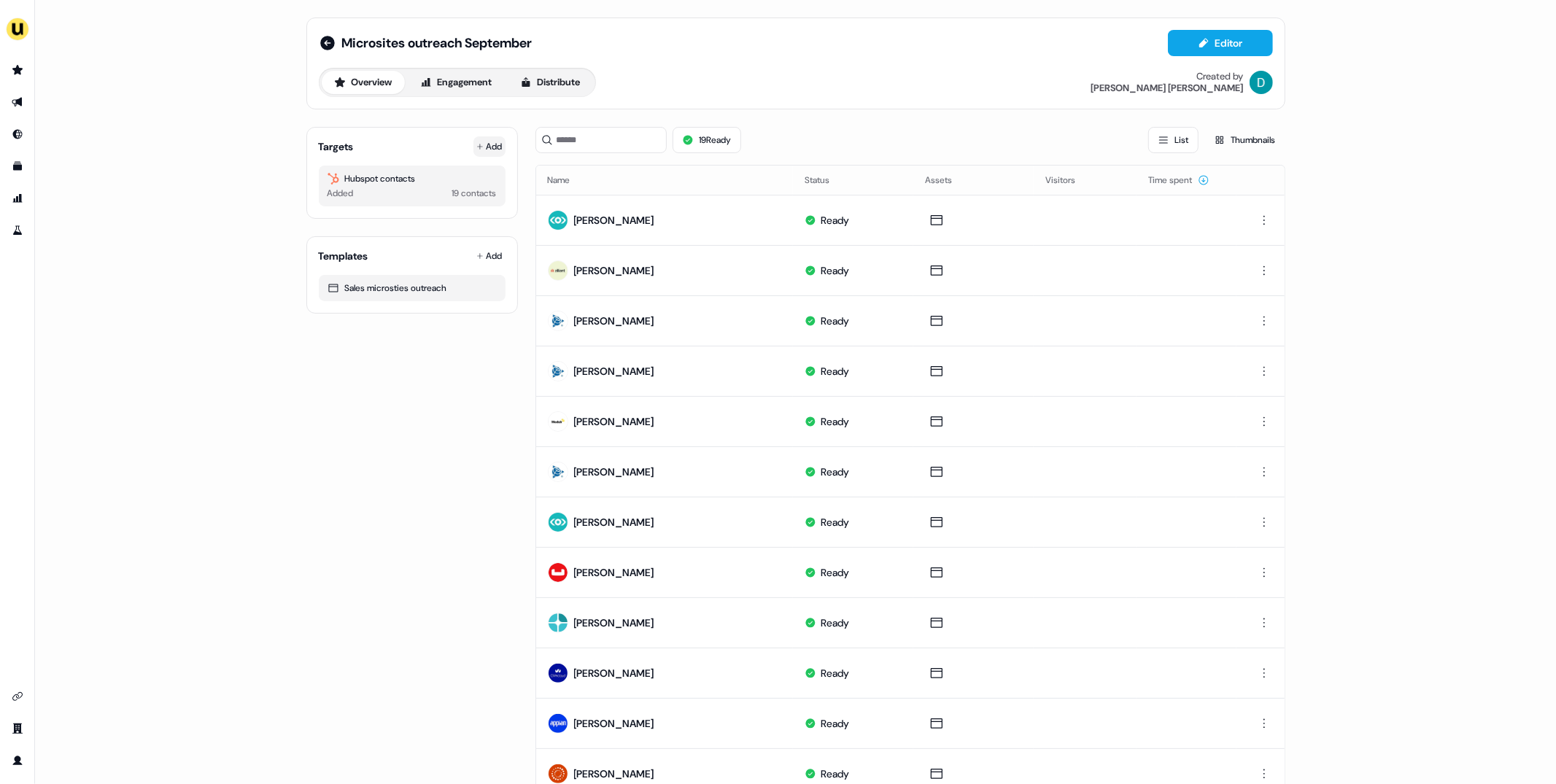
click at [496, 144] on button "Add" at bounding box center [490, 146] width 32 height 21
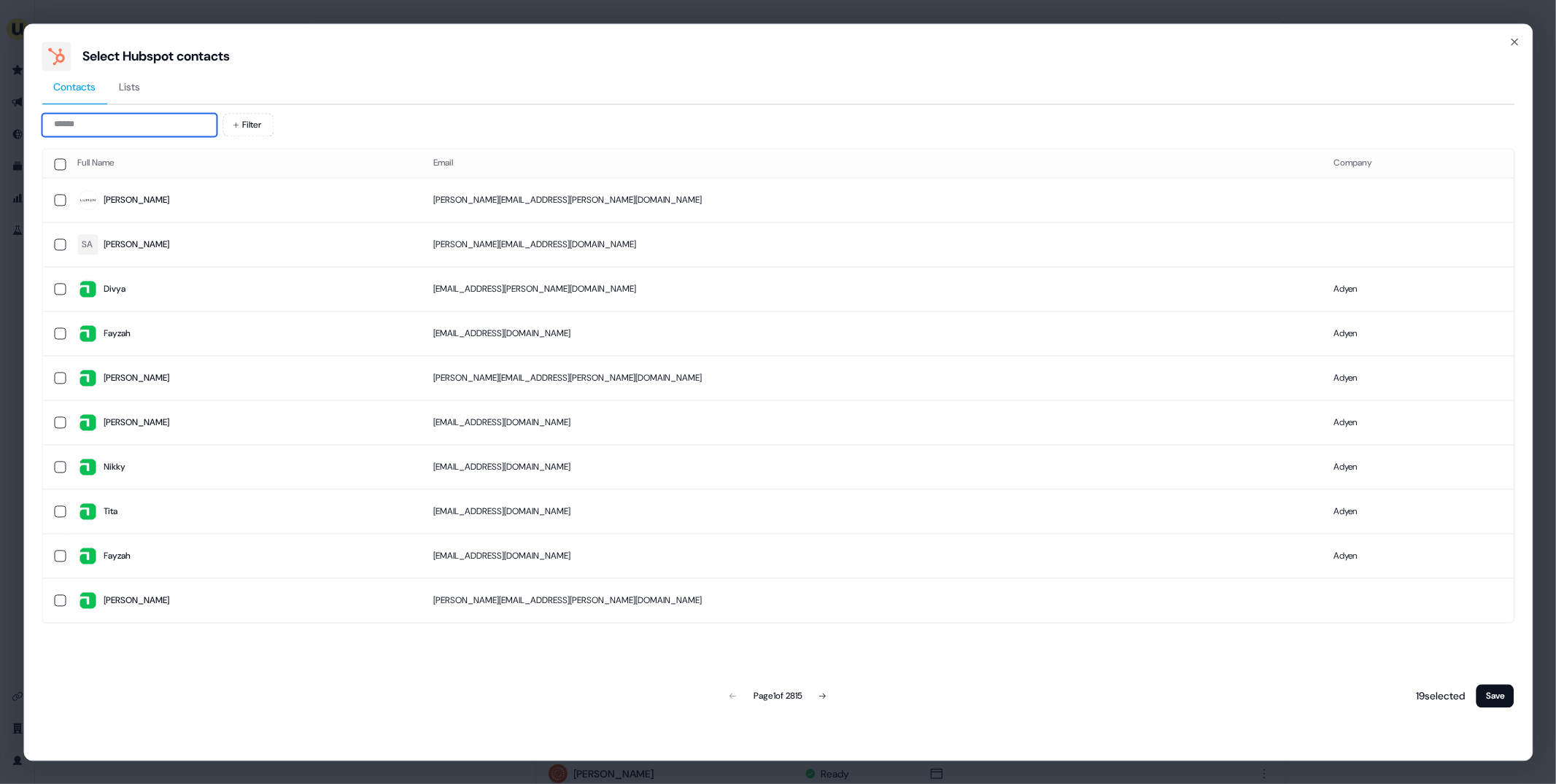
click at [127, 123] on input at bounding box center [129, 125] width 175 height 24
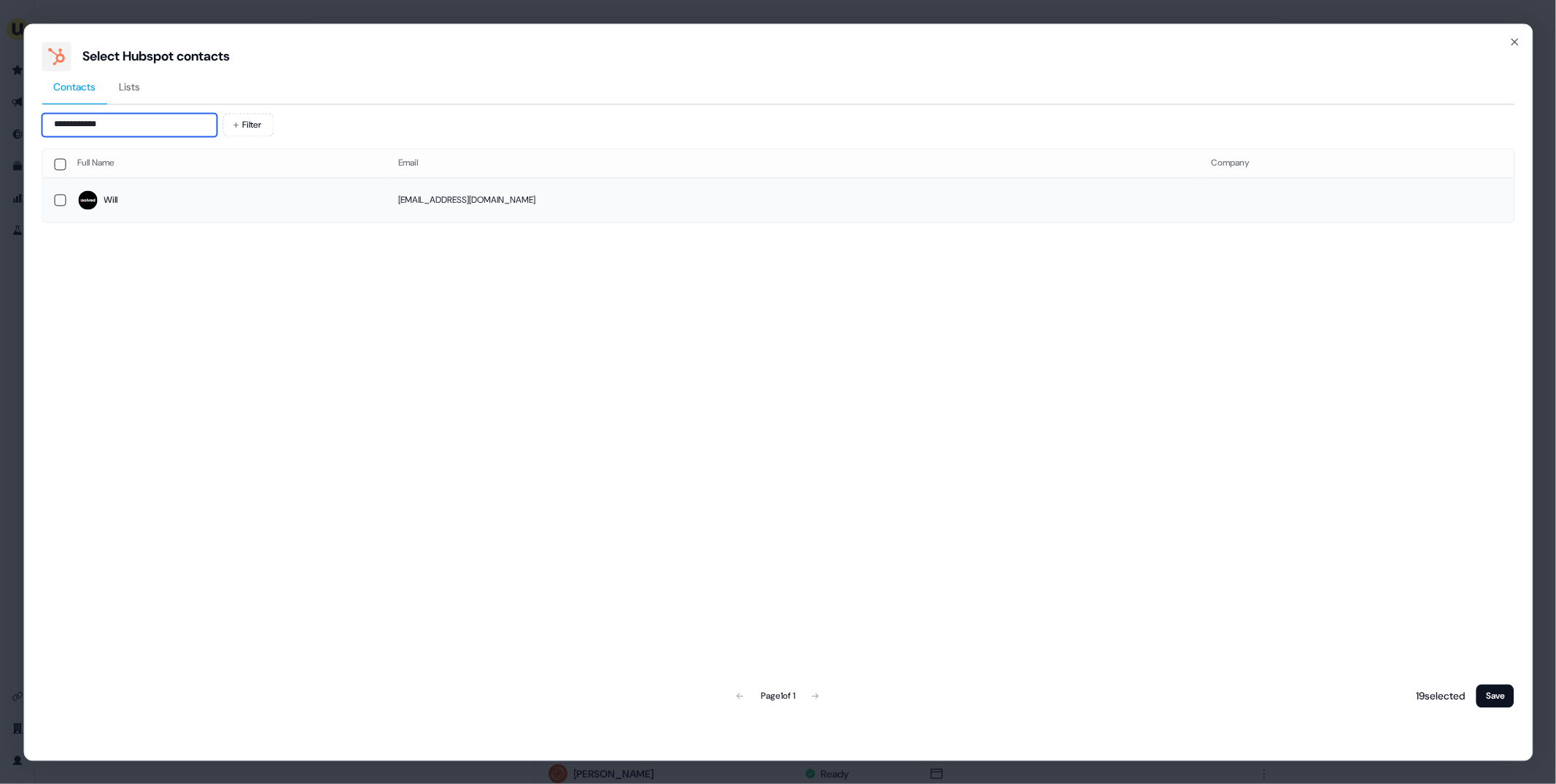
type input "**********"
click at [173, 196] on span "Will" at bounding box center [226, 200] width 299 height 21
click at [1490, 695] on button "Save" at bounding box center [1495, 696] width 38 height 24
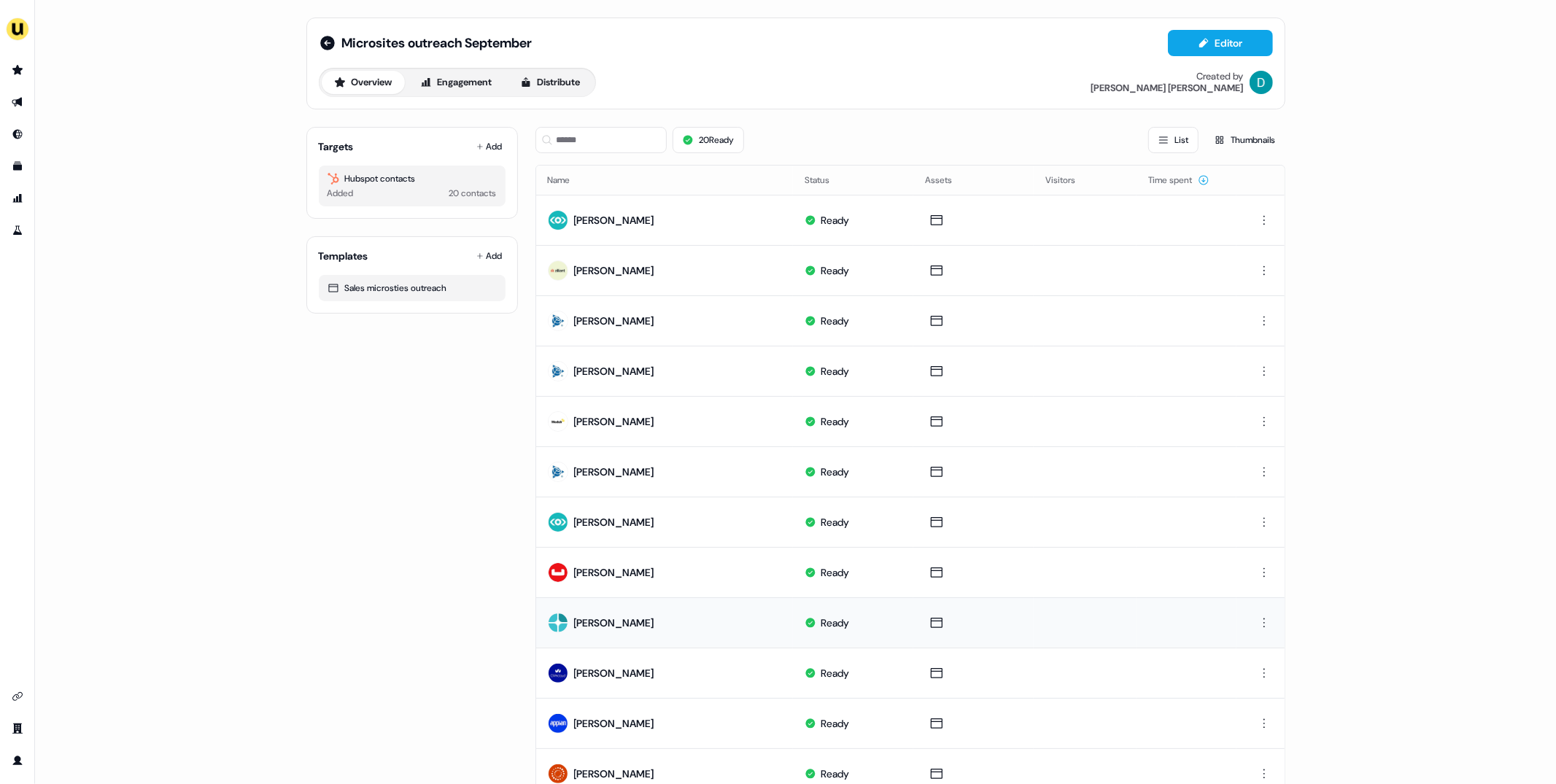
scroll to position [456, 0]
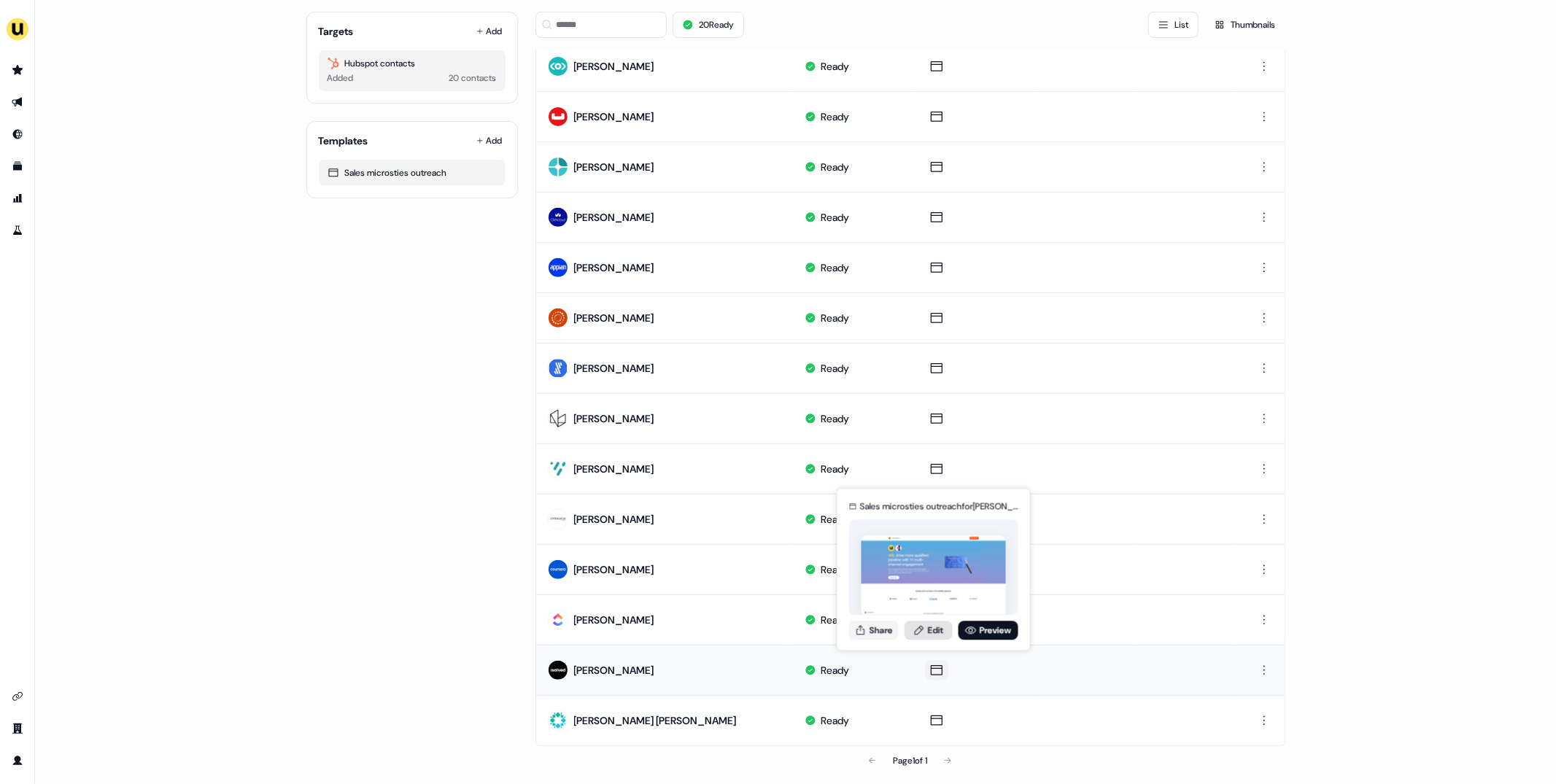
click at [931, 631] on link "Edit" at bounding box center [928, 629] width 48 height 19
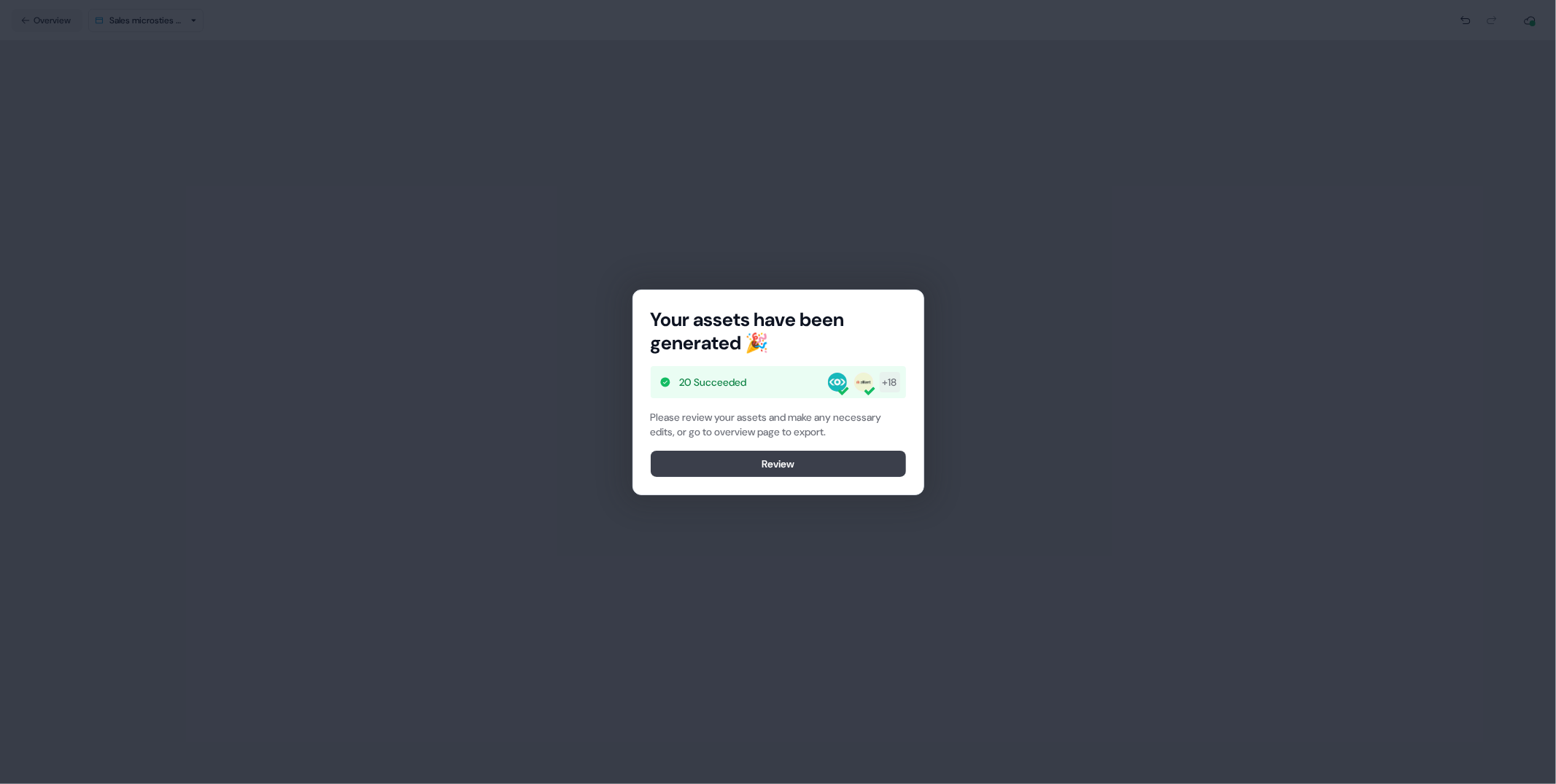
click at [745, 463] on button "Review" at bounding box center [778, 463] width 255 height 26
